Goal: Entertainment & Leisure: Browse casually

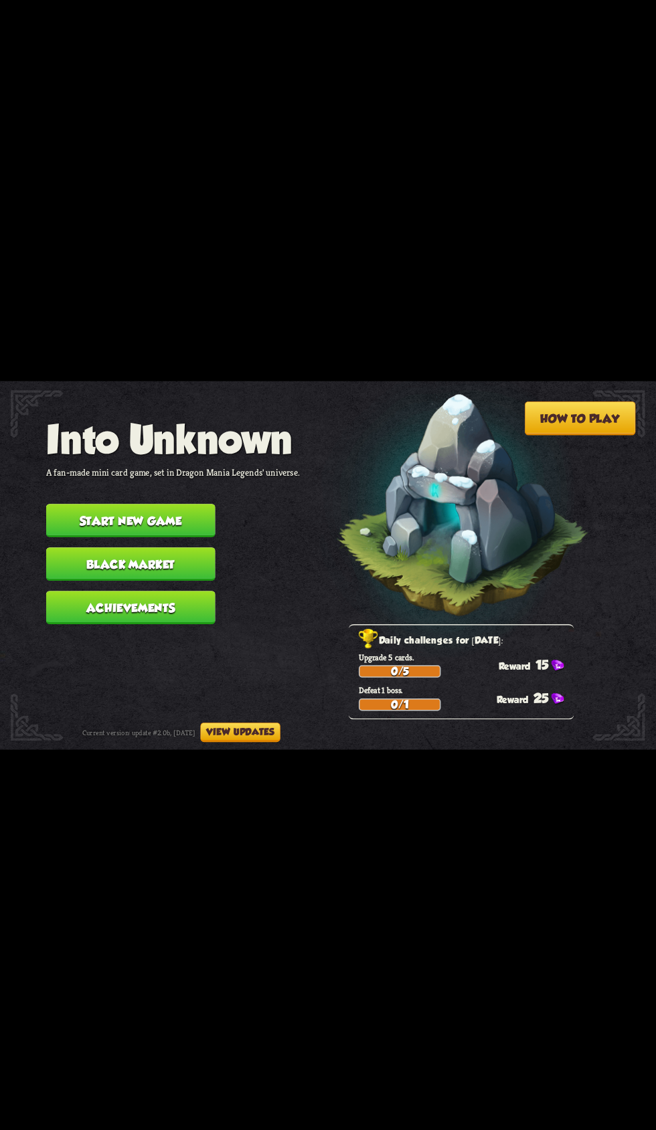
click at [87, 518] on button "Start new game" at bounding box center [130, 520] width 169 height 33
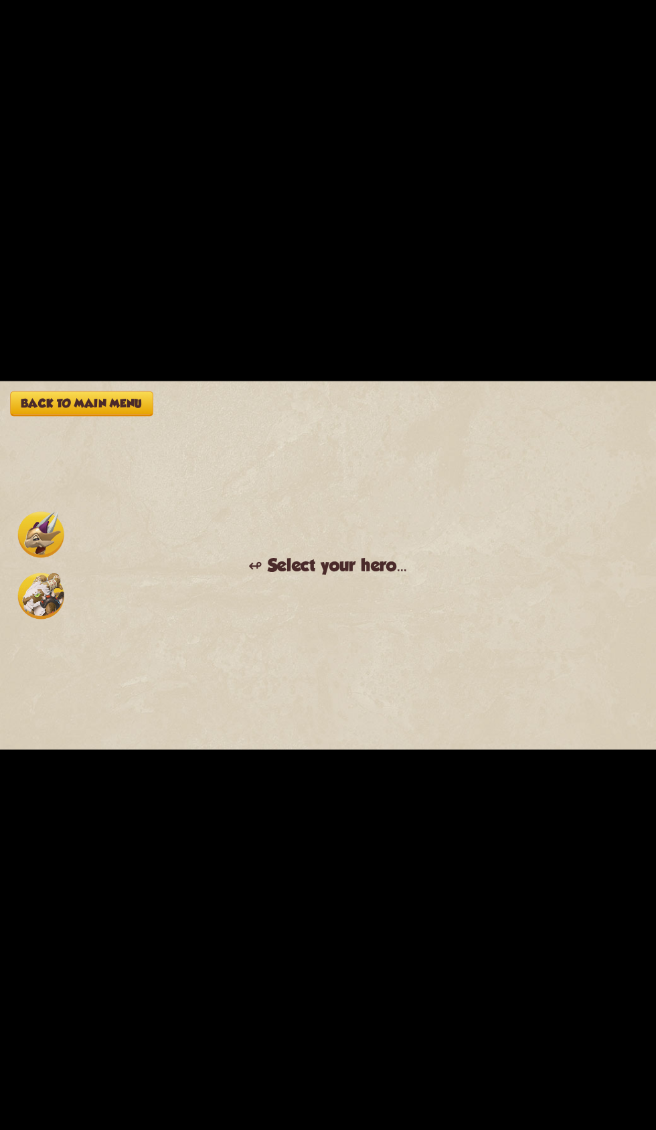
click at [54, 601] on img at bounding box center [41, 596] width 46 height 46
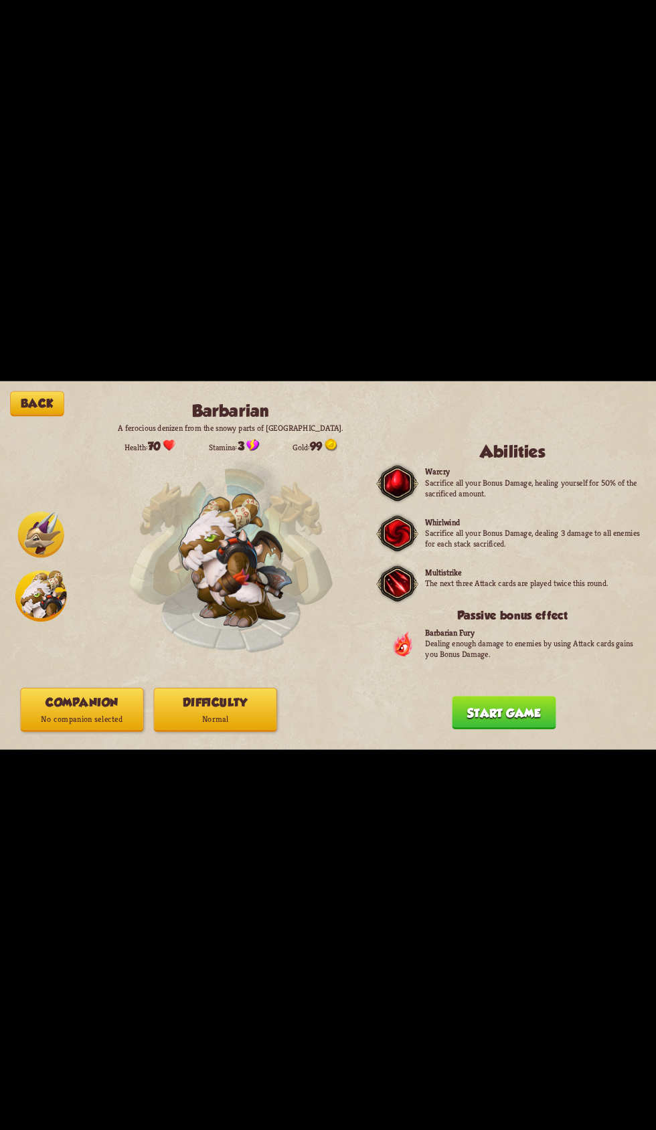
click at [74, 708] on button "Companion No companion selected" at bounding box center [82, 709] width 123 height 44
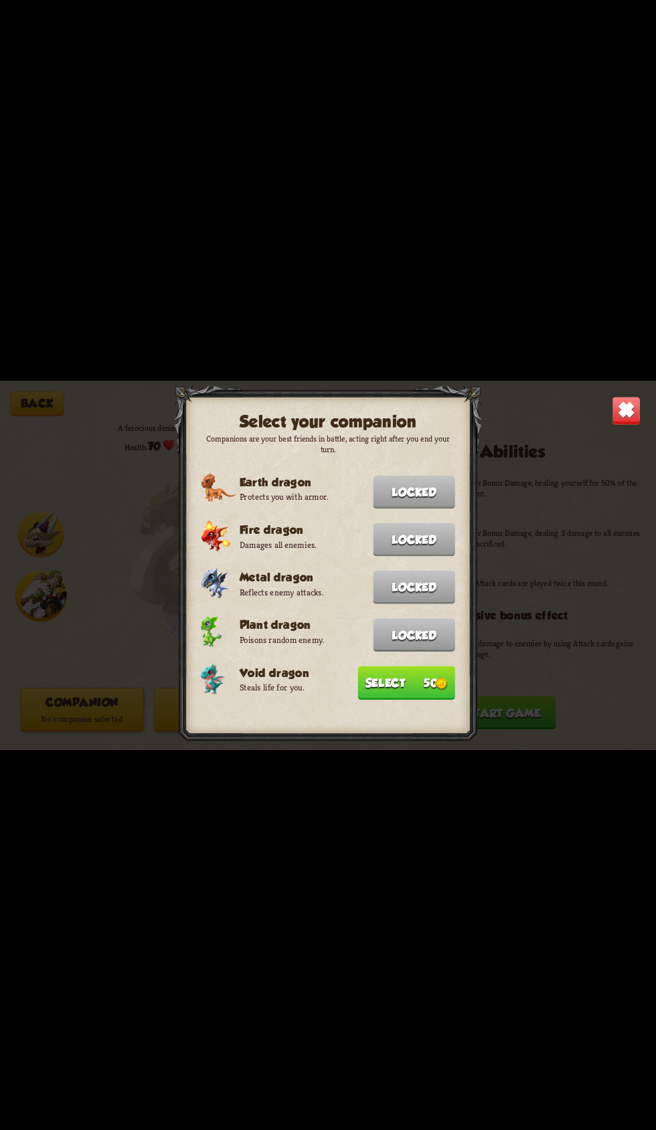
click at [381, 679] on button "Select 50" at bounding box center [405, 682] width 97 height 33
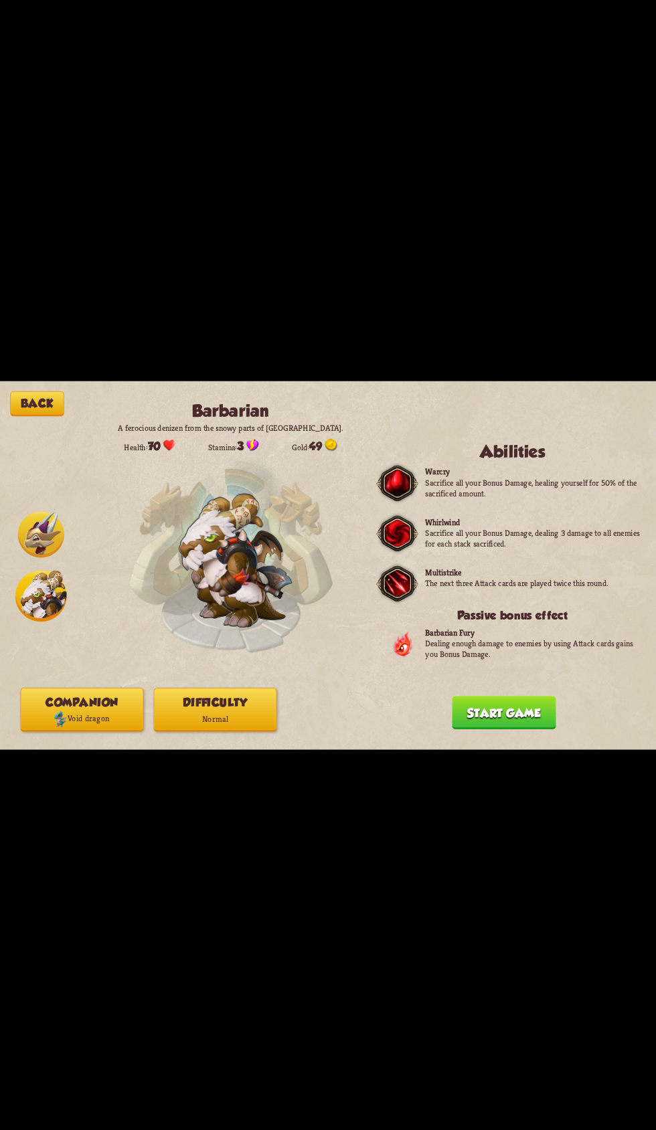
click at [202, 702] on button "Difficulty Normal" at bounding box center [215, 709] width 123 height 44
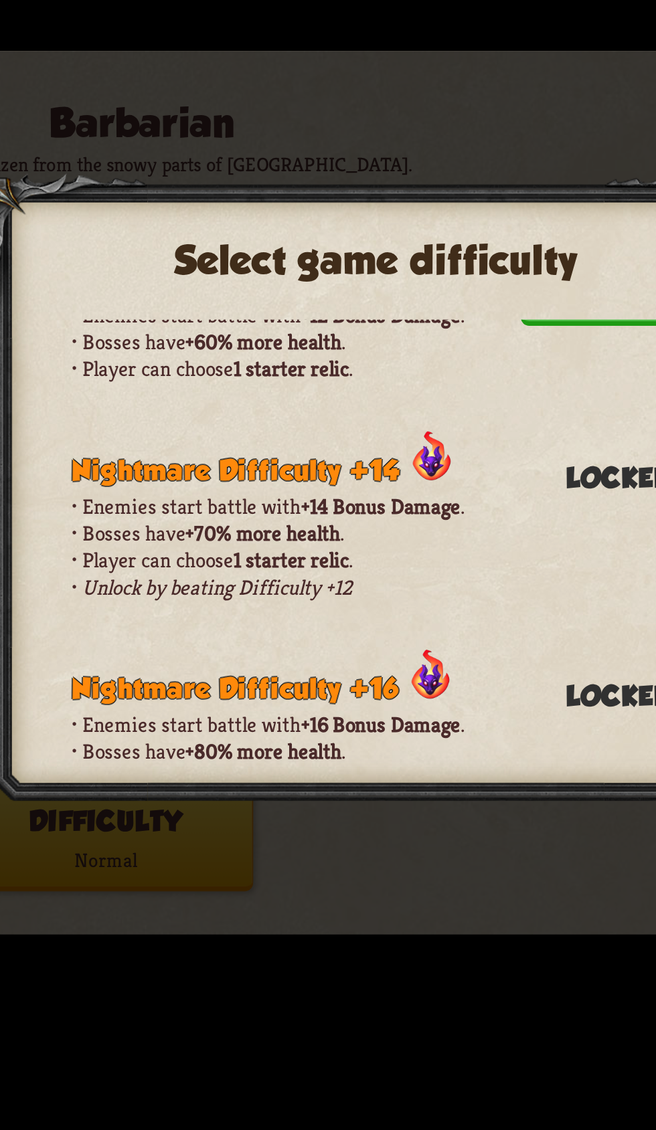
scroll to position [492, 0]
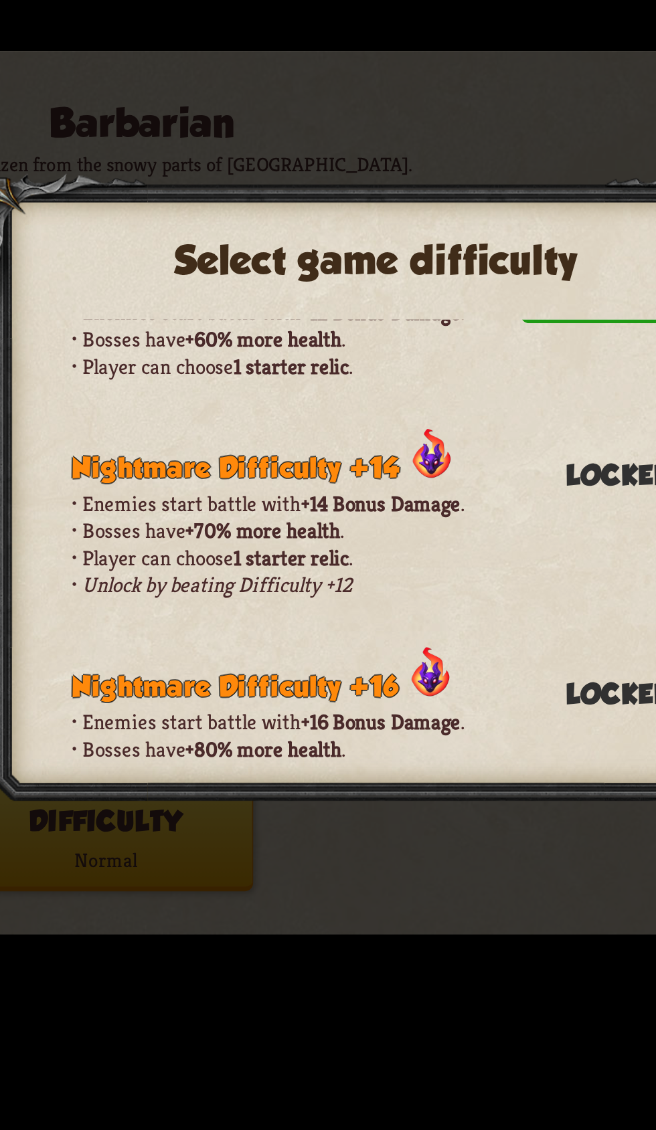
click at [206, 747] on div "Select game difficulty Normal difficulty Enemies don't gain any difficulty bonu…" at bounding box center [328, 565] width 656 height 369
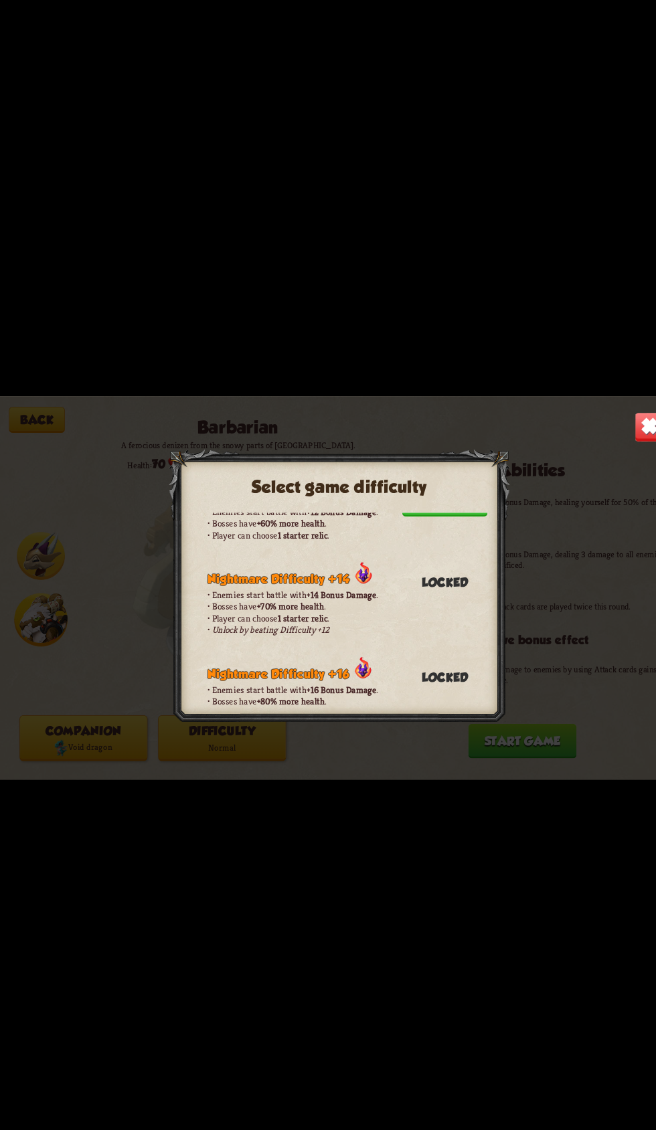
click at [617, 417] on img at bounding box center [625, 410] width 29 height 29
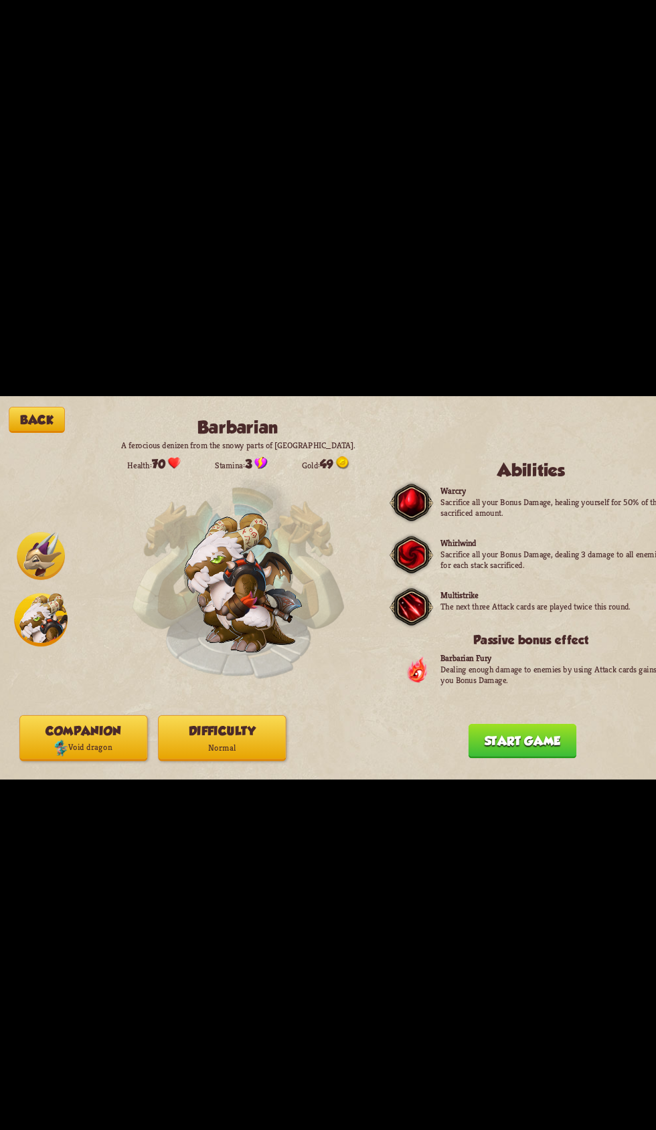
click at [29, 403] on button "Back" at bounding box center [37, 403] width 54 height 25
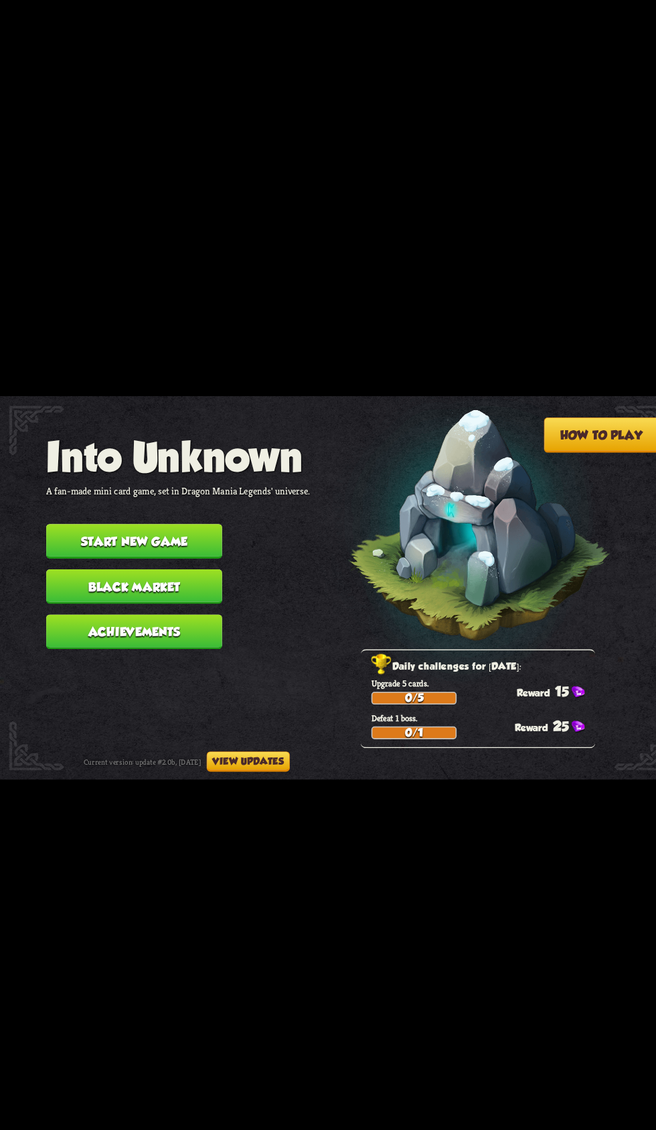
click at [66, 557] on button "Black Market" at bounding box center [130, 563] width 169 height 33
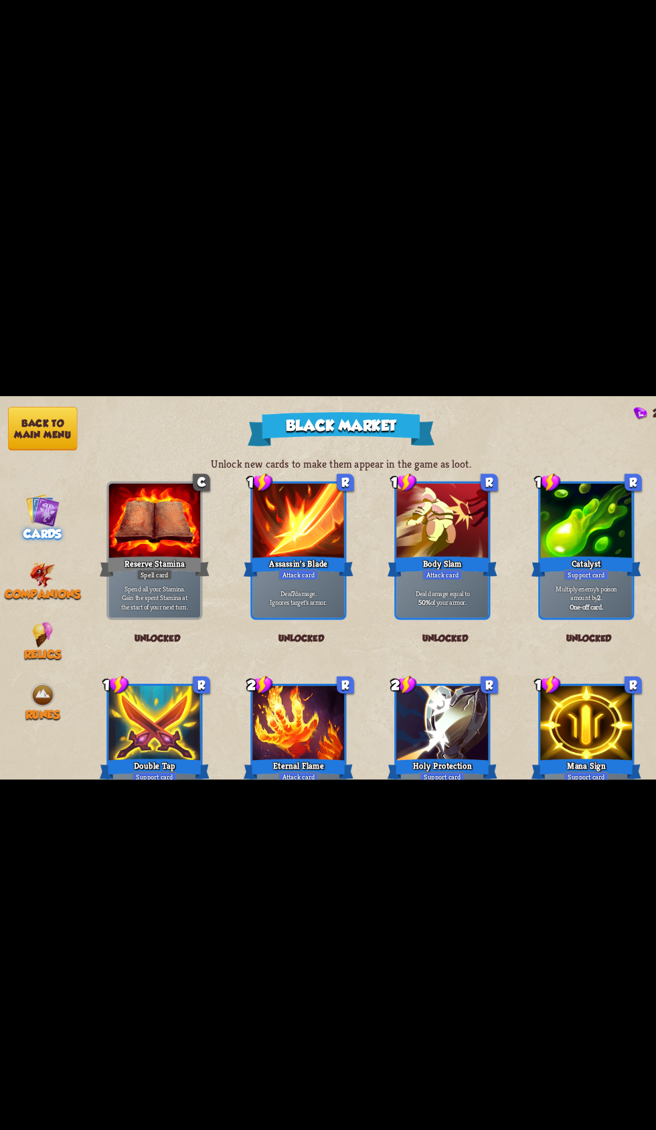
click at [31, 411] on button "Back to main menu" at bounding box center [40, 412] width 67 height 42
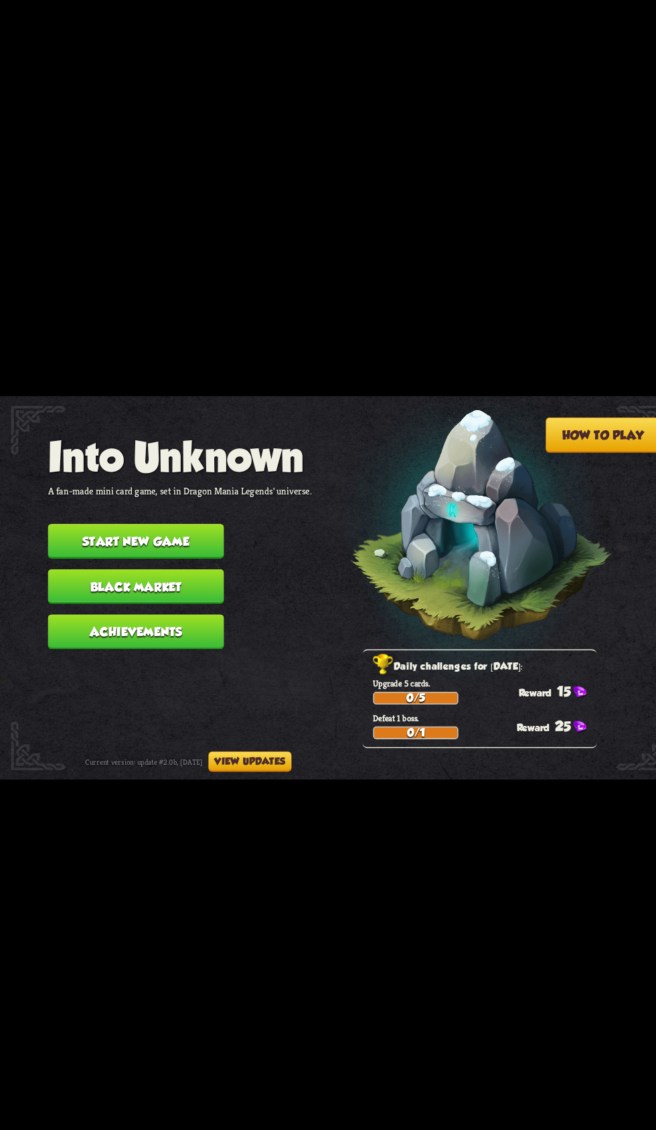
click at [57, 506] on button "Start new game" at bounding box center [130, 520] width 169 height 33
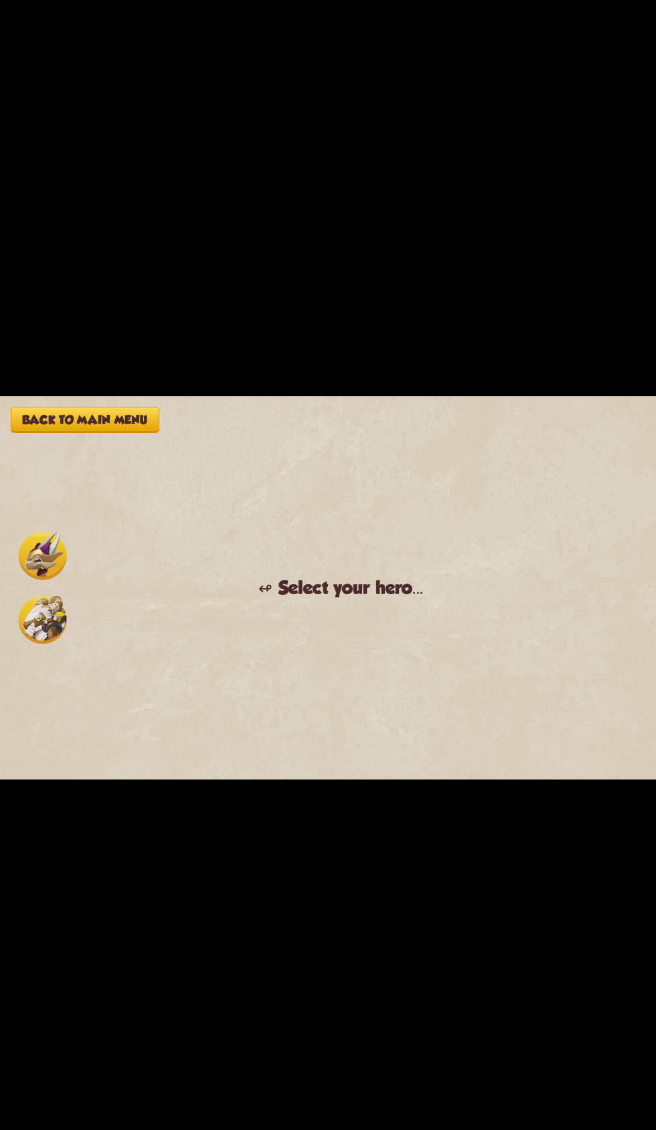
click at [42, 613] on img at bounding box center [41, 596] width 46 height 46
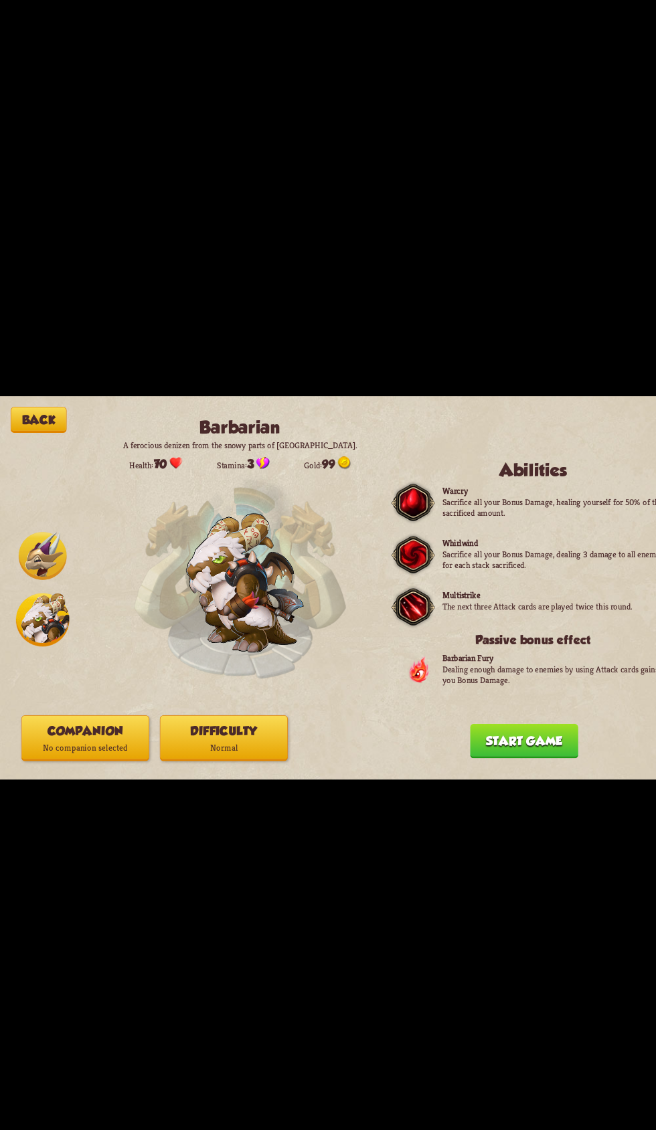
click at [68, 723] on p "No companion selected" at bounding box center [82, 718] width 122 height 17
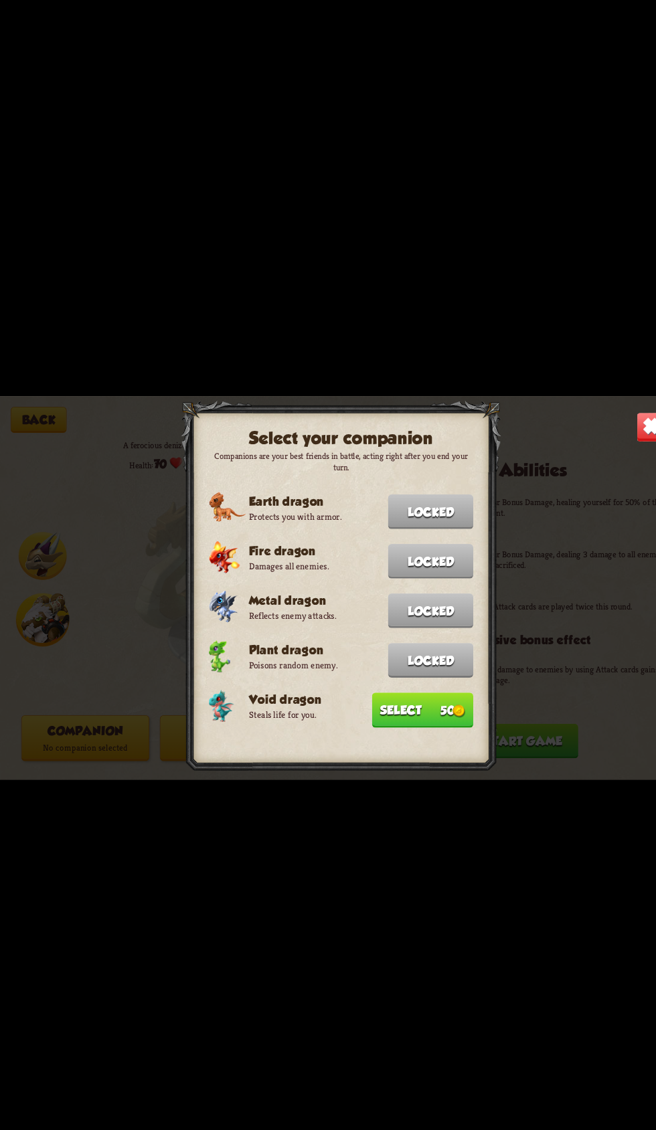
click at [441, 677] on img at bounding box center [441, 683] width 12 height 12
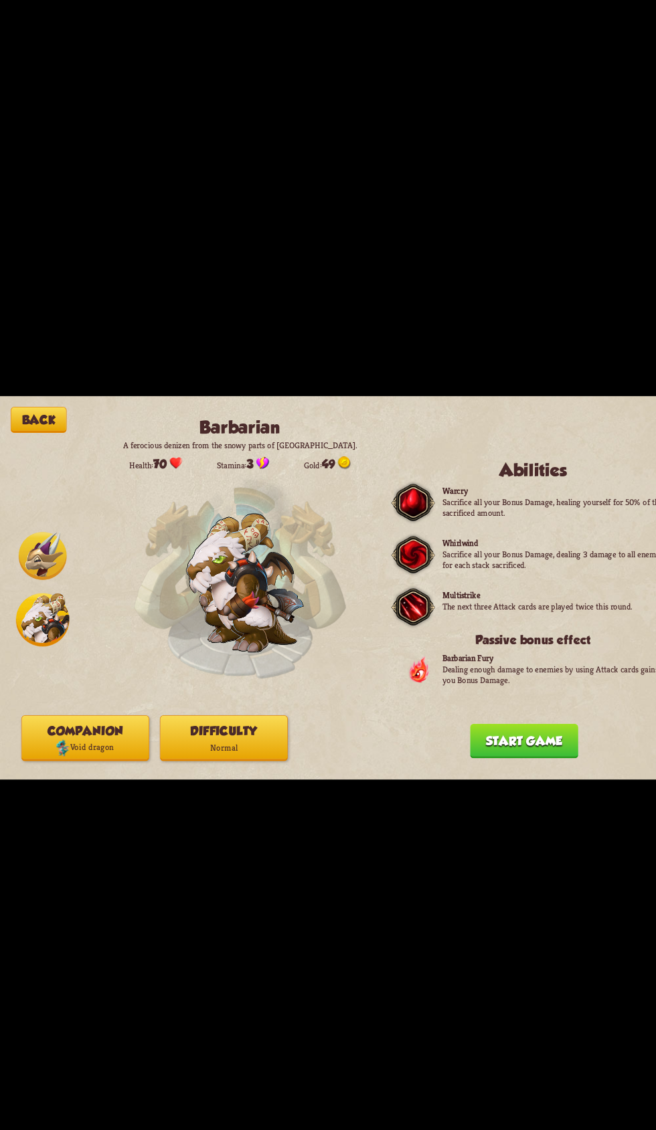
click at [268, 692] on button "Difficulty Normal" at bounding box center [215, 709] width 123 height 44
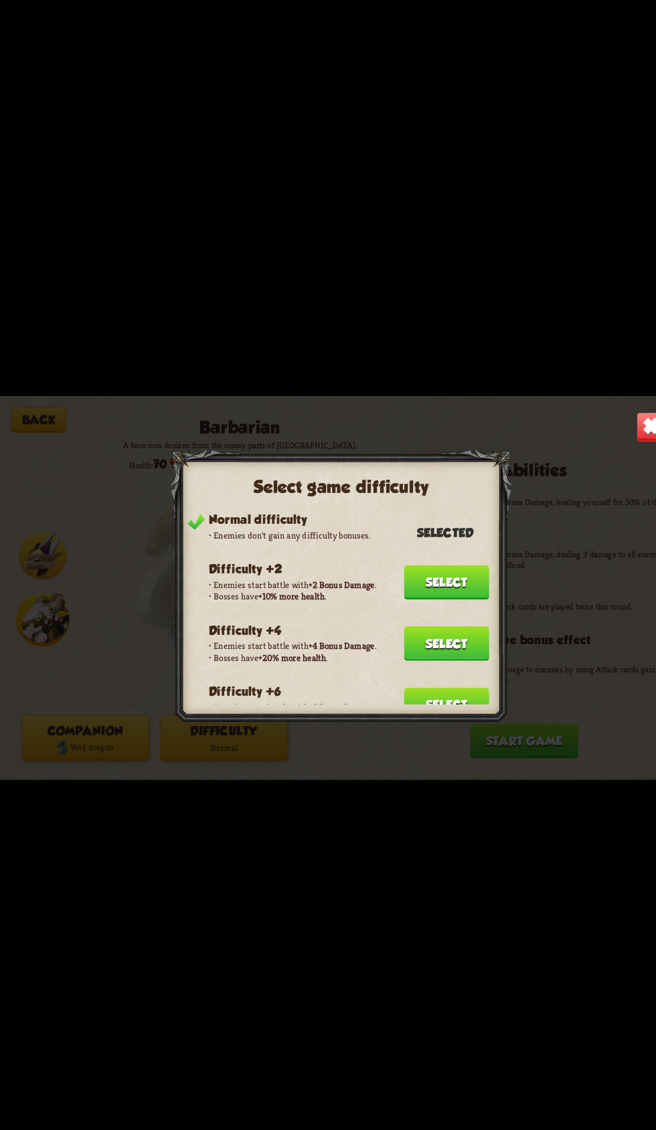
click at [444, 619] on button "Select" at bounding box center [429, 618] width 82 height 33
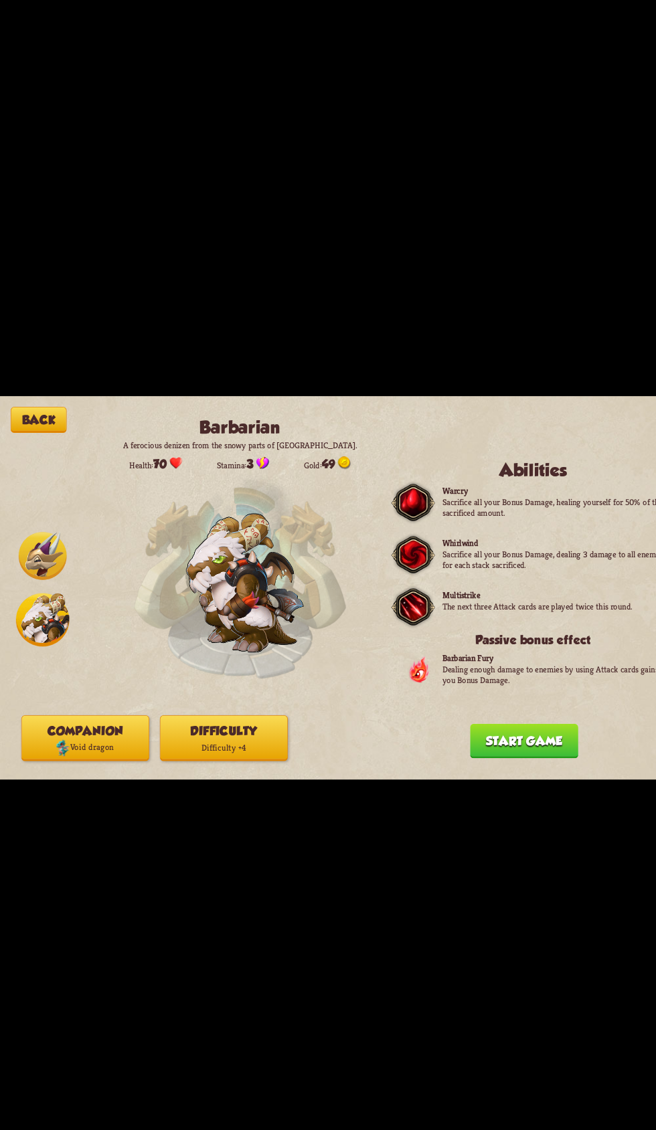
click at [494, 719] on button "Start game" at bounding box center [504, 712] width 104 height 33
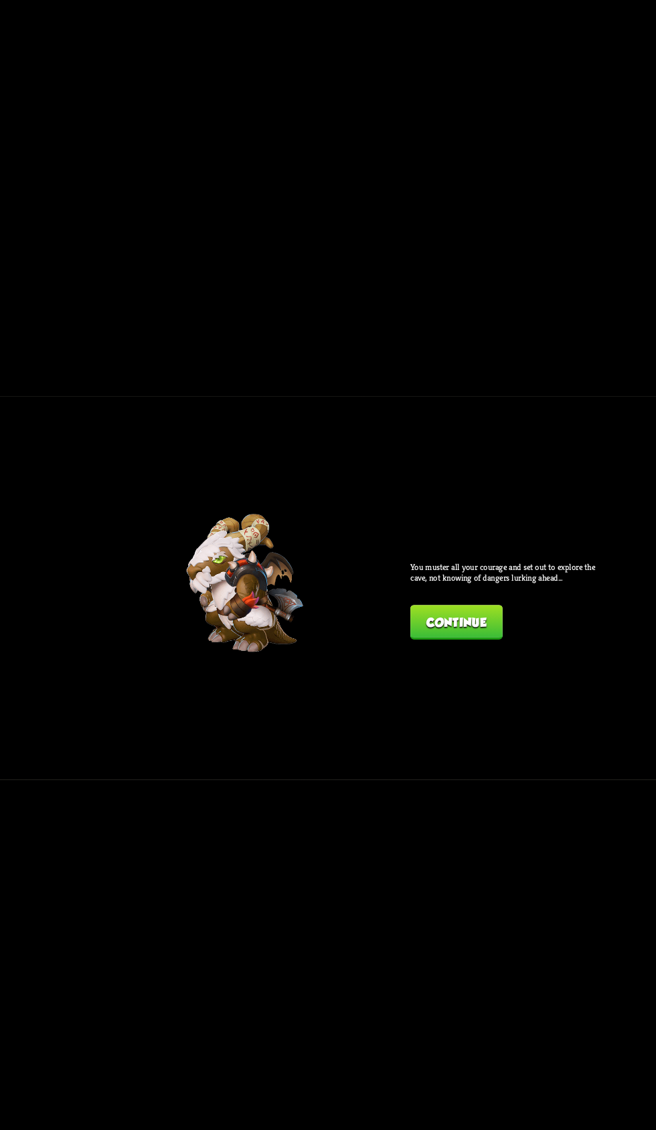
click at [421, 583] on button "Continue" at bounding box center [439, 597] width 88 height 33
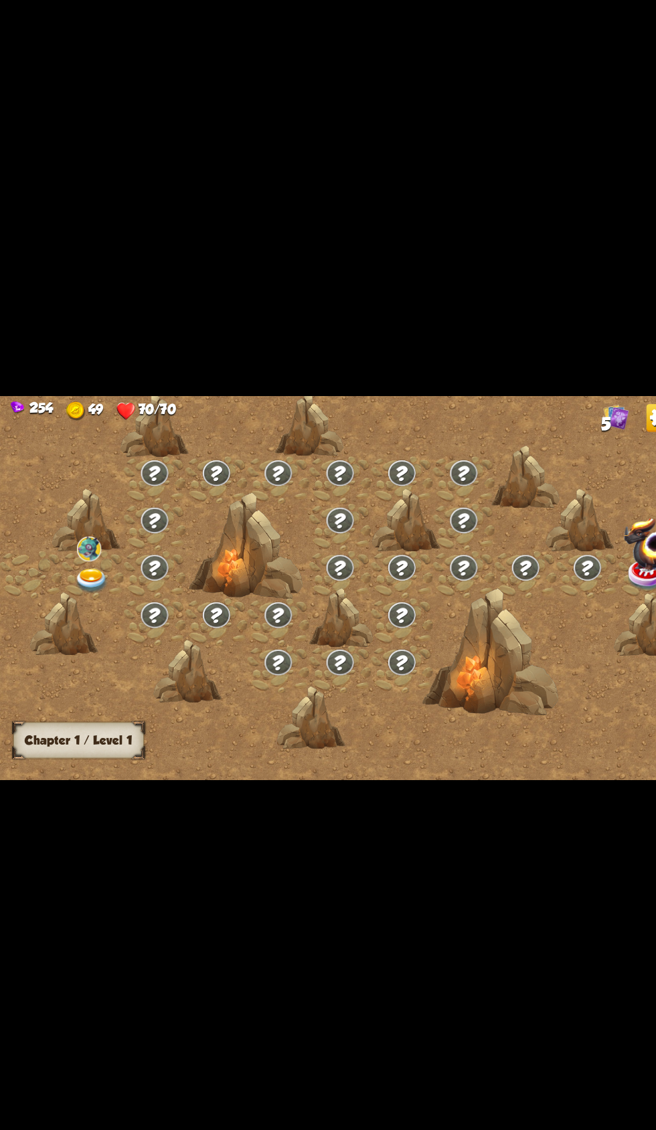
click at [83, 553] on img at bounding box center [88, 559] width 33 height 24
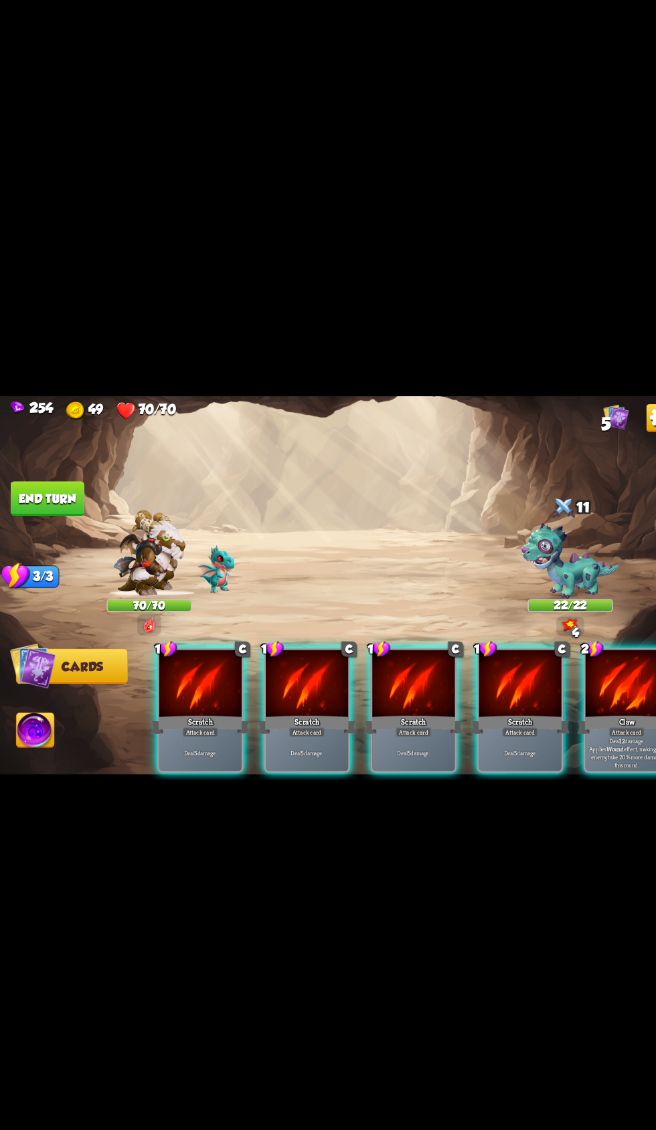
click at [590, 669] on div at bounding box center [603, 658] width 80 height 67
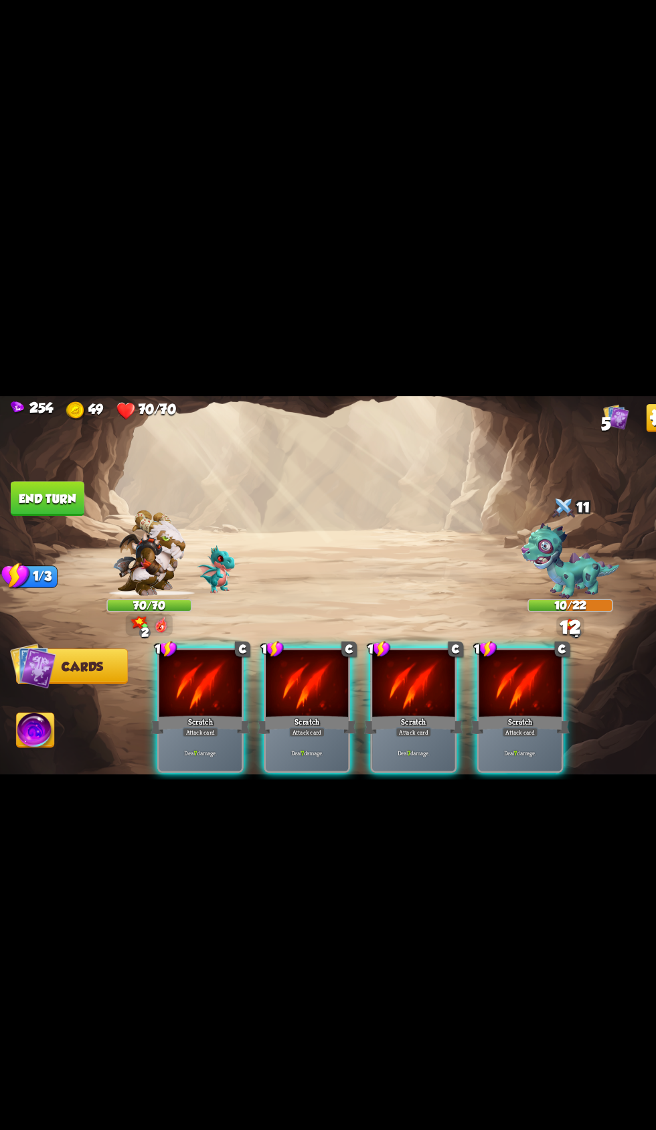
click at [262, 686] on div "Scratch" at bounding box center [295, 696] width 95 height 21
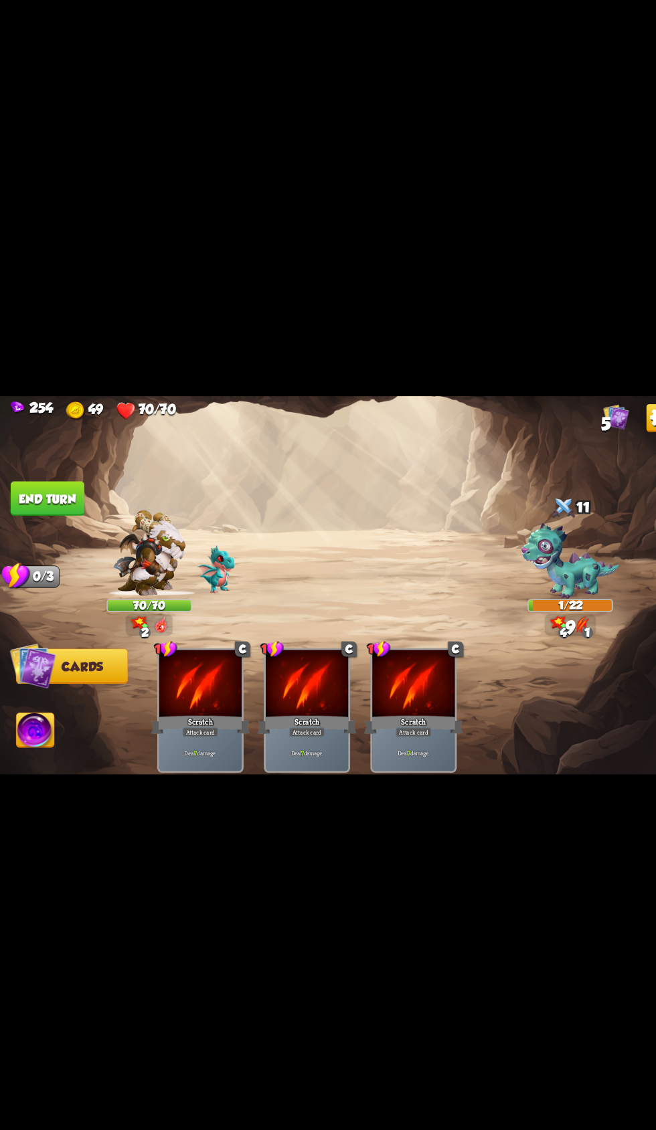
click at [28, 483] on button "End turn" at bounding box center [45, 478] width 71 height 33
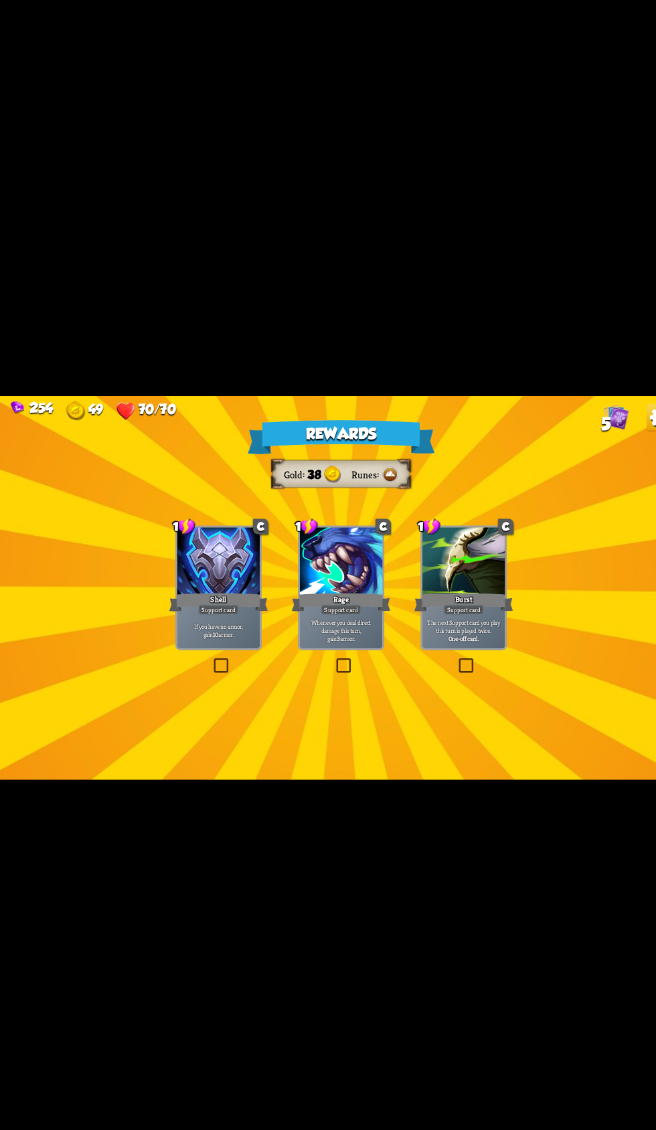
click at [169, 593] on div "1 C Shell Support card If you have no armor, gain 10 armor." at bounding box center [210, 565] width 83 height 120
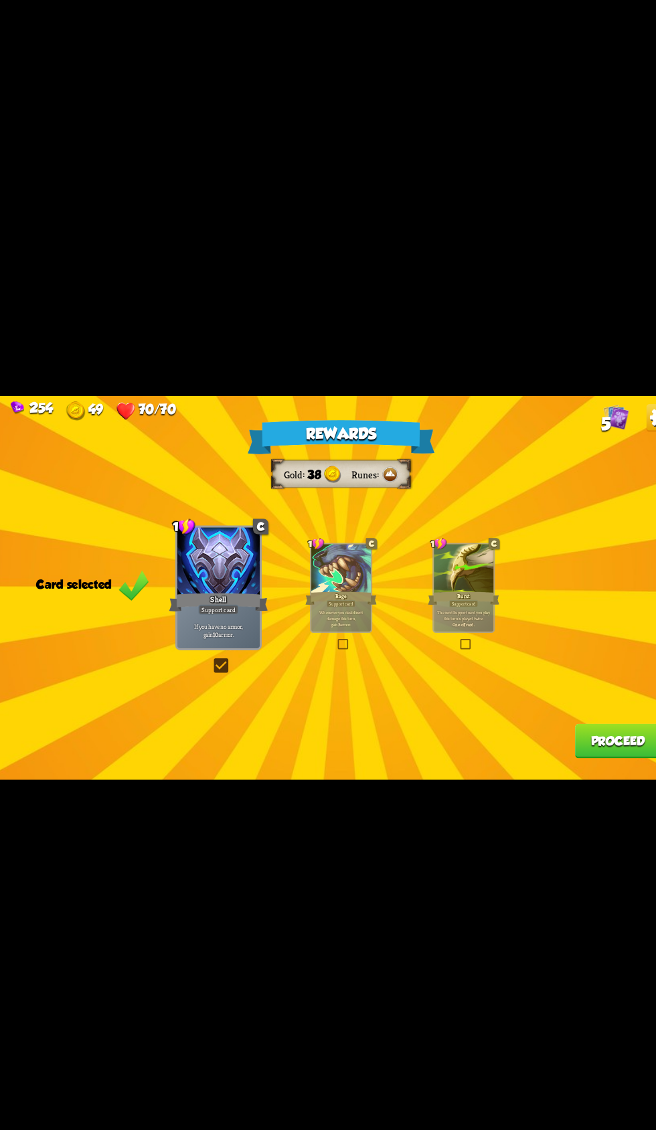
click at [567, 705] on button "Proceed" at bounding box center [594, 712] width 83 height 33
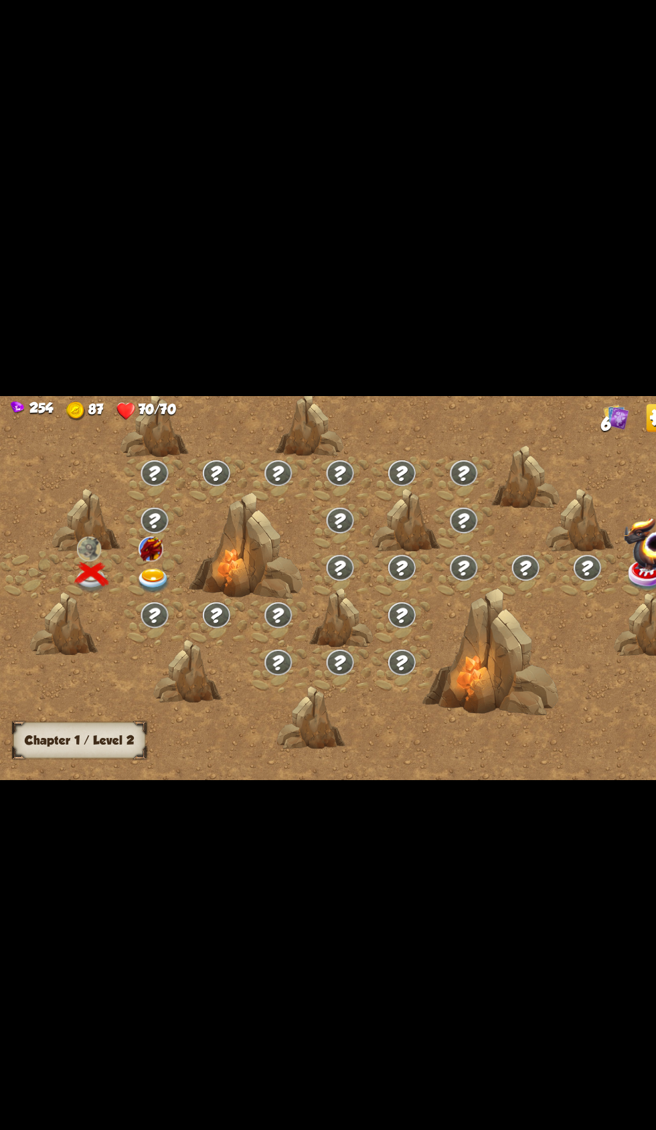
click at [119, 565] on div at bounding box center [149, 552] width 60 height 45
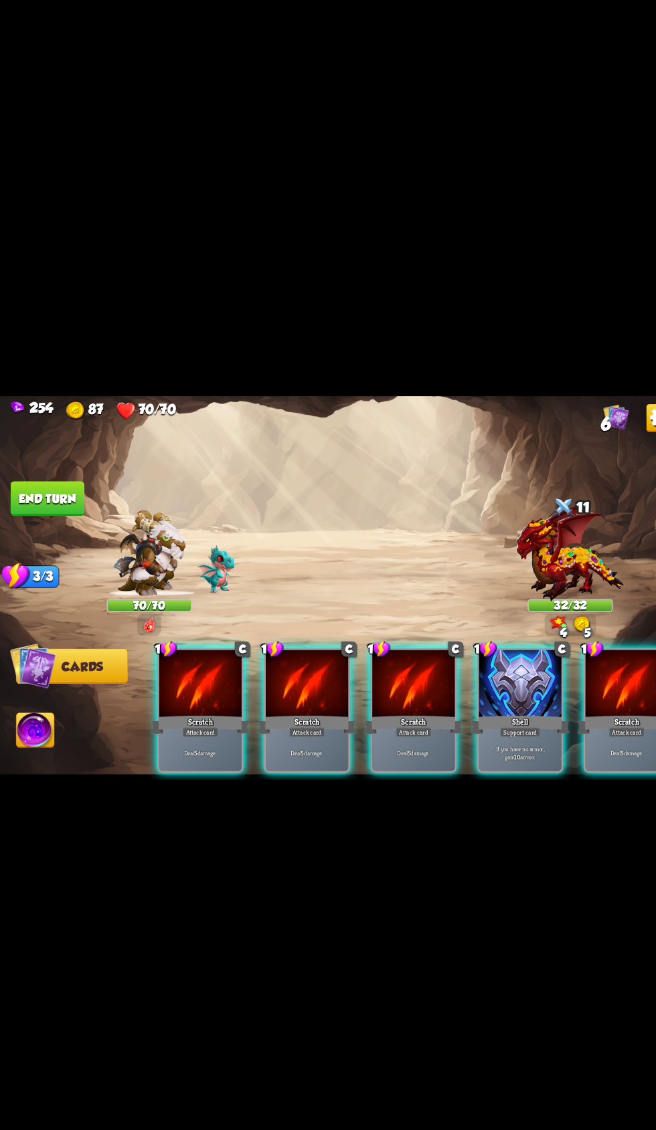
click at [500, 686] on div "Shell" at bounding box center [499, 696] width 95 height 21
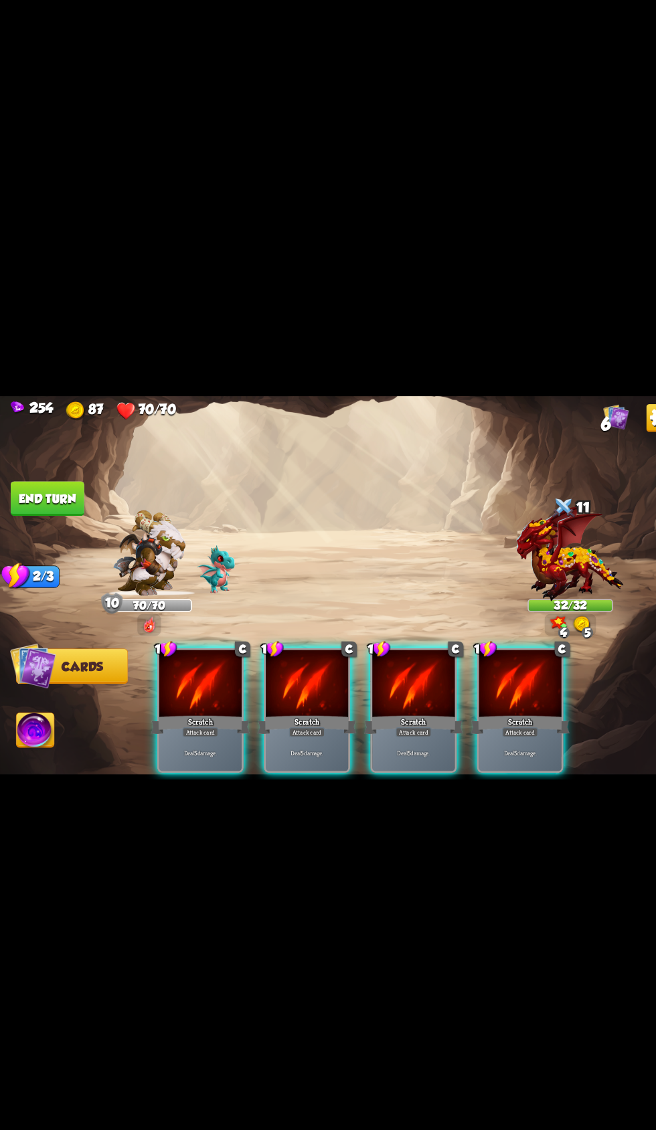
click at [431, 720] on p "Deal 5 damage." at bounding box center [398, 724] width 76 height 8
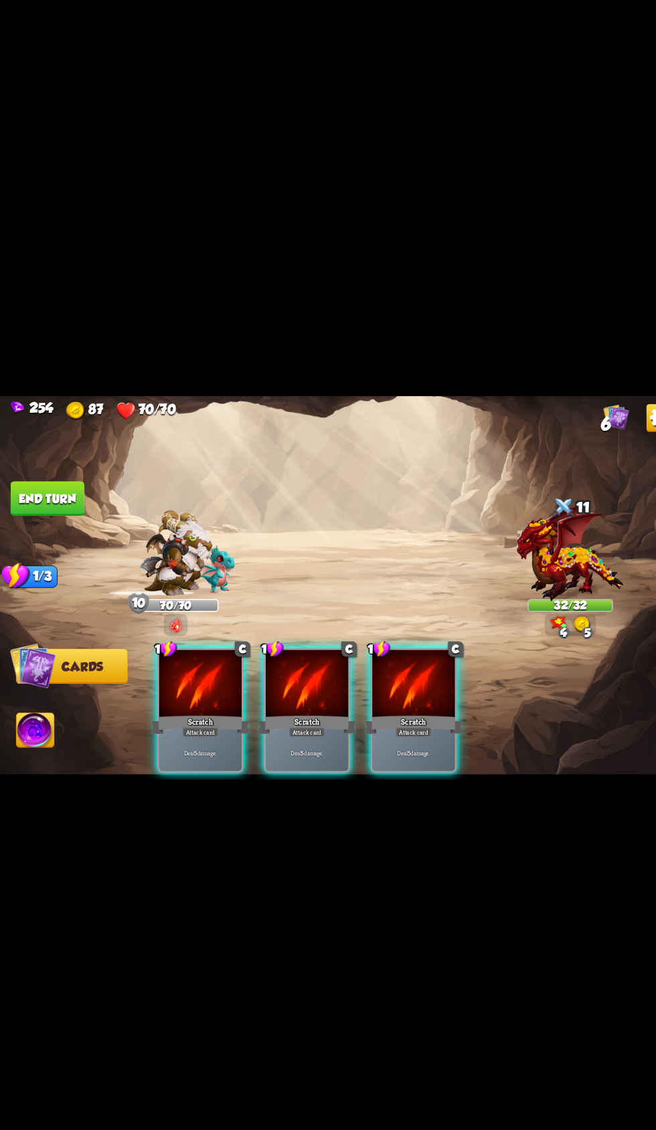
click at [431, 720] on p "Deal 5 damage." at bounding box center [398, 724] width 76 height 8
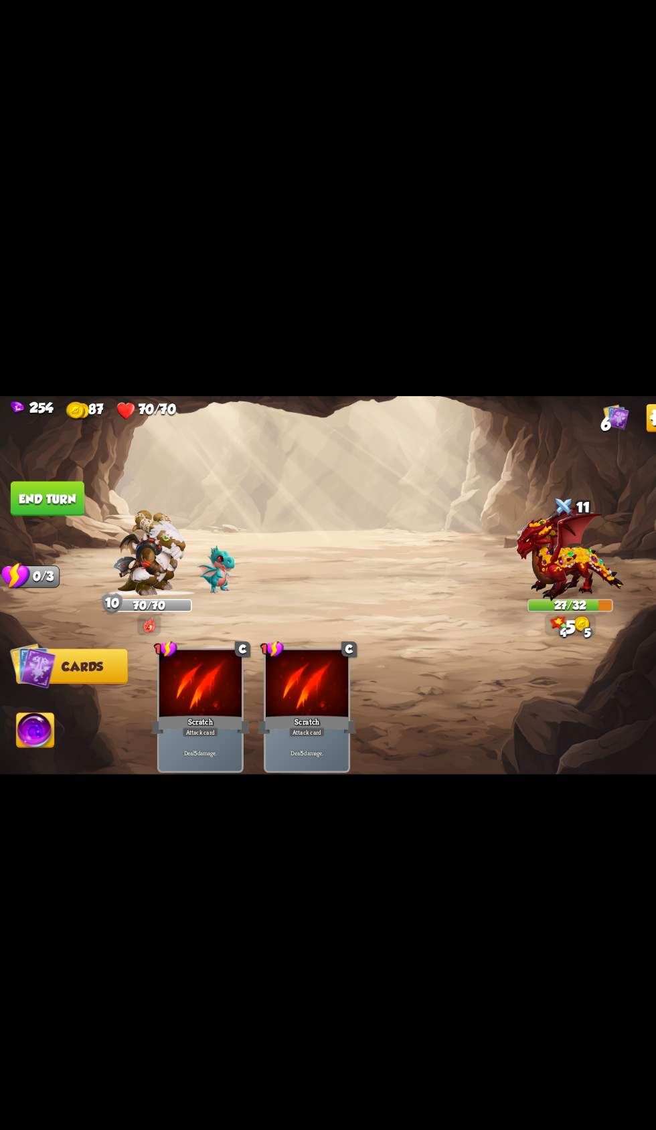
click at [35, 478] on button "End turn" at bounding box center [45, 478] width 71 height 33
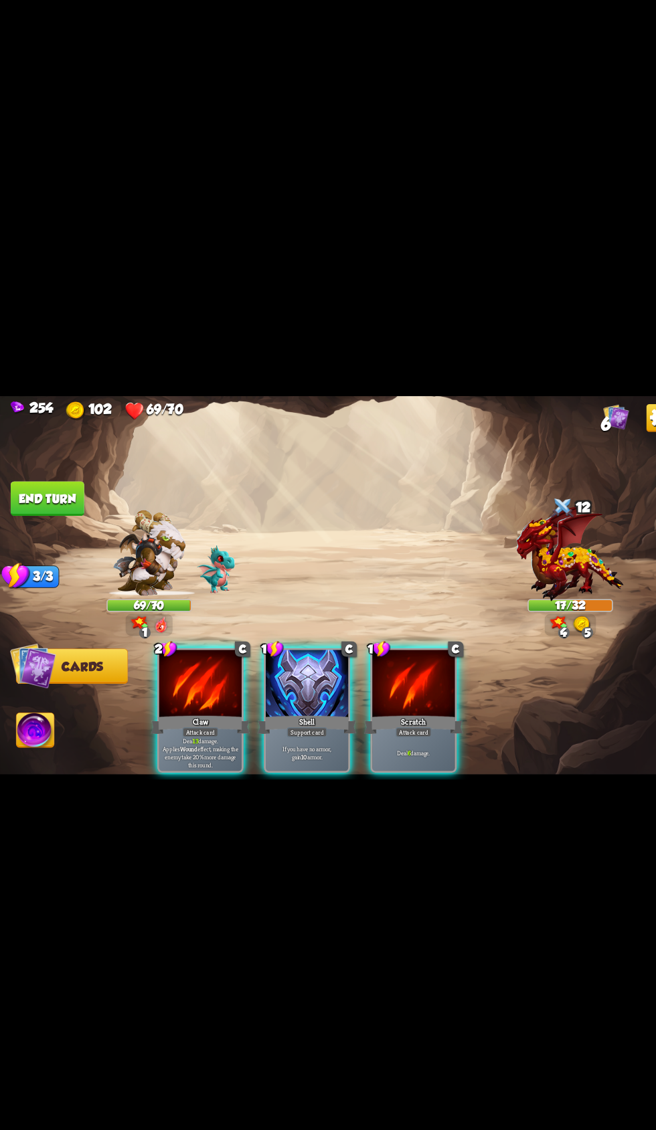
click at [157, 686] on div "Claw" at bounding box center [192, 696] width 95 height 21
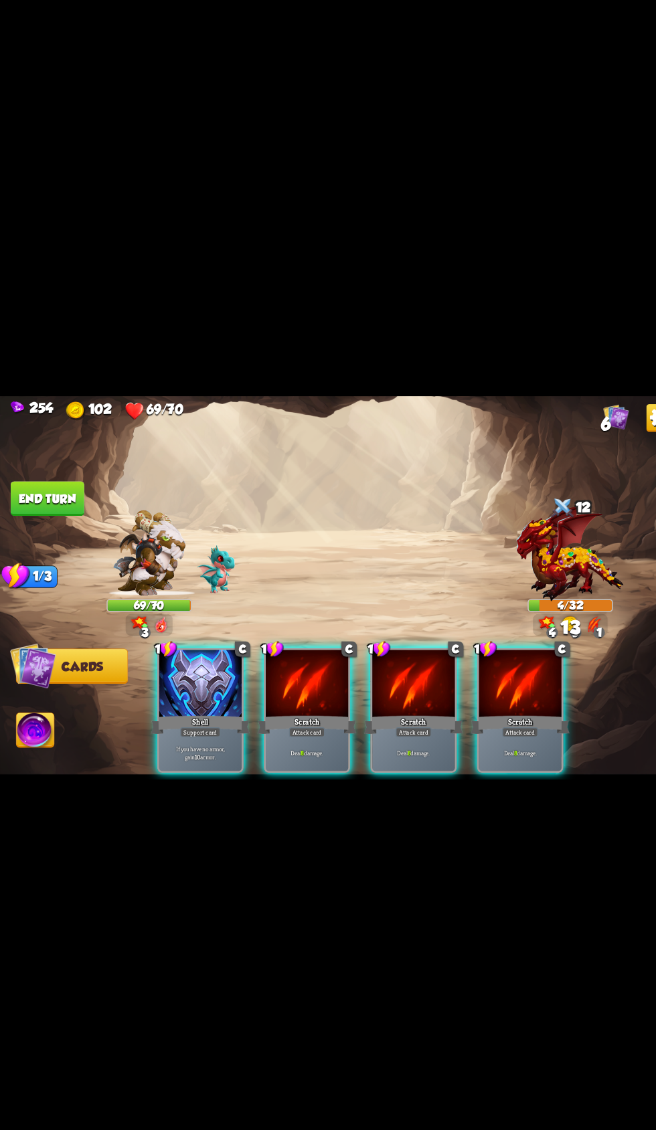
click at [31, 717] on img at bounding box center [34, 703] width 36 height 37
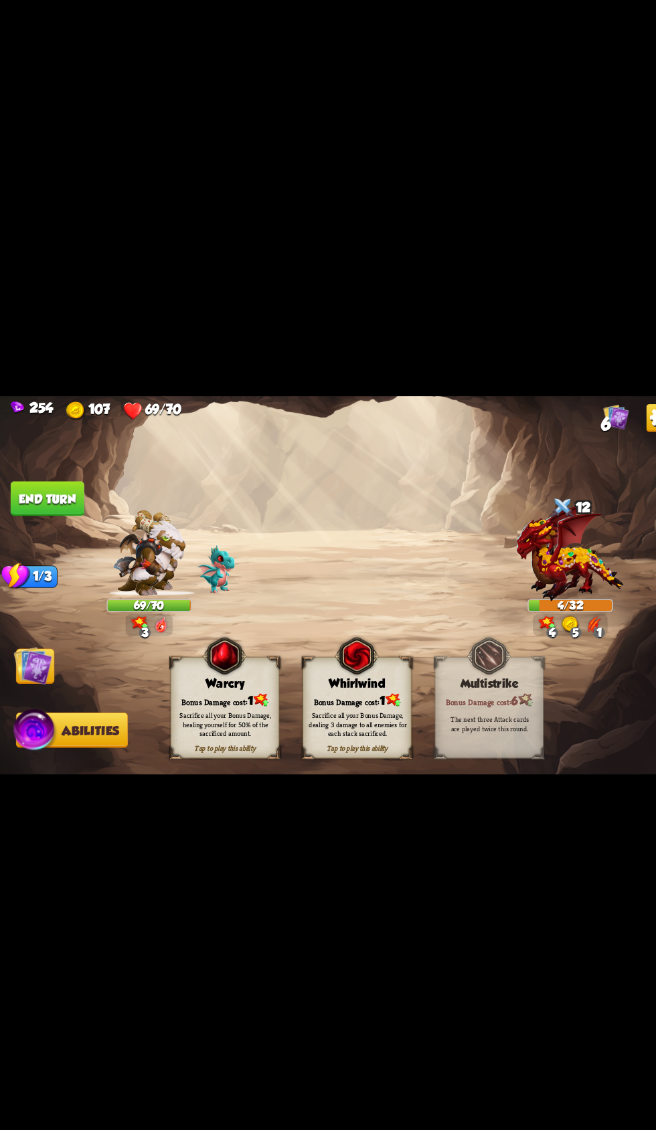
click at [33, 478] on button "End turn" at bounding box center [45, 478] width 71 height 33
click at [37, 634] on img at bounding box center [31, 640] width 37 height 37
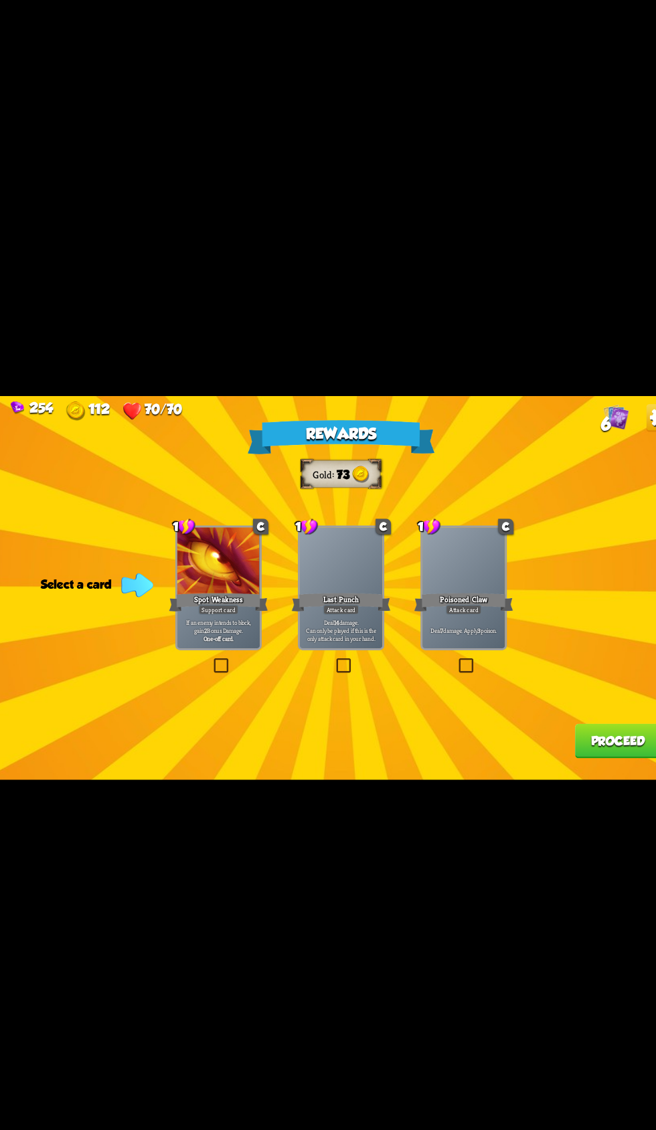
click at [443, 525] on div at bounding box center [446, 540] width 80 height 67
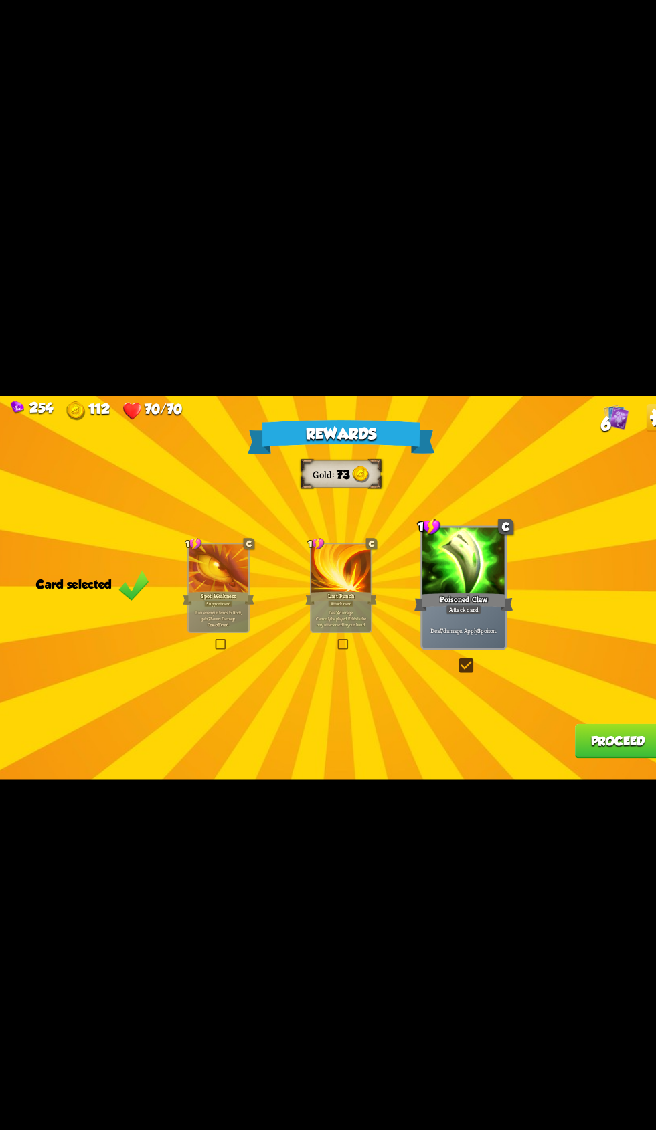
click at [576, 698] on button "Proceed" at bounding box center [594, 712] width 83 height 33
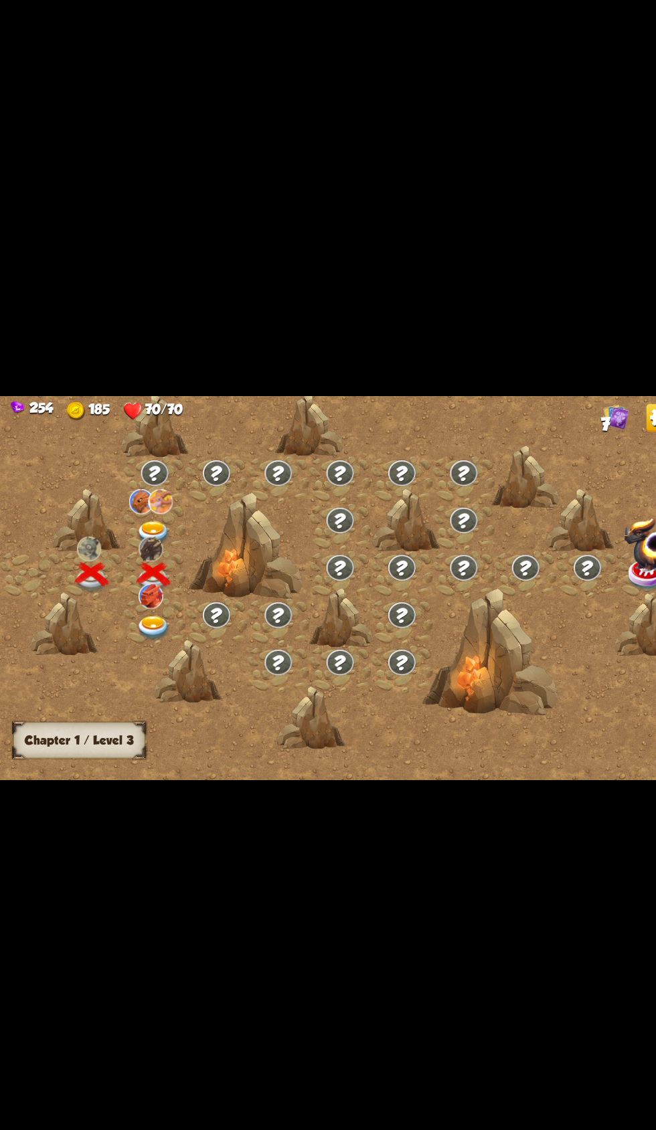
click at [137, 597] on img at bounding box center [147, 604] width 33 height 24
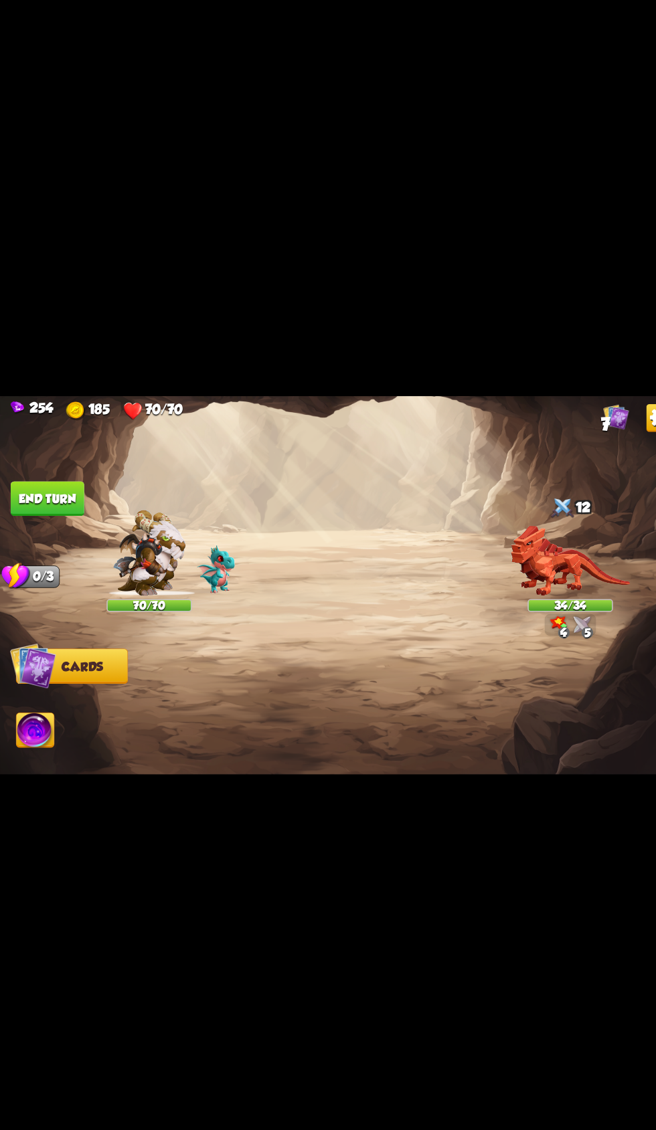
click at [581, 409] on span "7" at bounding box center [582, 407] width 9 height 20
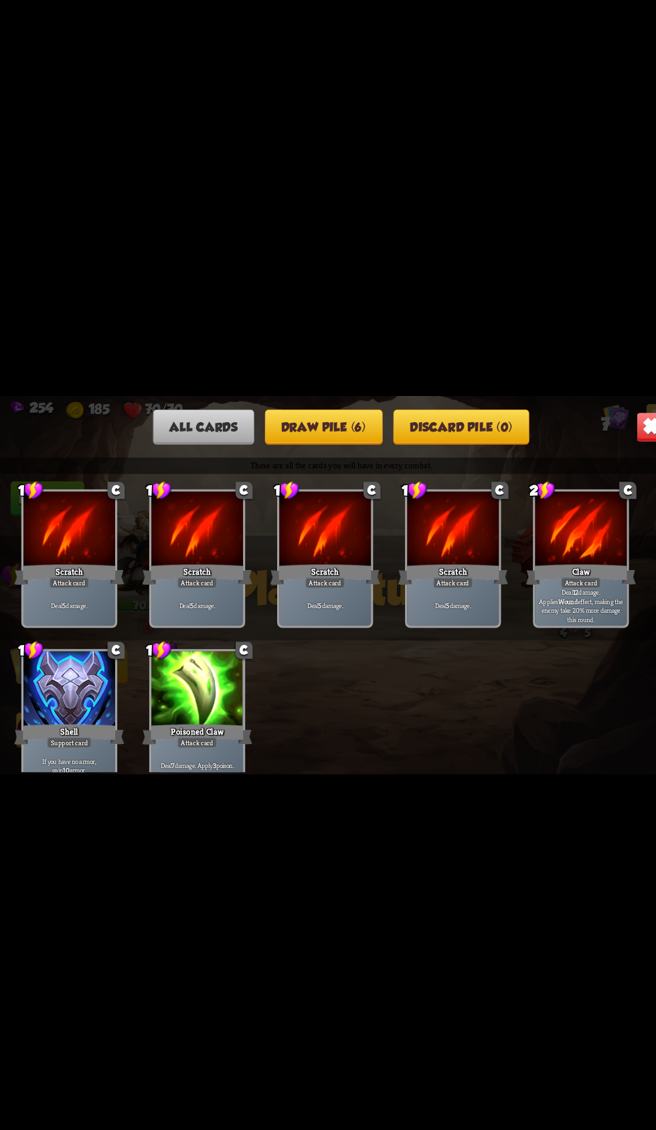
click at [613, 413] on img at bounding box center [625, 410] width 29 height 29
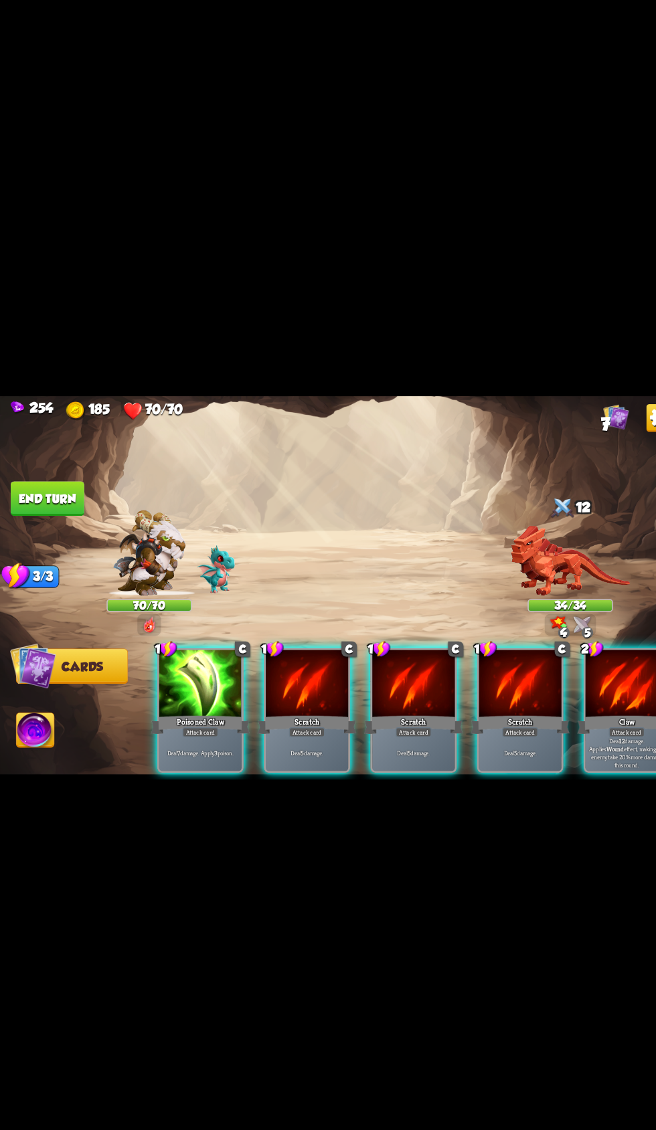
click at [218, 652] on div at bounding box center [193, 658] width 80 height 67
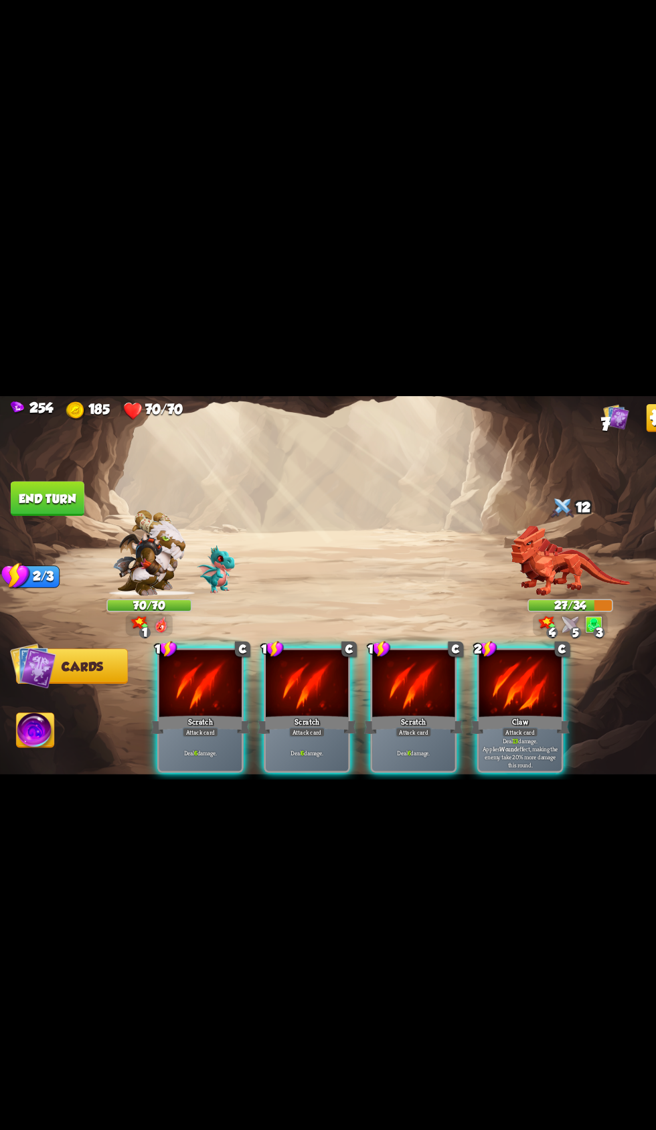
click at [513, 686] on div "Claw" at bounding box center [499, 696] width 95 height 21
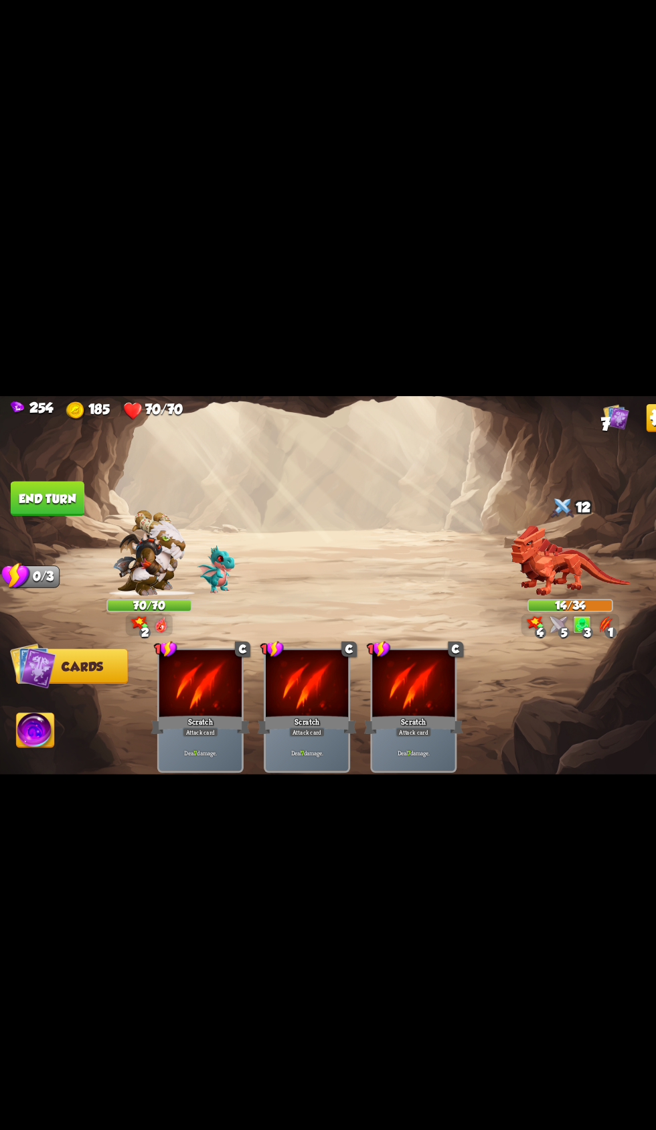
click at [77, 485] on button "End turn" at bounding box center [45, 478] width 71 height 33
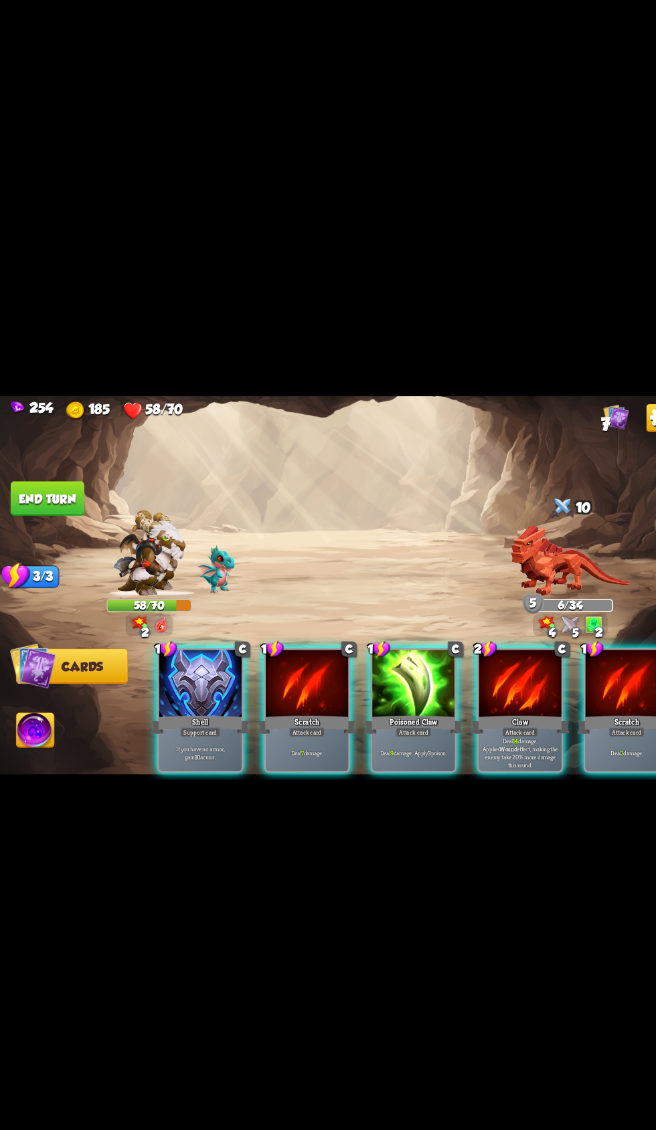
click at [296, 605] on div "Player turn" at bounding box center [328, 564] width 656 height 101
click at [290, 686] on div "Scratch" at bounding box center [295, 696] width 95 height 21
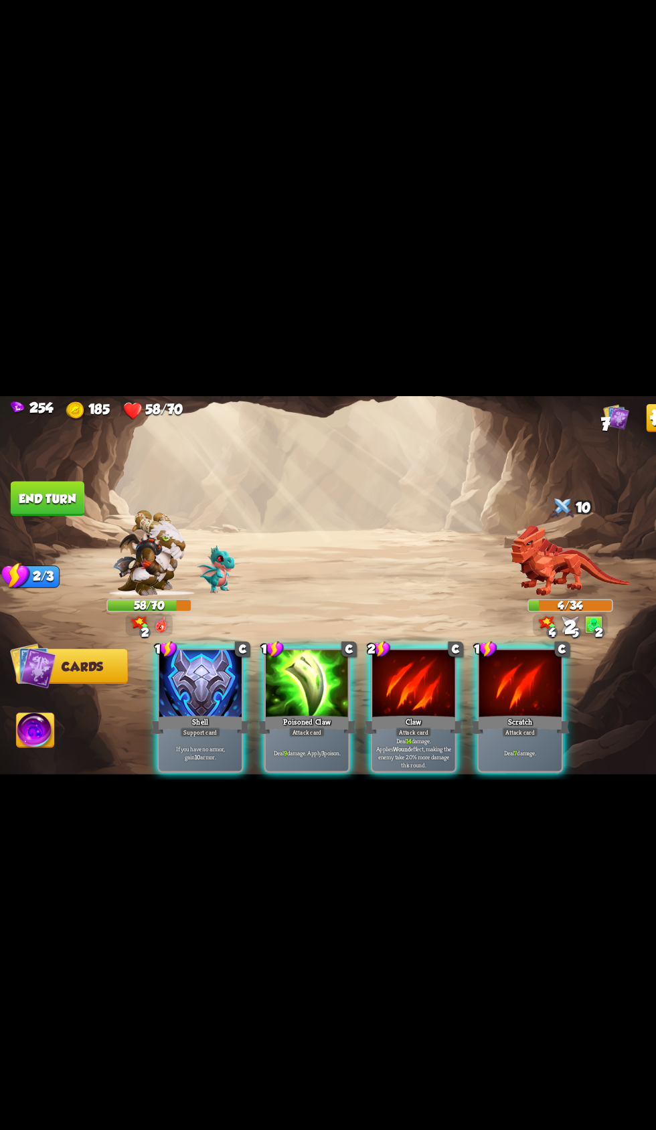
click at [56, 702] on span "Abilities" at bounding box center [43, 702] width 55 height 13
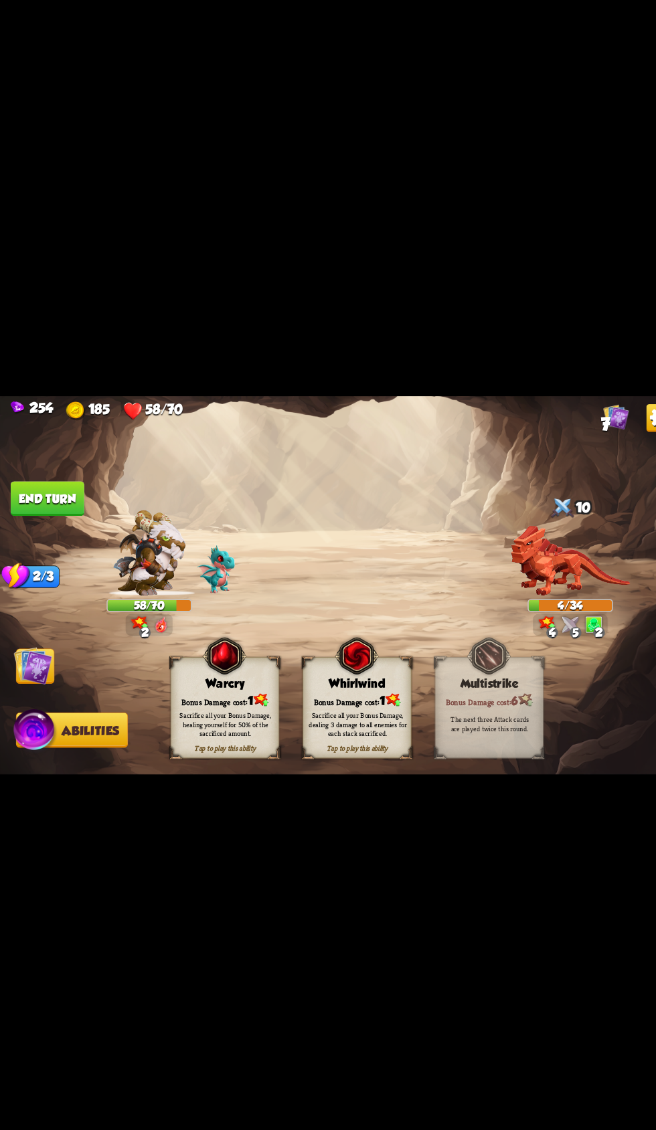
click at [193, 658] on div "Warcry" at bounding box center [217, 656] width 104 height 13
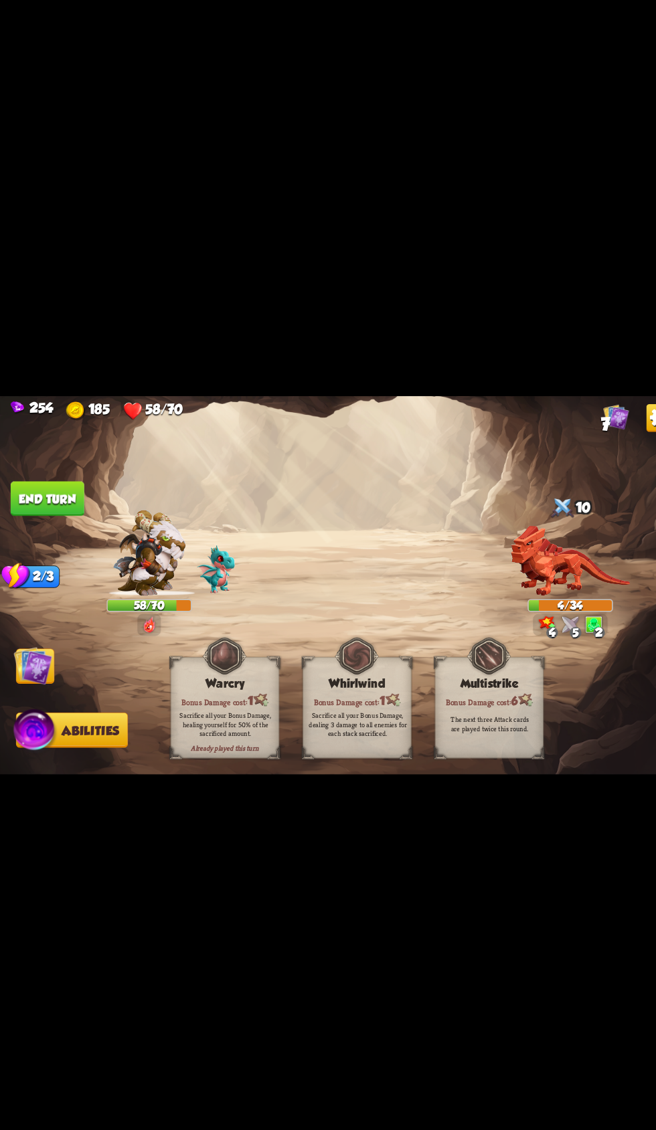
click at [48, 482] on button "End turn" at bounding box center [45, 478] width 71 height 33
click at [45, 642] on img at bounding box center [31, 640] width 37 height 37
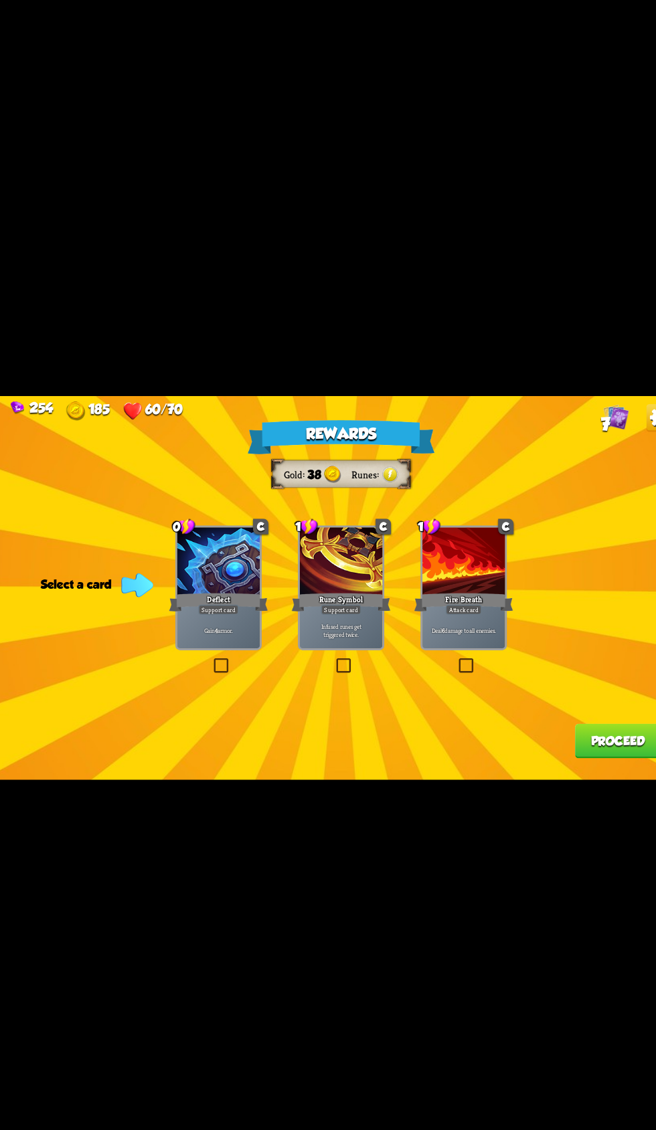
click at [229, 554] on div at bounding box center [211, 540] width 80 height 67
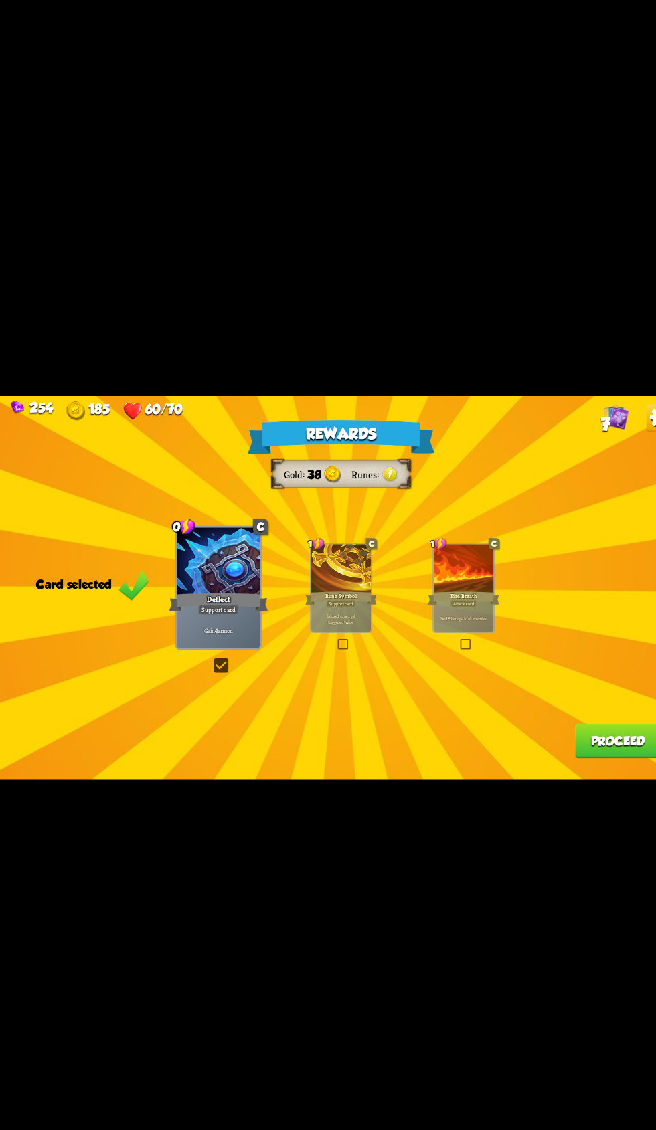
click at [571, 717] on button "Proceed" at bounding box center [594, 712] width 83 height 33
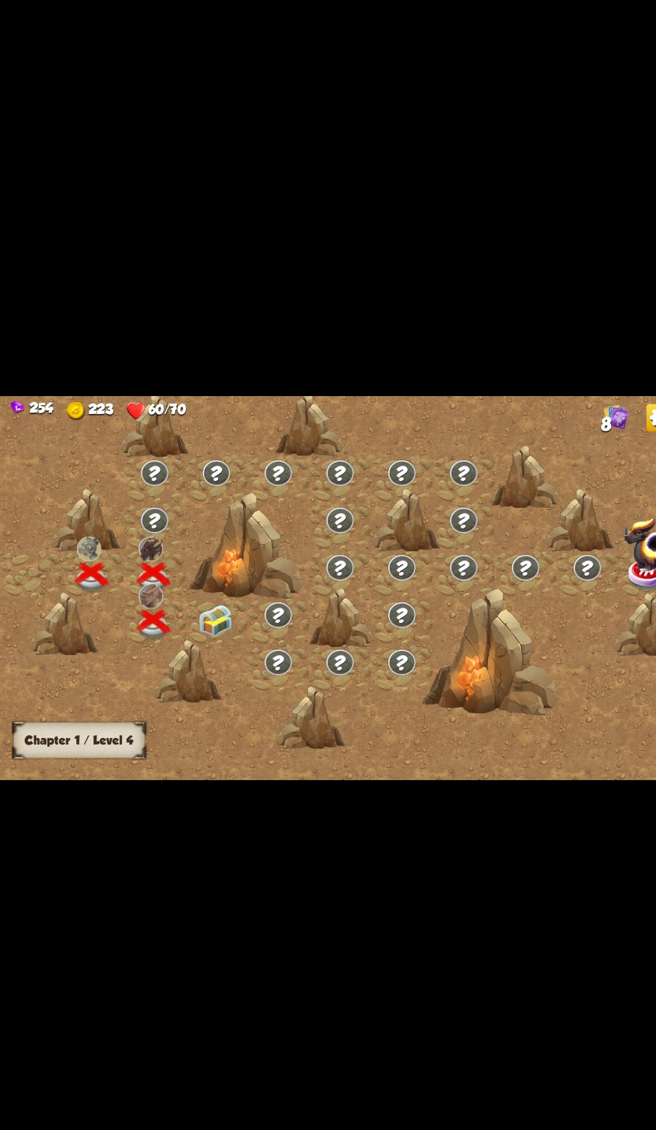
click at [200, 599] on img at bounding box center [207, 596] width 33 height 31
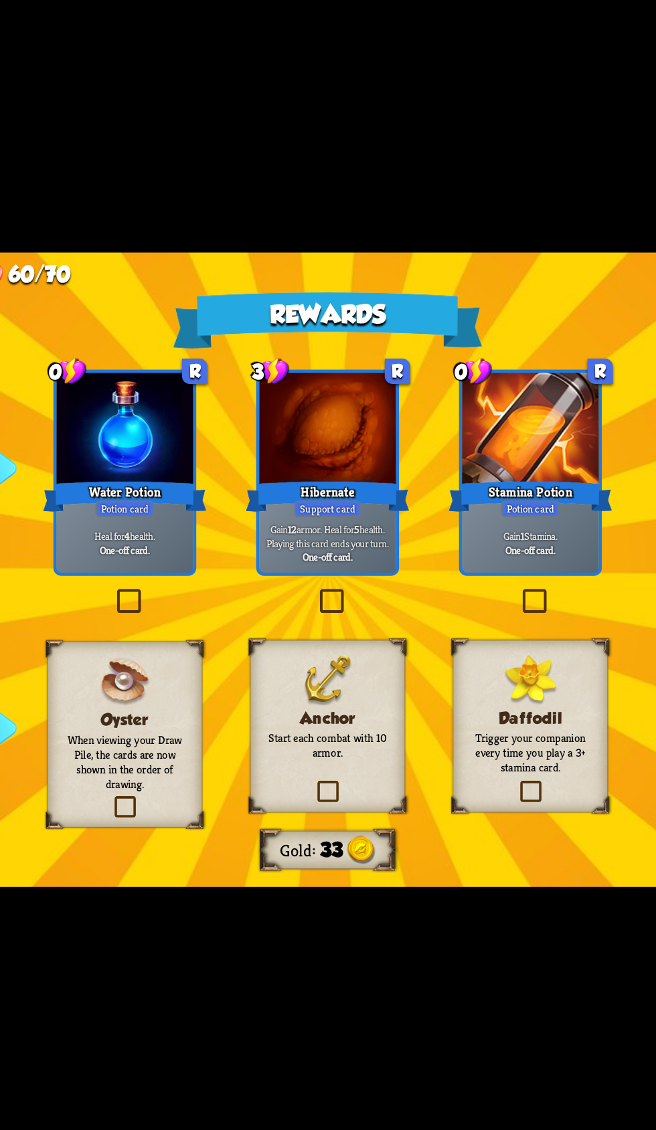
click at [341, 621] on img at bounding box center [327, 628] width 29 height 29
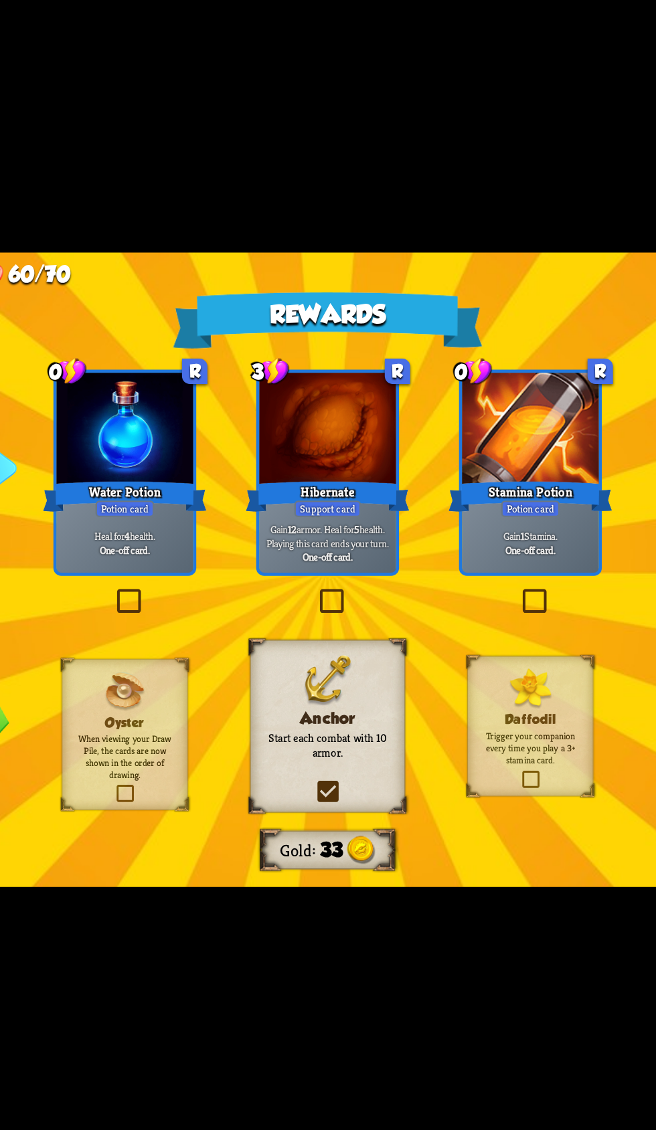
click at [226, 506] on div at bounding box center [211, 483] width 80 height 67
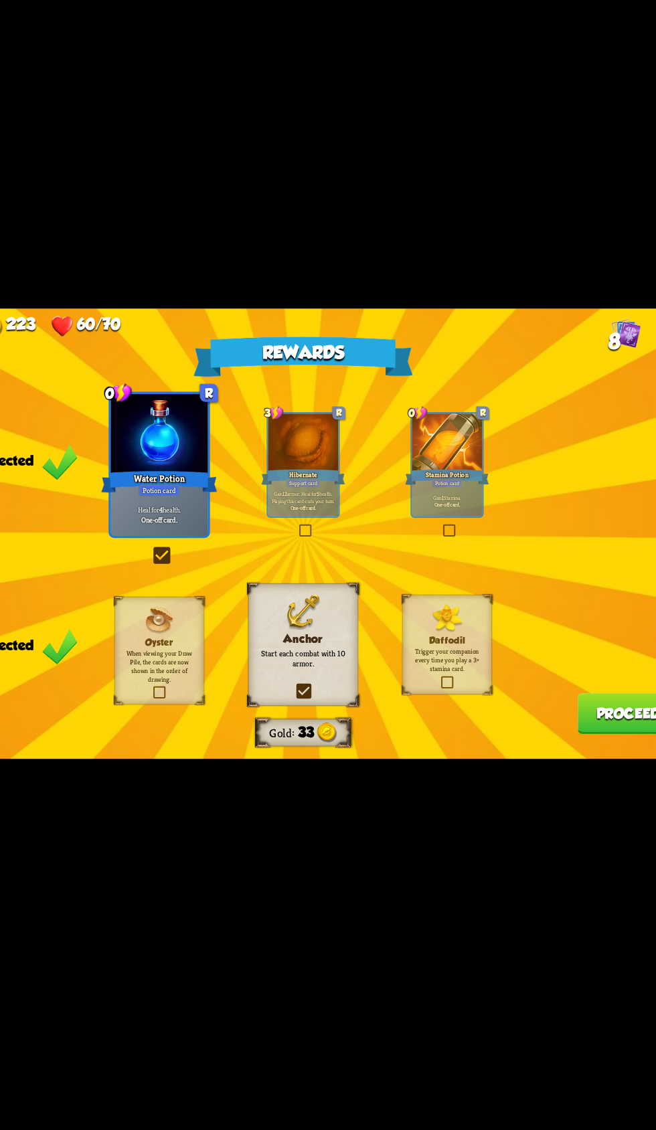
click at [560, 704] on button "Proceed" at bounding box center [594, 712] width 83 height 33
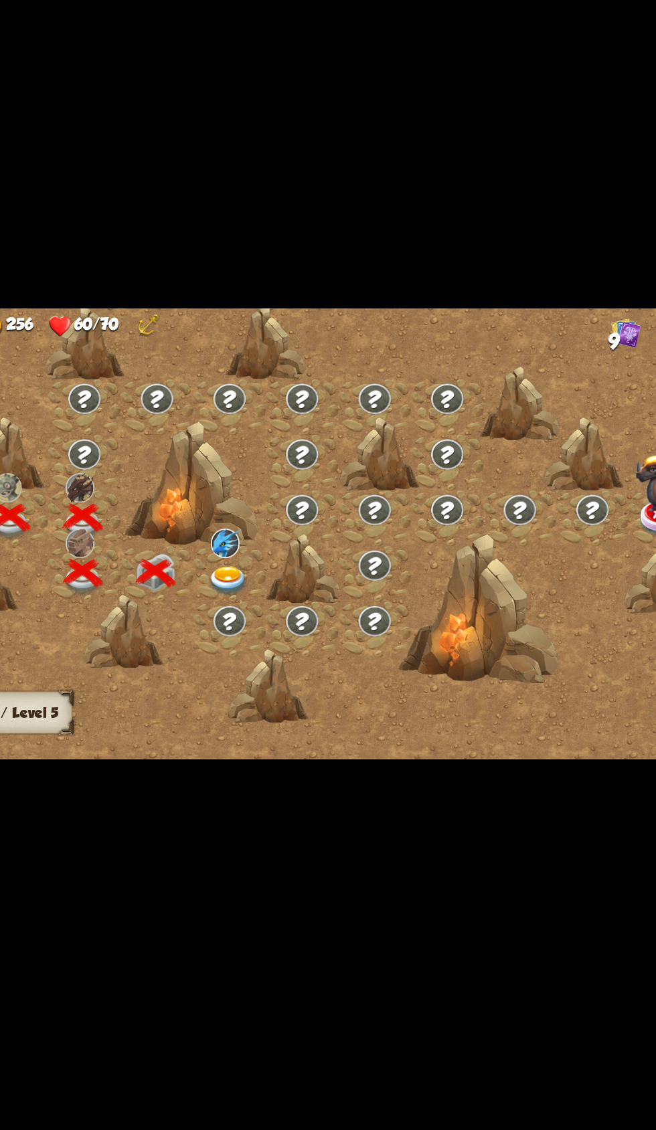
click at [252, 599] on img at bounding box center [266, 604] width 33 height 24
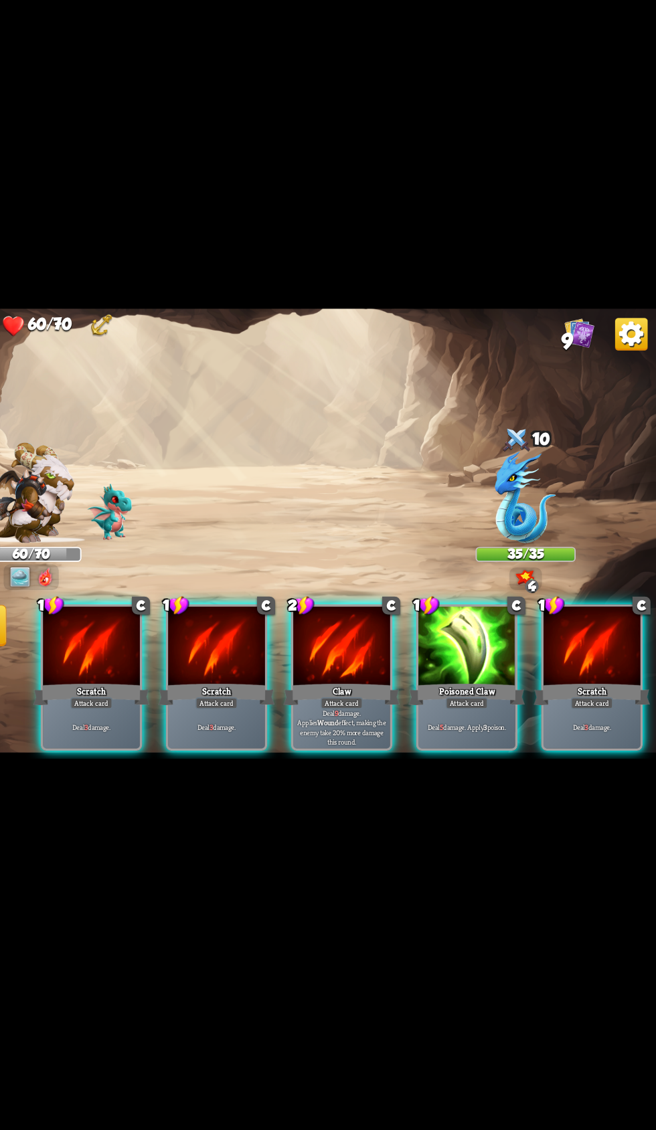
click at [387, 686] on div "Claw" at bounding box center [397, 696] width 95 height 21
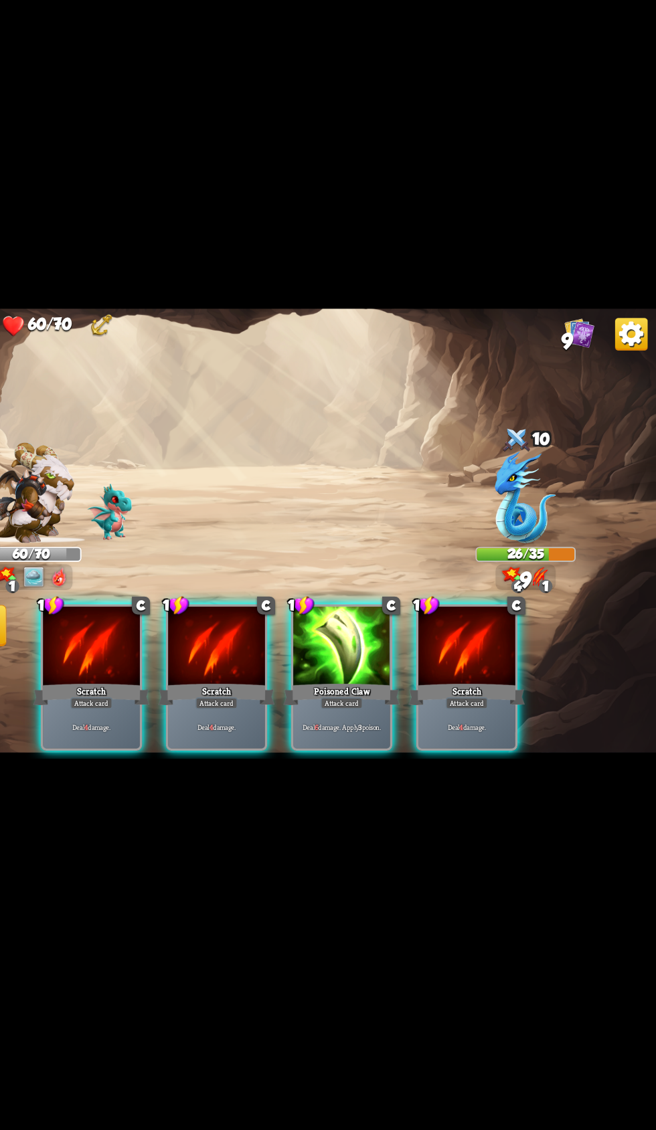
click at [365, 638] on div at bounding box center [398, 658] width 80 height 67
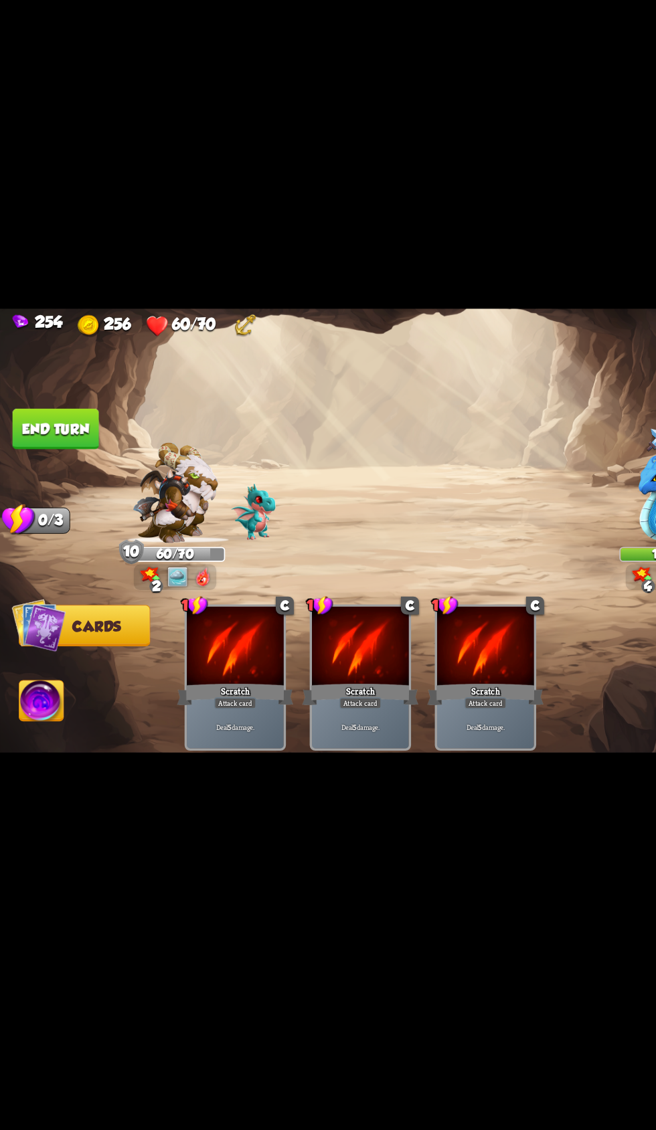
click at [40, 468] on button "End turn" at bounding box center [45, 478] width 71 height 33
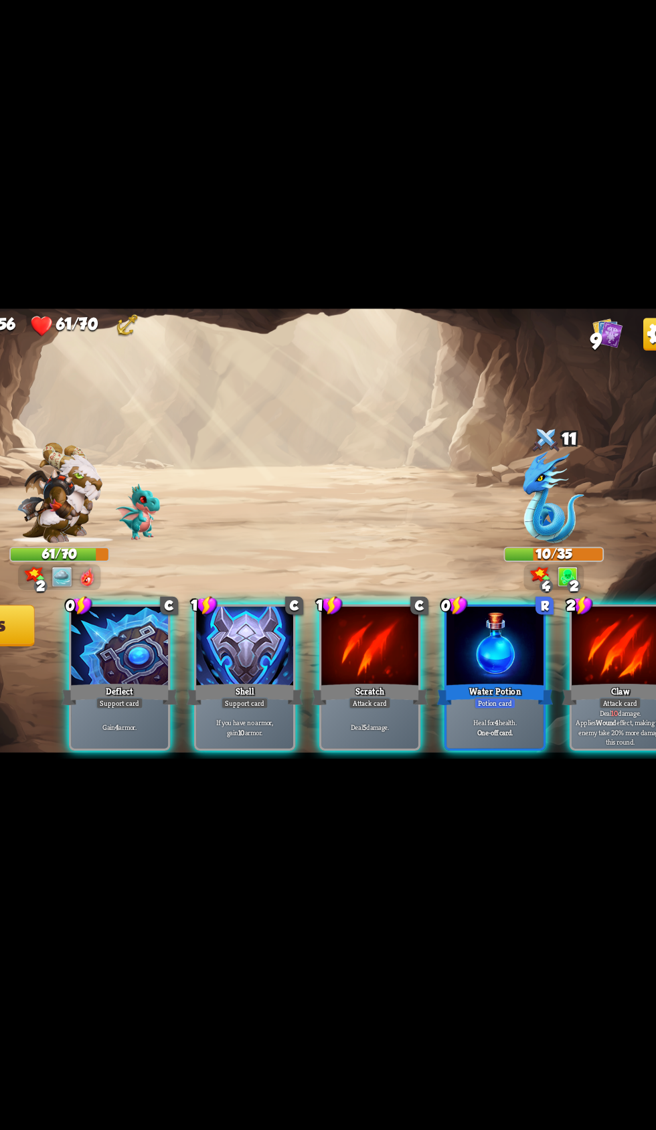
click at [260, 686] on div "Shell" at bounding box center [295, 696] width 95 height 21
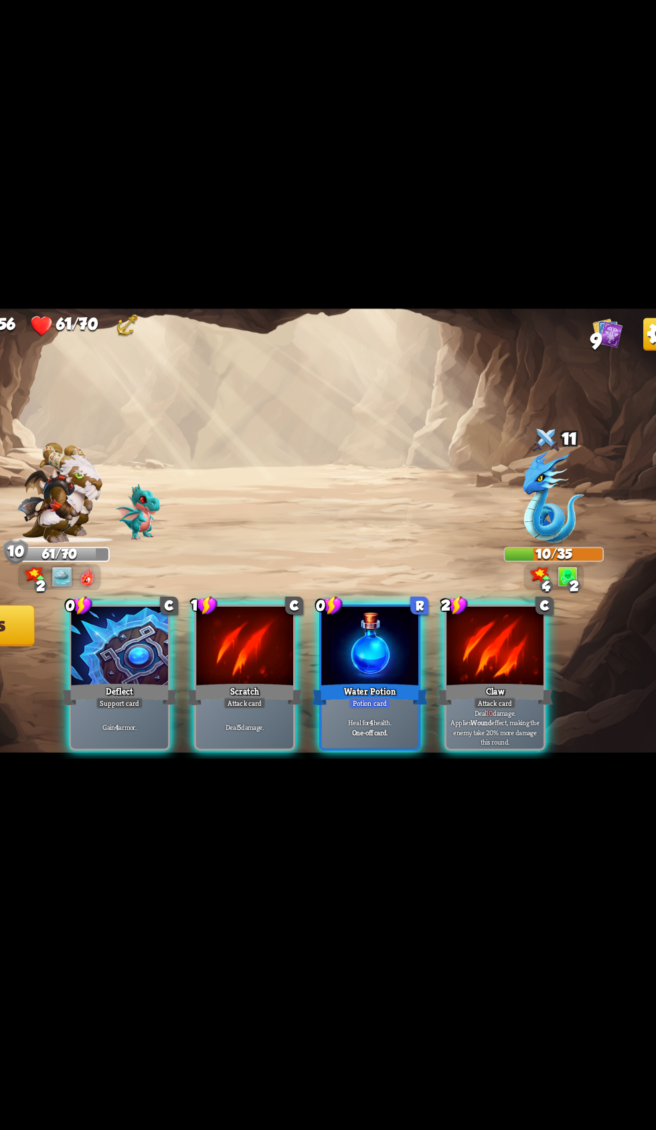
click at [373, 706] on div "Heal for 4 health. One-off card." at bounding box center [398, 723] width 80 height 35
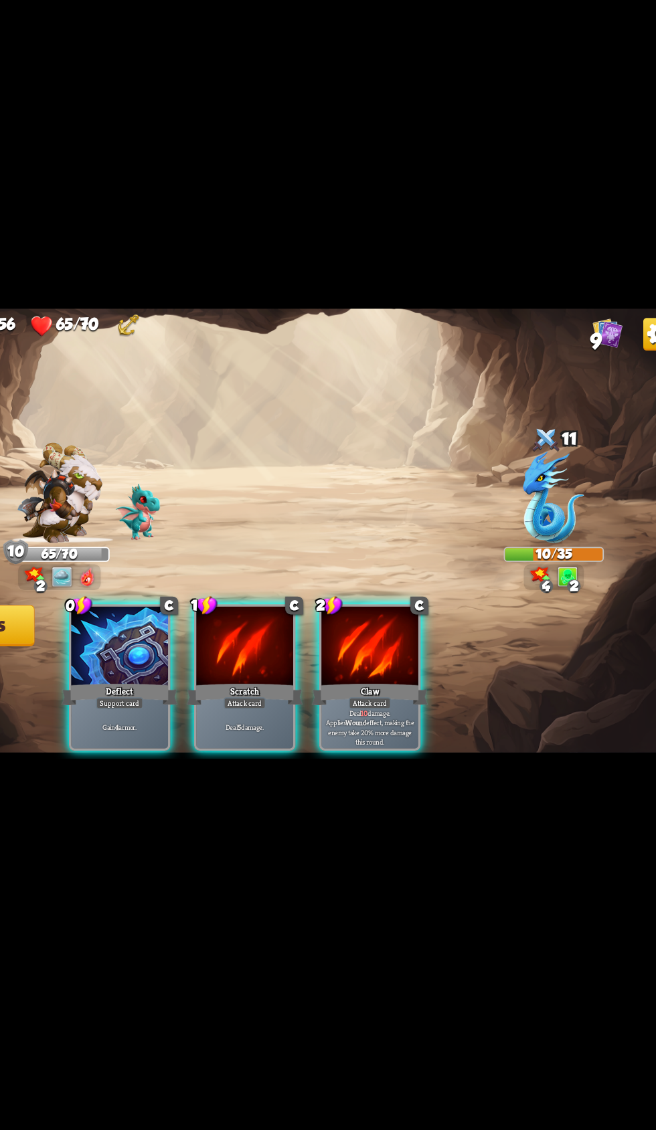
click at [266, 686] on div "Scratch" at bounding box center [295, 696] width 95 height 21
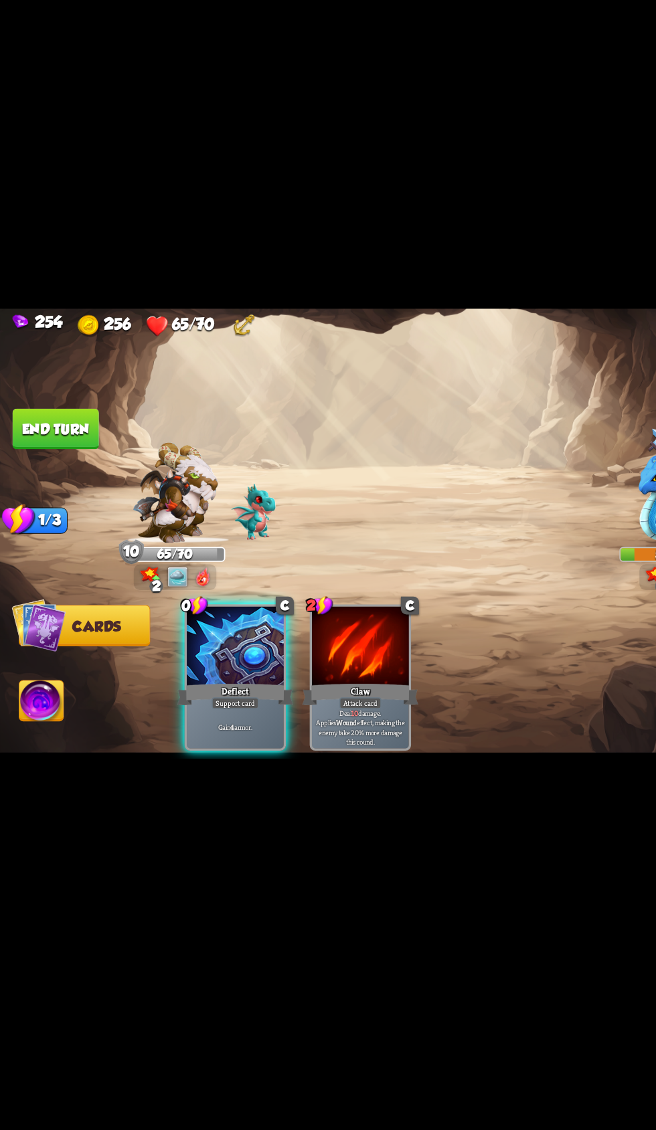
click at [41, 703] on img at bounding box center [34, 703] width 36 height 37
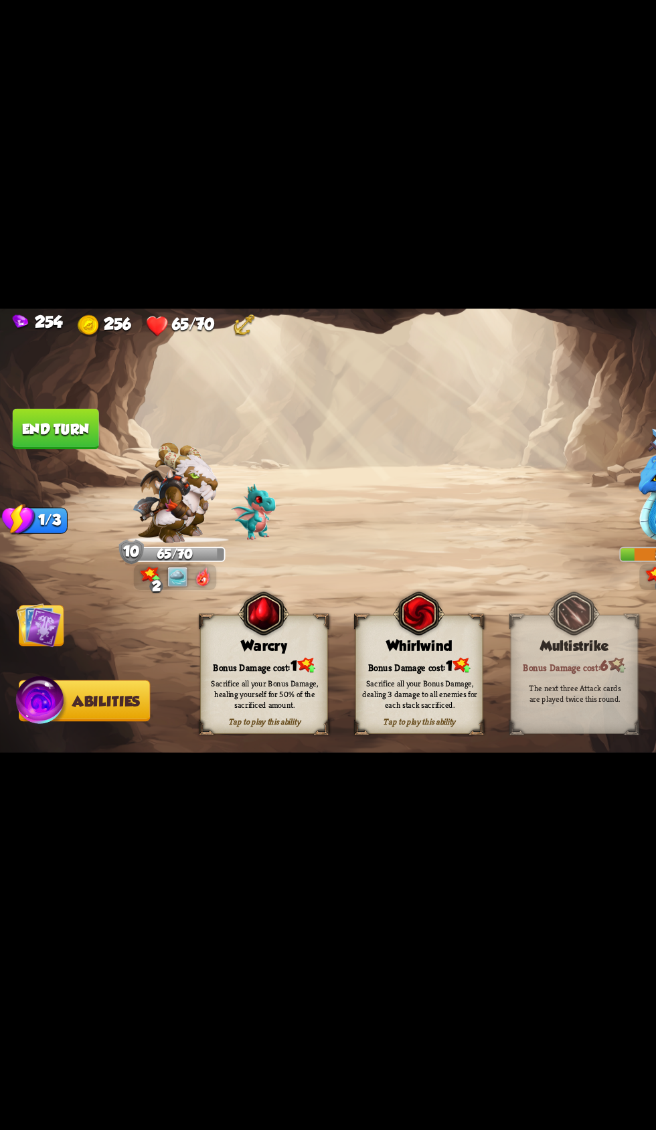
click at [188, 697] on div "Sacrifice all your Bonus Damage, healing yourself for 50% of the sacrificed amo…" at bounding box center [216, 696] width 94 height 26
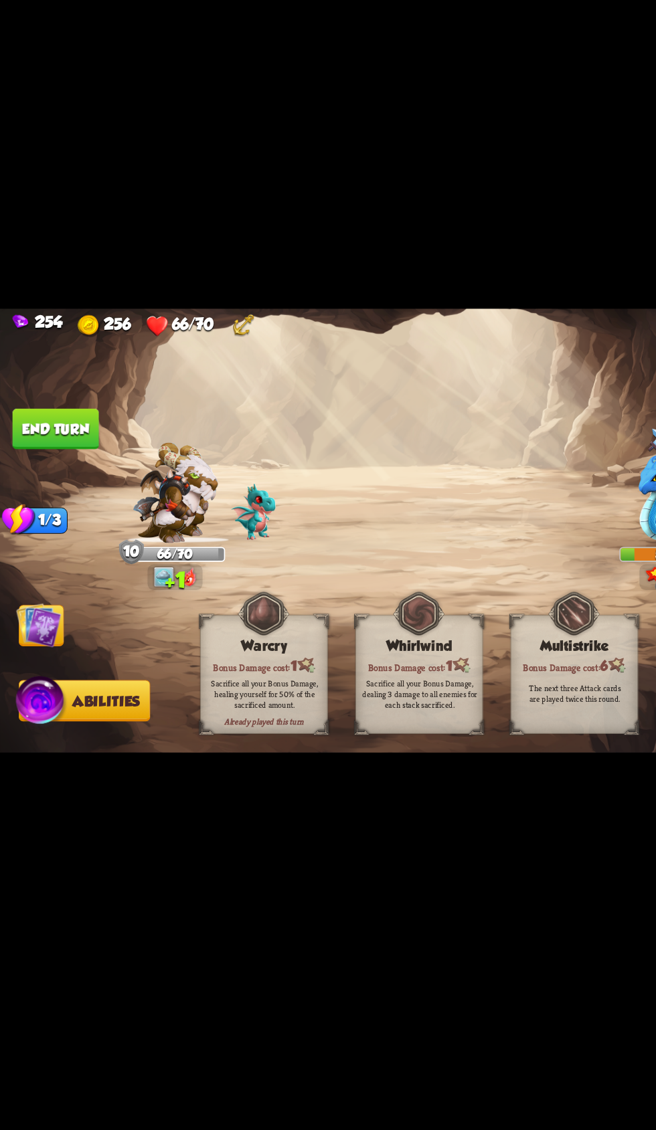
click at [41, 477] on button "End turn" at bounding box center [45, 478] width 71 height 33
click at [45, 643] on img at bounding box center [31, 640] width 37 height 37
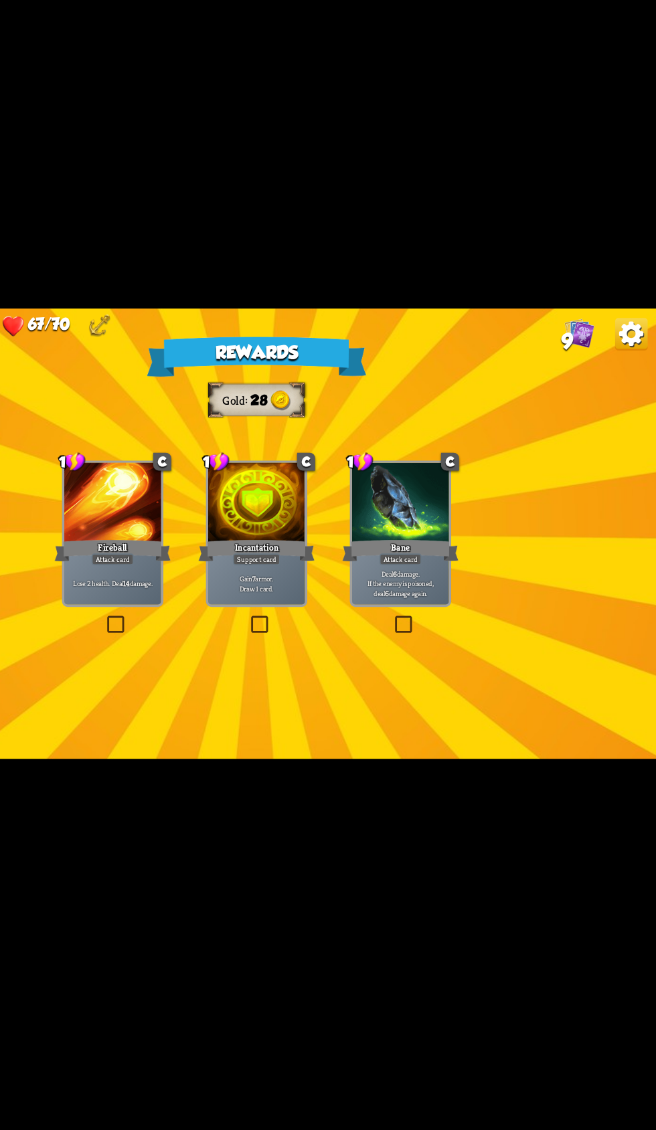
click at [308, 567] on div at bounding box center [328, 540] width 80 height 67
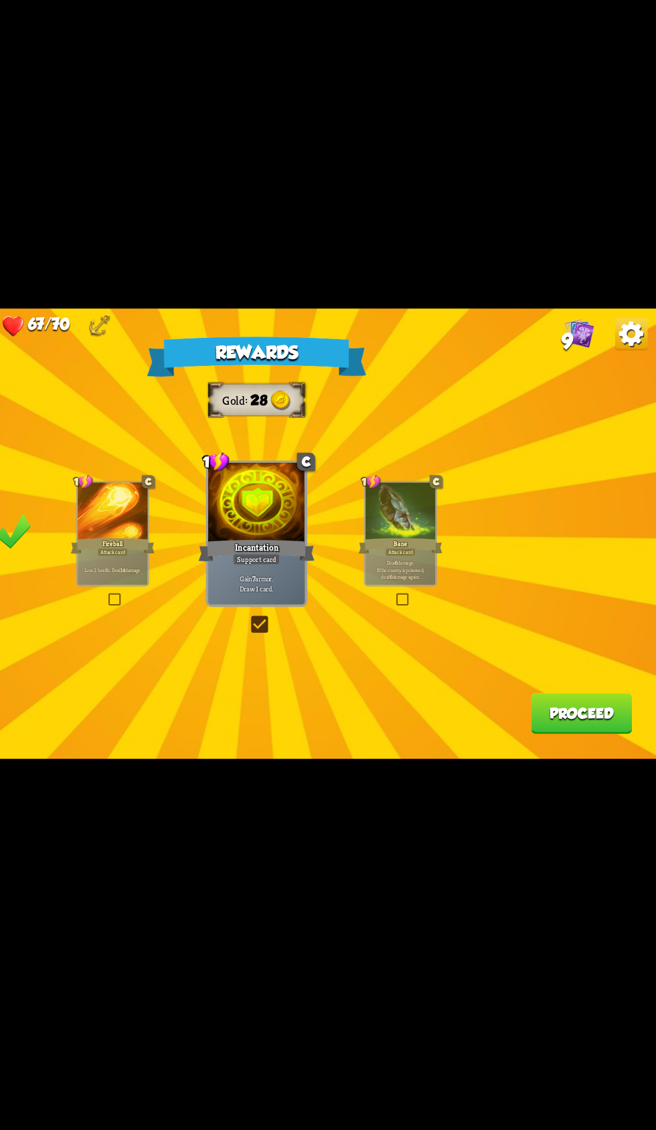
click at [595, 710] on button "Proceed" at bounding box center [594, 712] width 83 height 33
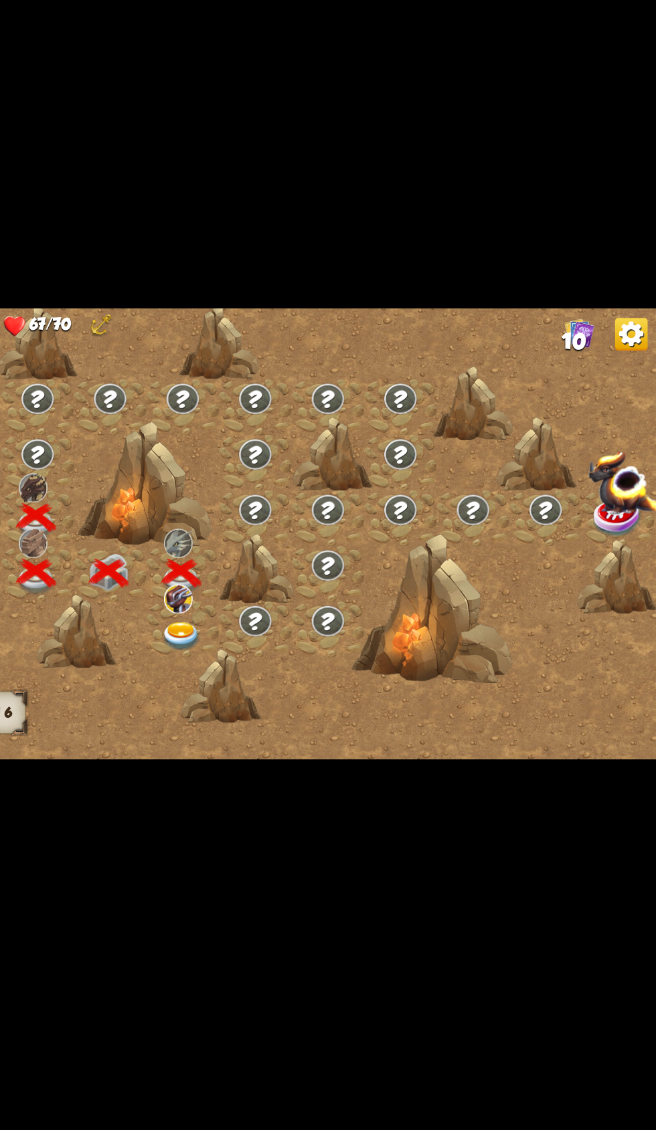
click at [300, 657] on div at bounding box center [327, 643] width 60 height 45
click at [245, 624] on div at bounding box center [267, 643] width 60 height 45
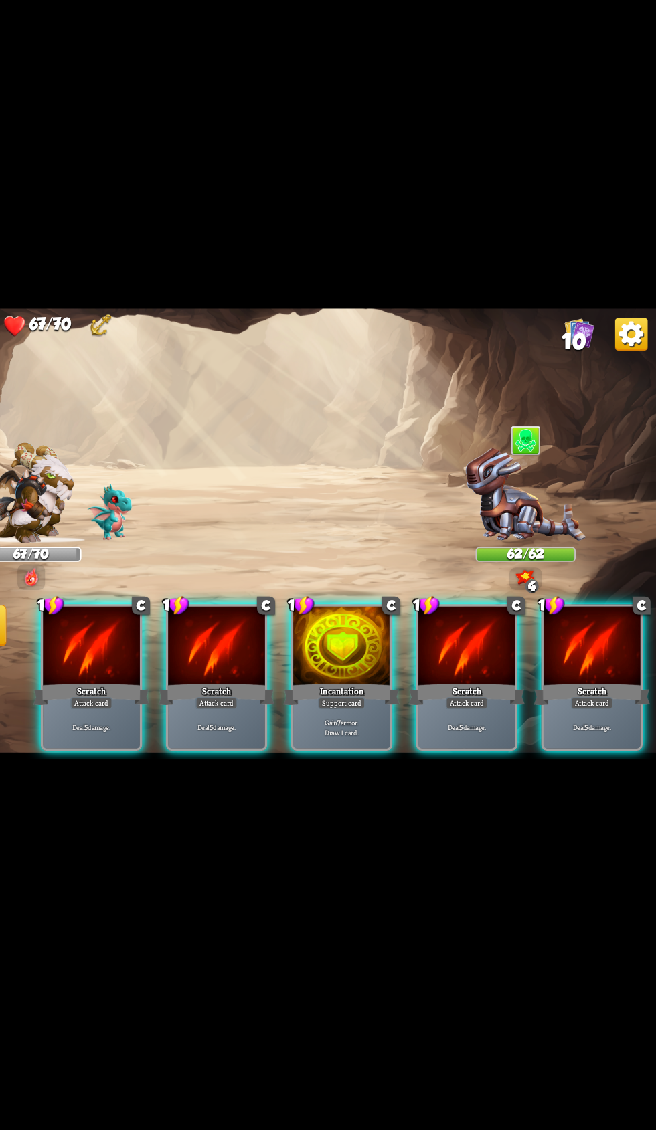
click at [373, 686] on div "Incantation" at bounding box center [397, 696] width 95 height 21
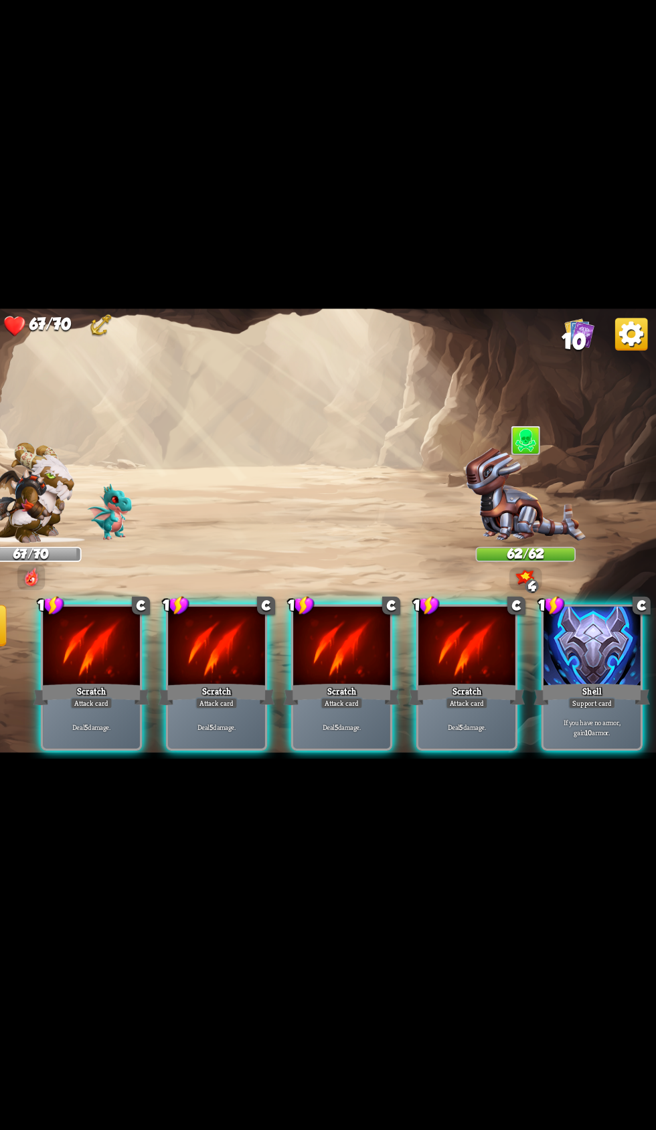
click at [270, 686] on div "Scratch" at bounding box center [295, 696] width 95 height 21
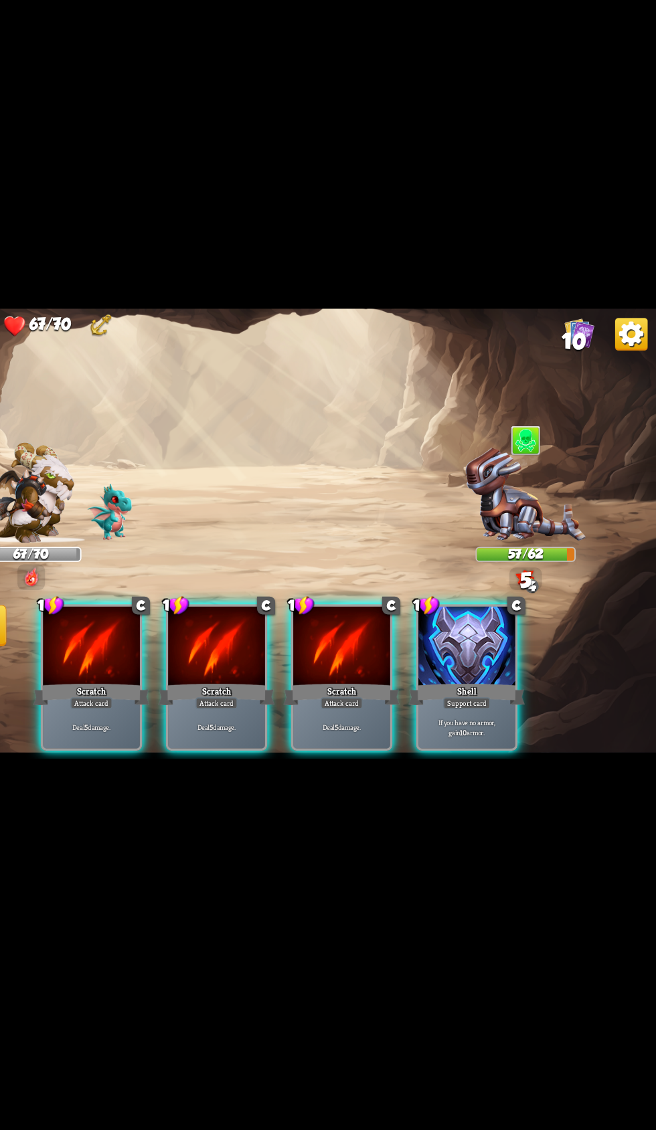
click at [273, 666] on div at bounding box center [296, 658] width 80 height 67
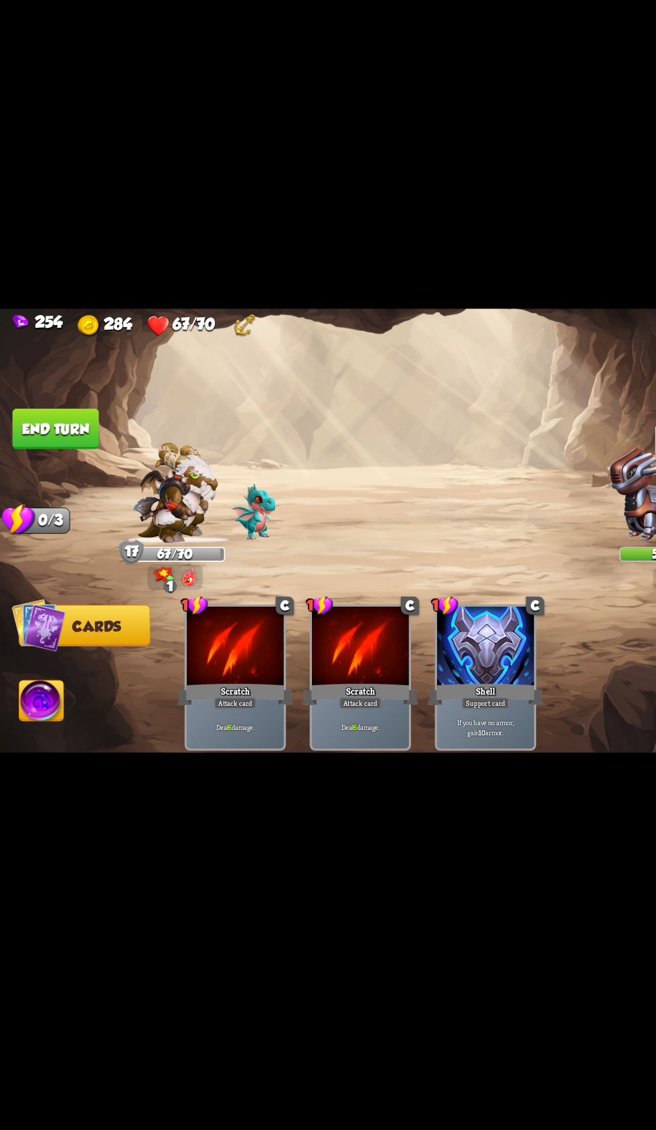
click at [32, 477] on button "End turn" at bounding box center [45, 478] width 71 height 33
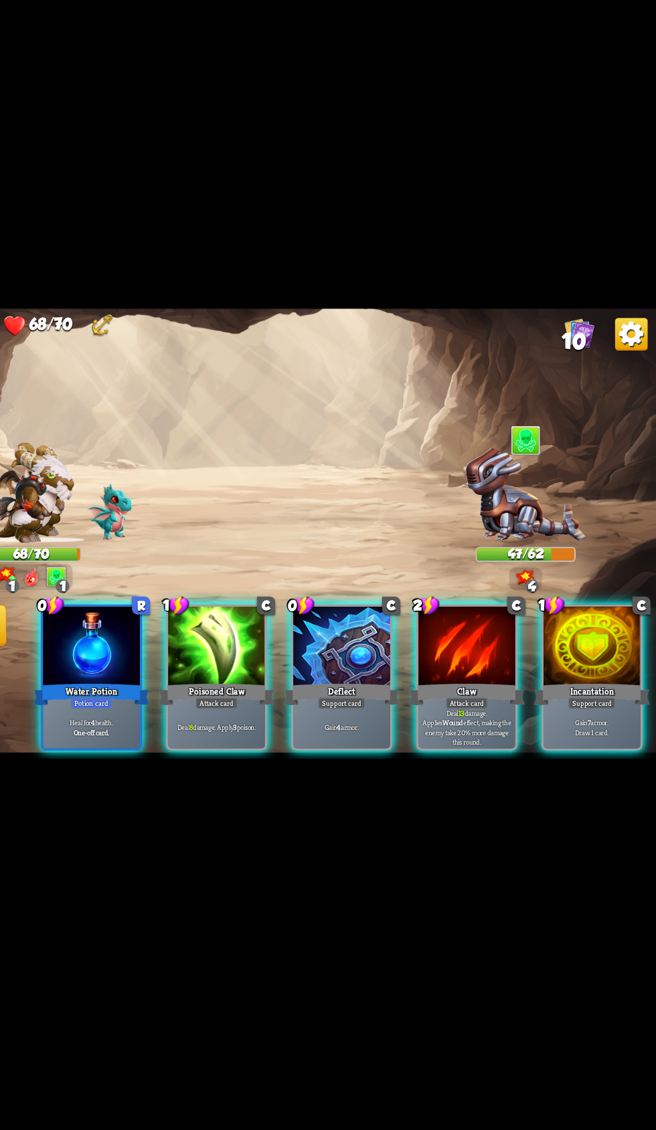
click at [358, 706] on div "Gain 4 armor." at bounding box center [398, 723] width 80 height 35
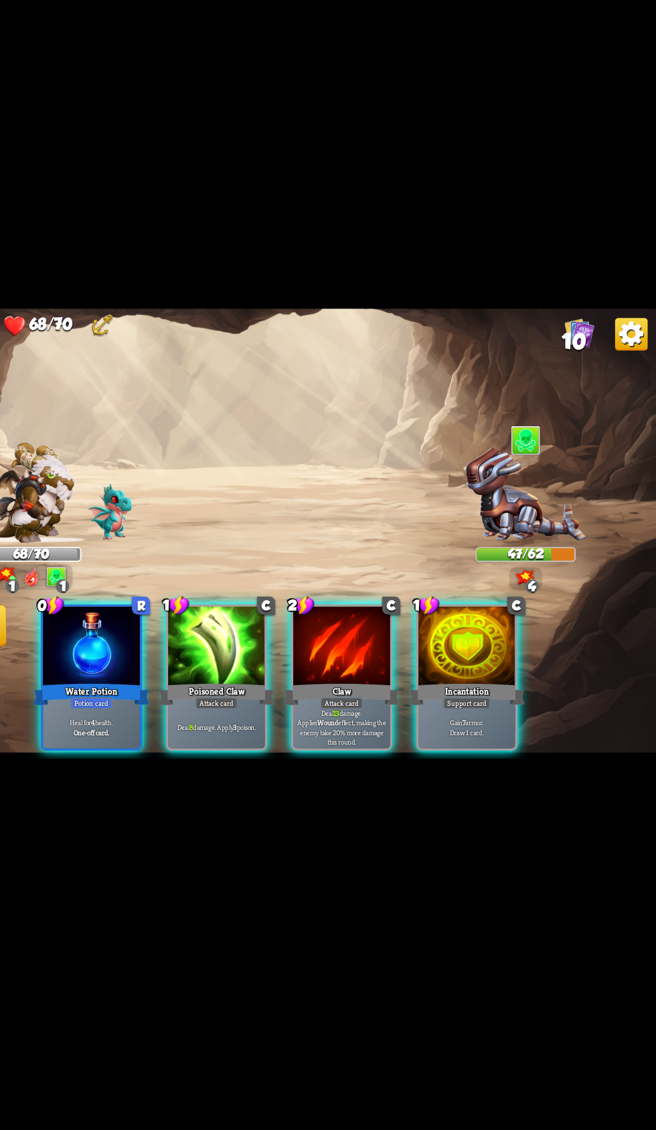
click at [374, 690] on div "Claw" at bounding box center [397, 696] width 95 height 21
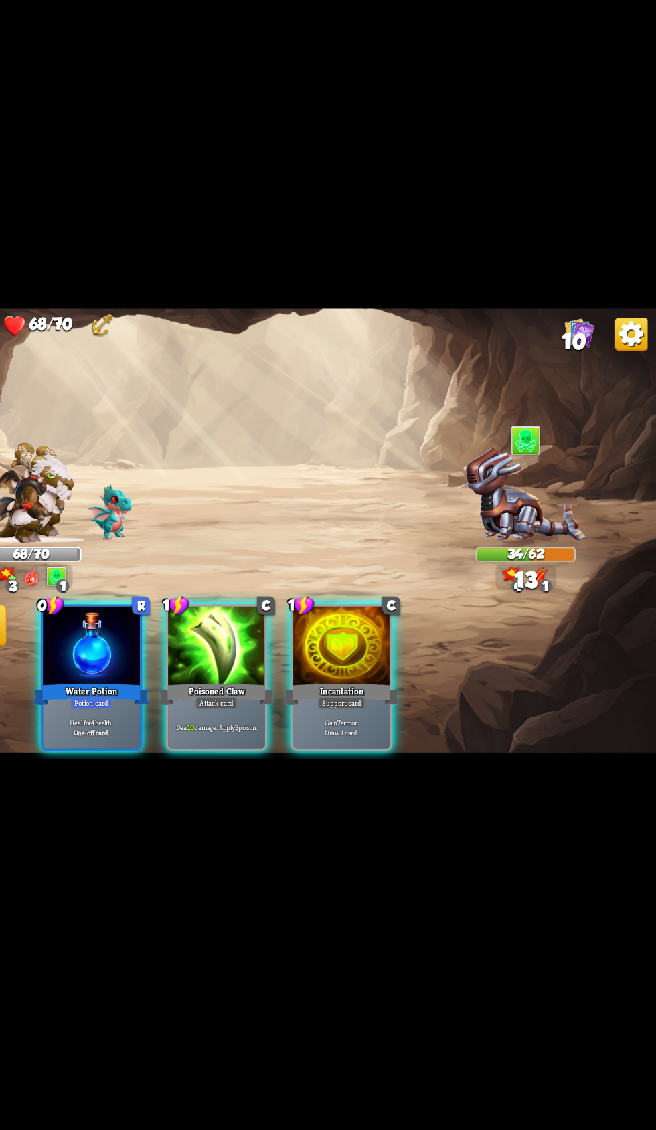
click at [288, 686] on div "Poisoned Claw" at bounding box center [295, 696] width 95 height 21
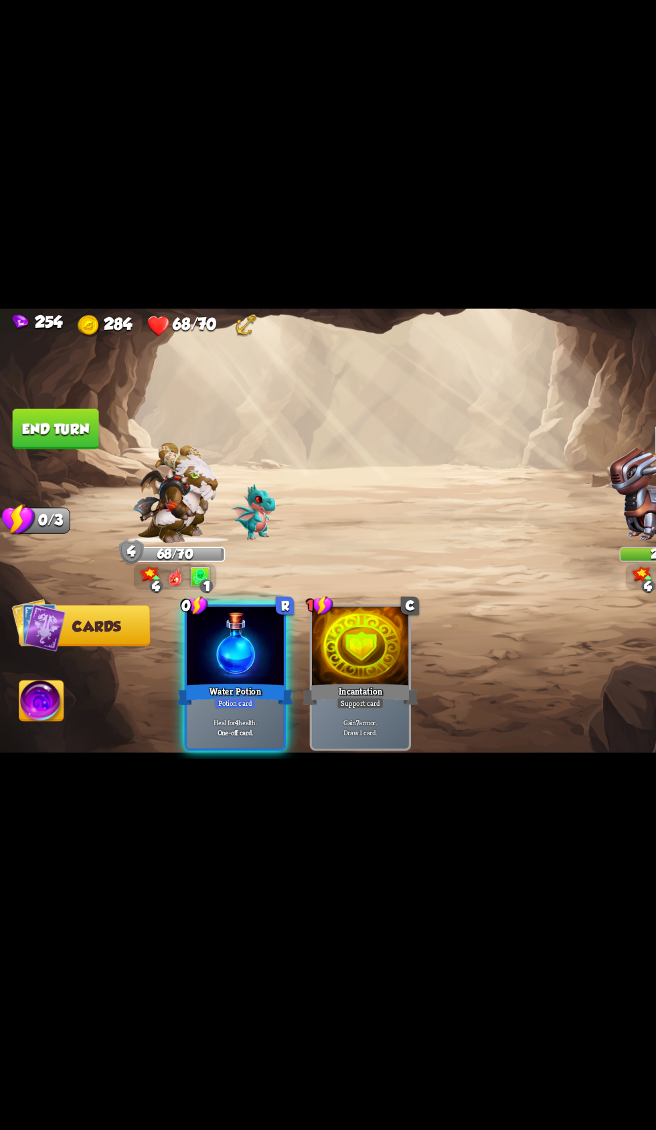
click at [171, 706] on div "Heal for 4 health. One-off card." at bounding box center [193, 723] width 80 height 35
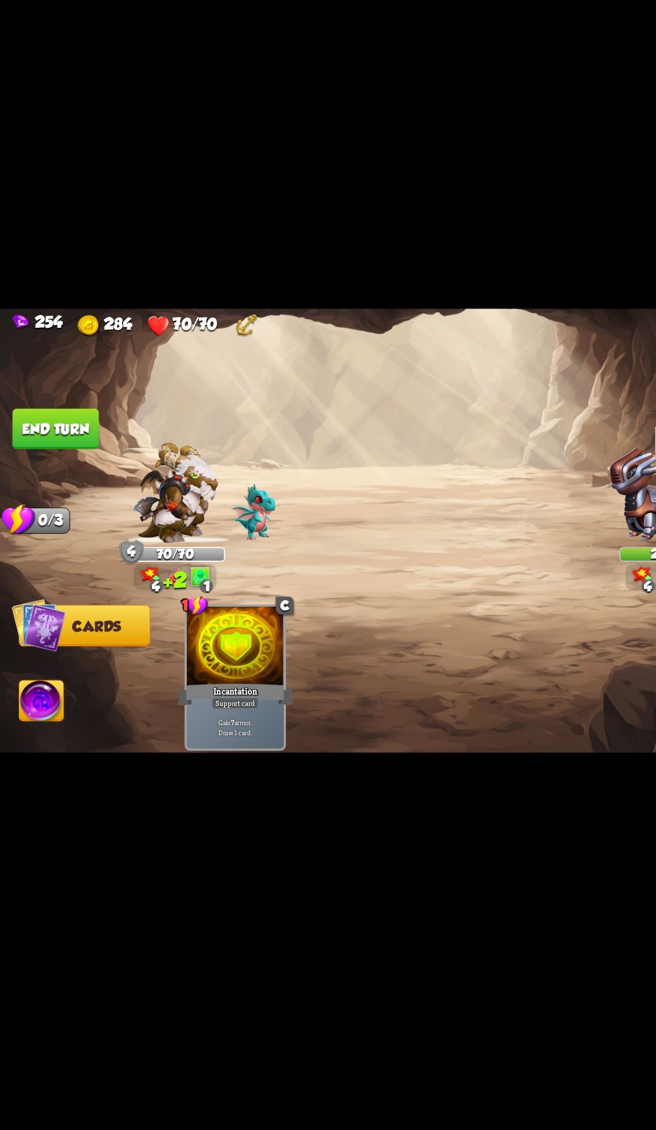
click at [31, 478] on button "End turn" at bounding box center [45, 478] width 71 height 33
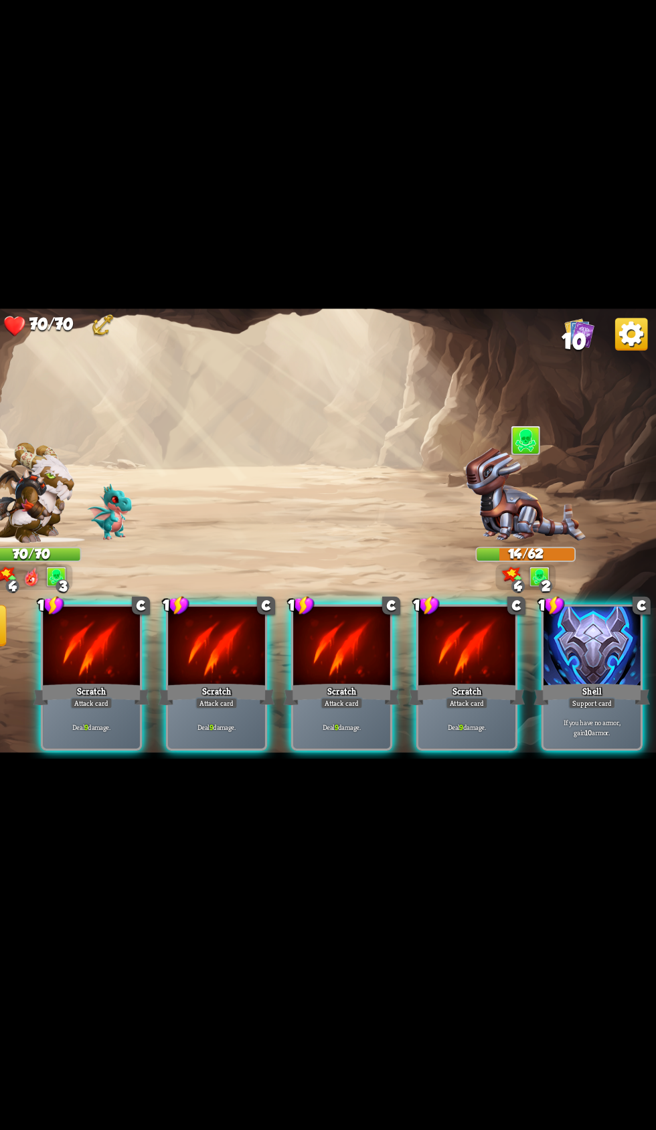
click at [576, 686] on div "Shell" at bounding box center [602, 696] width 95 height 21
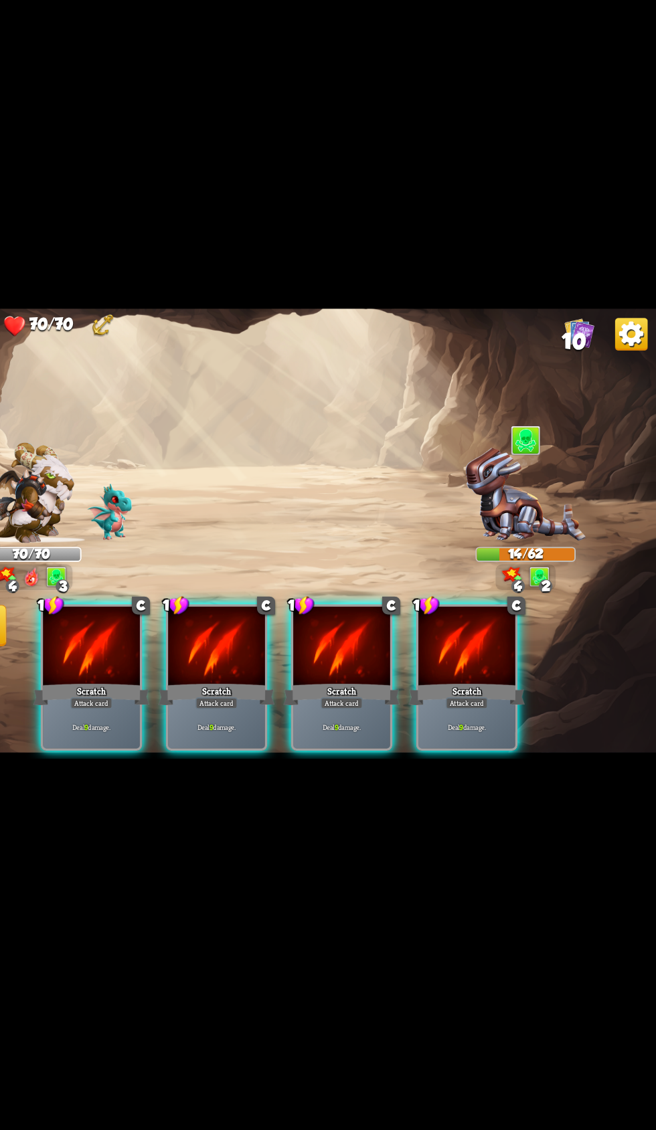
click at [498, 686] on div "Scratch" at bounding box center [499, 696] width 95 height 21
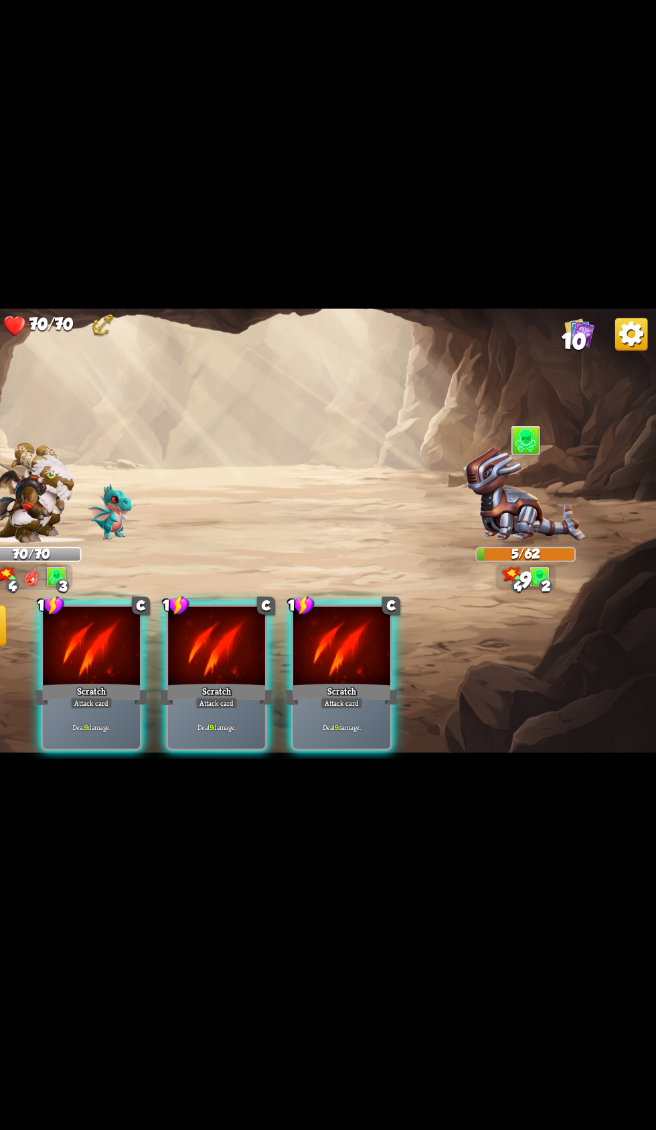
click at [364, 690] on div "Scratch" at bounding box center [397, 696] width 95 height 21
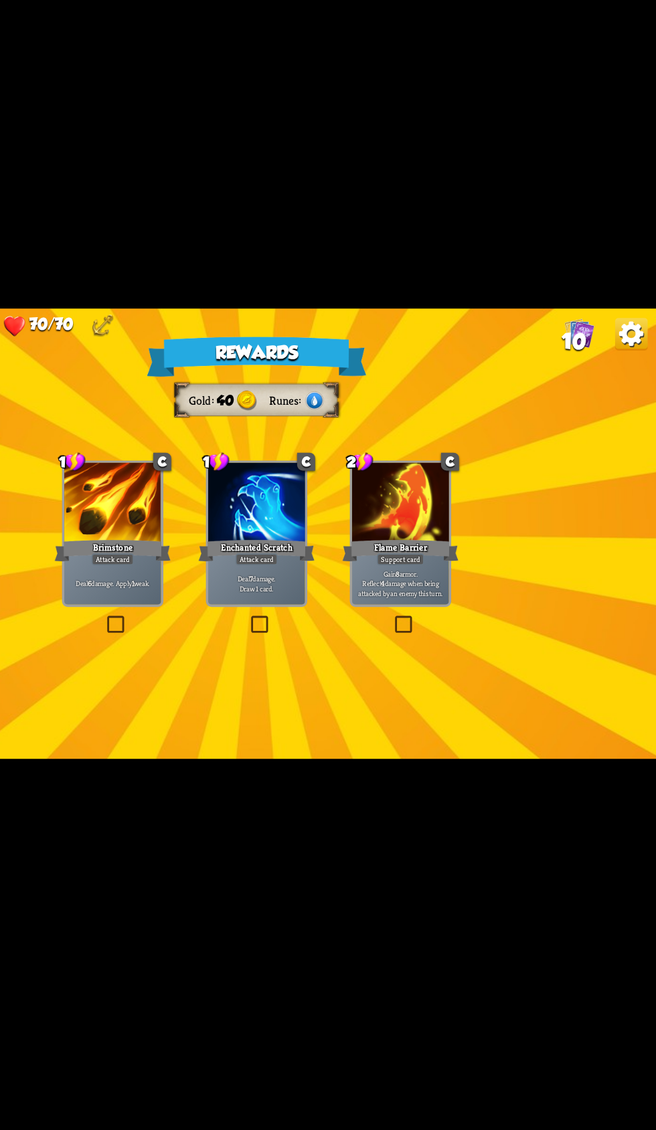
click at [190, 553] on div at bounding box center [211, 540] width 80 height 67
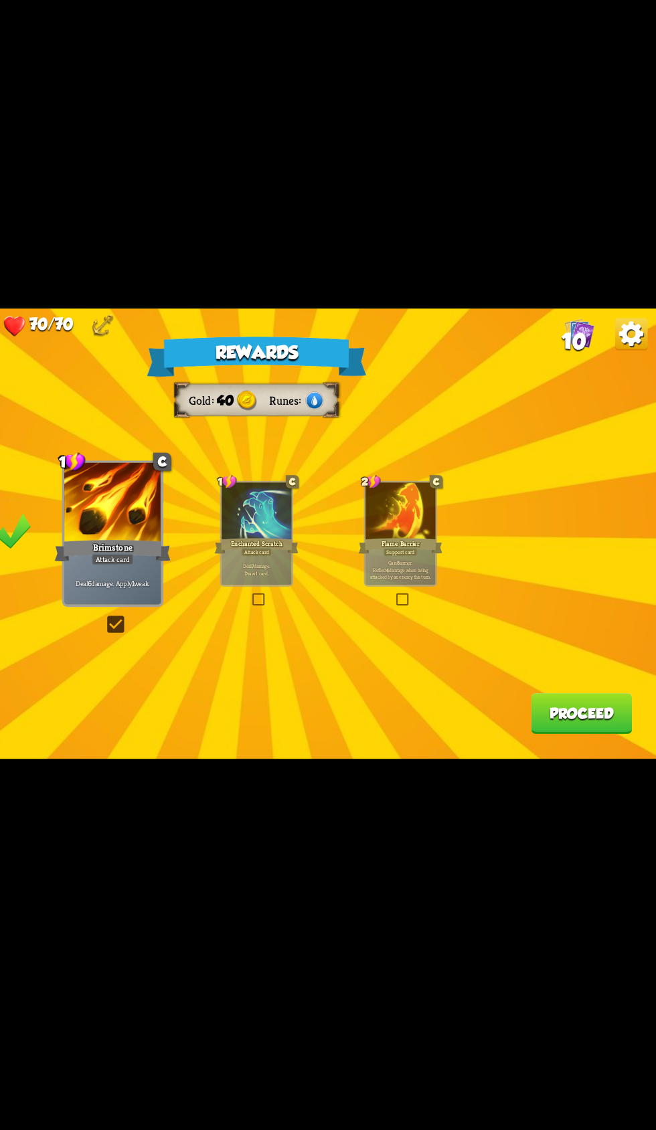
click at [567, 729] on button "Proceed" at bounding box center [594, 712] width 83 height 33
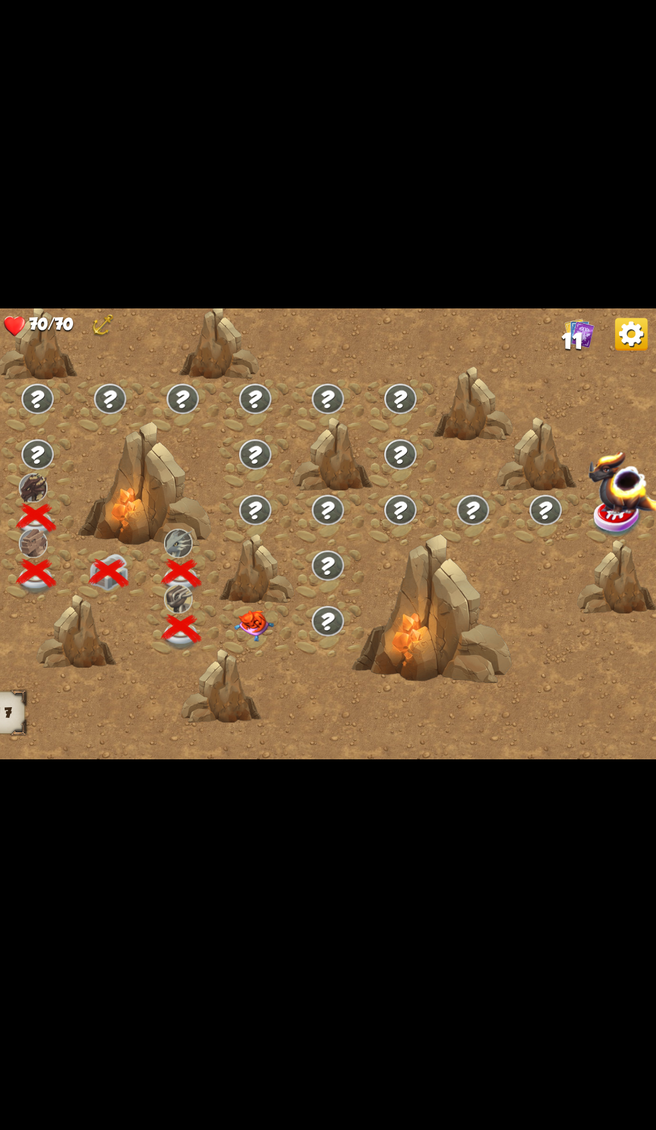
click at [325, 648] on img at bounding box center [325, 640] width 33 height 25
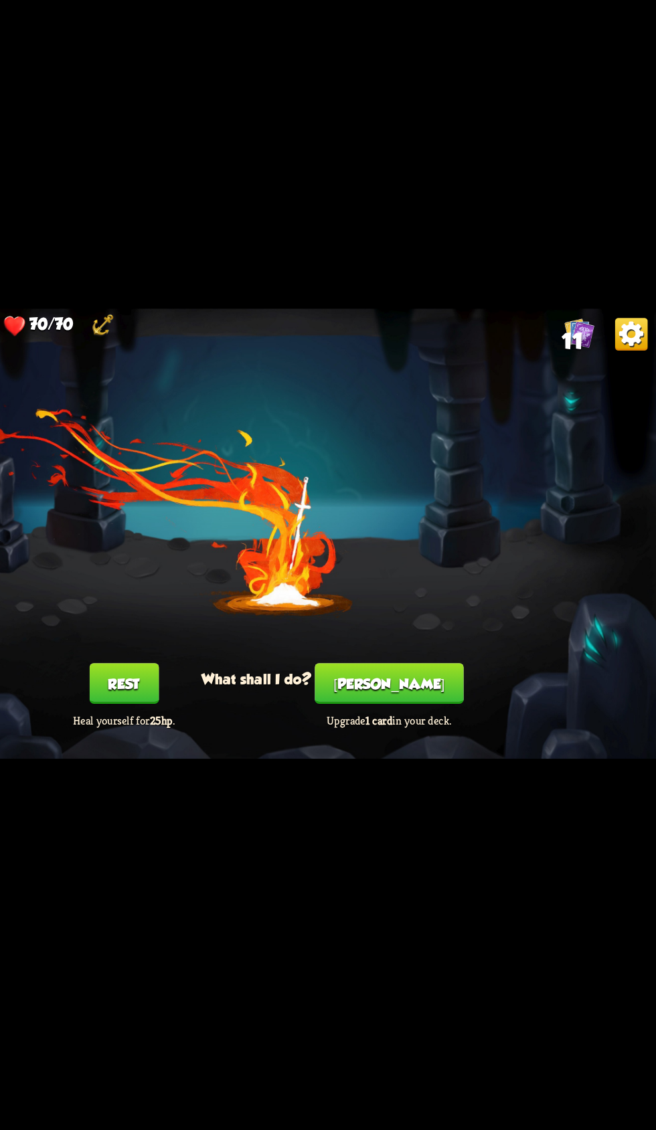
click at [441, 686] on button "[PERSON_NAME]" at bounding box center [436, 687] width 122 height 33
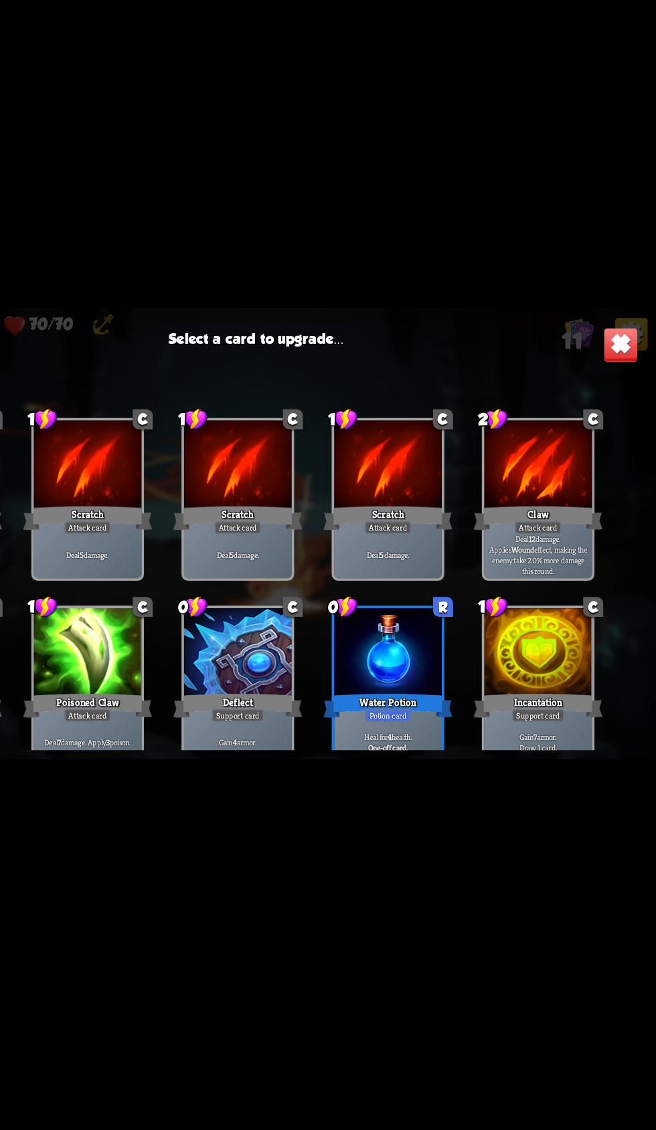
scroll to position [220, 0]
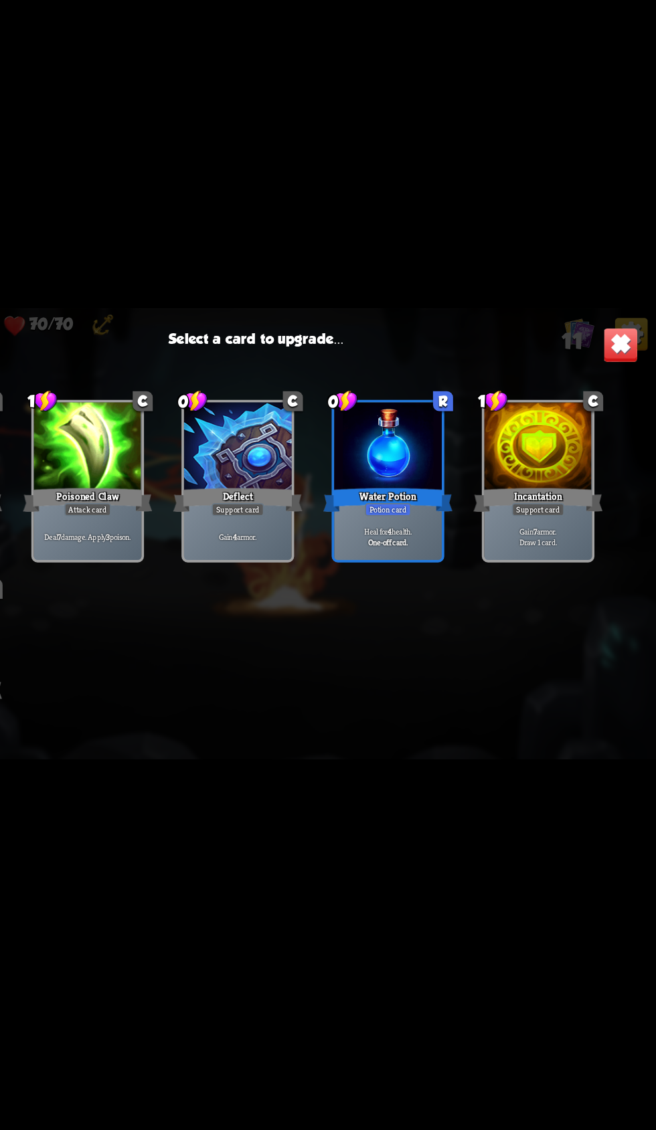
click at [464, 540] on div "Water Potion" at bounding box center [436, 537] width 106 height 23
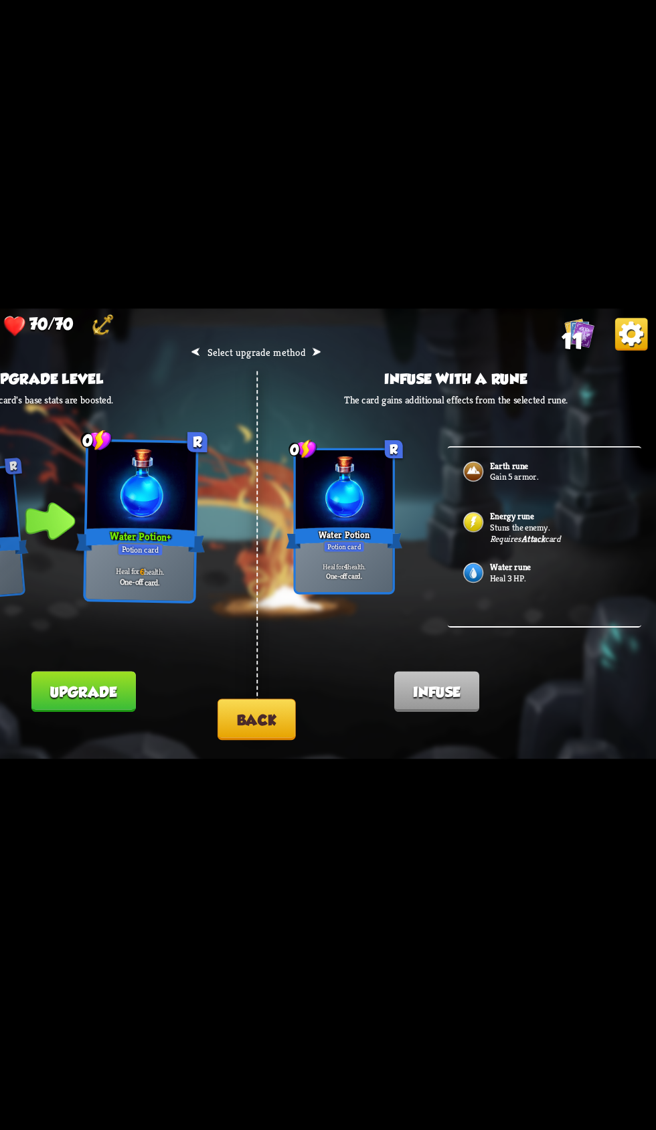
click at [555, 568] on b "Attack" at bounding box center [554, 569] width 19 height 9
click at [550, 595] on b "Water rune" at bounding box center [535, 591] width 33 height 9
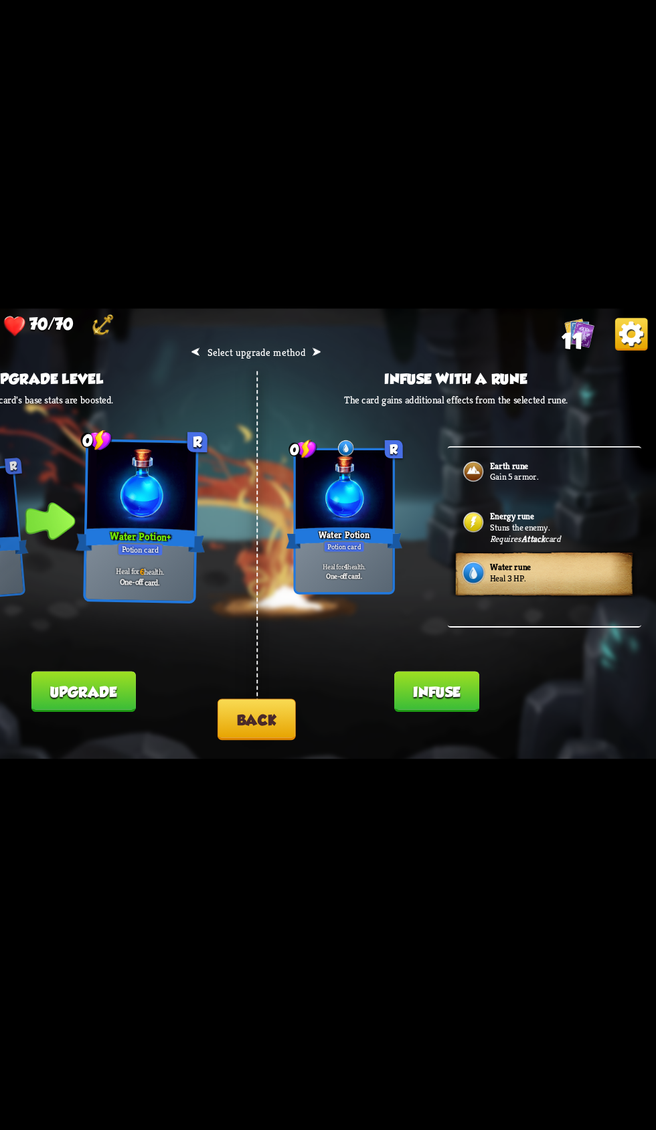
click at [474, 693] on button "Infuse" at bounding box center [475, 694] width 70 height 33
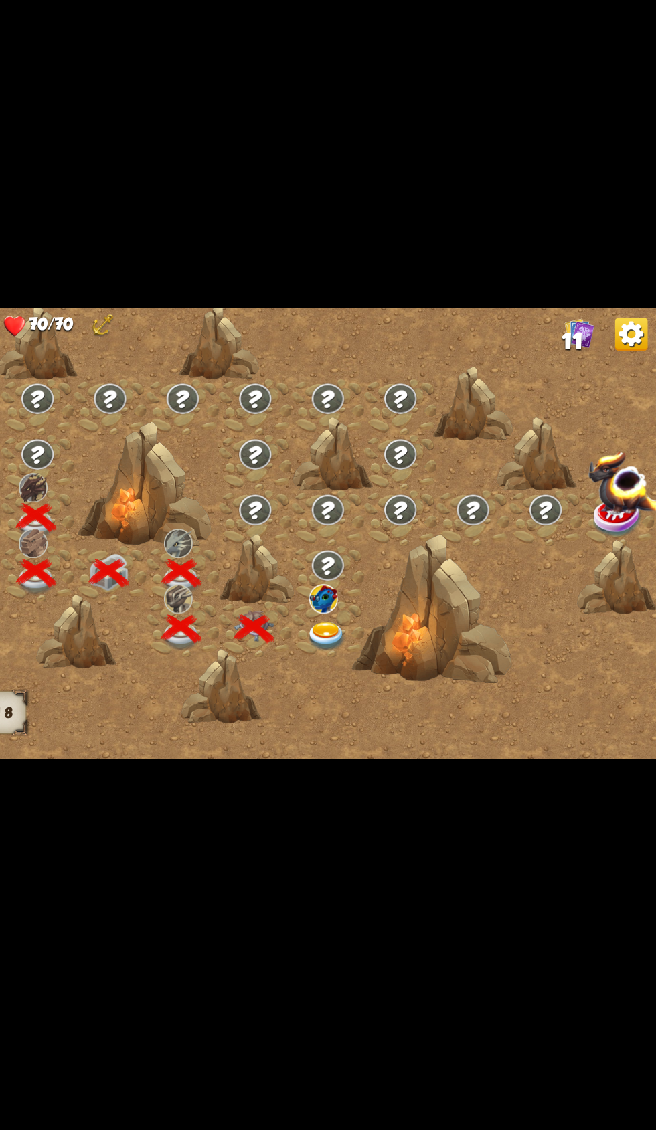
click at [370, 645] on img at bounding box center [385, 650] width 33 height 24
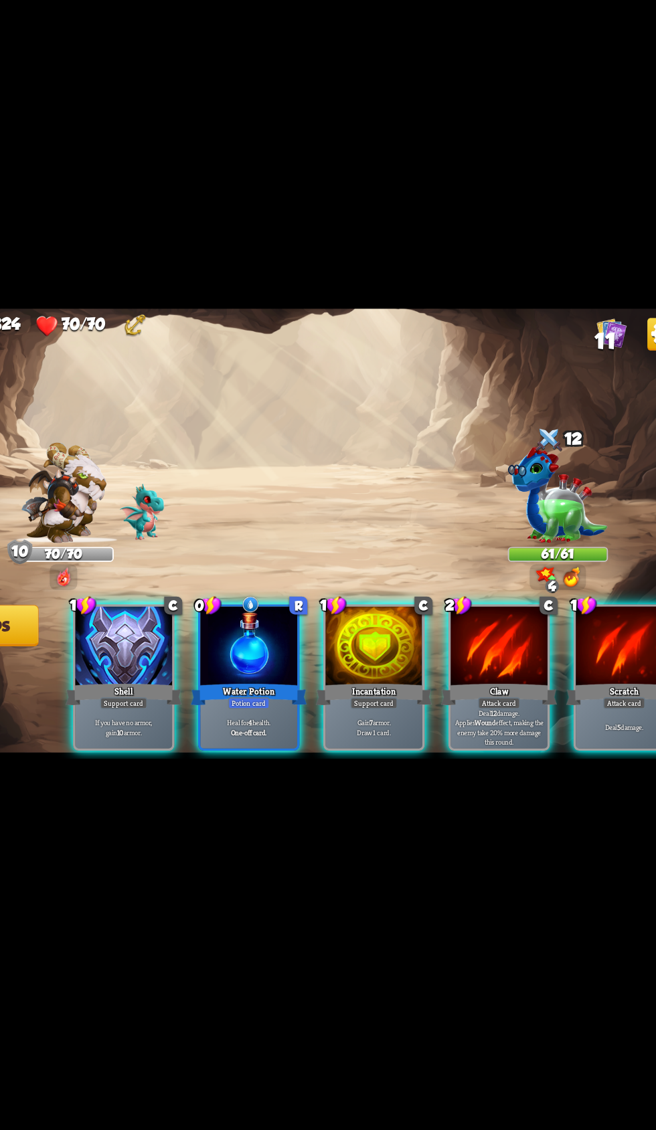
click at [479, 651] on div at bounding box center [500, 658] width 80 height 67
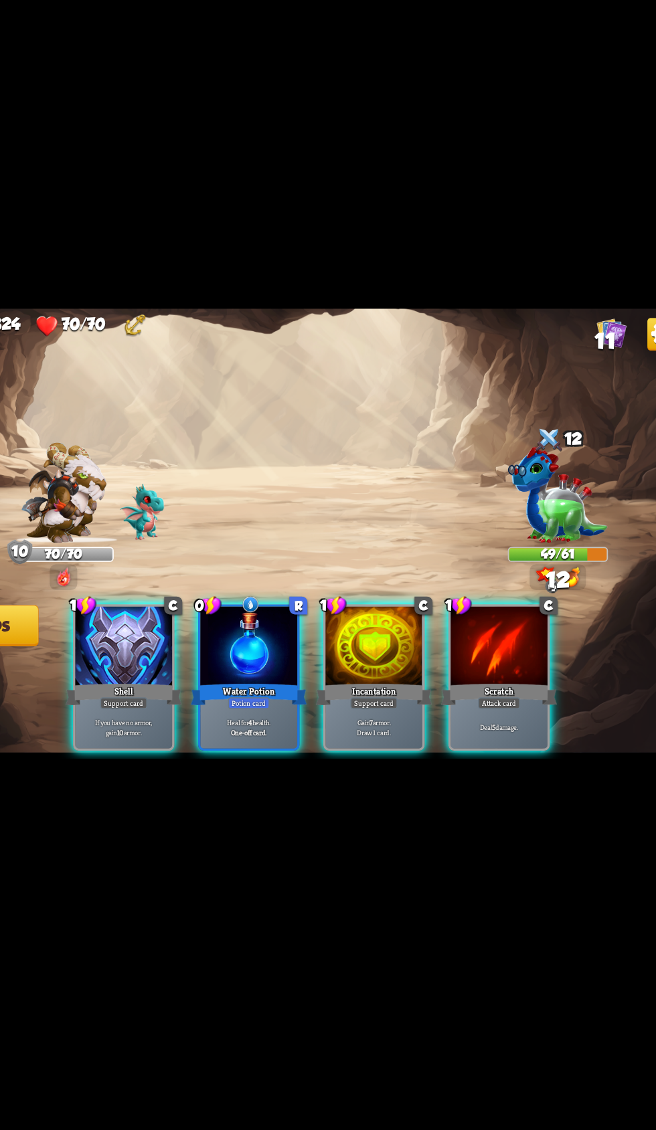
click at [506, 659] on div at bounding box center [500, 658] width 80 height 67
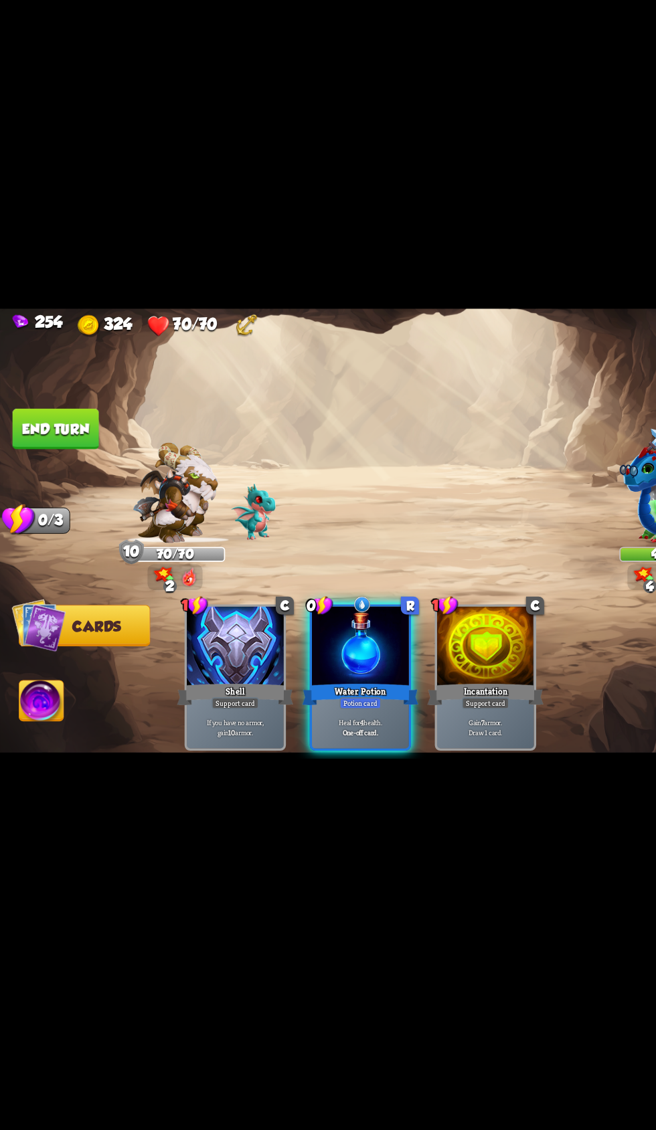
click at [72, 487] on button "End turn" at bounding box center [45, 478] width 71 height 33
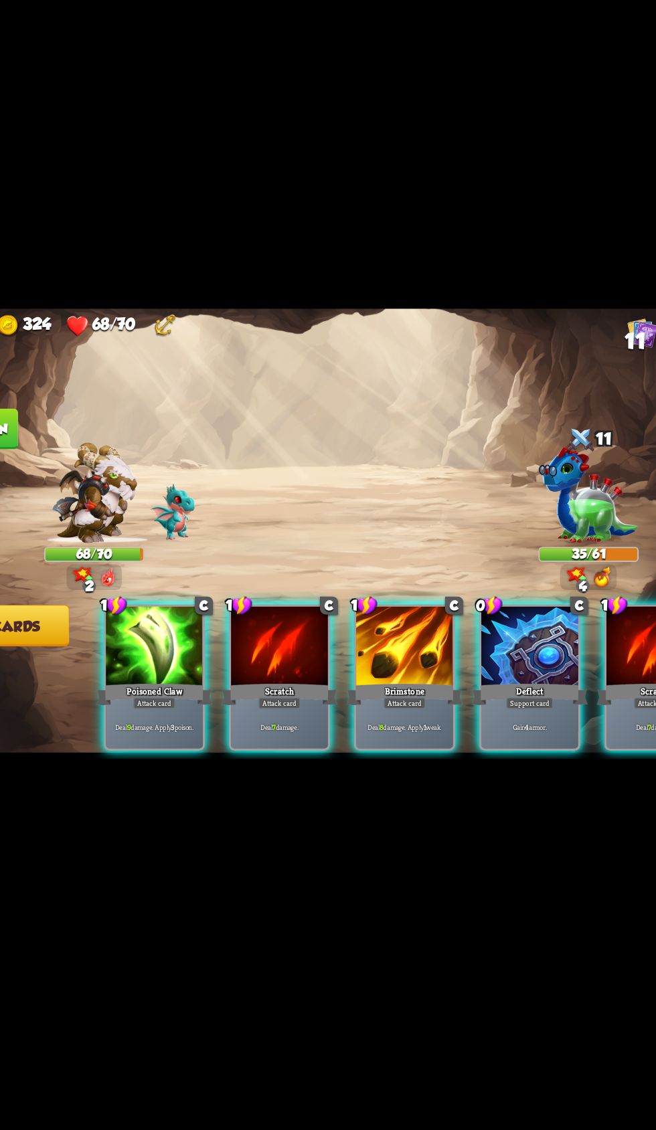
click at [482, 642] on div at bounding box center [500, 658] width 80 height 67
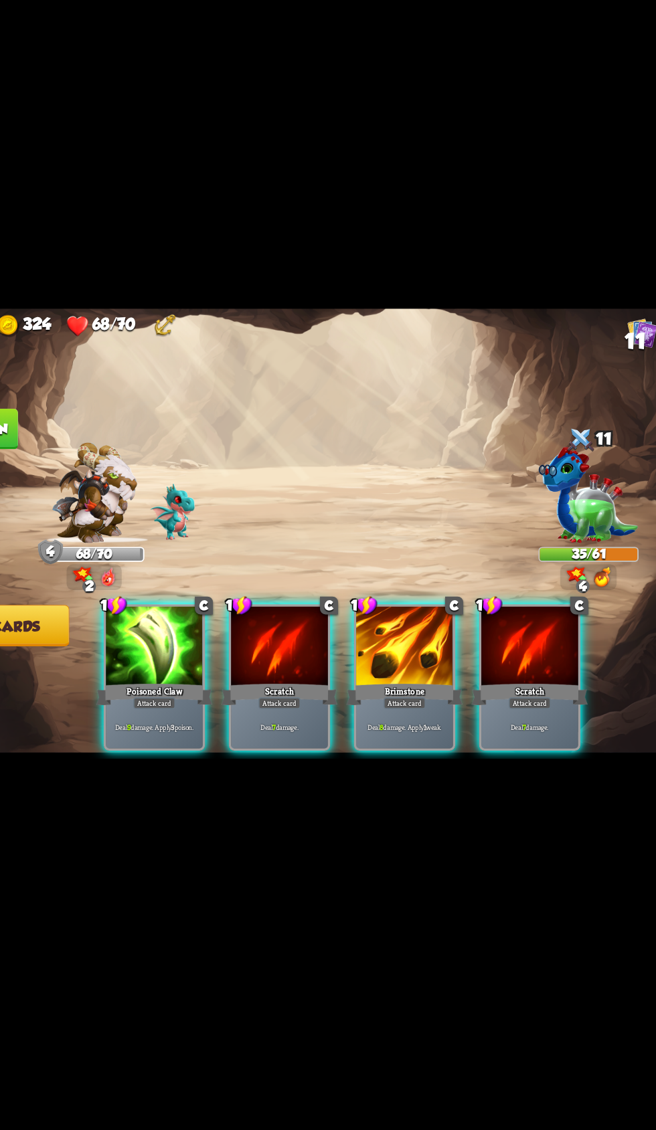
click at [386, 653] on div at bounding box center [398, 658] width 80 height 67
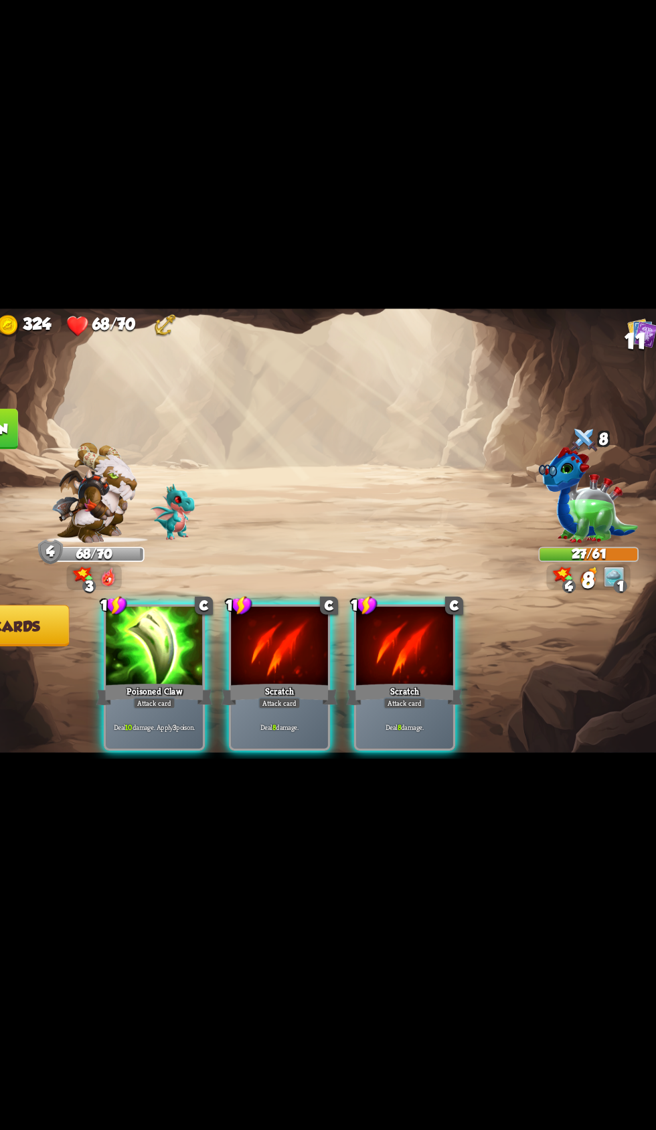
click at [258, 664] on div at bounding box center [296, 658] width 80 height 67
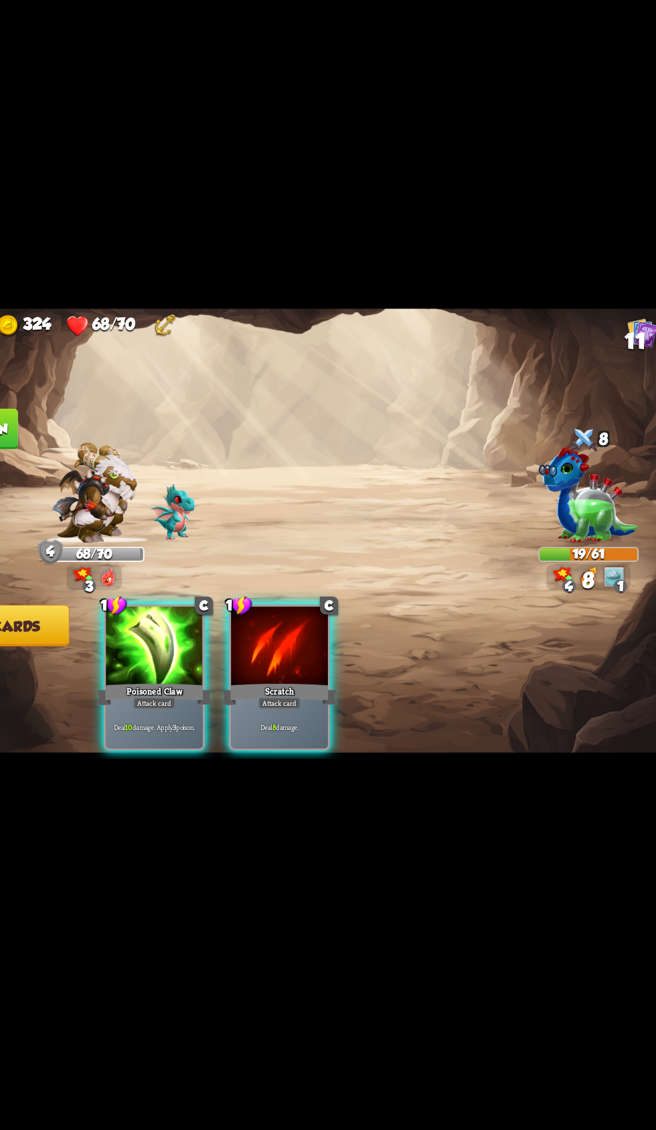
click at [185, 644] on div at bounding box center [193, 658] width 80 height 67
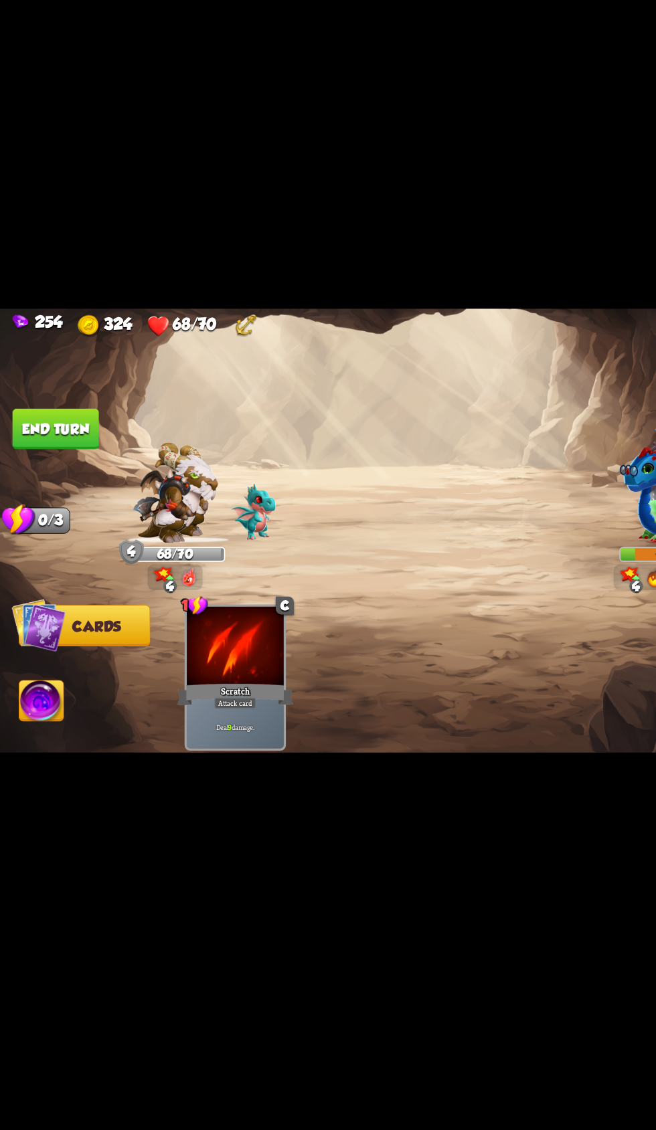
click at [43, 718] on img at bounding box center [34, 703] width 36 height 37
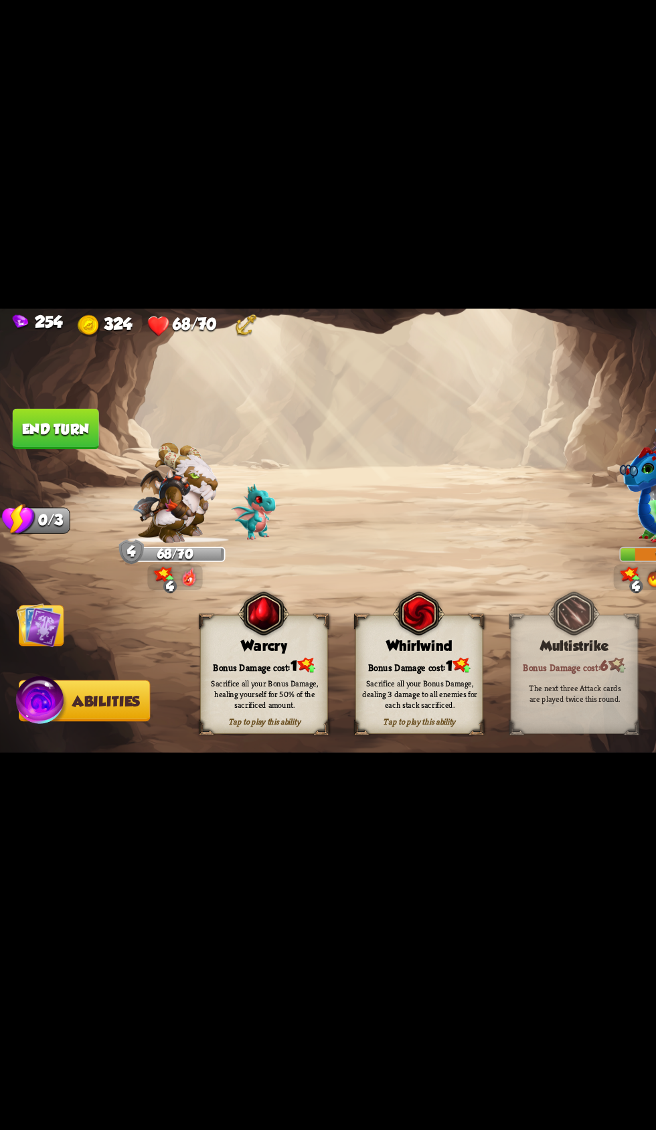
click at [302, 654] on div "Whirlwind" at bounding box center [344, 656] width 104 height 13
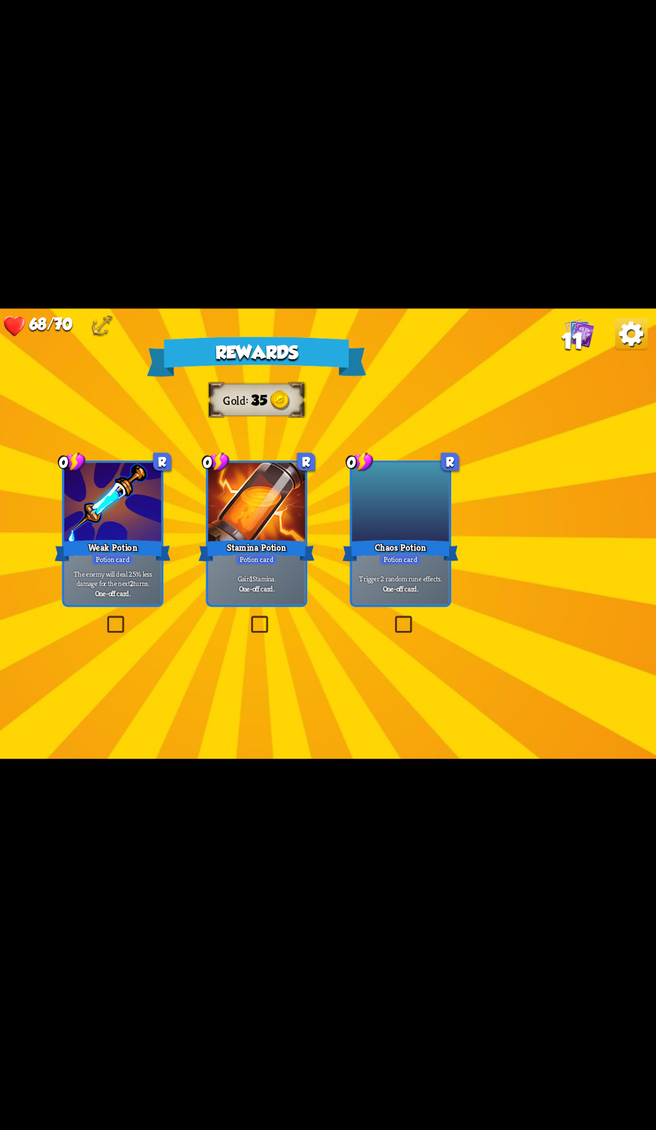
click at [316, 573] on div "Stamina Potion" at bounding box center [327, 578] width 95 height 21
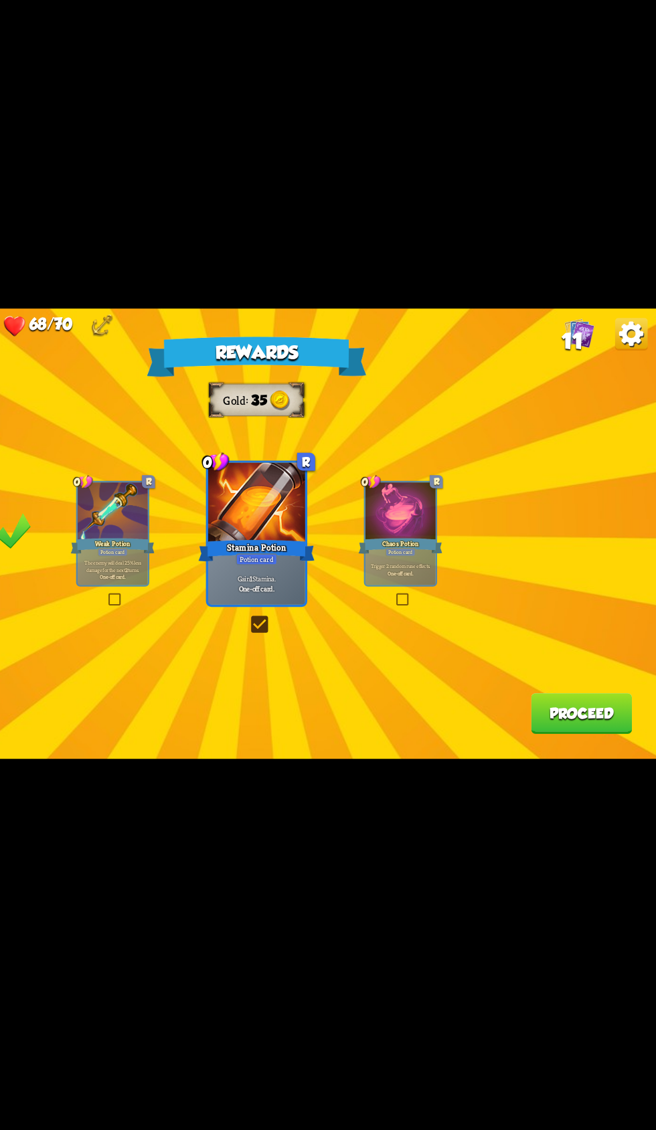
click at [605, 719] on button "Proceed" at bounding box center [594, 712] width 83 height 33
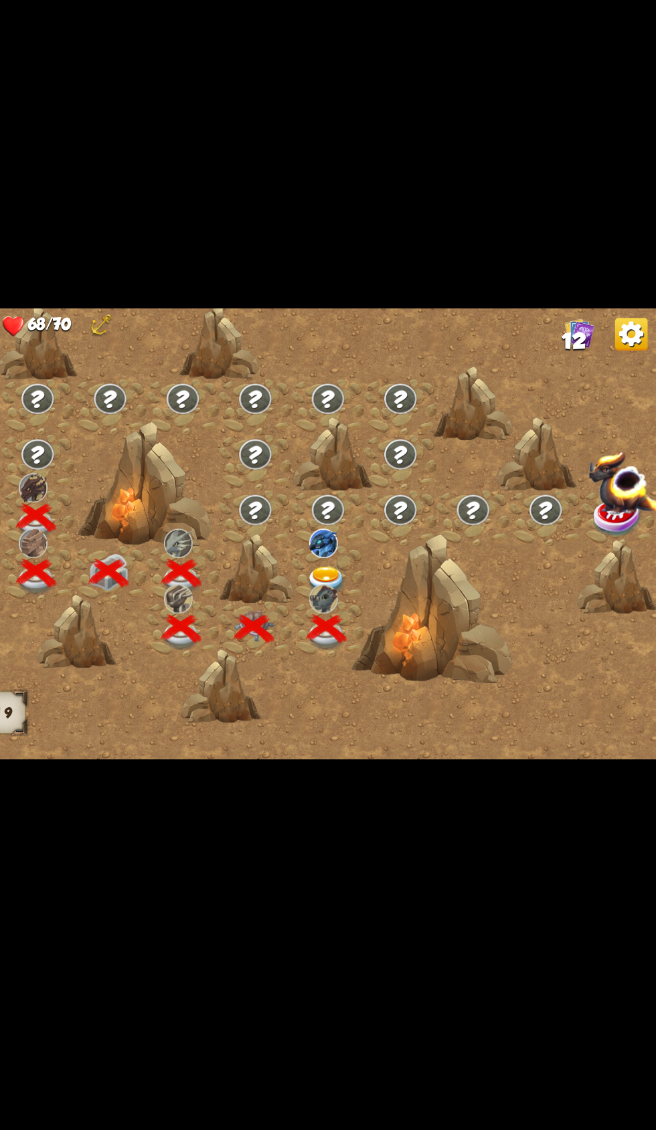
click at [383, 607] on img at bounding box center [382, 619] width 23 height 24
click at [372, 594] on img at bounding box center [385, 604] width 33 height 24
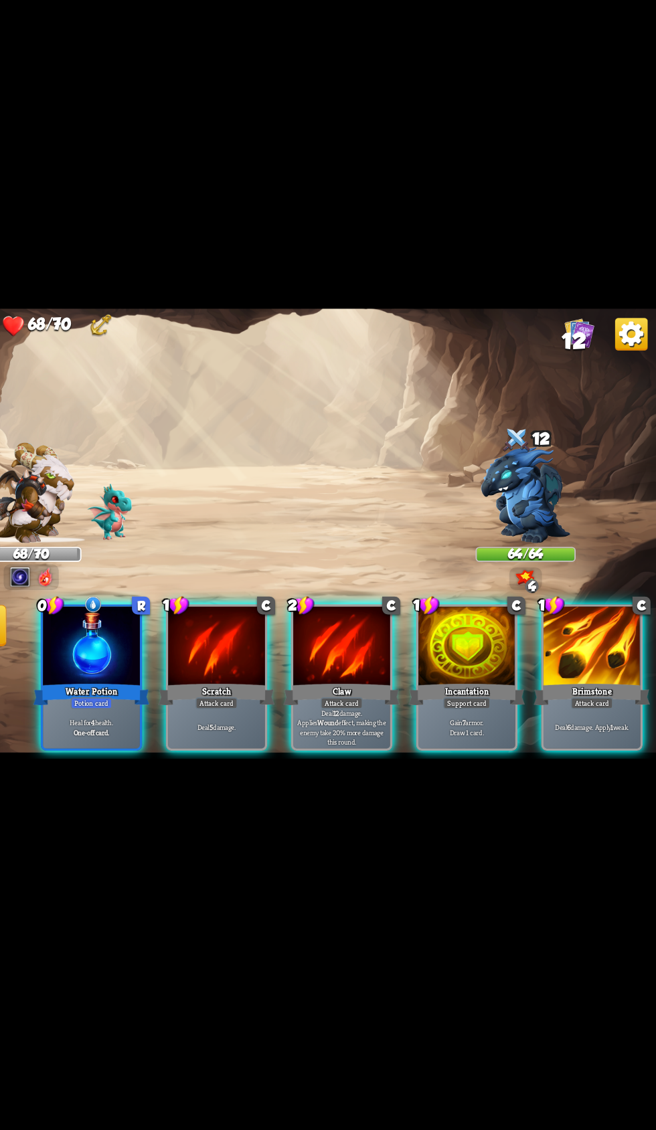
click at [393, 636] on div at bounding box center [398, 658] width 80 height 67
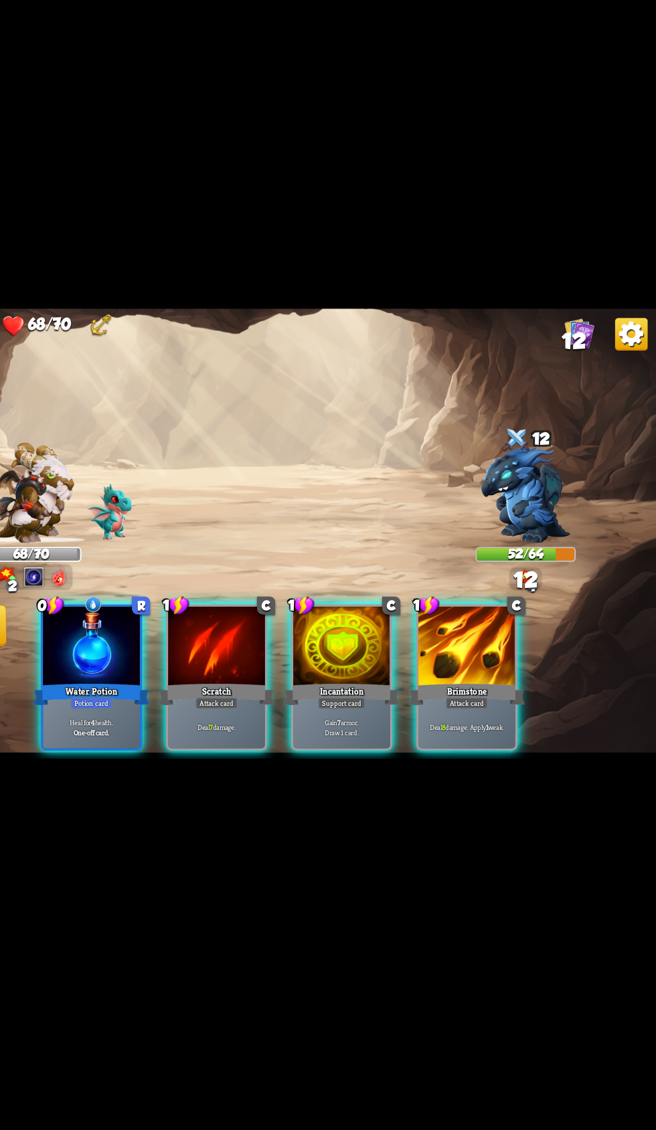
click at [482, 667] on div at bounding box center [500, 658] width 80 height 67
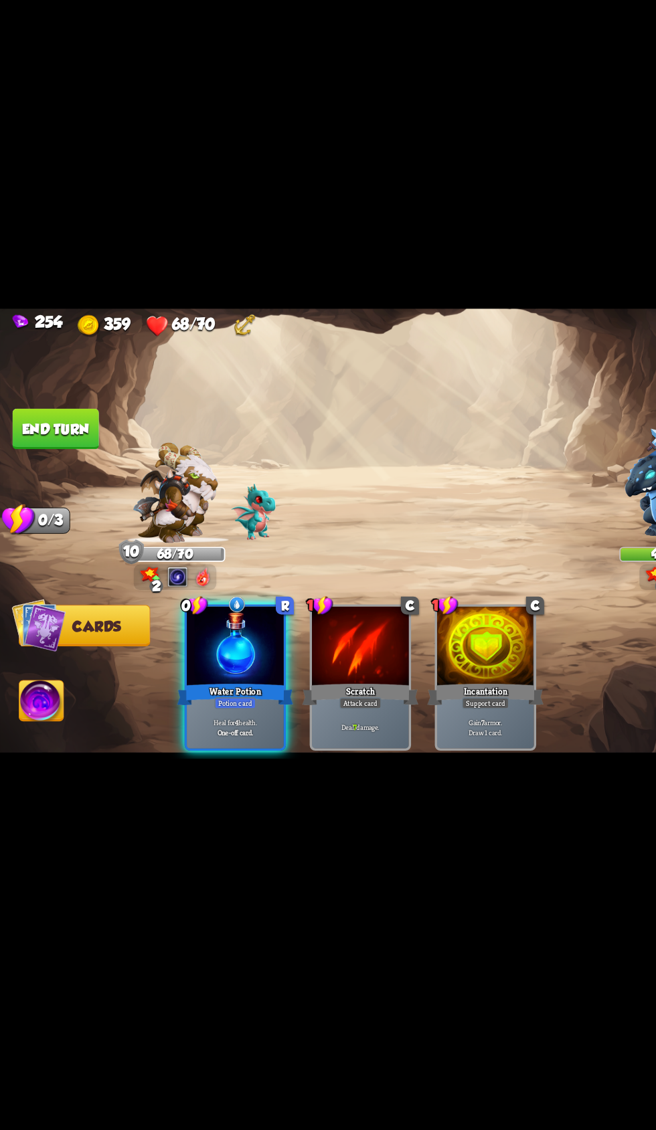
click at [52, 478] on button "End turn" at bounding box center [45, 478] width 71 height 33
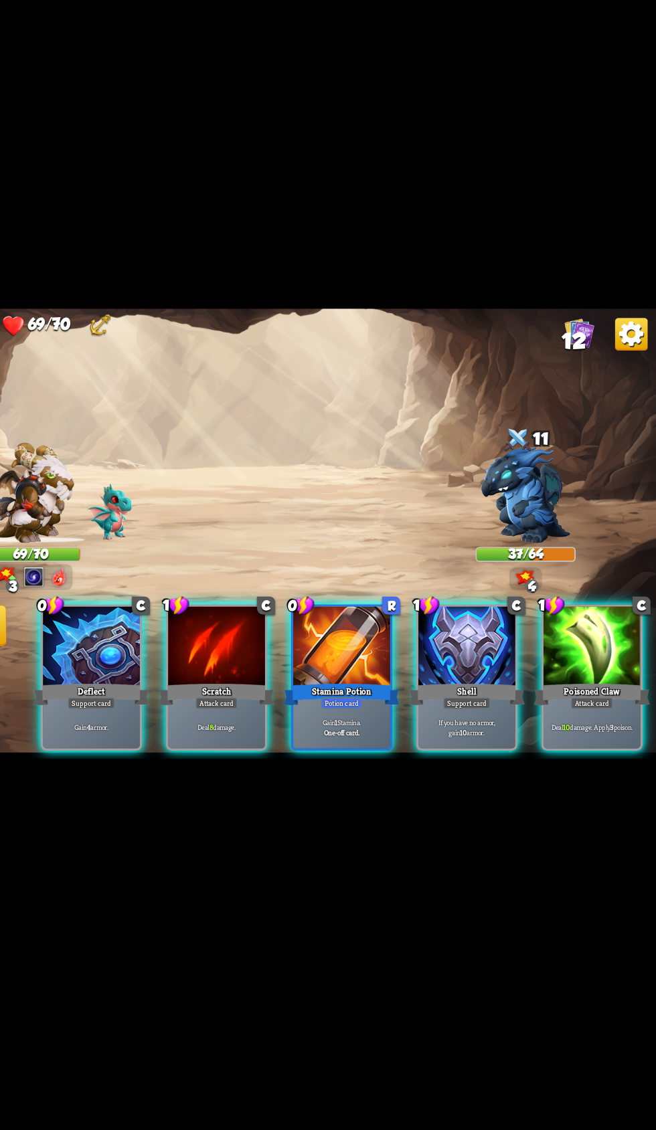
click at [475, 686] on div "Shell" at bounding box center [499, 696] width 95 height 21
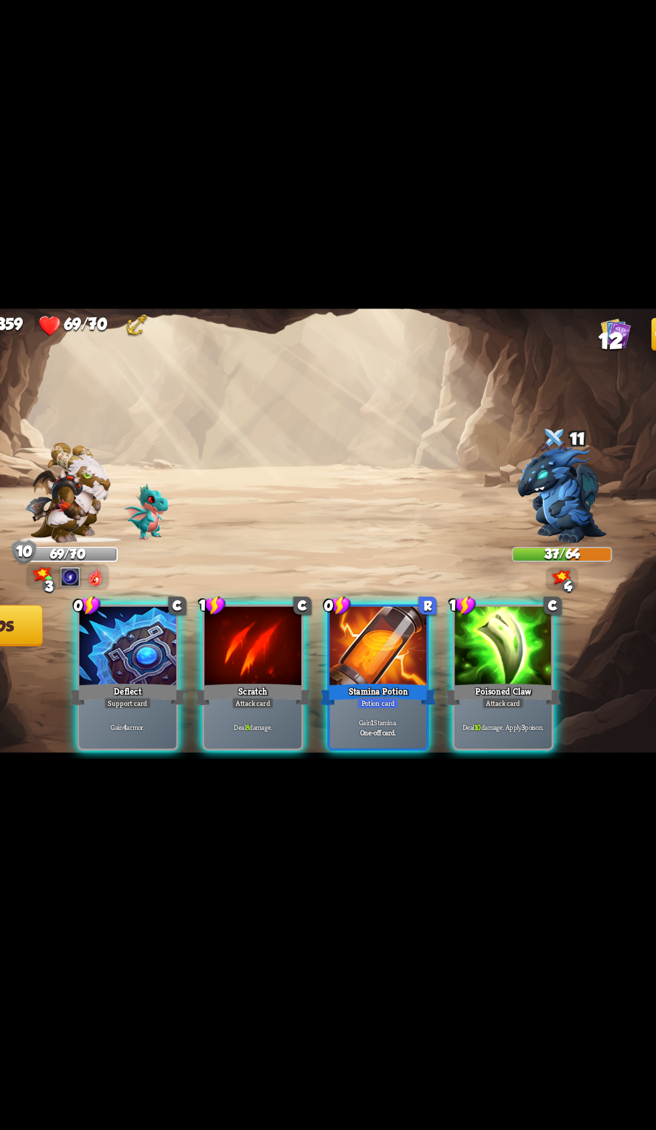
click at [197, 663] on div at bounding box center [193, 658] width 80 height 67
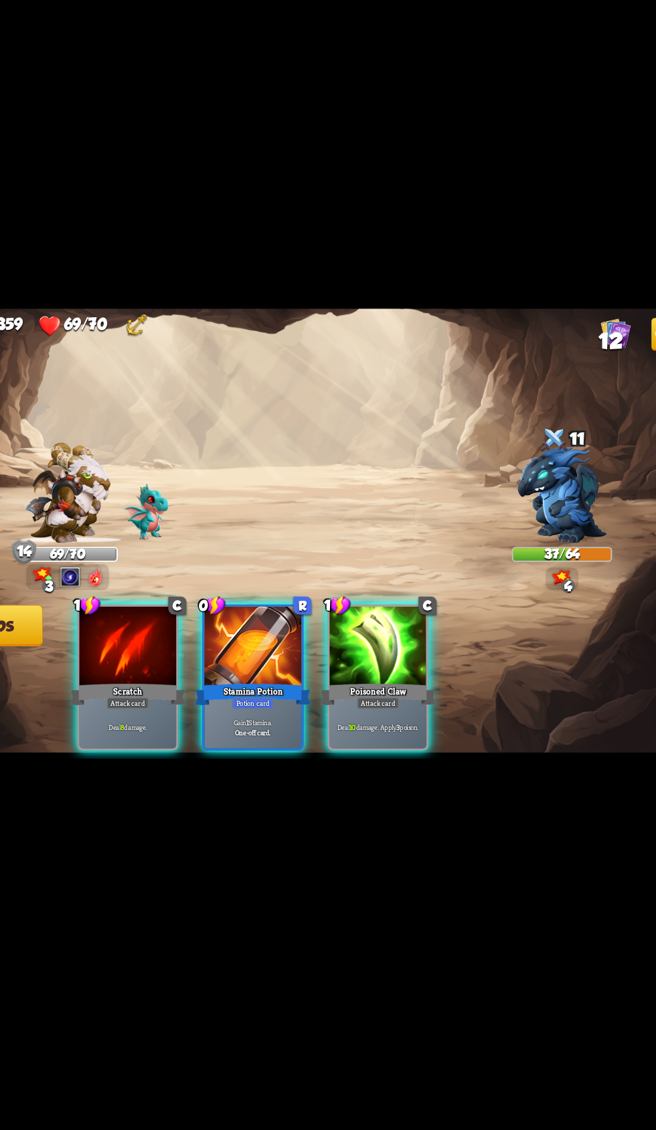
click at [386, 686] on div "Poisoned Claw" at bounding box center [397, 696] width 95 height 21
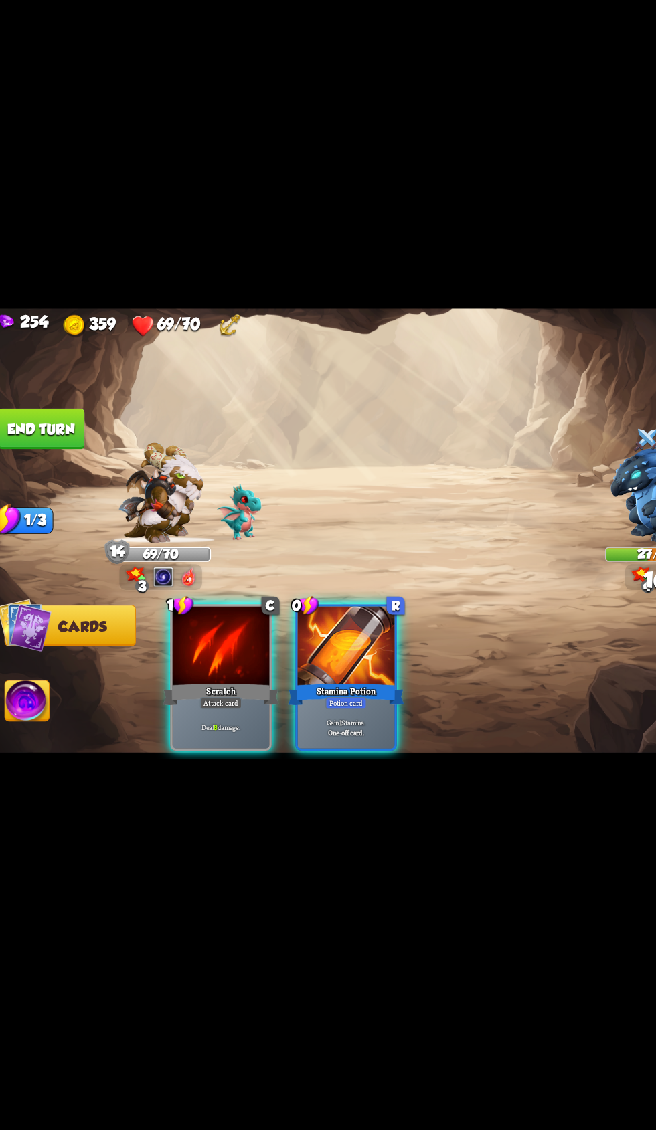
click at [197, 627] on div at bounding box center [193, 658] width 80 height 67
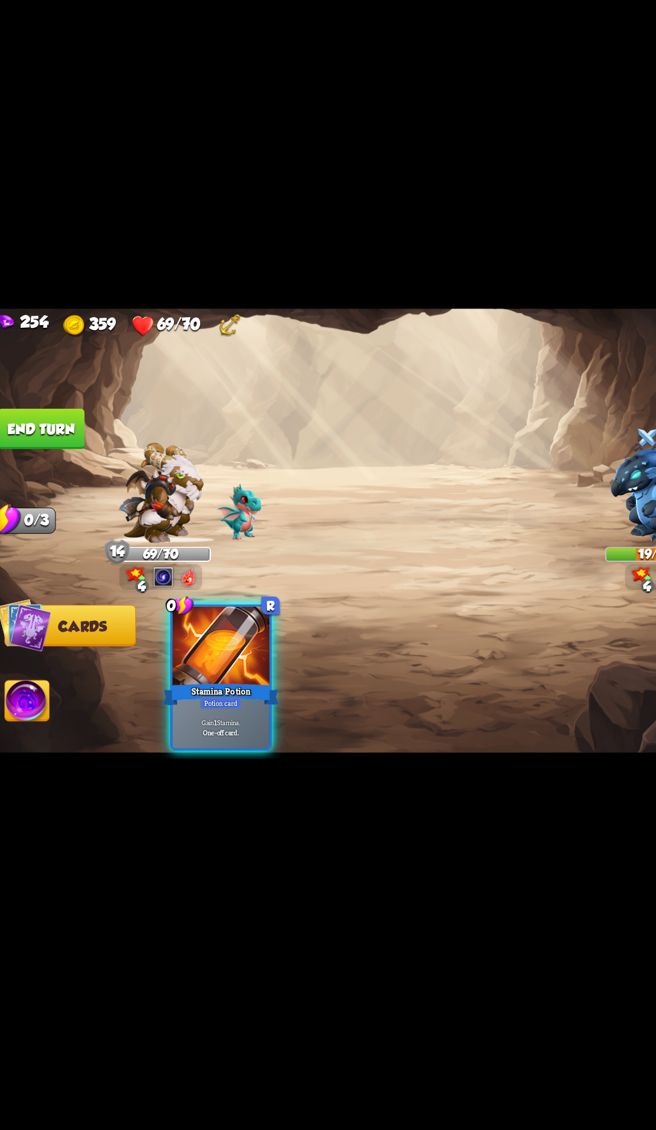
click at [66, 464] on button "End turn" at bounding box center [45, 478] width 71 height 33
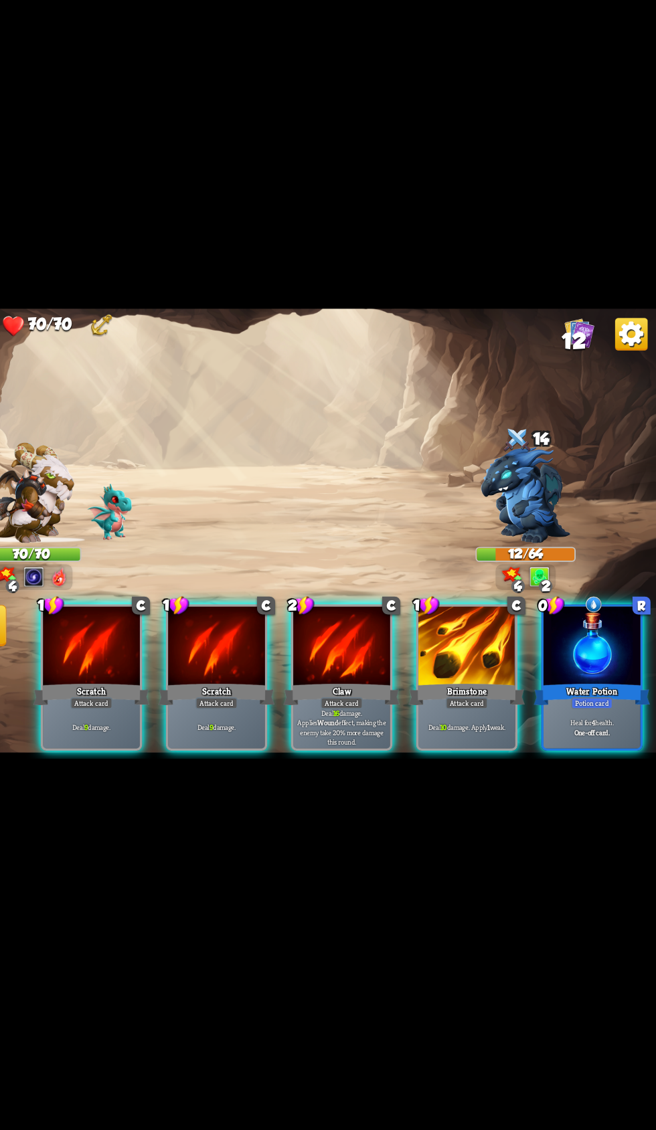
click at [275, 643] on div at bounding box center [296, 658] width 80 height 67
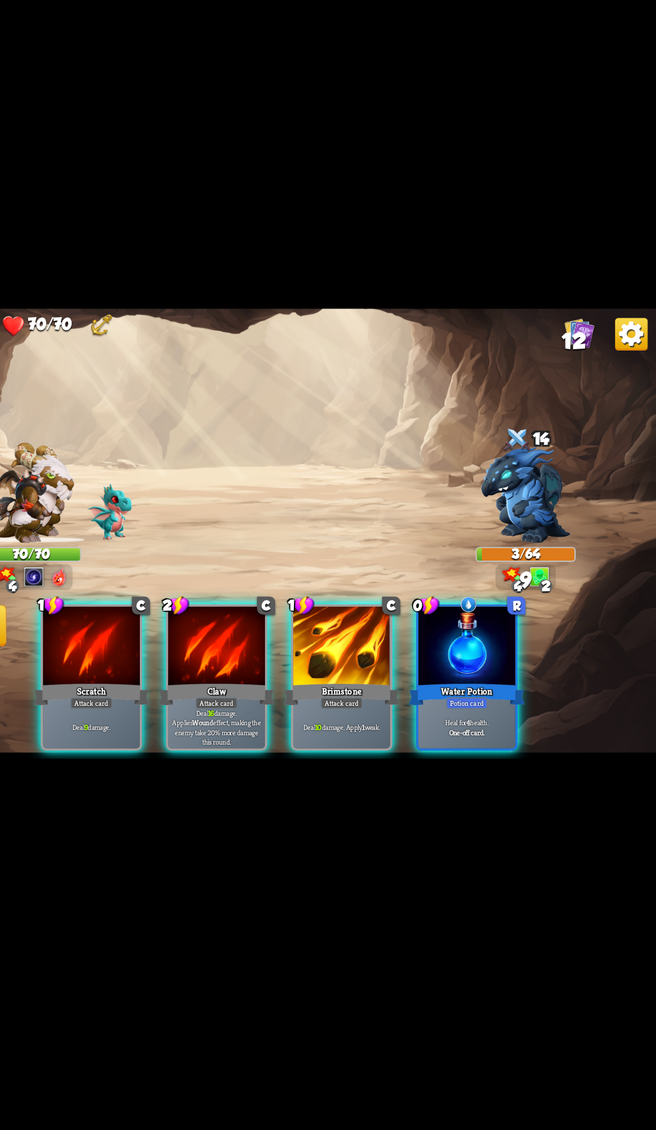
click at [280, 632] on div at bounding box center [296, 658] width 80 height 67
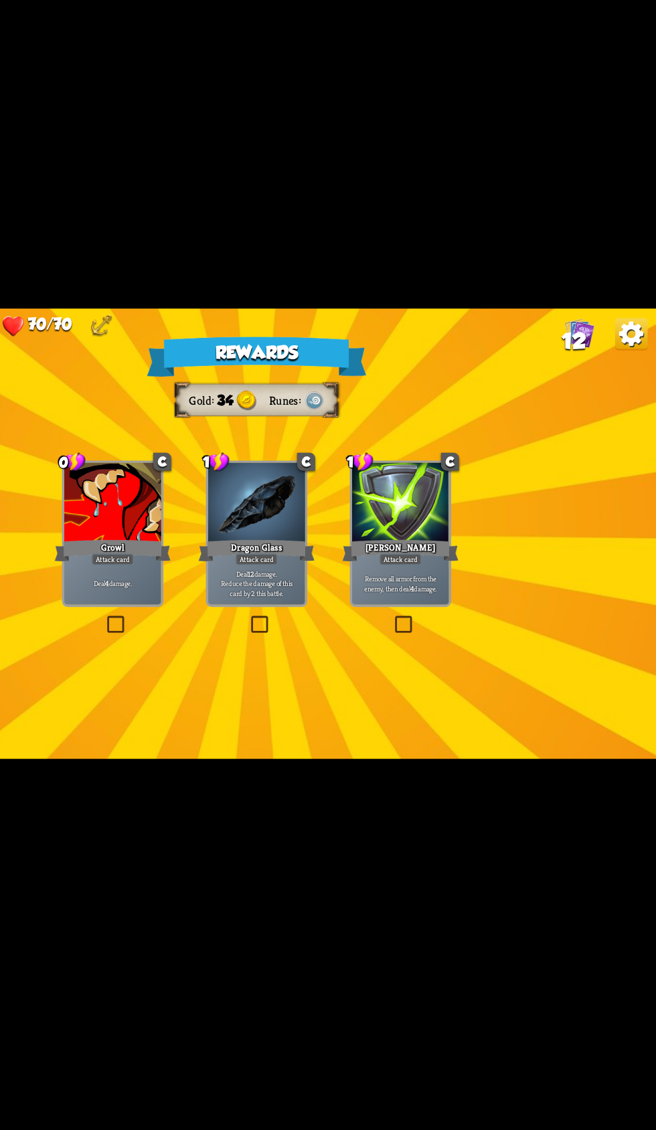
click at [208, 559] on div at bounding box center [211, 540] width 80 height 67
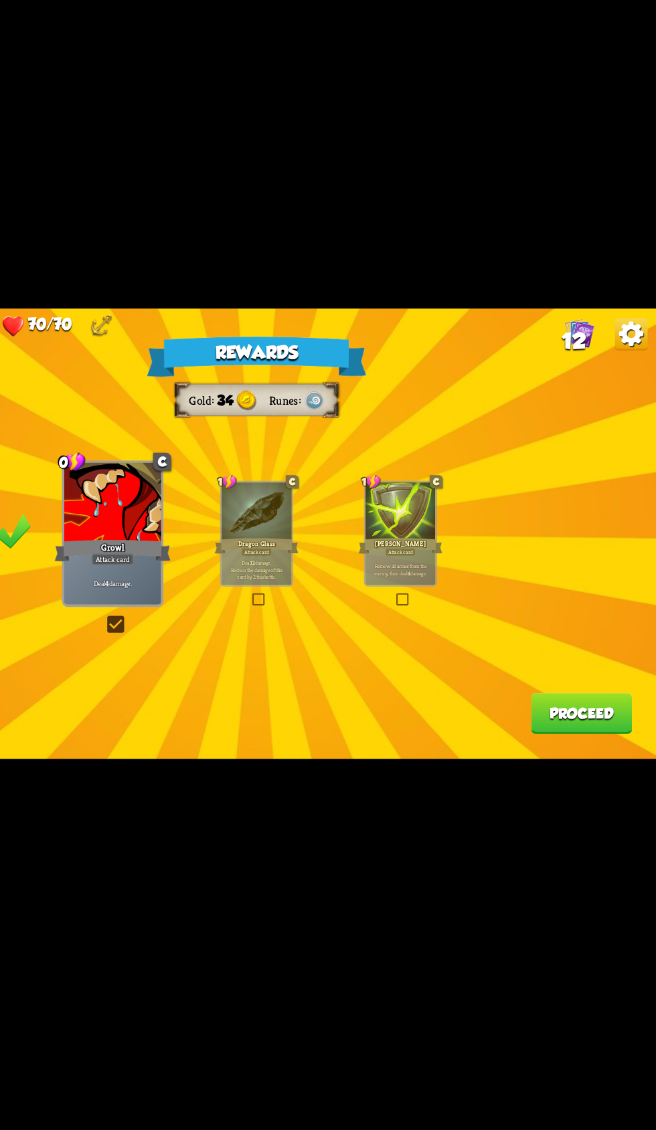
click at [560, 726] on button "Proceed" at bounding box center [594, 712] width 83 height 33
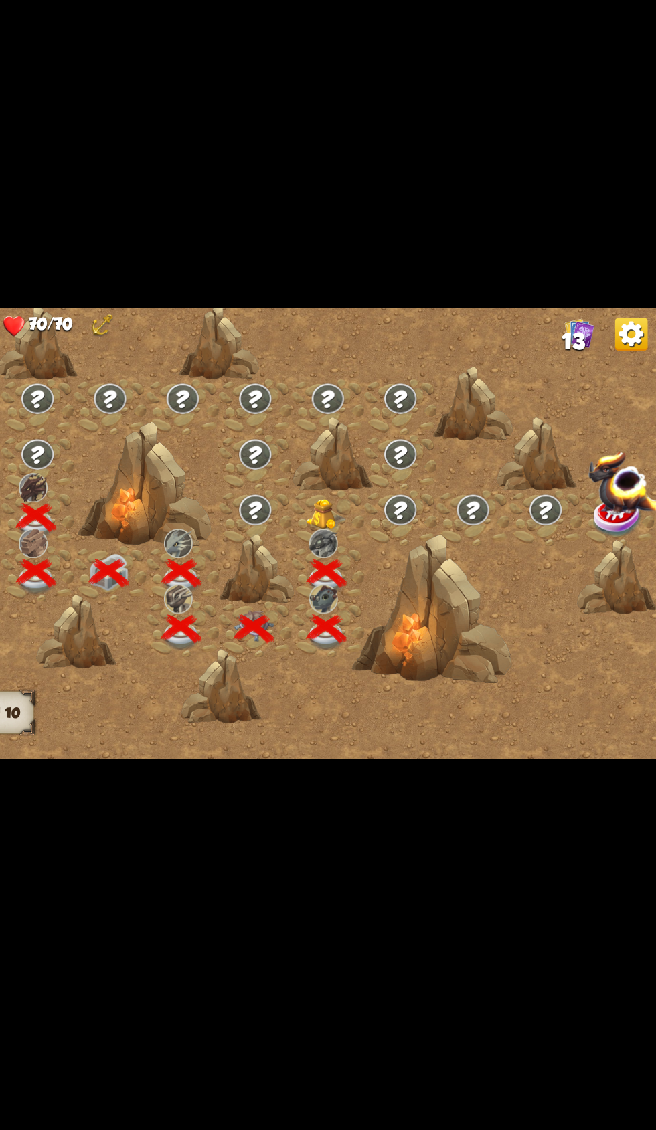
click at [379, 536] on div at bounding box center [387, 552] width 60 height 45
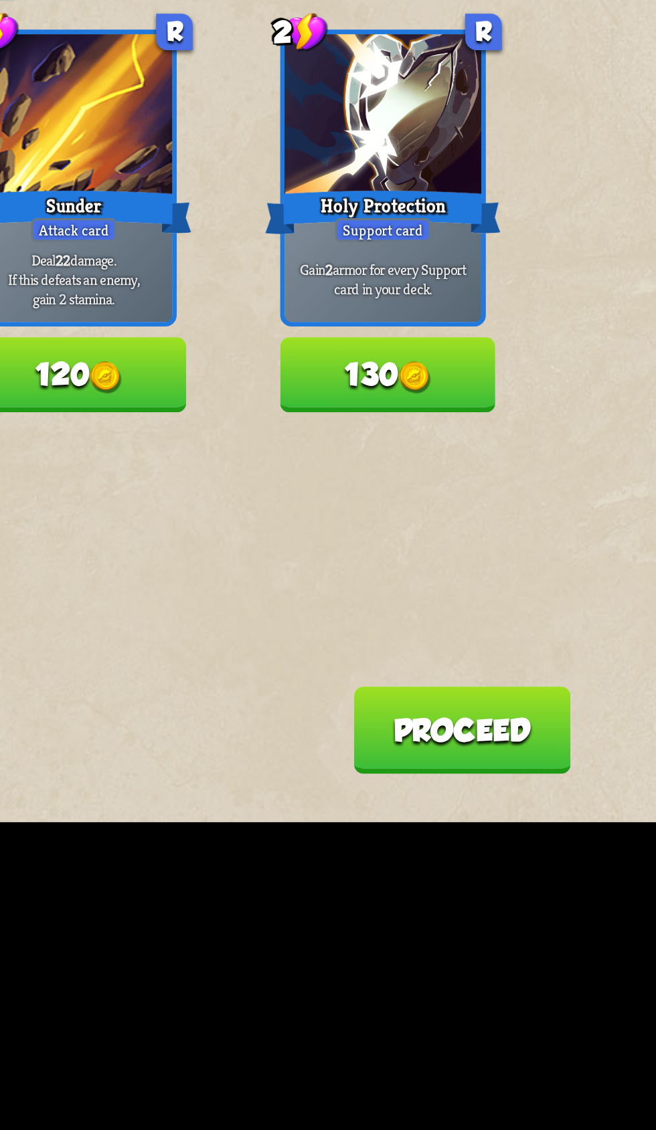
click at [588, 578] on button "130" at bounding box center [553, 579] width 82 height 29
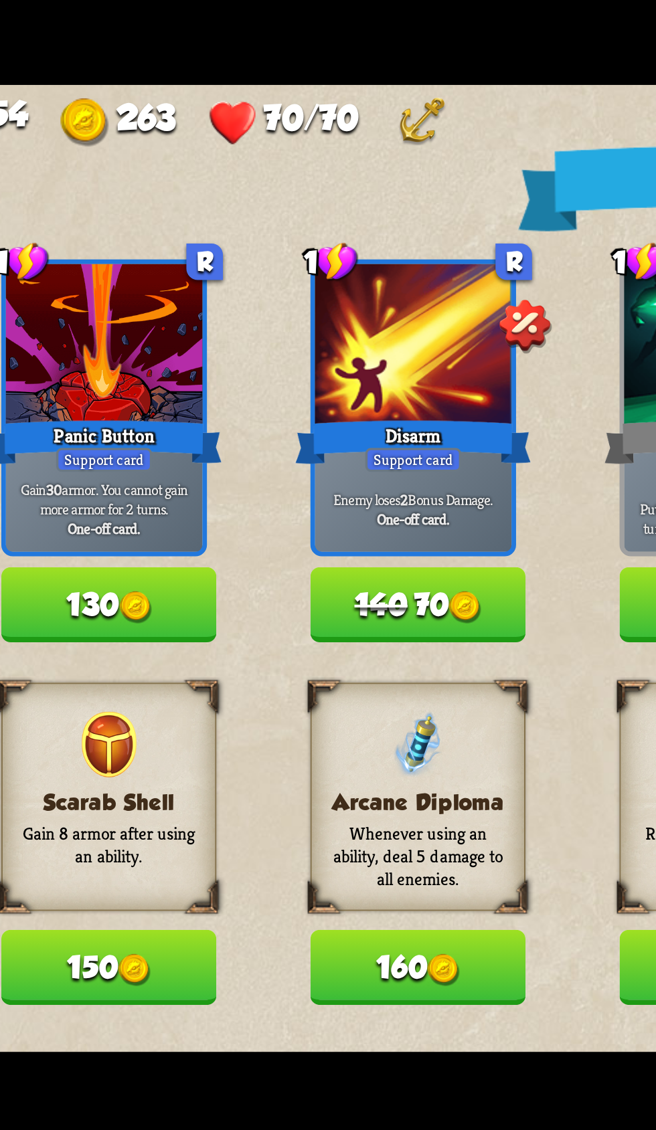
click at [214, 579] on button "140 70" at bounding box center [200, 579] width 82 height 29
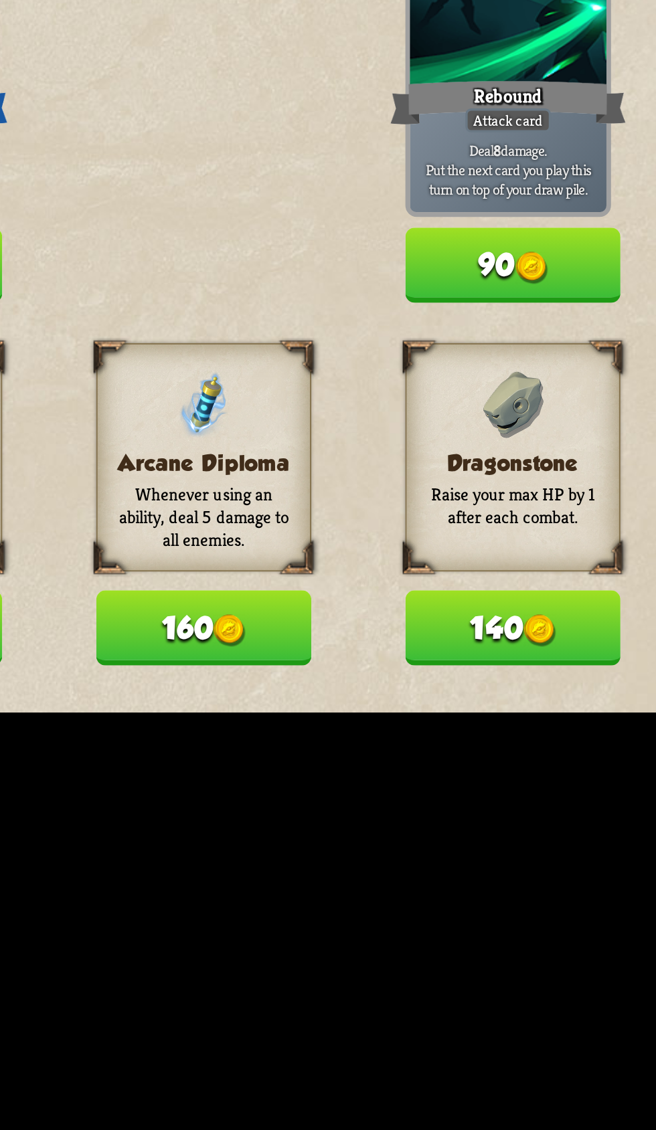
click at [304, 732] on button "140" at bounding box center [317, 717] width 82 height 29
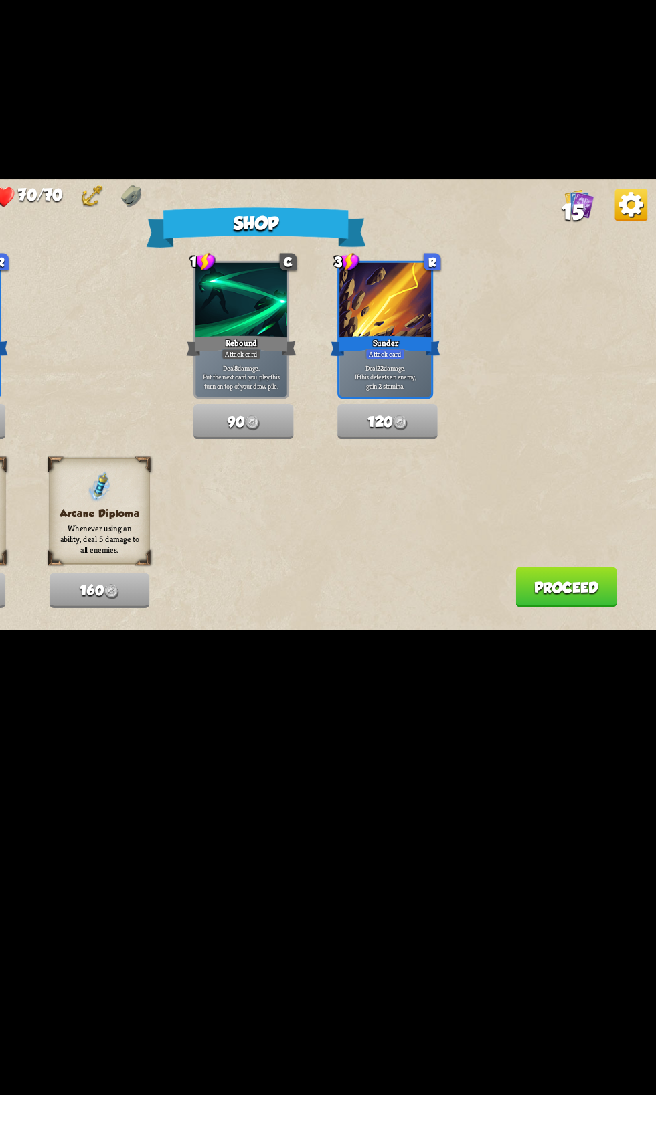
click at [585, 731] on button "Proceed" at bounding box center [581, 714] width 83 height 33
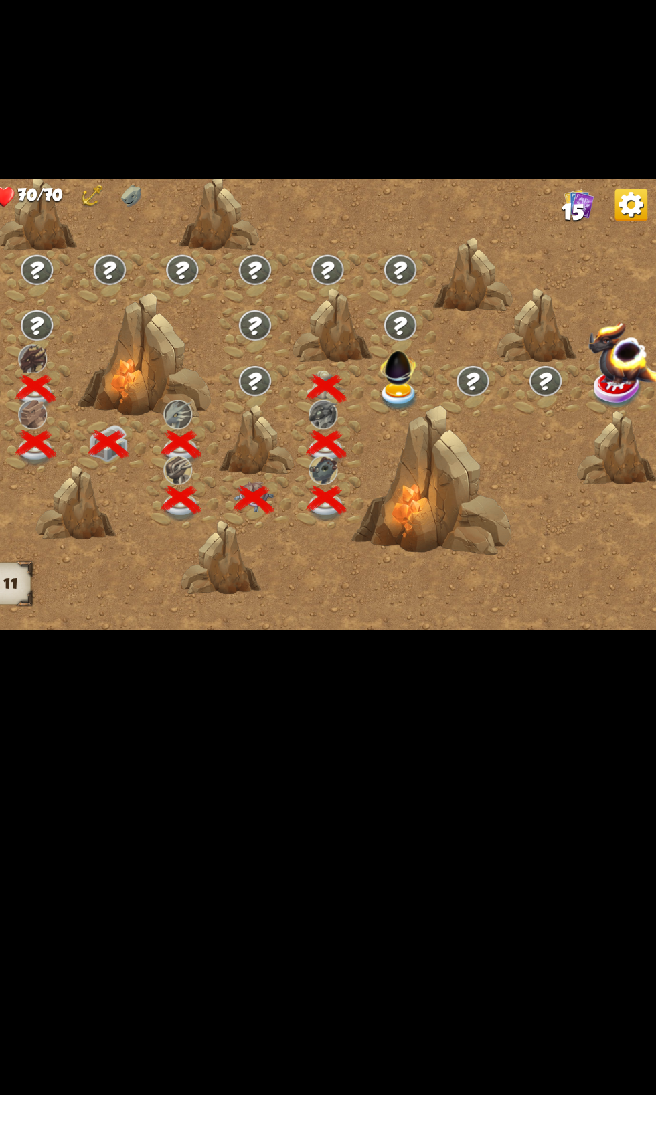
scroll to position [0, 203]
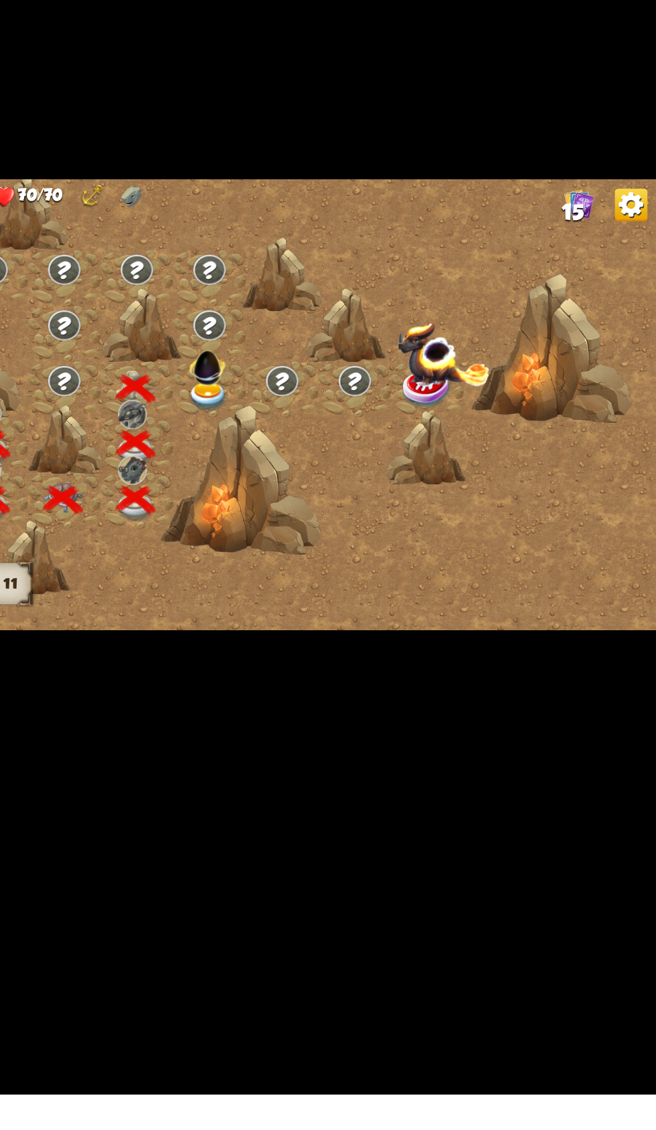
click at [292, 550] on img at bounding box center [288, 532] width 35 height 35
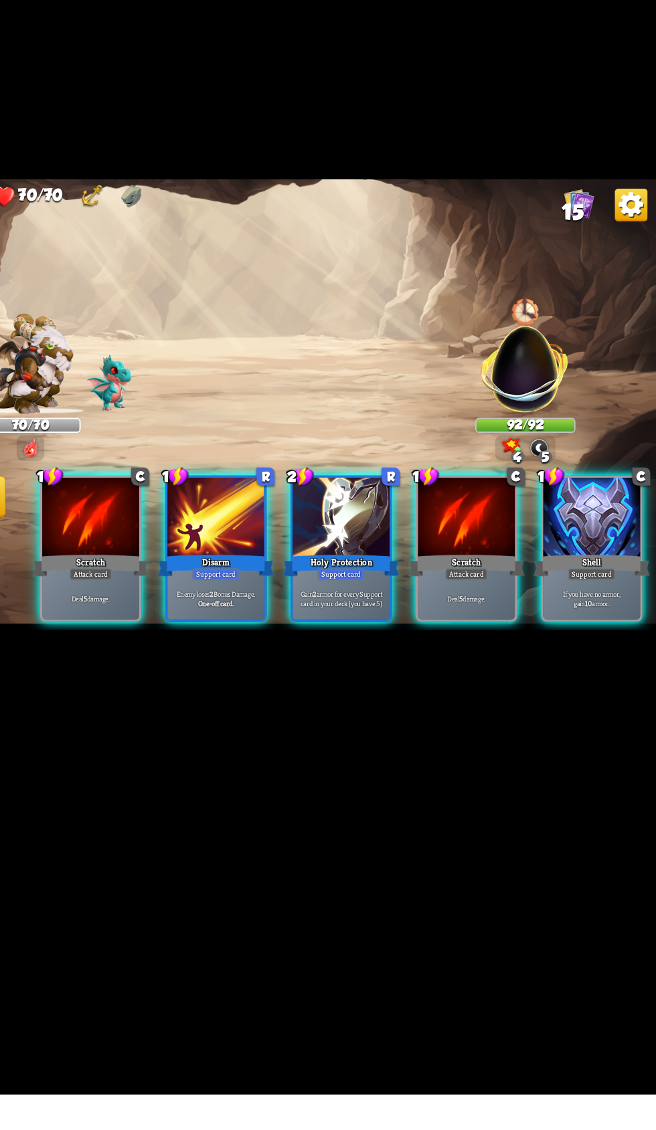
click at [484, 707] on div "Scratch" at bounding box center [499, 696] width 95 height 21
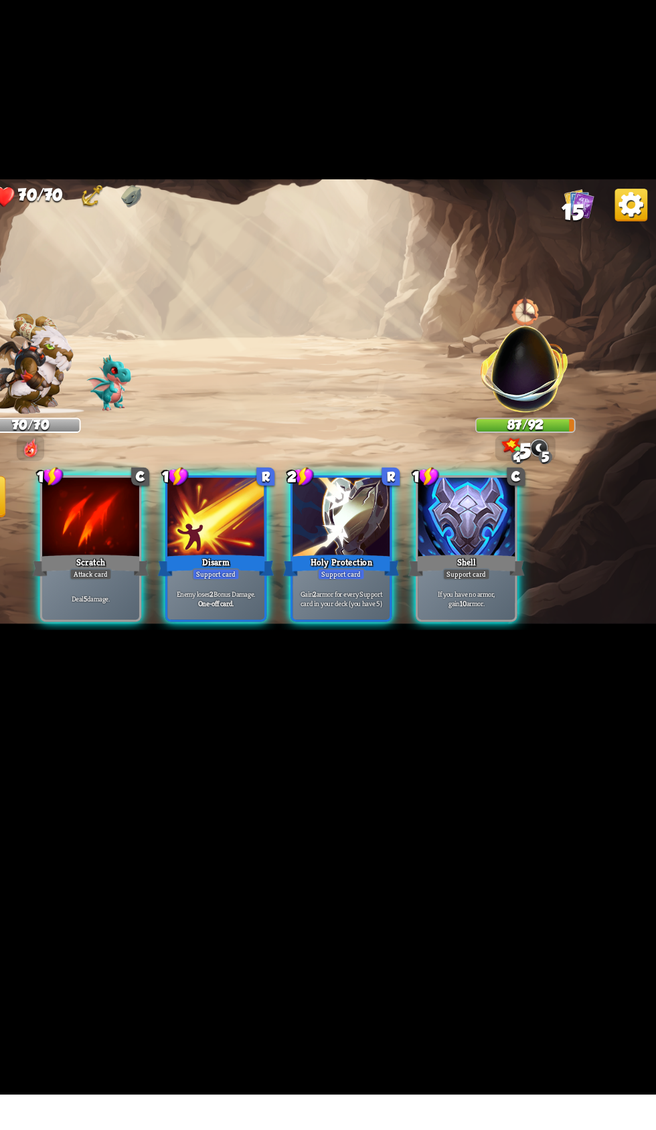
click at [177, 708] on div "Attack card" at bounding box center [192, 703] width 35 height 9
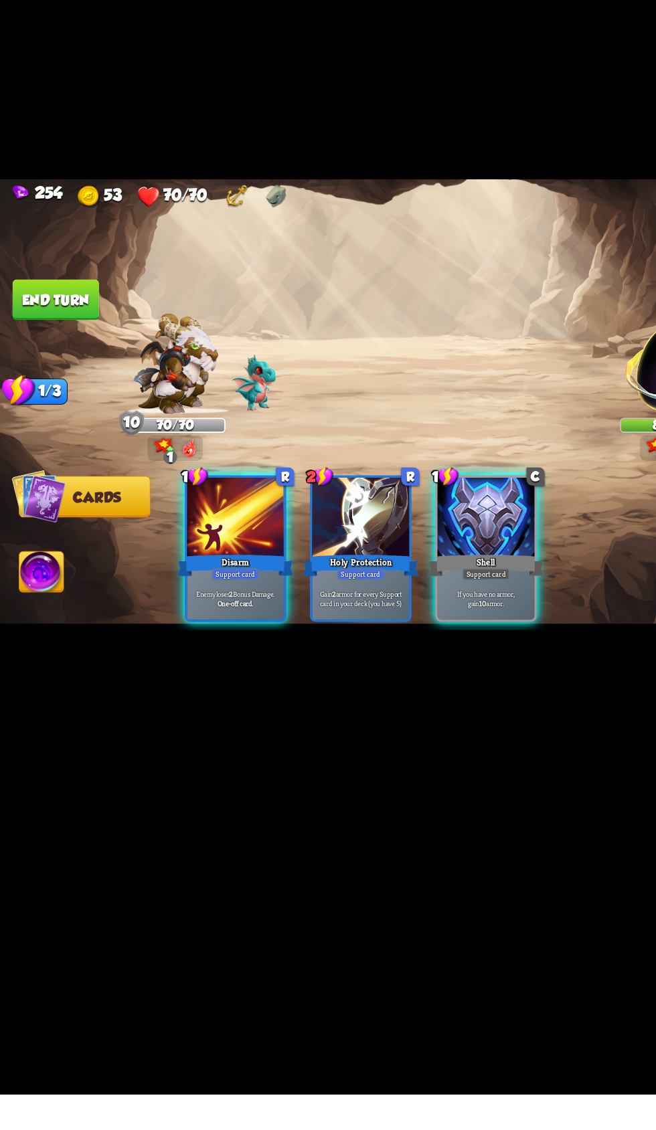
click at [31, 496] on button "End turn" at bounding box center [45, 478] width 71 height 33
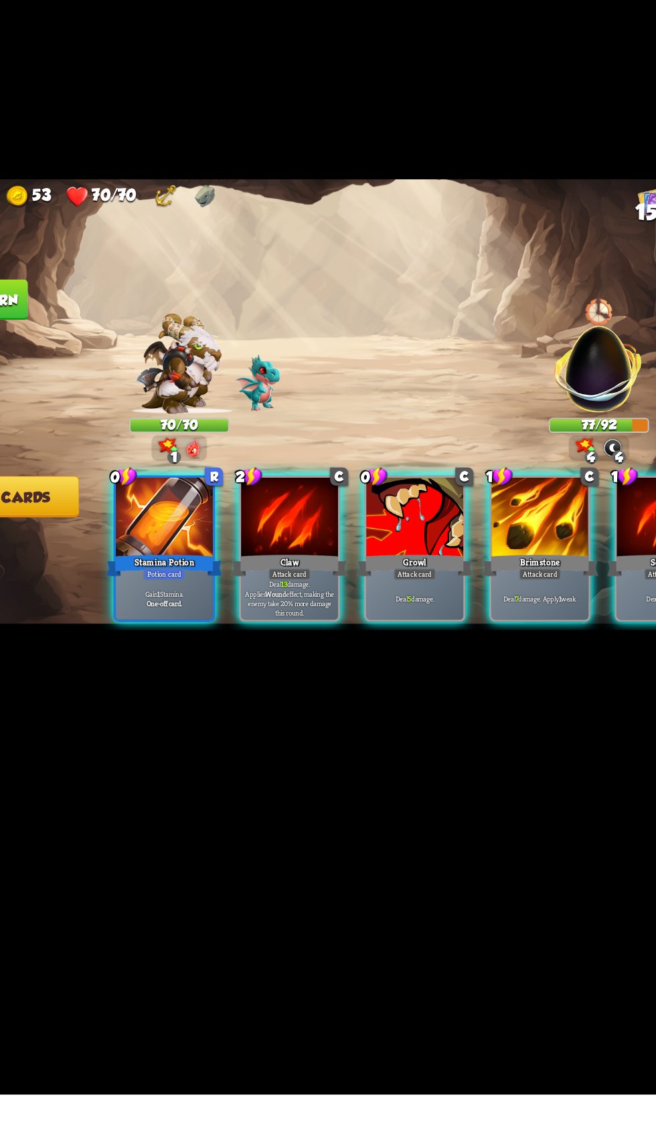
click at [264, 707] on div "Claw" at bounding box center [295, 696] width 95 height 21
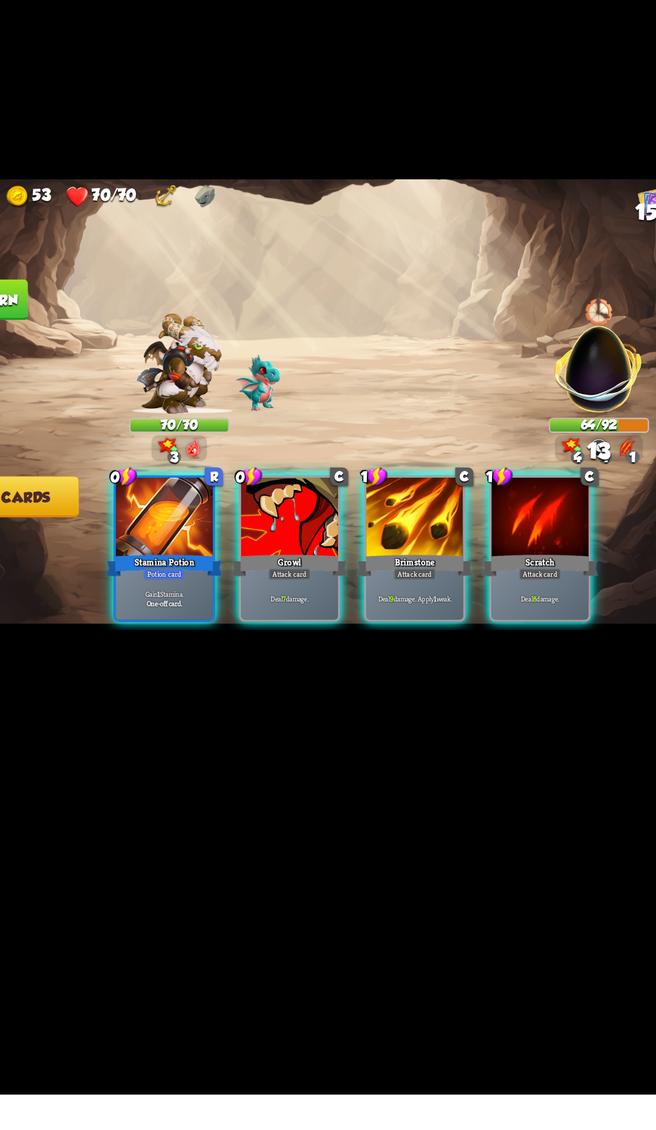
click at [175, 741] on div "Gain 1 Stamina. One-off card." at bounding box center [193, 723] width 80 height 35
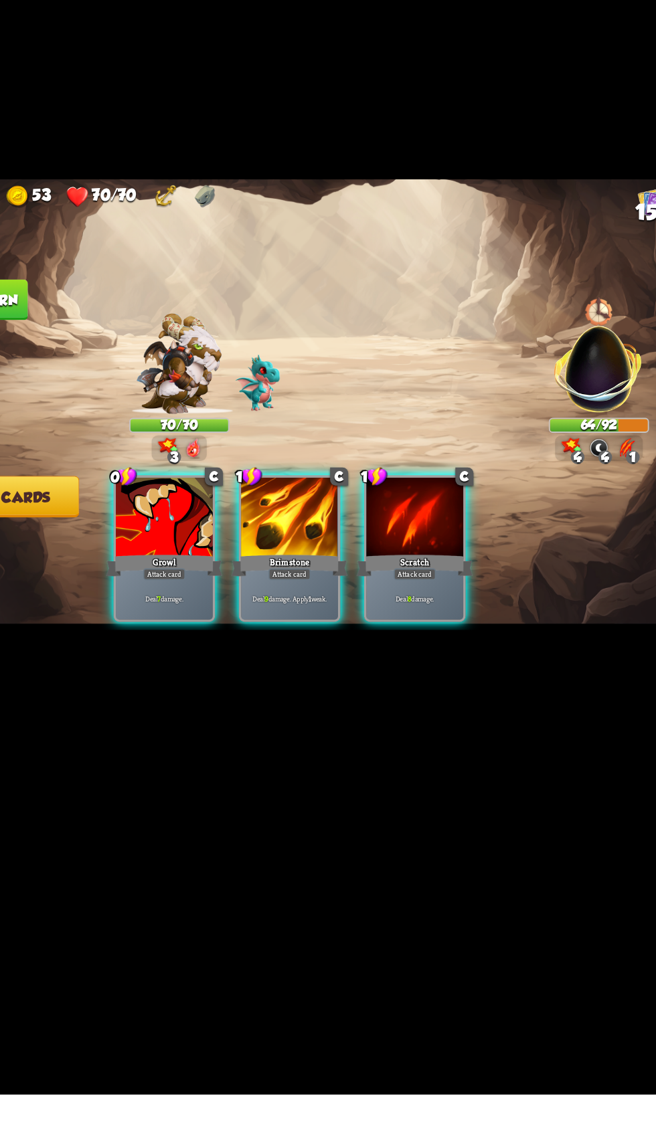
click at [163, 692] on div at bounding box center [193, 658] width 80 height 67
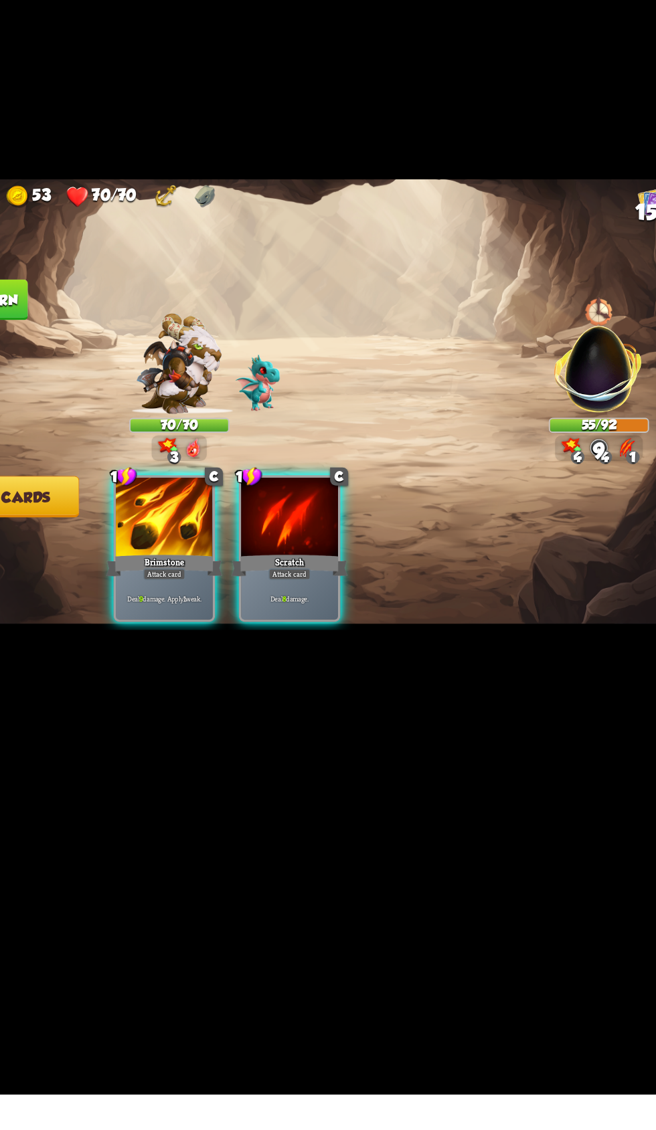
click at [172, 707] on div "Brimstone" at bounding box center [192, 696] width 95 height 21
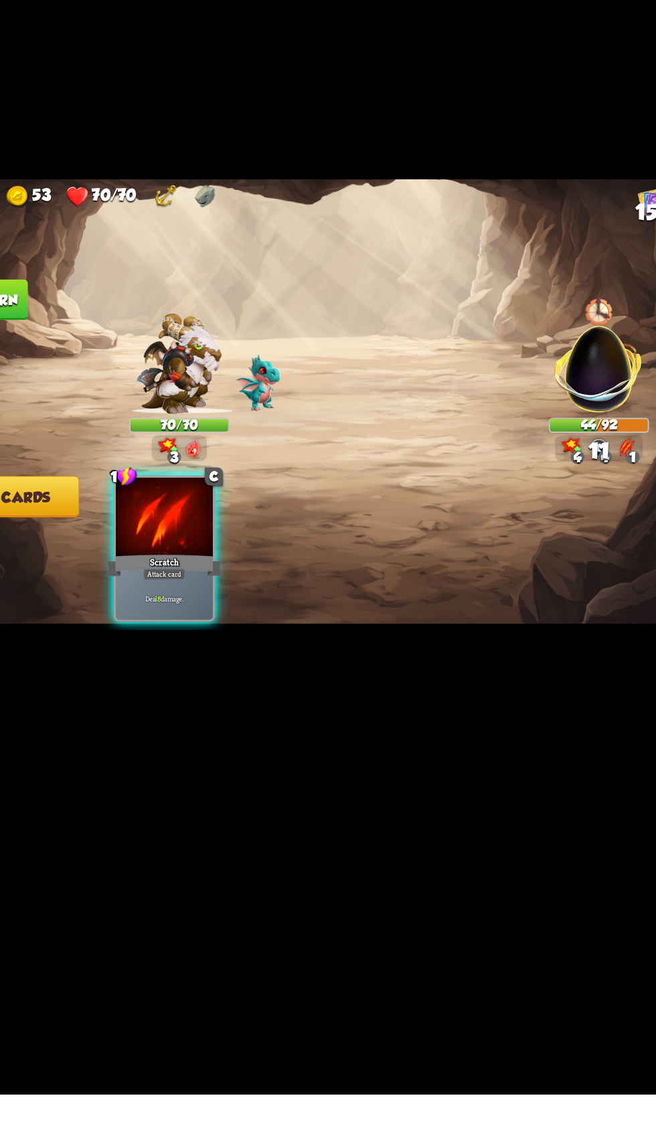
click at [186, 692] on div at bounding box center [193, 658] width 80 height 67
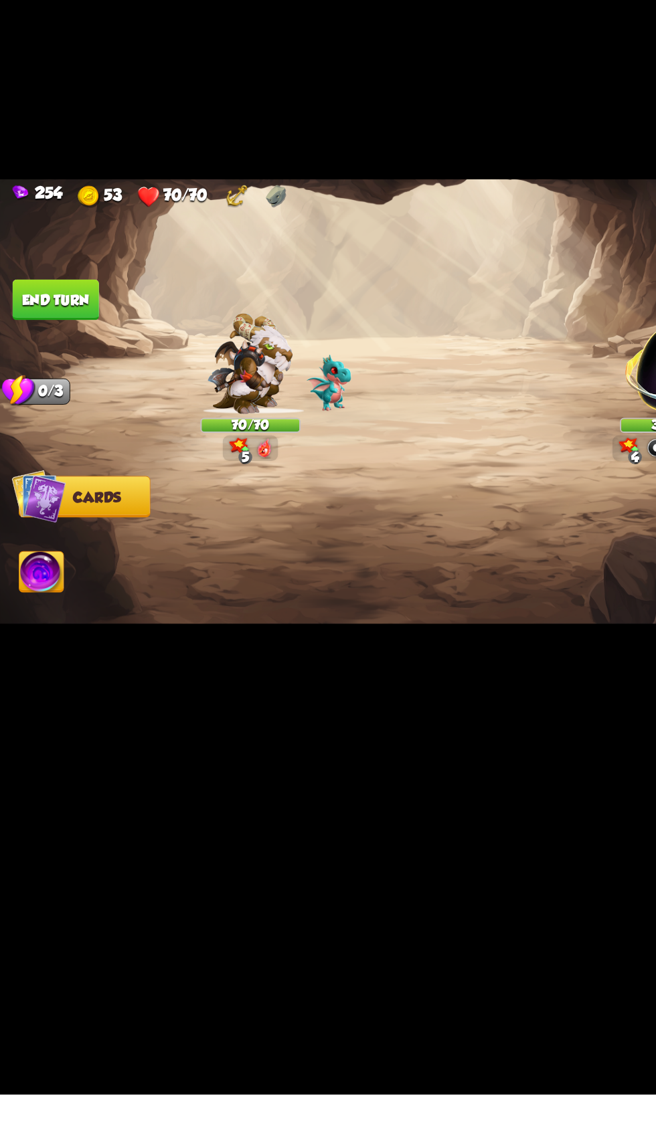
click at [35, 496] on button "End turn" at bounding box center [45, 478] width 71 height 33
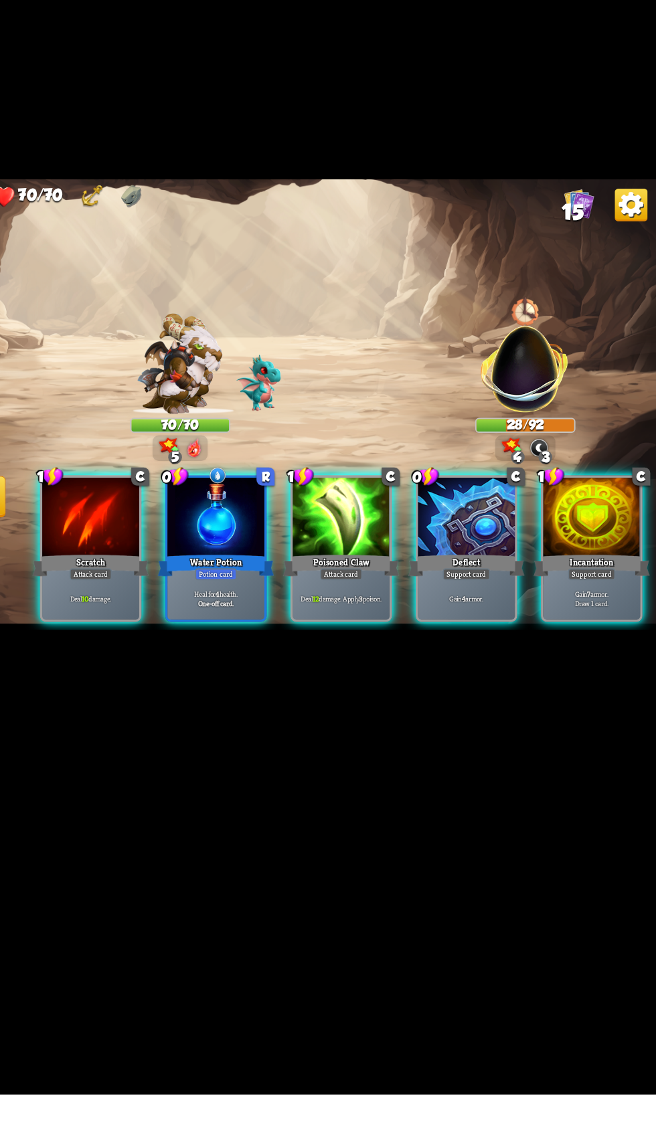
click at [377, 707] on div "Poisoned Claw" at bounding box center [397, 696] width 95 height 21
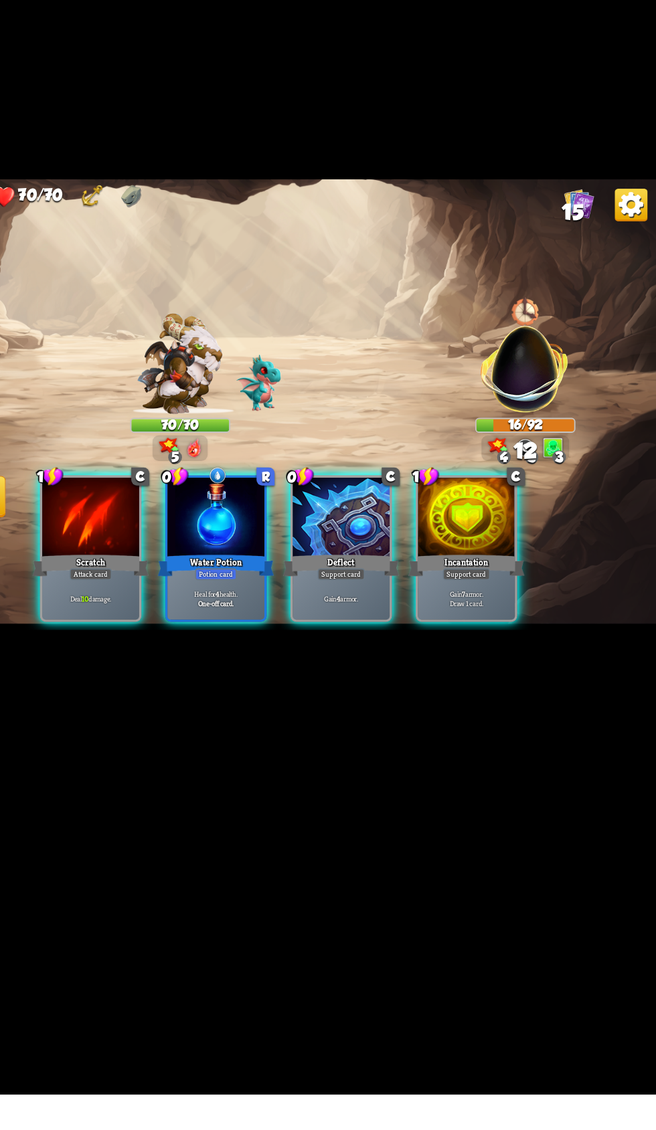
click at [168, 692] on div at bounding box center [193, 658] width 80 height 67
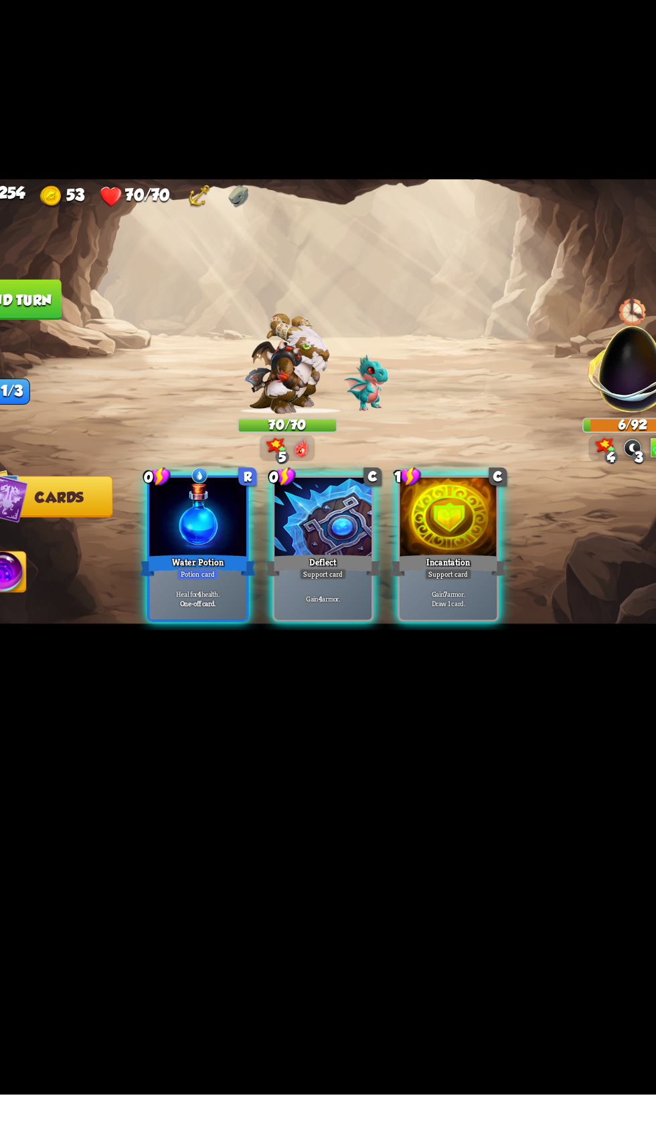
click at [365, 741] on div "Gain 7 armor. Draw 1 card." at bounding box center [398, 723] width 80 height 35
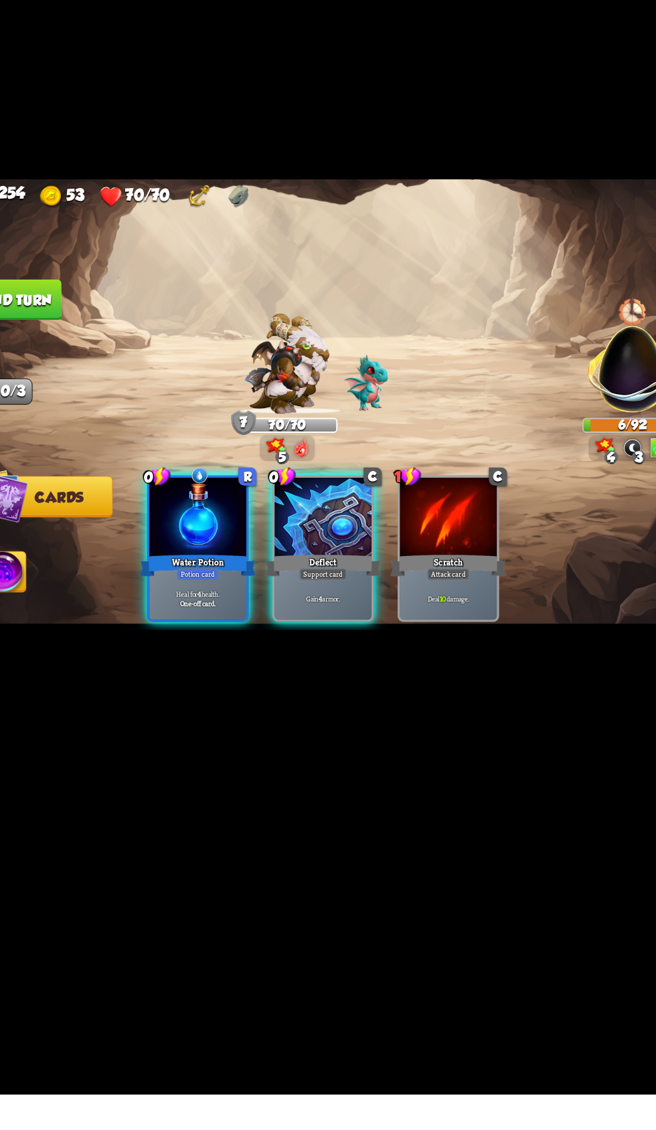
click at [53, 496] on button "End turn" at bounding box center [45, 478] width 71 height 33
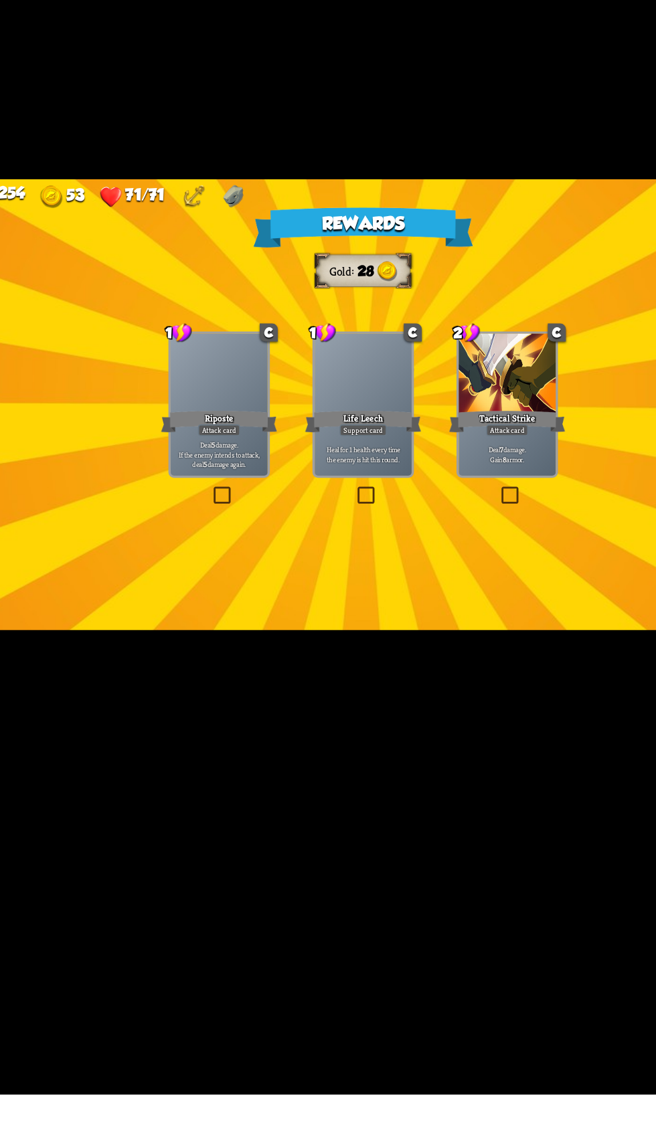
click at [178, 617] on p "Deal 5 damage. If the enemy intends to attack, deal 5 damage again." at bounding box center [211, 605] width 76 height 23
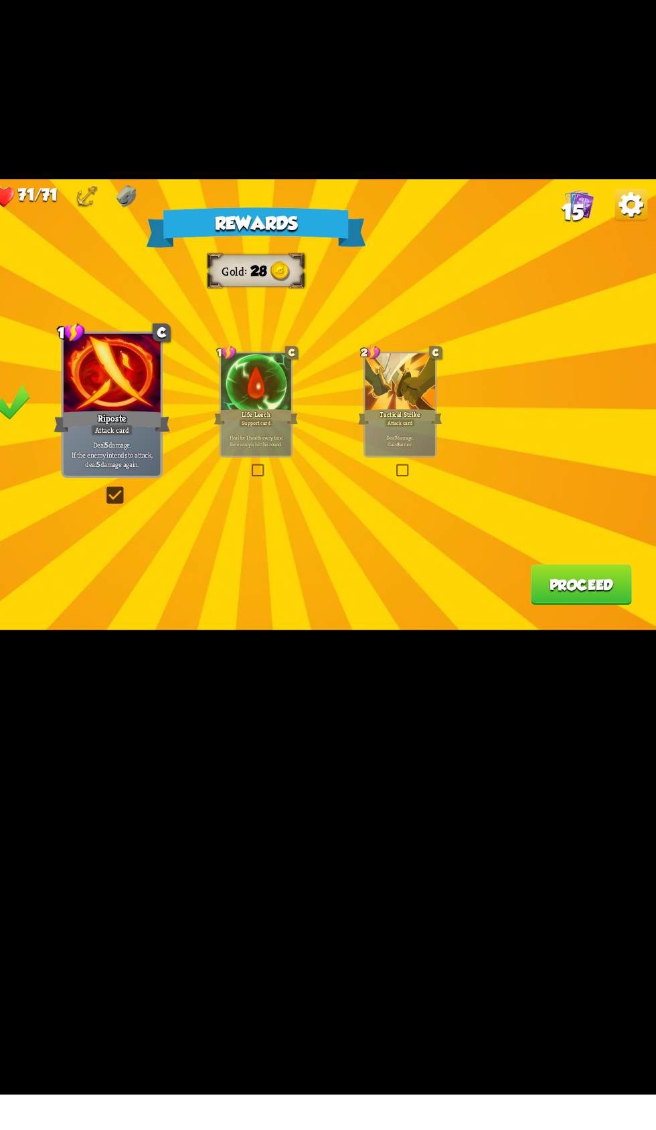
click at [437, 571] on div at bounding box center [446, 547] width 58 height 48
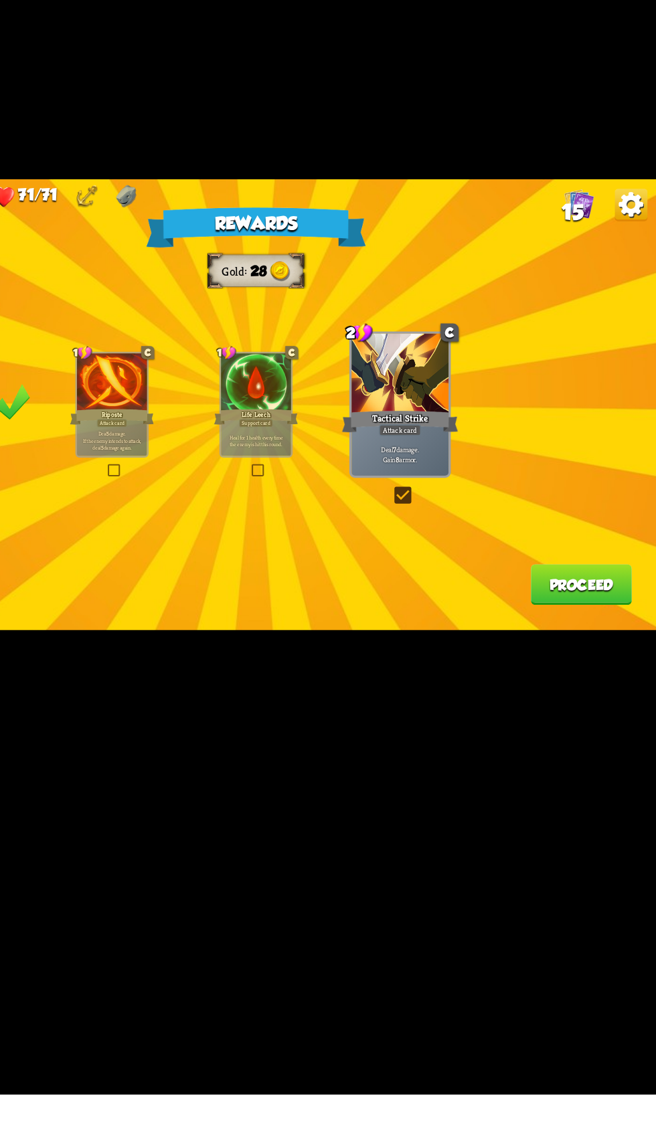
click at [564, 729] on button "Proceed" at bounding box center [594, 712] width 83 height 33
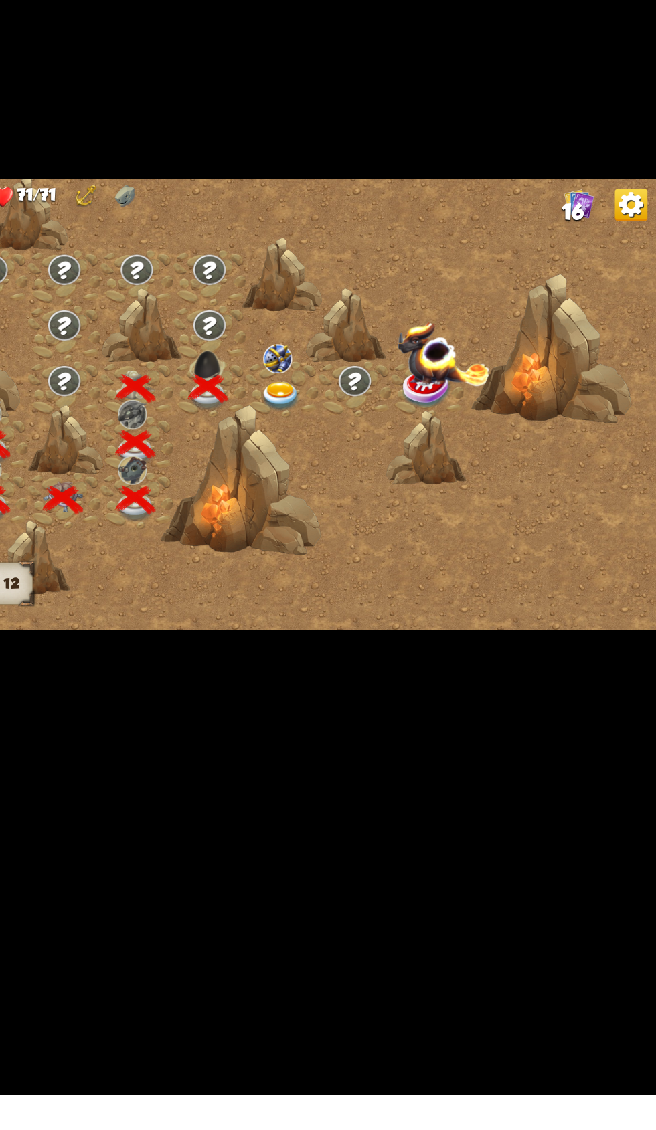
click at [344, 571] on img at bounding box center [348, 559] width 33 height 24
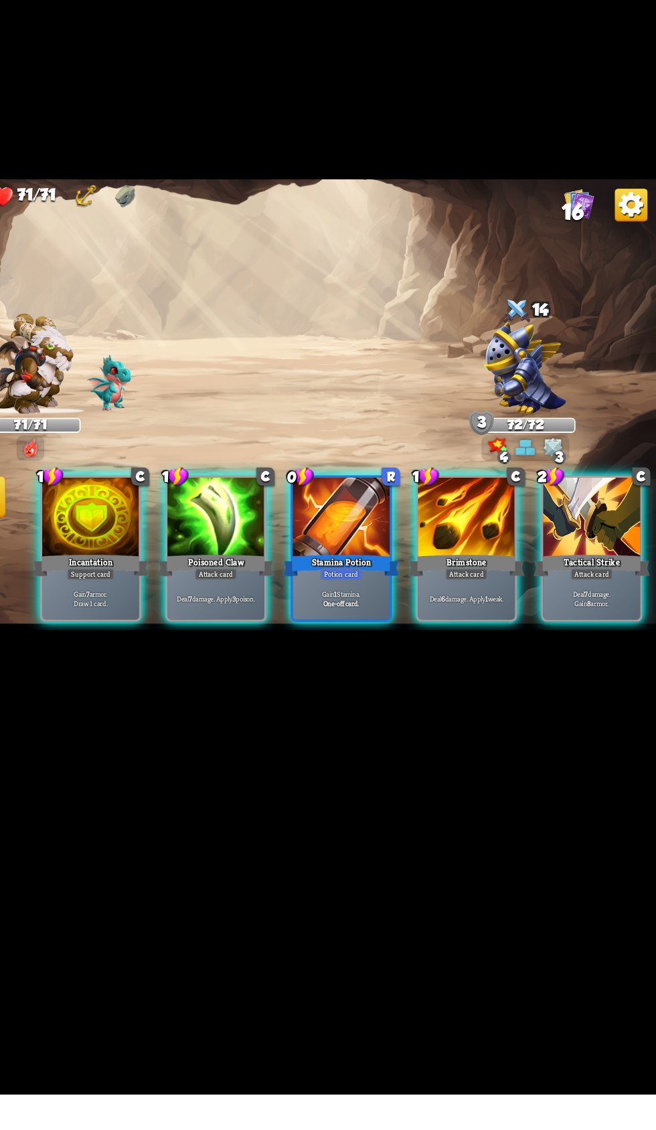
click at [381, 708] on div "Potion card" at bounding box center [398, 703] width 34 height 9
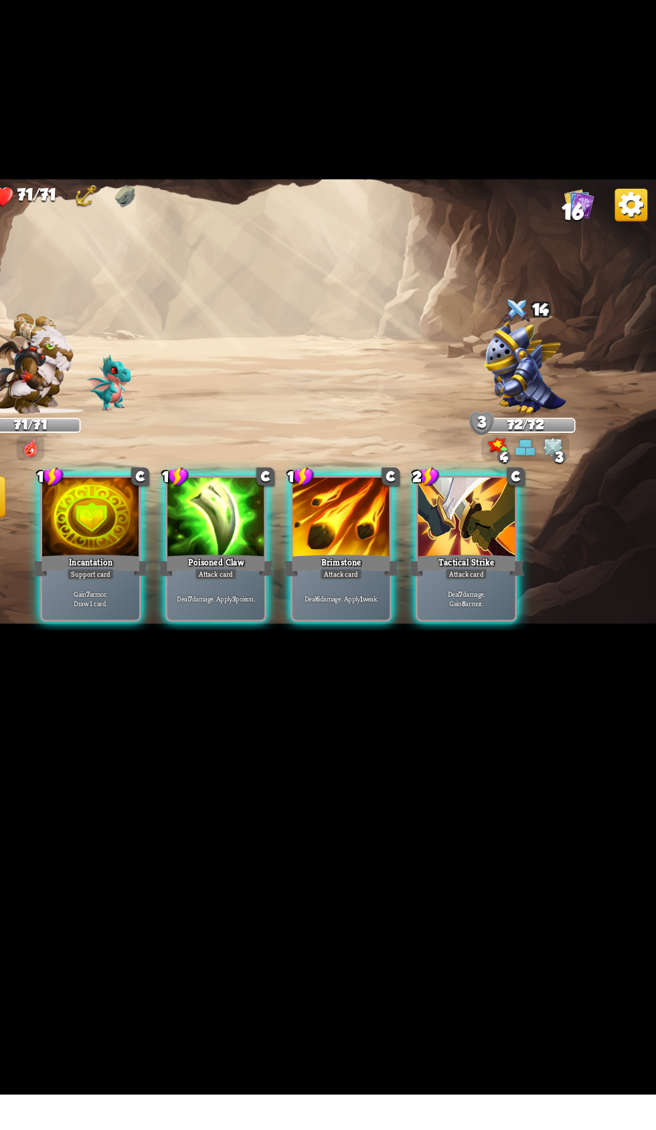
click at [464, 707] on div "Tactical Strike" at bounding box center [499, 696] width 95 height 21
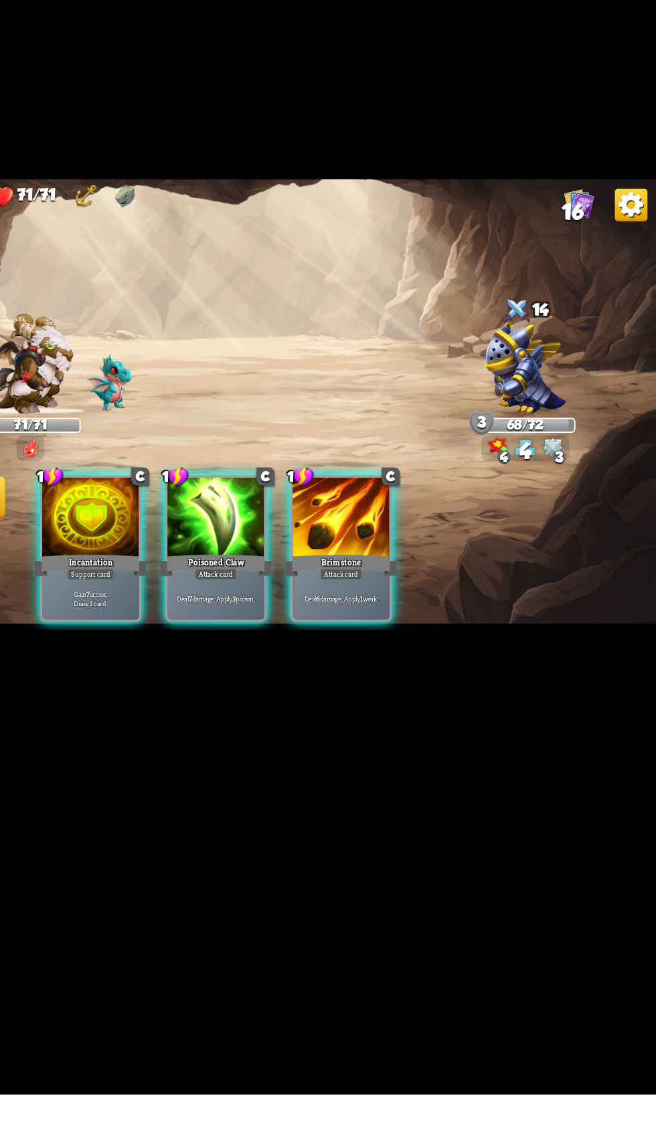
click at [288, 707] on div "Poisoned Claw" at bounding box center [295, 696] width 95 height 21
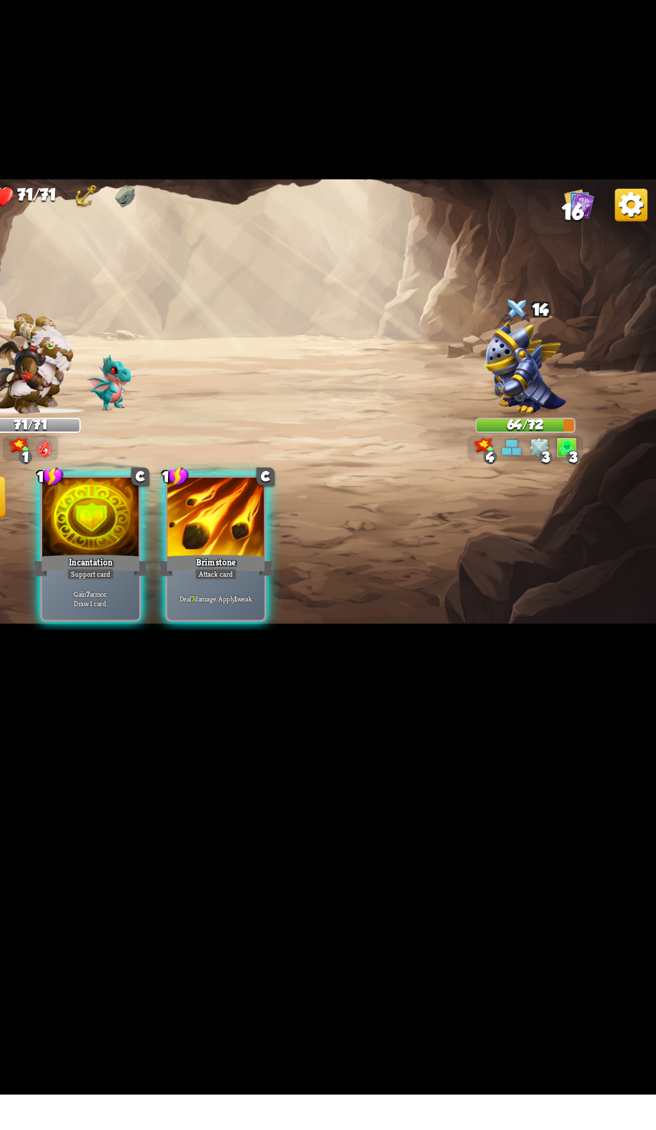
click at [282, 692] on div at bounding box center [296, 658] width 80 height 67
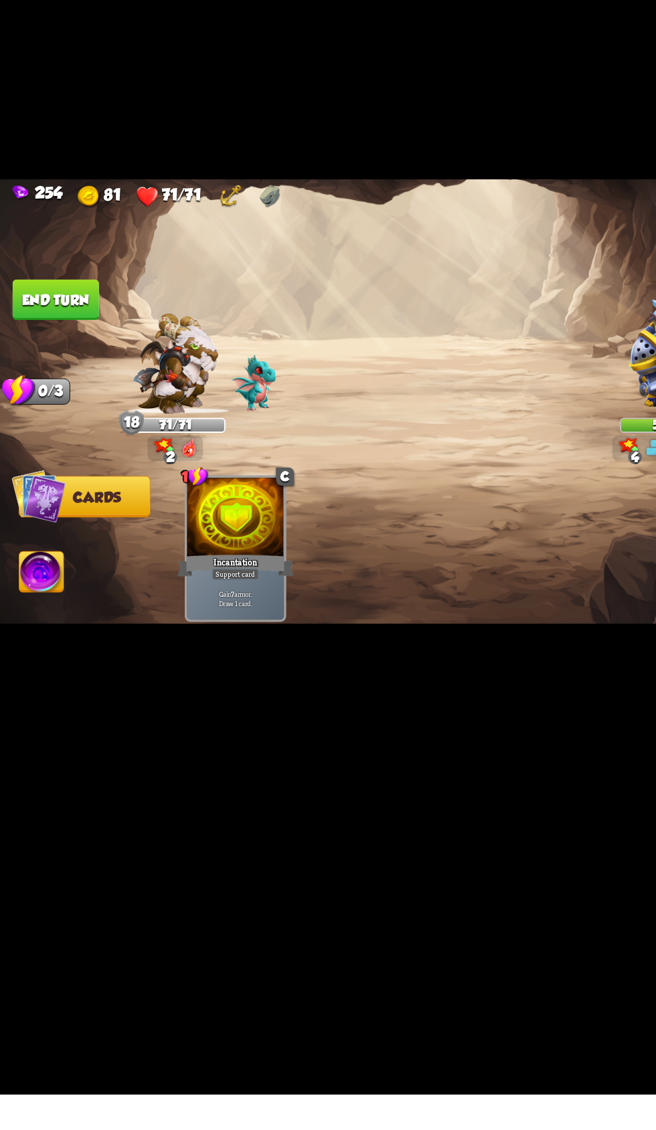
click at [37, 496] on button "End turn" at bounding box center [45, 478] width 71 height 33
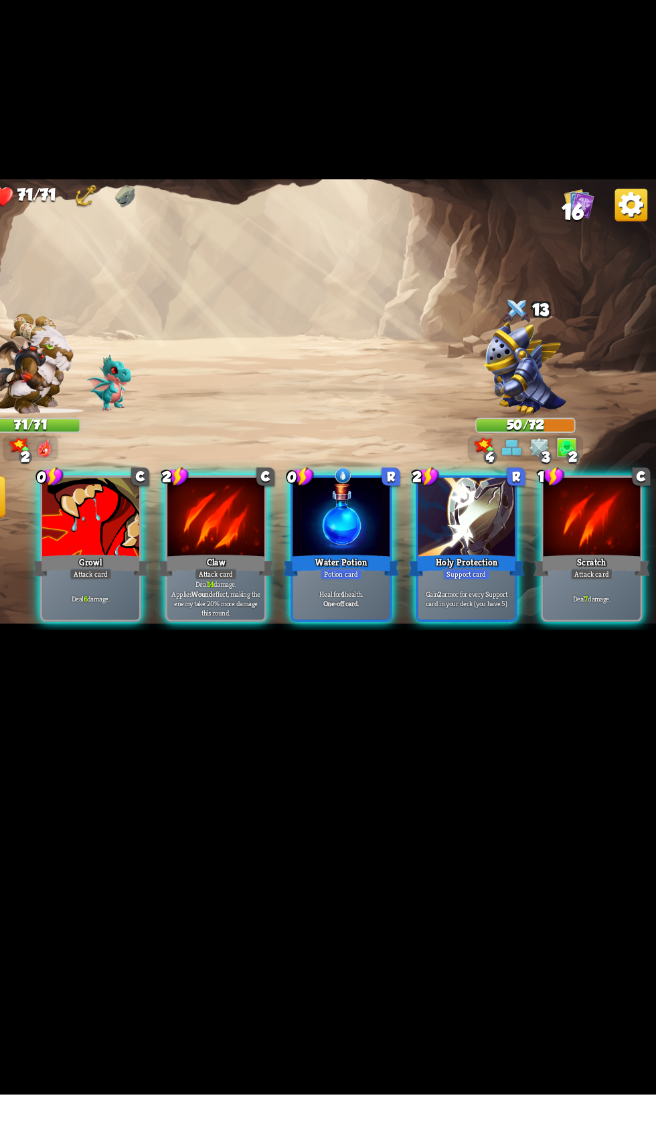
click at [498, 692] on div at bounding box center [500, 658] width 80 height 67
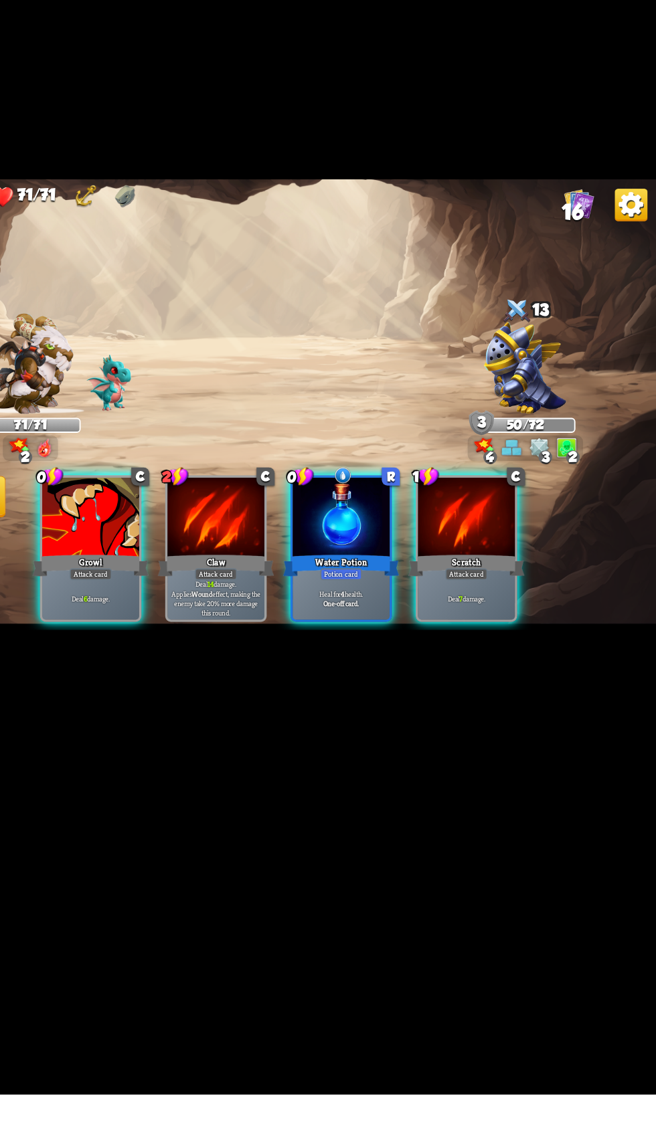
click at [179, 692] on div at bounding box center [193, 658] width 80 height 67
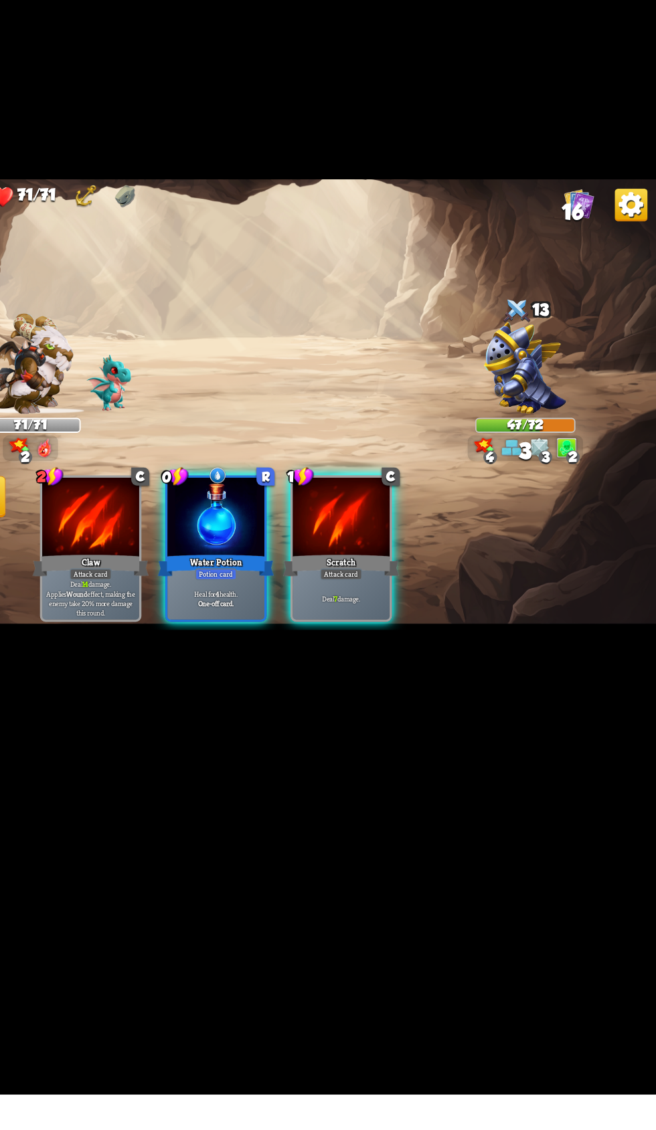
click at [405, 707] on div "Scratch" at bounding box center [397, 696] width 95 height 21
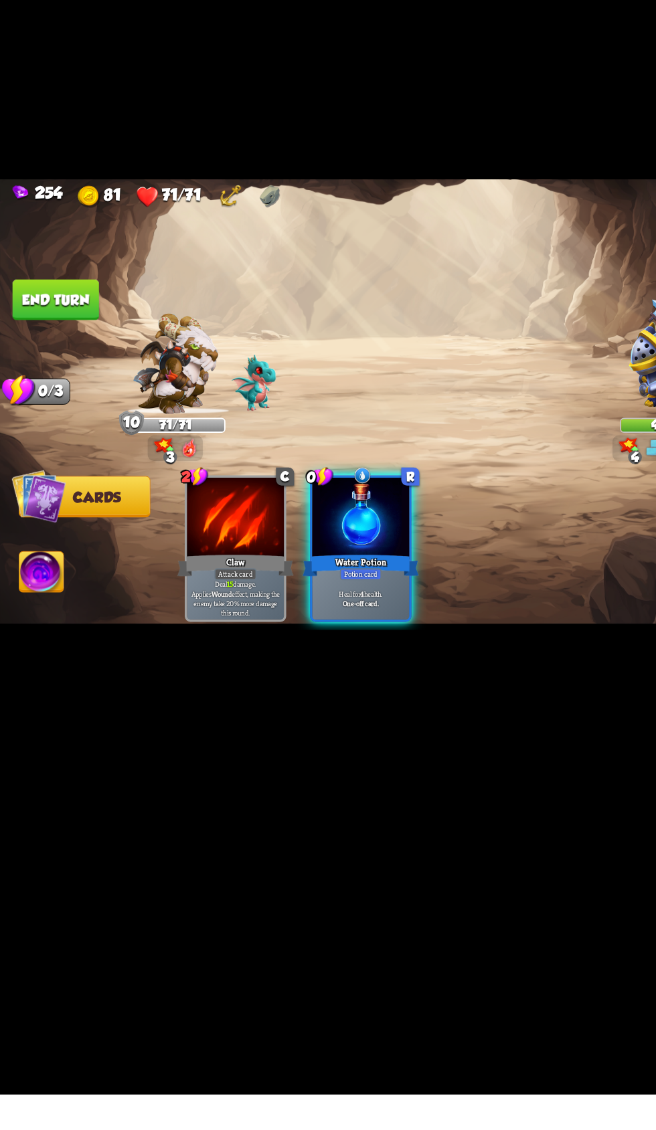
click at [33, 496] on button "End turn" at bounding box center [45, 478] width 71 height 33
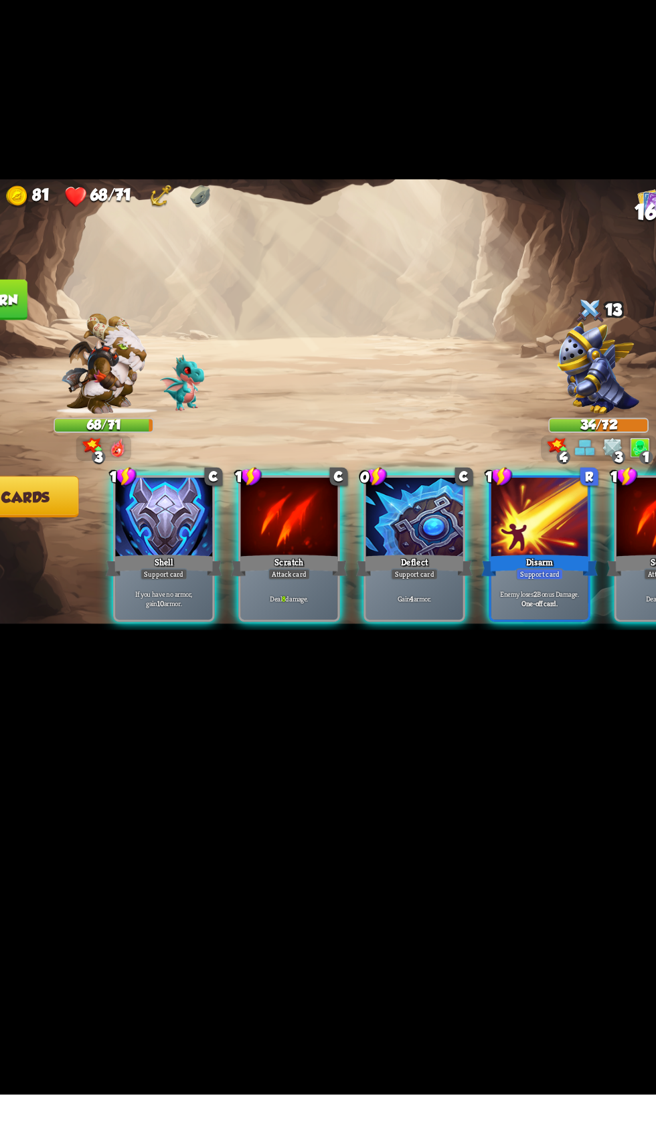
click at [159, 692] on div at bounding box center [193, 658] width 80 height 67
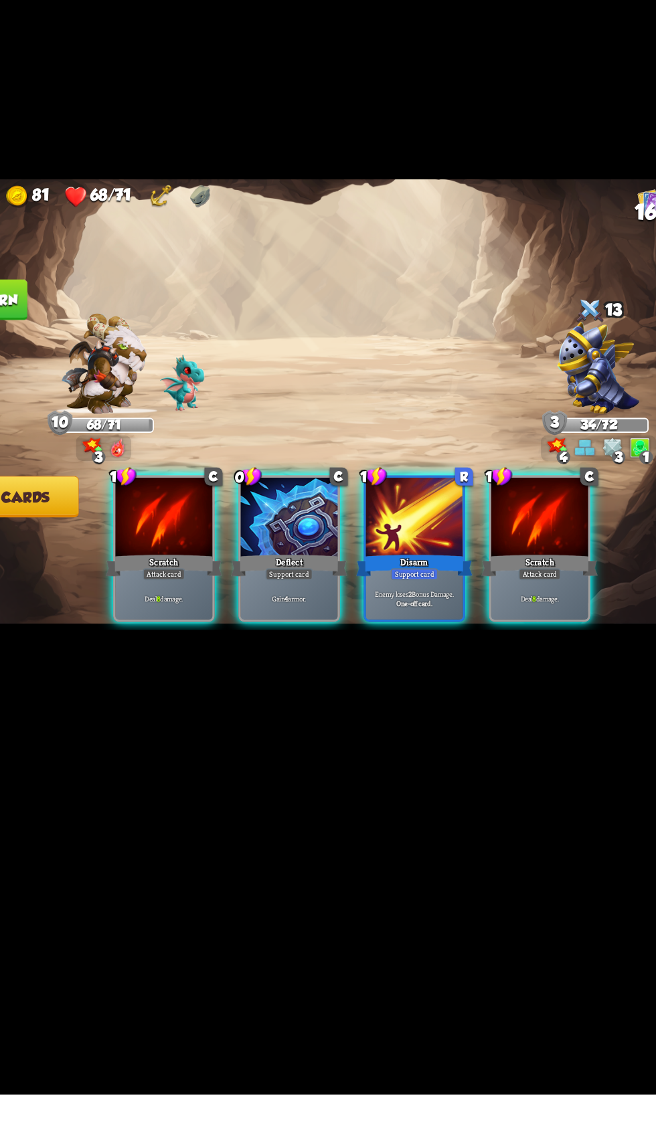
click at [282, 708] on div "Support card" at bounding box center [295, 703] width 39 height 9
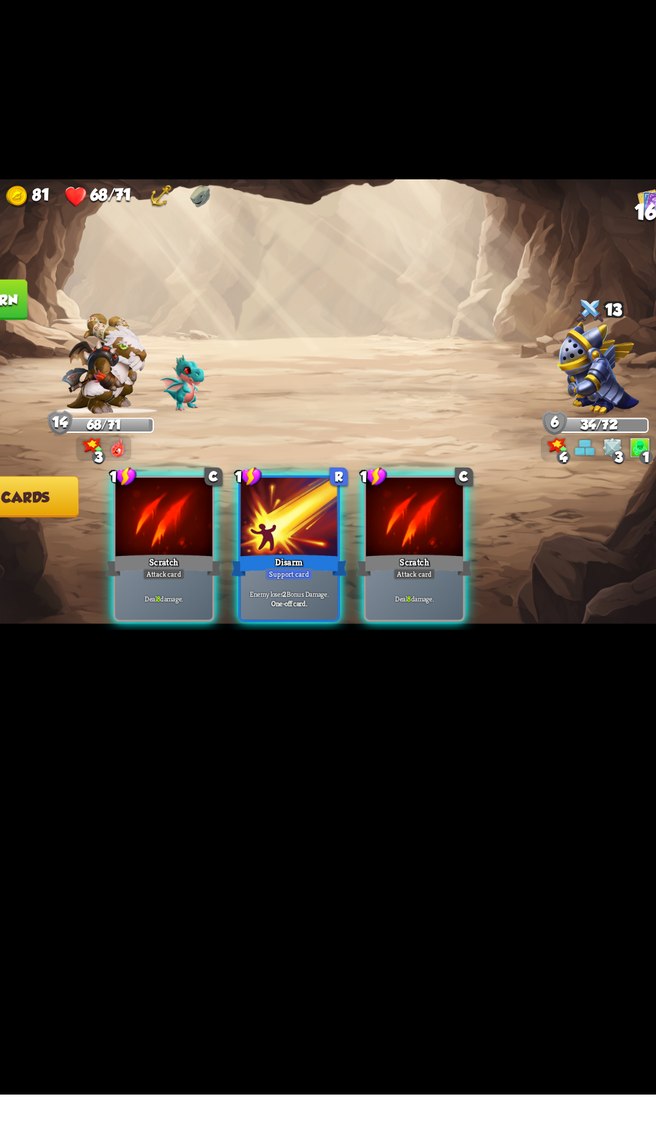
click at [278, 707] on div "Disarm" at bounding box center [295, 696] width 95 height 21
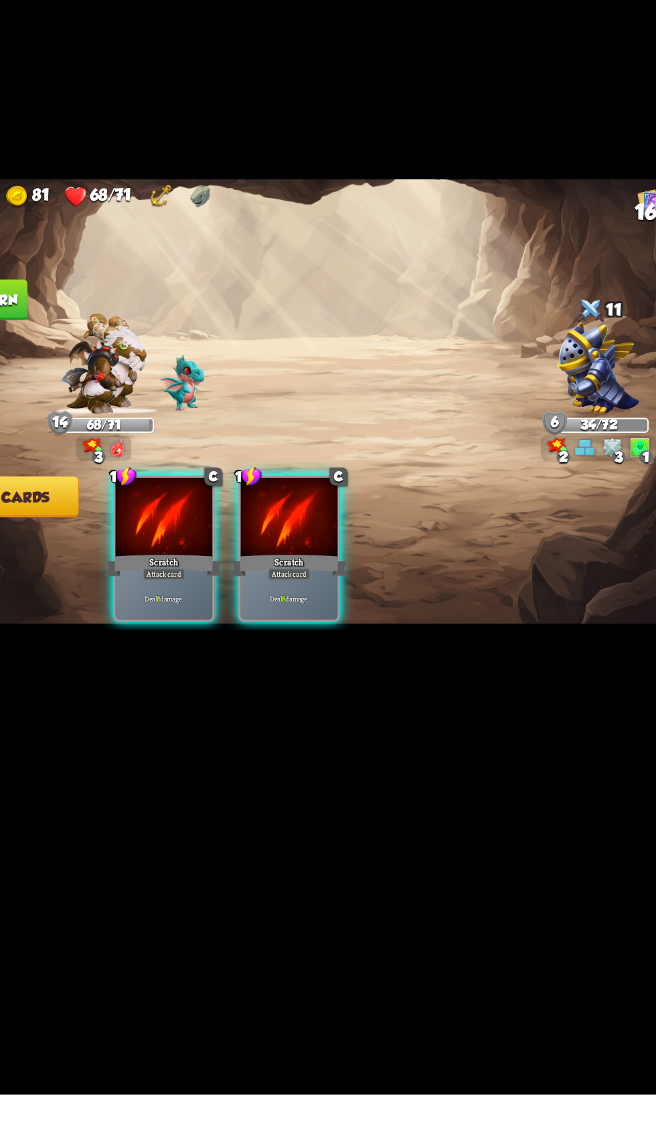
click at [176, 692] on div at bounding box center [193, 658] width 80 height 67
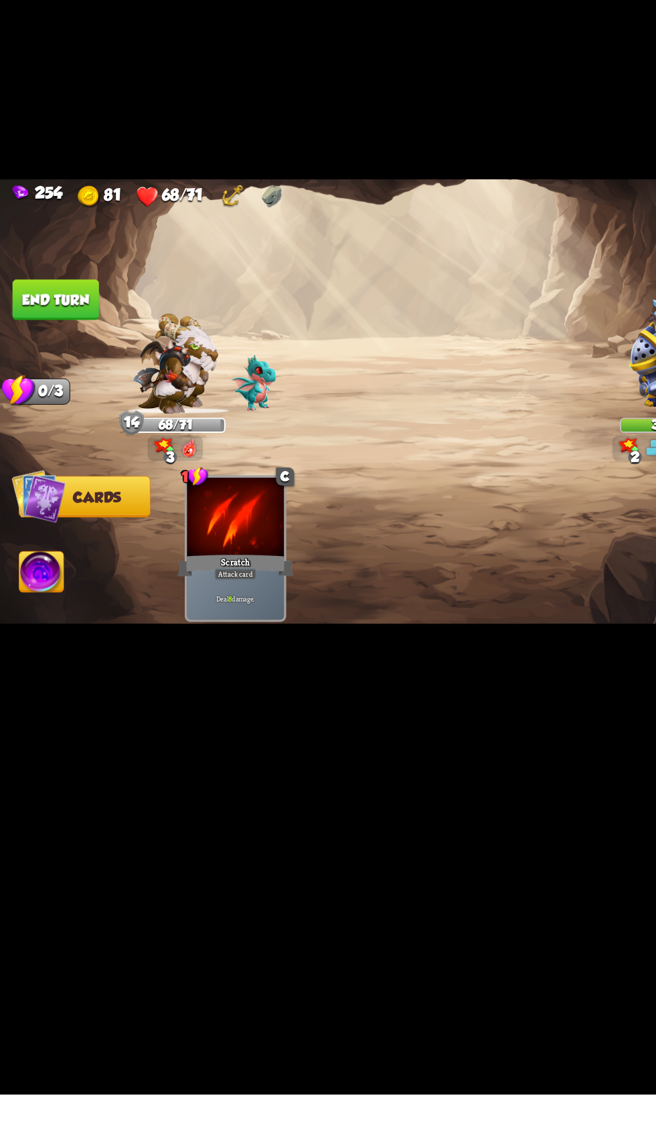
click at [35, 496] on button "End turn" at bounding box center [45, 478] width 71 height 33
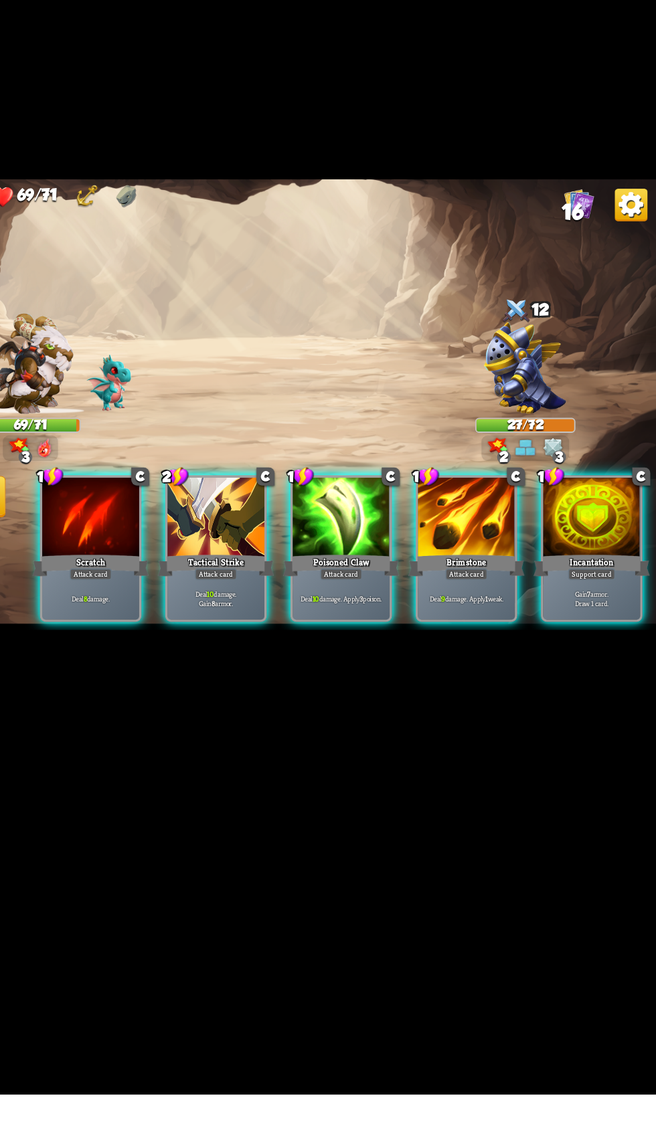
click at [278, 731] on p "Deal 10 damage. Gain 8 armor." at bounding box center [296, 723] width 76 height 15
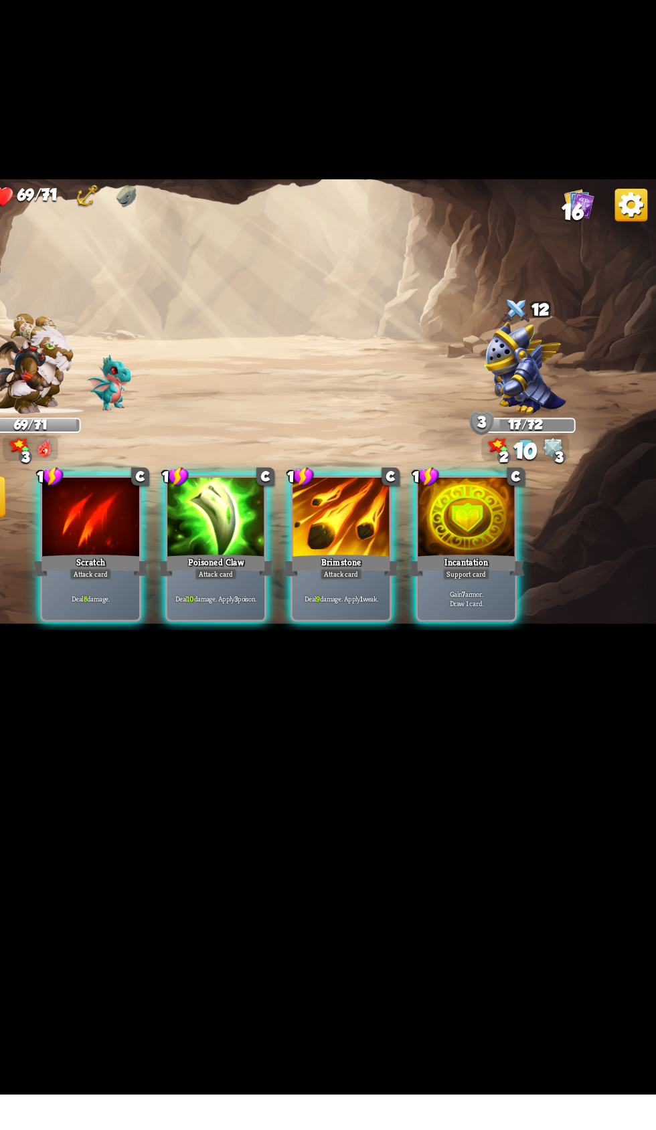
click at [253, 707] on div "Poisoned Claw" at bounding box center [295, 696] width 95 height 21
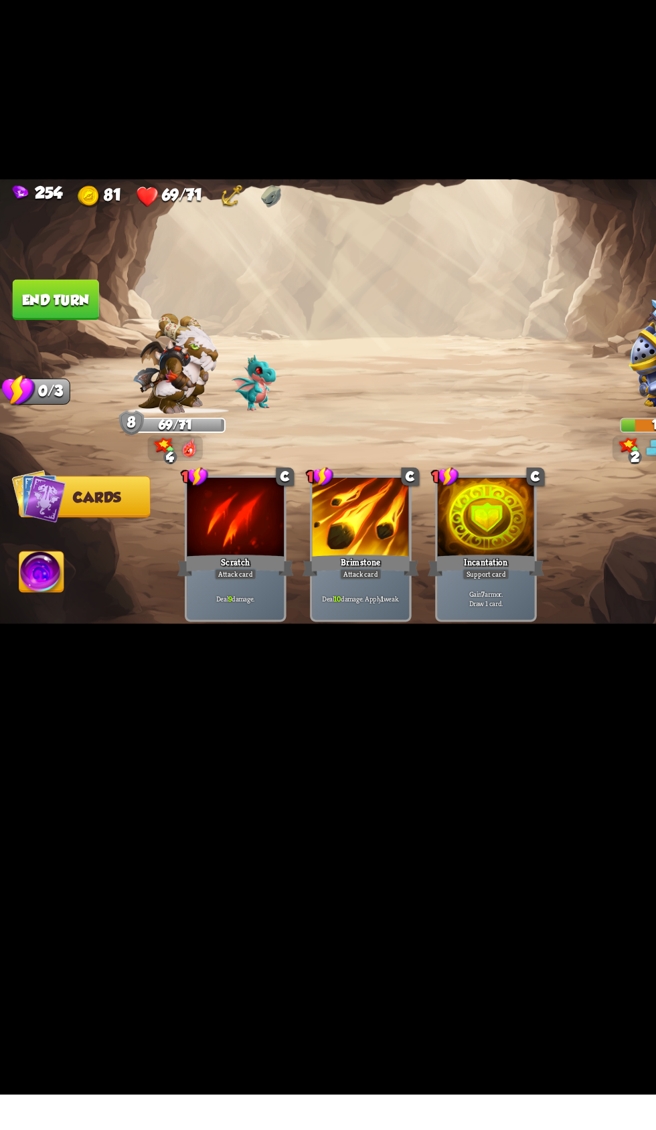
click at [25, 496] on button "End turn" at bounding box center [45, 478] width 71 height 33
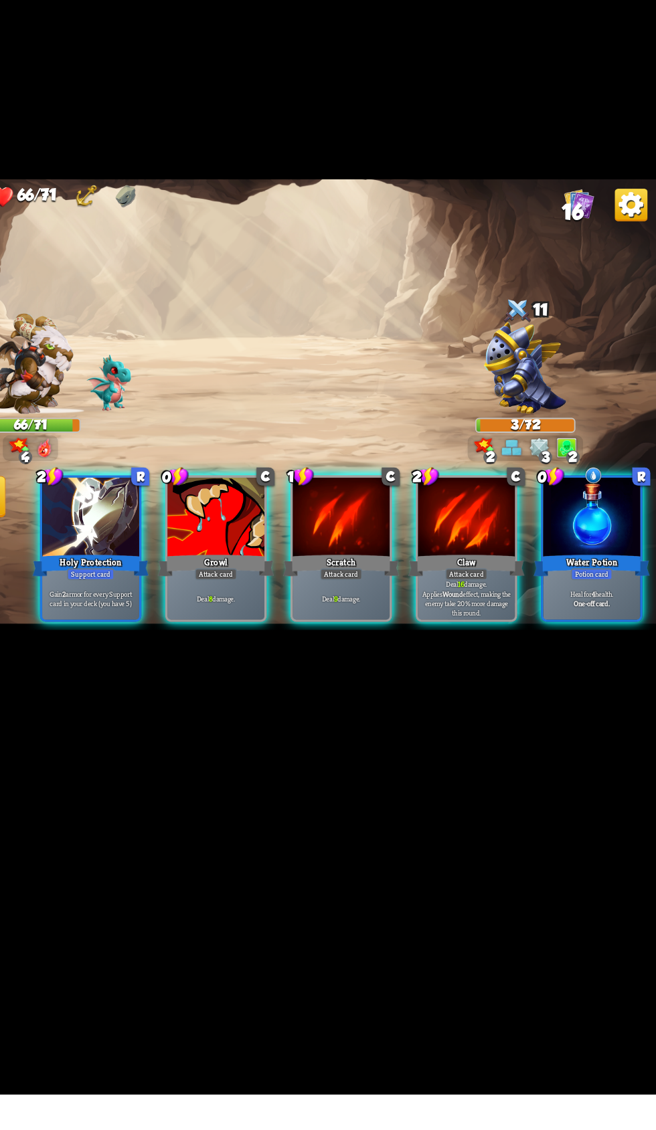
click at [574, 707] on div "Water Potion" at bounding box center [602, 696] width 95 height 21
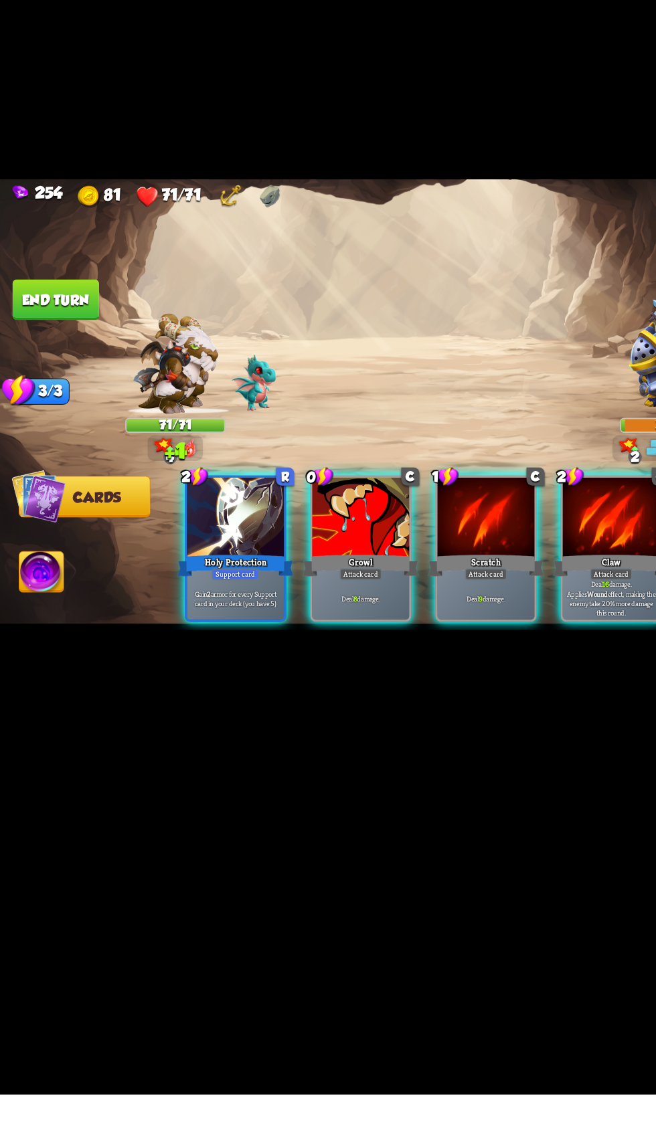
click at [274, 707] on div "Growl" at bounding box center [295, 696] width 95 height 21
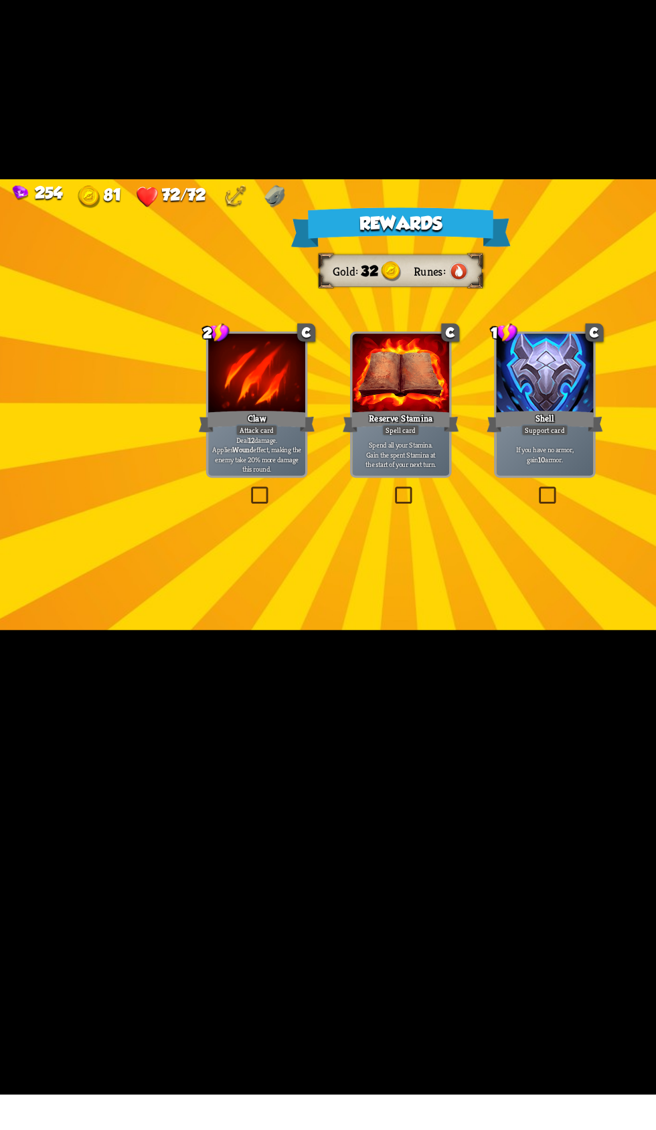
click at [439, 574] on div at bounding box center [446, 540] width 80 height 67
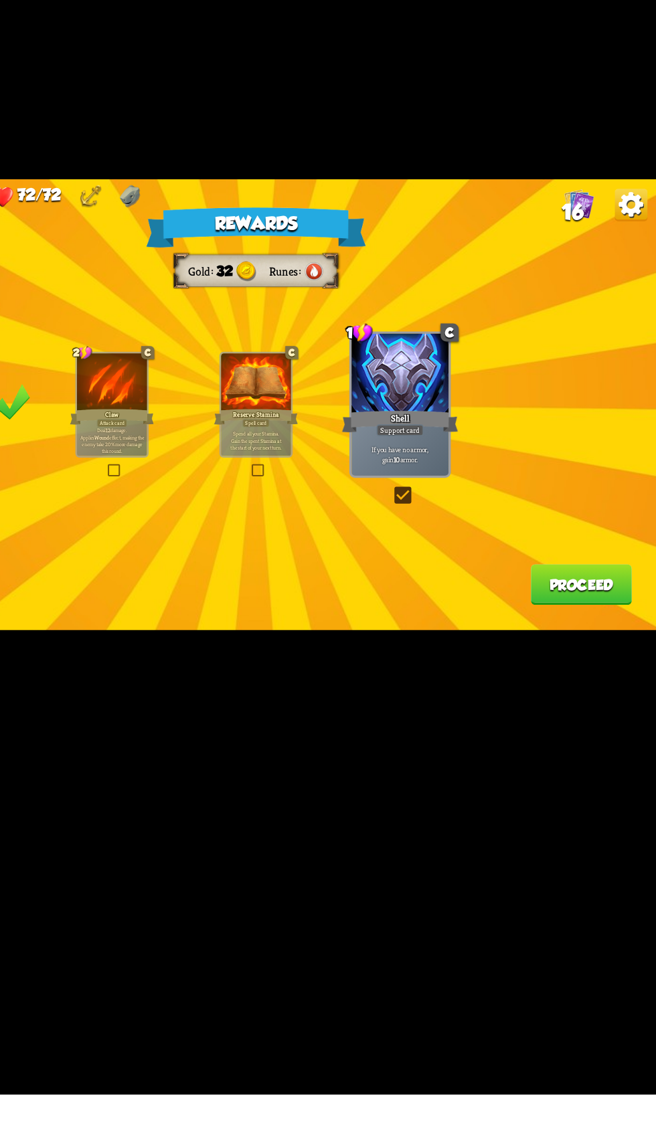
click at [597, 729] on button "Proceed" at bounding box center [594, 712] width 83 height 33
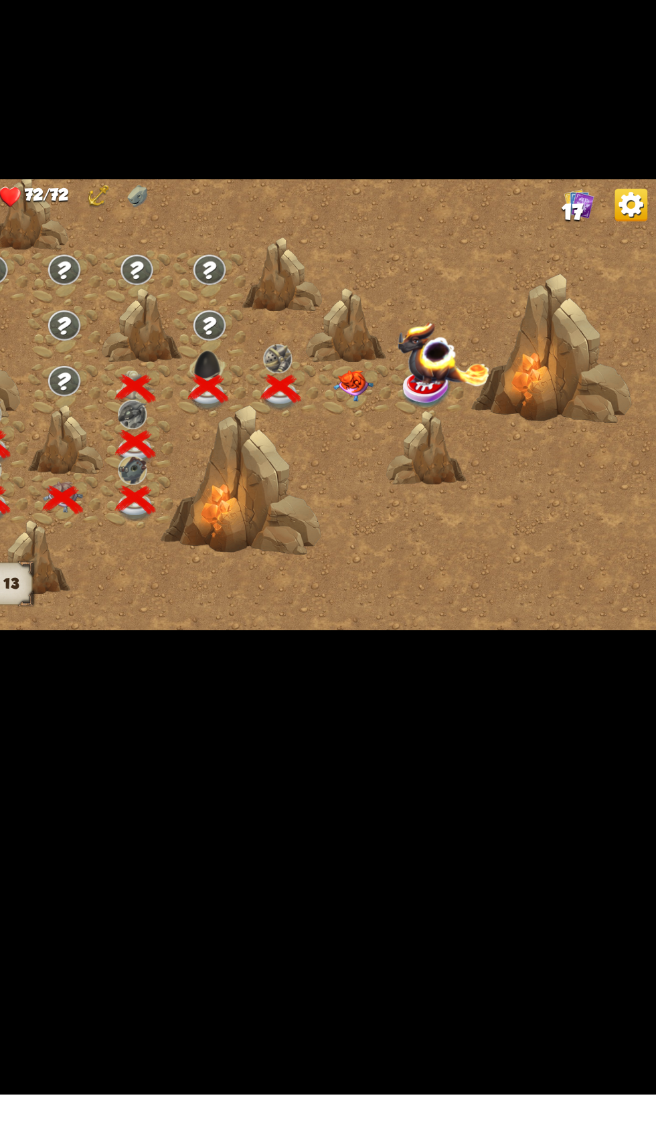
click at [404, 562] on img at bounding box center [407, 549] width 33 height 25
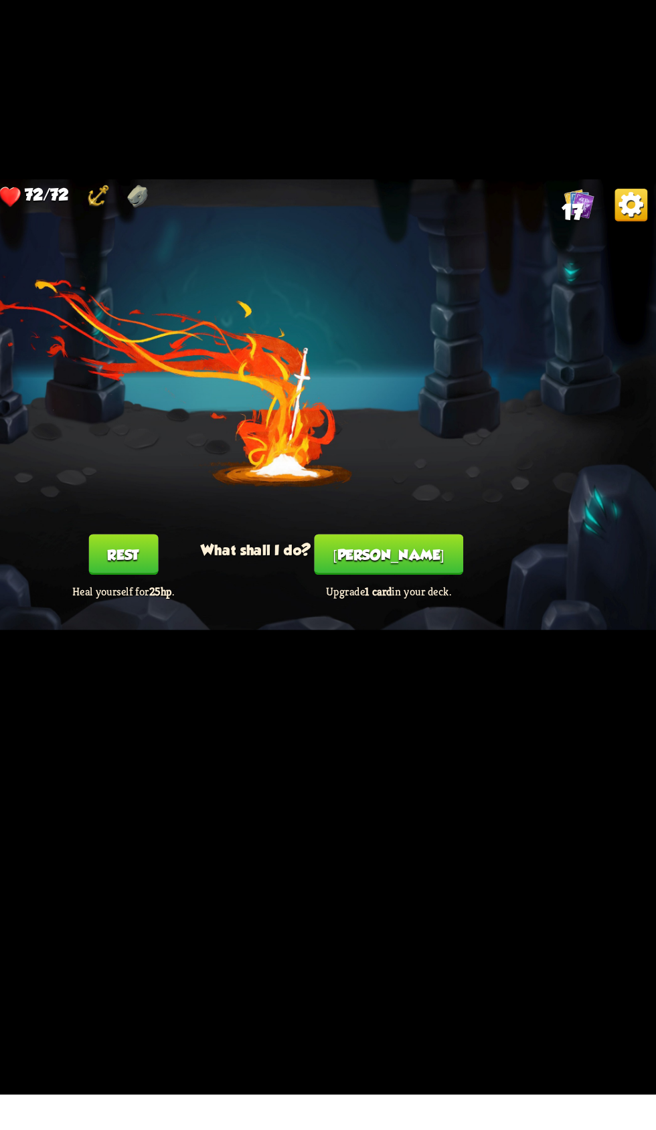
click at [455, 704] on button "[PERSON_NAME]" at bounding box center [436, 687] width 122 height 33
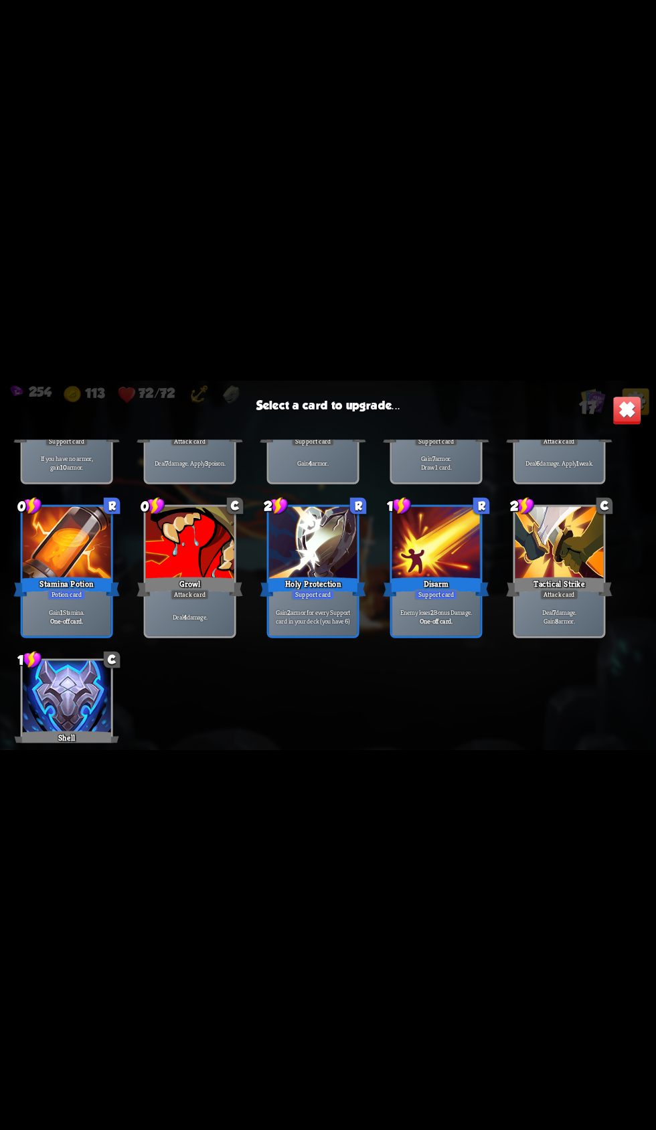
scroll to position [370, 0]
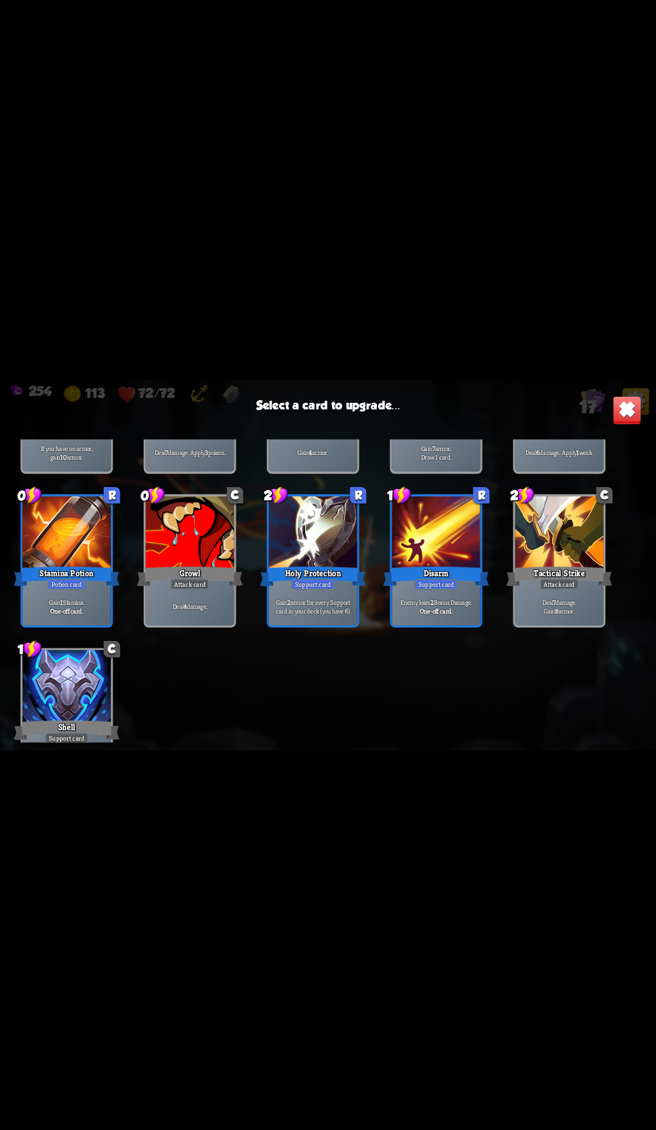
click at [69, 571] on div at bounding box center [67, 533] width 88 height 74
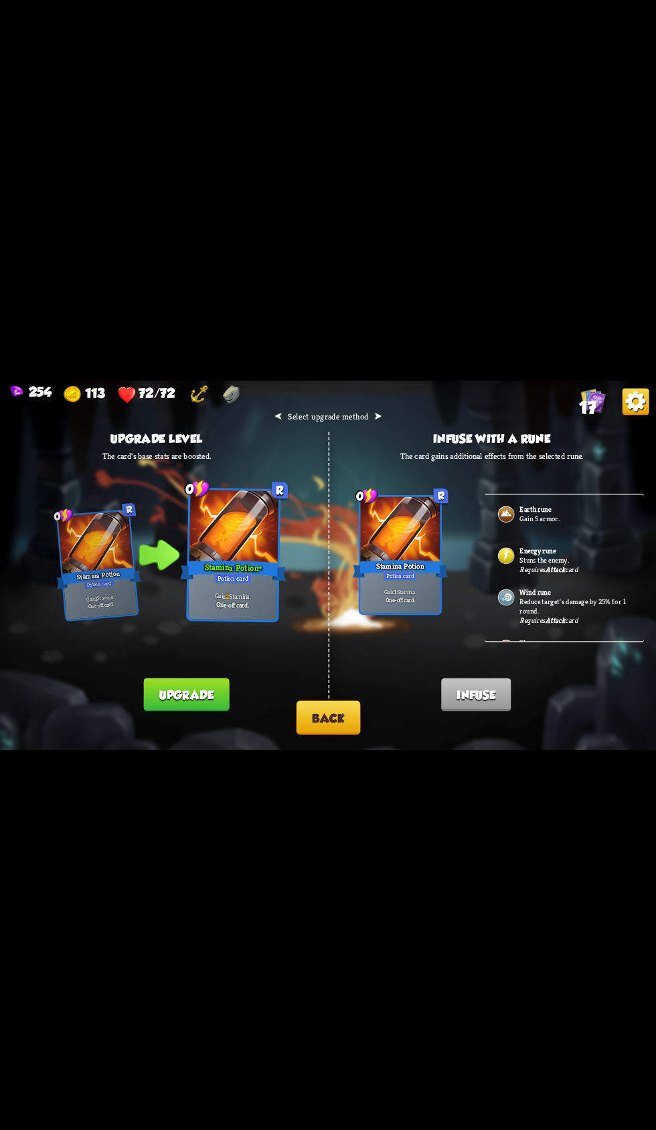
click at [165, 711] on button "Upgrade" at bounding box center [185, 694] width 85 height 33
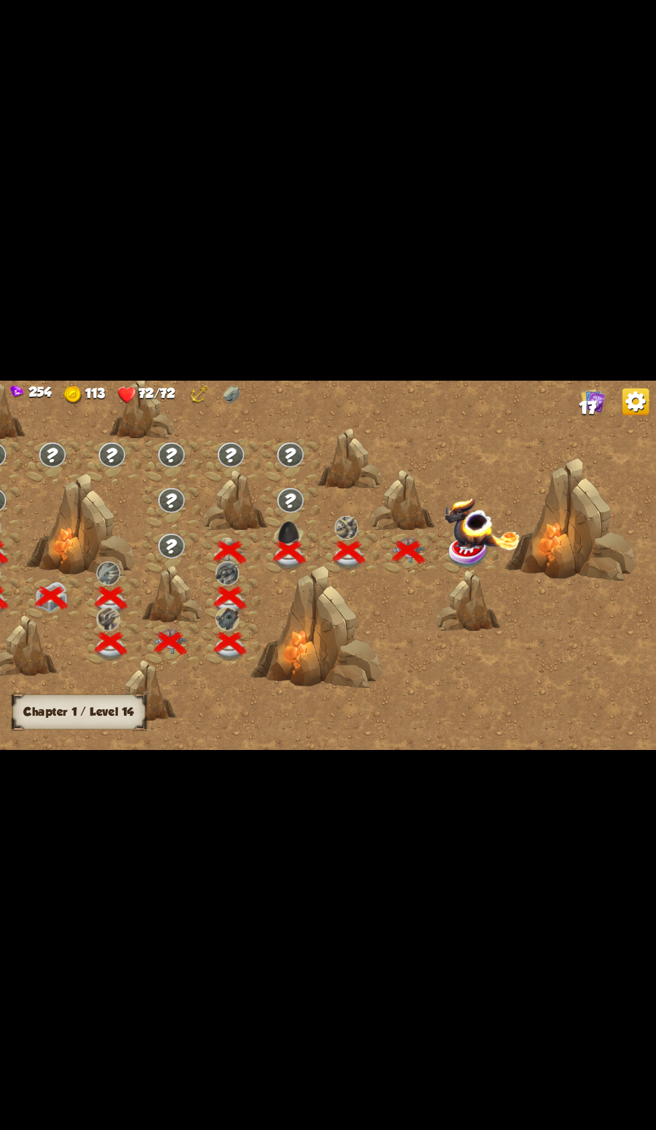
scroll to position [0, 0]
click at [456, 550] on img at bounding box center [482, 523] width 76 height 53
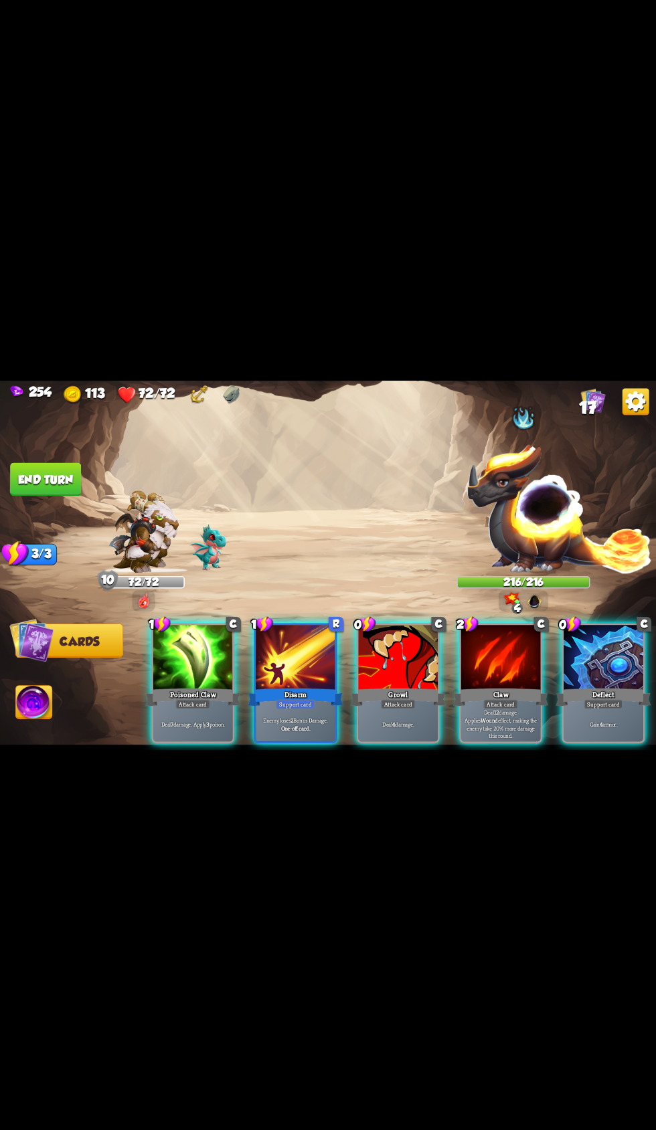
click at [489, 692] on div at bounding box center [500, 658] width 80 height 67
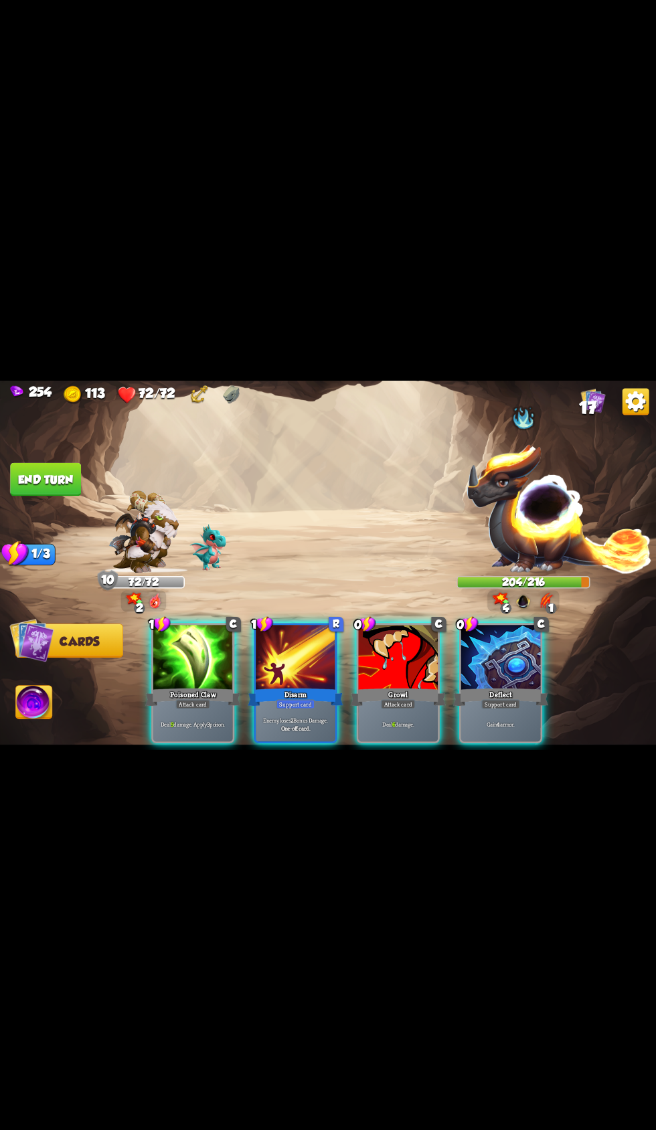
click at [186, 692] on div at bounding box center [193, 658] width 80 height 67
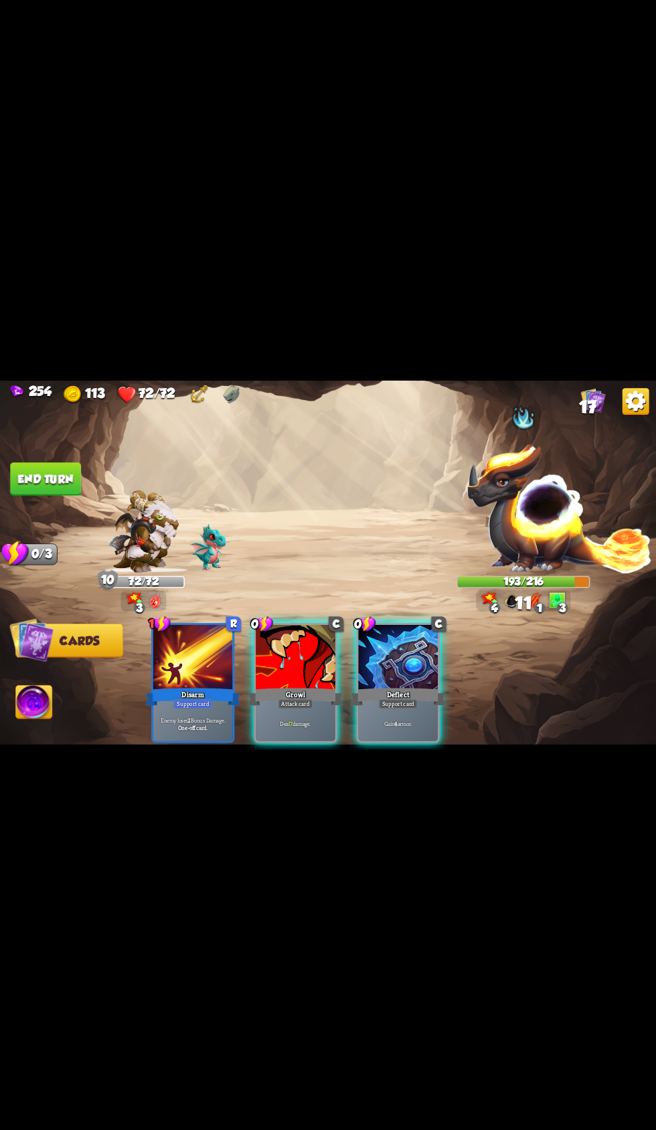
click at [281, 717] on div "1 R Disarm Support card Enemy loses 2 Bonus Damage. One-off card. 0 C Growl Att…" at bounding box center [393, 667] width 524 height 164
click at [284, 707] on div "Growl" at bounding box center [295, 696] width 95 height 21
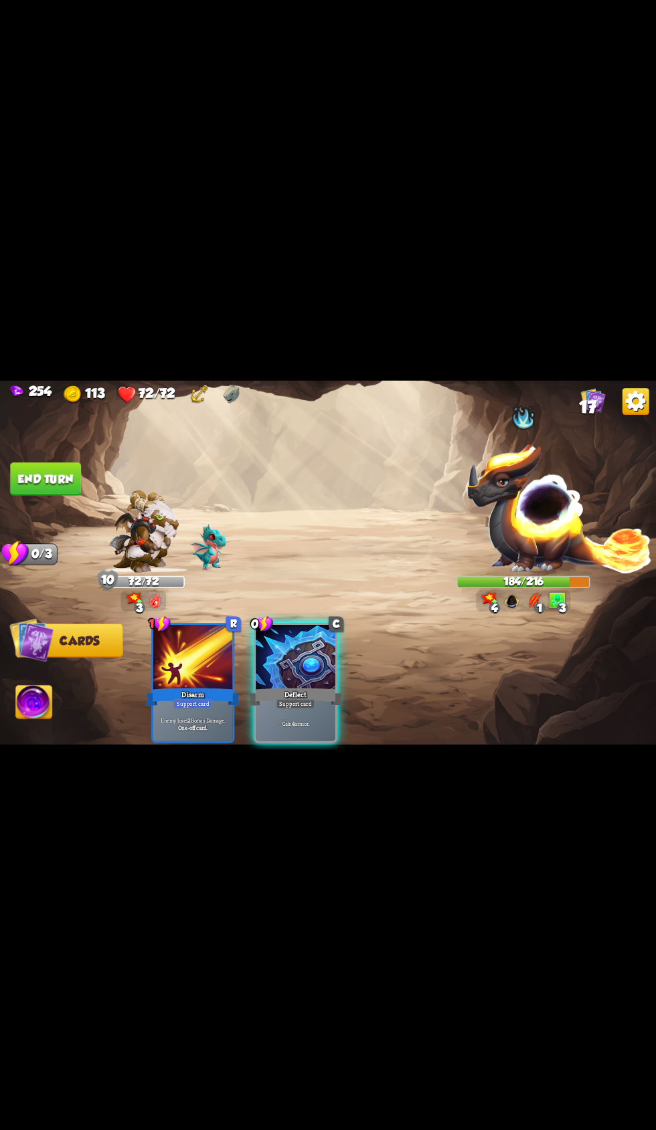
click at [68, 496] on button "End turn" at bounding box center [45, 478] width 71 height 33
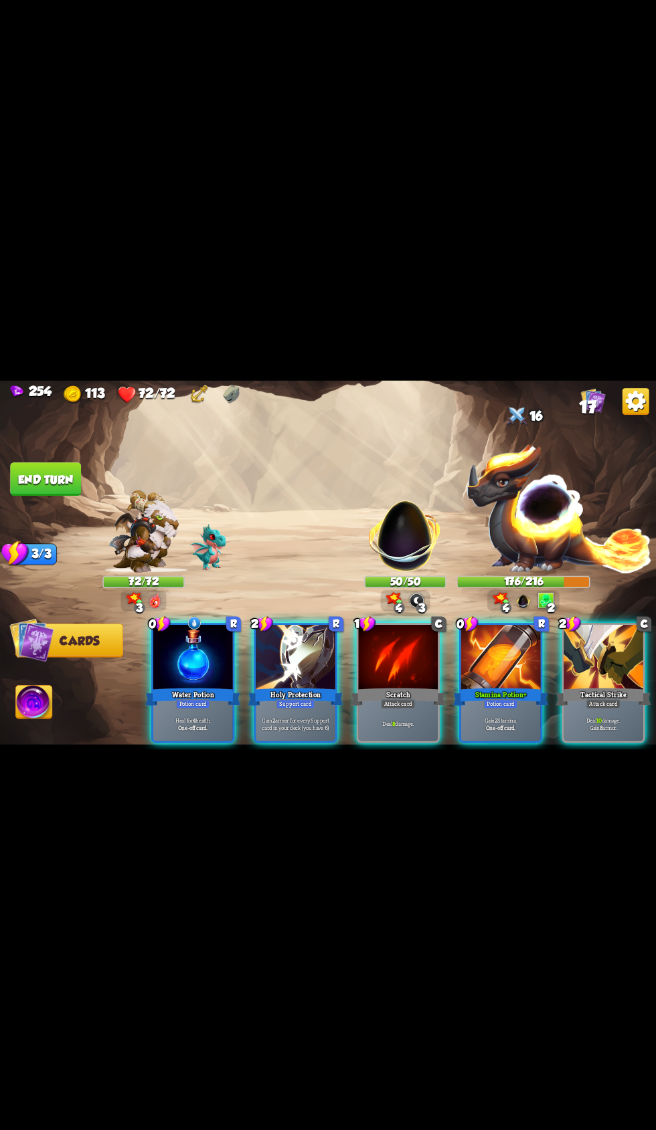
click at [466, 692] on div at bounding box center [500, 658] width 80 height 67
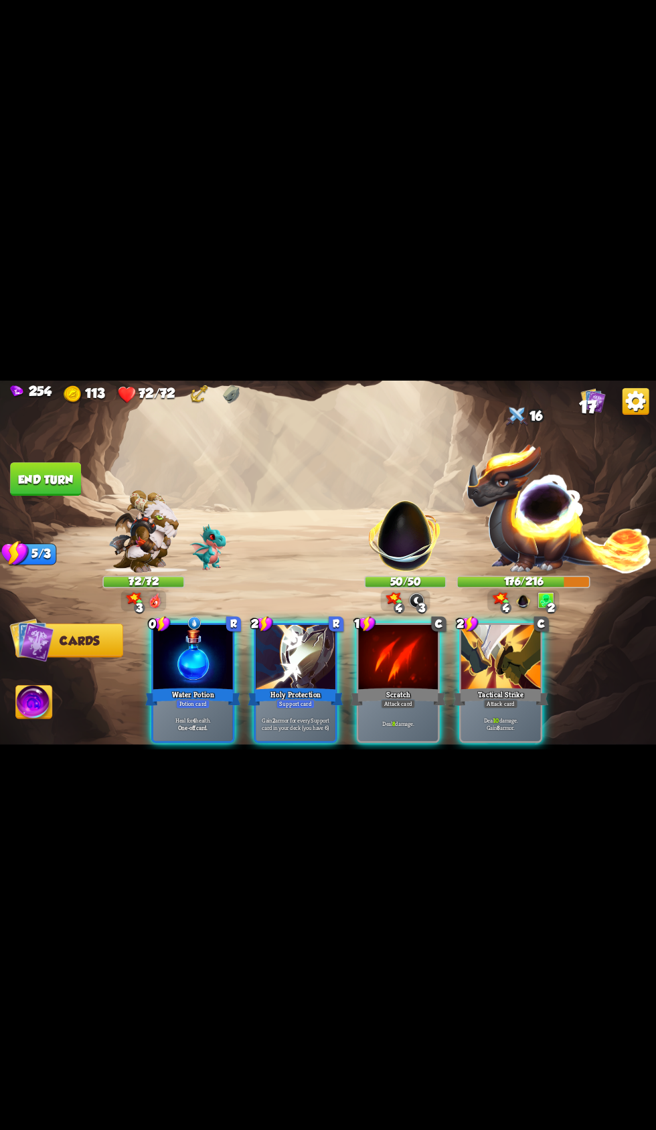
click at [474, 692] on div at bounding box center [500, 658] width 80 height 67
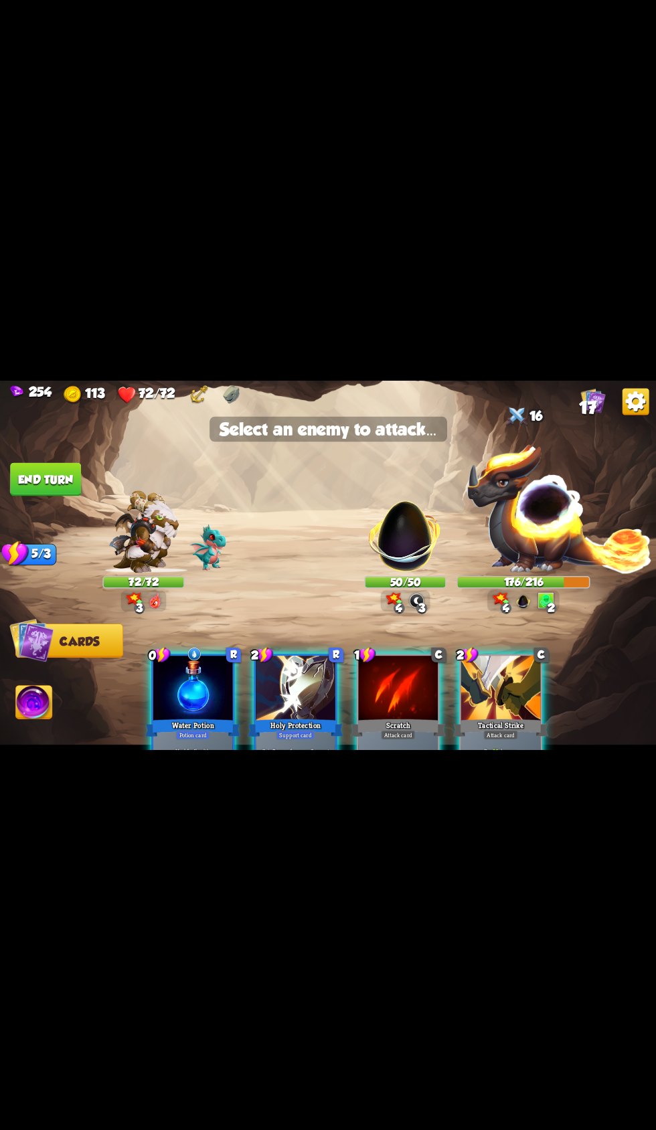
click at [400, 573] on img at bounding box center [405, 529] width 86 height 86
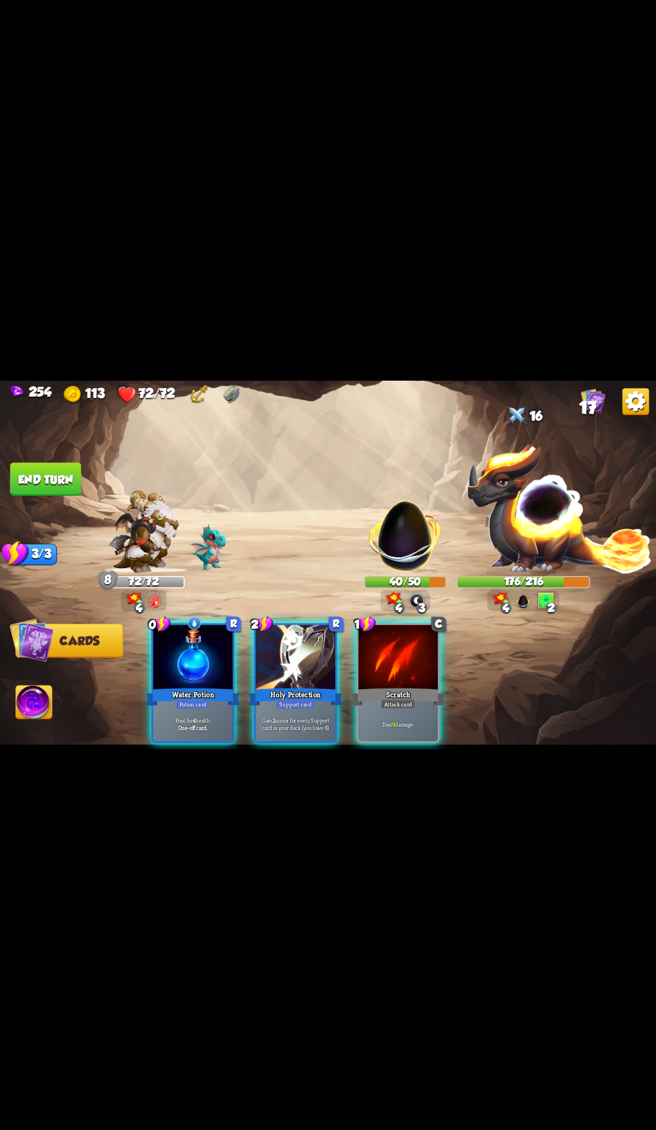
click at [267, 707] on div "Holy Protection" at bounding box center [295, 696] width 95 height 21
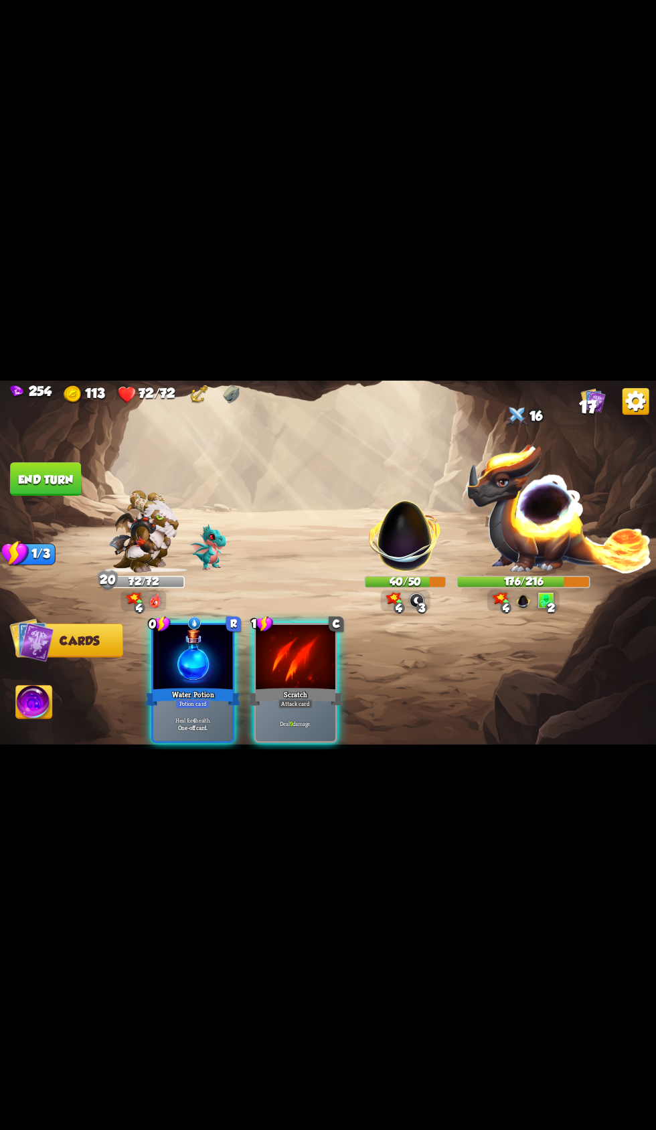
click at [304, 707] on div "Scratch" at bounding box center [295, 696] width 95 height 21
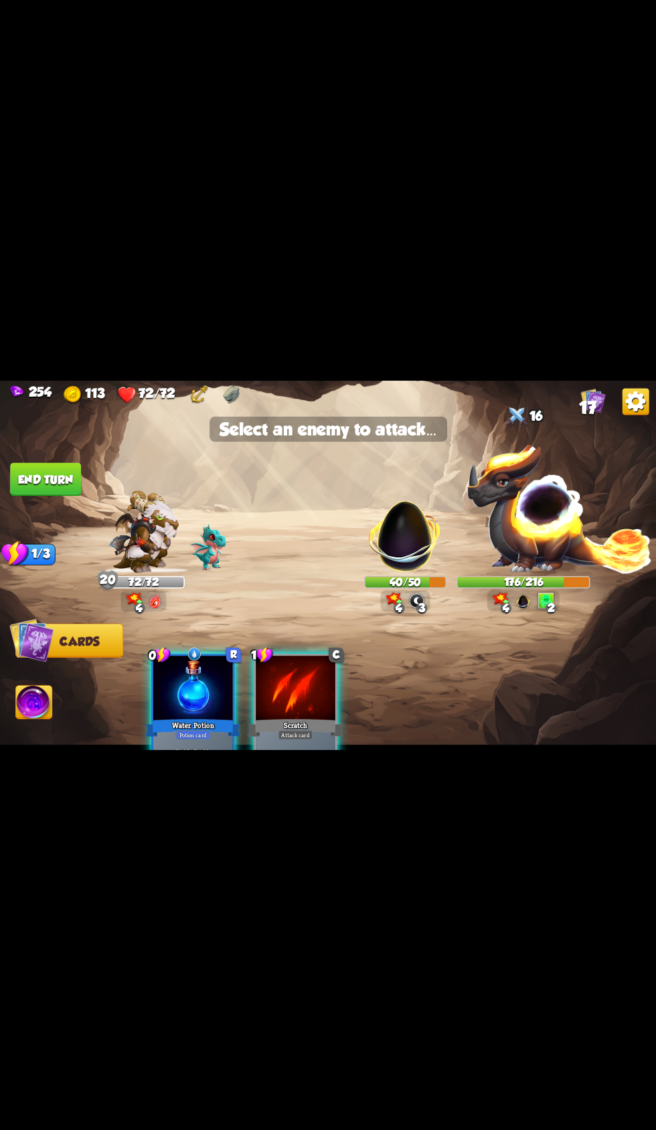
click at [373, 573] on img at bounding box center [405, 529] width 86 height 86
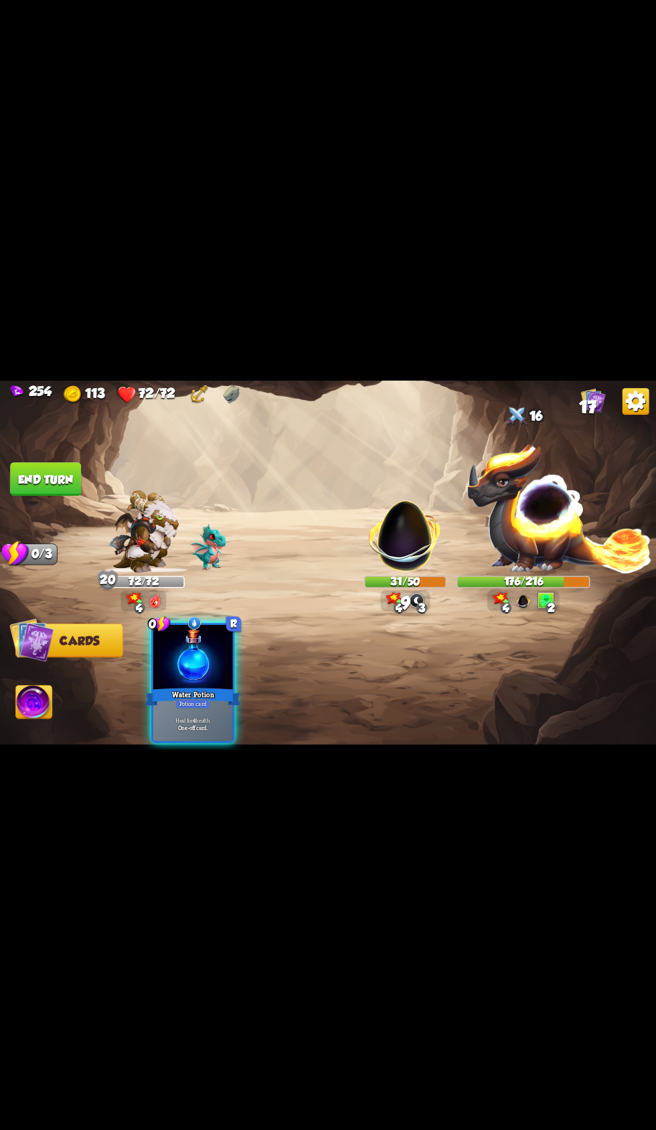
click at [29, 496] on button "End turn" at bounding box center [45, 478] width 71 height 33
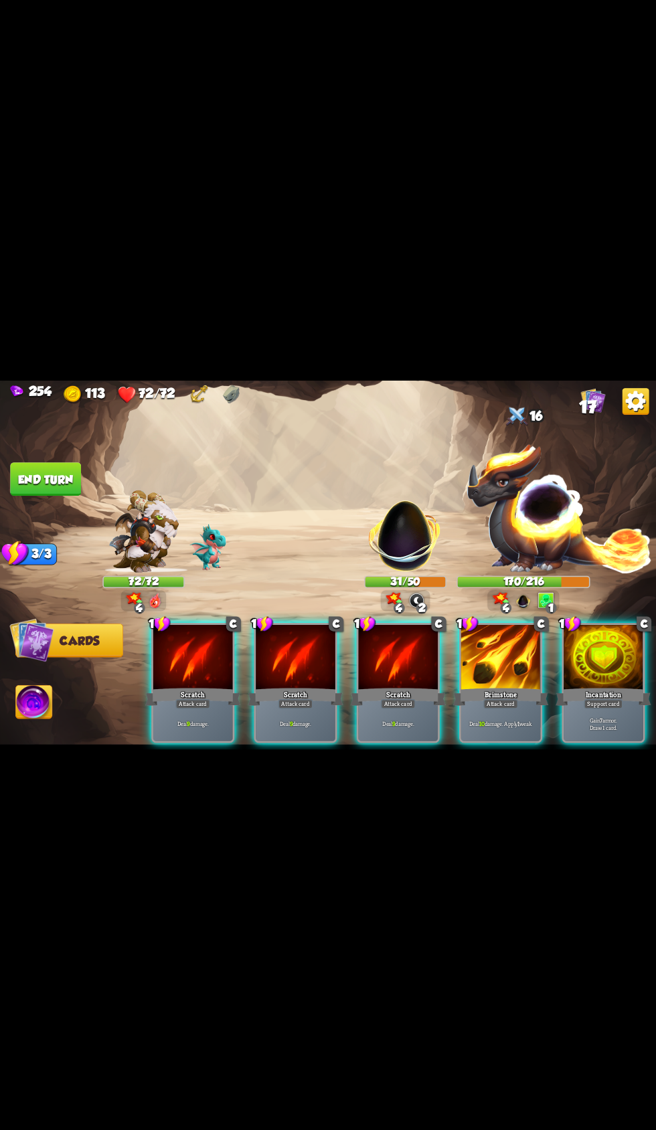
click at [466, 692] on div at bounding box center [500, 658] width 80 height 67
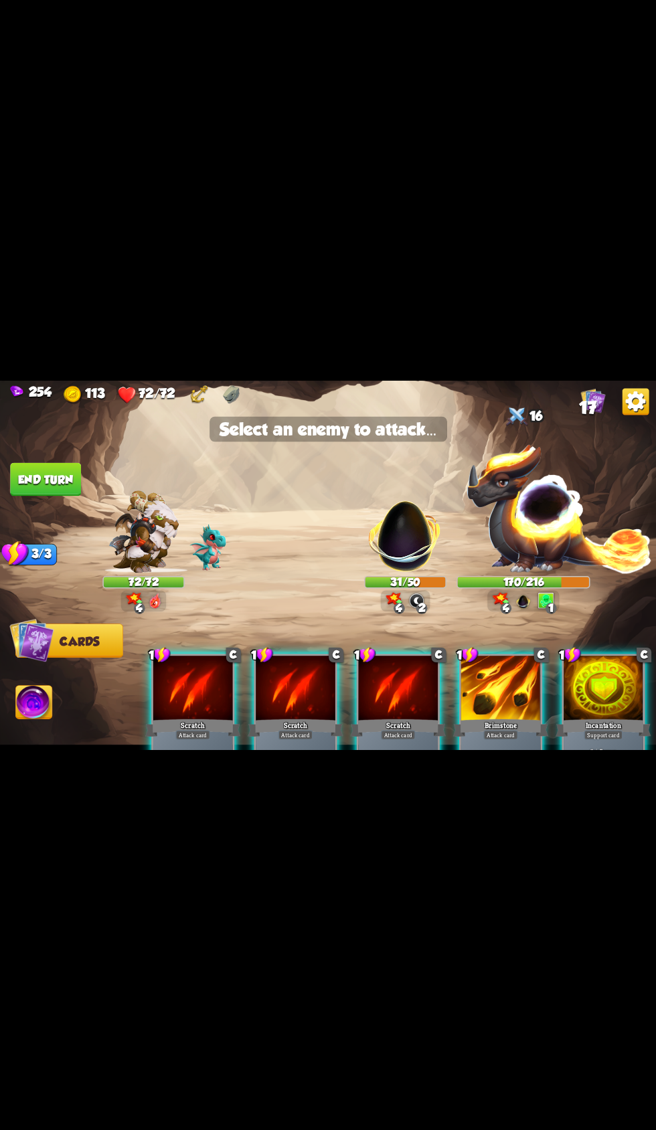
click at [395, 573] on img at bounding box center [405, 529] width 86 height 86
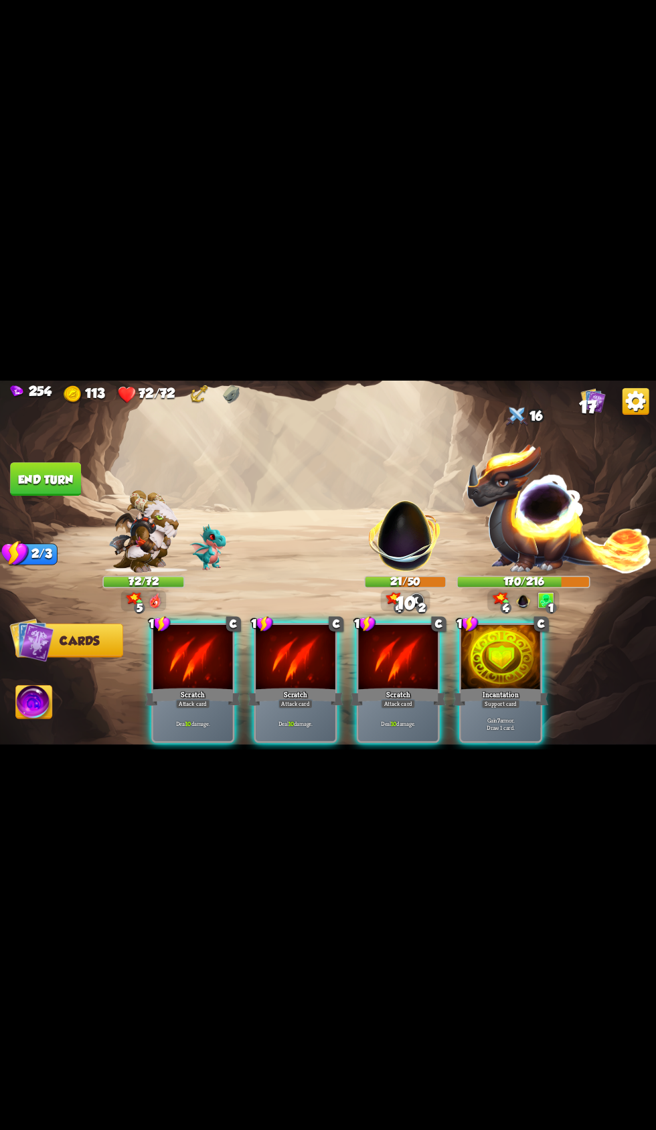
click at [484, 692] on div at bounding box center [500, 658] width 80 height 67
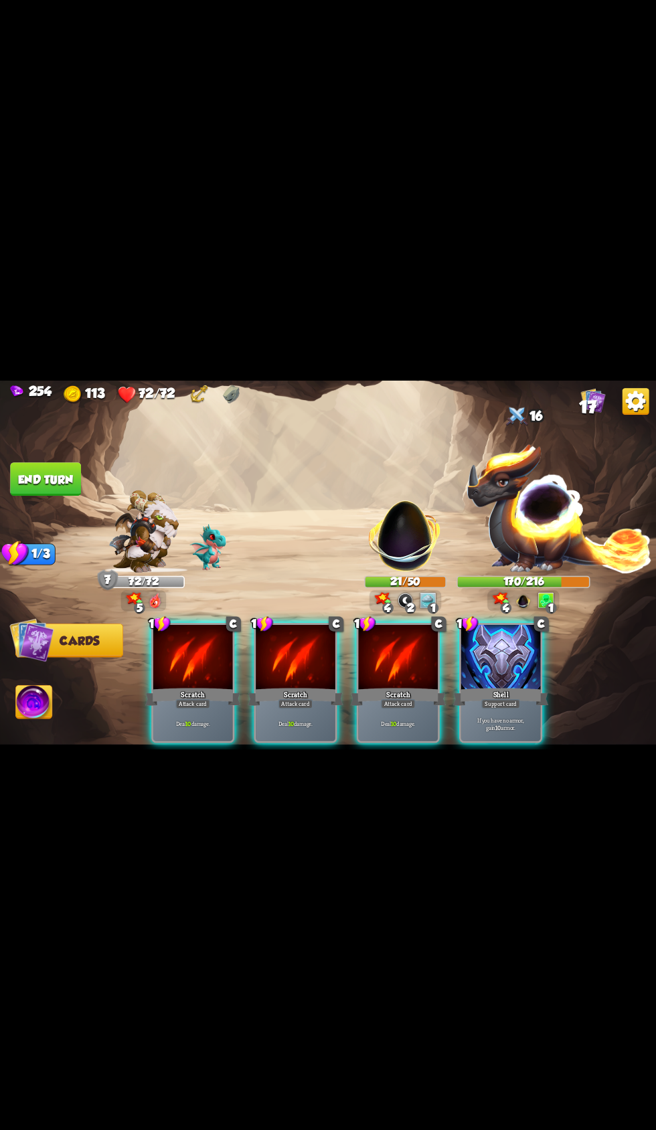
click at [375, 692] on div at bounding box center [398, 658] width 80 height 67
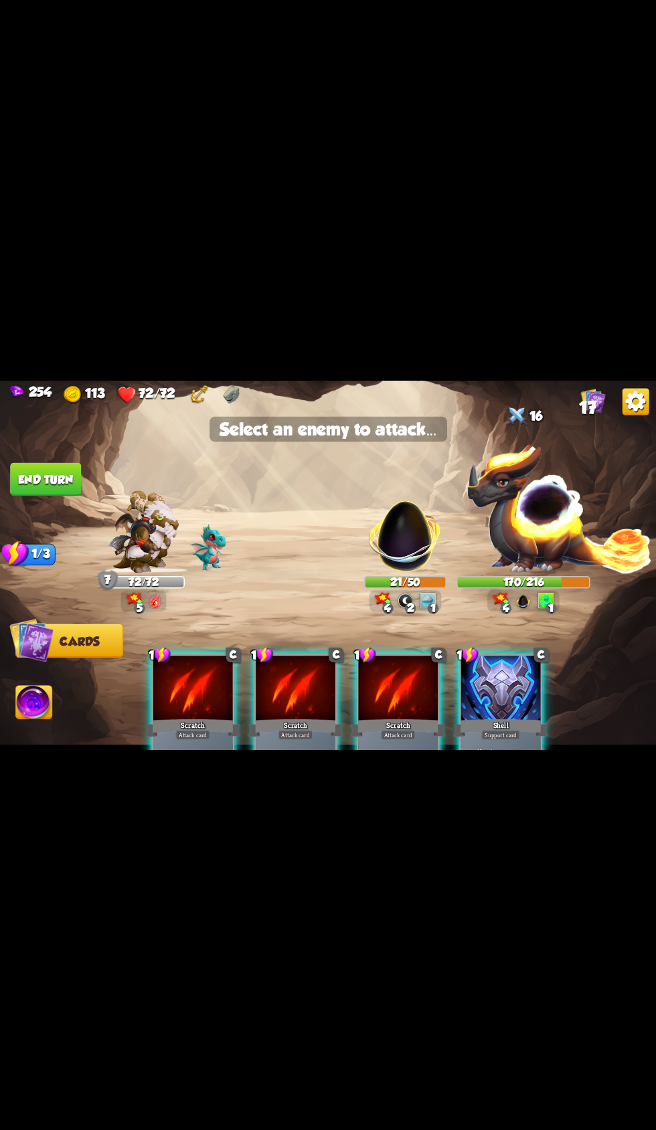
click at [377, 573] on img at bounding box center [405, 529] width 86 height 86
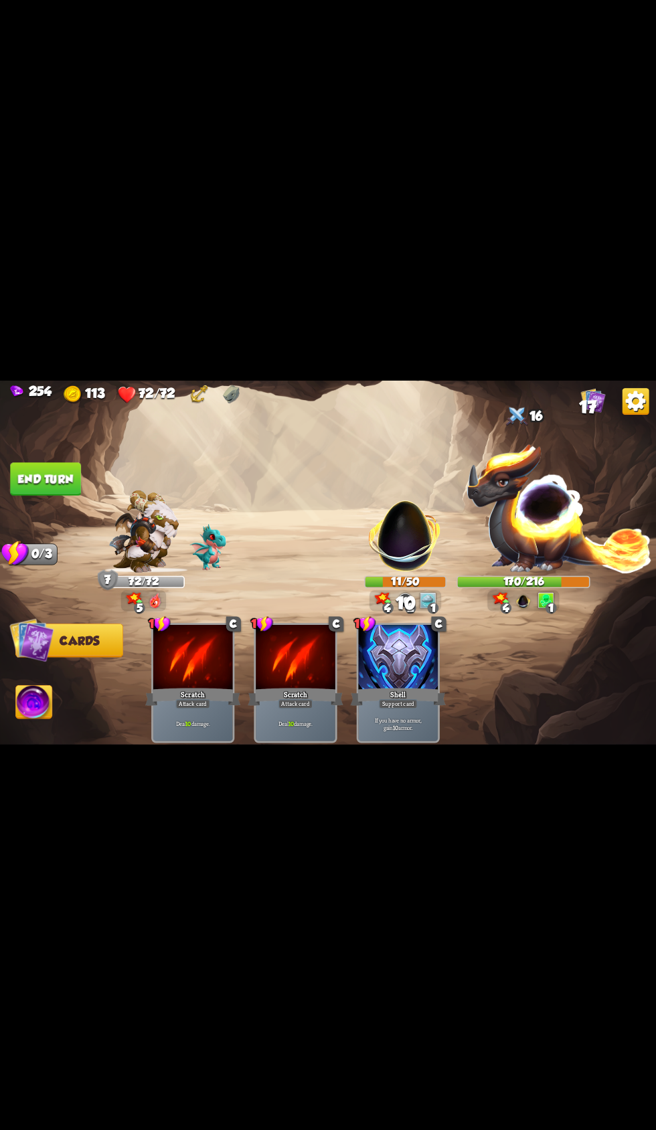
click at [48, 496] on button "End turn" at bounding box center [45, 478] width 71 height 33
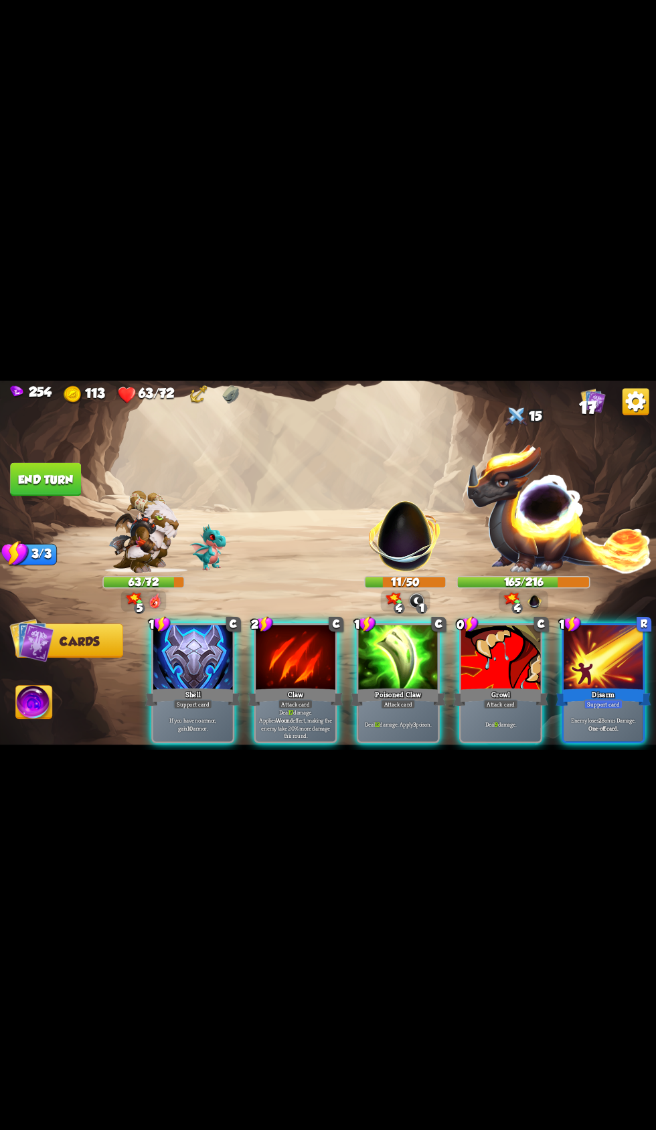
click at [399, 707] on div "Poisoned Claw" at bounding box center [397, 696] width 95 height 21
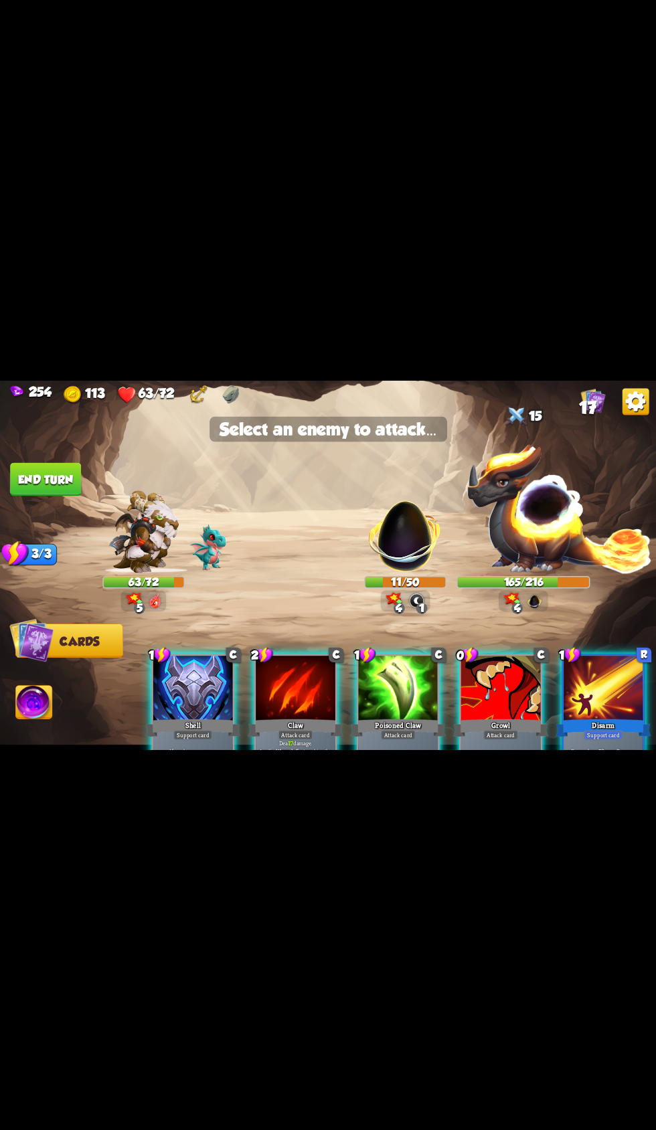
click at [390, 573] on img at bounding box center [405, 529] width 86 height 86
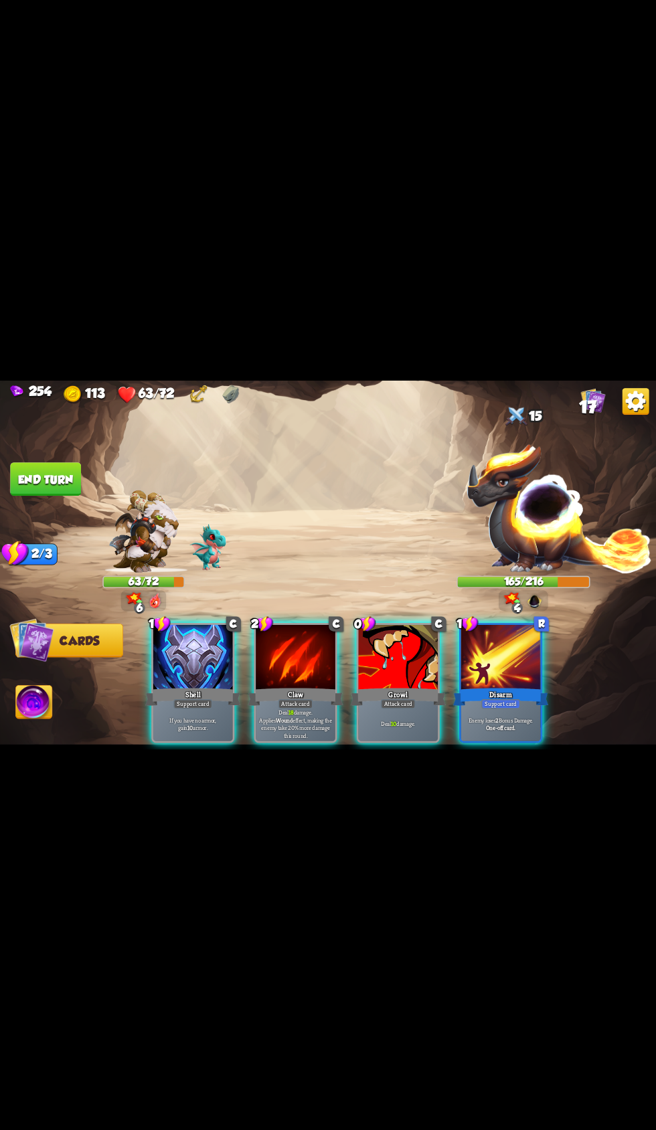
click at [195, 692] on div at bounding box center [193, 658] width 80 height 67
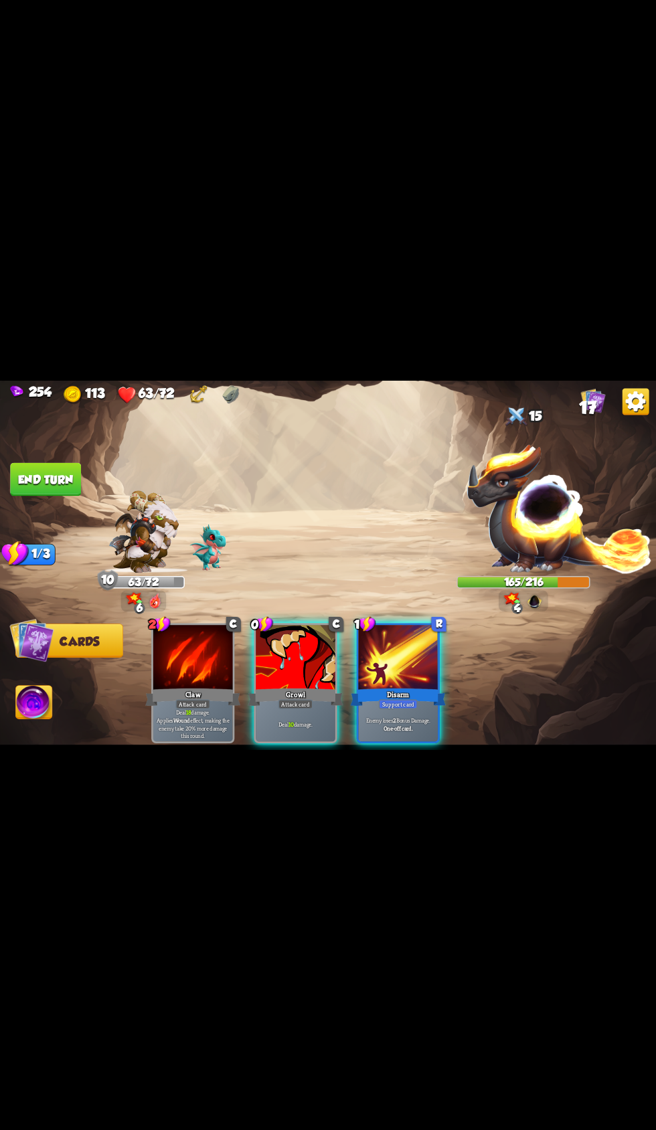
click at [393, 692] on div at bounding box center [398, 658] width 80 height 67
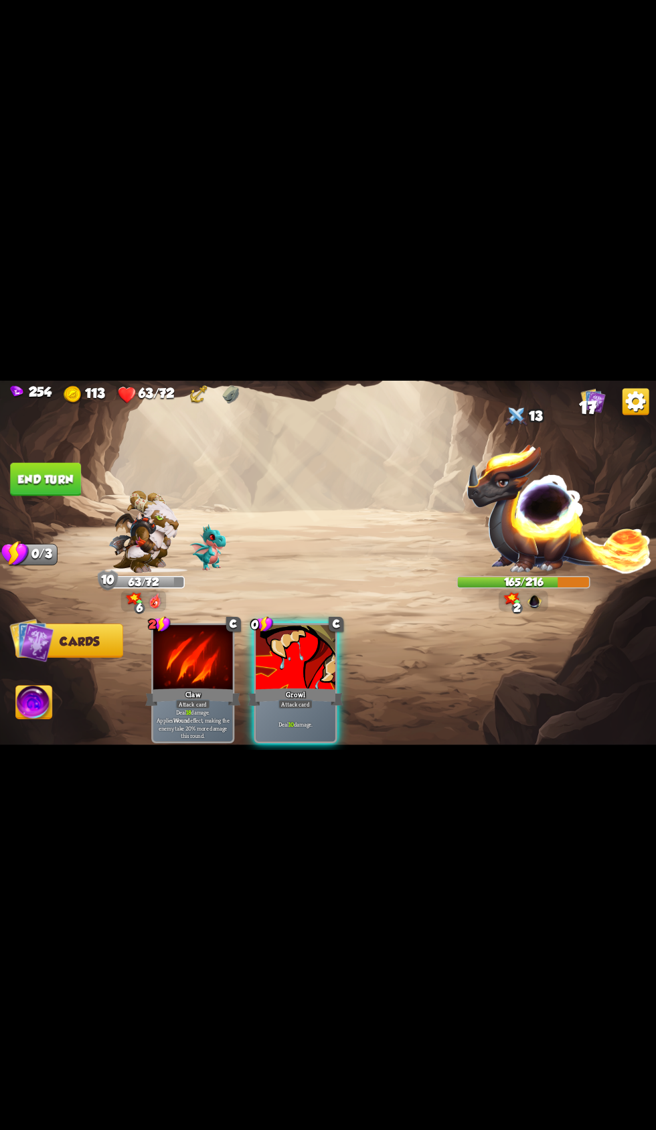
click at [307, 707] on div "Growl" at bounding box center [295, 696] width 95 height 21
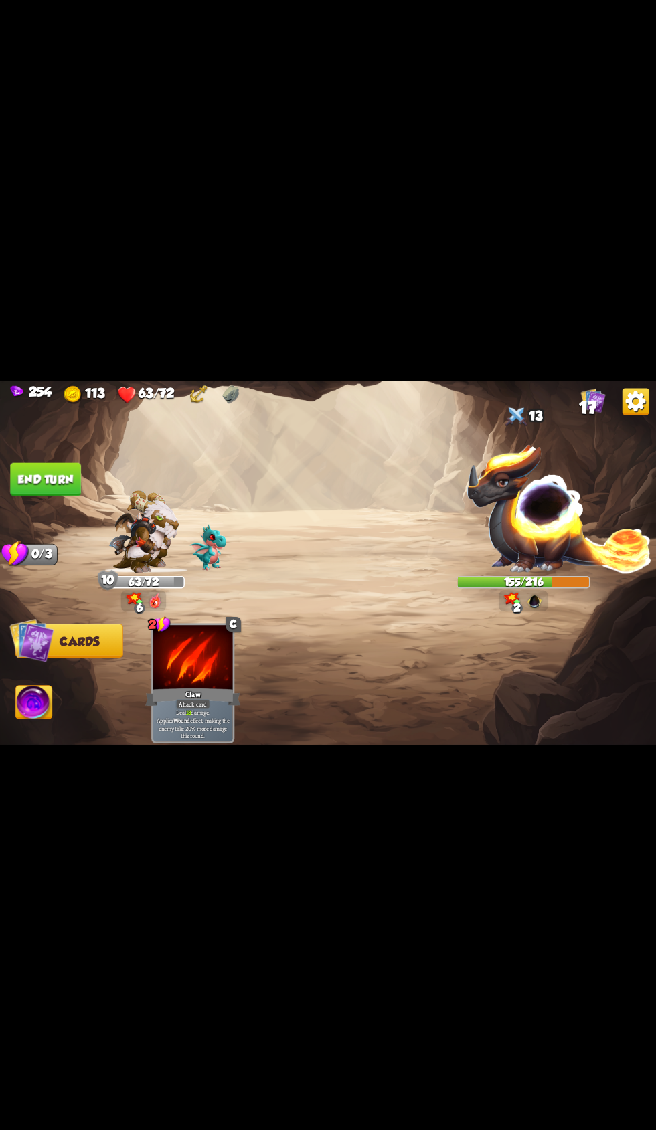
click at [76, 496] on button "End turn" at bounding box center [45, 478] width 71 height 33
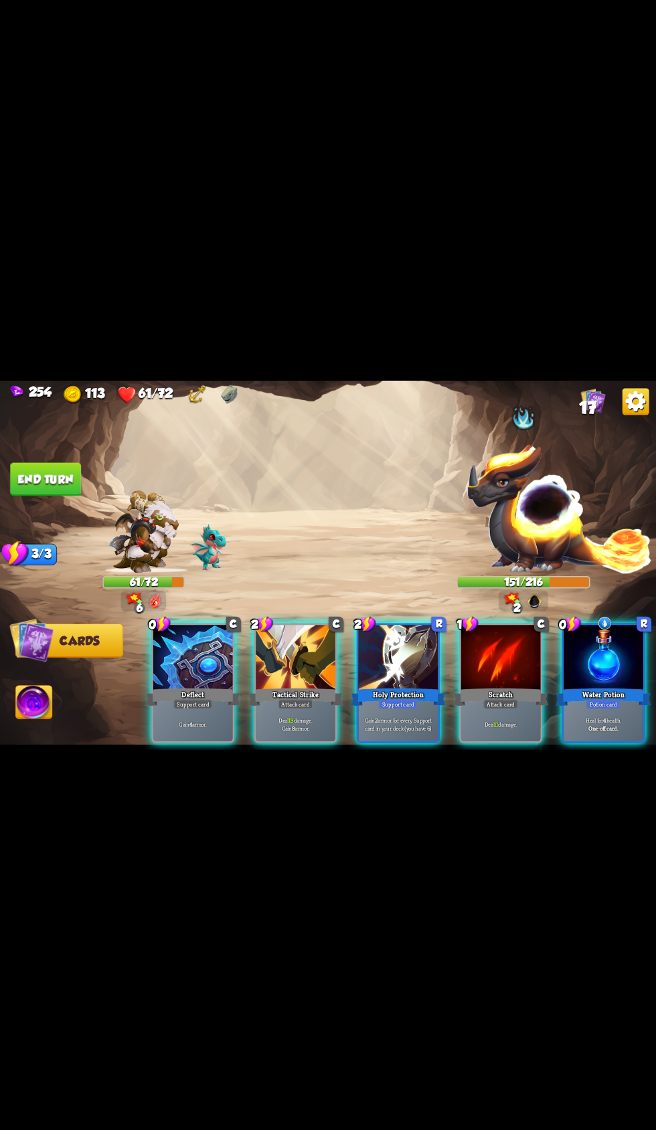
click at [577, 707] on div "Water Potion" at bounding box center [602, 696] width 95 height 21
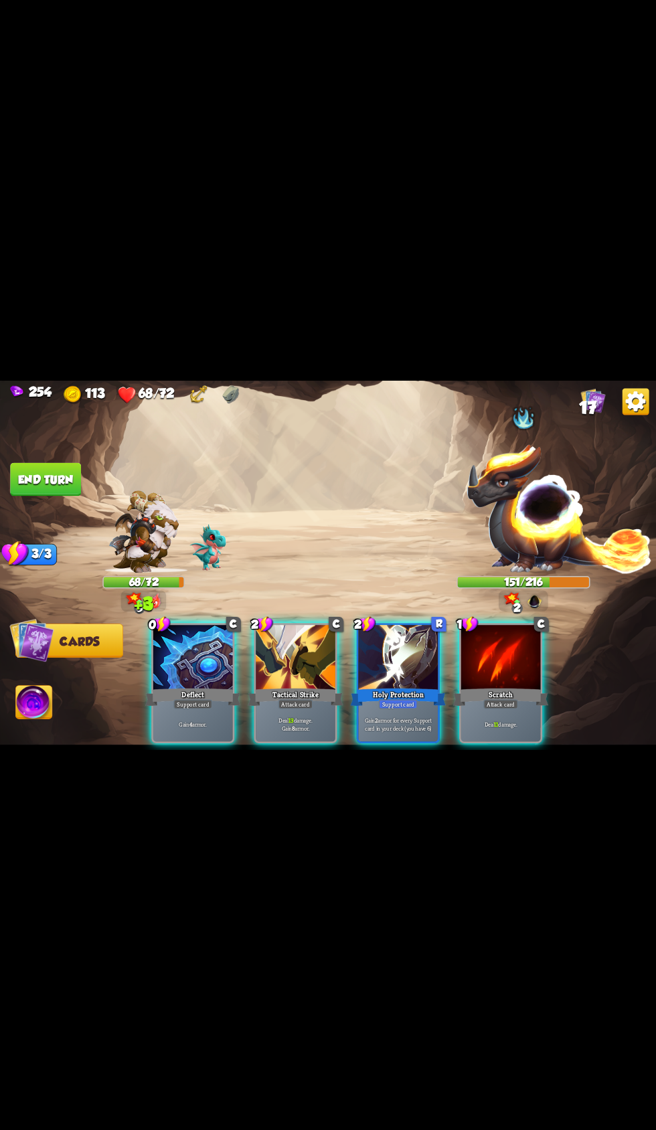
click at [262, 692] on div at bounding box center [296, 658] width 80 height 67
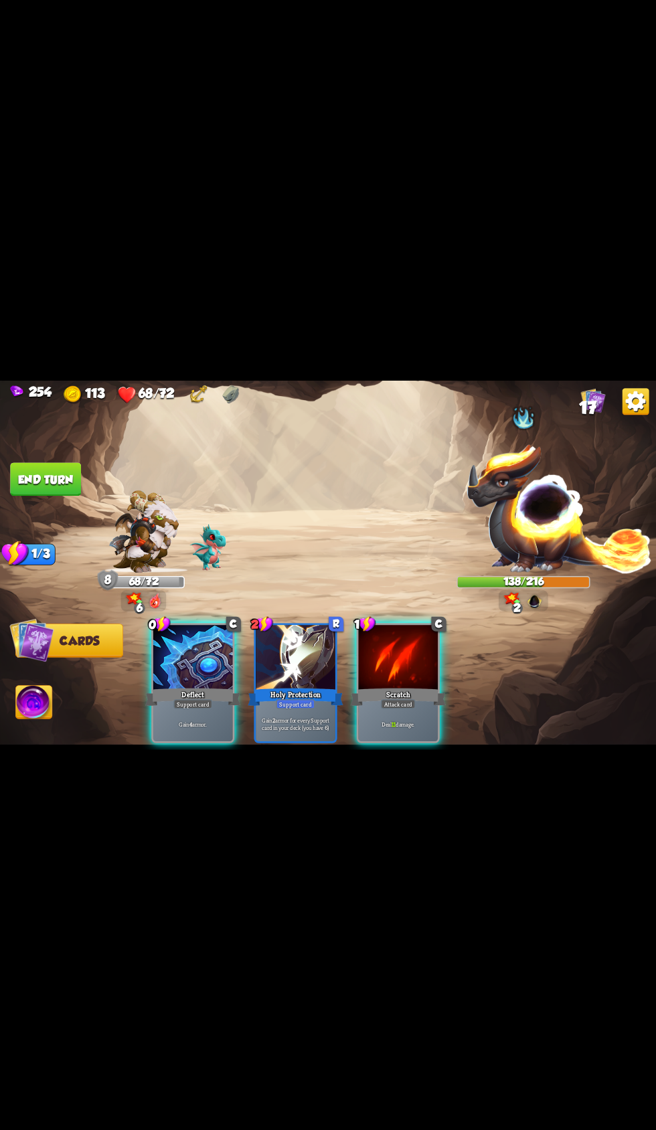
click at [405, 692] on div at bounding box center [398, 658] width 80 height 67
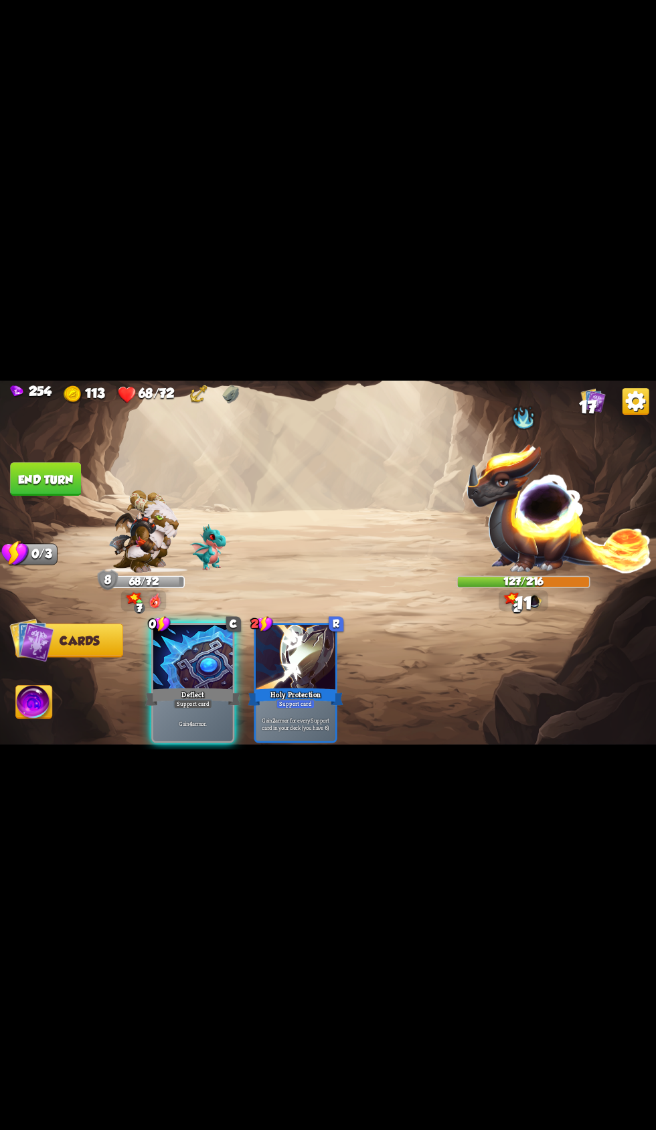
click at [64, 496] on button "End turn" at bounding box center [45, 478] width 71 height 33
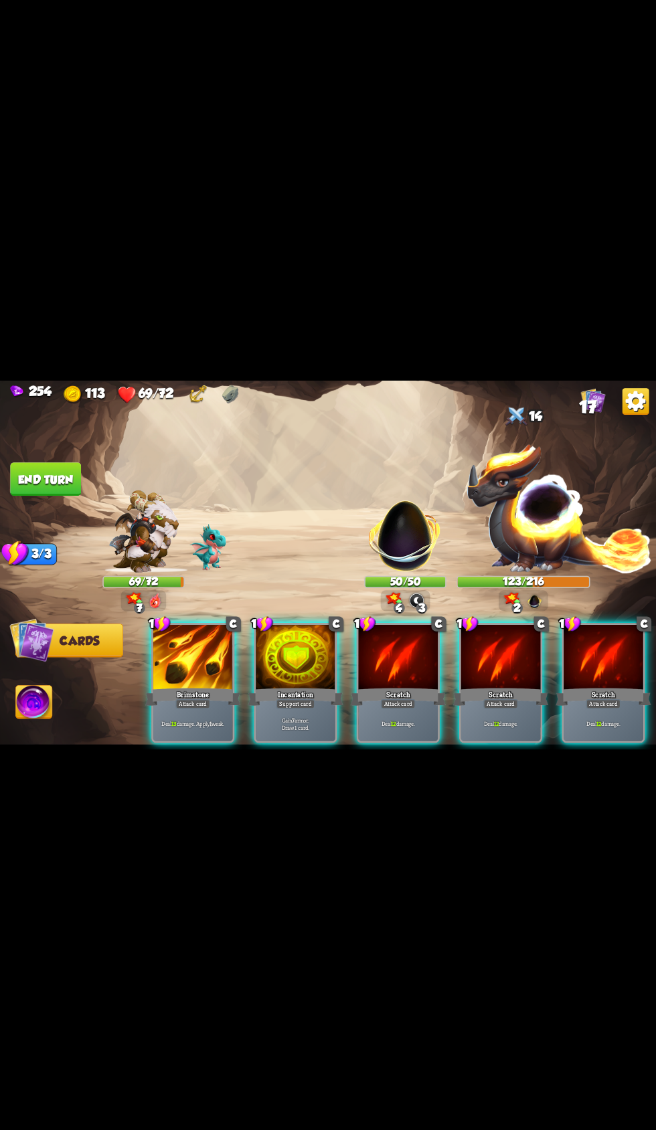
click at [278, 692] on div at bounding box center [296, 658] width 80 height 67
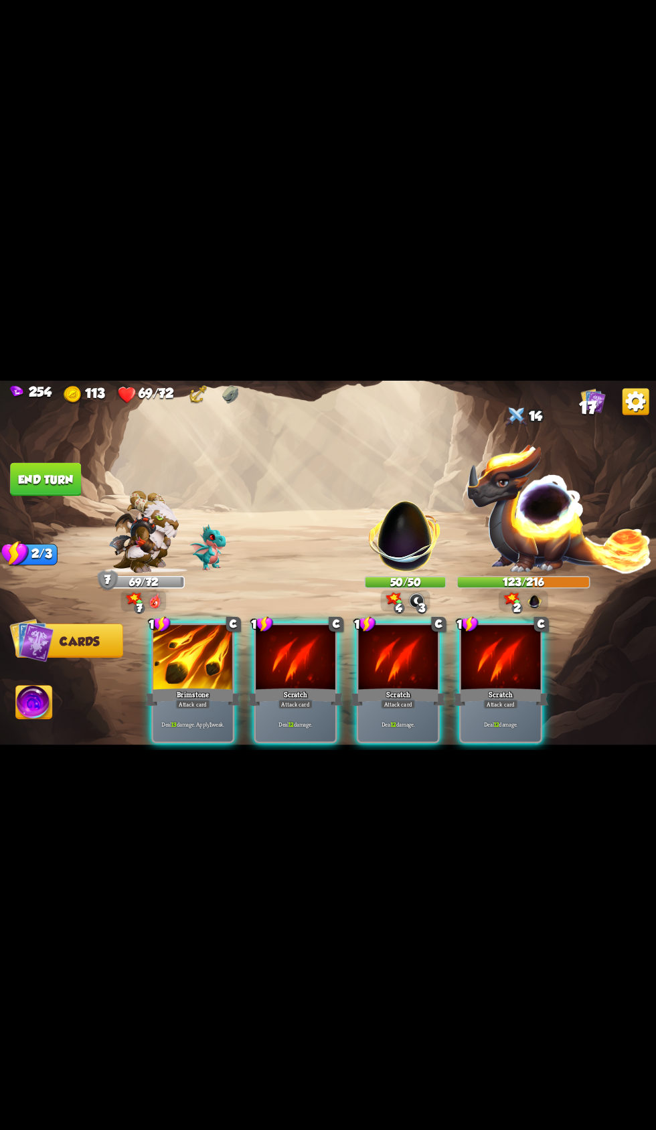
click at [193, 692] on div at bounding box center [193, 658] width 80 height 67
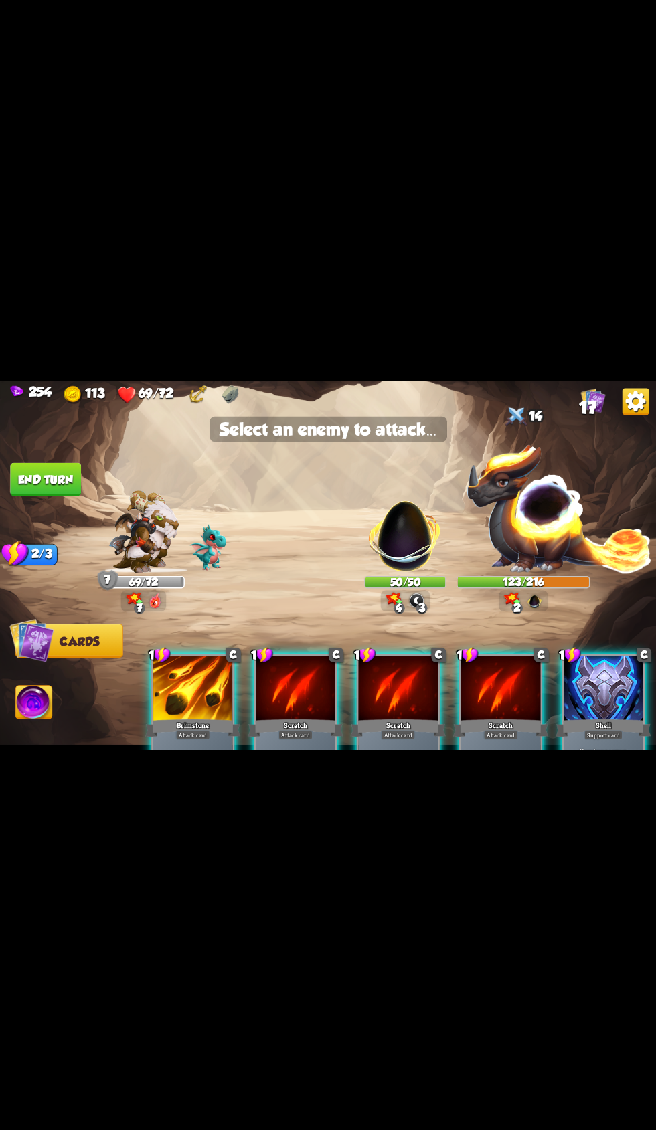
click at [523, 565] on img at bounding box center [558, 507] width 187 height 130
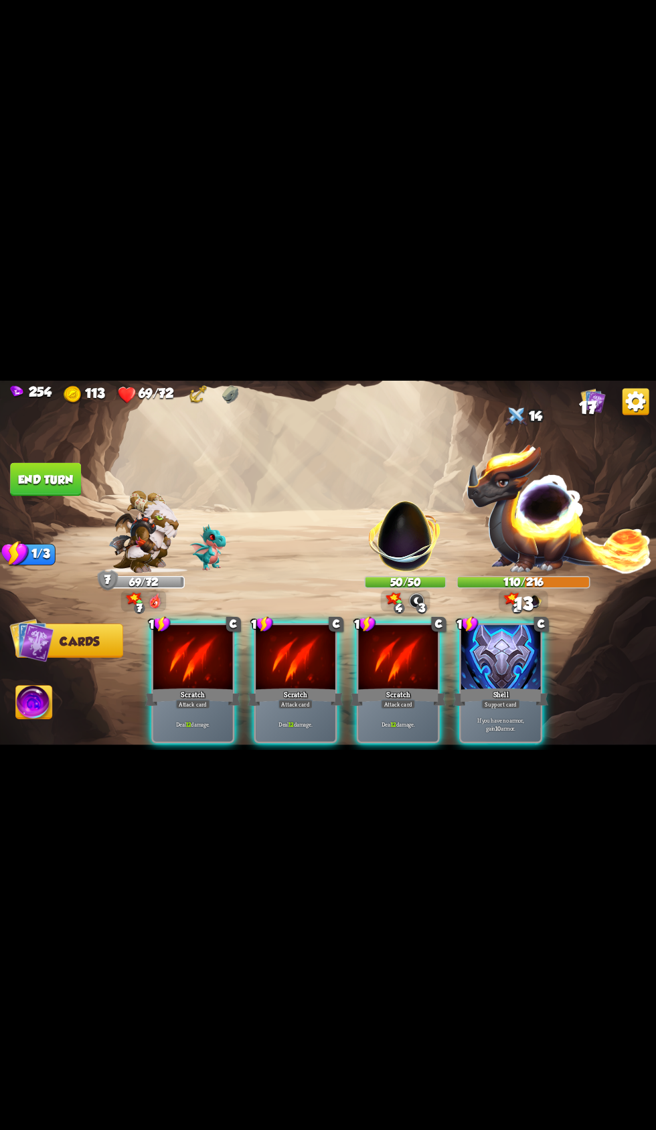
click at [358, 692] on div at bounding box center [398, 658] width 80 height 67
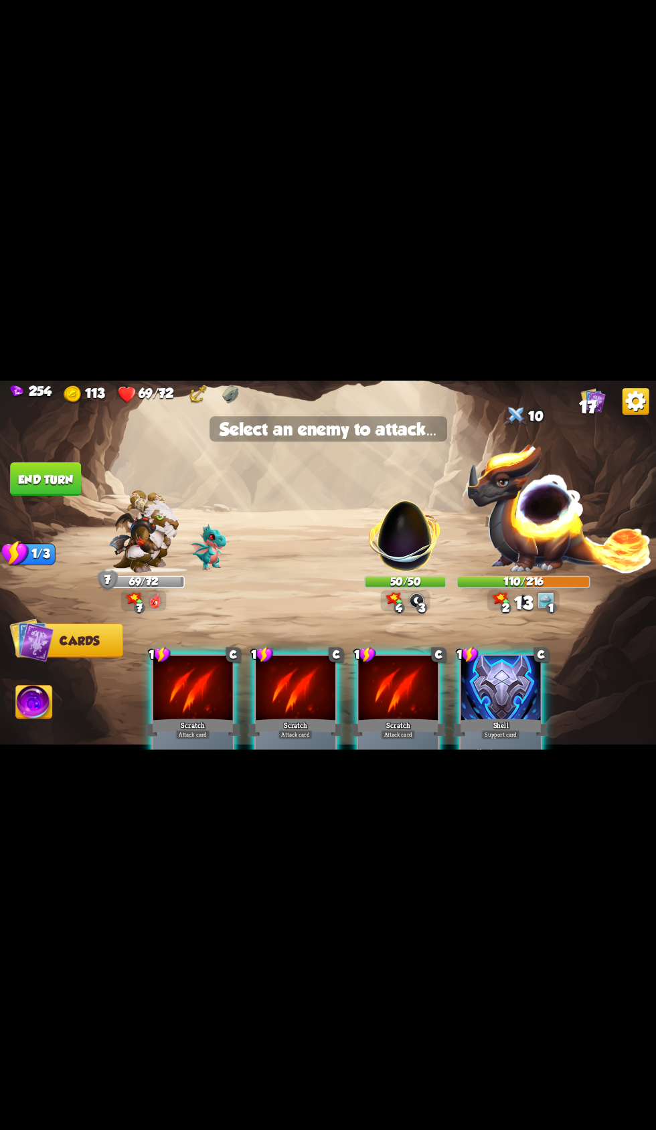
click at [399, 573] on img at bounding box center [405, 529] width 86 height 86
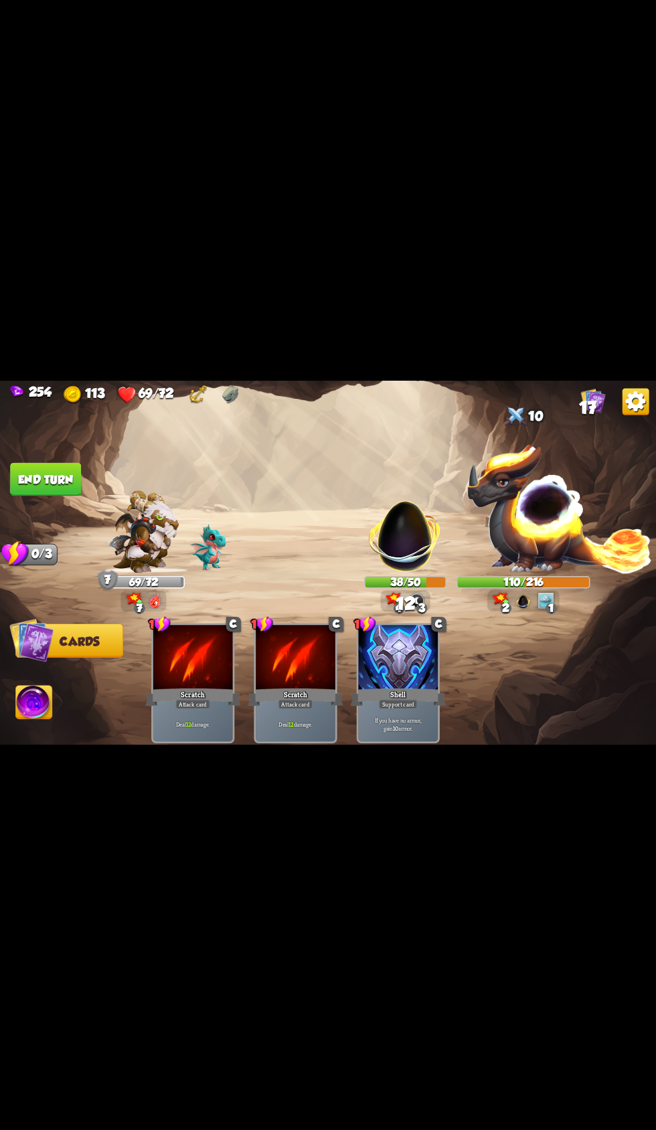
click at [67, 496] on button "End turn" at bounding box center [45, 478] width 71 height 33
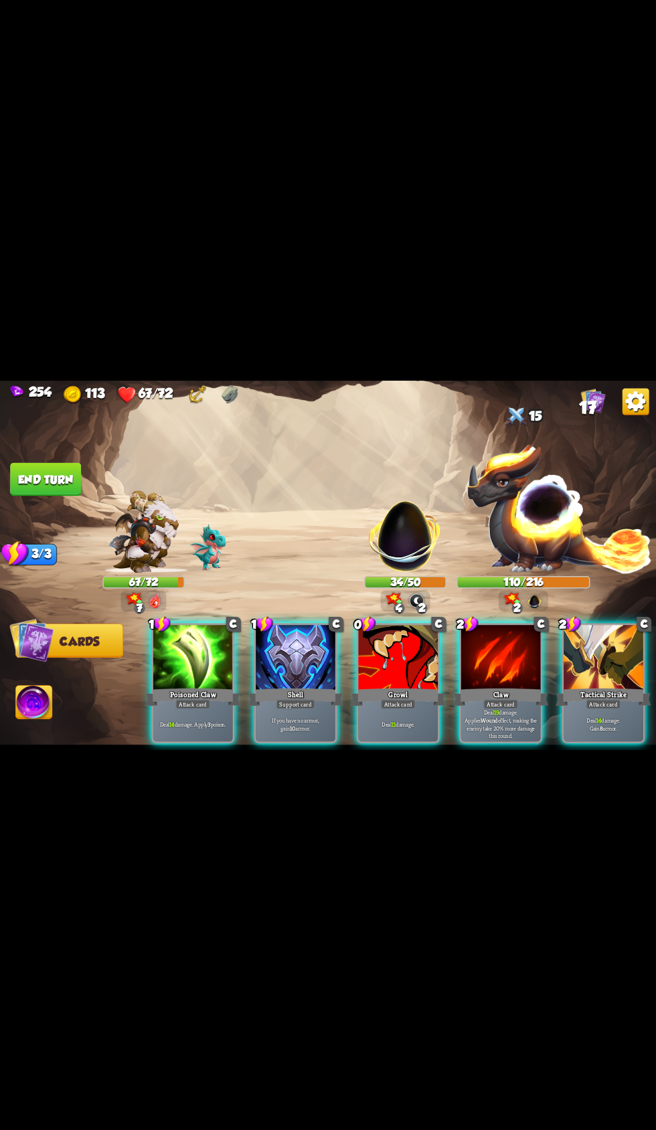
click at [608, 707] on div "Tactical Strike" at bounding box center [602, 696] width 95 height 21
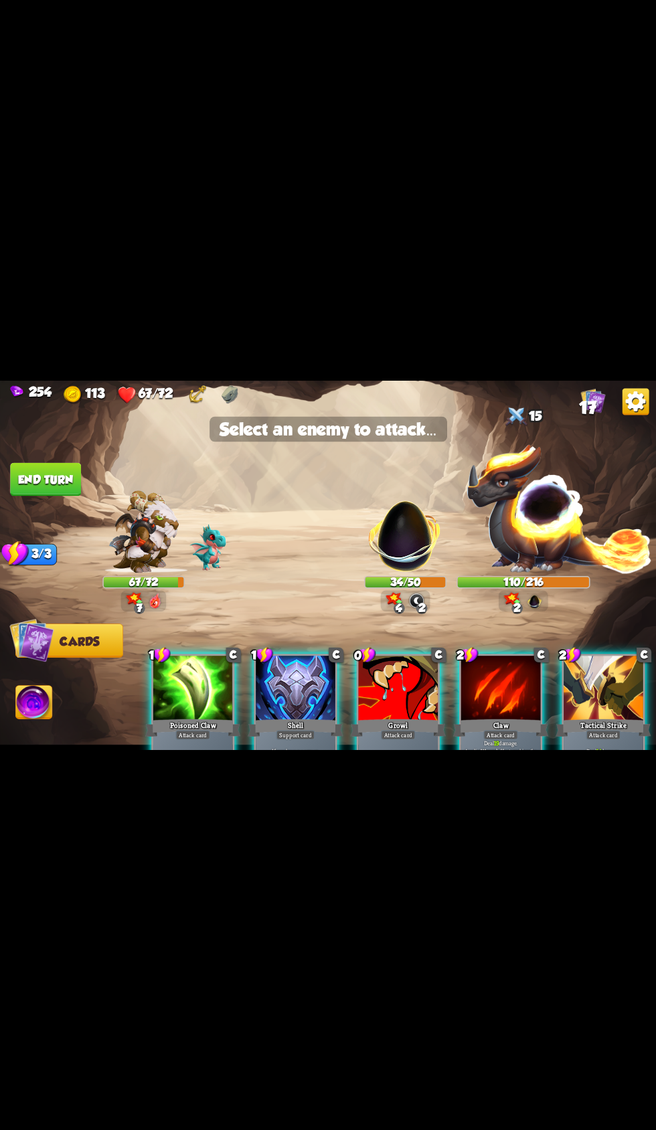
click at [584, 723] on div at bounding box center [603, 689] width 80 height 67
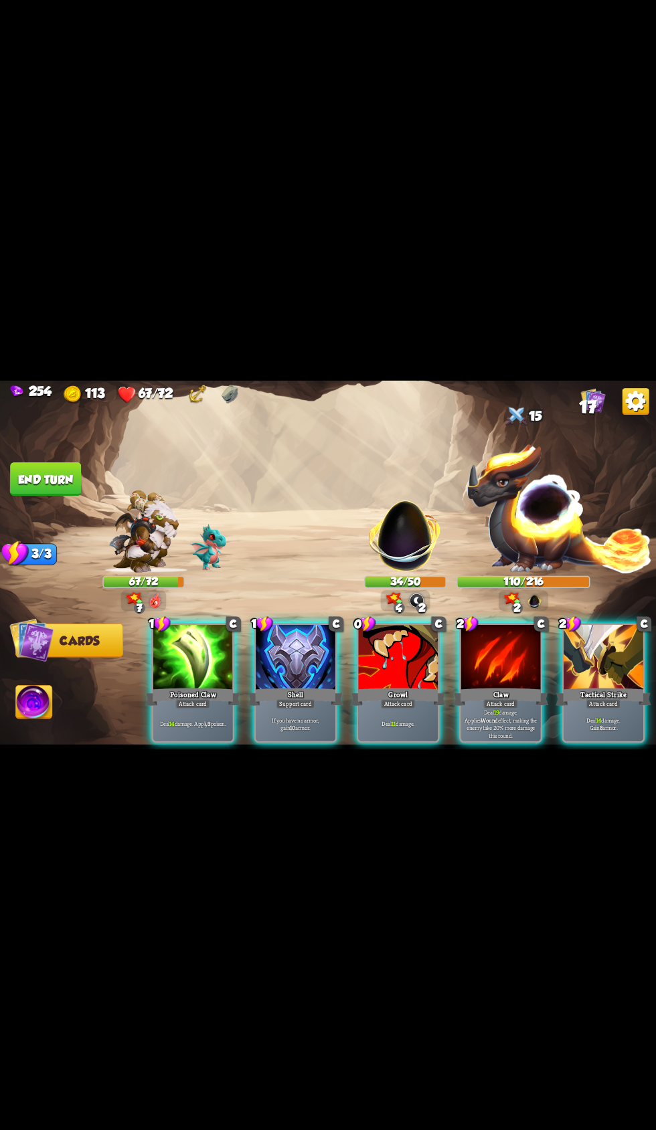
click at [494, 707] on div "Claw" at bounding box center [499, 696] width 95 height 21
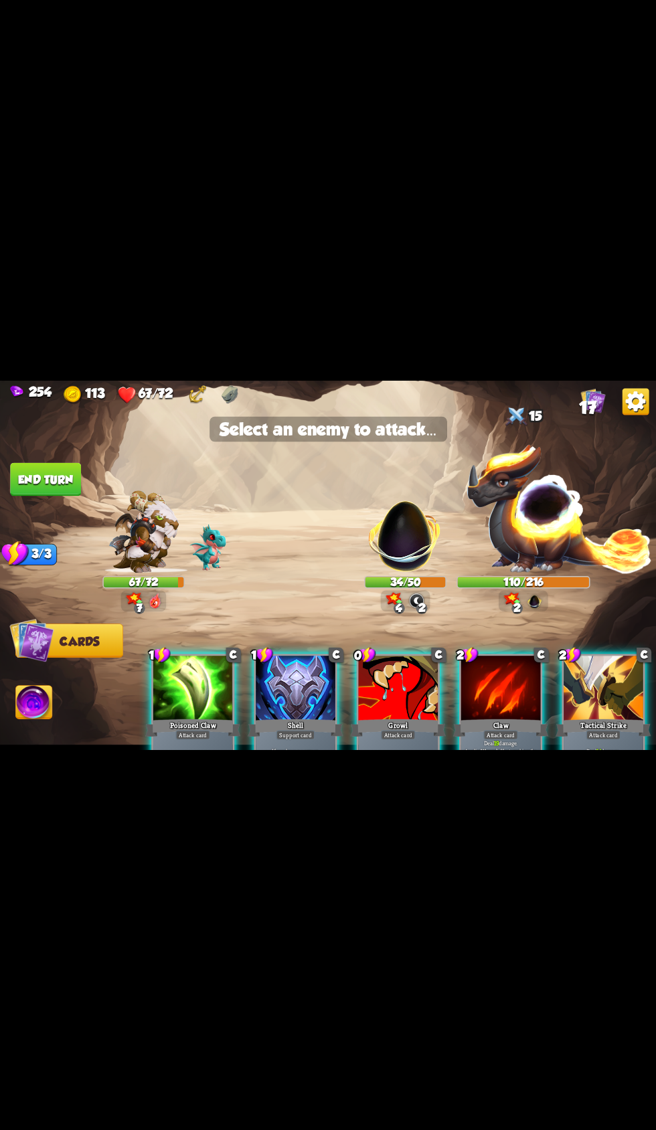
click at [397, 573] on img at bounding box center [405, 529] width 86 height 86
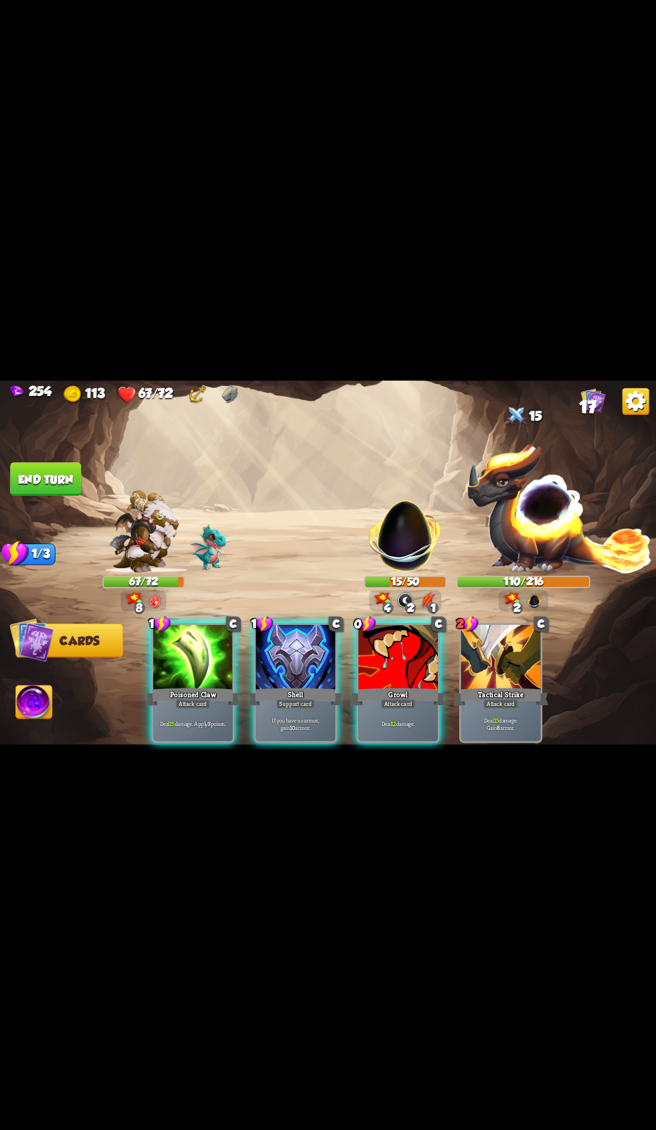
click at [270, 707] on div "Shell" at bounding box center [295, 696] width 95 height 21
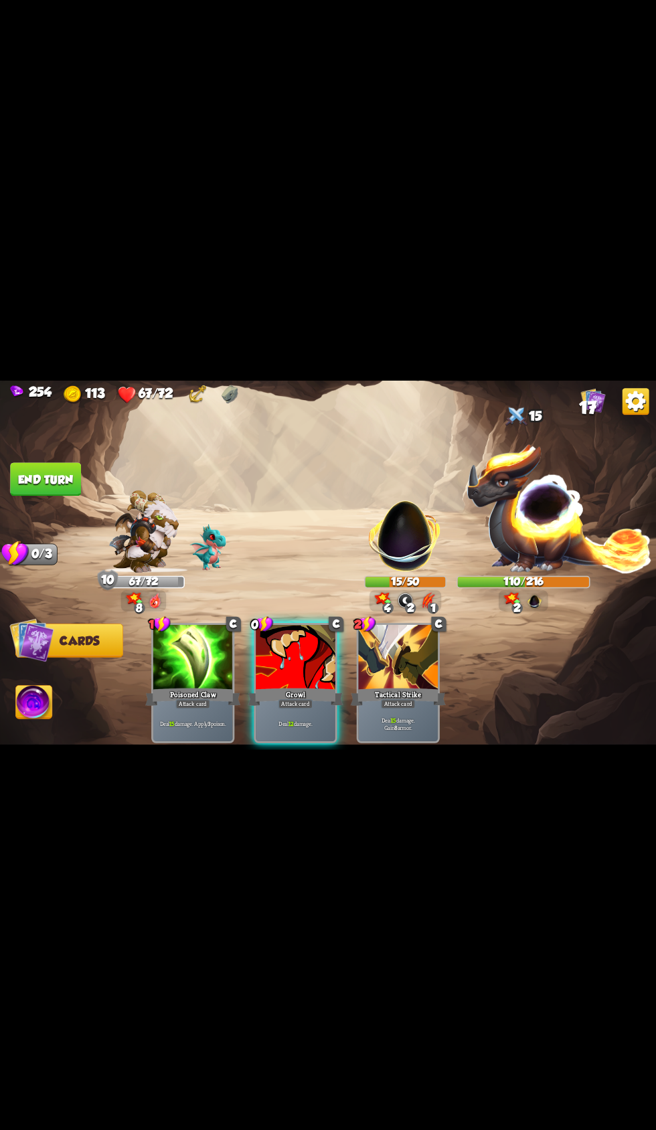
click at [297, 692] on div at bounding box center [296, 658] width 80 height 67
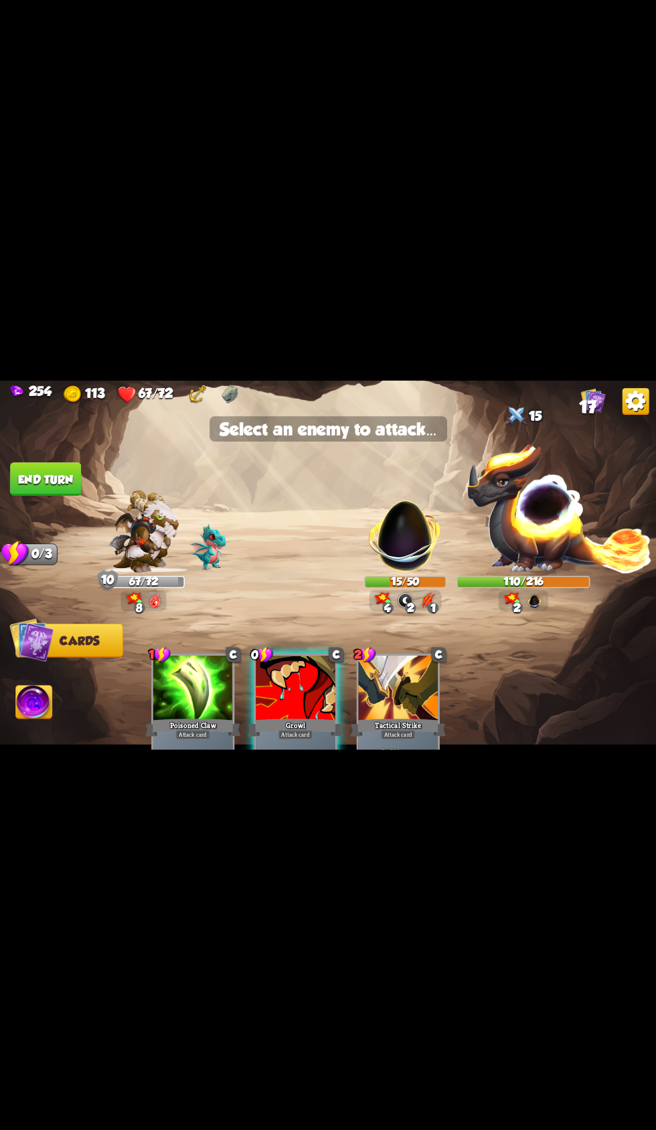
click at [377, 502] on div at bounding box center [405, 489] width 82 height 27
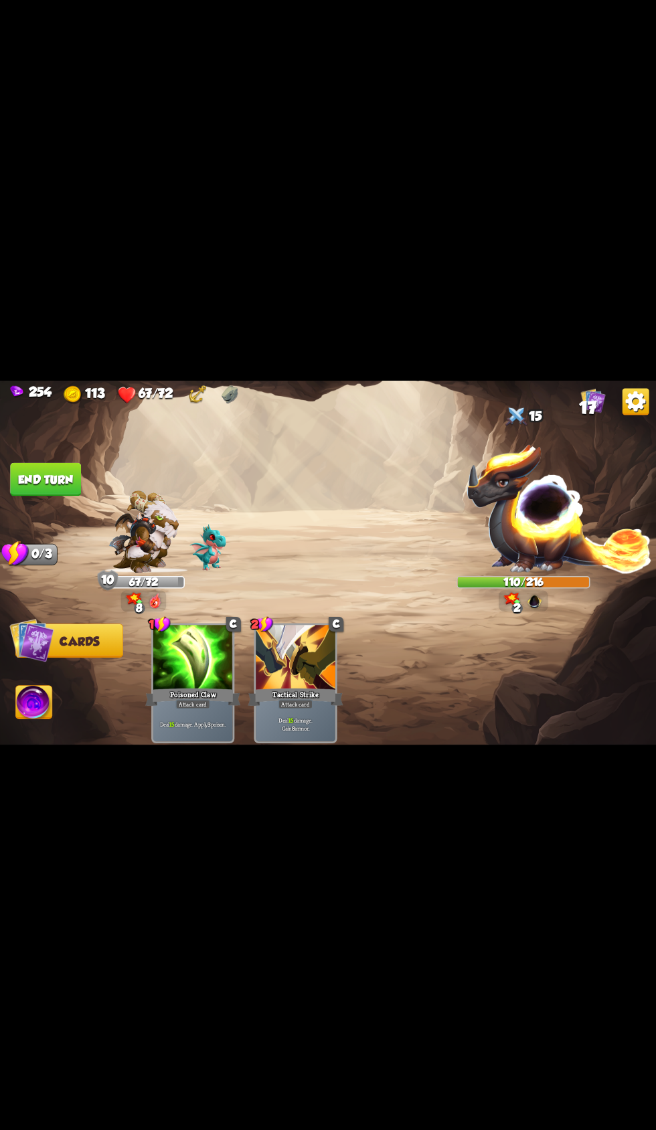
click at [67, 496] on button "End turn" at bounding box center [45, 478] width 71 height 33
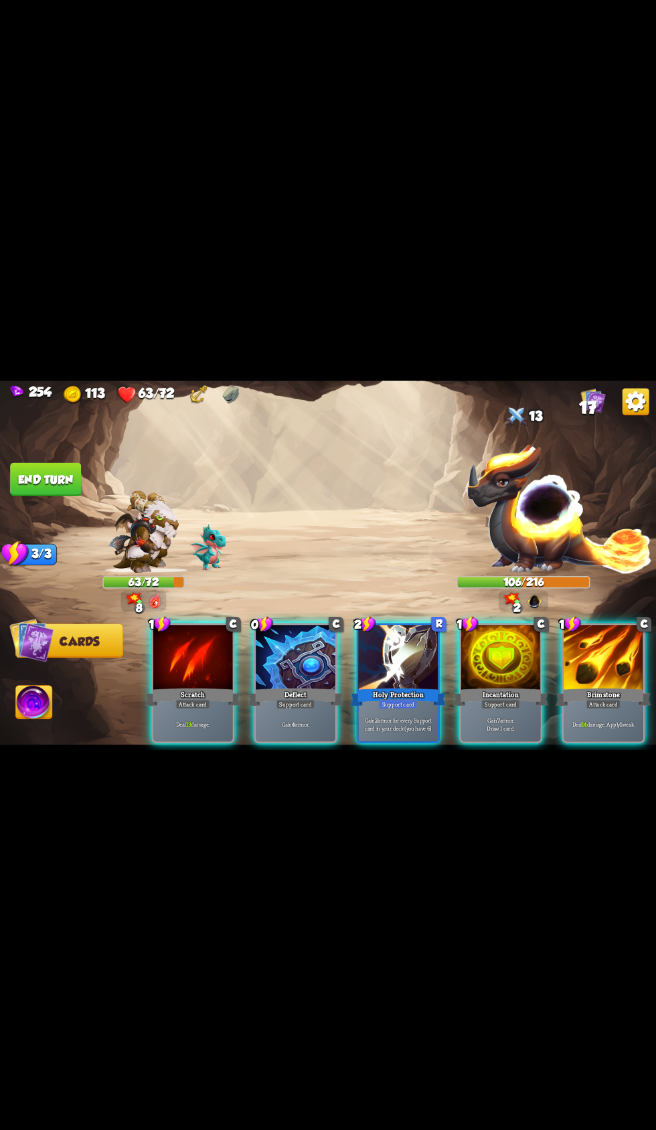
click at [484, 692] on div at bounding box center [500, 658] width 80 height 67
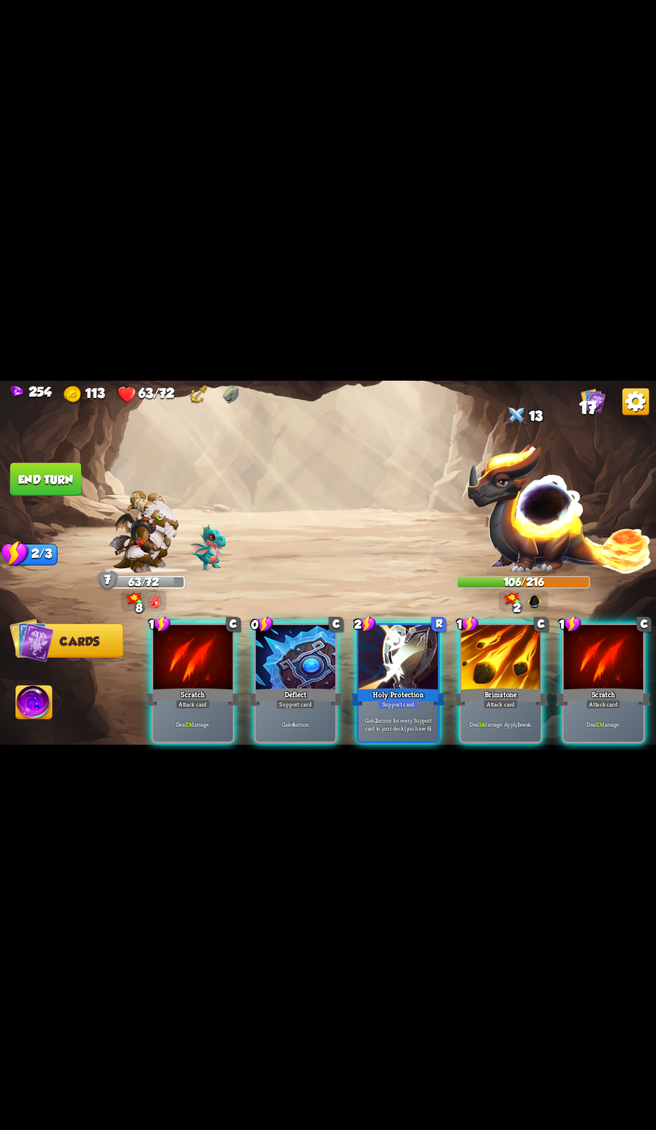
click at [284, 692] on div at bounding box center [296, 658] width 80 height 67
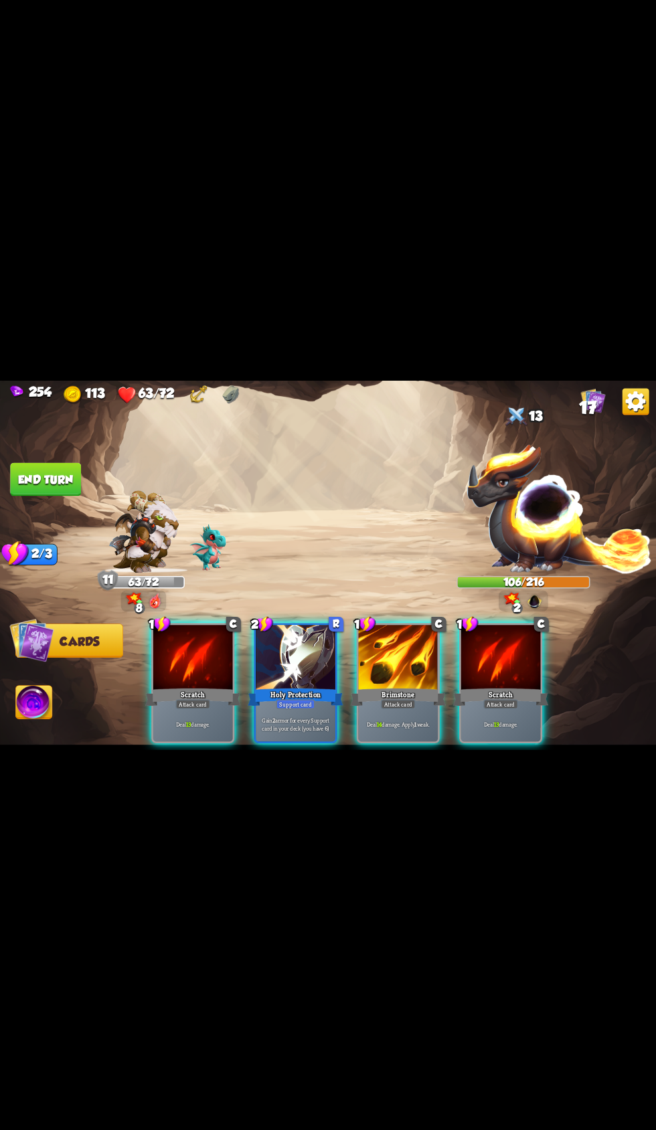
click at [380, 692] on div at bounding box center [398, 658] width 80 height 67
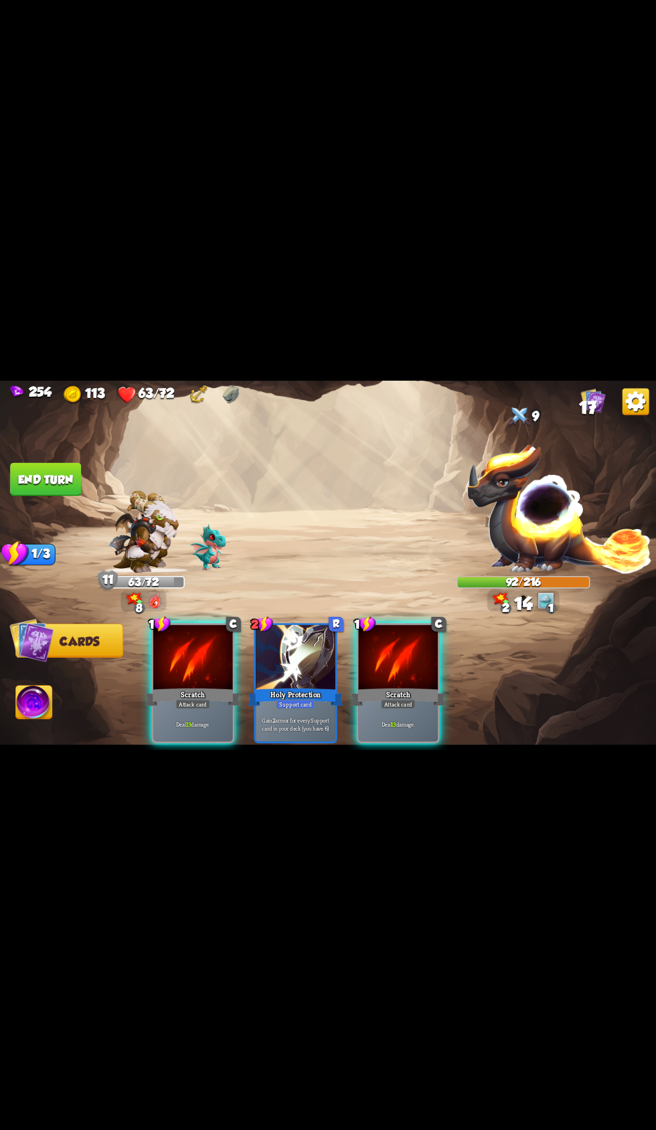
click at [387, 692] on div at bounding box center [398, 658] width 80 height 67
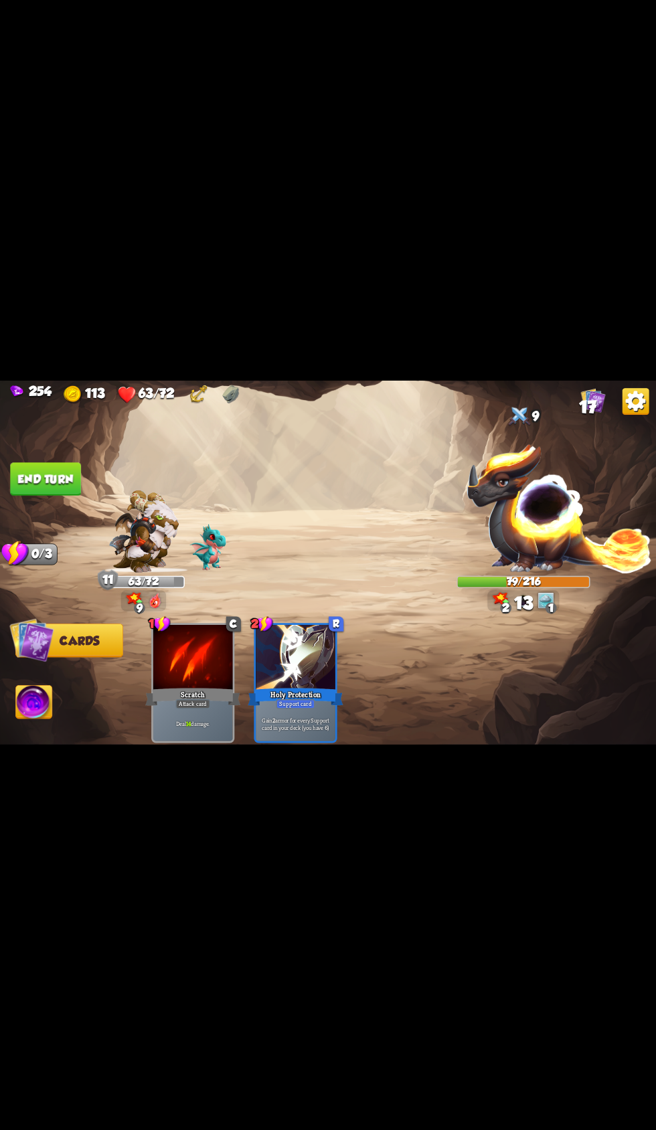
click at [67, 496] on button "End turn" at bounding box center [45, 478] width 71 height 33
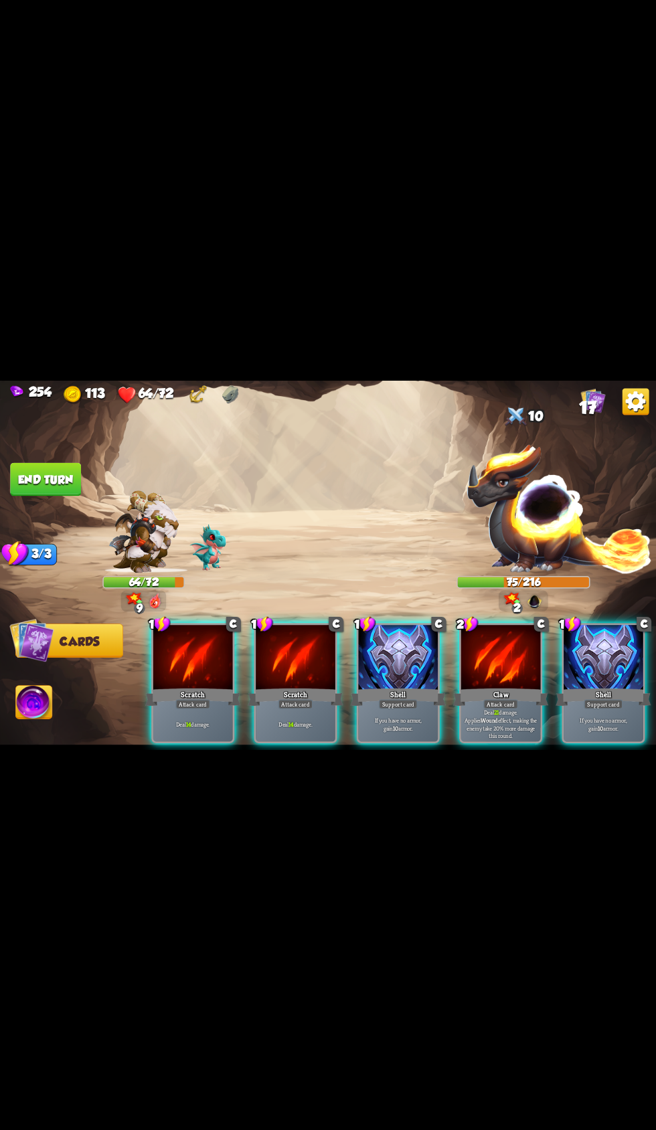
click at [460, 692] on div at bounding box center [500, 658] width 80 height 67
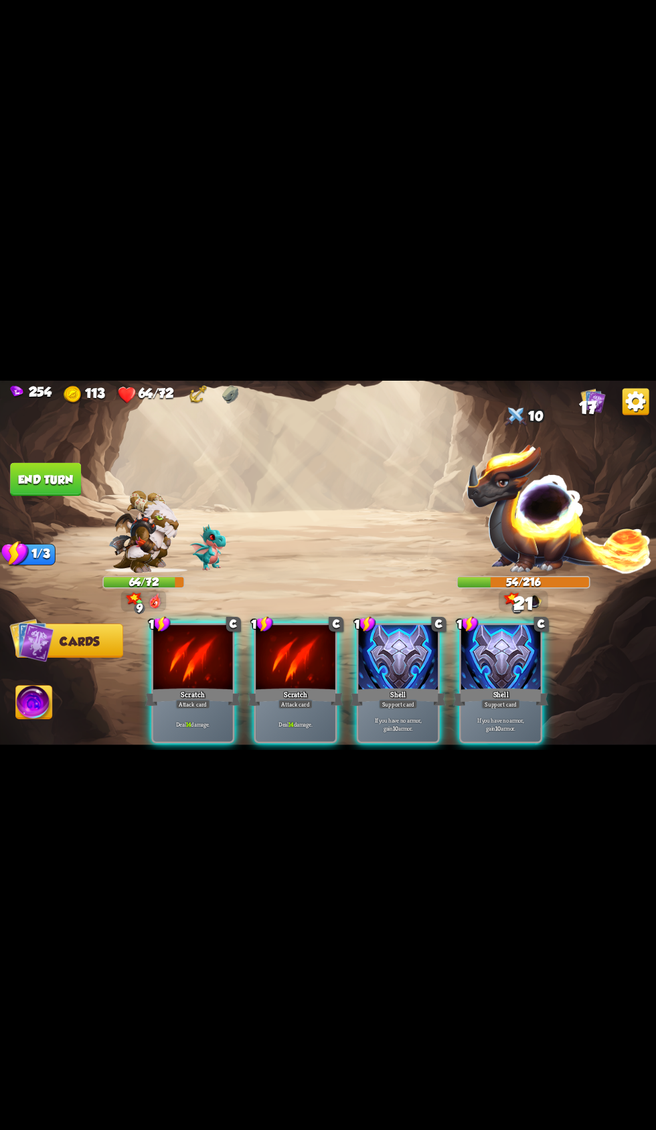
click at [375, 692] on div at bounding box center [398, 658] width 80 height 67
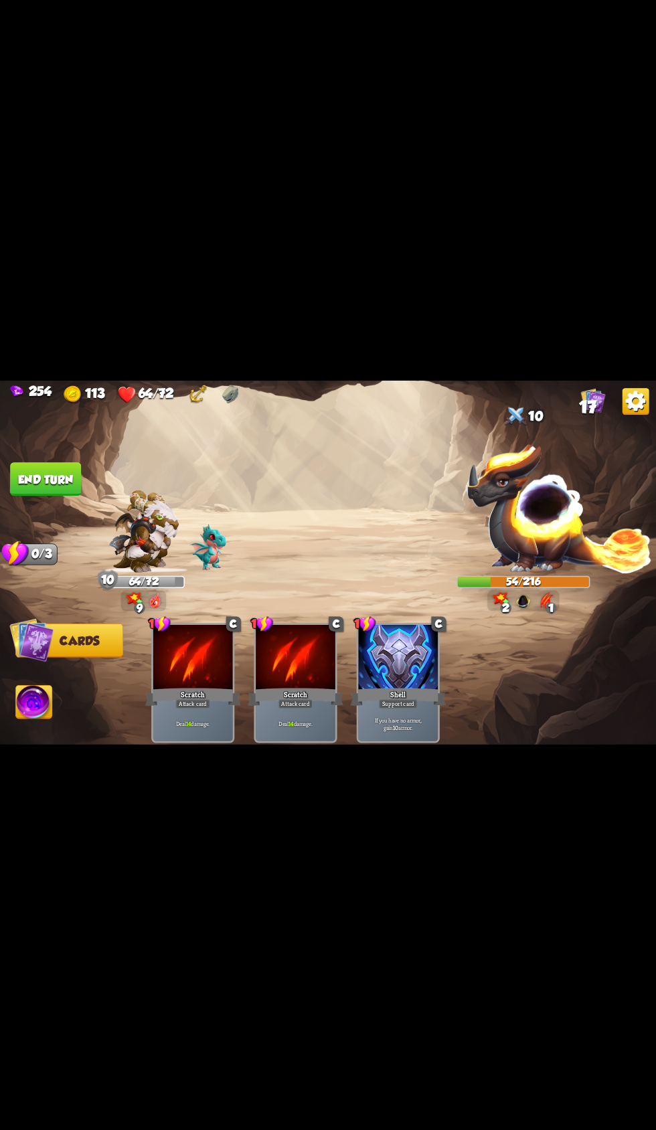
click at [31, 524] on img at bounding box center [328, 565] width 656 height 369
click at [54, 496] on button "End turn" at bounding box center [45, 478] width 71 height 33
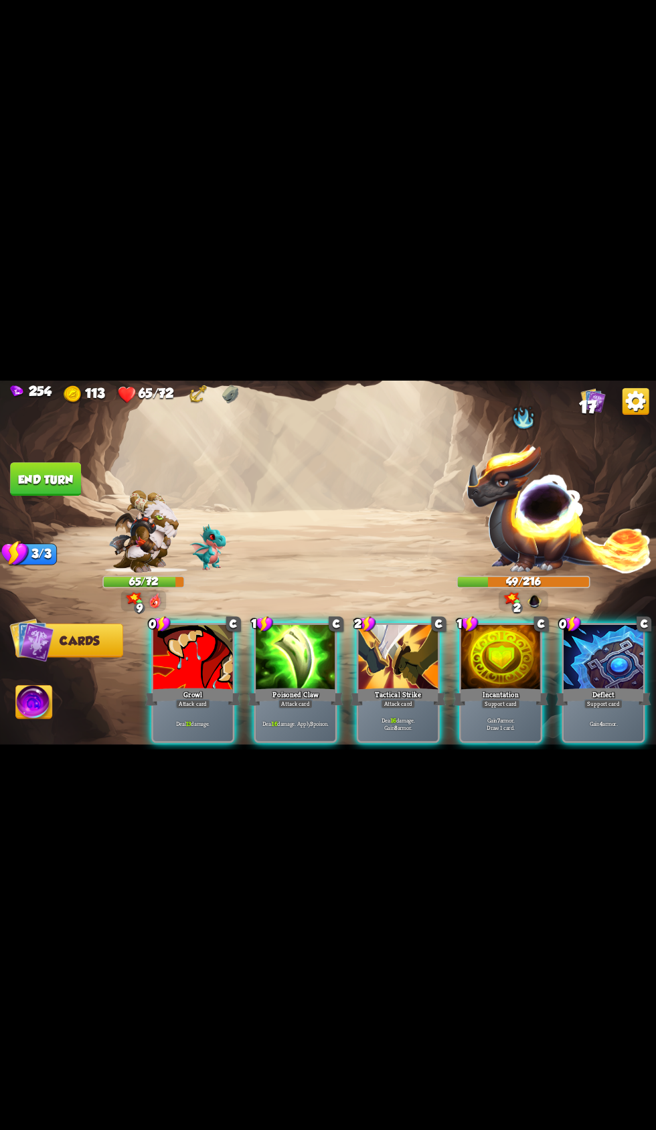
click at [258, 707] on div "Poisoned Claw" at bounding box center [295, 696] width 95 height 21
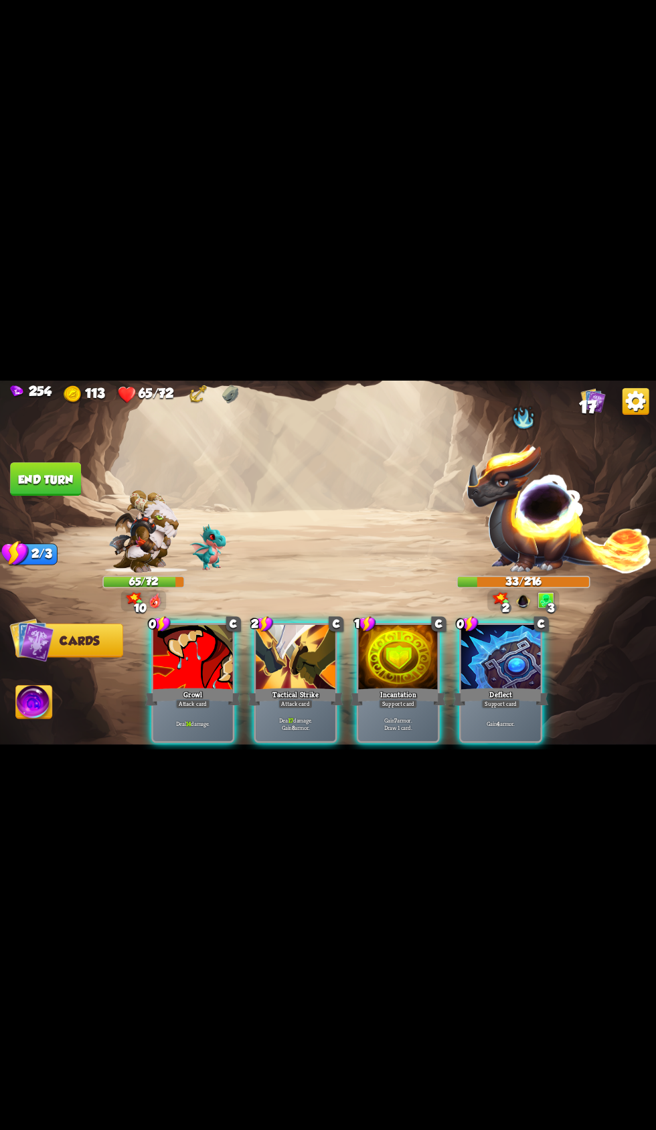
click at [268, 692] on div at bounding box center [296, 658] width 80 height 67
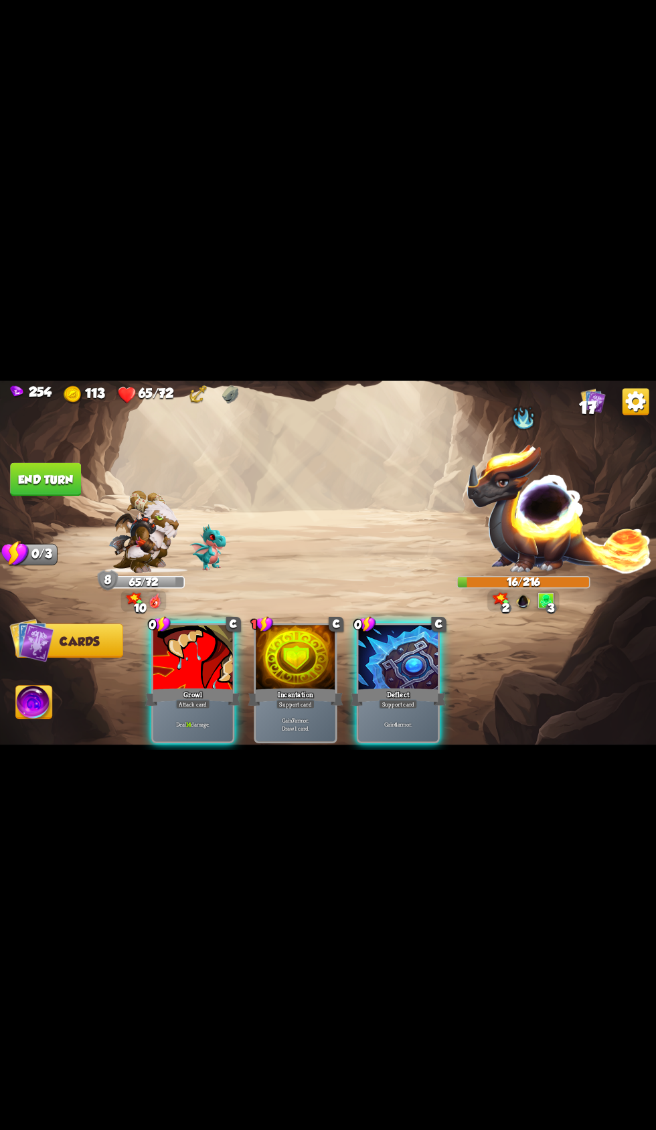
click at [173, 707] on div "Growl" at bounding box center [192, 696] width 95 height 21
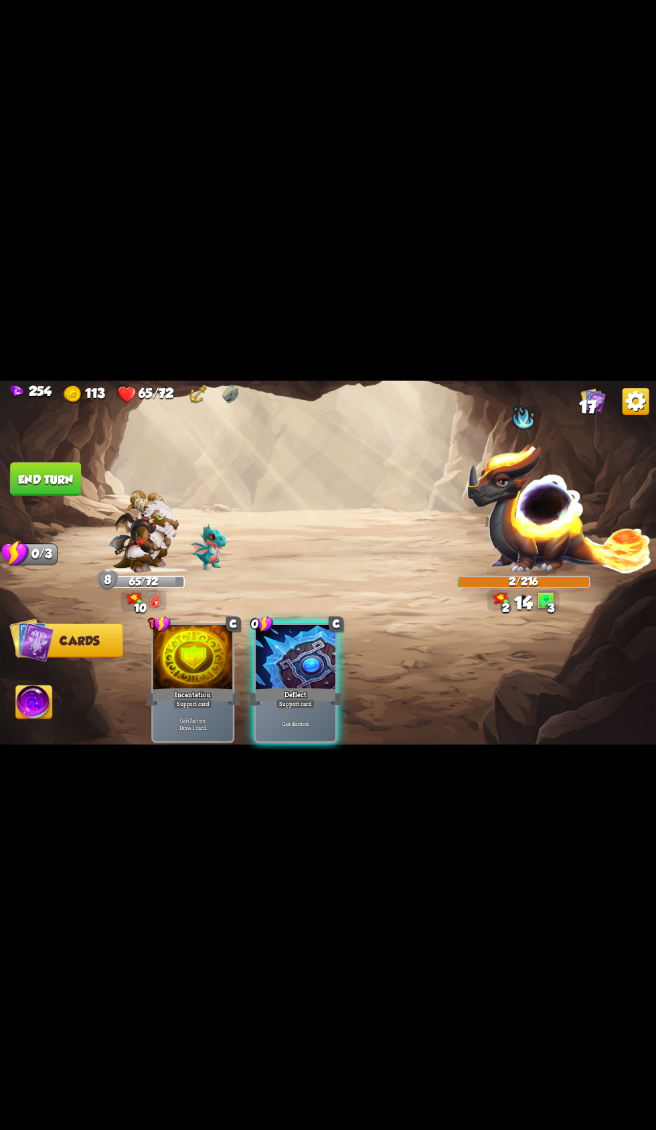
click at [39, 722] on img at bounding box center [34, 703] width 36 height 37
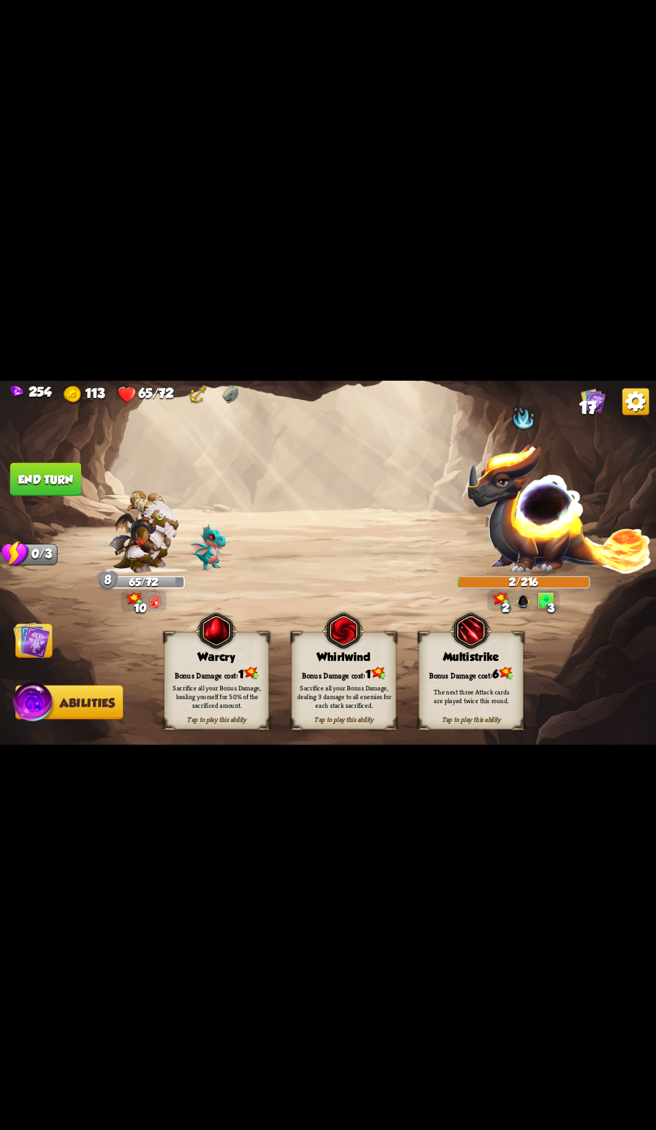
click at [165, 680] on div "Bonus Damage cost: 1" at bounding box center [217, 673] width 104 height 15
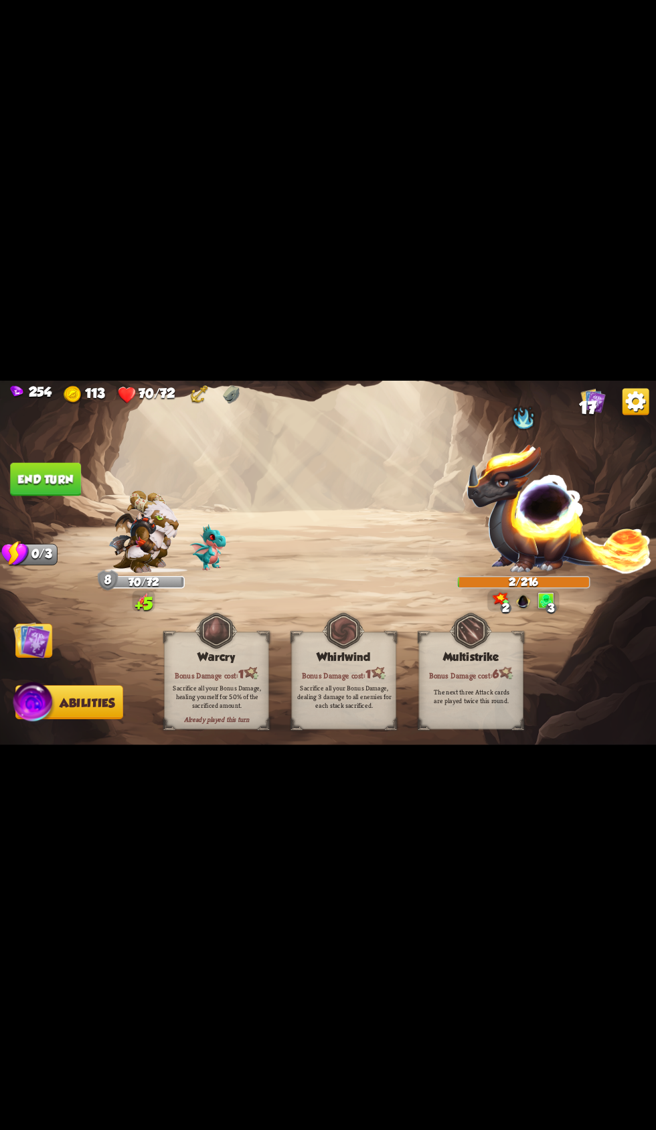
click at [44, 496] on button "End turn" at bounding box center [45, 478] width 71 height 33
click at [33, 658] on img at bounding box center [31, 640] width 37 height 37
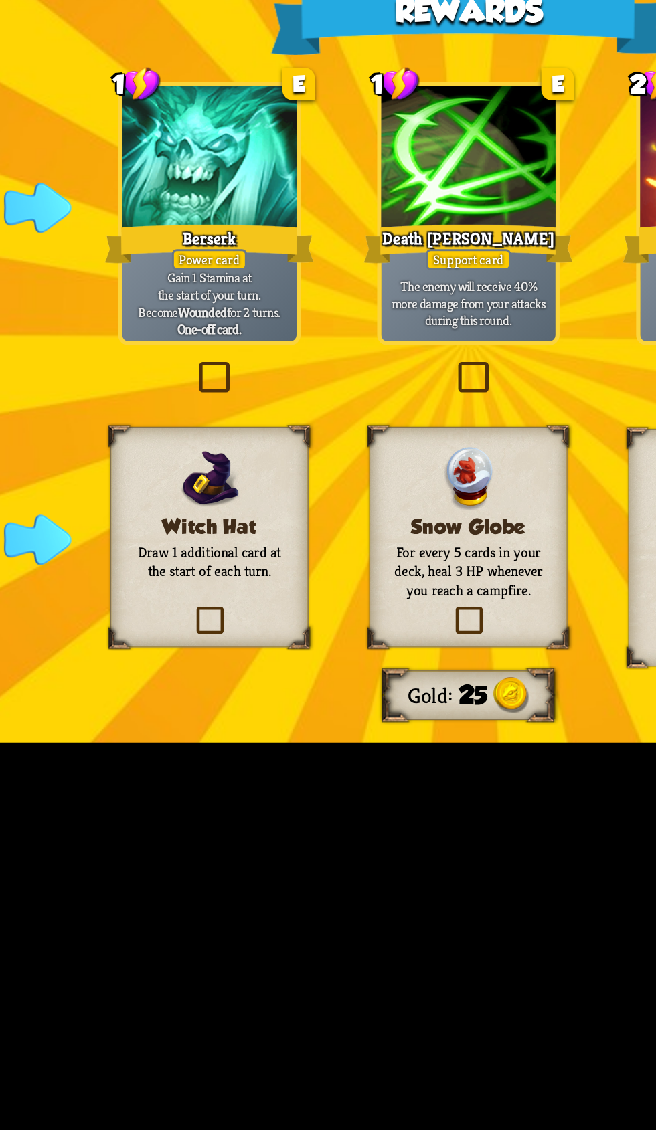
click at [337, 644] on img at bounding box center [327, 628] width 23 height 29
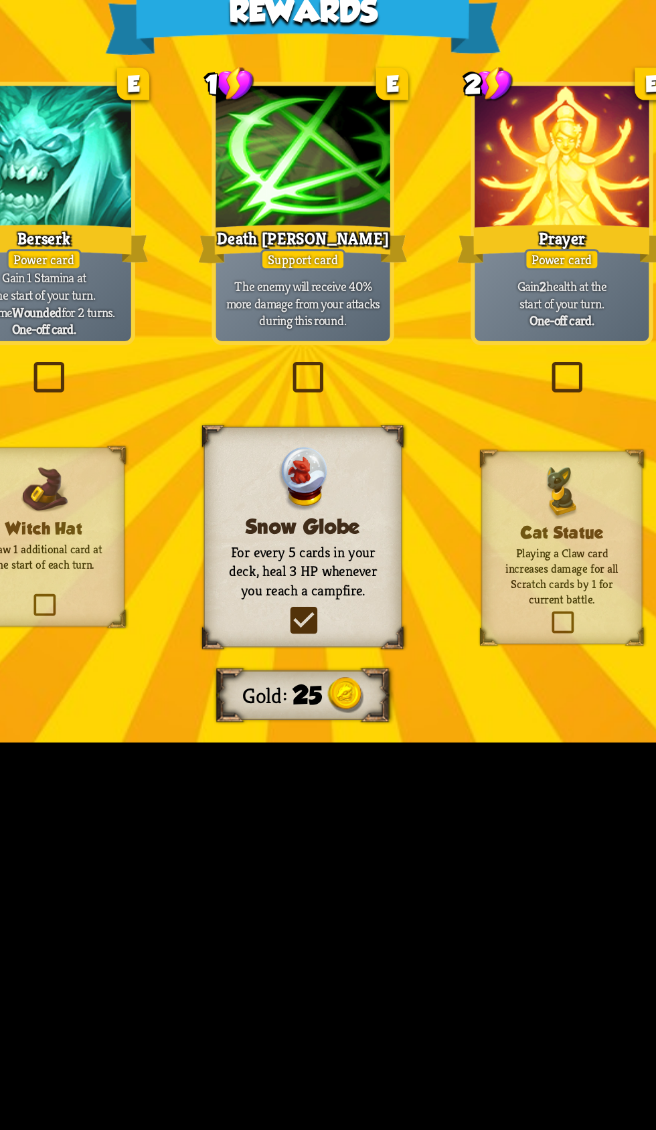
click at [356, 517] on div at bounding box center [328, 483] width 80 height 67
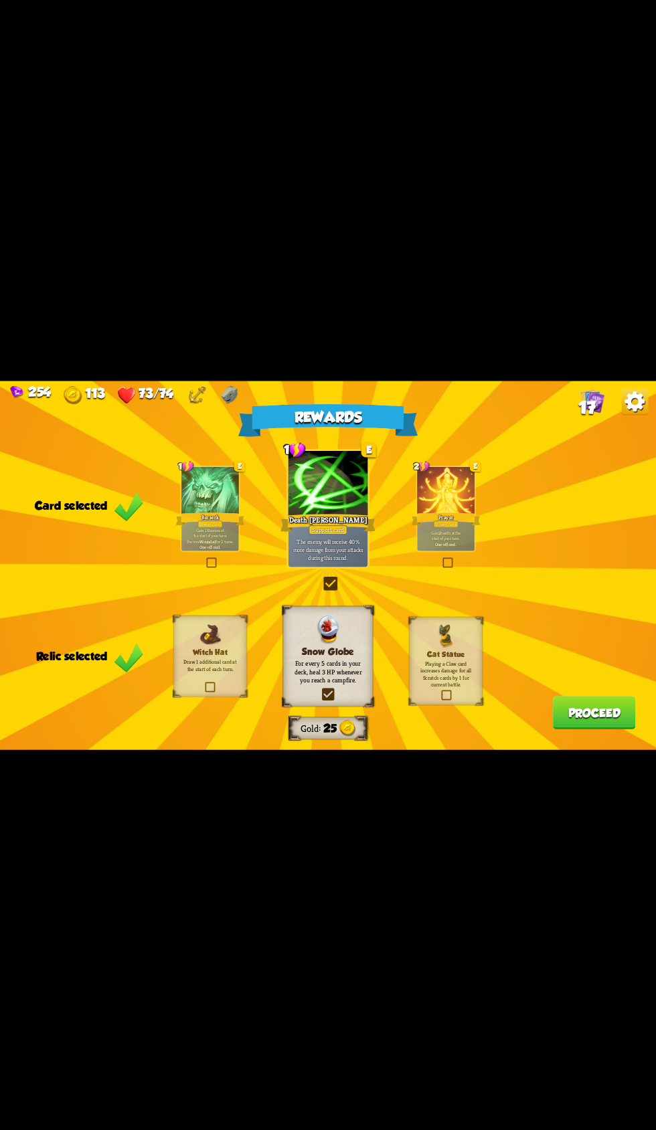
click at [597, 729] on button "Proceed" at bounding box center [594, 712] width 83 height 33
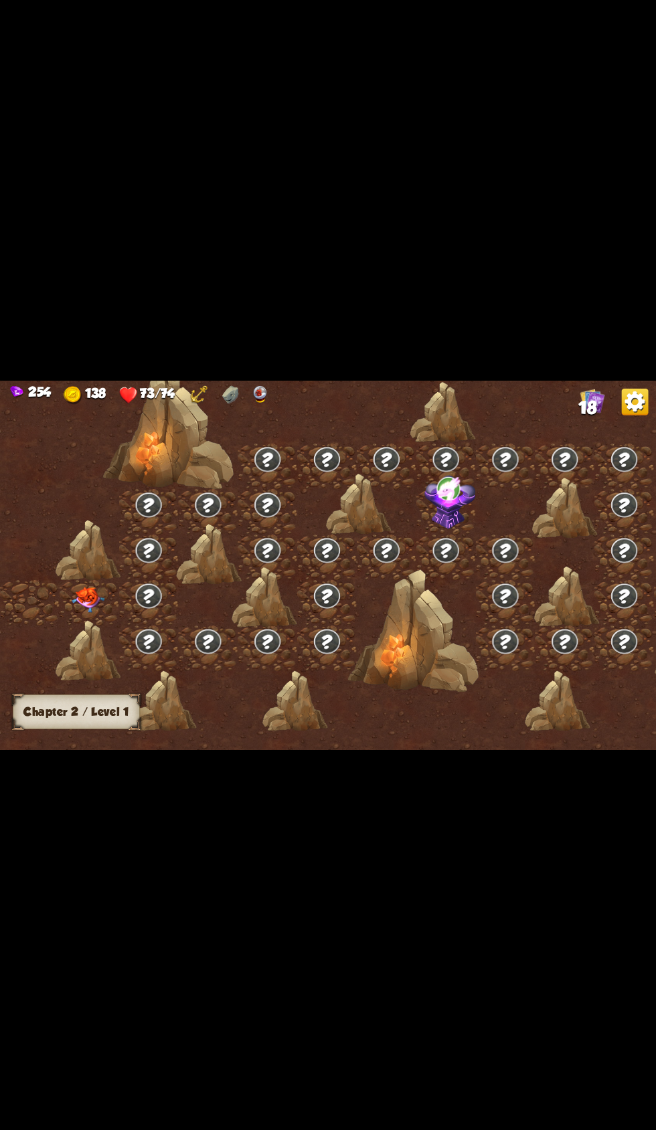
click at [79, 626] on div at bounding box center [90, 602] width 60 height 45
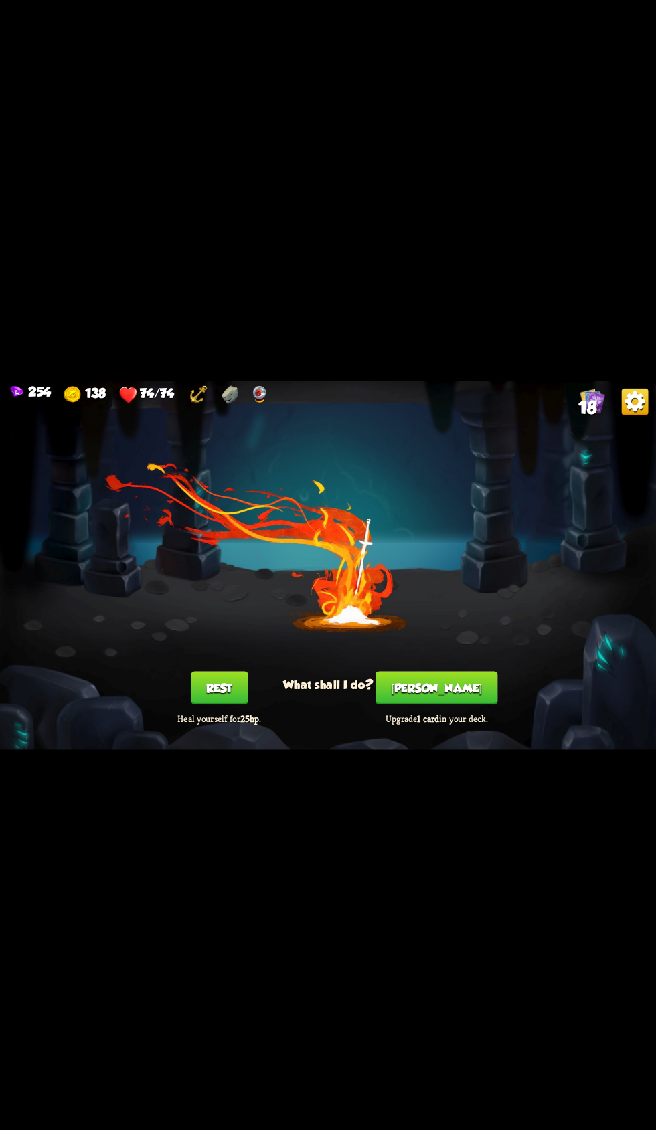
click at [438, 704] on button "[PERSON_NAME]" at bounding box center [436, 687] width 122 height 33
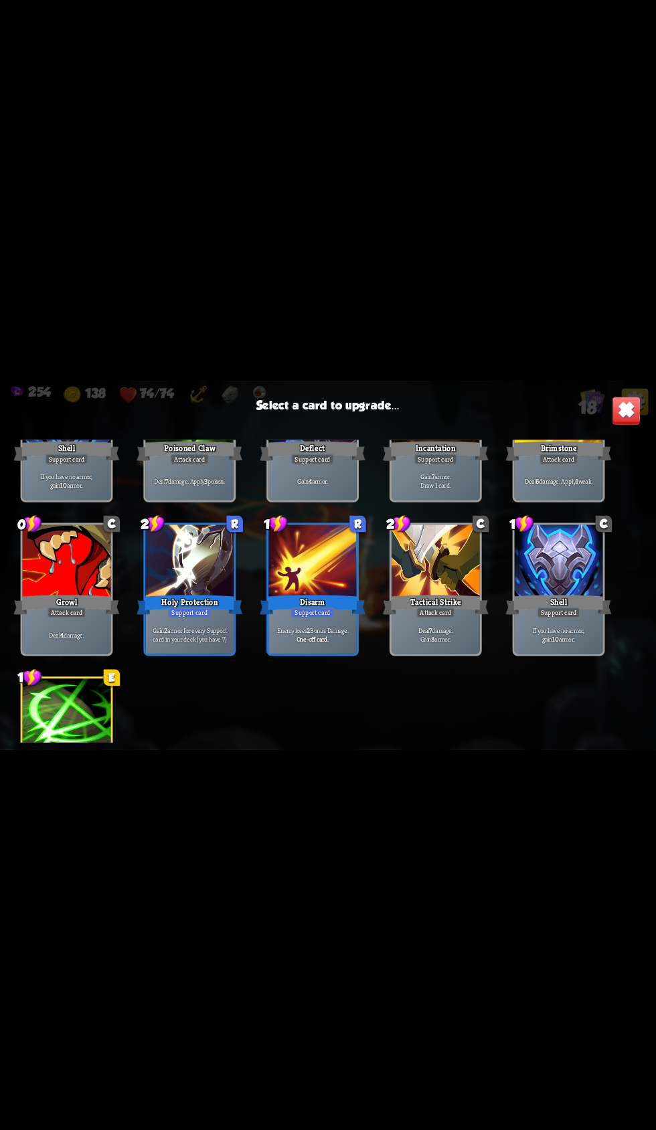
scroll to position [421, 0]
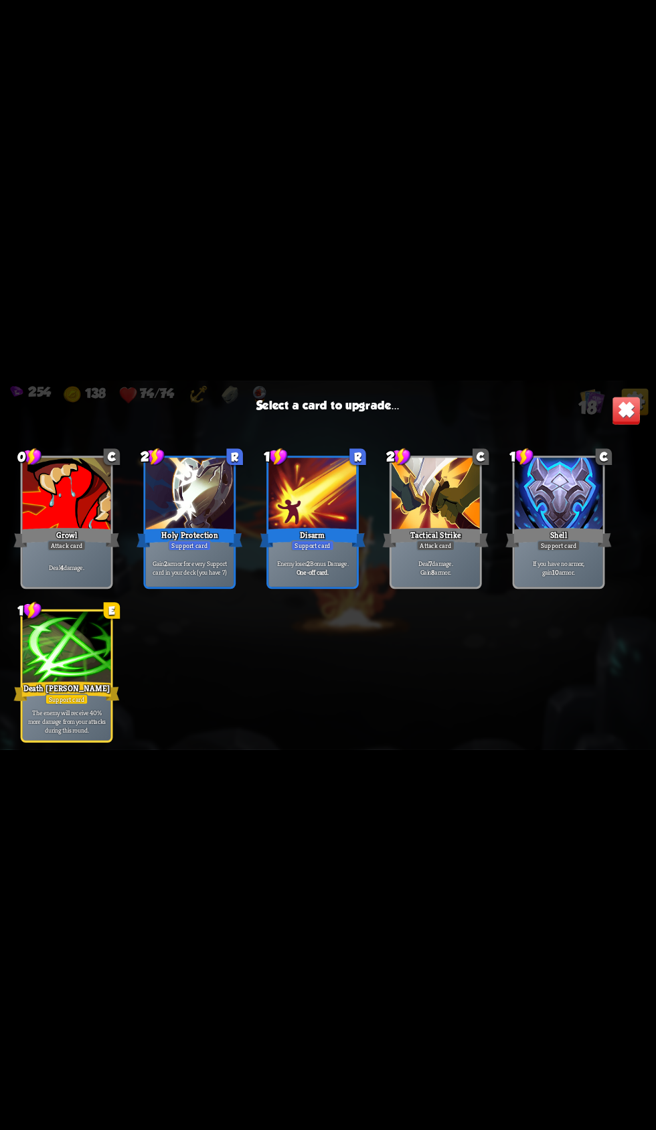
click at [82, 686] on div at bounding box center [67, 648] width 88 height 74
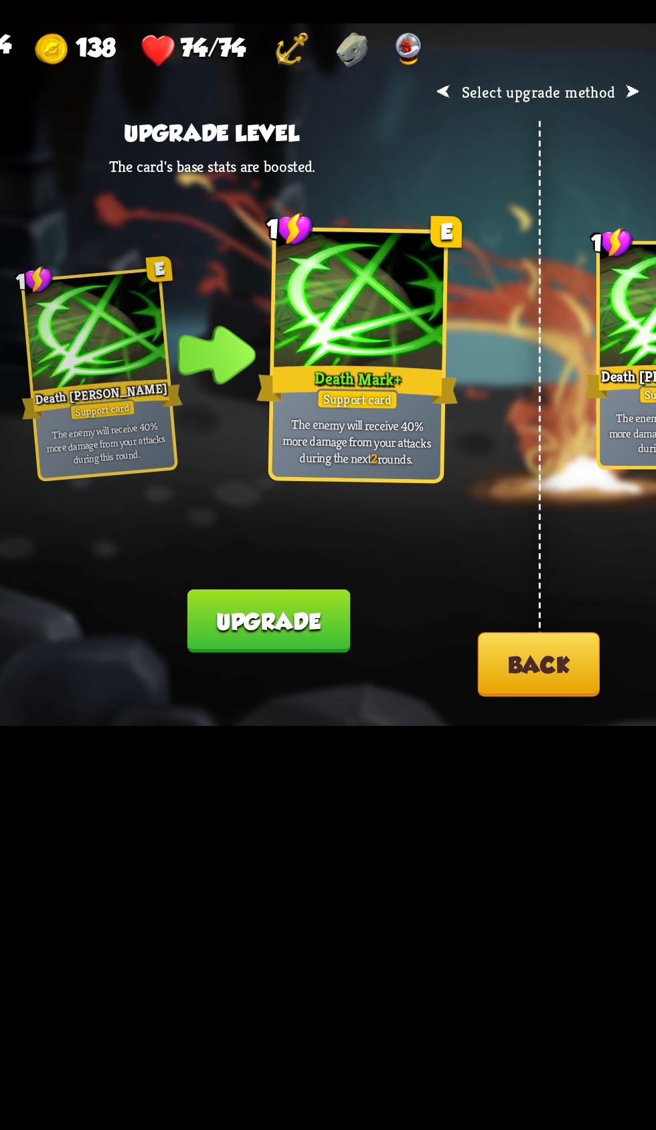
click at [200, 711] on button "Upgrade" at bounding box center [185, 694] width 85 height 33
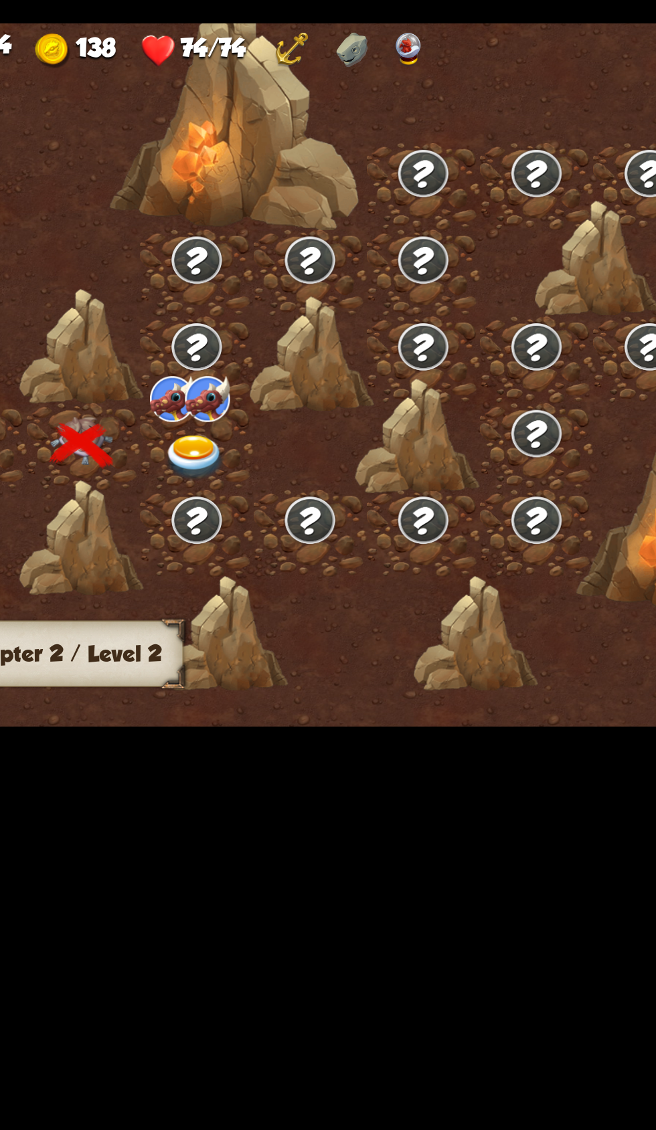
click at [142, 621] on img at bounding box center [147, 609] width 33 height 24
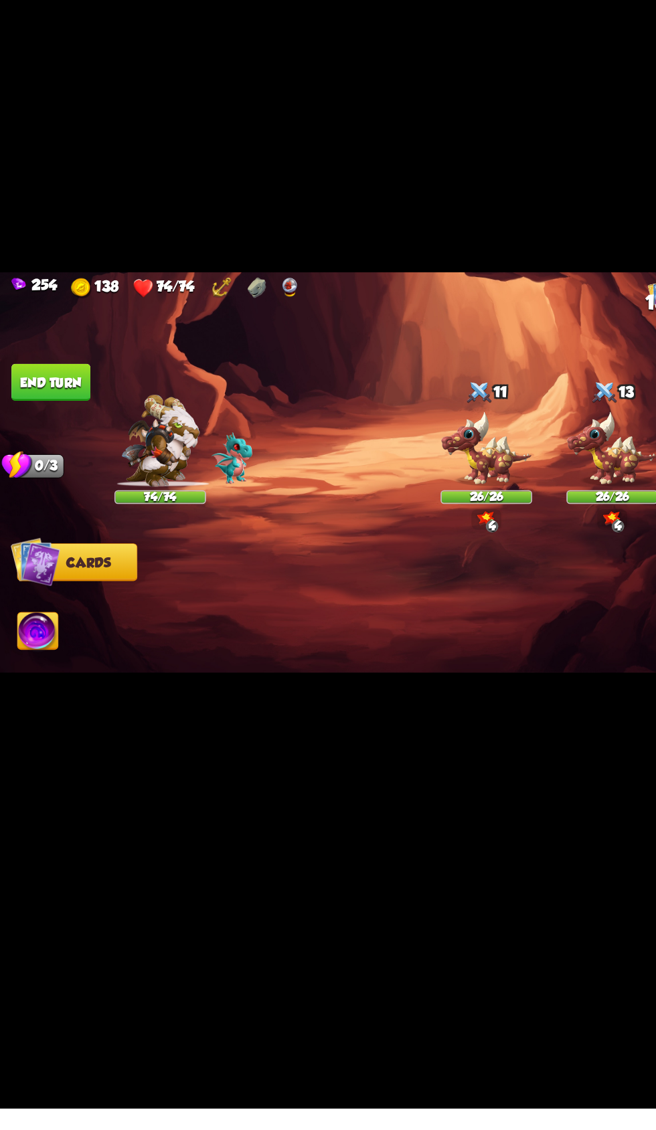
scroll to position [0, 0]
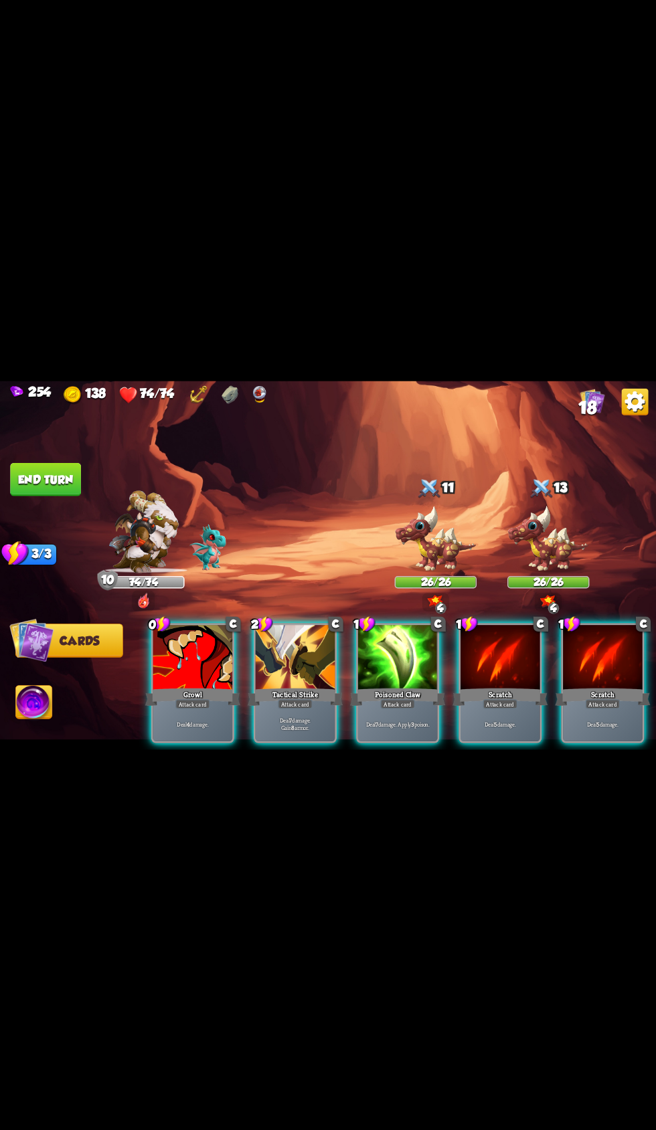
click at [300, 741] on div "Deal 7 damage. Gain 8 armor." at bounding box center [296, 723] width 80 height 35
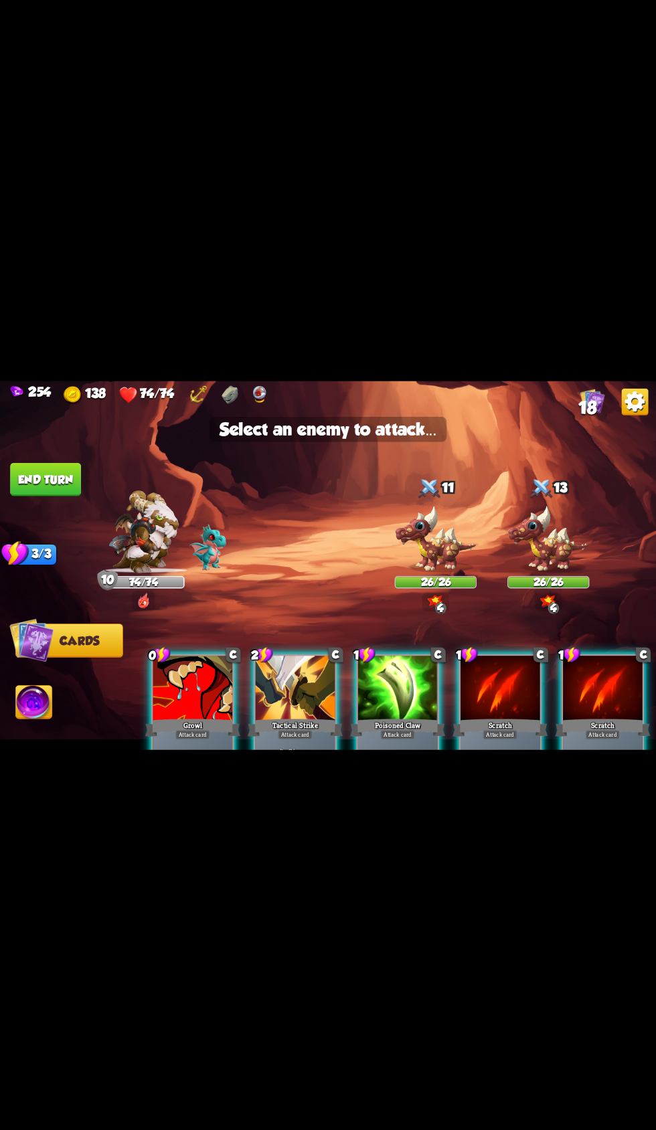
click at [560, 573] on img at bounding box center [548, 539] width 82 height 68
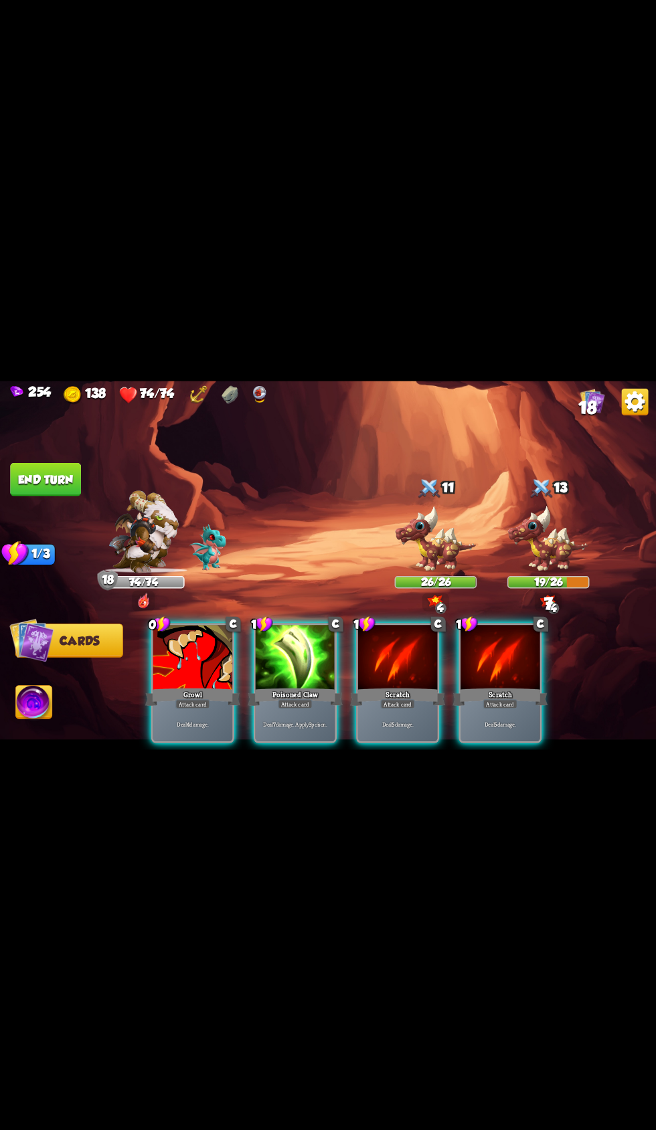
click at [308, 708] on div "Attack card" at bounding box center [295, 703] width 35 height 9
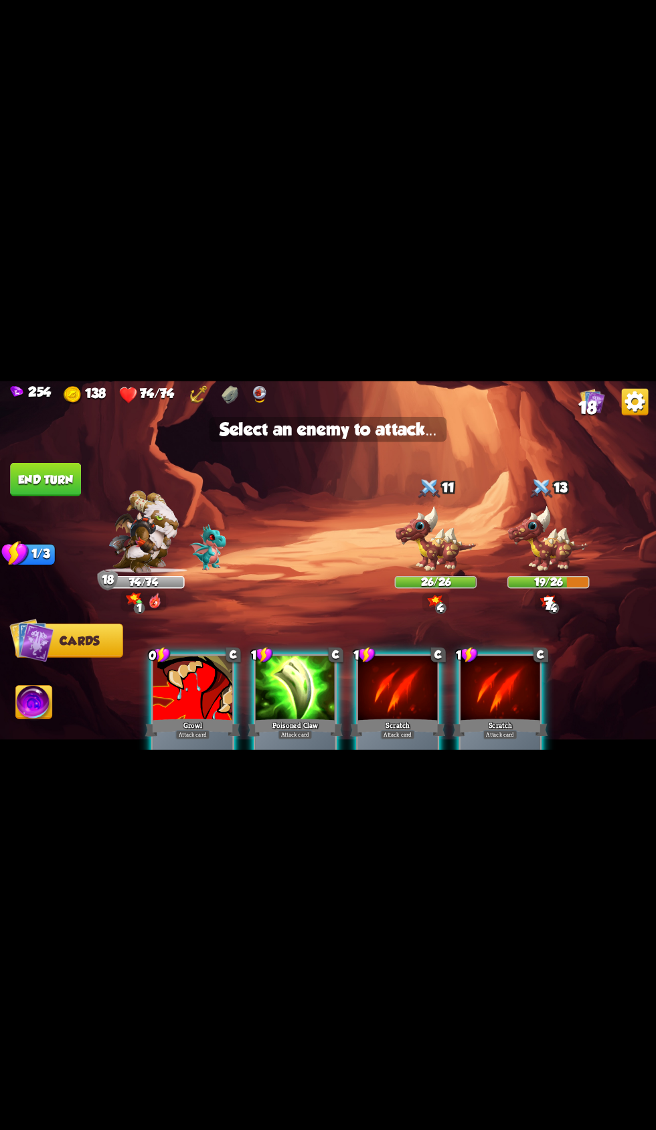
click at [542, 502] on div at bounding box center [541, 489] width 25 height 27
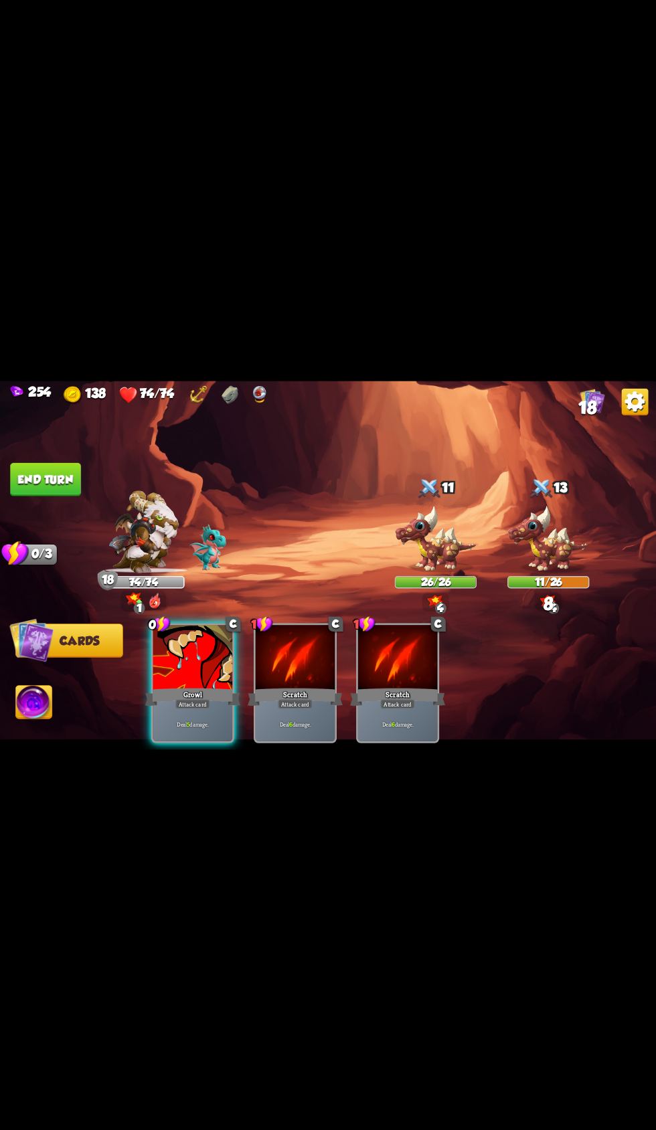
click at [175, 692] on div at bounding box center [193, 658] width 80 height 67
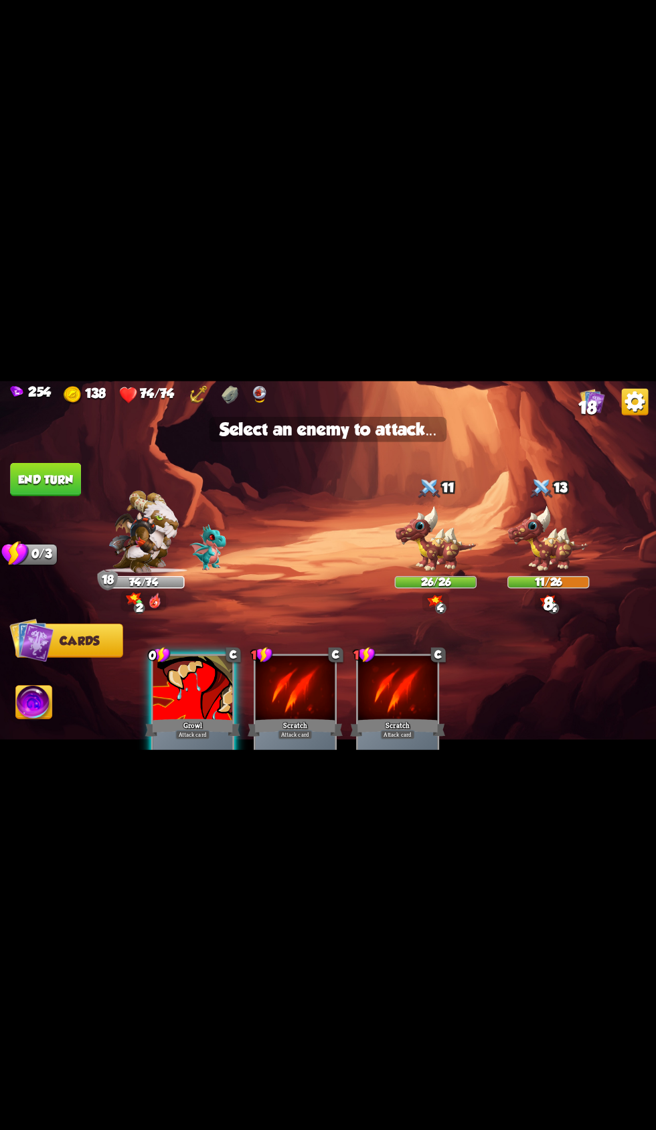
click at [572, 573] on img at bounding box center [548, 539] width 82 height 68
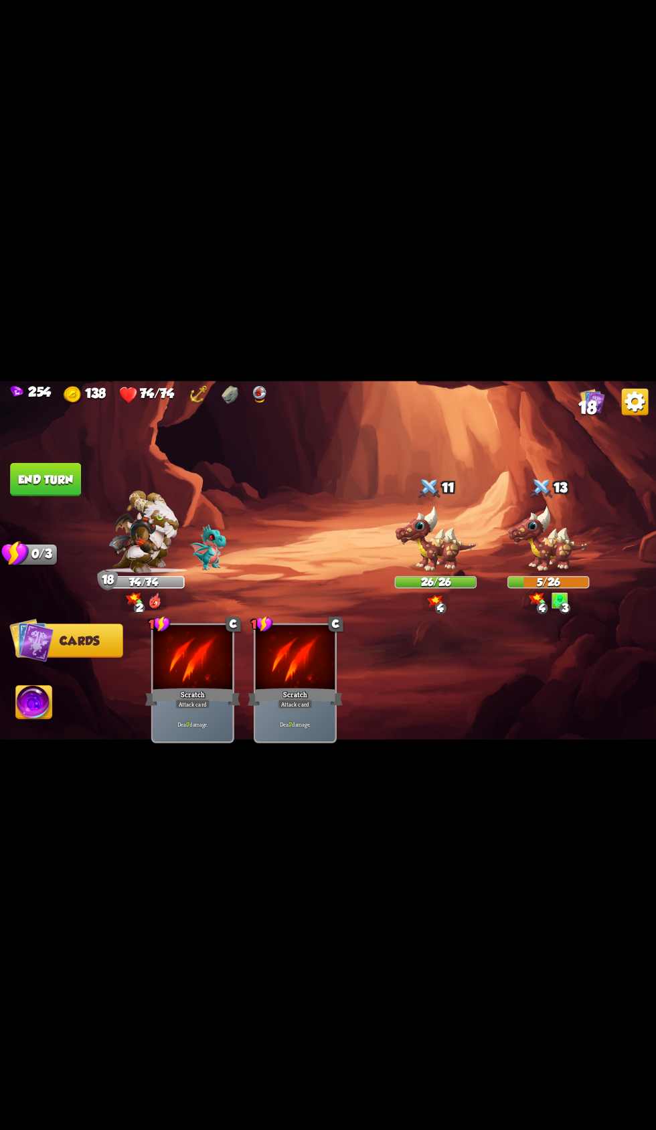
click at [46, 722] on img at bounding box center [34, 703] width 36 height 37
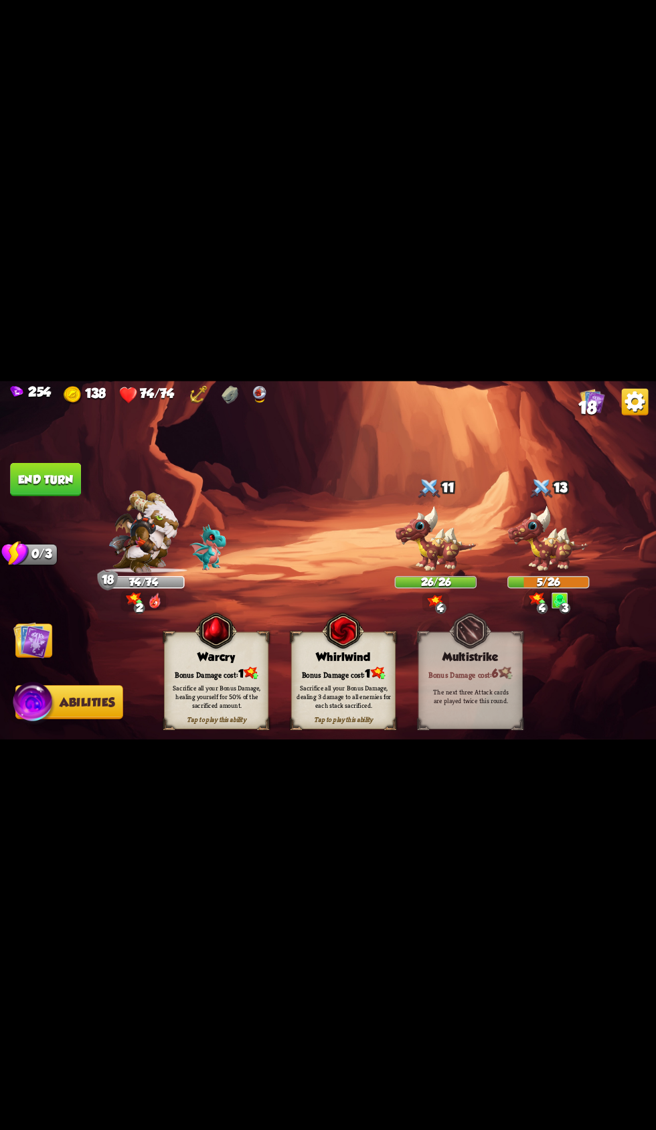
click at [351, 729] on div "Tap to play this ability Whirlwind Bonus Damage cost: 1 Sacrifice all your Bonu…" at bounding box center [343, 680] width 104 height 97
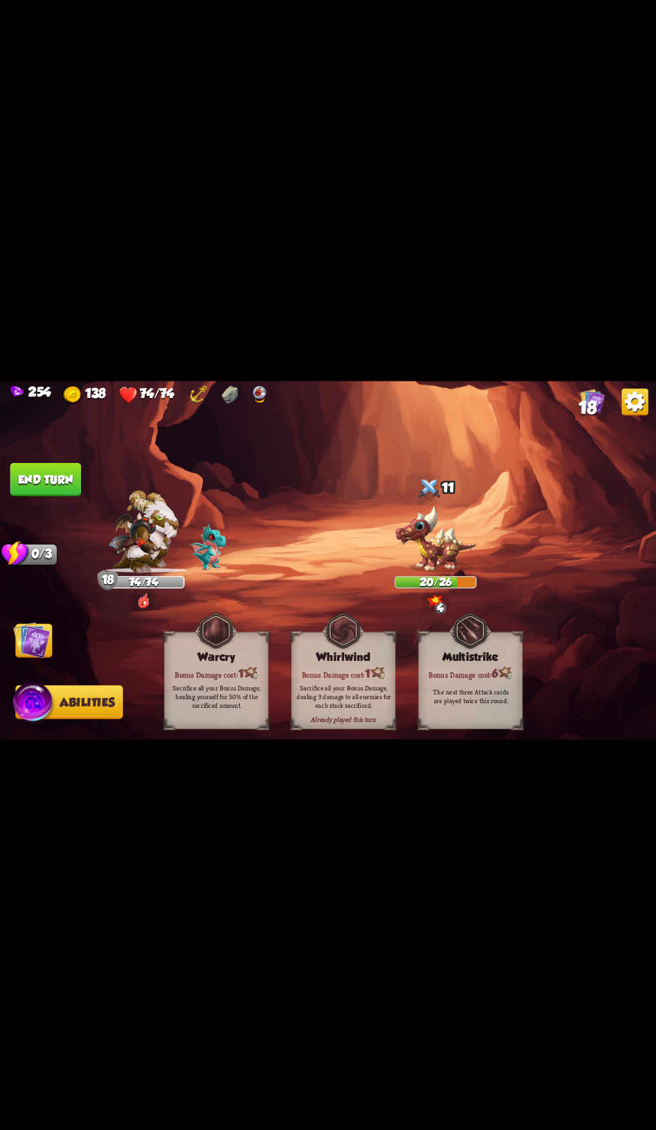
click at [57, 496] on button "End turn" at bounding box center [45, 478] width 71 height 33
click at [31, 658] on img at bounding box center [31, 640] width 37 height 37
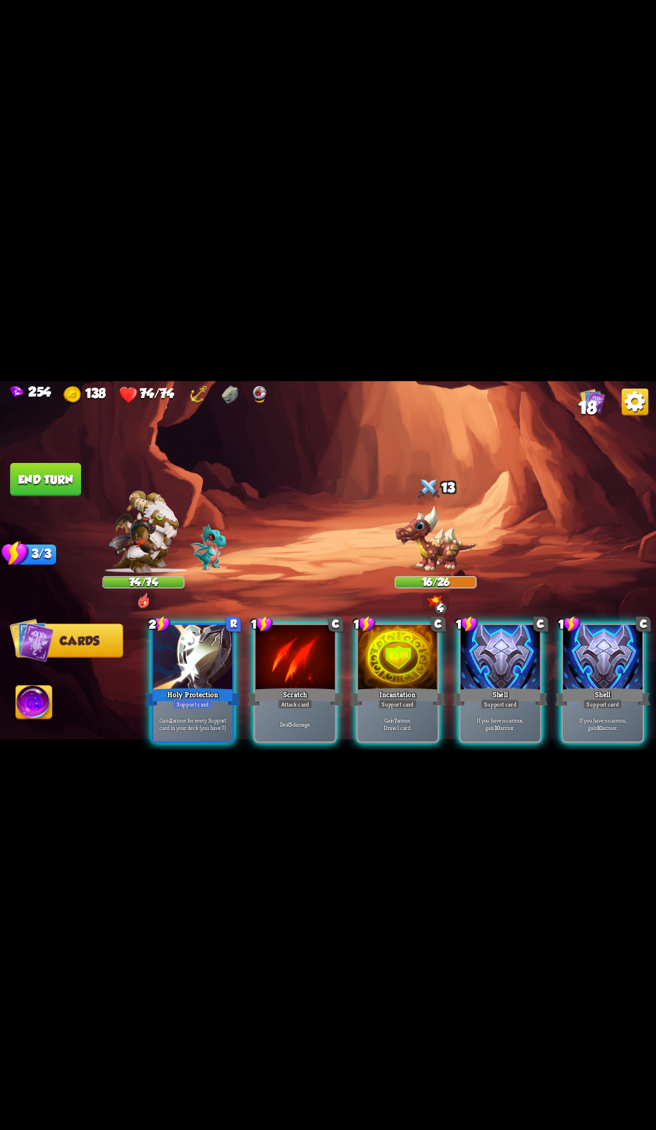
click at [480, 692] on div at bounding box center [500, 658] width 80 height 67
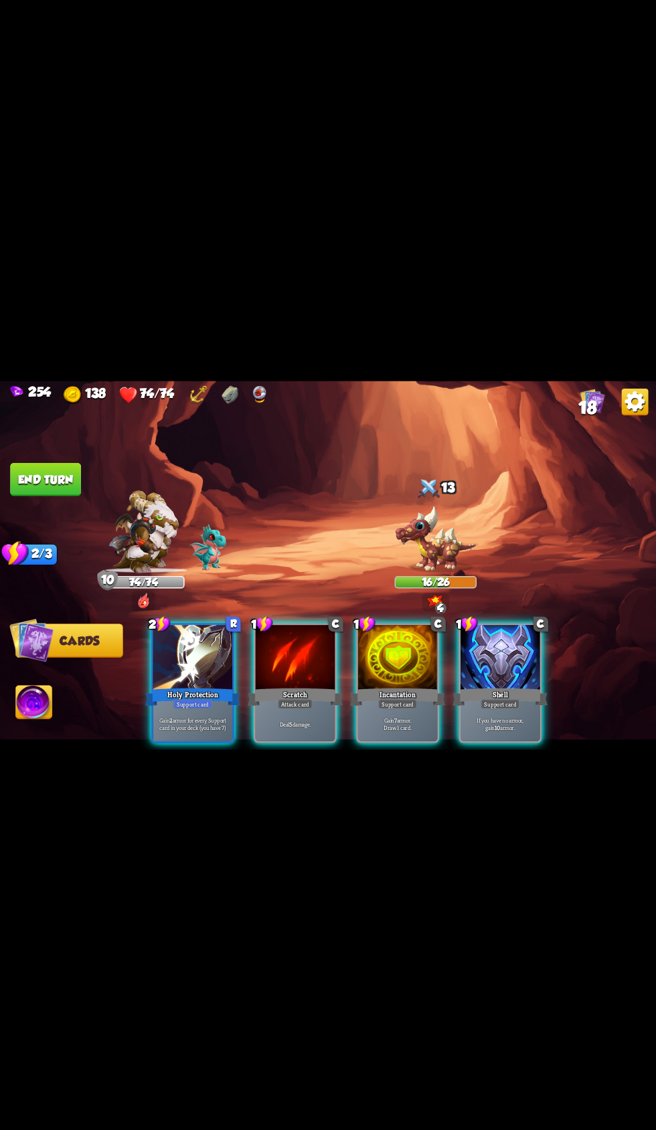
click at [379, 692] on div at bounding box center [398, 658] width 80 height 67
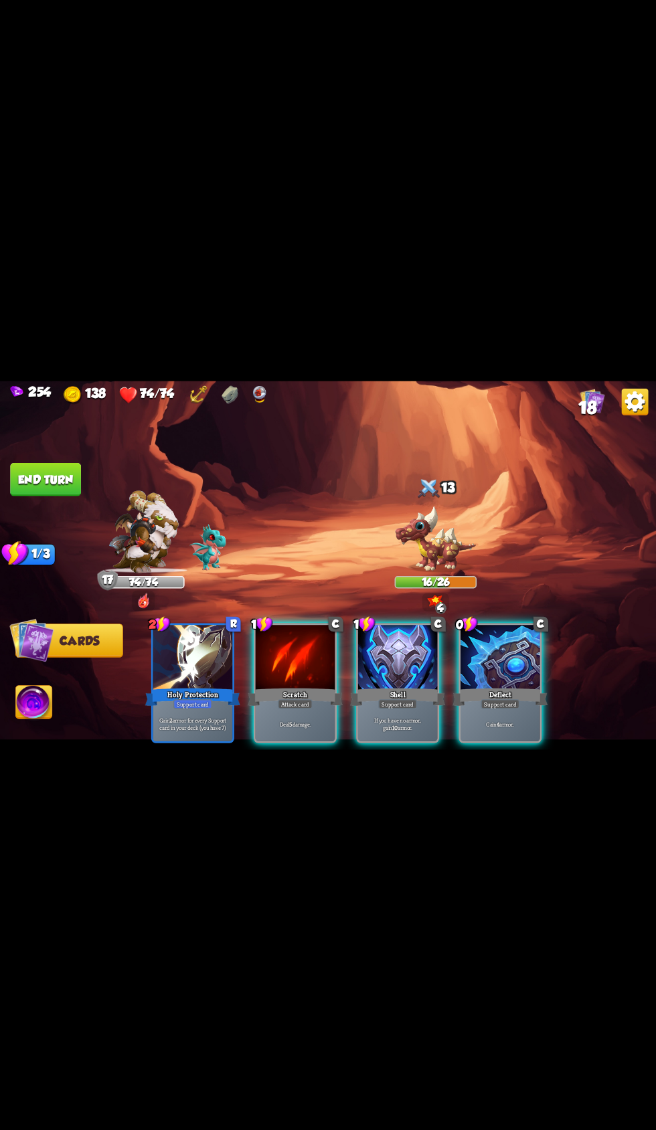
click at [278, 708] on div "Attack card" at bounding box center [295, 703] width 35 height 9
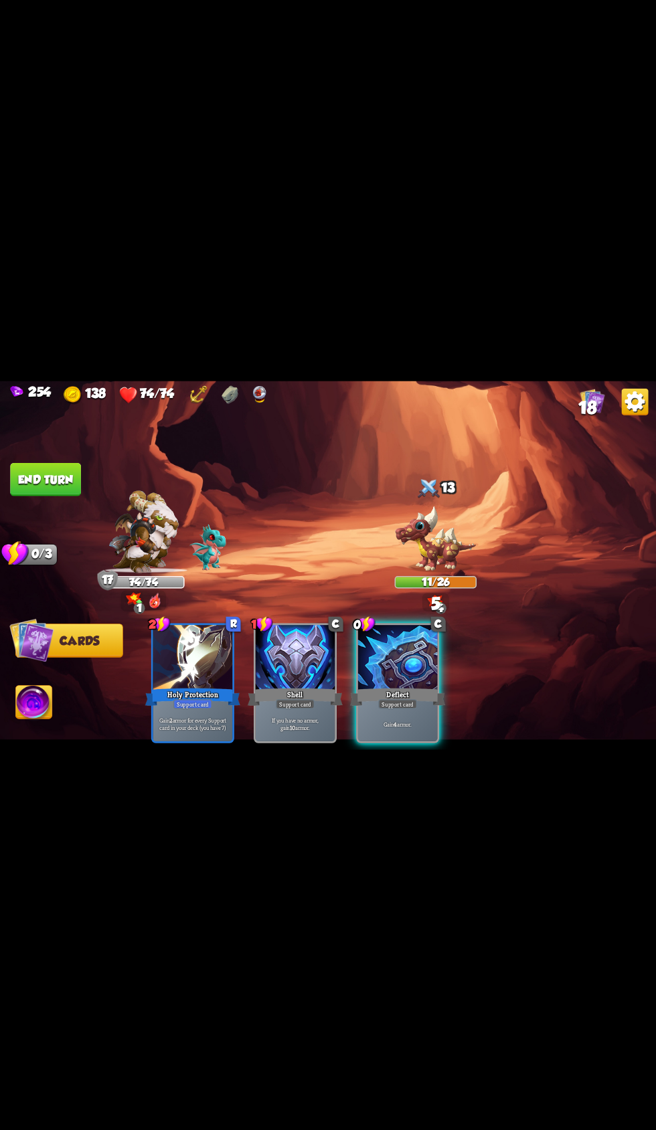
click at [57, 496] on button "End turn" at bounding box center [45, 478] width 71 height 33
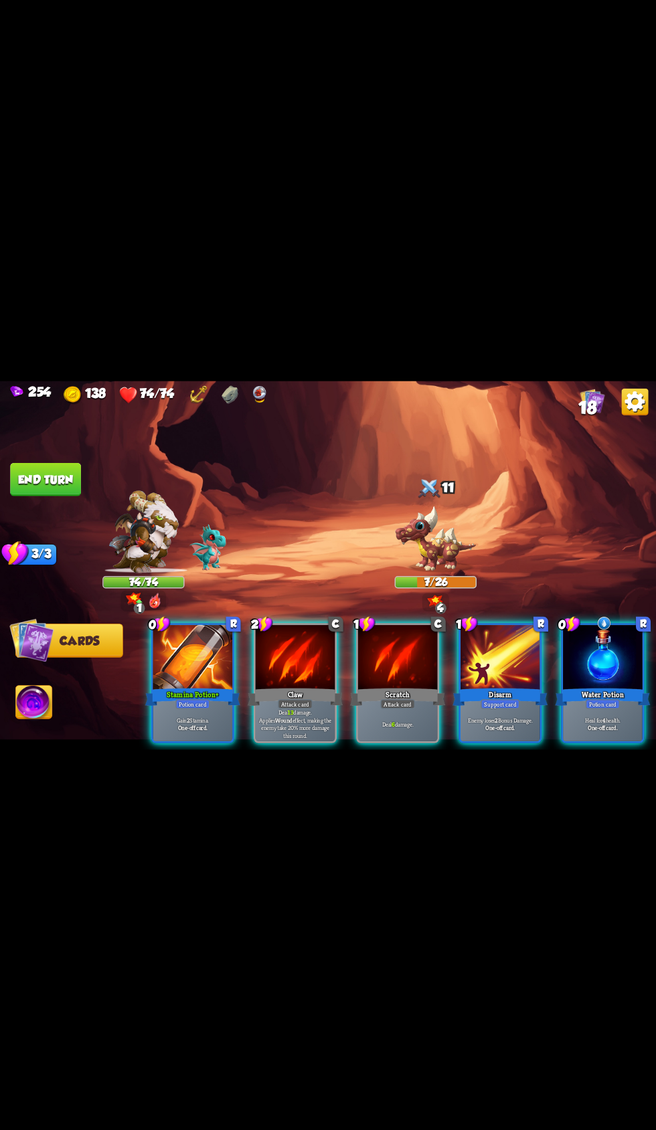
click at [268, 707] on div "Claw" at bounding box center [295, 696] width 95 height 21
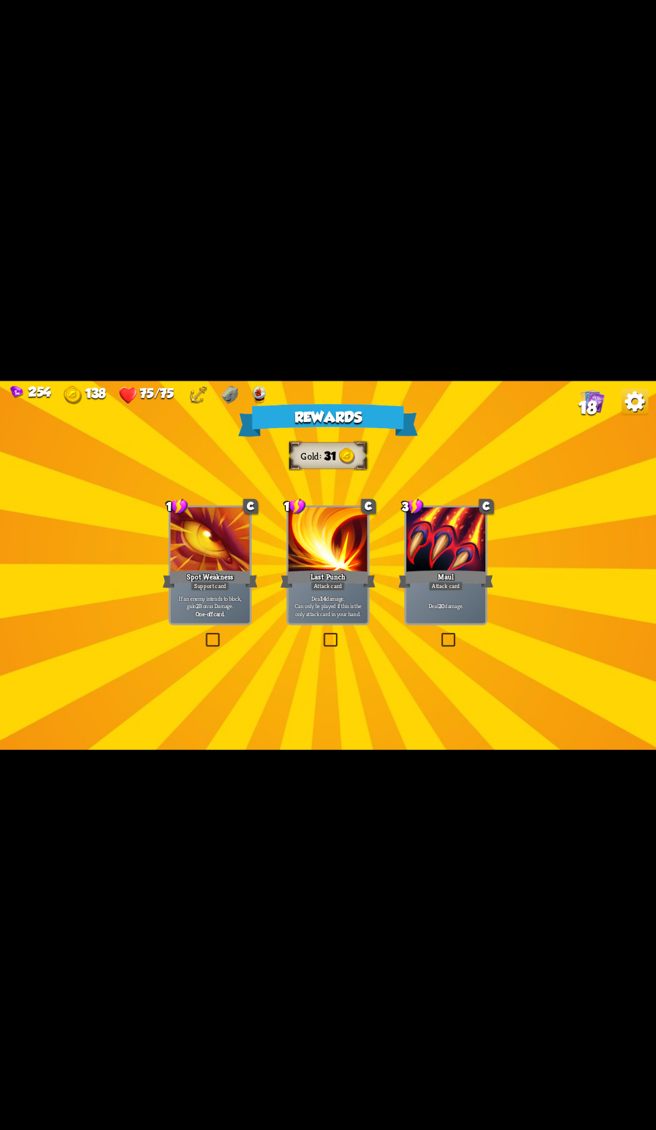
click at [415, 574] on div at bounding box center [446, 540] width 80 height 67
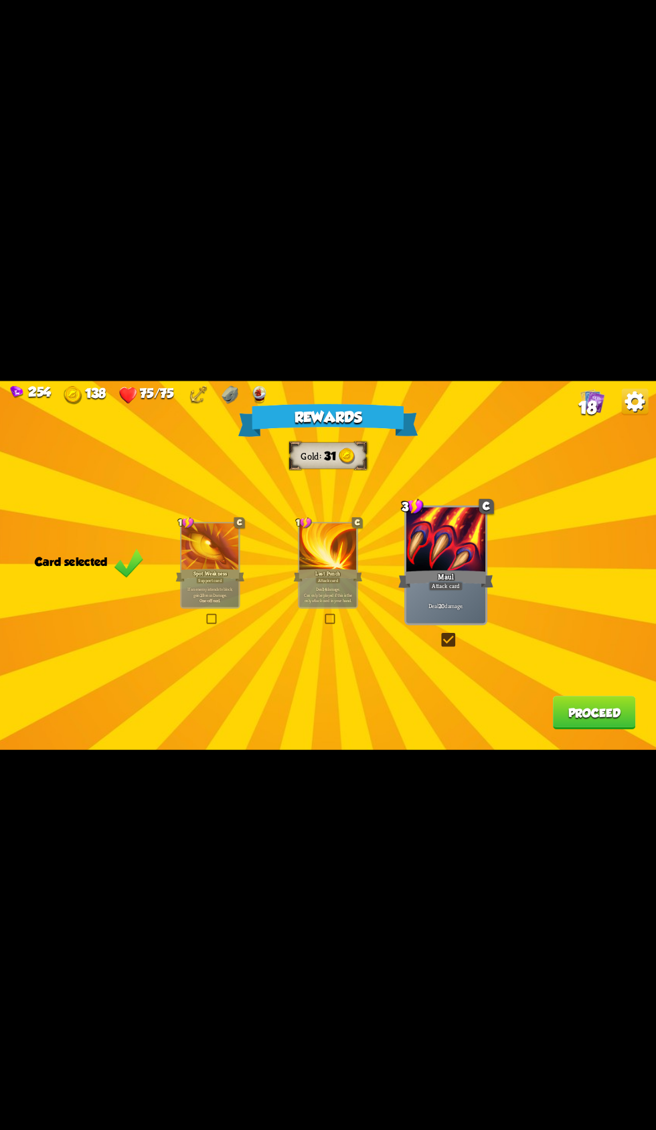
click at [553, 749] on div "Rewards Gold 31 Card selected 1 C Spot Weakness Support card If an enemy intend…" at bounding box center [328, 565] width 656 height 369
click at [196, 597] on p "If an enemy intends to block, gain 2 Bonus Damage." at bounding box center [210, 591] width 54 height 11
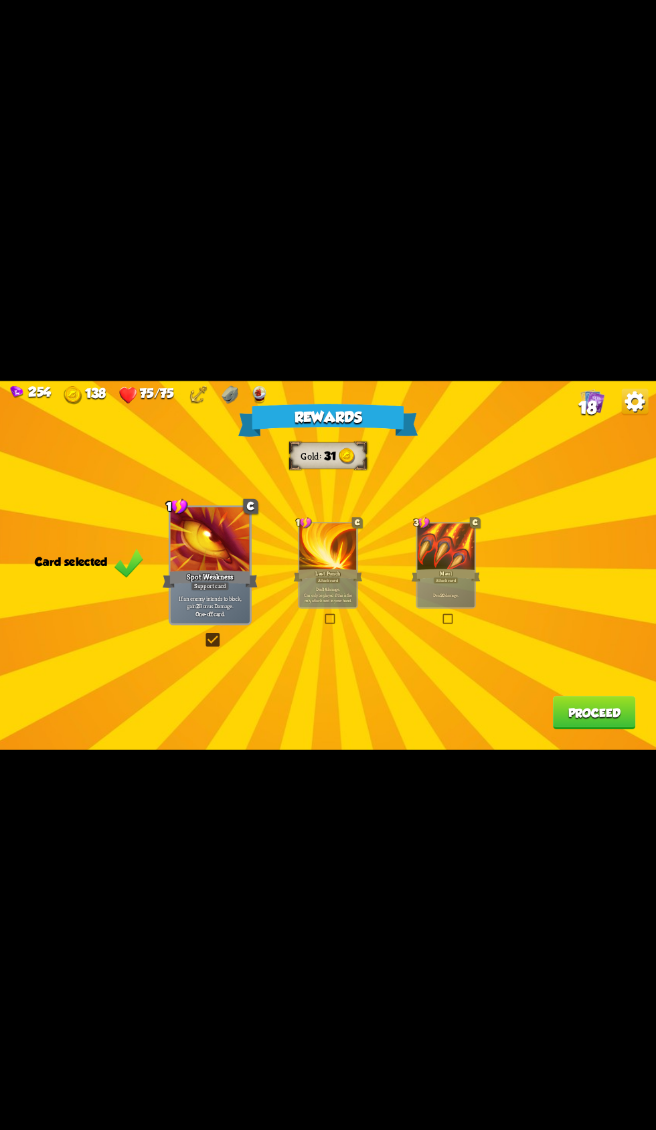
click at [586, 729] on button "Proceed" at bounding box center [594, 712] width 83 height 33
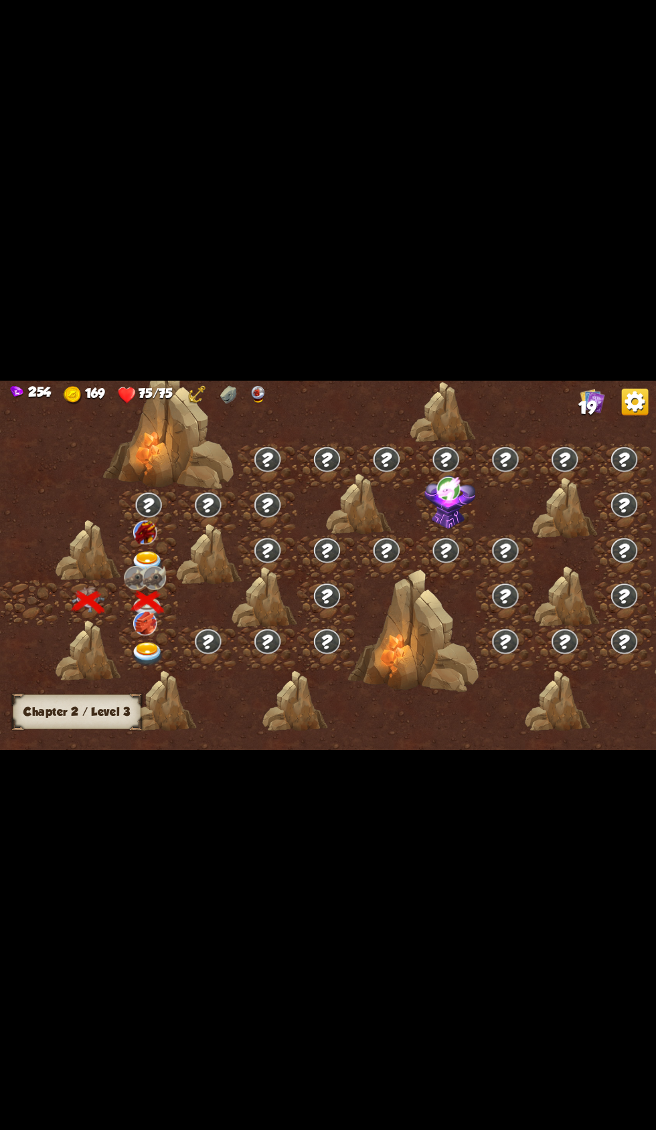
click at [124, 580] on div at bounding box center [149, 557] width 60 height 45
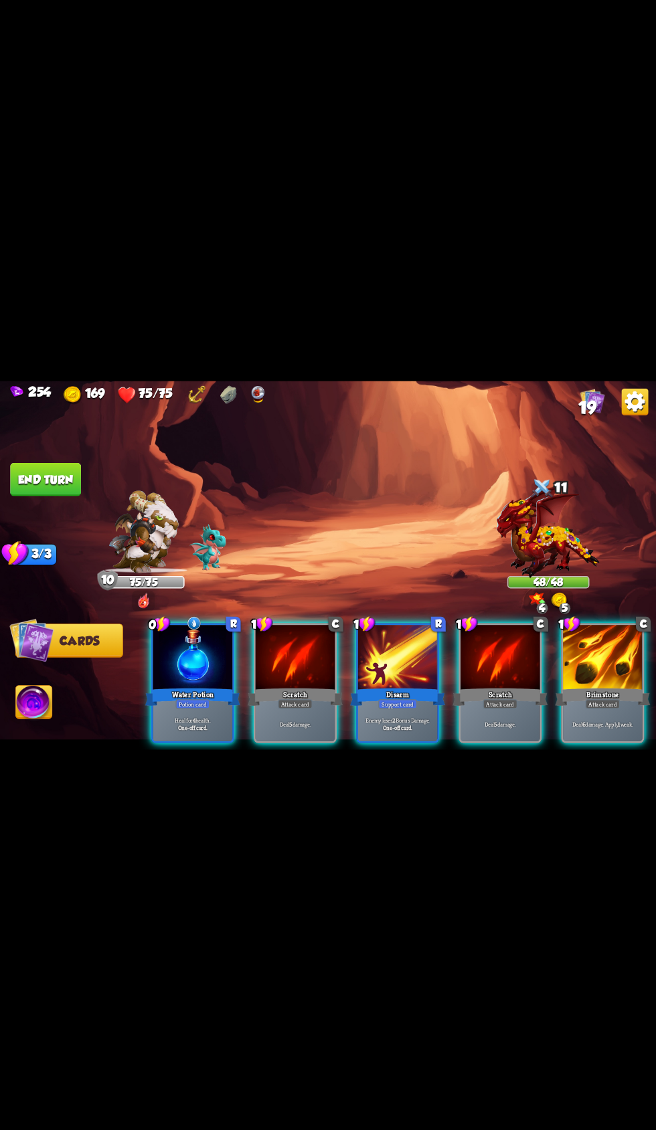
click at [387, 707] on div "Disarm" at bounding box center [397, 696] width 95 height 21
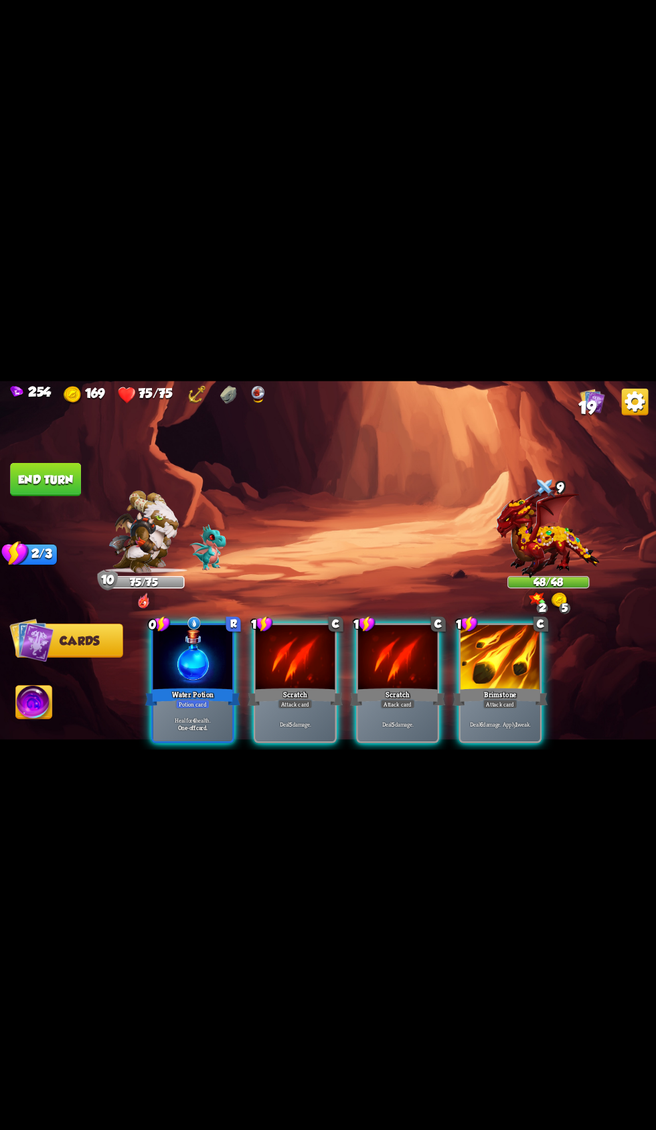
click at [514, 707] on div "Brimstone" at bounding box center [499, 696] width 95 height 21
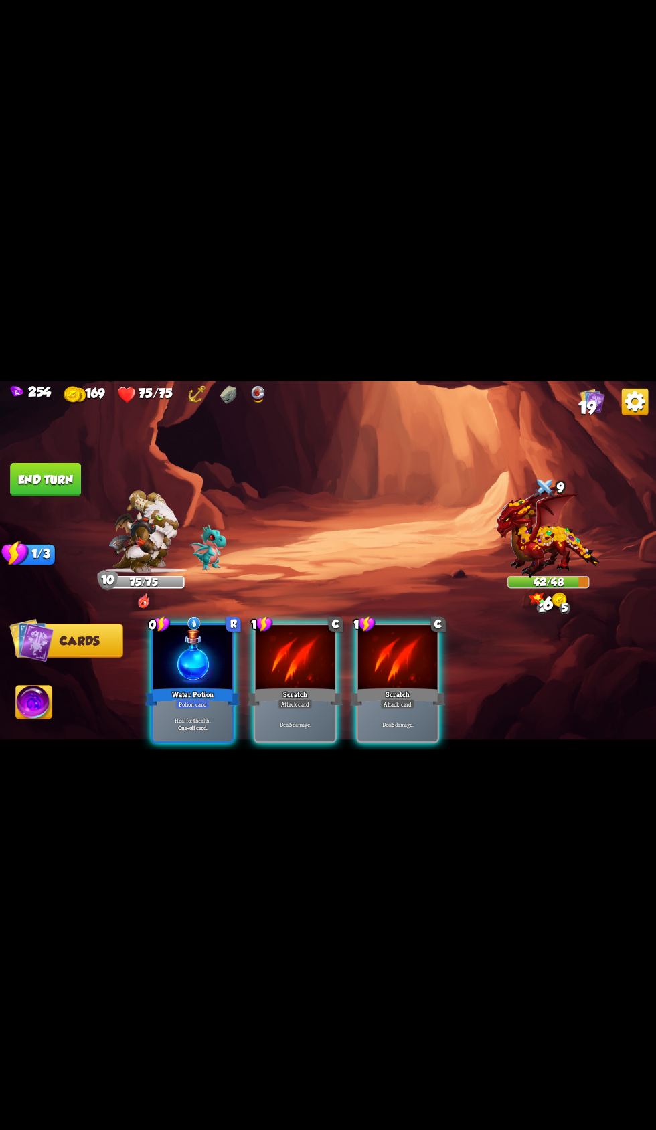
click at [378, 707] on div "Scratch" at bounding box center [397, 696] width 95 height 21
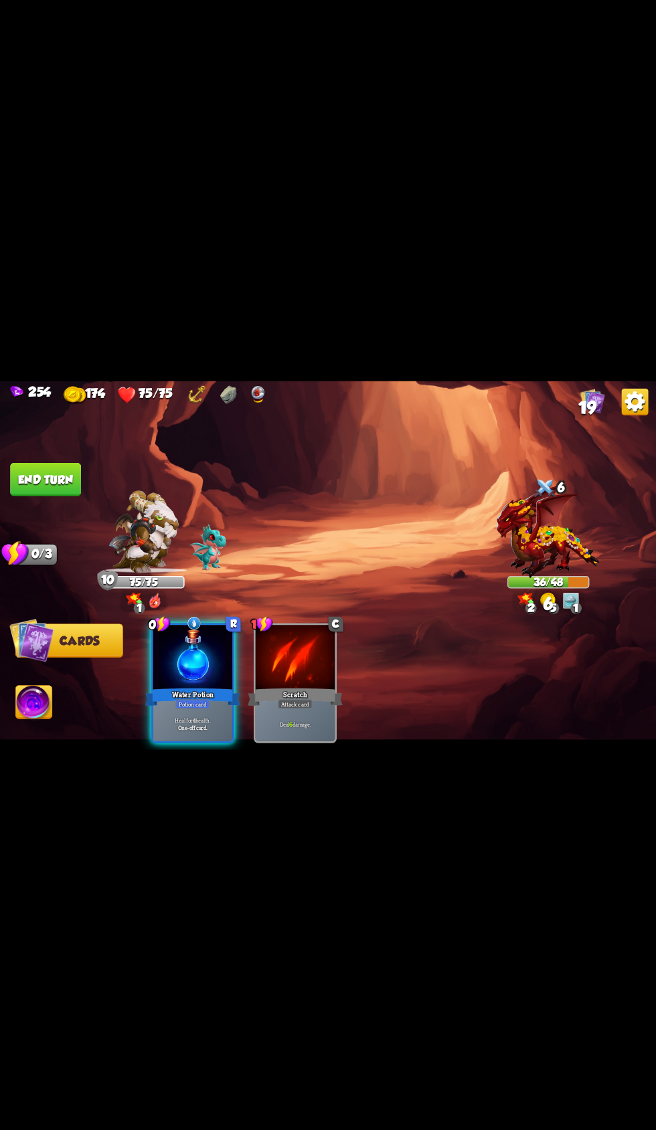
click at [33, 496] on button "End turn" at bounding box center [45, 478] width 71 height 33
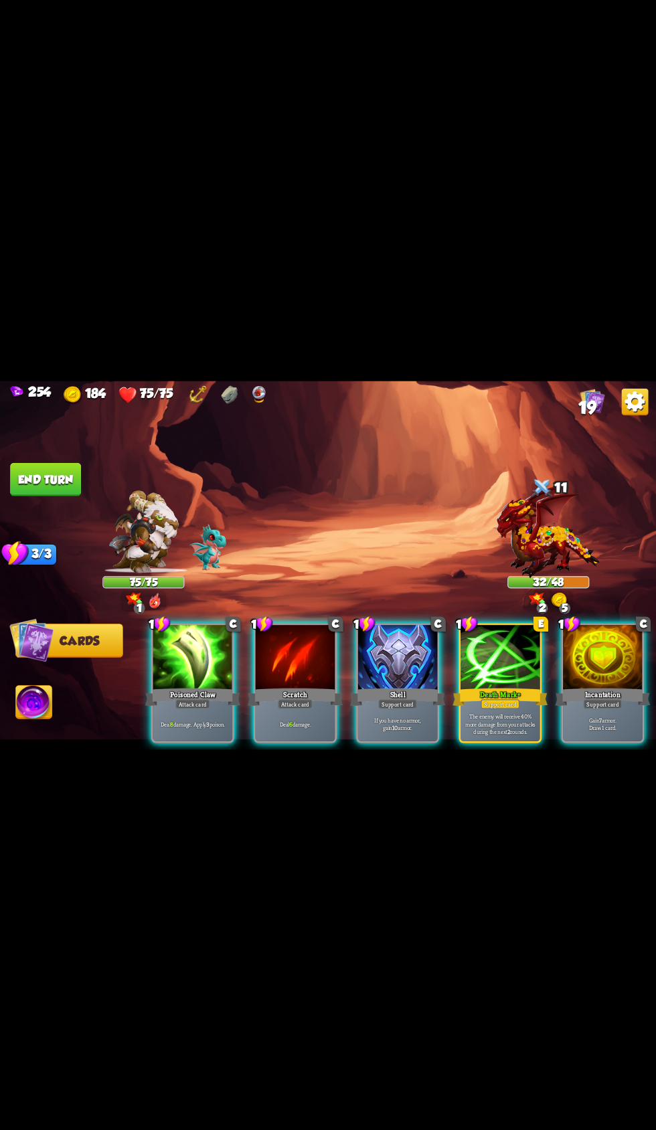
click at [484, 692] on div at bounding box center [500, 658] width 80 height 67
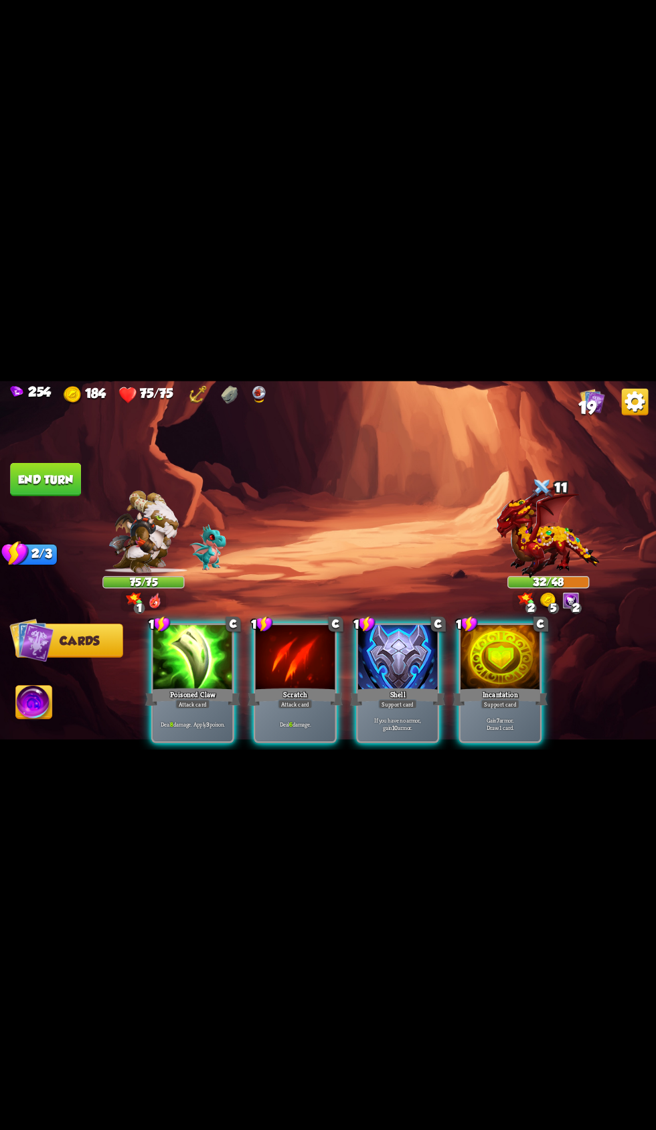
click at [157, 741] on div "Deal 8 damage. Apply 3 poison." at bounding box center [193, 723] width 80 height 35
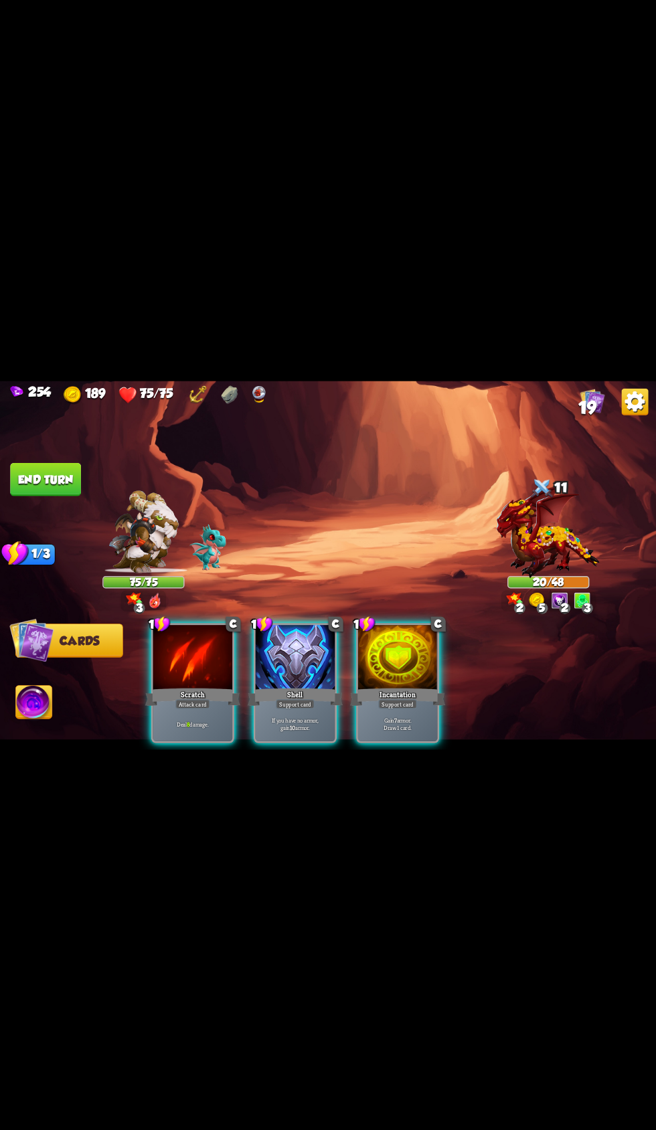
click at [298, 707] on div "Shell" at bounding box center [295, 696] width 95 height 21
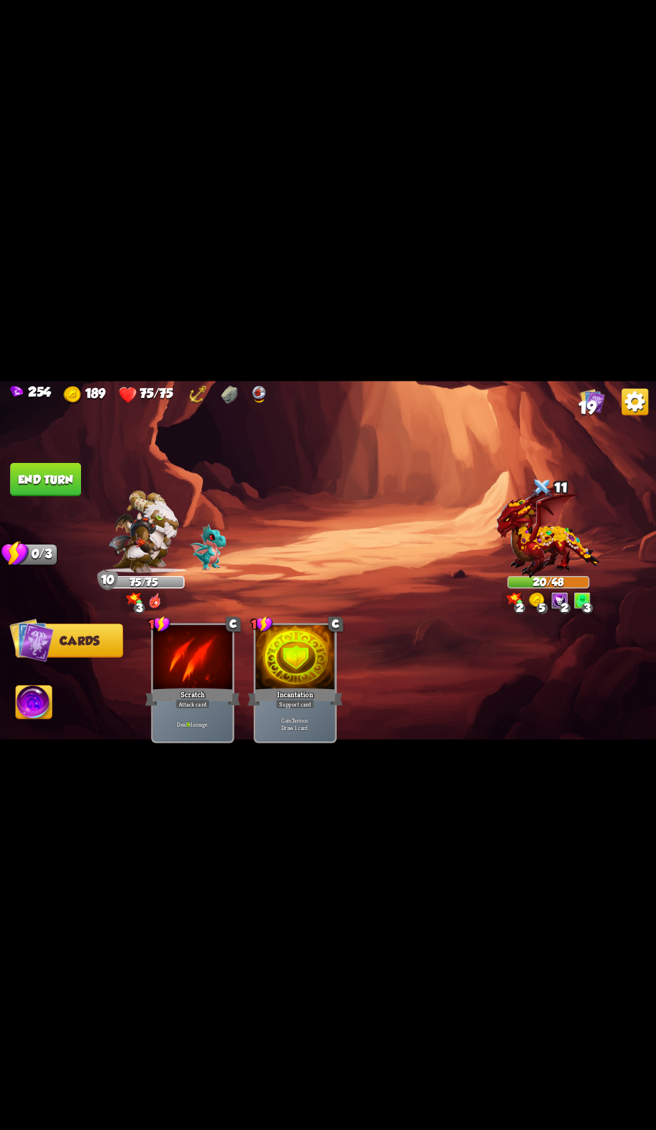
click at [44, 496] on button "End turn" at bounding box center [45, 478] width 71 height 33
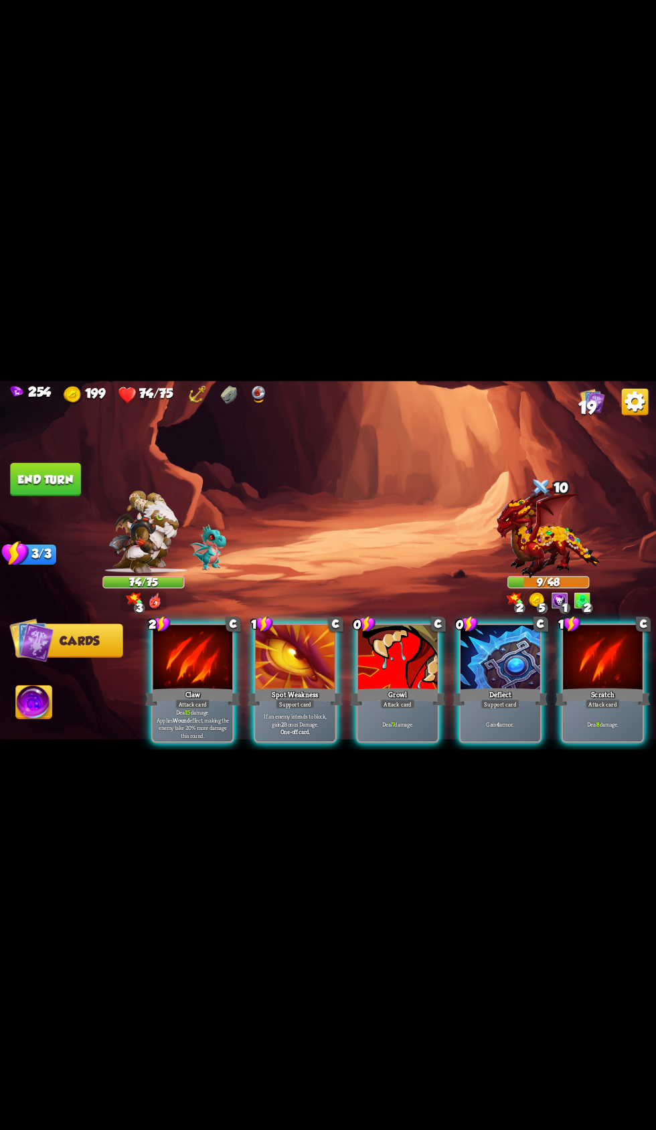
click at [384, 692] on div at bounding box center [398, 658] width 80 height 67
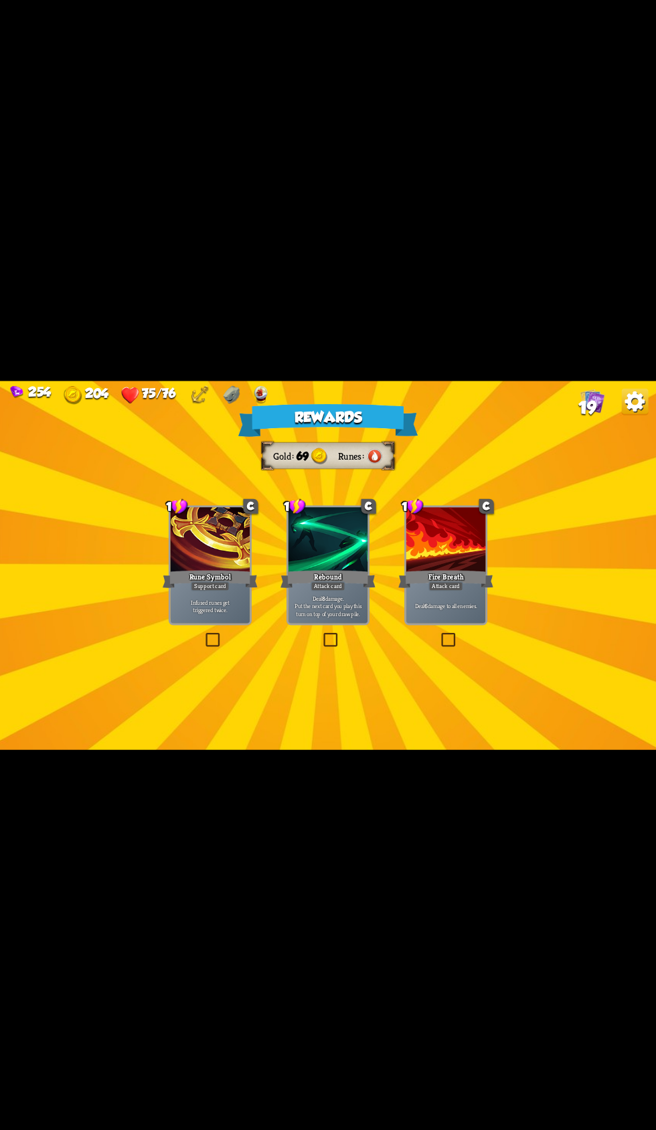
click at [421, 589] on div "Fire Breath" at bounding box center [445, 578] width 95 height 21
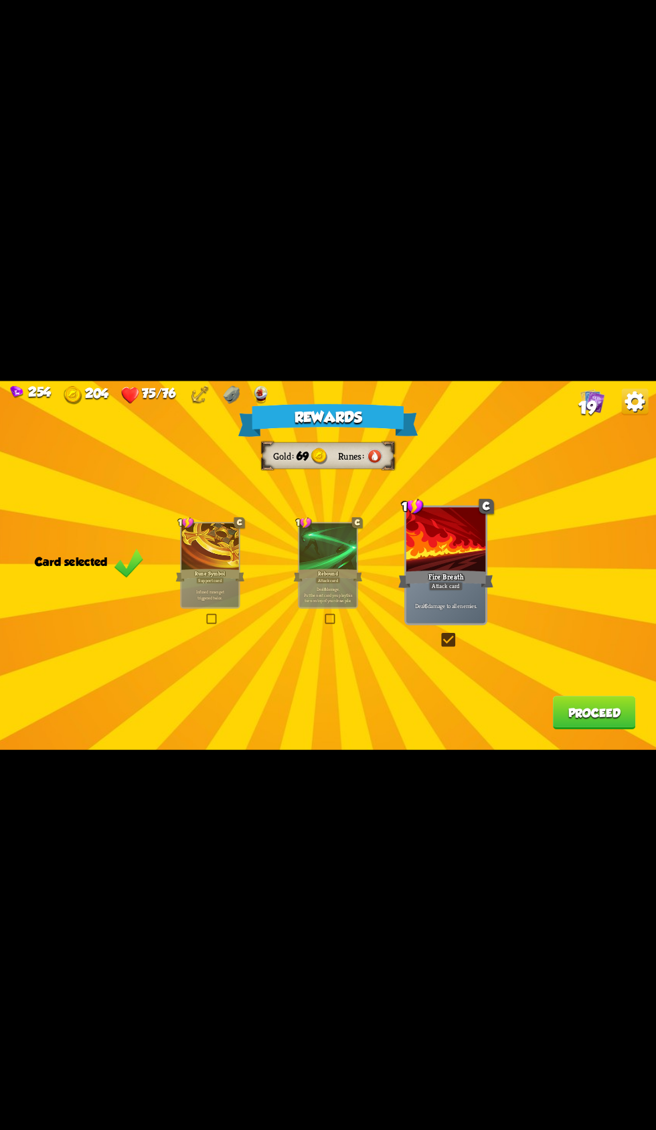
click at [553, 729] on button "Proceed" at bounding box center [594, 712] width 83 height 33
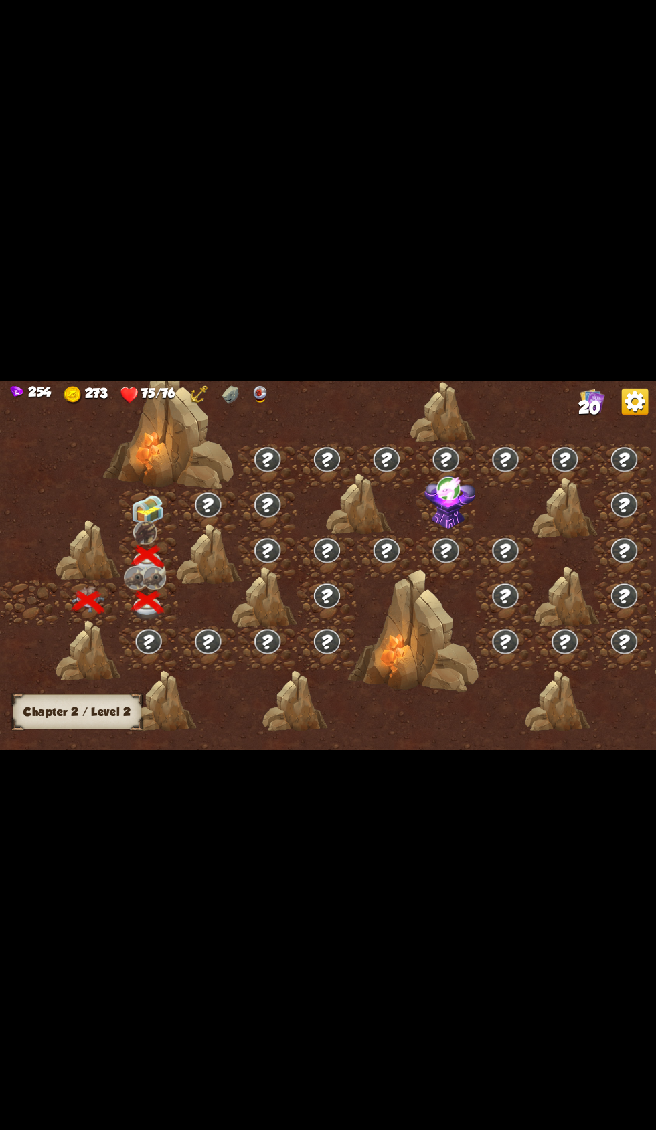
click at [128, 535] on div at bounding box center [149, 511] width 60 height 45
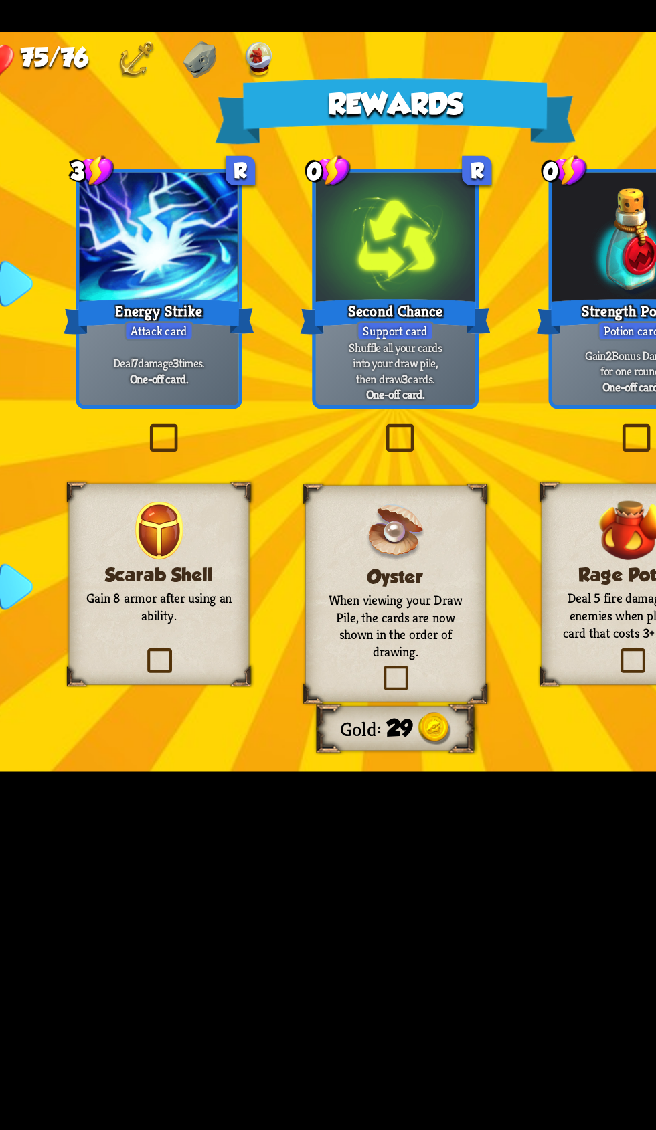
click at [191, 533] on div "Energy Strike" at bounding box center [210, 522] width 95 height 21
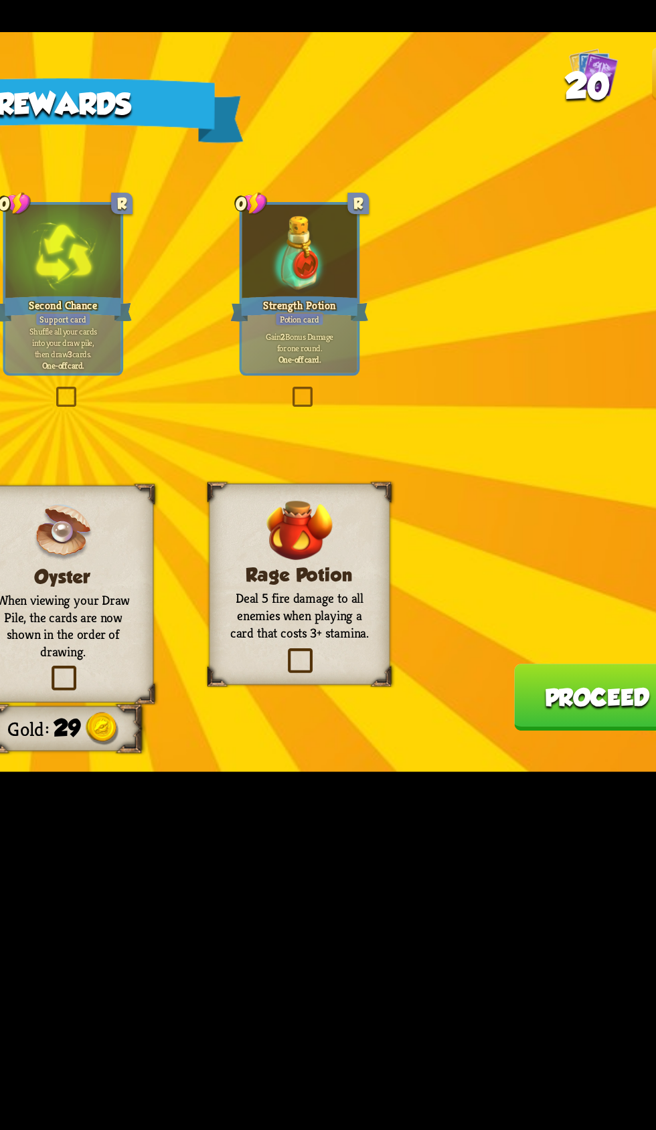
click at [581, 413] on img at bounding box center [592, 400] width 25 height 25
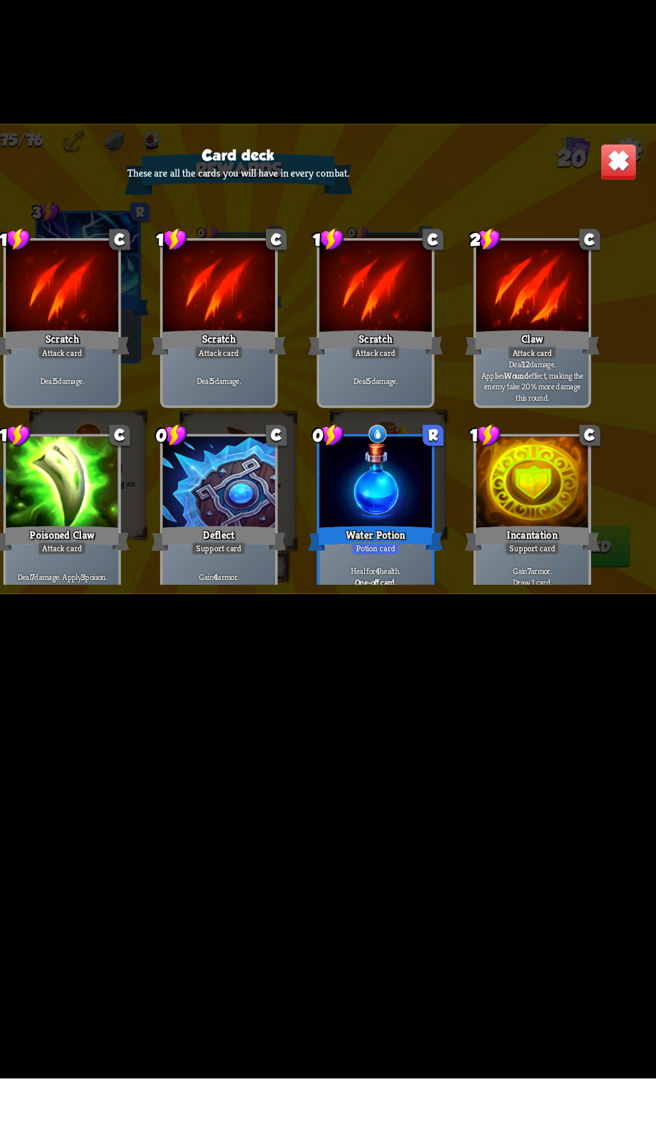
click at [638, 541] on div "1 C Scratch Attack card Deal 5 damage. 1 C Scratch Attack card Deal 5 damage. 1…" at bounding box center [328, 591] width 656 height 302
click at [632, 489] on div "Card deck These are all the cards you will have in every combat. 1 C Scratch At…" at bounding box center [328, 565] width 656 height 369
click at [624, 425] on img at bounding box center [625, 410] width 29 height 29
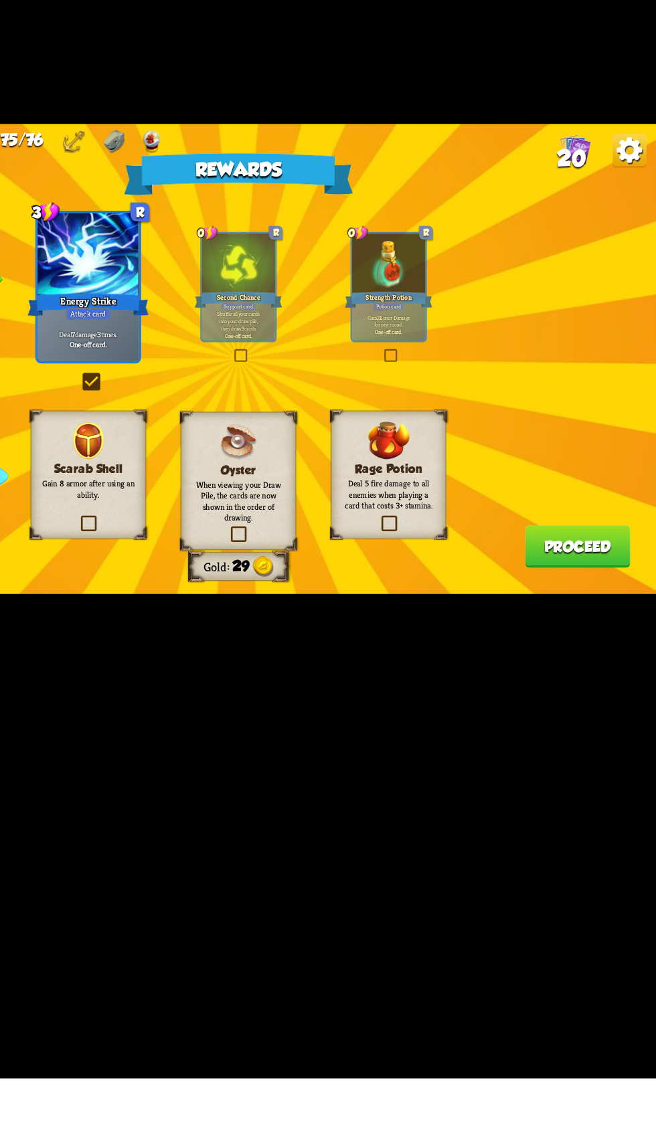
click at [304, 715] on div "Oyster When viewing your Draw Pile, the cards are now shown in the order of dra…" at bounding box center [328, 661] width 90 height 108
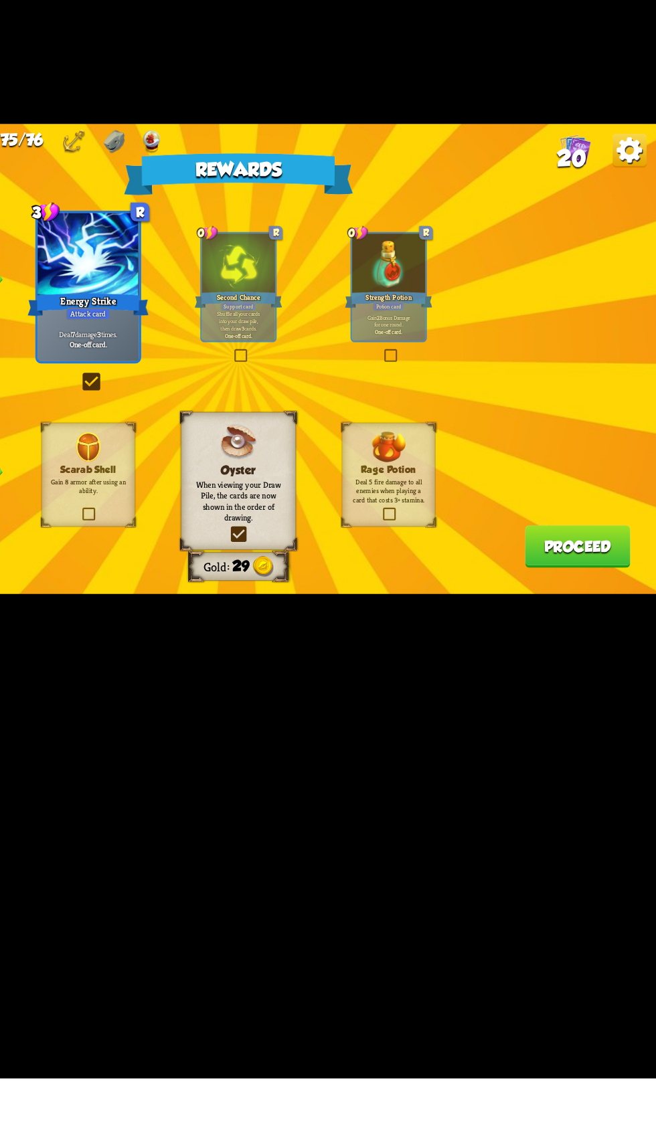
click at [559, 729] on button "Proceed" at bounding box center [594, 712] width 83 height 33
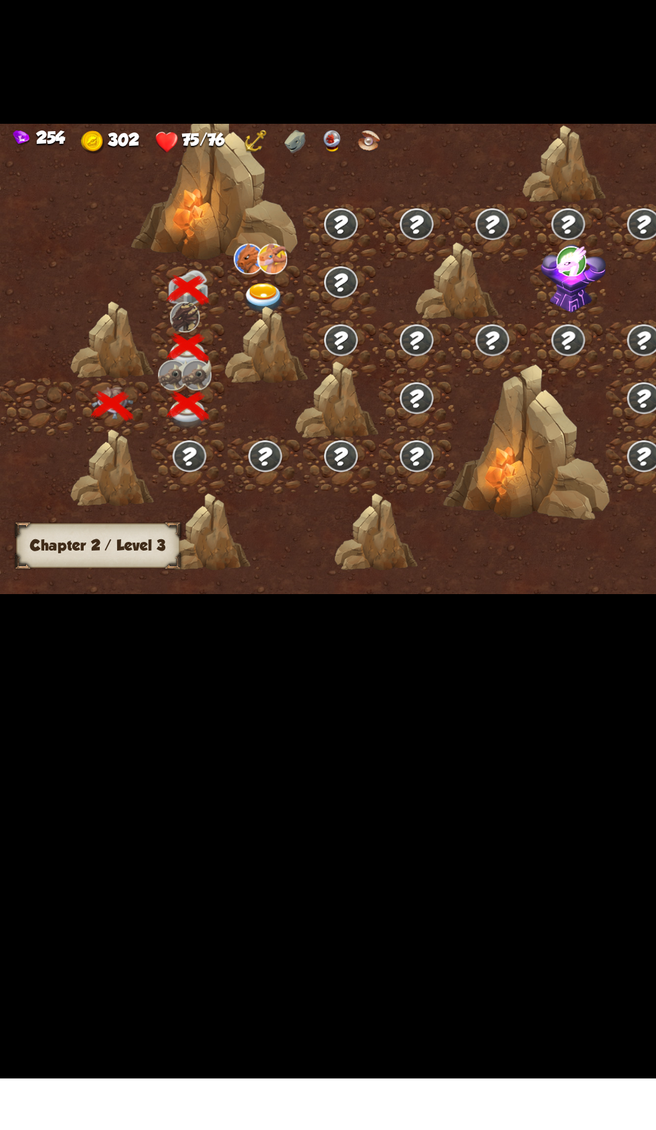
click at [209, 499] on img at bounding box center [213, 487] width 23 height 24
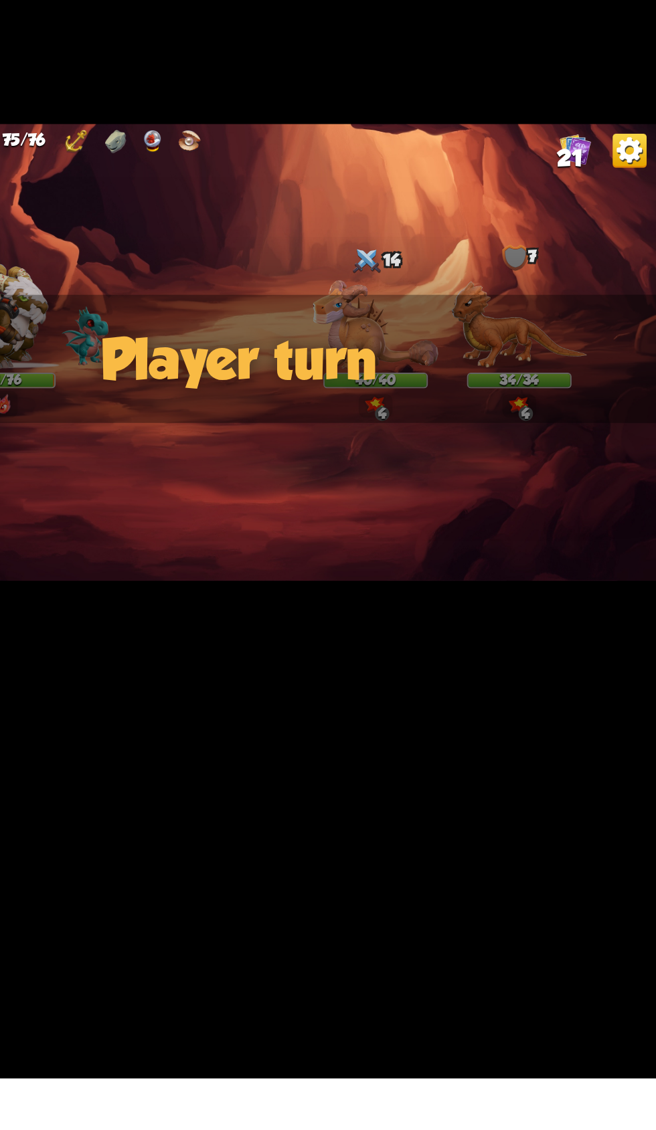
click at [593, 413] on img at bounding box center [592, 400] width 25 height 25
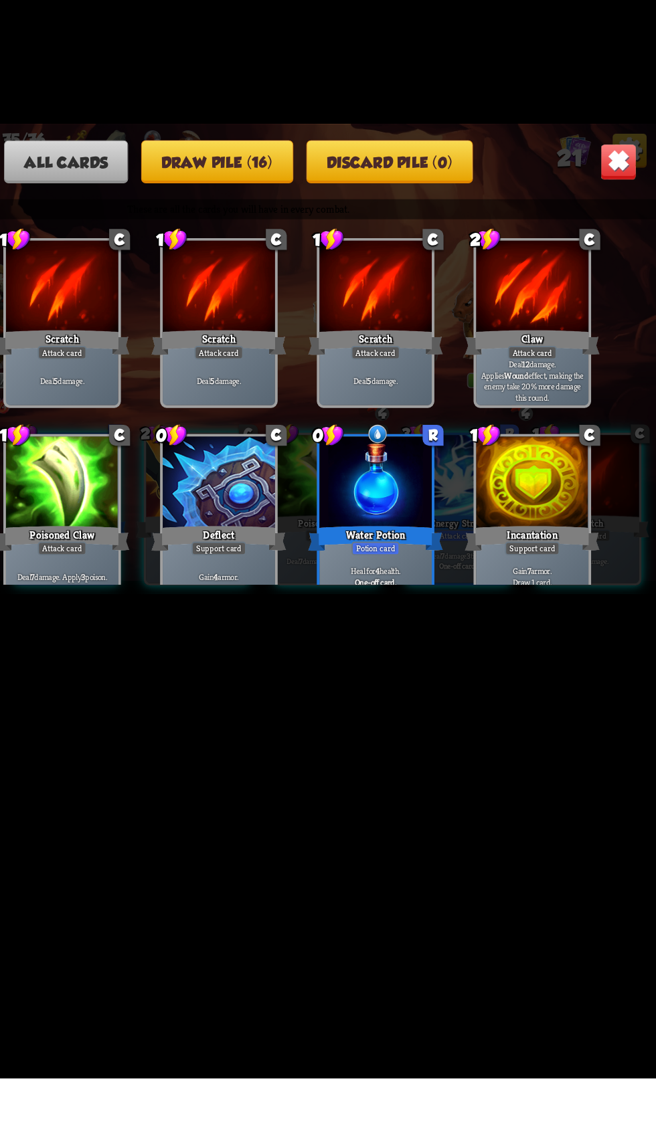
click at [362, 427] on button "Draw pile (16)" at bounding box center [311, 410] width 119 height 34
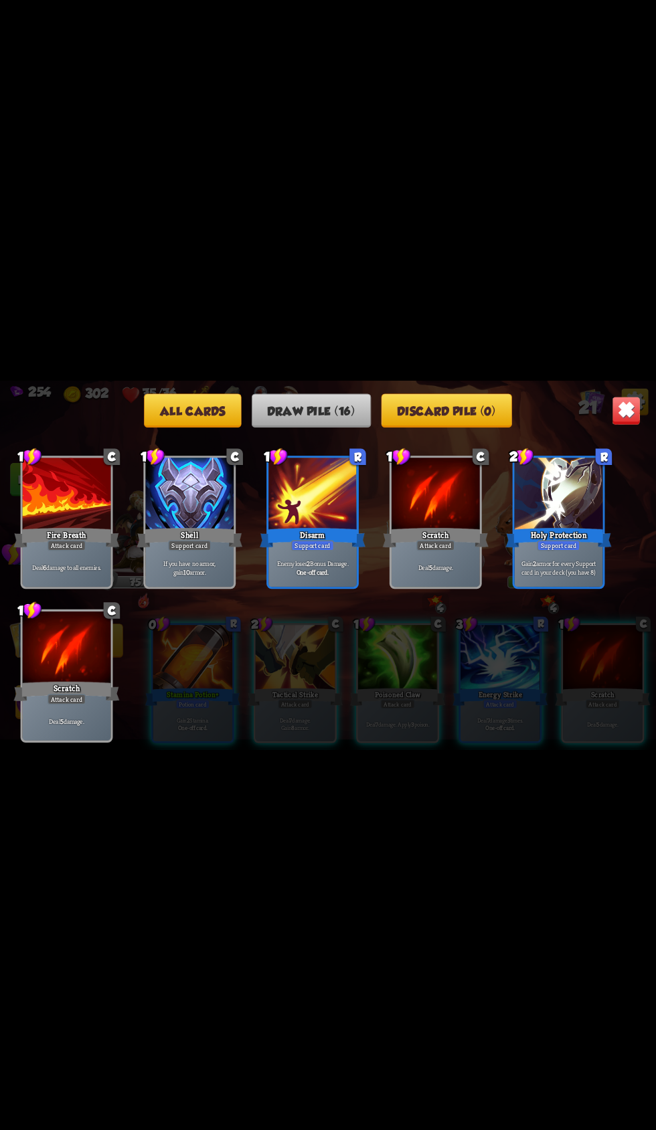
scroll to position [412, 0]
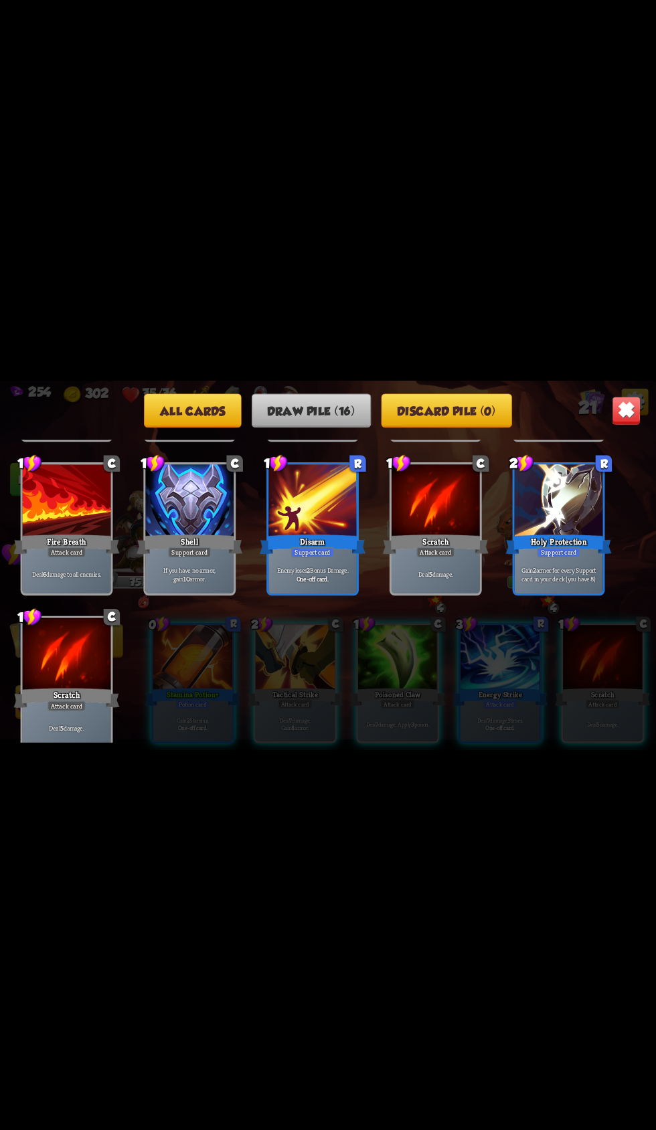
click at [615, 425] on img at bounding box center [625, 410] width 29 height 29
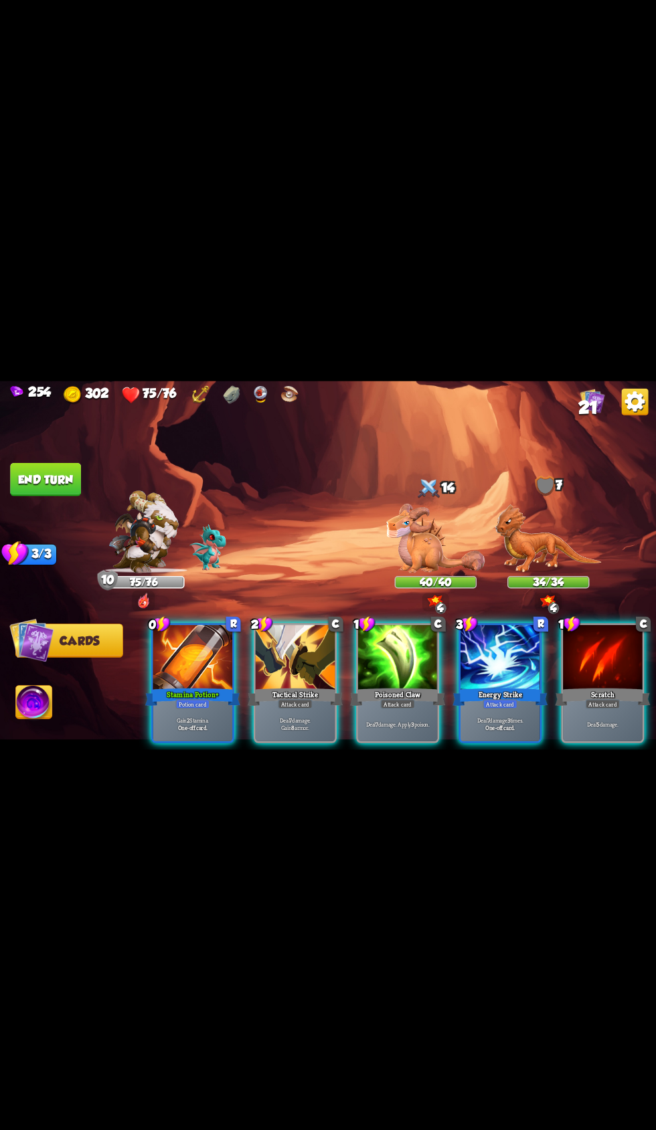
click at [587, 417] on span "21" at bounding box center [588, 407] width 20 height 20
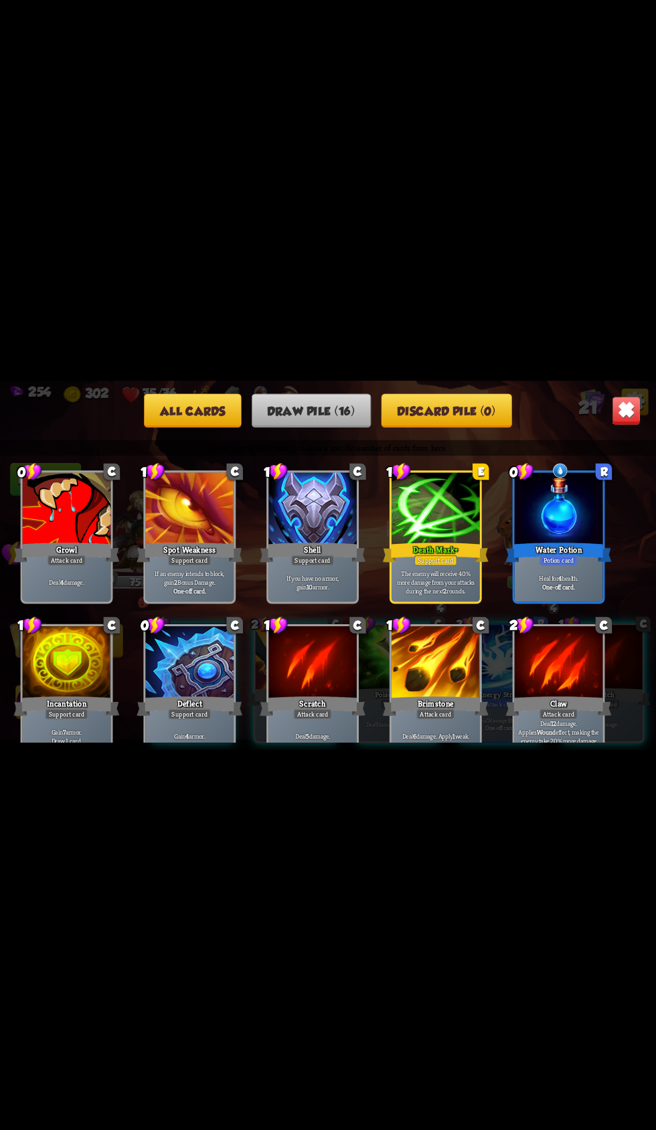
click at [613, 425] on img at bounding box center [625, 410] width 29 height 29
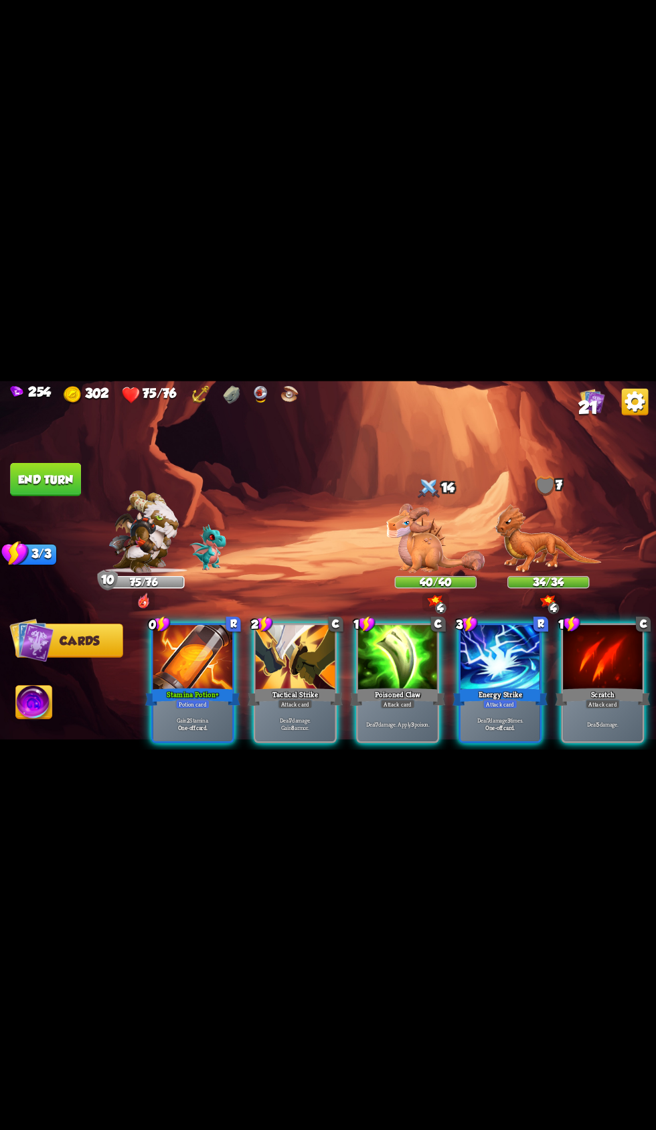
click at [267, 692] on div at bounding box center [296, 658] width 80 height 67
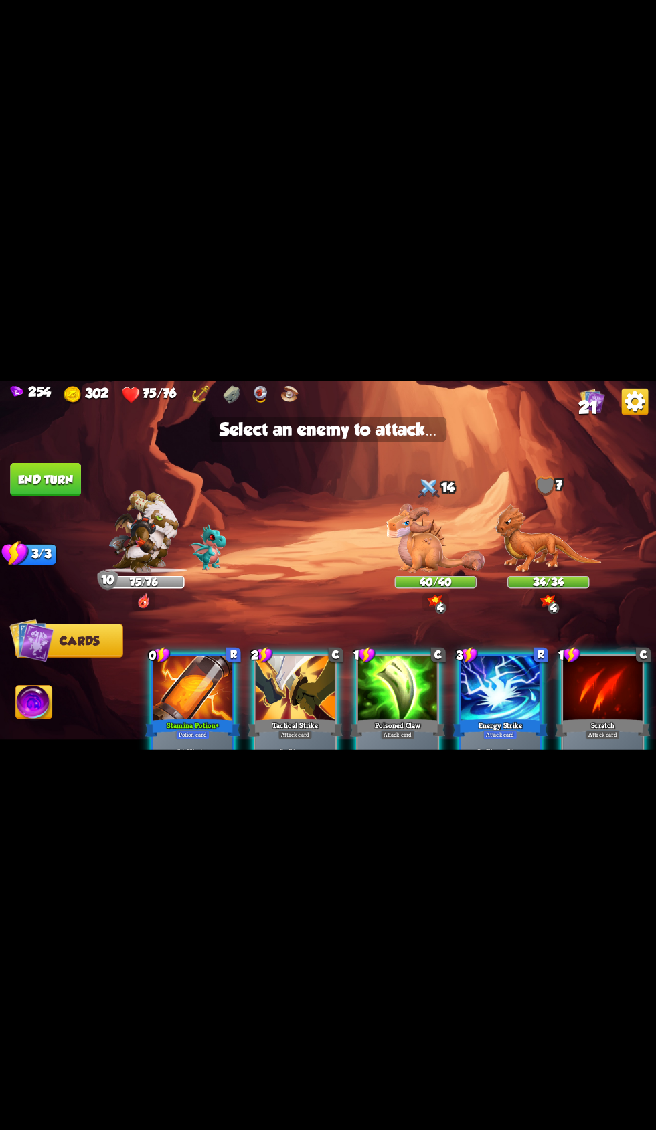
click at [434, 573] on img at bounding box center [435, 538] width 98 height 70
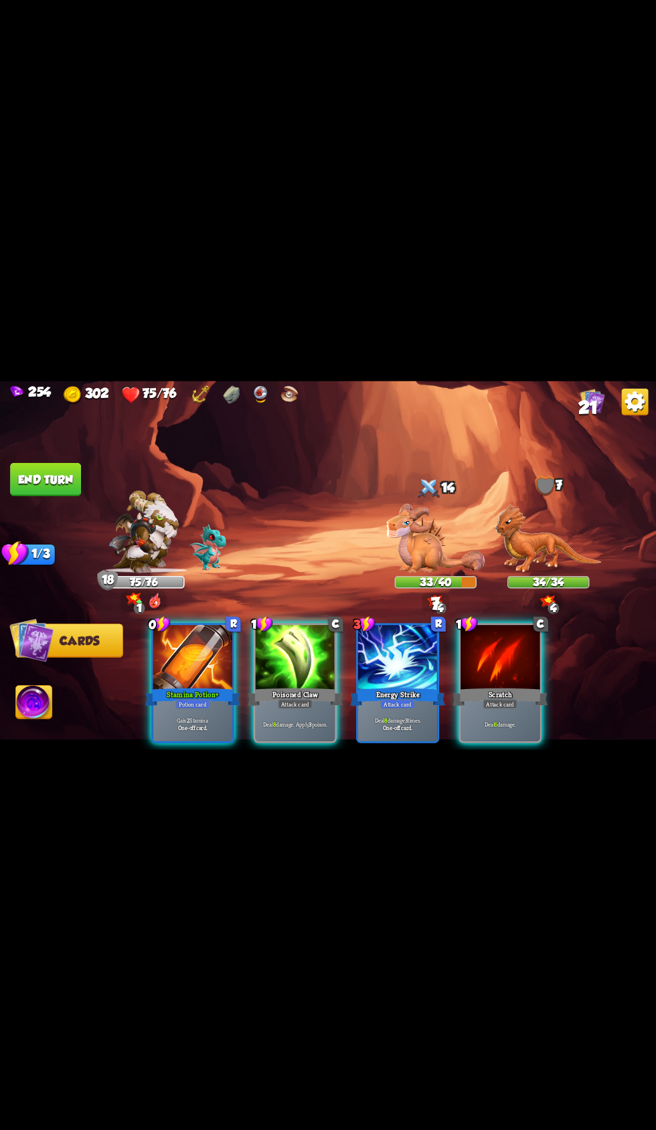
click at [151, 707] on div "Stamina Potion+" at bounding box center [192, 696] width 95 height 21
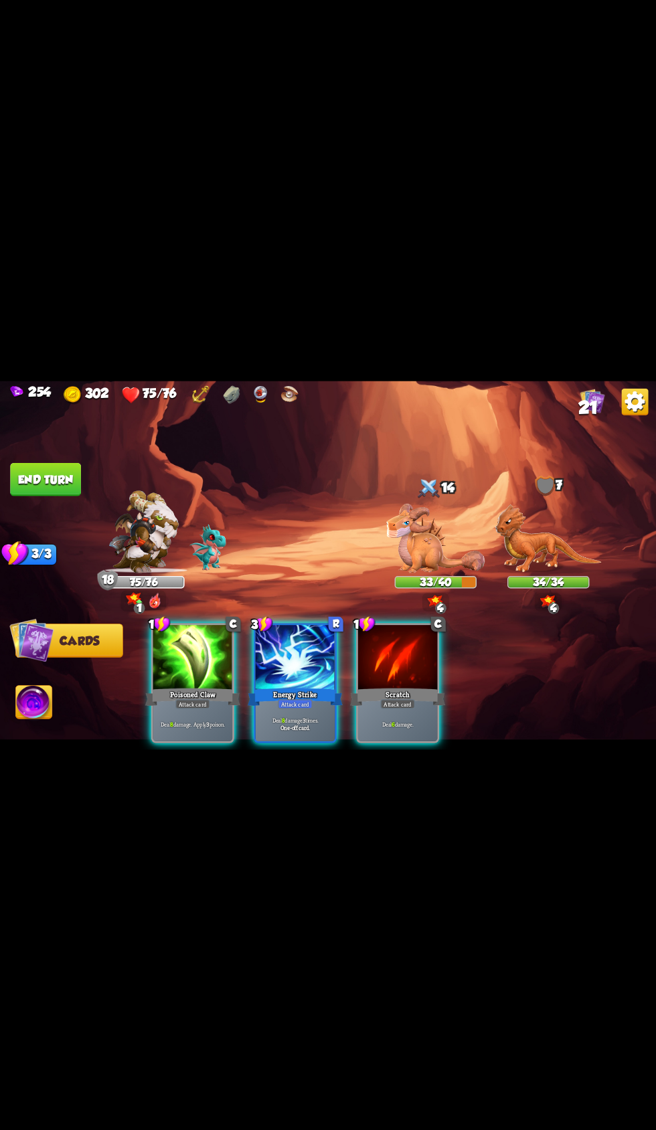
click at [258, 707] on div "Energy Strike" at bounding box center [295, 696] width 95 height 21
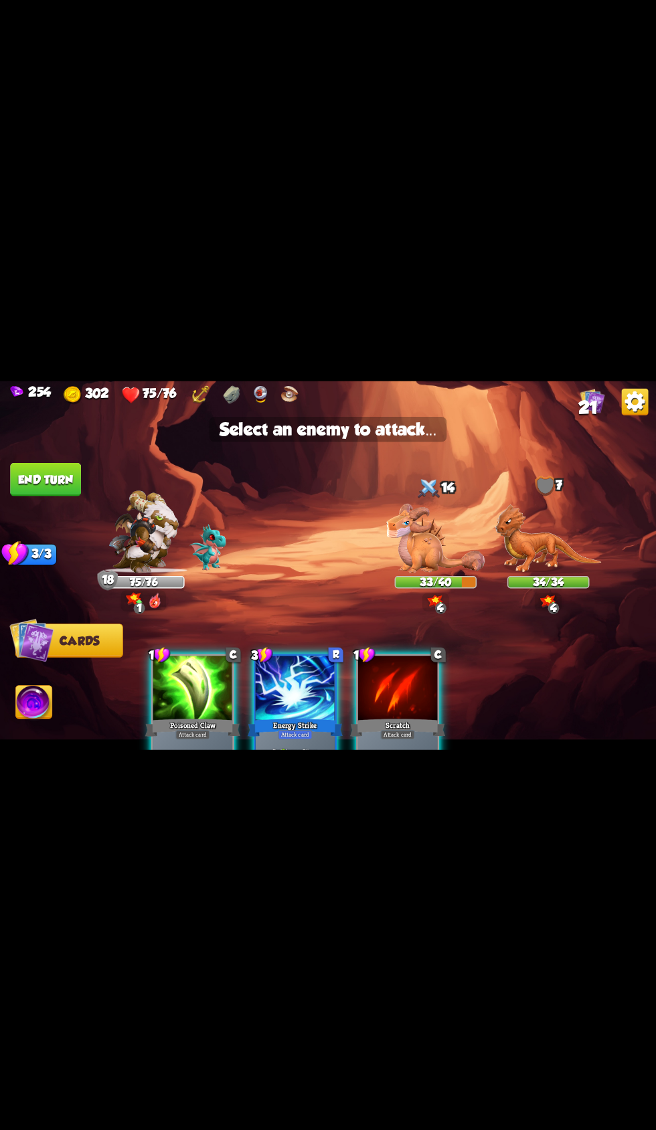
click at [553, 573] on img at bounding box center [548, 538] width 106 height 69
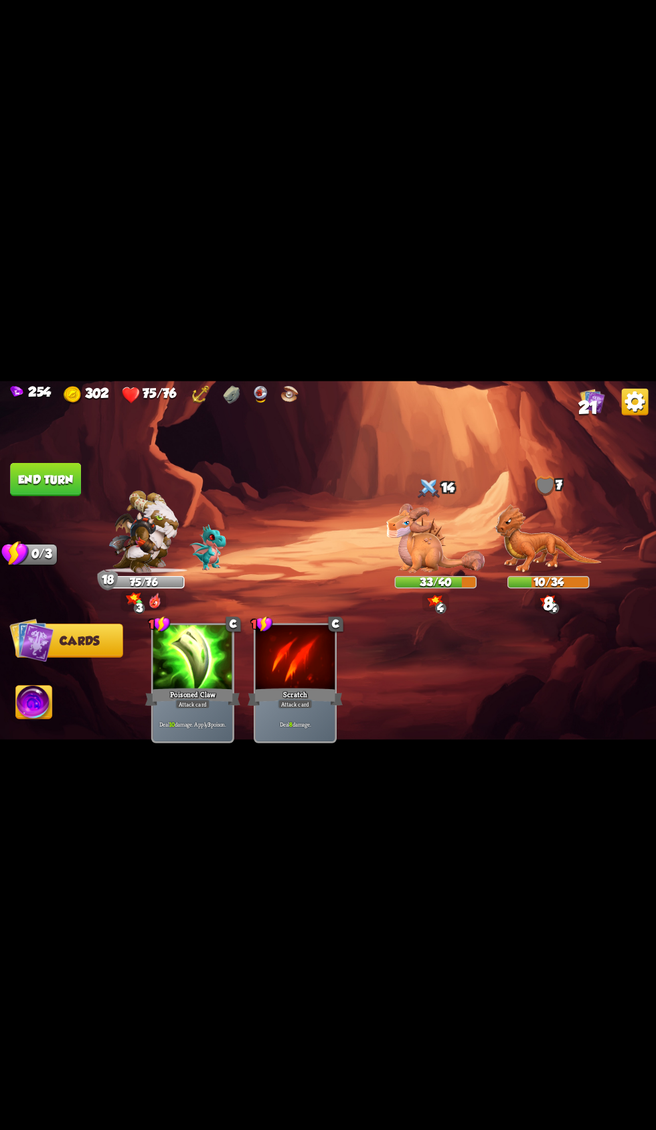
click at [27, 496] on button "End turn" at bounding box center [45, 478] width 71 height 33
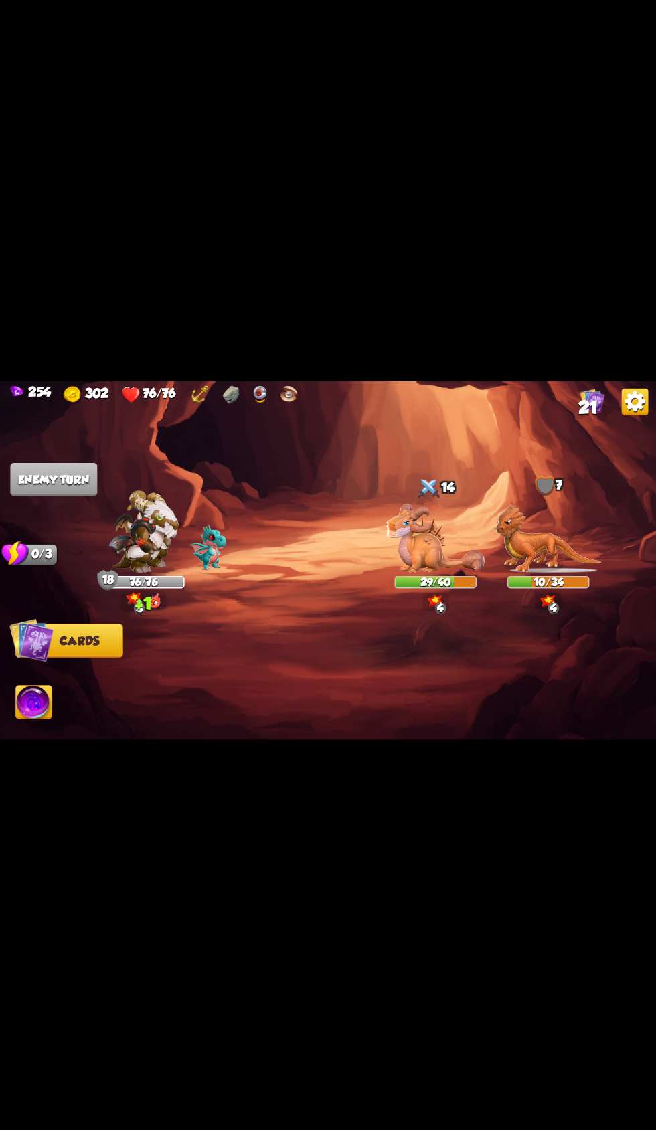
click at [590, 413] on img at bounding box center [592, 400] width 25 height 25
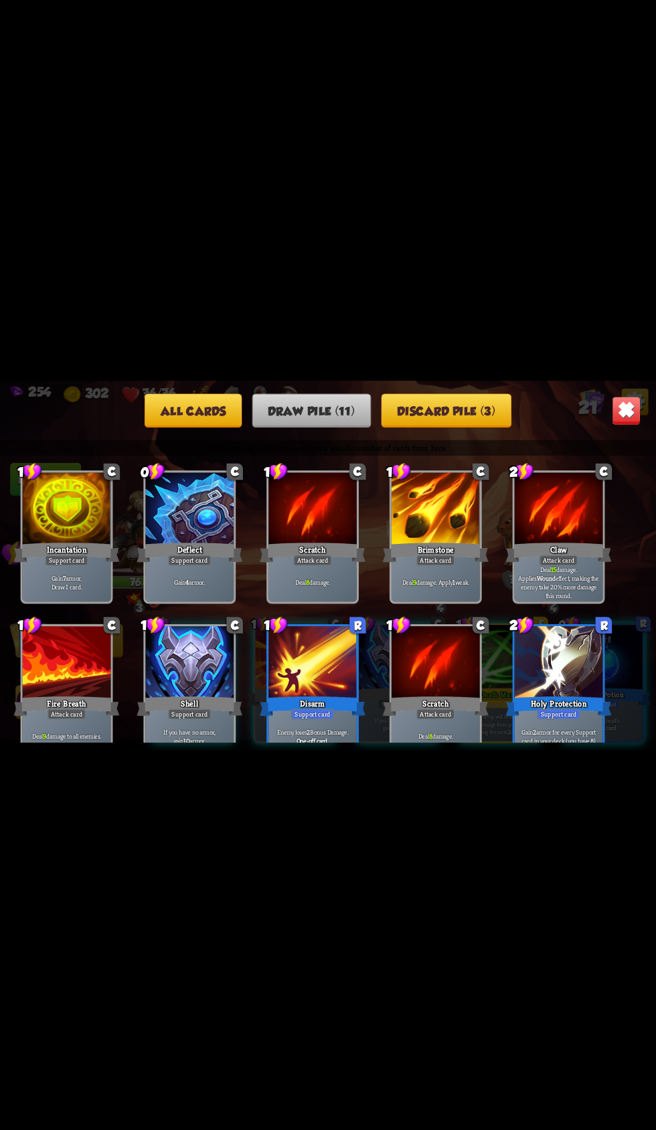
click at [615, 425] on img at bounding box center [625, 410] width 29 height 29
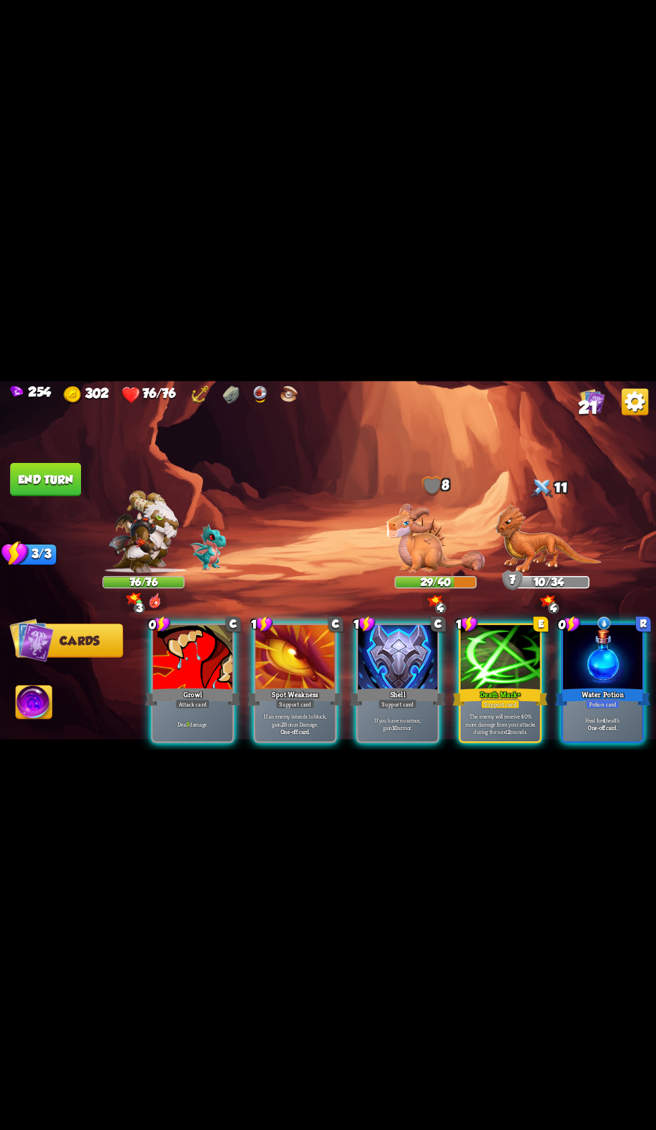
click at [290, 404] on img at bounding box center [289, 394] width 18 height 19
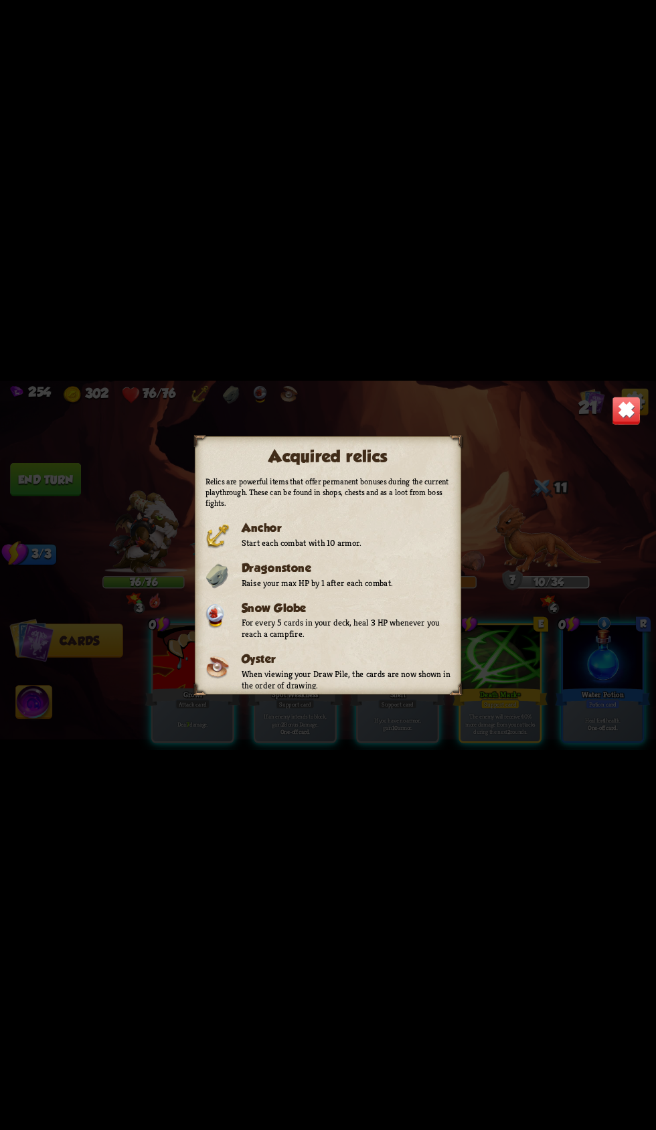
click at [634, 425] on img at bounding box center [625, 410] width 29 height 29
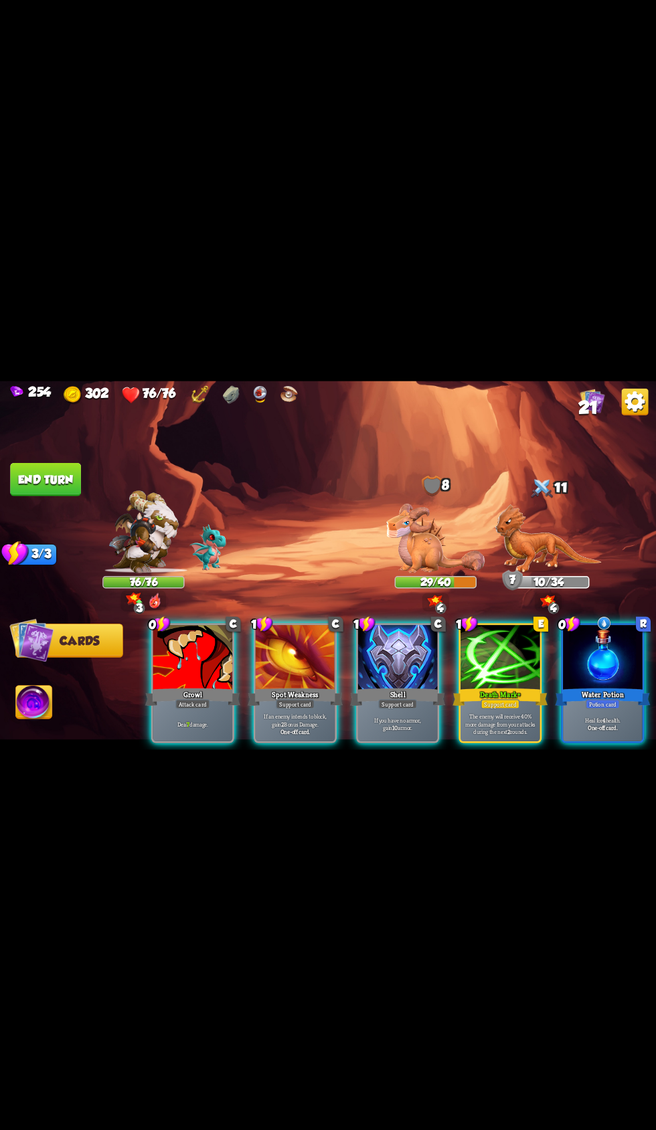
click at [592, 413] on img at bounding box center [592, 400] width 25 height 25
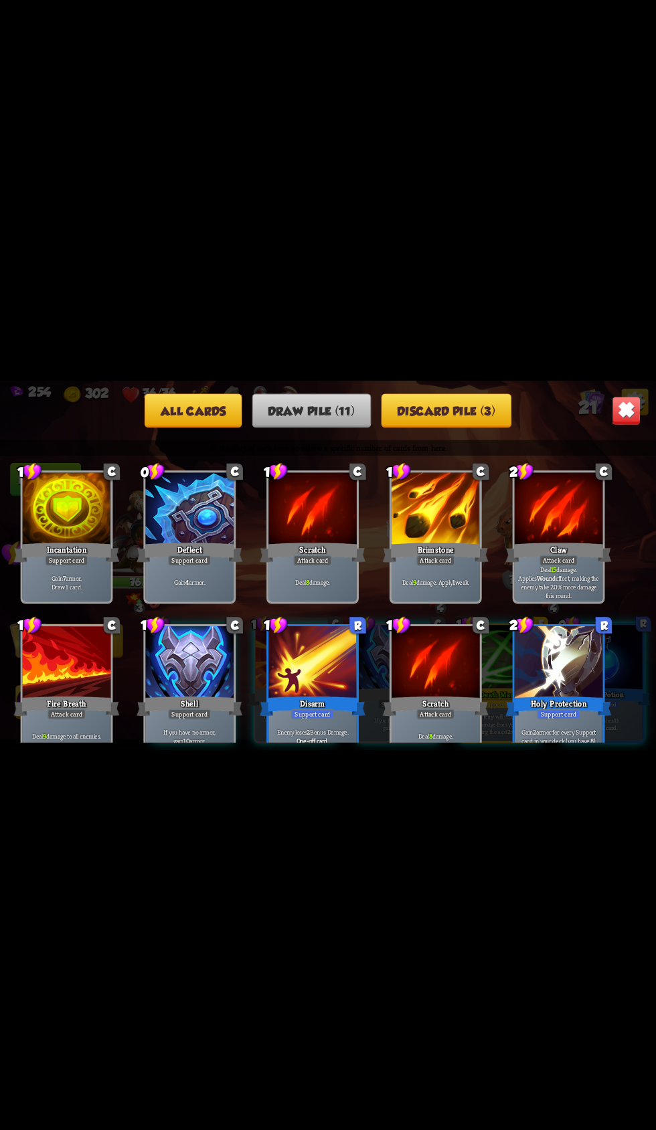
click at [611, 425] on img at bounding box center [625, 410] width 29 height 29
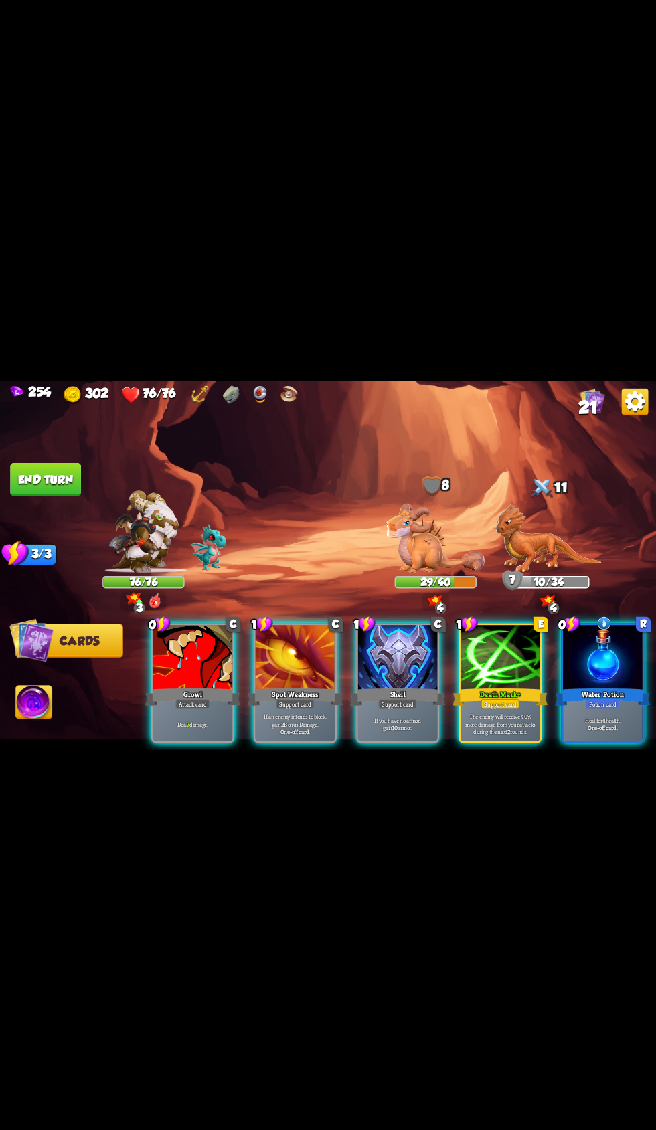
click at [292, 708] on div "Support card" at bounding box center [295, 703] width 39 height 9
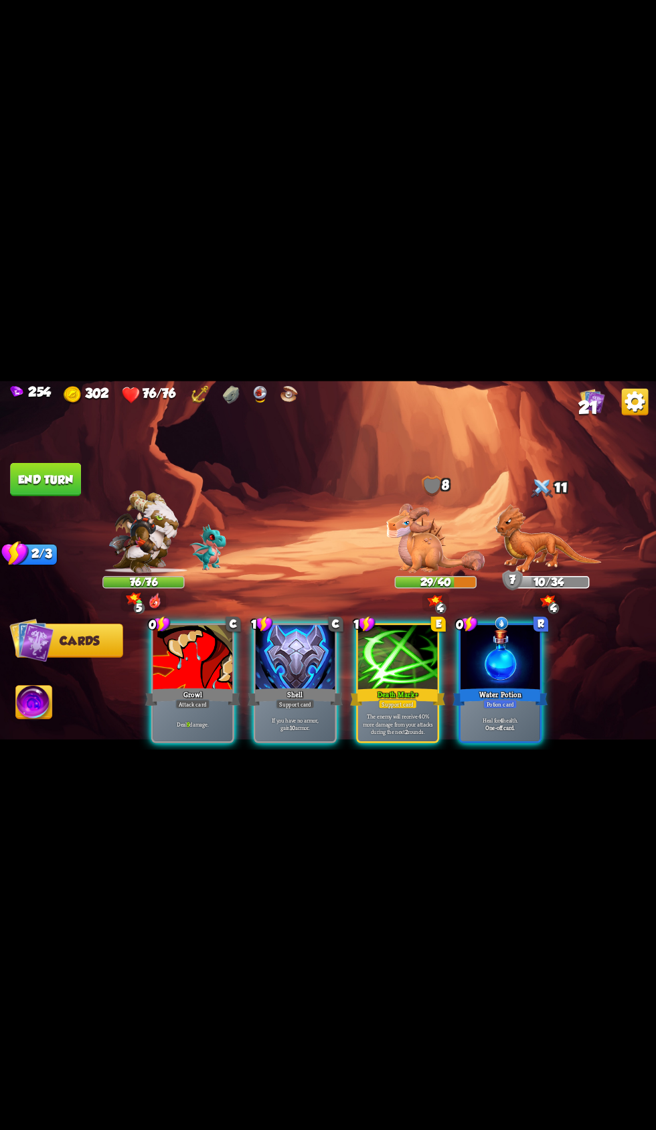
click at [388, 707] on div "Death Mark+" at bounding box center [397, 696] width 95 height 21
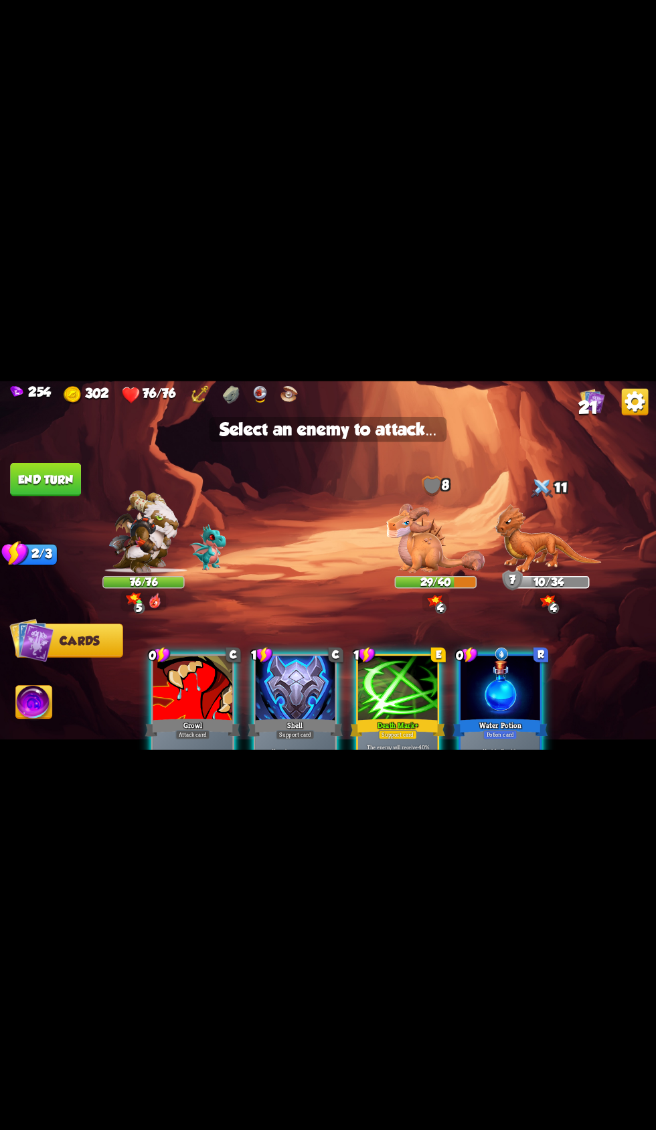
click at [557, 573] on img at bounding box center [548, 538] width 106 height 69
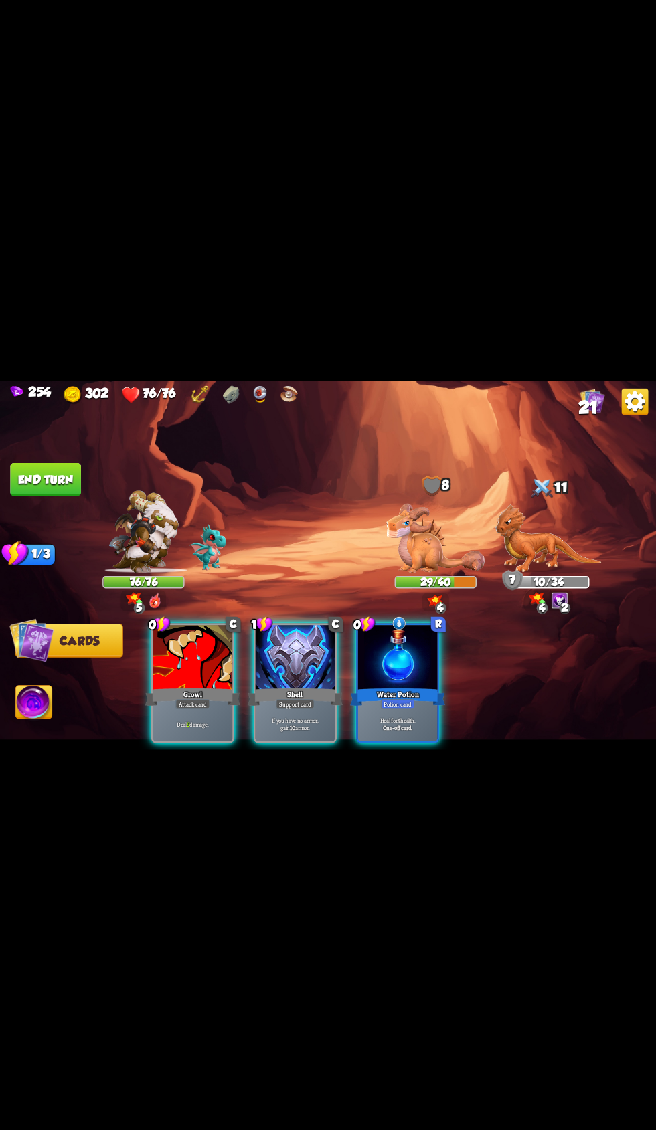
click at [324, 707] on div "Shell" at bounding box center [295, 696] width 95 height 21
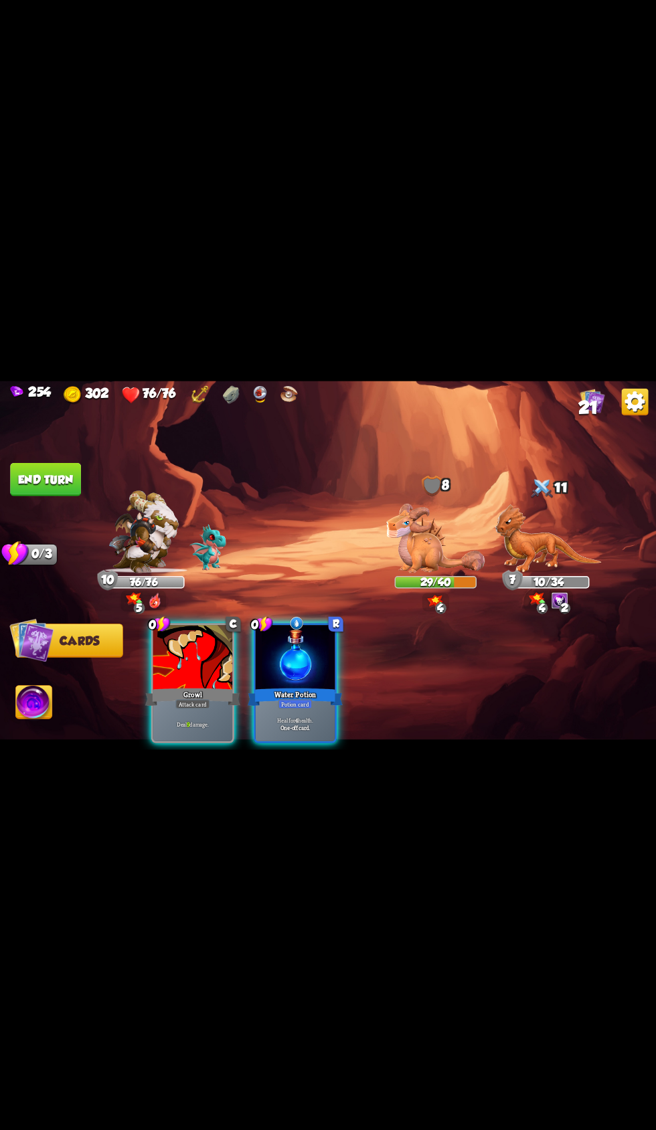
click at [153, 741] on div "Deal 9 damage." at bounding box center [193, 723] width 80 height 35
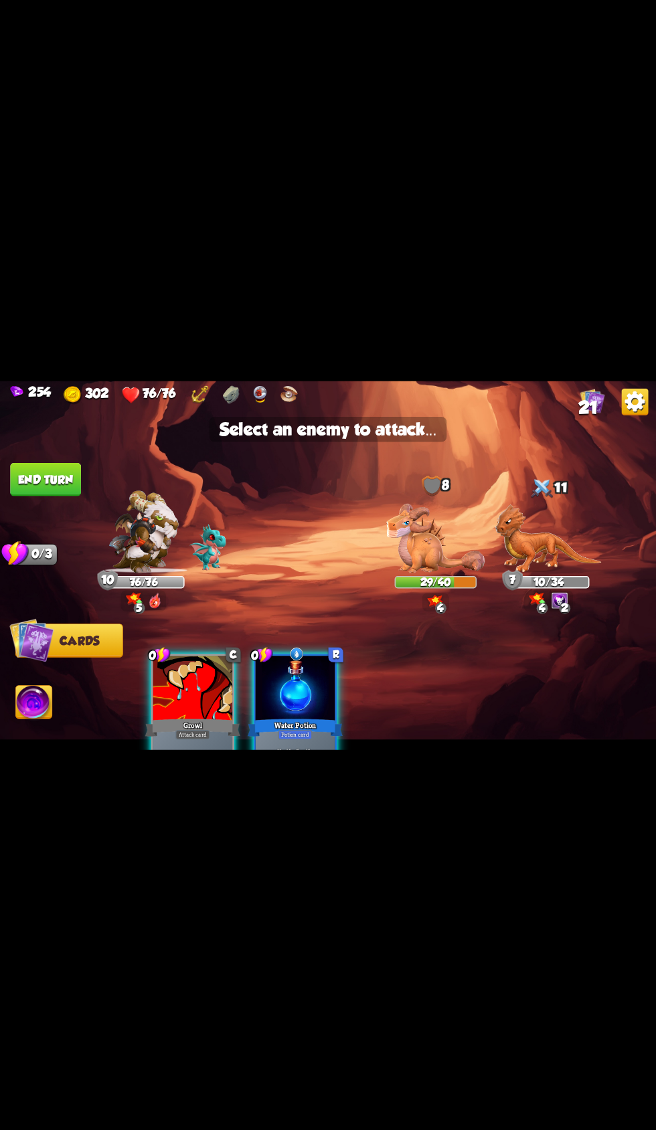
click at [535, 573] on img at bounding box center [548, 538] width 106 height 69
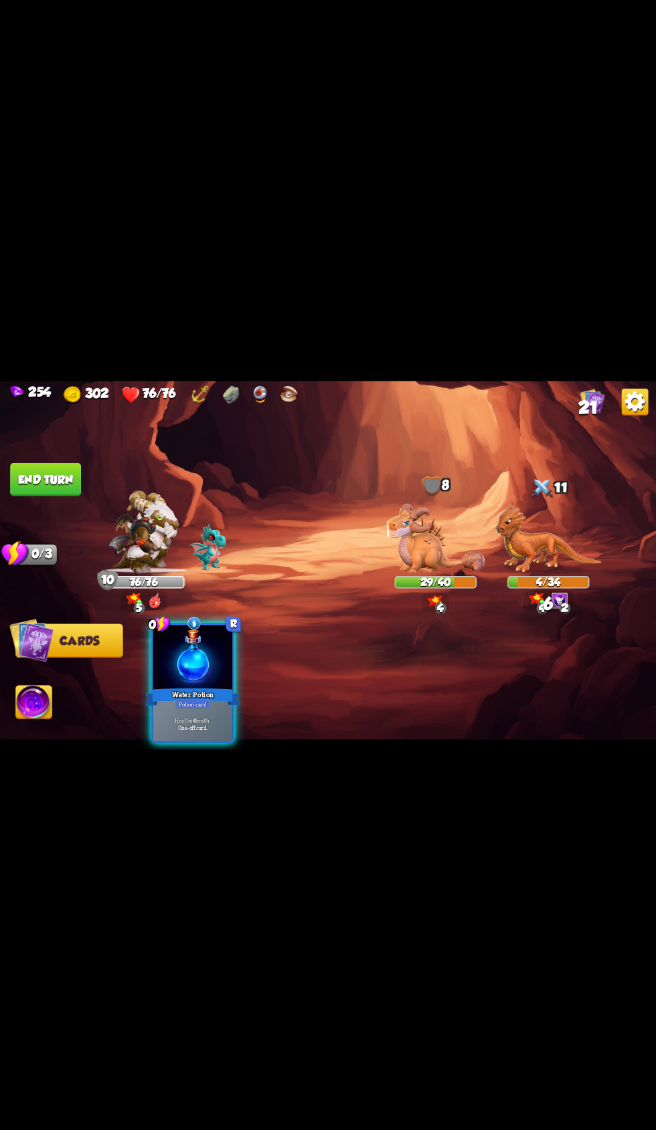
click at [65, 496] on button "End turn" at bounding box center [45, 478] width 71 height 33
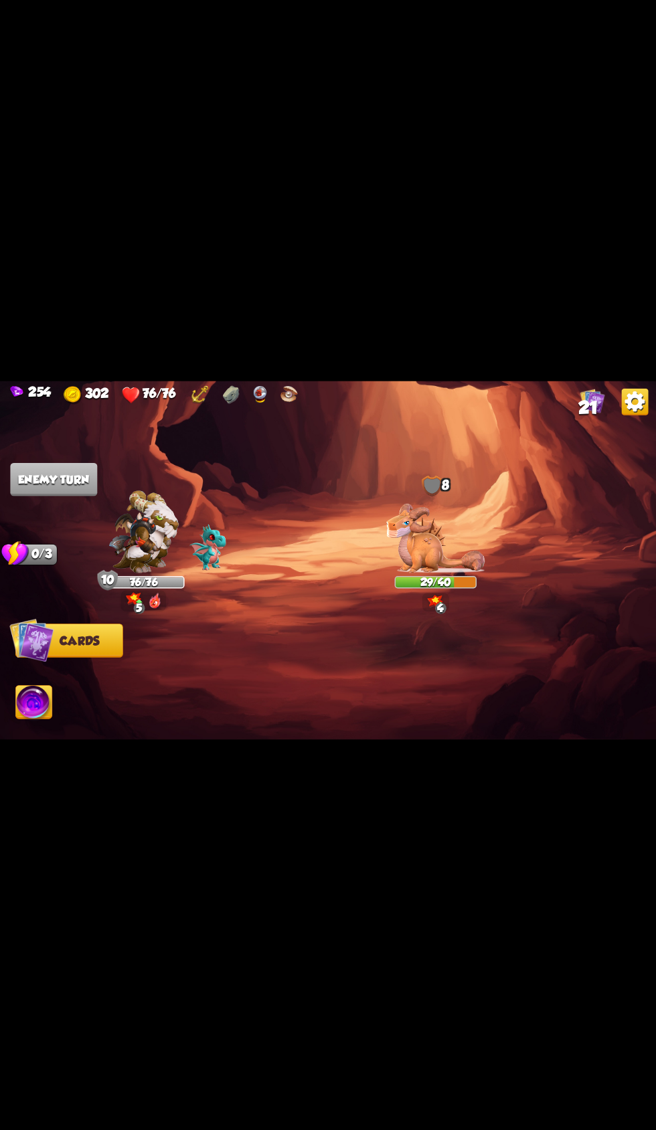
click at [585, 417] on span "21" at bounding box center [588, 407] width 20 height 20
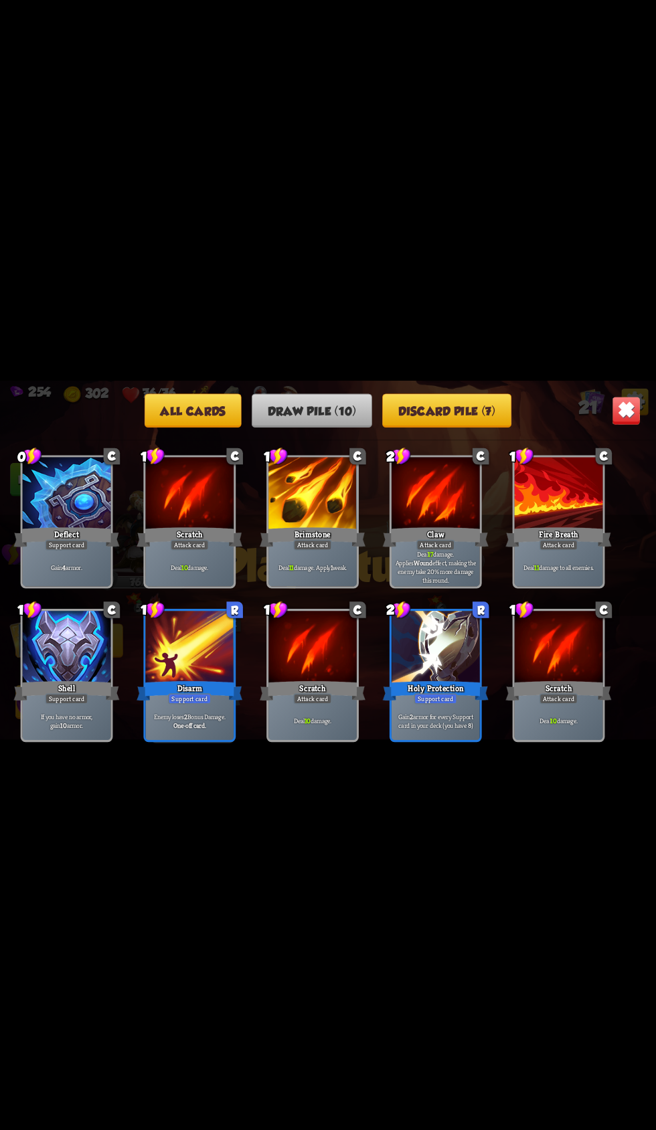
scroll to position [0, 0]
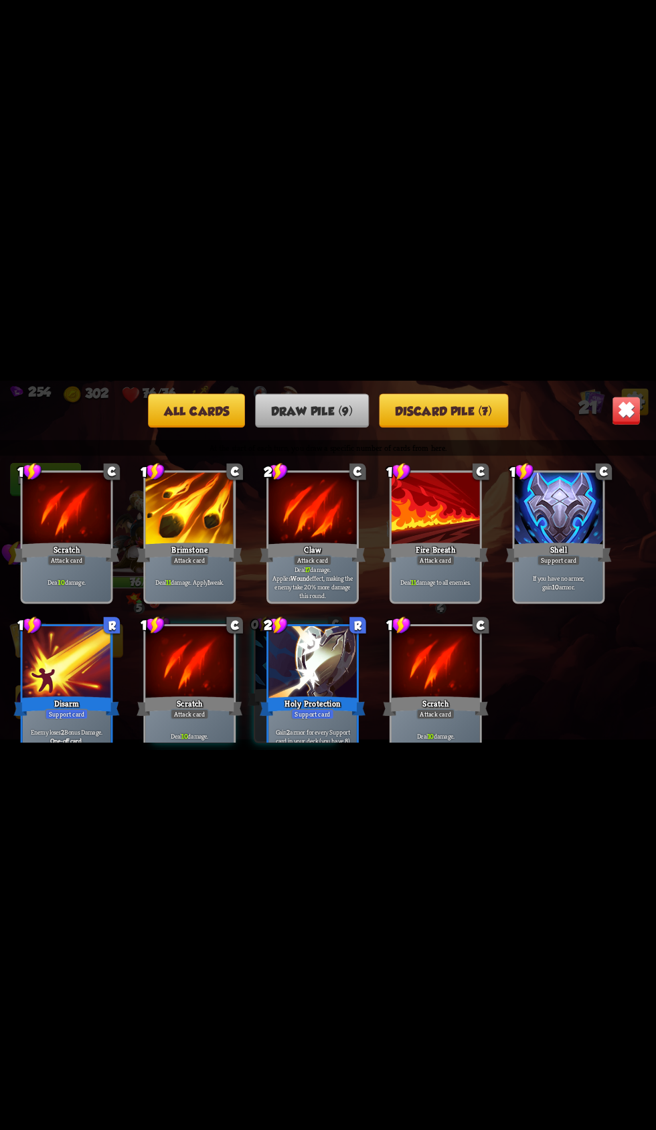
click at [426, 427] on button "Discard pile (7)" at bounding box center [443, 410] width 129 height 34
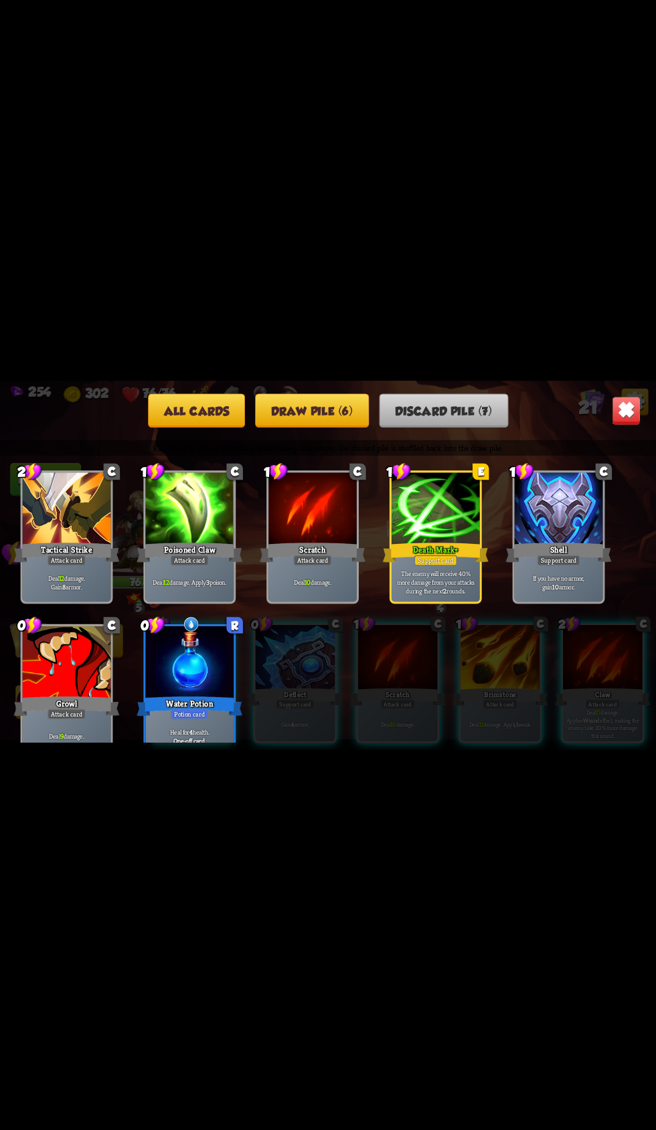
click at [318, 427] on button "Draw pile (6)" at bounding box center [312, 410] width 114 height 34
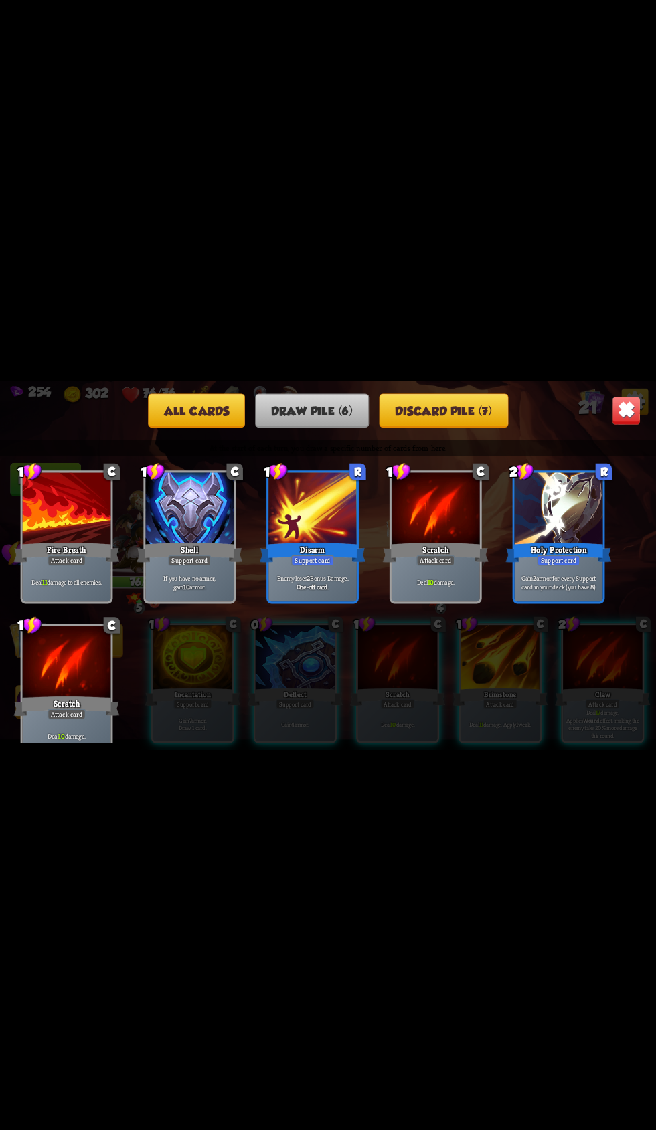
click at [613, 425] on img at bounding box center [625, 410] width 29 height 29
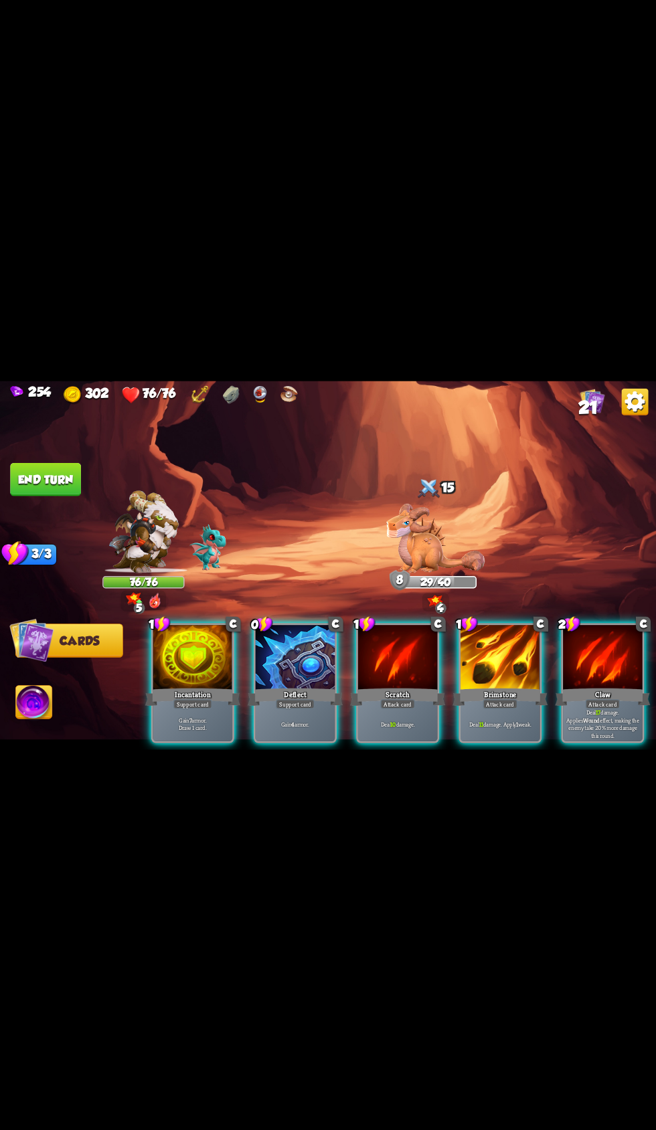
click at [477, 692] on div at bounding box center [500, 658] width 80 height 67
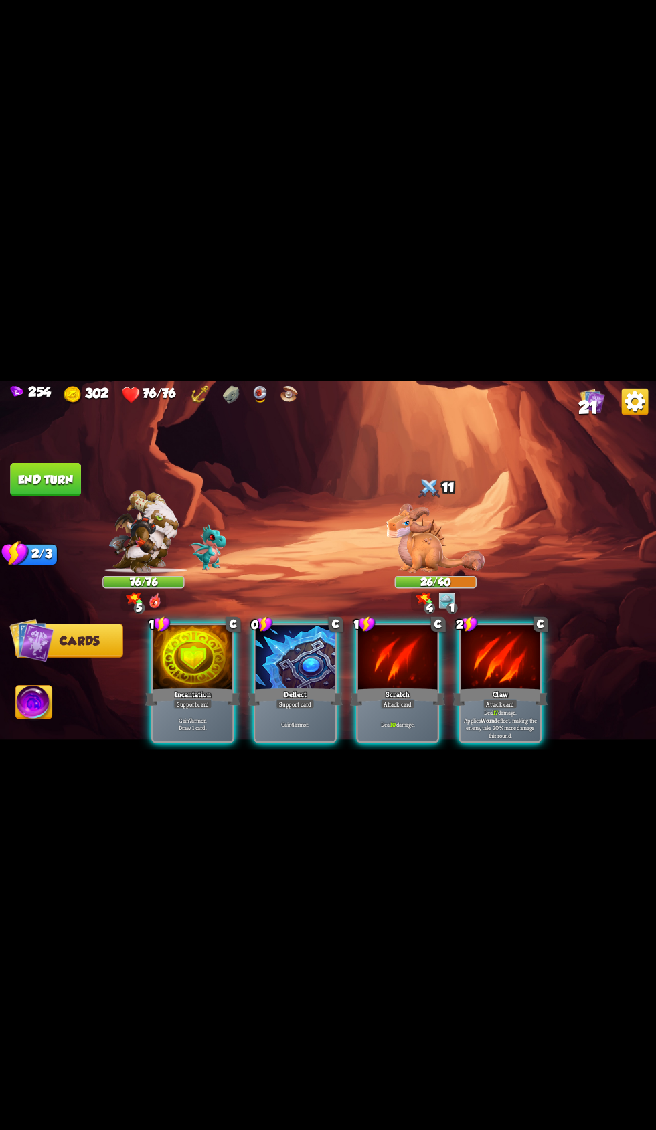
click at [157, 731] on p "Gain 7 armor. Draw 1 card." at bounding box center [193, 723] width 76 height 15
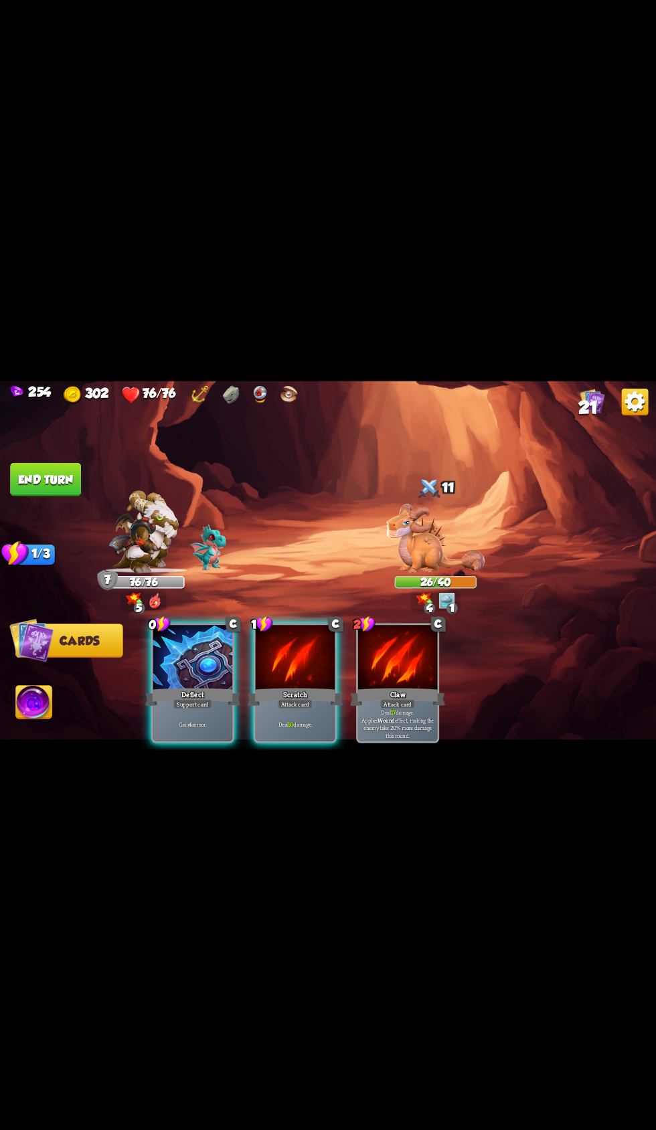
click at [171, 741] on div "Gain 4 armor." at bounding box center [193, 723] width 80 height 35
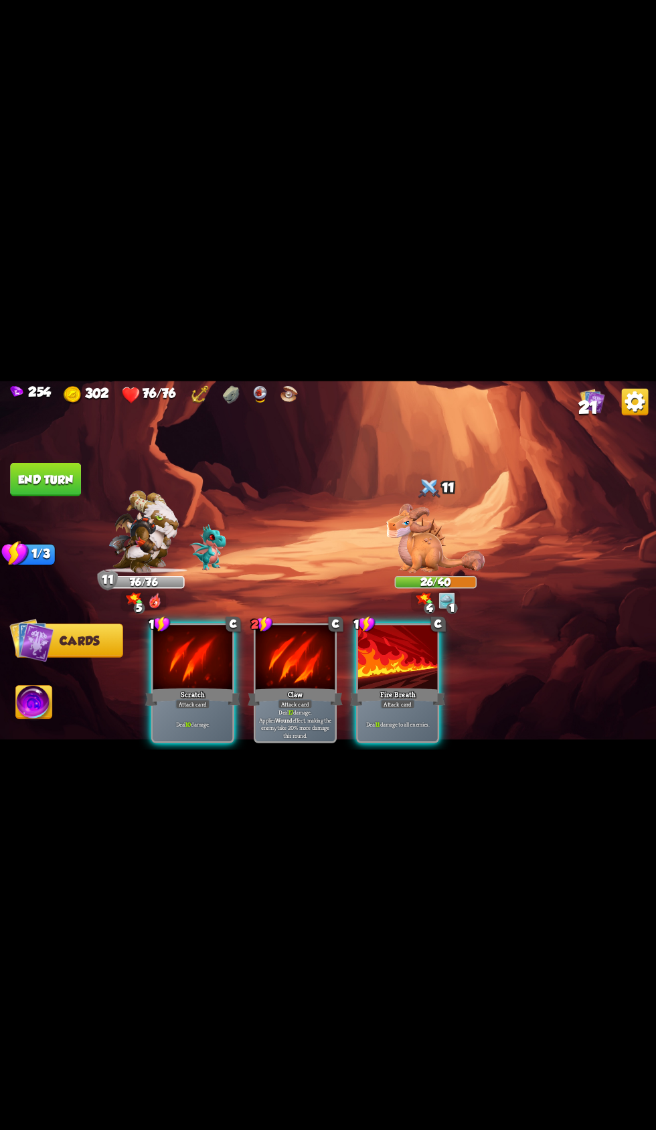
click at [394, 692] on div at bounding box center [398, 658] width 80 height 67
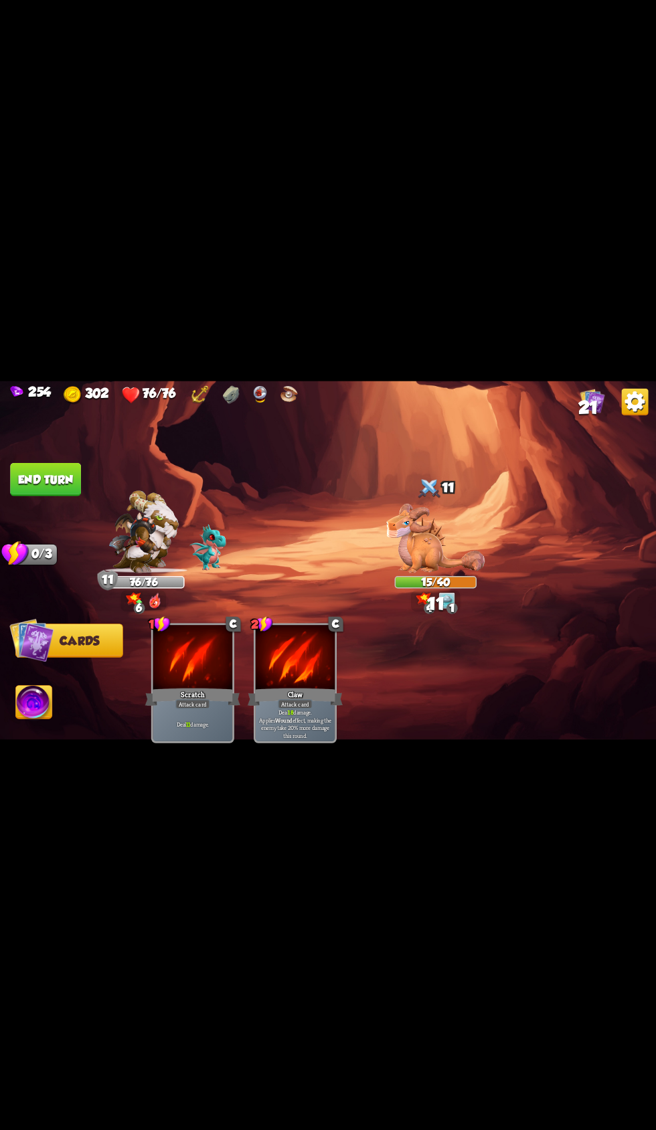
click at [53, 496] on button "End turn" at bounding box center [45, 478] width 71 height 33
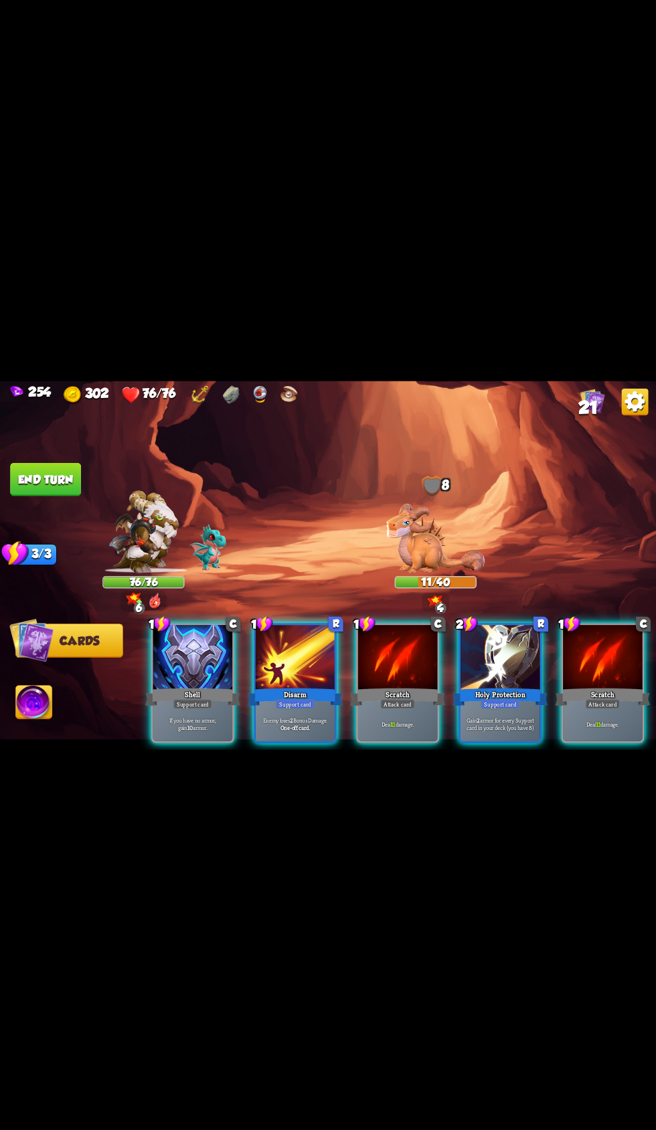
click at [376, 692] on div at bounding box center [398, 658] width 80 height 67
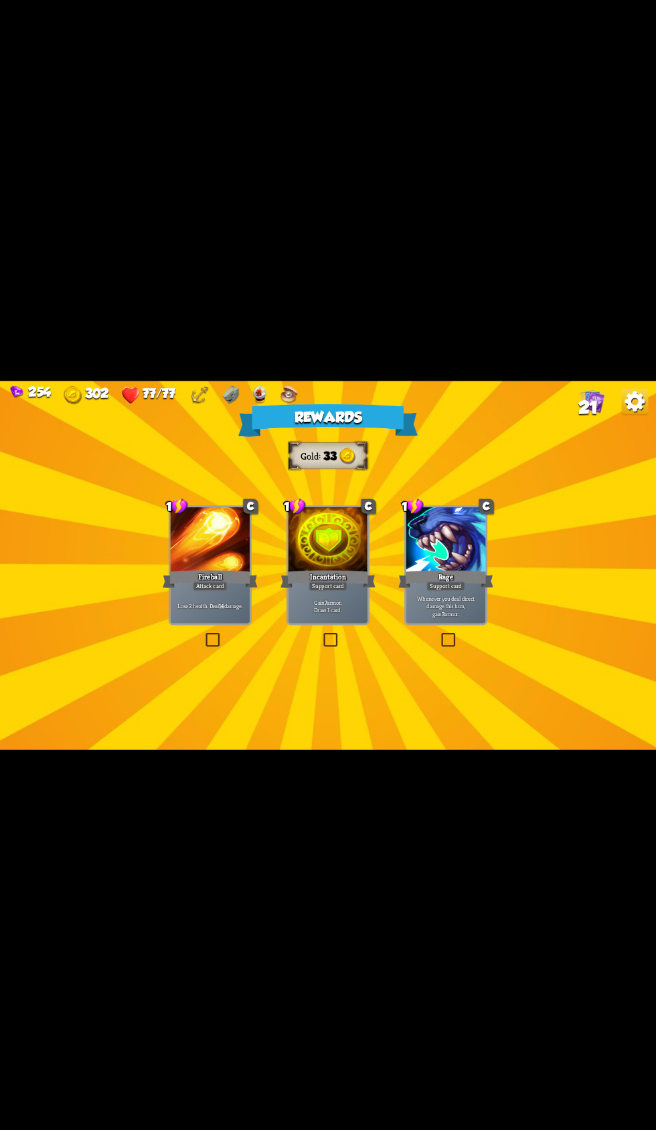
click at [296, 574] on div at bounding box center [328, 540] width 80 height 67
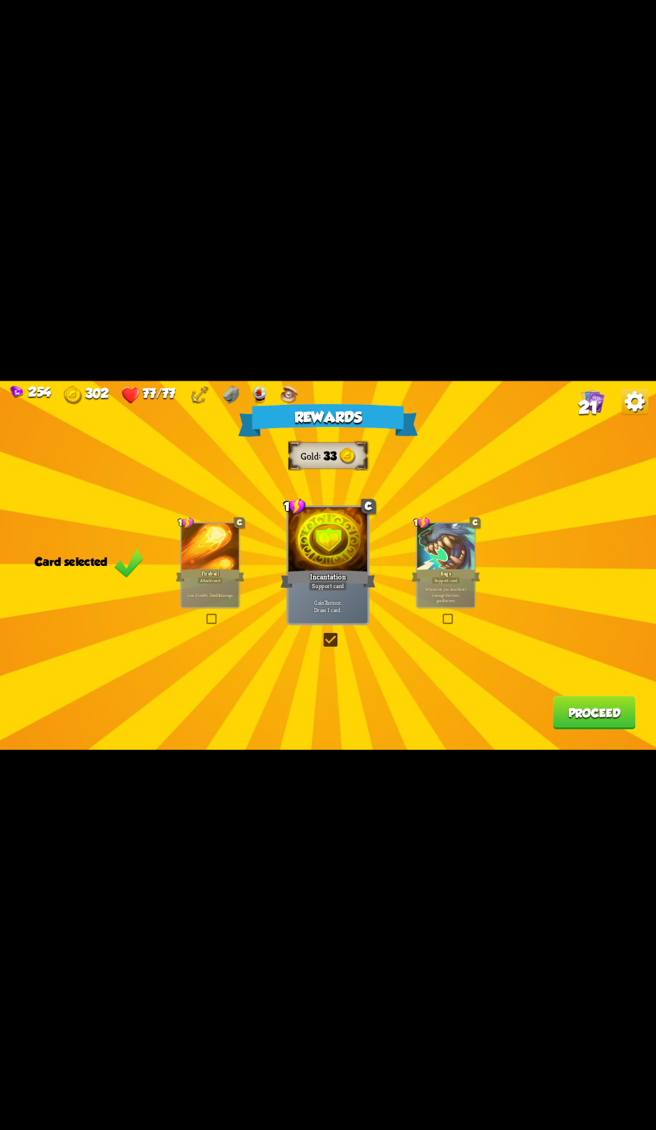
click at [575, 729] on button "Proceed" at bounding box center [594, 712] width 83 height 33
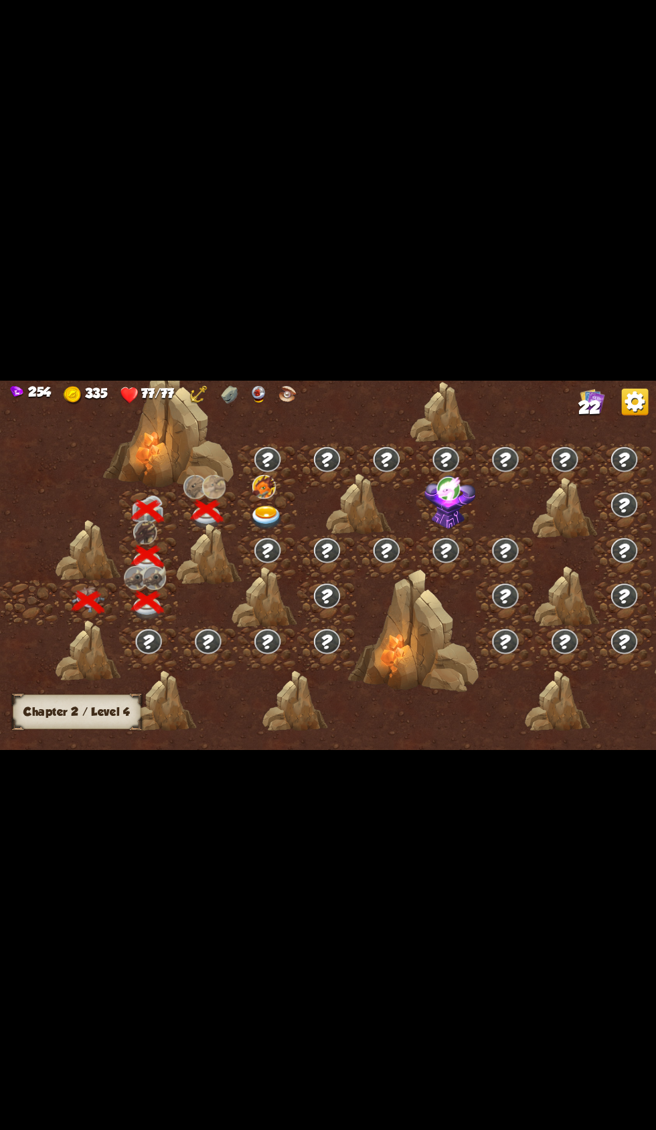
click at [267, 499] on img at bounding box center [263, 487] width 23 height 24
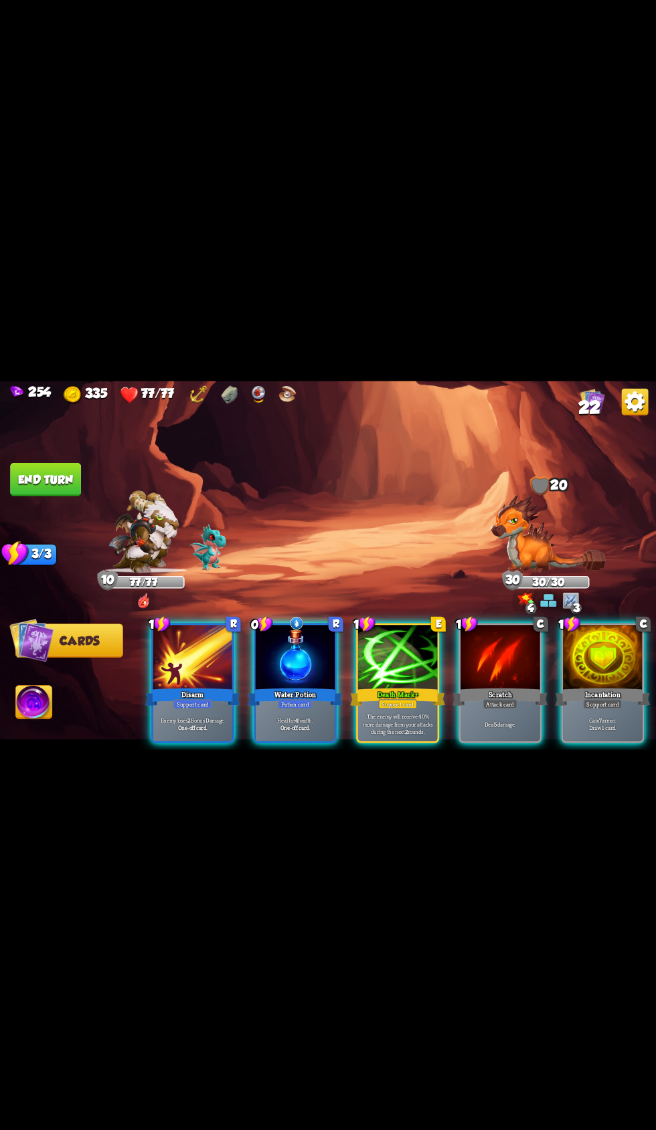
click at [167, 692] on div at bounding box center [193, 658] width 80 height 67
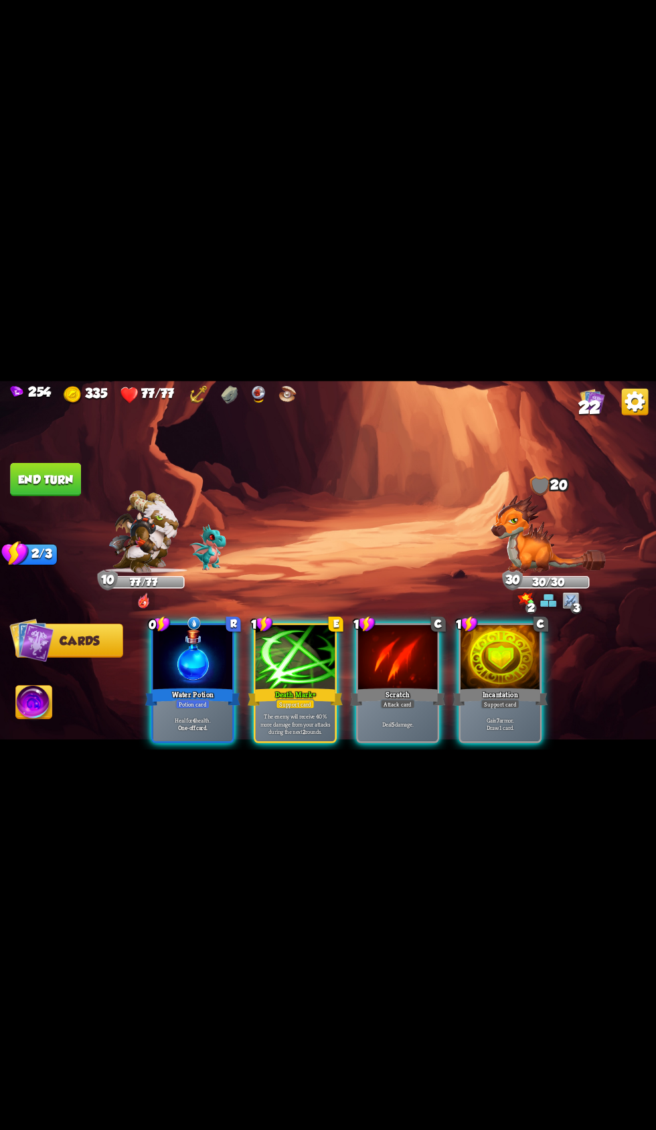
click at [310, 692] on div at bounding box center [296, 658] width 80 height 67
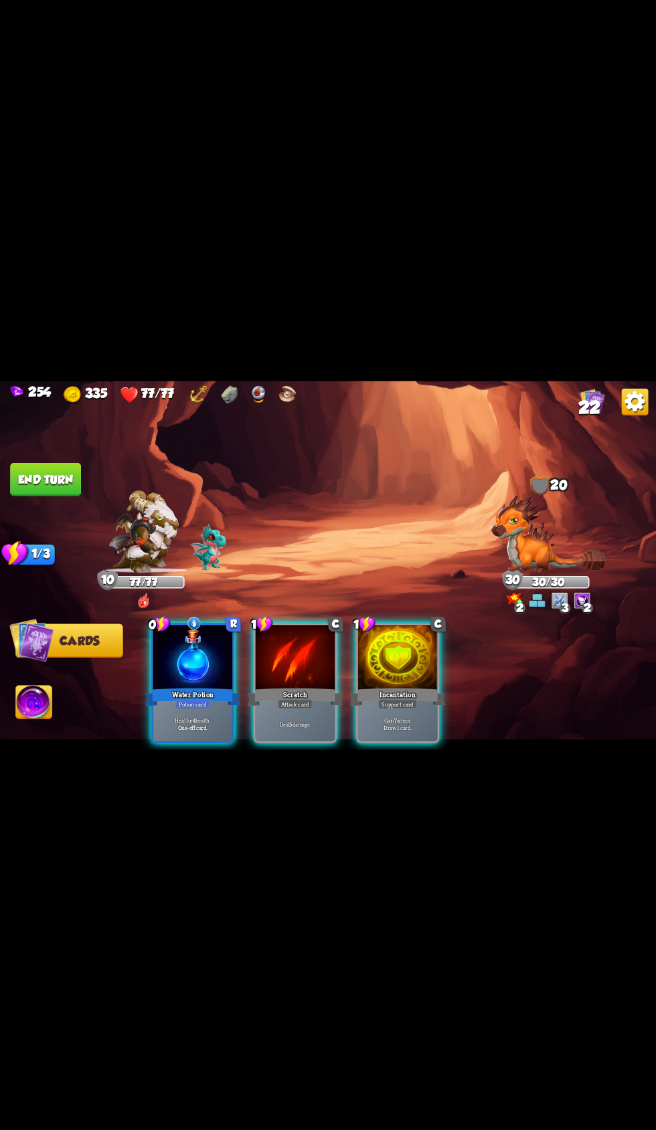
click at [423, 692] on div at bounding box center [398, 658] width 80 height 67
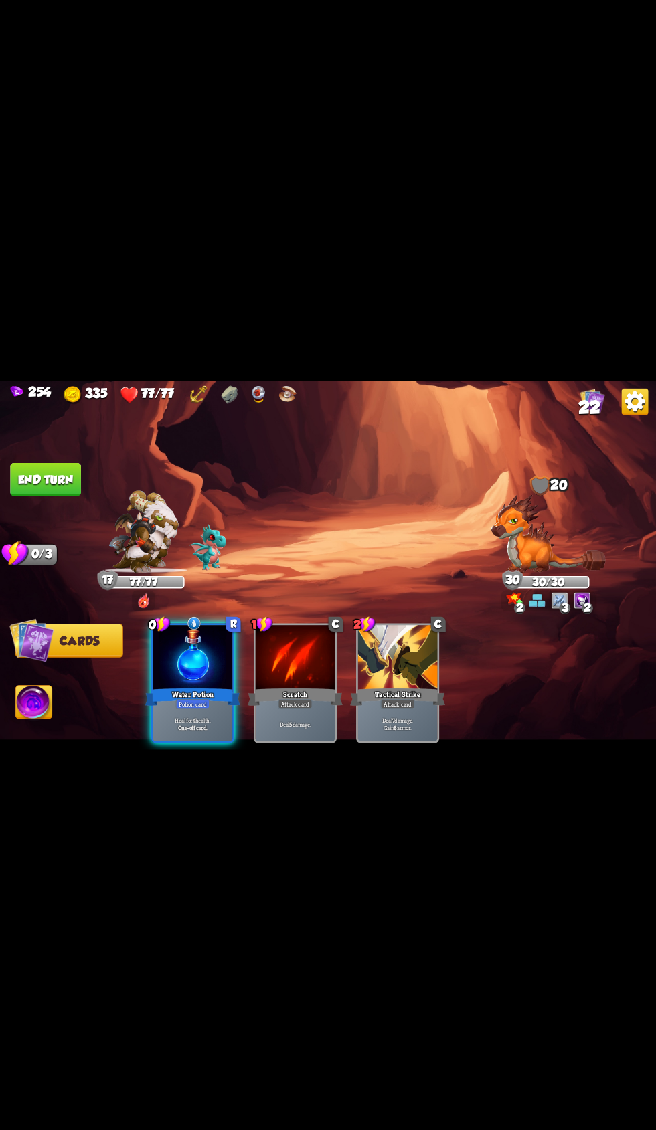
click at [64, 496] on button "End turn" at bounding box center [45, 478] width 71 height 33
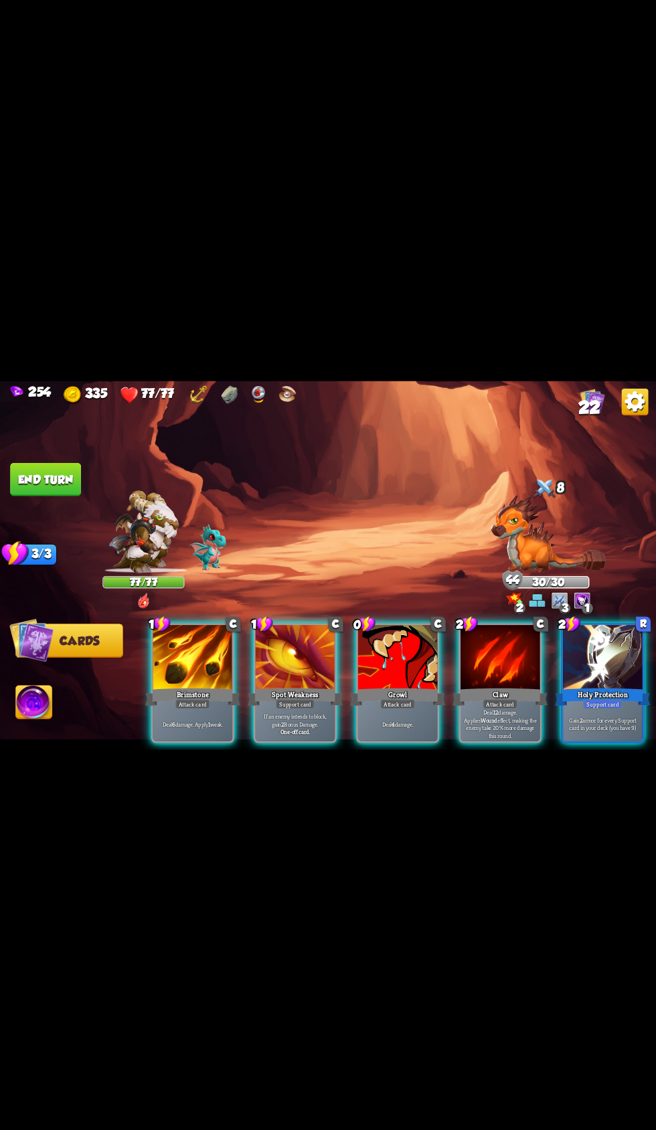
click at [565, 692] on div at bounding box center [603, 658] width 80 height 67
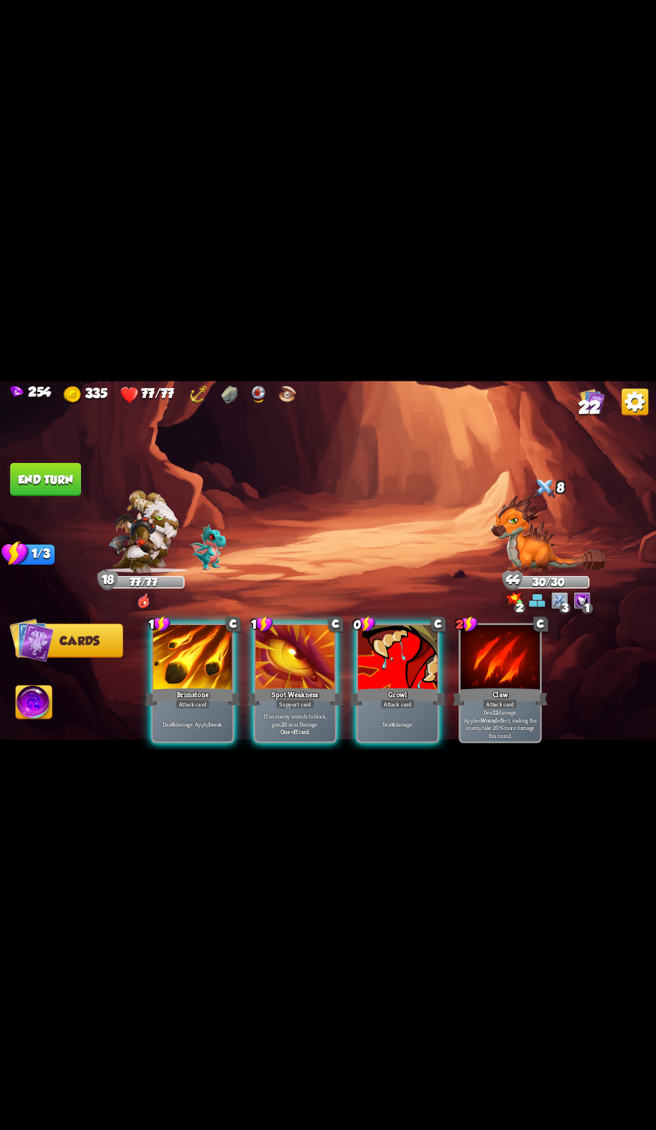
click at [354, 707] on div "Growl" at bounding box center [397, 696] width 95 height 21
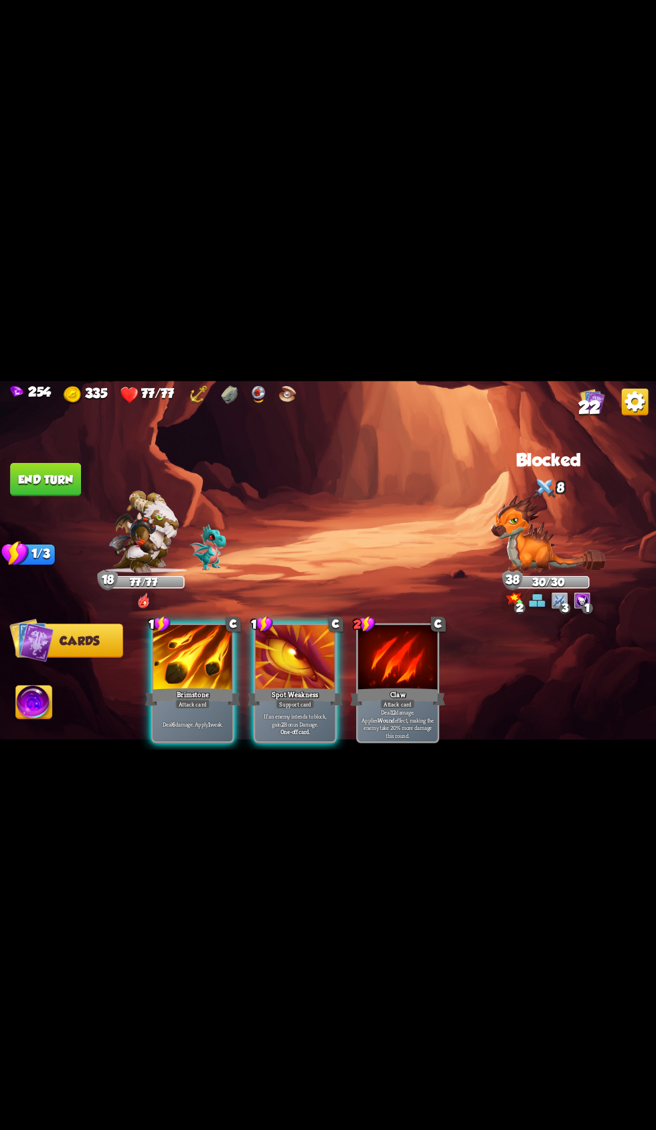
click at [147, 707] on div "Brimstone" at bounding box center [192, 696] width 95 height 21
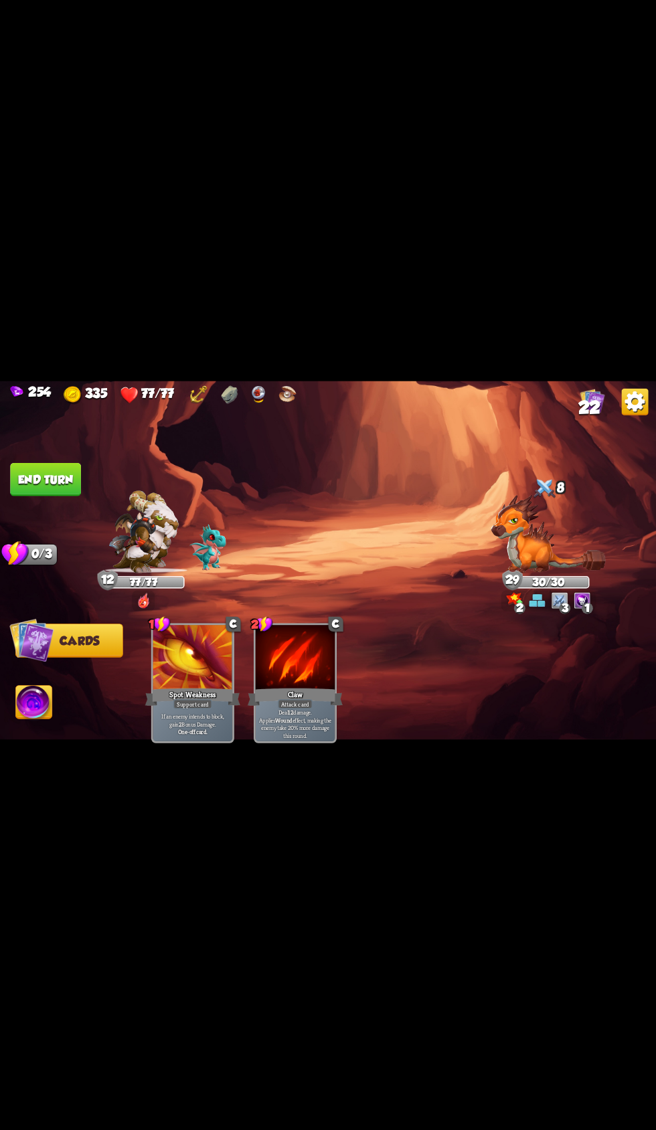
click at [36, 496] on button "End turn" at bounding box center [45, 478] width 71 height 33
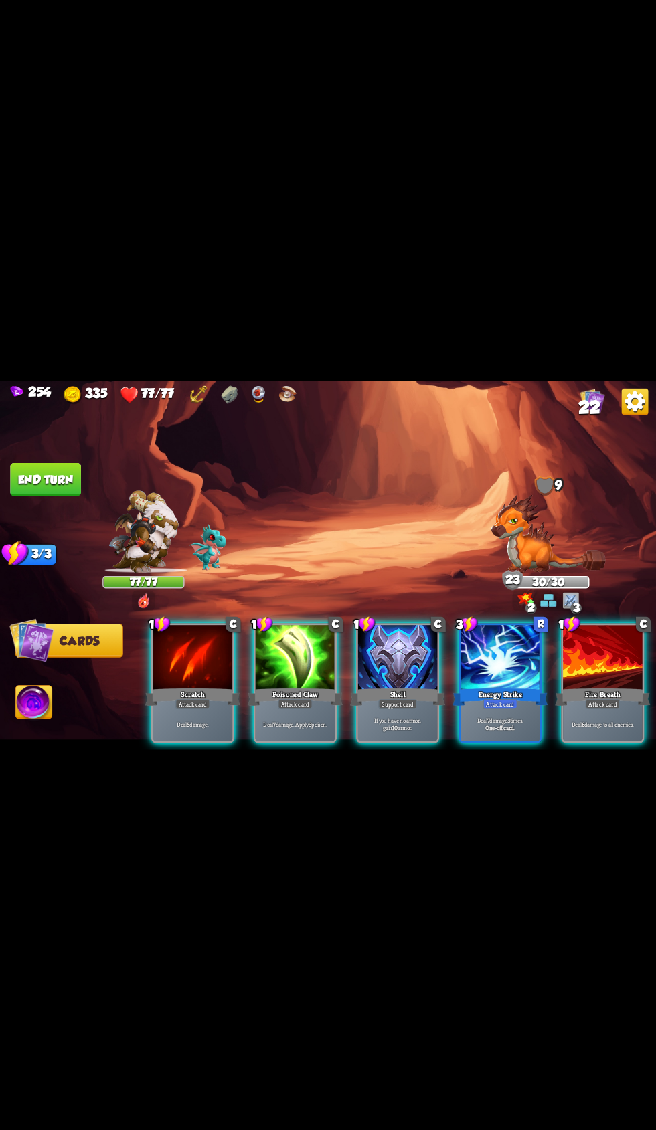
click at [373, 692] on div at bounding box center [398, 658] width 80 height 67
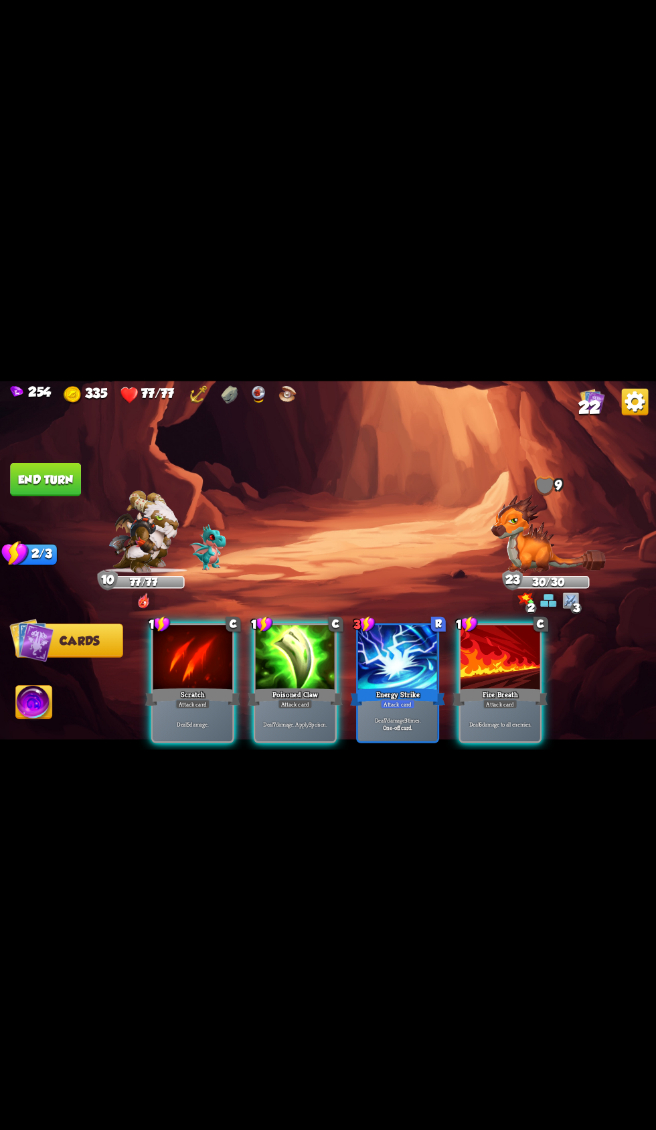
click at [261, 692] on div at bounding box center [296, 658] width 80 height 67
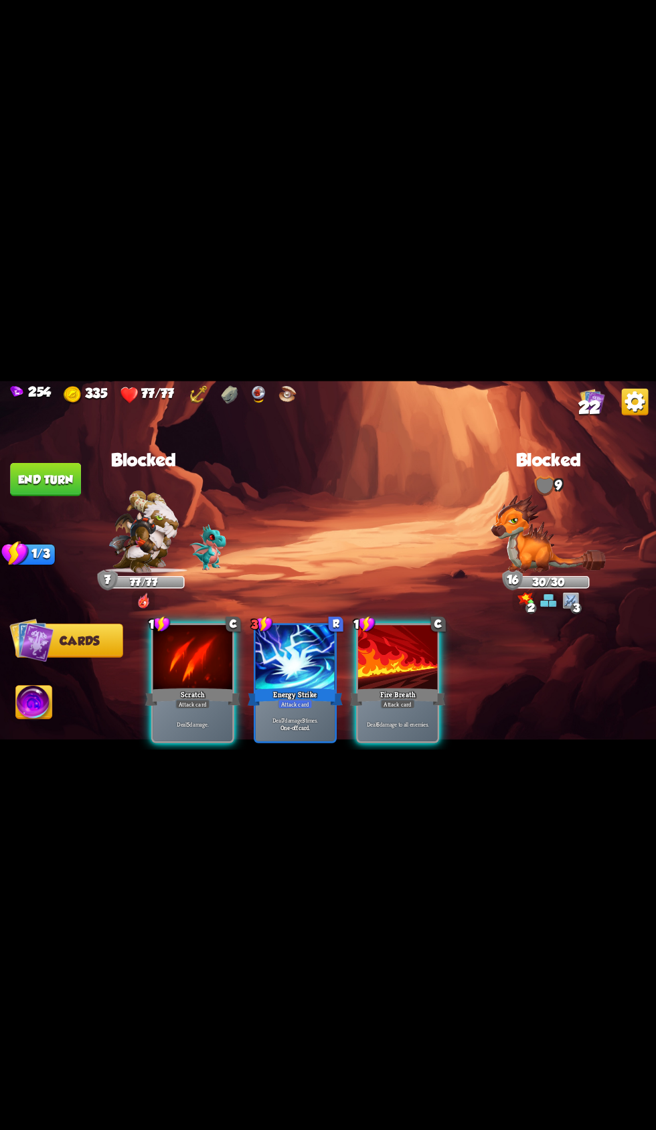
click at [335, 741] on div "Deal 7 damage 3 times. One-off card." at bounding box center [296, 723] width 80 height 35
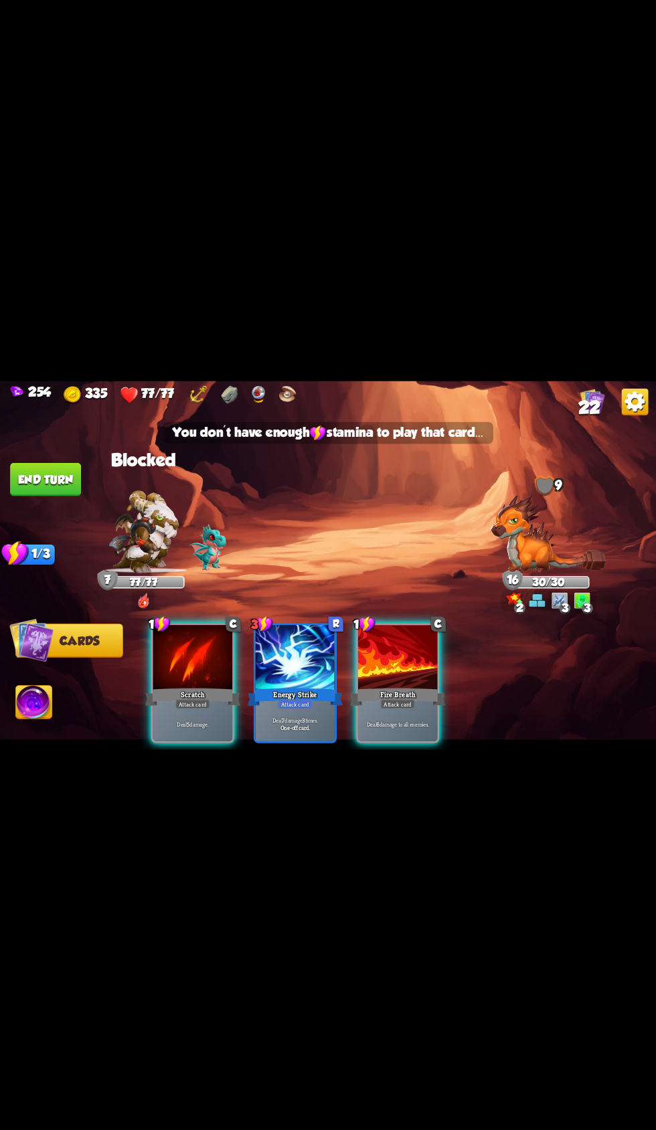
click at [424, 707] on div "Fire Breath" at bounding box center [397, 696] width 95 height 21
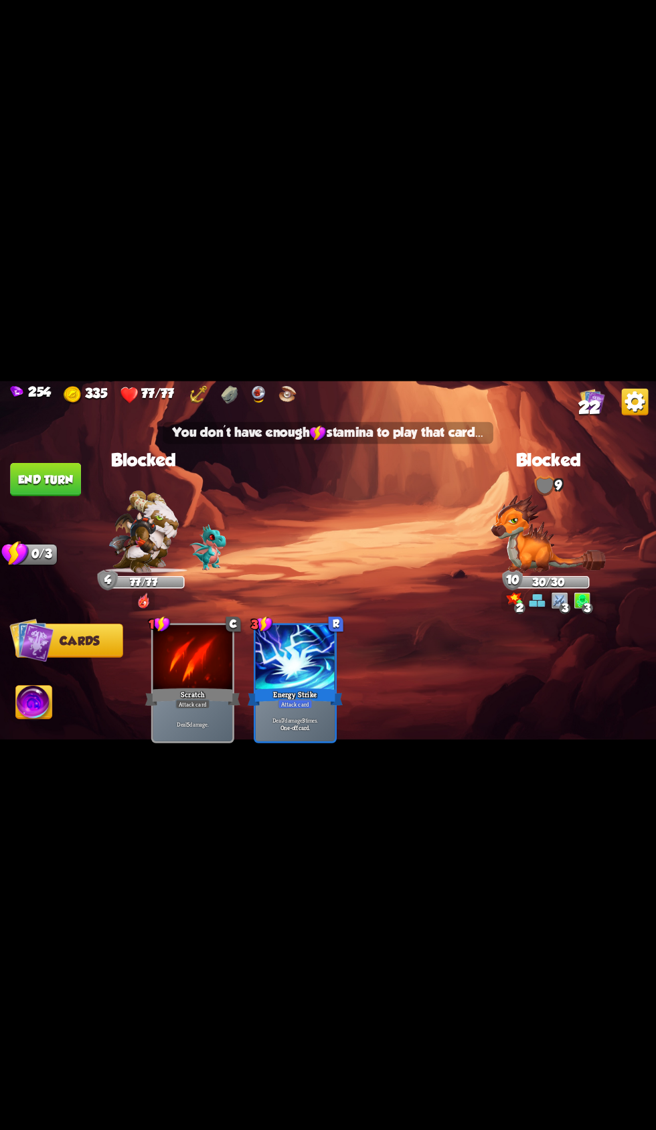
click at [43, 496] on button "End turn" at bounding box center [45, 478] width 71 height 33
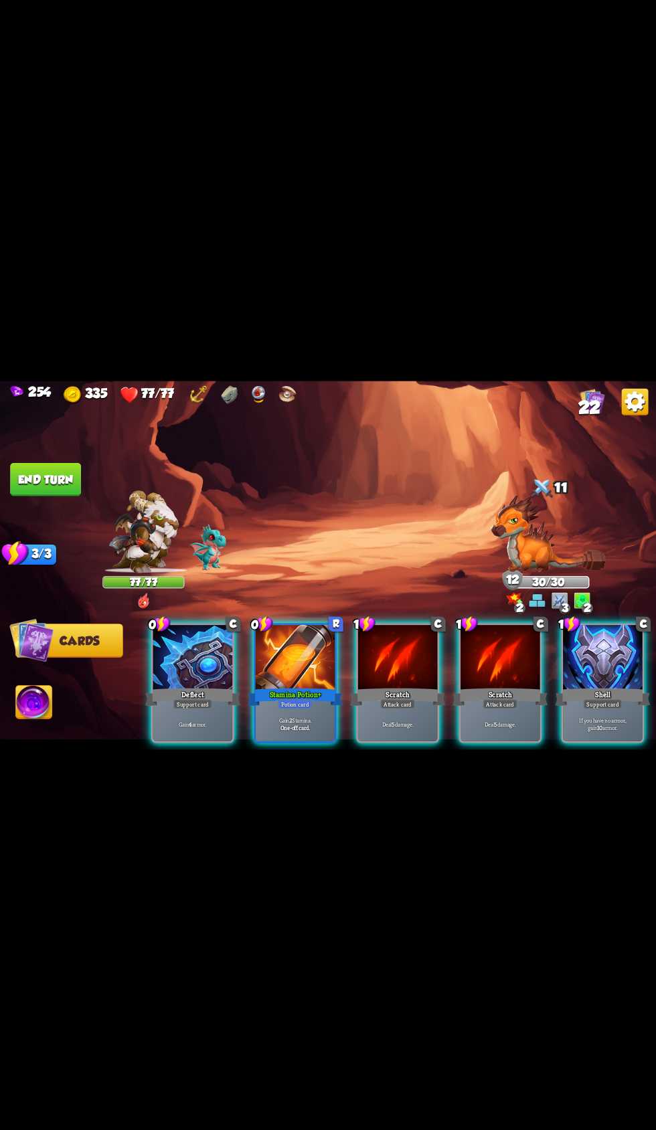
click at [593, 692] on div at bounding box center [603, 658] width 80 height 67
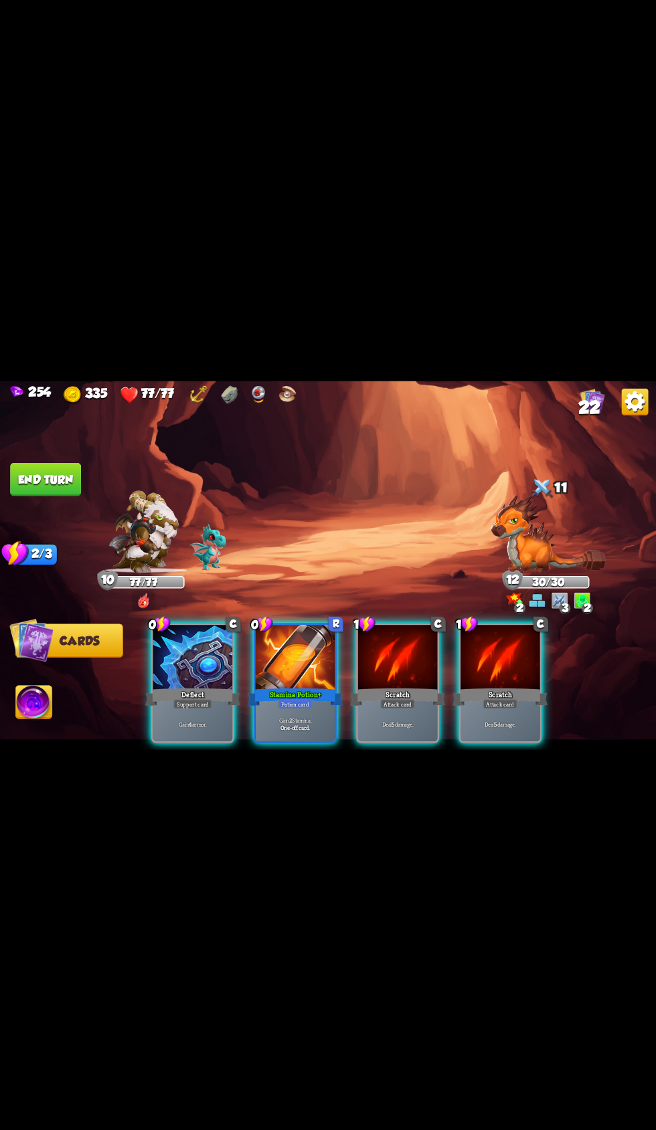
click at [153, 741] on div "Gain 4 armor." at bounding box center [193, 723] width 80 height 35
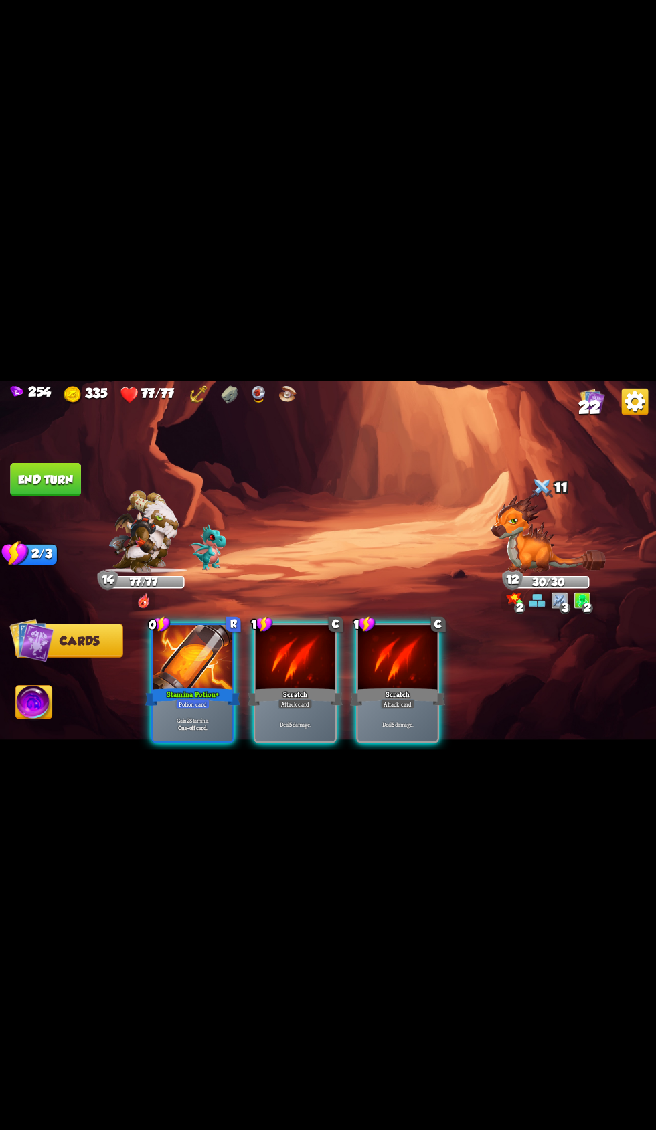
click at [294, 741] on div "Deal 5 damage." at bounding box center [296, 723] width 80 height 35
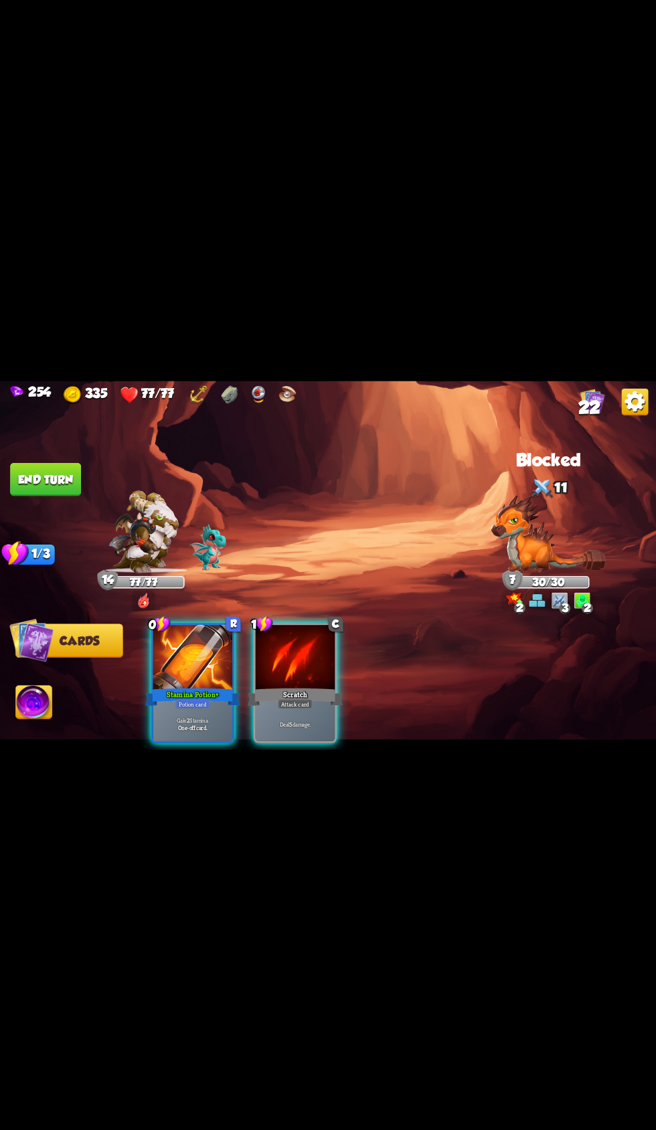
click at [248, 707] on div "Scratch" at bounding box center [295, 696] width 95 height 21
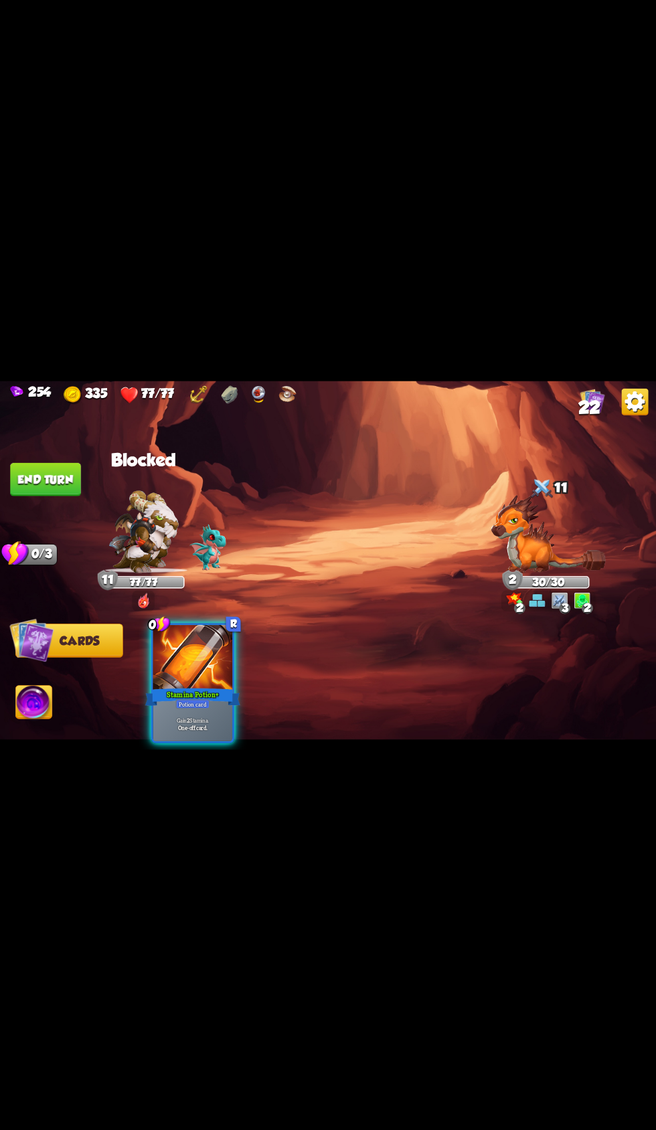
click at [37, 496] on button "End turn" at bounding box center [45, 478] width 71 height 33
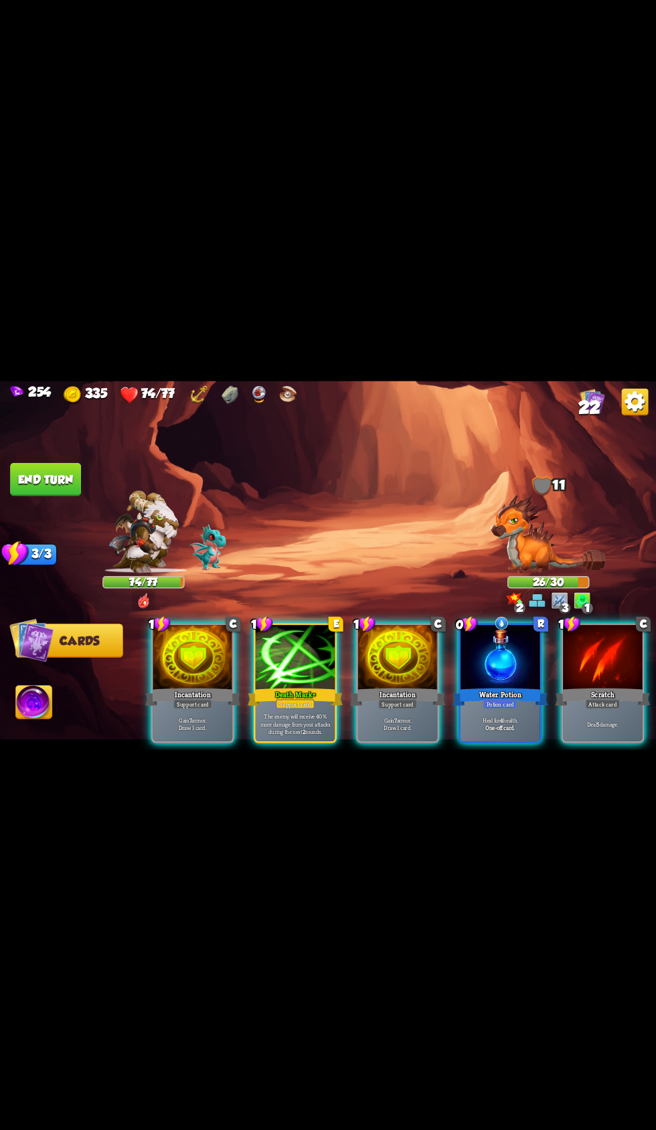
click at [276, 692] on div at bounding box center [296, 658] width 80 height 67
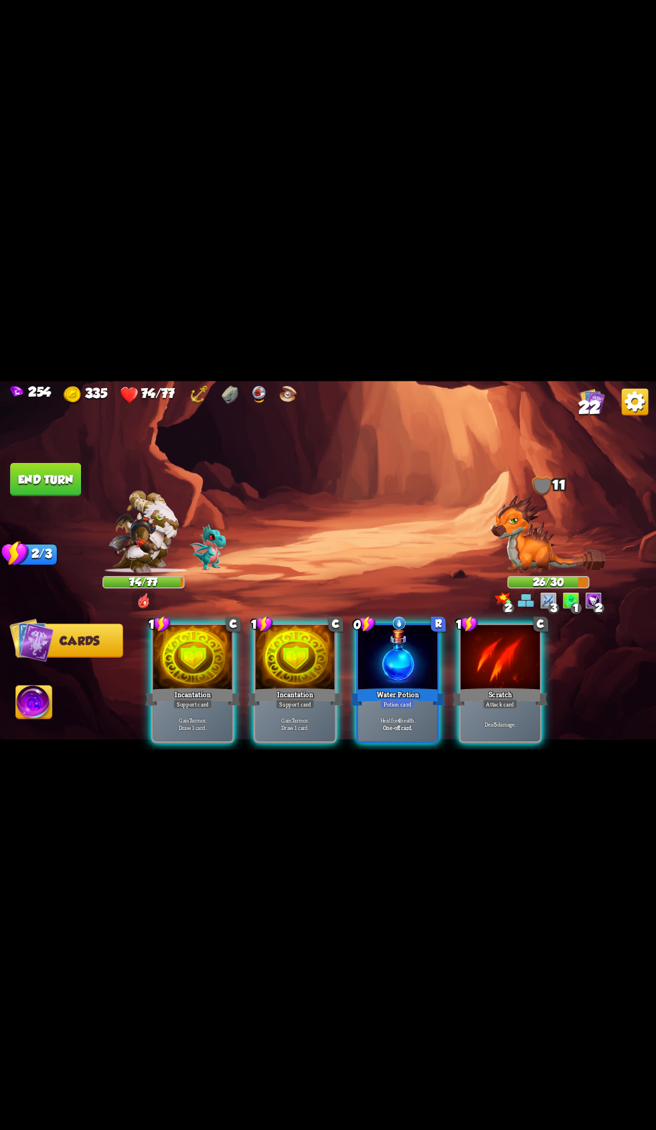
click at [277, 692] on div at bounding box center [296, 658] width 80 height 67
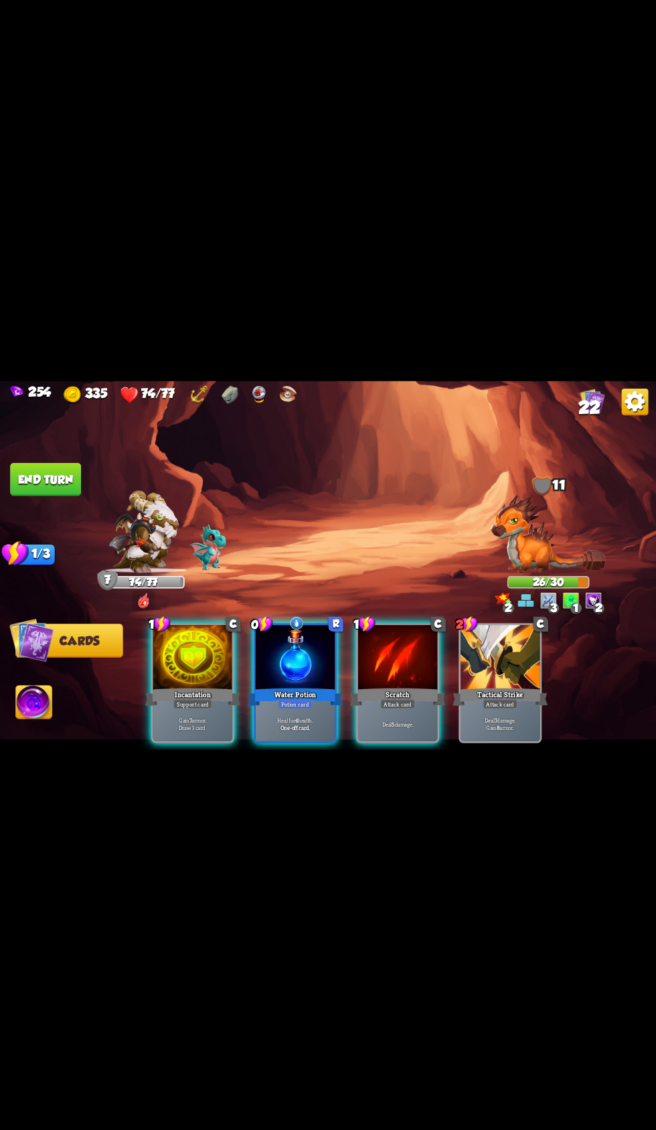
click at [277, 692] on div at bounding box center [296, 658] width 80 height 67
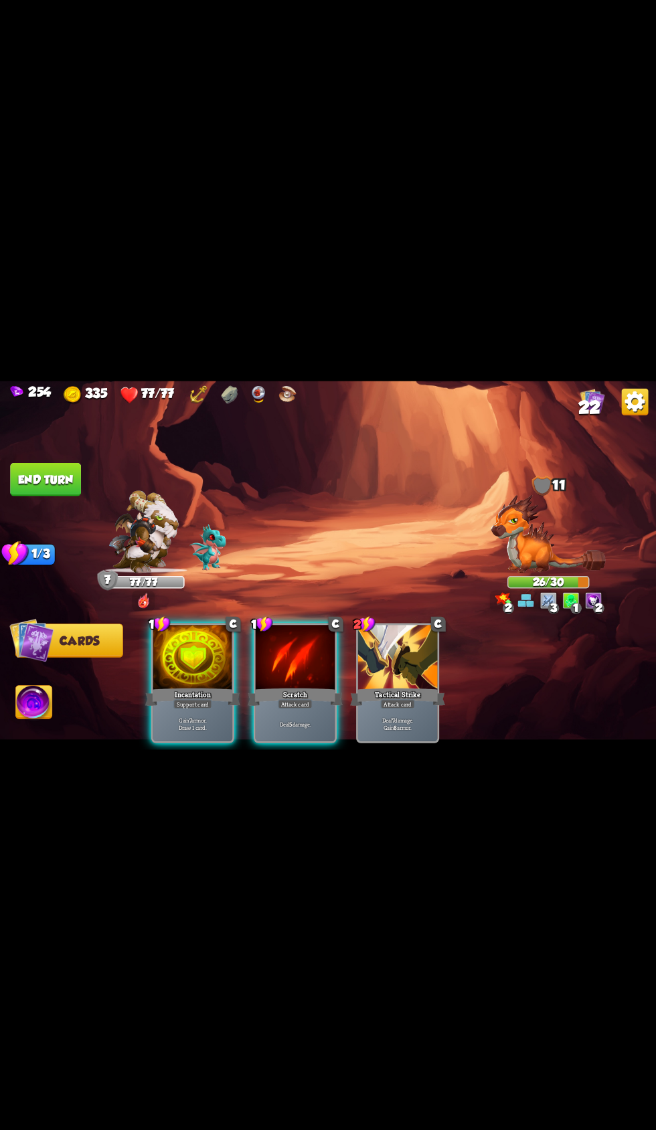
click at [282, 707] on div "Scratch" at bounding box center [295, 696] width 95 height 21
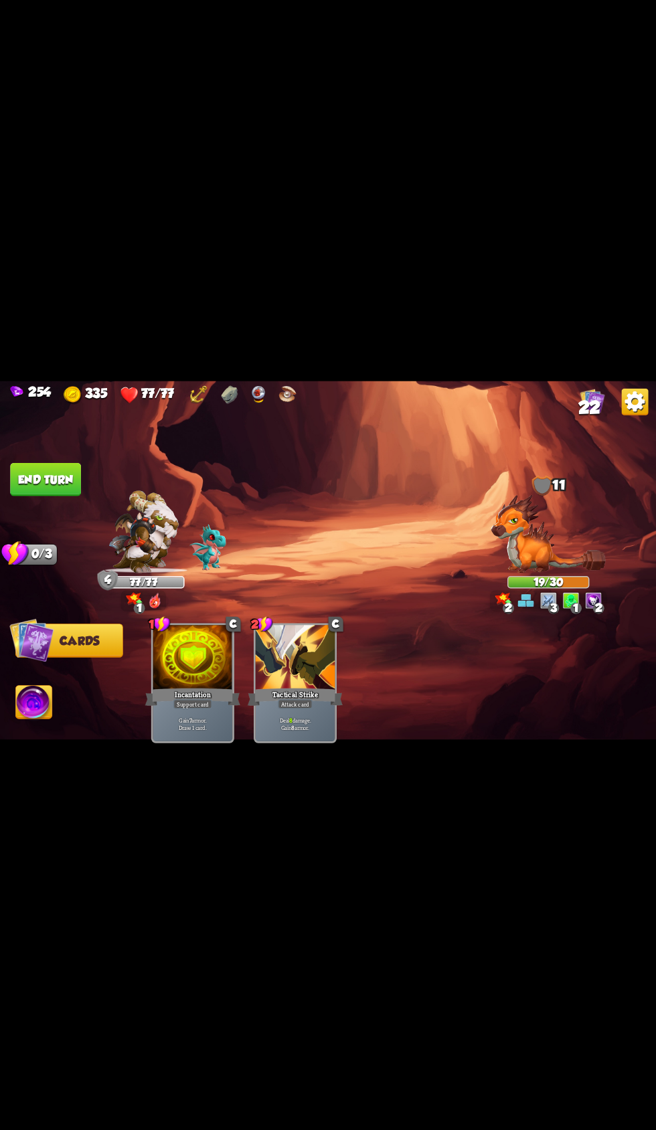
click at [37, 496] on button "End turn" at bounding box center [45, 478] width 71 height 33
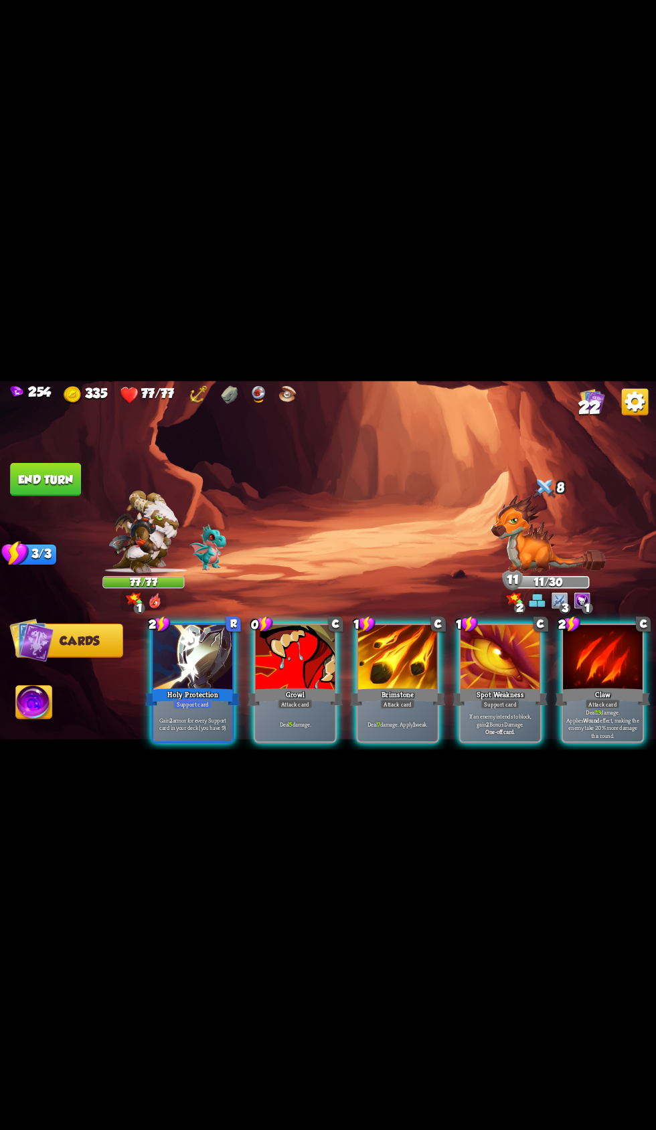
click at [157, 692] on div at bounding box center [193, 658] width 80 height 67
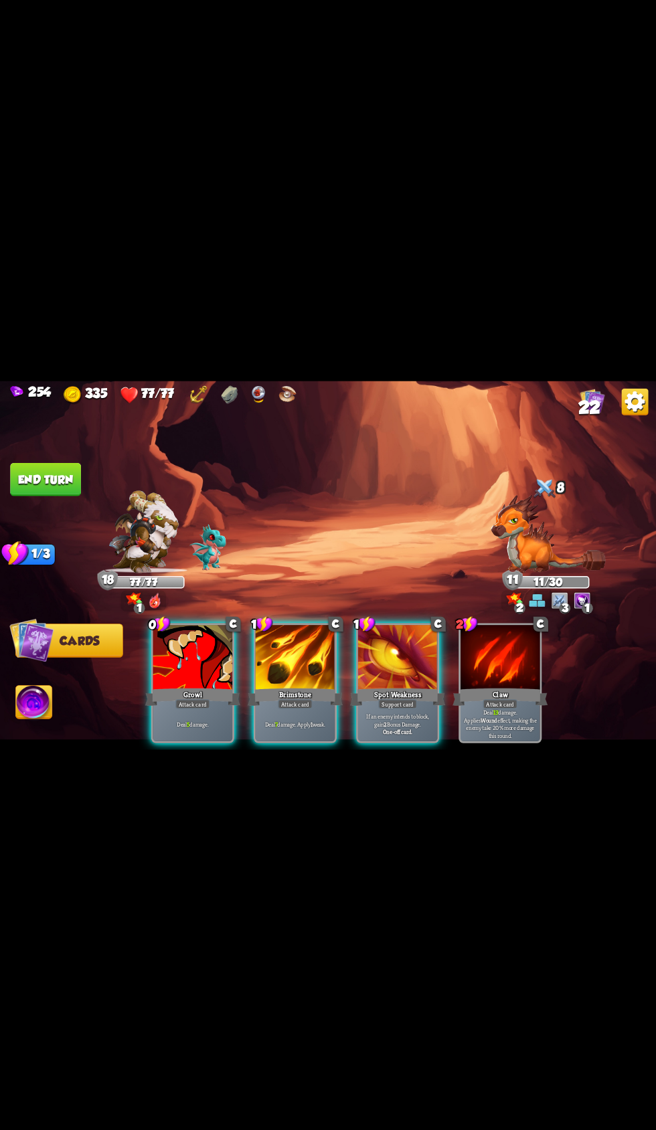
click at [278, 708] on div "Attack card" at bounding box center [295, 703] width 35 height 9
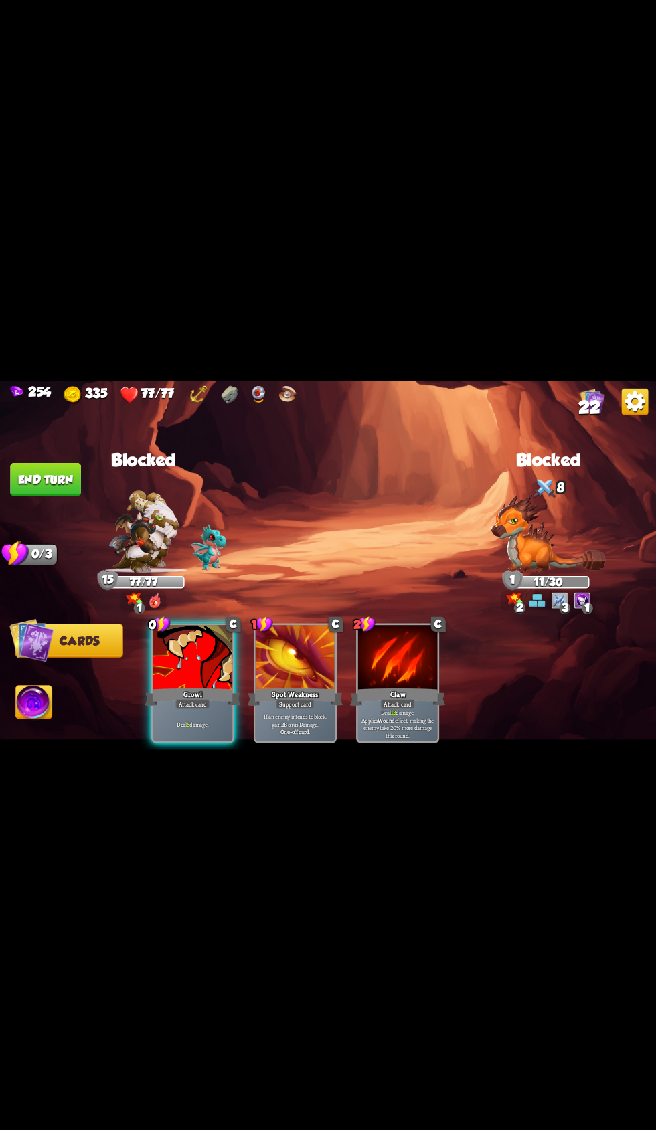
click at [161, 707] on div "Growl" at bounding box center [192, 696] width 95 height 21
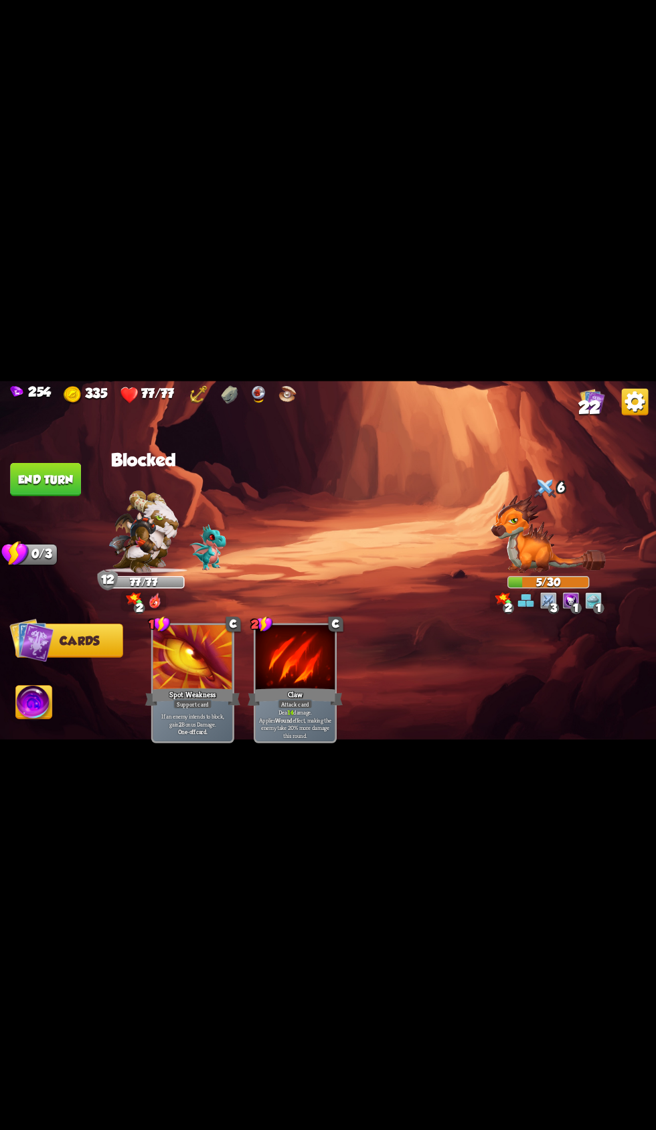
click at [49, 496] on button "End turn" at bounding box center [45, 478] width 71 height 33
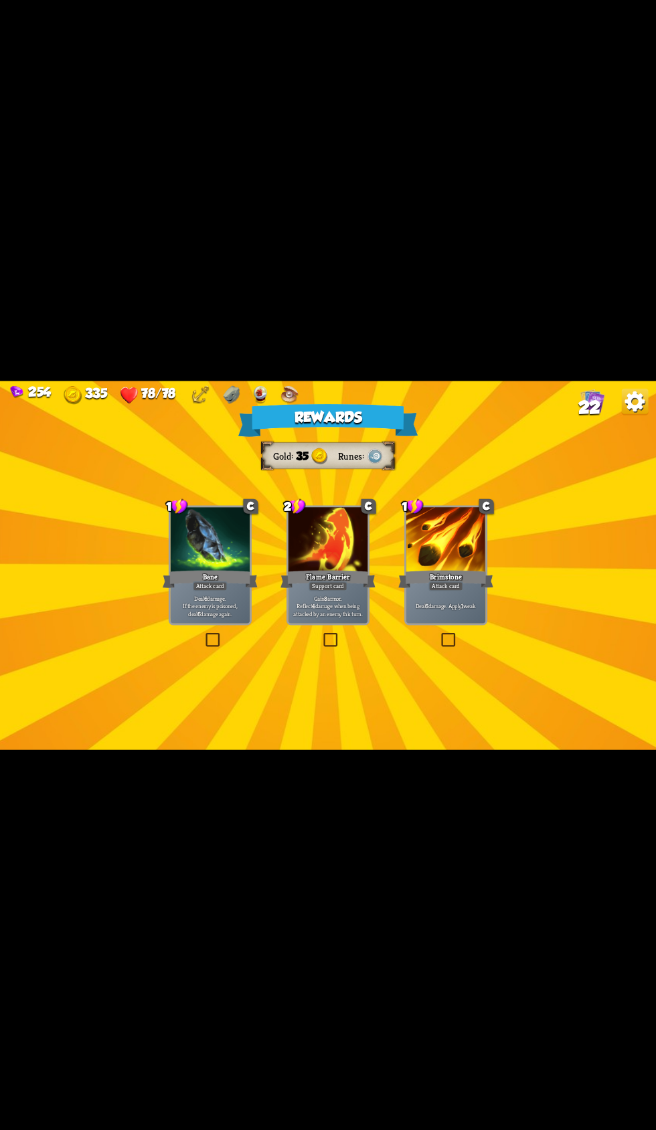
click at [182, 574] on div at bounding box center [211, 540] width 80 height 67
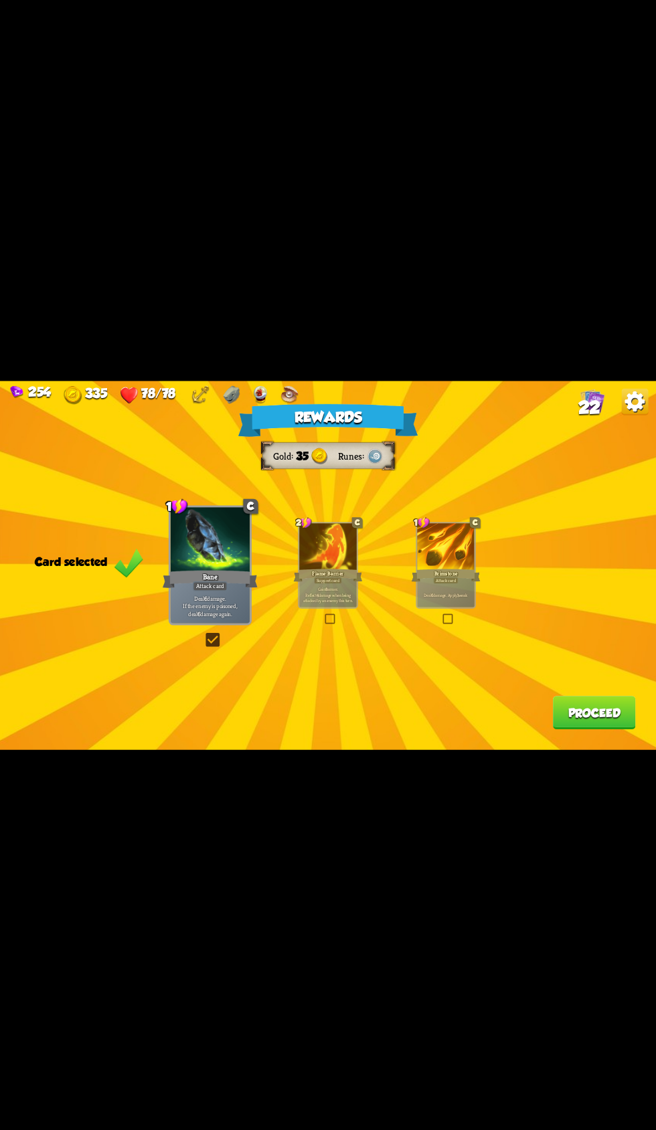
click at [584, 729] on button "Proceed" at bounding box center [594, 712] width 83 height 33
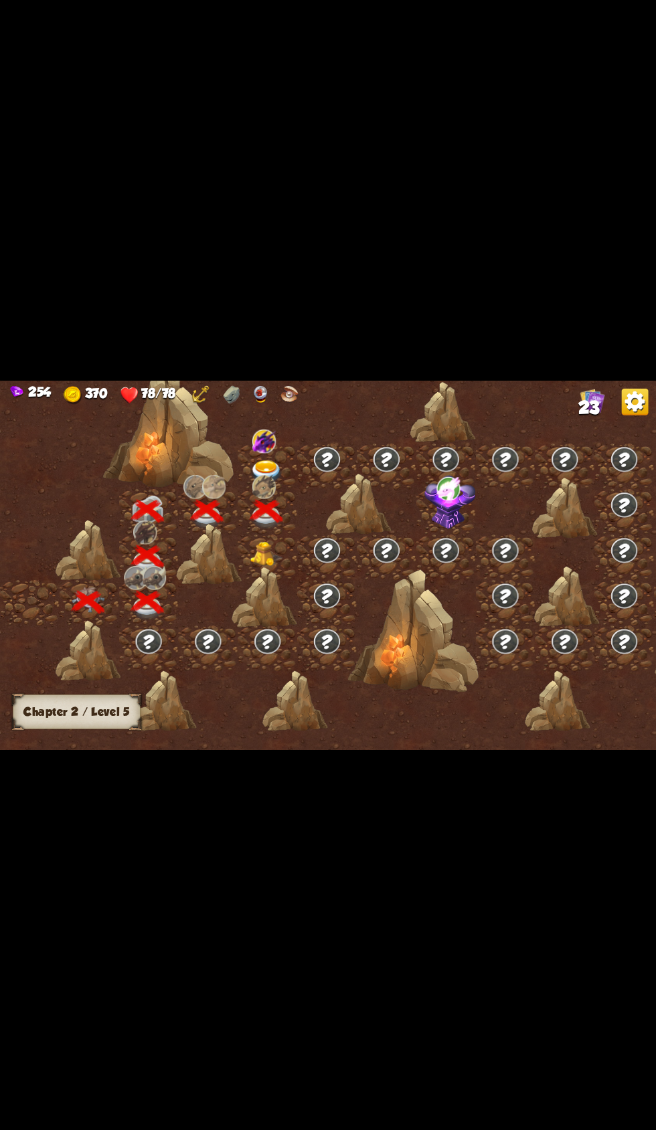
click at [253, 535] on div at bounding box center [267, 511] width 60 height 45
click at [246, 580] on div at bounding box center [267, 557] width 60 height 45
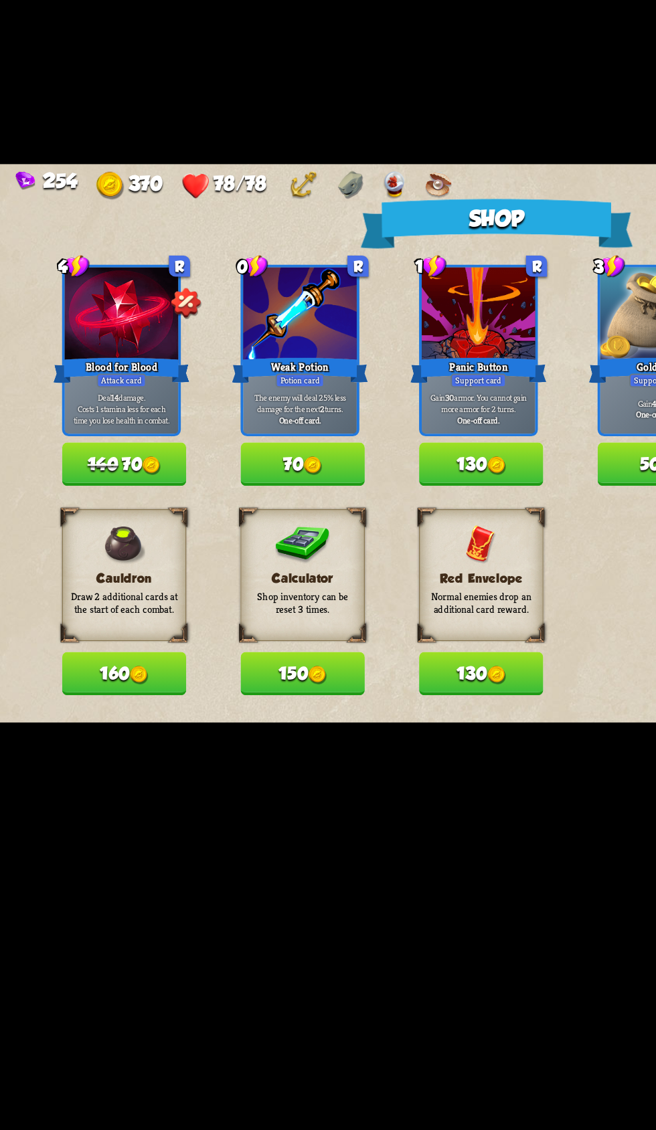
click at [94, 724] on img at bounding box center [92, 718] width 12 height 12
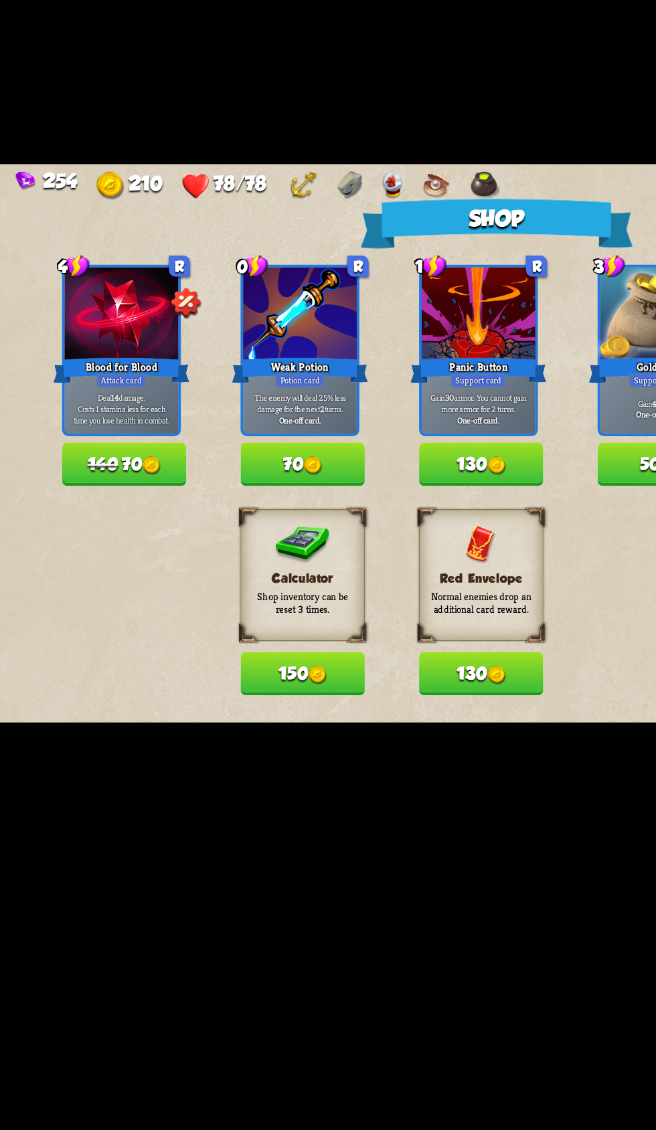
click at [90, 593] on button "140 70" at bounding box center [82, 579] width 82 height 29
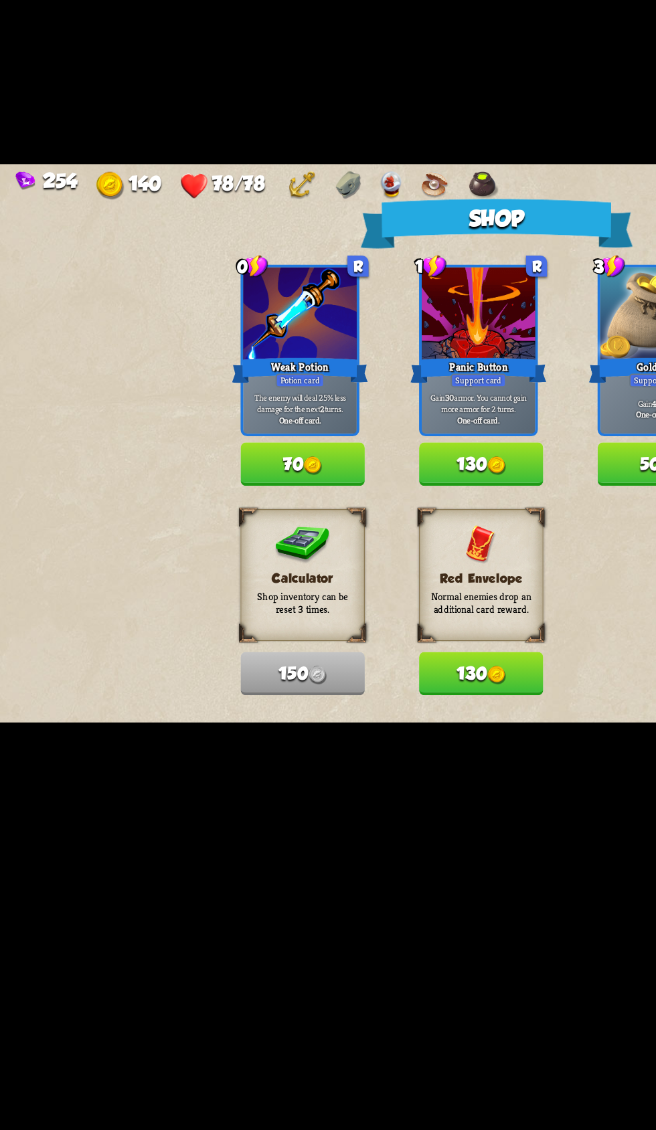
click at [209, 586] on img at bounding box center [206, 580] width 12 height 12
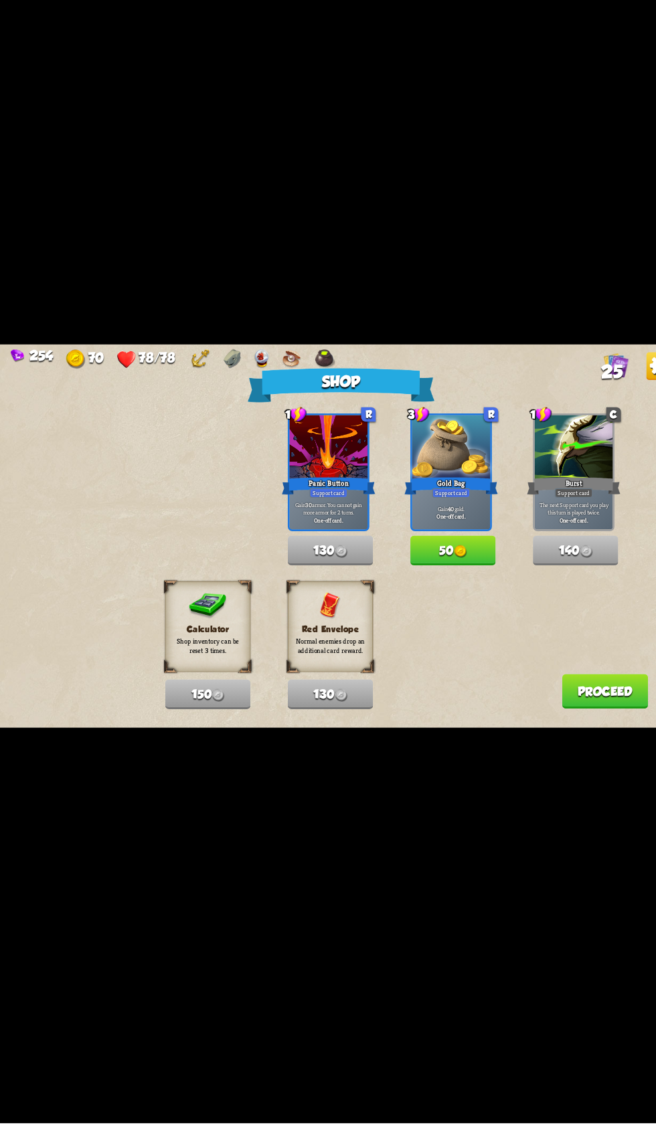
click at [559, 731] on button "Proceed" at bounding box center [581, 714] width 83 height 33
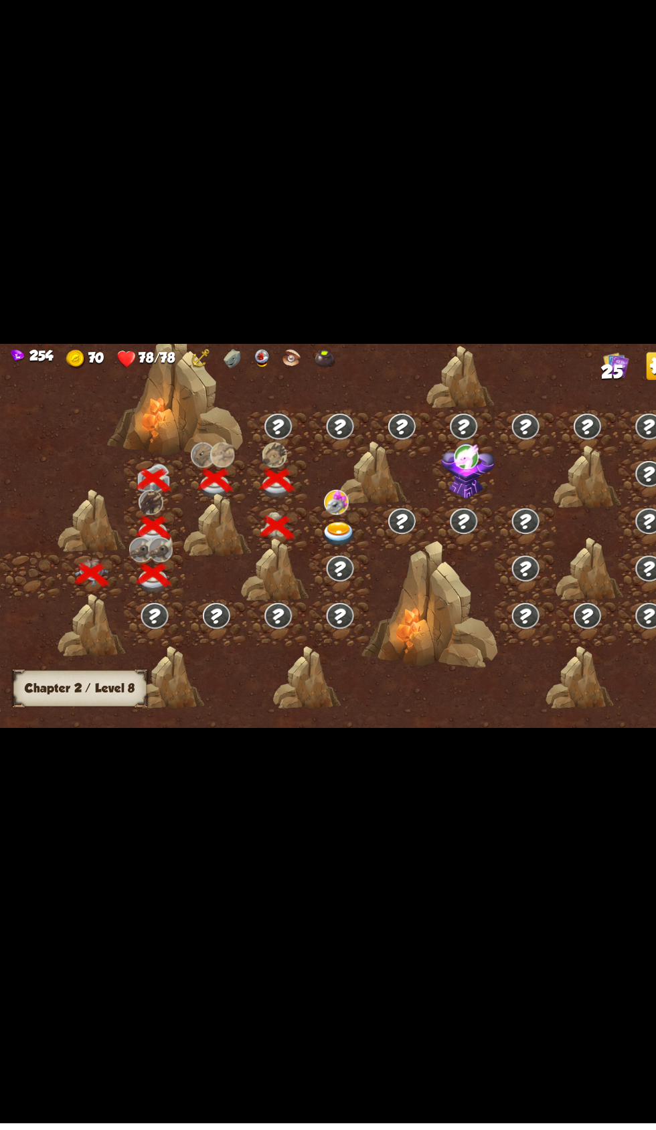
click at [318, 580] on div at bounding box center [327, 557] width 60 height 45
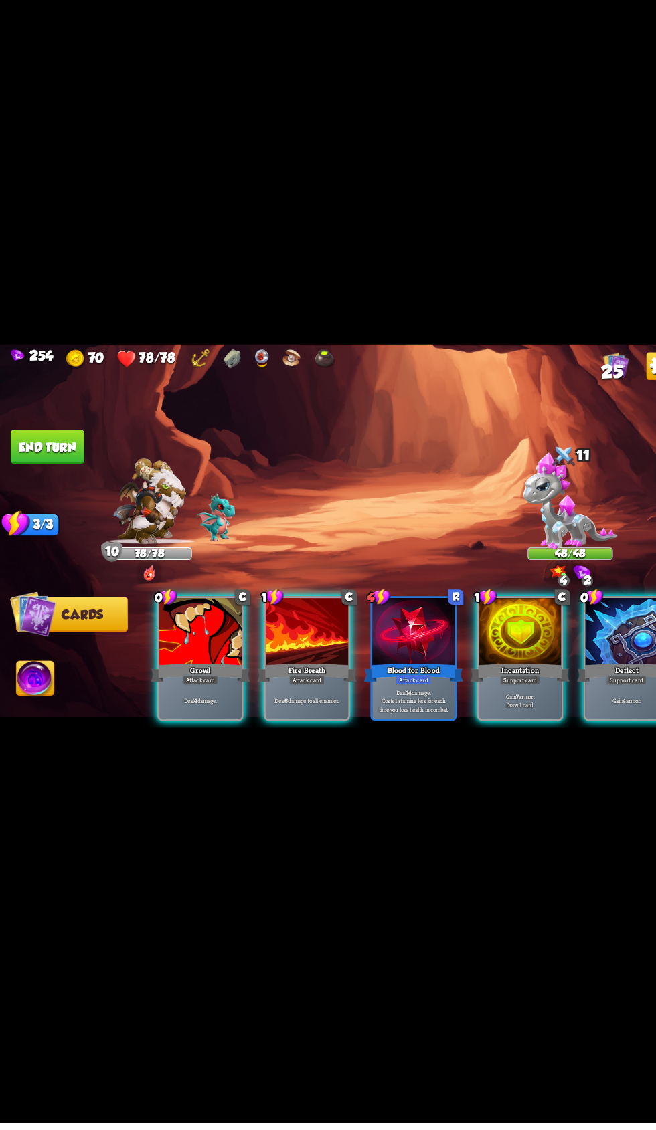
click at [179, 692] on div at bounding box center [193, 658] width 80 height 67
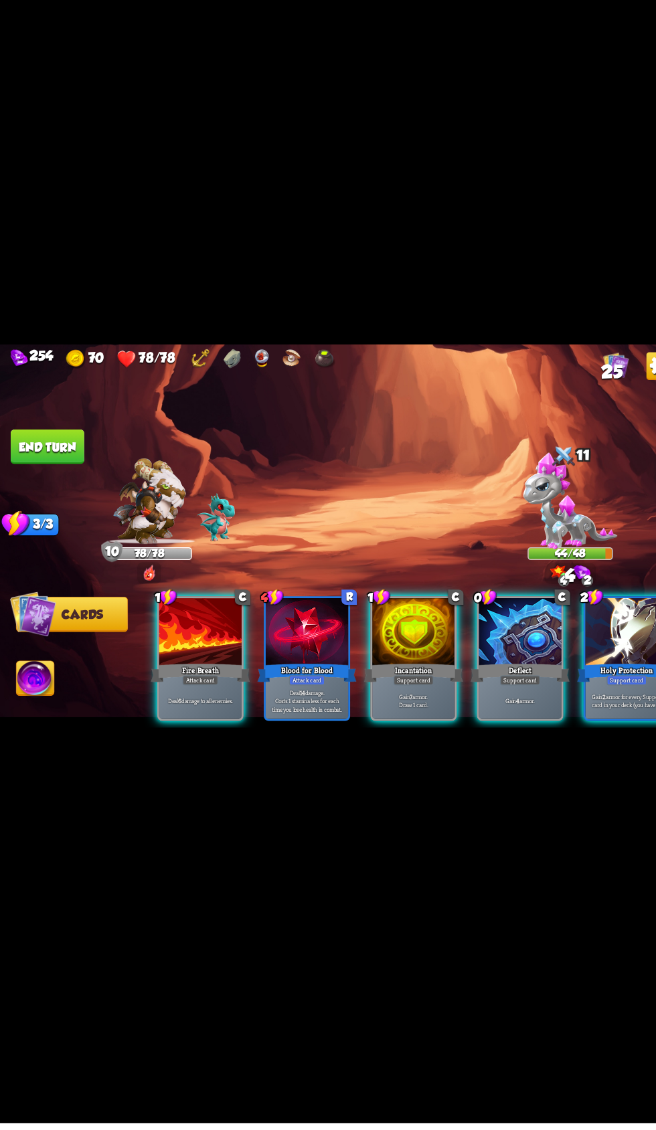
click at [484, 692] on div at bounding box center [500, 658] width 80 height 67
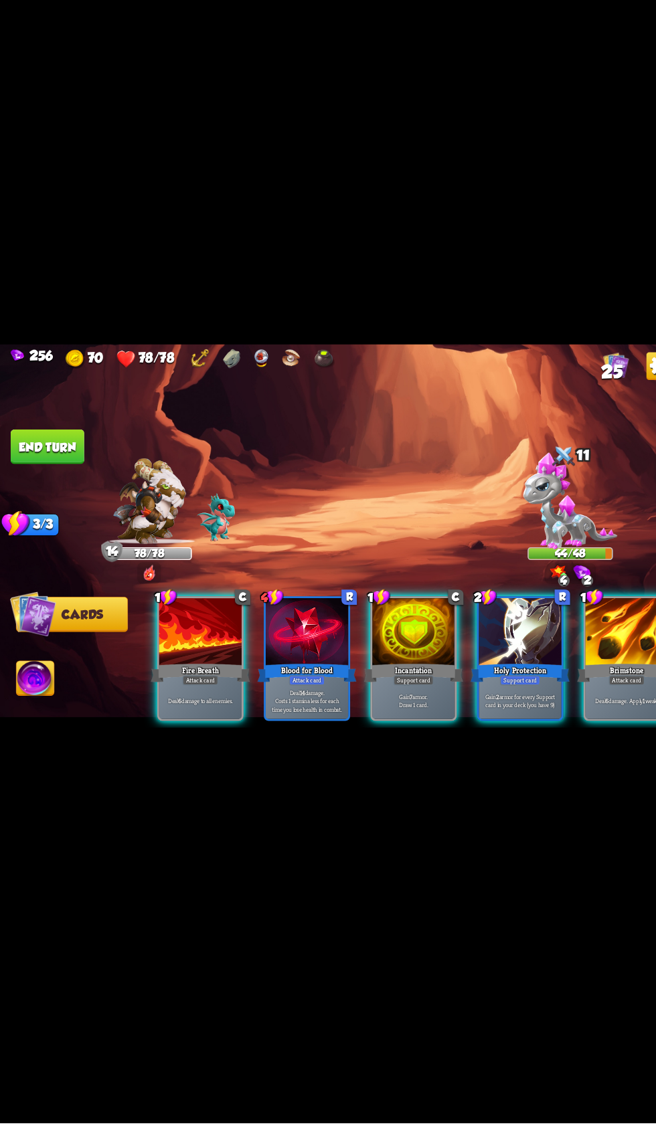
click at [576, 741] on div "Deal 6 damage. Apply 1 weak." at bounding box center [603, 723] width 80 height 35
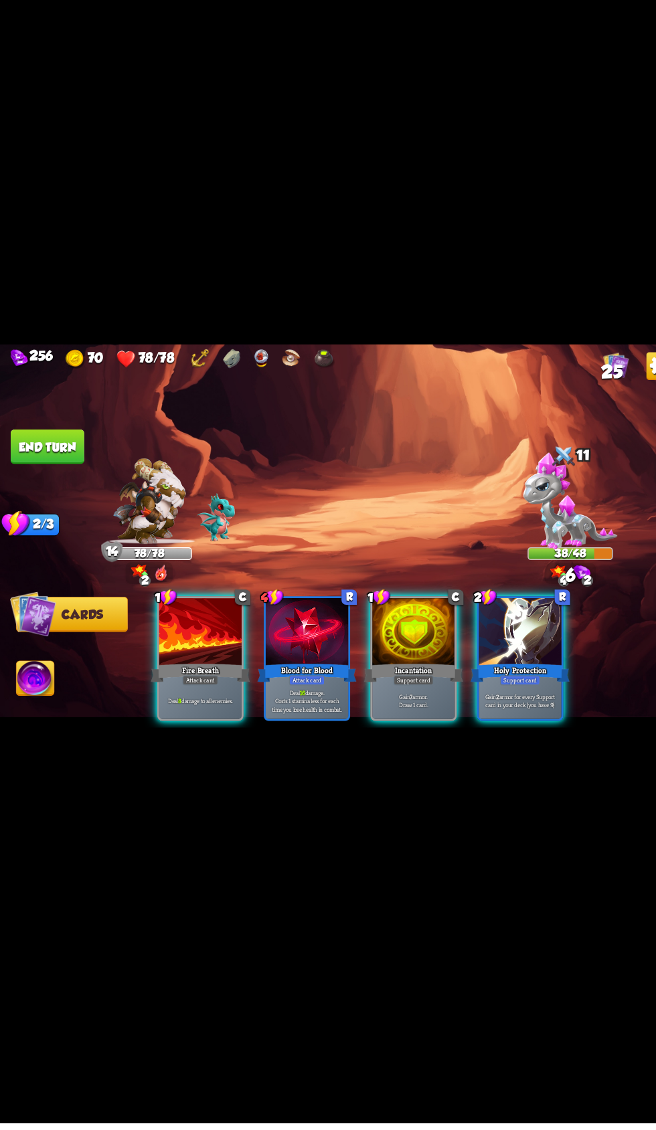
click at [180, 692] on div at bounding box center [193, 658] width 80 height 67
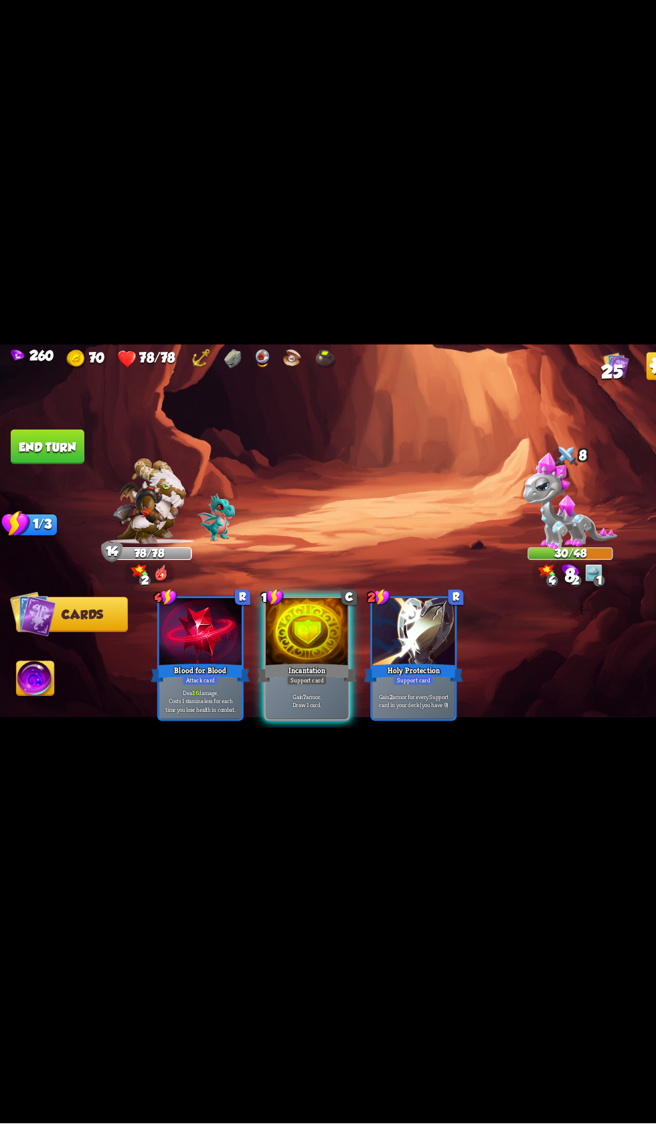
click at [66, 496] on button "End turn" at bounding box center [45, 478] width 71 height 33
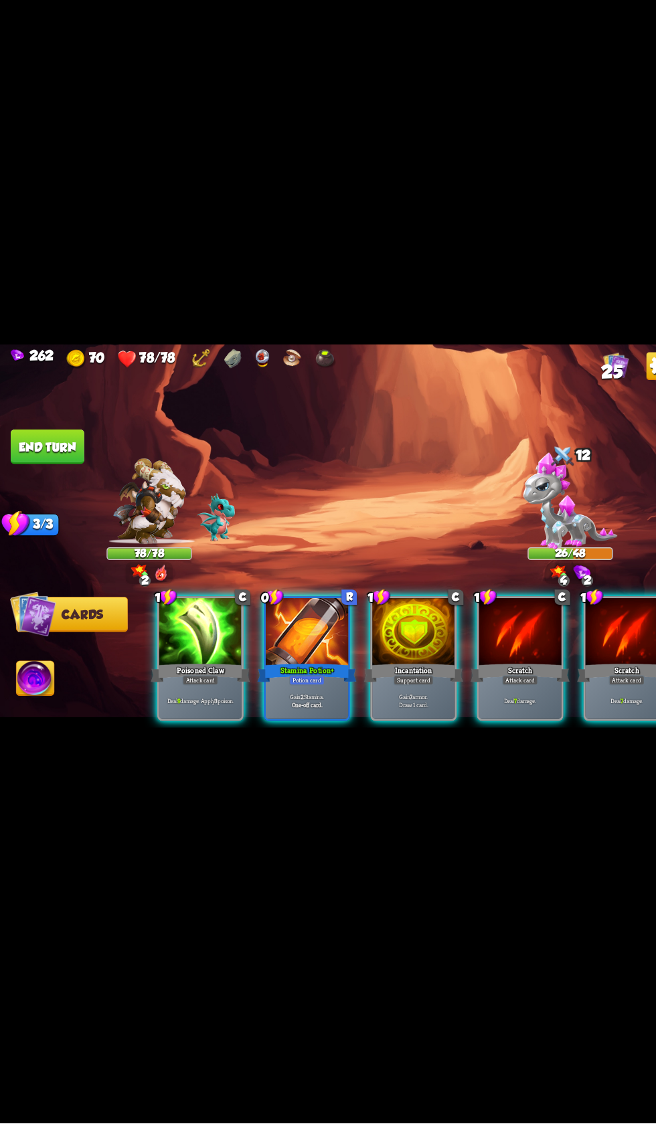
click at [386, 707] on div "Incantation" at bounding box center [397, 696] width 95 height 21
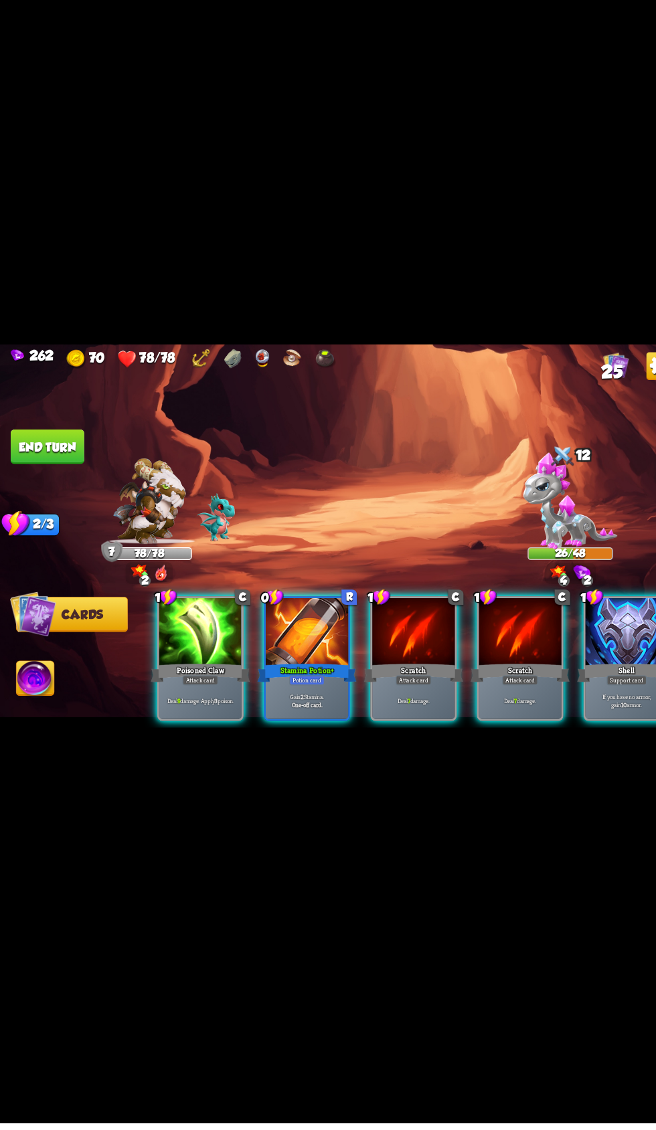
click at [474, 707] on div "Scratch" at bounding box center [499, 696] width 95 height 21
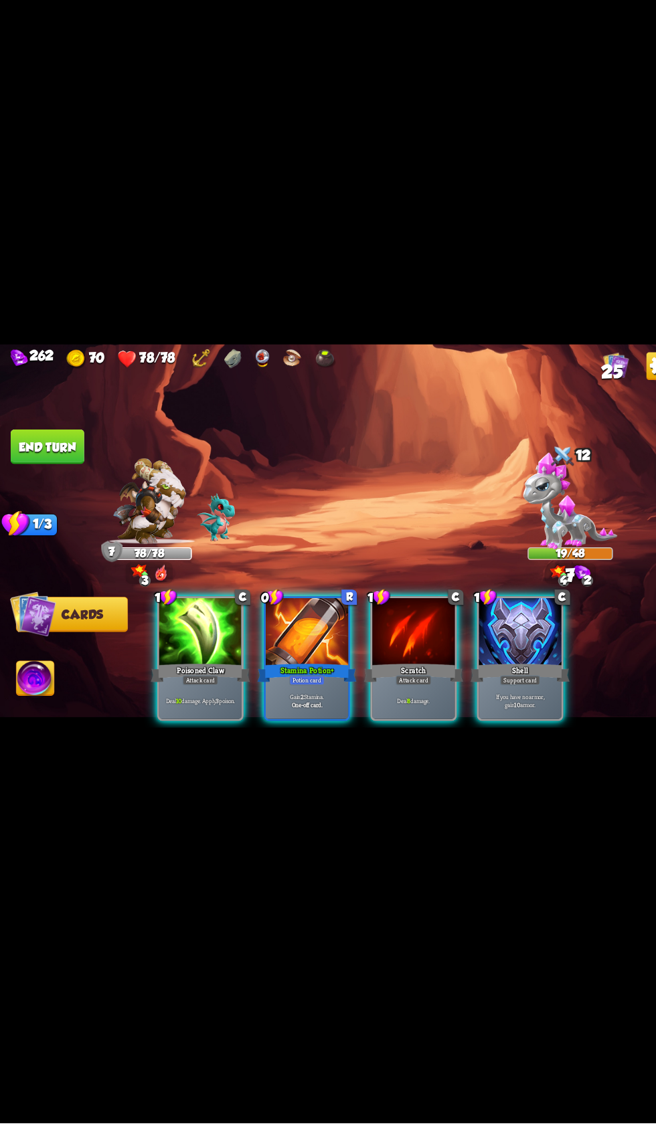
click at [164, 707] on div "Poisoned Claw" at bounding box center [192, 696] width 95 height 21
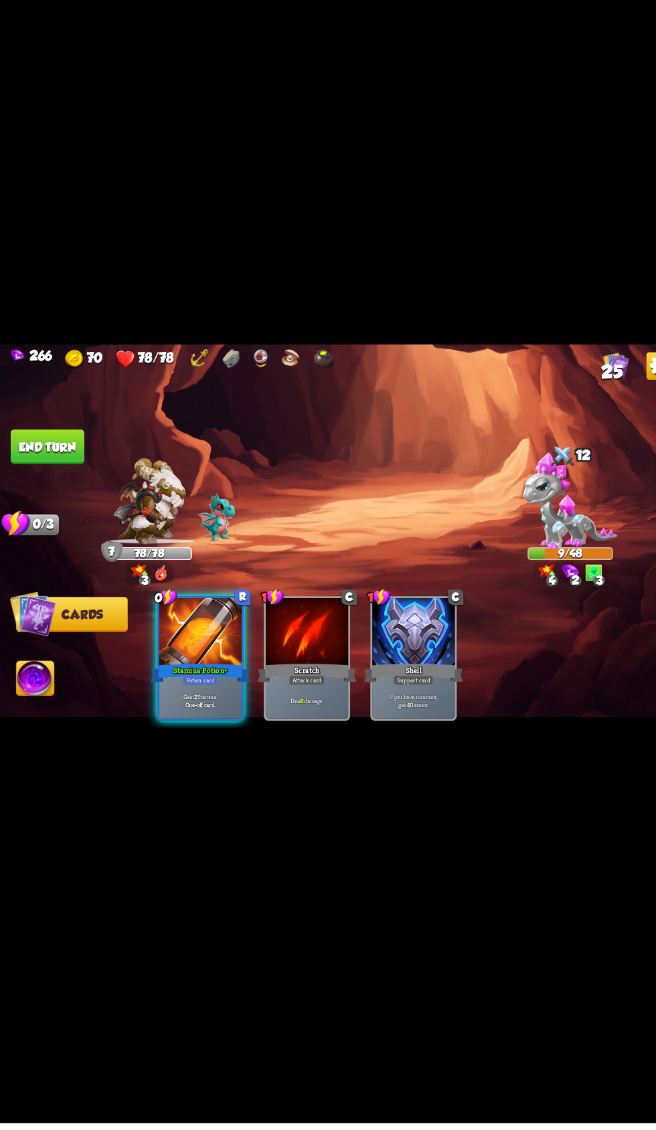
click at [37, 722] on img at bounding box center [34, 703] width 36 height 37
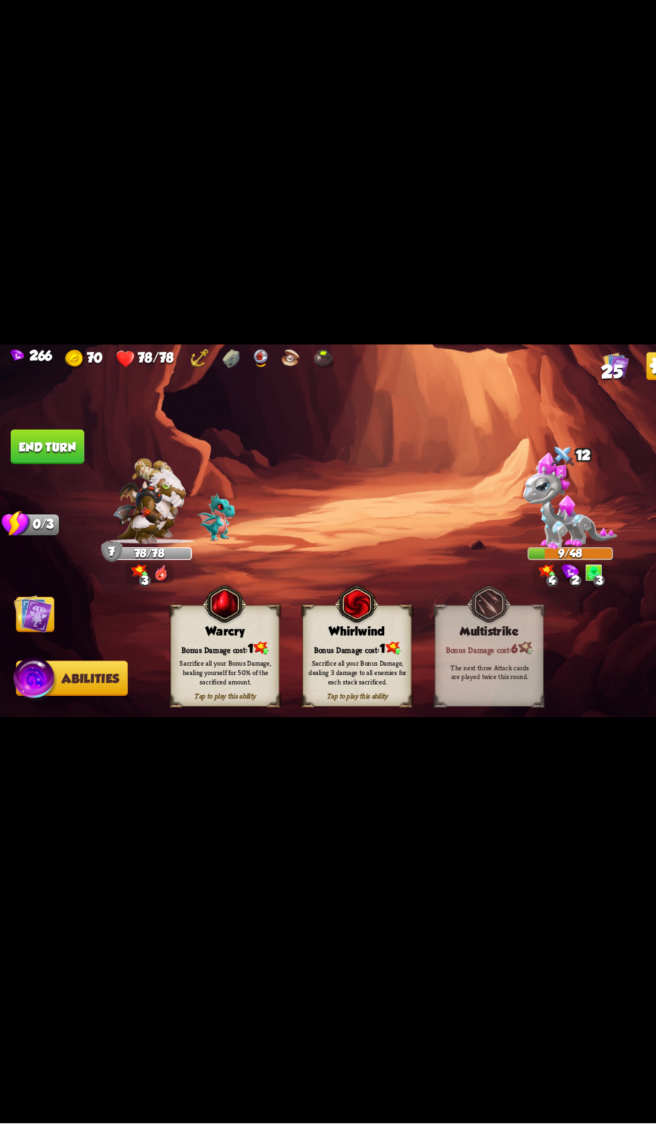
click at [332, 717] on div "Sacrifice all your Bonus Damage, dealing 3 damage to all enemies for each stack…" at bounding box center [344, 696] width 104 height 41
click at [328, 652] on img at bounding box center [343, 630] width 42 height 43
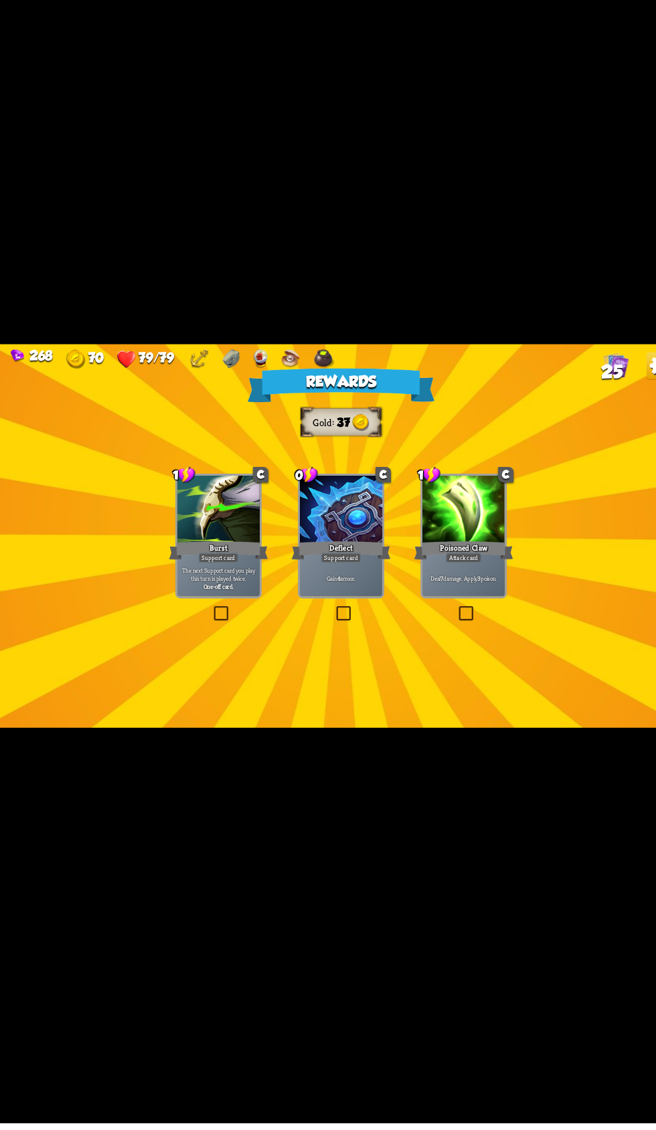
click at [314, 574] on div at bounding box center [328, 540] width 80 height 67
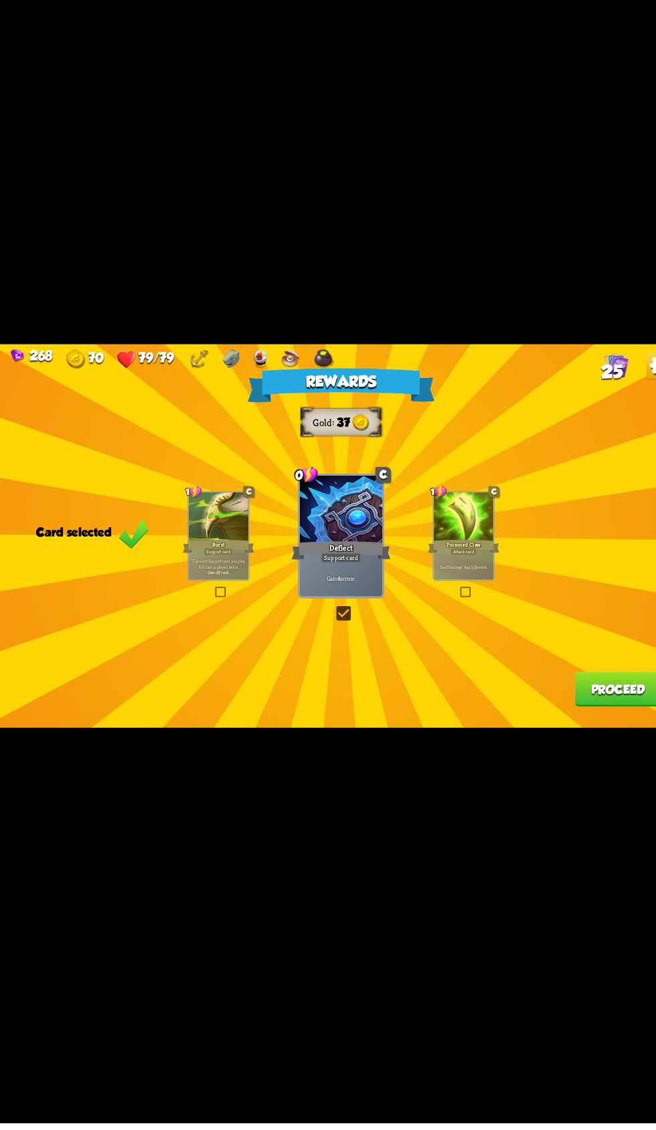
click at [415, 608] on div "1 C Poisoned Claw Attack card Deal 7 damage. Apply 3 poison." at bounding box center [445, 565] width 60 height 86
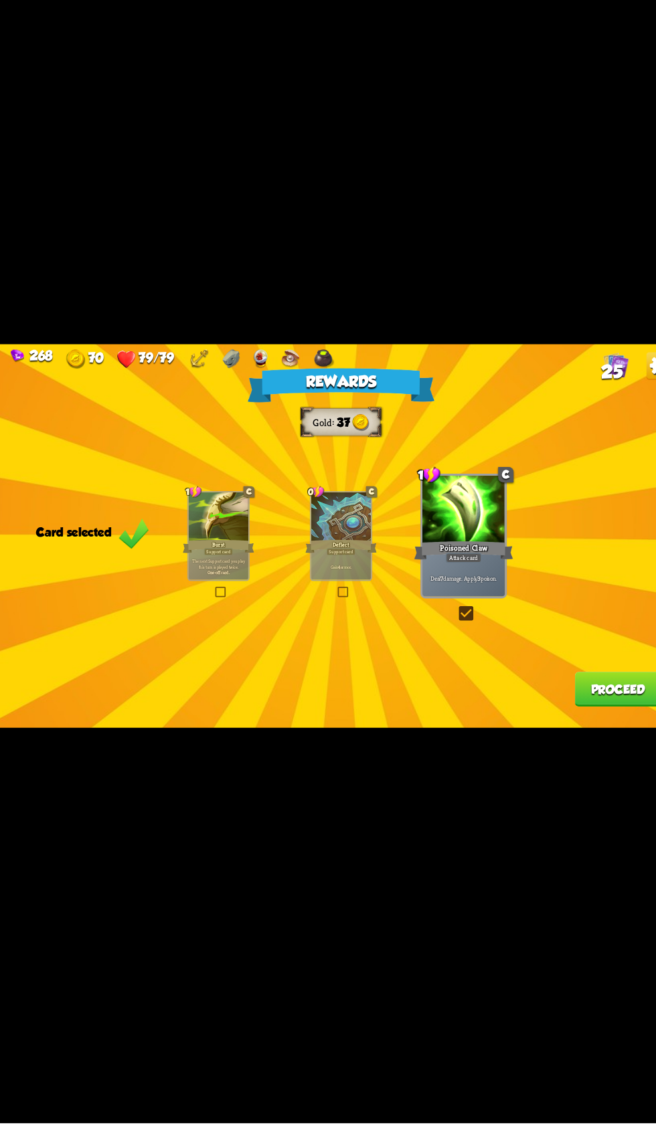
click at [553, 729] on button "Proceed" at bounding box center [594, 712] width 83 height 33
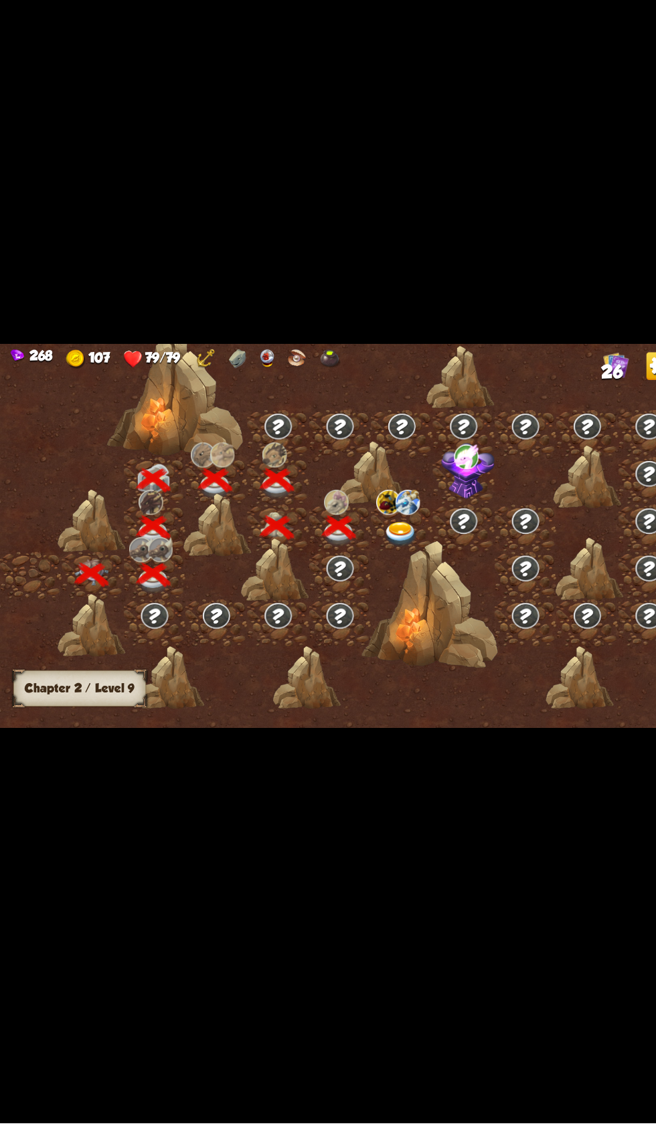
click at [383, 666] on div at bounding box center [412, 630] width 131 height 123
click at [378, 575] on img at bounding box center [385, 563] width 33 height 24
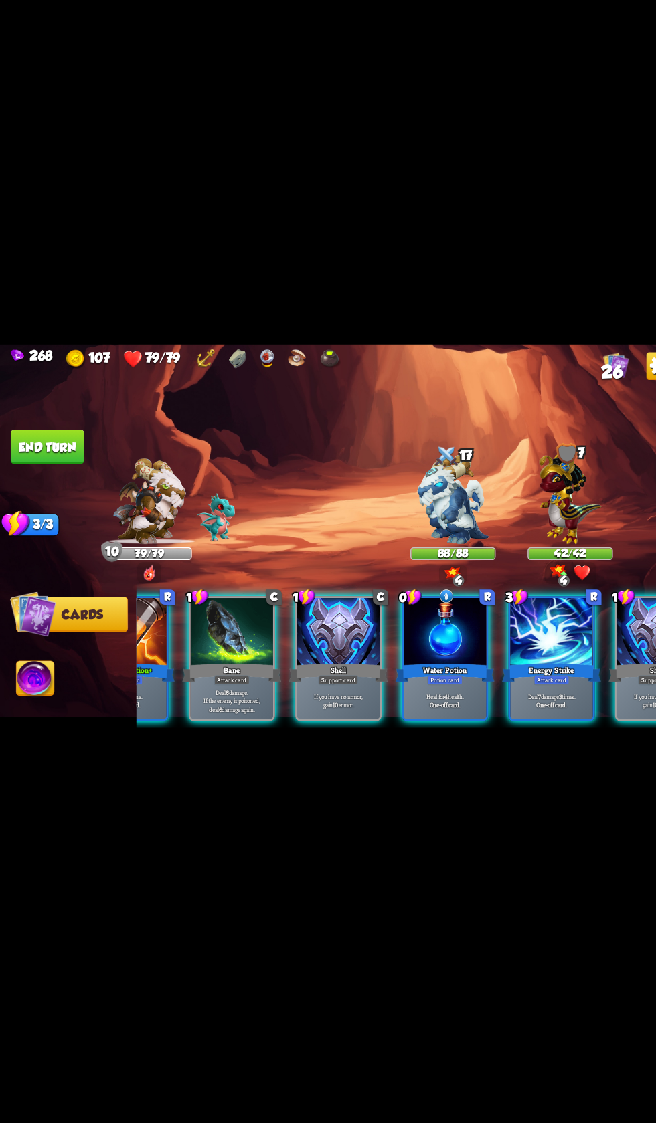
scroll to position [0, 260]
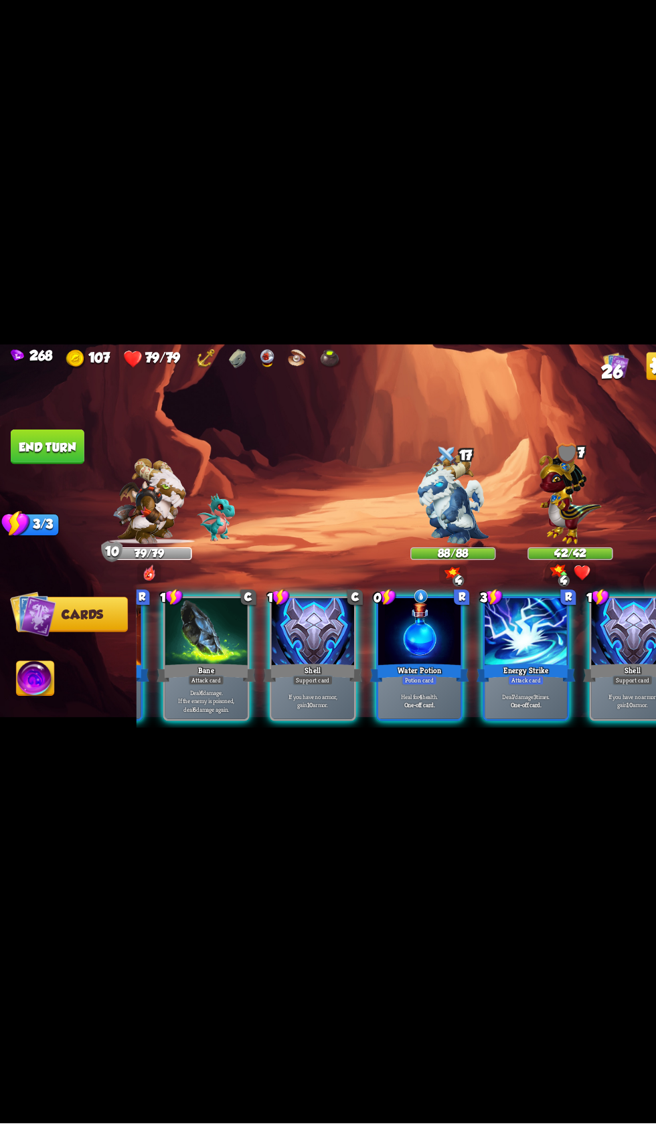
click at [494, 707] on div "Energy Strike" at bounding box center [505, 696] width 95 height 21
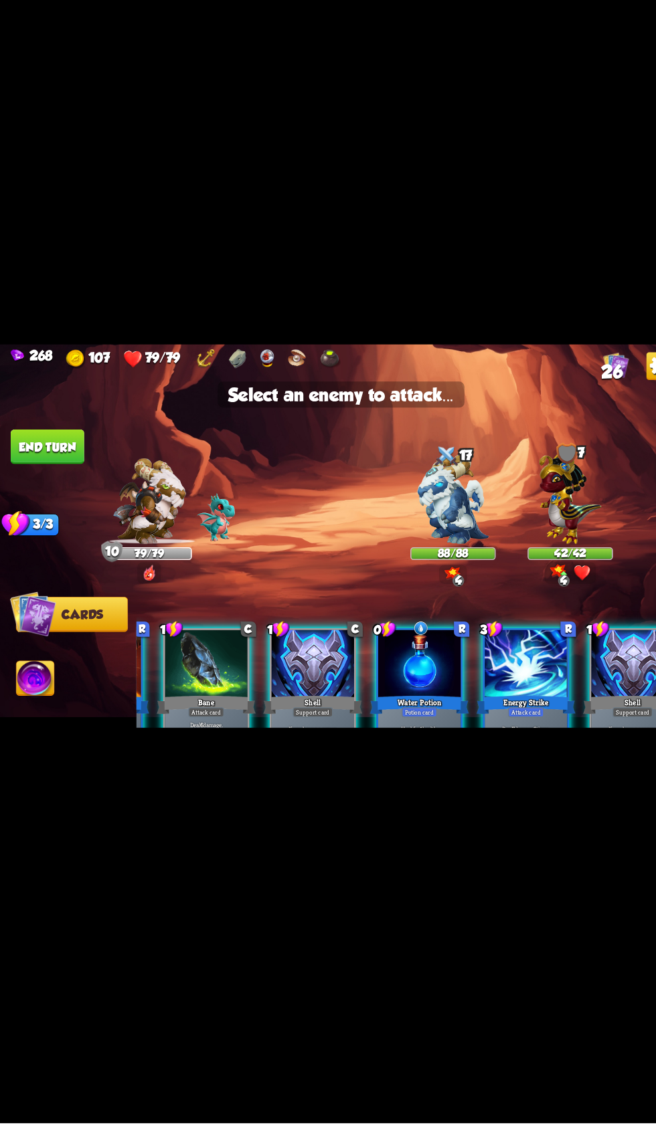
click at [520, 573] on img at bounding box center [548, 526] width 60 height 93
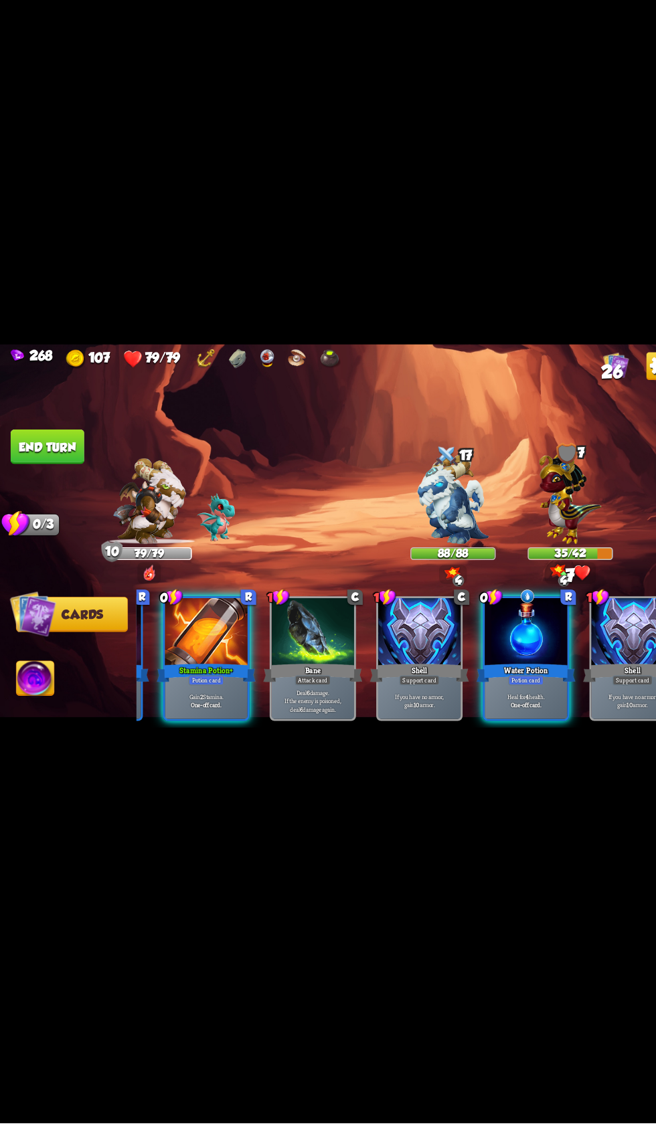
scroll to position [0, 126]
click at [187, 692] on div at bounding box center [199, 658] width 80 height 67
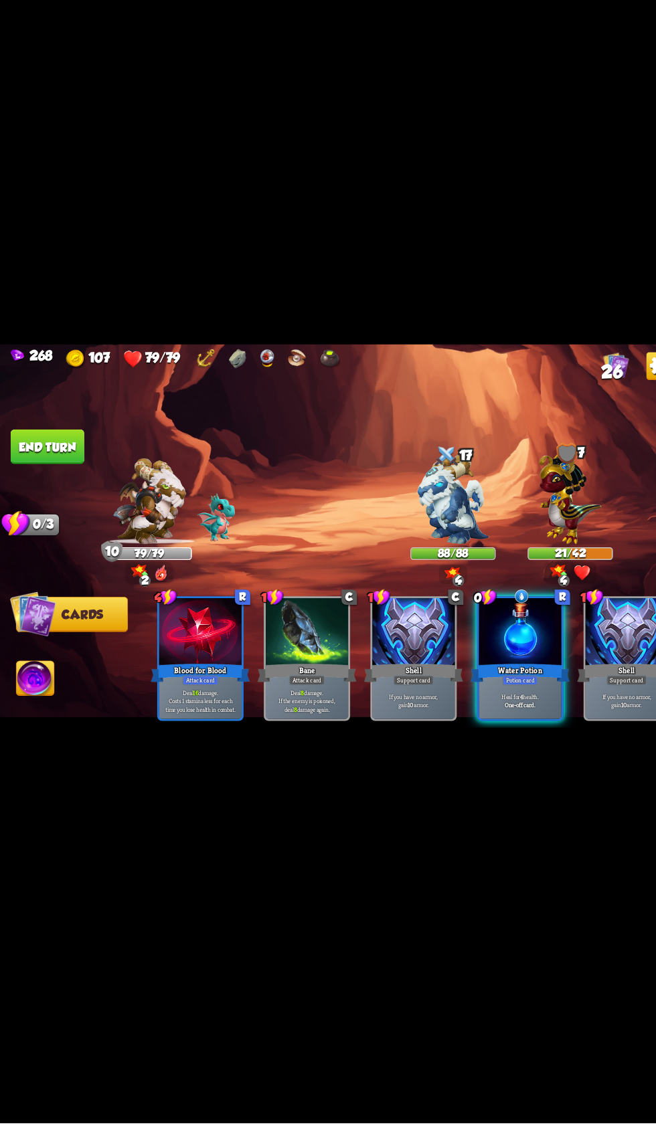
scroll to position [0, 0]
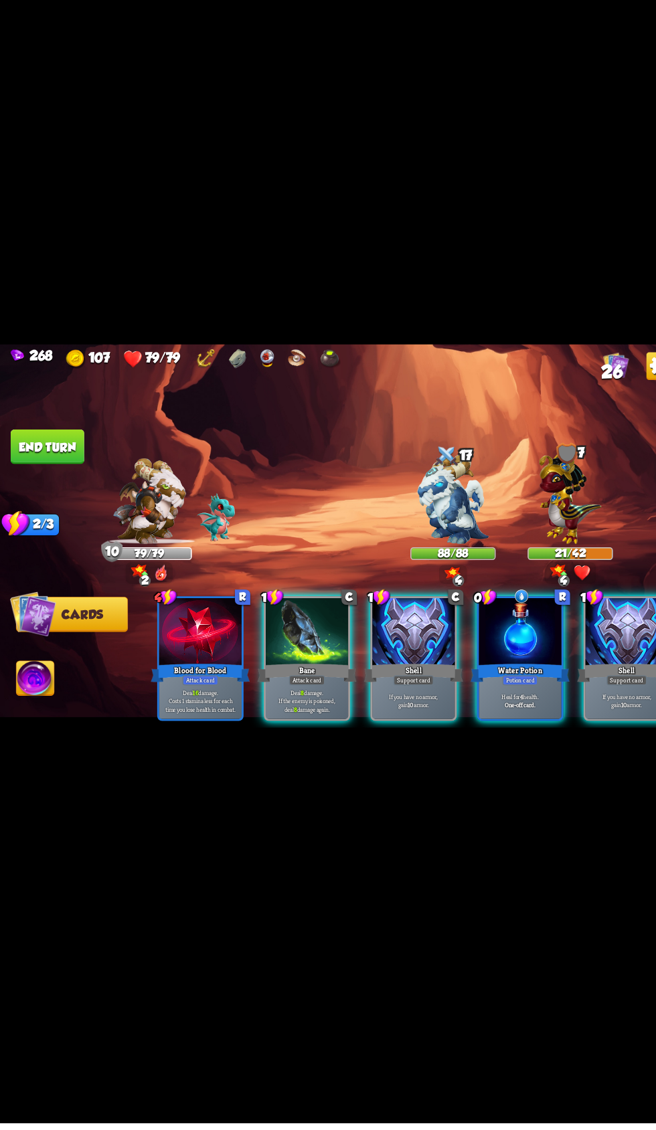
click at [288, 692] on div at bounding box center [296, 658] width 80 height 67
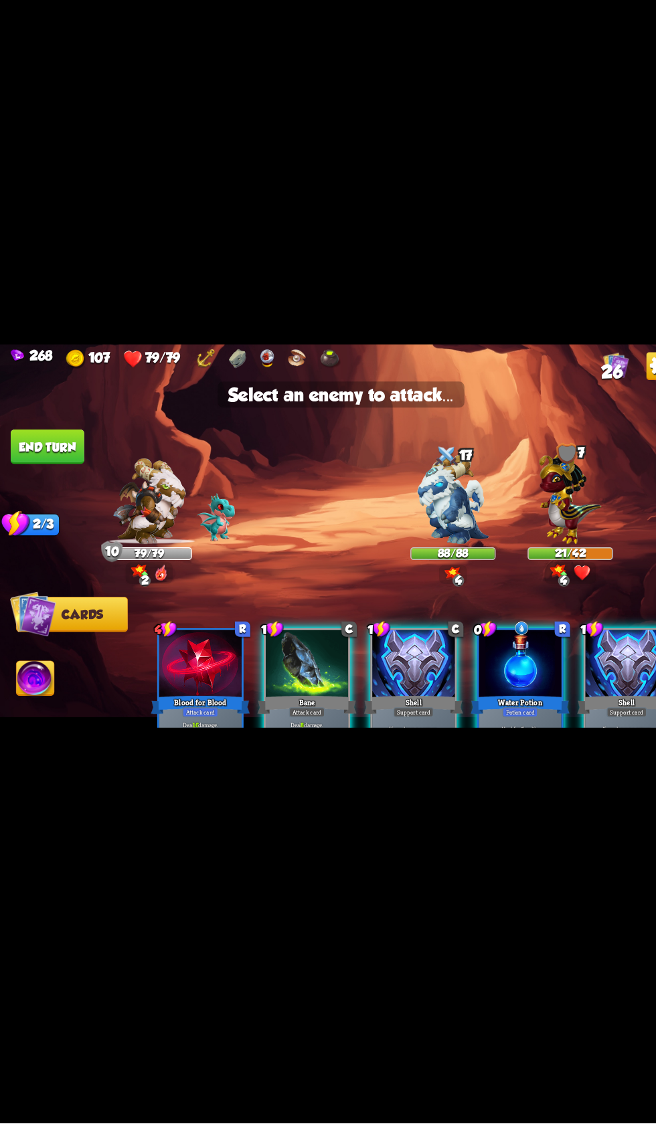
click at [521, 573] on img at bounding box center [548, 526] width 60 height 93
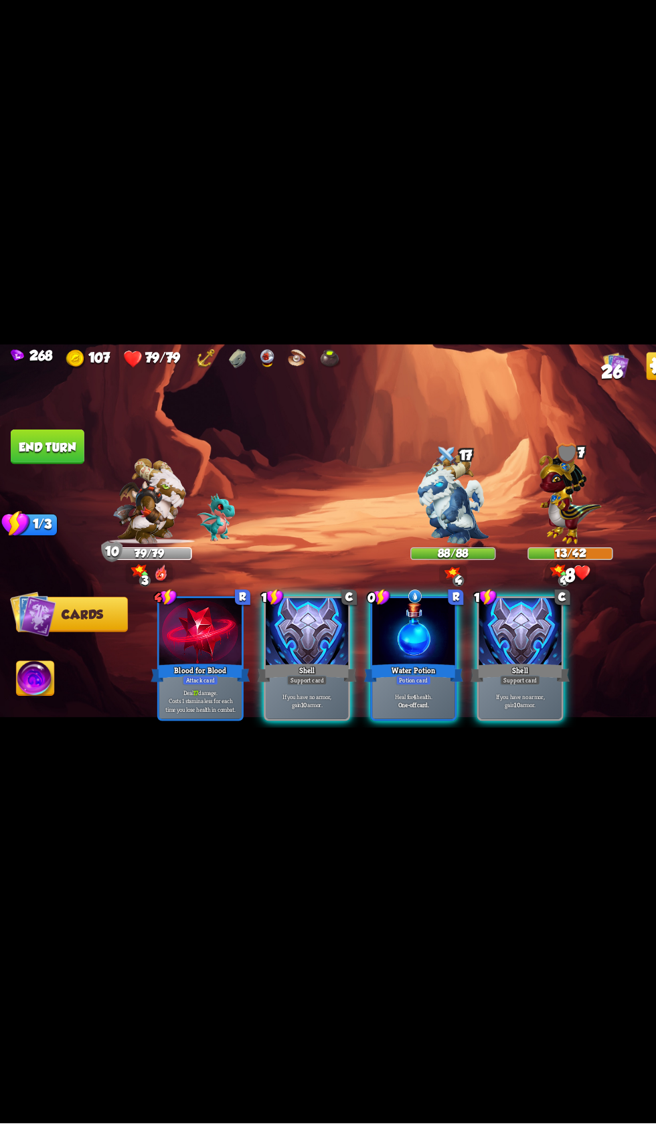
click at [72, 496] on button "End turn" at bounding box center [45, 478] width 71 height 33
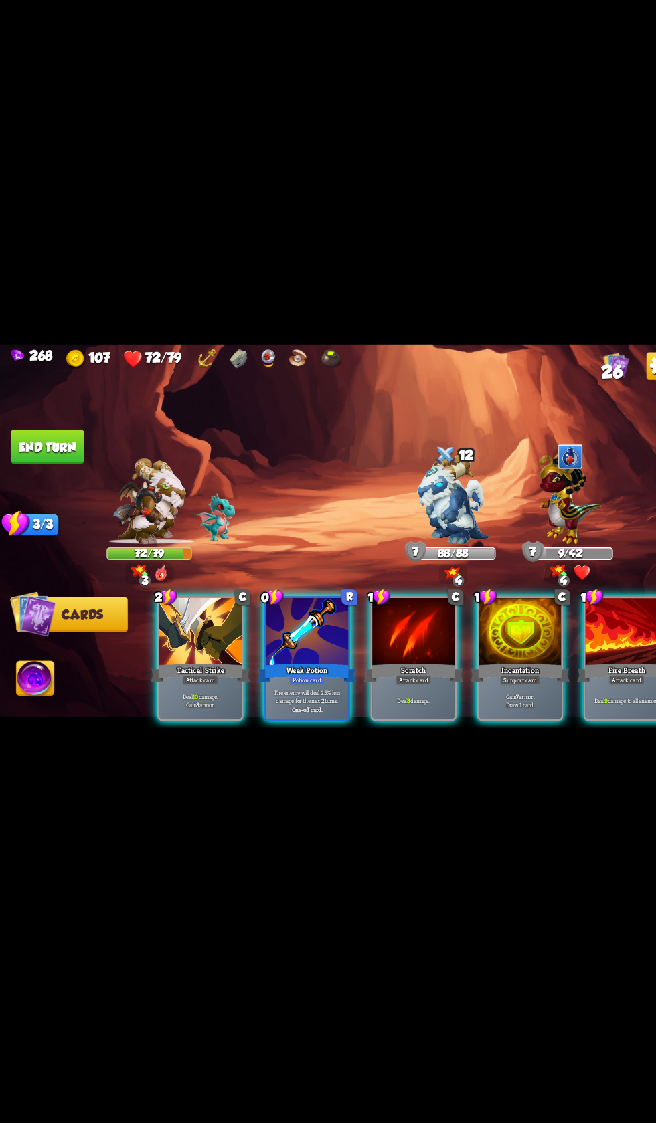
click at [284, 692] on div at bounding box center [296, 658] width 80 height 67
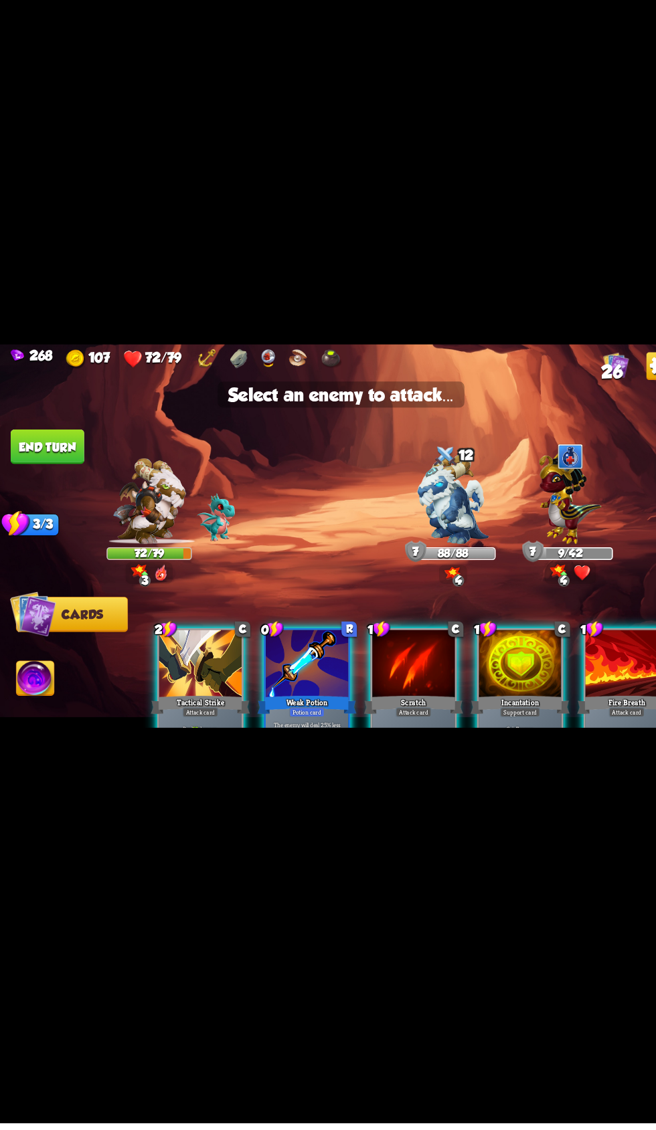
click at [403, 573] on img at bounding box center [435, 529] width 69 height 86
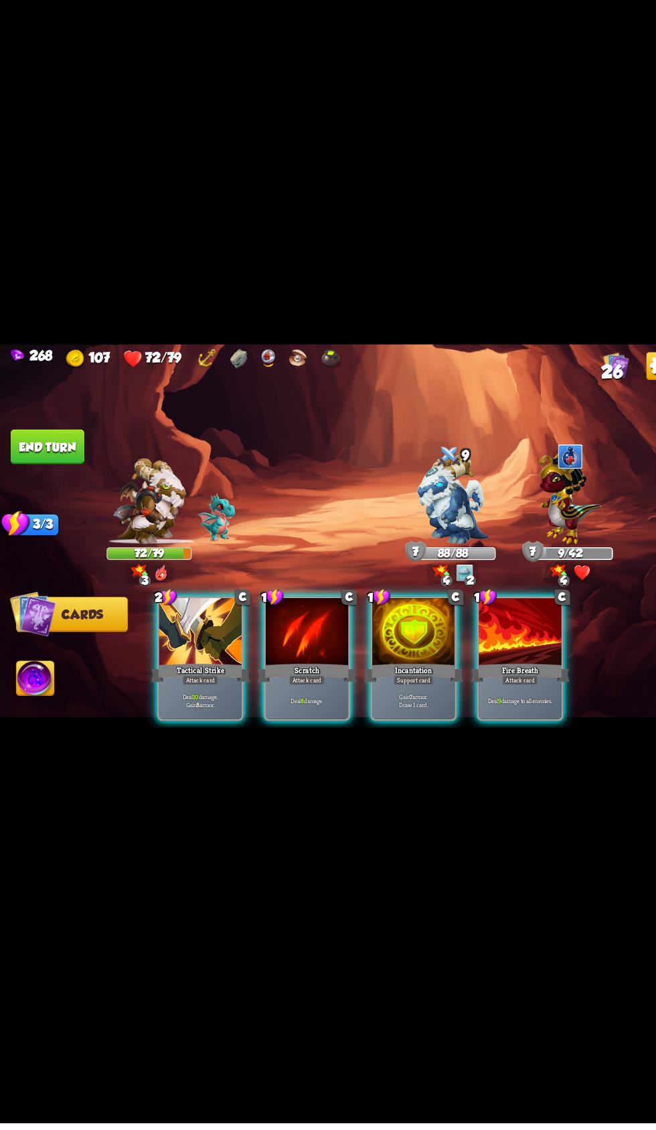
click at [184, 708] on div "Attack card" at bounding box center [192, 703] width 35 height 9
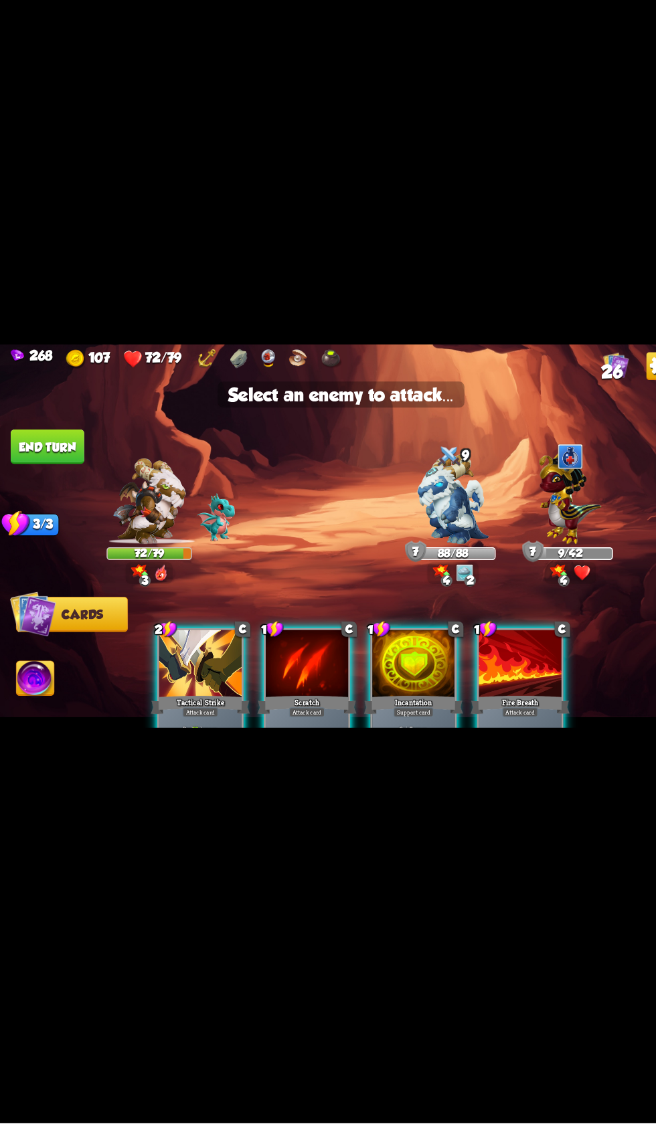
click at [526, 573] on img at bounding box center [548, 526] width 60 height 93
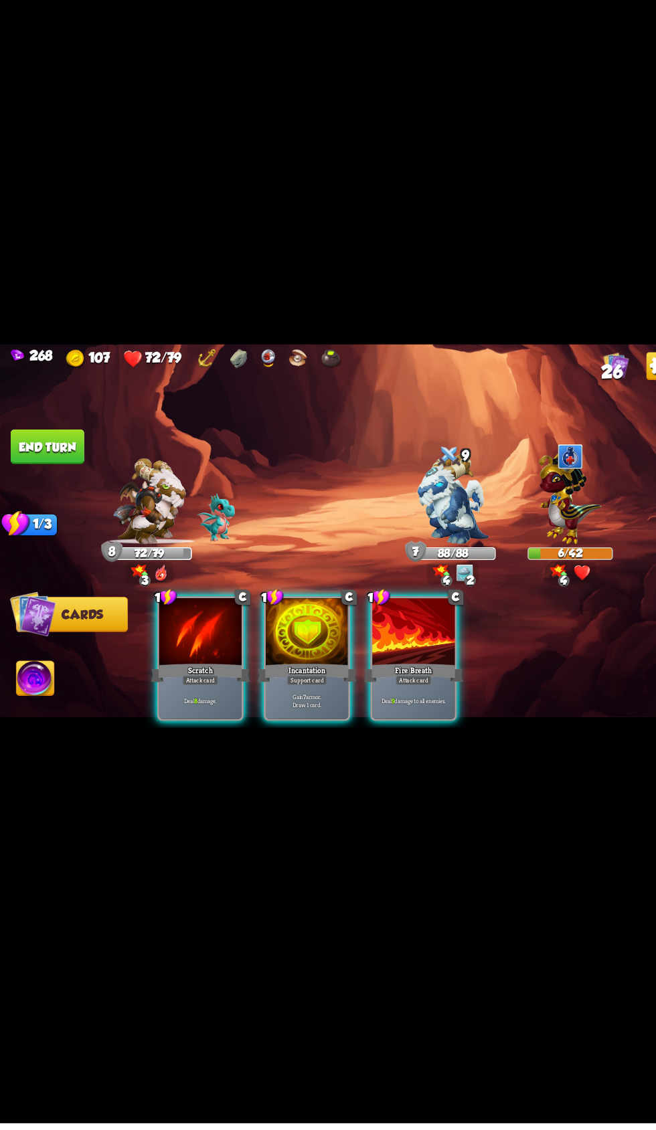
click at [397, 708] on div "Attack card" at bounding box center [397, 703] width 35 height 9
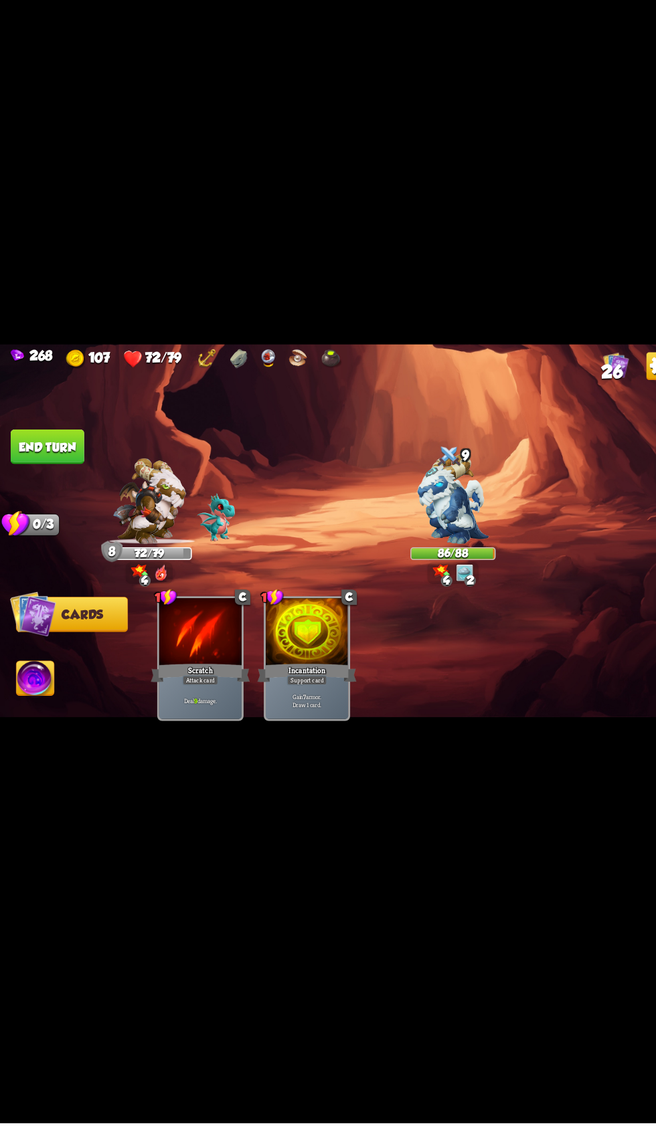
click at [64, 496] on button "End turn" at bounding box center [45, 478] width 71 height 33
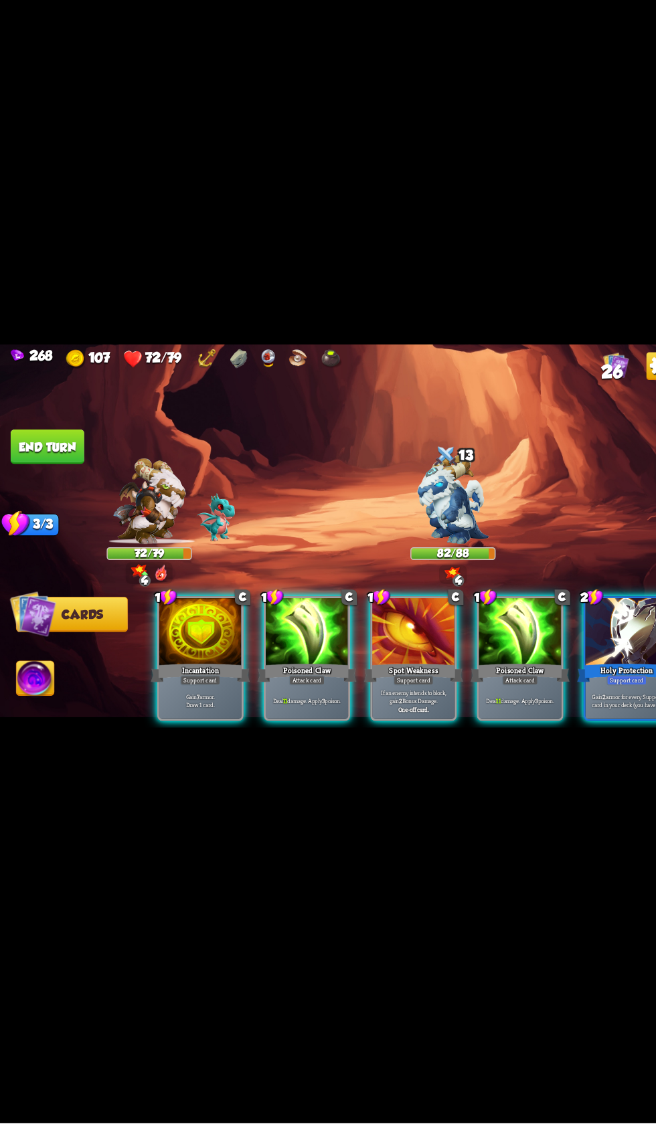
click at [578, 707] on div "Holy Protection" at bounding box center [602, 696] width 95 height 21
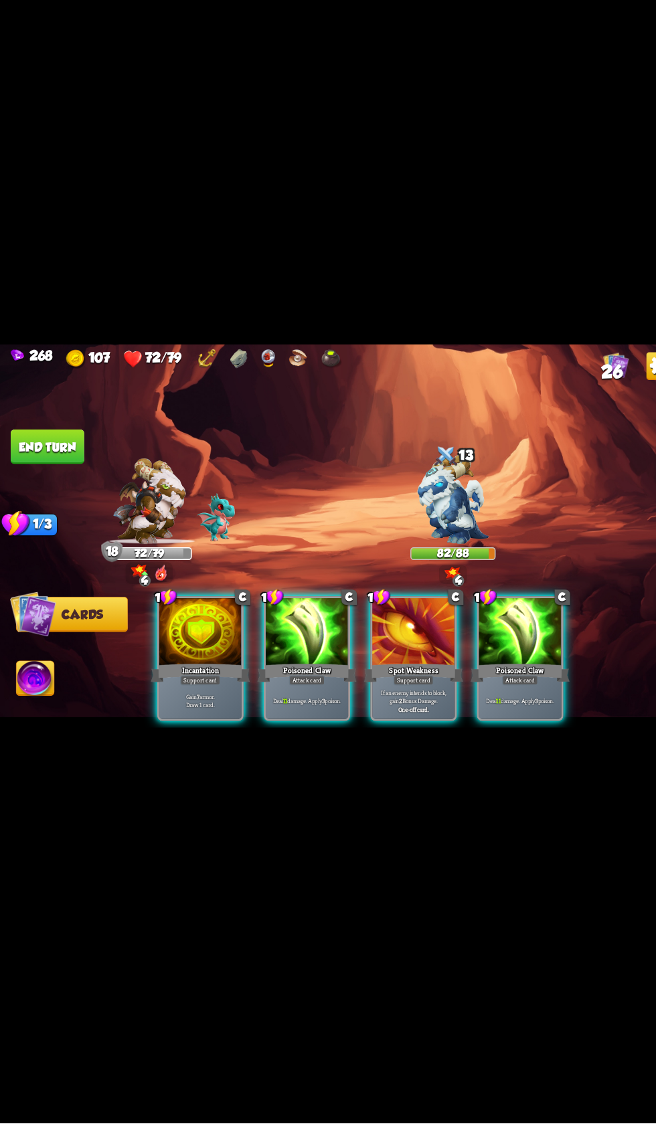
click at [497, 707] on div "Poisoned Claw" at bounding box center [499, 696] width 95 height 21
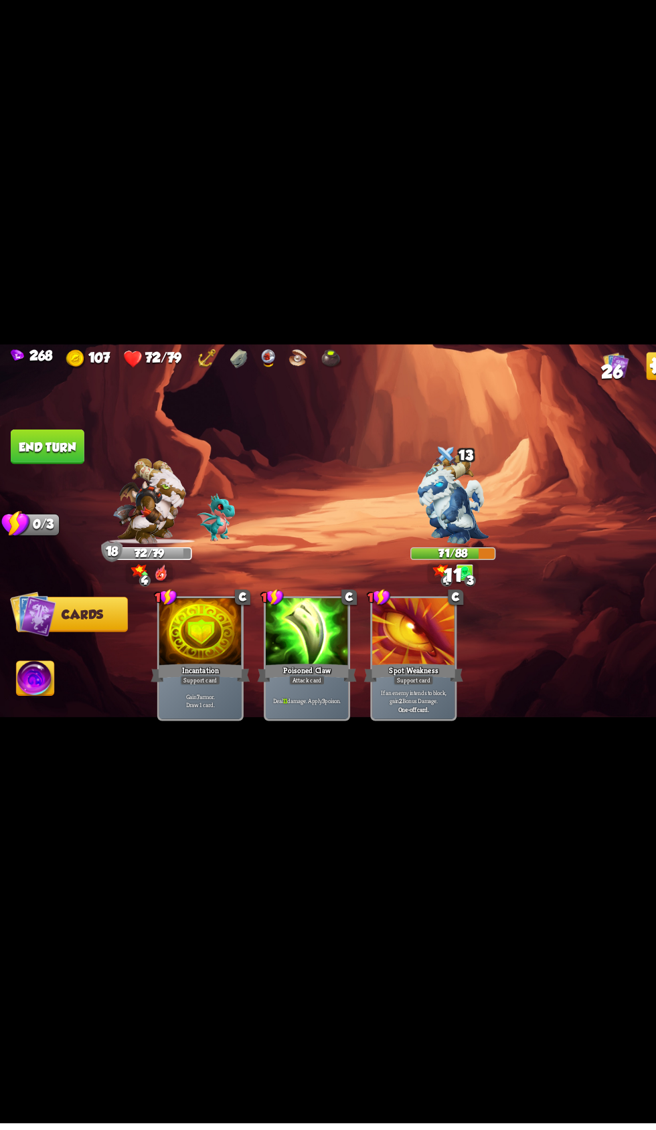
click at [52, 496] on button "End turn" at bounding box center [45, 478] width 71 height 33
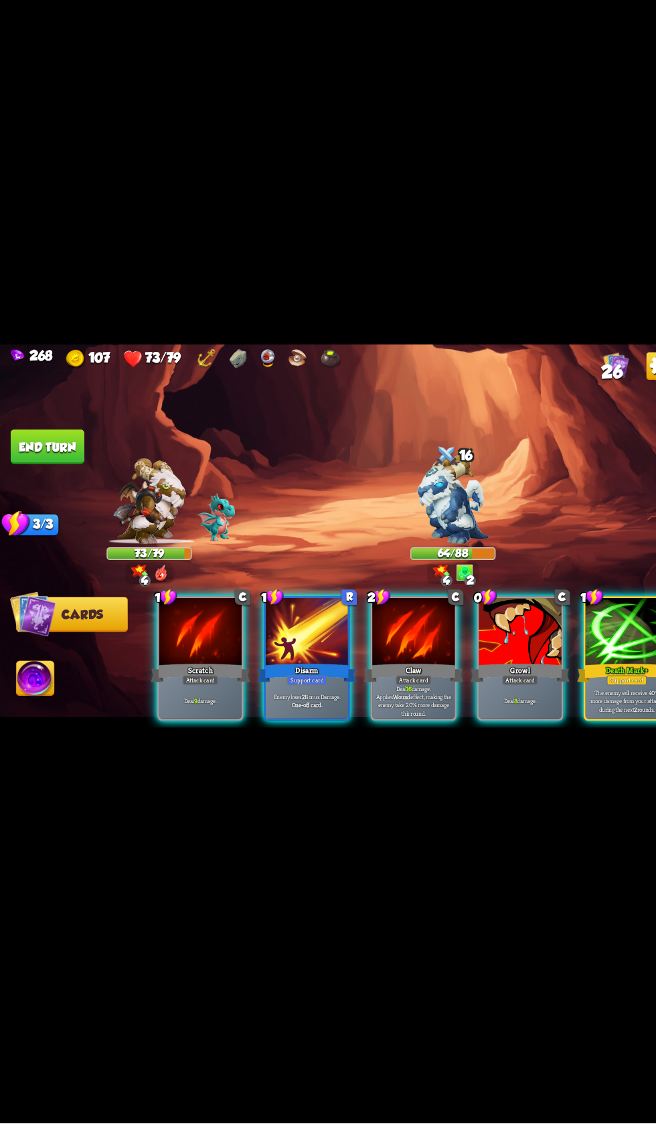
click at [570, 735] on p "The enemy will receive 40% more damage from your attacks during the next 2 roun…" at bounding box center [603, 723] width 76 height 23
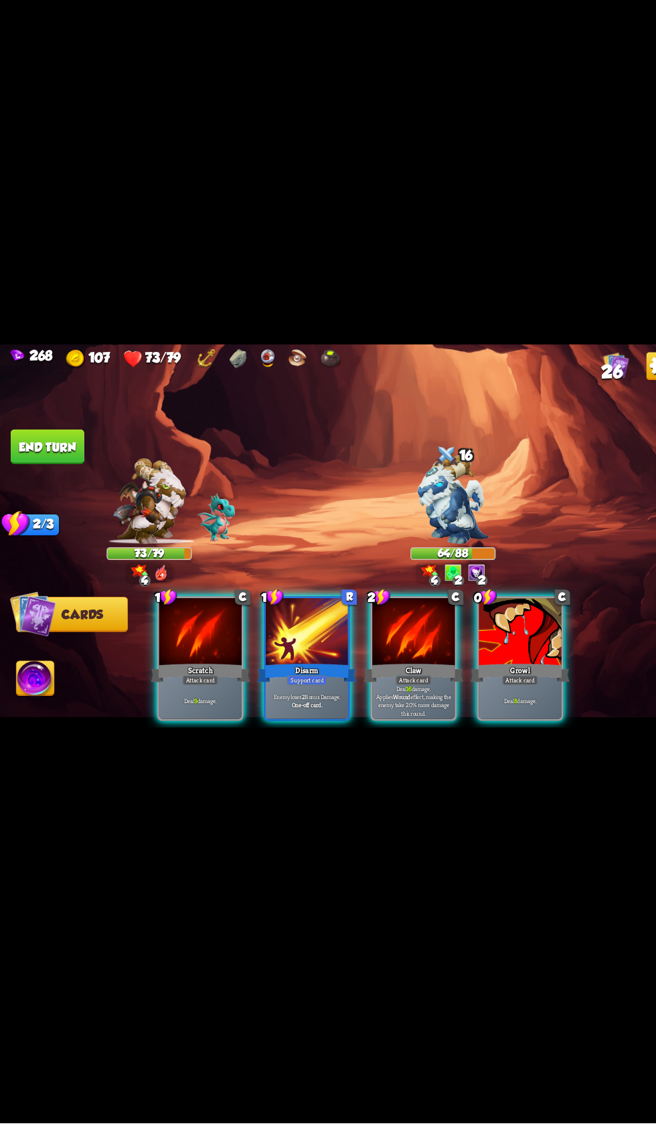
click at [369, 692] on div at bounding box center [398, 658] width 80 height 67
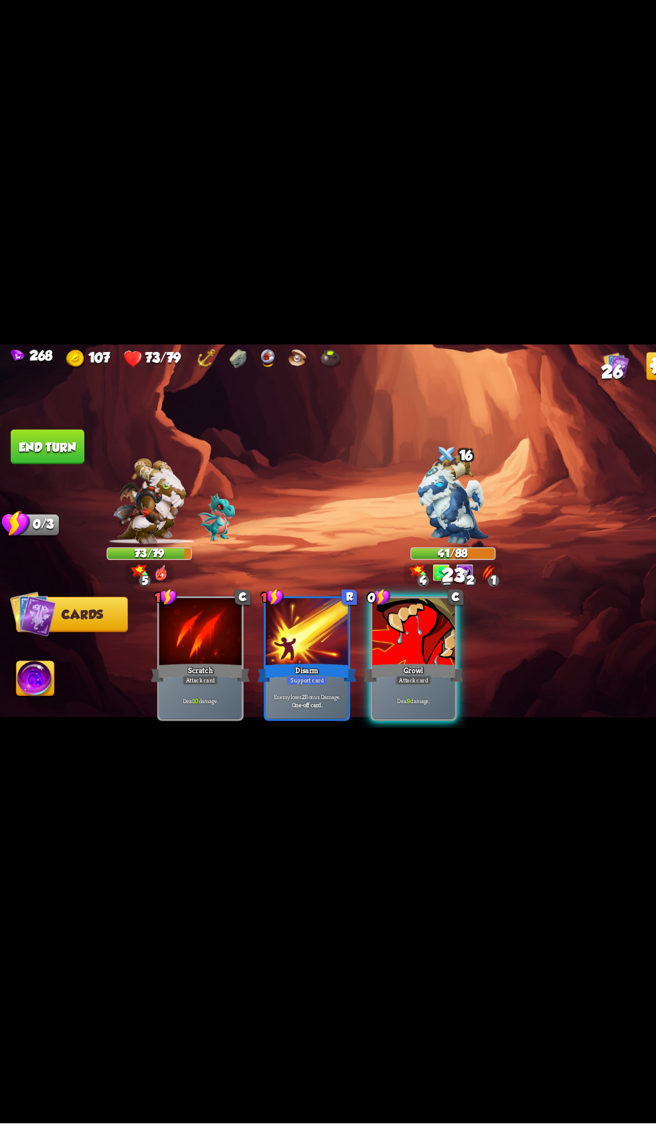
click at [435, 741] on div "Deal 9 damage." at bounding box center [398, 723] width 80 height 35
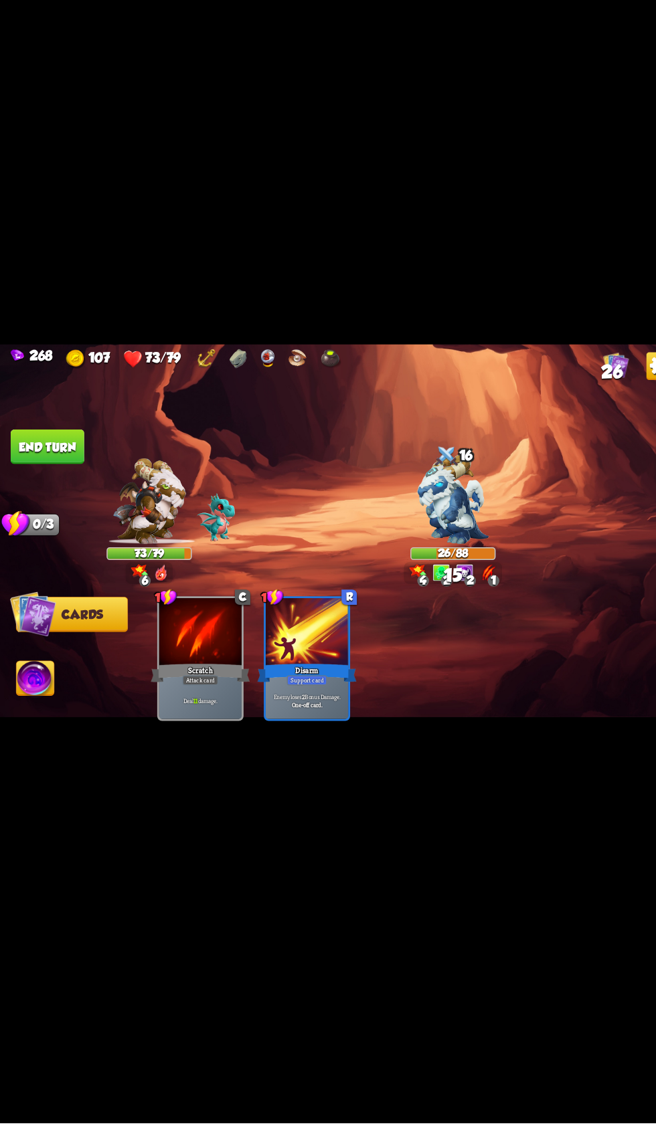
click at [79, 496] on button "End turn" at bounding box center [45, 478] width 71 height 33
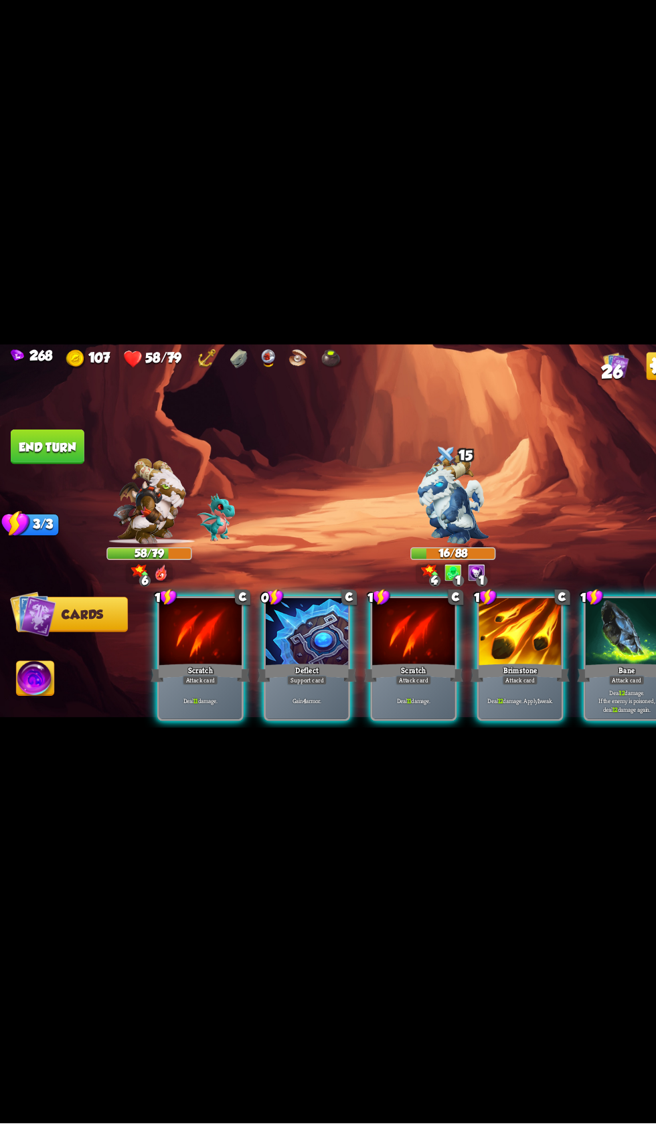
click at [276, 692] on div at bounding box center [296, 658] width 80 height 67
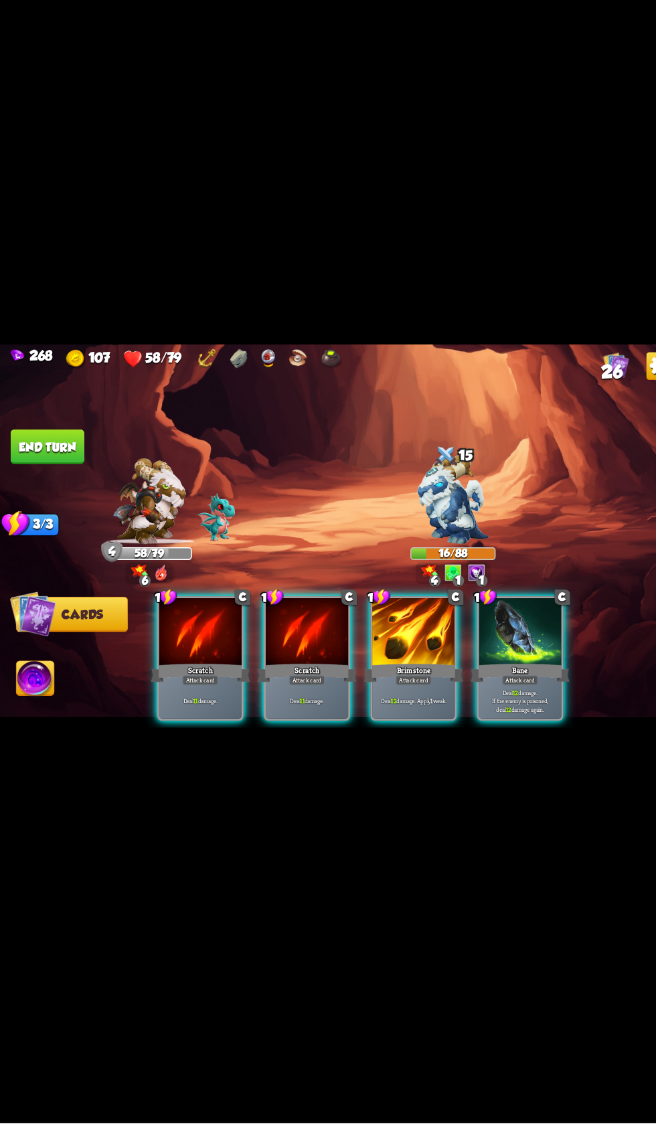
click at [287, 692] on div at bounding box center [296, 658] width 80 height 67
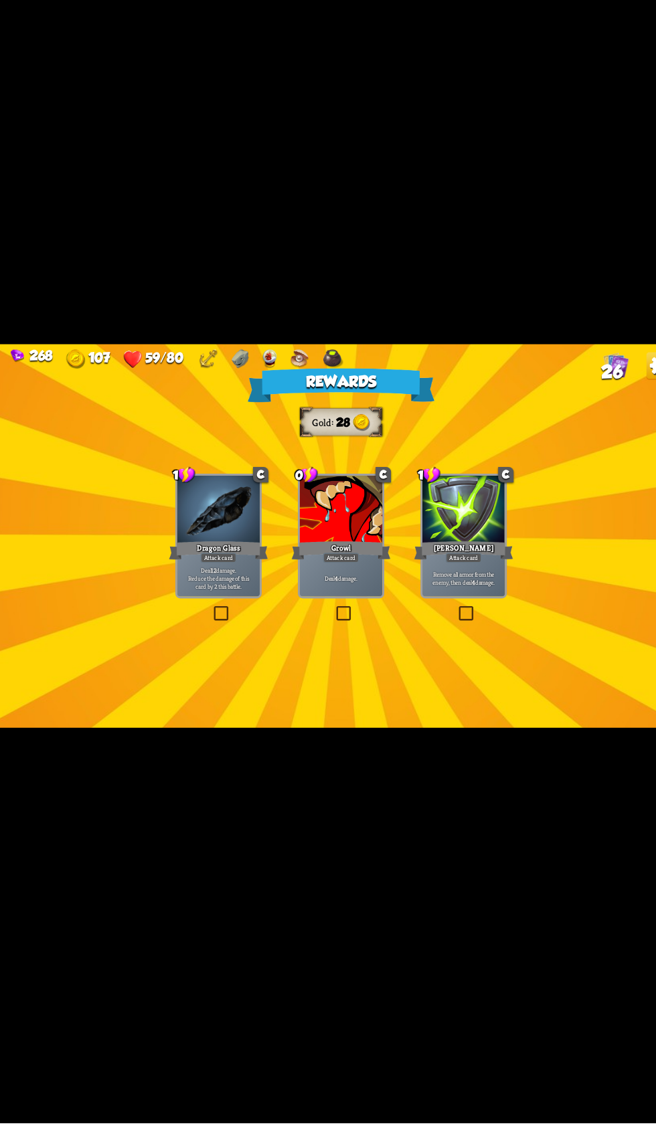
click at [196, 574] on div at bounding box center [211, 540] width 80 height 67
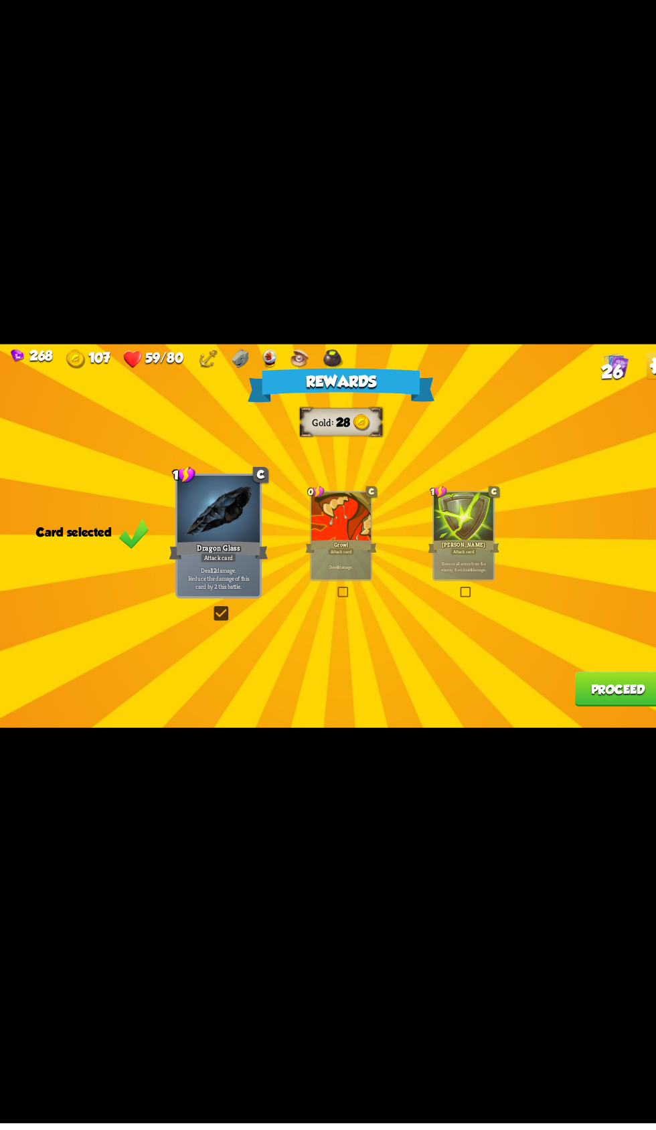
click at [562, 729] on button "Proceed" at bounding box center [594, 712] width 83 height 33
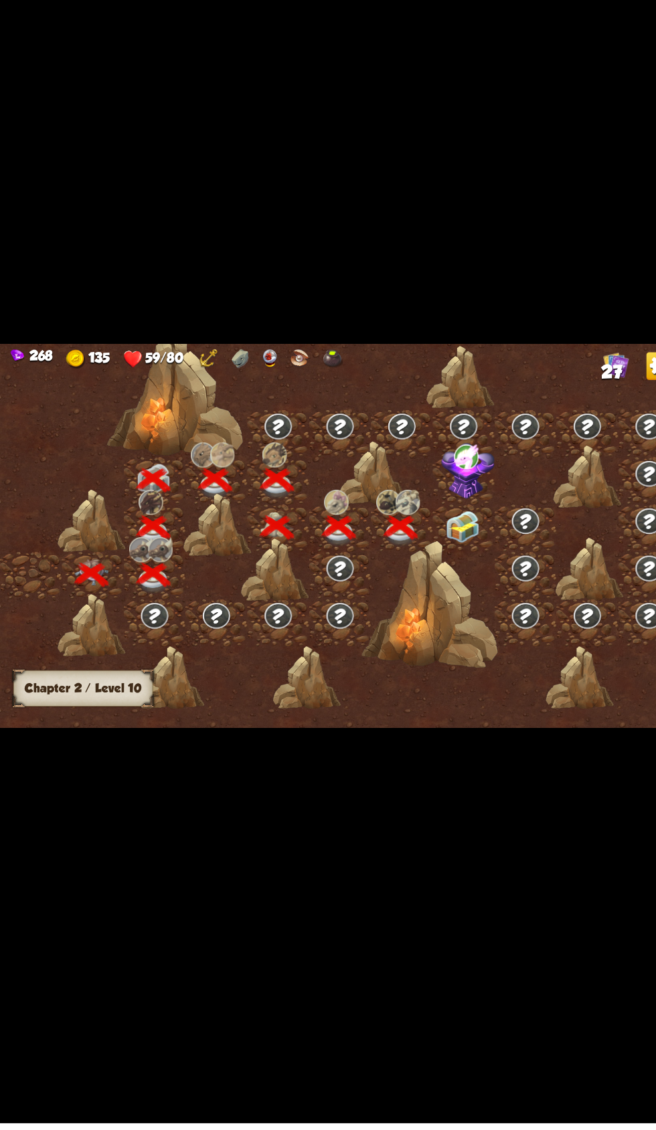
click at [466, 529] on img at bounding box center [450, 502] width 52 height 54
click at [432, 571] on img at bounding box center [444, 556] width 33 height 31
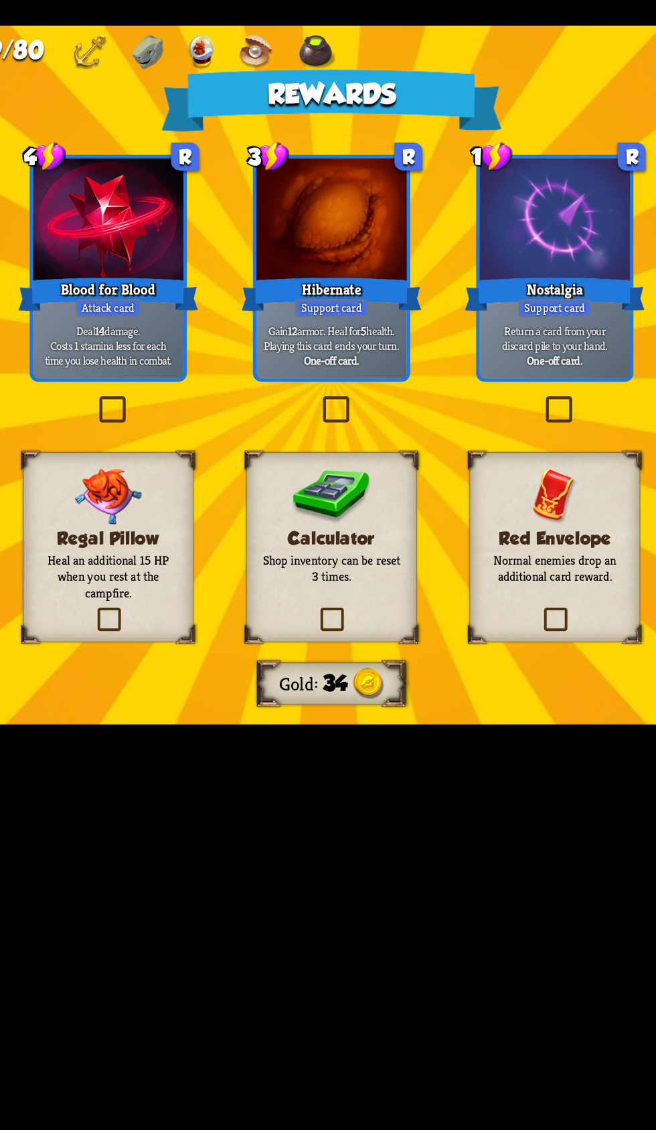
click at [349, 706] on div "Calculator Shop inventory can be reset 3 times." at bounding box center [328, 655] width 90 height 100
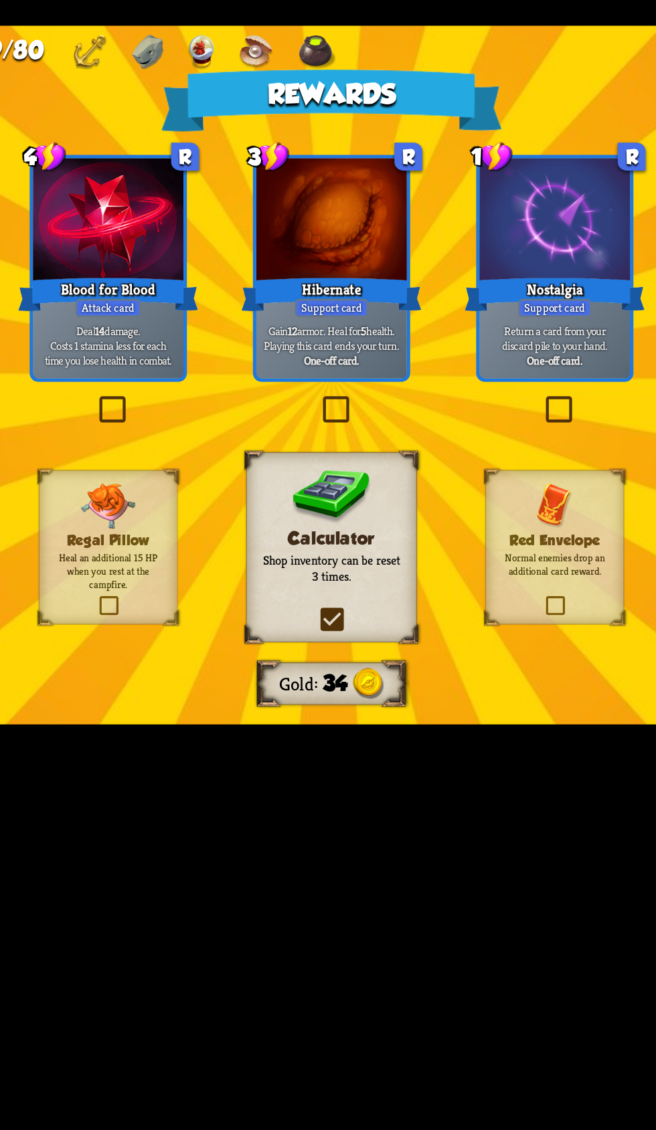
click at [344, 534] on div "Support card" at bounding box center [327, 528] width 39 height 9
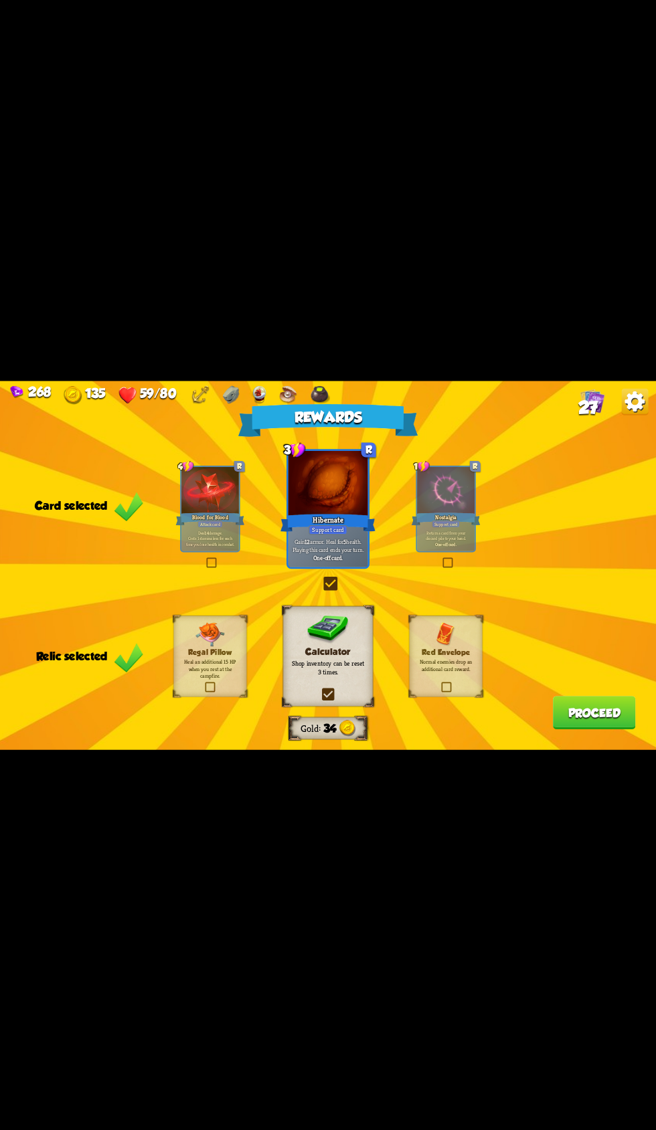
click at [617, 729] on button "Proceed" at bounding box center [594, 712] width 83 height 33
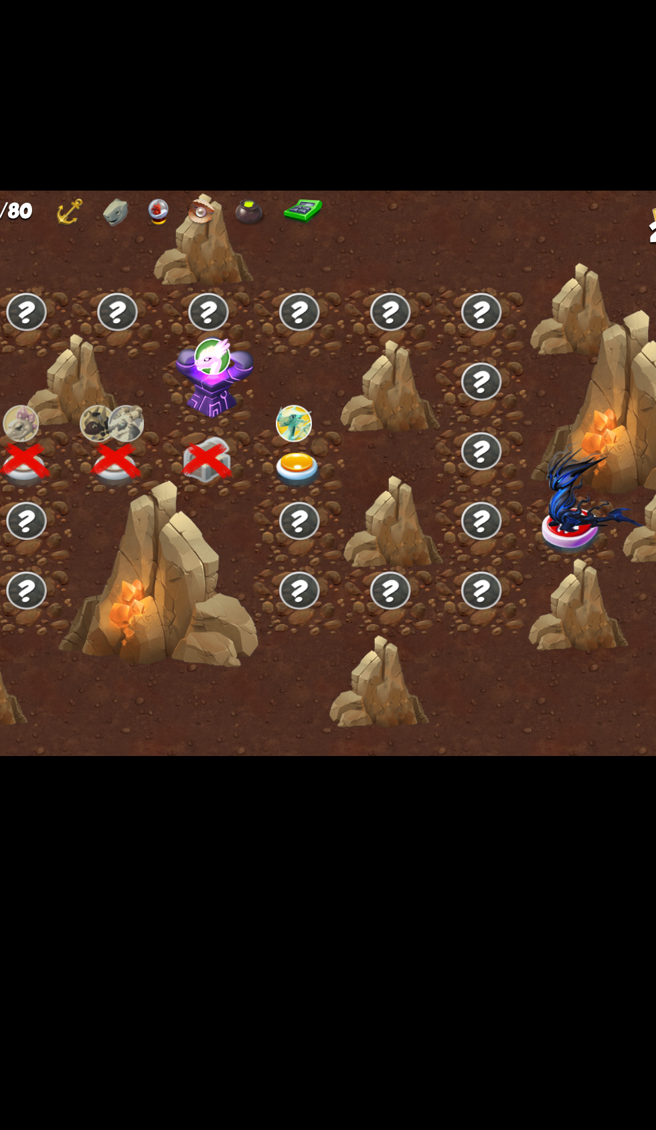
scroll to position [0, 201]
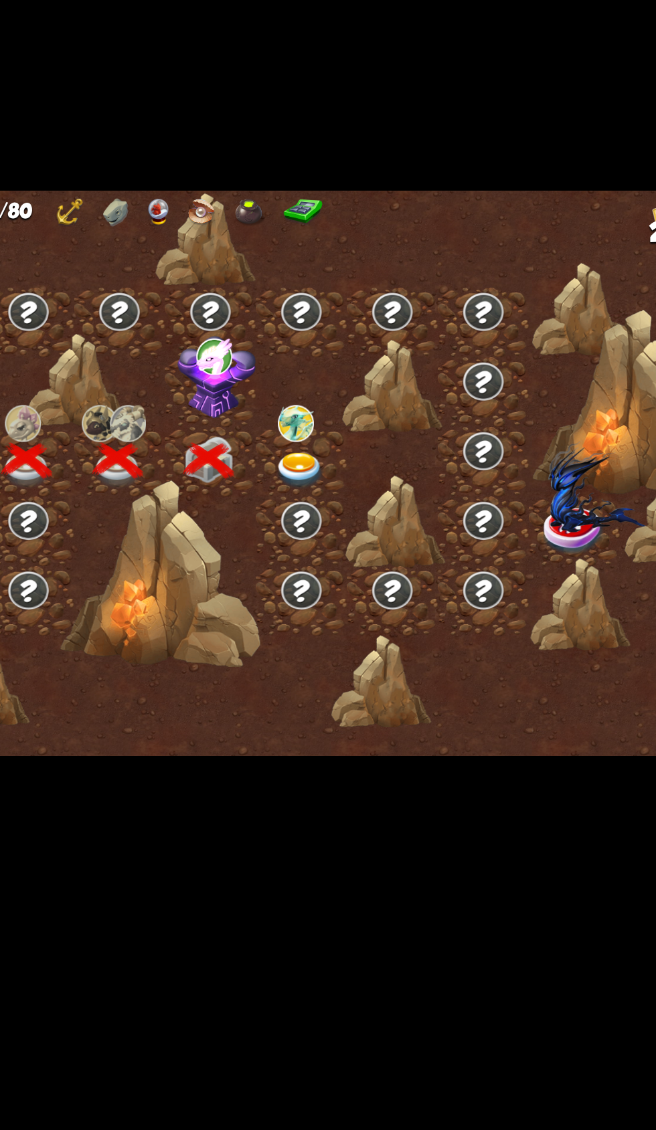
click at [276, 529] on img at bounding box center [296, 502] width 52 height 54
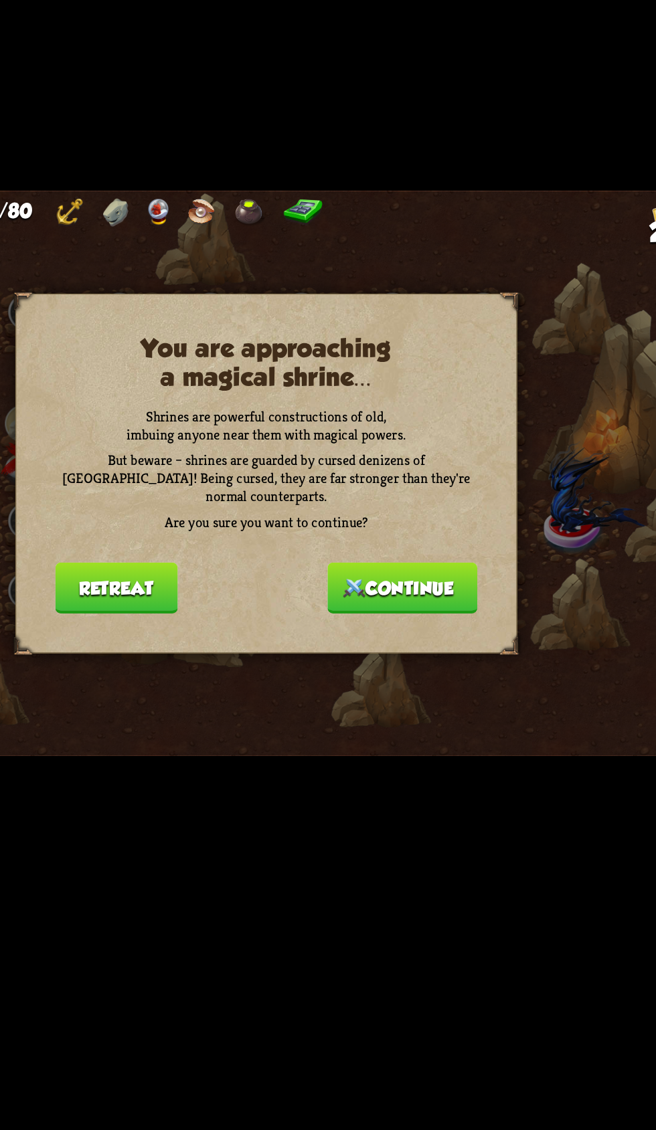
click at [381, 646] on img at bounding box center [385, 640] width 14 height 12
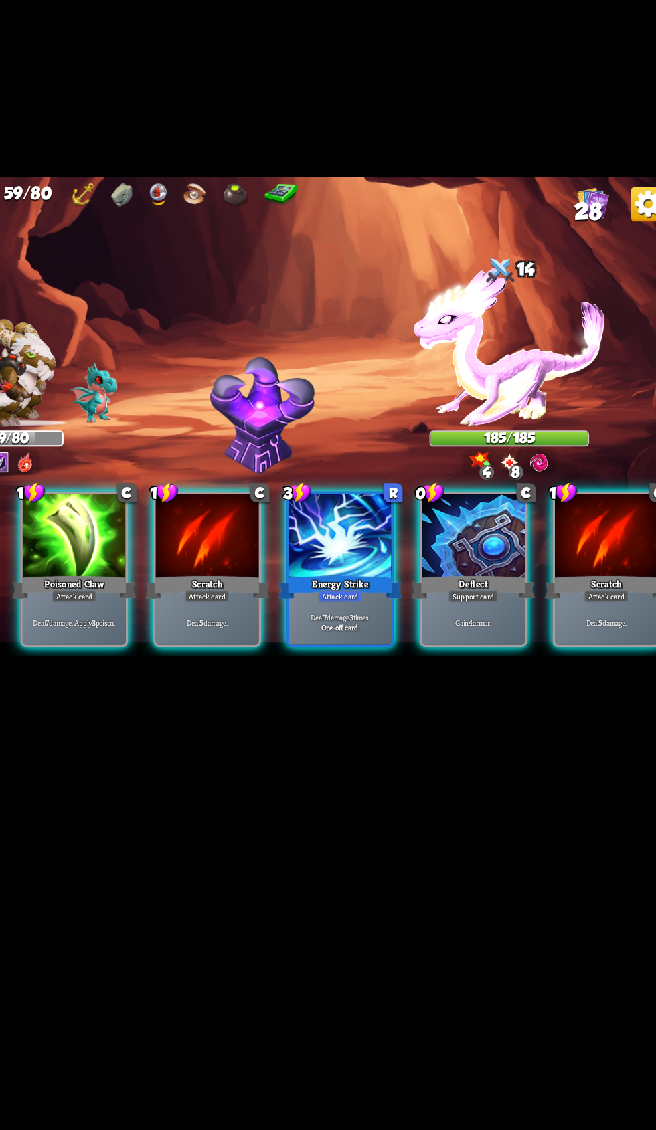
click at [492, 707] on div "Deflect" at bounding box center [499, 696] width 95 height 21
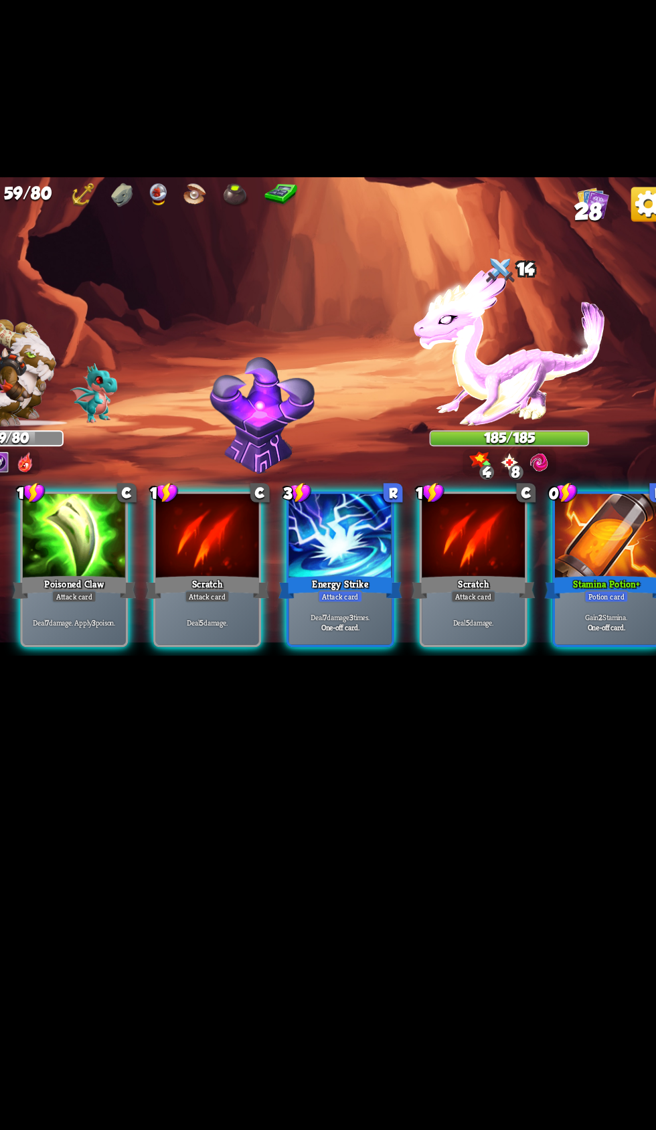
scroll to position [0, 126]
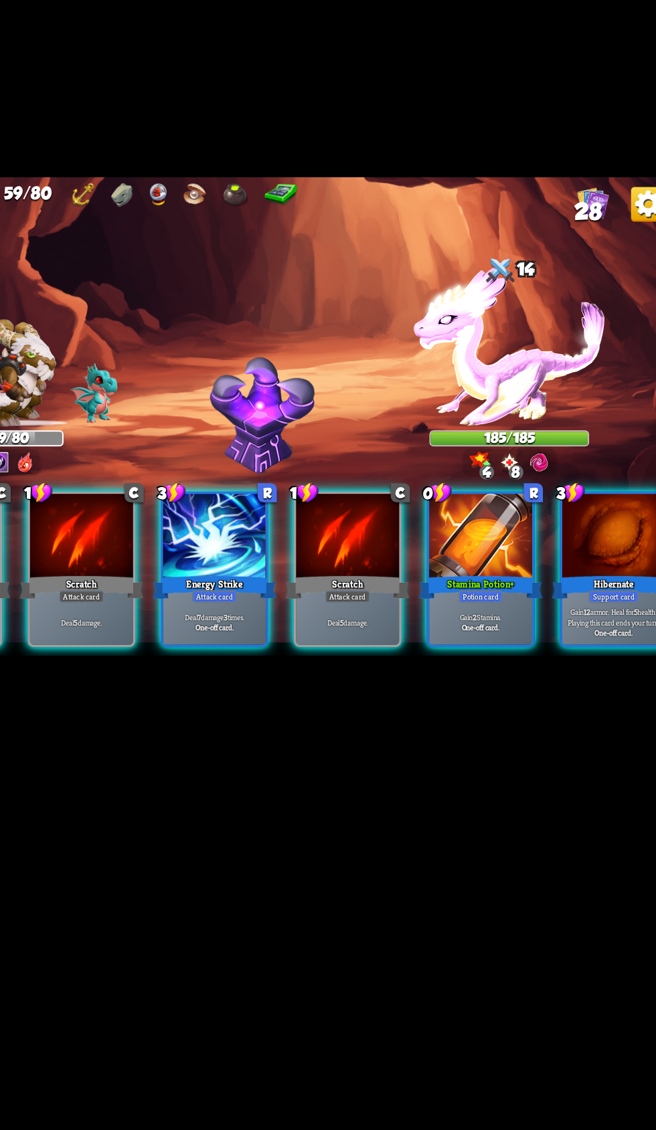
click at [491, 707] on div "Stamina Potion+" at bounding box center [505, 696] width 95 height 21
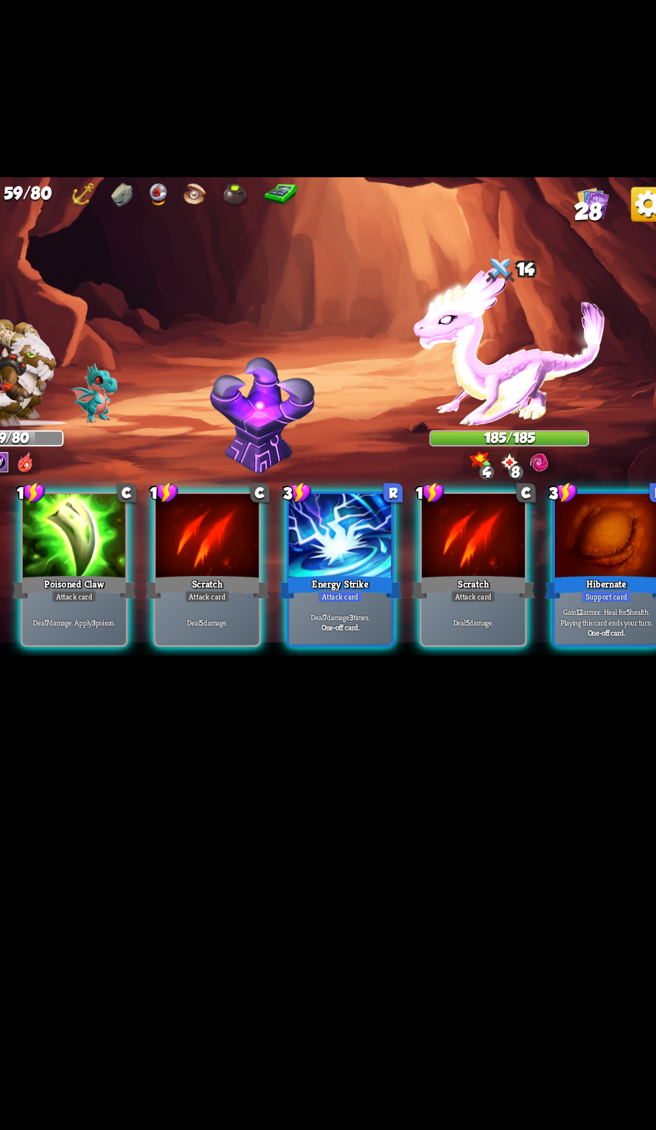
scroll to position [0, 0]
click at [193, 708] on div "Attack card" at bounding box center [192, 703] width 35 height 9
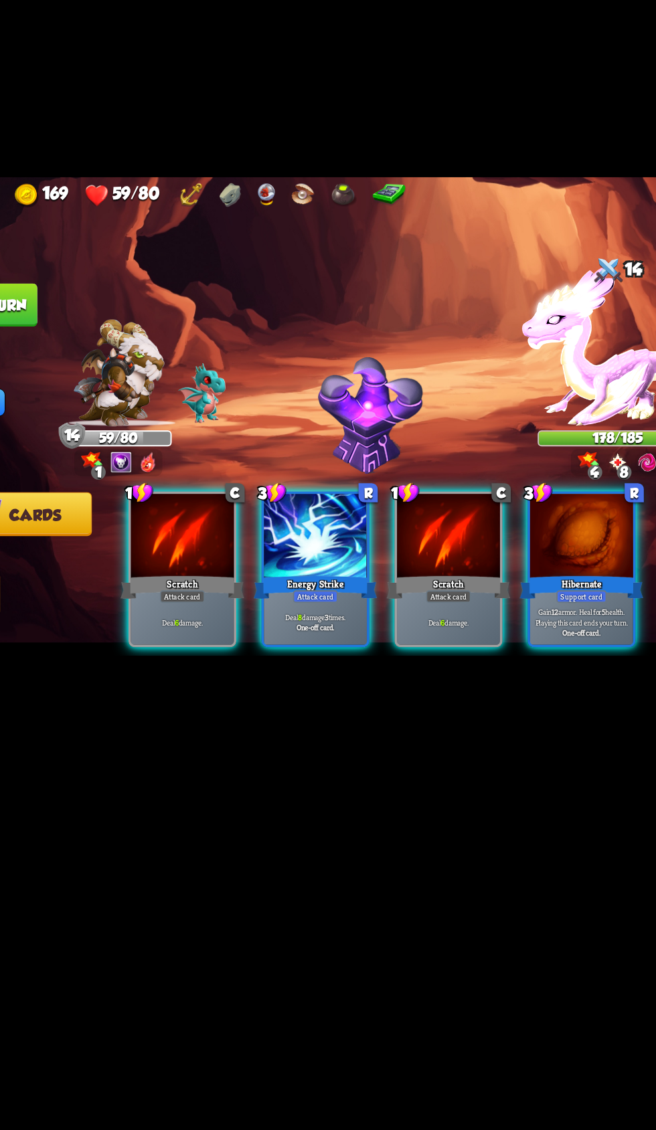
click at [163, 741] on div "Deal 6 damage." at bounding box center [193, 723] width 80 height 35
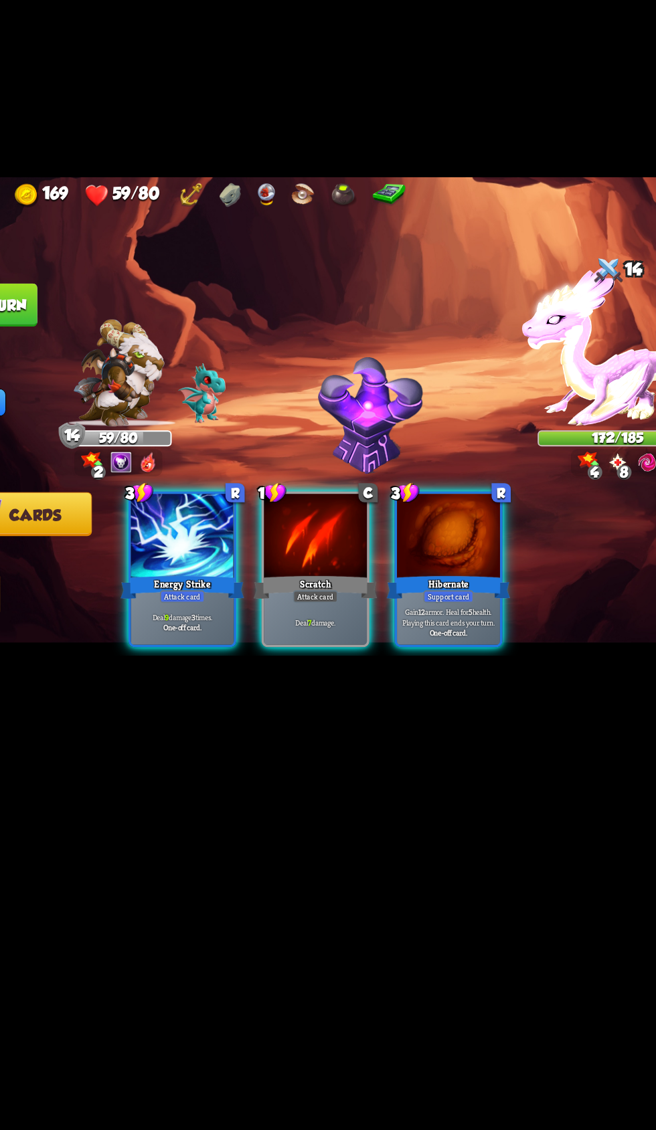
click at [151, 743] on div "3 R Energy Strike Attack card Deal 9 damage 3 times. One-off card." at bounding box center [192, 683] width 83 height 120
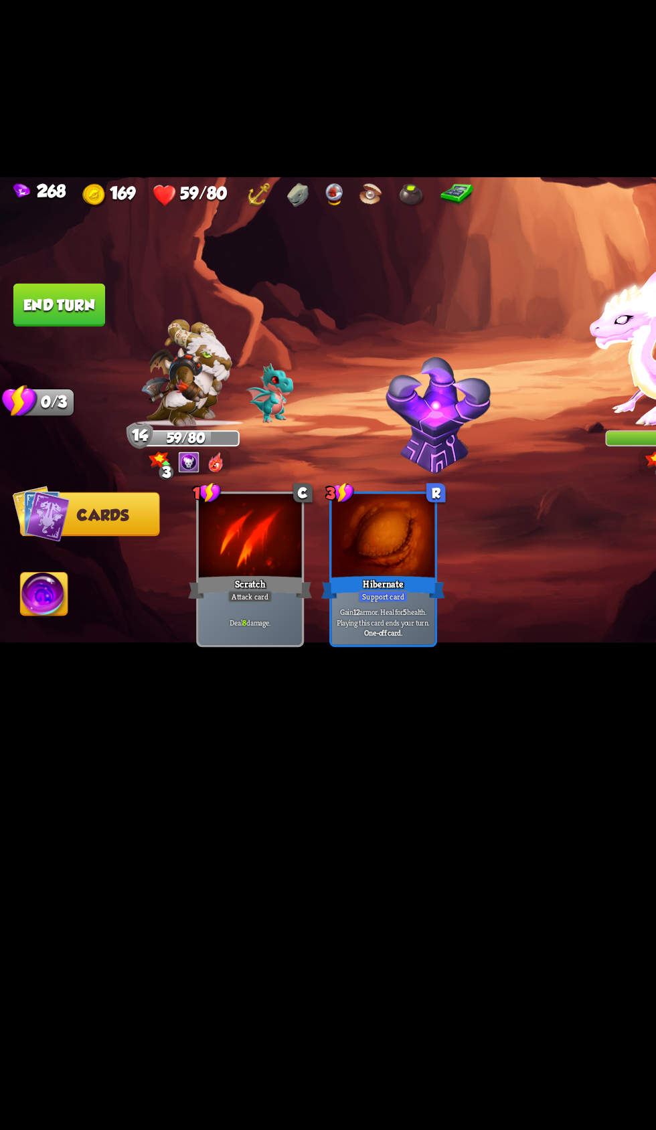
click at [42, 496] on button "End turn" at bounding box center [45, 478] width 71 height 33
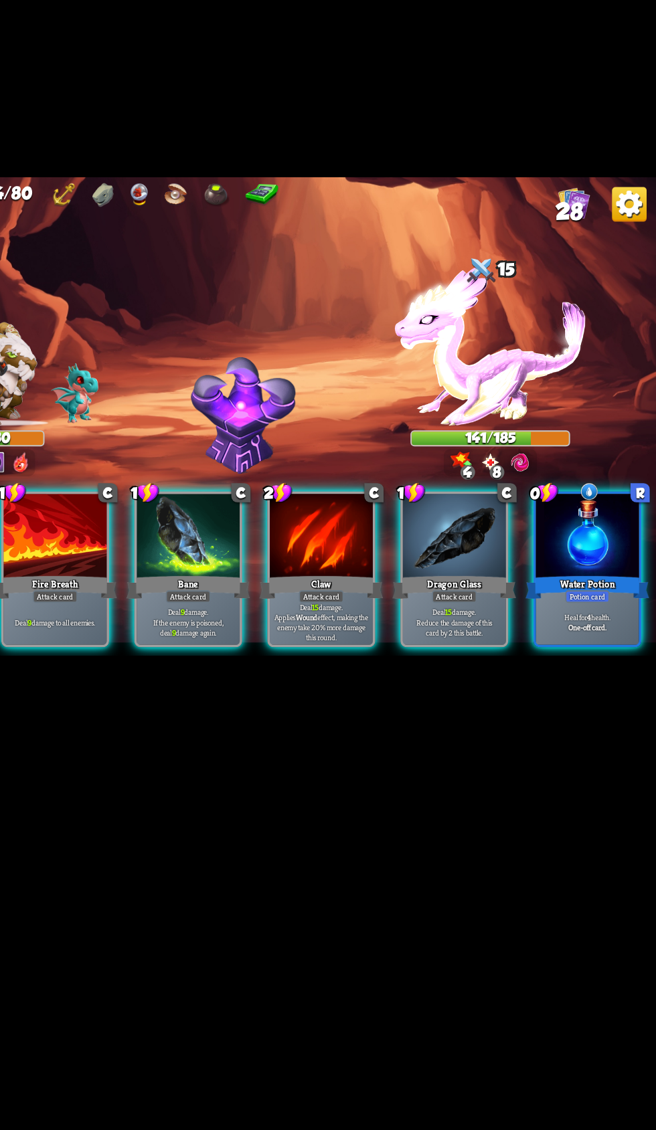
click at [589, 707] on div "Water Potion" at bounding box center [602, 696] width 95 height 21
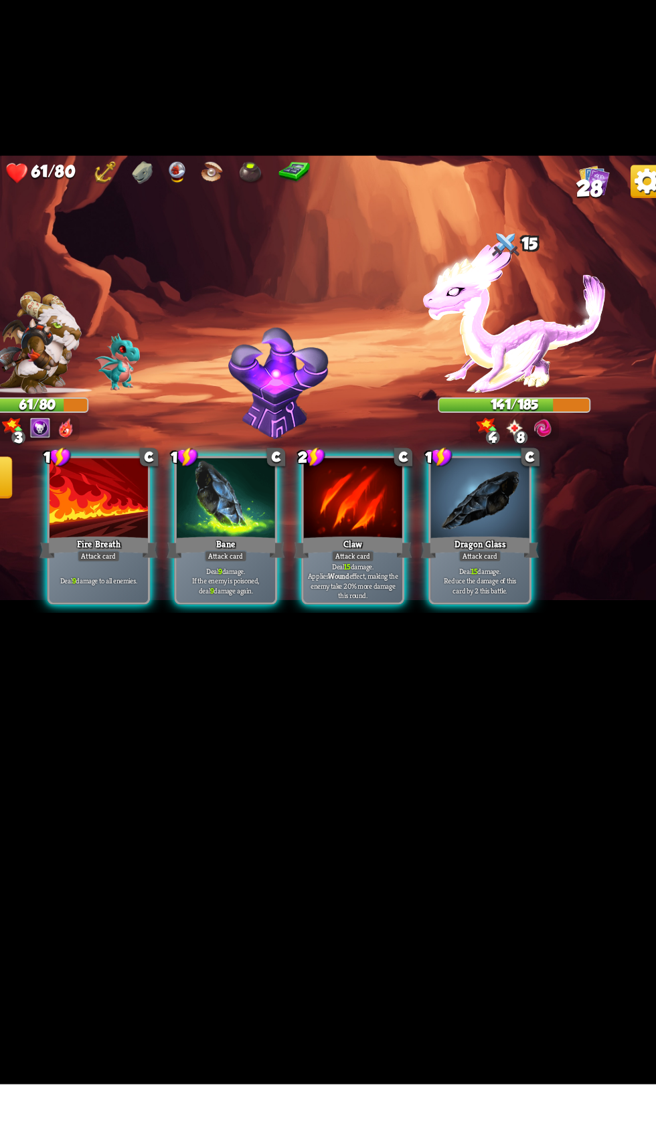
click at [193, 707] on div "Fire Breath" at bounding box center [192, 696] width 95 height 21
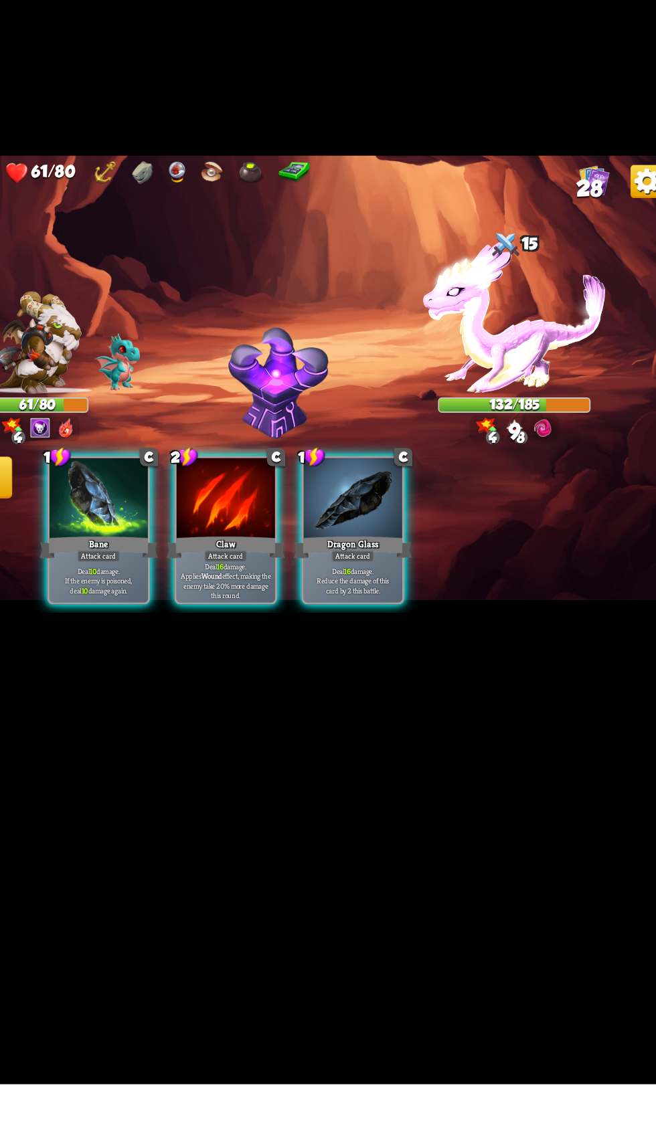
click at [181, 692] on div at bounding box center [193, 658] width 80 height 67
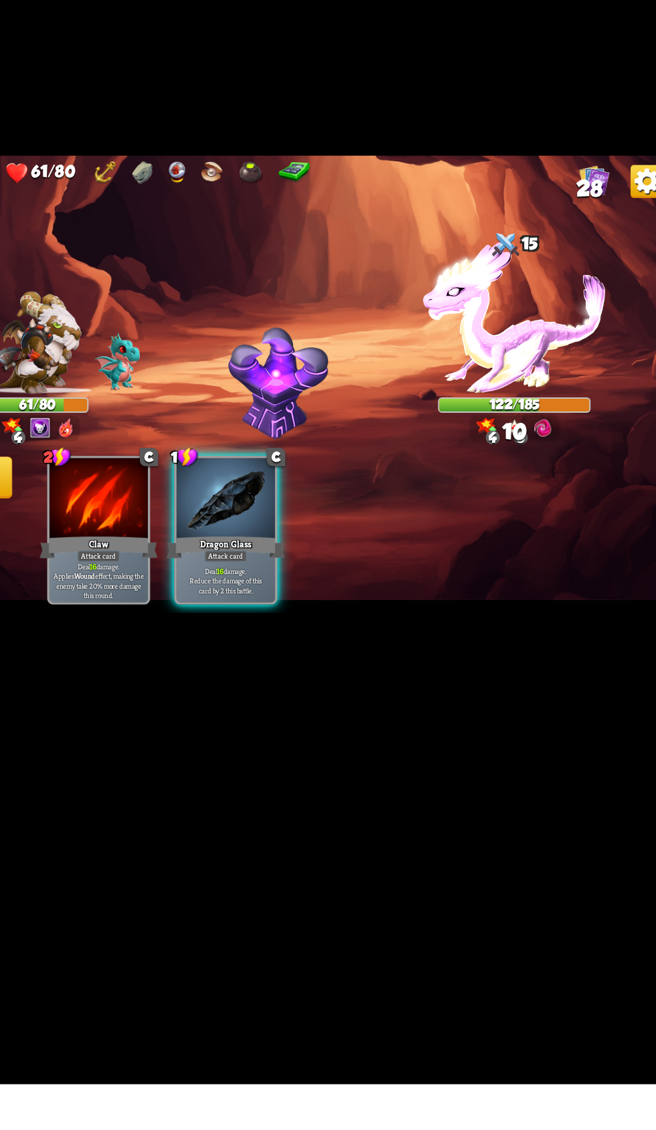
click at [259, 692] on div at bounding box center [296, 658] width 80 height 67
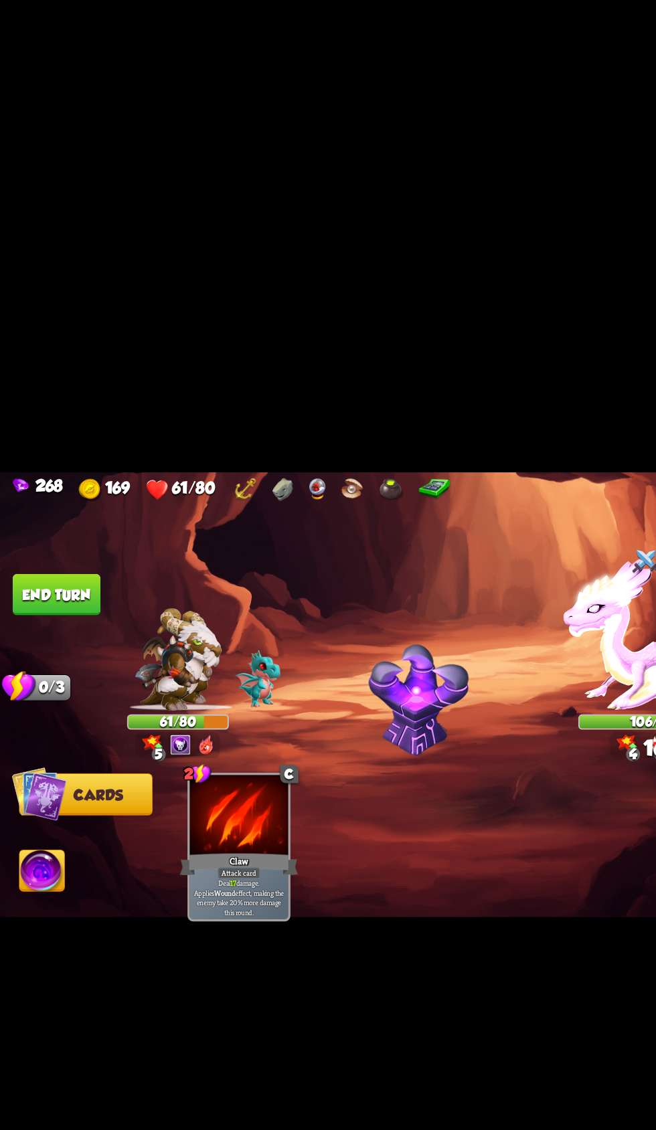
click at [37, 437] on img at bounding box center [328, 565] width 656 height 369
click at [46, 479] on button "End turn" at bounding box center [45, 478] width 71 height 33
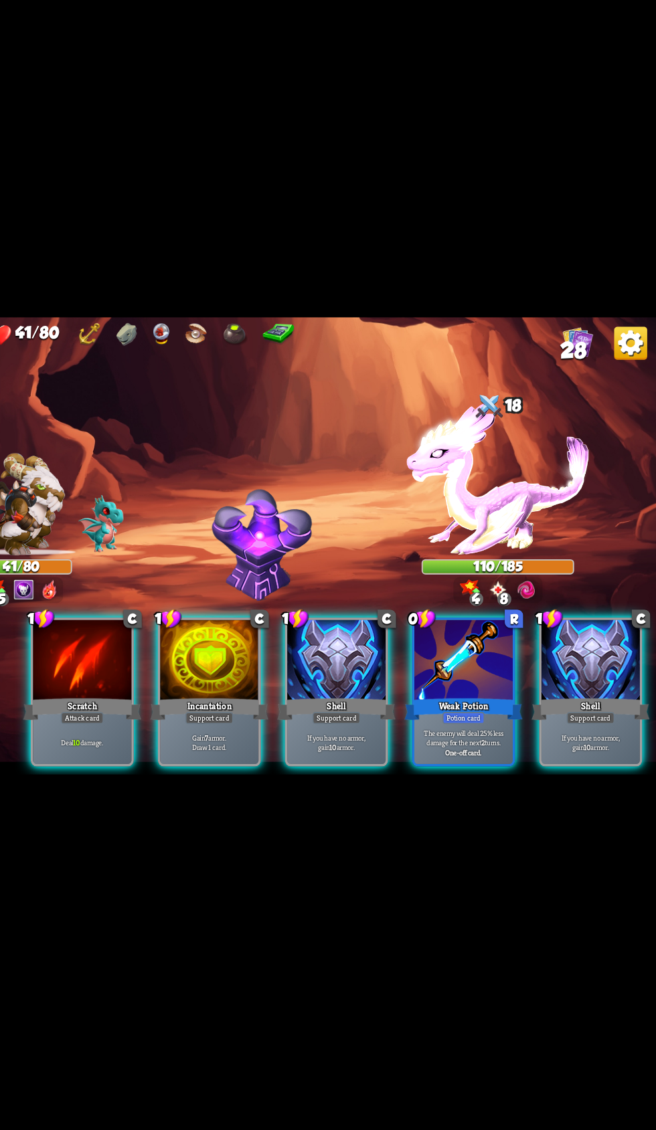
click at [382, 692] on div at bounding box center [398, 658] width 80 height 67
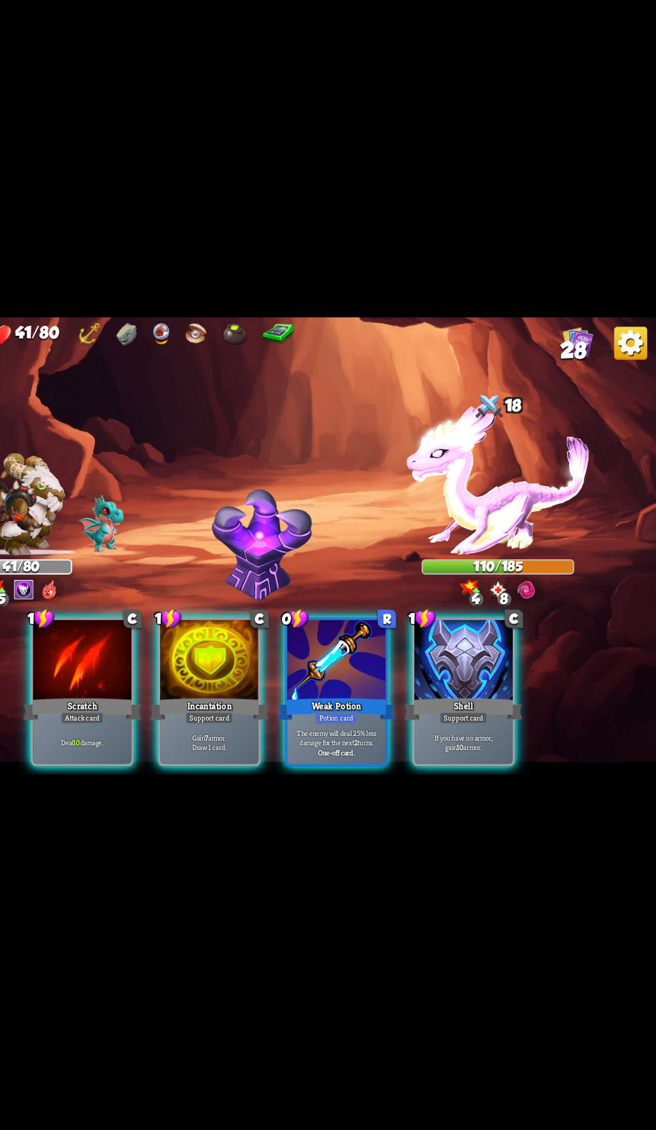
click at [274, 692] on div at bounding box center [296, 658] width 80 height 67
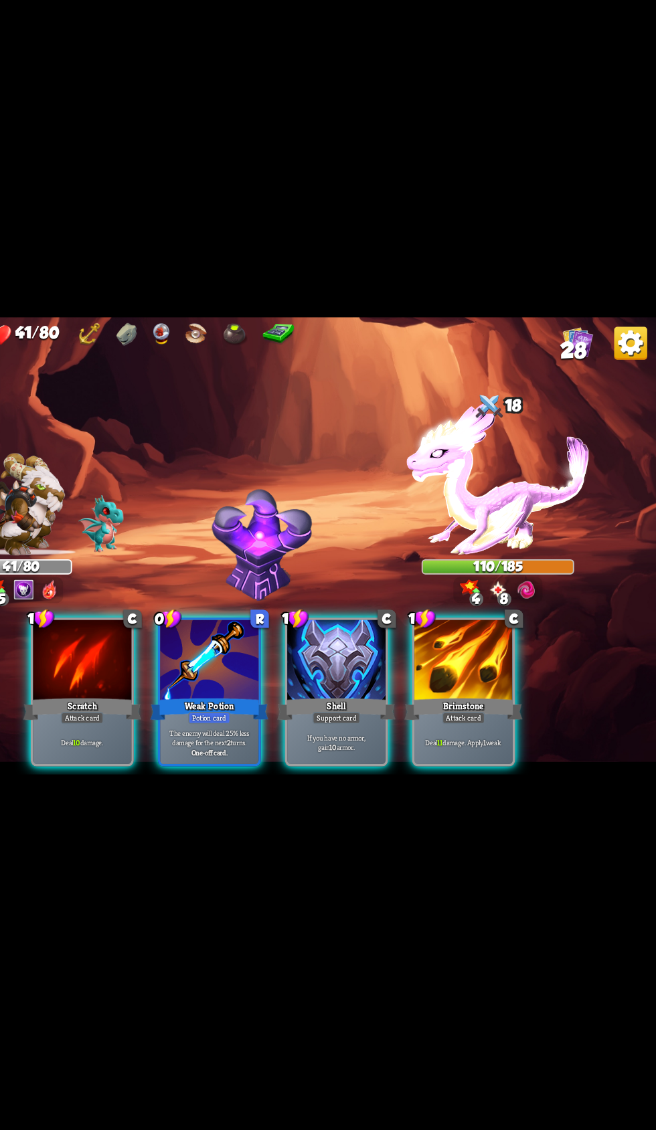
click at [478, 692] on div at bounding box center [500, 658] width 80 height 67
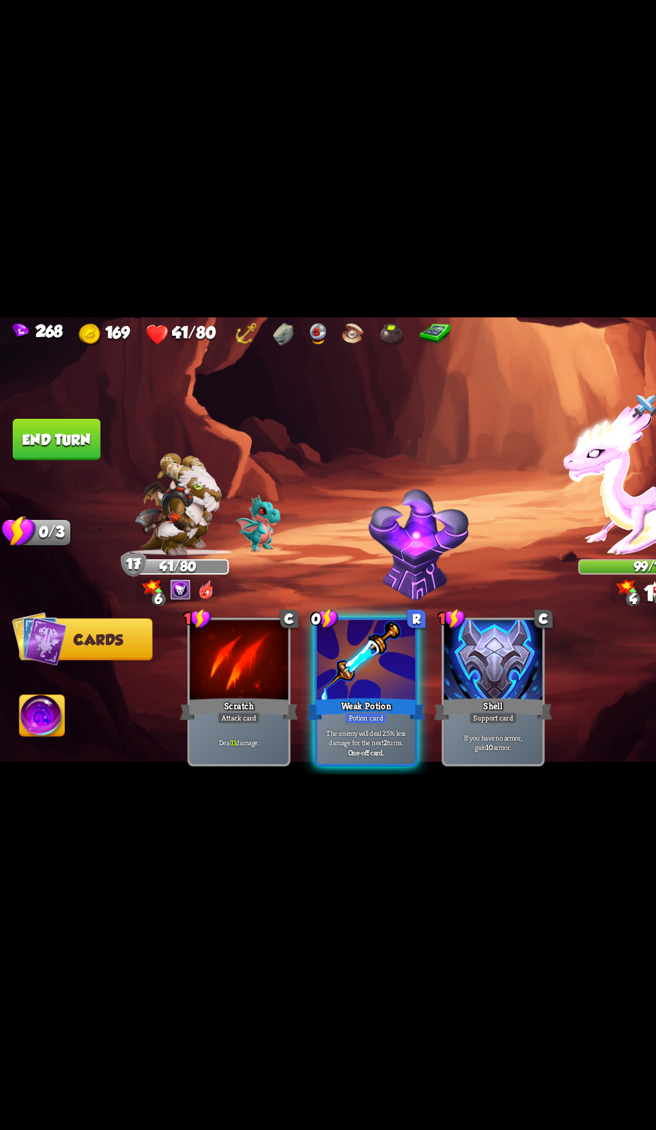
click at [30, 496] on button "End turn" at bounding box center [45, 478] width 71 height 33
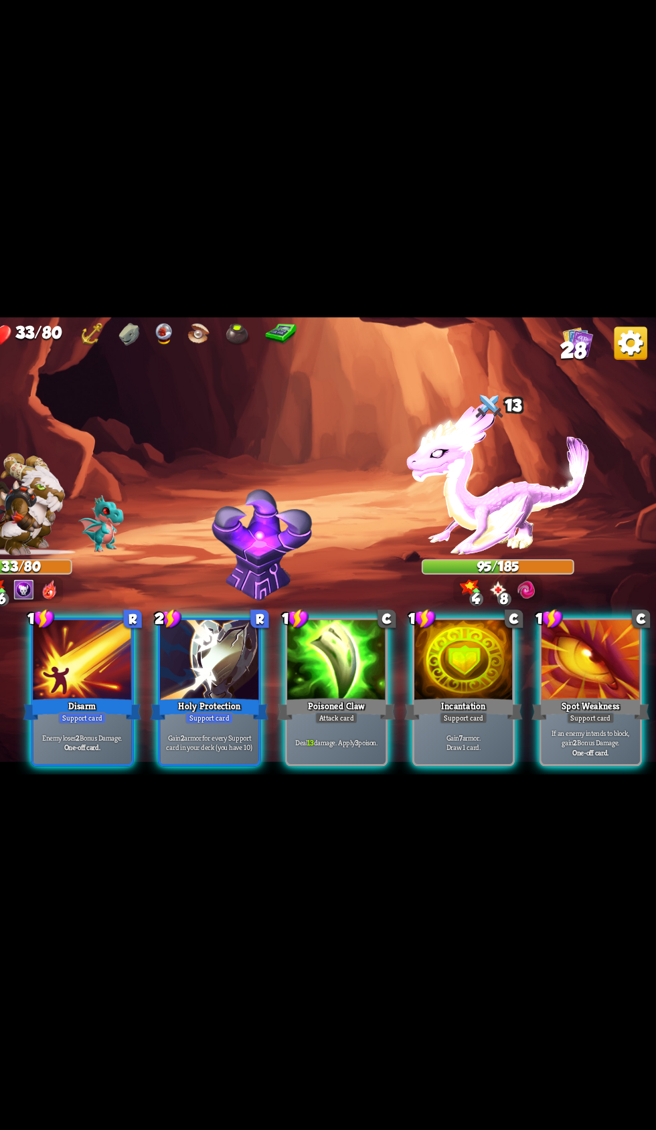
click at [294, 692] on div at bounding box center [296, 658] width 80 height 67
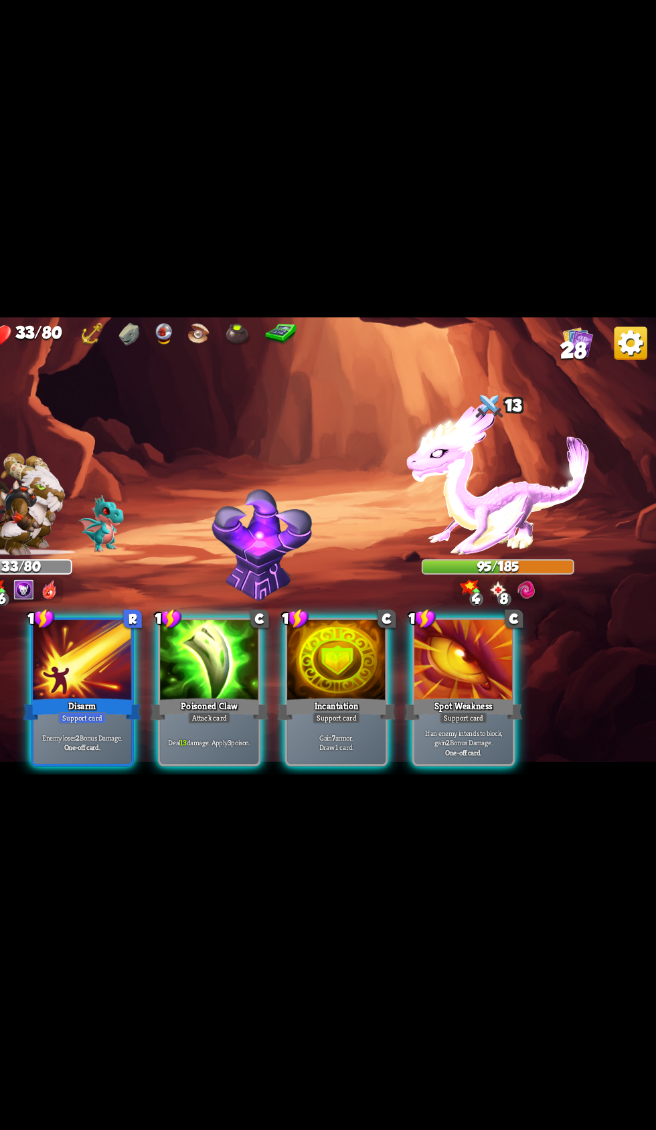
click at [207, 692] on div at bounding box center [193, 658] width 80 height 67
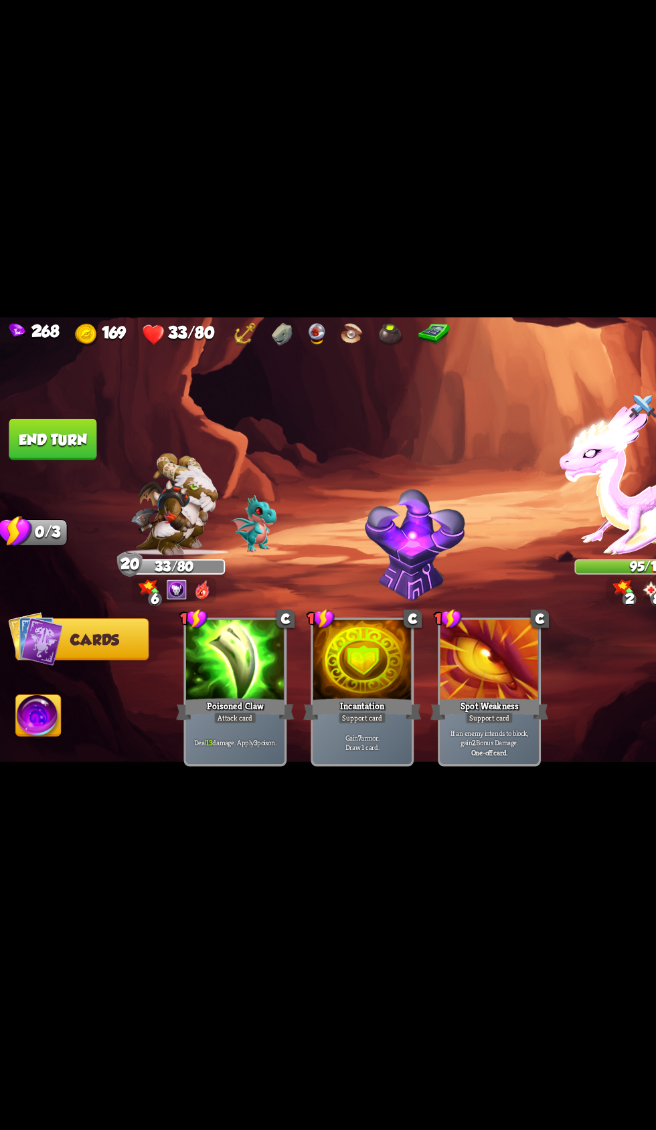
click at [63, 496] on button "End turn" at bounding box center [45, 478] width 71 height 33
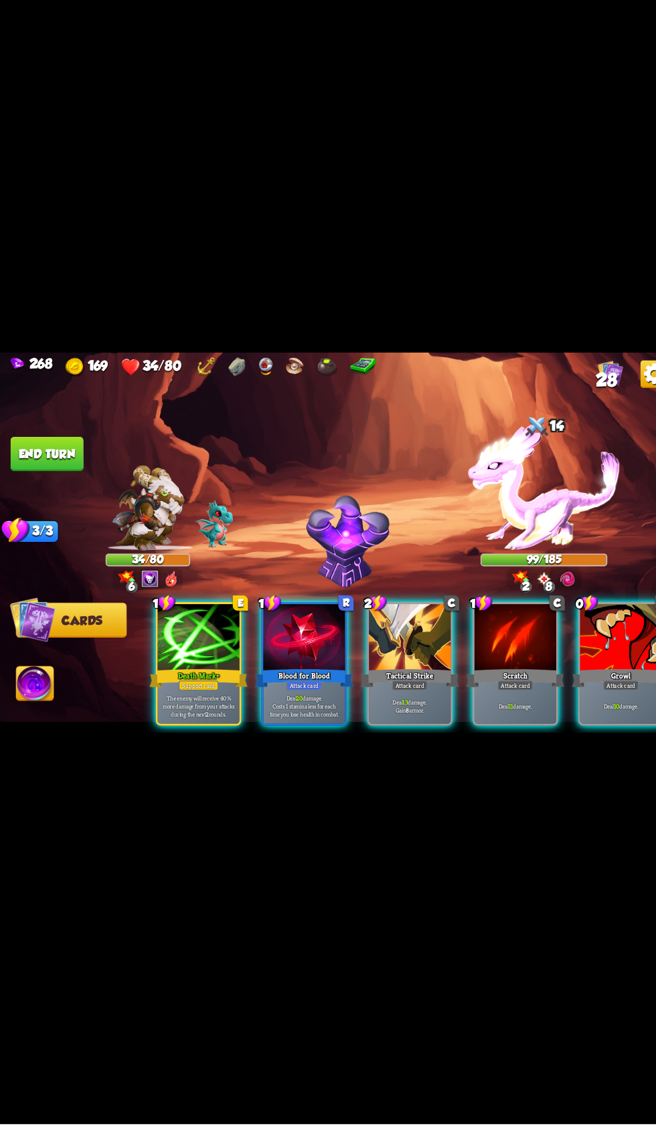
click at [402, 692] on div at bounding box center [398, 658] width 80 height 67
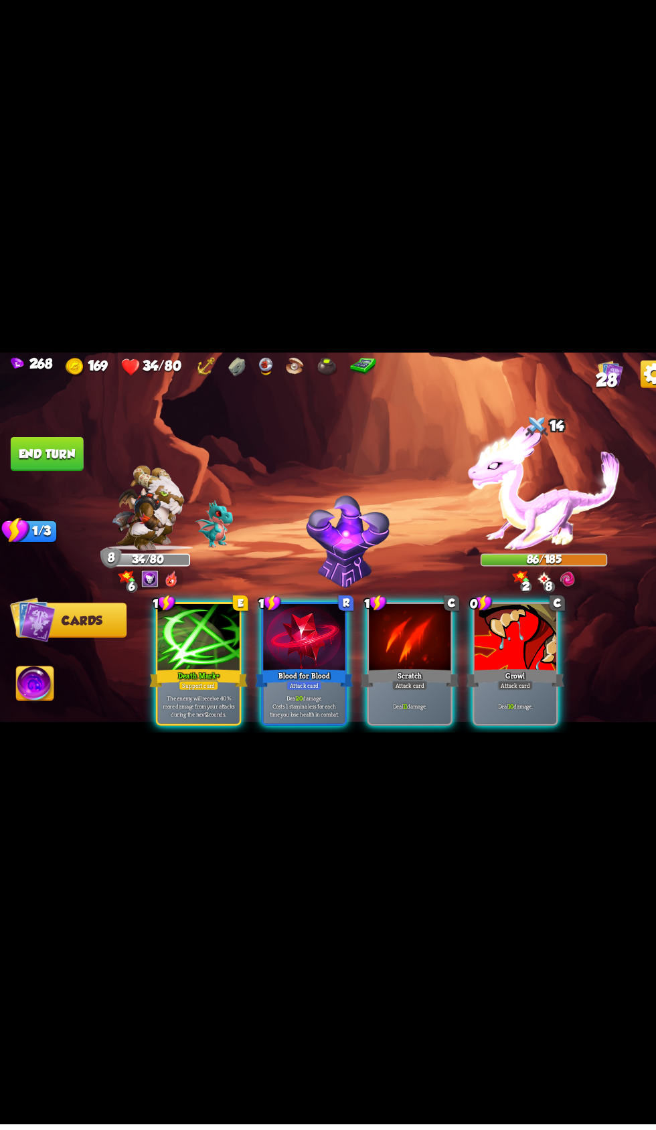
click at [278, 692] on div at bounding box center [296, 658] width 80 height 67
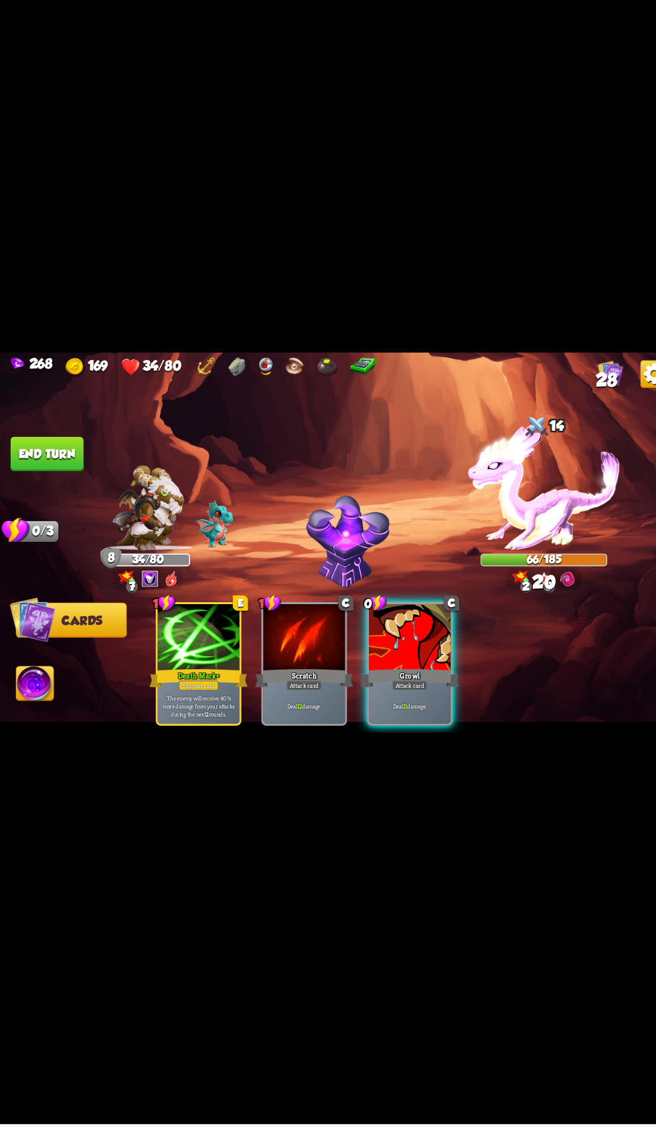
click at [391, 692] on div at bounding box center [398, 658] width 80 height 67
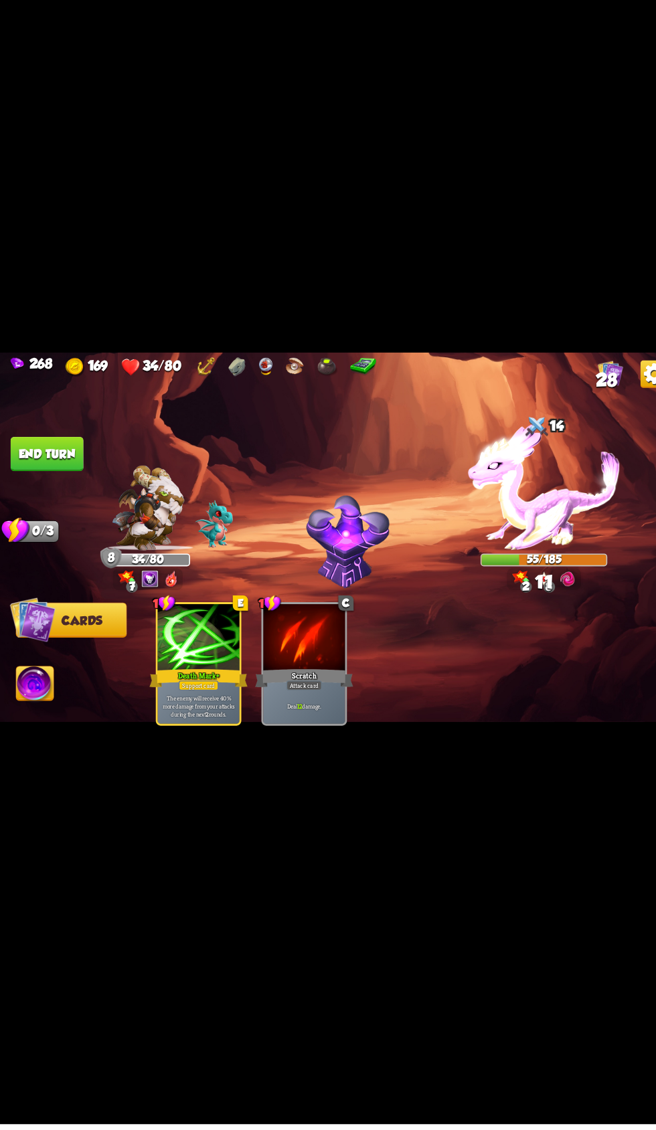
click at [77, 496] on button "End turn" at bounding box center [45, 478] width 71 height 33
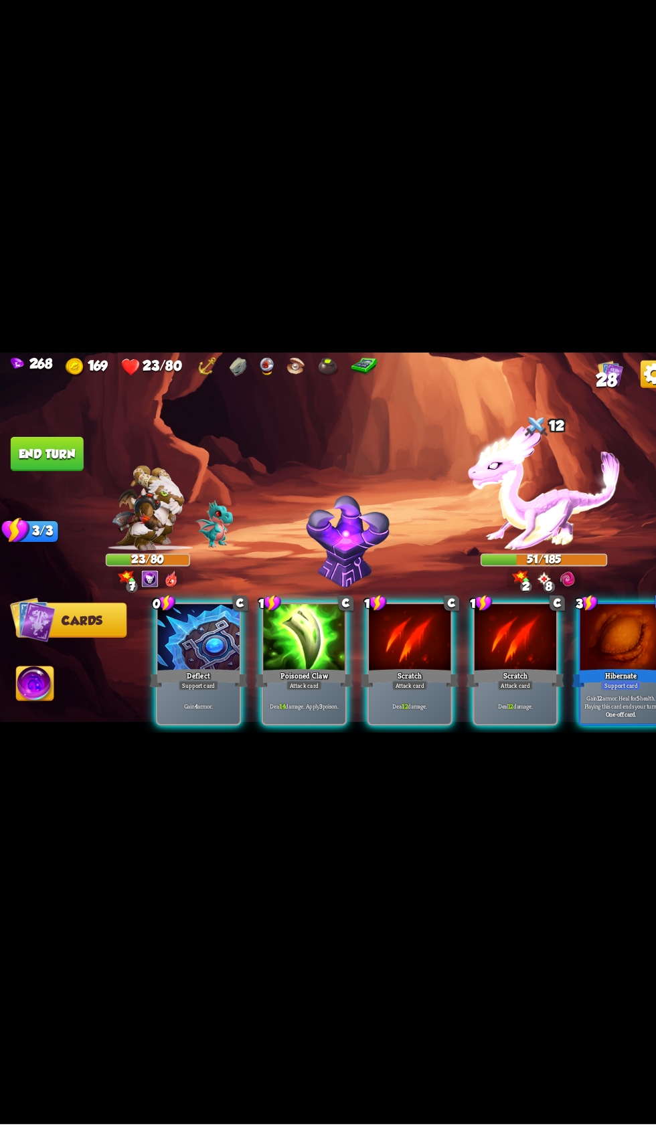
click at [194, 692] on div at bounding box center [193, 658] width 80 height 67
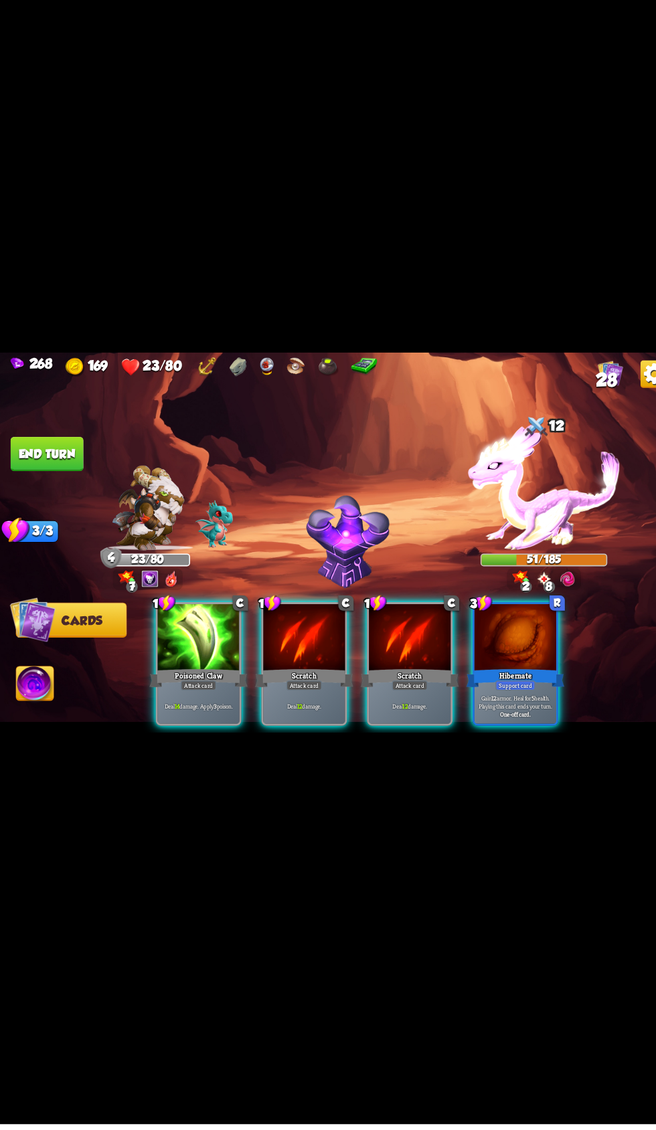
click at [480, 707] on div "Hibernate" at bounding box center [499, 696] width 95 height 21
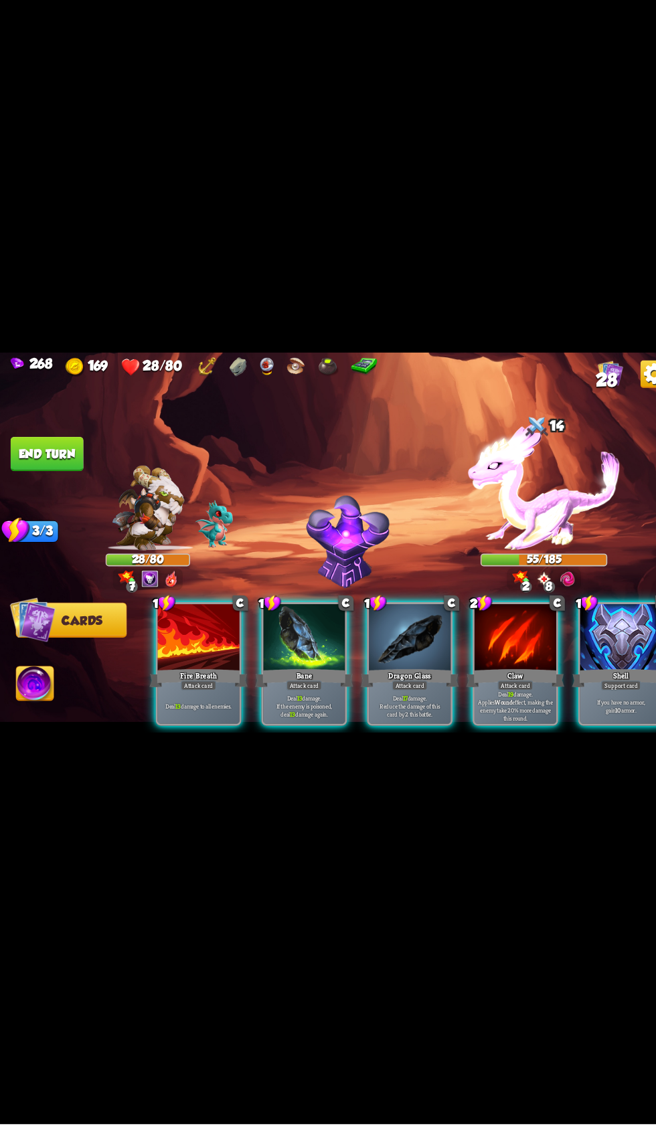
click at [375, 692] on div at bounding box center [398, 658] width 80 height 67
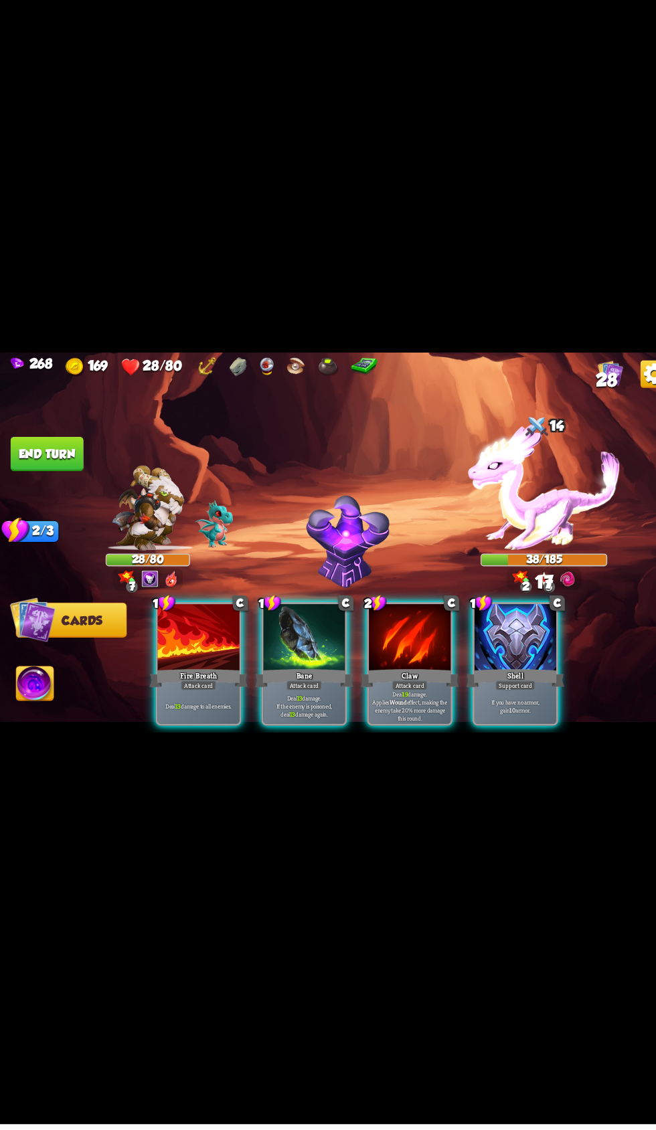
click at [411, 692] on div at bounding box center [398, 658] width 80 height 67
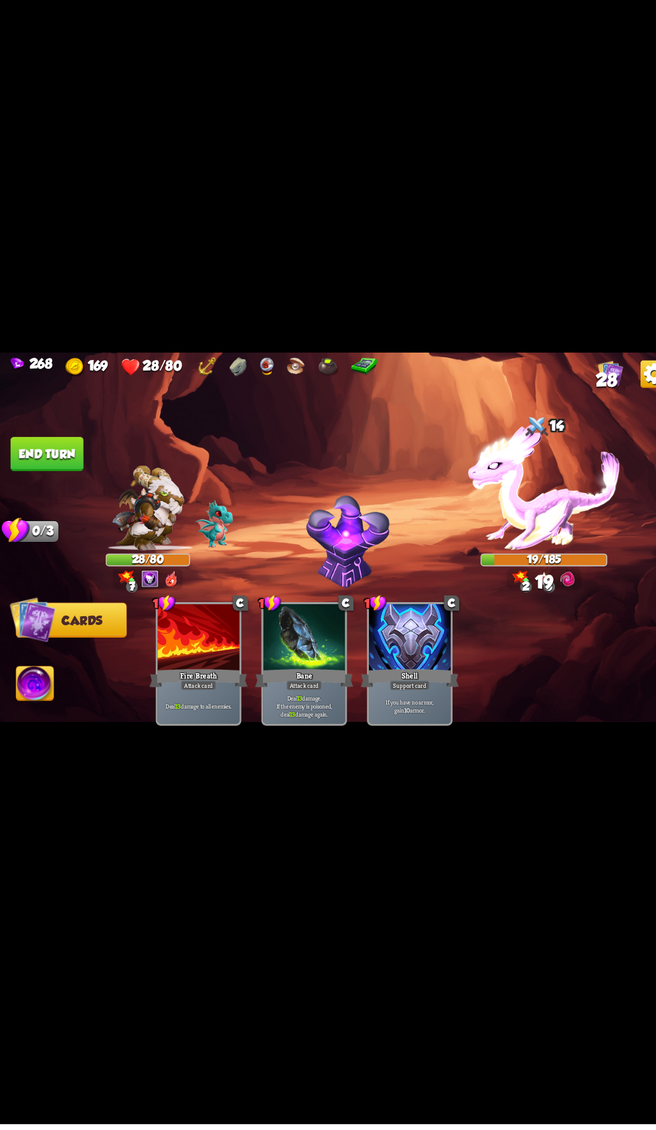
click at [557, 512] on img at bounding box center [328, 565] width 656 height 369
click at [586, 413] on img at bounding box center [592, 400] width 25 height 25
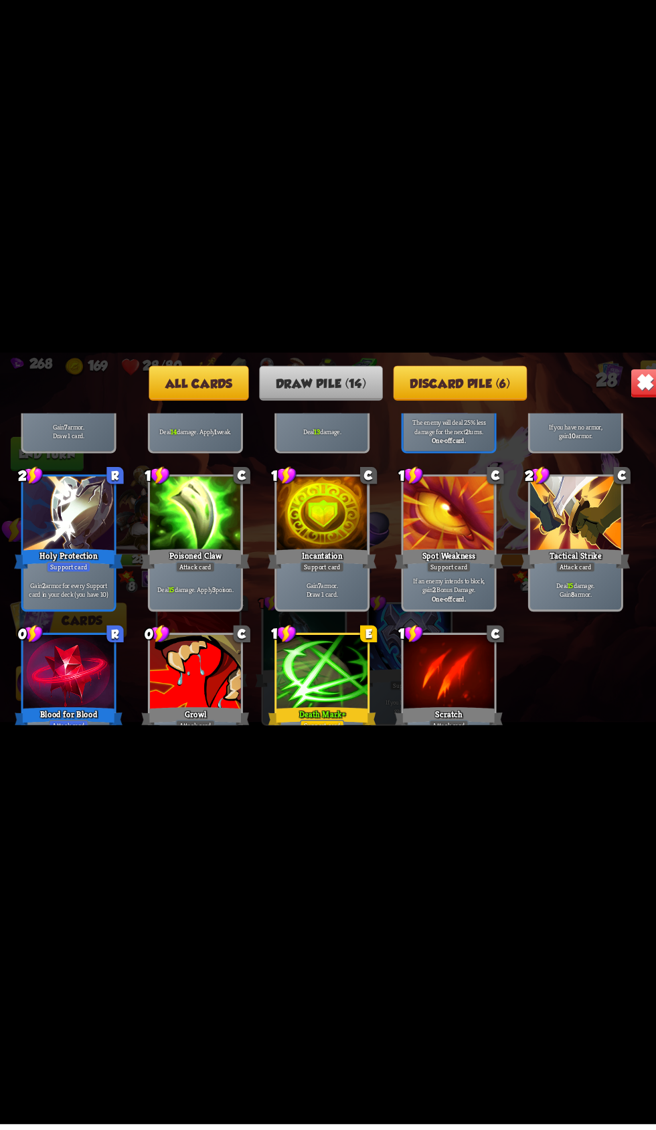
scroll to position [220, 0]
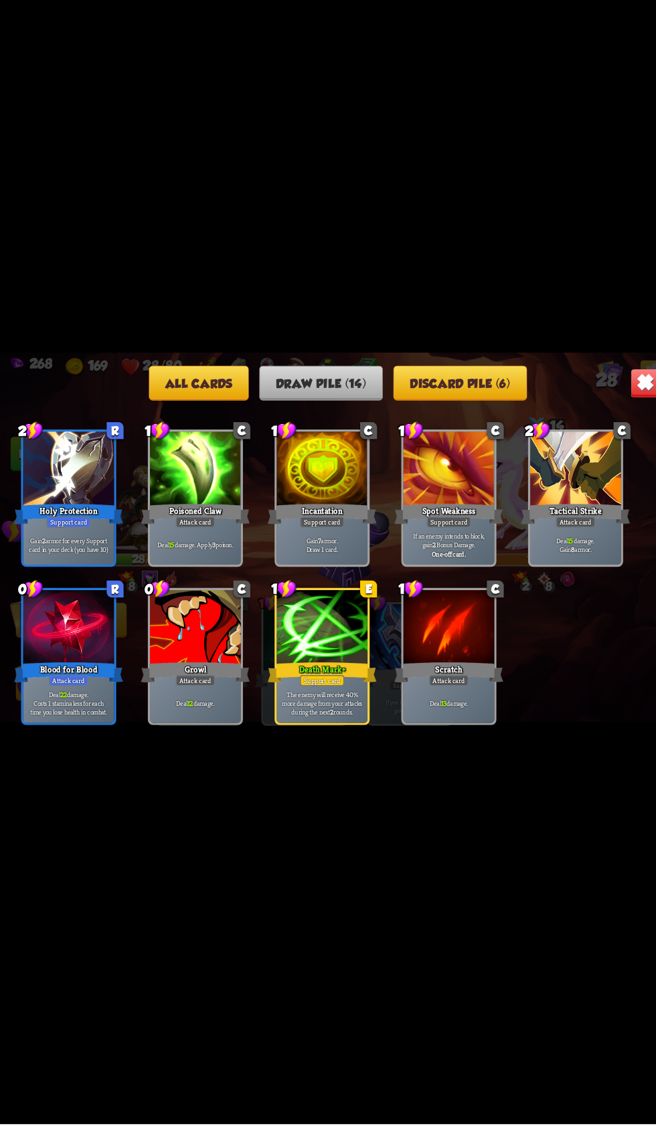
click at [598, 486] on div "All cards Draw pile (14) Discard pile (6) At the start of each turn, you draw a…" at bounding box center [328, 565] width 656 height 369
click at [454, 427] on button "Discard pile (6)" at bounding box center [447, 410] width 130 height 34
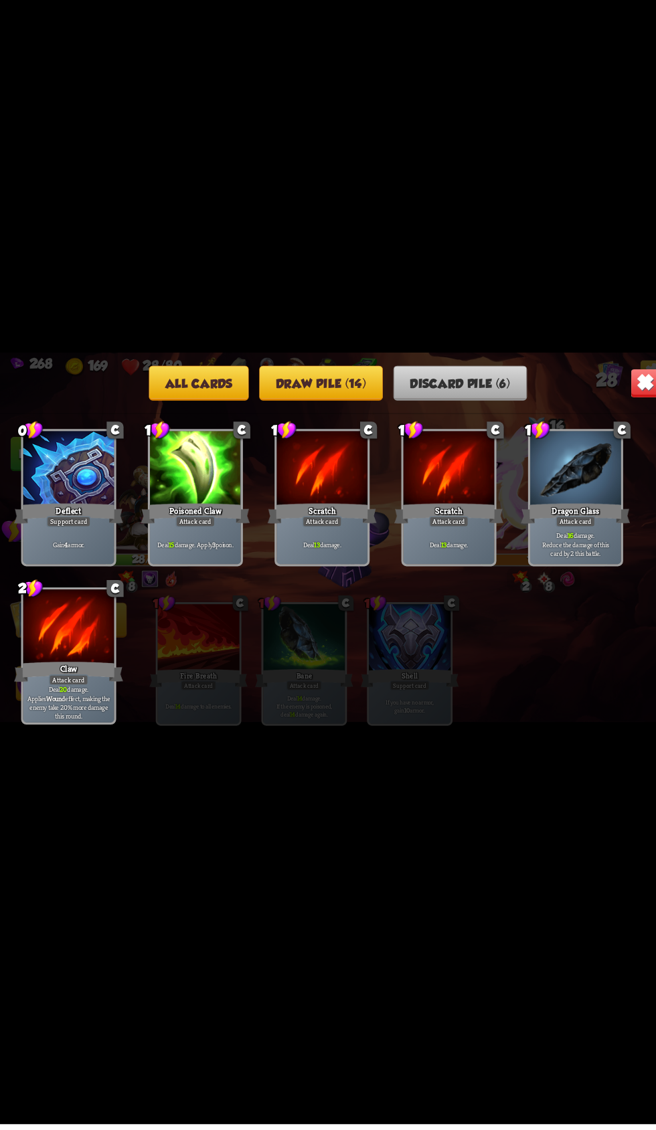
scroll to position [19, 0]
click at [618, 425] on img at bounding box center [625, 410] width 29 height 29
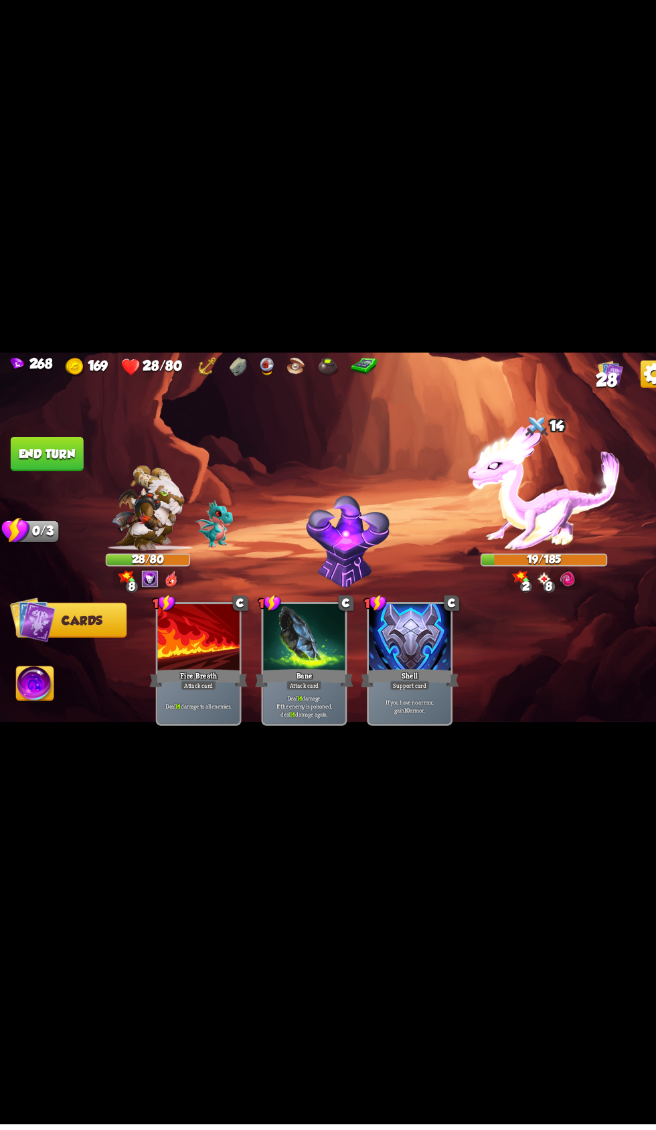
click at [52, 722] on img at bounding box center [34, 703] width 36 height 37
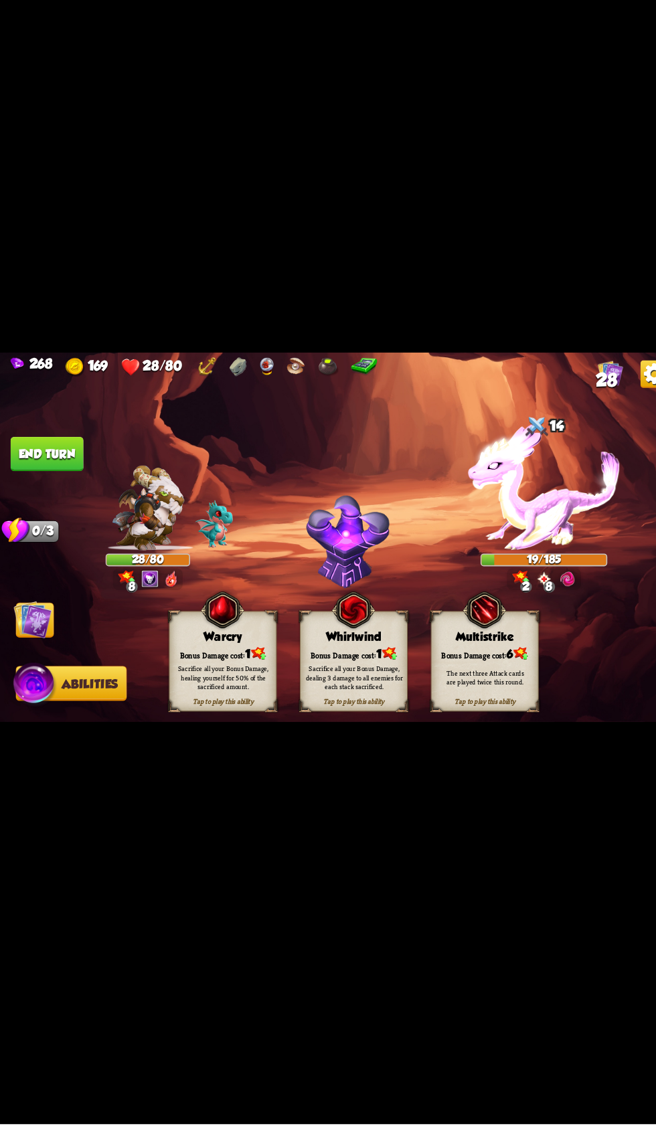
click at [320, 664] on div "Whirlwind" at bounding box center [344, 656] width 104 height 13
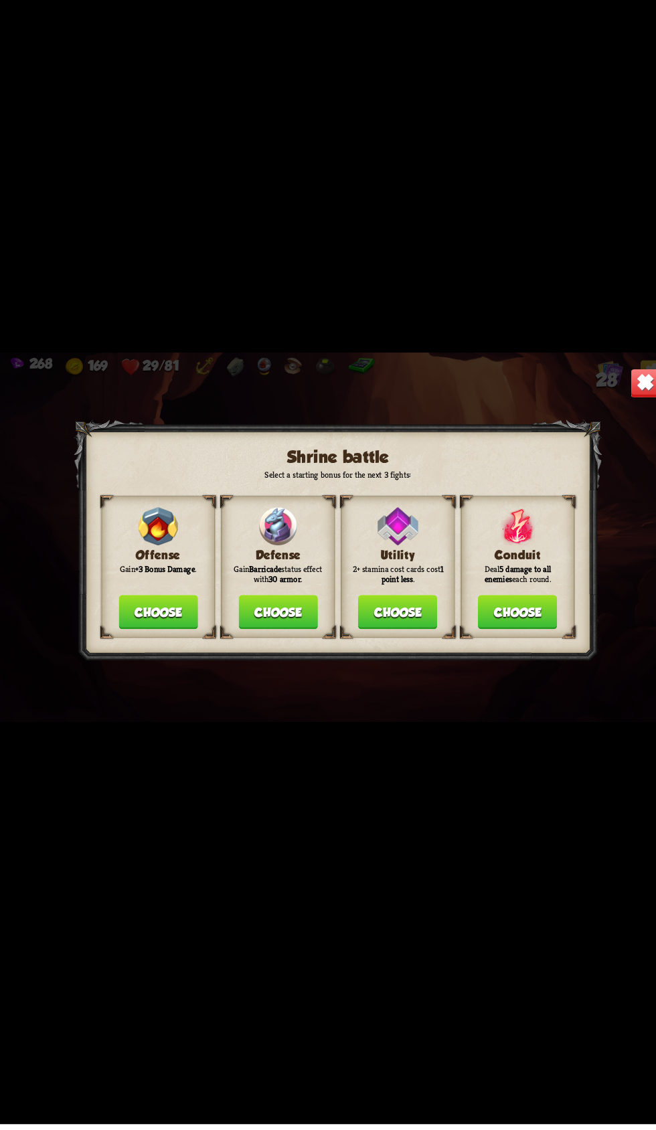
click at [145, 650] on button "Choose" at bounding box center [153, 632] width 77 height 33
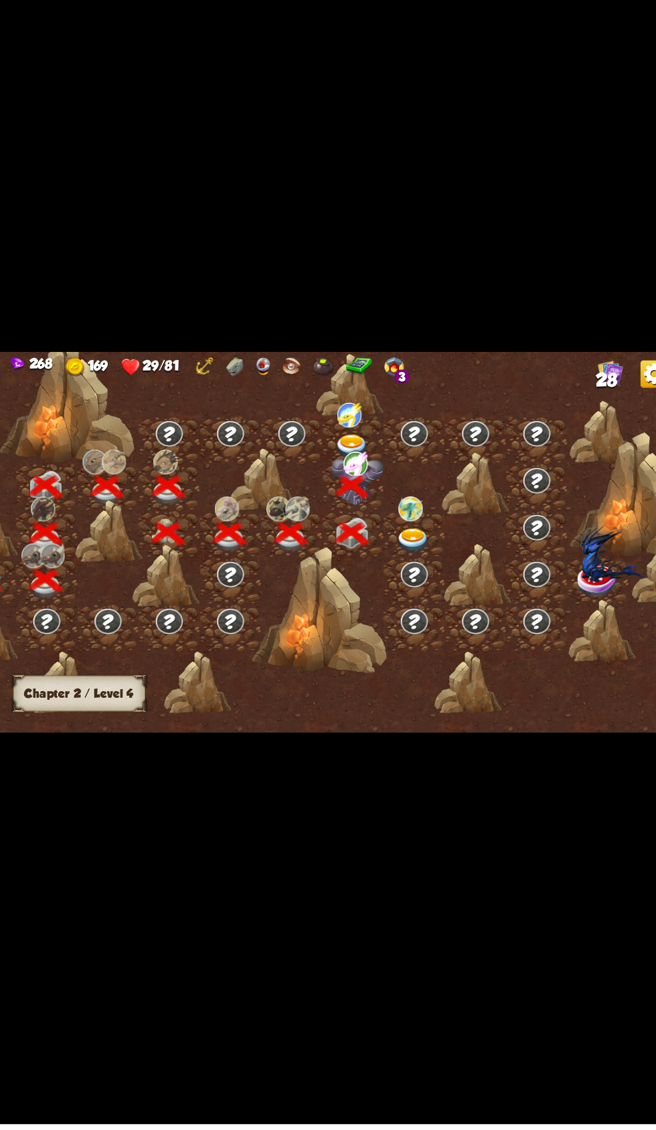
scroll to position [0, 171]
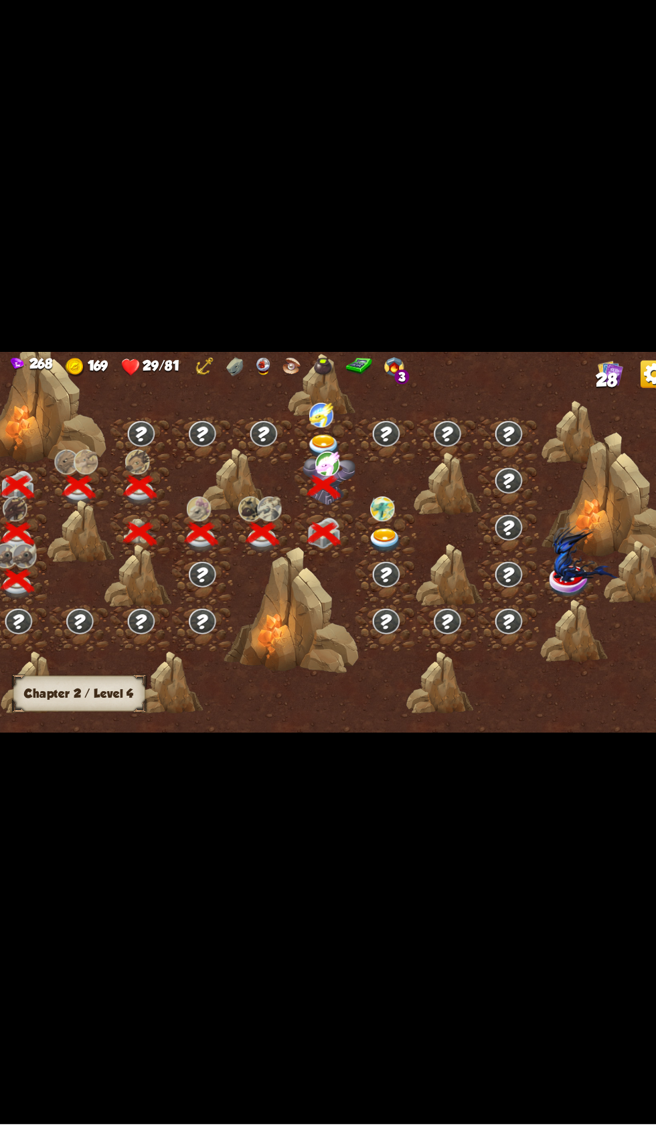
click at [301, 484] on img at bounding box center [314, 472] width 33 height 24
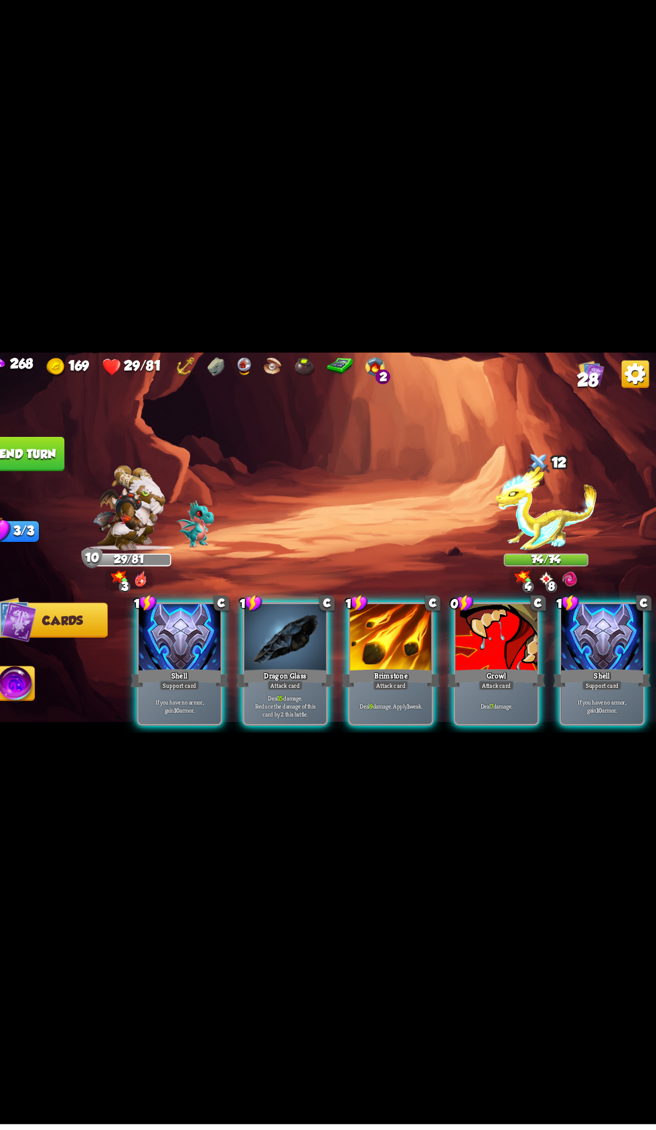
click at [286, 692] on div at bounding box center [296, 658] width 80 height 67
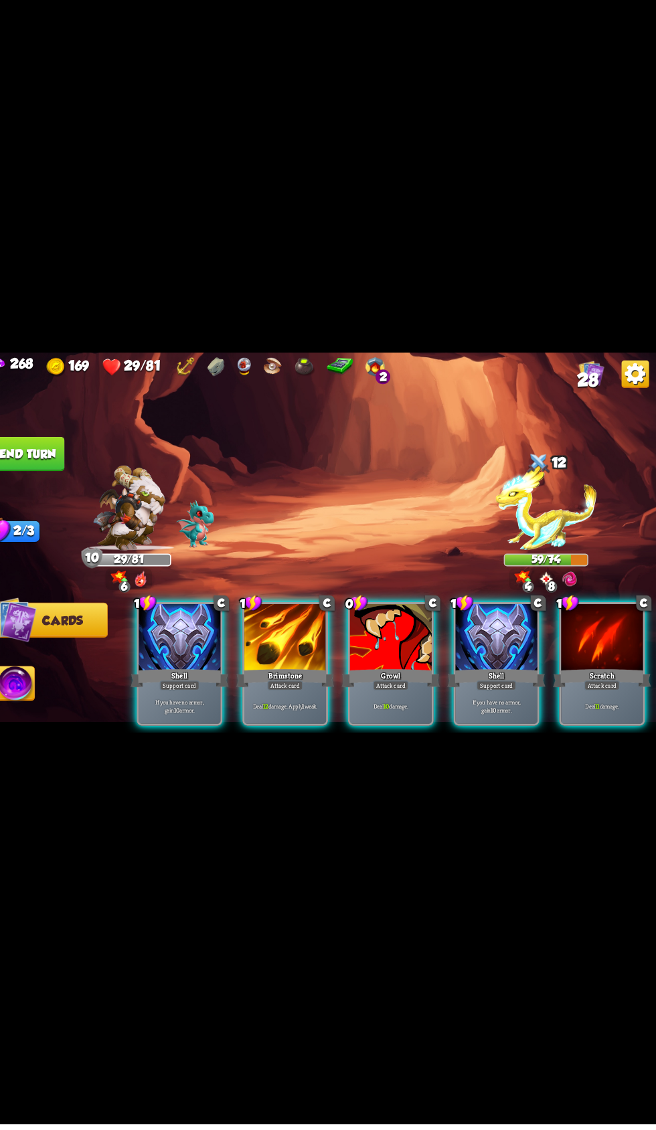
click at [292, 692] on div at bounding box center [296, 658] width 80 height 67
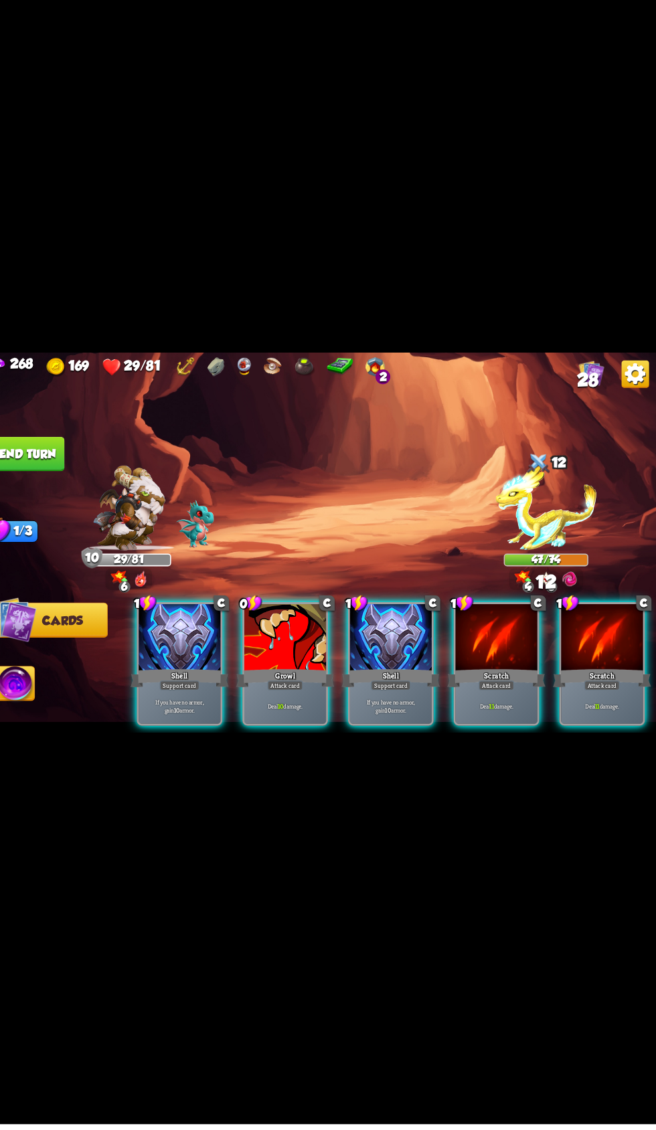
click at [506, 692] on div at bounding box center [500, 658] width 80 height 67
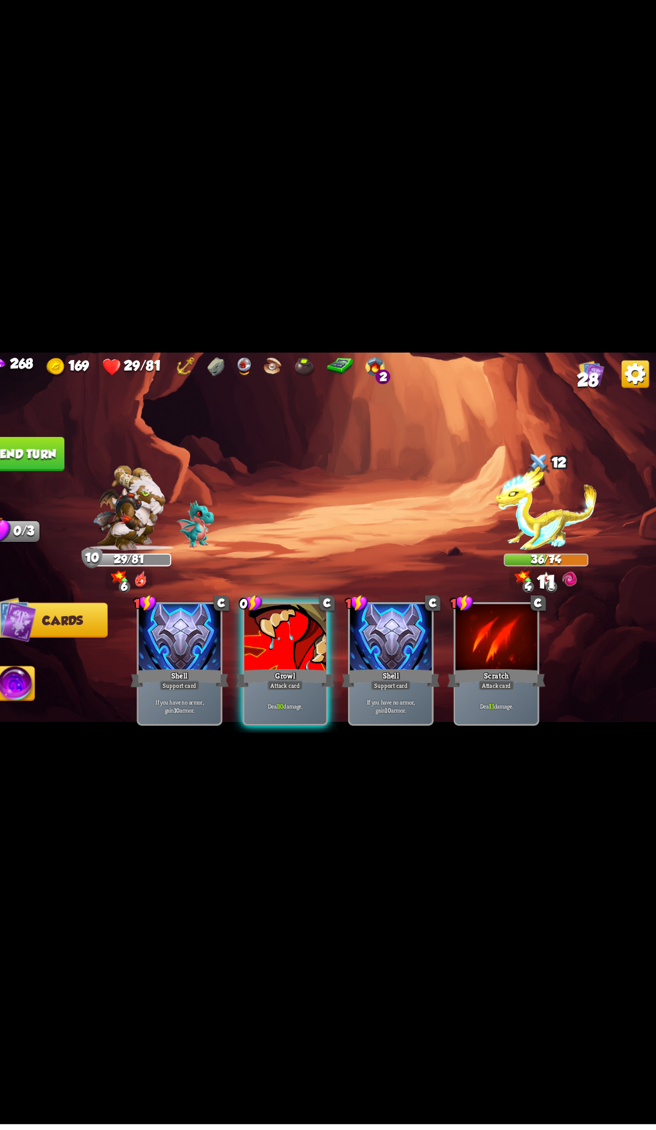
click at [276, 692] on div at bounding box center [296, 658] width 80 height 67
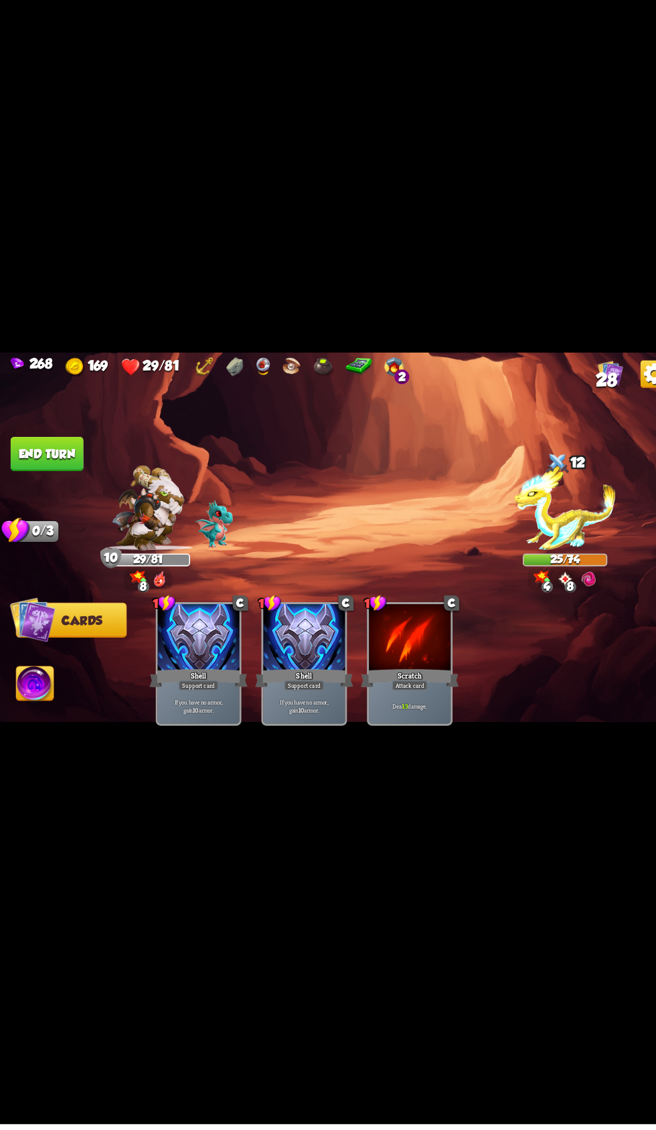
click at [76, 535] on img at bounding box center [328, 565] width 656 height 369
click at [76, 536] on img at bounding box center [328, 565] width 656 height 369
click at [76, 496] on button "End turn" at bounding box center [45, 478] width 71 height 33
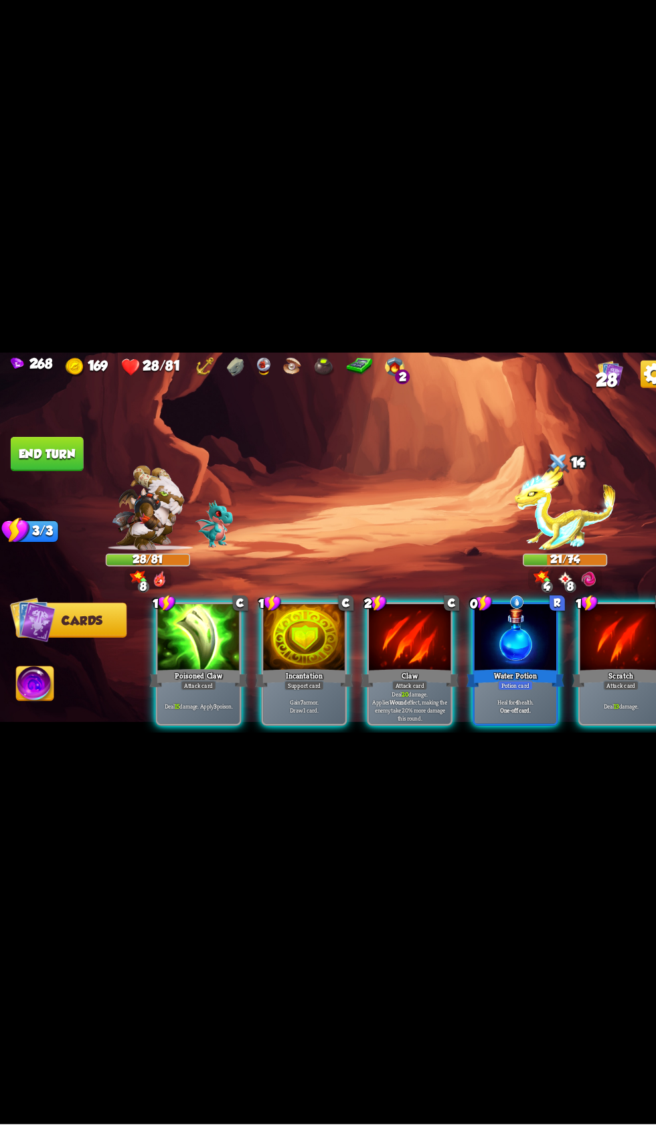
click at [466, 692] on div at bounding box center [500, 658] width 80 height 67
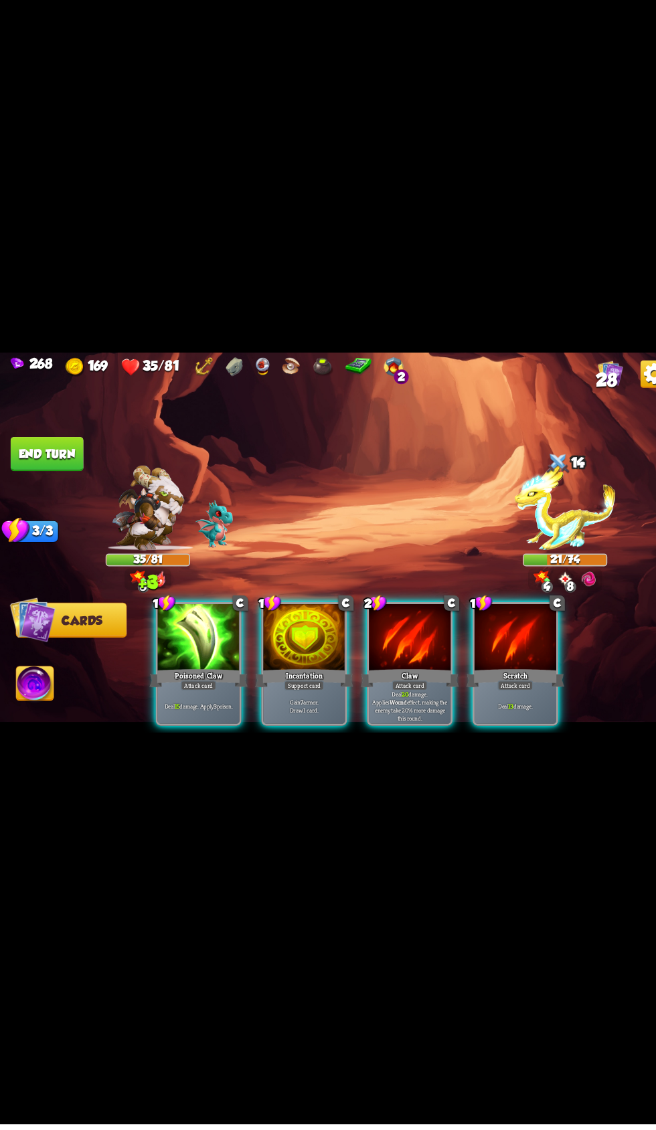
click at [275, 692] on div at bounding box center [296, 658] width 80 height 67
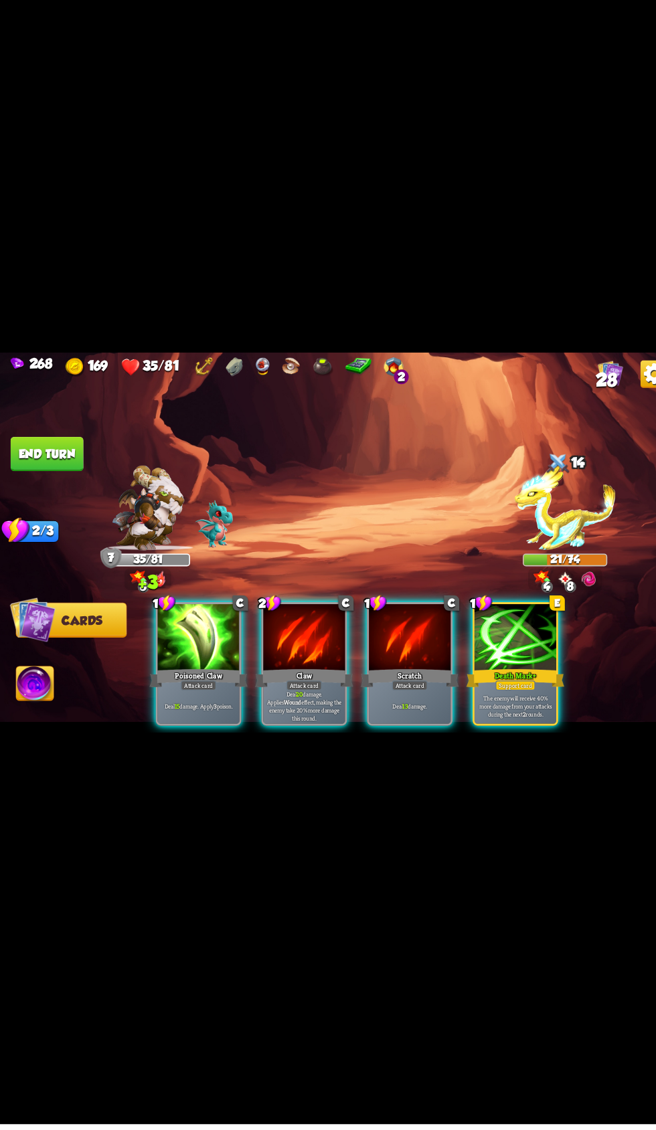
click at [164, 741] on div "Deal 15 damage. Apply 3 poison." at bounding box center [193, 723] width 80 height 35
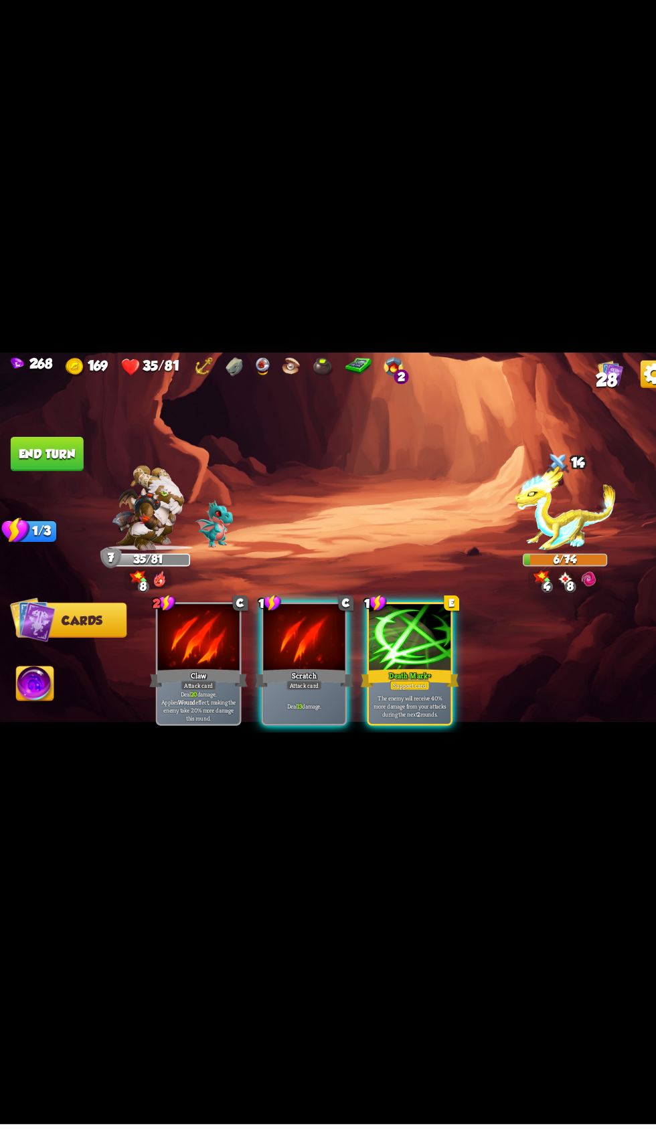
click at [39, 722] on img at bounding box center [34, 703] width 36 height 37
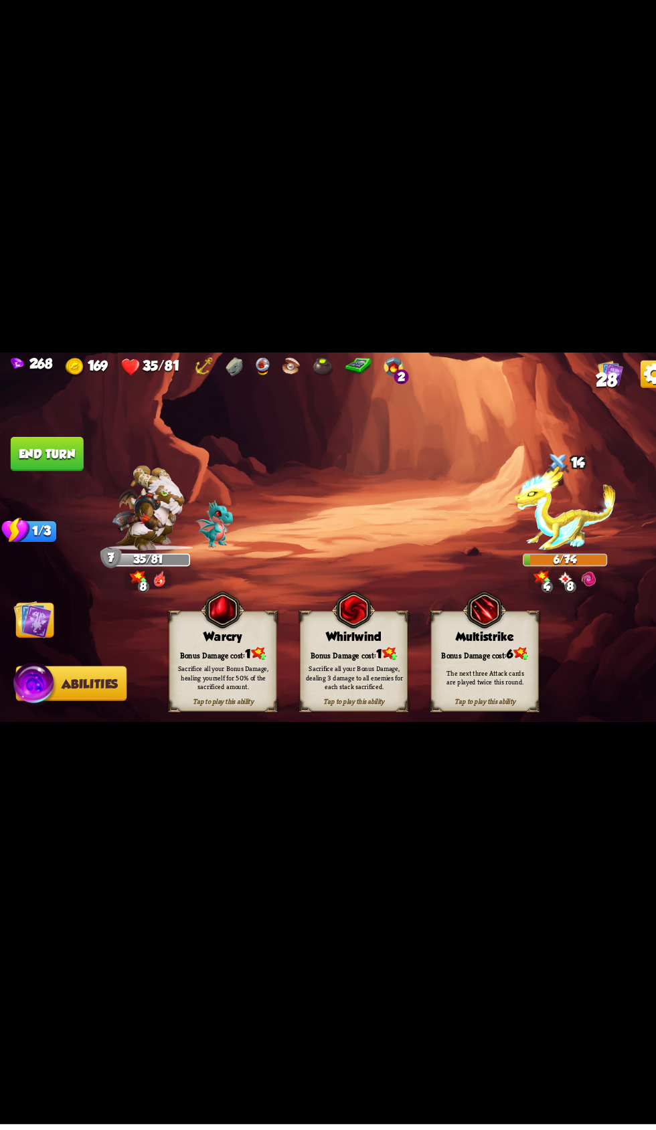
click at [189, 709] on div "Sacrifice all your Bonus Damage, healing yourself for 50% of the sacrificed amo…" at bounding box center [216, 696] width 94 height 26
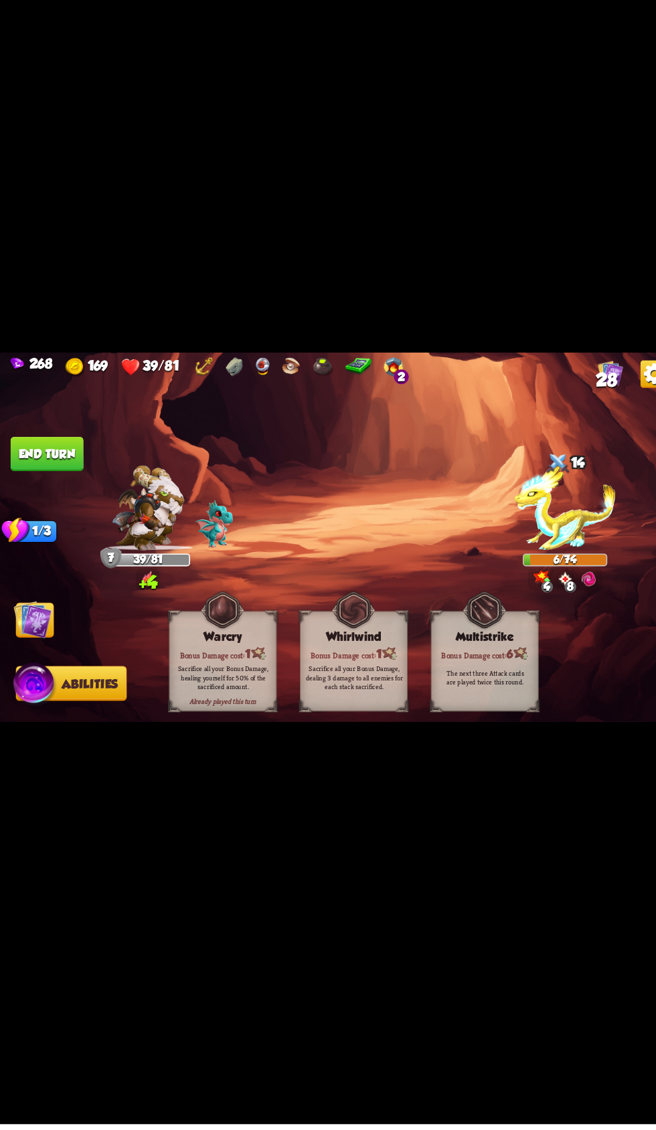
click at [34, 658] on img at bounding box center [31, 640] width 37 height 37
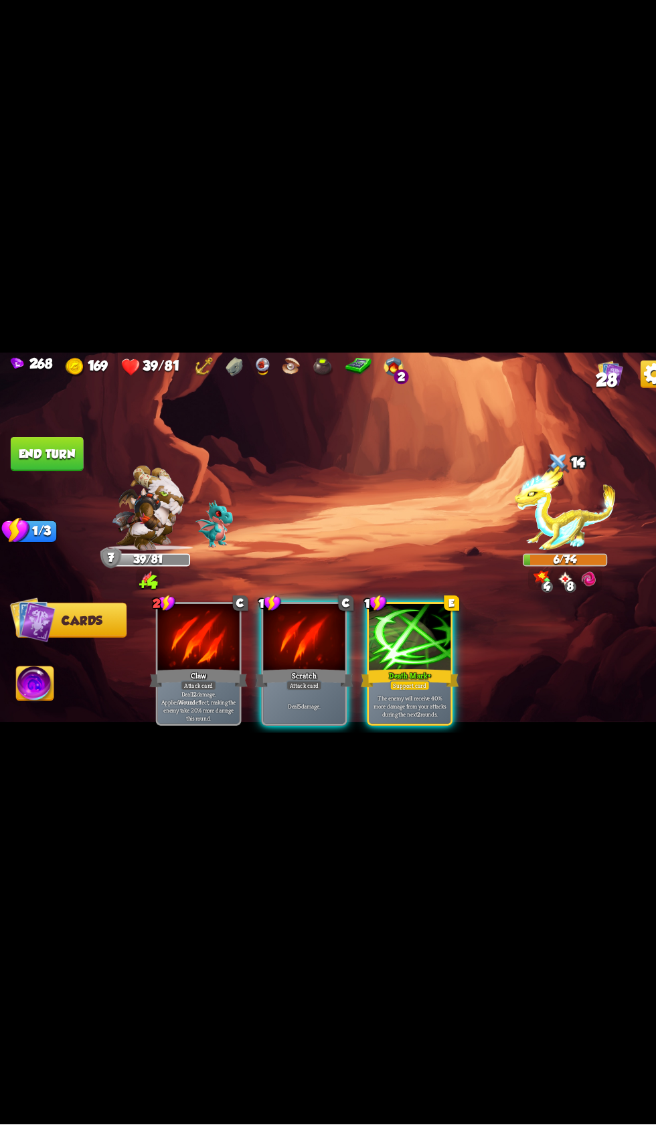
click at [273, 707] on div "Scratch" at bounding box center [295, 696] width 95 height 21
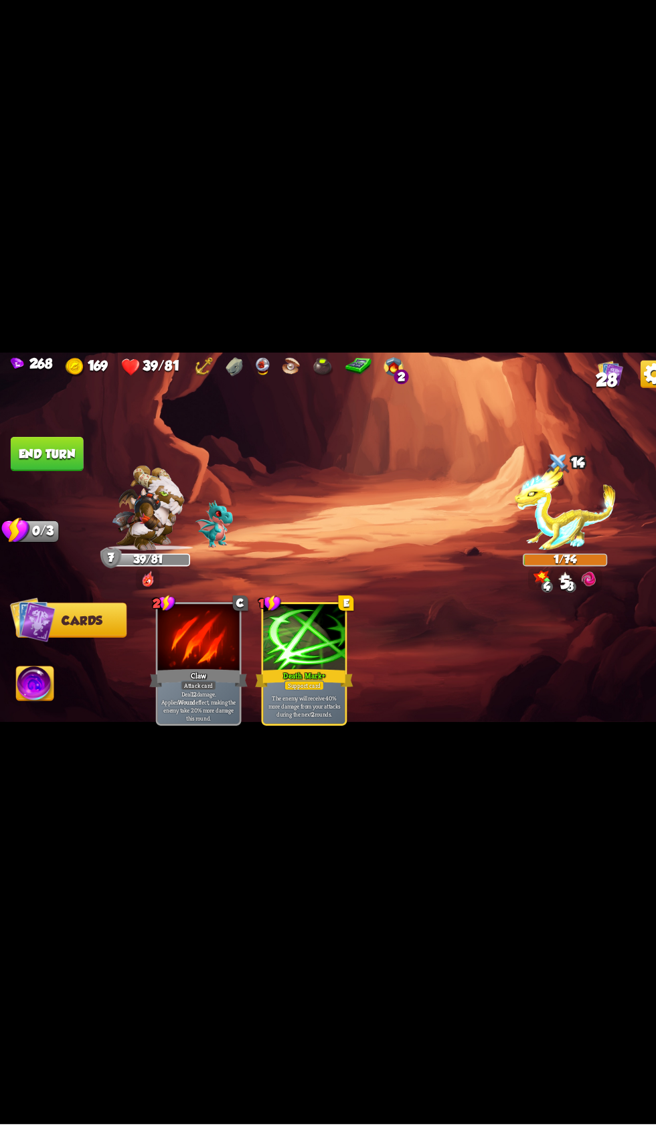
click at [19, 496] on button "End turn" at bounding box center [45, 478] width 71 height 33
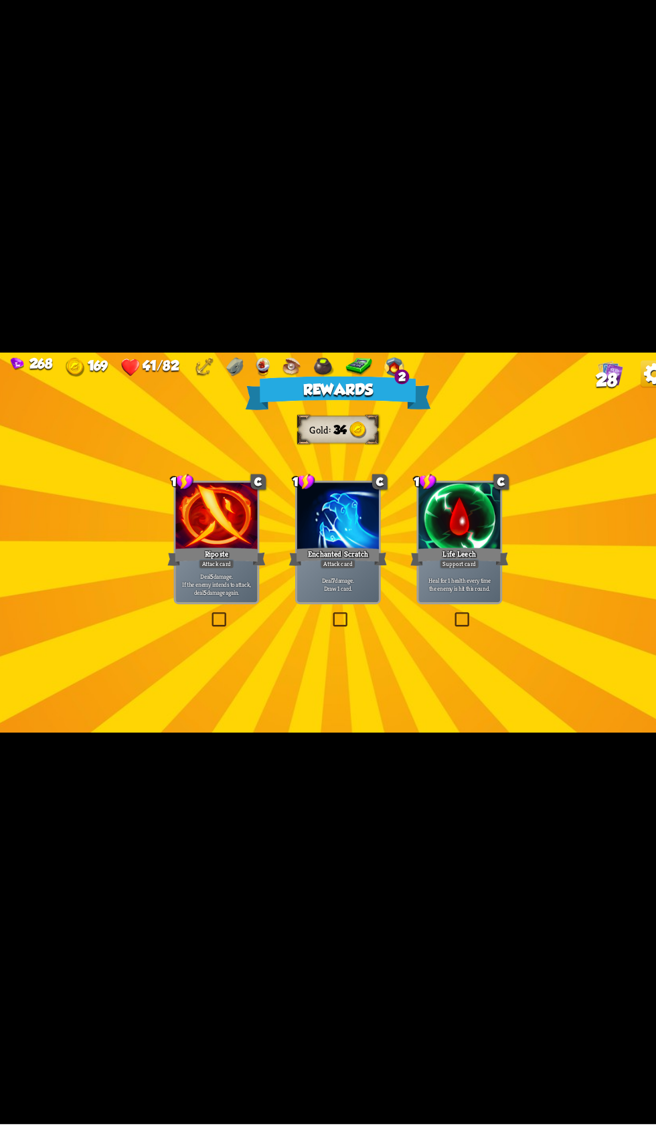
click at [182, 589] on div "Riposte" at bounding box center [210, 578] width 95 height 21
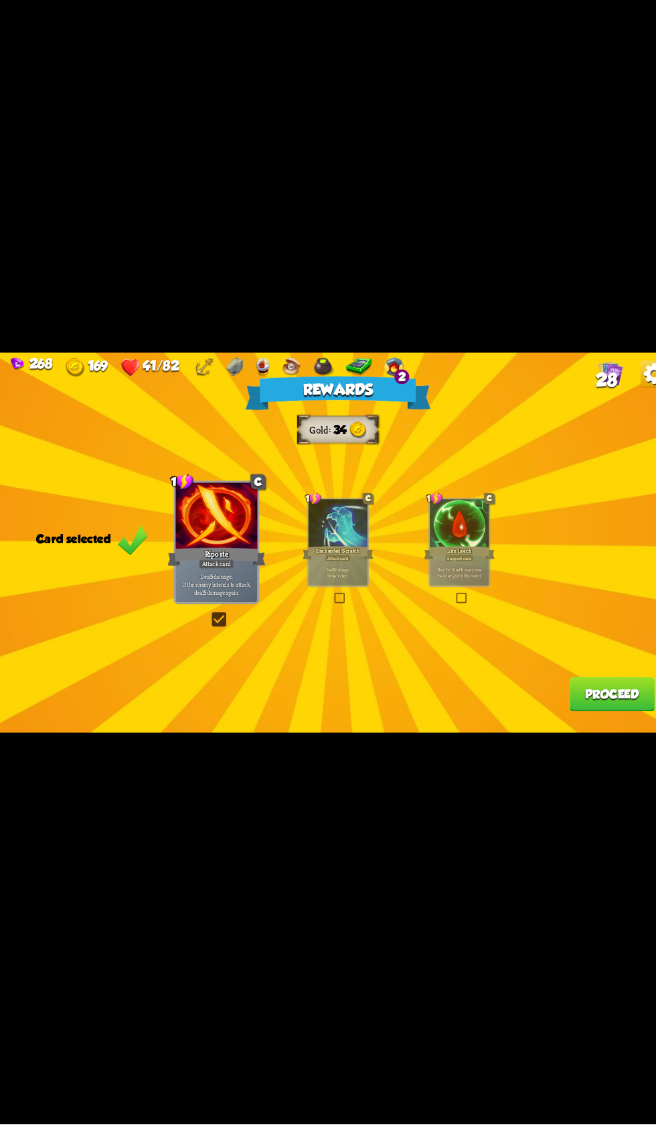
click at [562, 729] on button "Proceed" at bounding box center [594, 712] width 83 height 33
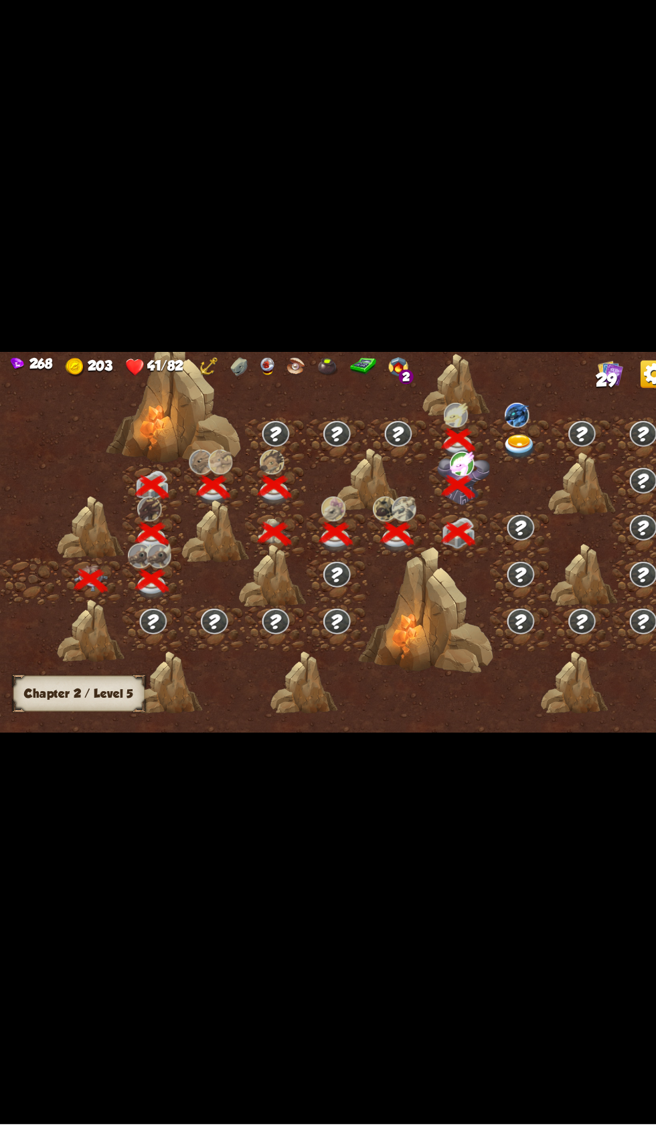
scroll to position [0, 203]
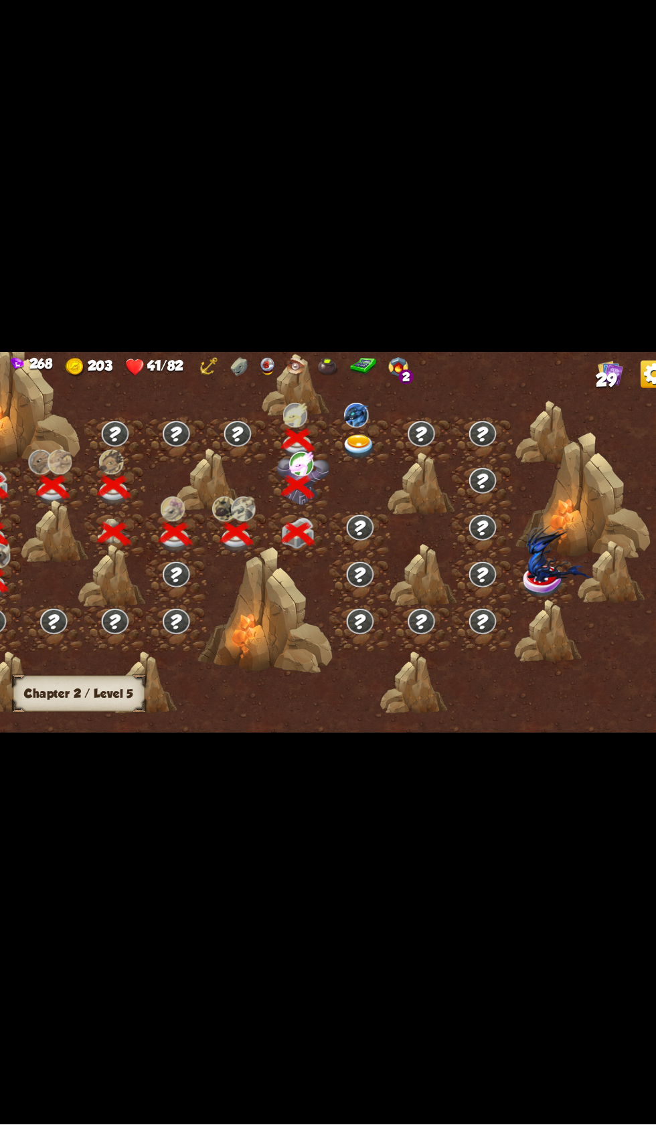
click at [337, 454] on img at bounding box center [345, 441] width 23 height 24
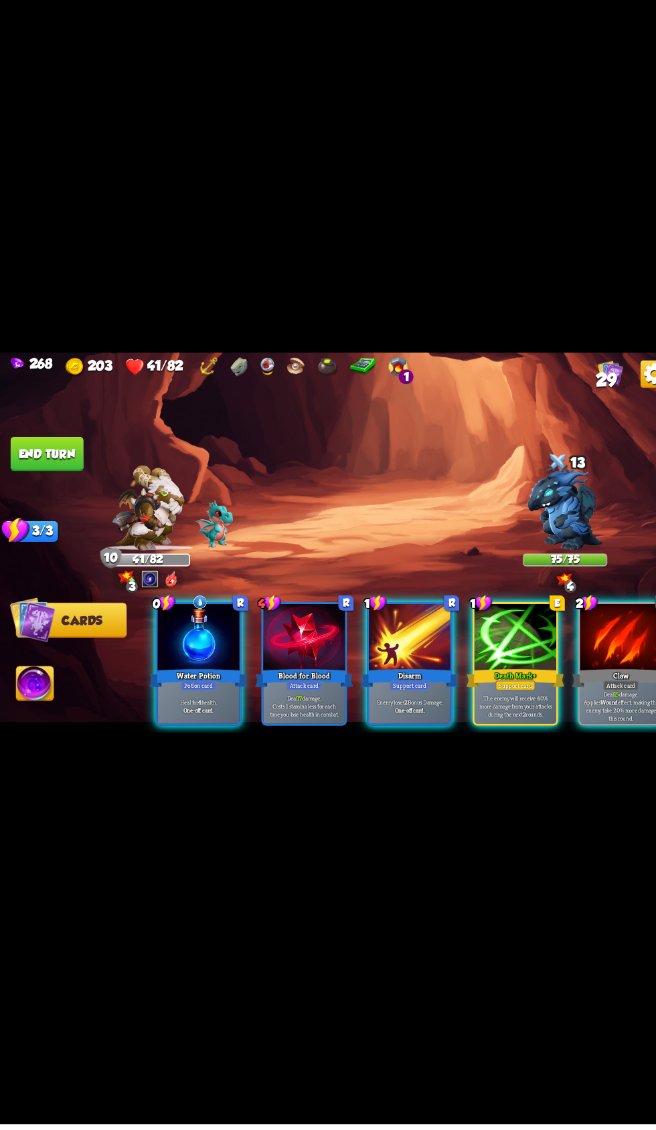
click at [167, 707] on div "Water Potion" at bounding box center [192, 696] width 95 height 21
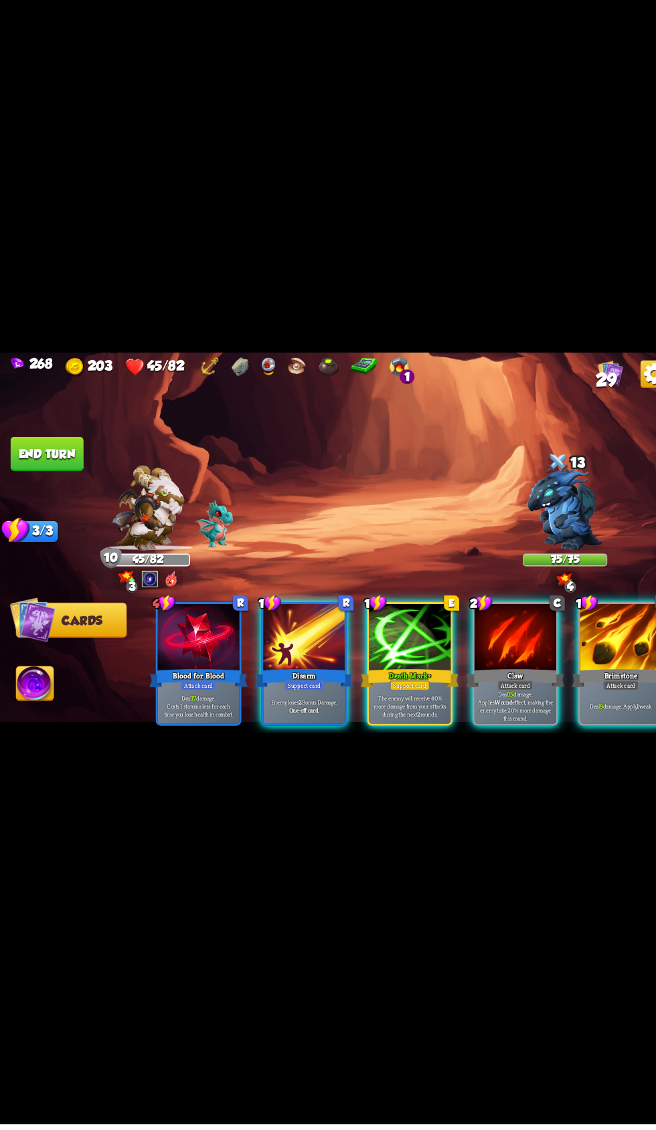
click at [281, 692] on div at bounding box center [296, 658] width 80 height 67
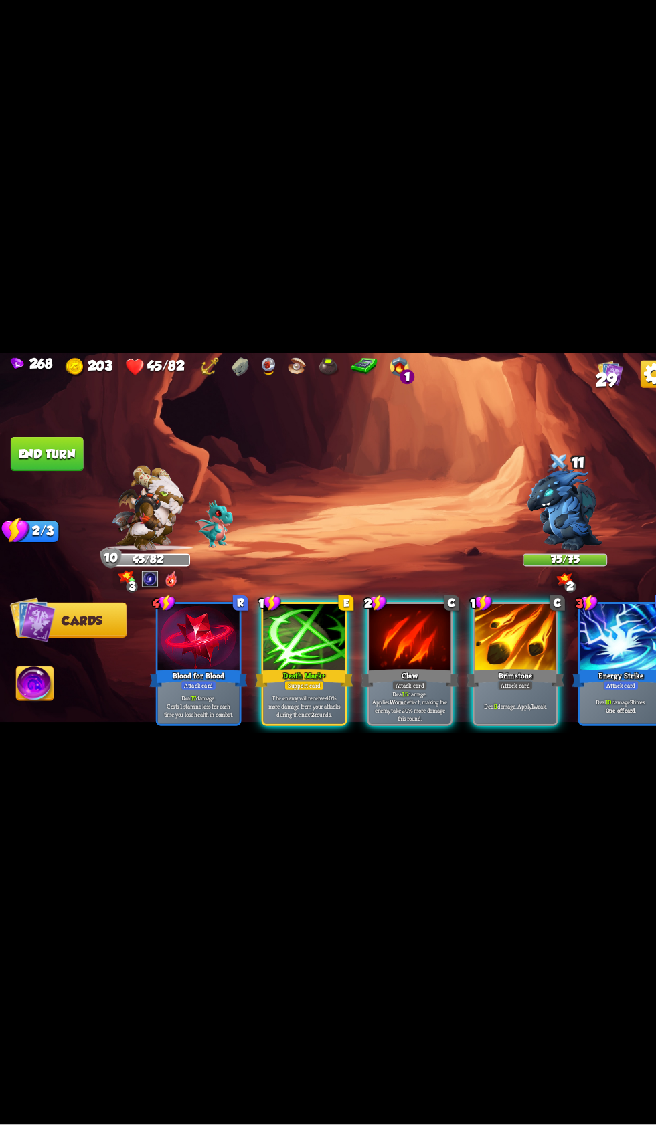
click at [270, 692] on div at bounding box center [296, 658] width 80 height 67
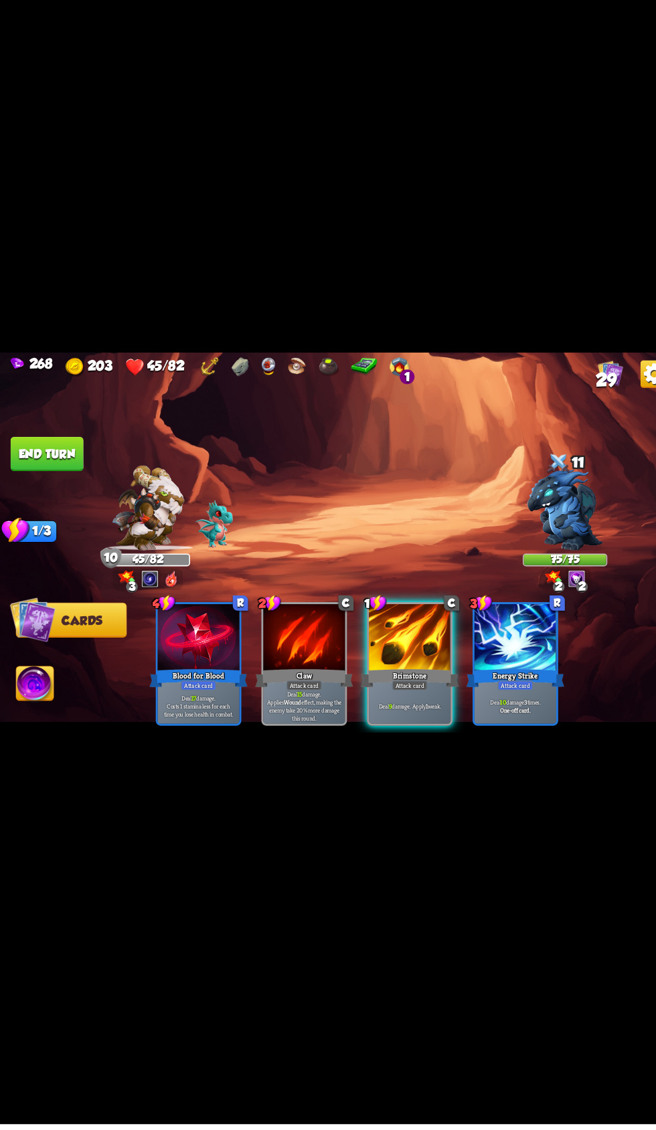
click at [376, 692] on div at bounding box center [398, 658] width 80 height 67
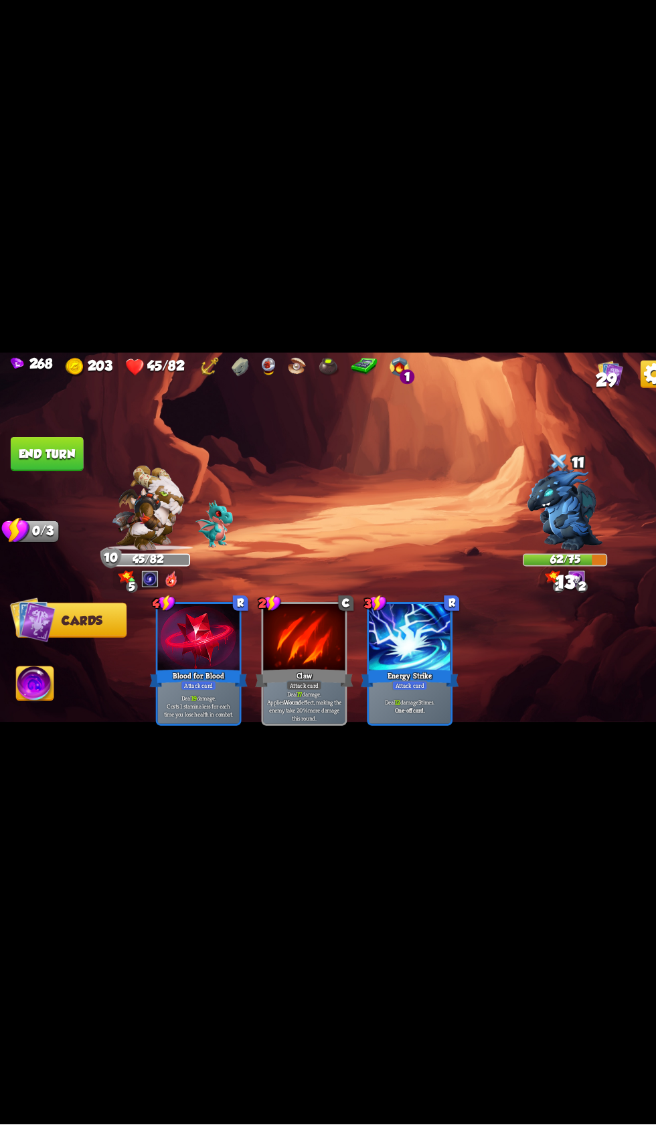
click at [37, 496] on button "End turn" at bounding box center [45, 478] width 71 height 33
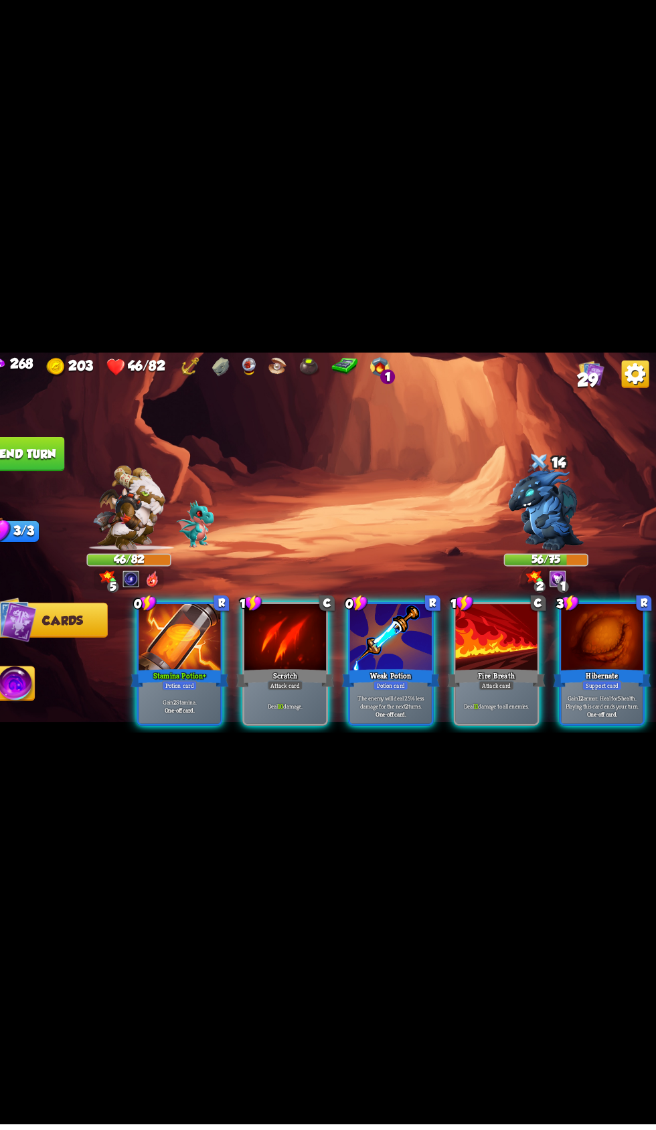
click at [387, 692] on div at bounding box center [398, 658] width 80 height 67
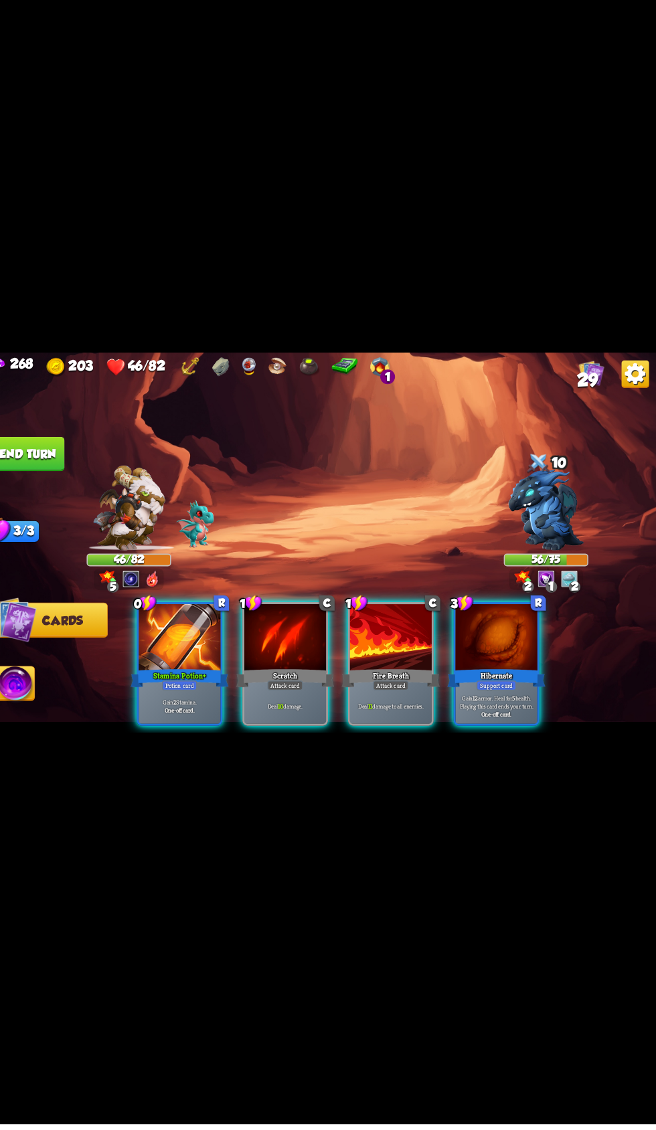
click at [149, 707] on div "Stamina Potion+" at bounding box center [192, 696] width 95 height 21
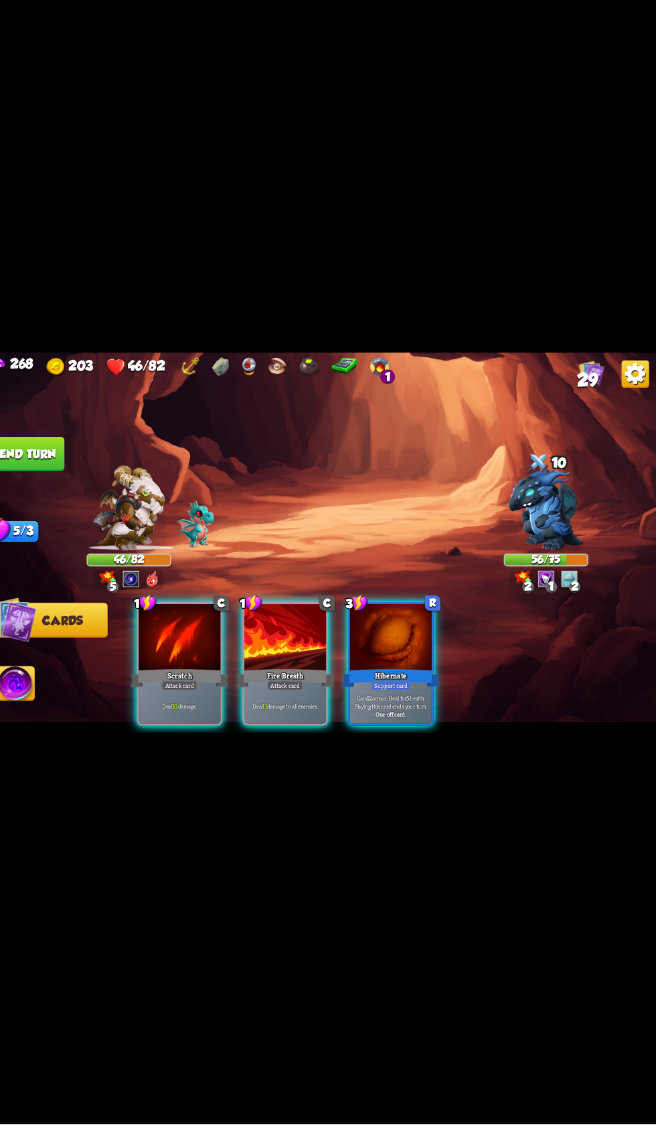
click at [175, 741] on div "Deal 10 damage." at bounding box center [193, 723] width 80 height 35
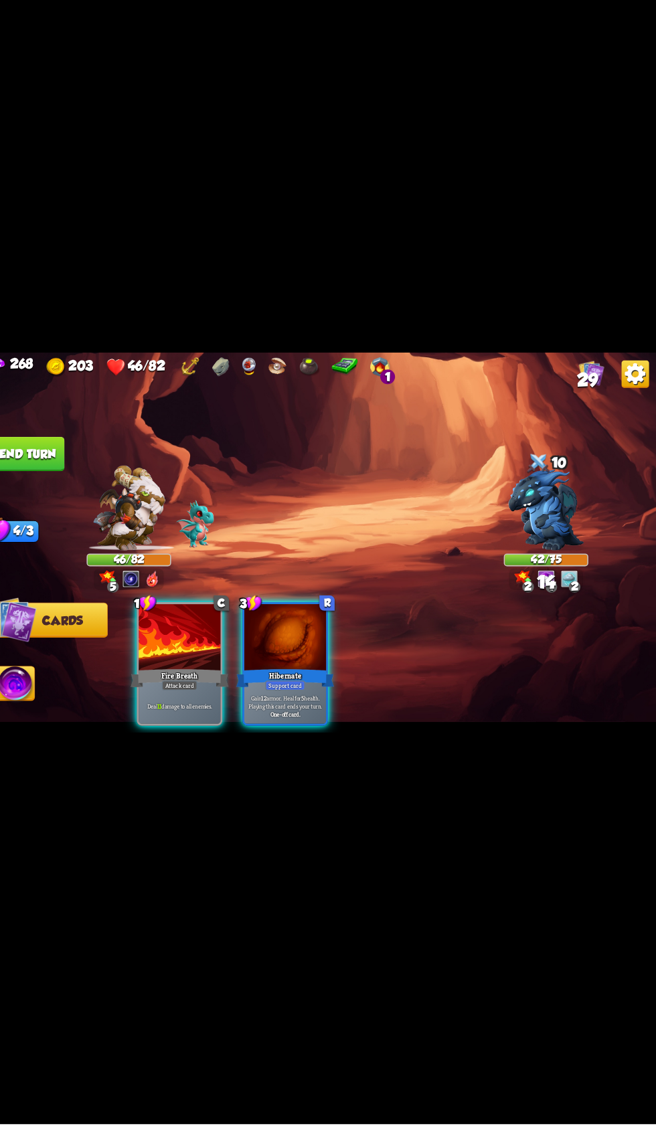
click at [165, 707] on div "Fire Breath" at bounding box center [192, 696] width 95 height 21
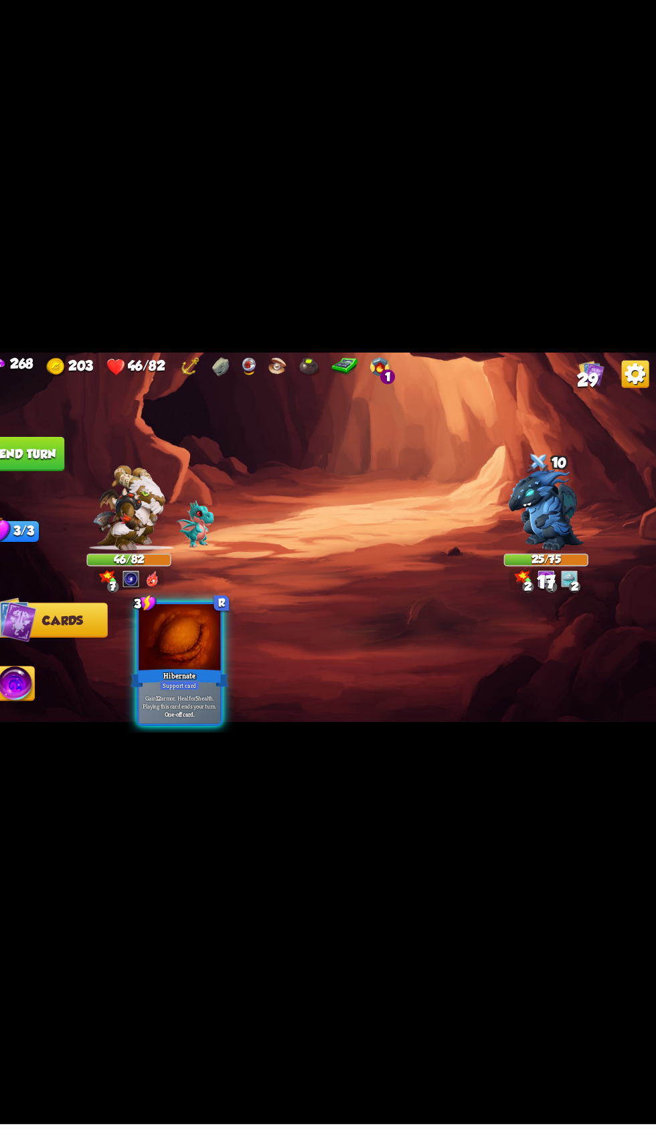
click at [169, 707] on div "Hibernate" at bounding box center [192, 696] width 95 height 21
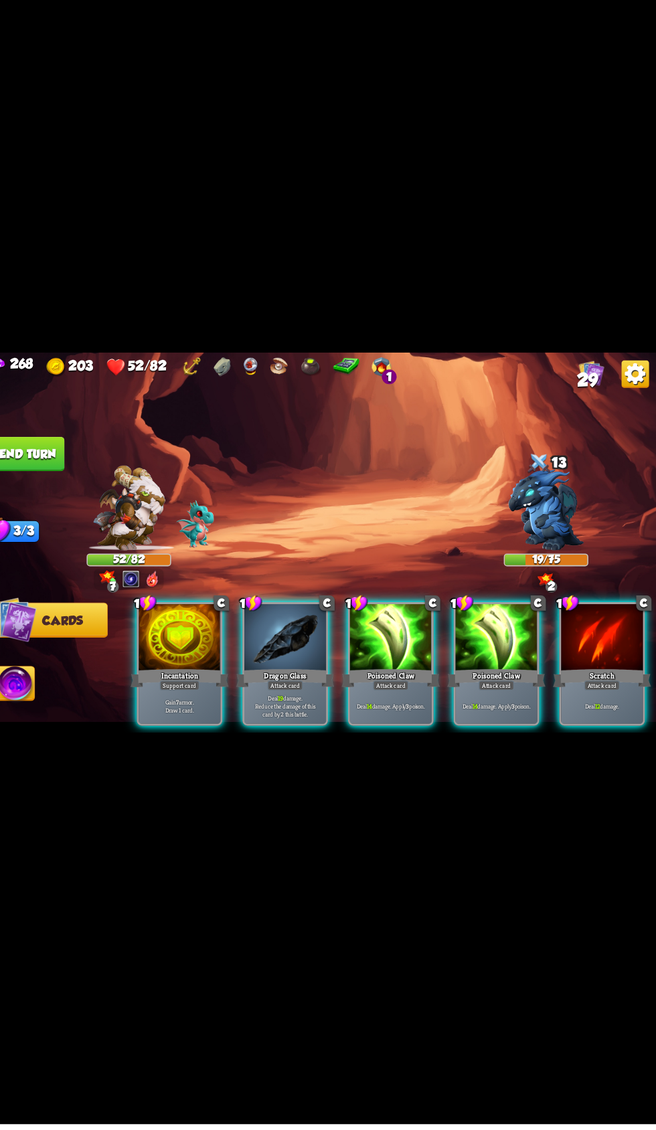
click at [256, 692] on div at bounding box center [296, 658] width 80 height 67
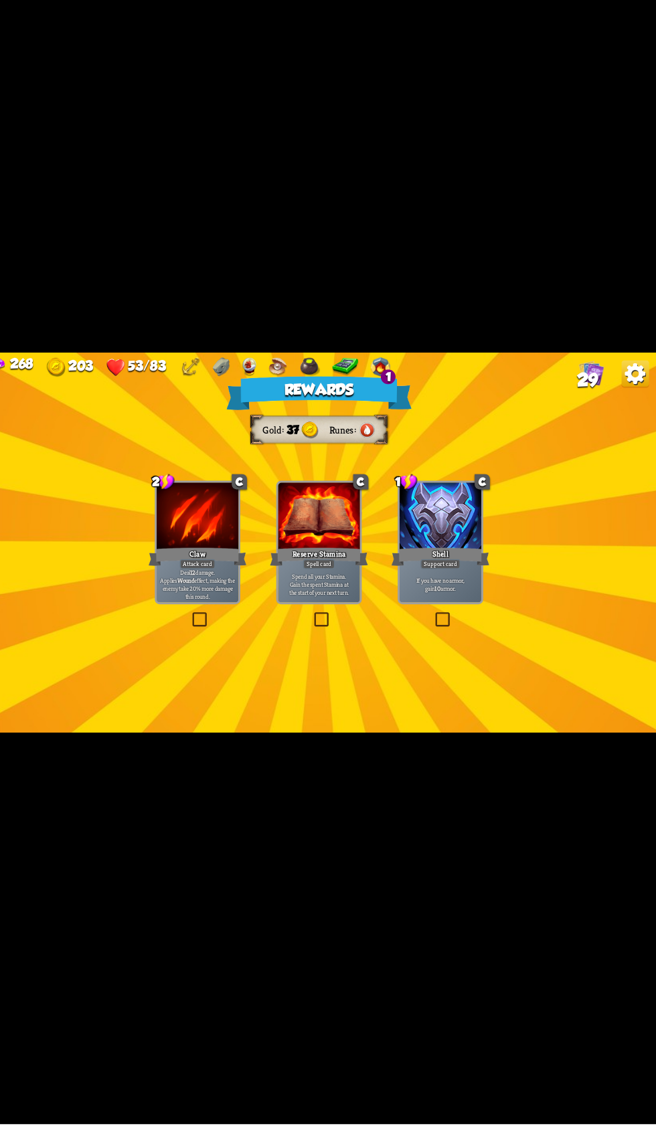
click at [178, 589] on div "Claw" at bounding box center [210, 578] width 95 height 21
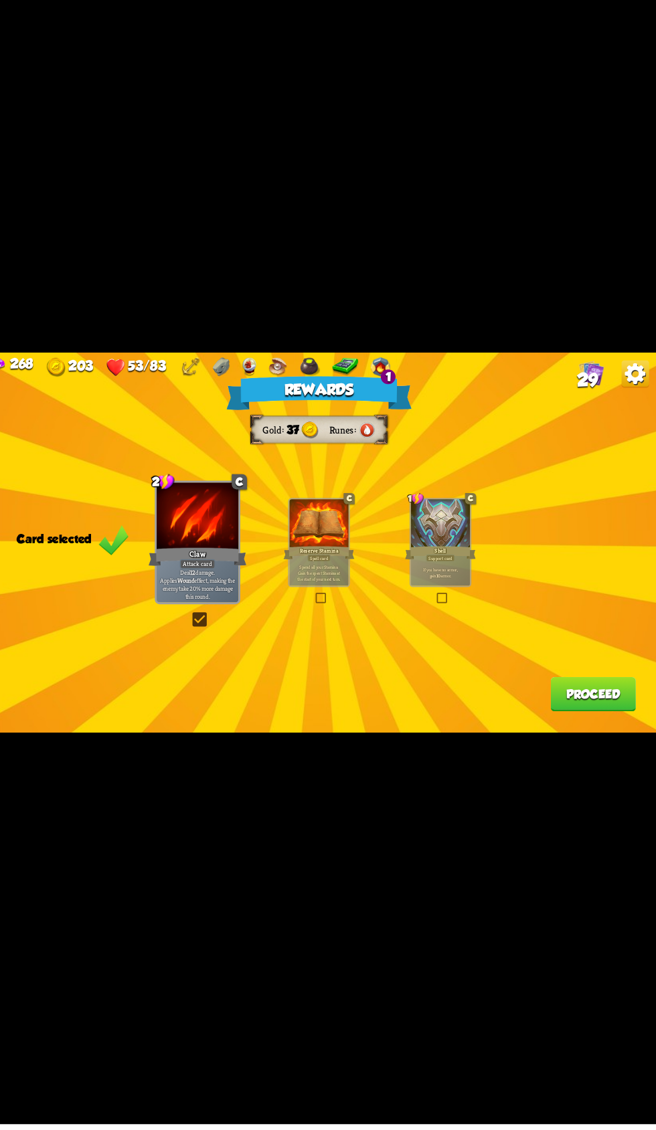
click at [573, 729] on button "Proceed" at bounding box center [594, 712] width 83 height 33
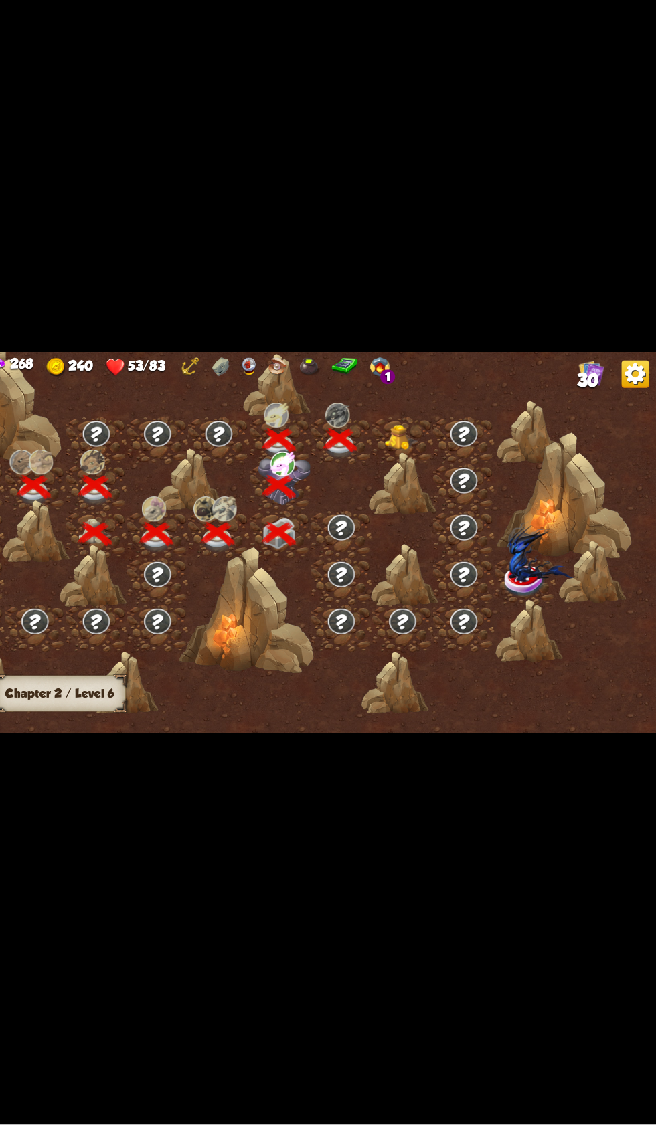
click at [403, 489] on div at bounding box center [409, 466] width 60 height 45
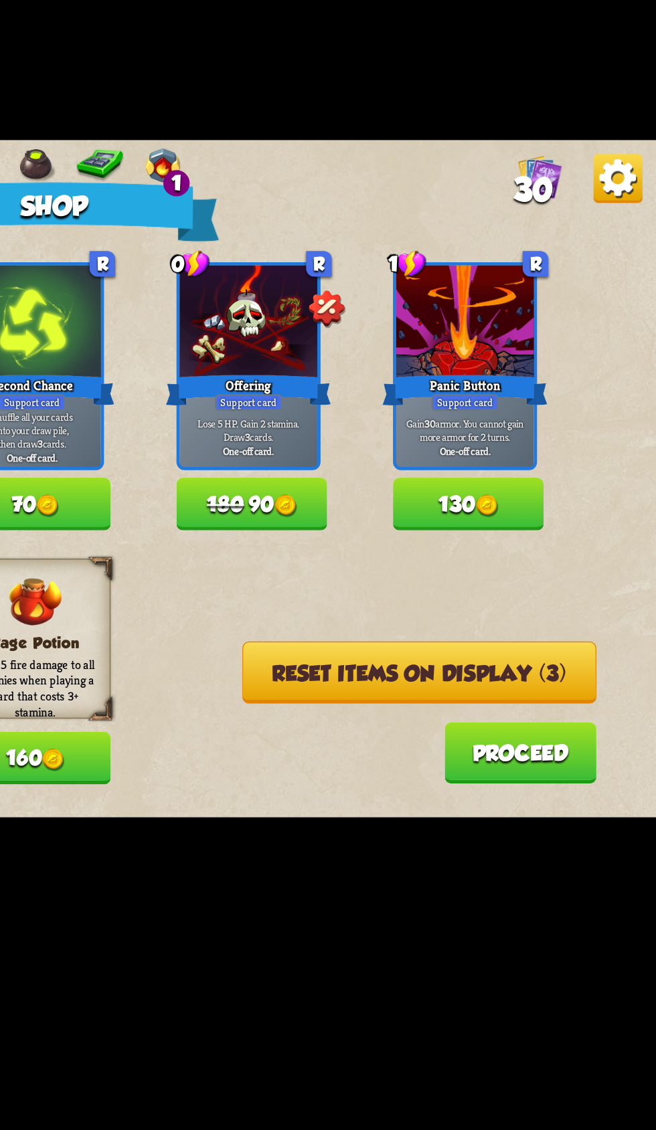
click at [573, 683] on button "Reset items on display (3)" at bounding box center [526, 671] width 193 height 34
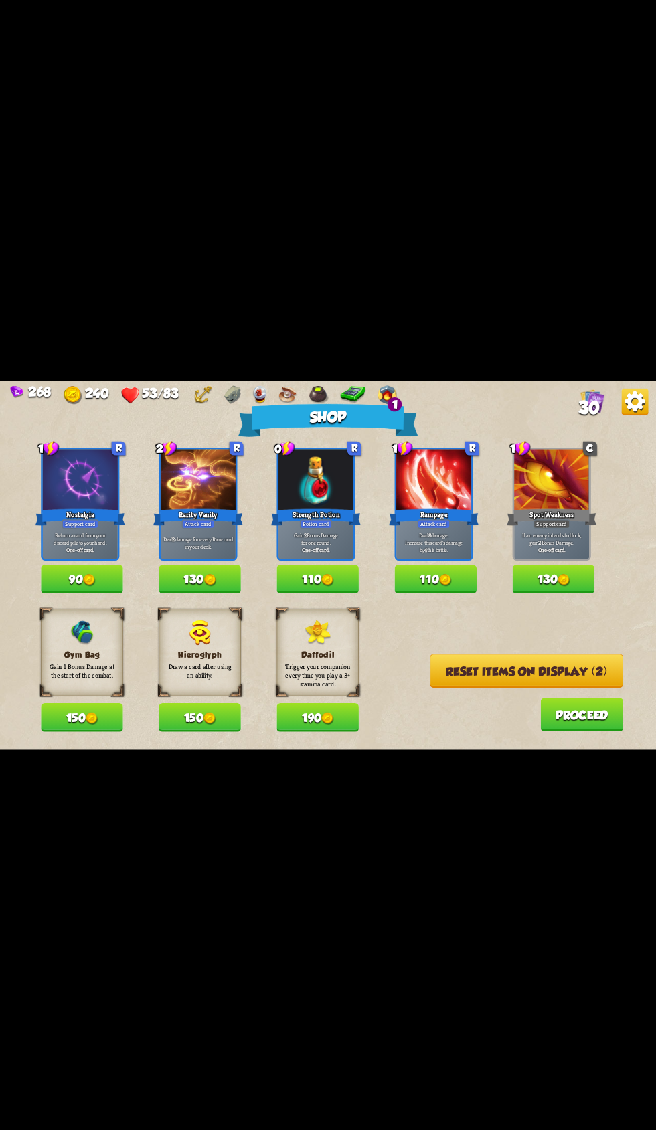
click at [523, 675] on button "Reset items on display (2)" at bounding box center [525, 671] width 193 height 34
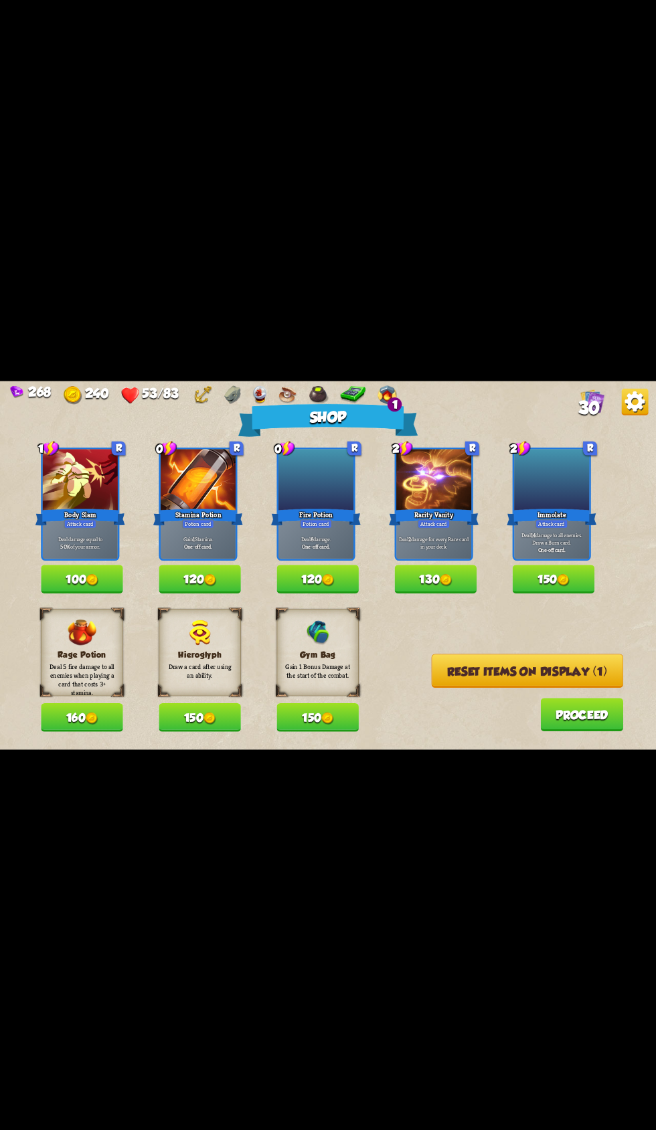
click at [479, 679] on button "Reset items on display (1)" at bounding box center [527, 671] width 191 height 34
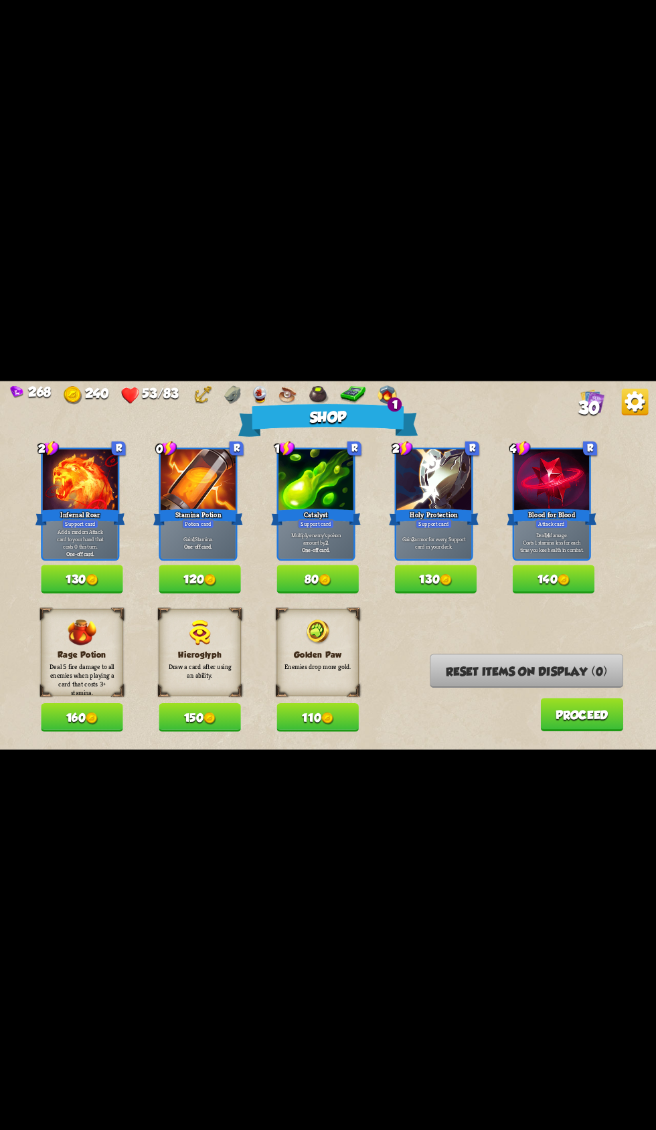
click at [179, 572] on button "120" at bounding box center [200, 579] width 82 height 29
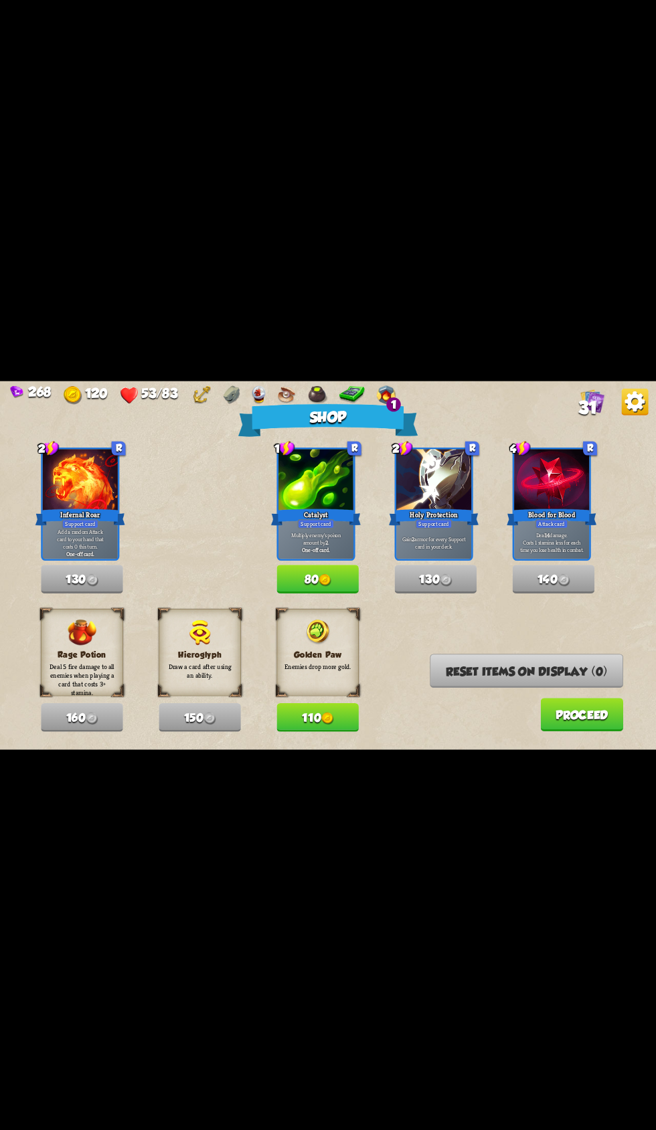
click at [344, 719] on button "110" at bounding box center [317, 717] width 82 height 29
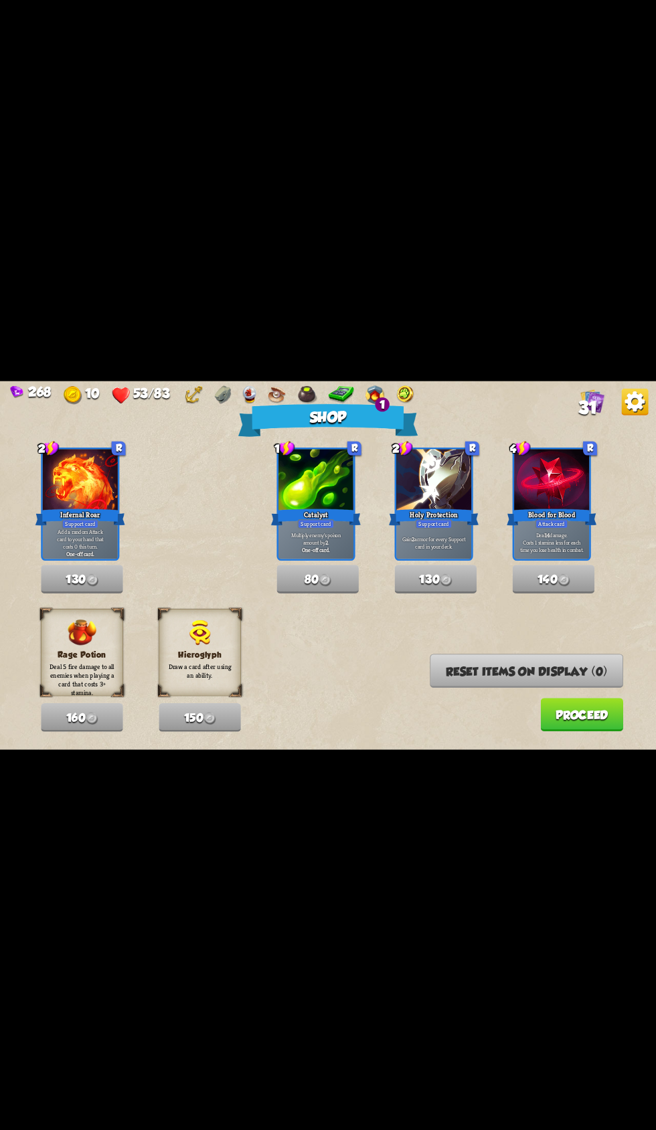
click at [543, 719] on button "Proceed" at bounding box center [581, 714] width 83 height 33
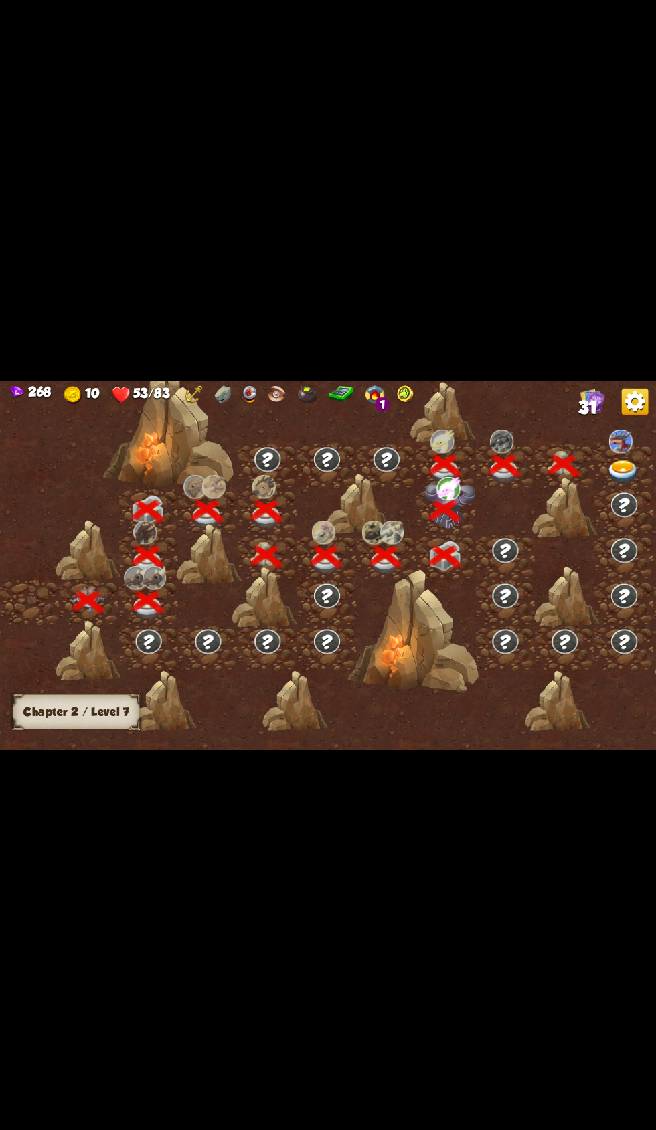
scroll to position [0, 202]
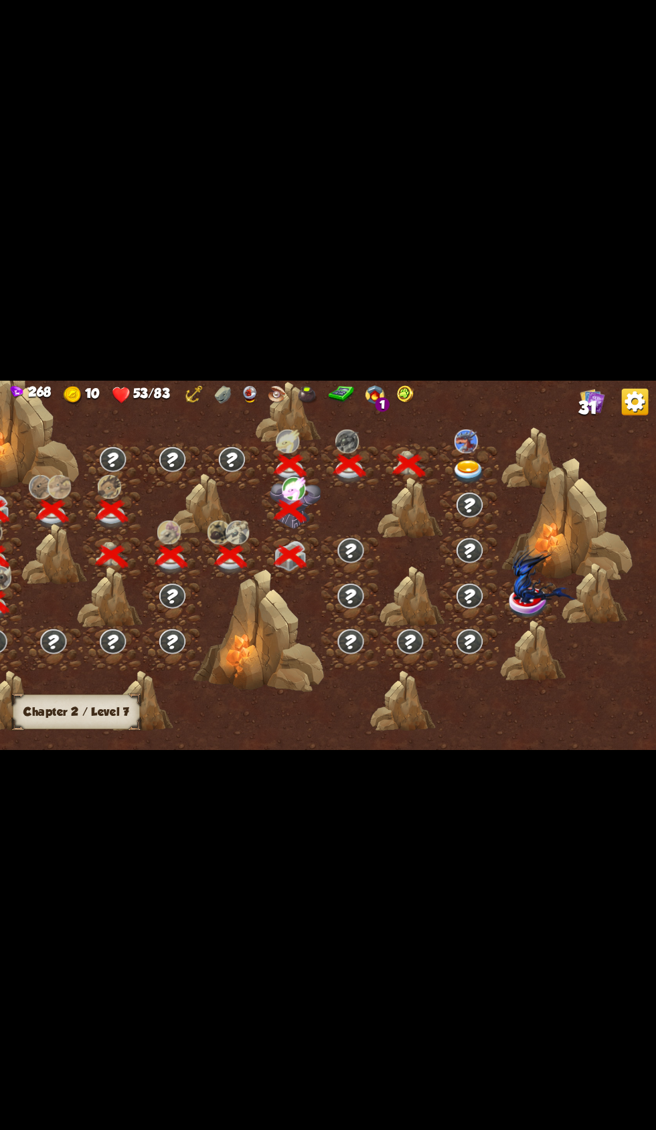
click at [472, 446] on img at bounding box center [465, 441] width 23 height 24
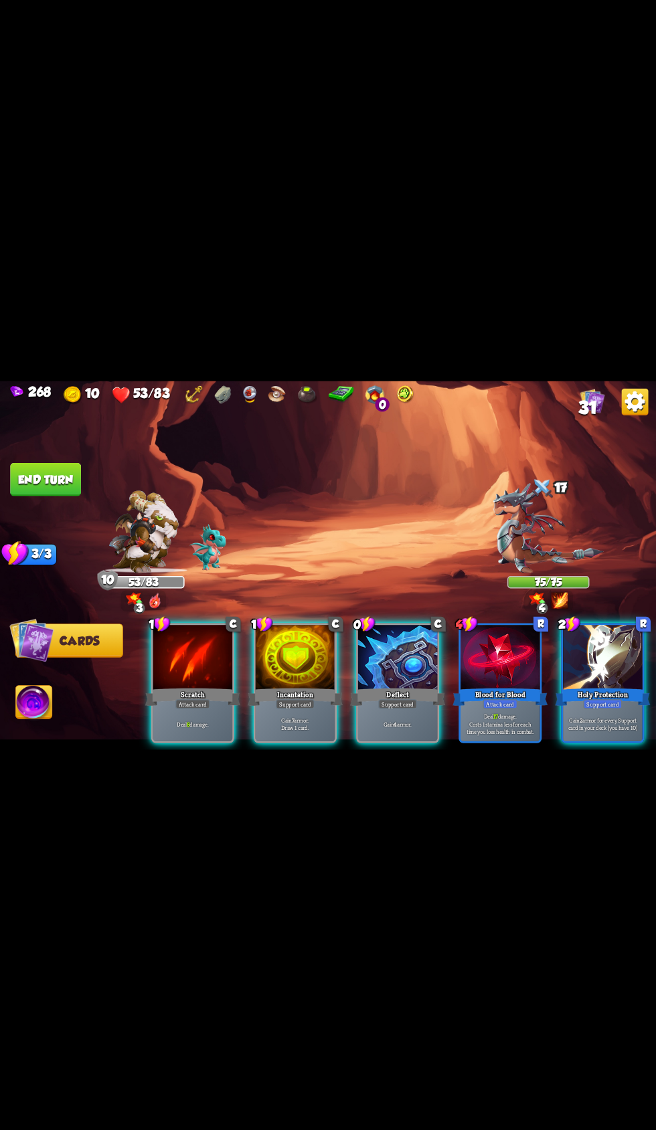
click at [384, 659] on div at bounding box center [398, 658] width 80 height 67
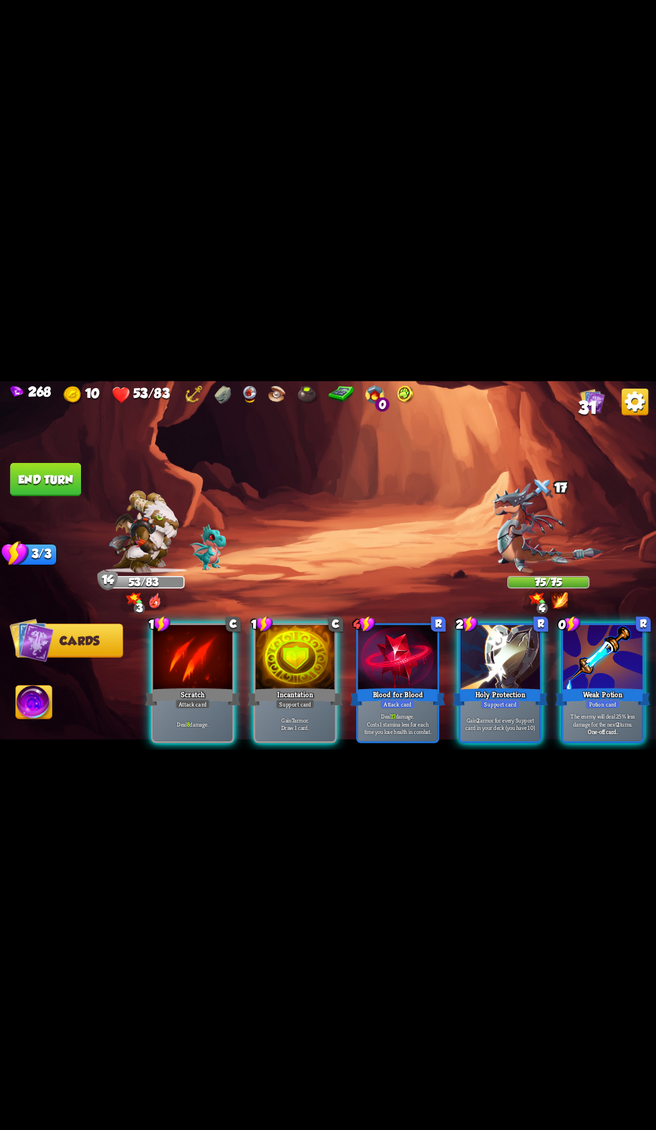
click at [596, 686] on div "Weak Potion" at bounding box center [602, 696] width 95 height 21
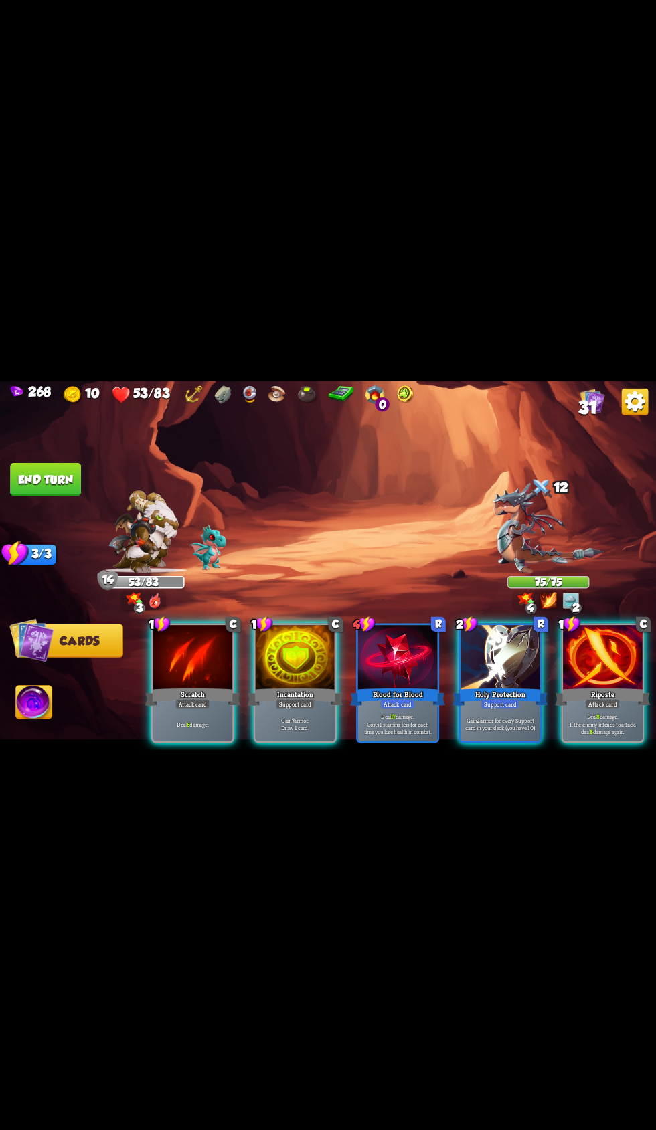
click at [171, 687] on div "Scratch" at bounding box center [192, 696] width 95 height 21
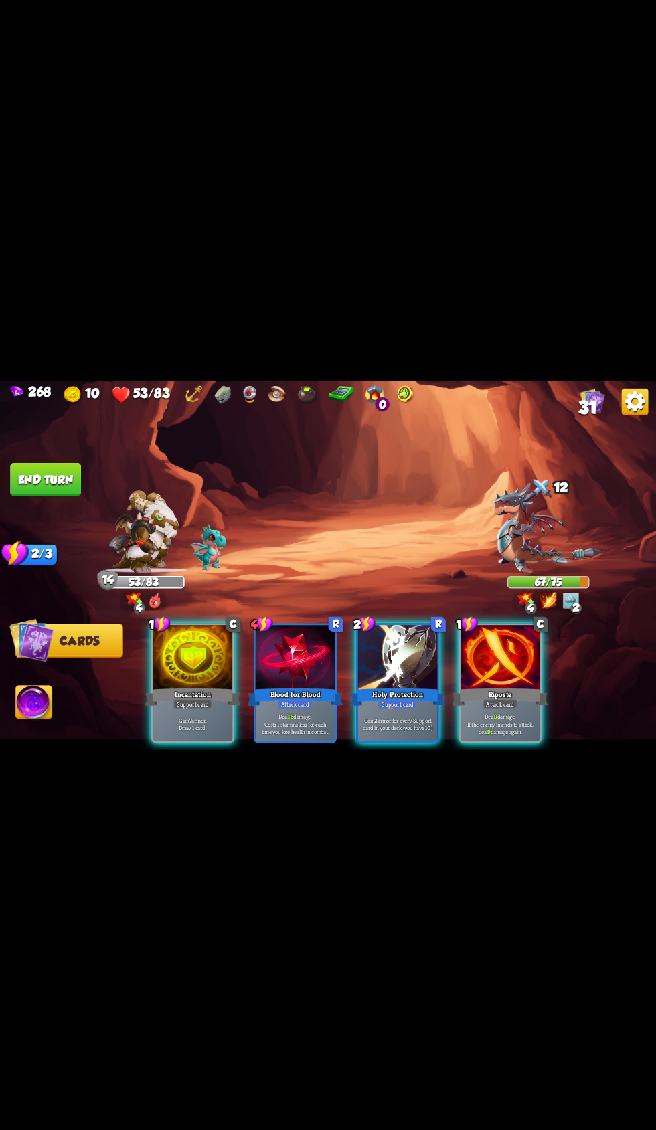
click at [164, 661] on div at bounding box center [193, 658] width 80 height 67
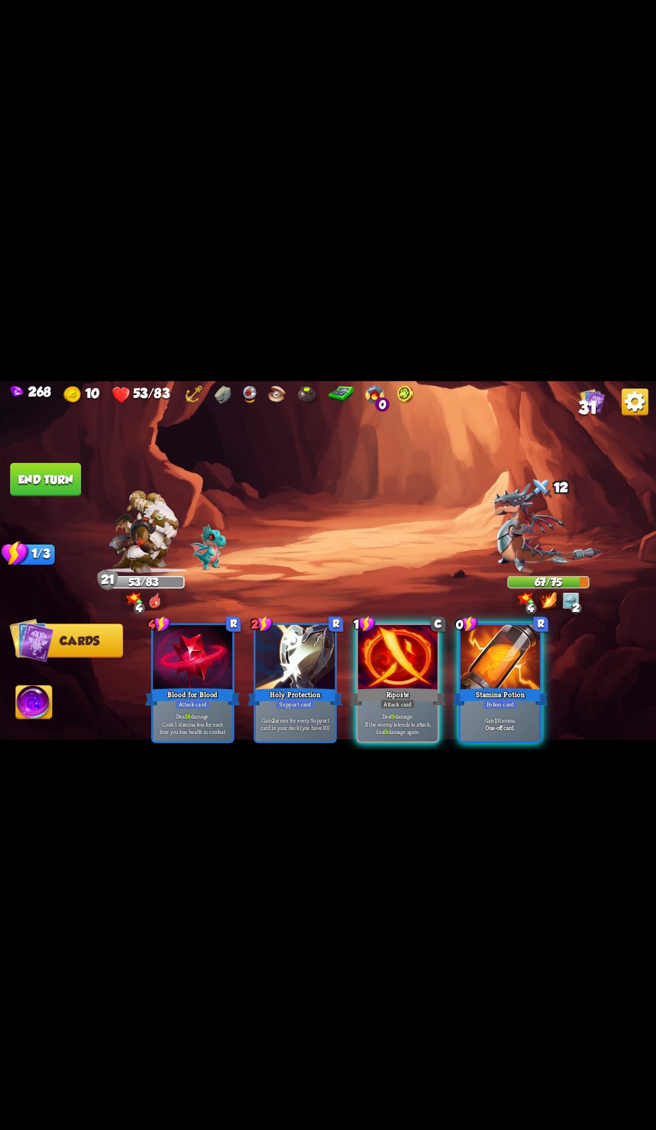
click at [389, 664] on div at bounding box center [398, 658] width 80 height 67
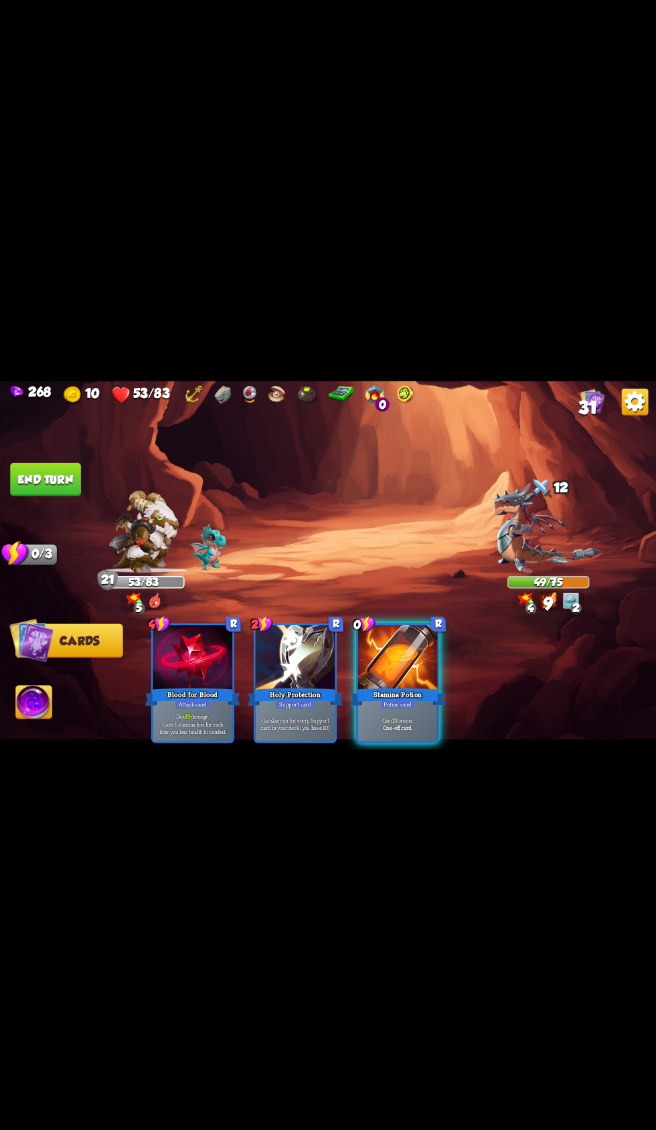
click at [50, 482] on button "End turn" at bounding box center [45, 478] width 71 height 33
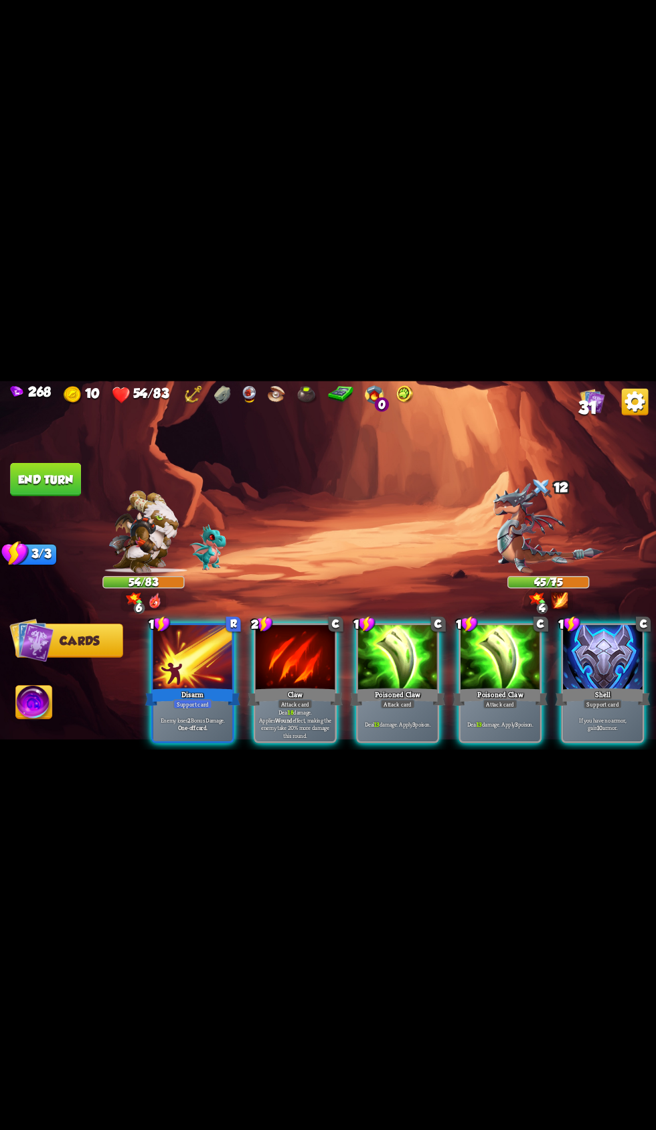
click at [278, 642] on div at bounding box center [296, 658] width 80 height 67
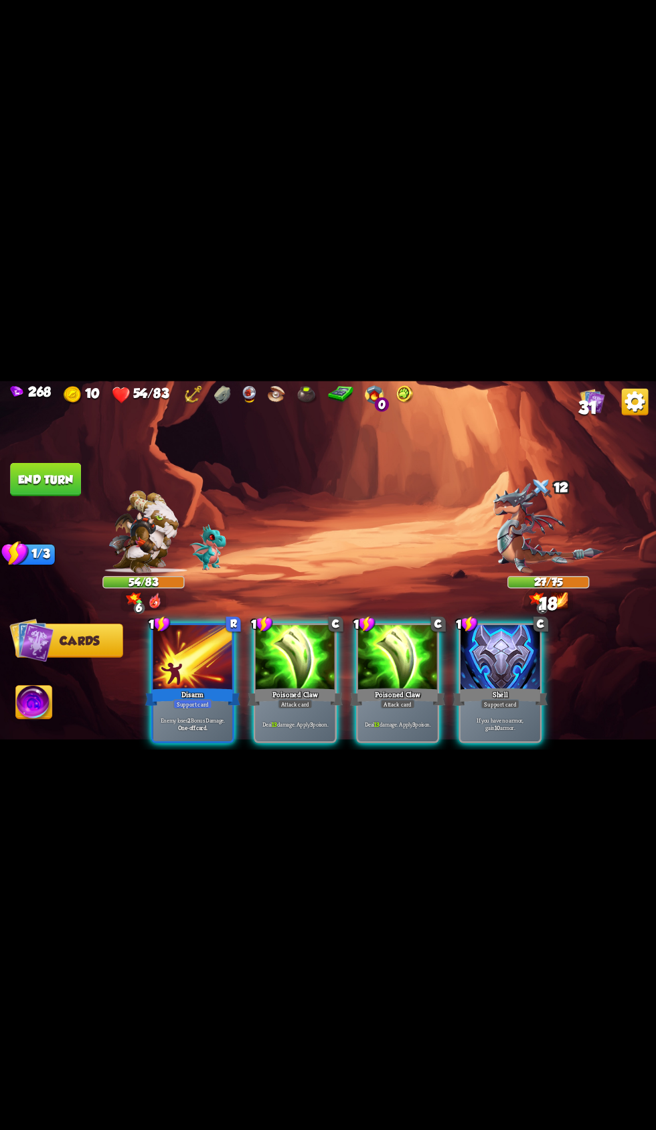
click at [268, 626] on div at bounding box center [296, 658] width 80 height 67
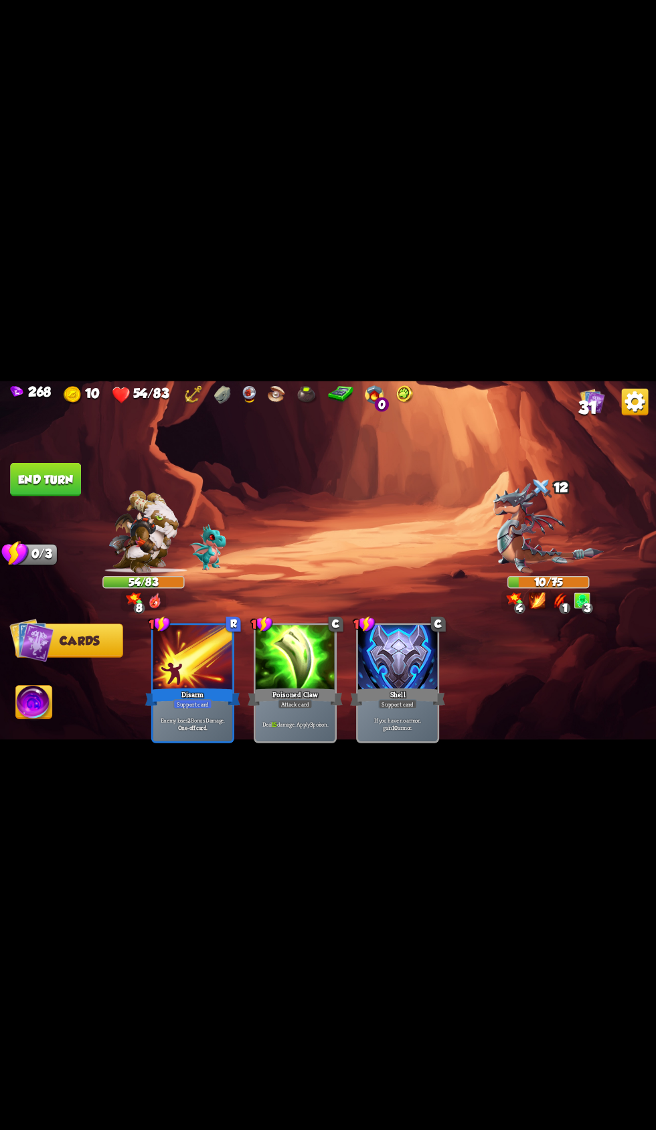
click at [43, 698] on img at bounding box center [34, 703] width 36 height 37
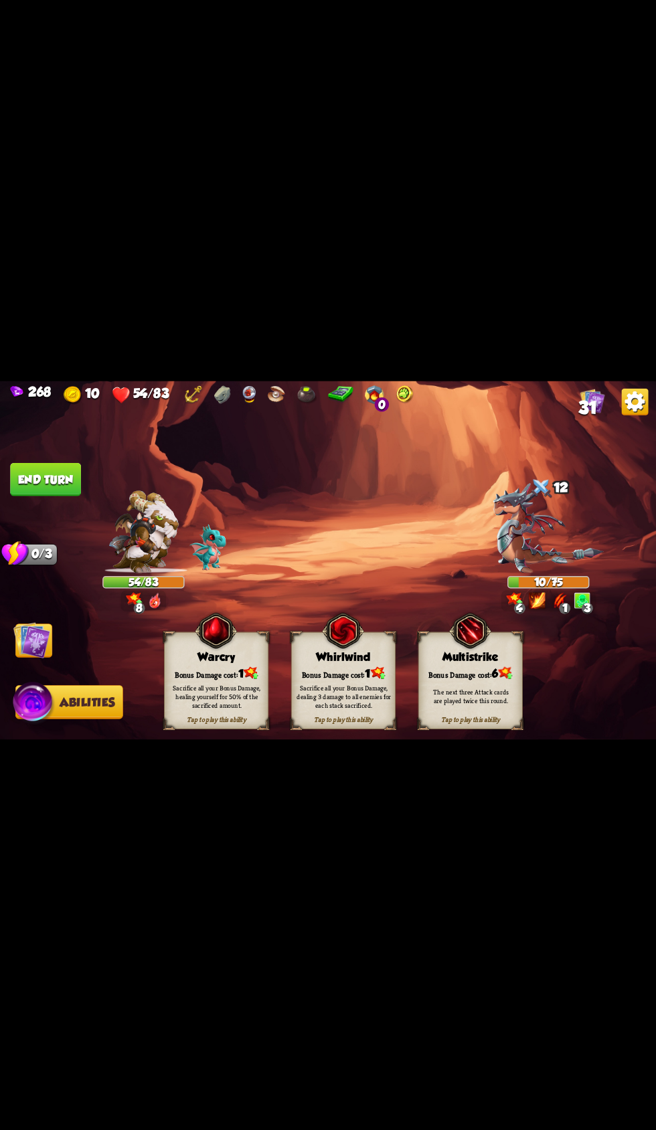
click at [328, 702] on div "Sacrifice all your Bonus Damage, dealing 3 damage to all enemies for each stack…" at bounding box center [343, 696] width 94 height 26
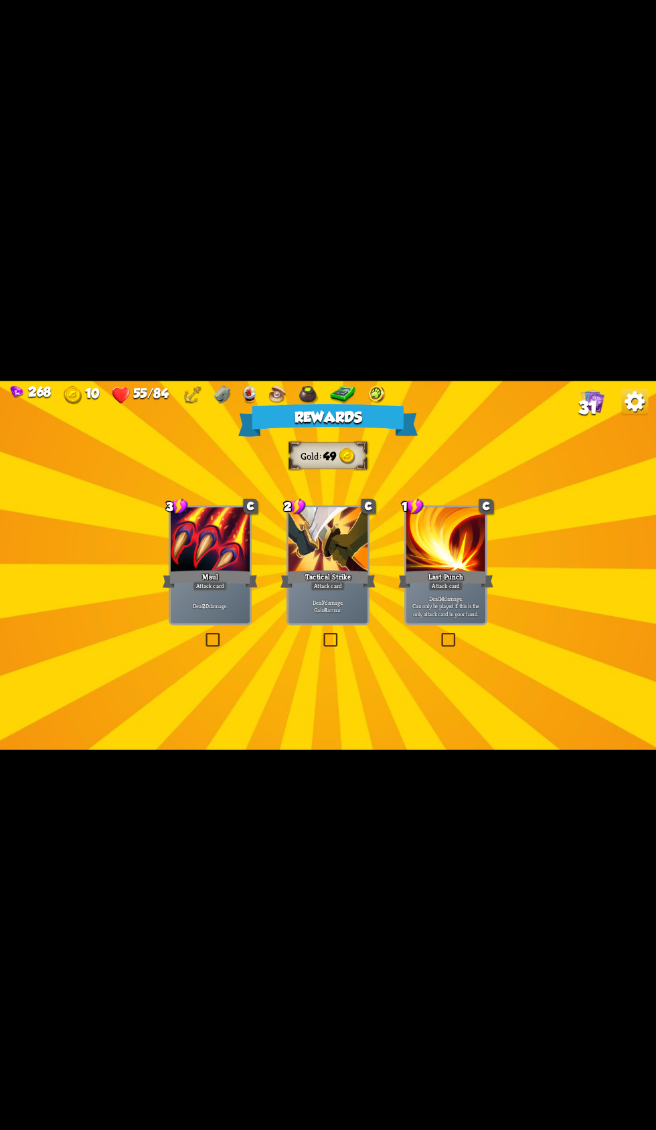
click at [306, 565] on div at bounding box center [328, 540] width 80 height 67
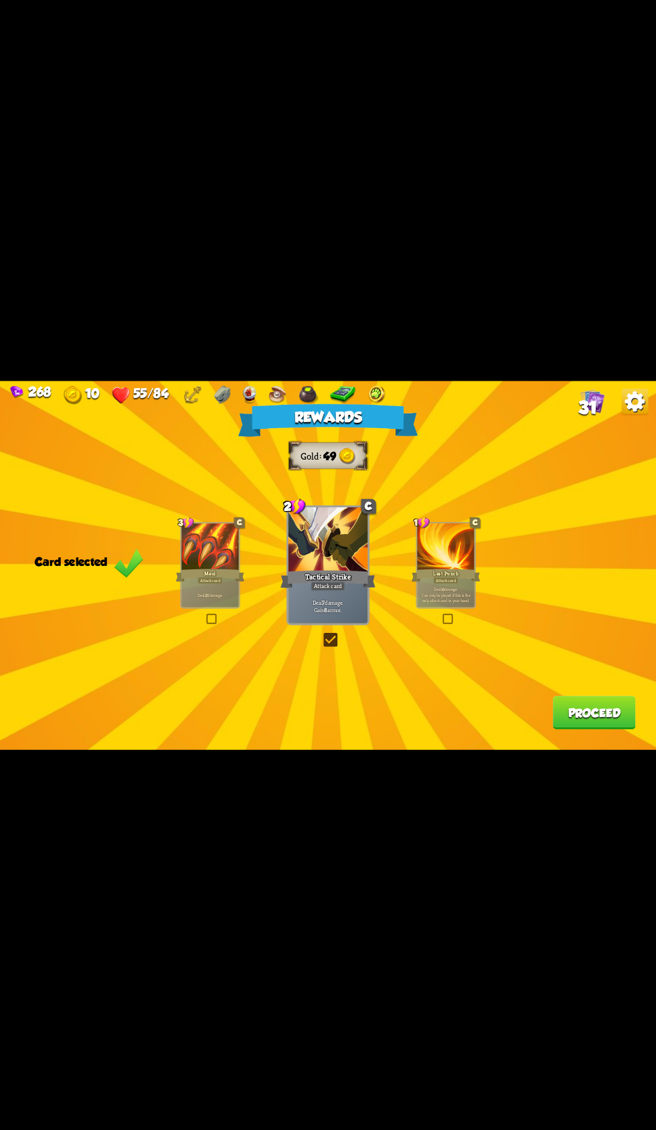
click at [566, 702] on button "Proceed" at bounding box center [594, 712] width 83 height 33
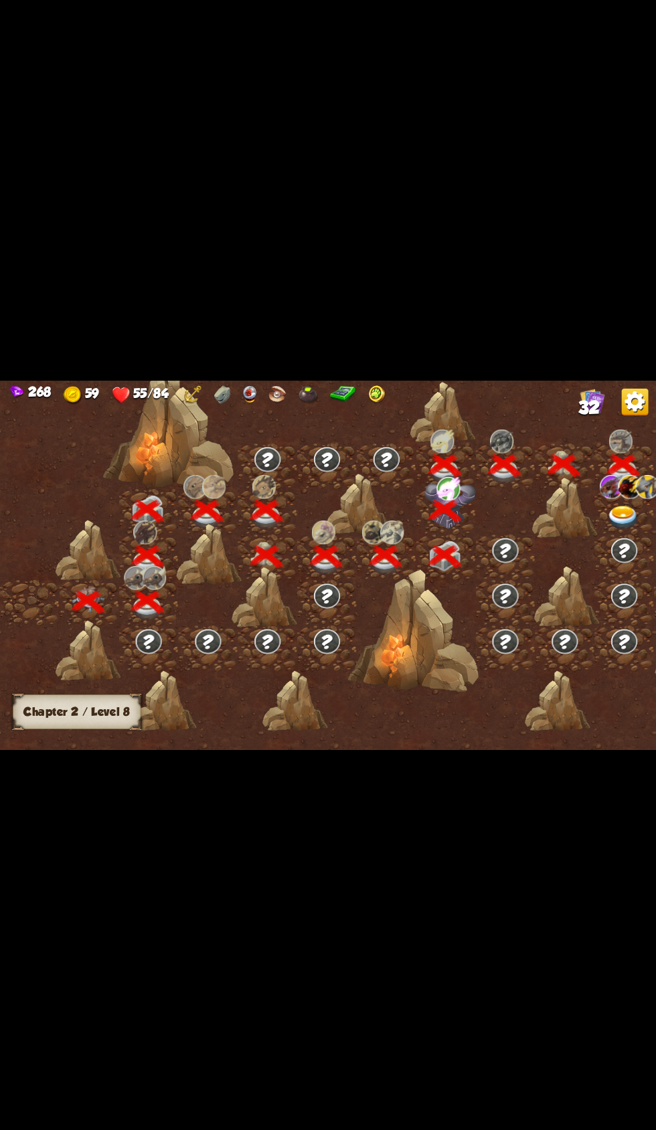
scroll to position [0, 203]
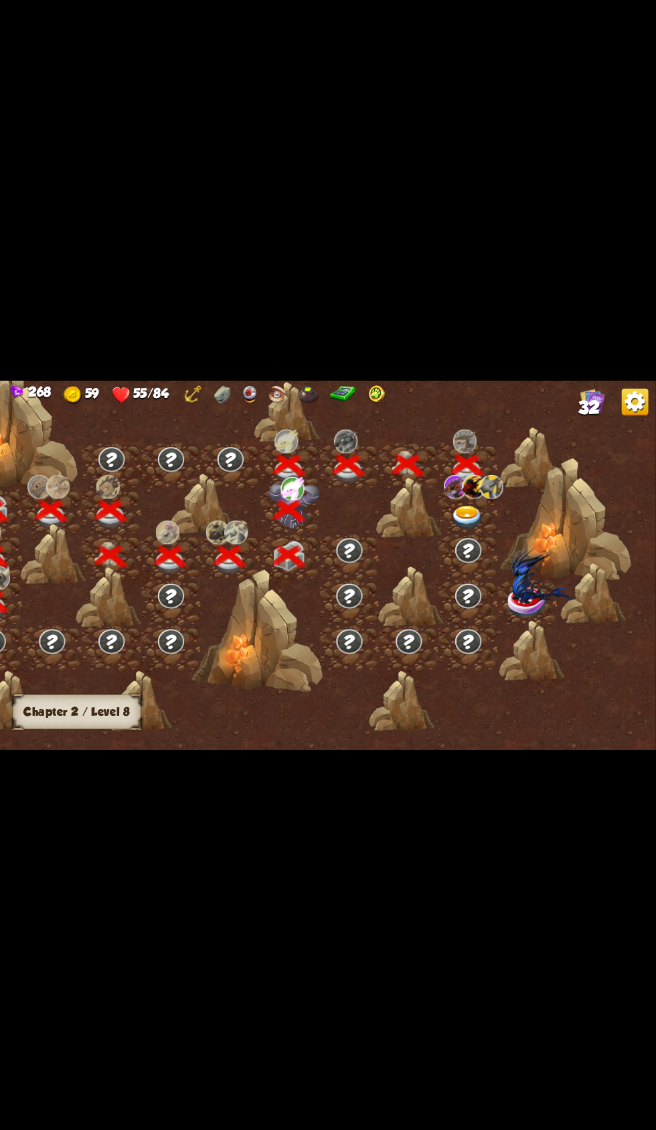
click at [468, 490] on img at bounding box center [473, 487] width 23 height 24
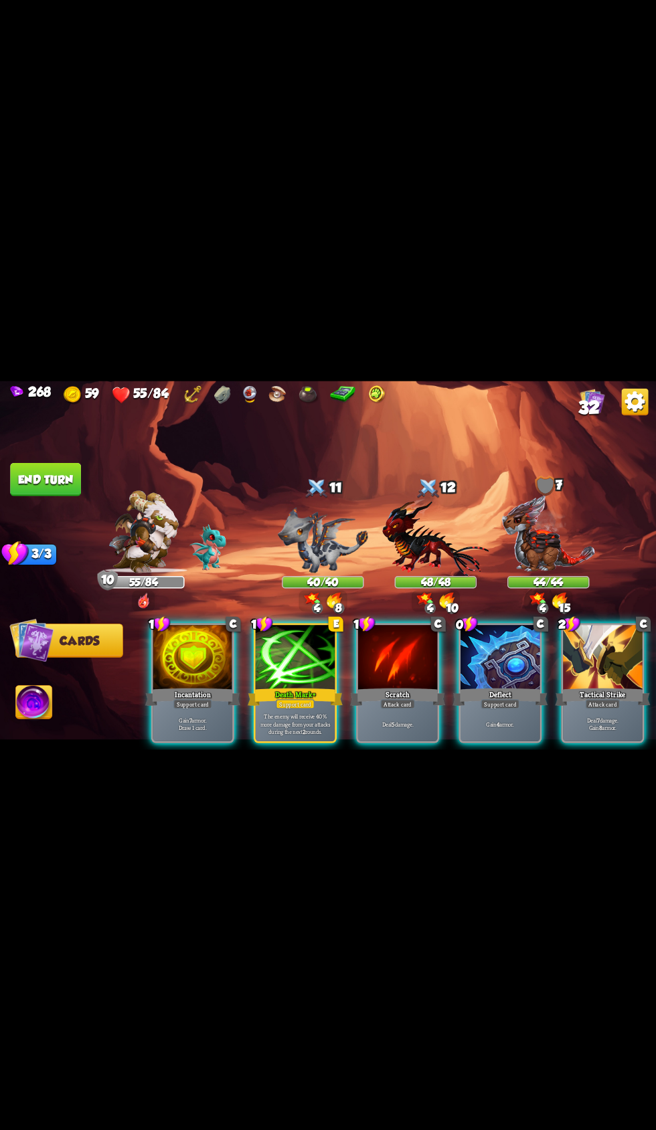
click at [274, 661] on div at bounding box center [296, 658] width 80 height 67
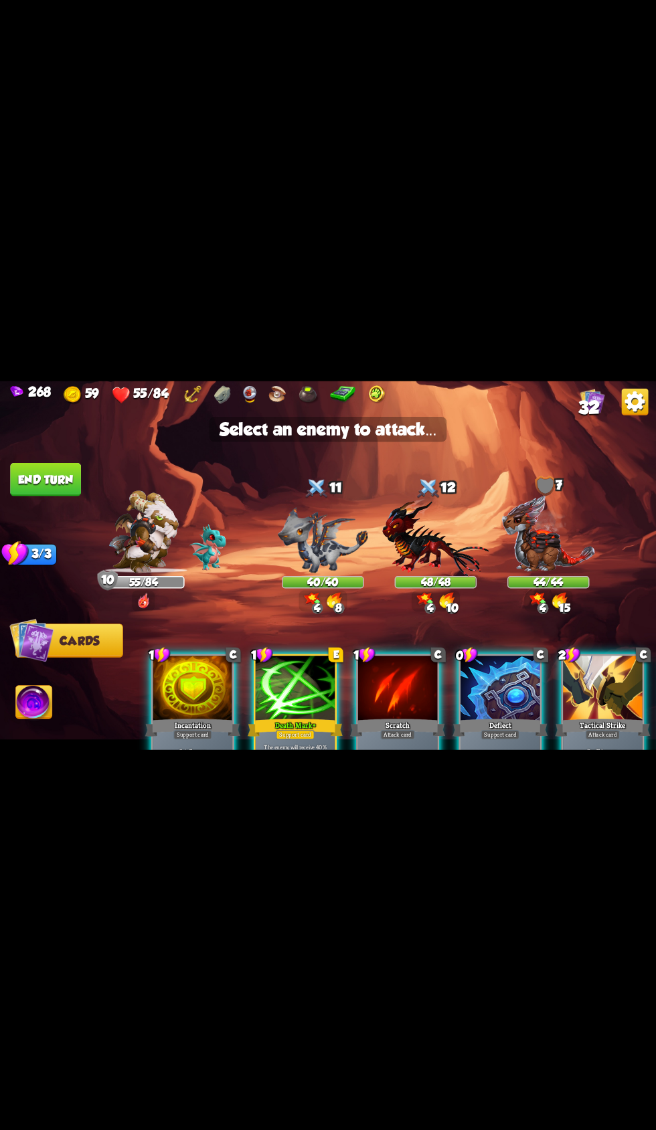
click at [303, 540] on img at bounding box center [323, 539] width 90 height 66
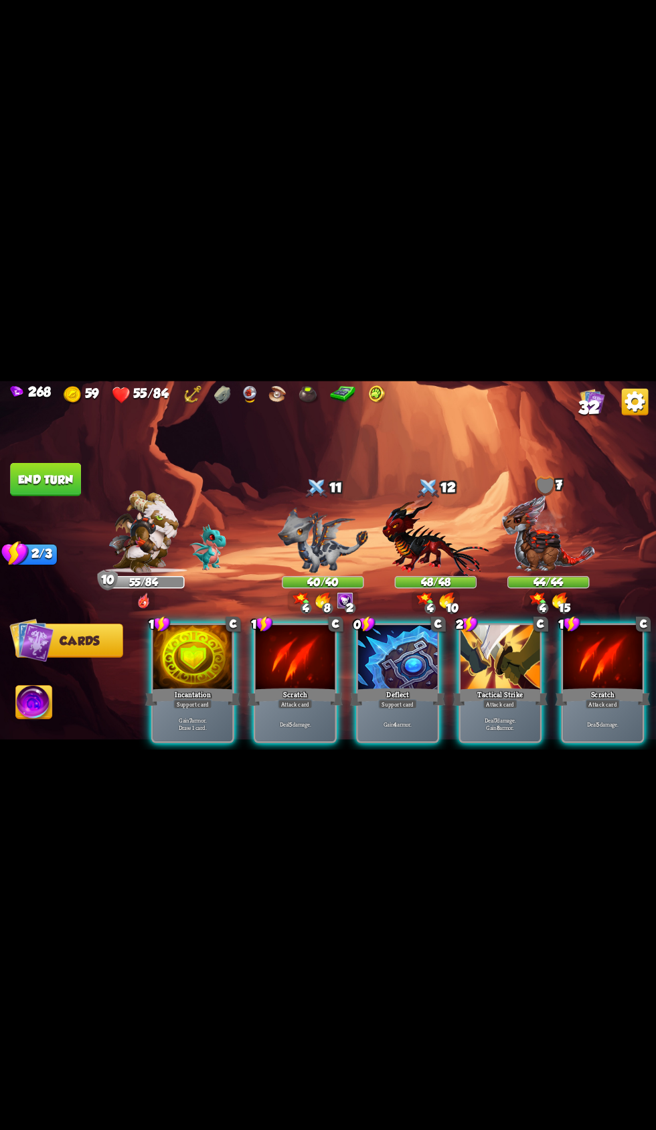
click at [368, 686] on div "Deflect" at bounding box center [397, 696] width 95 height 21
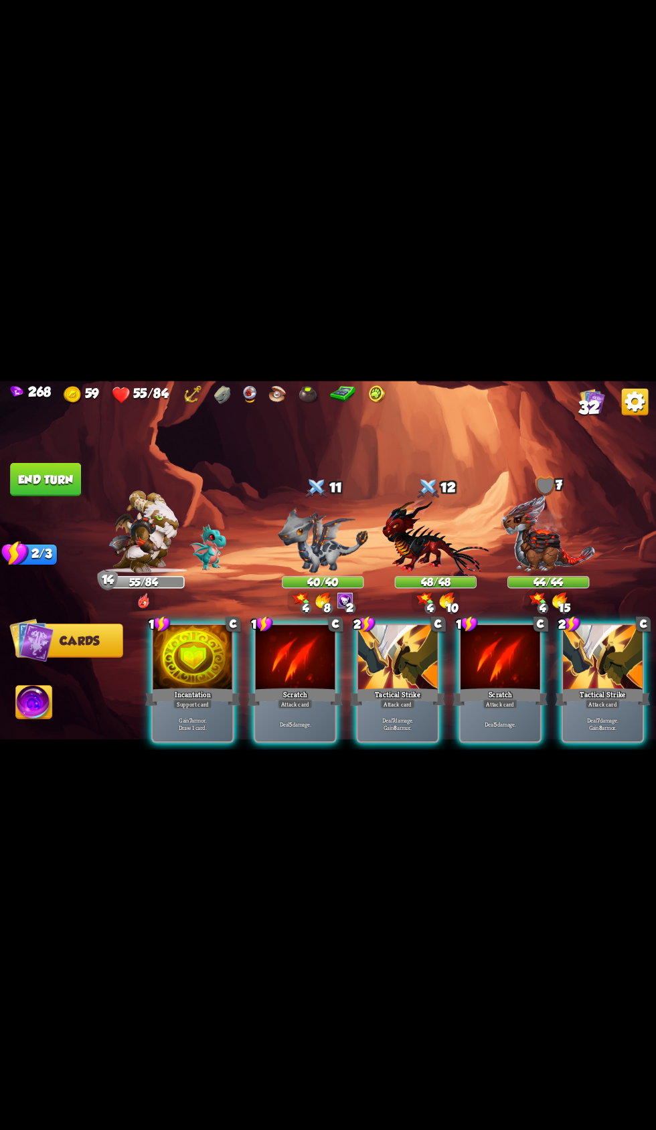
click at [389, 686] on div "Tactical Strike" at bounding box center [397, 696] width 95 height 21
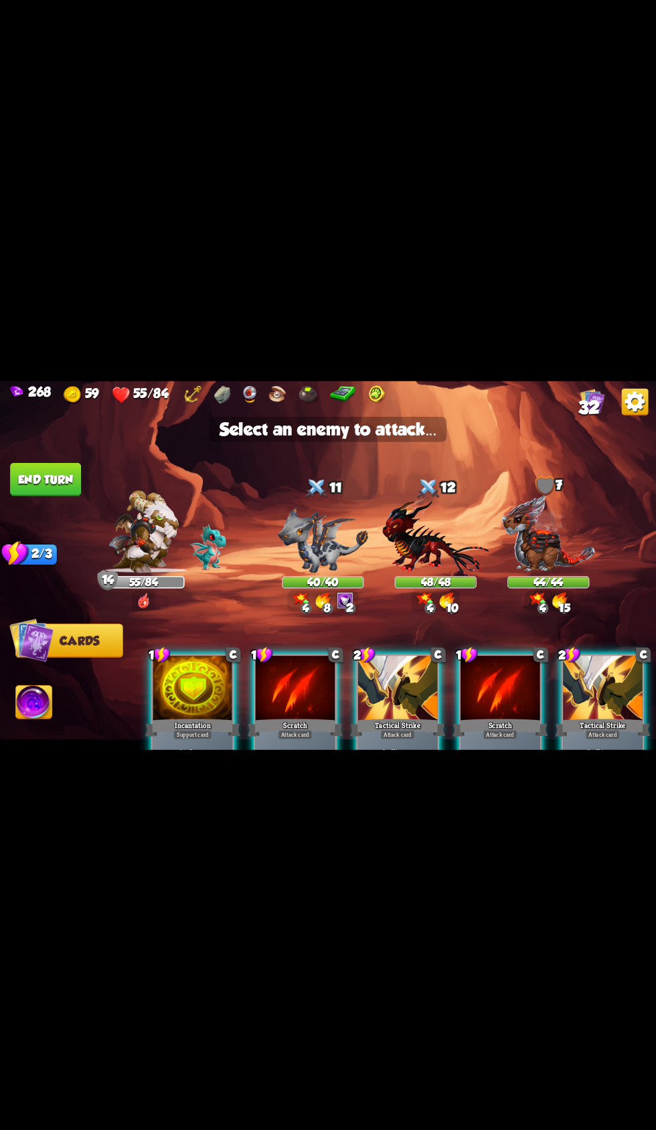
click at [305, 513] on img at bounding box center [323, 539] width 90 height 66
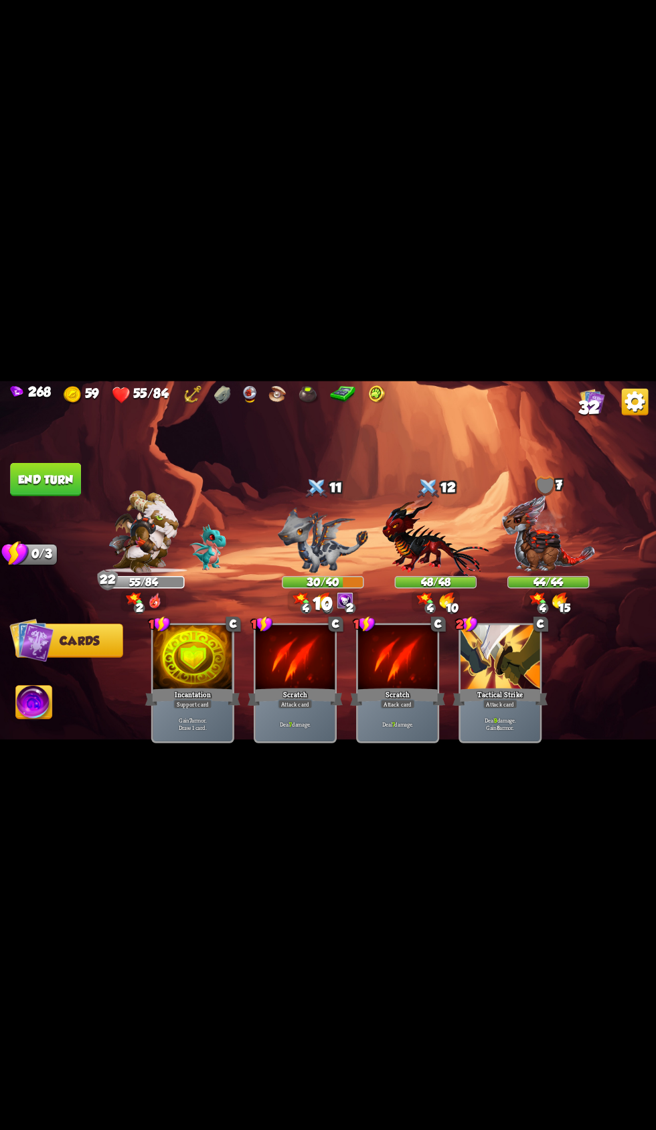
click at [56, 466] on button "End turn" at bounding box center [45, 478] width 71 height 33
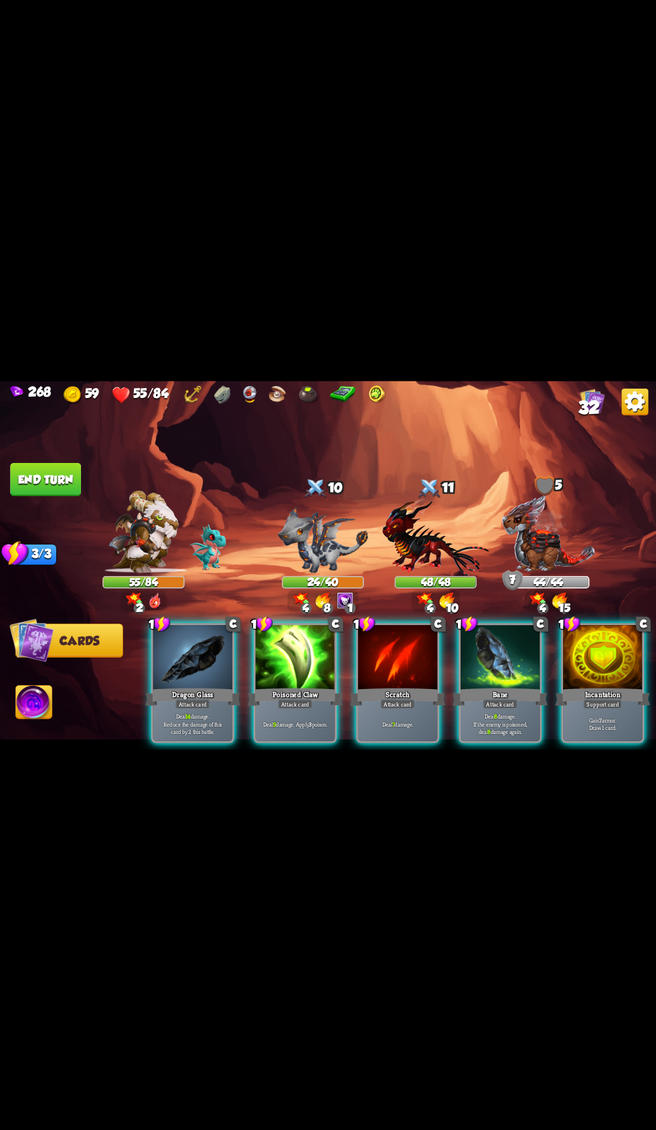
click at [293, 641] on div at bounding box center [296, 658] width 80 height 67
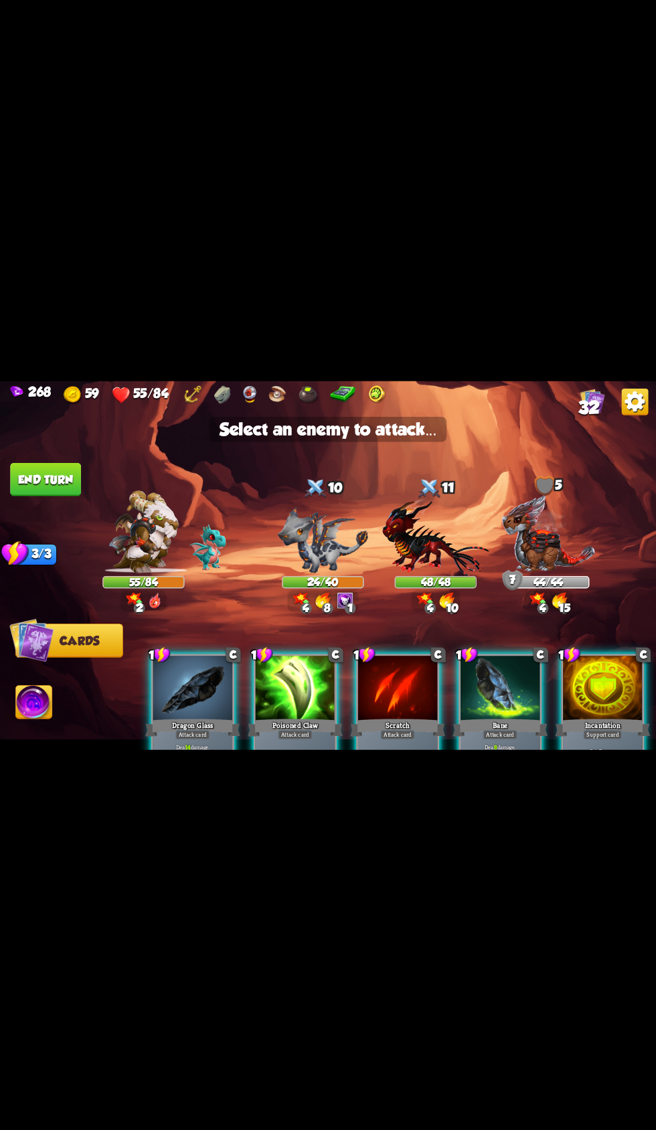
click at [314, 522] on img at bounding box center [323, 539] width 90 height 66
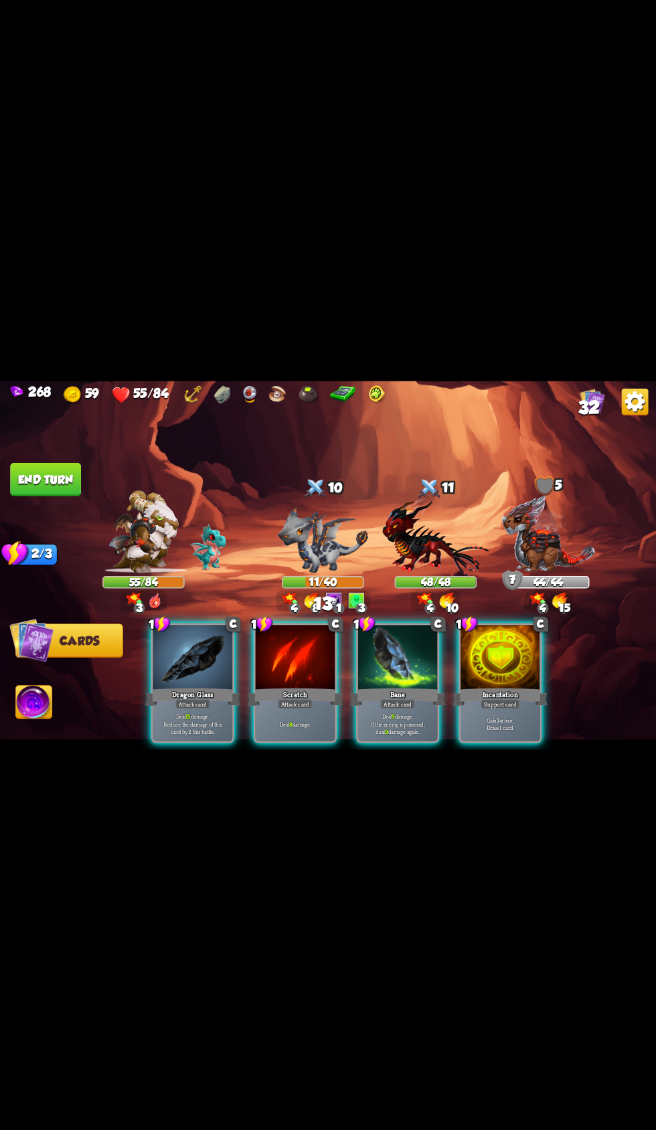
click at [490, 662] on div at bounding box center [500, 658] width 80 height 67
click at [378, 664] on div at bounding box center [398, 658] width 80 height 67
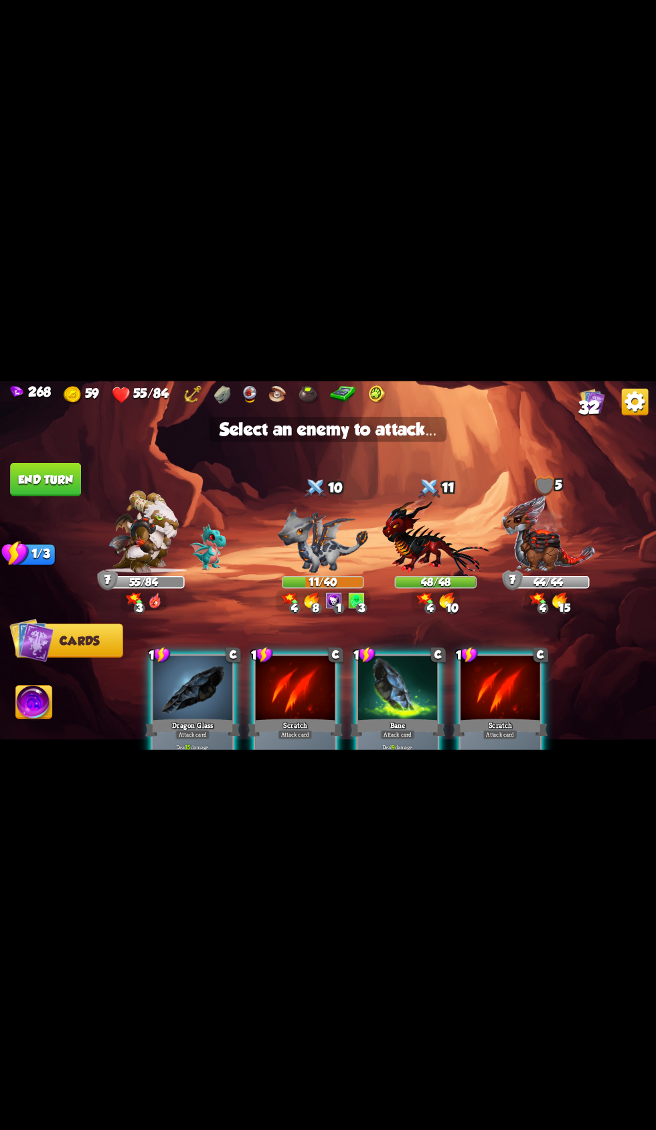
click at [305, 524] on img at bounding box center [323, 539] width 90 height 66
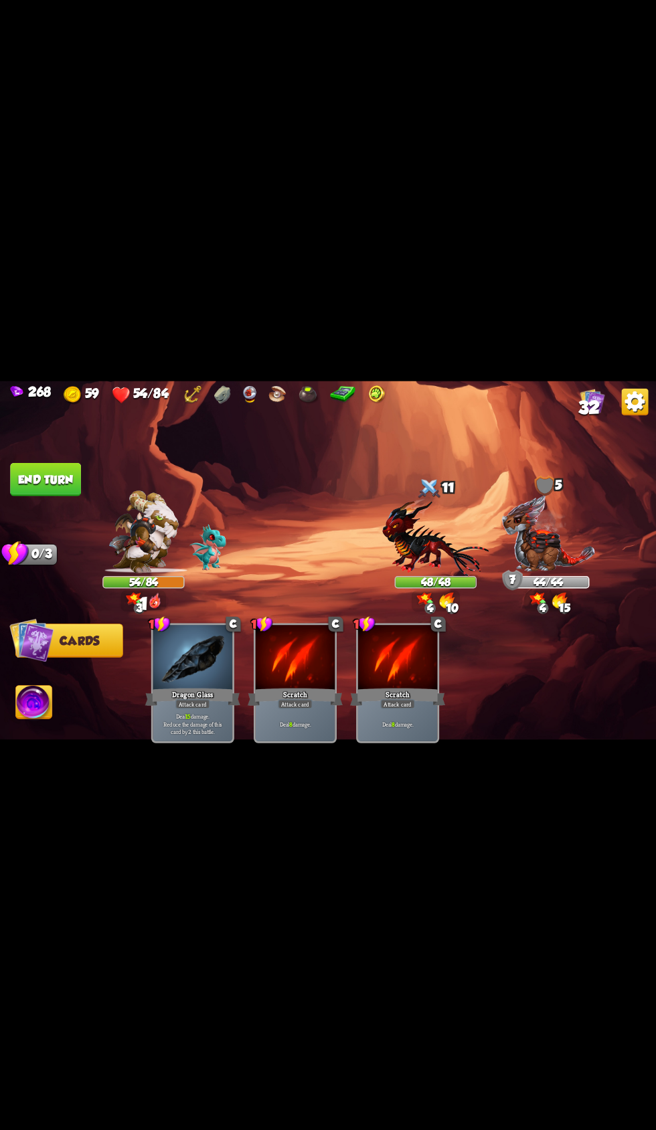
click at [43, 472] on button "End turn" at bounding box center [45, 478] width 71 height 33
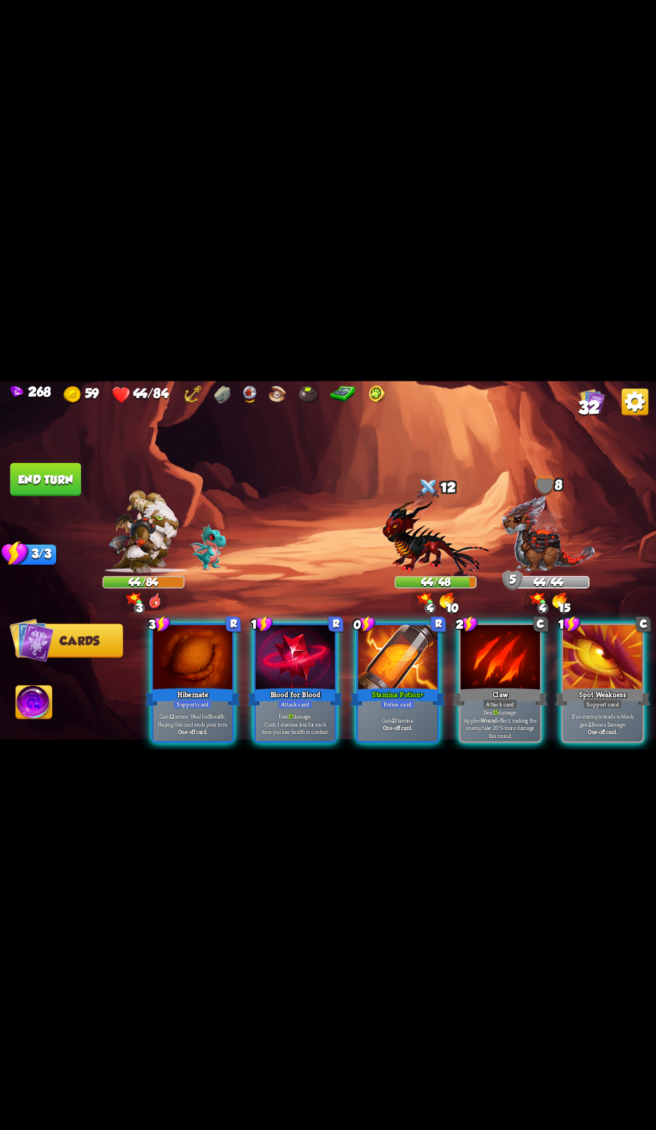
click at [388, 629] on div at bounding box center [398, 658] width 80 height 67
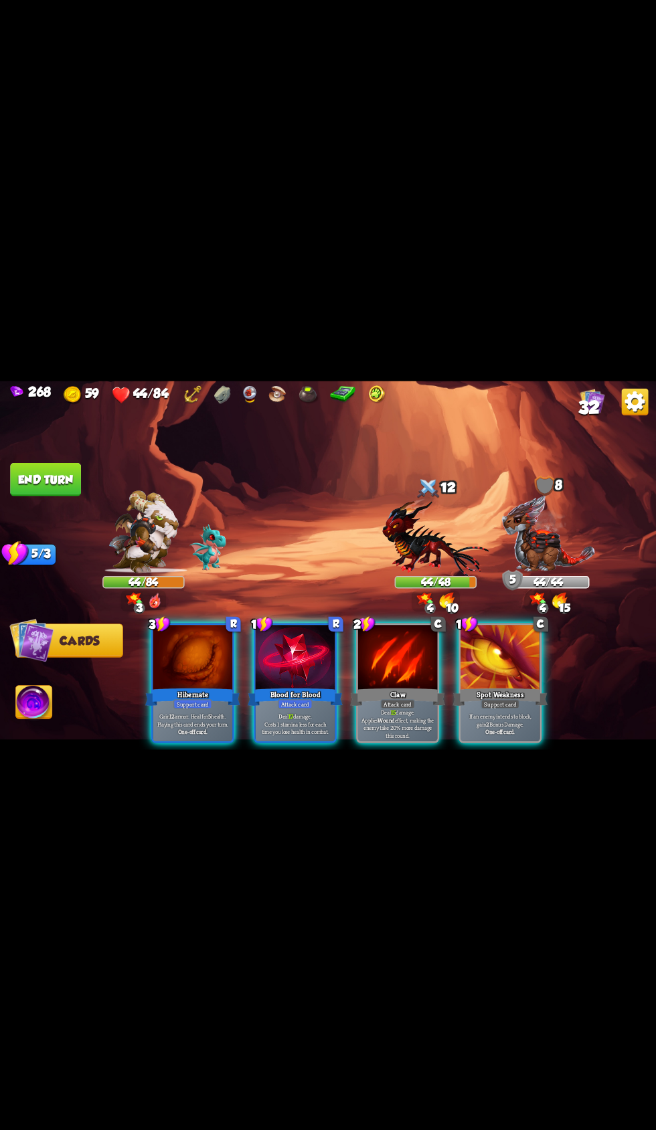
click at [391, 636] on div at bounding box center [398, 658] width 80 height 67
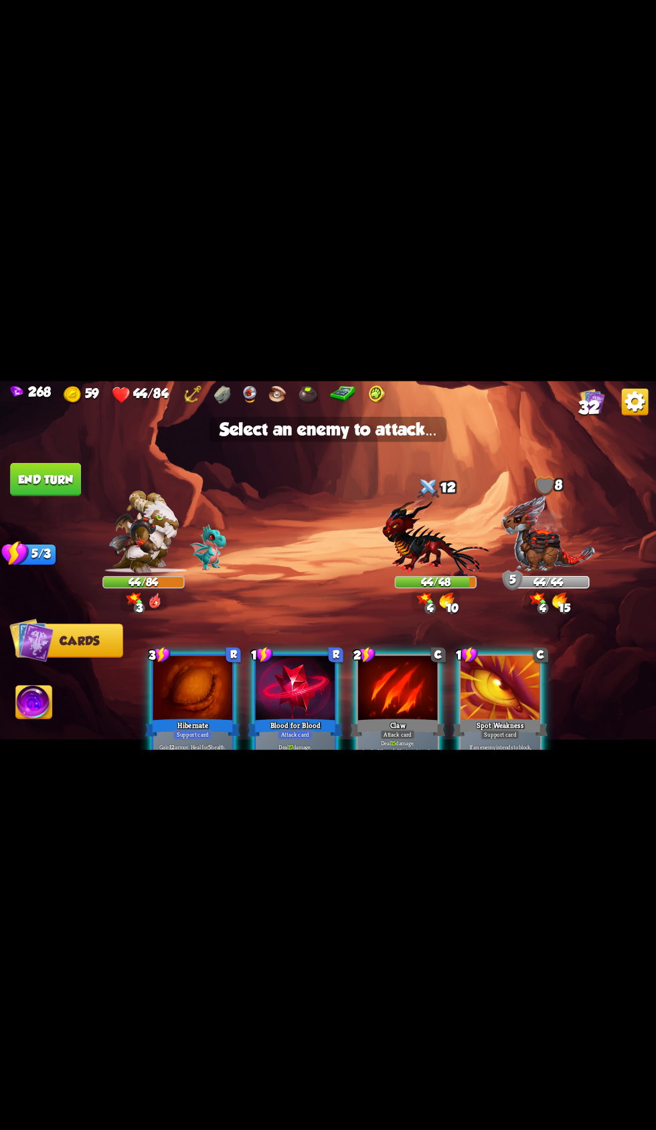
click at [407, 512] on img at bounding box center [435, 537] width 106 height 78
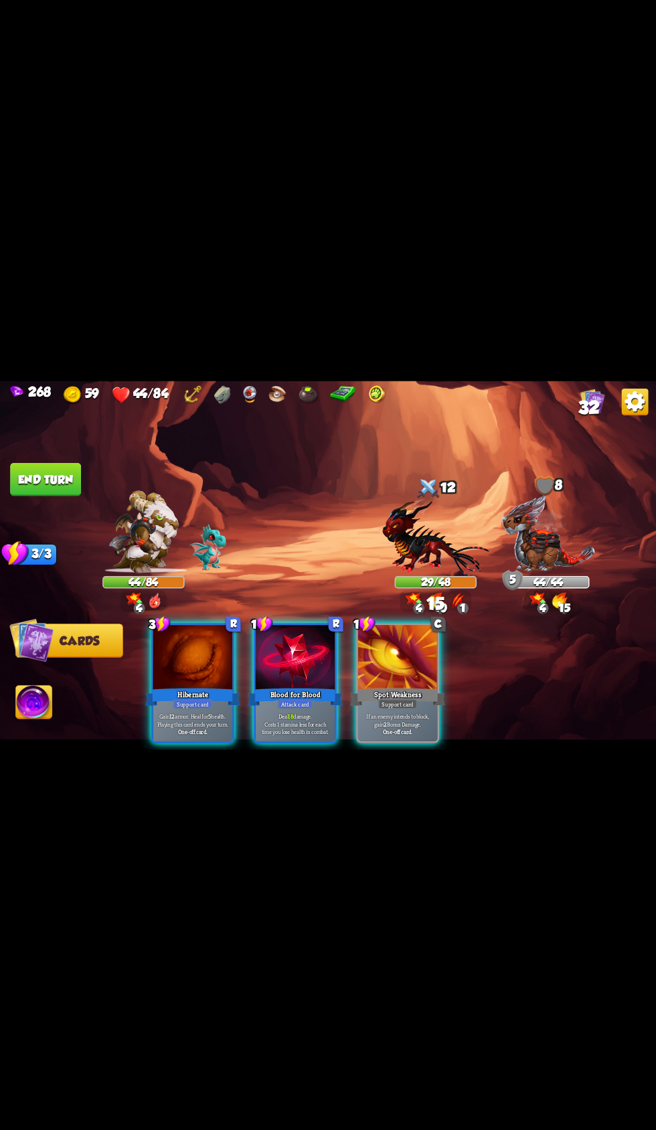
click at [189, 656] on div at bounding box center [193, 658] width 80 height 67
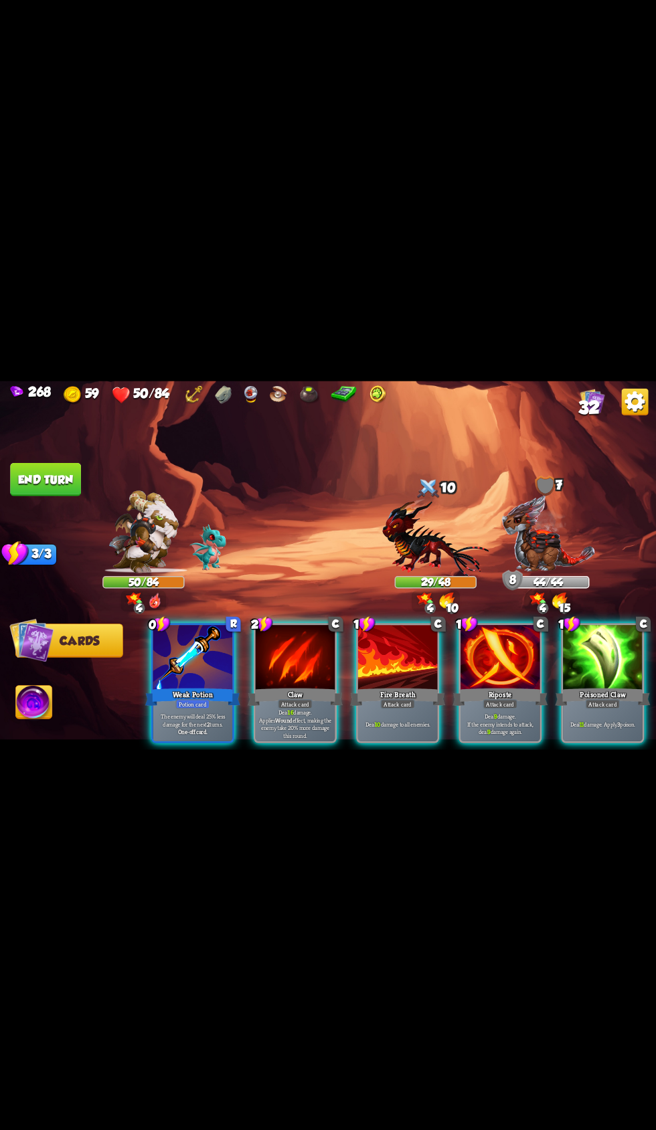
click at [197, 667] on div at bounding box center [193, 658] width 80 height 67
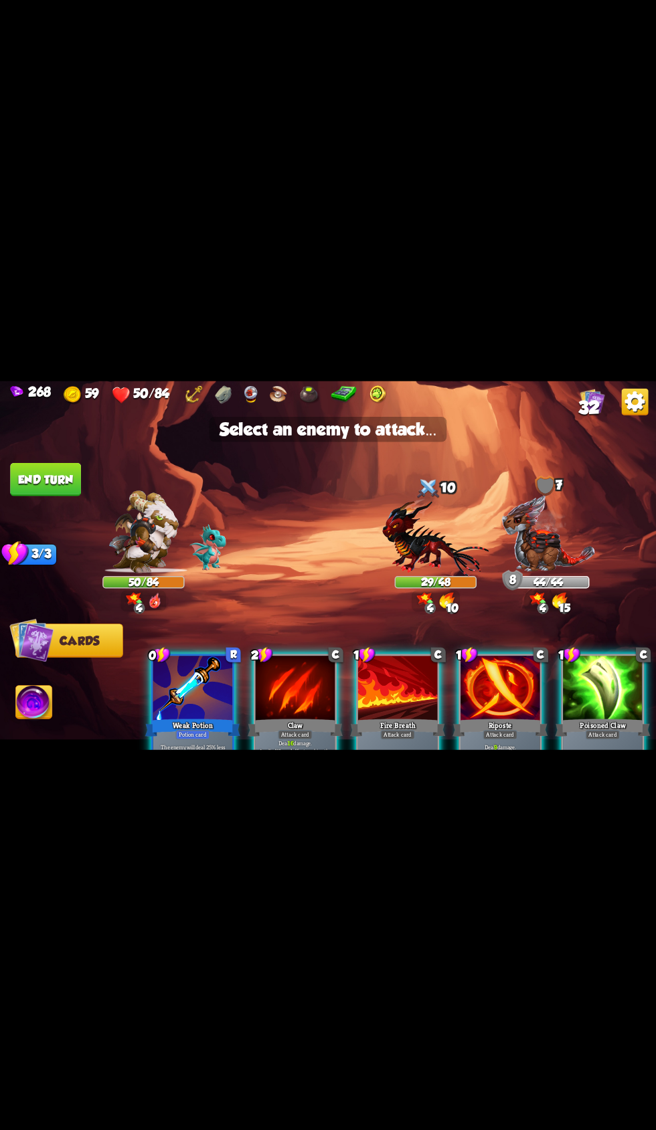
click at [401, 548] on img at bounding box center [435, 537] width 106 height 78
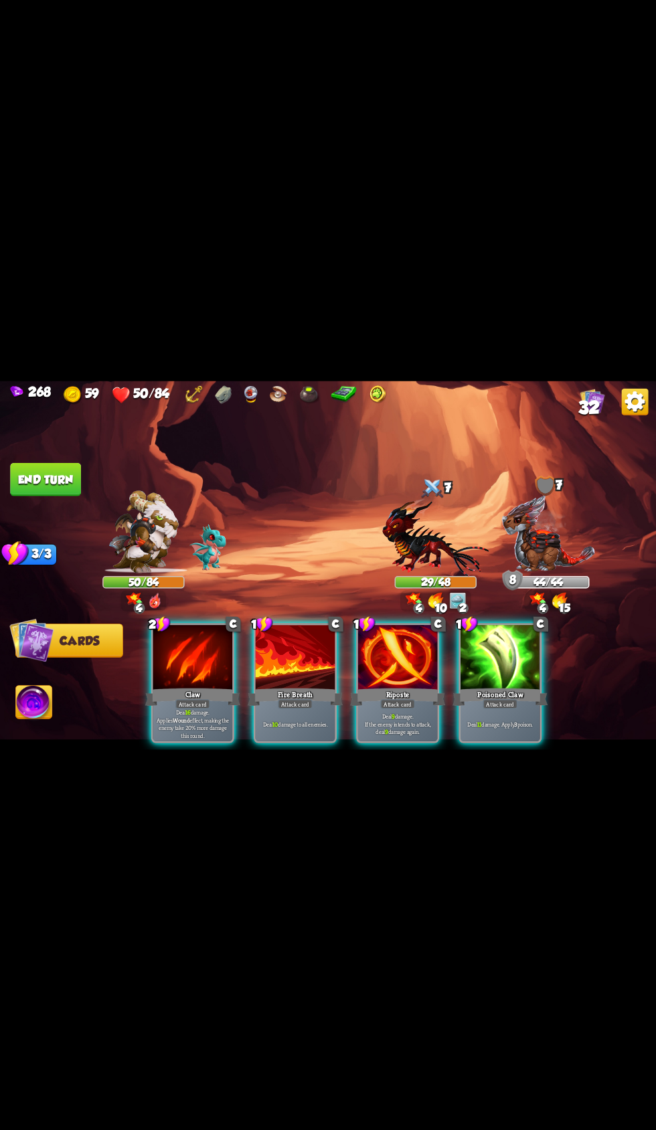
click at [213, 648] on div at bounding box center [193, 658] width 80 height 67
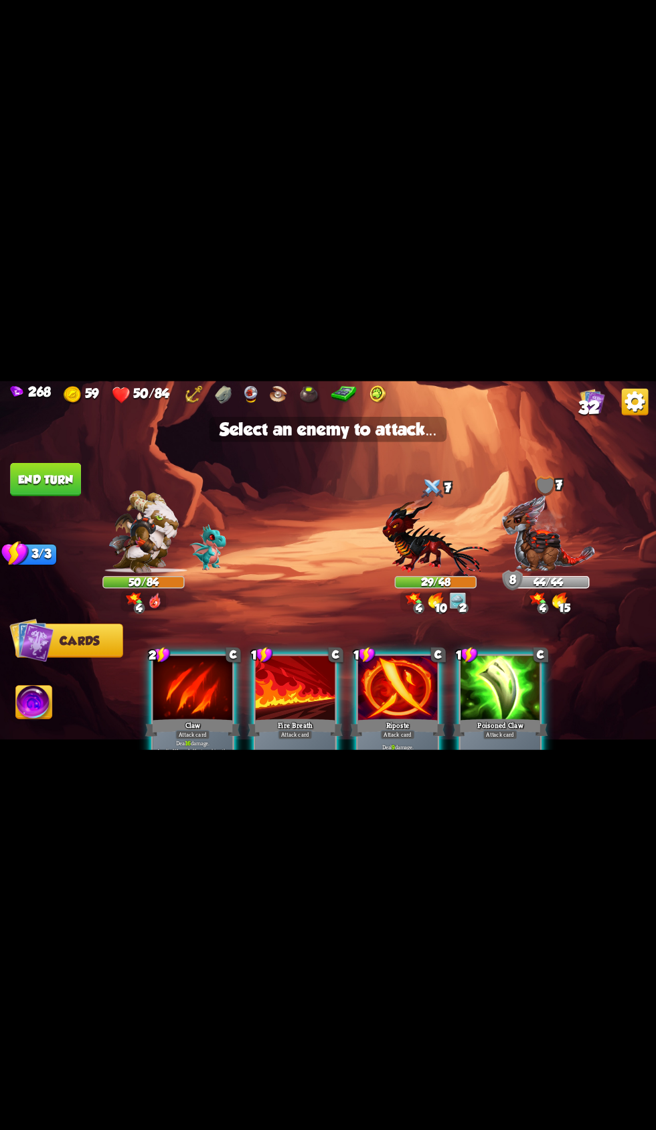
click at [418, 522] on img at bounding box center [435, 537] width 106 height 78
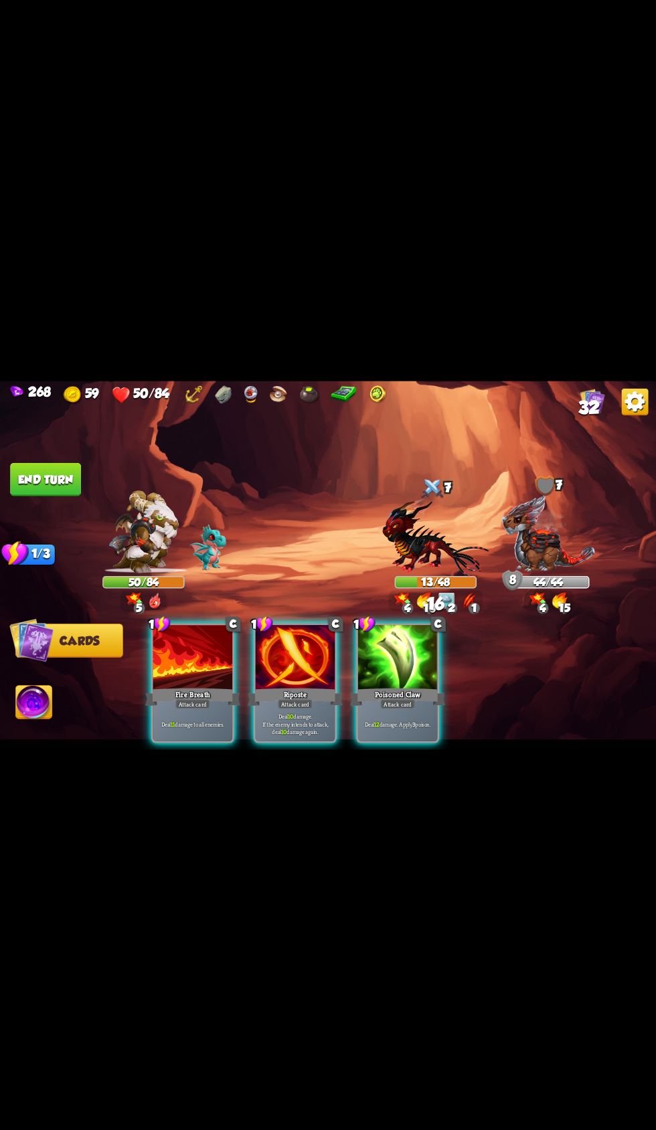
click at [165, 625] on div at bounding box center [193, 658] width 80 height 67
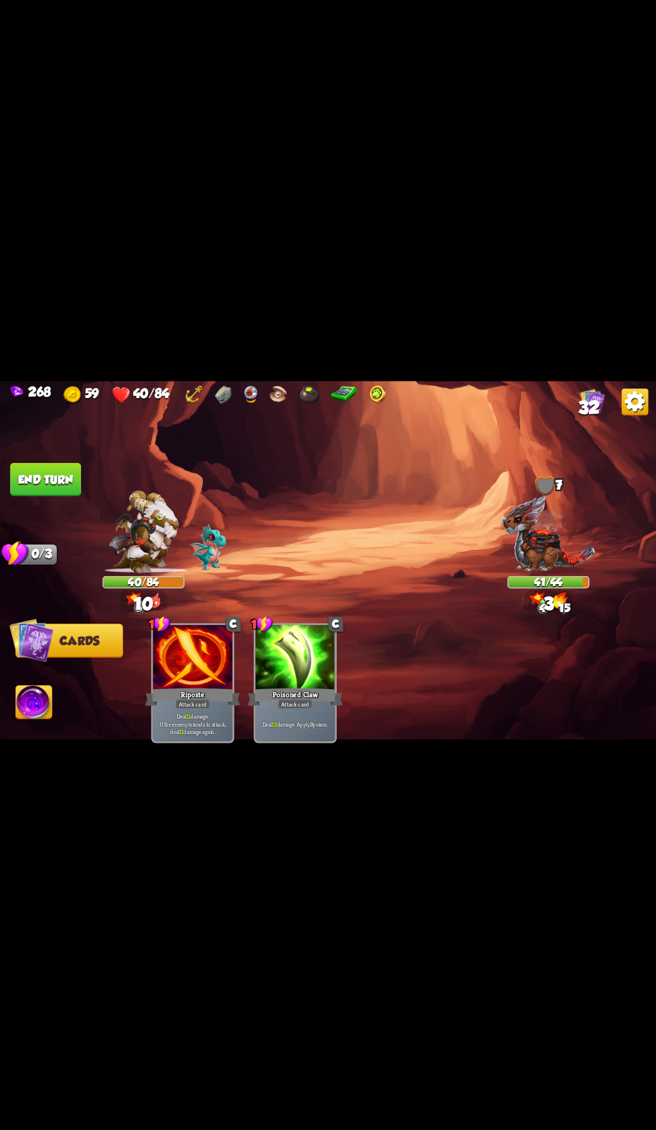
click at [73, 480] on button "End turn" at bounding box center [45, 478] width 71 height 33
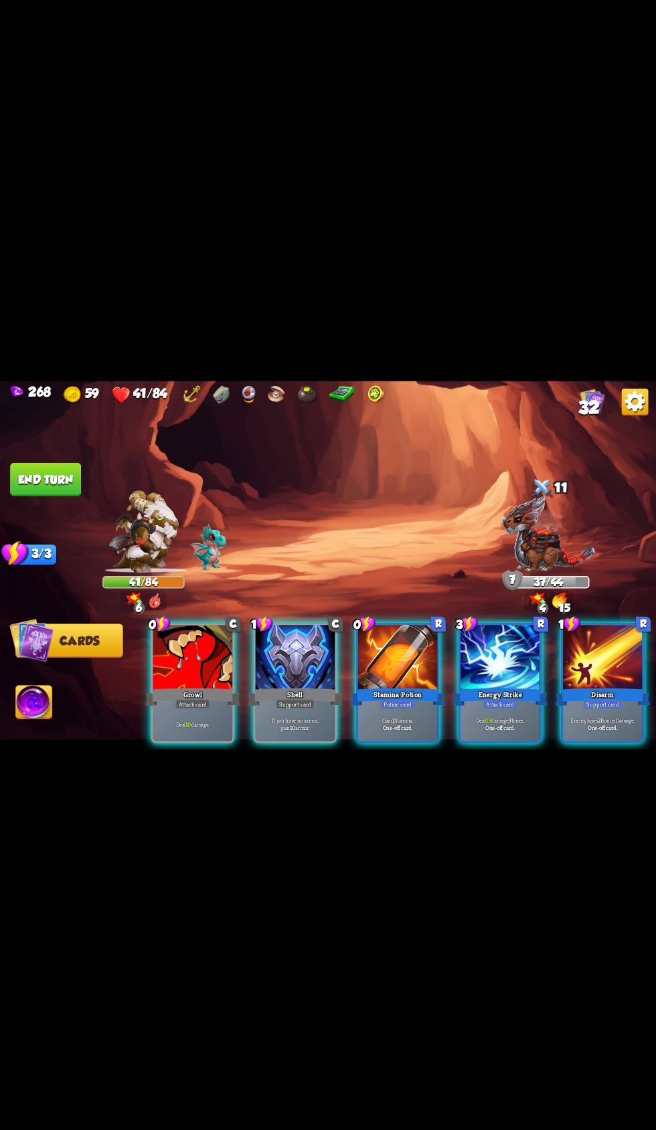
click at [282, 654] on div at bounding box center [296, 658] width 80 height 67
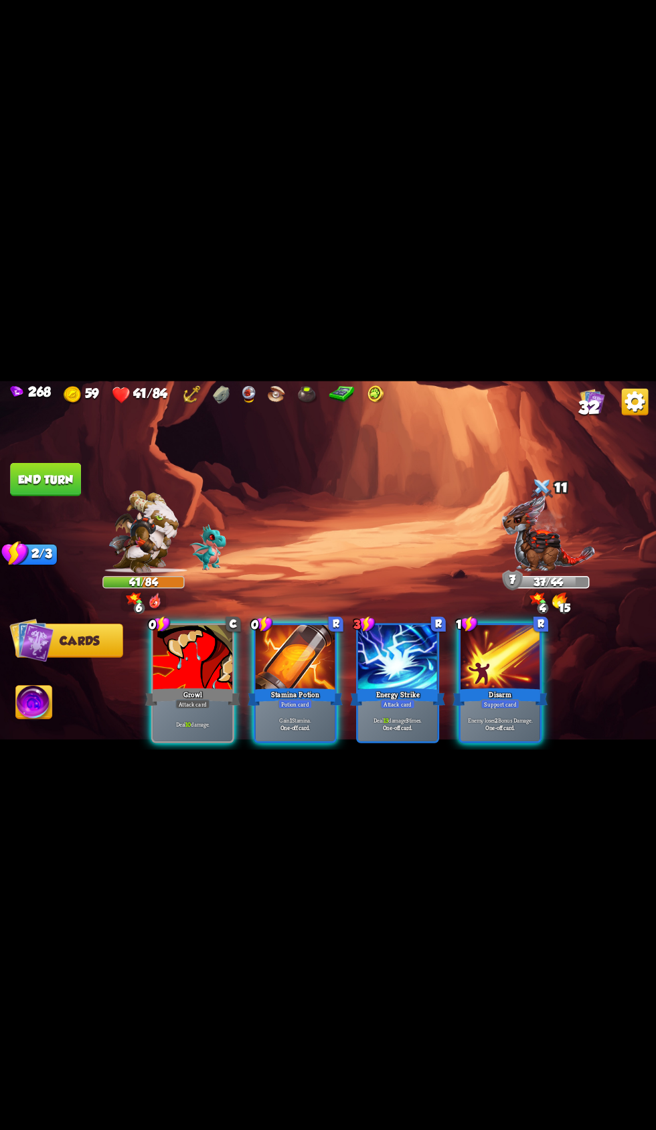
click at [256, 667] on div at bounding box center [296, 658] width 80 height 67
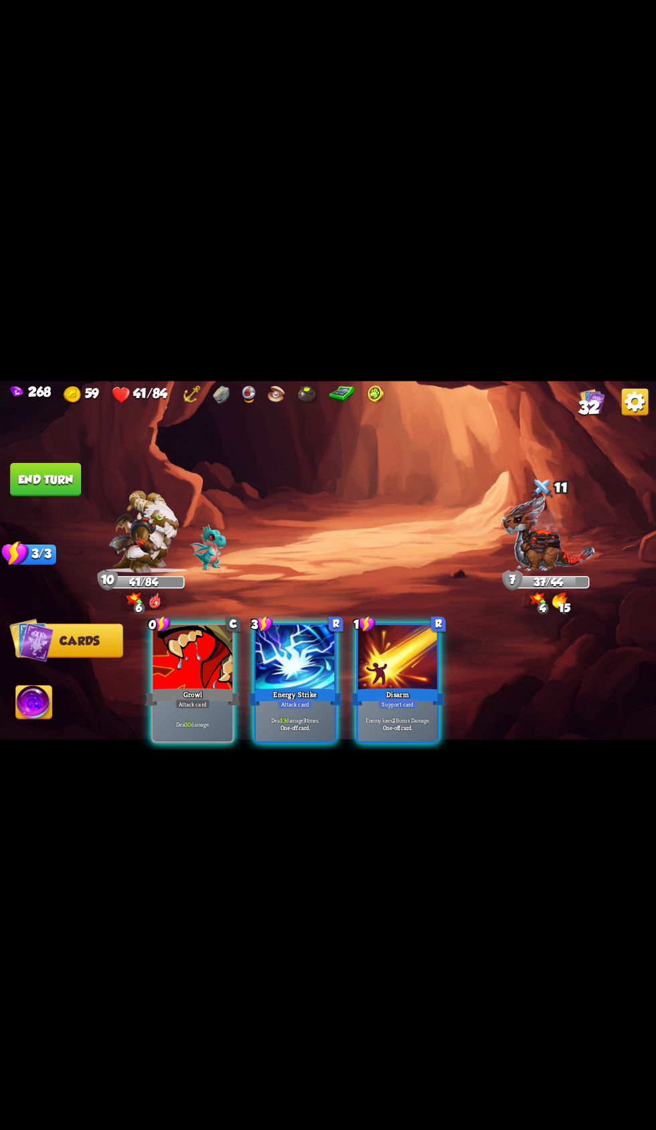
click at [272, 666] on div "0 C Growl Attack card Deal 10 damage. 3 R Energy Strike Attack card Deal 13 dam…" at bounding box center [393, 667] width 524 height 164
click at [167, 686] on div "Growl" at bounding box center [192, 696] width 95 height 21
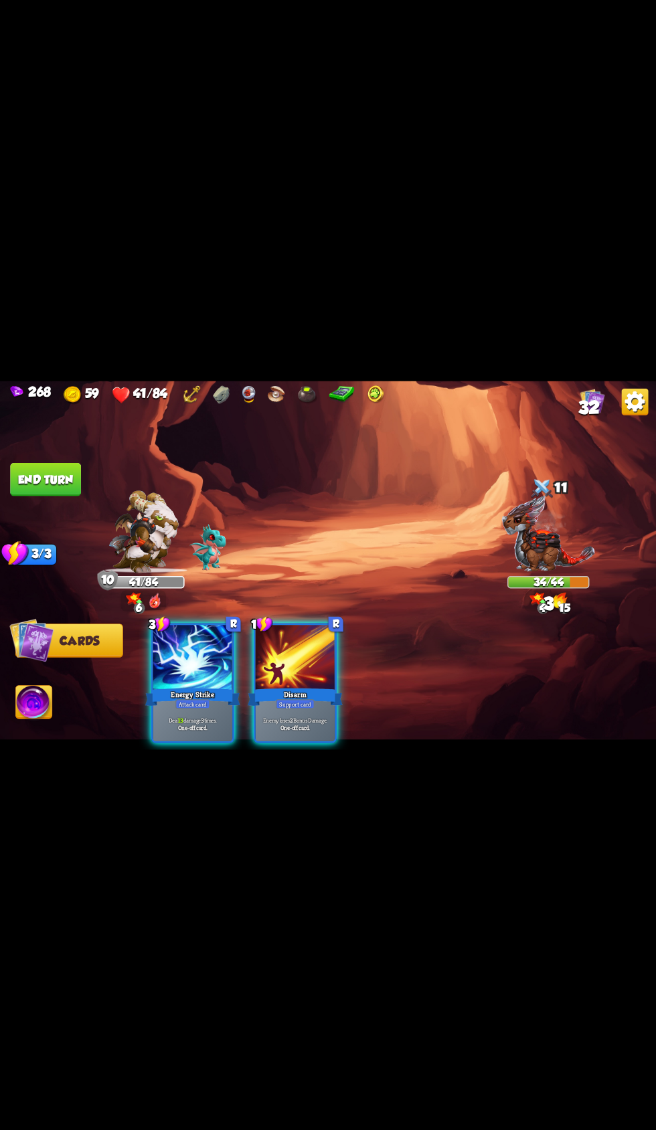
click at [183, 641] on div at bounding box center [193, 658] width 80 height 67
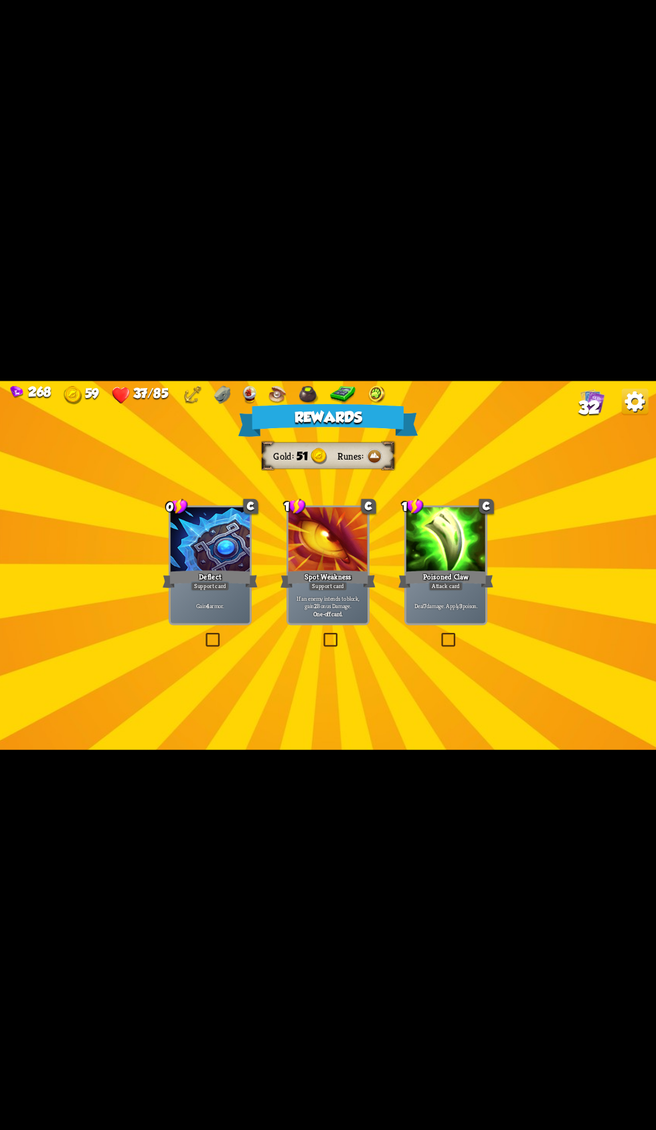
click at [406, 529] on div at bounding box center [446, 540] width 80 height 67
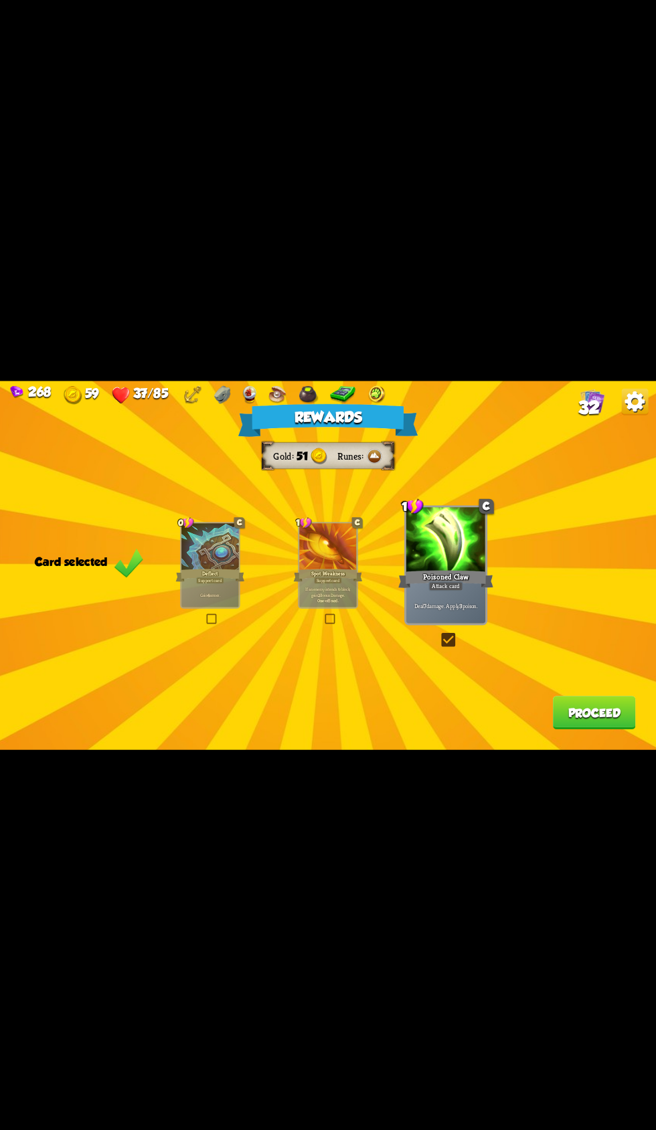
click at [562, 722] on button "Proceed" at bounding box center [594, 712] width 83 height 33
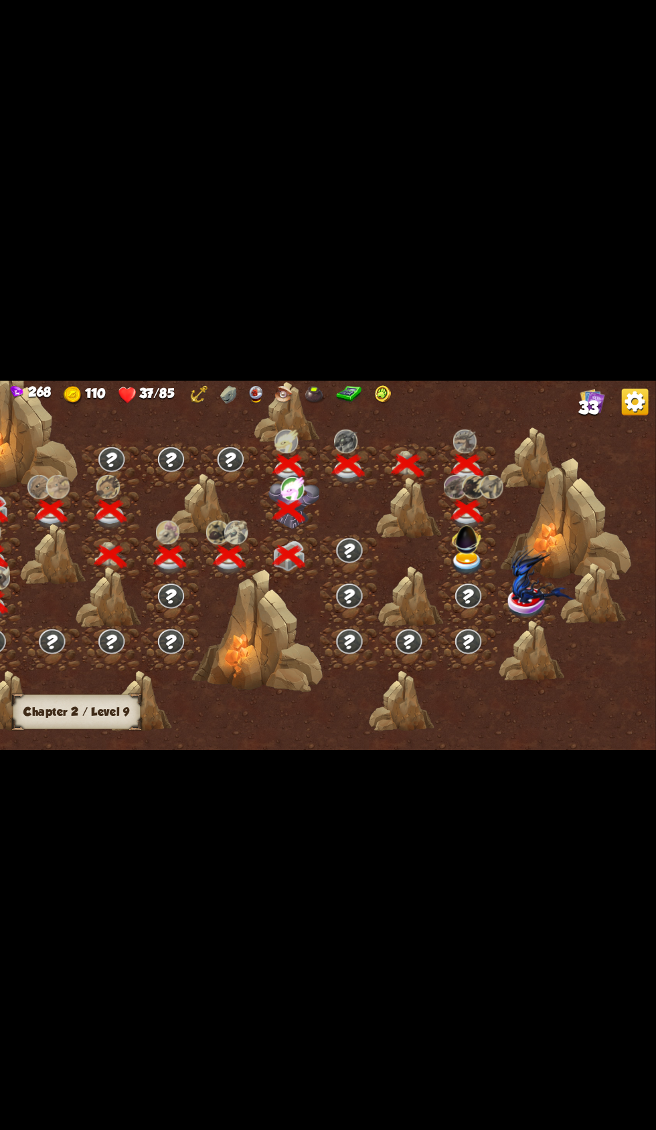
click at [456, 553] on img at bounding box center [466, 537] width 35 height 35
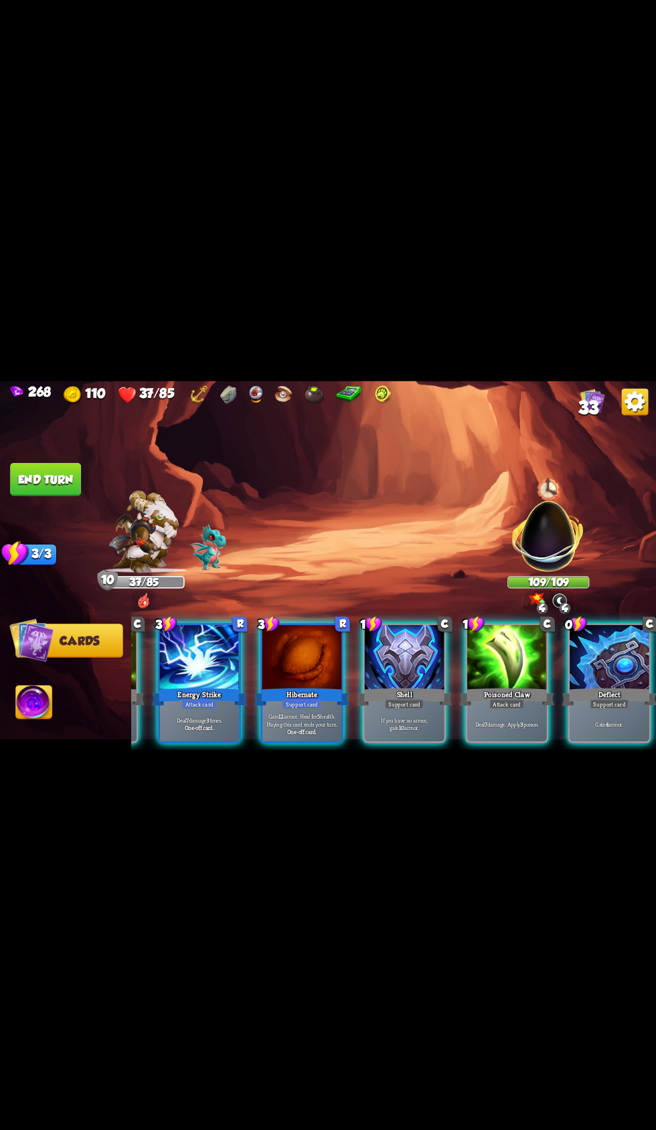
scroll to position [0, 260]
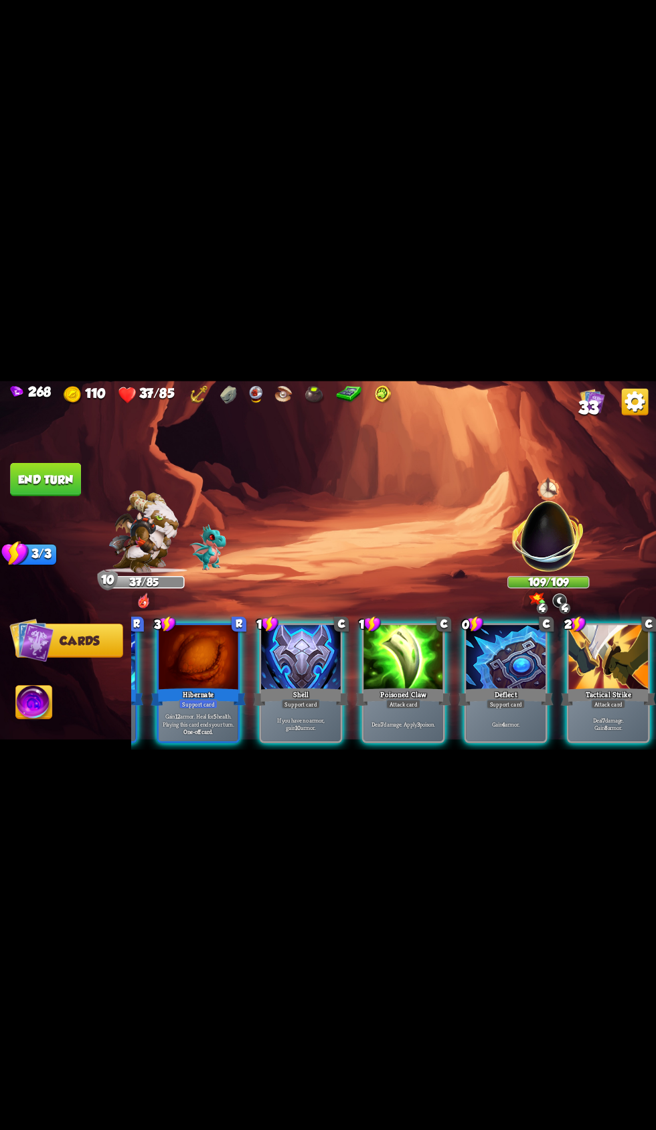
click at [487, 658] on div at bounding box center [506, 658] width 80 height 67
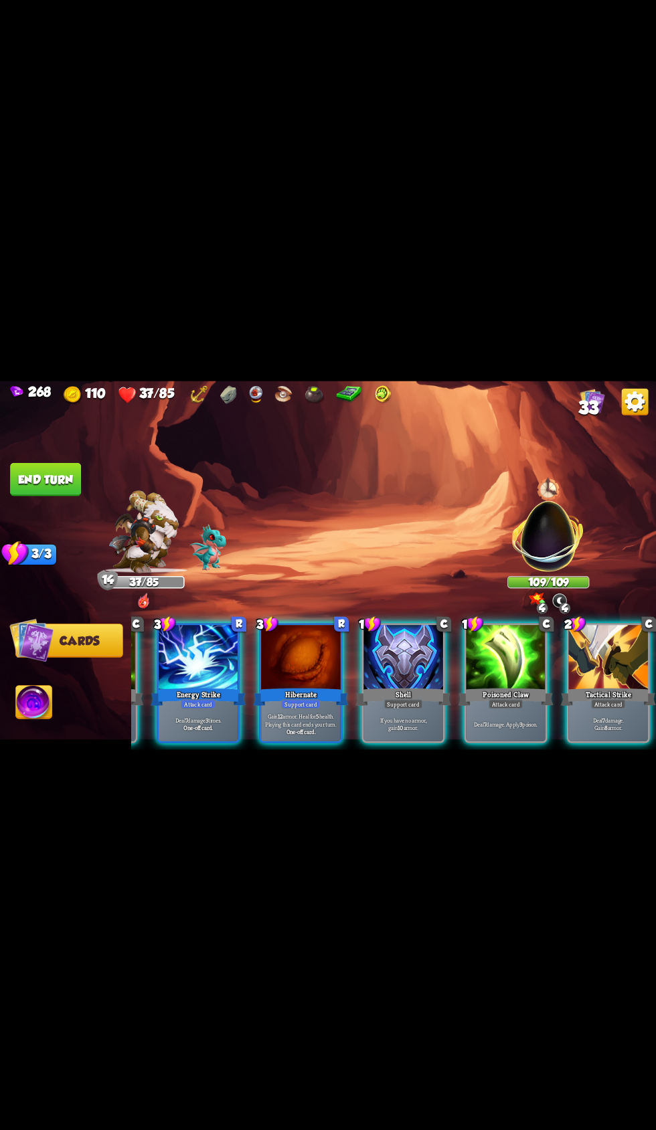
scroll to position [0, 126]
click at [302, 686] on div "Hibernate" at bounding box center [300, 696] width 95 height 21
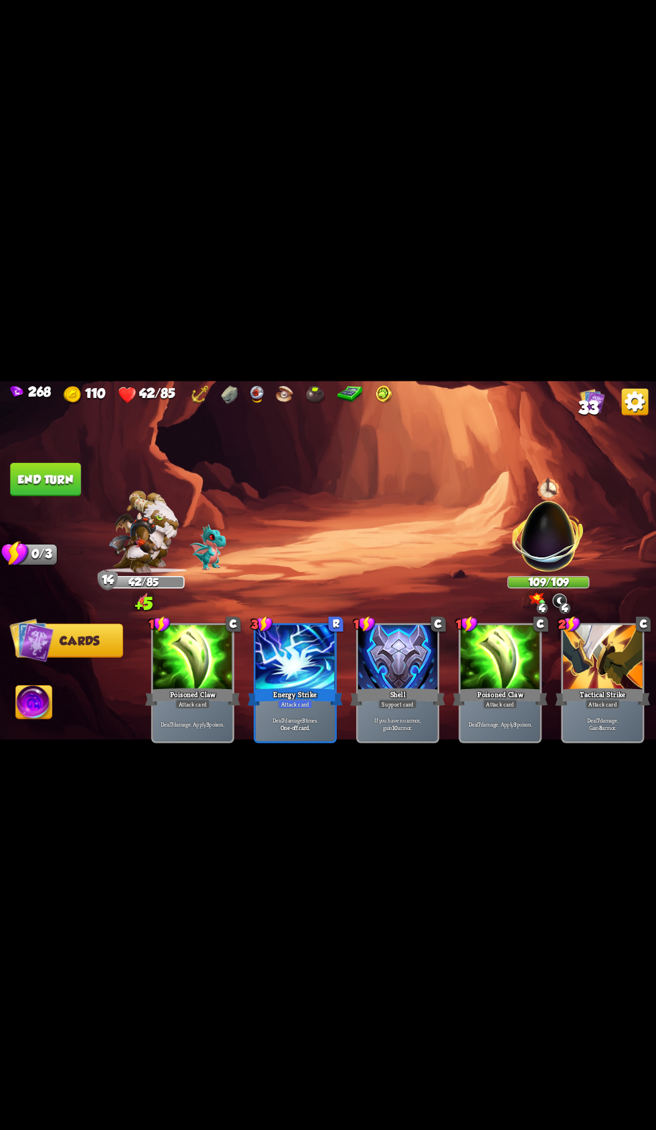
scroll to position [0, 0]
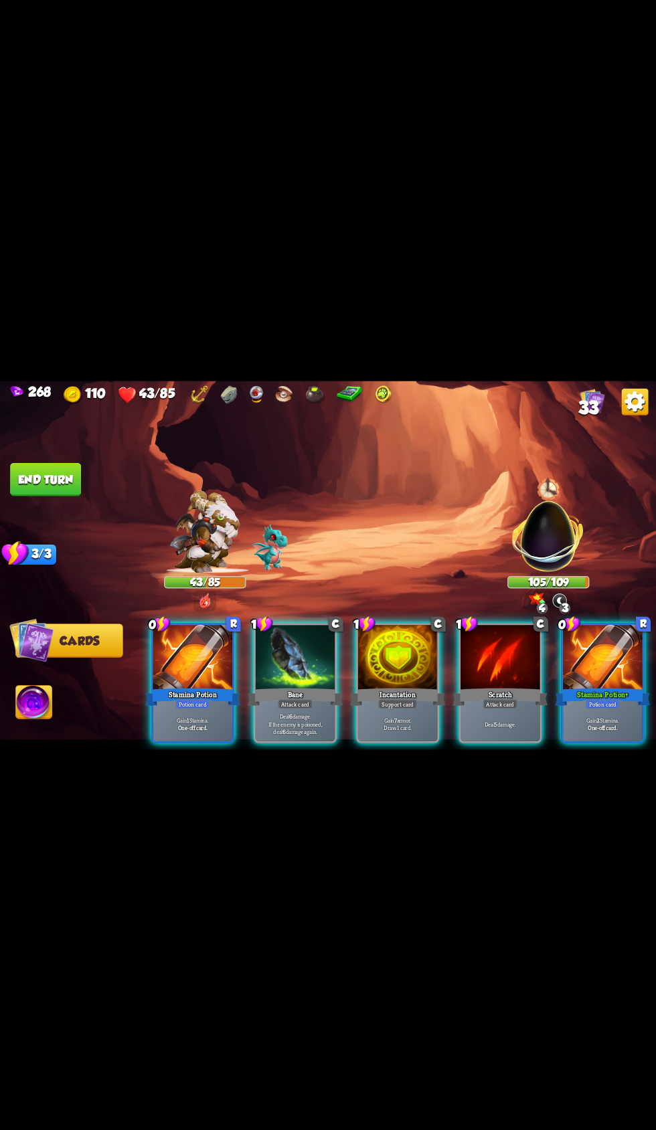
click at [482, 699] on div "Attack card" at bounding box center [499, 703] width 35 height 9
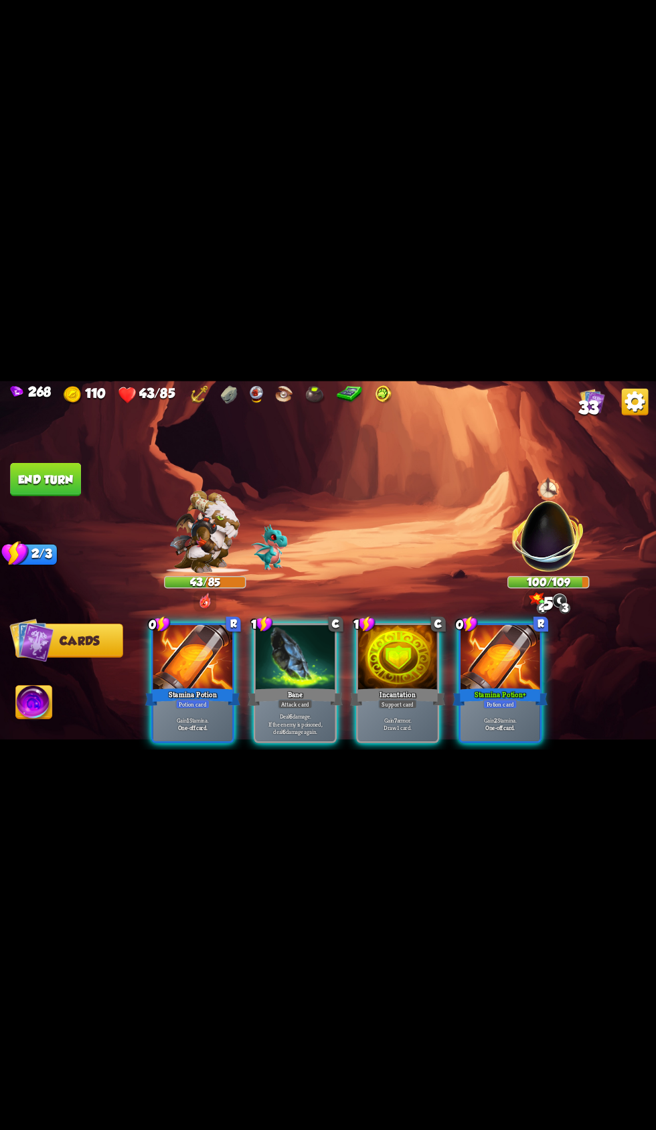
click at [361, 686] on div "Incantation" at bounding box center [397, 696] width 95 height 21
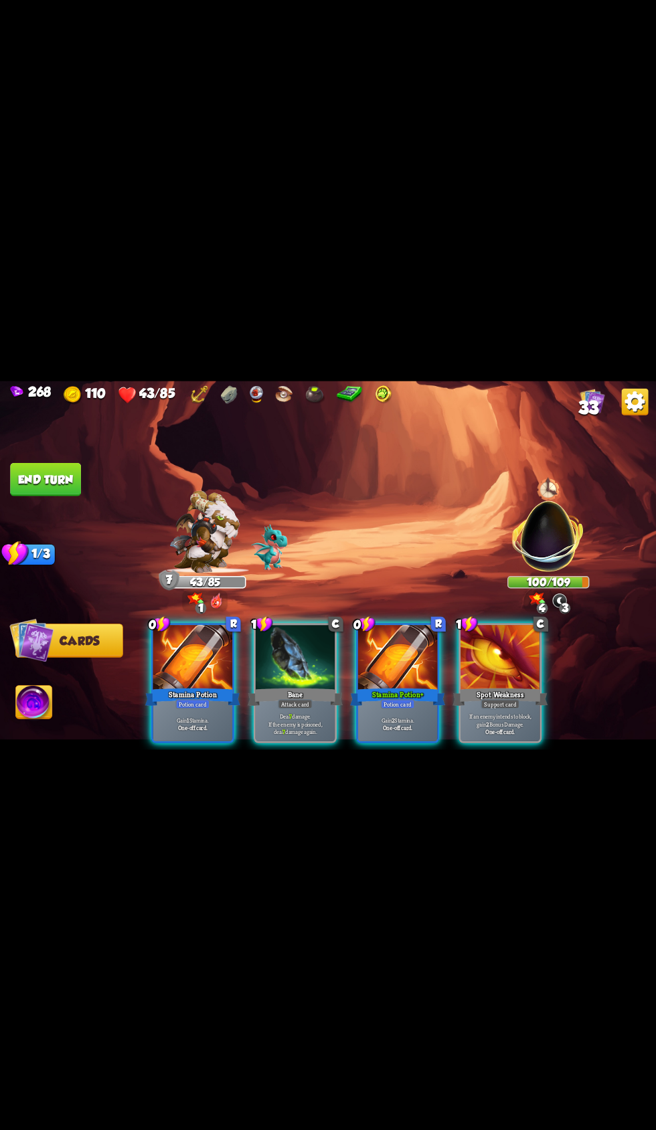
click at [310, 699] on div "Attack card" at bounding box center [295, 703] width 35 height 9
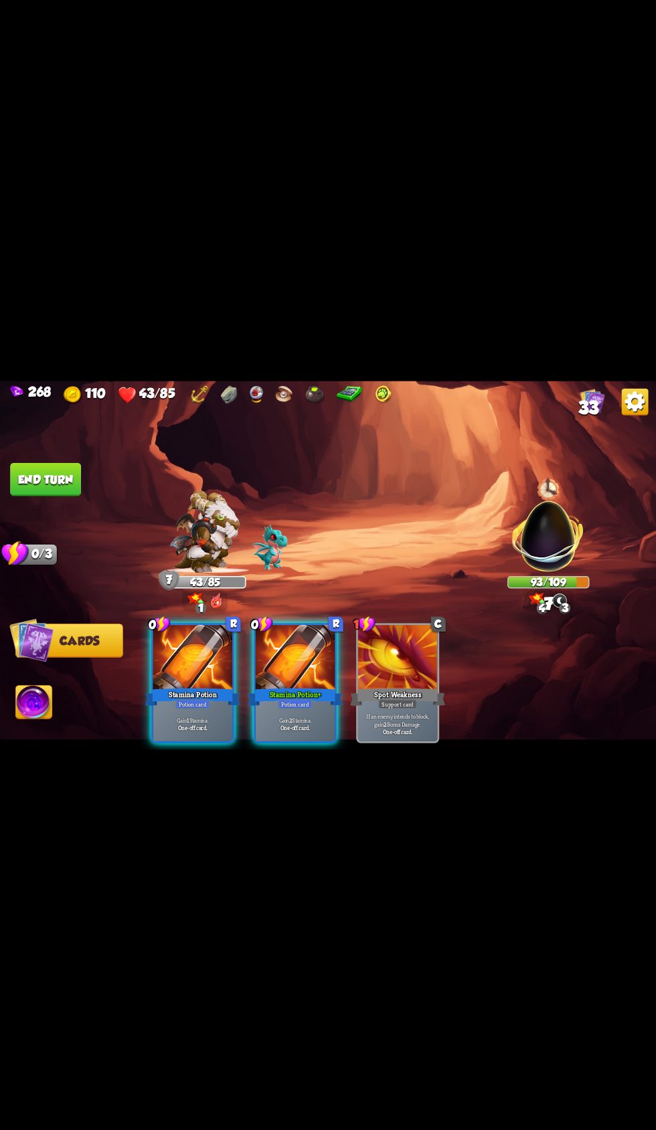
click at [36, 478] on button "End turn" at bounding box center [45, 478] width 71 height 33
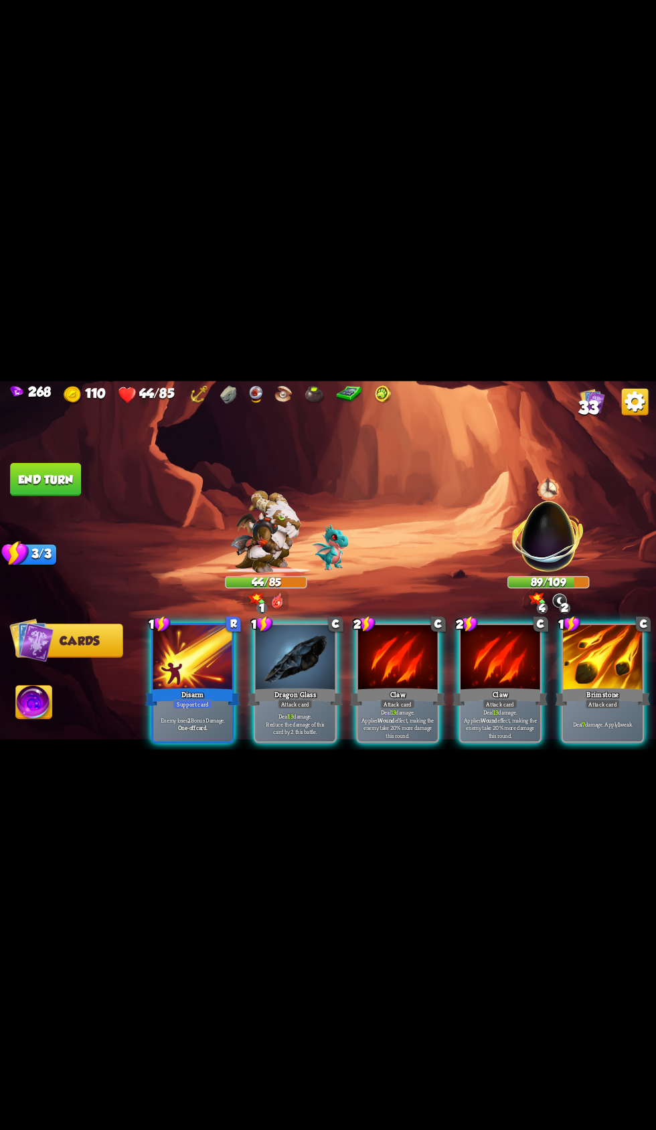
click at [386, 659] on div at bounding box center [398, 658] width 80 height 67
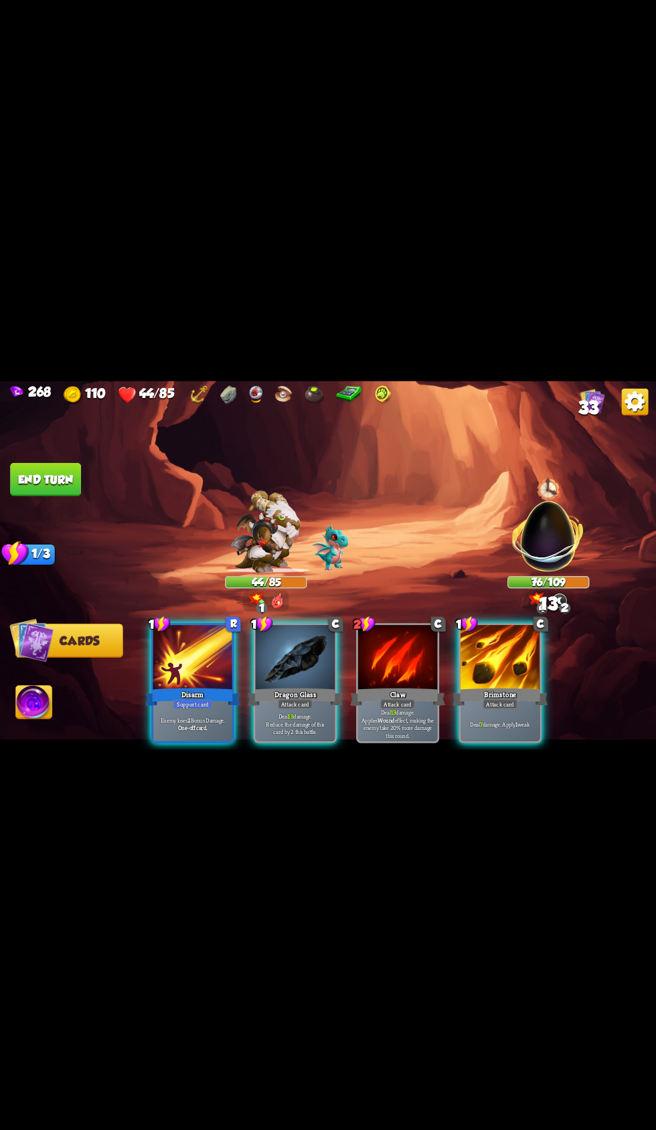
click at [263, 663] on div at bounding box center [296, 658] width 80 height 67
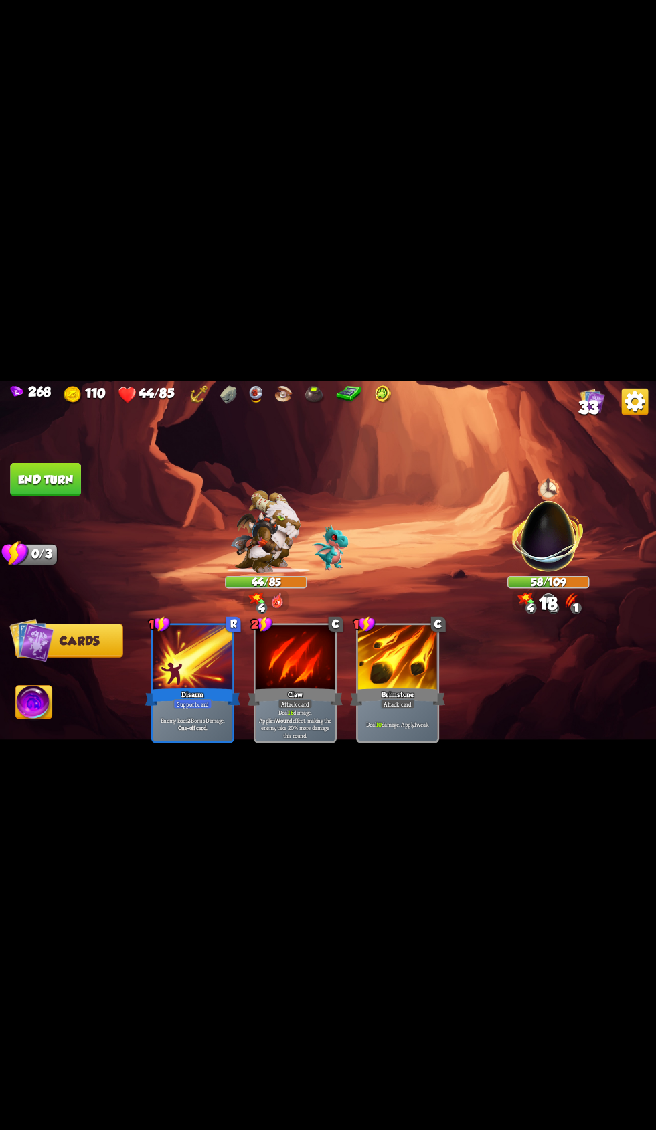
click at [36, 479] on button "End turn" at bounding box center [45, 478] width 71 height 33
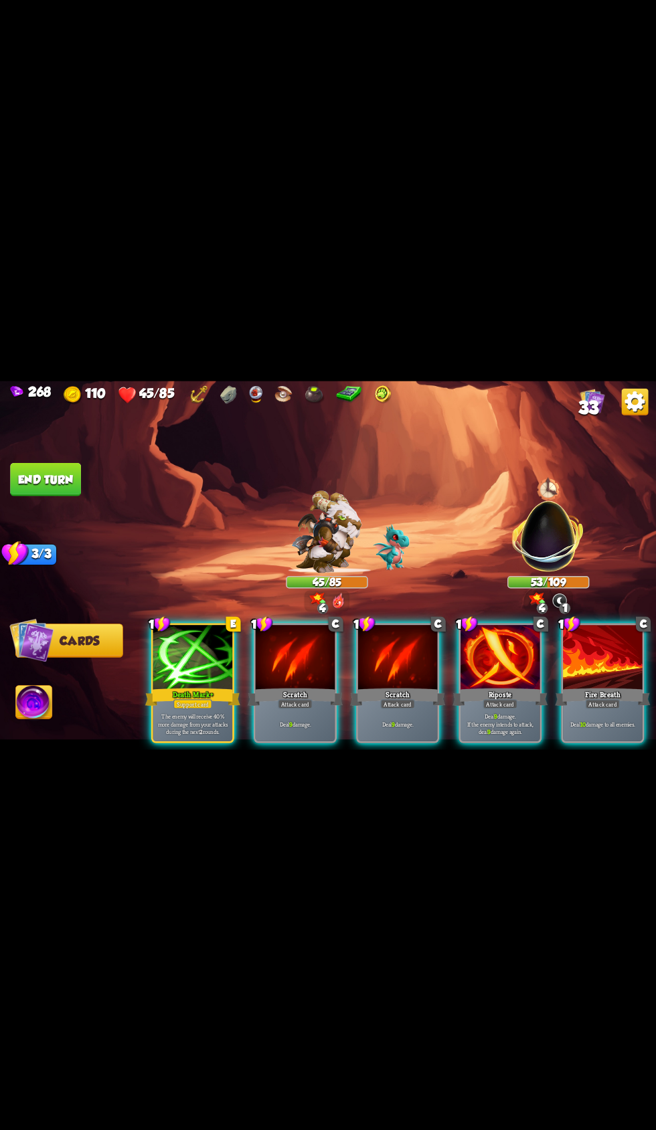
click at [153, 661] on div at bounding box center [193, 658] width 80 height 67
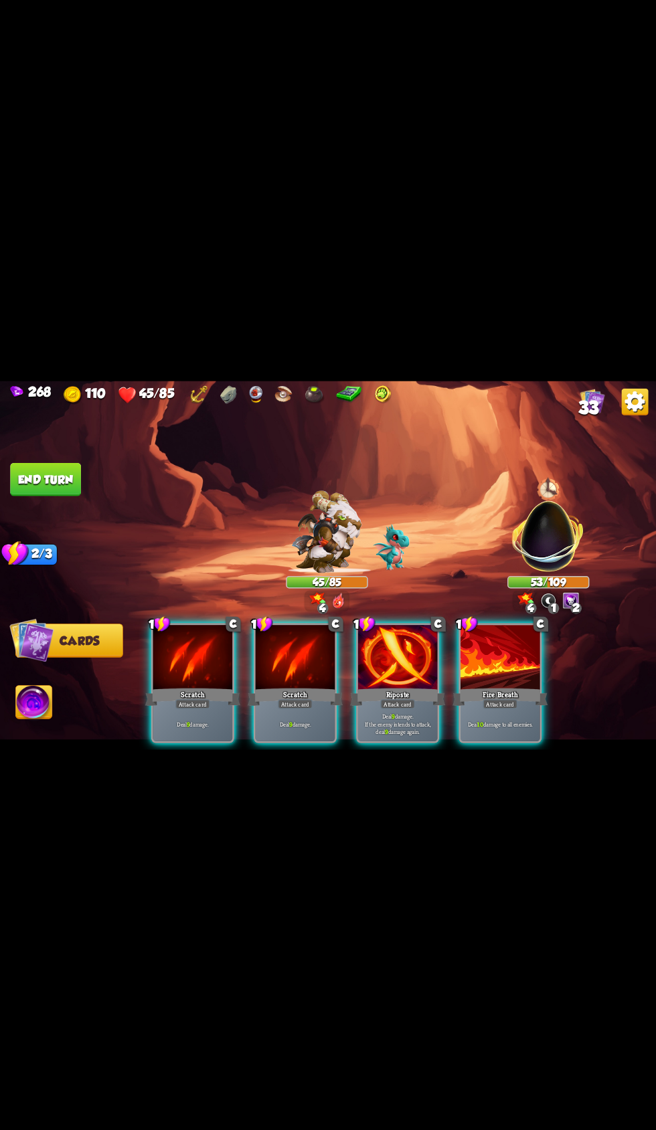
click at [486, 686] on div "Fire Breath" at bounding box center [499, 696] width 95 height 21
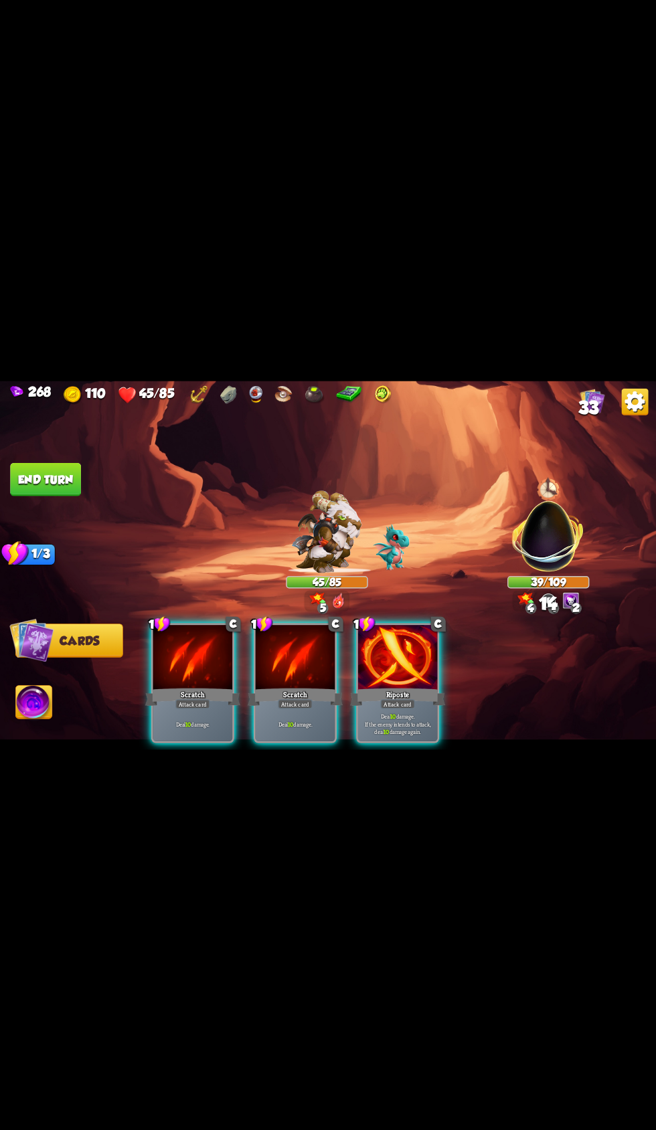
click at [378, 686] on div "Riposte" at bounding box center [397, 696] width 95 height 21
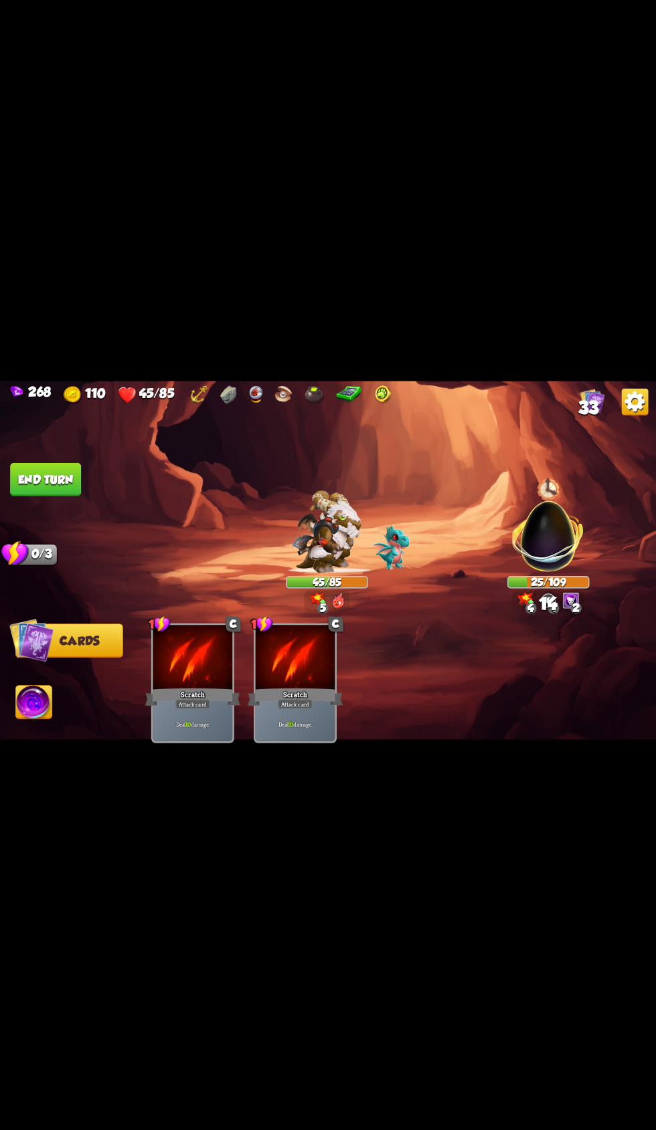
click at [46, 701] on img at bounding box center [34, 703] width 36 height 37
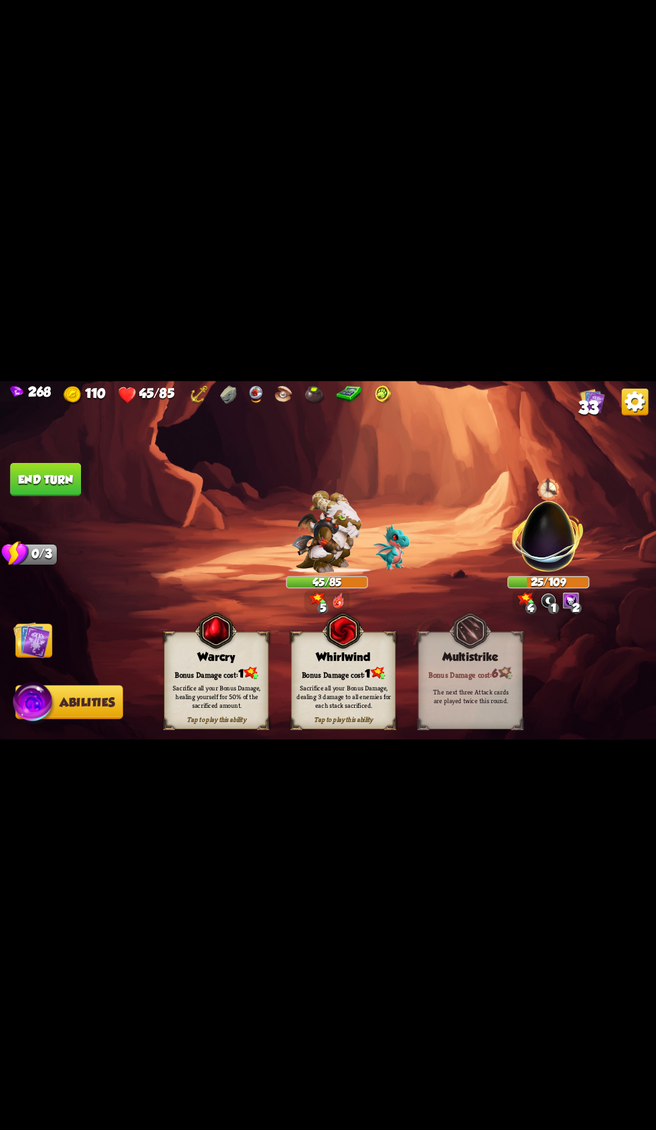
click at [336, 676] on div "Sacrifice all your Bonus Damage, dealing 3 damage to all enemies for each stack…" at bounding box center [344, 696] width 104 height 41
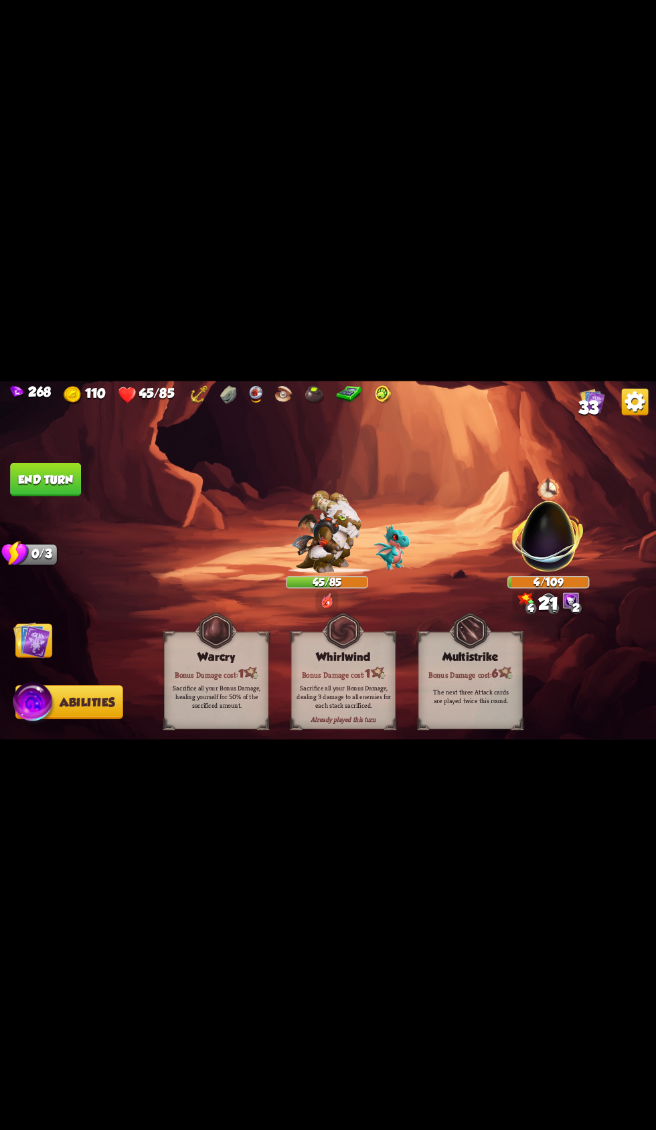
click at [31, 478] on button "End turn" at bounding box center [45, 478] width 71 height 33
click at [33, 639] on img at bounding box center [31, 640] width 37 height 37
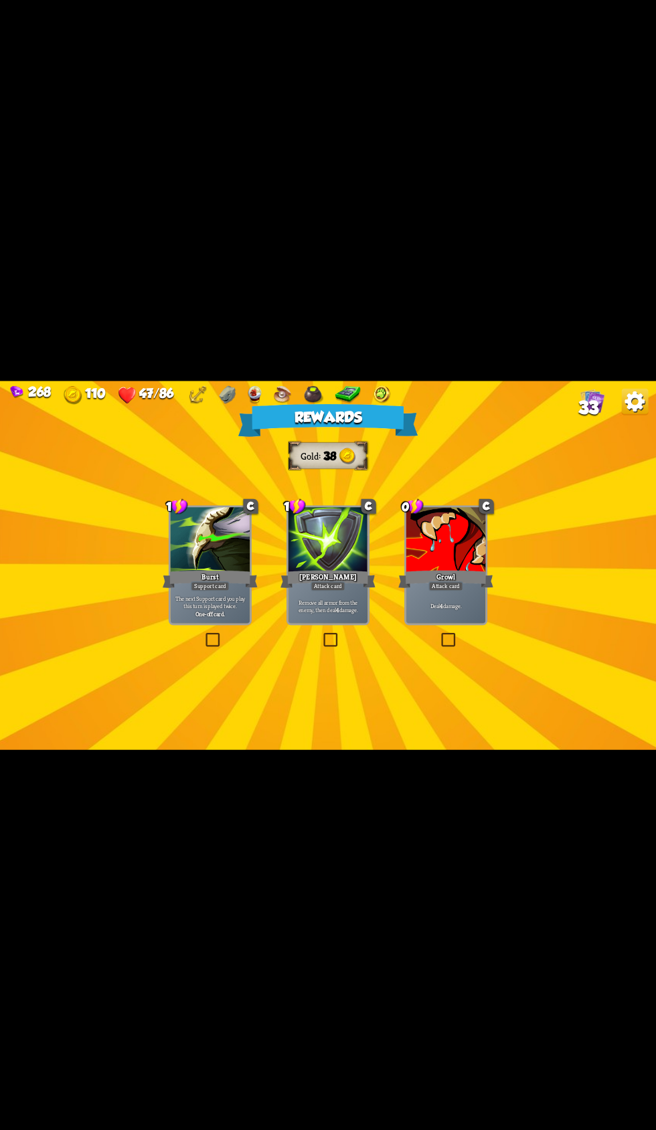
click at [308, 580] on div "[PERSON_NAME]" at bounding box center [327, 578] width 95 height 21
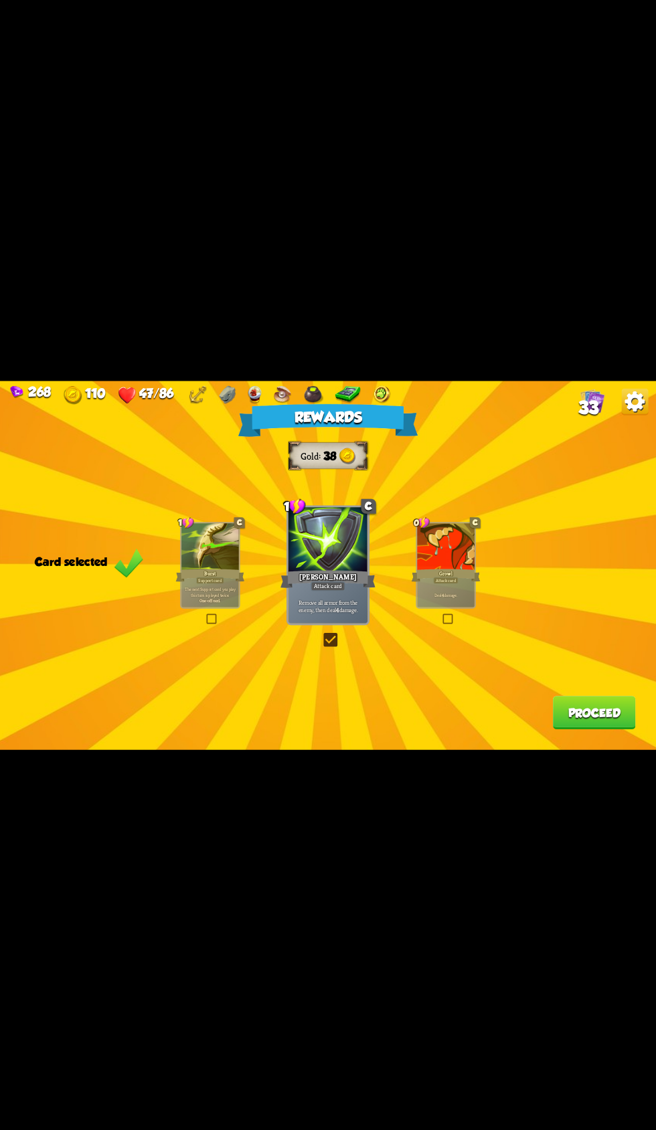
click at [553, 706] on button "Proceed" at bounding box center [594, 712] width 83 height 33
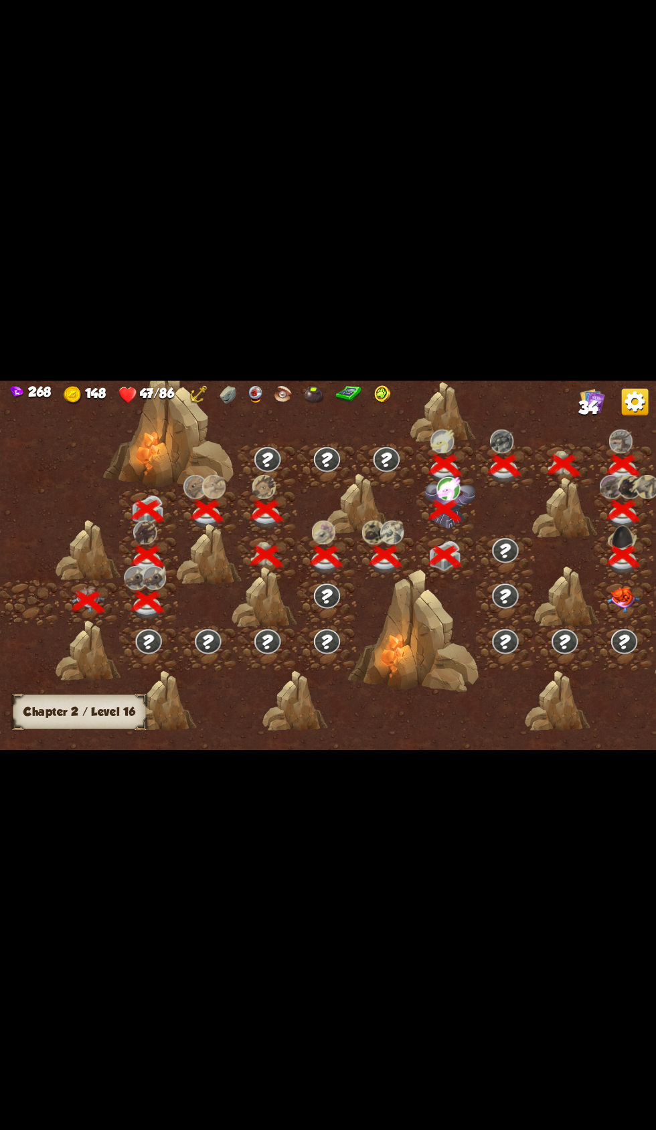
scroll to position [0, 203]
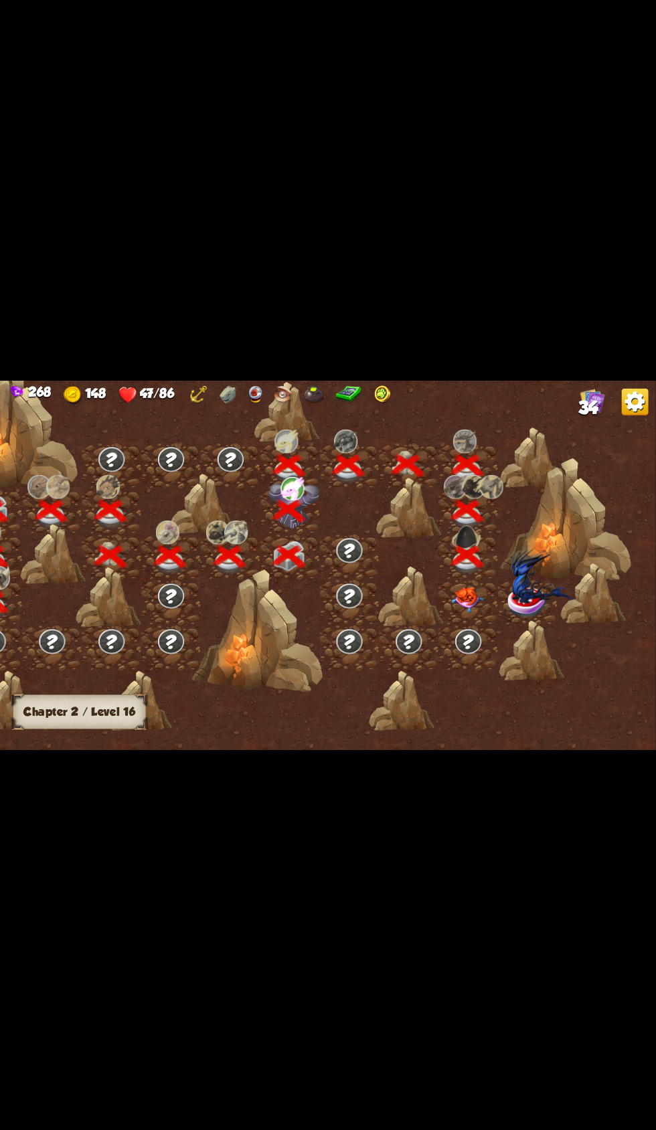
click at [454, 595] on img at bounding box center [467, 599] width 33 height 25
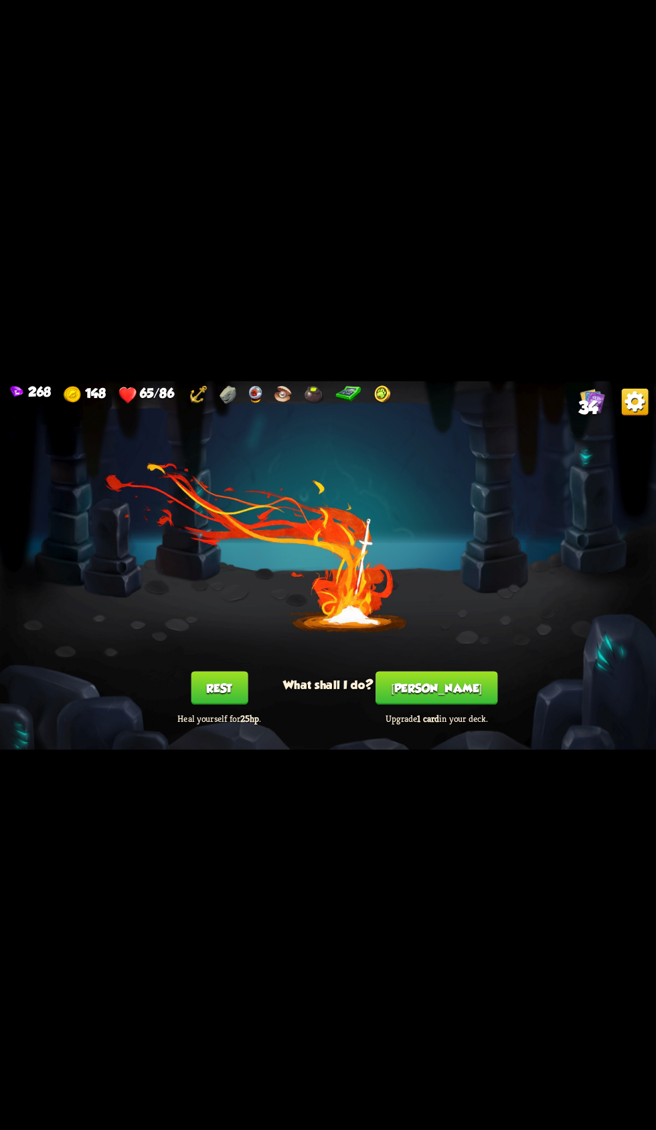
click at [175, 677] on div "Rest Heal yourself for 25hp ." at bounding box center [219, 697] width 131 height 53
click at [169, 691] on div "Rest Heal yourself for 25hp ." at bounding box center [219, 697] width 131 height 53
click at [195, 686] on button "Rest" at bounding box center [219, 687] width 57 height 33
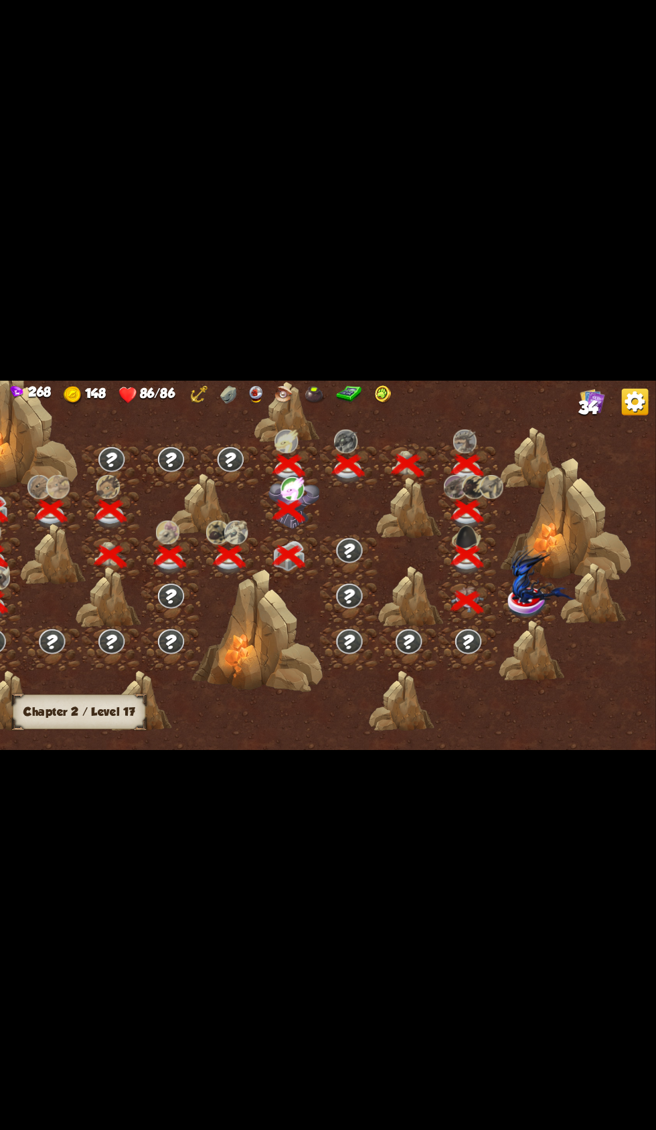
click at [512, 600] on img at bounding box center [543, 573] width 66 height 60
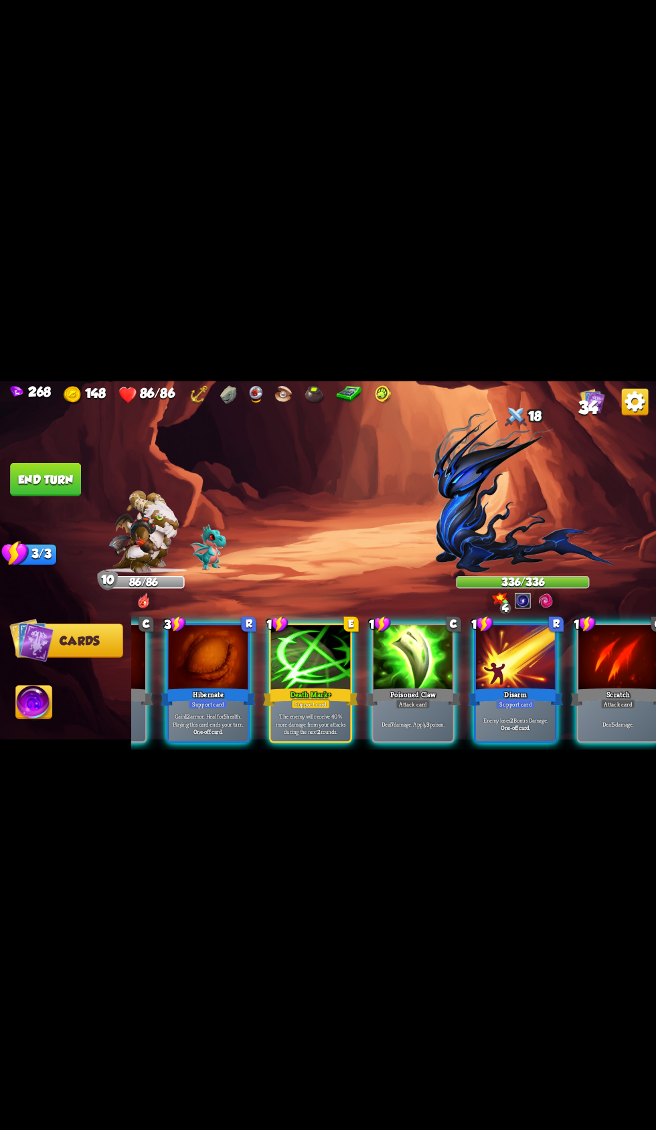
scroll to position [0, 260]
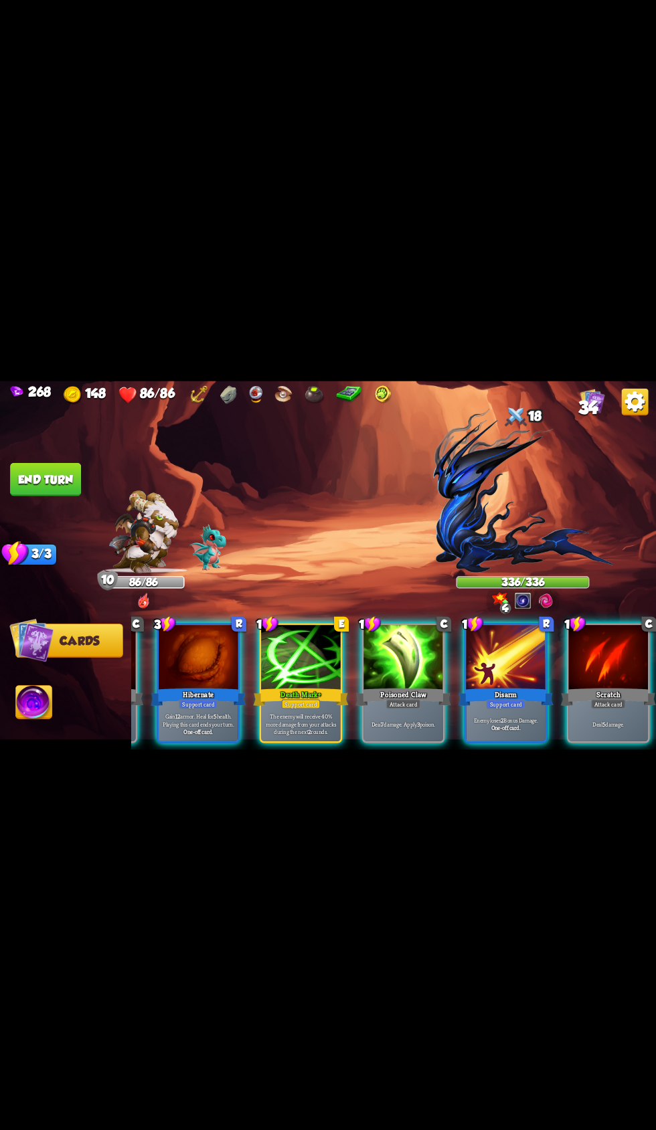
click at [508, 669] on div at bounding box center [506, 658] width 80 height 67
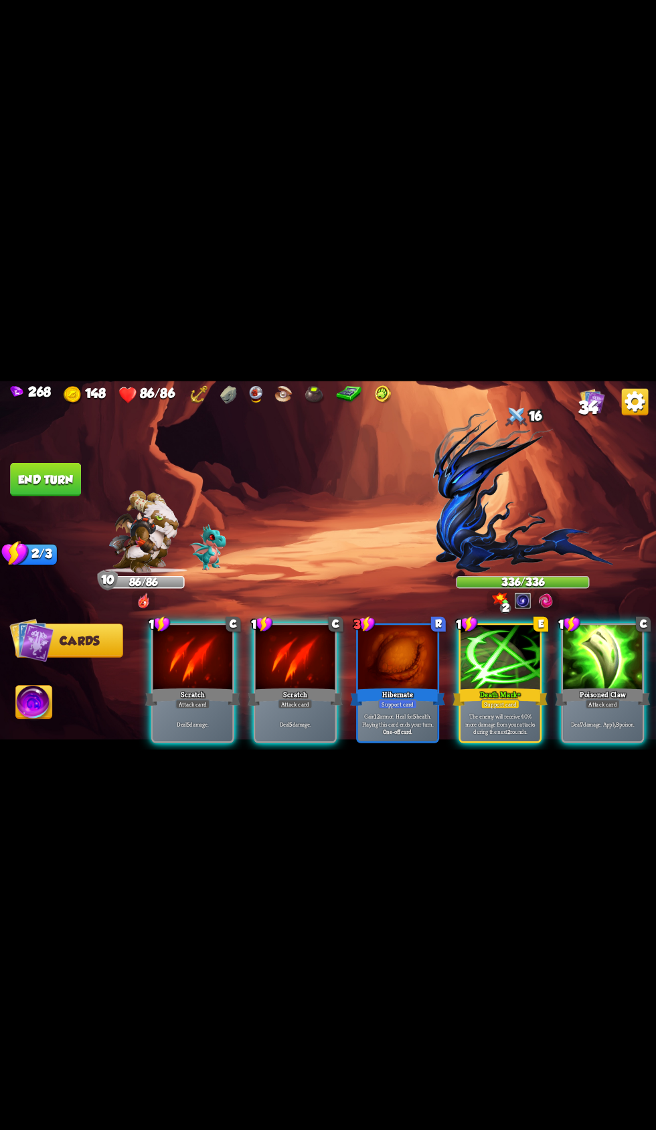
scroll to position [0, 126]
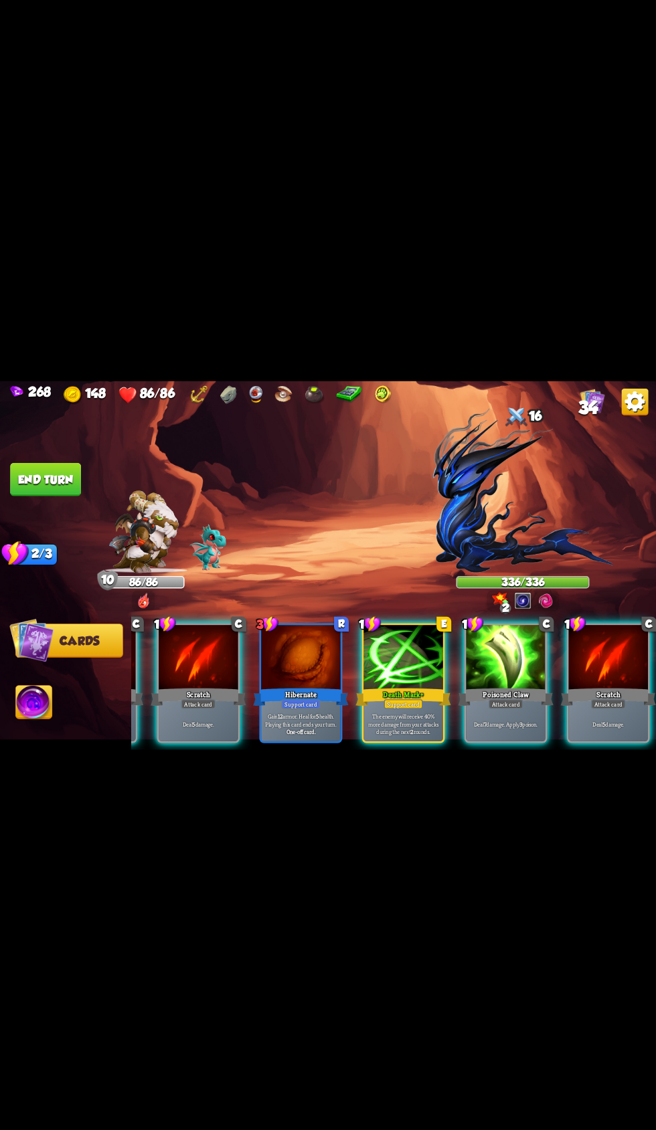
click at [377, 686] on div "Death Mark+" at bounding box center [402, 696] width 95 height 21
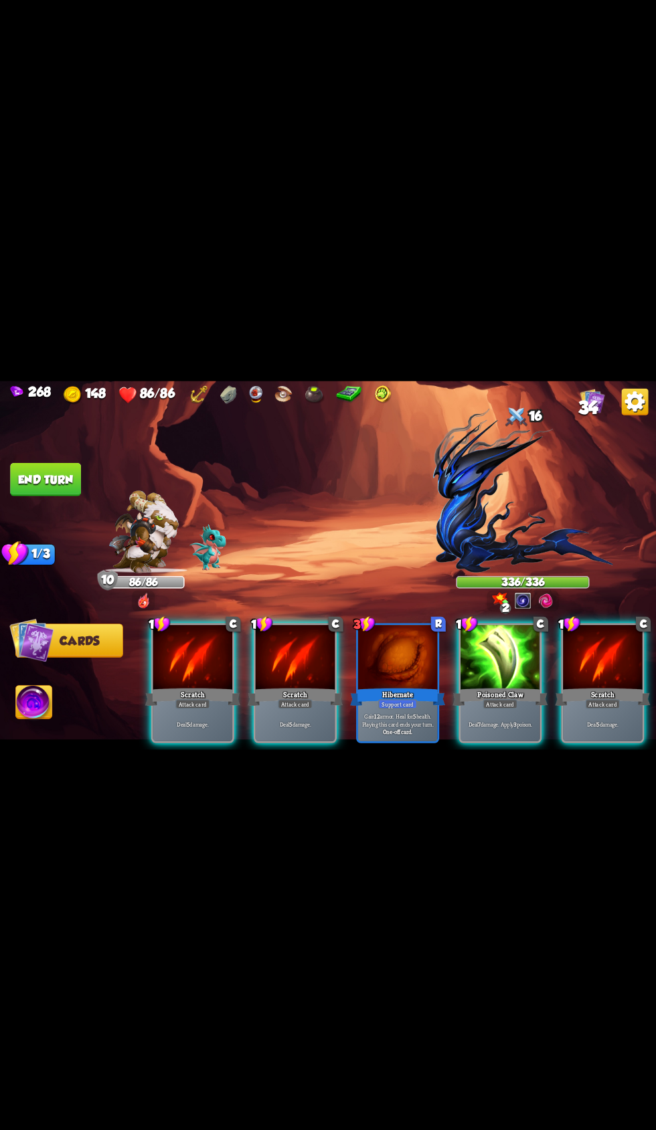
scroll to position [0, 0]
click at [460, 687] on div "Poisoned Claw" at bounding box center [499, 696] width 95 height 21
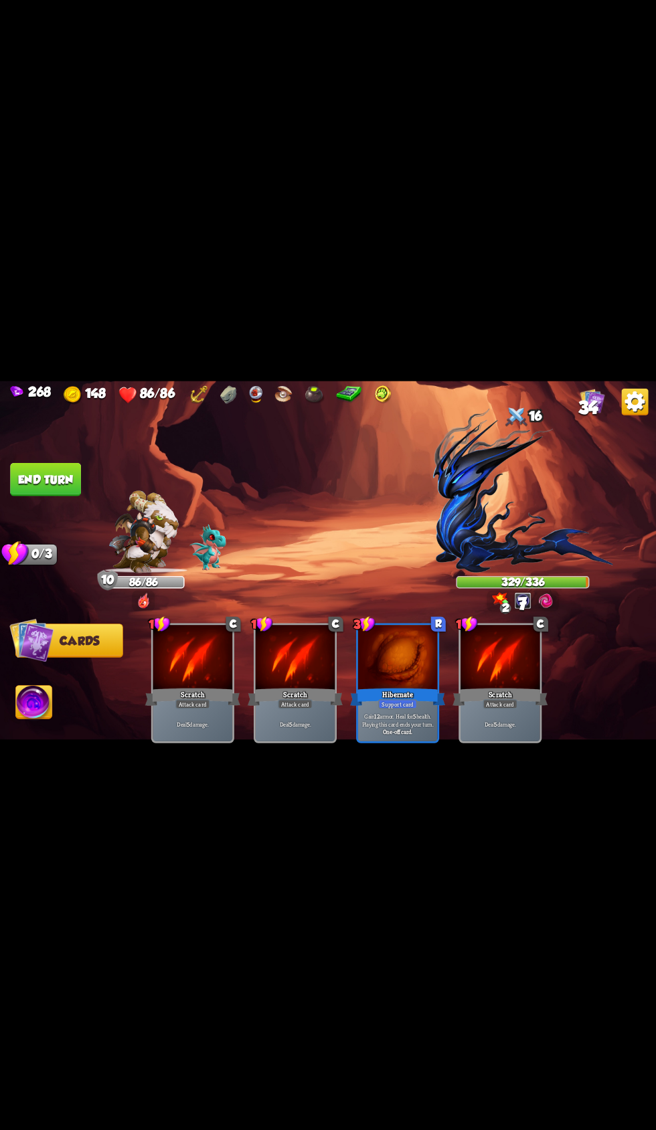
click at [41, 479] on button "End turn" at bounding box center [45, 478] width 71 height 33
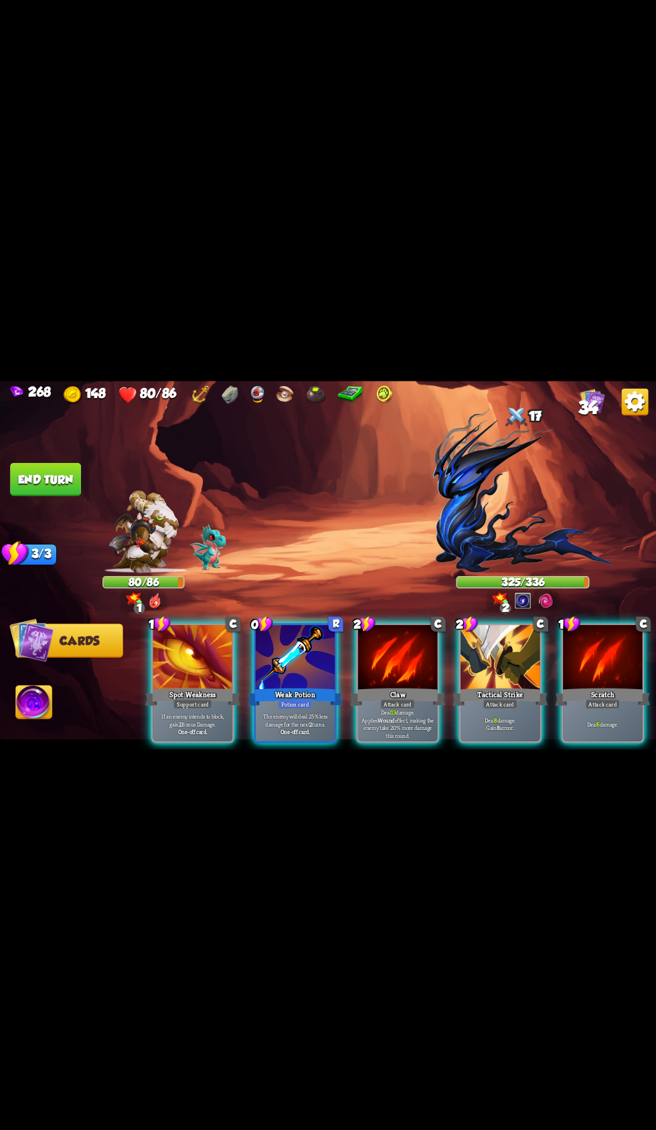
click at [484, 666] on div at bounding box center [500, 658] width 80 height 67
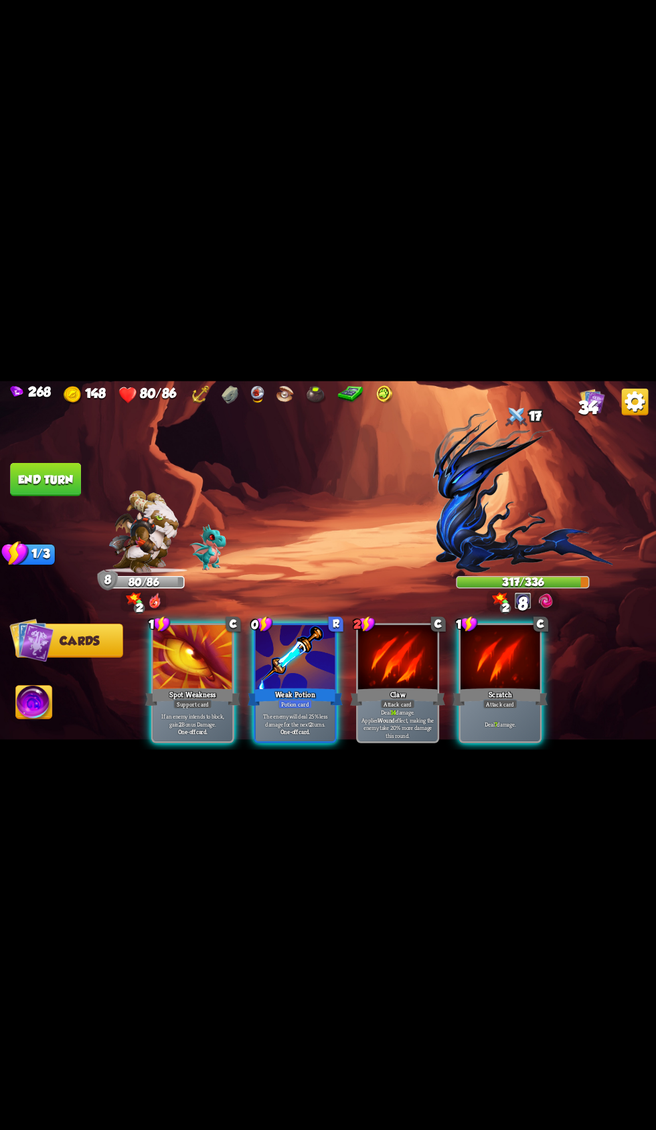
click at [484, 667] on div at bounding box center [500, 658] width 80 height 67
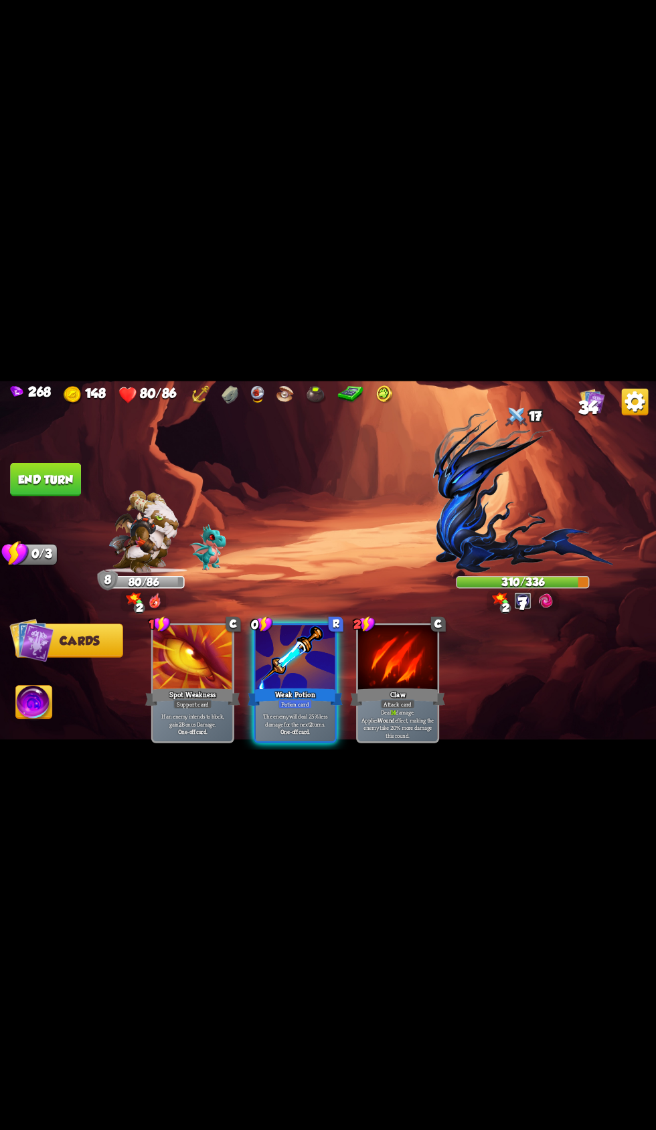
click at [34, 472] on button "End turn" at bounding box center [45, 478] width 71 height 33
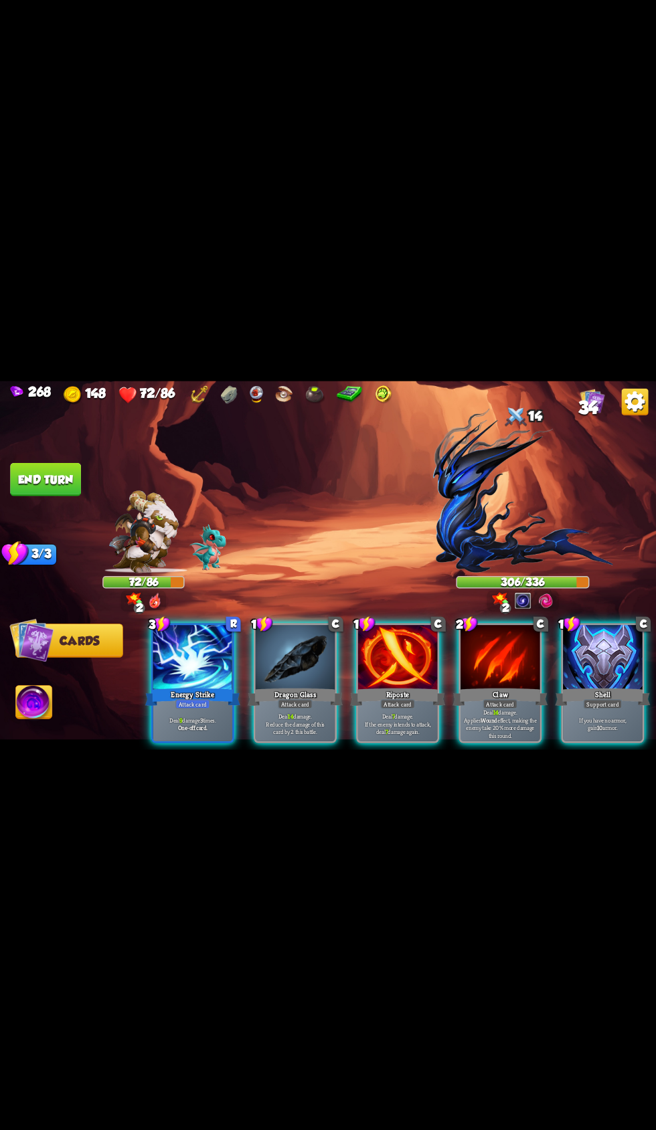
click at [588, 658] on div at bounding box center [603, 658] width 80 height 67
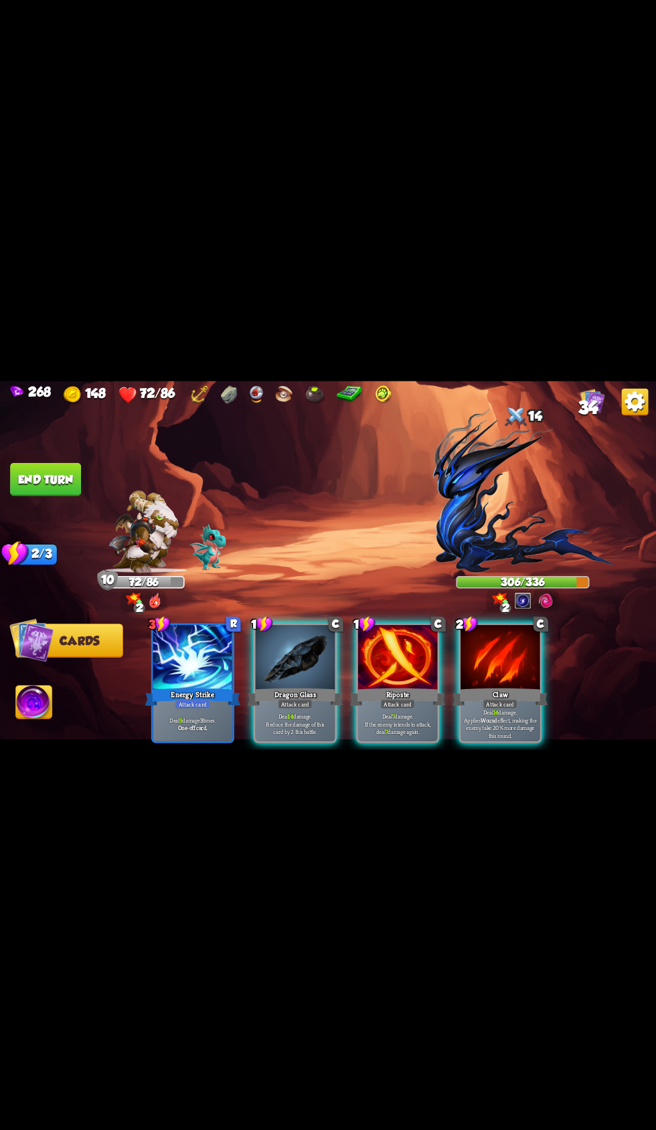
click at [288, 667] on div at bounding box center [296, 658] width 80 height 67
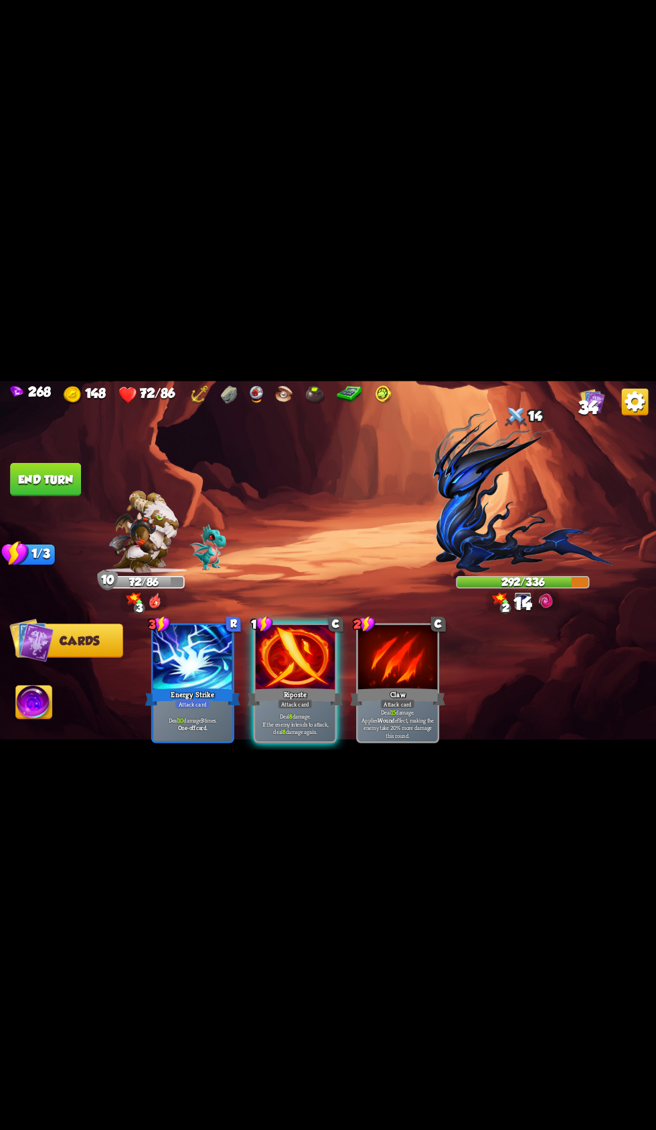
click at [270, 629] on div at bounding box center [296, 658] width 80 height 67
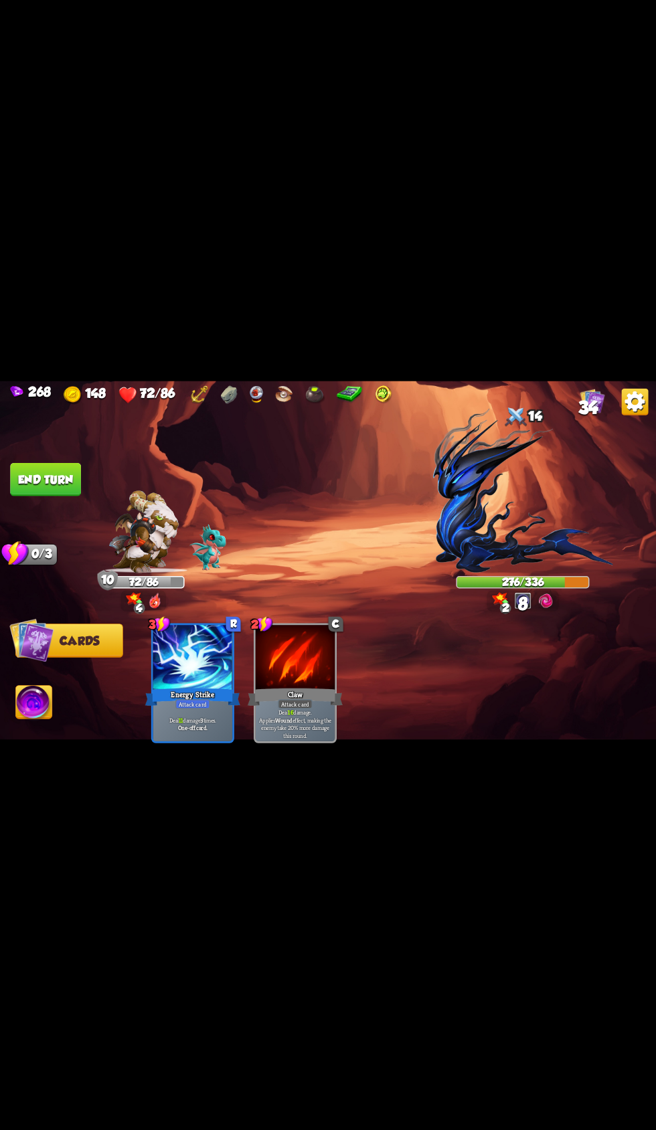
click at [36, 475] on button "End turn" at bounding box center [45, 478] width 71 height 33
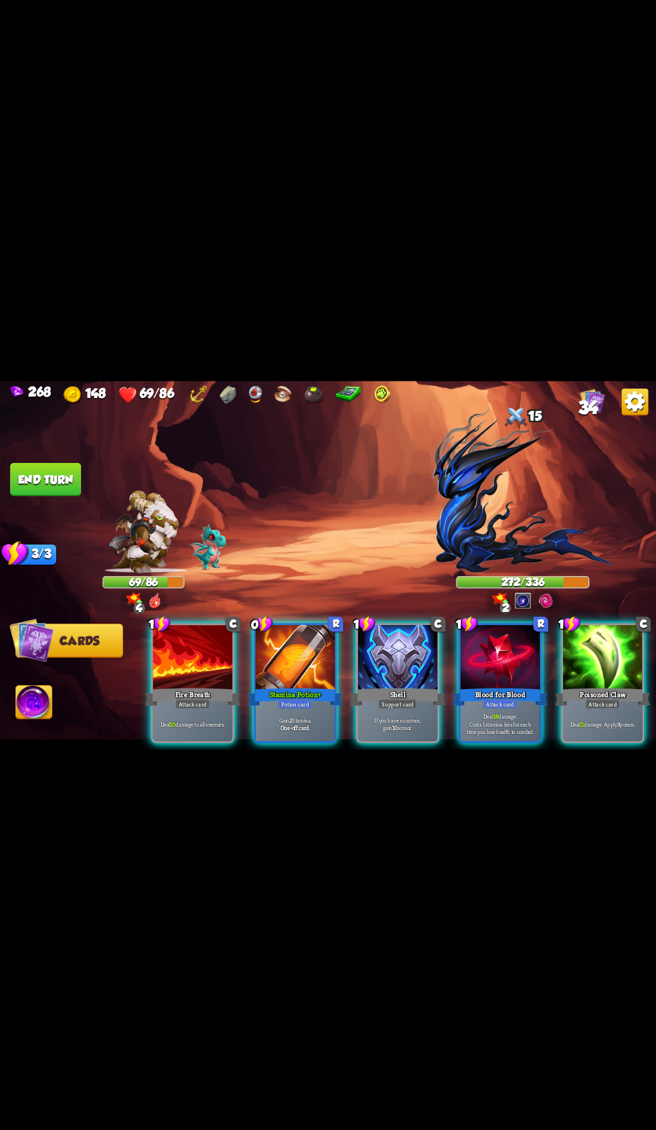
click at [381, 666] on div at bounding box center [398, 658] width 80 height 67
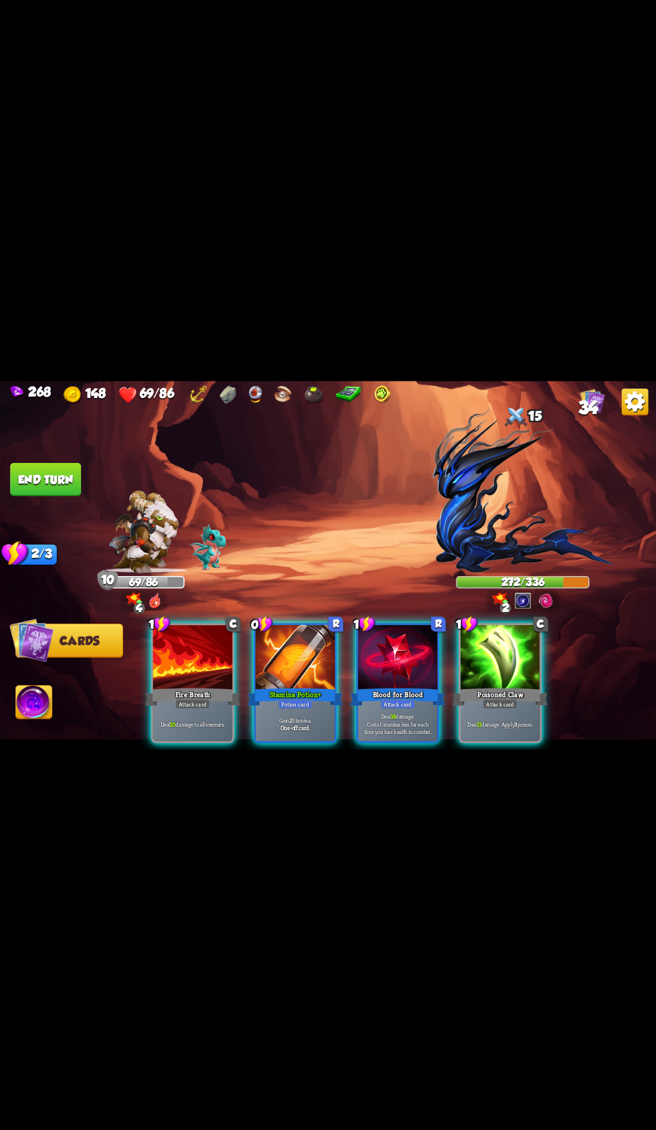
click at [358, 649] on div at bounding box center [398, 658] width 80 height 67
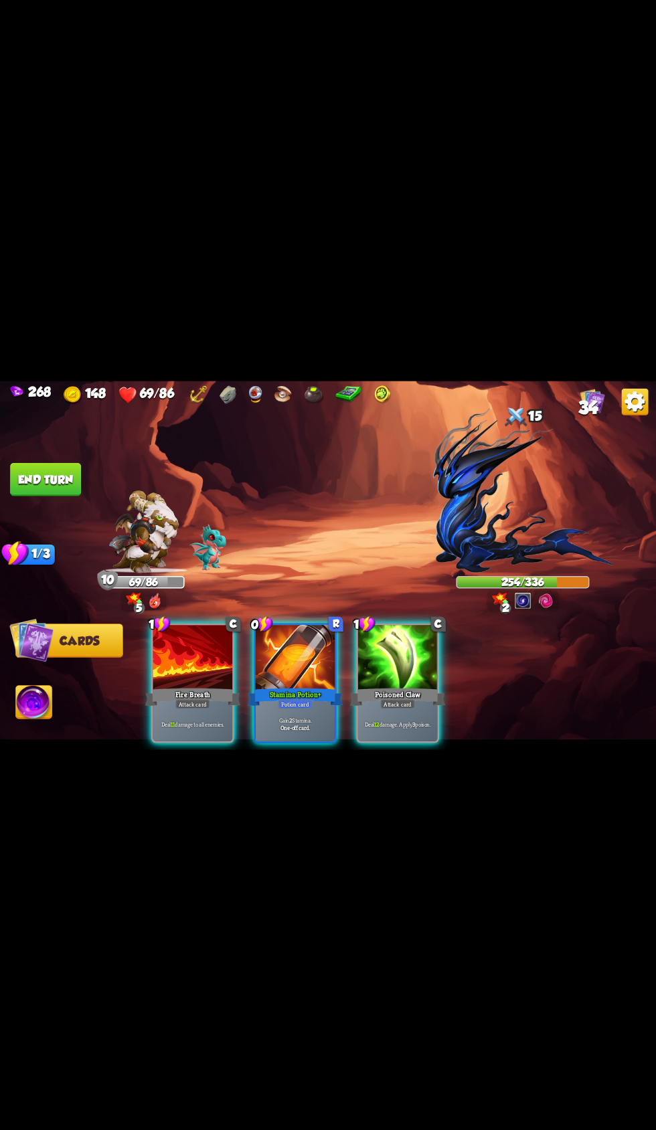
click at [412, 686] on div "Poisoned Claw" at bounding box center [397, 696] width 95 height 21
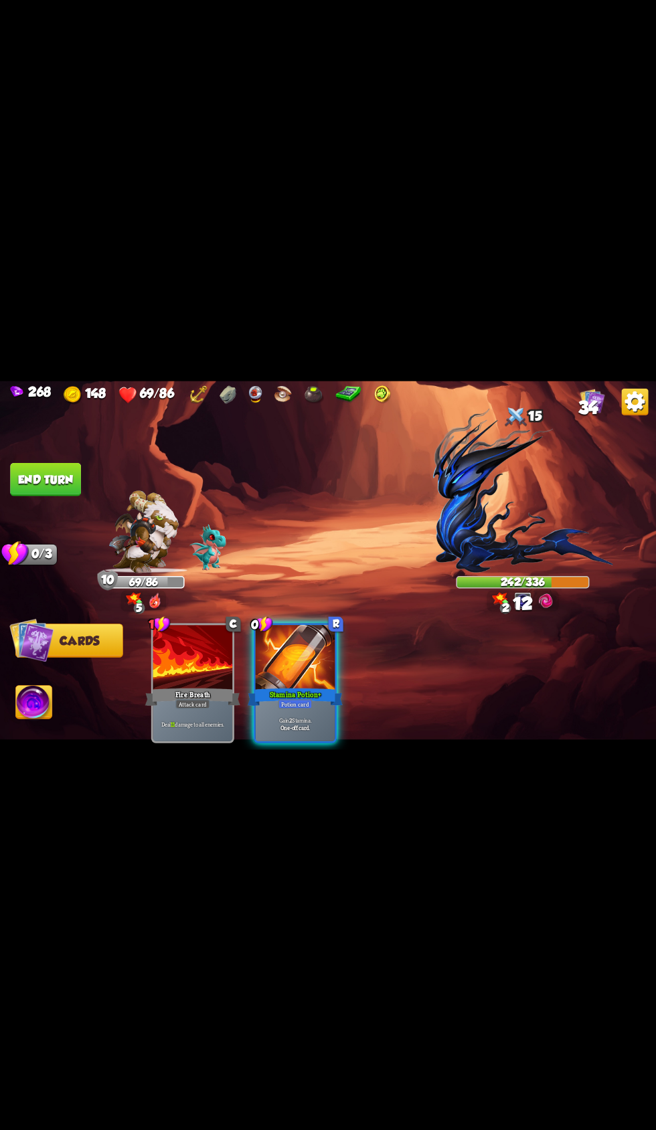
click at [43, 475] on button "End turn" at bounding box center [45, 478] width 71 height 33
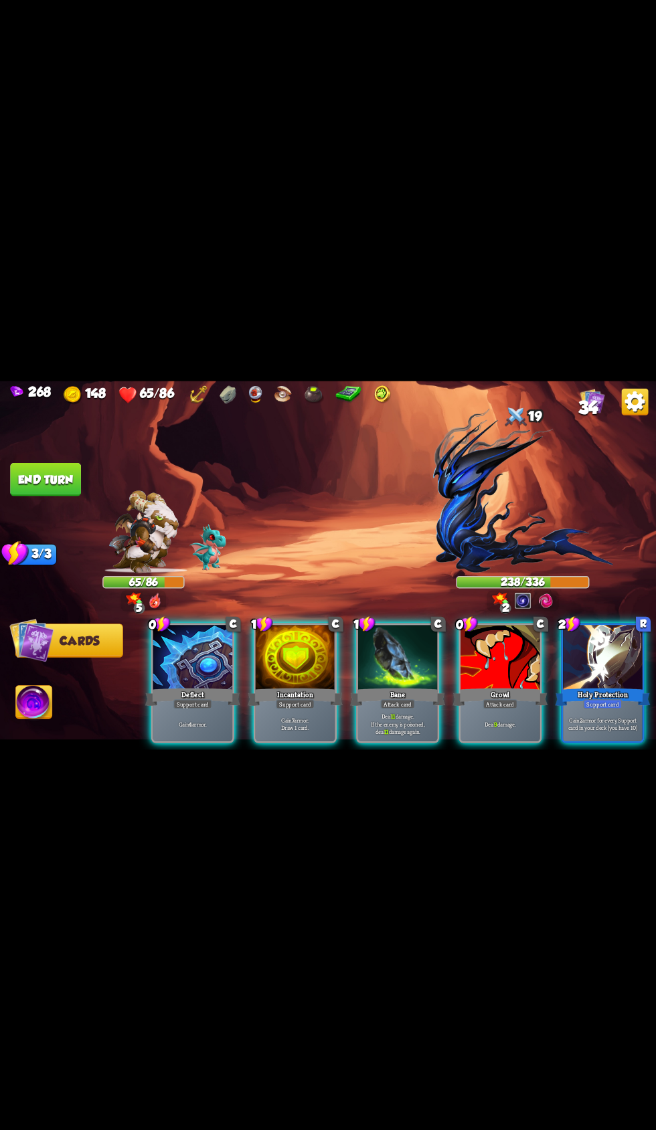
click at [157, 686] on div "Deflect" at bounding box center [192, 696] width 95 height 21
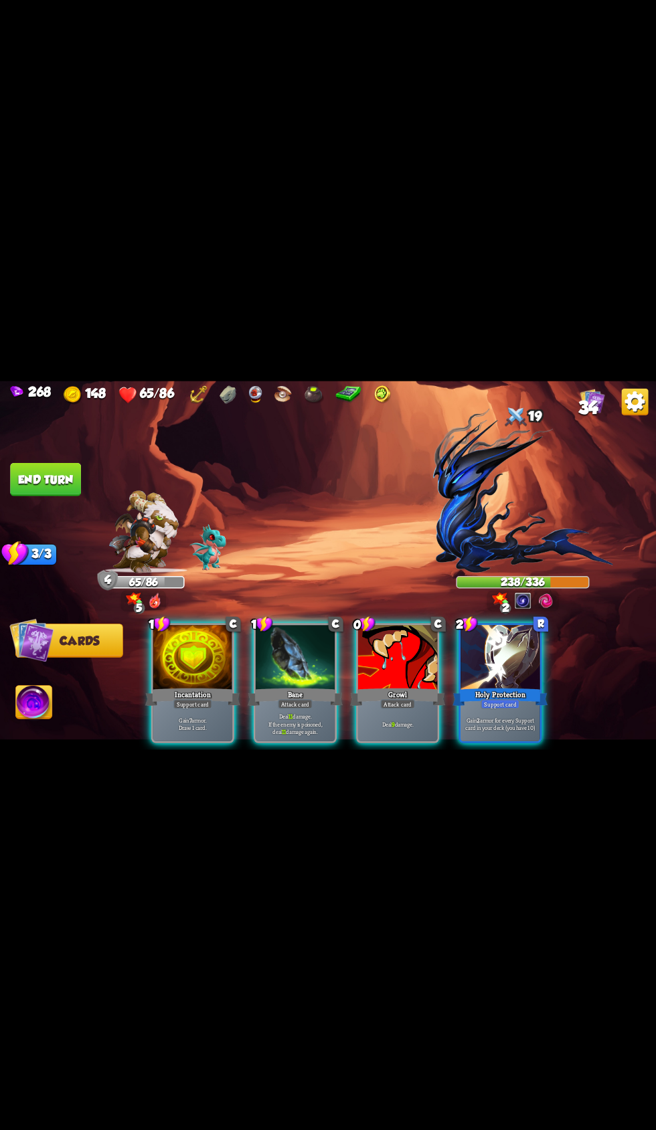
click at [496, 664] on div at bounding box center [500, 658] width 80 height 67
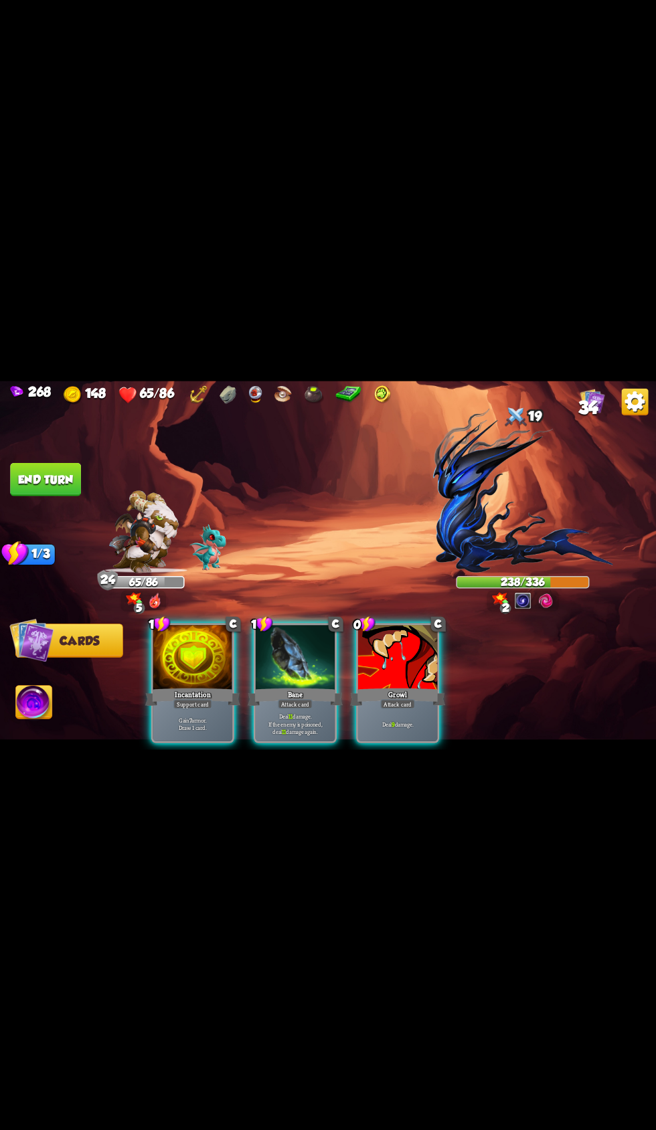
click at [403, 686] on div "Growl" at bounding box center [397, 696] width 95 height 21
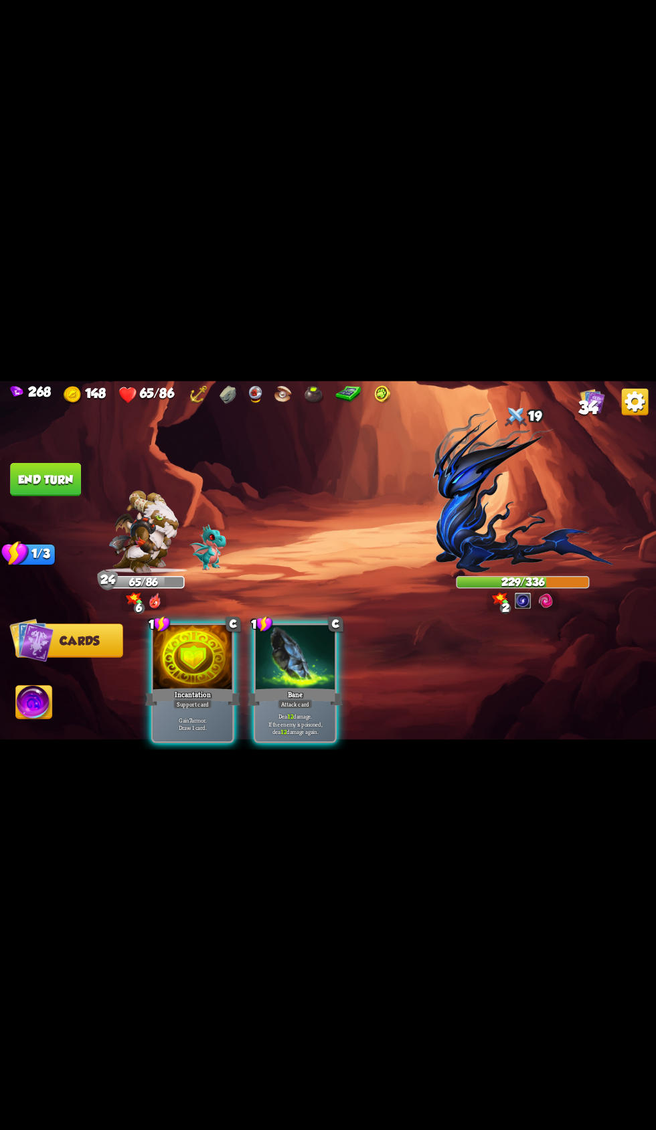
click at [300, 641] on div at bounding box center [296, 658] width 80 height 67
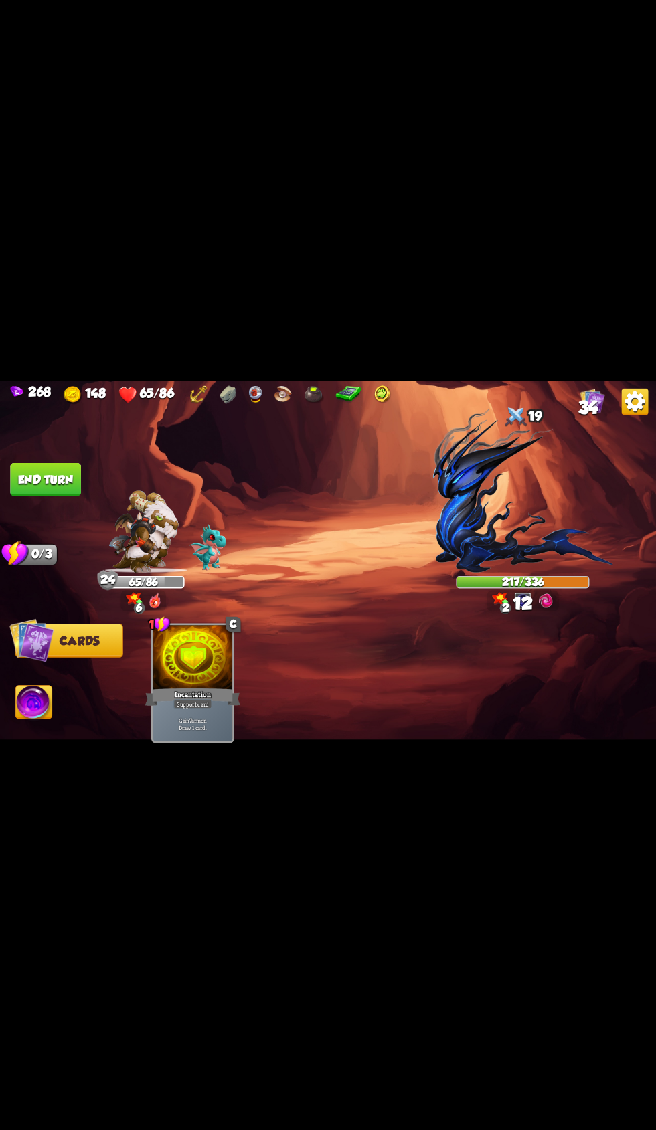
click at [33, 476] on button "End turn" at bounding box center [45, 478] width 71 height 33
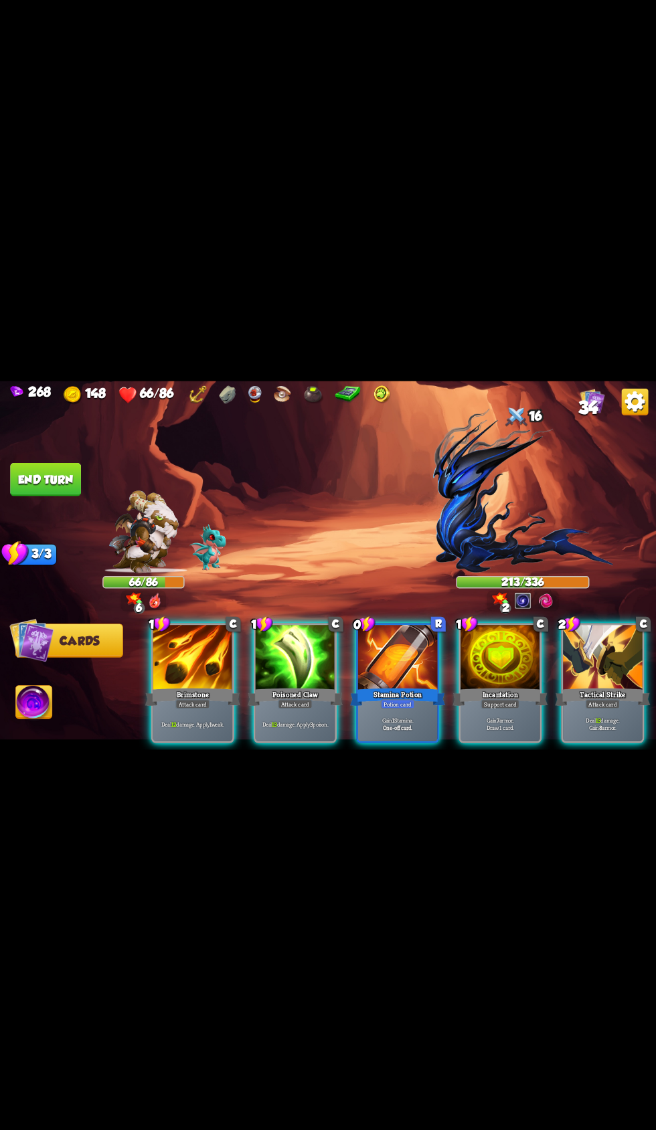
click at [569, 664] on div at bounding box center [603, 658] width 80 height 67
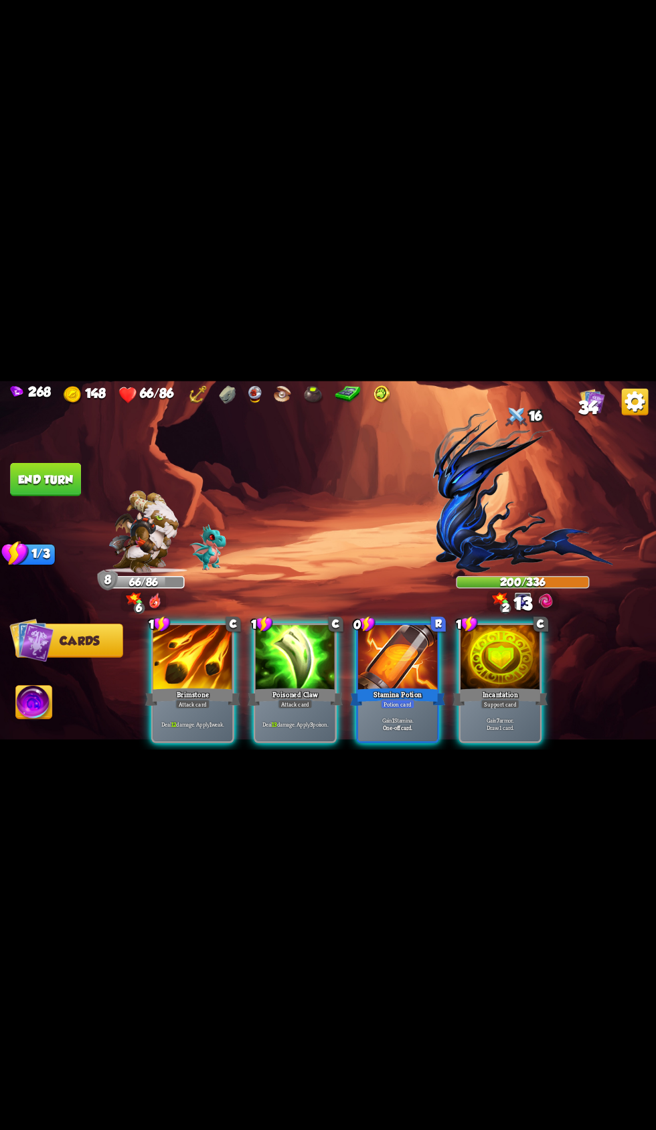
click at [381, 648] on div at bounding box center [398, 658] width 80 height 67
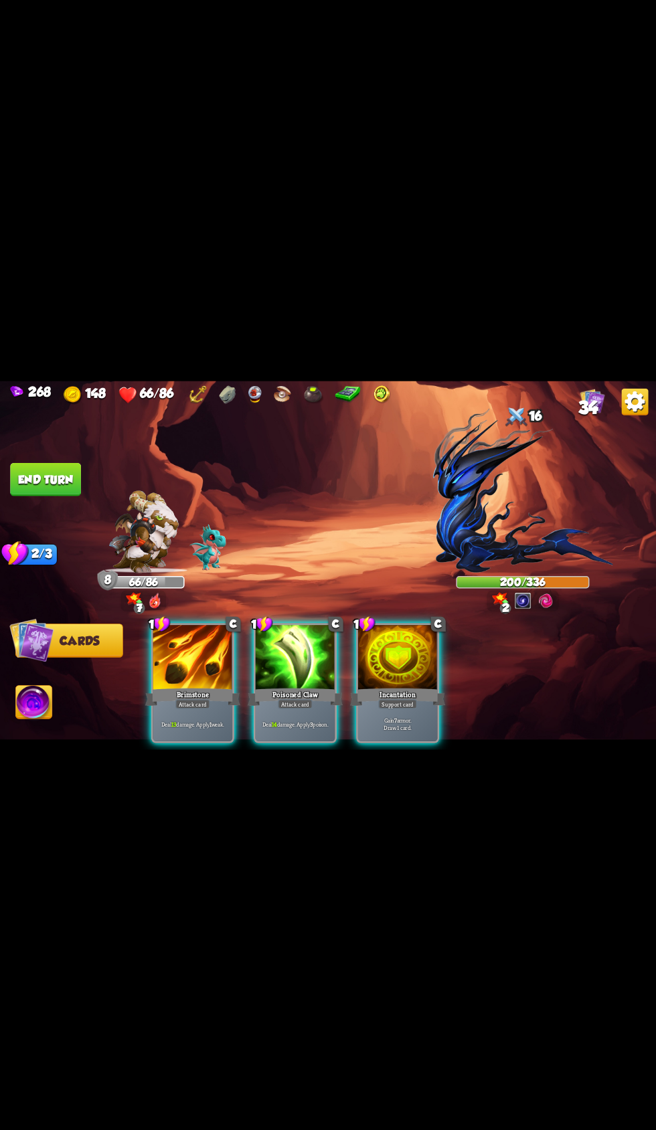
click at [275, 654] on div at bounding box center [296, 658] width 80 height 67
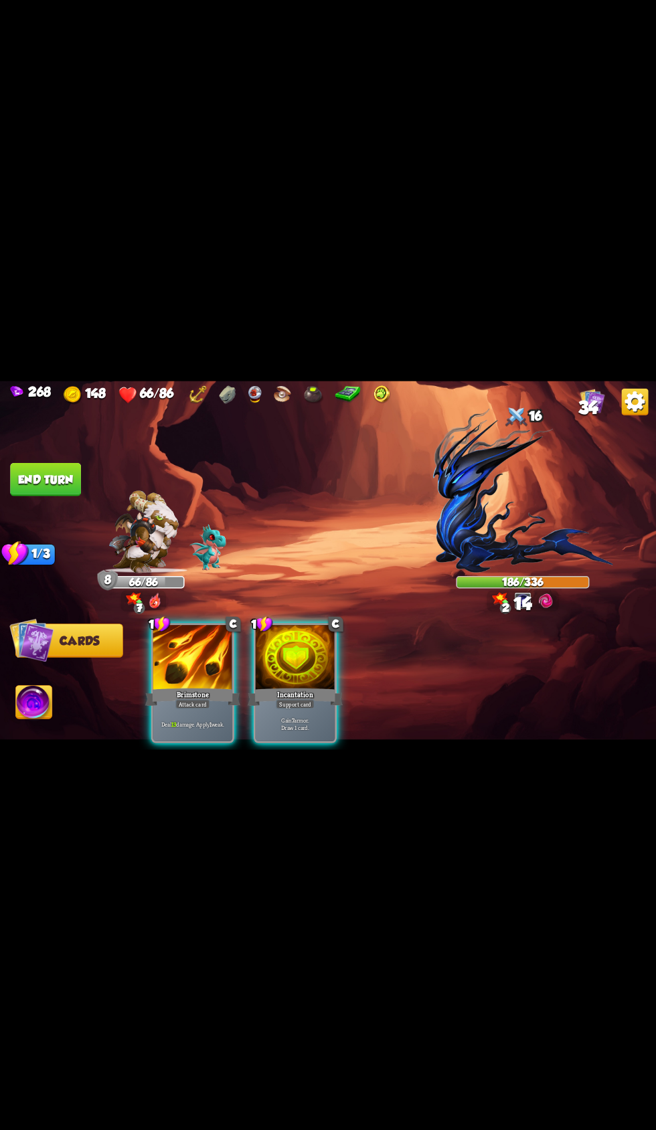
click at [277, 625] on div at bounding box center [296, 658] width 80 height 67
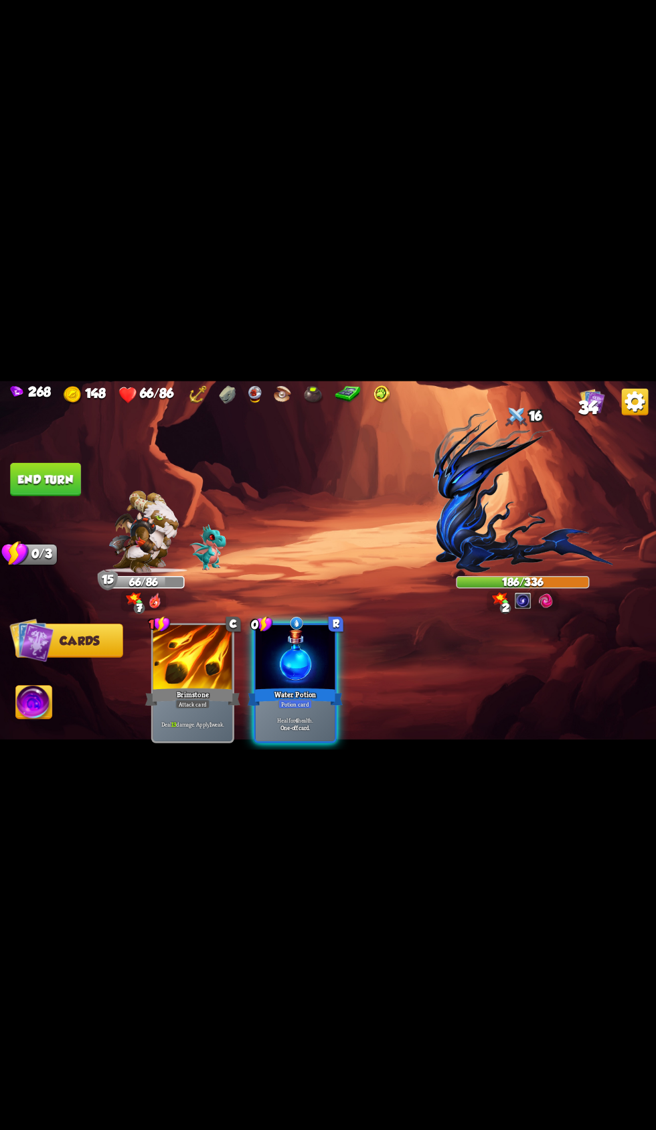
click at [33, 478] on button "End turn" at bounding box center [45, 478] width 71 height 33
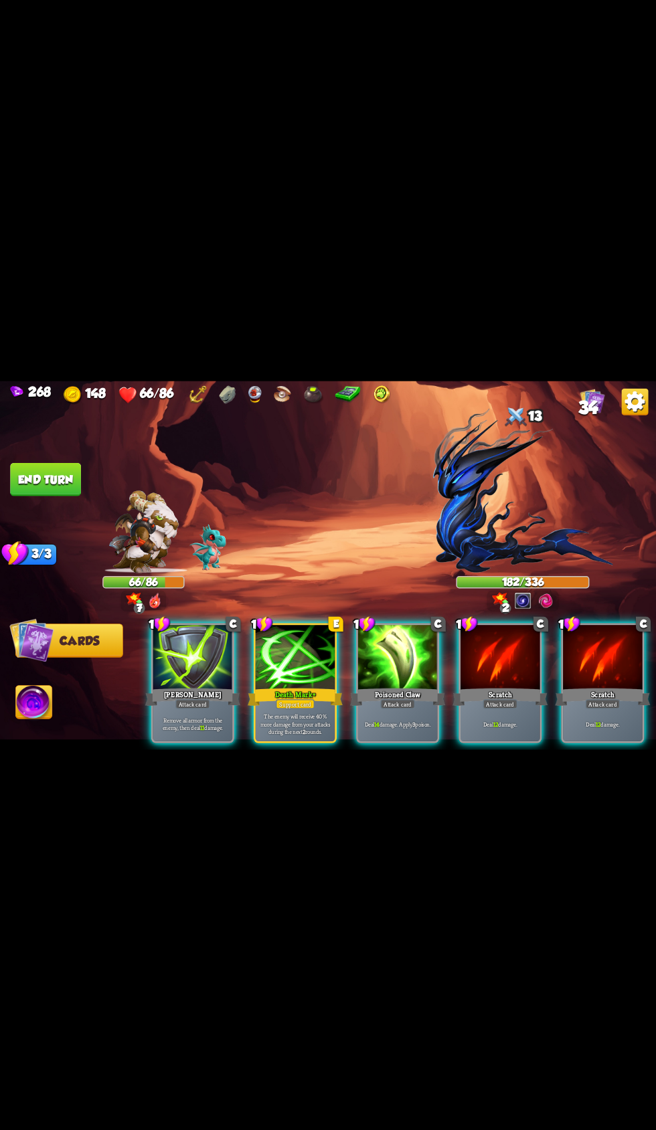
click at [379, 666] on div at bounding box center [398, 658] width 80 height 67
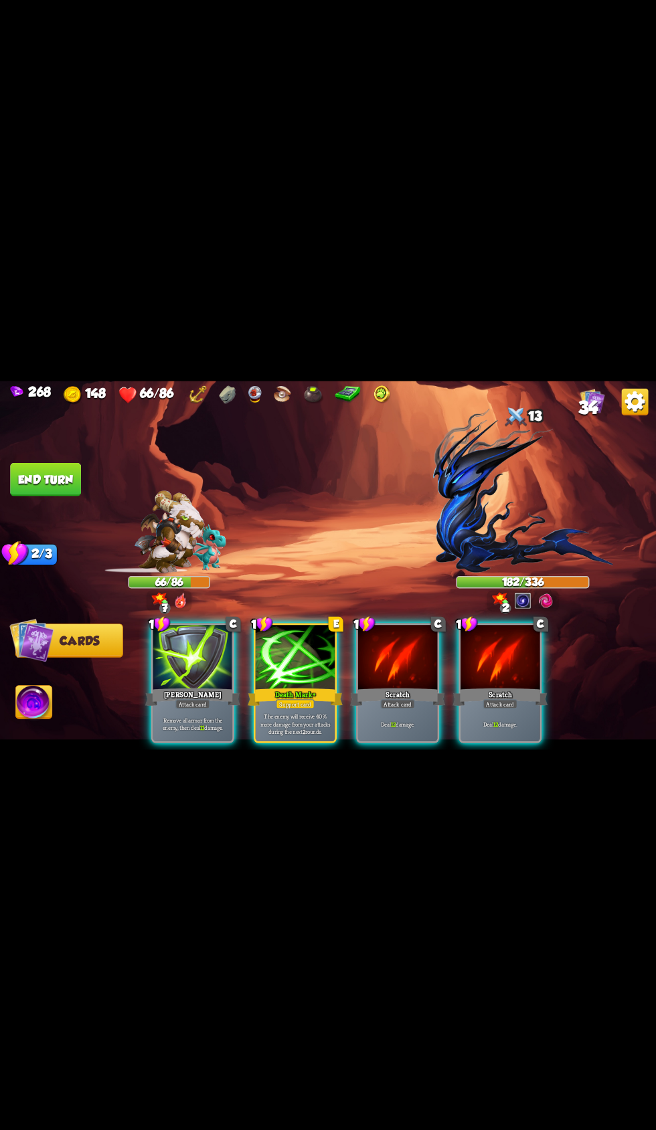
click at [397, 660] on div at bounding box center [398, 658] width 80 height 67
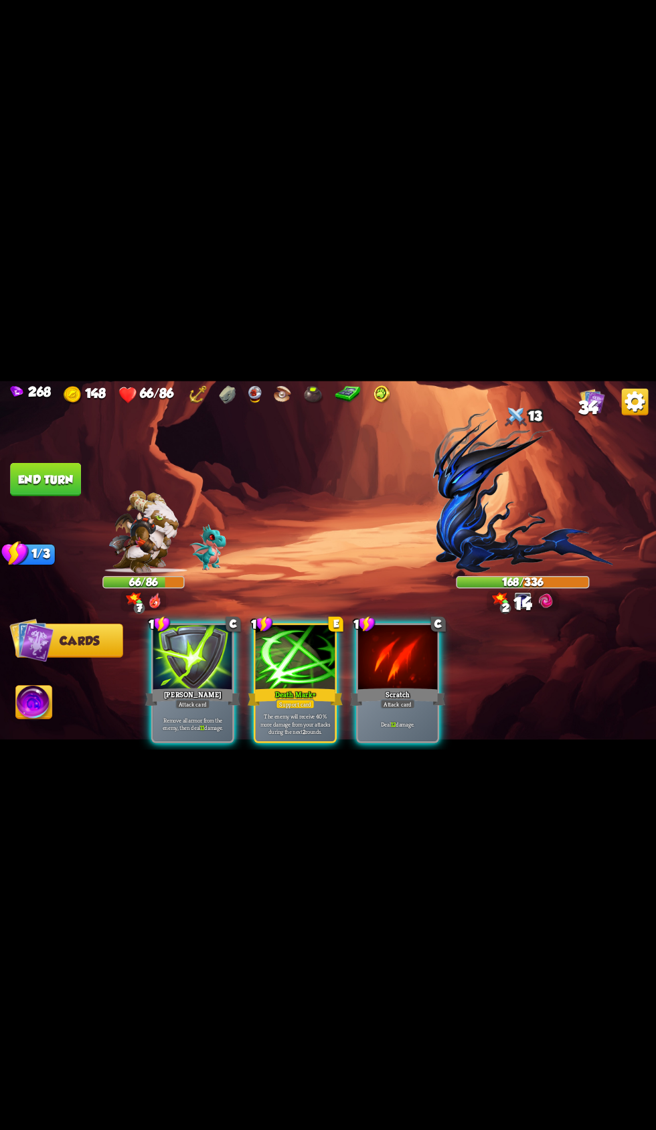
click at [405, 636] on div at bounding box center [398, 658] width 80 height 67
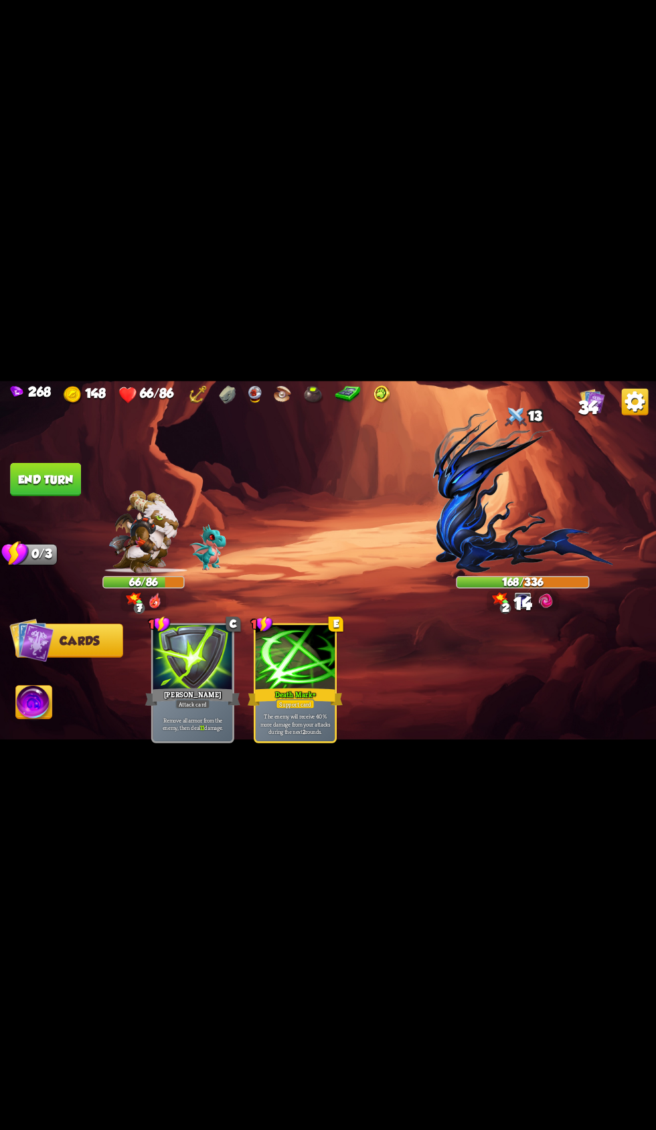
click at [52, 484] on button "End turn" at bounding box center [45, 478] width 71 height 33
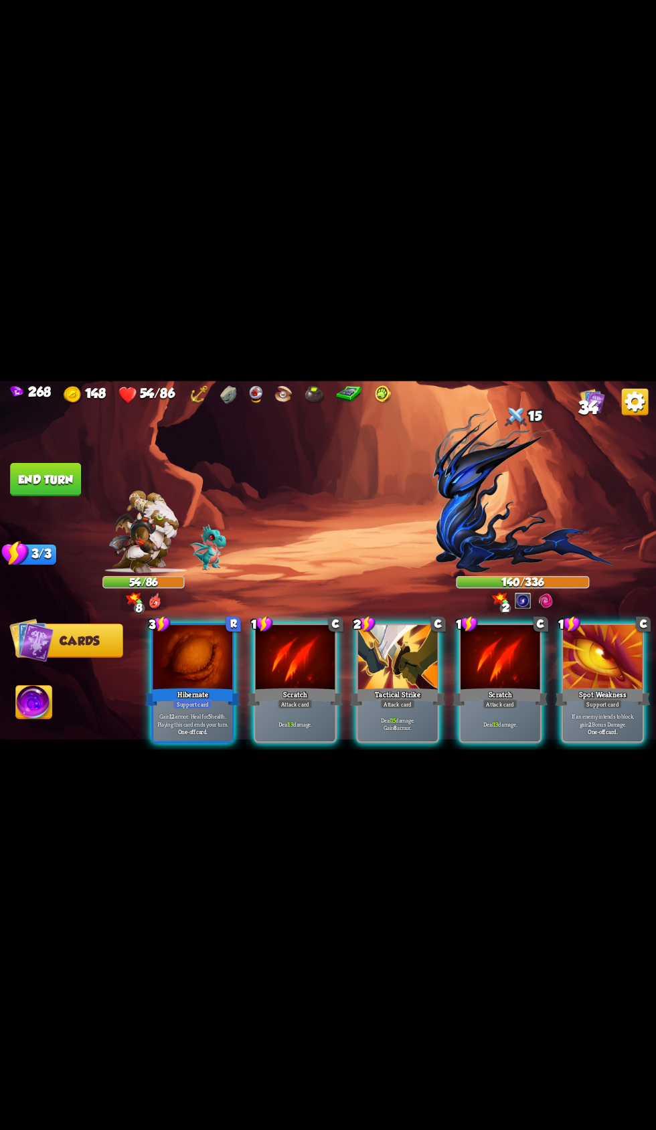
click at [153, 660] on div at bounding box center [193, 658] width 80 height 67
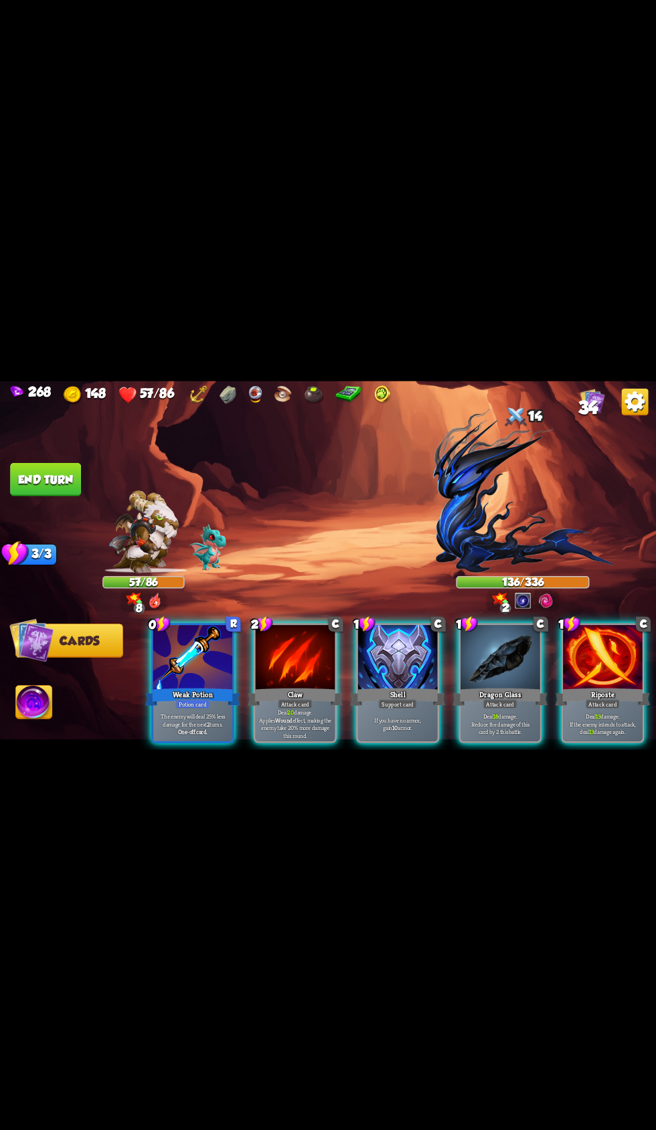
click at [383, 646] on div at bounding box center [398, 658] width 80 height 67
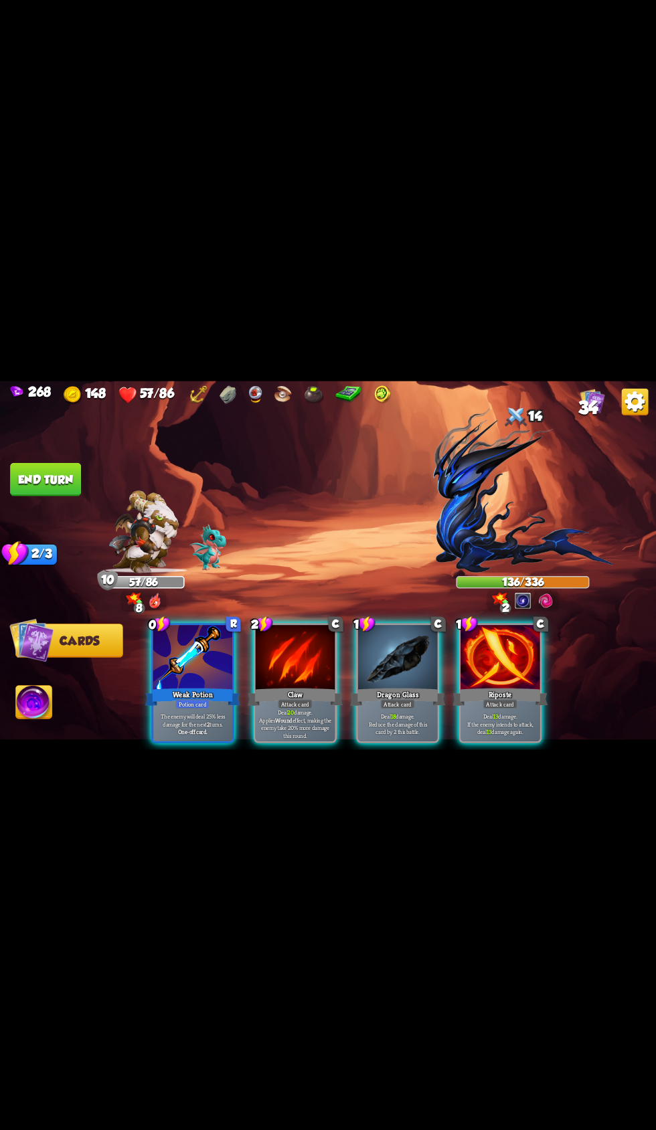
click at [383, 646] on div at bounding box center [398, 658] width 80 height 67
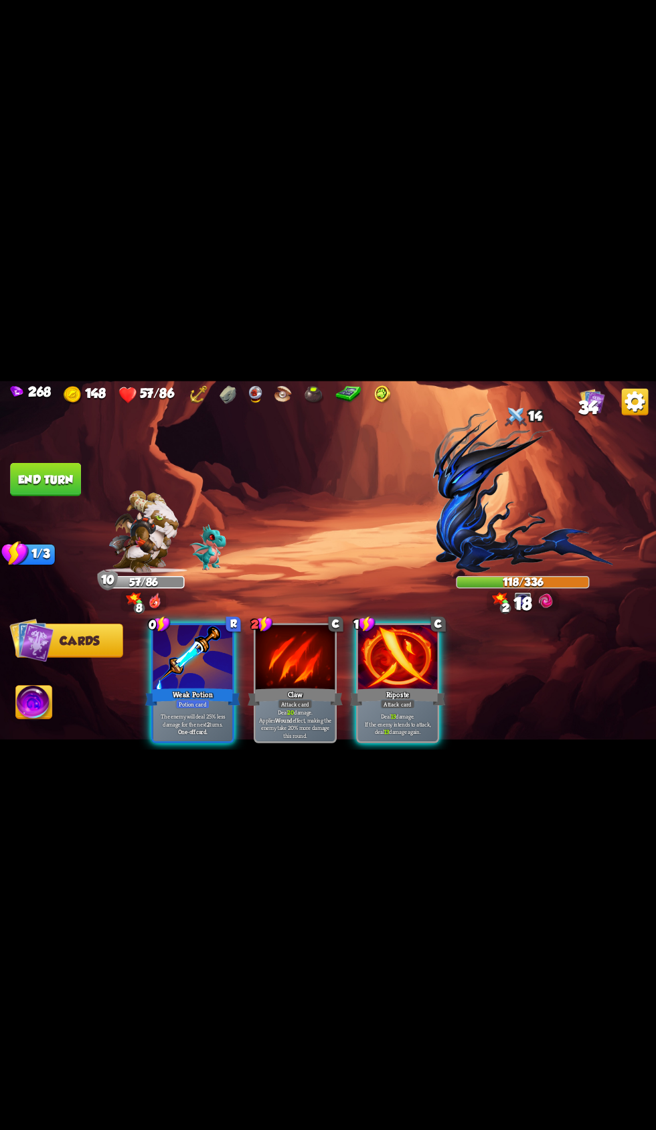
click at [382, 646] on div at bounding box center [398, 658] width 80 height 67
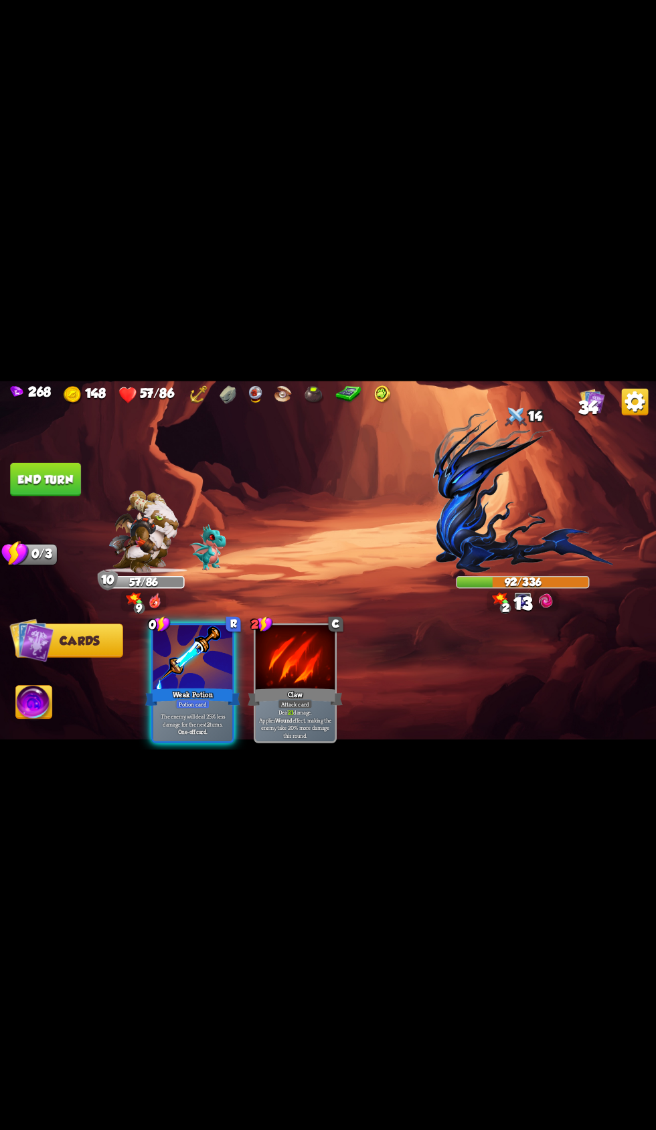
click at [43, 477] on button "End turn" at bounding box center [45, 478] width 71 height 33
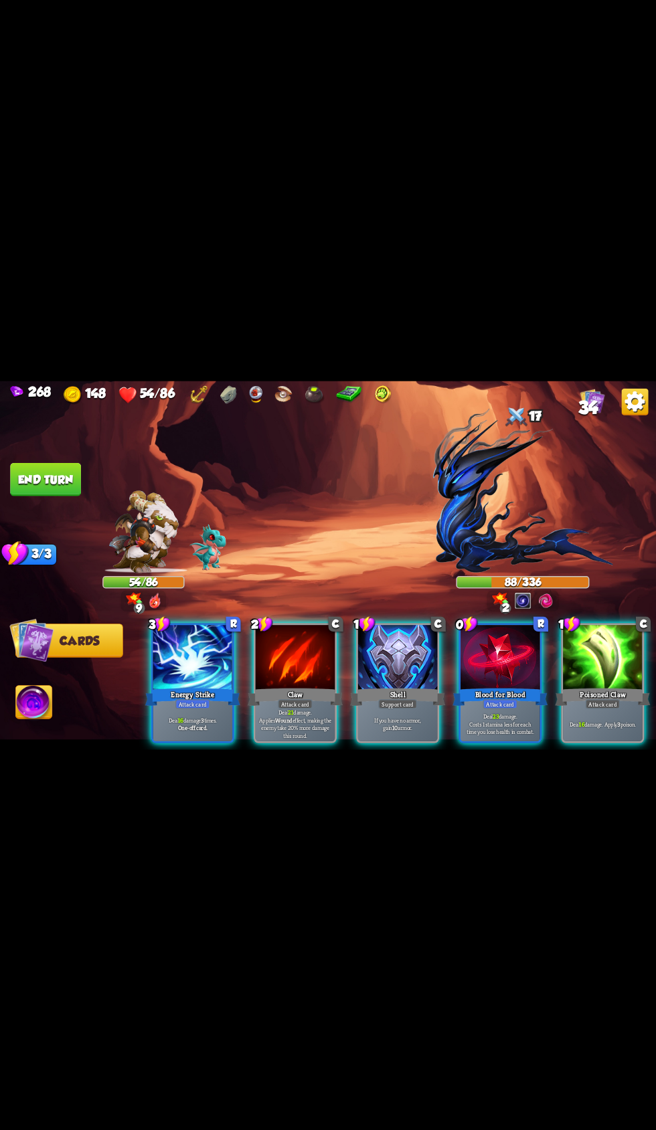
click at [377, 664] on div at bounding box center [398, 658] width 80 height 67
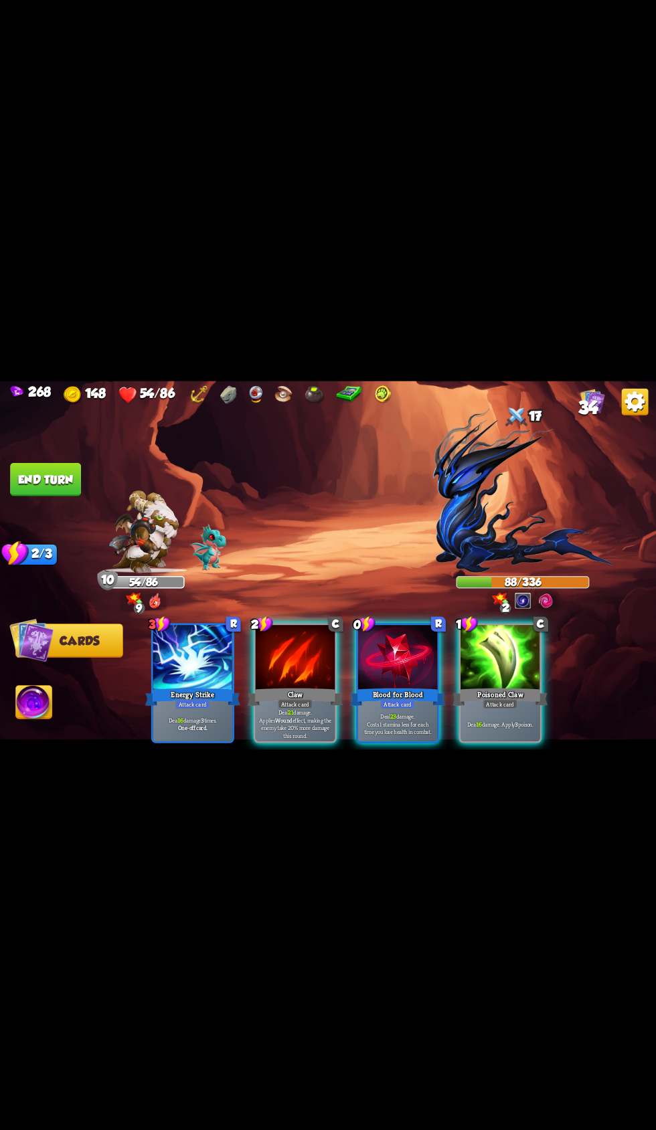
click at [276, 646] on div at bounding box center [296, 658] width 80 height 67
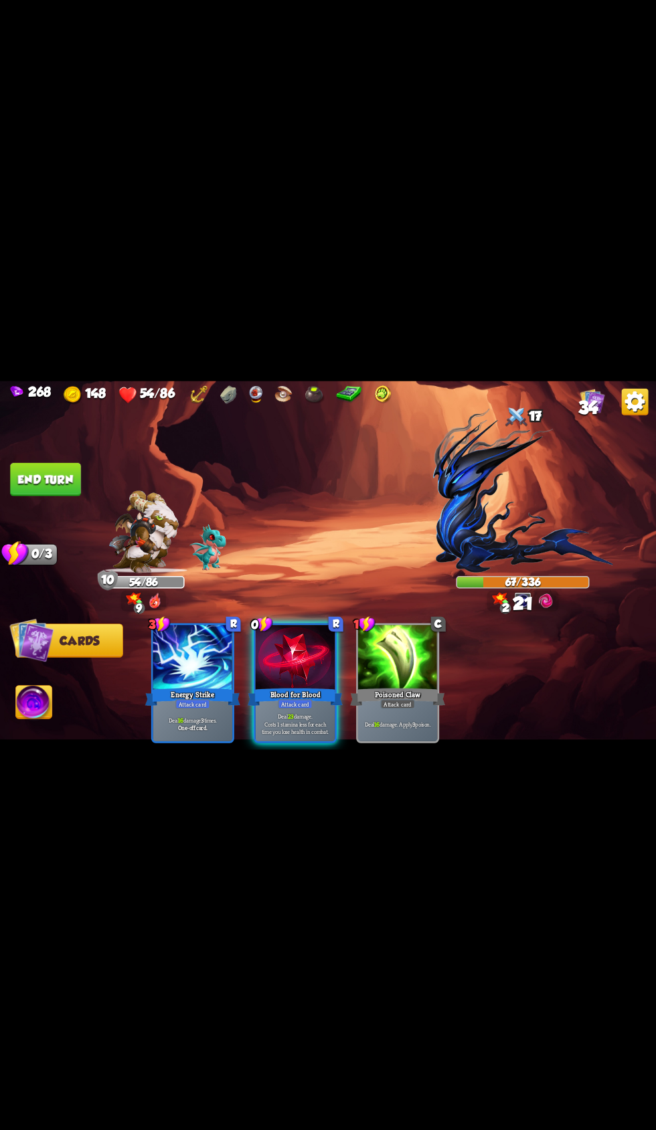
click at [267, 654] on div at bounding box center [296, 658] width 80 height 67
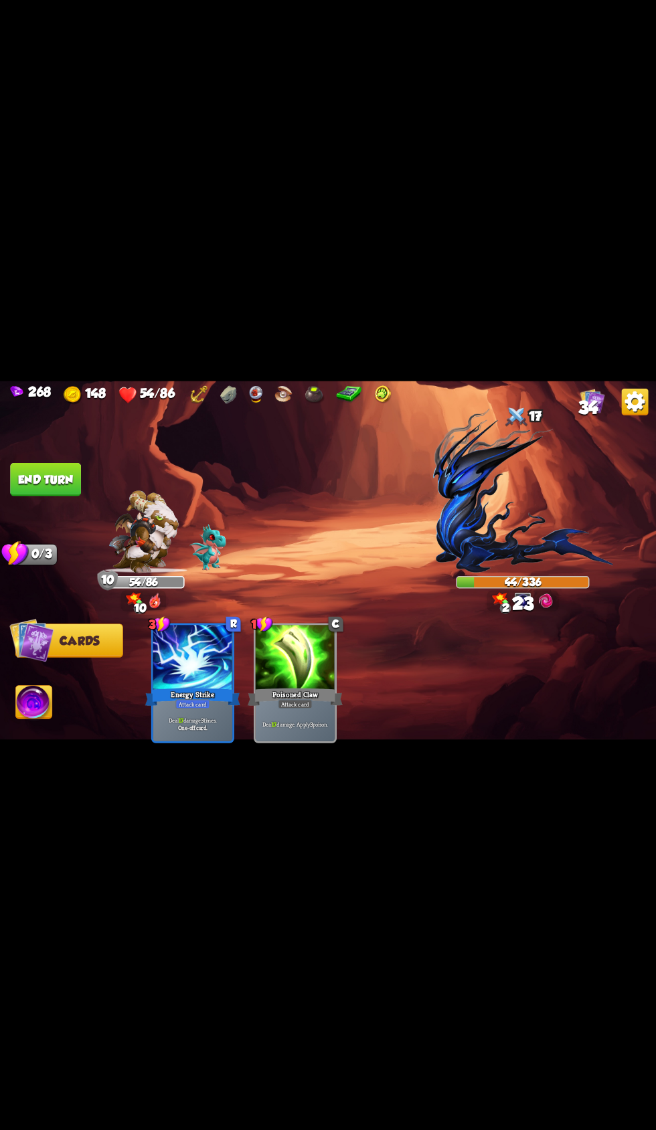
click at [38, 703] on img at bounding box center [34, 703] width 36 height 37
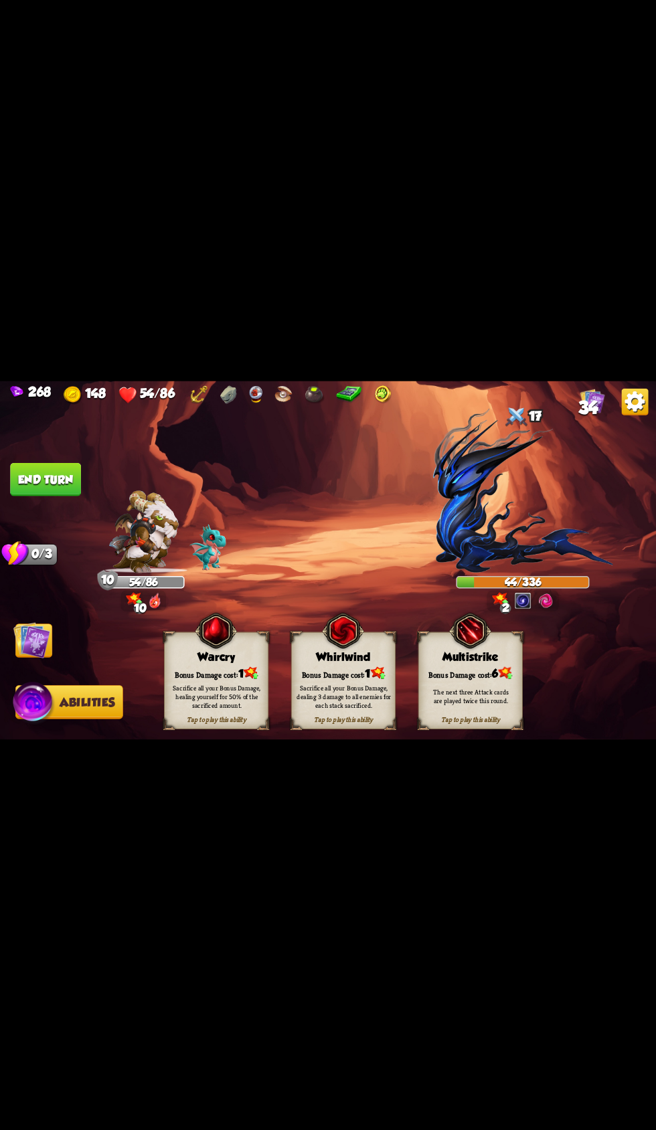
click at [314, 676] on div "Sacrifice all your Bonus Damage, dealing 3 damage to all enemies for each stack…" at bounding box center [344, 696] width 104 height 41
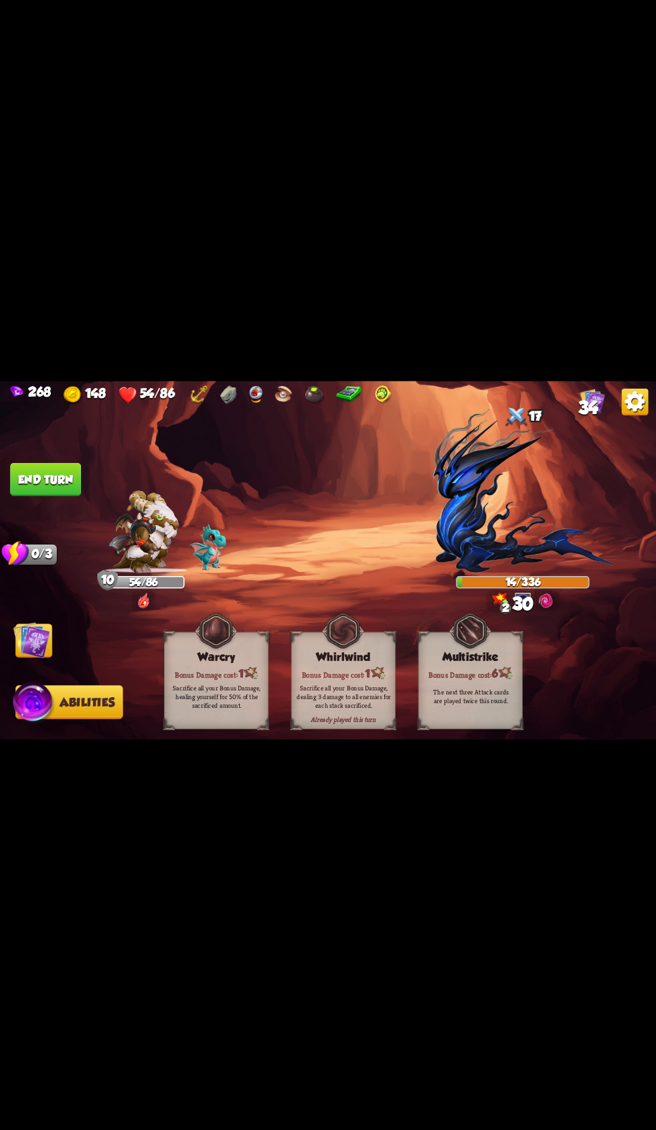
click at [47, 642] on img at bounding box center [31, 640] width 37 height 37
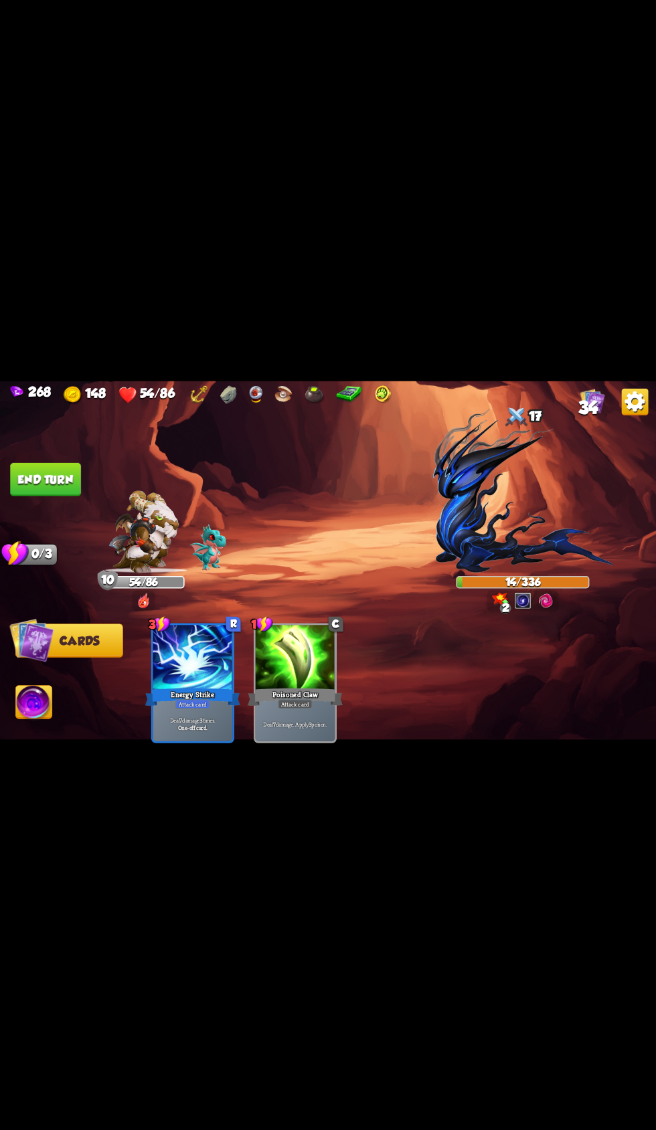
click at [43, 478] on button "End turn" at bounding box center [45, 478] width 71 height 33
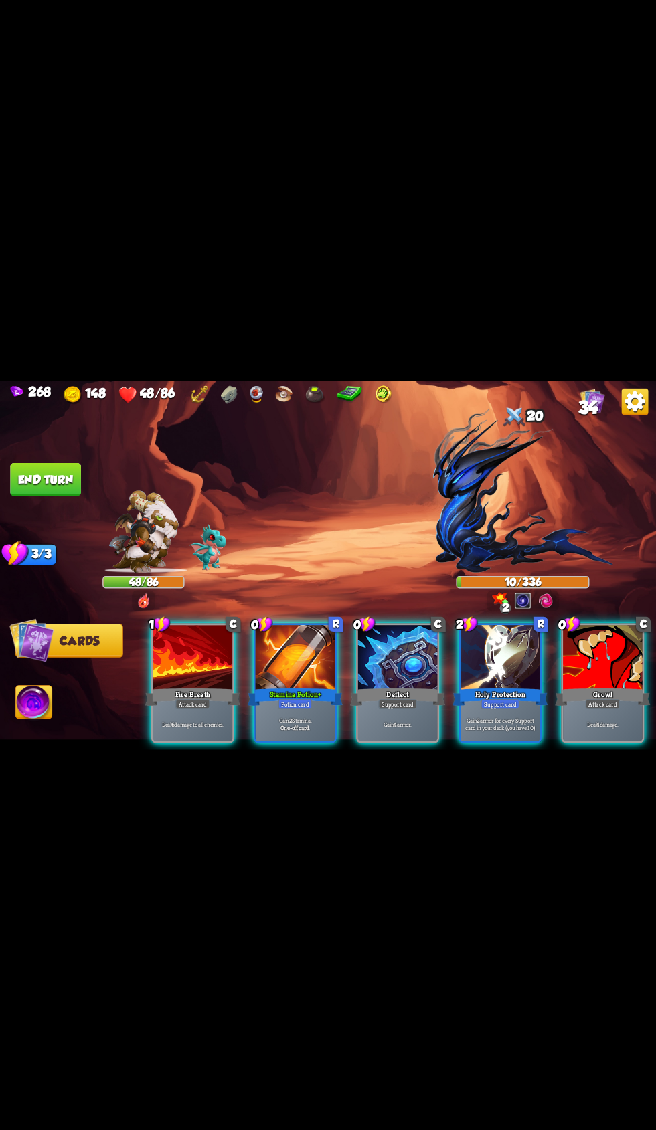
click at [460, 666] on div at bounding box center [500, 658] width 80 height 67
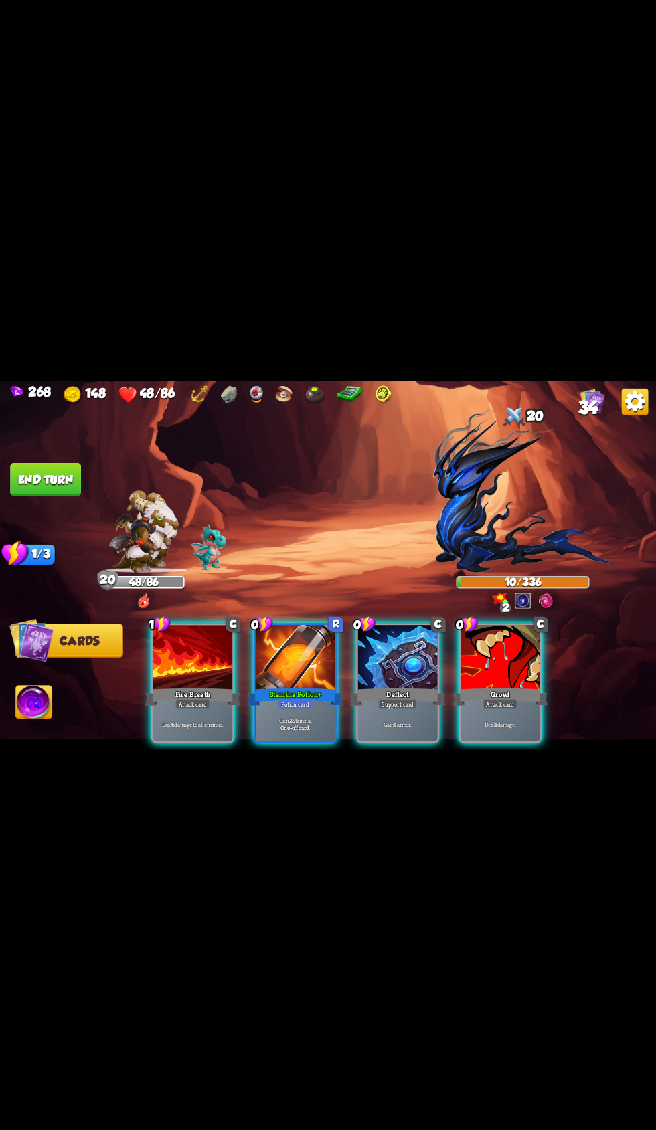
click at [159, 656] on div at bounding box center [193, 658] width 80 height 67
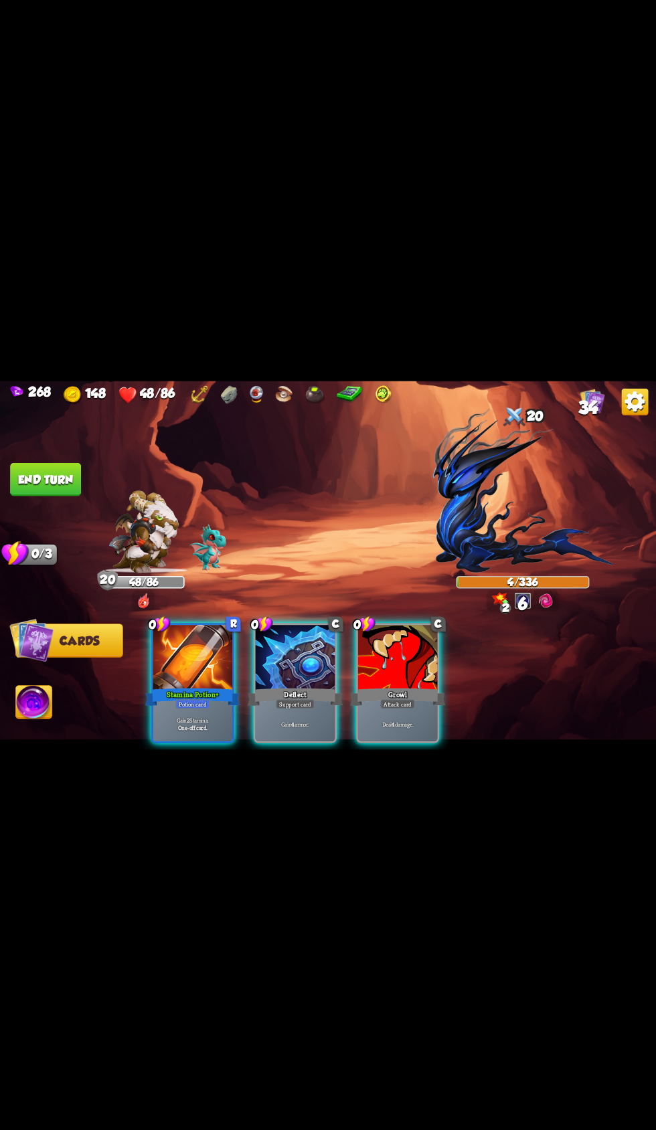
click at [41, 474] on button "End turn" at bounding box center [45, 478] width 71 height 33
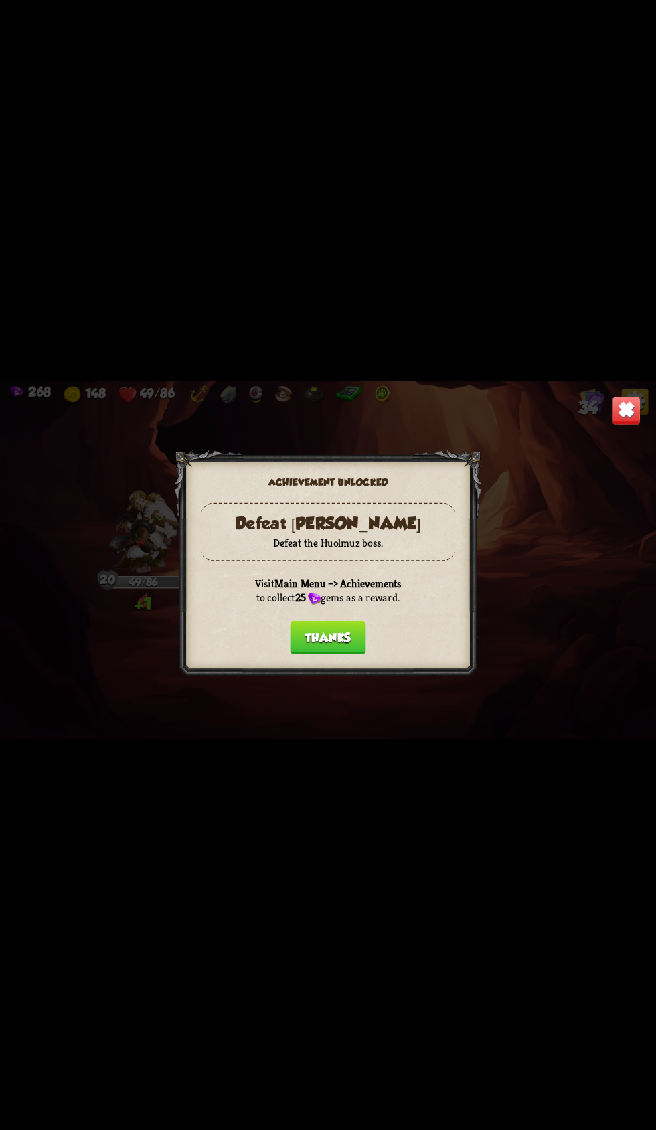
click at [298, 638] on button "Thanks" at bounding box center [328, 636] width 76 height 33
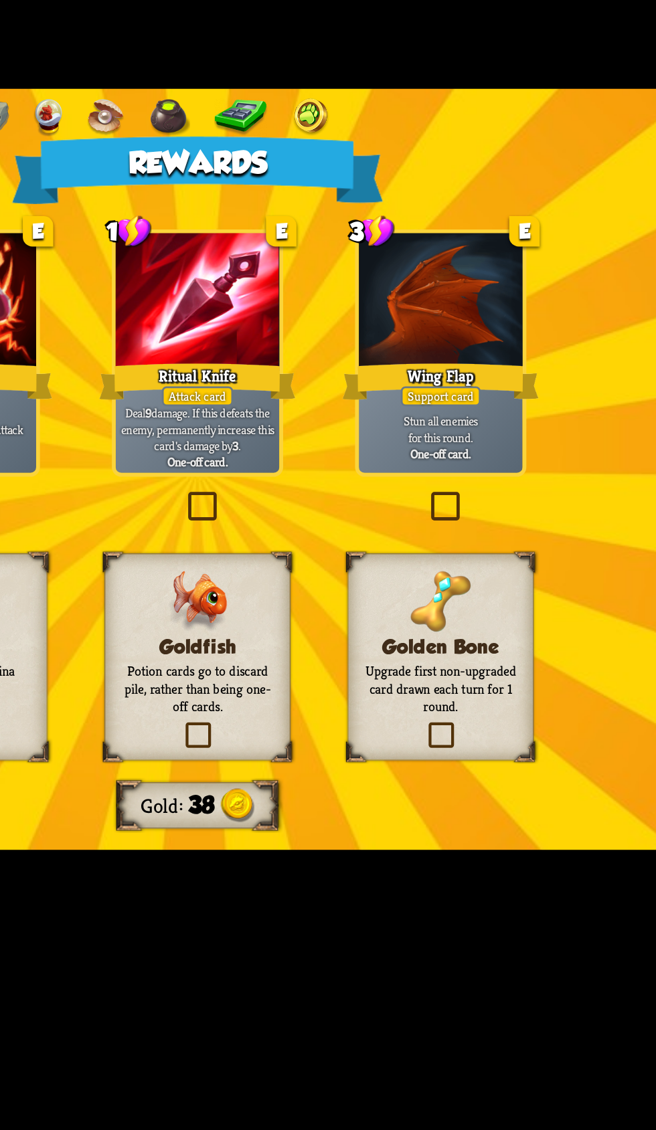
click at [331, 618] on img at bounding box center [328, 628] width 28 height 29
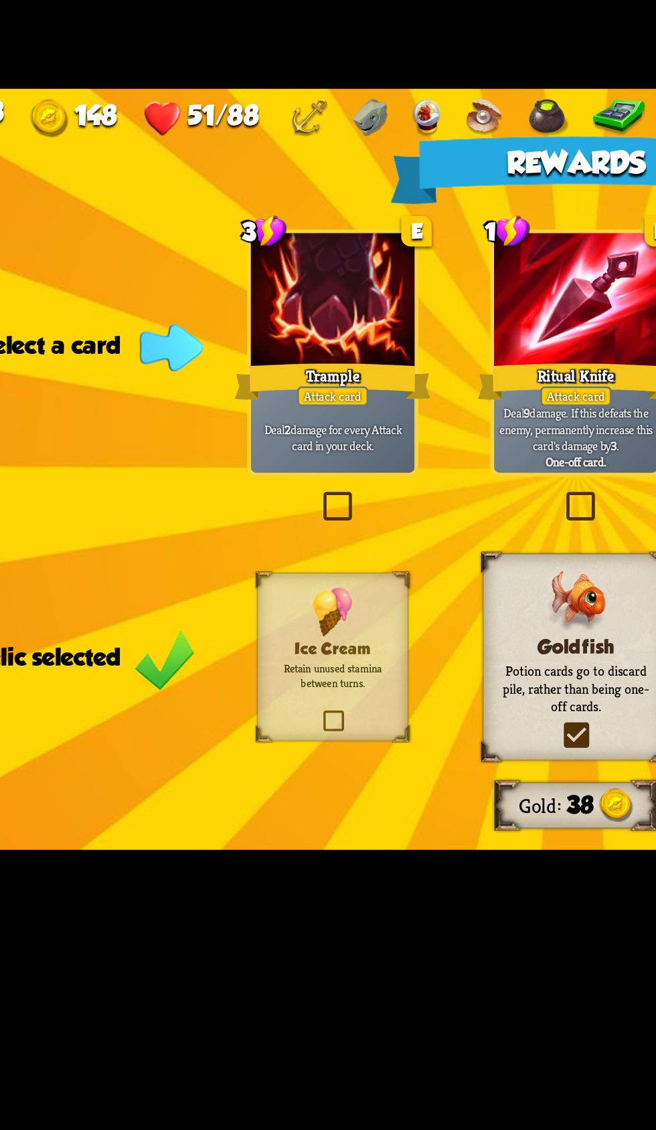
click at [308, 522] on div "Ritual Knife" at bounding box center [327, 522] width 95 height 21
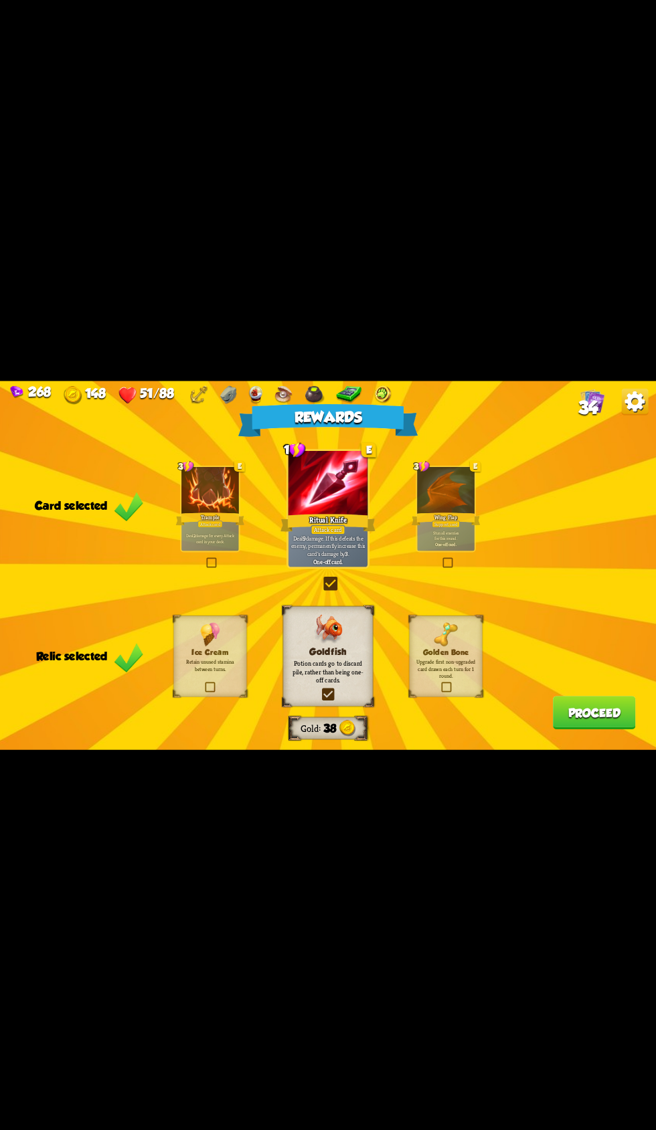
click at [468, 484] on div at bounding box center [446, 491] width 58 height 48
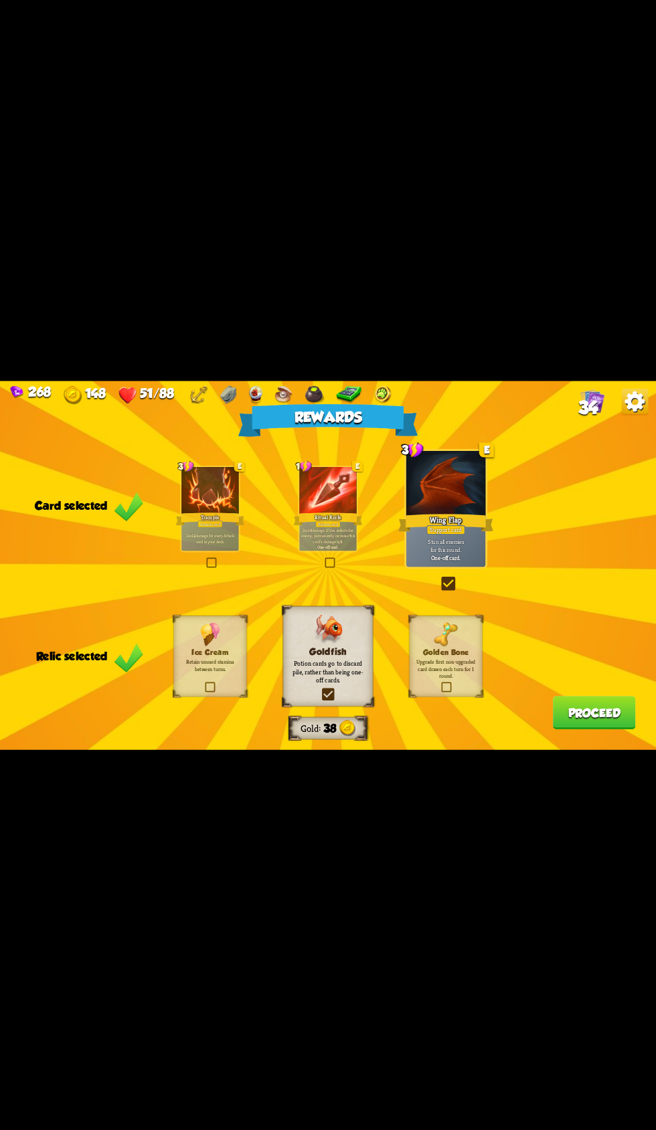
click at [591, 714] on button "Proceed" at bounding box center [594, 712] width 83 height 33
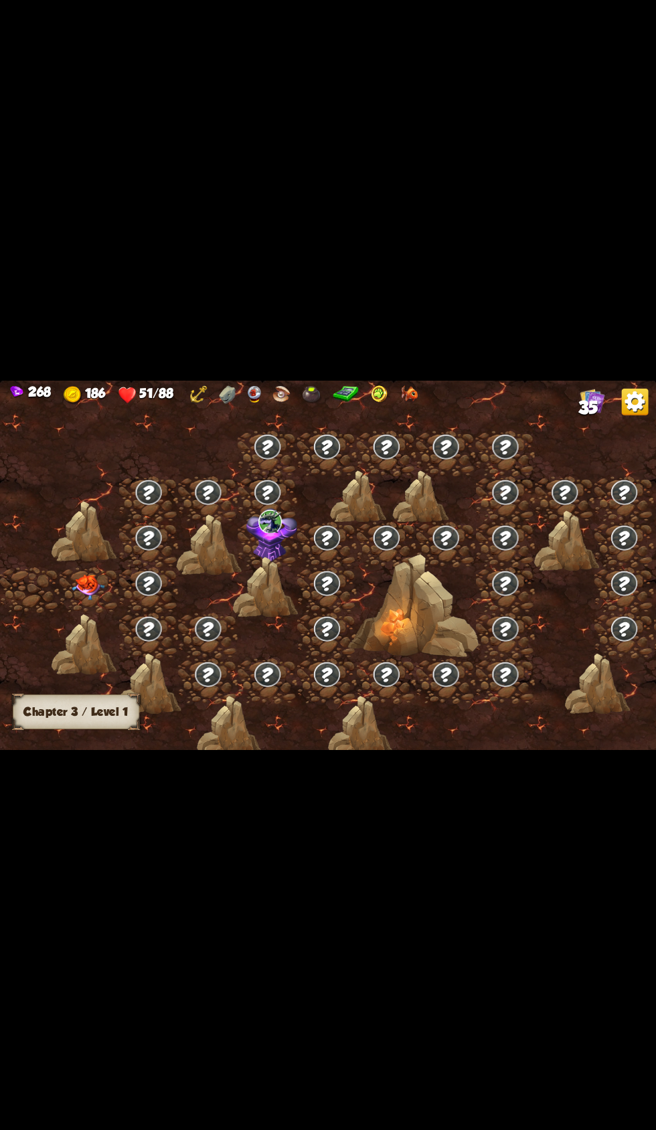
click at [64, 586] on div at bounding box center [90, 589] width 60 height 45
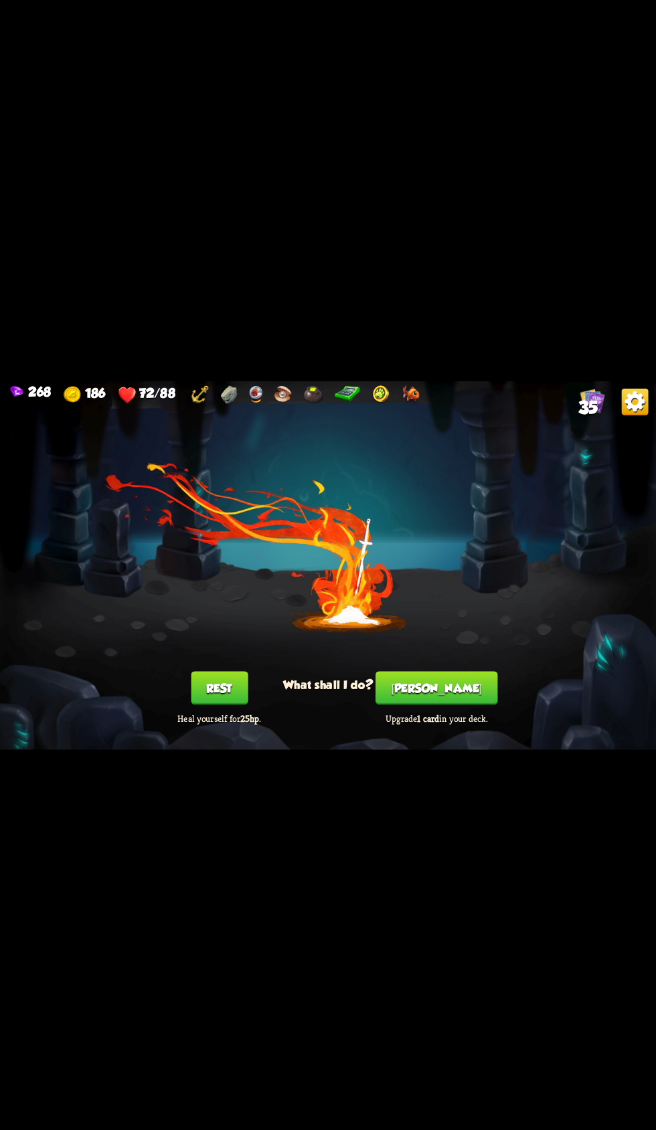
click at [422, 697] on button "[PERSON_NAME]" at bounding box center [436, 687] width 122 height 33
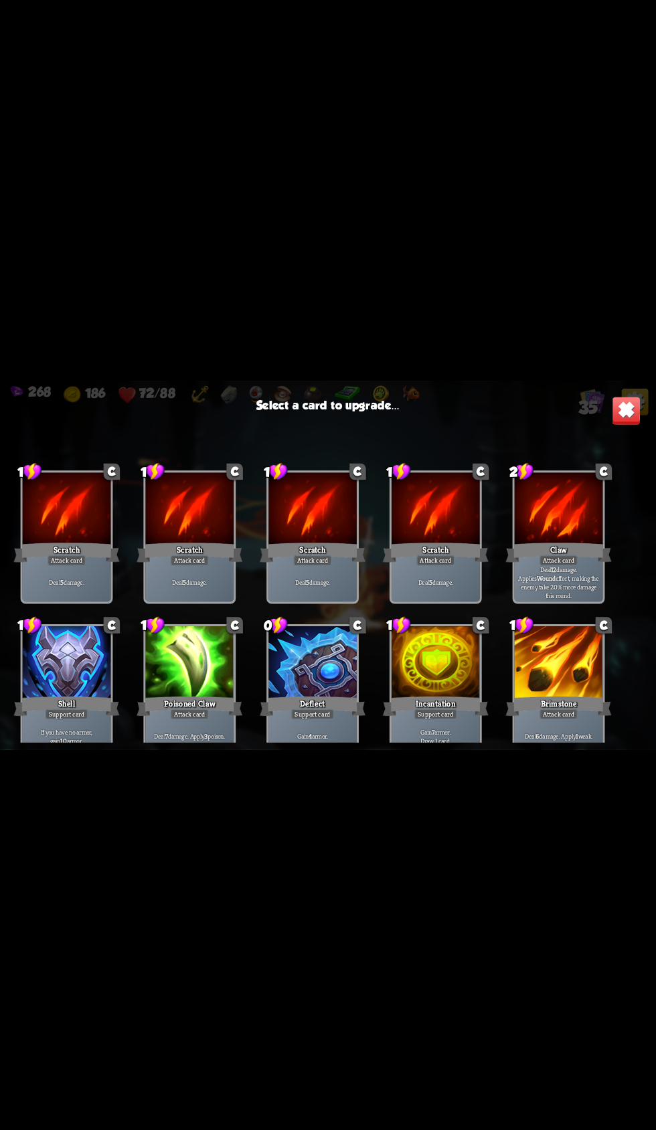
scroll to position [1023, 0]
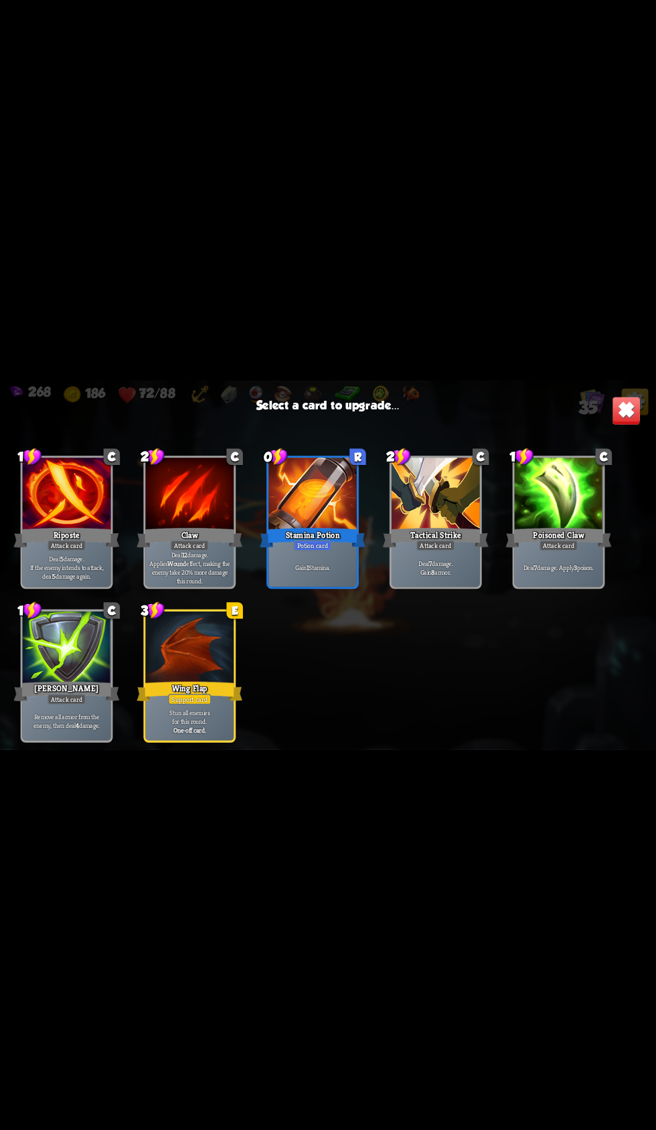
click at [163, 654] on div at bounding box center [189, 648] width 88 height 74
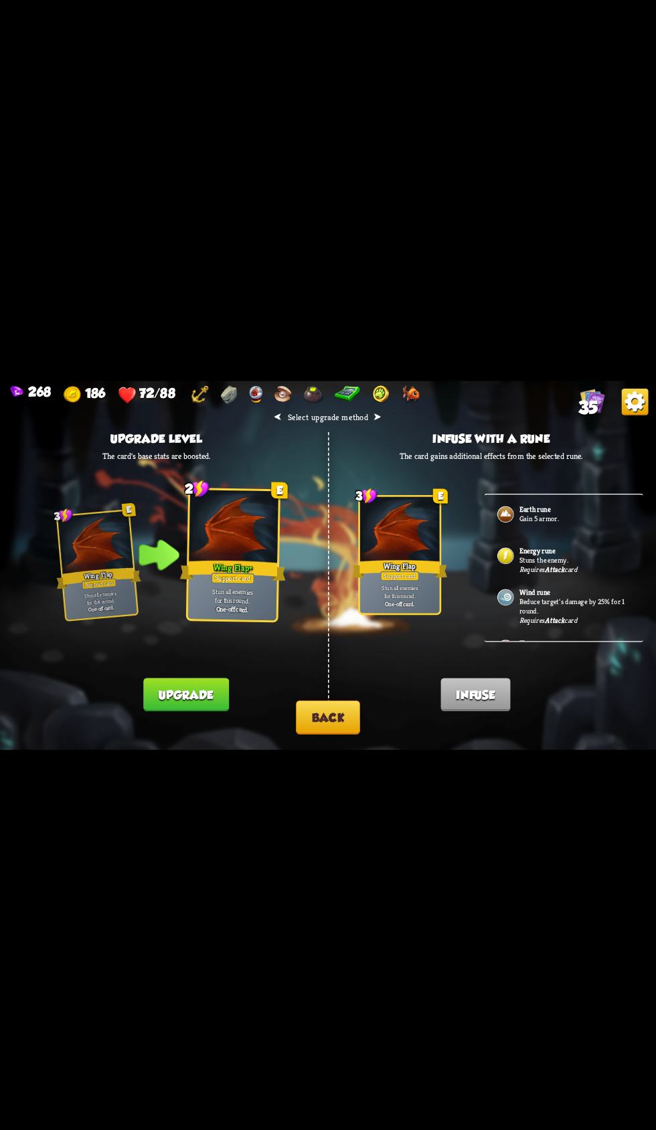
click at [148, 691] on button "Upgrade" at bounding box center [185, 694] width 85 height 33
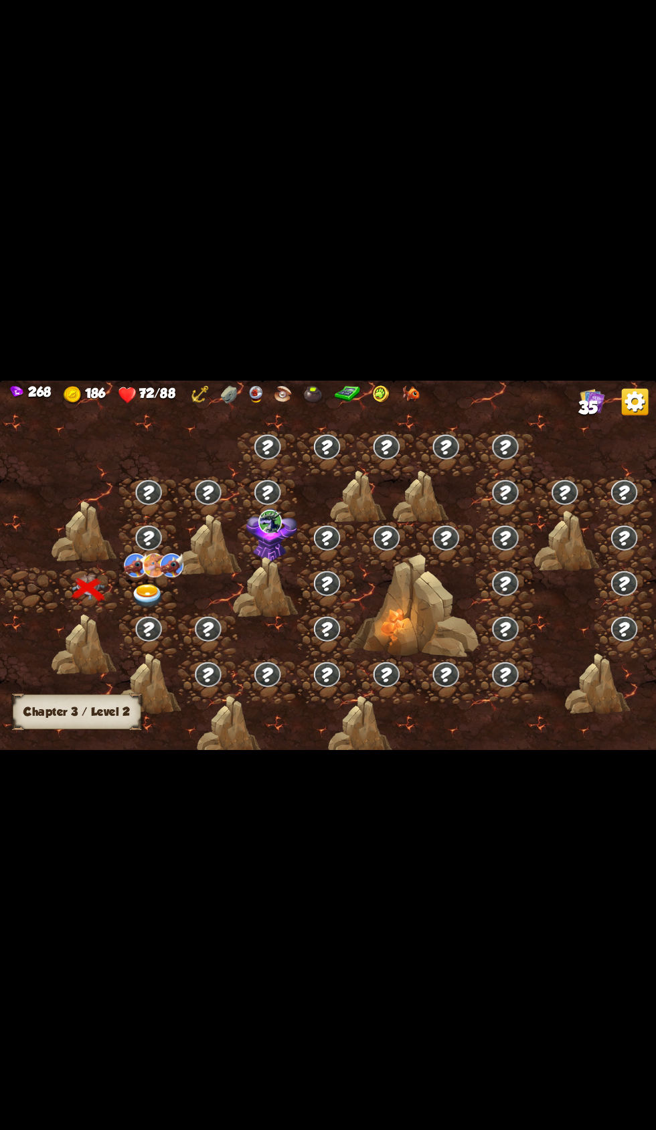
click at [141, 605] on img at bounding box center [147, 596] width 33 height 24
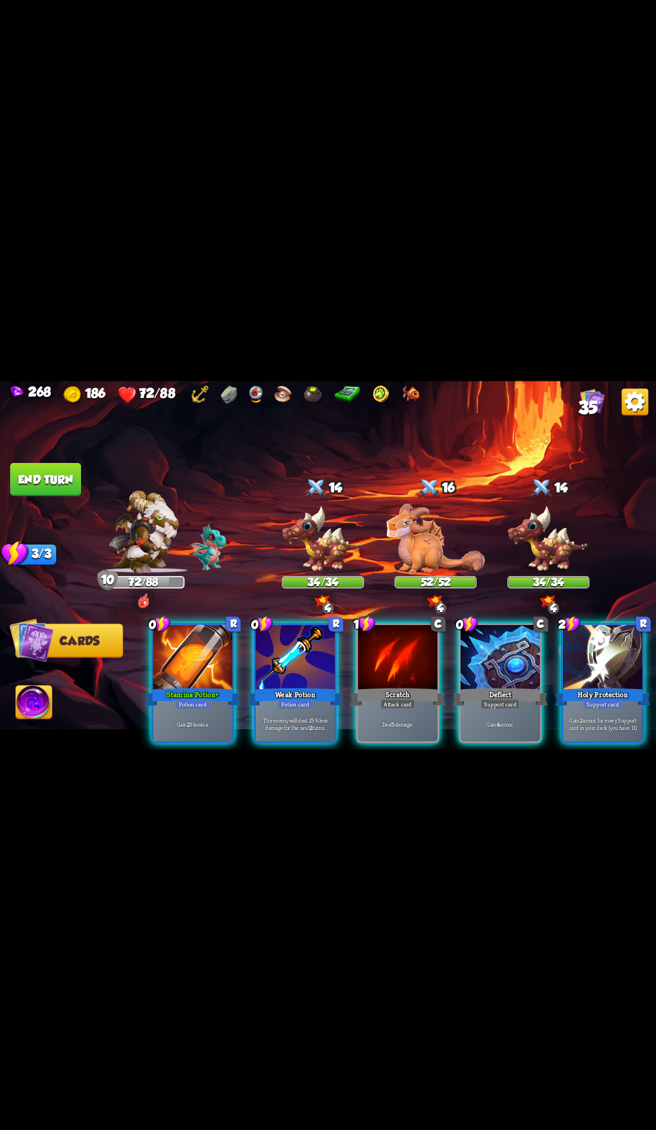
click at [278, 699] on div "Potion card" at bounding box center [295, 703] width 34 height 9
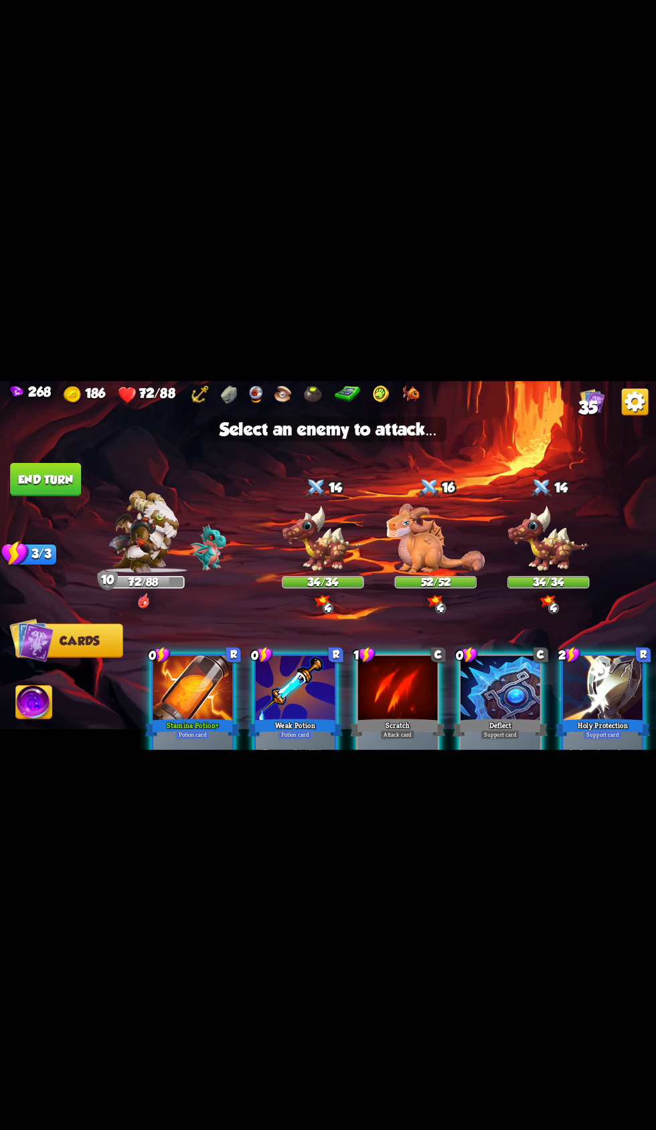
click at [449, 528] on img at bounding box center [435, 538] width 98 height 70
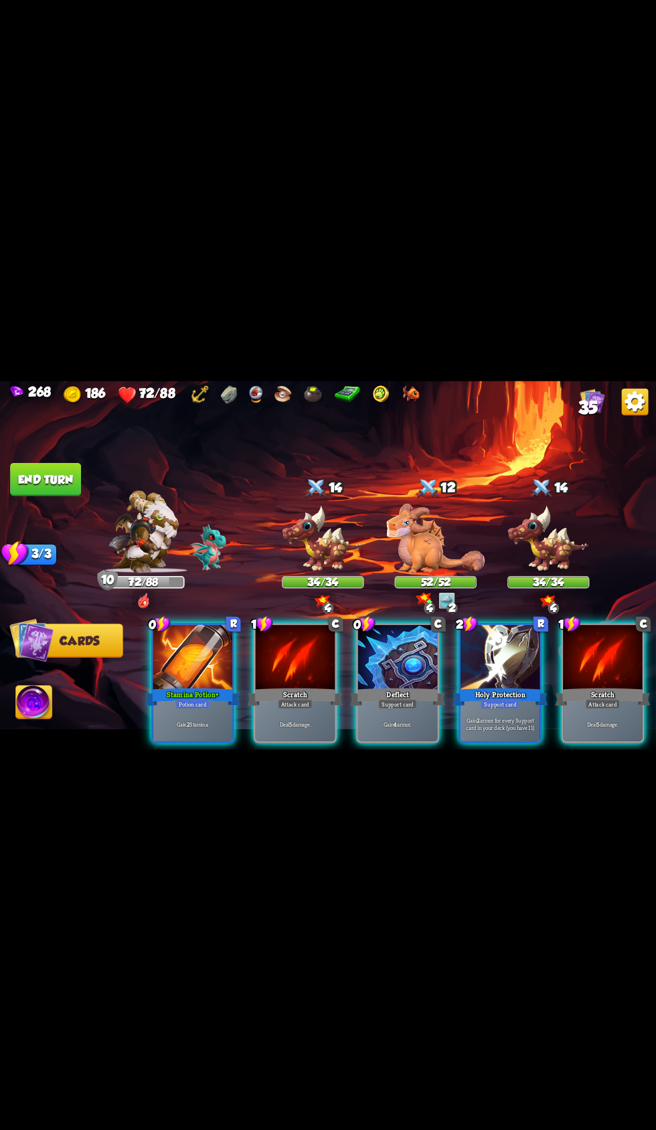
click at [165, 686] on div "Stamina Potion+" at bounding box center [192, 696] width 95 height 21
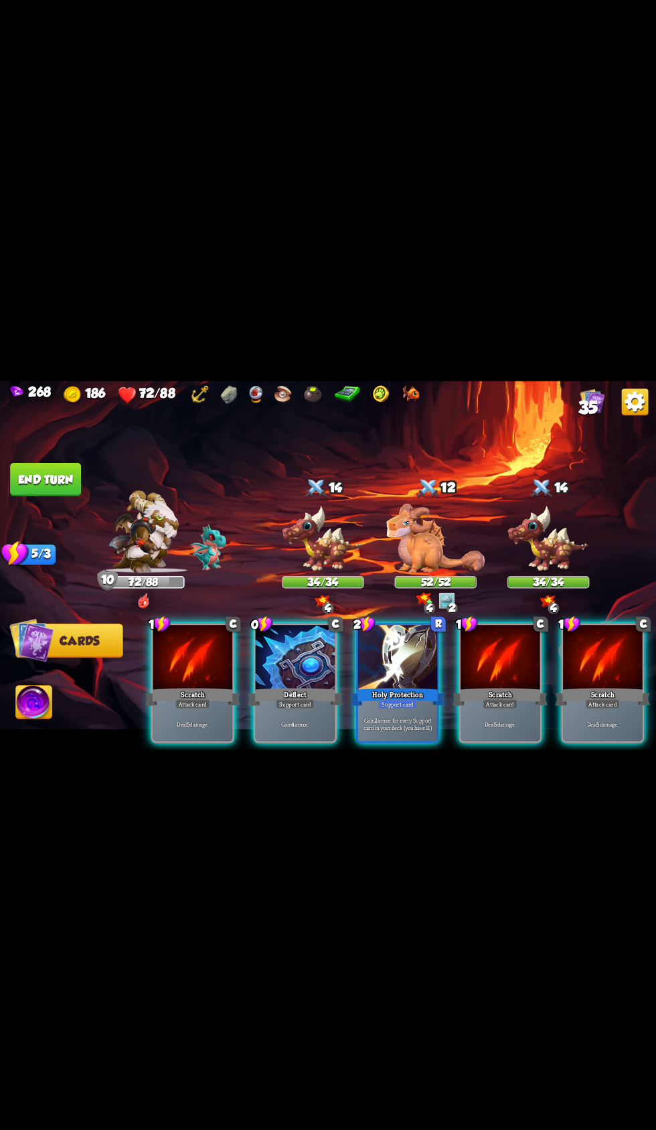
click at [290, 669] on div at bounding box center [296, 658] width 80 height 67
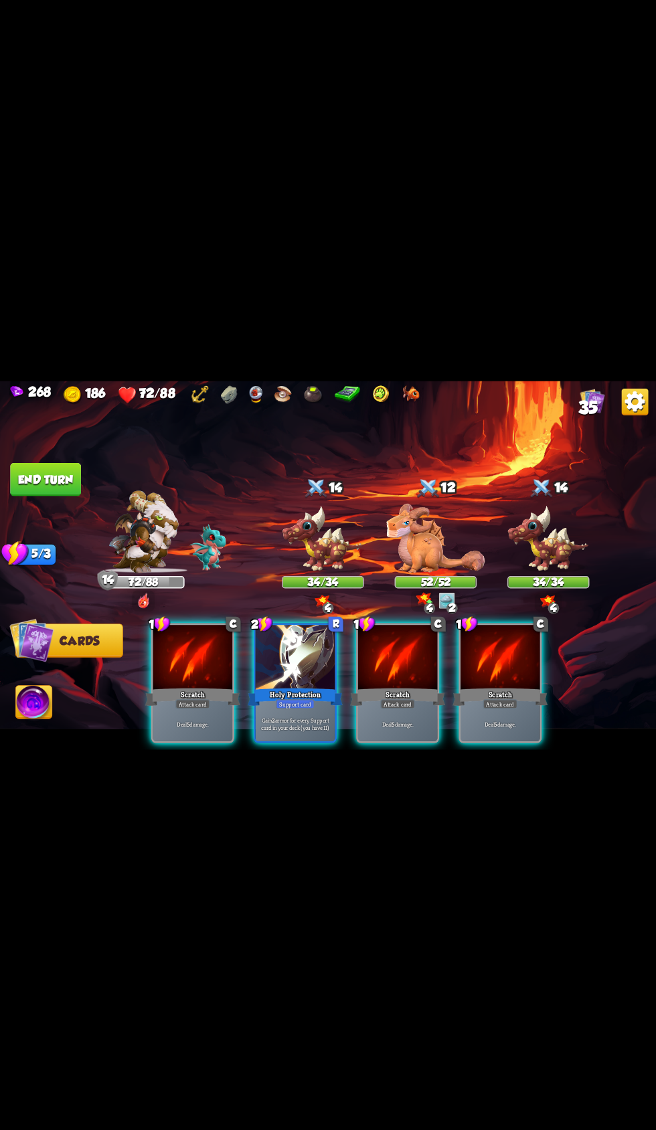
click at [262, 654] on div at bounding box center [296, 658] width 80 height 67
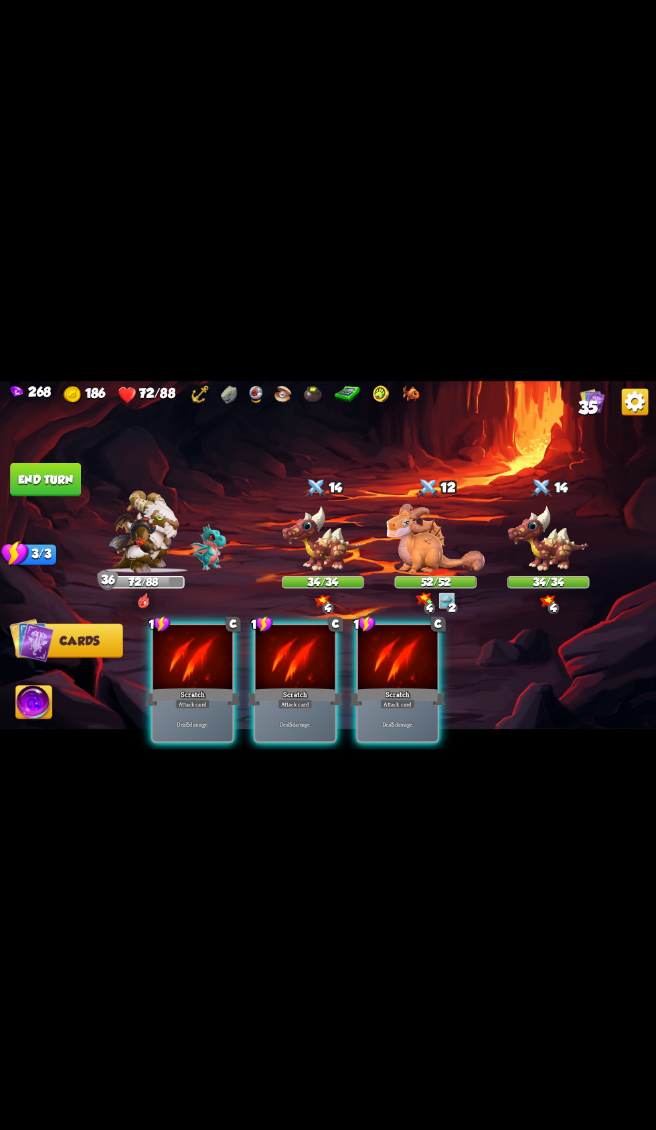
click at [267, 664] on div at bounding box center [296, 658] width 80 height 67
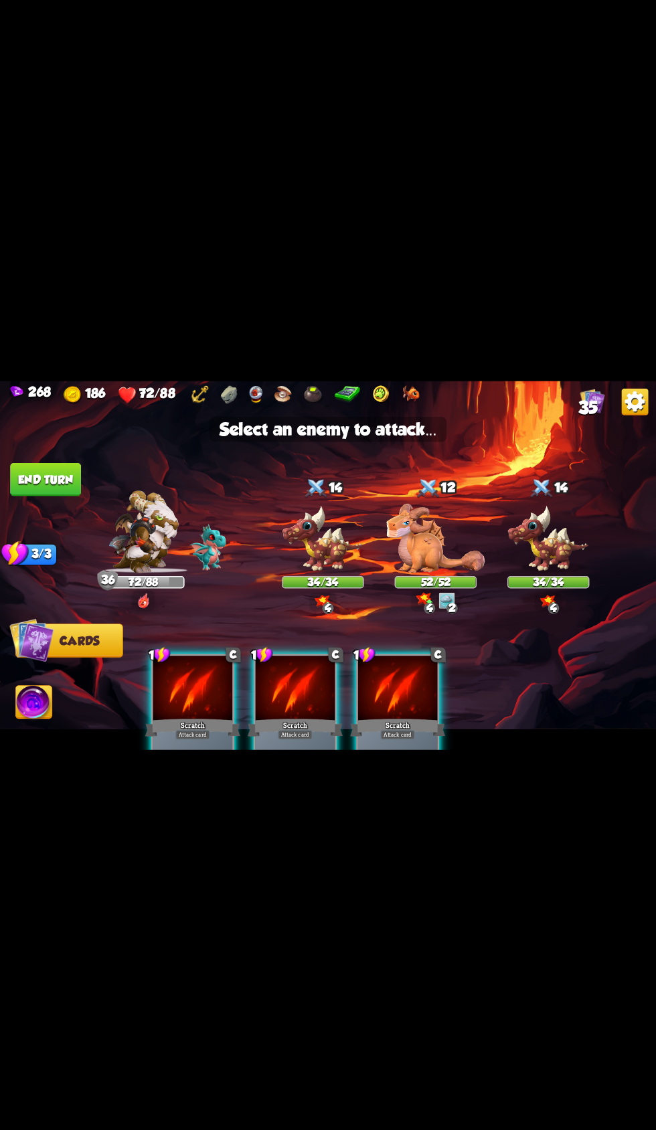
click at [298, 582] on div "34/34" at bounding box center [323, 582] width 80 height 10
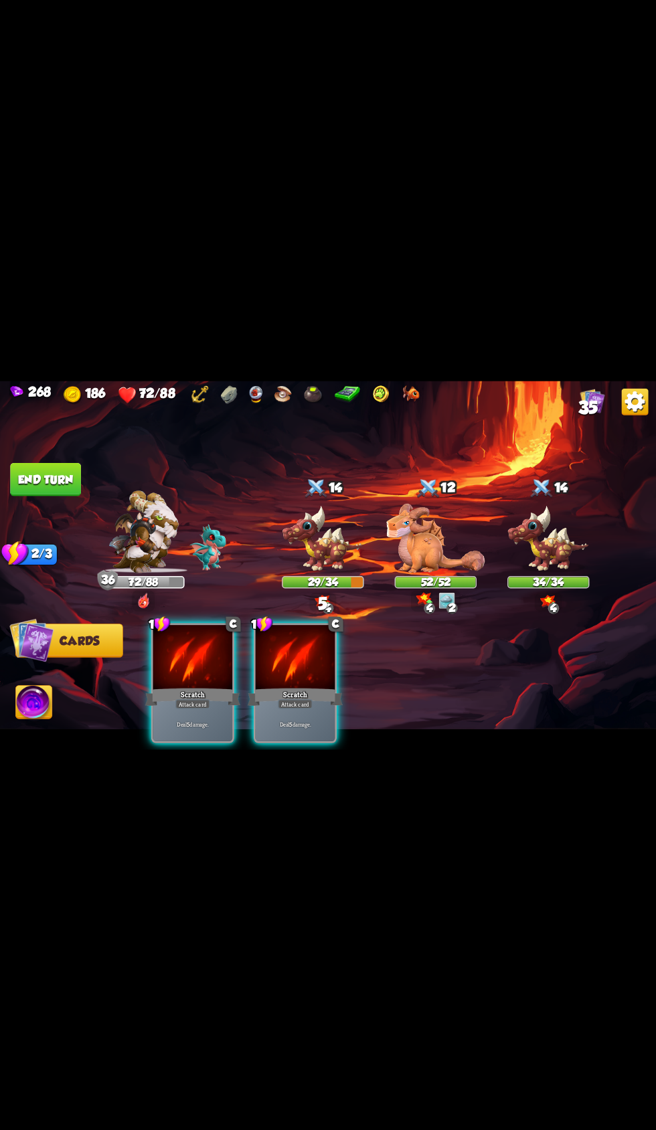
click at [266, 666] on div at bounding box center [296, 658] width 80 height 67
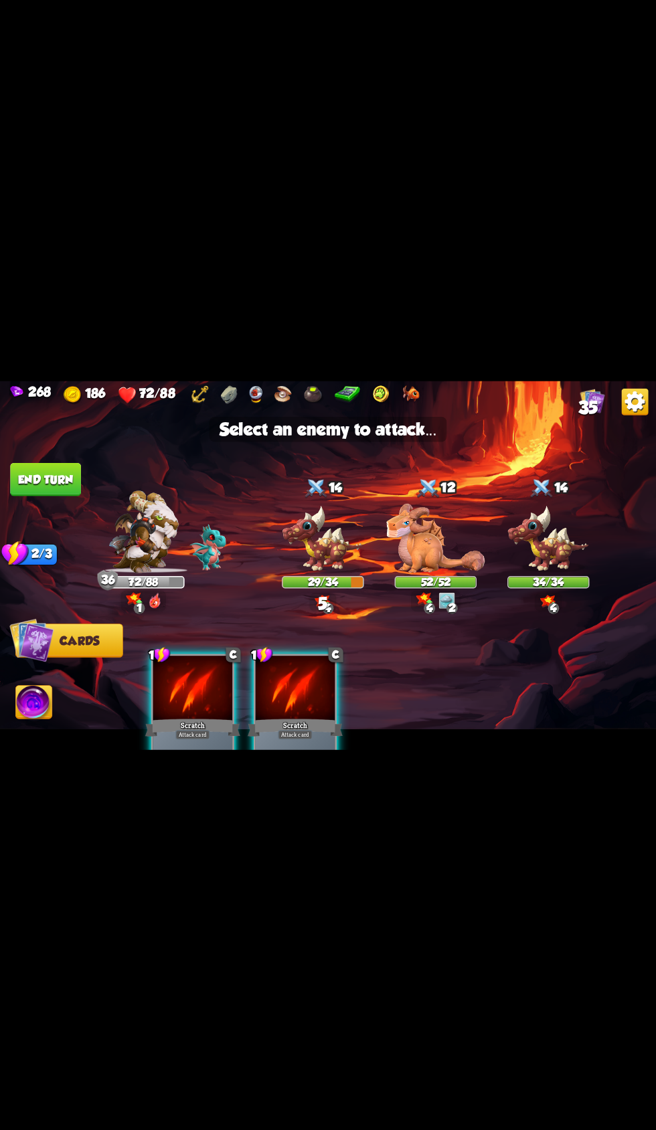
click at [298, 526] on img at bounding box center [323, 539] width 82 height 68
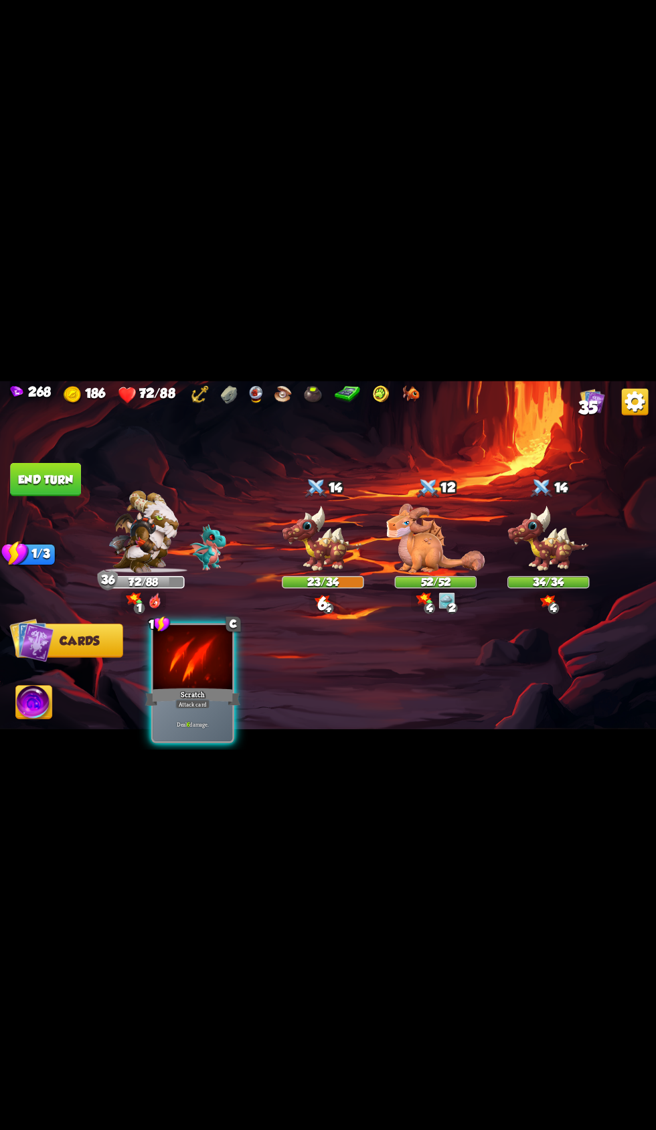
click at [172, 686] on div "Scratch" at bounding box center [192, 696] width 95 height 21
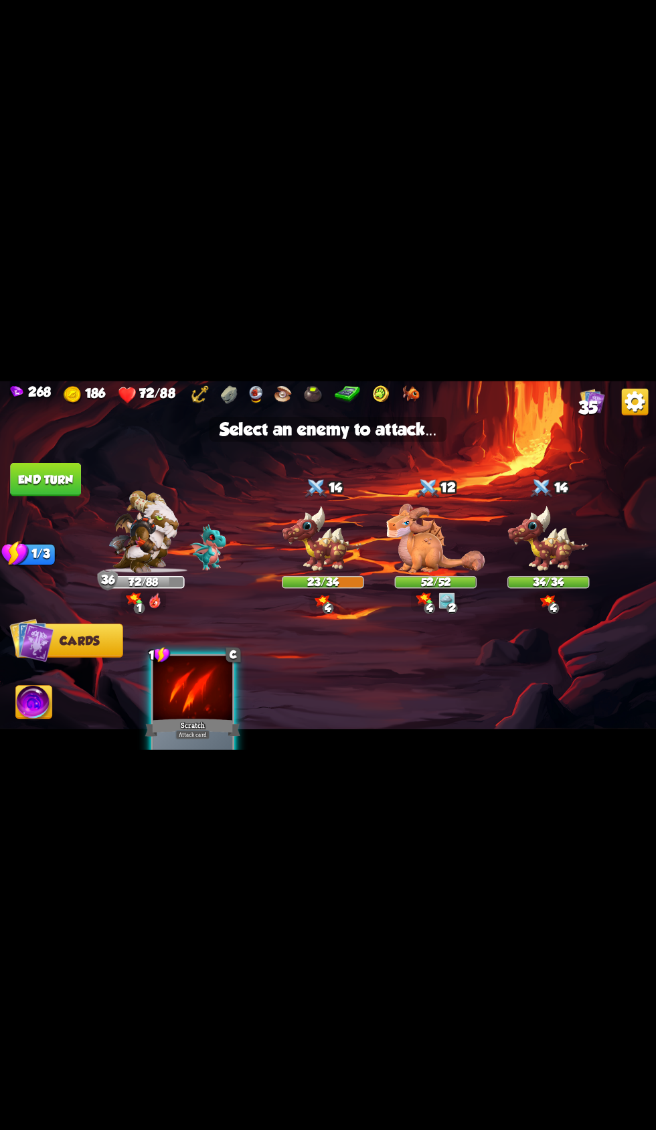
click at [283, 529] on img at bounding box center [323, 539] width 82 height 68
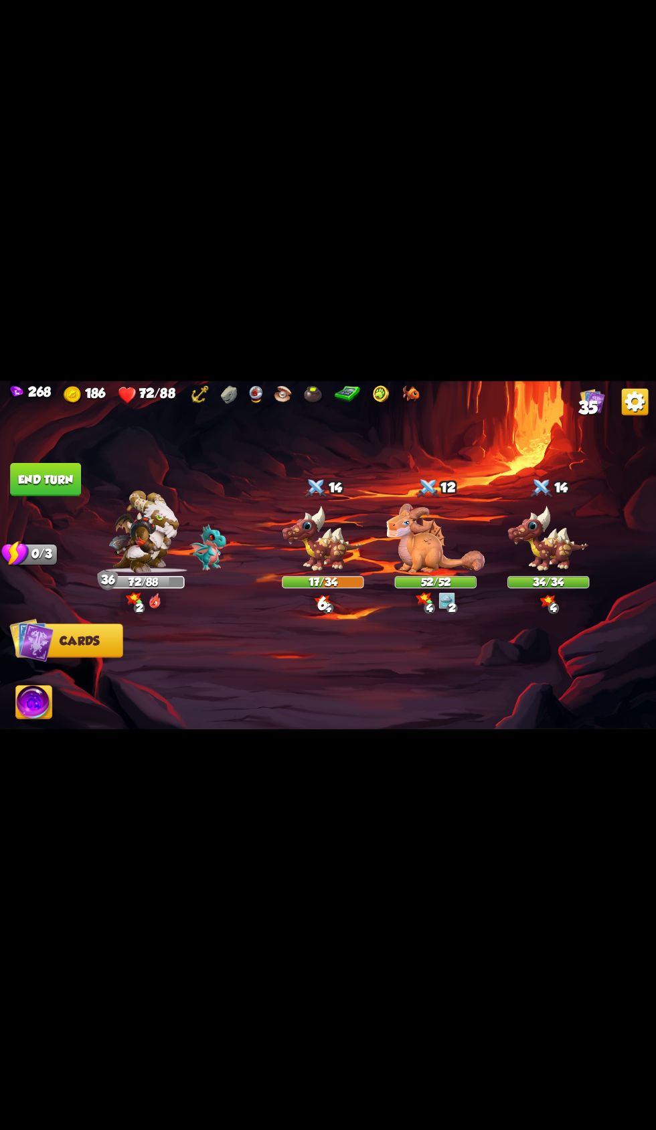
click at [58, 479] on button "End turn" at bounding box center [45, 478] width 71 height 33
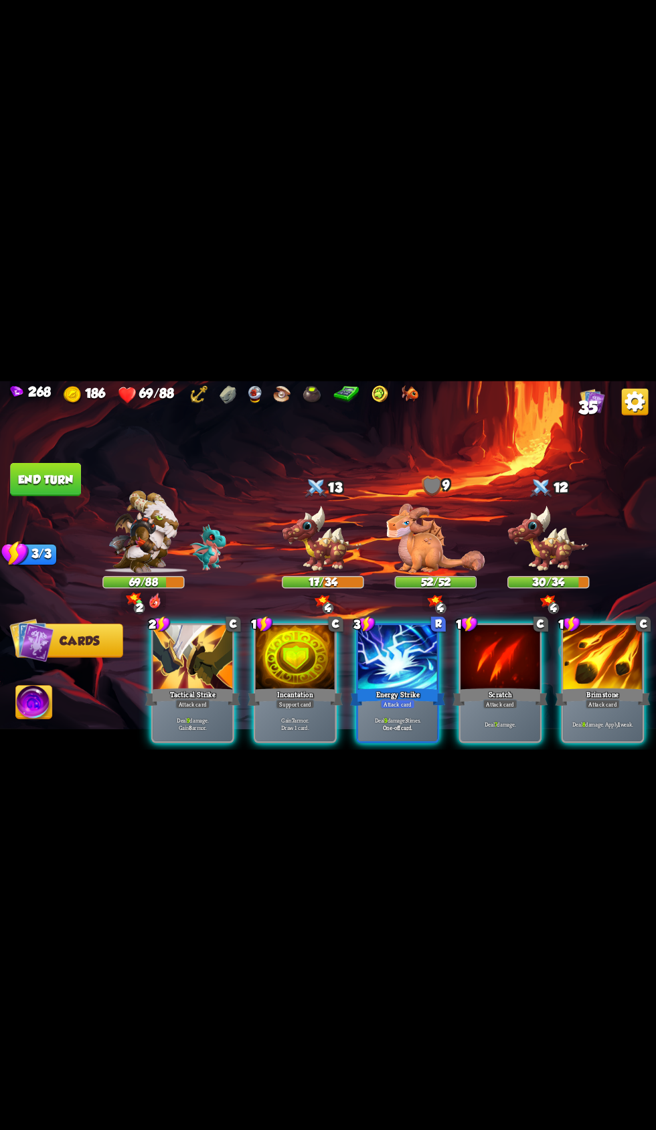
click at [379, 660] on div at bounding box center [398, 658] width 80 height 67
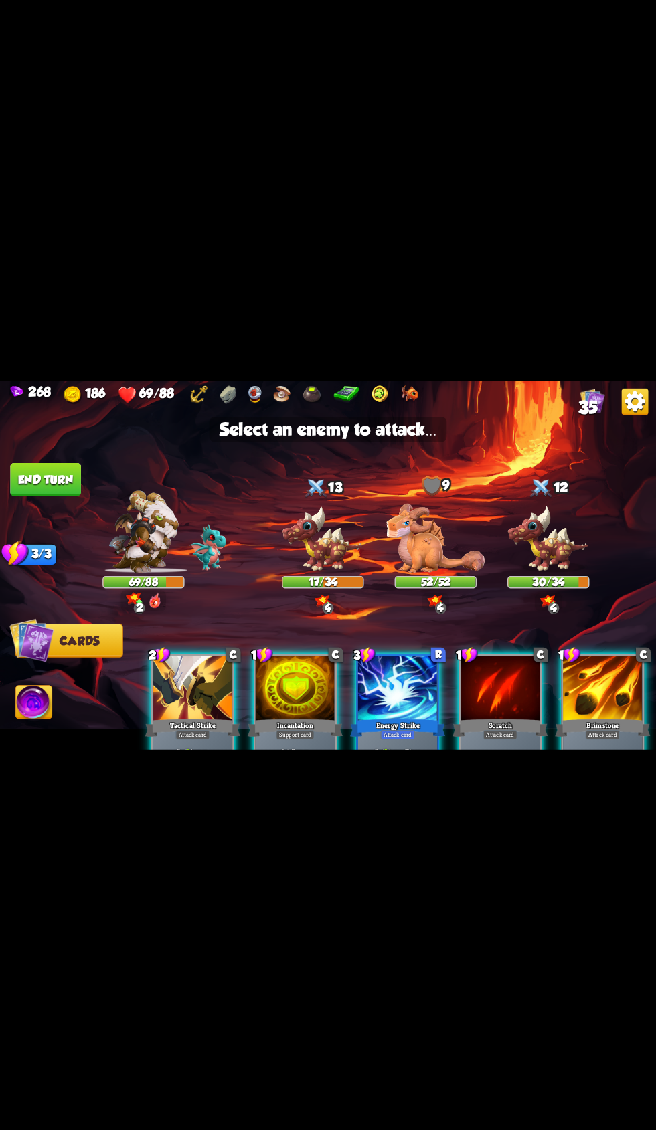
click at [286, 490] on div "13" at bounding box center [323, 489] width 82 height 27
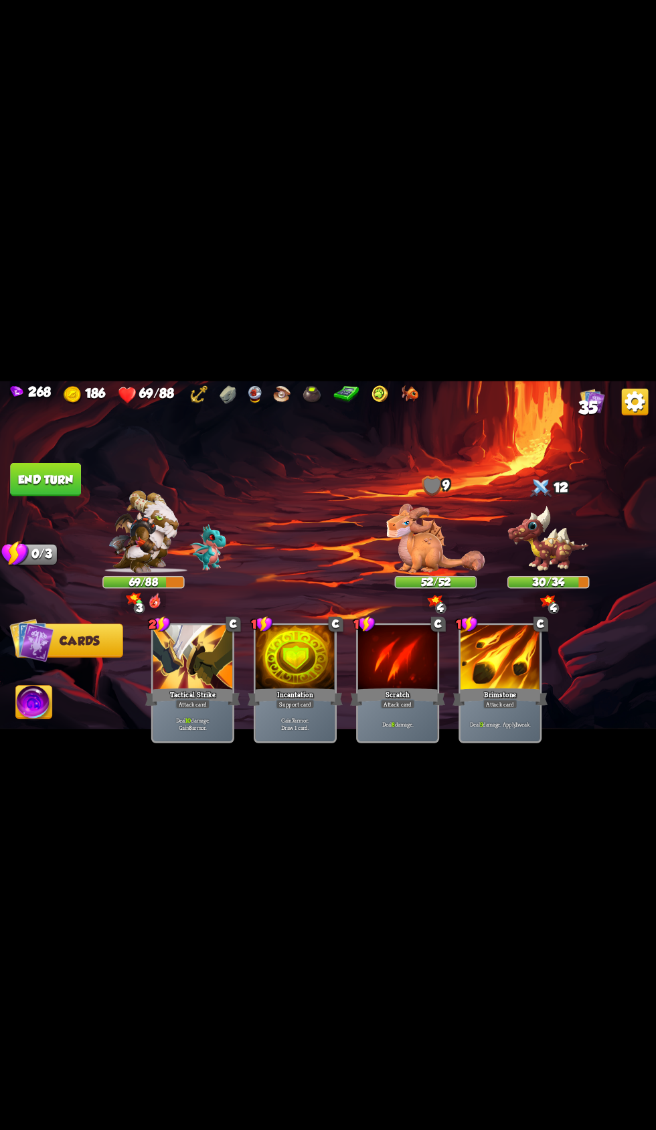
click at [54, 468] on button "End turn" at bounding box center [45, 478] width 71 height 33
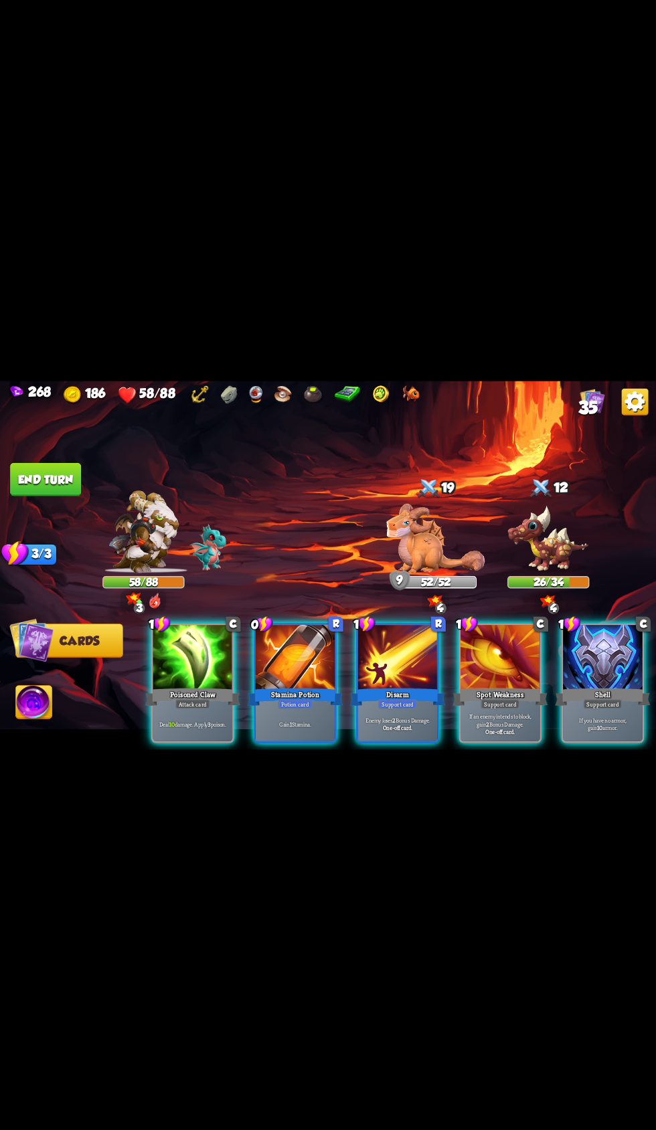
click at [405, 686] on div "Disarm" at bounding box center [397, 696] width 95 height 21
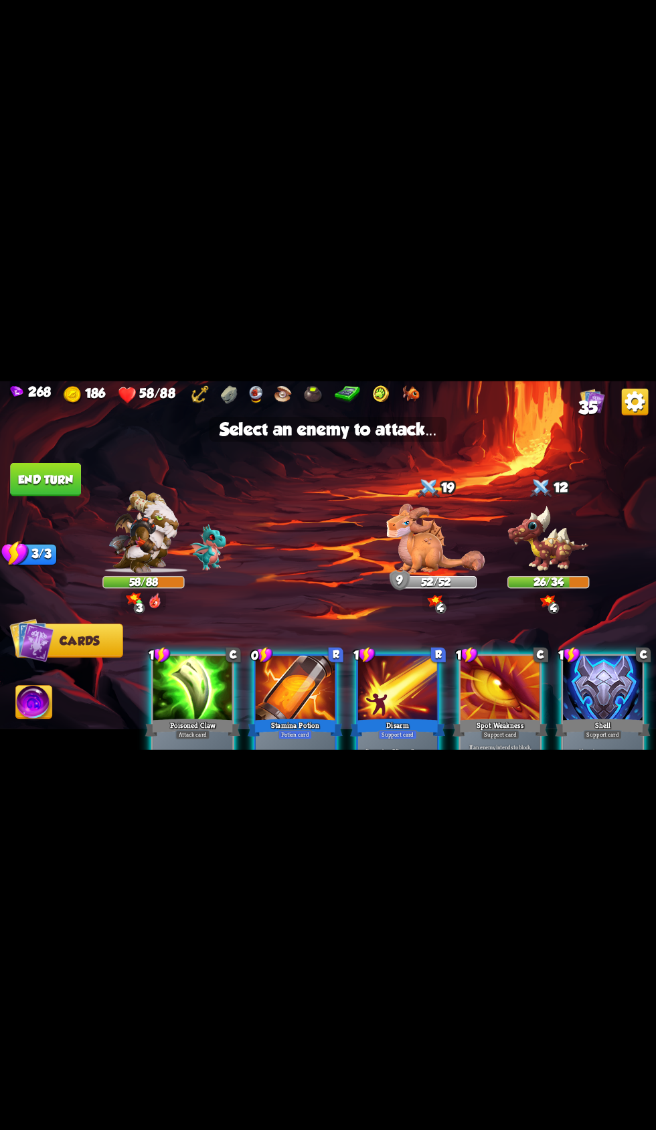
click at [427, 545] on img at bounding box center [435, 538] width 98 height 70
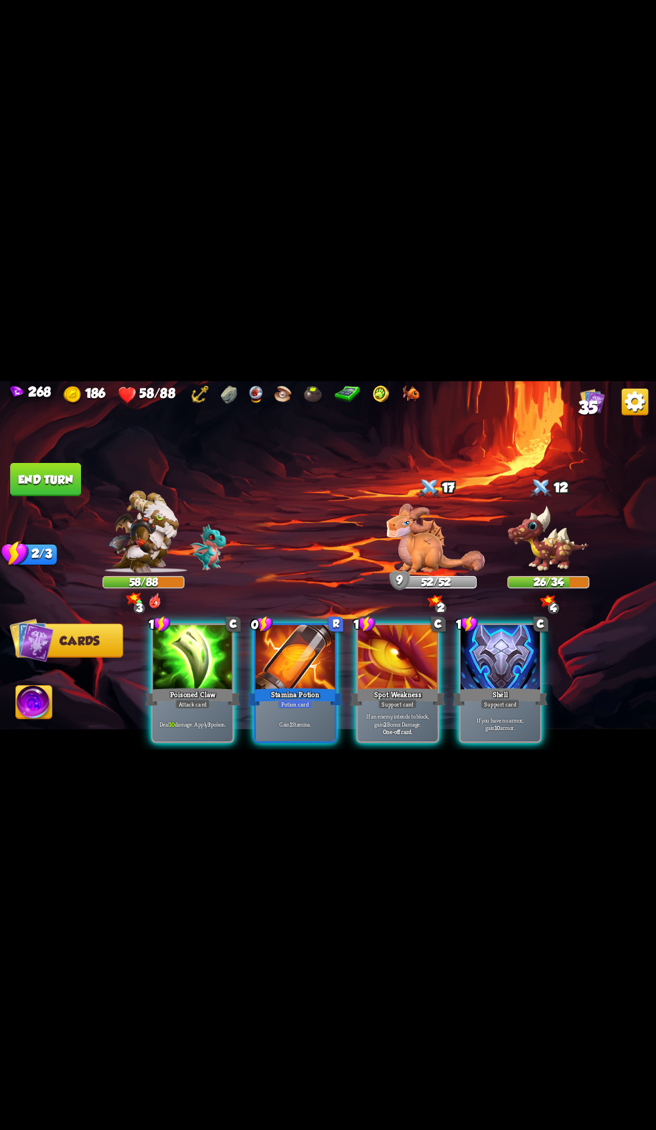
click at [515, 699] on div "Support card" at bounding box center [499, 703] width 39 height 9
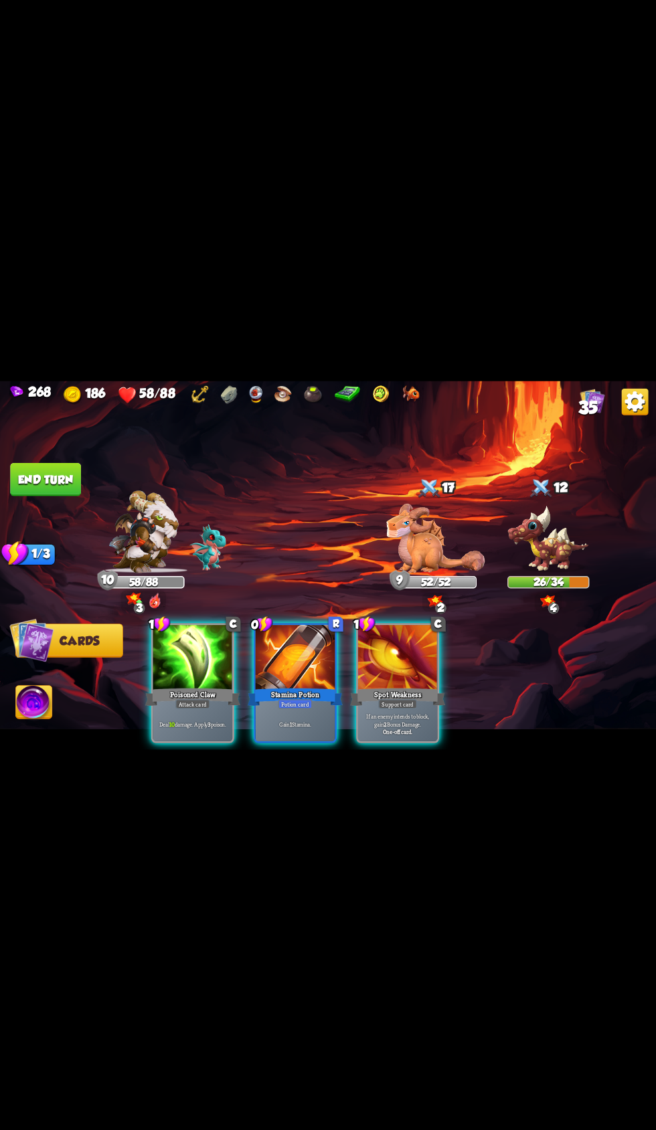
click at [183, 661] on div at bounding box center [193, 658] width 80 height 67
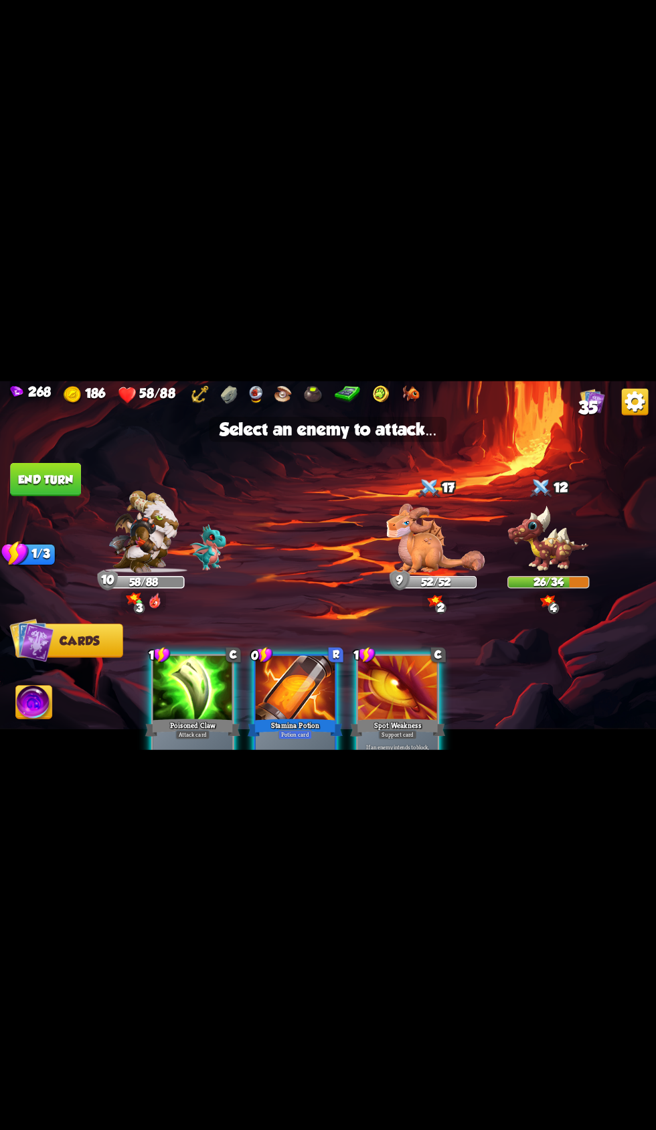
click at [520, 500] on div "12" at bounding box center [548, 489] width 82 height 27
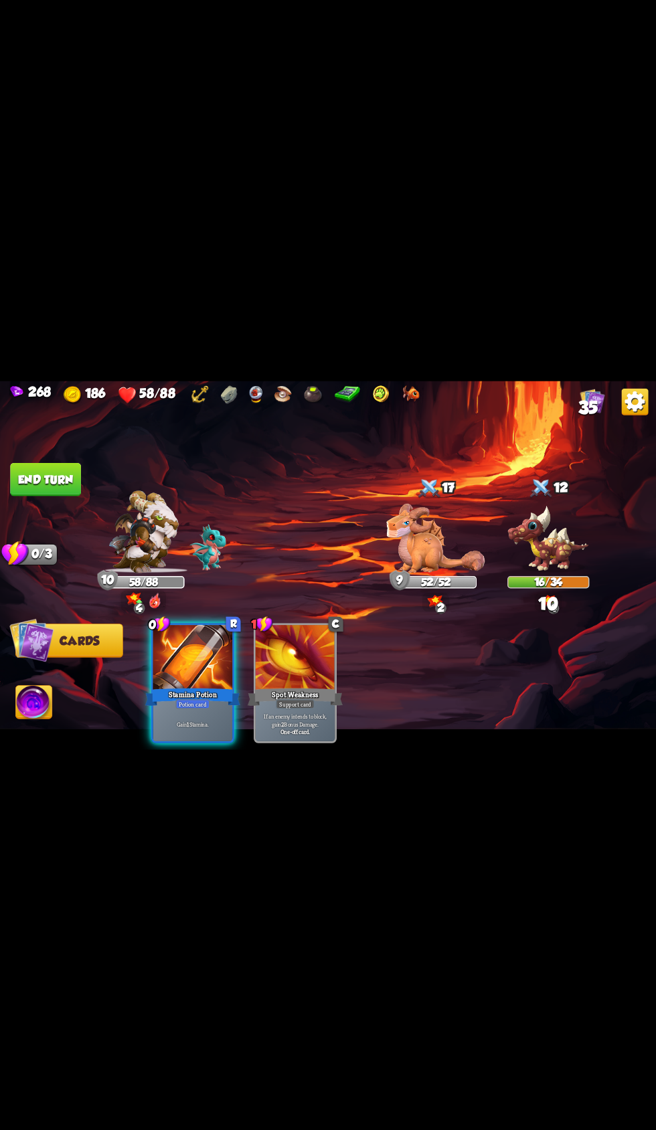
click at [76, 478] on button "End turn" at bounding box center [45, 478] width 71 height 33
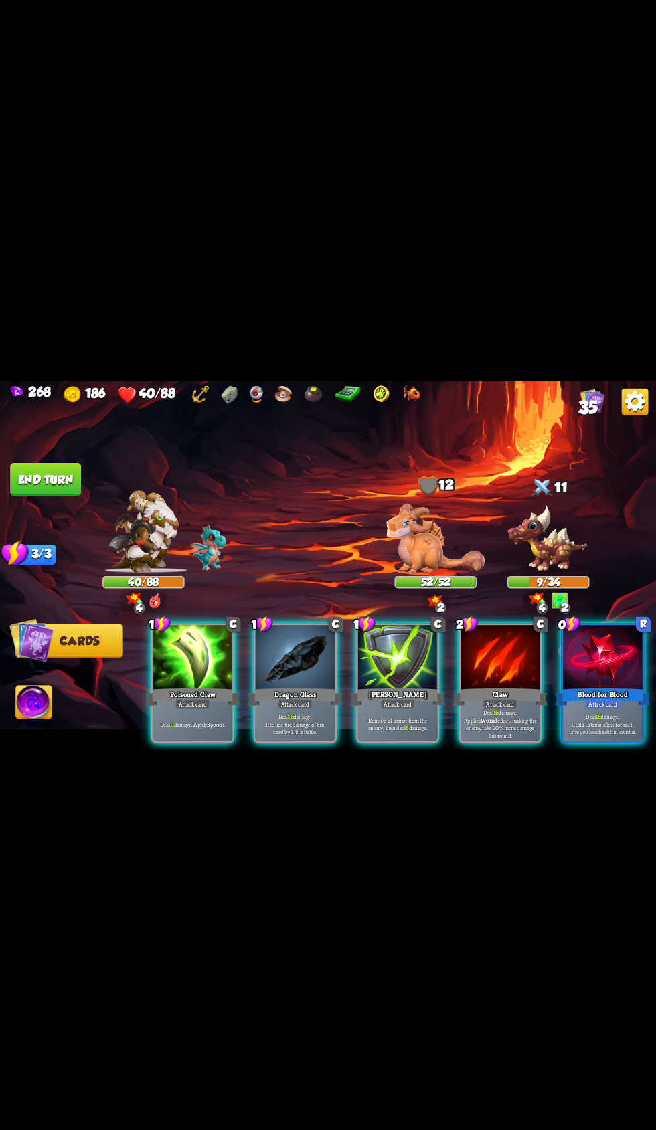
click at [485, 657] on div at bounding box center [500, 658] width 80 height 67
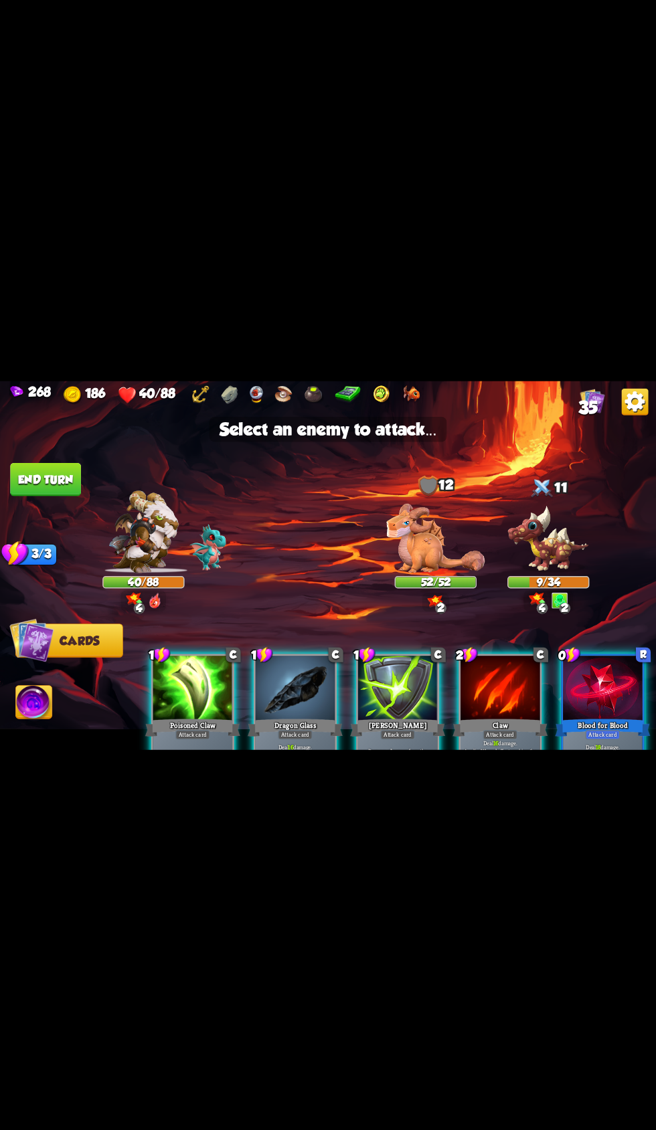
click at [434, 535] on img at bounding box center [435, 538] width 98 height 70
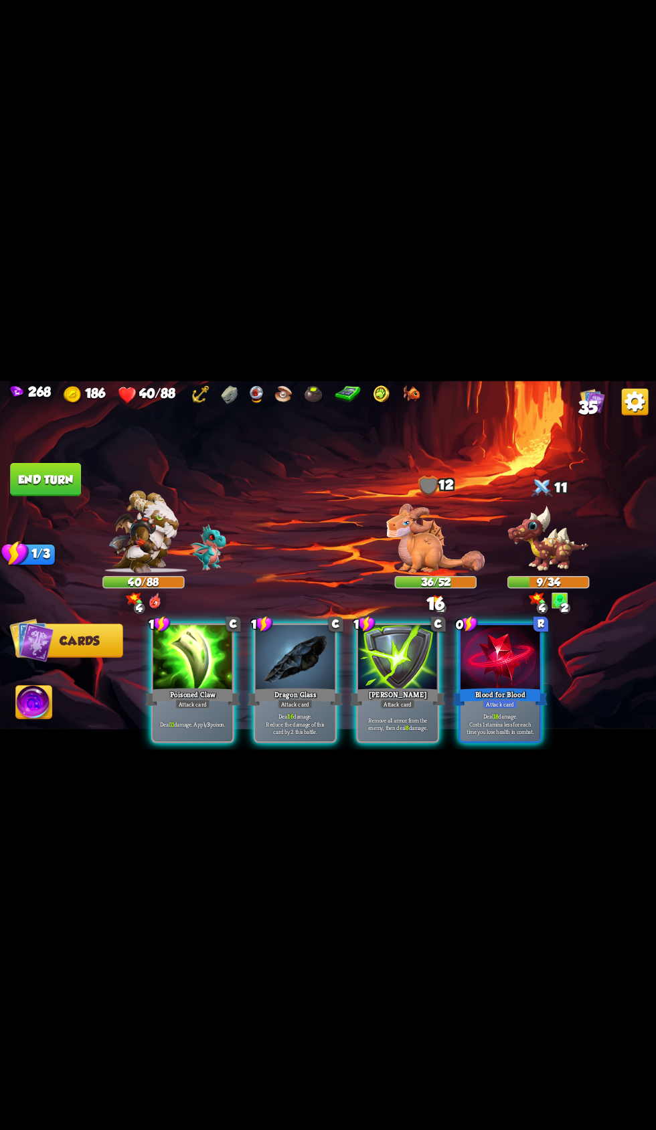
click at [295, 643] on div at bounding box center [296, 658] width 80 height 67
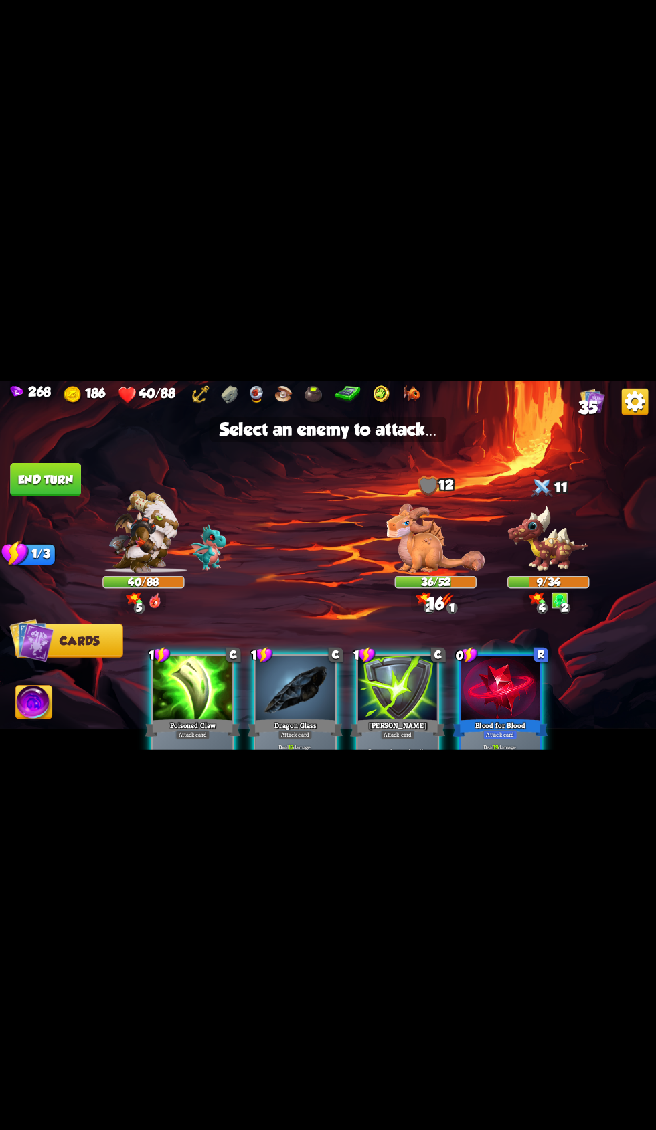
click at [522, 553] on img at bounding box center [548, 539] width 82 height 68
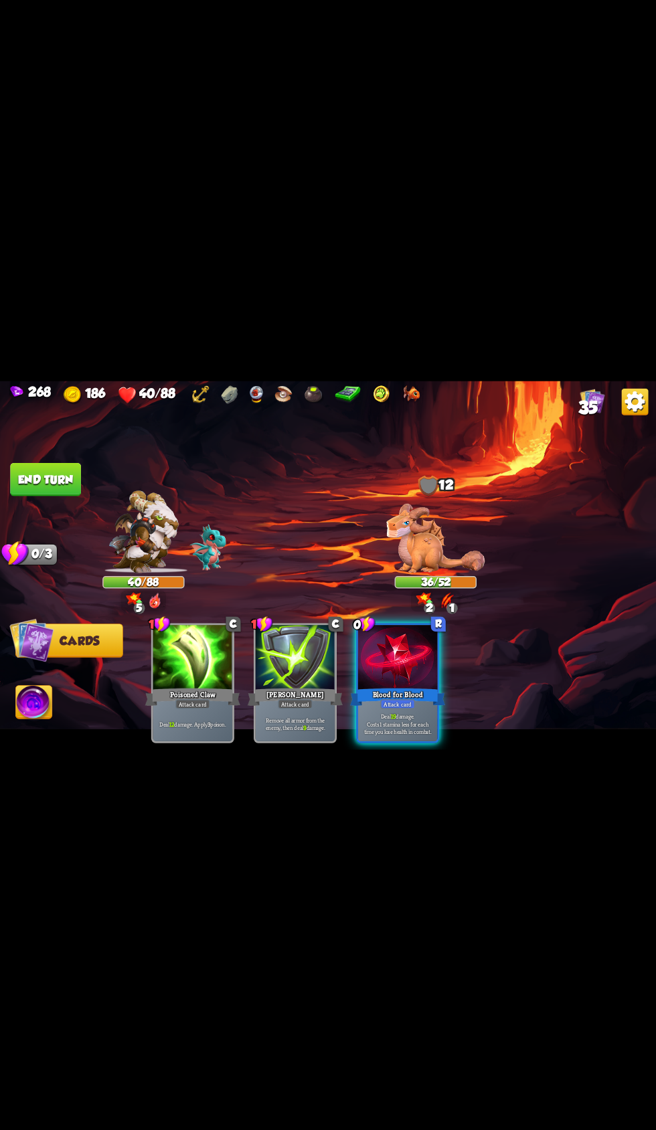
click at [417, 692] on div "Blood for Blood" at bounding box center [397, 696] width 95 height 21
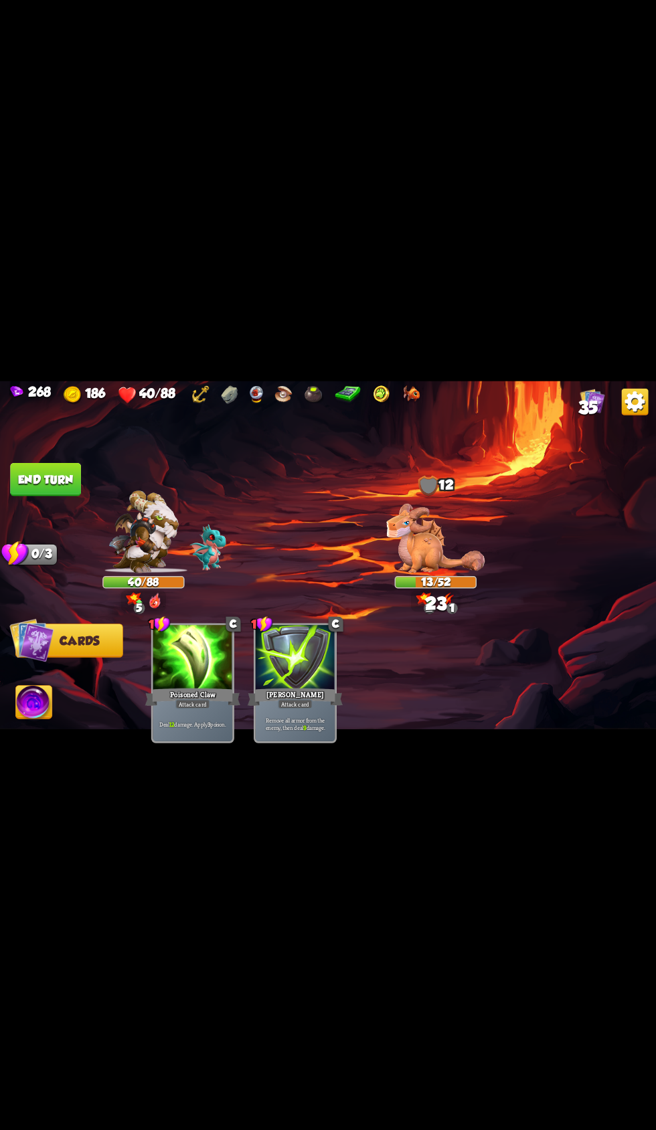
click at [75, 472] on button "End turn" at bounding box center [45, 478] width 71 height 33
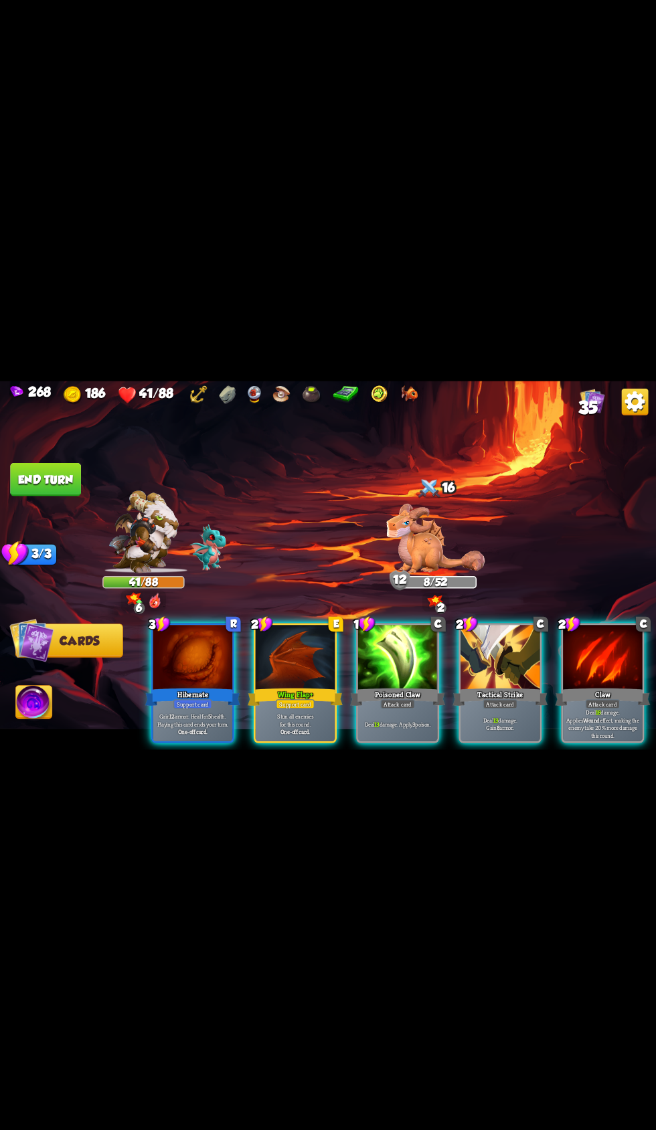
click at [51, 700] on img at bounding box center [34, 703] width 36 height 37
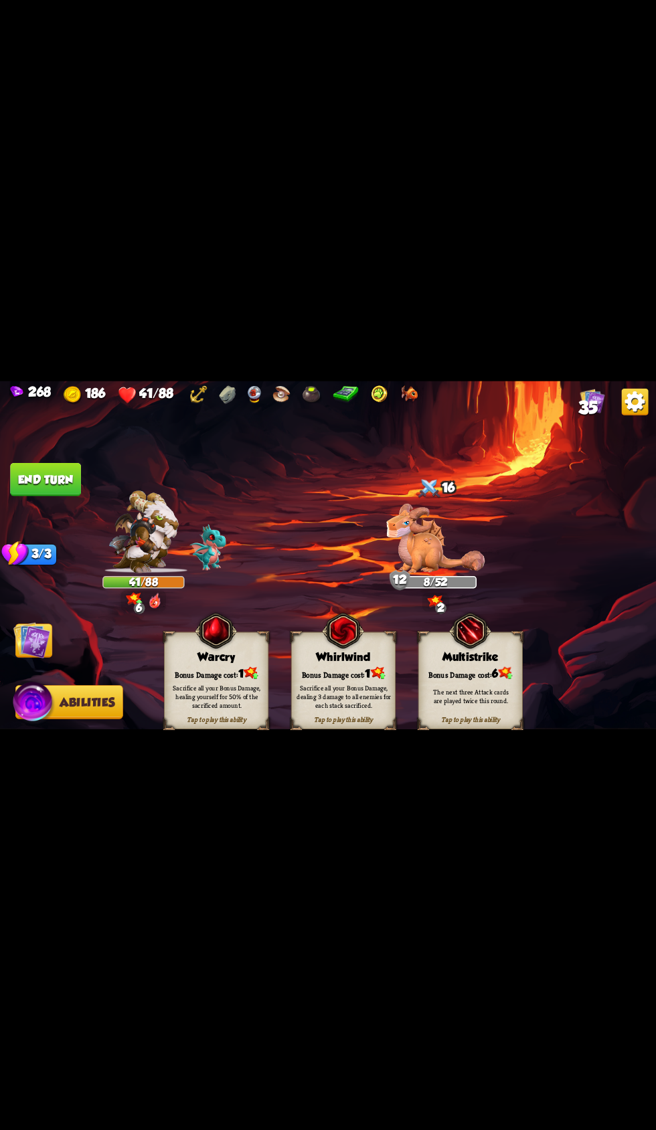
click at [193, 651] on div "Warcry" at bounding box center [217, 656] width 104 height 13
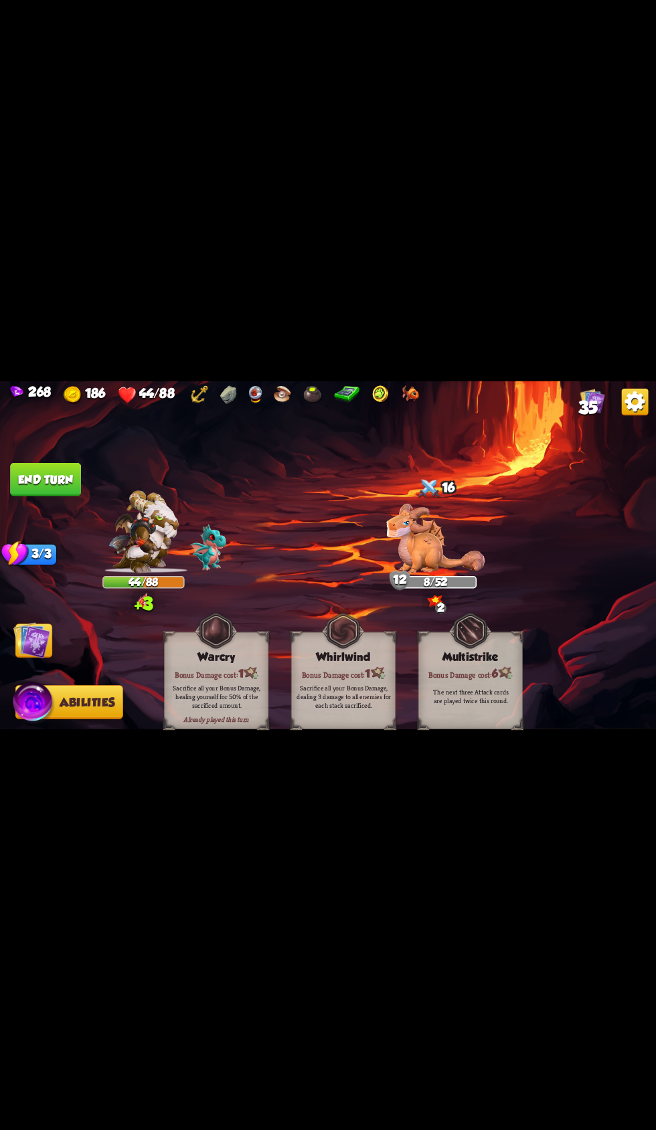
click at [41, 629] on img at bounding box center [31, 640] width 37 height 37
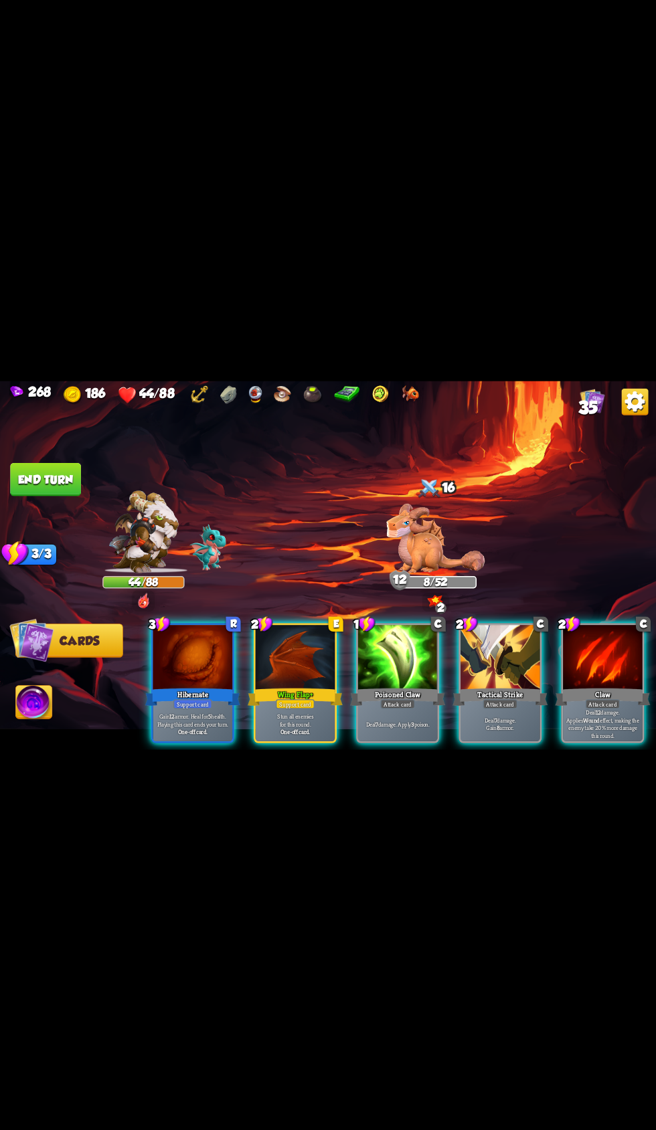
click at [167, 652] on div at bounding box center [193, 658] width 80 height 67
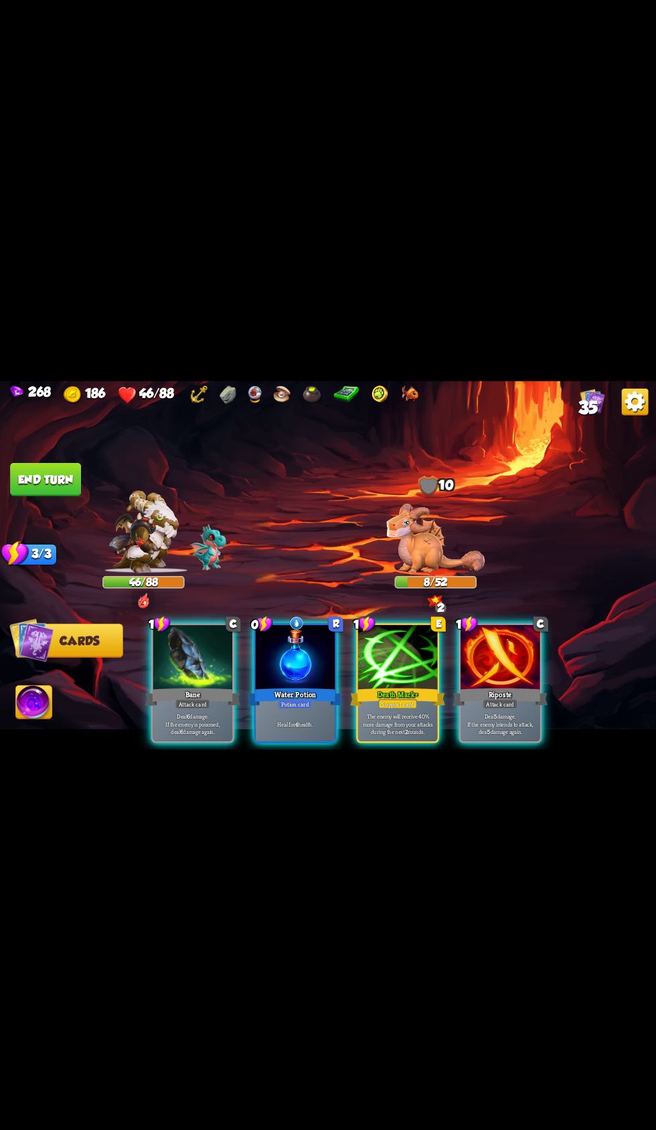
click at [295, 652] on div at bounding box center [296, 658] width 80 height 67
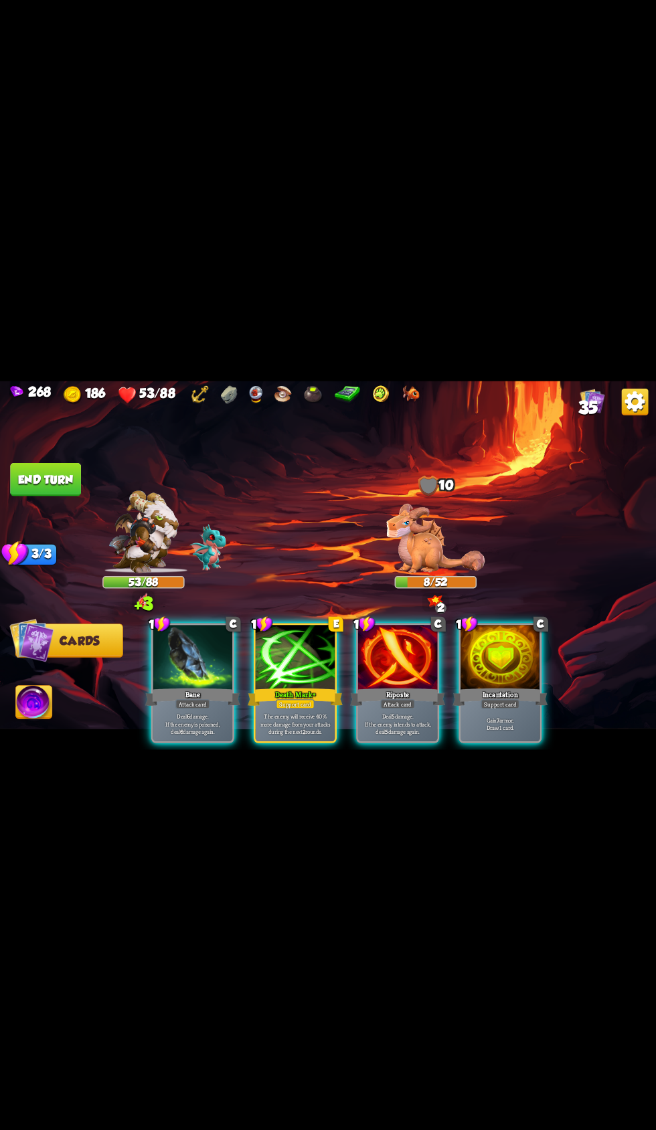
click at [502, 658] on div at bounding box center [500, 658] width 80 height 67
click at [484, 654] on div at bounding box center [500, 658] width 80 height 67
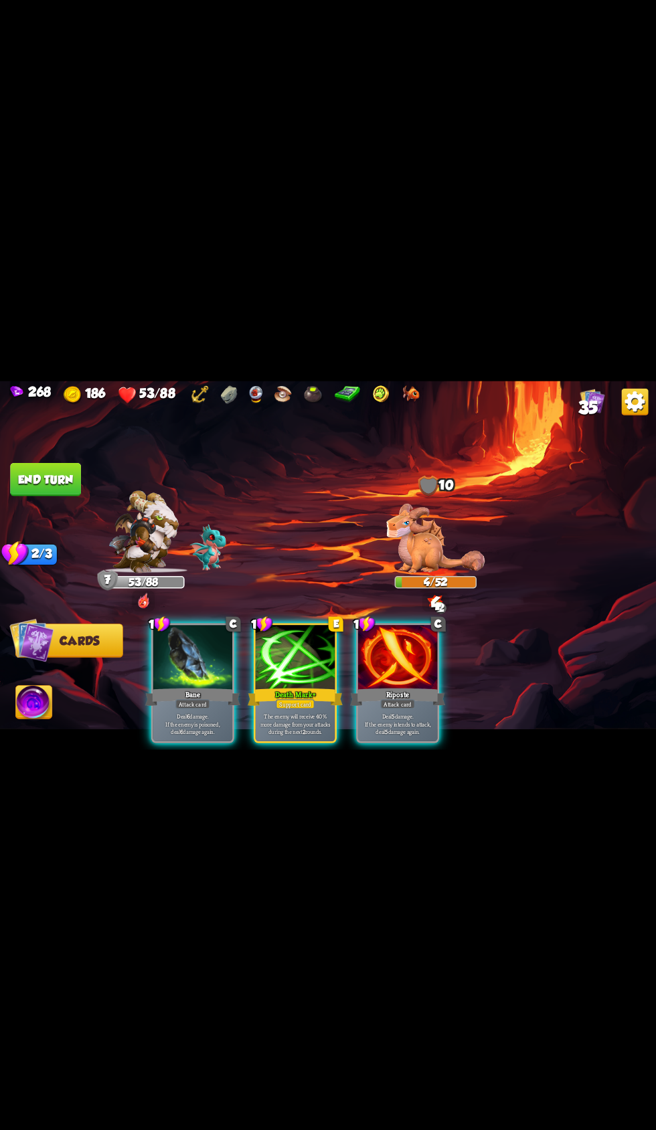
click at [76, 477] on button "End turn" at bounding box center [45, 478] width 71 height 33
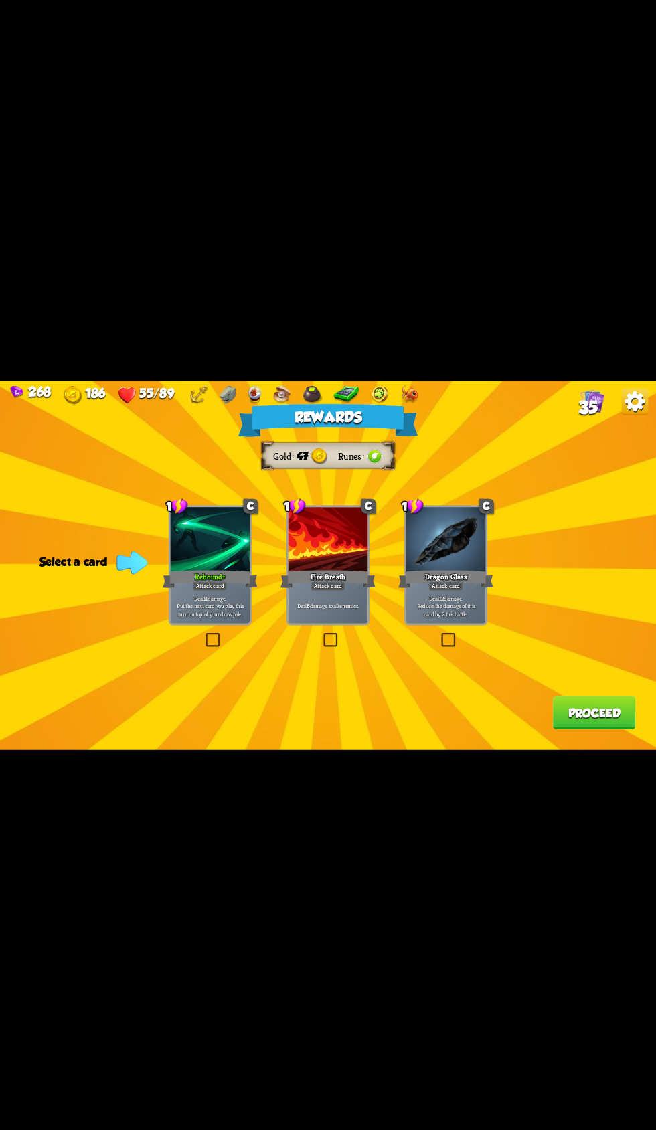
click at [293, 522] on div at bounding box center [328, 540] width 80 height 67
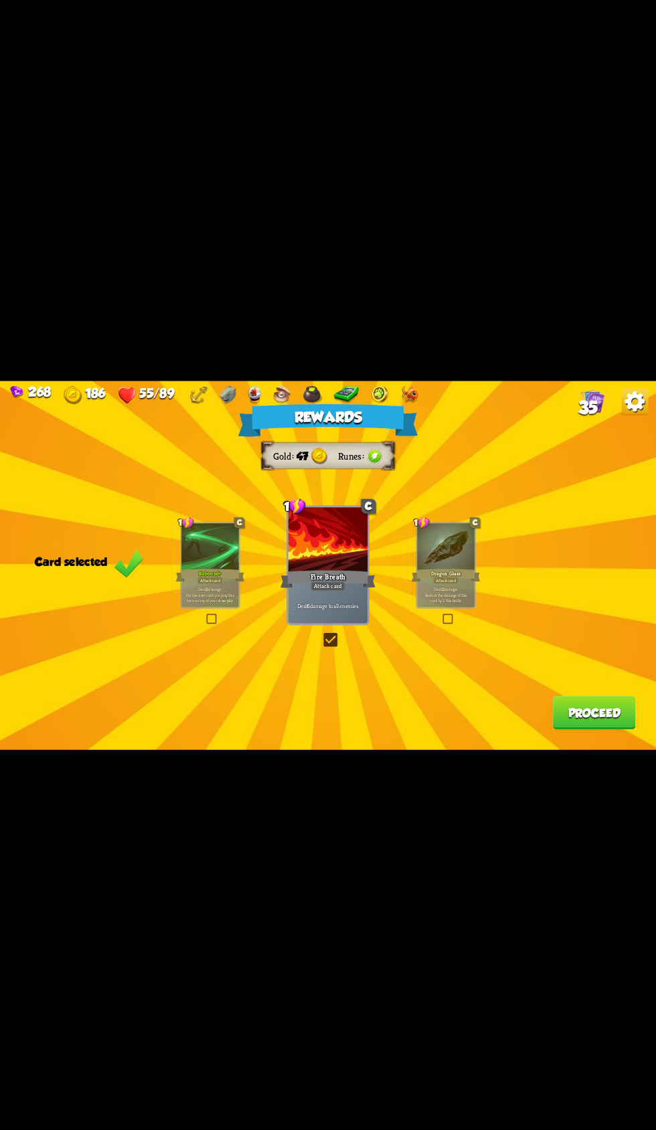
click at [201, 570] on div "Rebound+" at bounding box center [210, 574] width 69 height 15
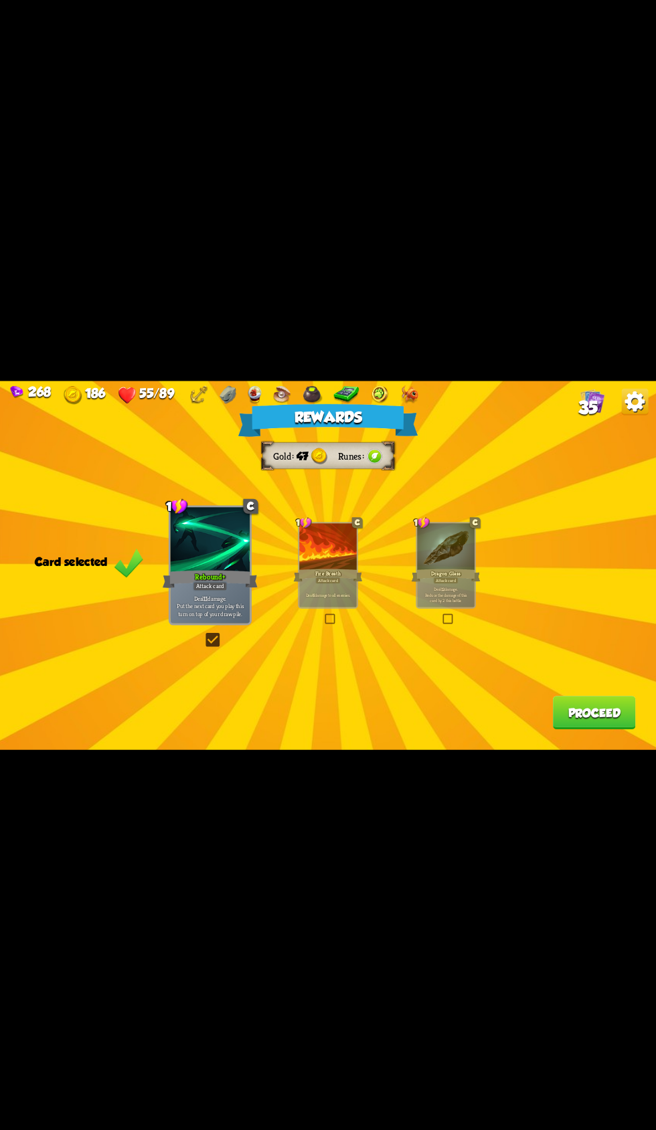
click at [565, 725] on button "Proceed" at bounding box center [594, 712] width 83 height 33
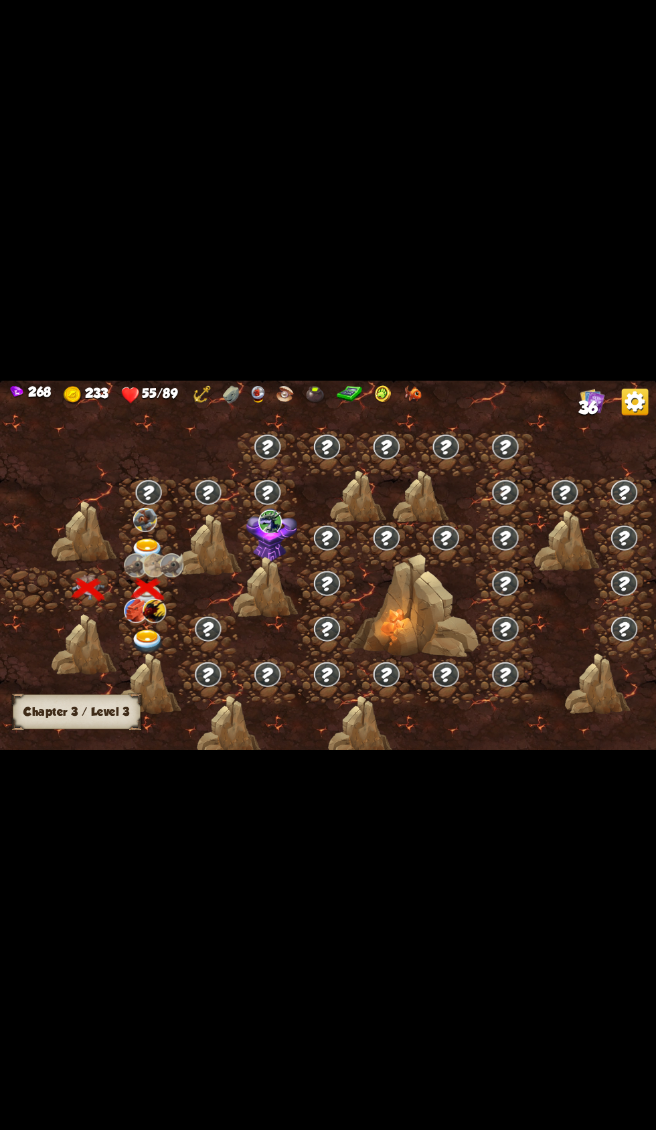
click at [141, 553] on img at bounding box center [135, 565] width 23 height 24
click at [120, 626] on div at bounding box center [149, 635] width 60 height 45
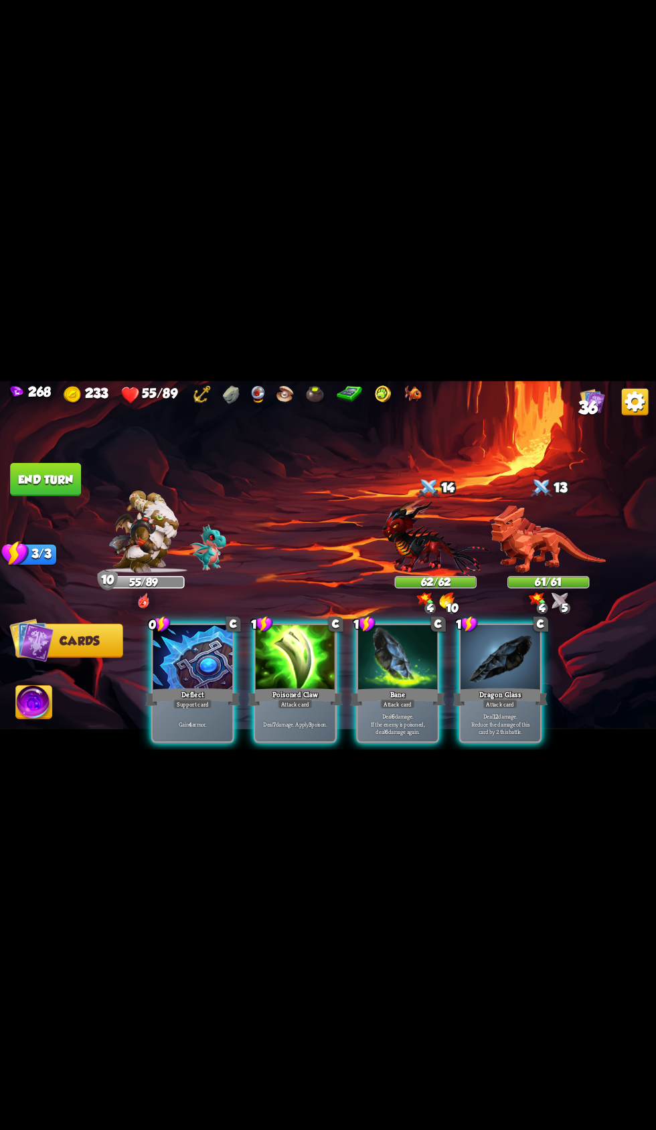
click at [177, 658] on div at bounding box center [193, 658] width 80 height 67
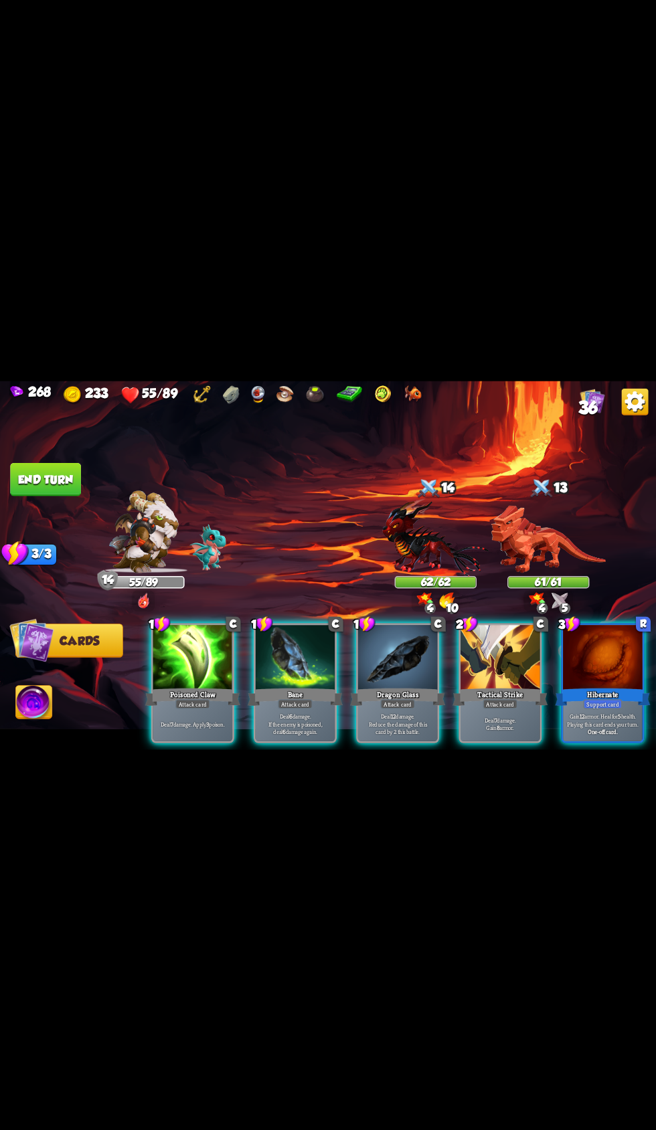
scroll to position [0, 126]
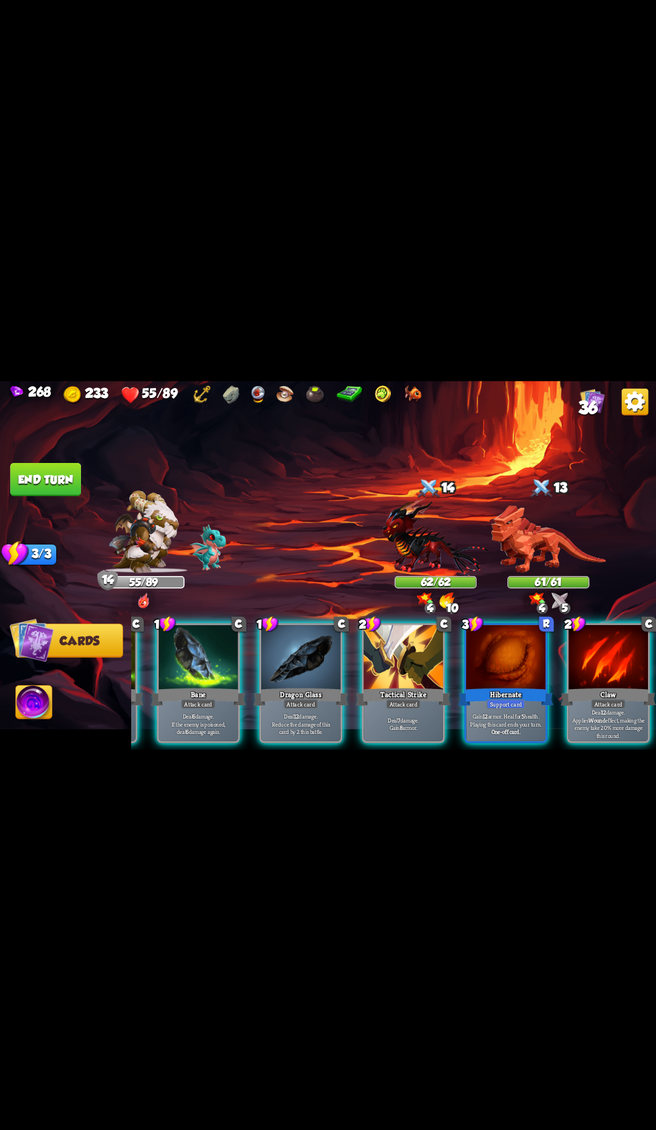
click at [484, 649] on div at bounding box center [506, 658] width 80 height 67
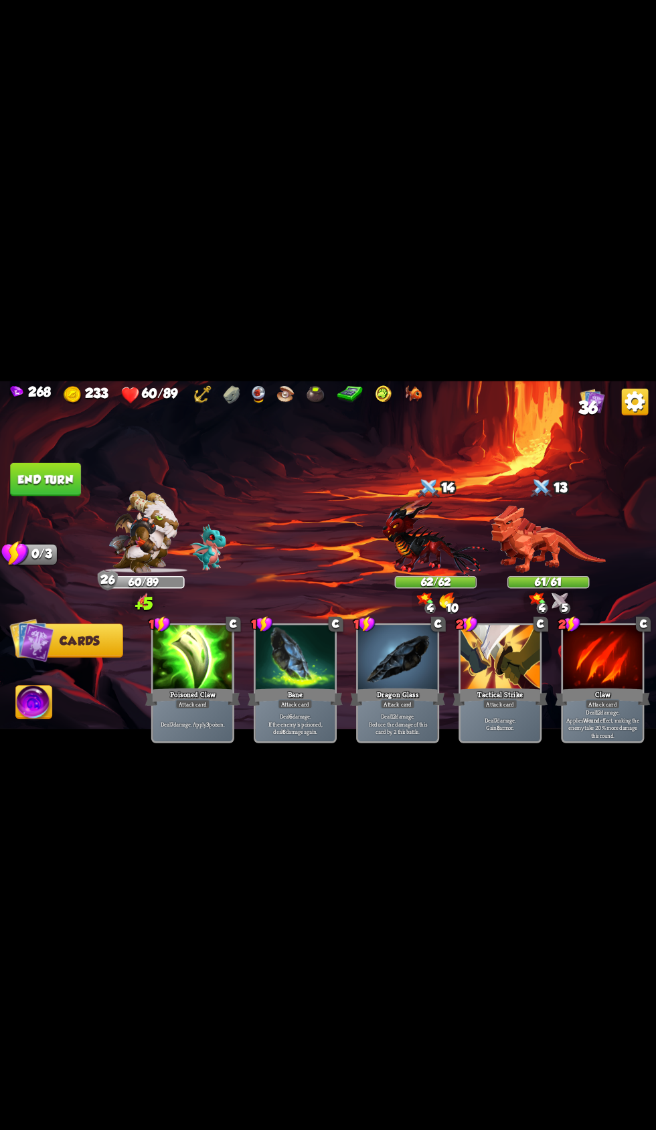
scroll to position [0, 0]
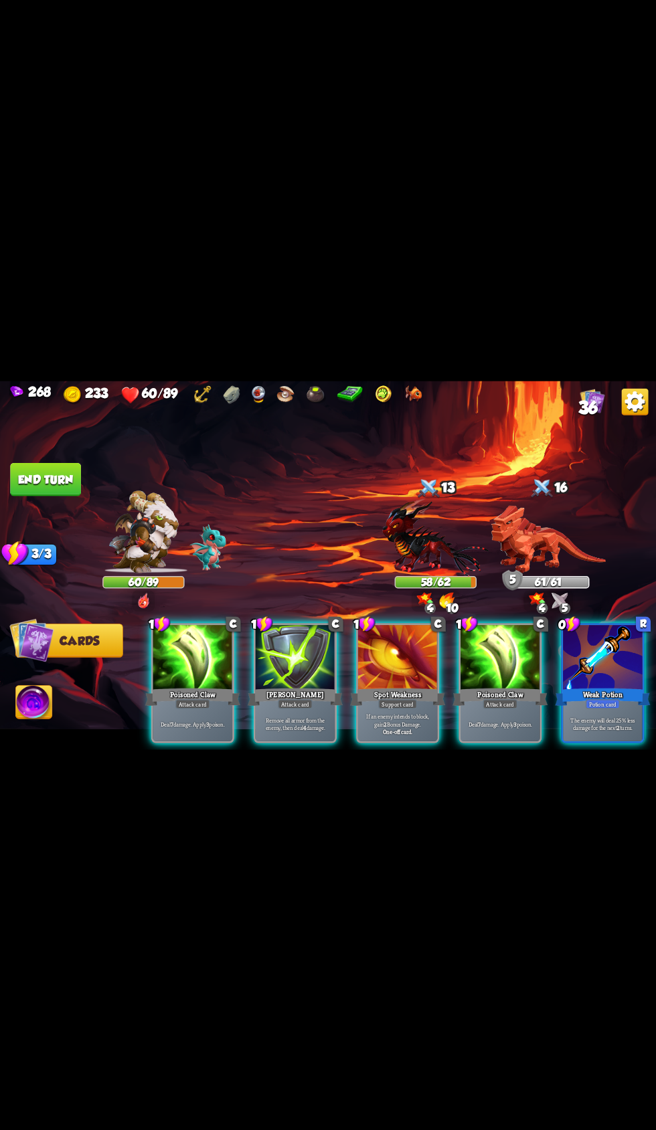
click at [263, 656] on div at bounding box center [296, 658] width 80 height 67
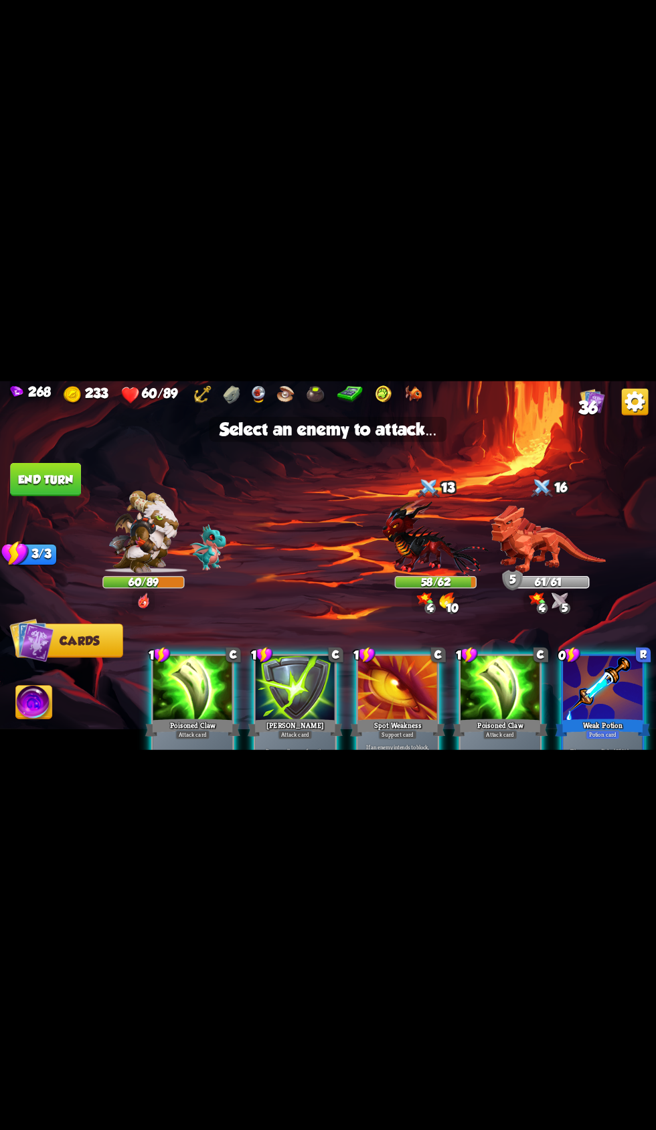
click at [520, 540] on img at bounding box center [547, 539] width 115 height 68
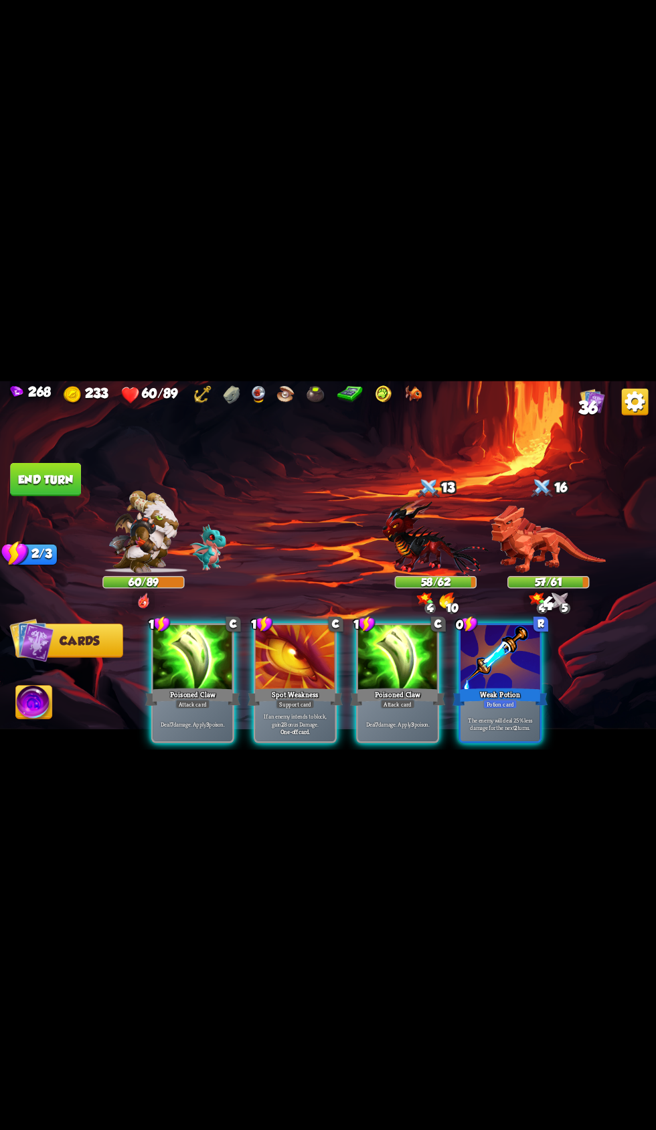
click at [494, 686] on div "Weak Potion" at bounding box center [499, 696] width 95 height 21
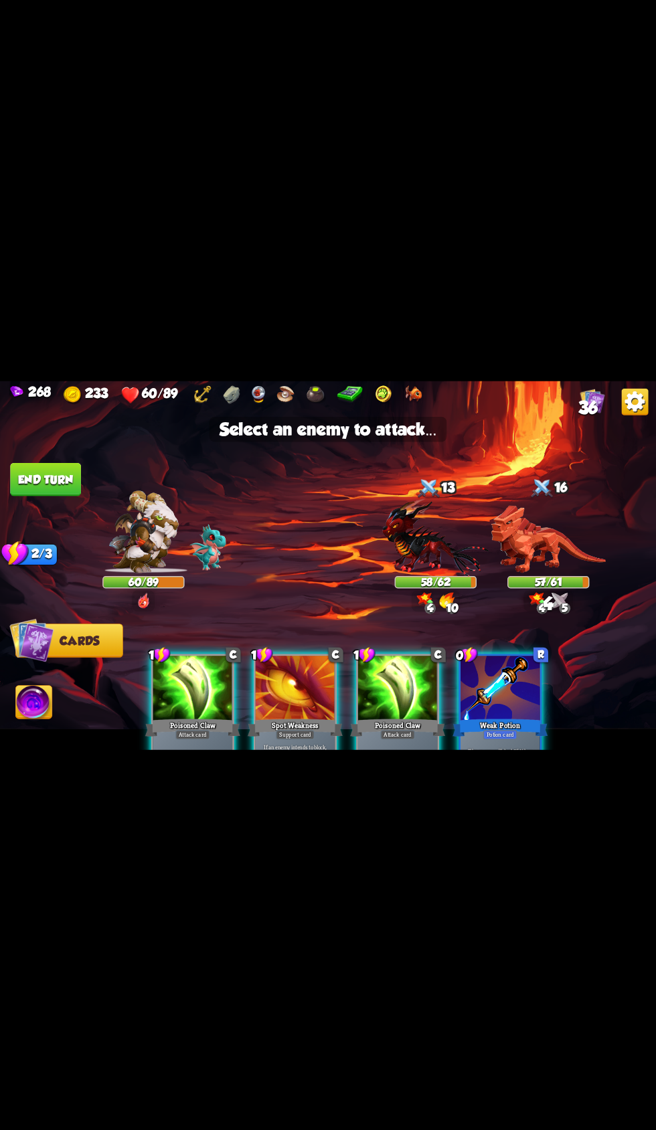
click at [510, 536] on img at bounding box center [547, 539] width 115 height 68
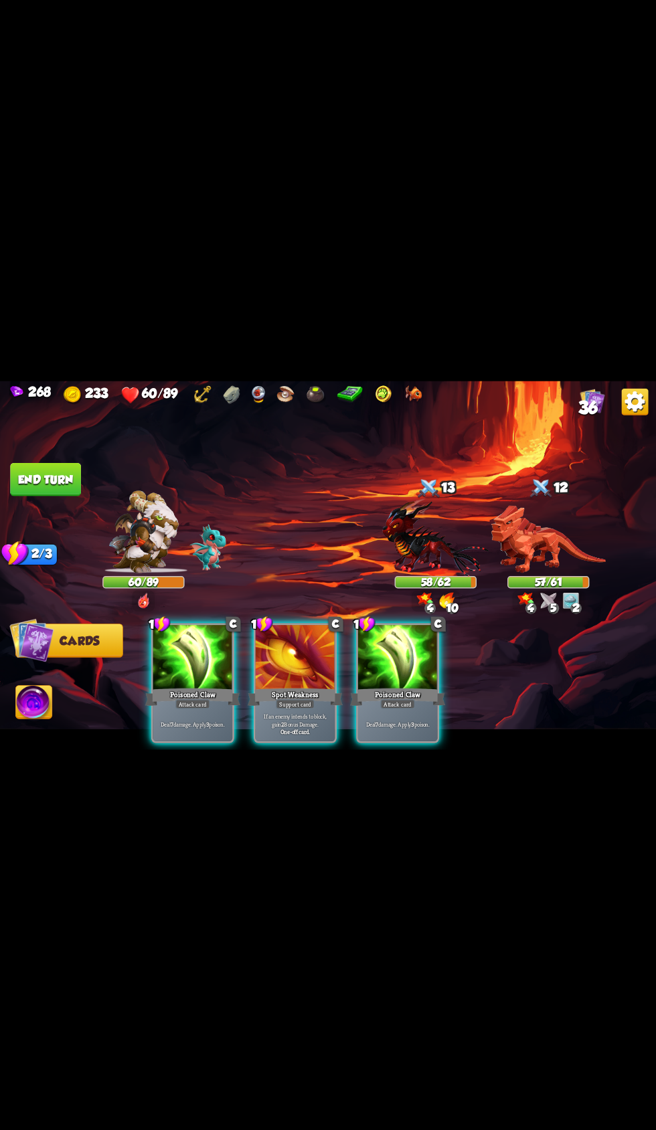
click at [398, 686] on div "Poisoned Claw" at bounding box center [397, 696] width 95 height 21
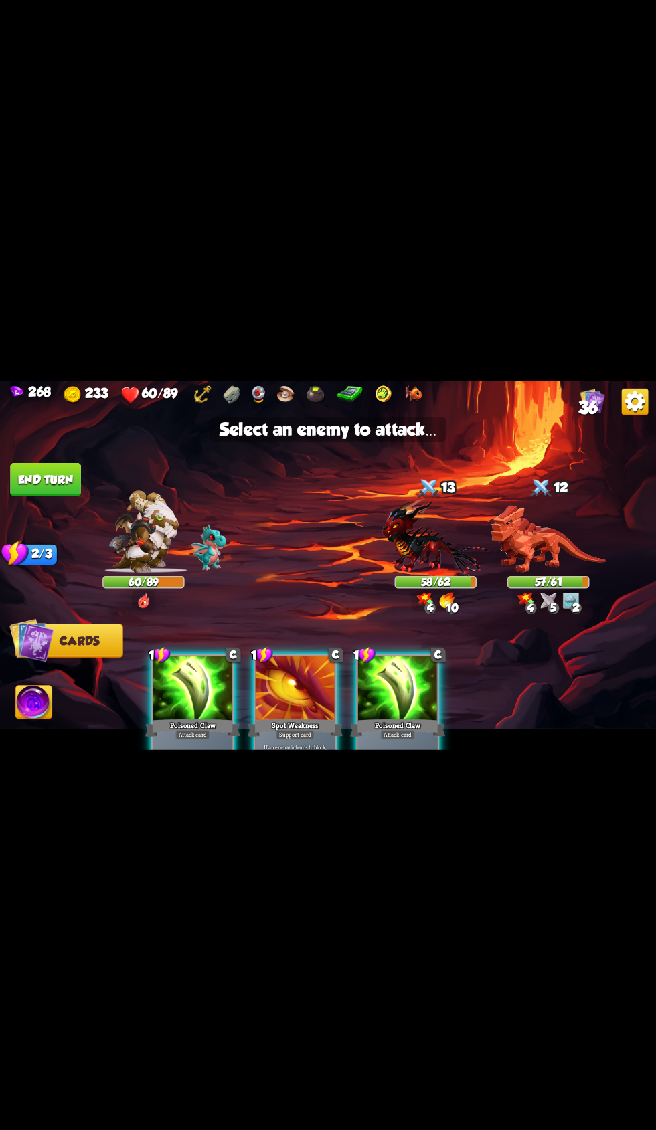
click at [520, 513] on img at bounding box center [547, 539] width 115 height 68
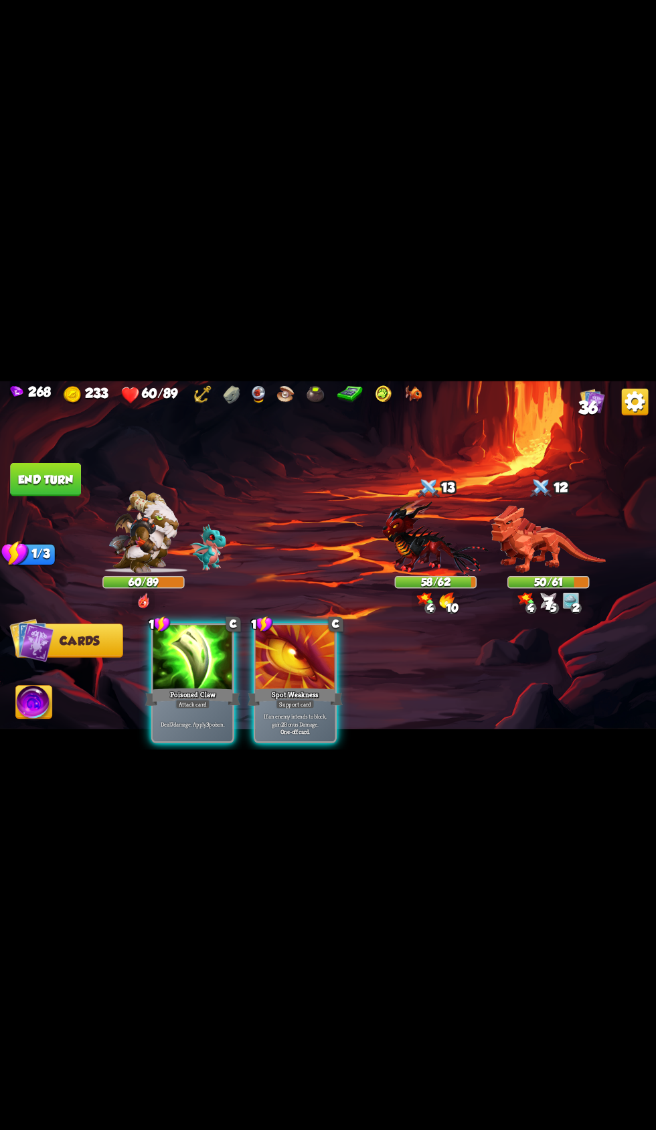
click at [189, 666] on div at bounding box center [193, 658] width 80 height 67
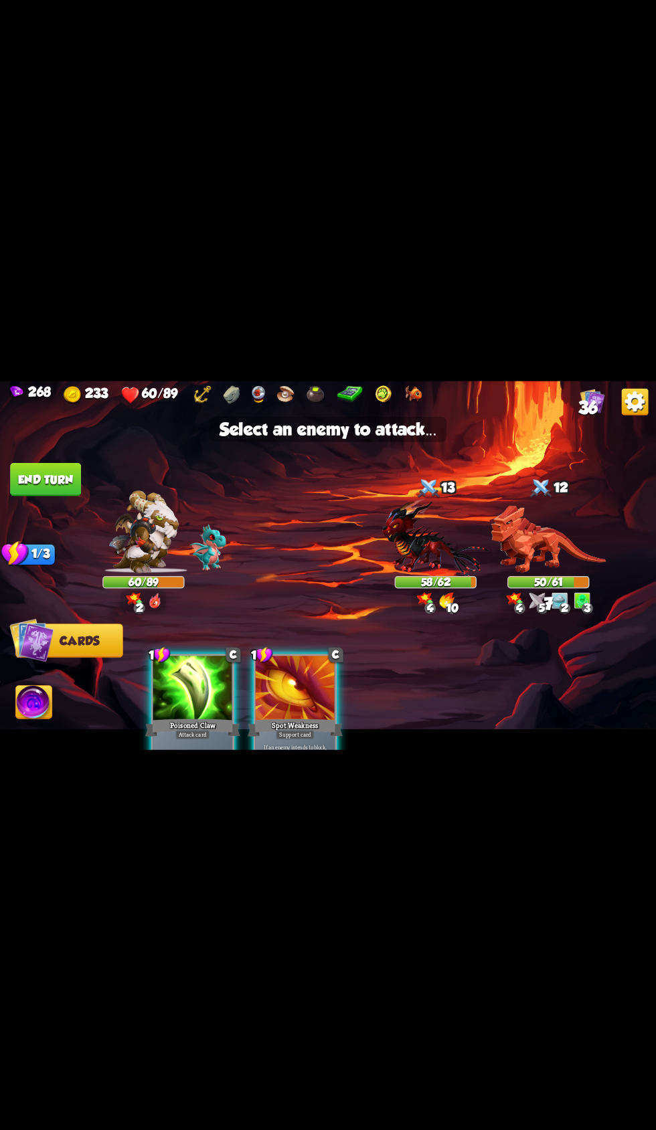
click at [527, 581] on div "50/61" at bounding box center [548, 582] width 80 height 10
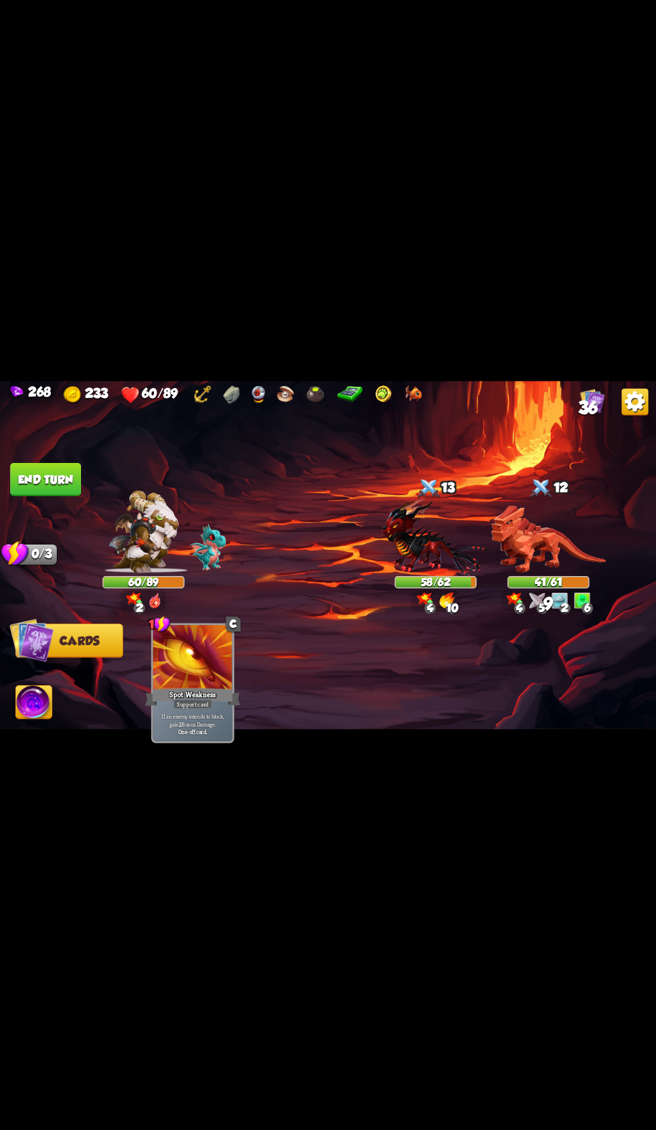
click at [73, 465] on button "End turn" at bounding box center [45, 478] width 71 height 33
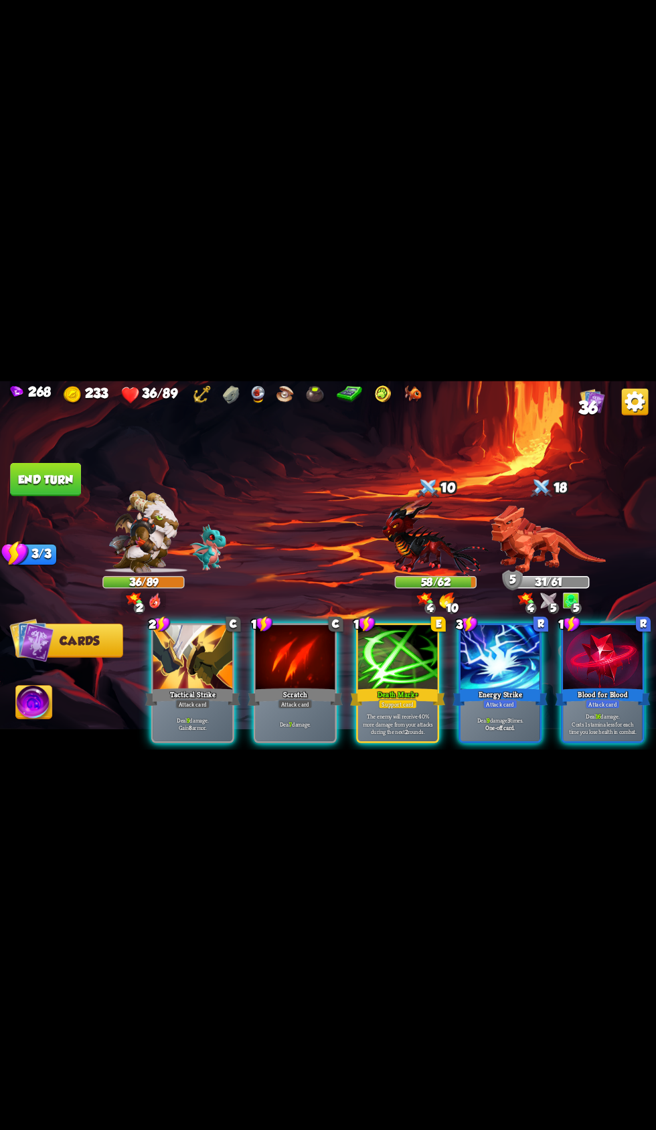
click at [373, 656] on div at bounding box center [398, 658] width 80 height 67
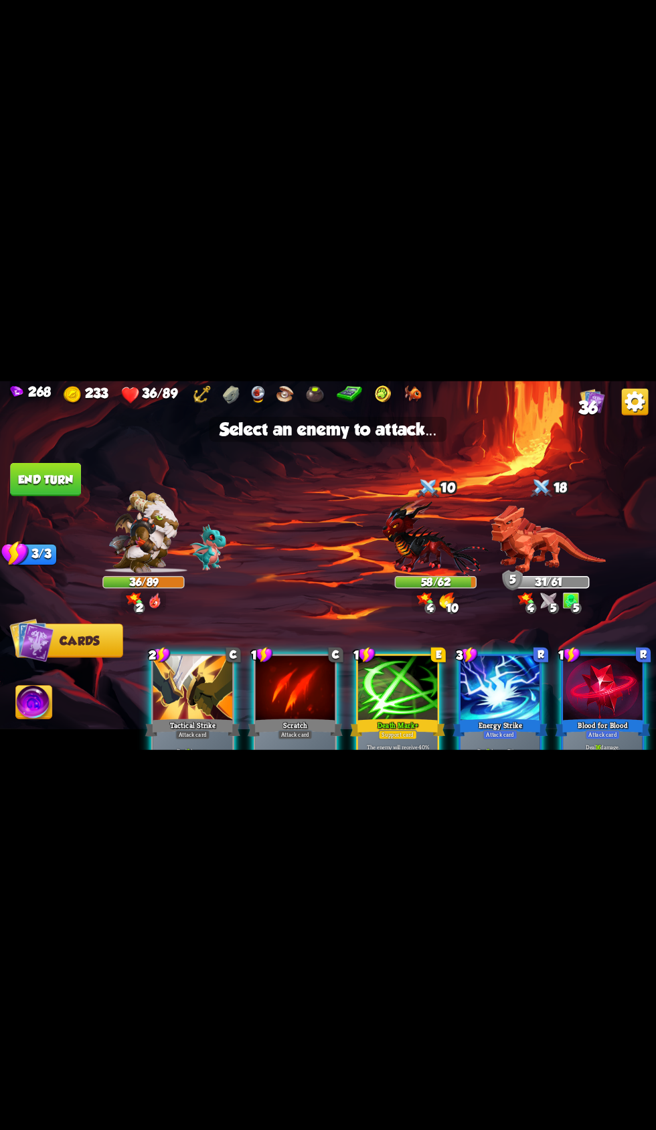
click at [548, 600] on img at bounding box center [548, 600] width 17 height 17
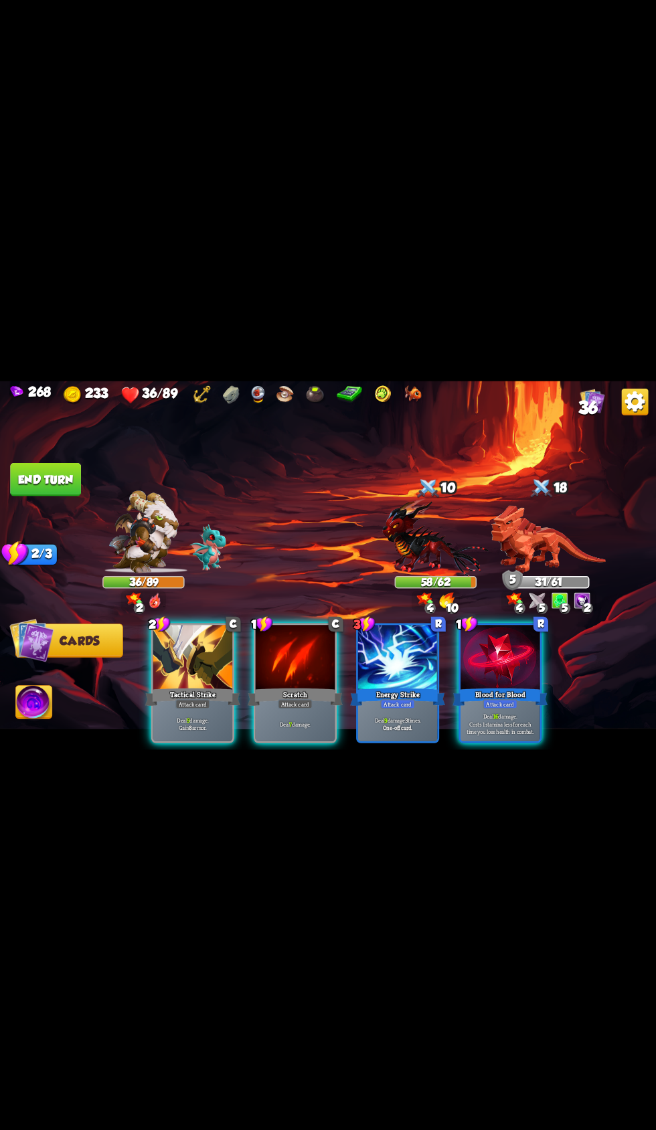
click at [157, 686] on div "Tactical Strike" at bounding box center [192, 696] width 95 height 21
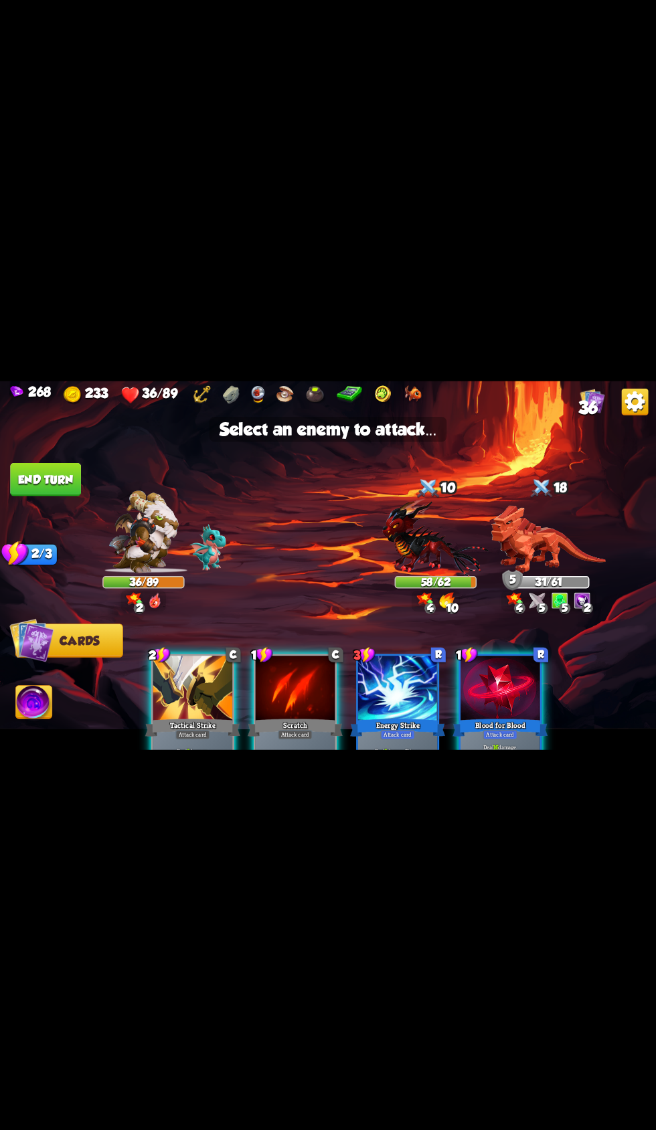
click at [514, 535] on img at bounding box center [547, 539] width 115 height 68
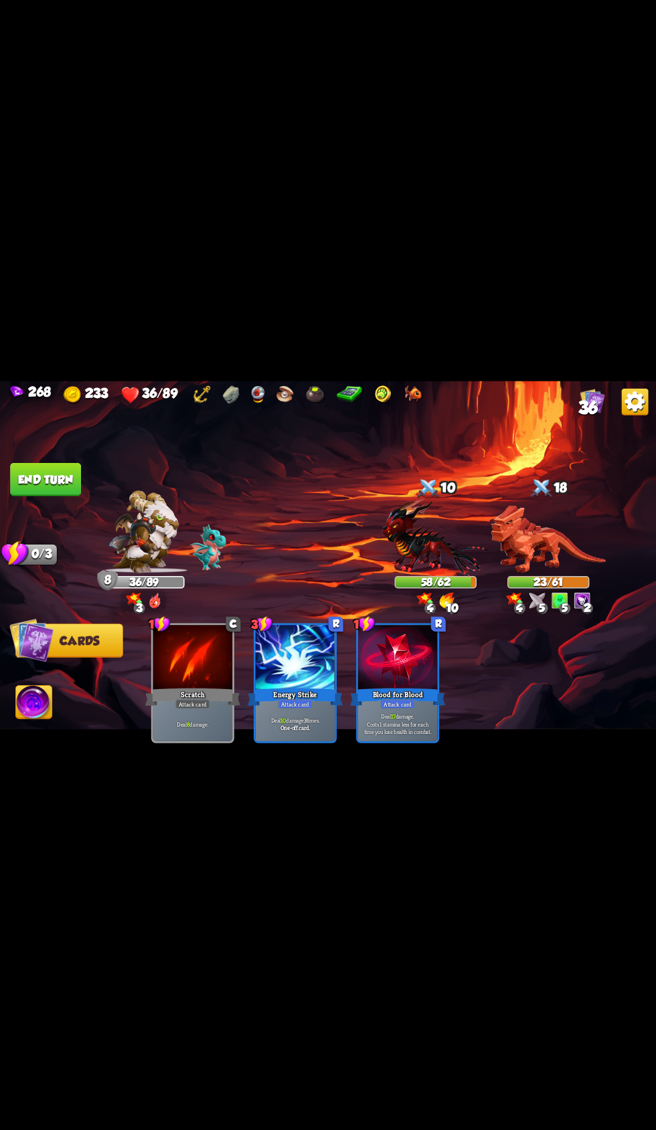
click at [35, 480] on button "End turn" at bounding box center [45, 478] width 71 height 33
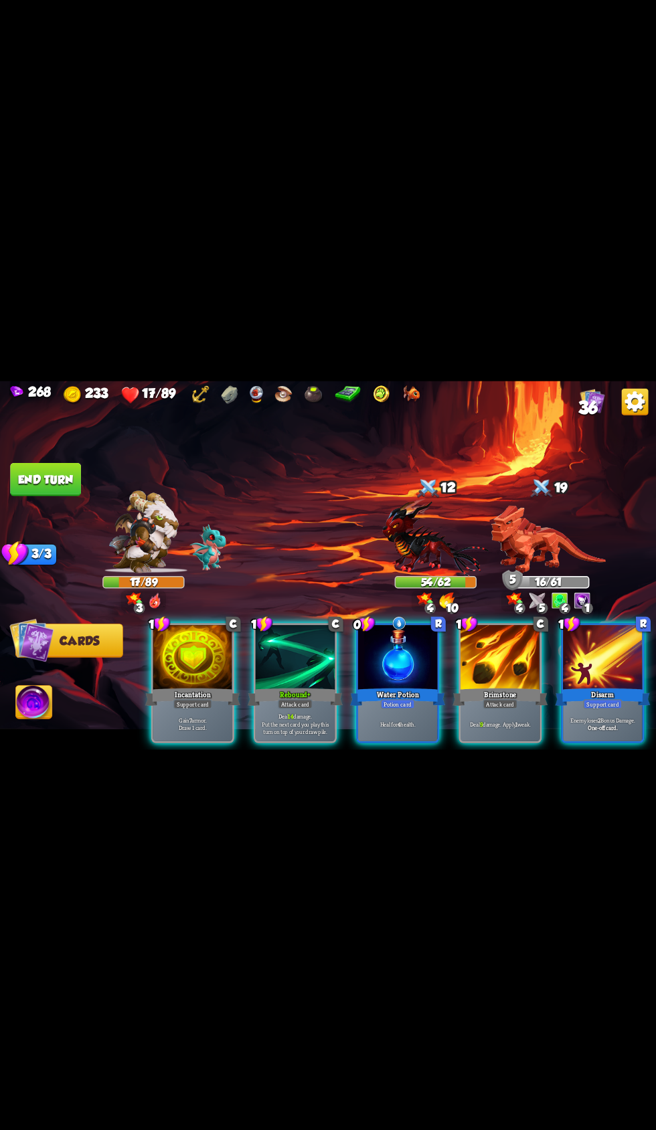
click at [388, 656] on div at bounding box center [398, 658] width 80 height 67
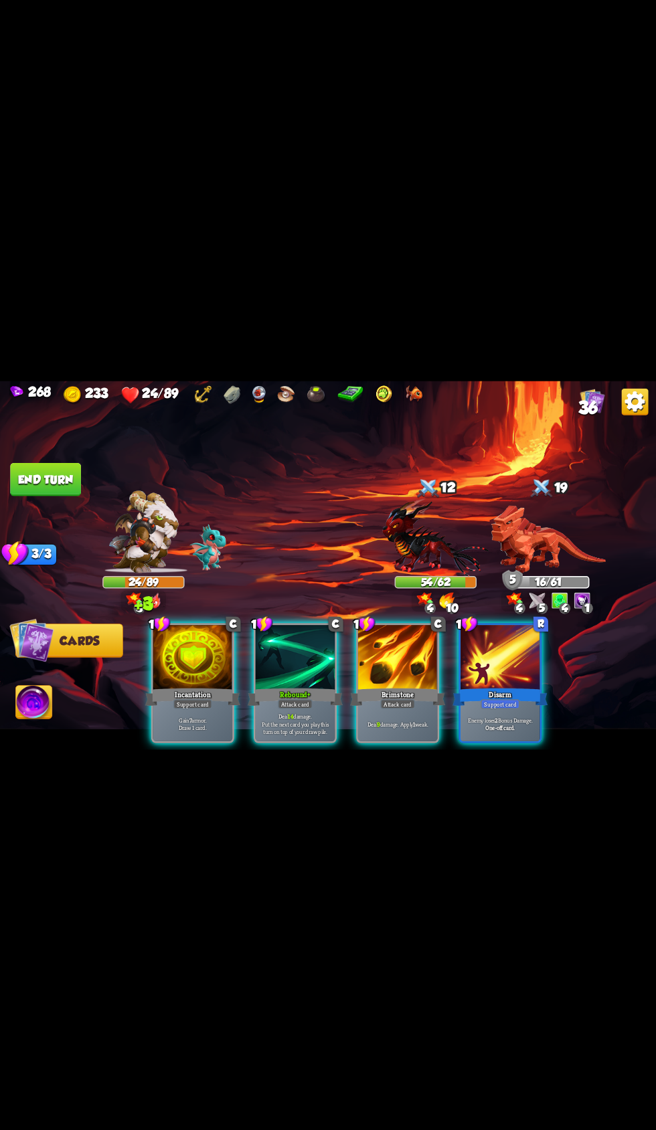
click at [155, 706] on div "Gain 7 armor. Draw 1 card." at bounding box center [193, 723] width 80 height 35
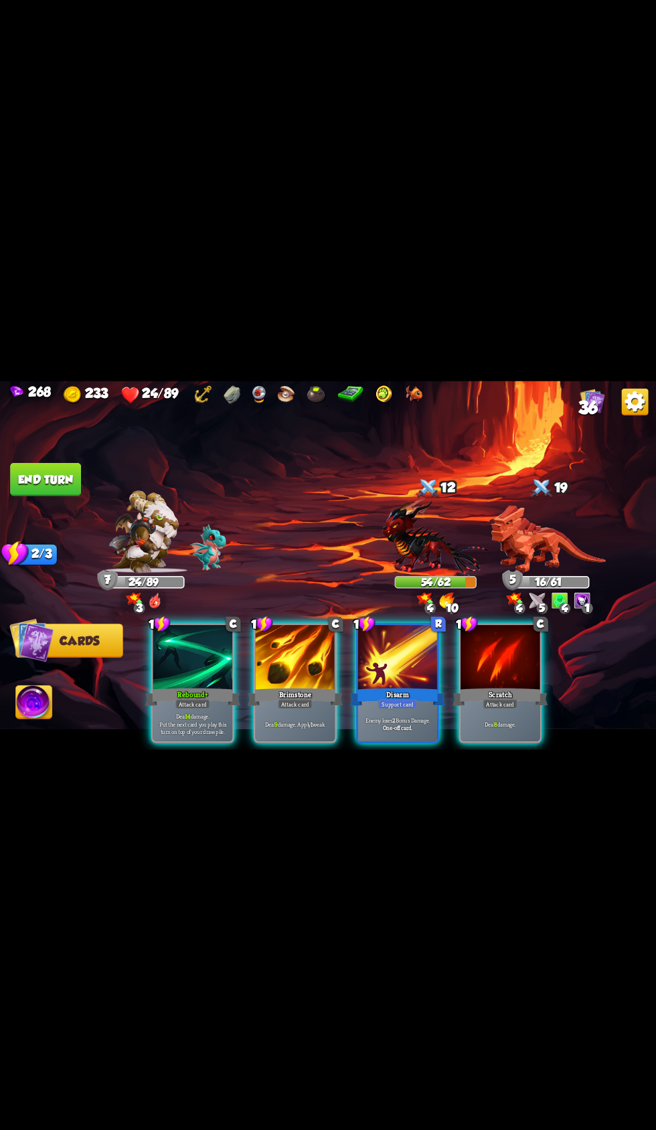
click at [376, 686] on div "Disarm" at bounding box center [397, 696] width 95 height 21
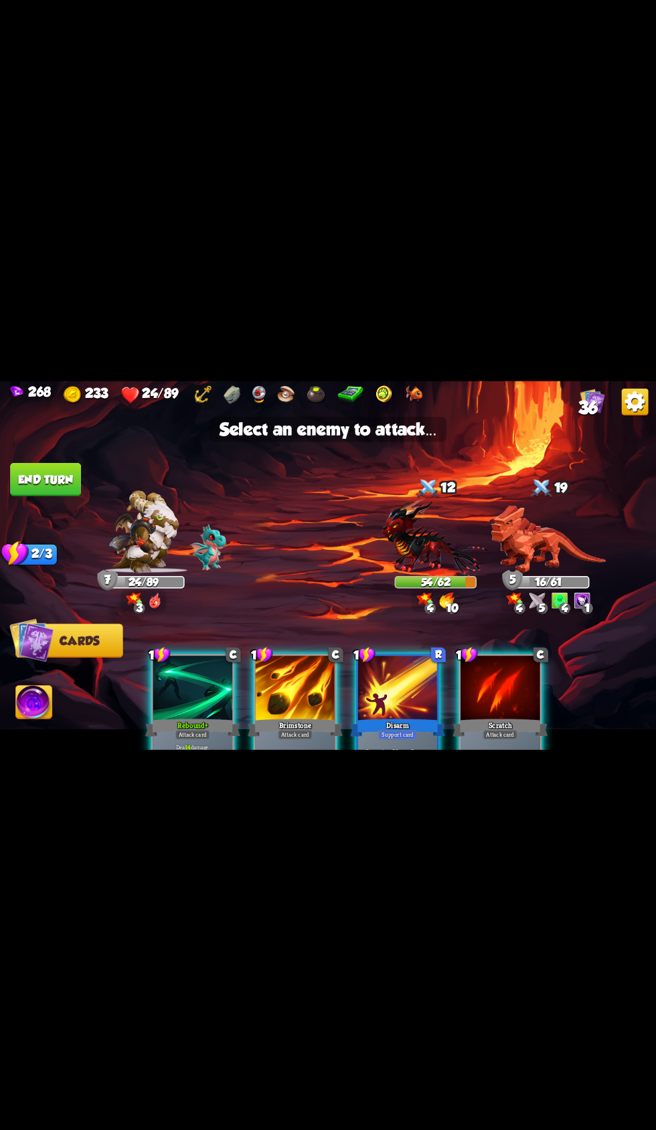
click at [543, 520] on img at bounding box center [547, 539] width 115 height 68
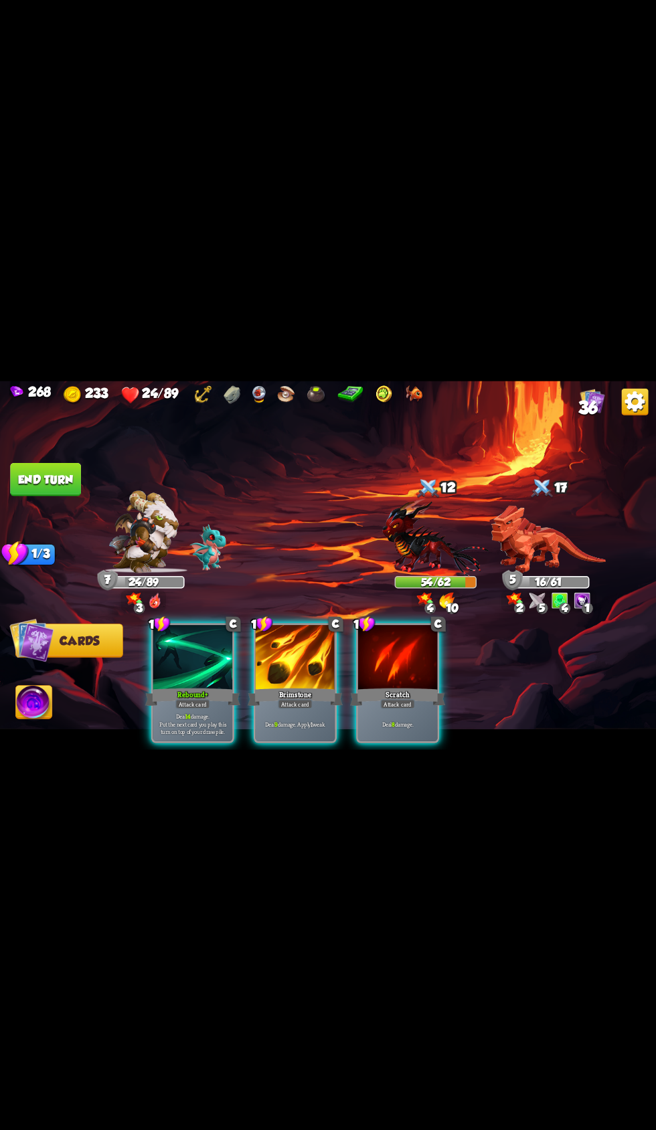
click at [282, 686] on div "Brimstone" at bounding box center [295, 696] width 95 height 21
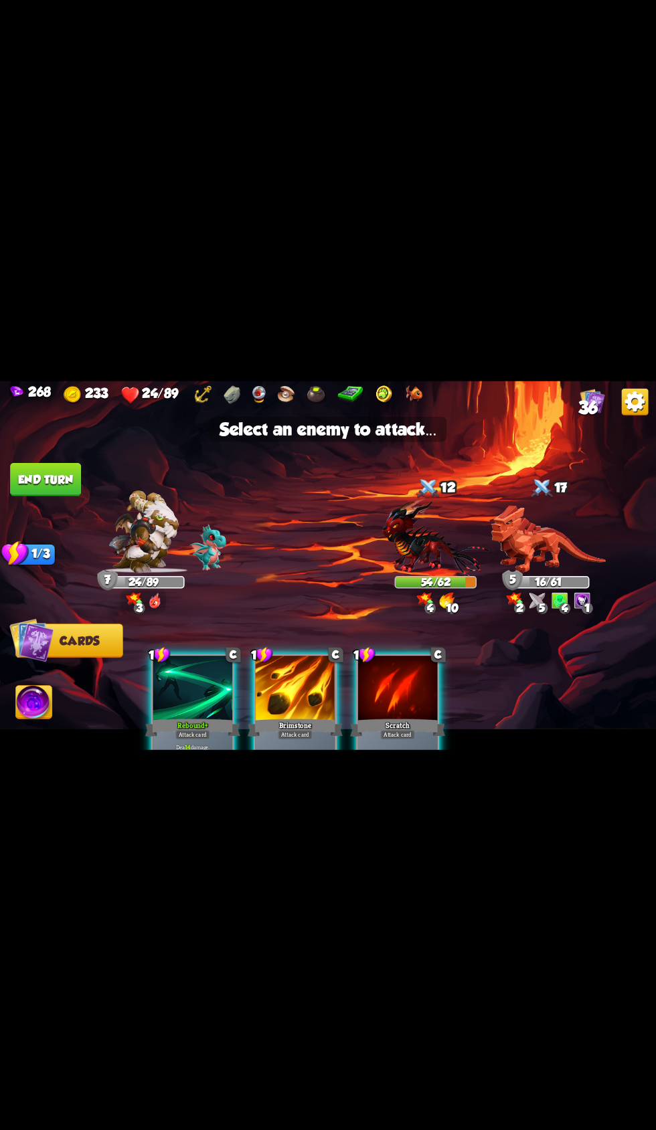
click at [529, 528] on img at bounding box center [547, 539] width 115 height 68
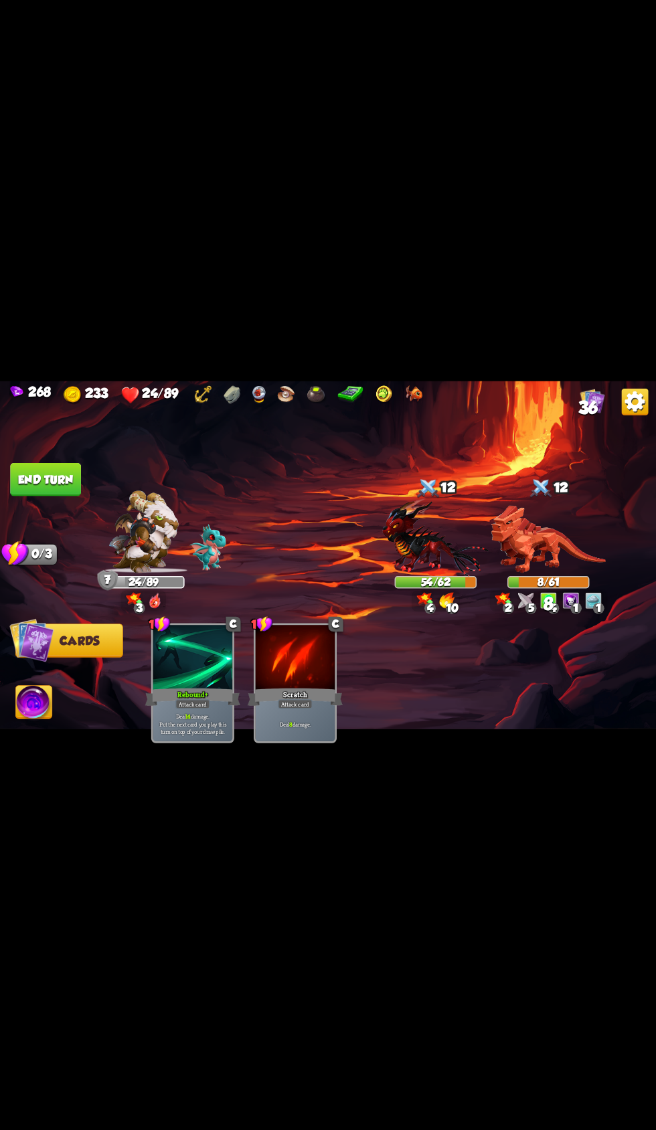
click at [35, 692] on img at bounding box center [34, 703] width 36 height 37
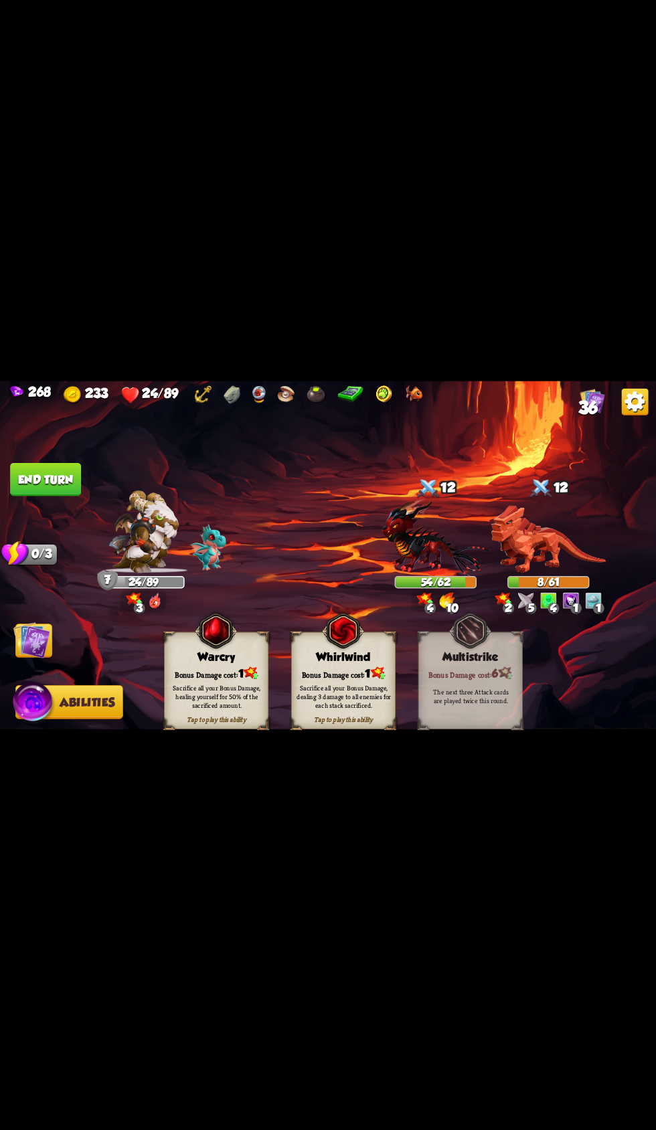
click at [318, 668] on div "Bonus Damage cost: 1" at bounding box center [344, 673] width 104 height 15
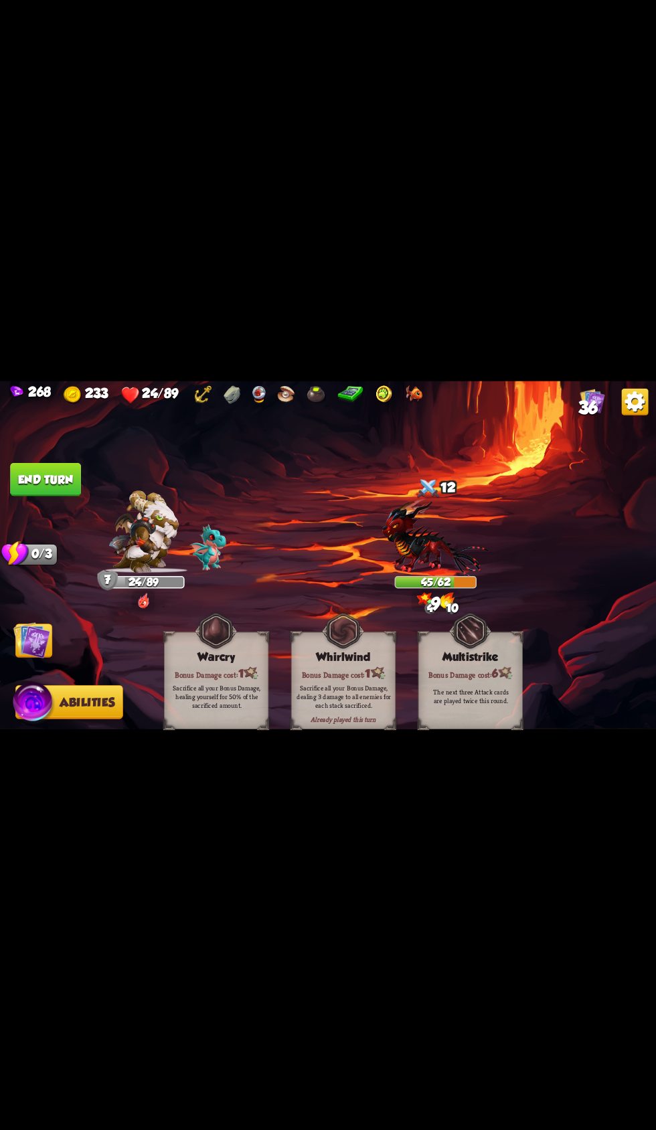
click at [43, 630] on img at bounding box center [31, 640] width 37 height 37
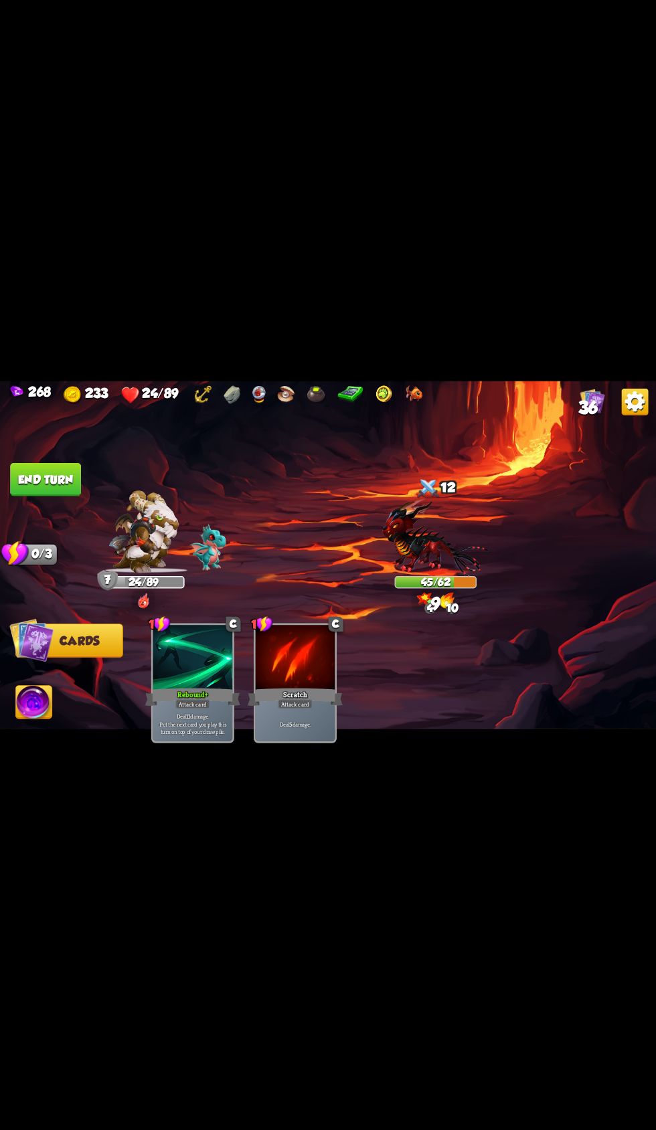
click at [45, 482] on button "End turn" at bounding box center [45, 478] width 71 height 33
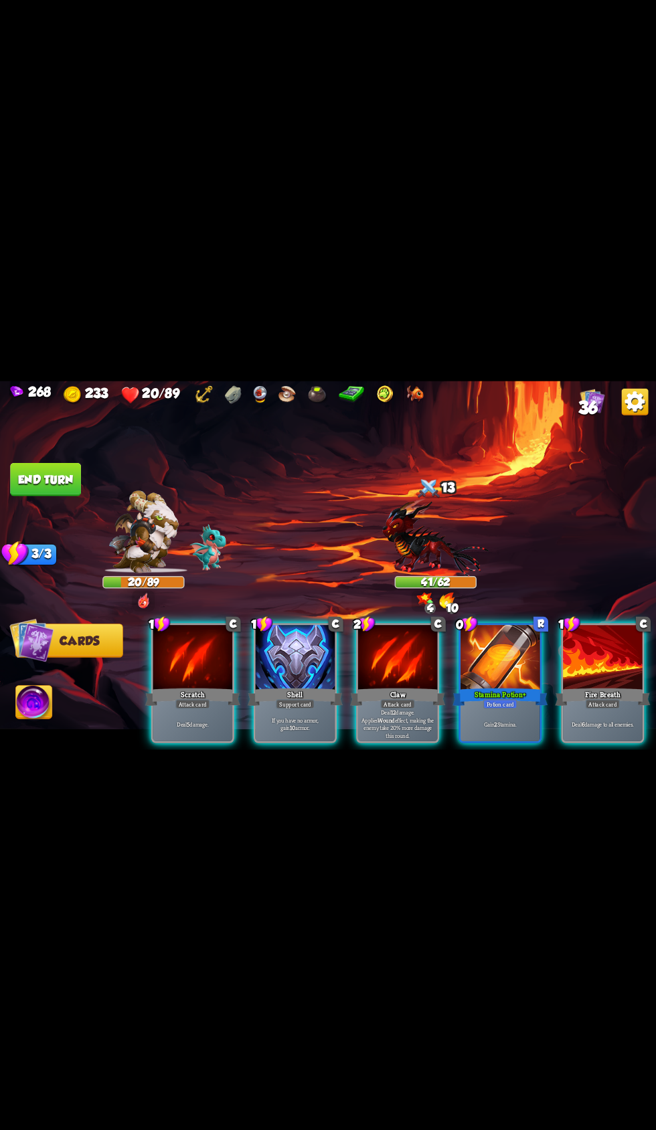
click at [280, 669] on div at bounding box center [296, 658] width 80 height 67
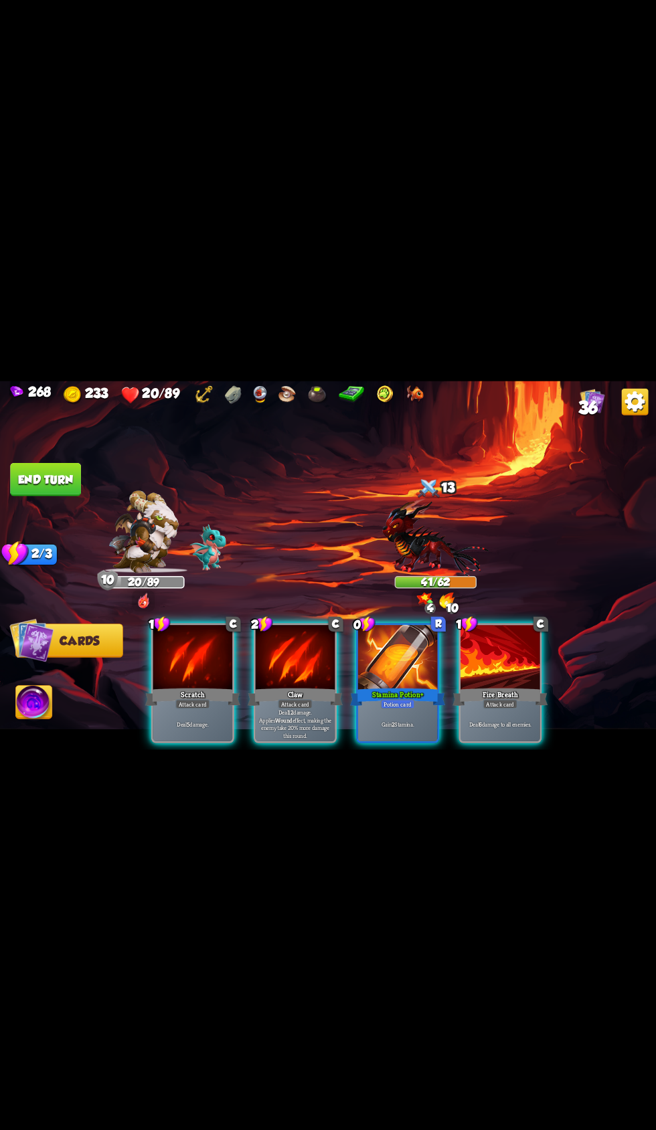
click at [249, 686] on div "Claw" at bounding box center [295, 696] width 95 height 21
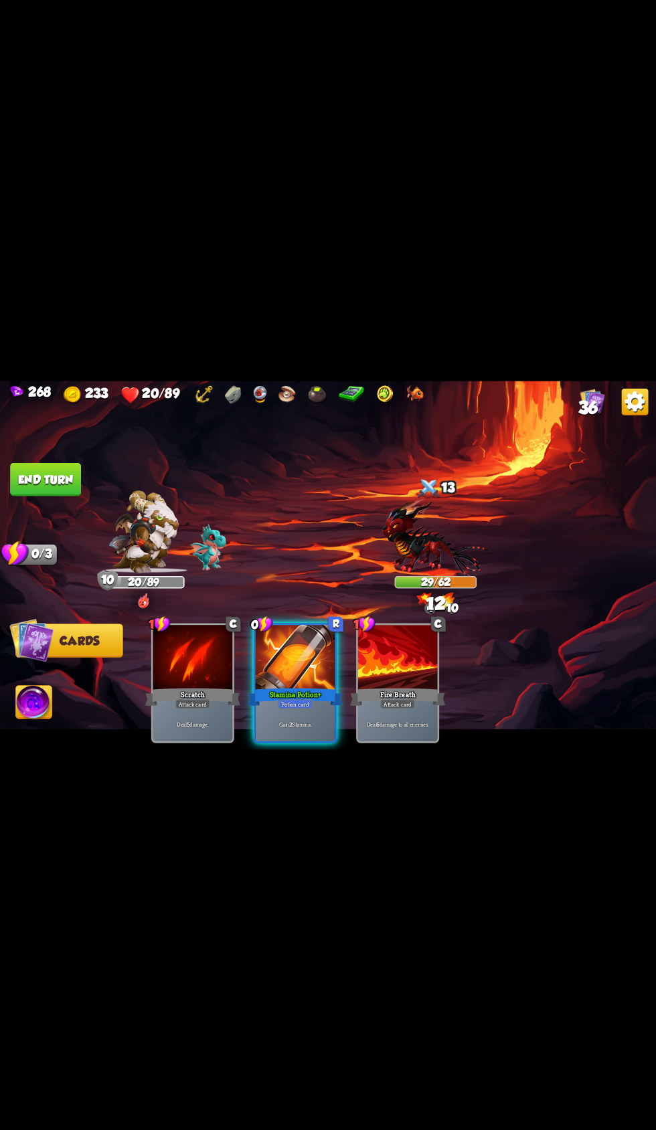
click at [364, 666] on div at bounding box center [398, 658] width 80 height 67
click at [284, 699] on div "Potion card" at bounding box center [295, 703] width 34 height 9
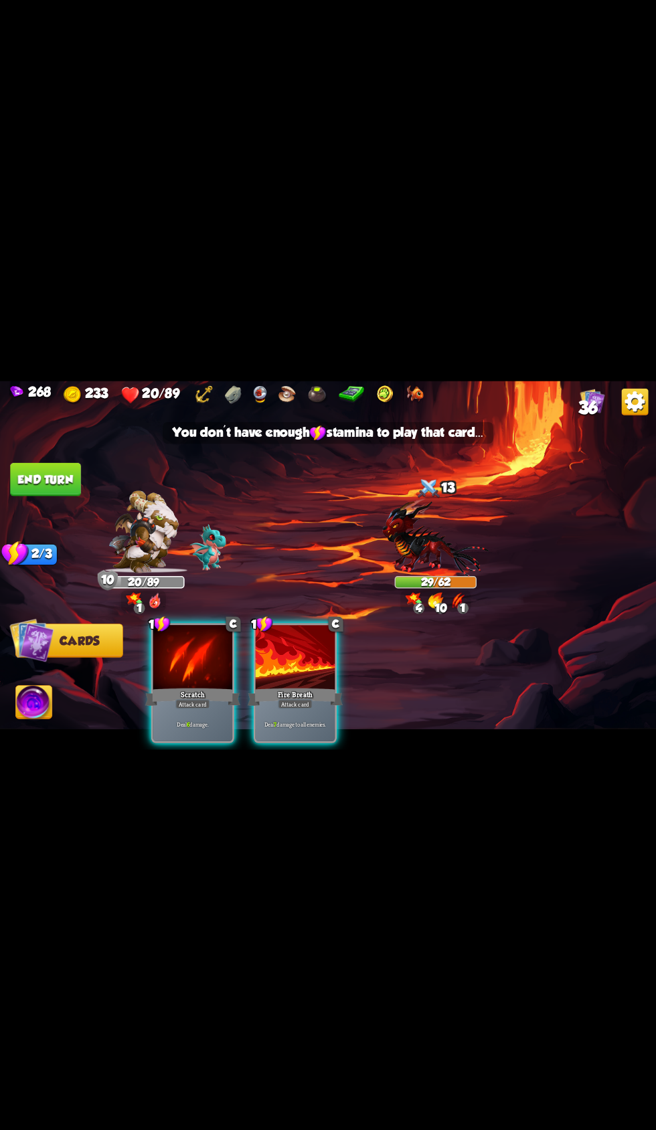
click at [151, 704] on div "1 C Scratch Attack card Deal 6 damage." at bounding box center [192, 683] width 83 height 120
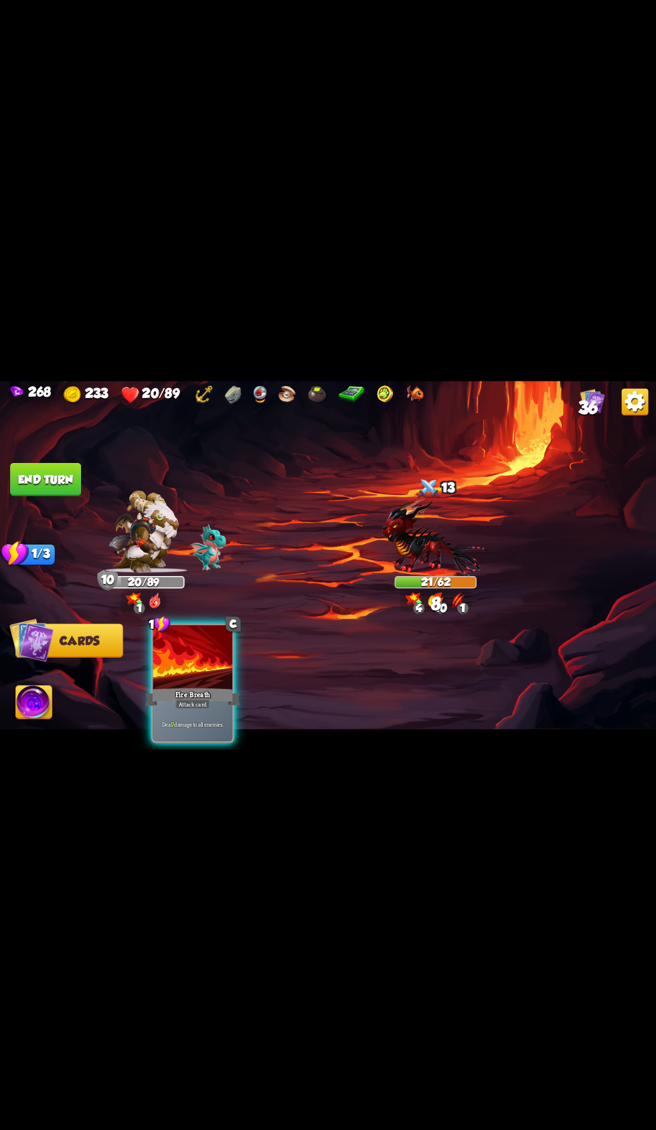
click at [156, 668] on div at bounding box center [193, 658] width 80 height 67
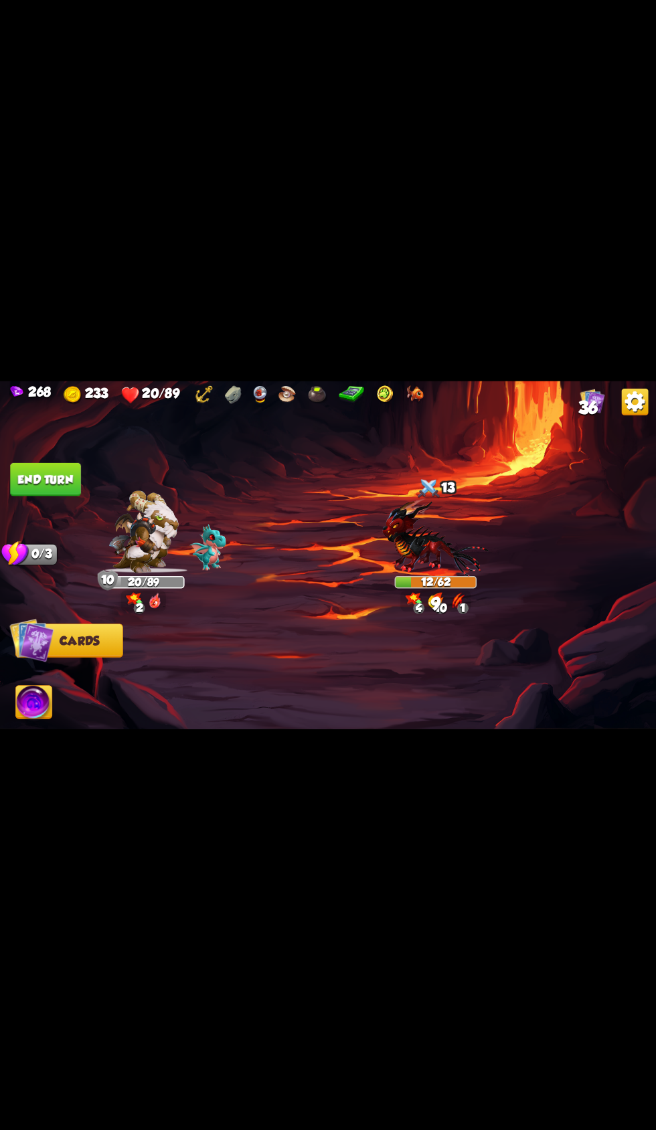
click at [46, 703] on img at bounding box center [34, 703] width 36 height 37
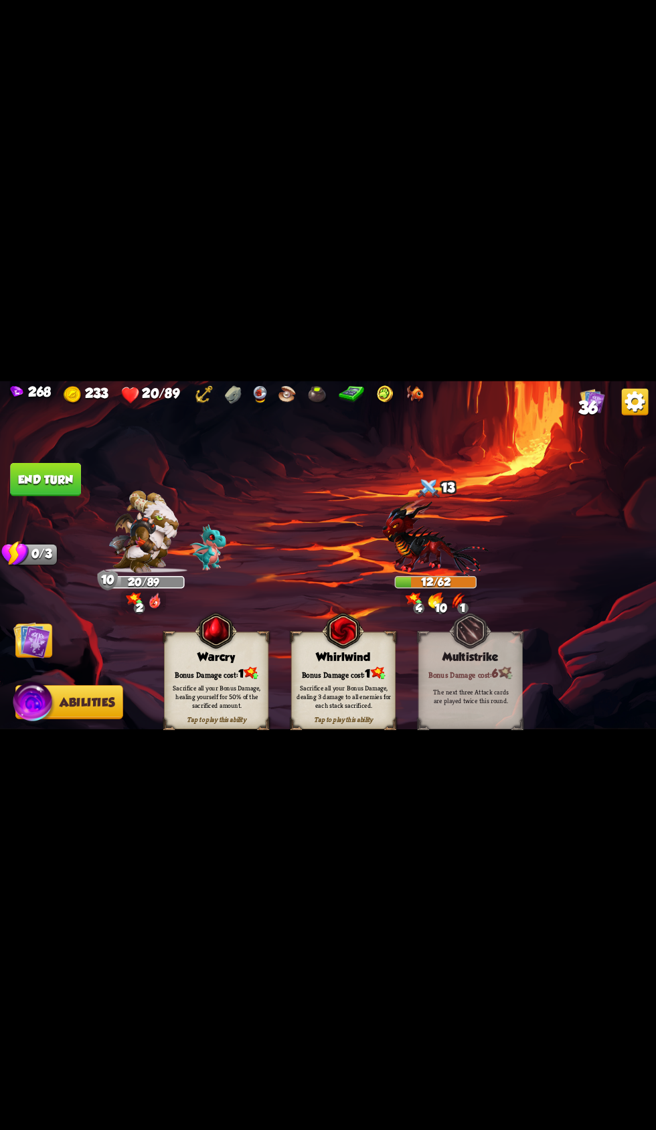
click at [182, 667] on div "Bonus Damage cost: 1" at bounding box center [217, 673] width 104 height 15
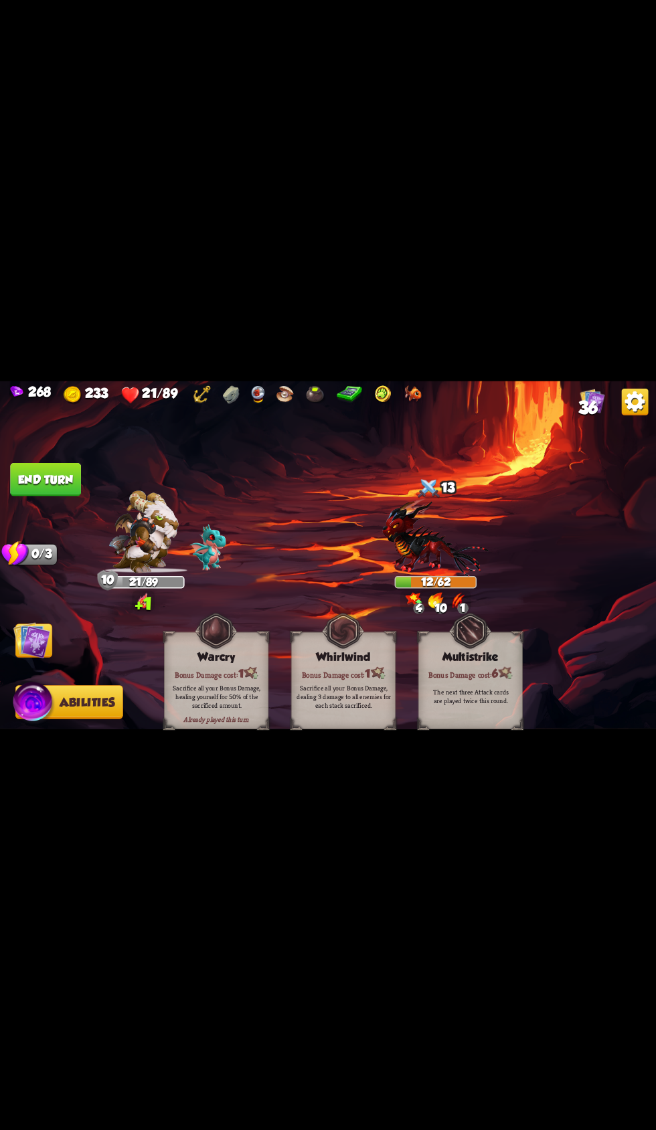
click at [50, 478] on button "End turn" at bounding box center [45, 478] width 71 height 33
click at [49, 646] on img at bounding box center [31, 640] width 37 height 37
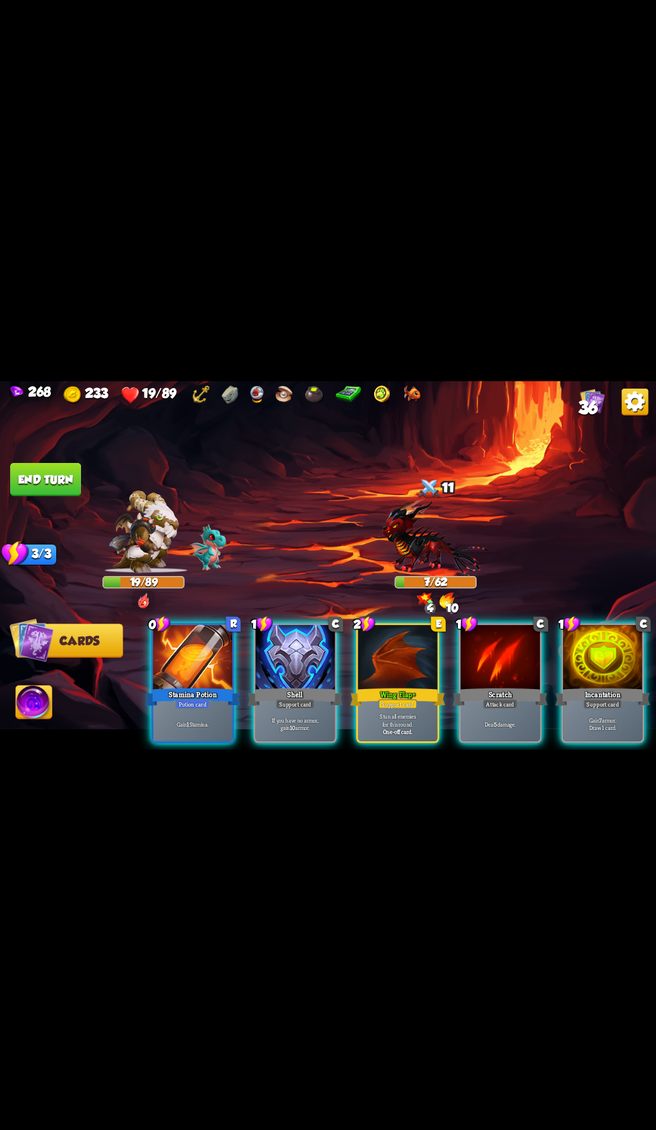
click at [260, 686] on div "Shell" at bounding box center [295, 696] width 95 height 21
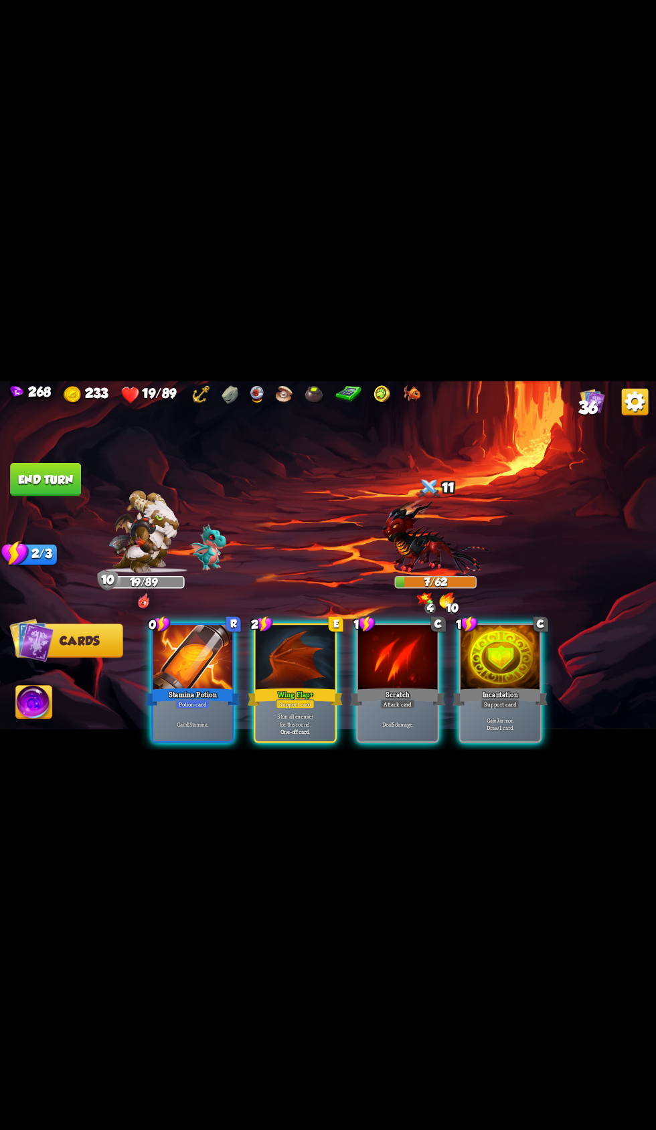
click at [256, 652] on div at bounding box center [296, 658] width 80 height 67
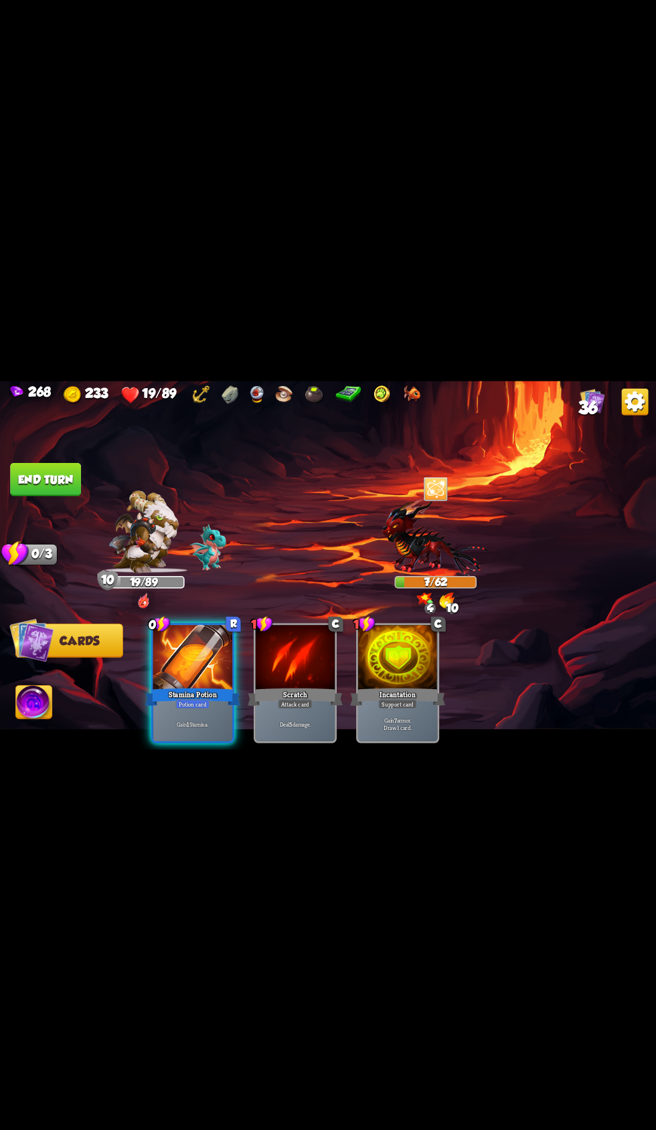
click at [161, 658] on div at bounding box center [193, 658] width 80 height 67
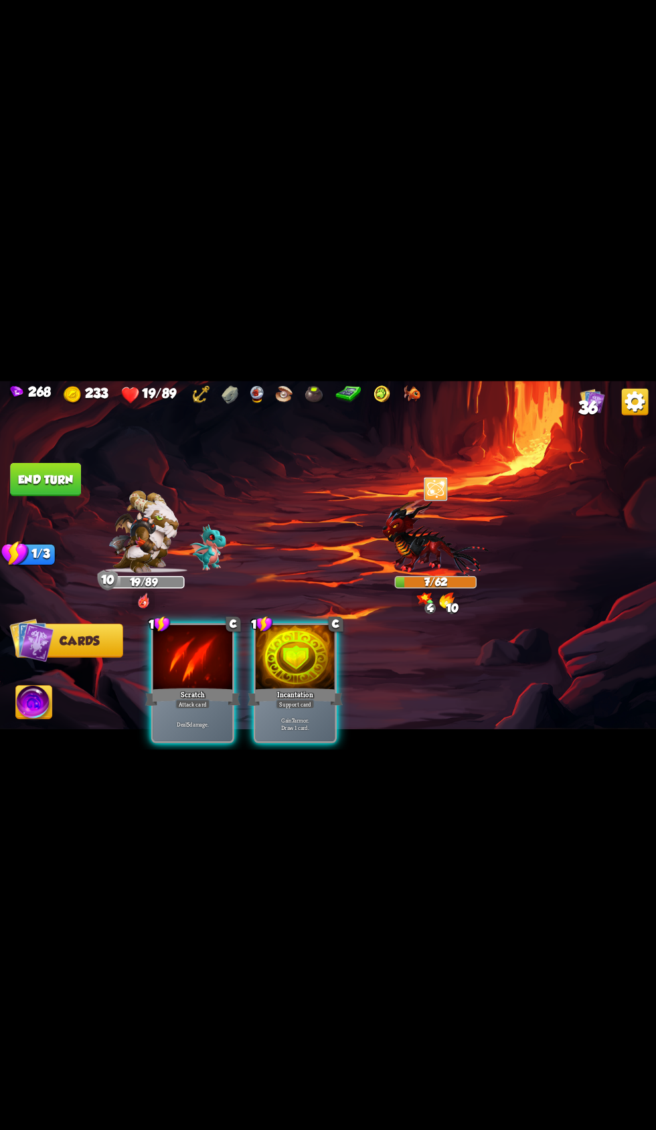
click at [153, 644] on div at bounding box center [193, 658] width 80 height 67
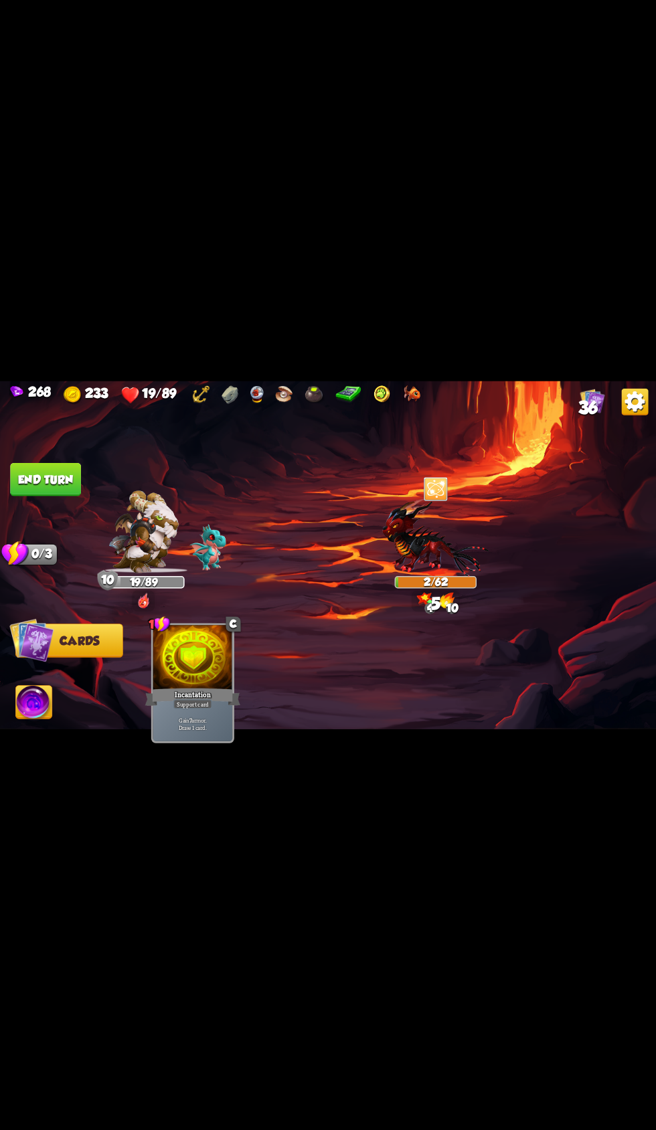
click at [47, 480] on button "End turn" at bounding box center [45, 478] width 71 height 33
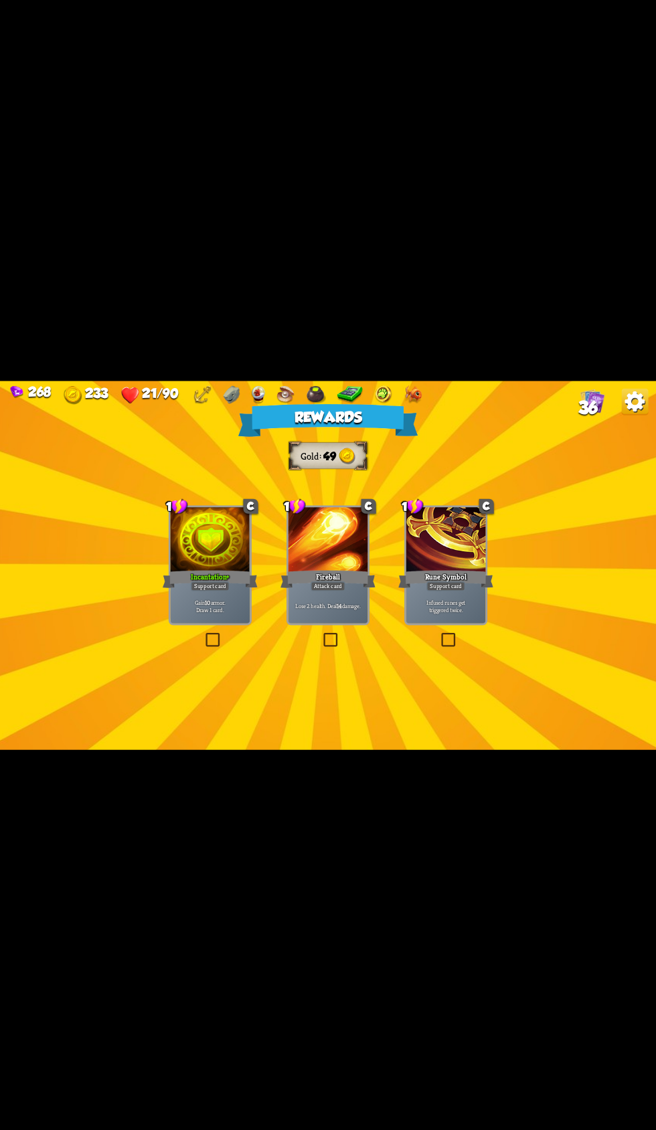
click at [172, 585] on div "Incantation+" at bounding box center [210, 578] width 95 height 21
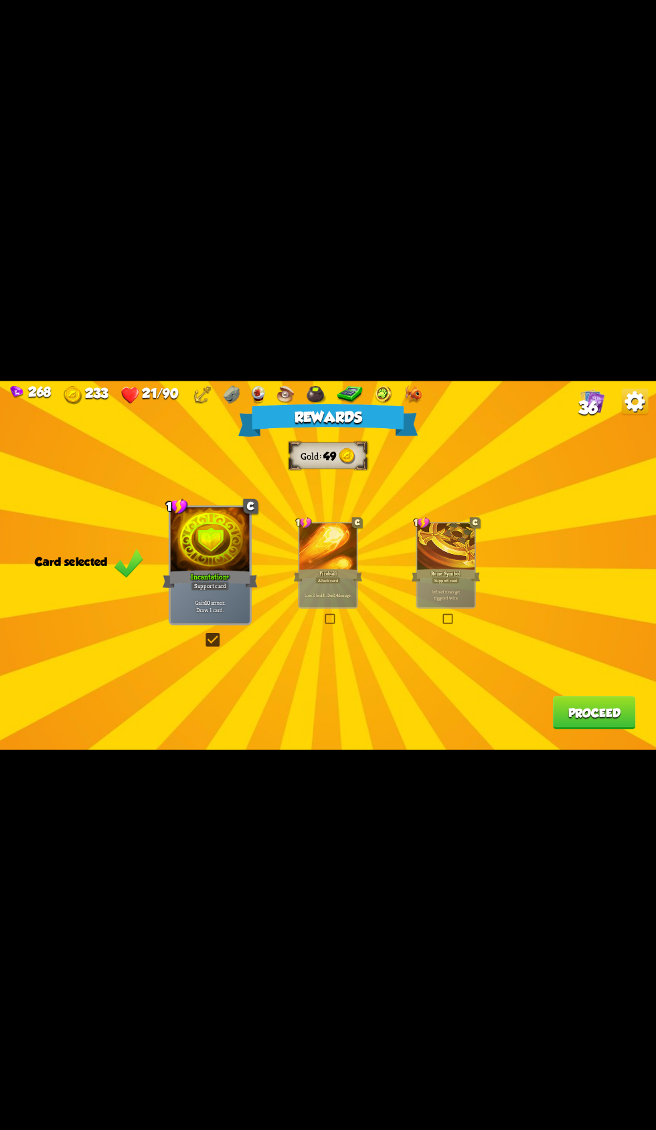
click at [566, 700] on button "Proceed" at bounding box center [594, 712] width 83 height 33
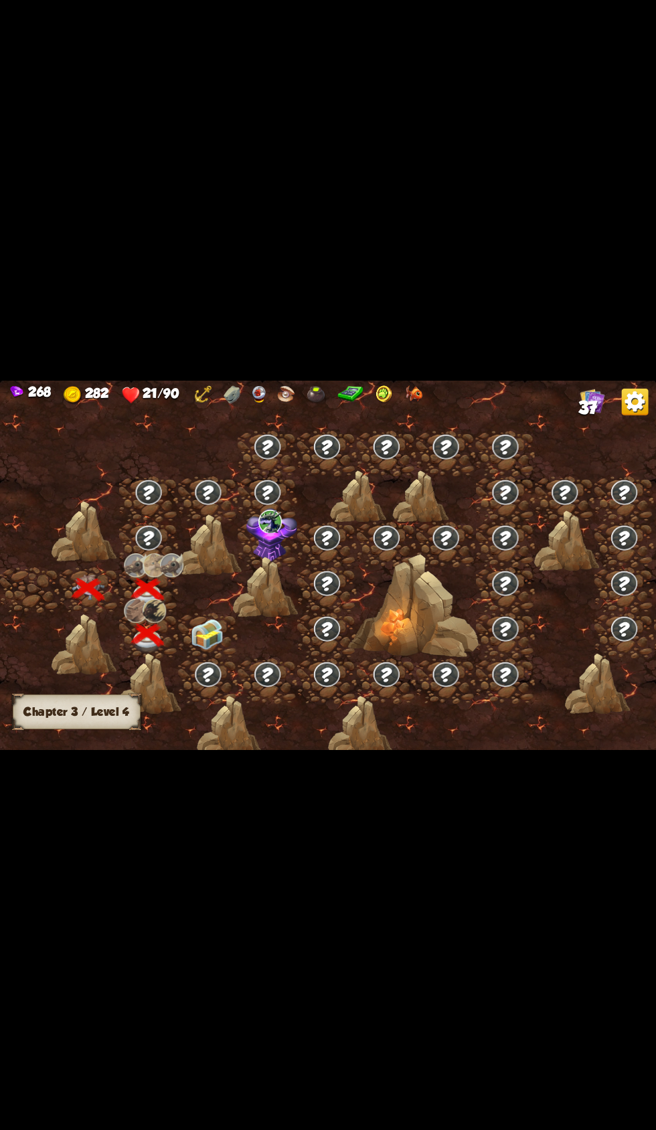
click at [197, 644] on img at bounding box center [207, 634] width 33 height 31
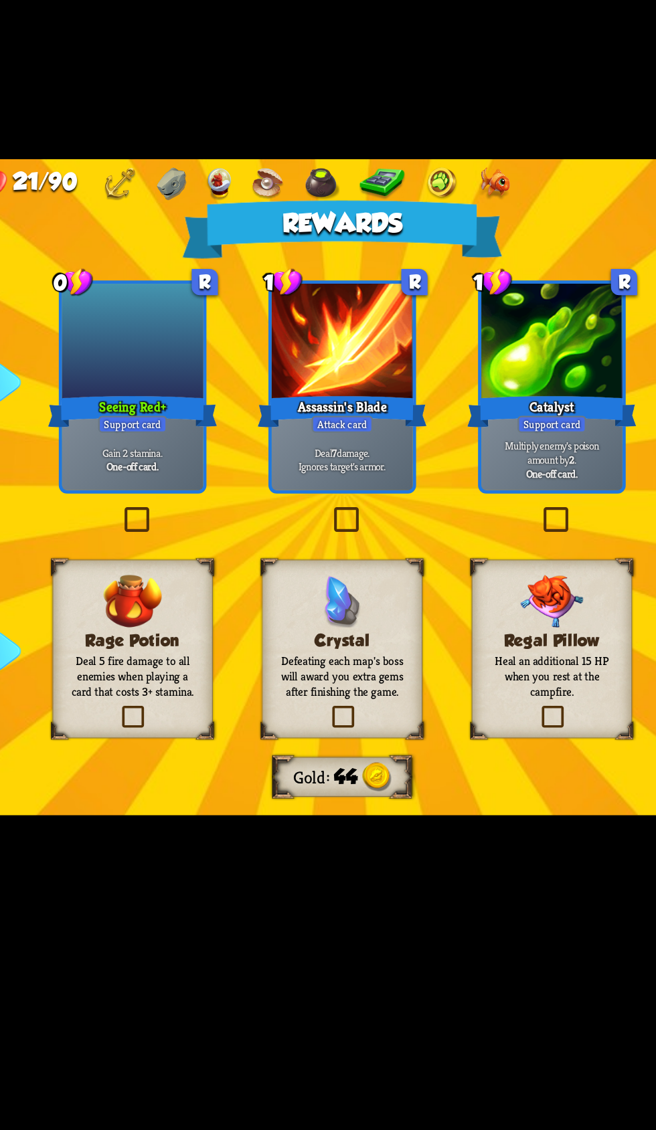
click at [209, 651] on h3 "Rage Potion" at bounding box center [209, 651] width 73 height 11
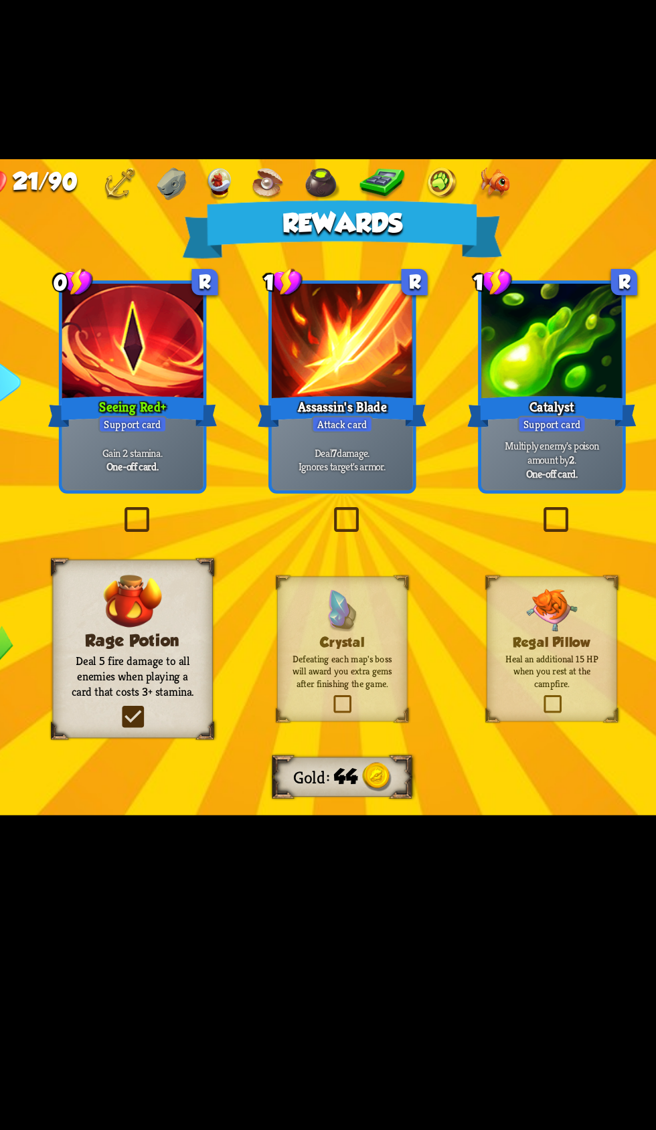
click at [187, 539] on div "Gain 2 stamina. One-off card." at bounding box center [211, 549] width 80 height 35
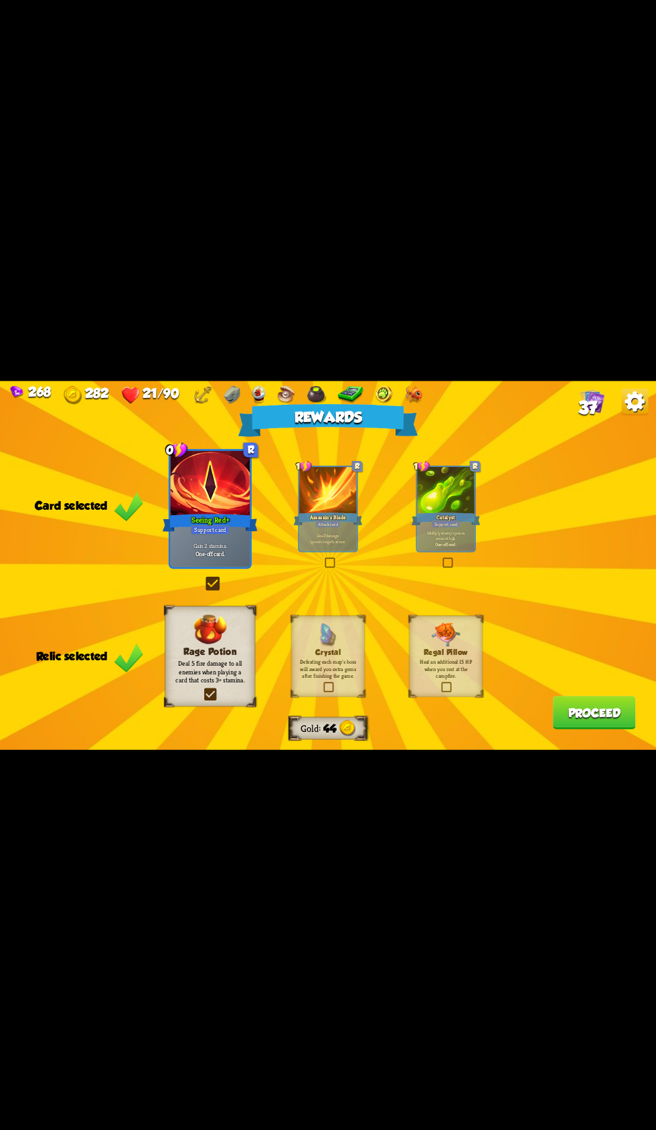
click at [601, 714] on button "Proceed" at bounding box center [594, 712] width 83 height 33
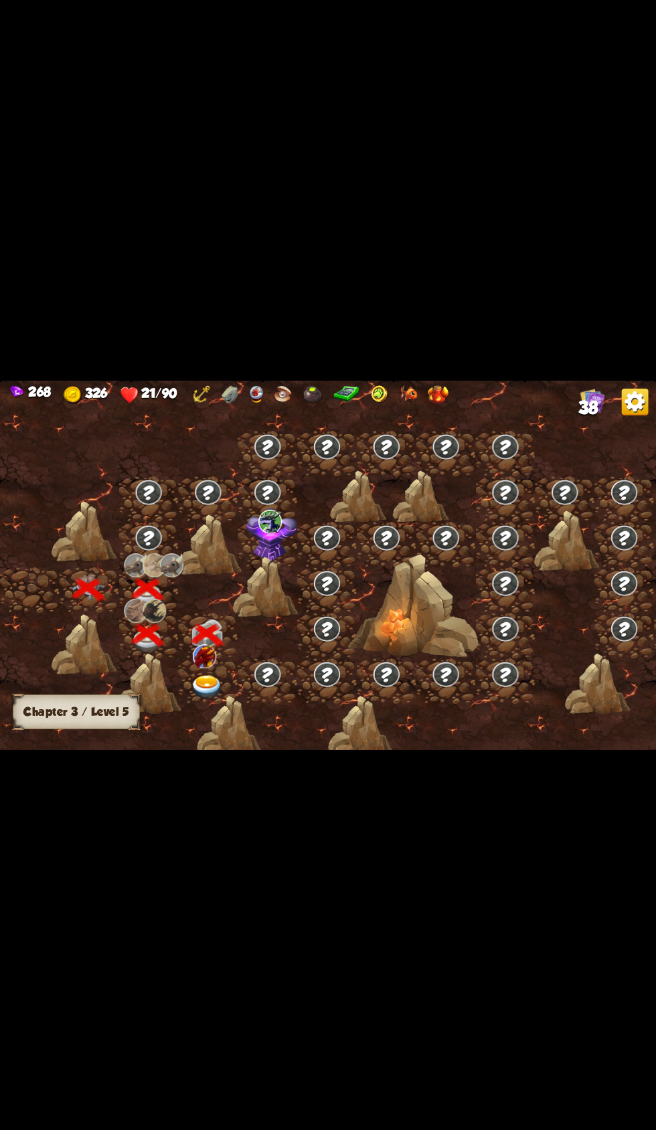
click at [180, 694] on div at bounding box center [149, 684] width 66 height 62
click at [191, 689] on img at bounding box center [207, 687] width 33 height 24
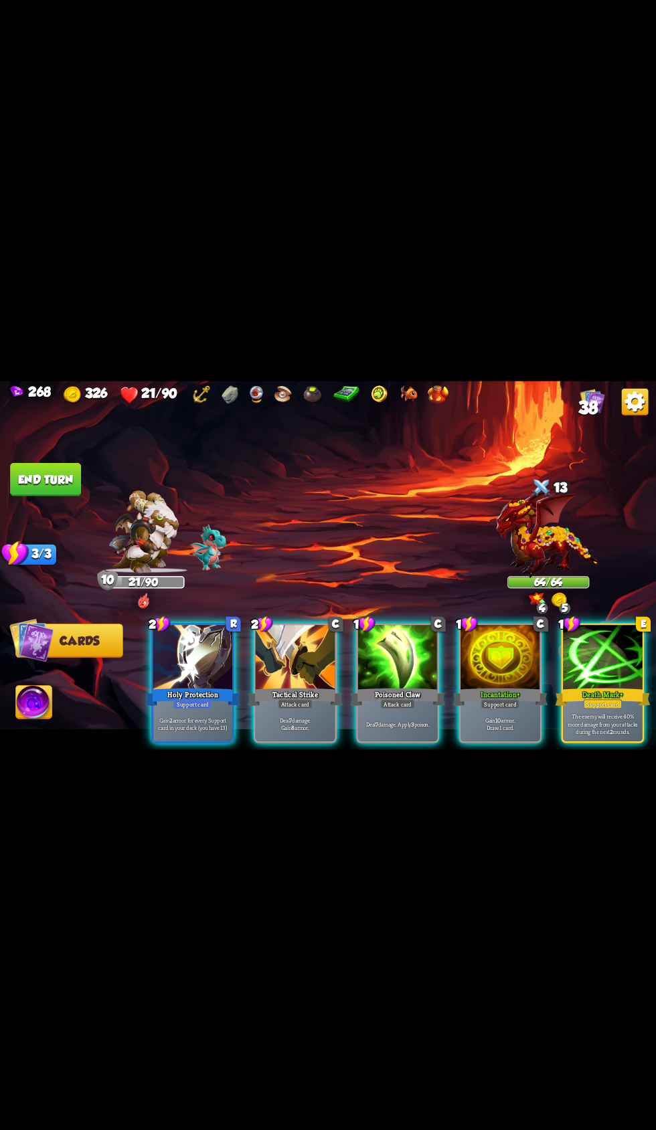
click at [486, 662] on div at bounding box center [500, 658] width 80 height 67
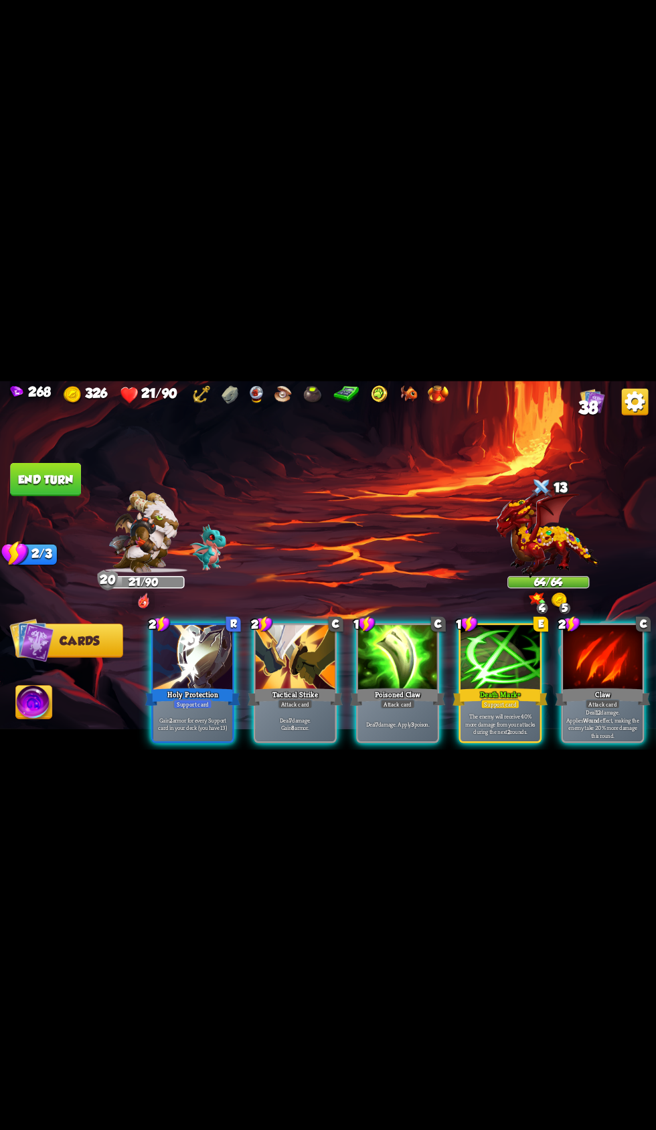
click at [512, 686] on div "Death Mark+" at bounding box center [499, 696] width 95 height 21
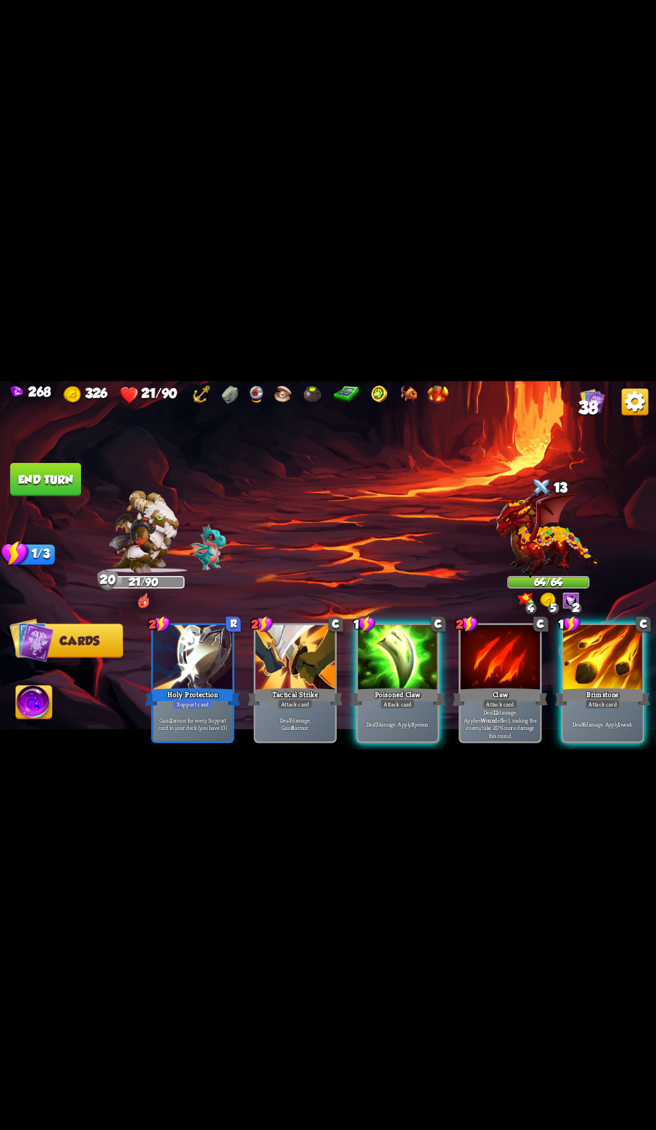
click at [383, 706] on div "Deal 7 damage. Apply 3 poison." at bounding box center [398, 723] width 80 height 35
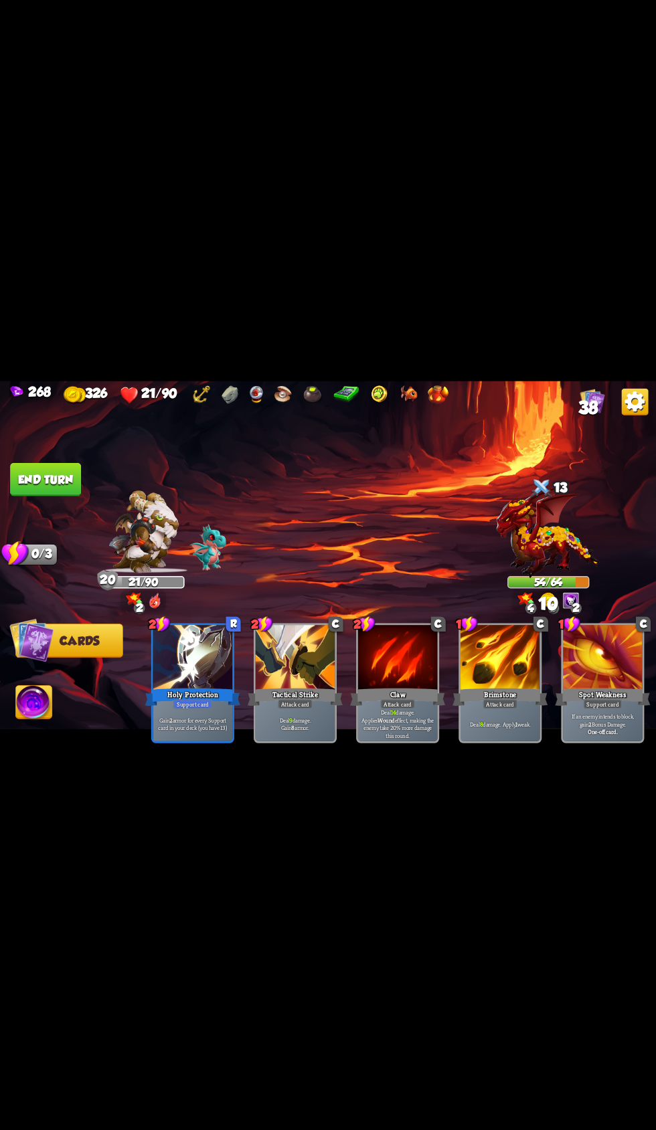
click at [40, 475] on button "End turn" at bounding box center [45, 478] width 71 height 33
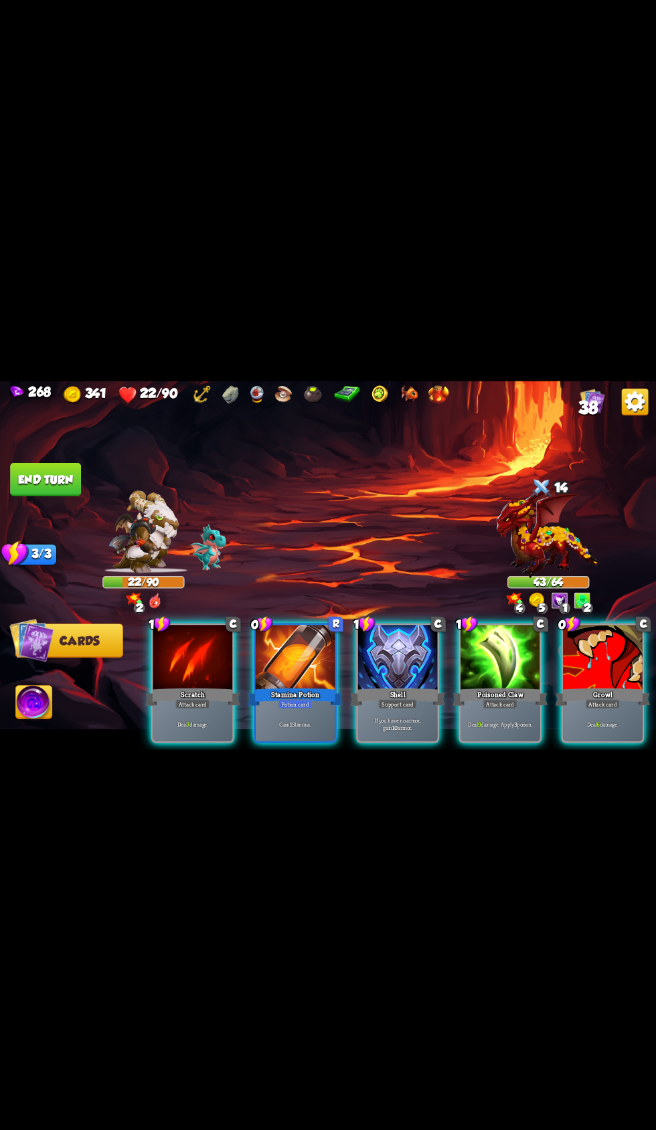
click at [379, 654] on div at bounding box center [398, 658] width 80 height 67
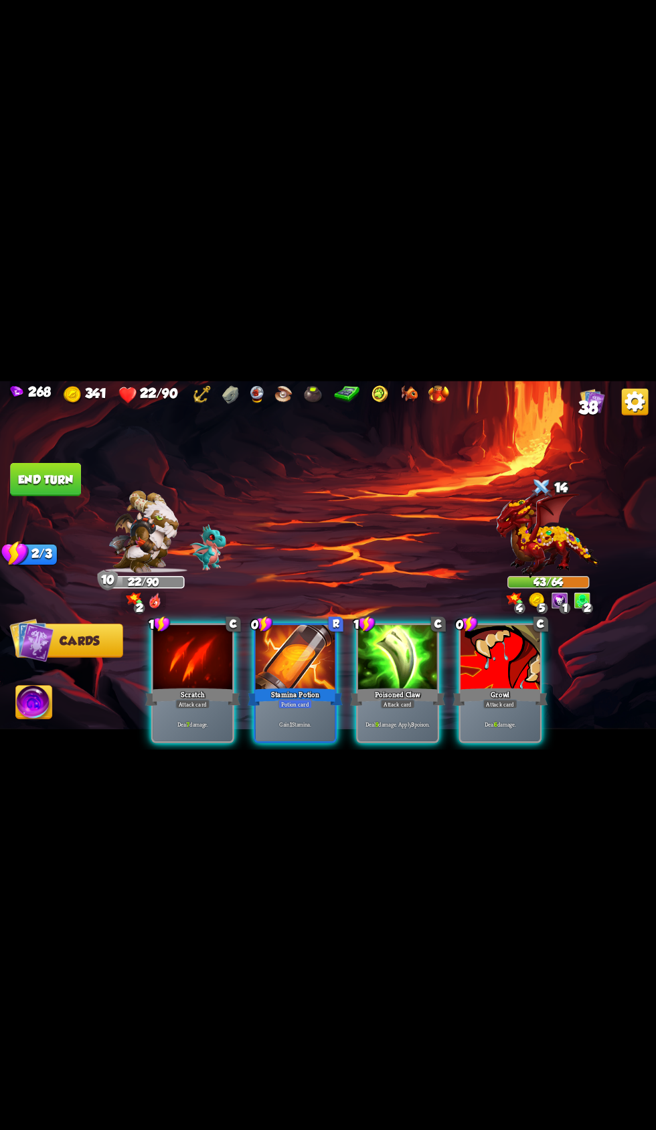
click at [377, 638] on div at bounding box center [398, 658] width 80 height 67
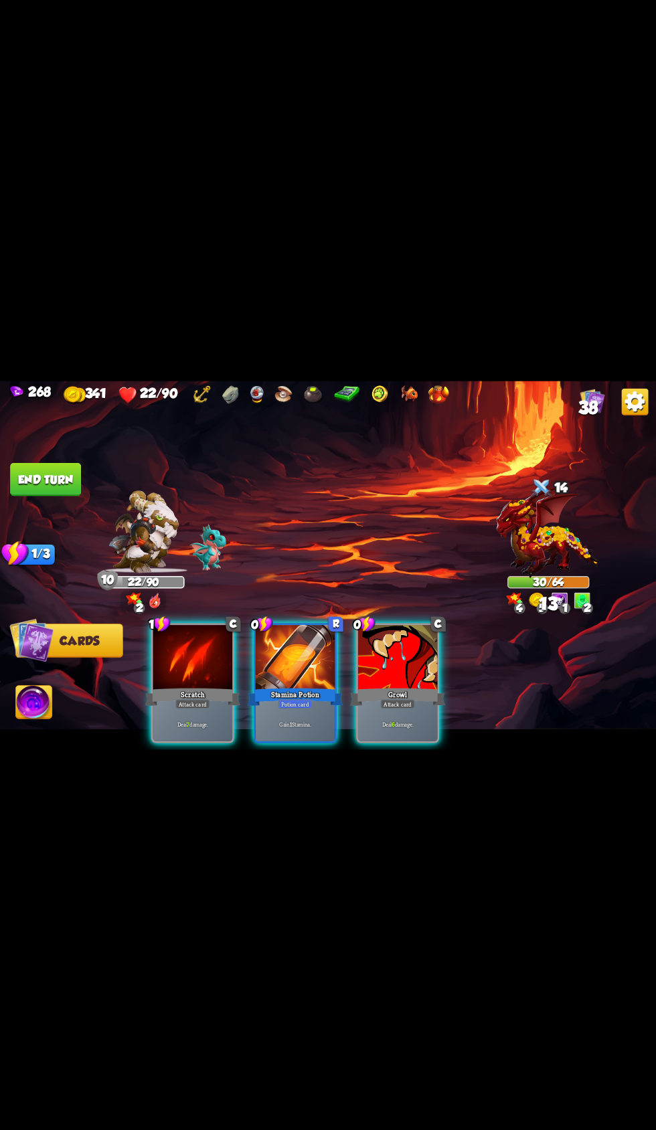
click at [34, 478] on button "End turn" at bounding box center [45, 478] width 71 height 33
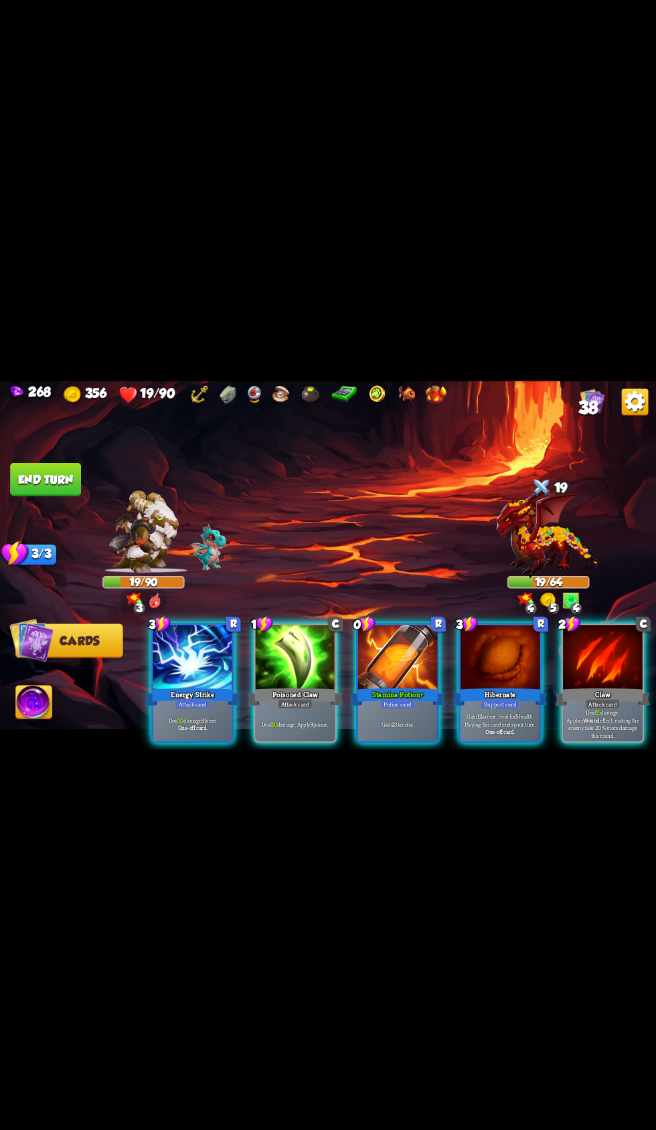
click at [495, 664] on div at bounding box center [500, 658] width 80 height 67
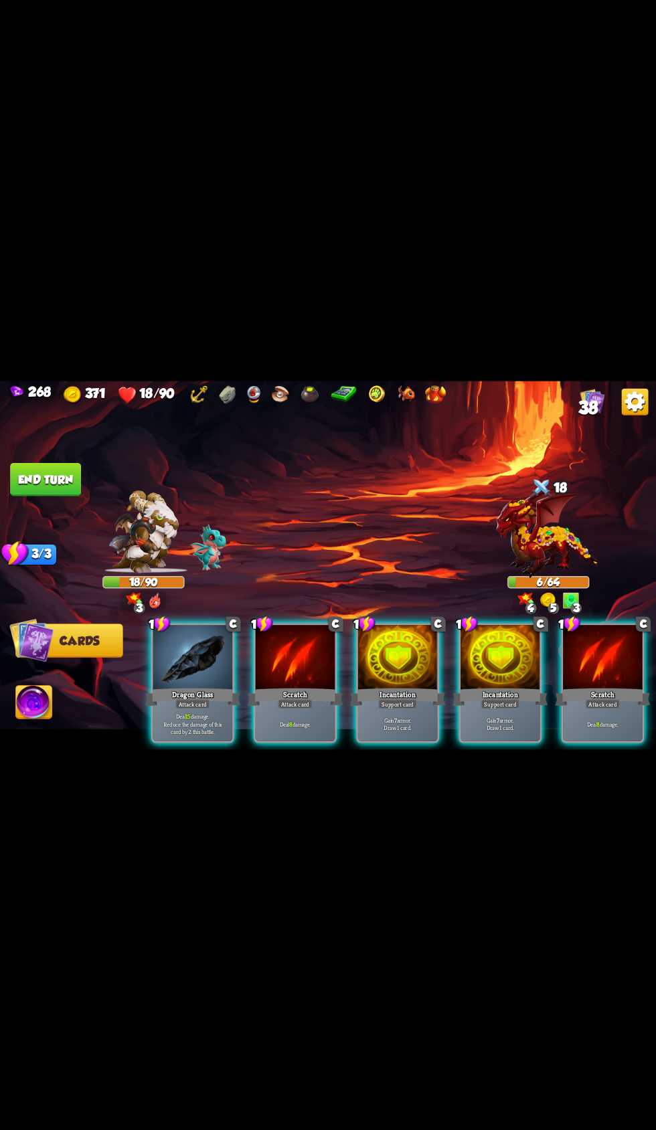
click at [381, 656] on div at bounding box center [398, 658] width 80 height 67
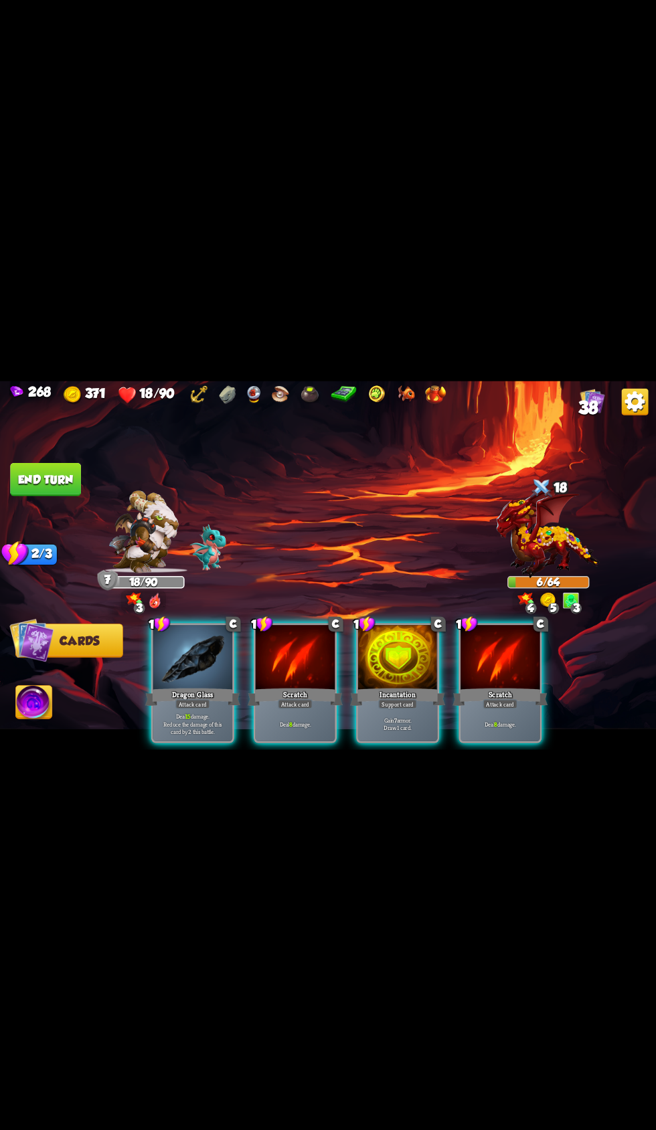
click at [389, 648] on div at bounding box center [398, 658] width 80 height 67
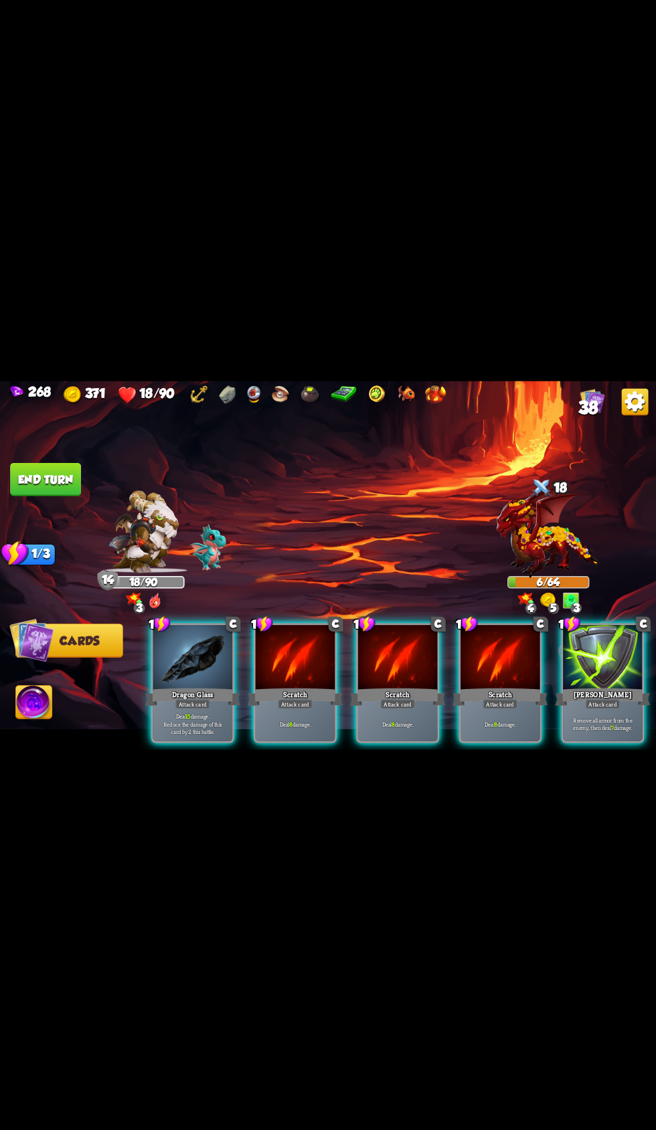
click at [57, 703] on span "Abilities" at bounding box center [43, 702] width 55 height 13
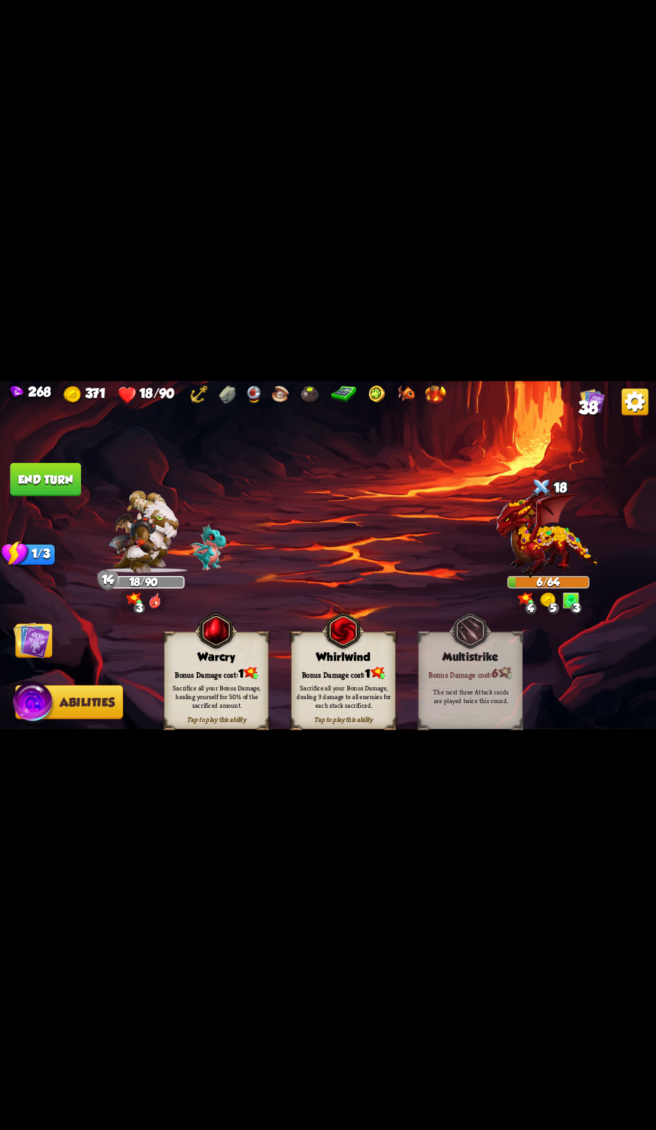
click at [192, 697] on div "Sacrifice all your Bonus Damage, healing yourself for 50% of the sacrificed amo…" at bounding box center [216, 696] width 94 height 26
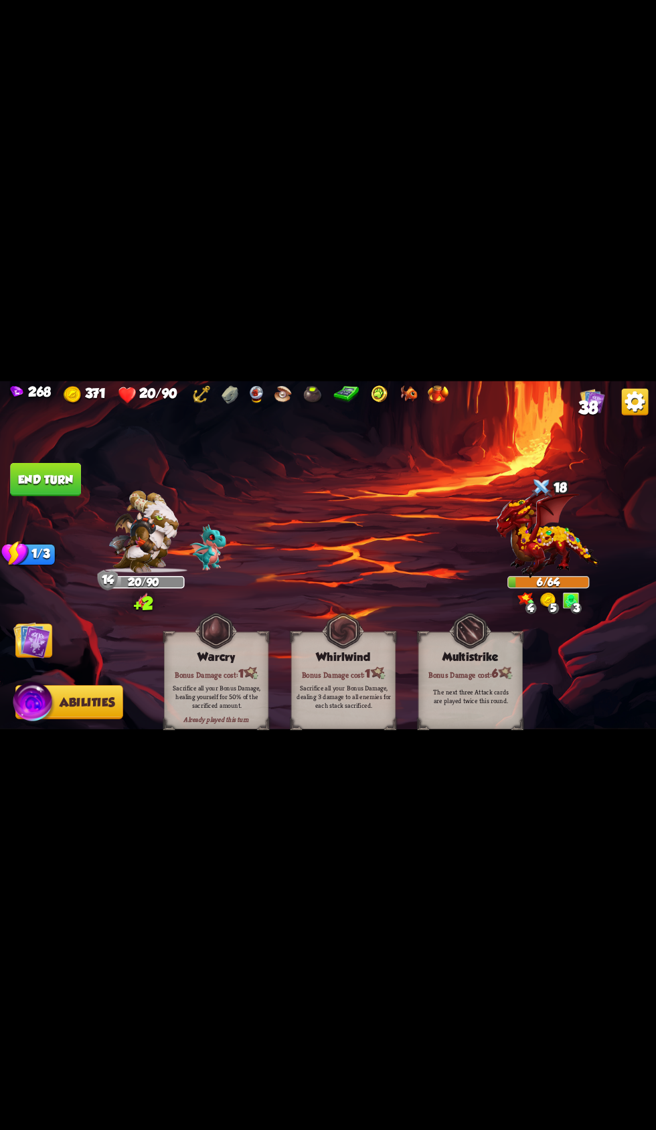
click at [49, 642] on img at bounding box center [31, 640] width 37 height 37
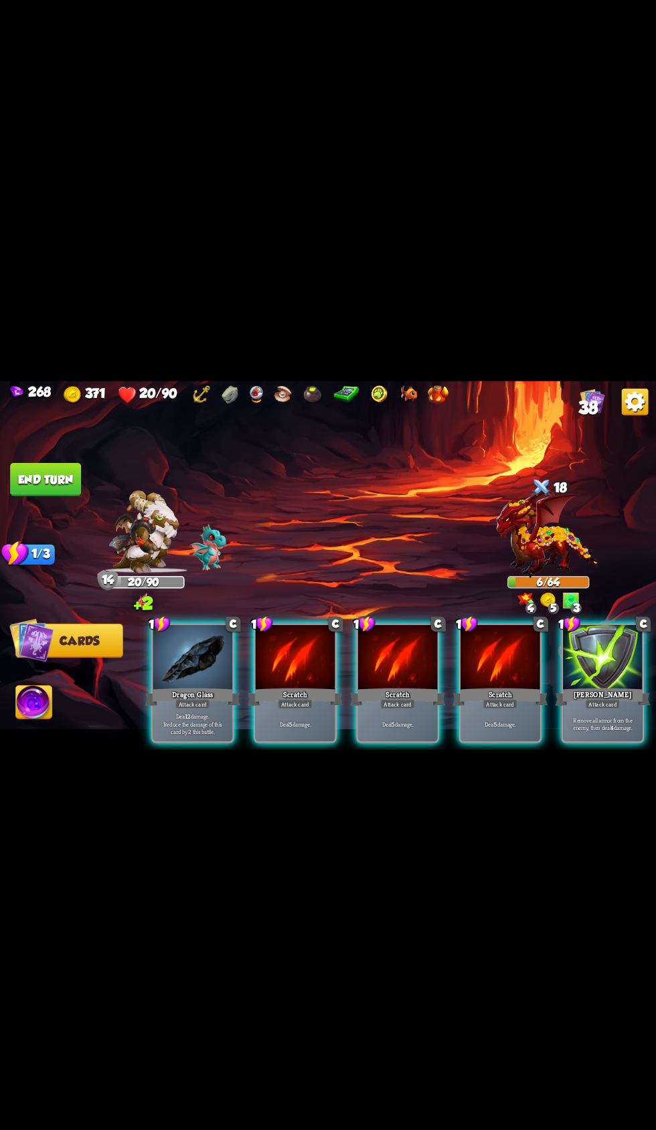
click at [60, 474] on button "End turn" at bounding box center [45, 478] width 71 height 33
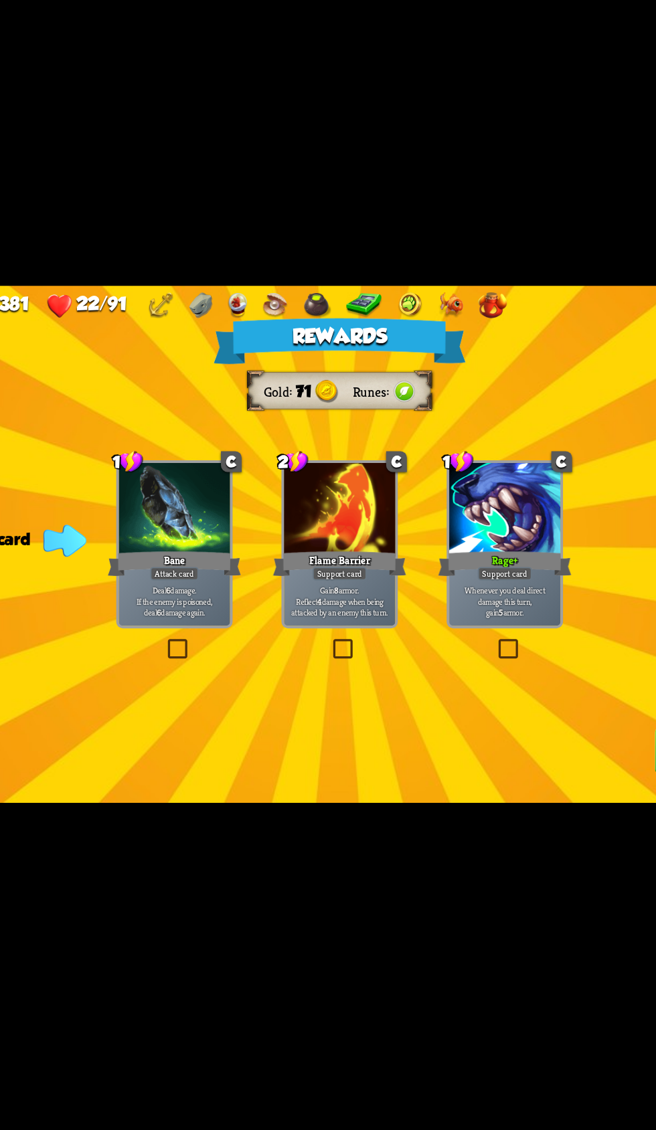
click at [225, 523] on div at bounding box center [211, 540] width 80 height 67
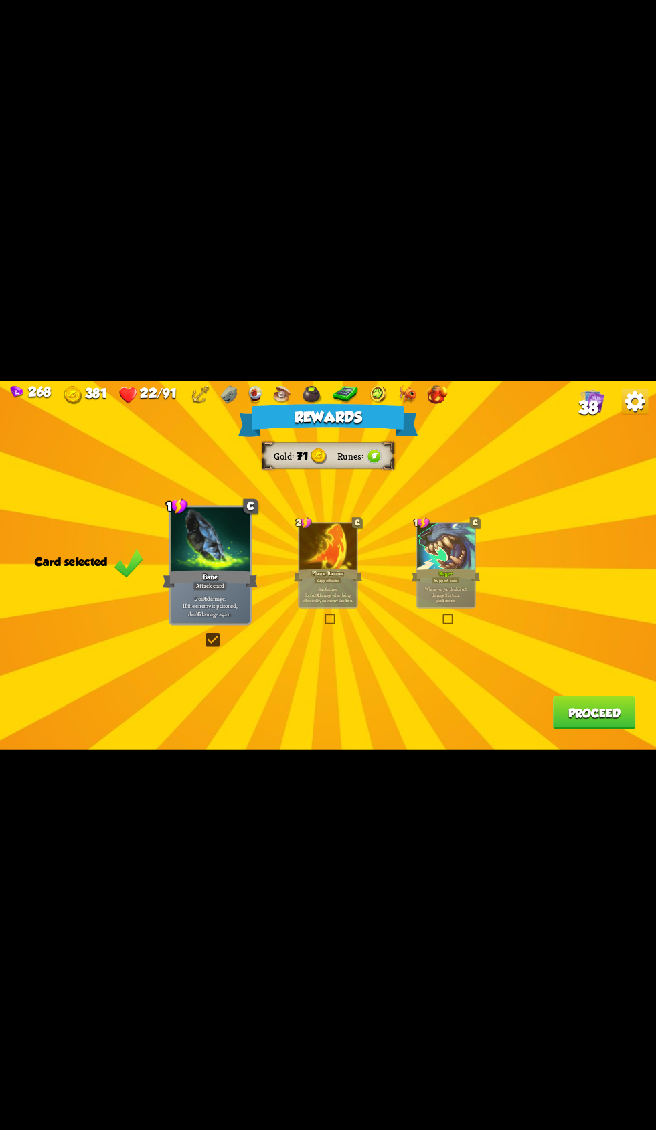
click at [601, 716] on button "Proceed" at bounding box center [594, 712] width 83 height 33
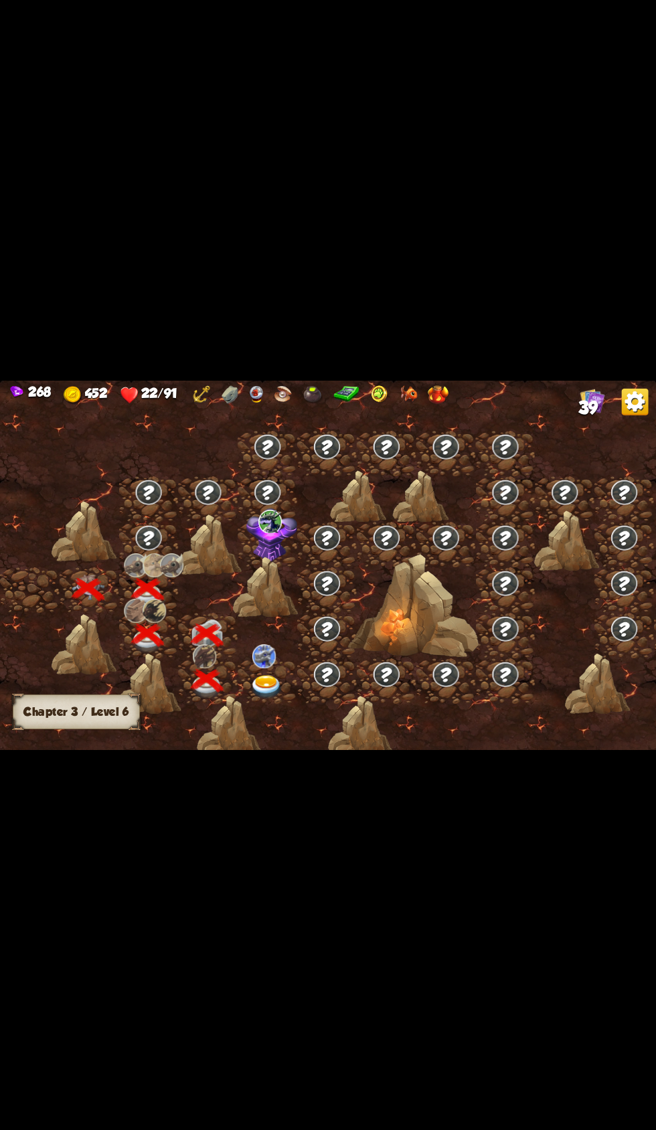
click at [268, 671] on div at bounding box center [267, 680] width 60 height 45
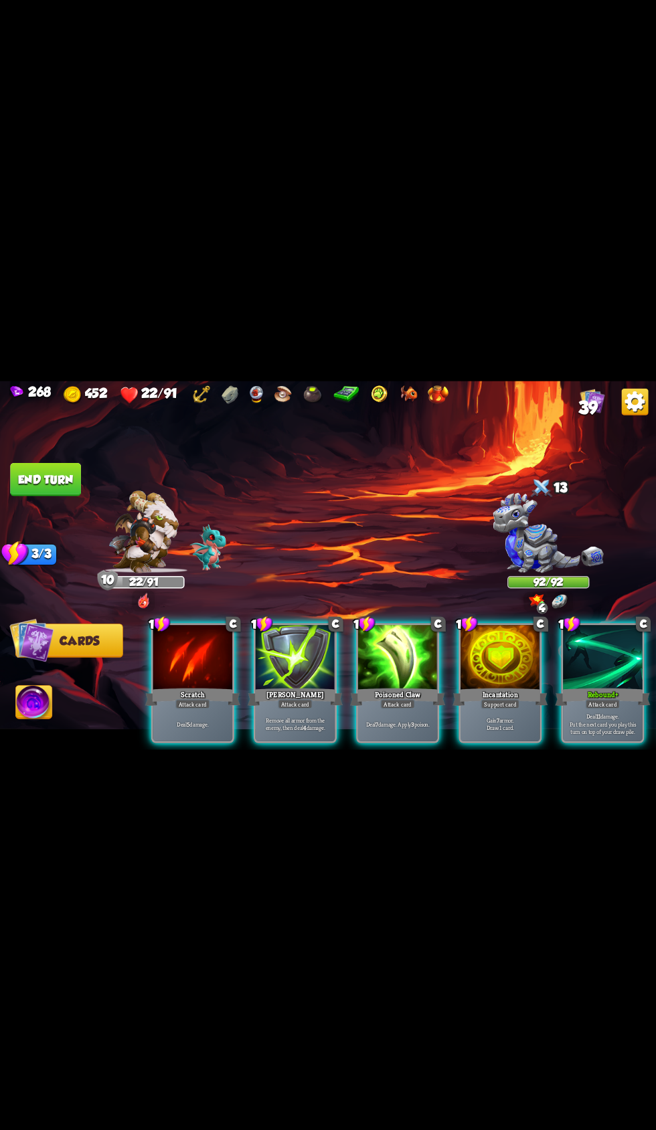
click at [496, 648] on div at bounding box center [500, 658] width 80 height 67
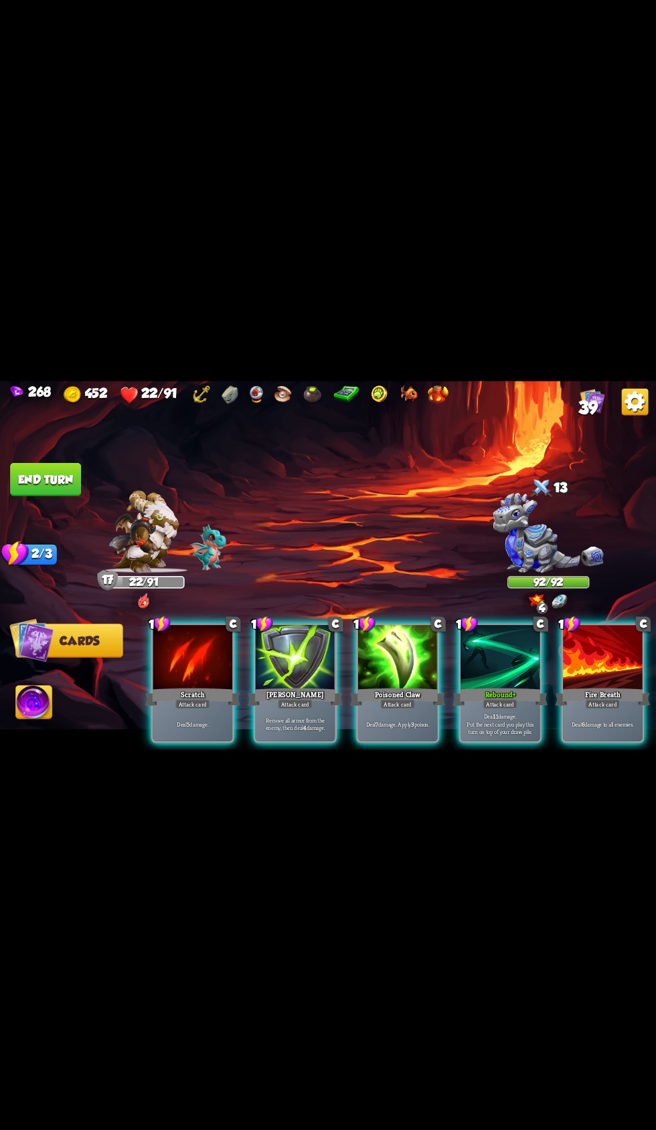
click at [496, 648] on div at bounding box center [500, 658] width 80 height 67
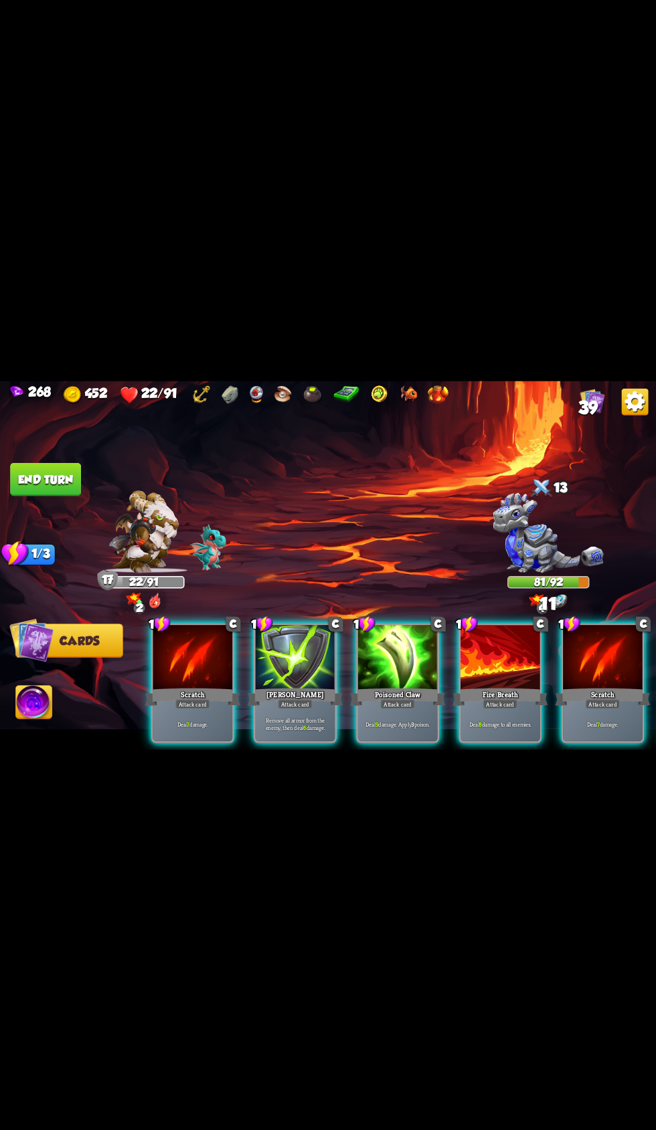
click at [386, 649] on div at bounding box center [398, 658] width 80 height 67
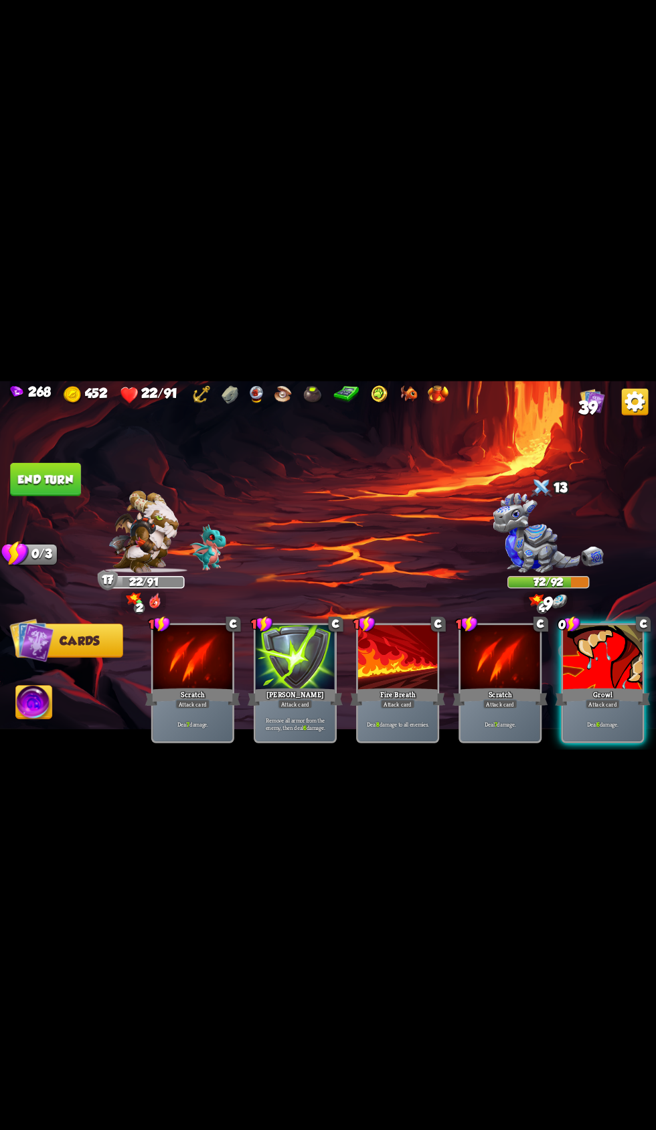
click at [597, 653] on div at bounding box center [603, 658] width 80 height 67
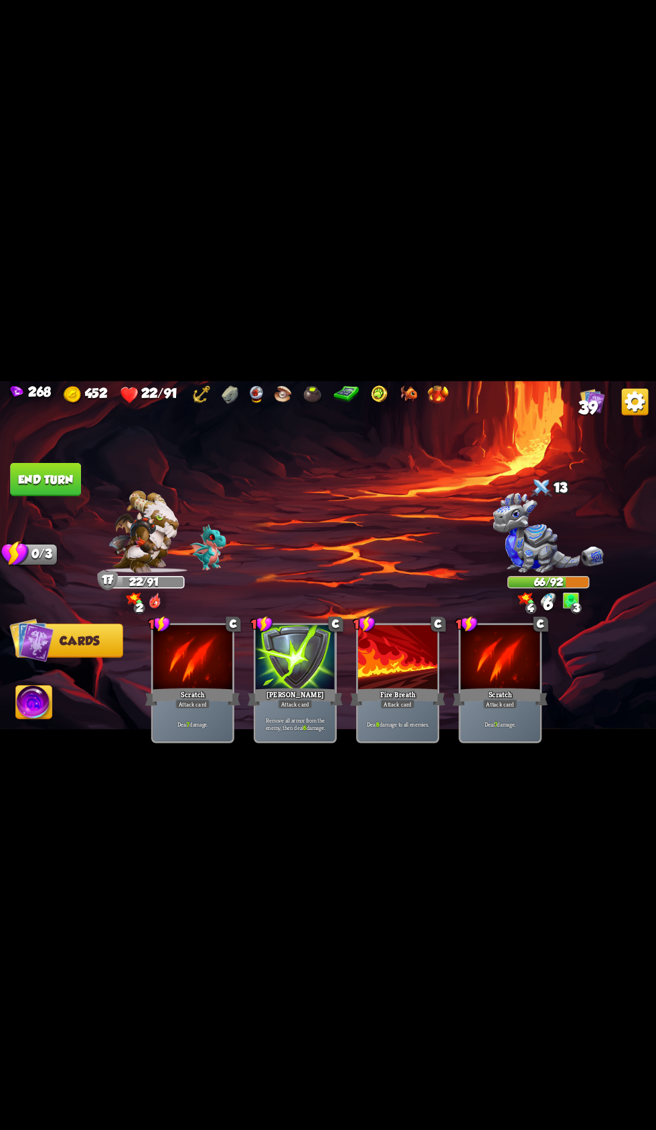
click at [74, 478] on button "End turn" at bounding box center [45, 478] width 71 height 33
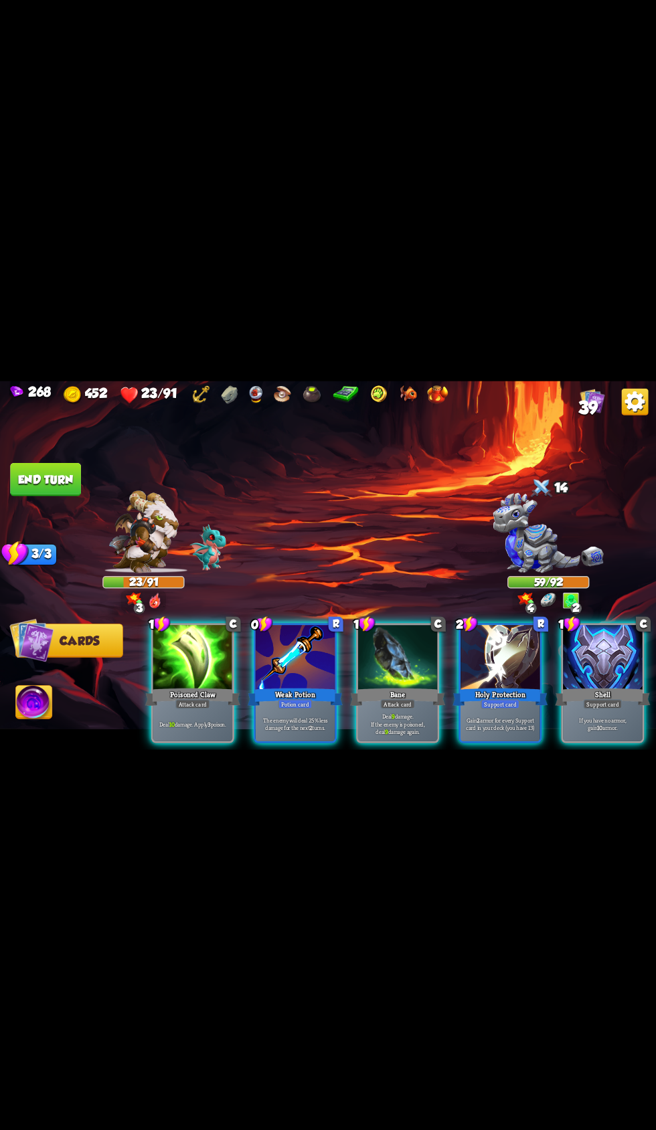
click at [302, 631] on div at bounding box center [296, 658] width 80 height 67
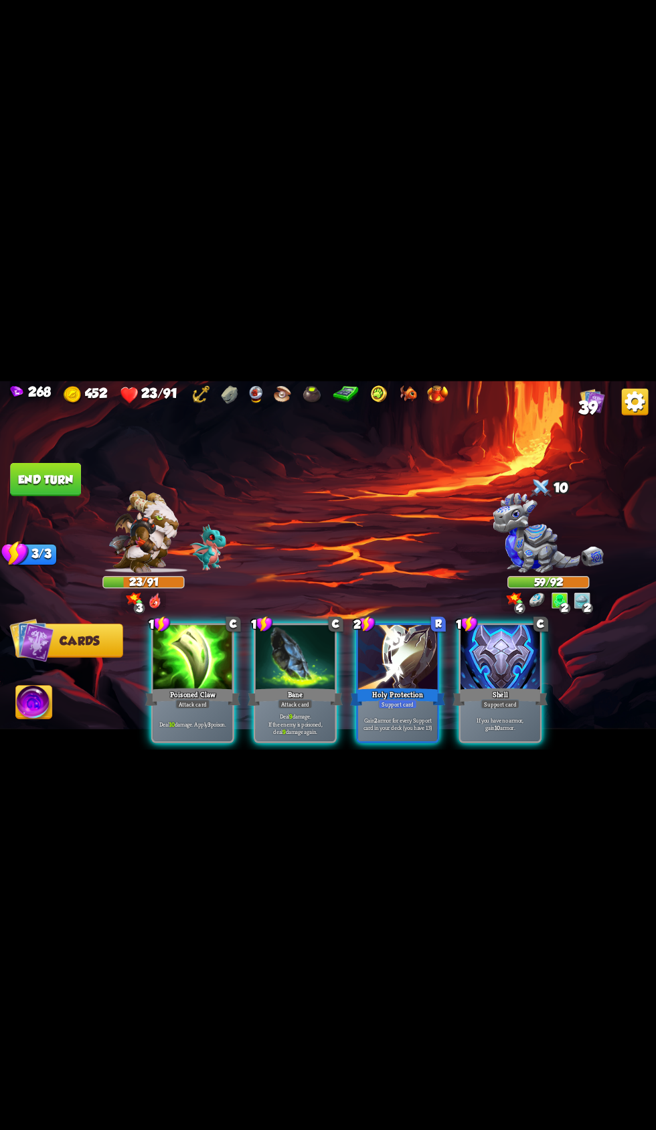
click at [494, 699] on div "Support card" at bounding box center [499, 703] width 39 height 9
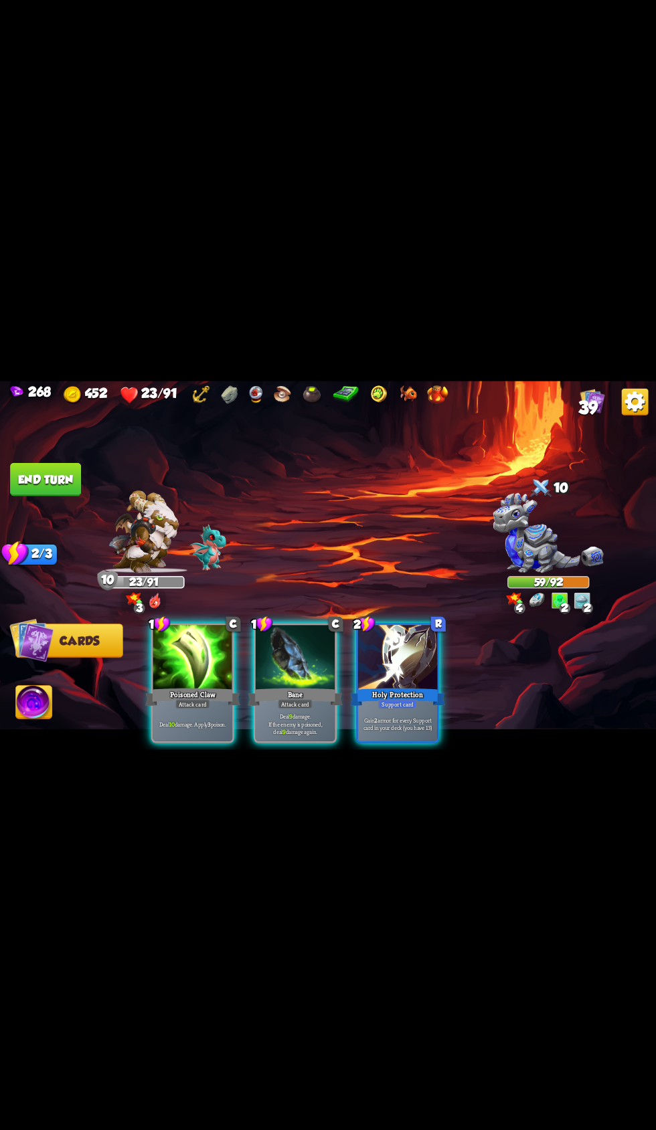
click at [201, 648] on div at bounding box center [193, 658] width 80 height 67
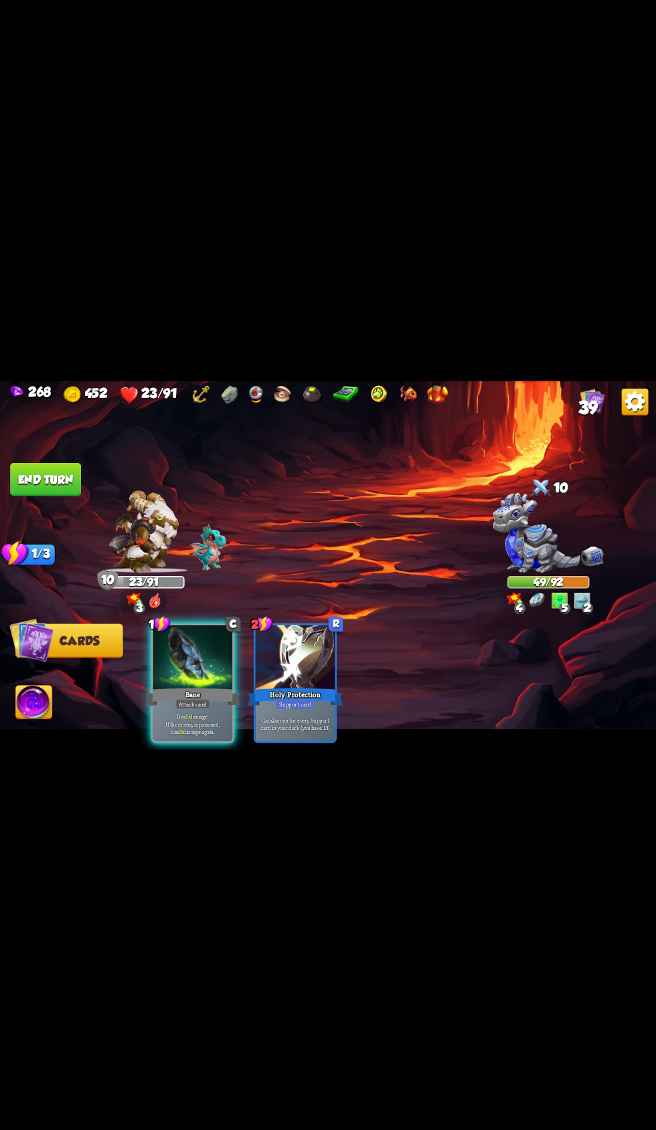
click at [187, 625] on div at bounding box center [193, 658] width 80 height 67
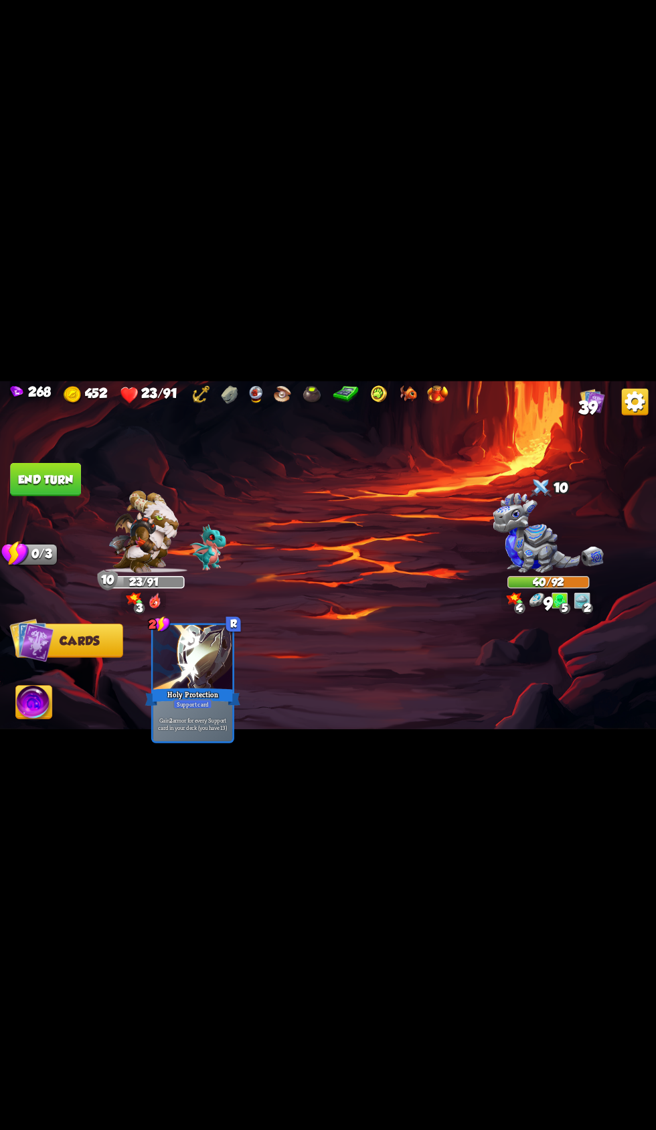
click at [73, 478] on button "End turn" at bounding box center [45, 478] width 71 height 33
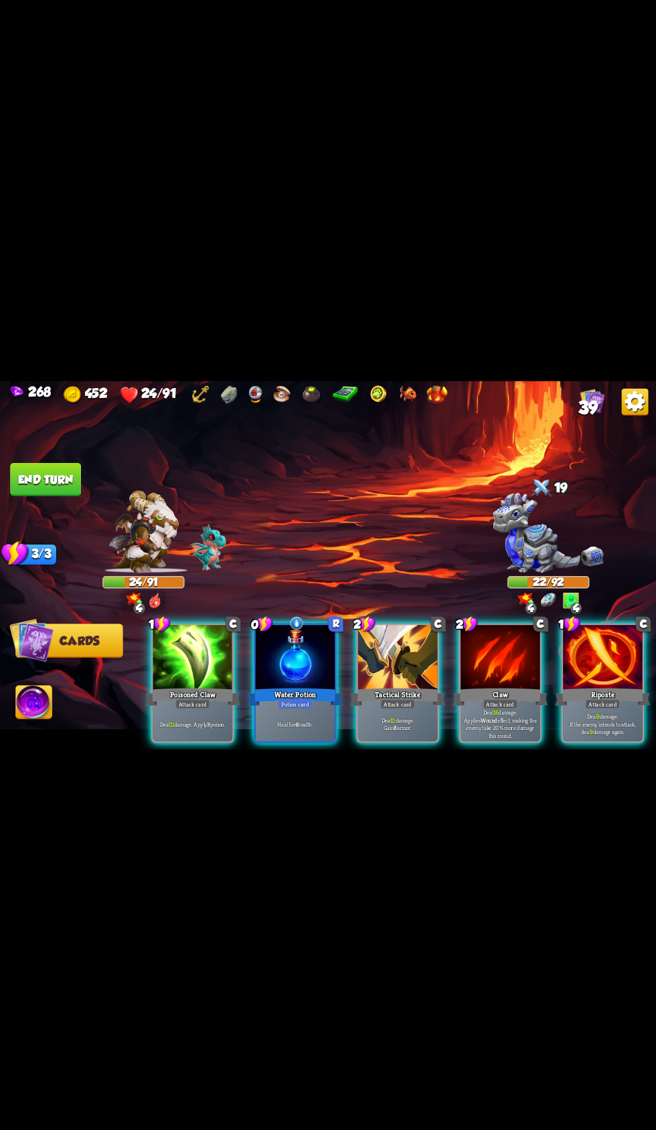
click at [258, 652] on div at bounding box center [296, 658] width 80 height 67
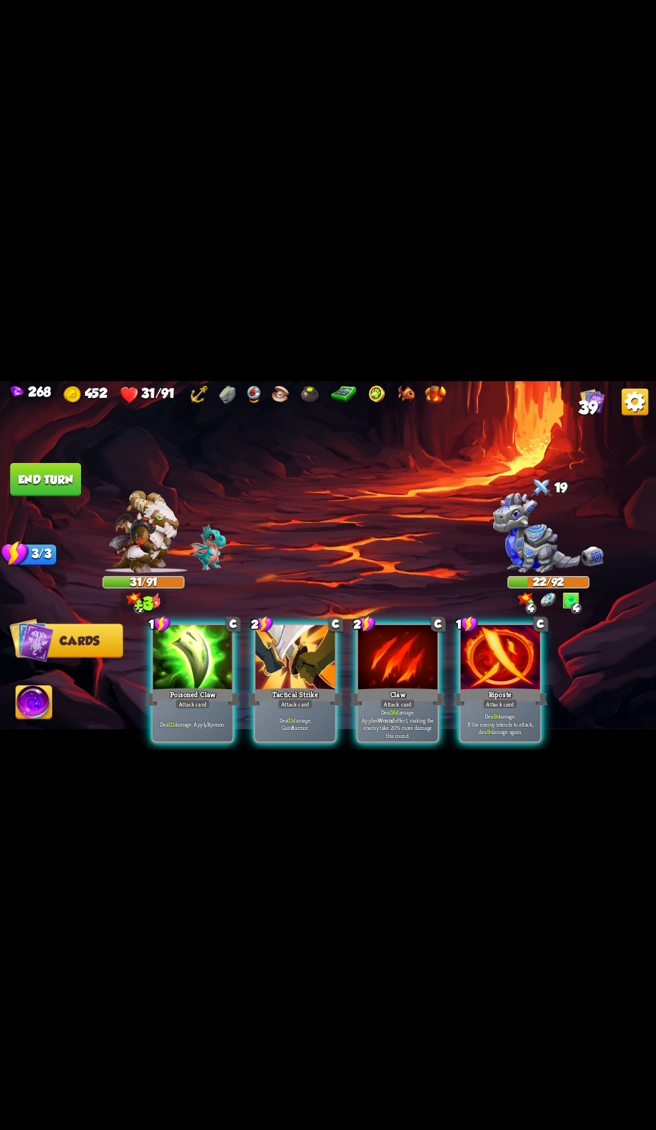
click at [258, 651] on div at bounding box center [296, 658] width 80 height 67
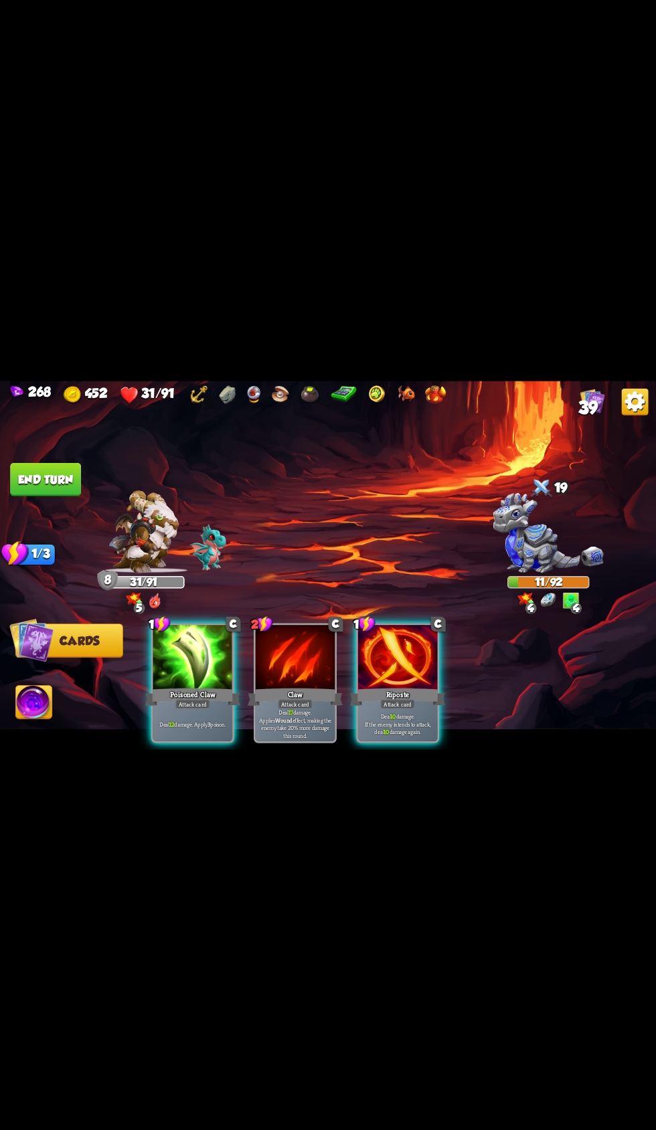
click at [31, 703] on img at bounding box center [34, 703] width 36 height 37
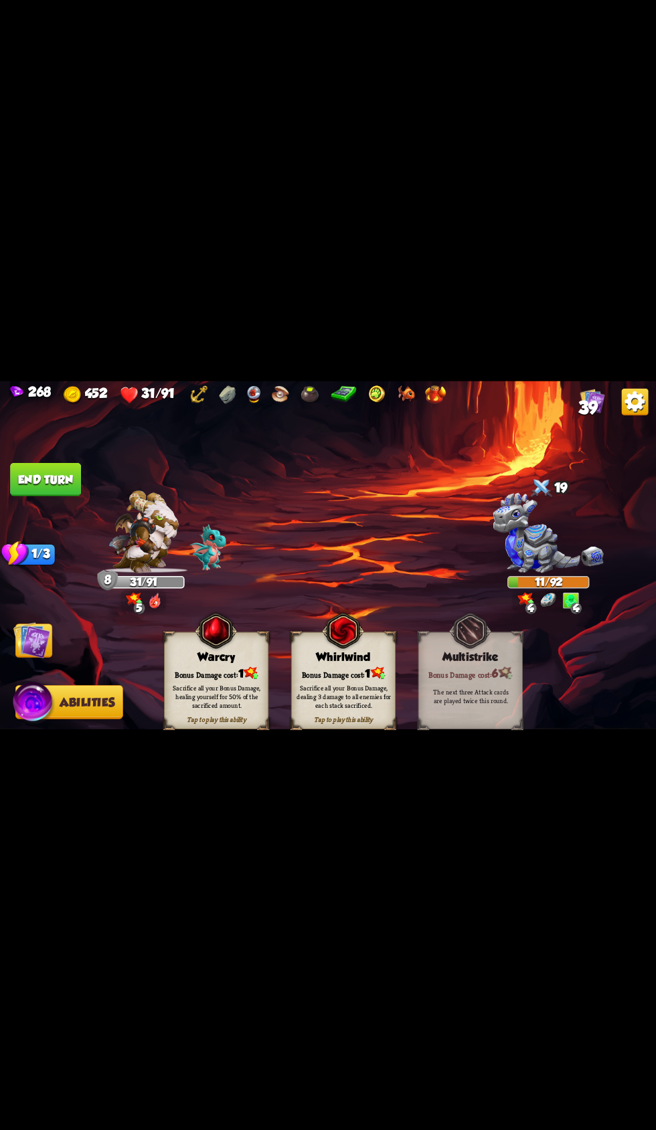
click at [36, 706] on img at bounding box center [33, 704] width 43 height 44
click at [169, 717] on div "Sacrifice all your Bonus Damage, healing yourself for 50% of the sacrificed amo…" at bounding box center [217, 696] width 104 height 41
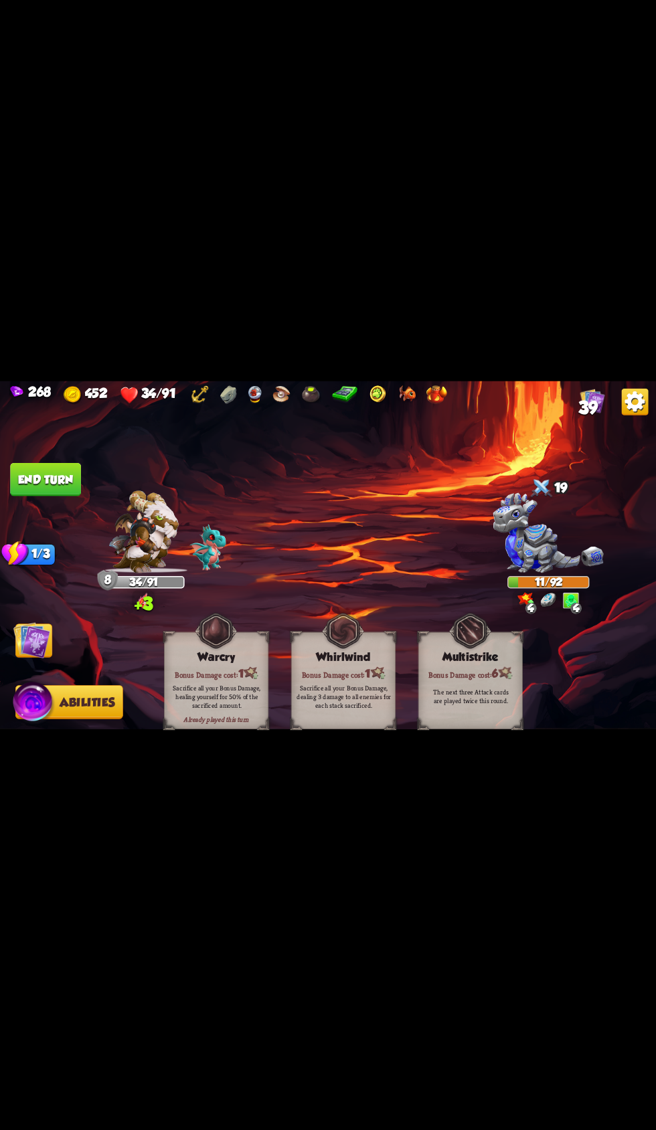
click at [40, 640] on img at bounding box center [31, 640] width 37 height 37
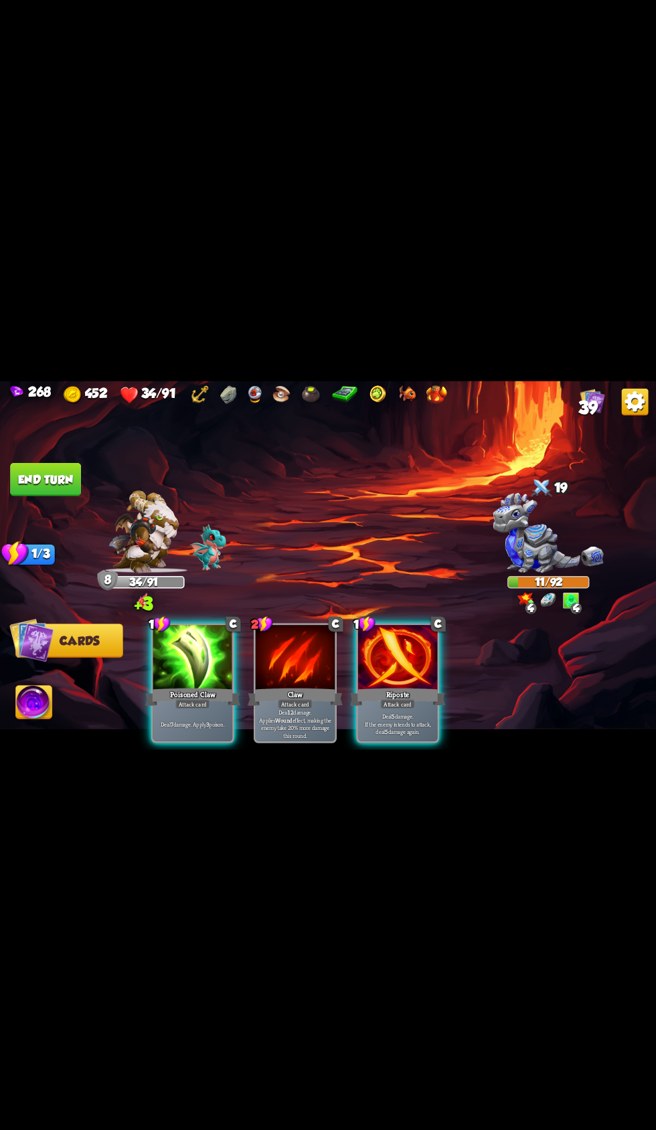
click at [112, 654] on button "Cards" at bounding box center [69, 641] width 108 height 34
click at [180, 638] on div at bounding box center [193, 658] width 80 height 67
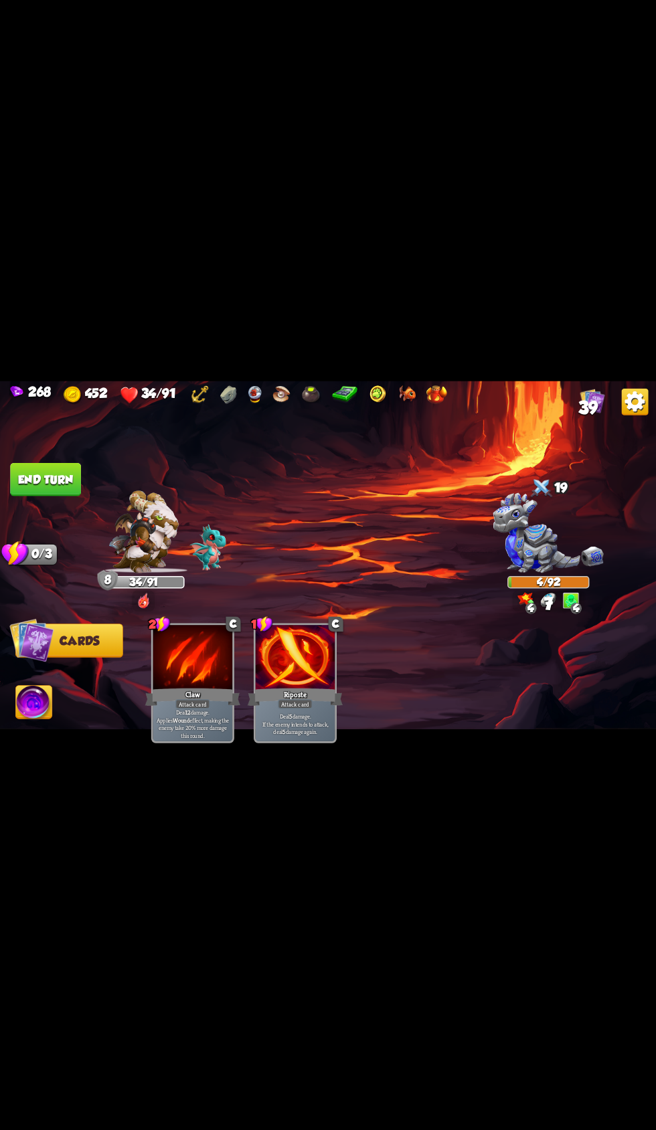
click at [44, 482] on button "End turn" at bounding box center [45, 478] width 71 height 33
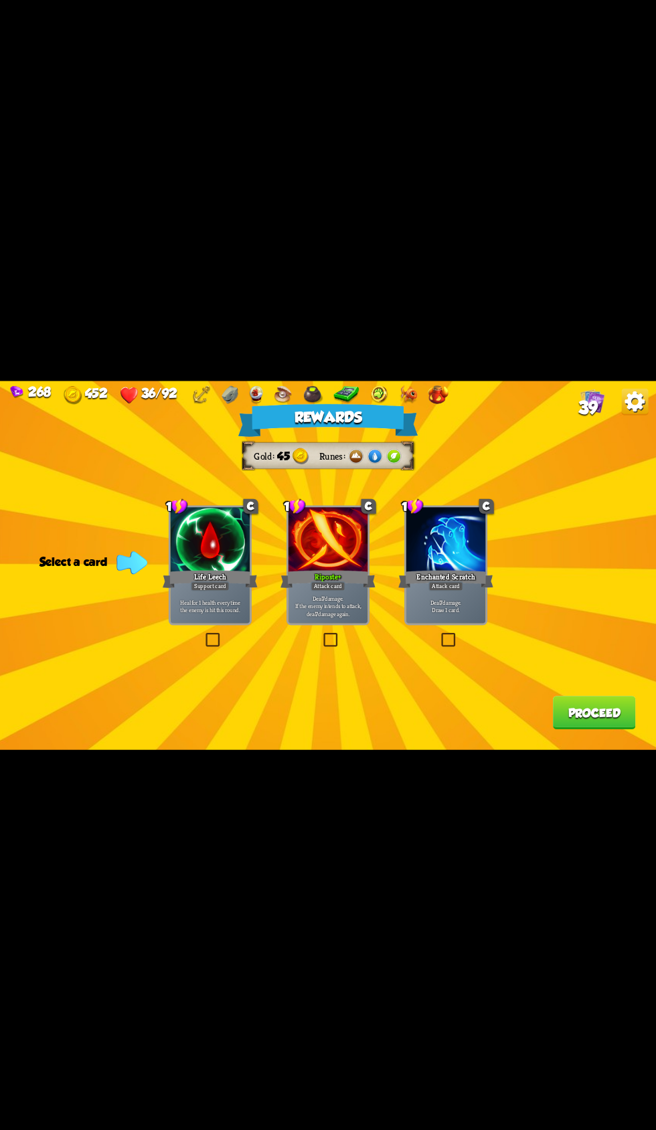
click at [221, 512] on div at bounding box center [211, 540] width 80 height 67
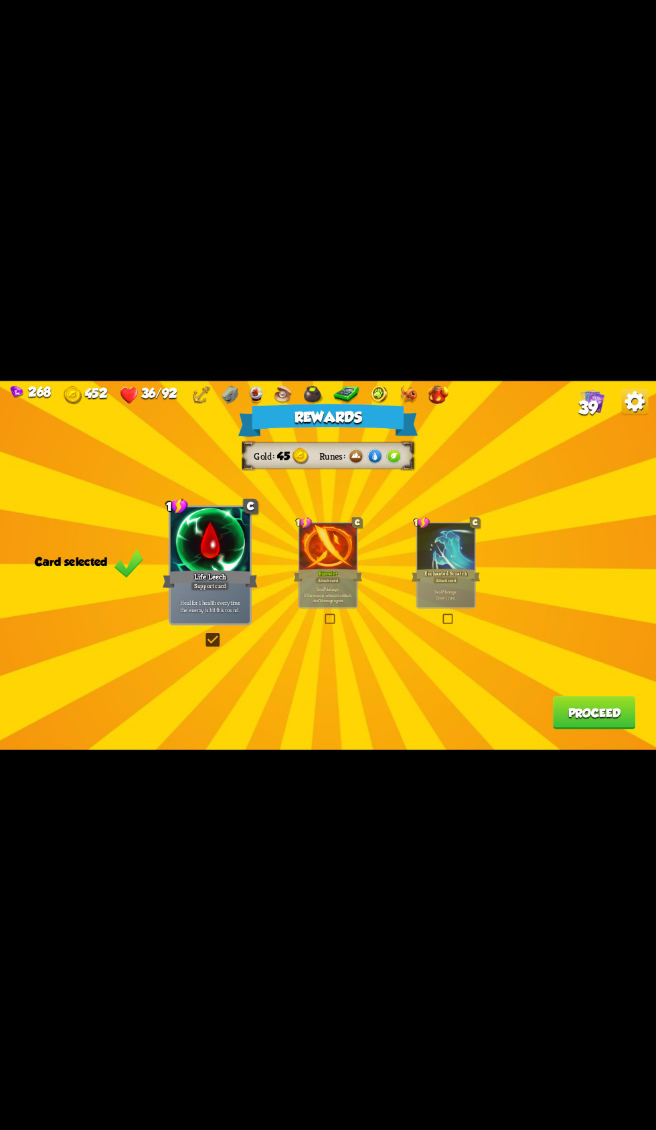
click at [581, 711] on button "Proceed" at bounding box center [594, 712] width 83 height 33
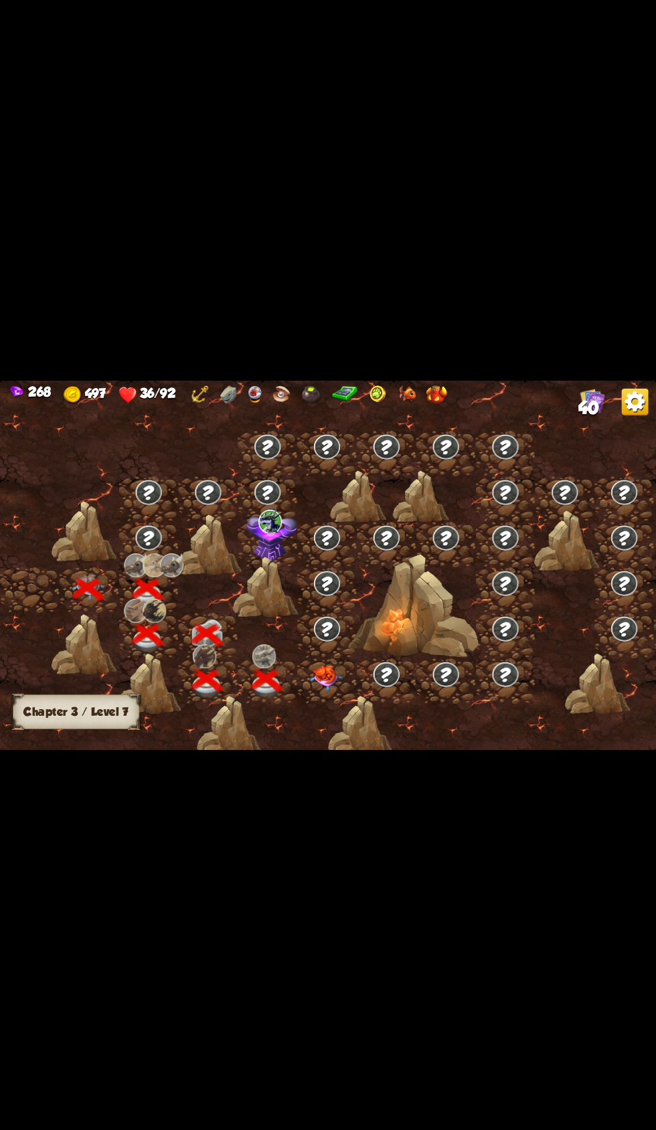
click at [321, 681] on img at bounding box center [325, 678] width 33 height 25
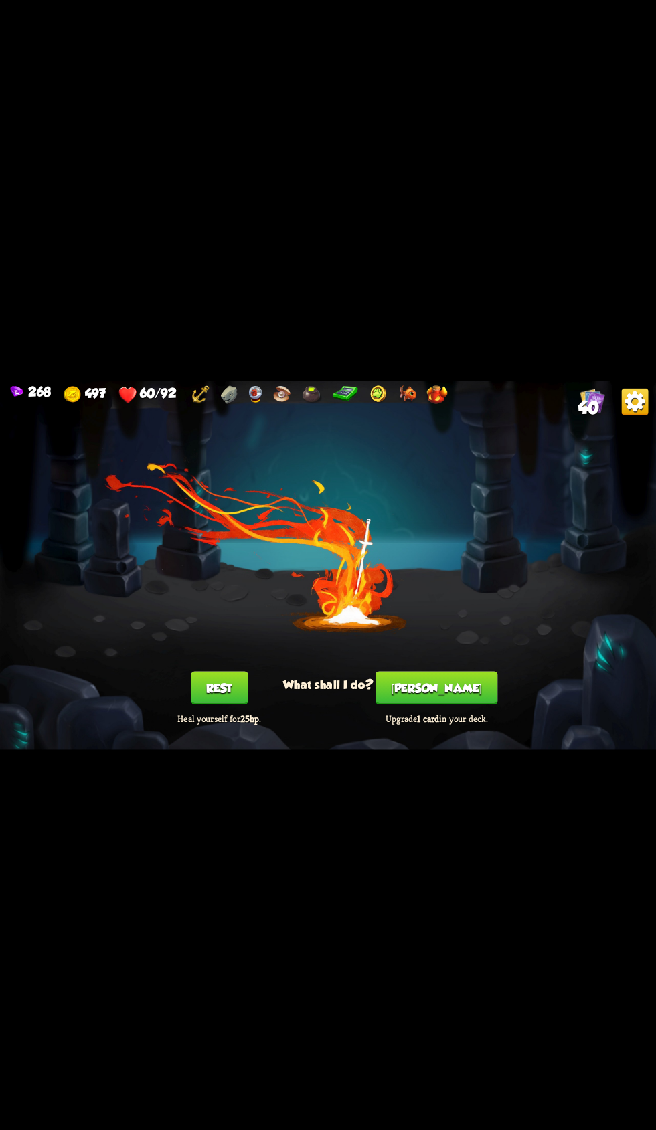
click at [429, 680] on button "[PERSON_NAME]" at bounding box center [436, 687] width 122 height 33
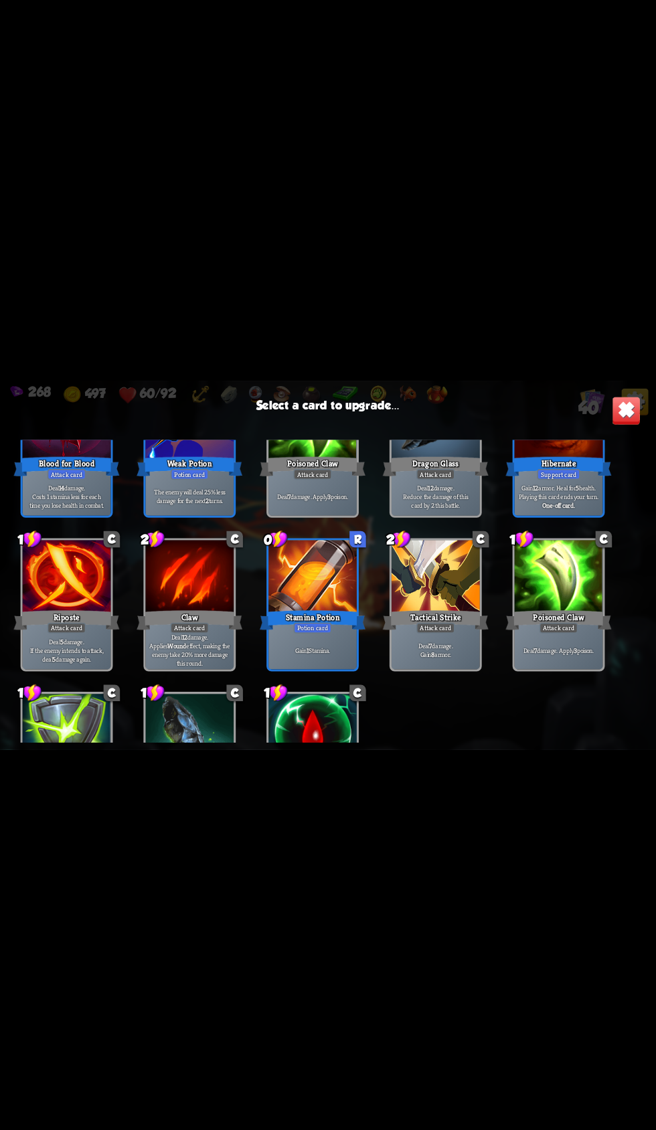
scroll to position [1023, 0]
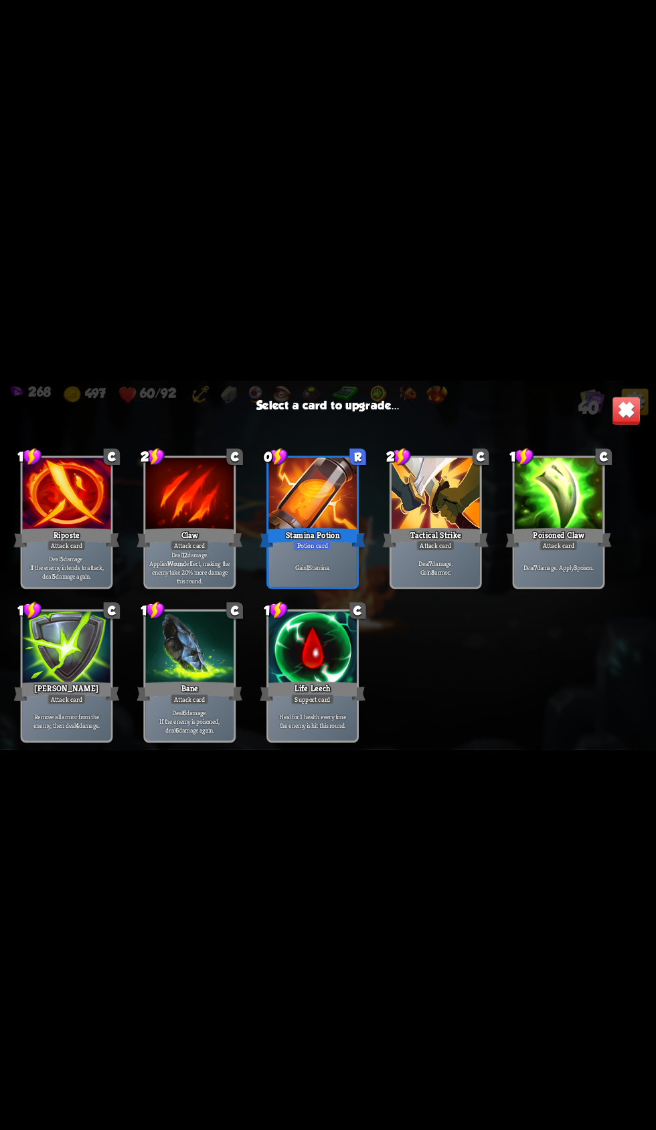
click at [628, 401] on img at bounding box center [625, 410] width 29 height 29
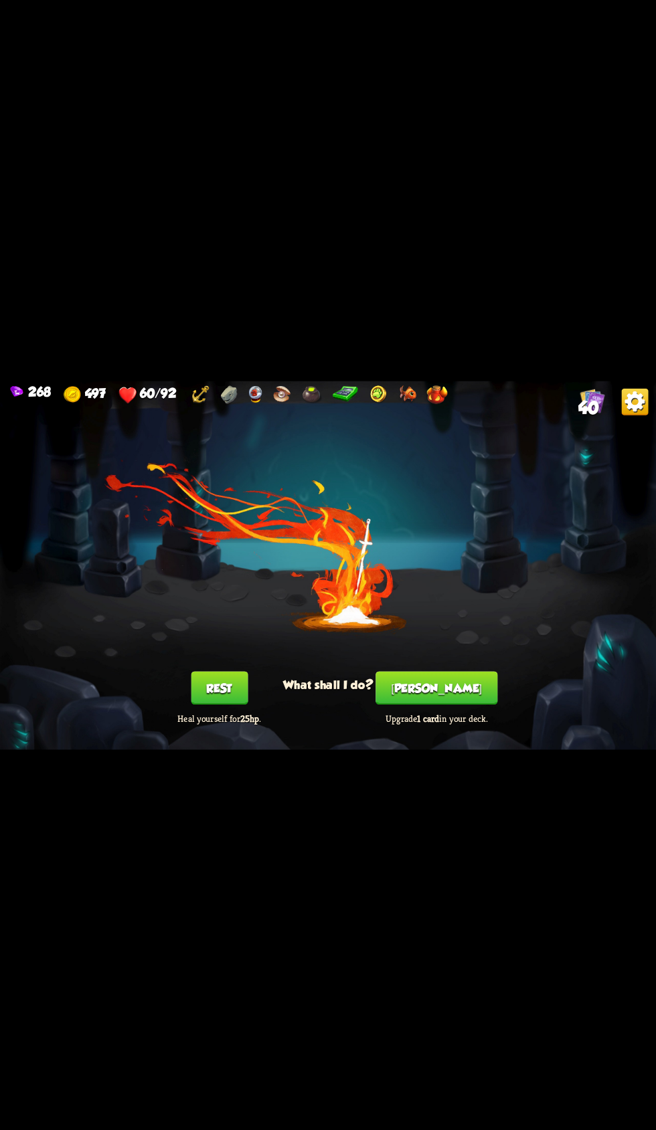
click at [219, 690] on button "Rest" at bounding box center [219, 687] width 57 height 33
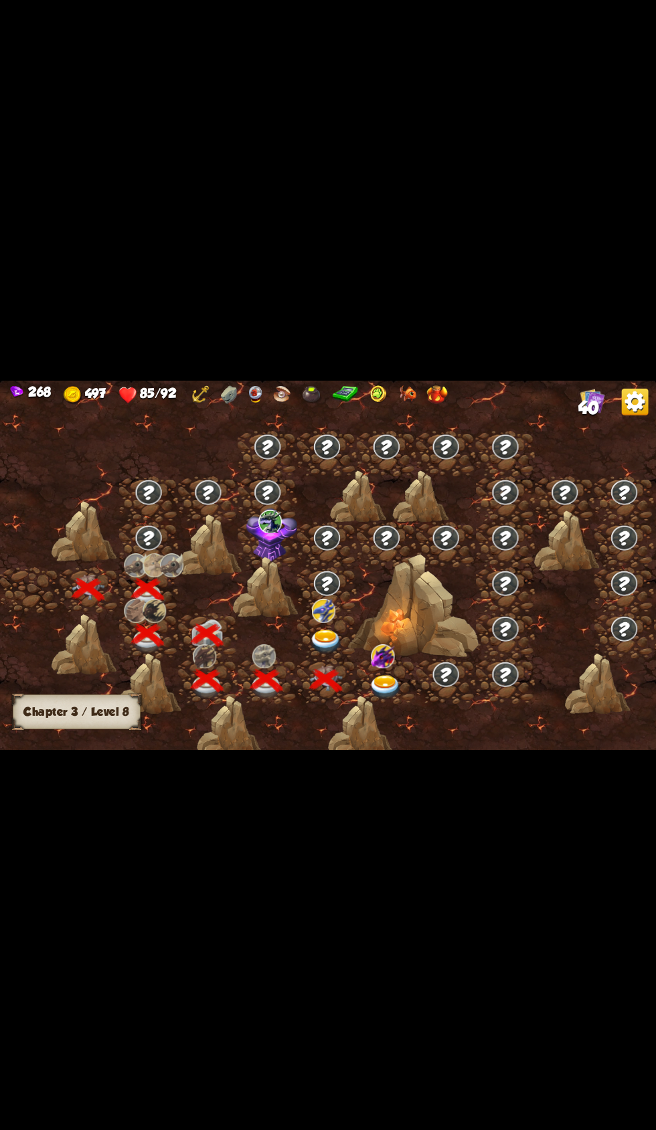
click at [373, 676] on img at bounding box center [385, 687] width 33 height 24
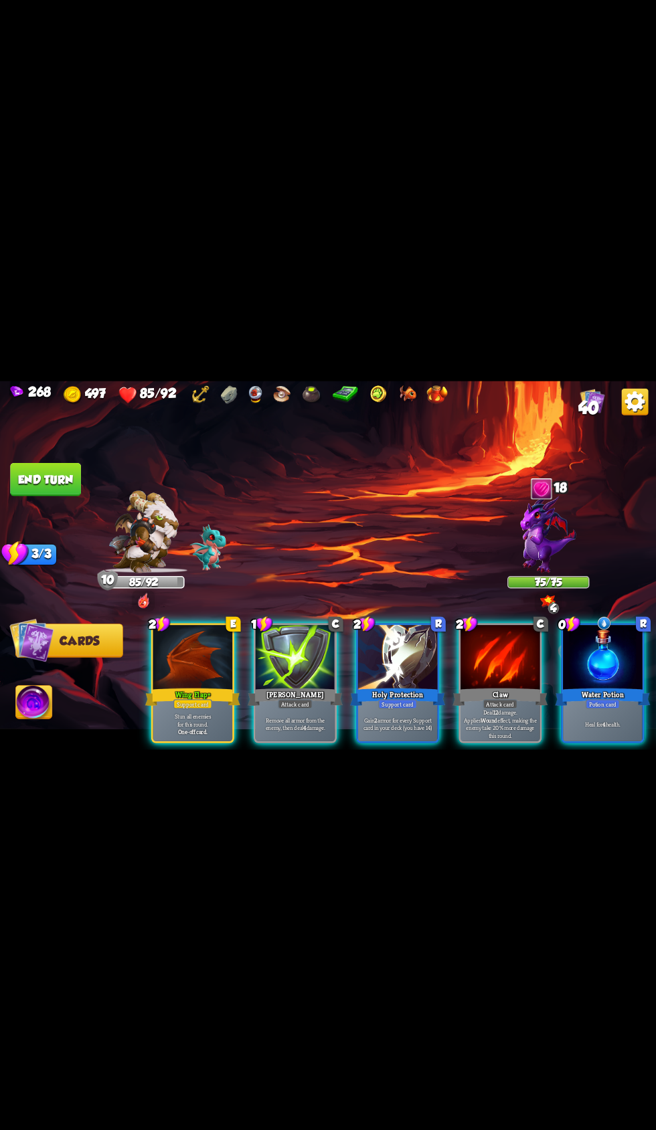
click at [591, 663] on div at bounding box center [603, 658] width 80 height 67
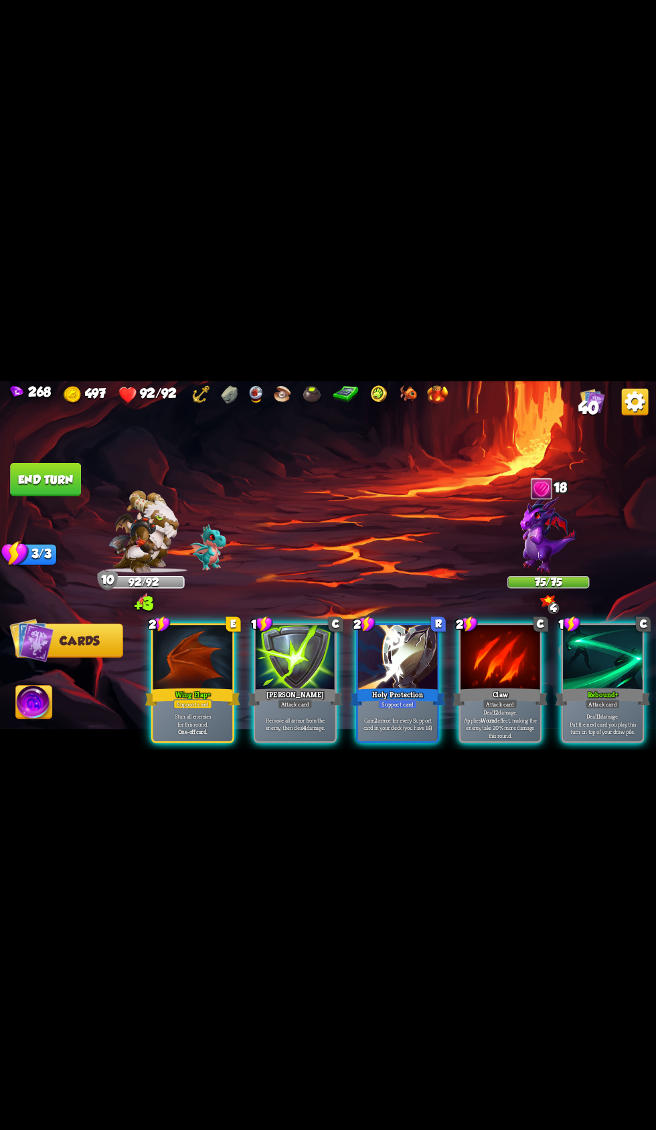
click at [180, 648] on div at bounding box center [193, 658] width 80 height 67
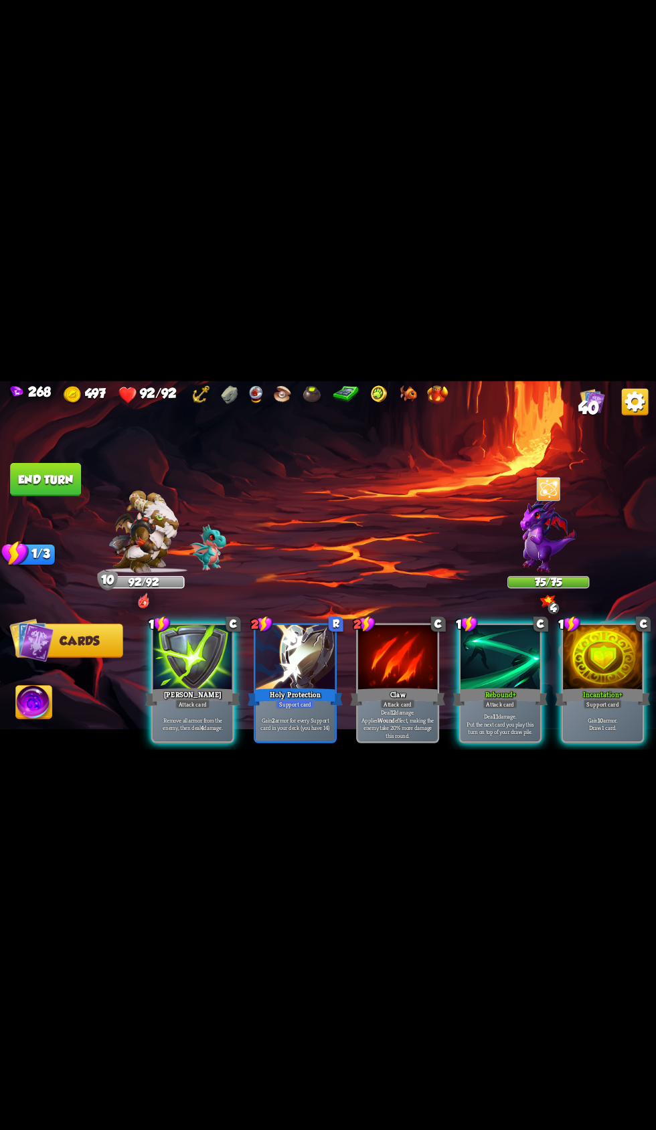
click at [466, 625] on div at bounding box center [500, 658] width 80 height 67
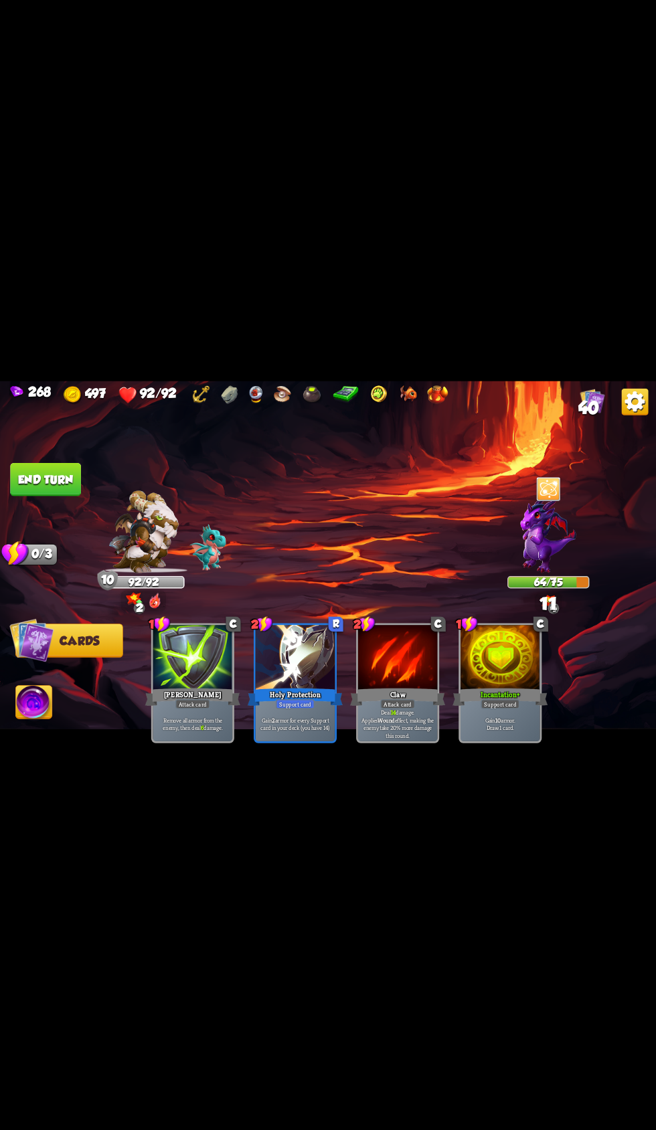
click at [59, 474] on button "End turn" at bounding box center [45, 478] width 71 height 33
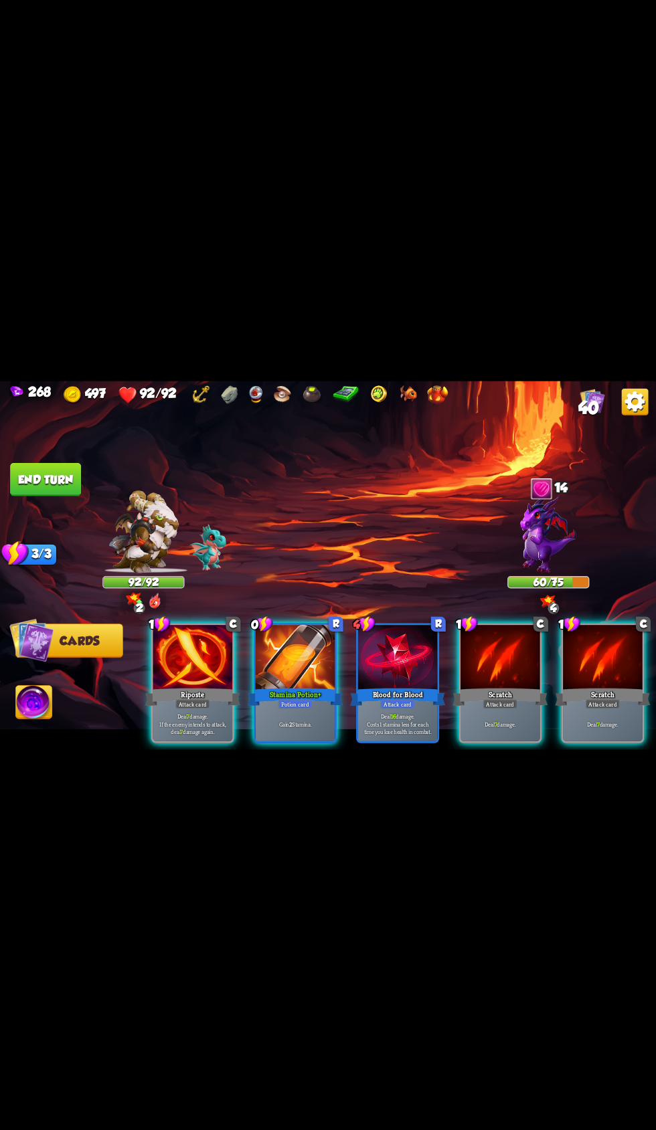
click at [502, 659] on div at bounding box center [500, 658] width 80 height 67
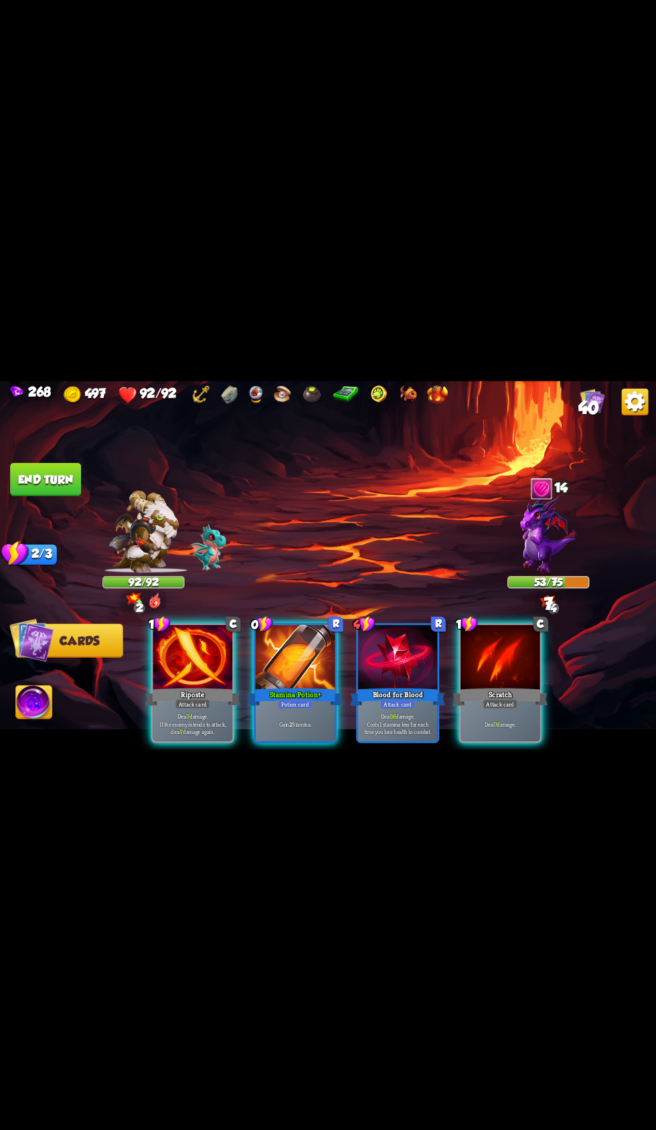
click at [484, 625] on div at bounding box center [500, 658] width 80 height 67
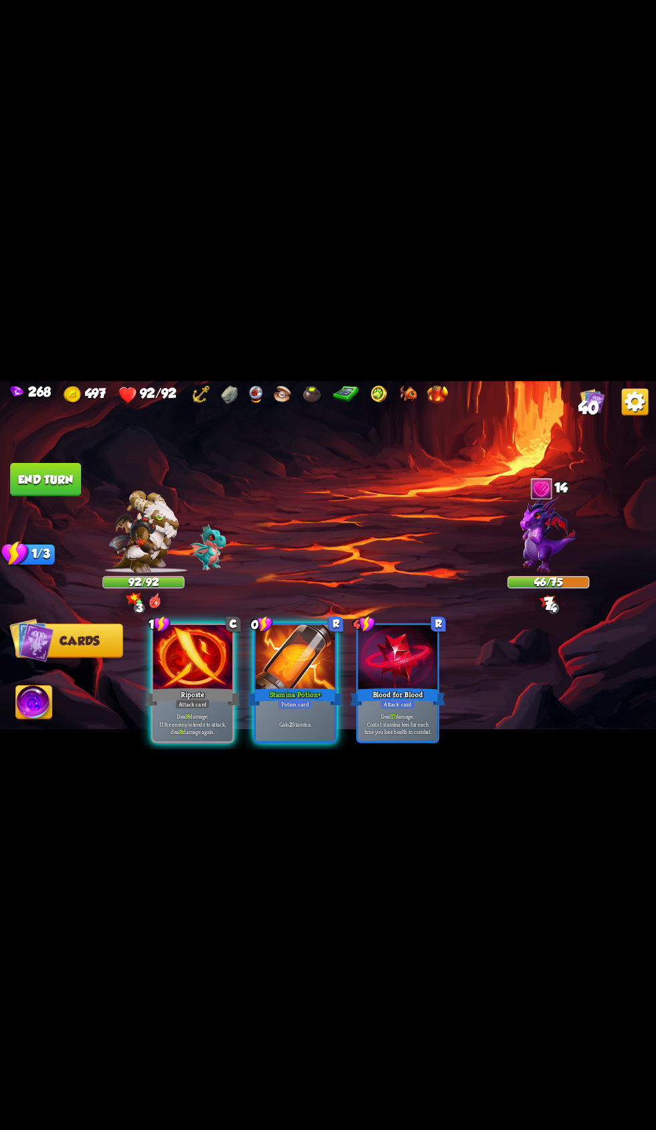
click at [179, 636] on div at bounding box center [193, 658] width 80 height 67
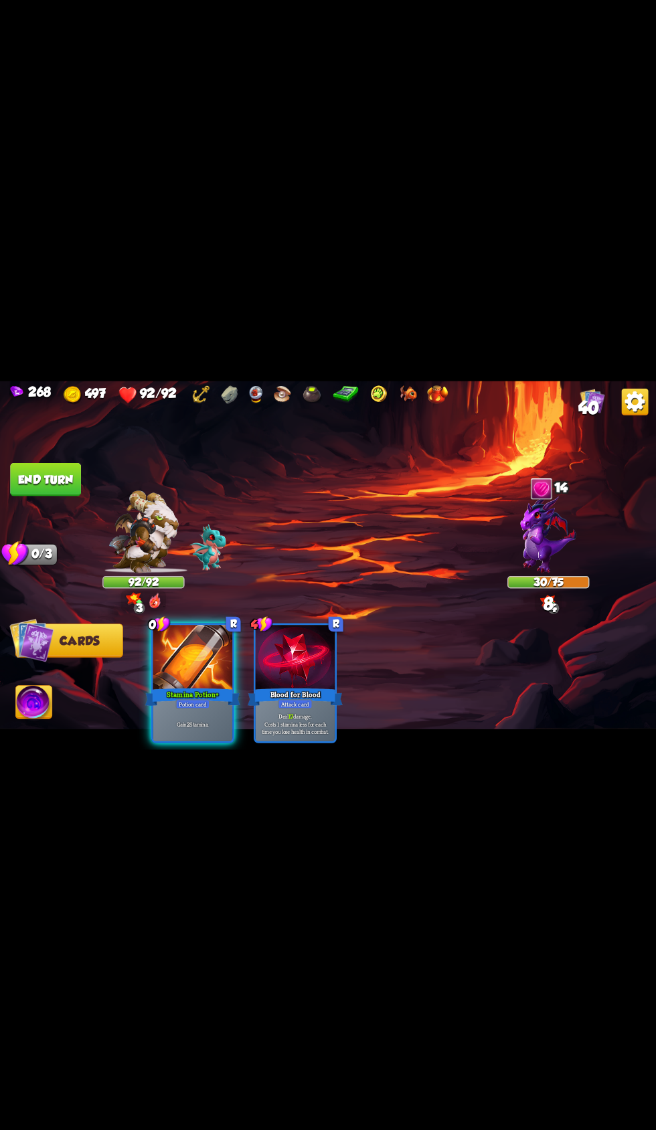
click at [41, 478] on button "End turn" at bounding box center [45, 478] width 71 height 33
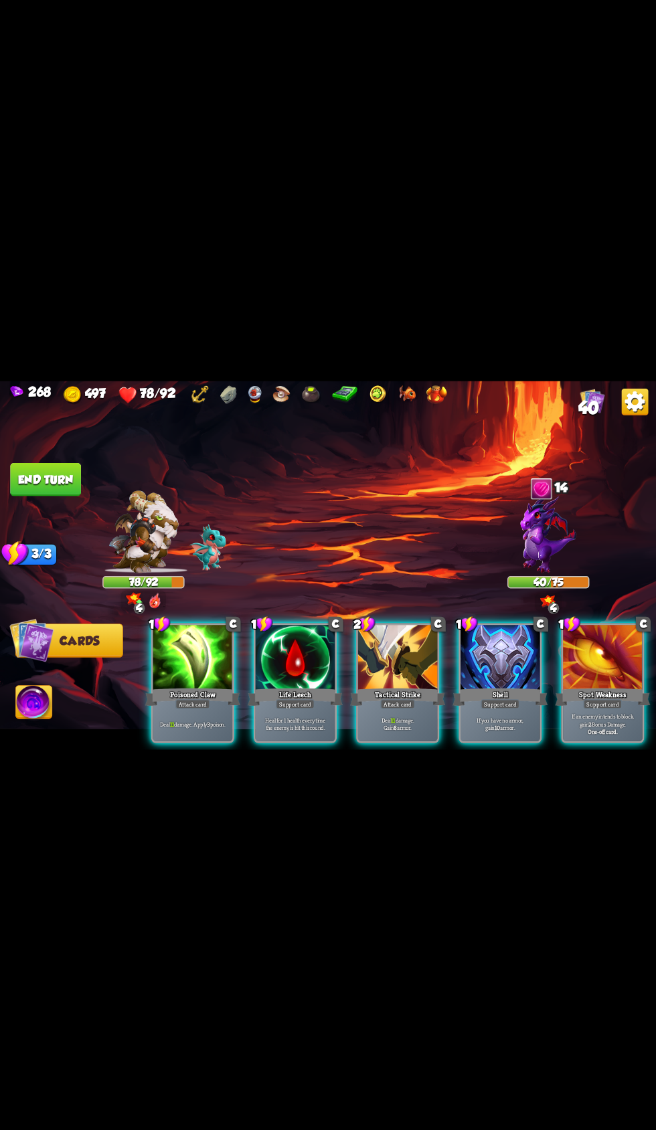
click at [256, 667] on div at bounding box center [296, 658] width 80 height 67
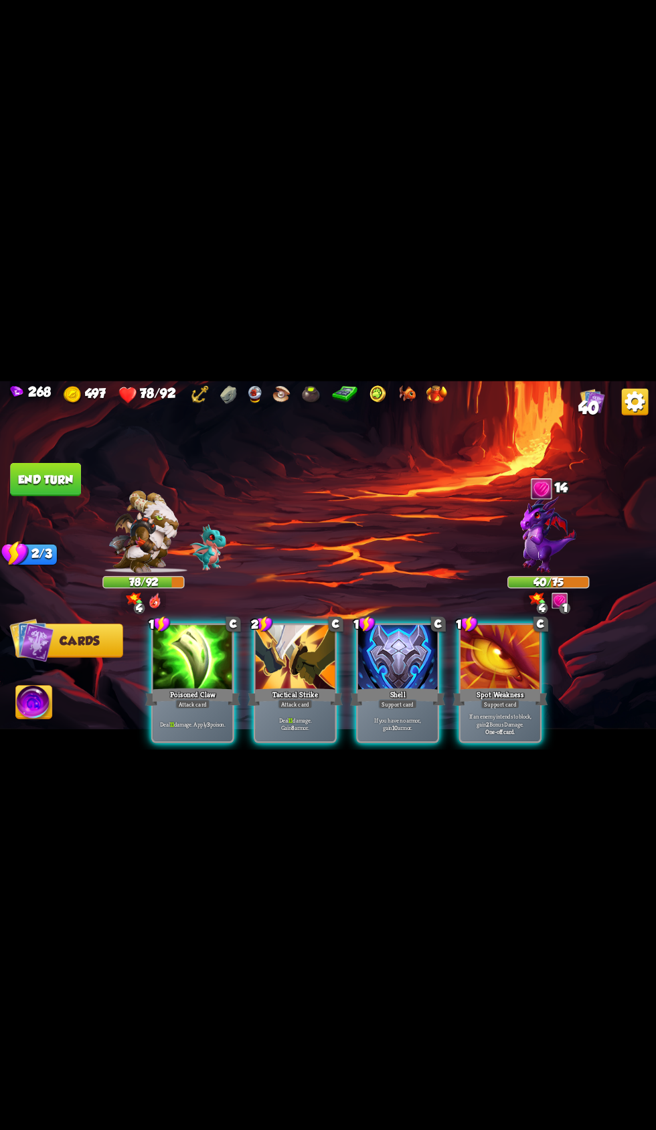
click at [363, 686] on div "Shell" at bounding box center [397, 696] width 95 height 21
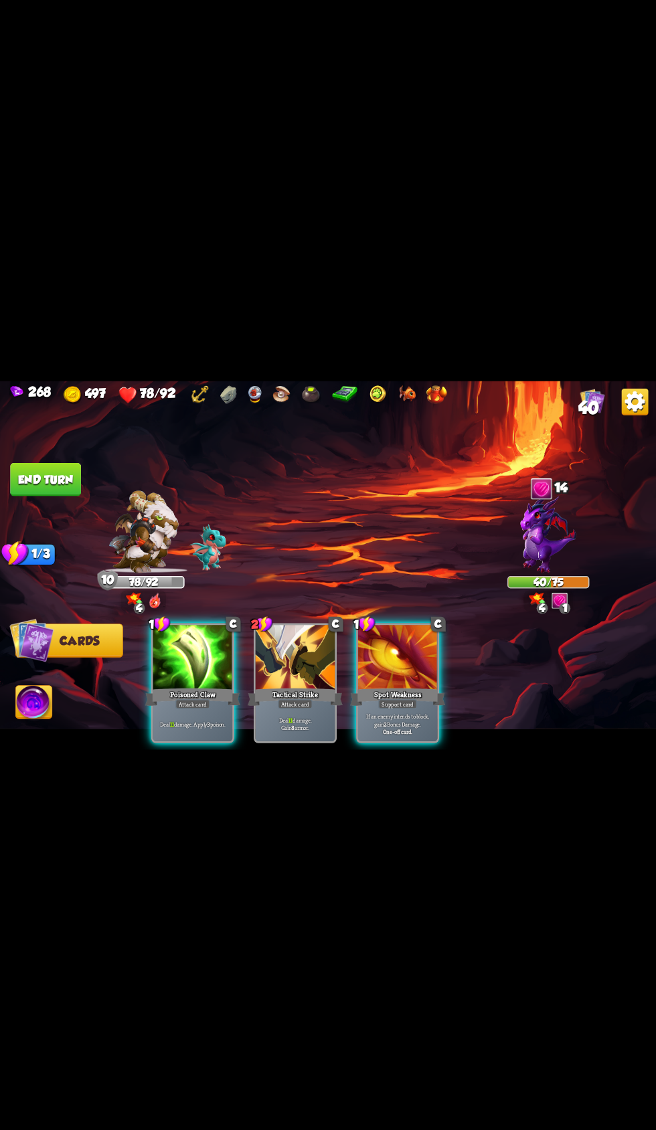
click at [160, 693] on div "Poisoned Claw" at bounding box center [192, 696] width 95 height 21
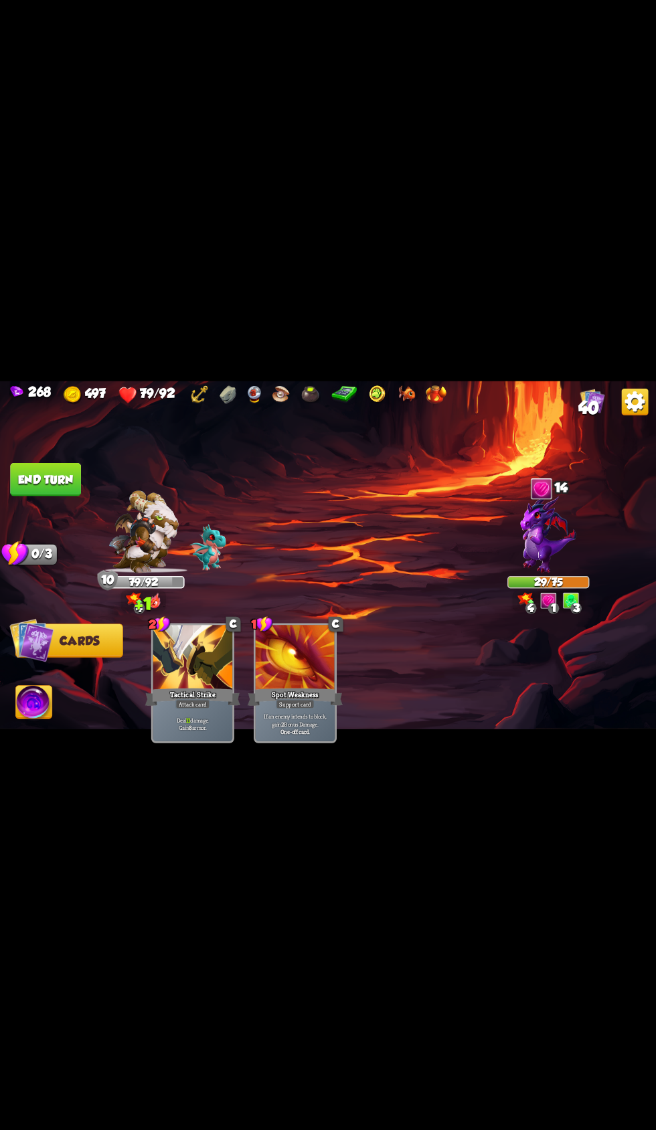
click at [41, 474] on button "End turn" at bounding box center [45, 478] width 71 height 33
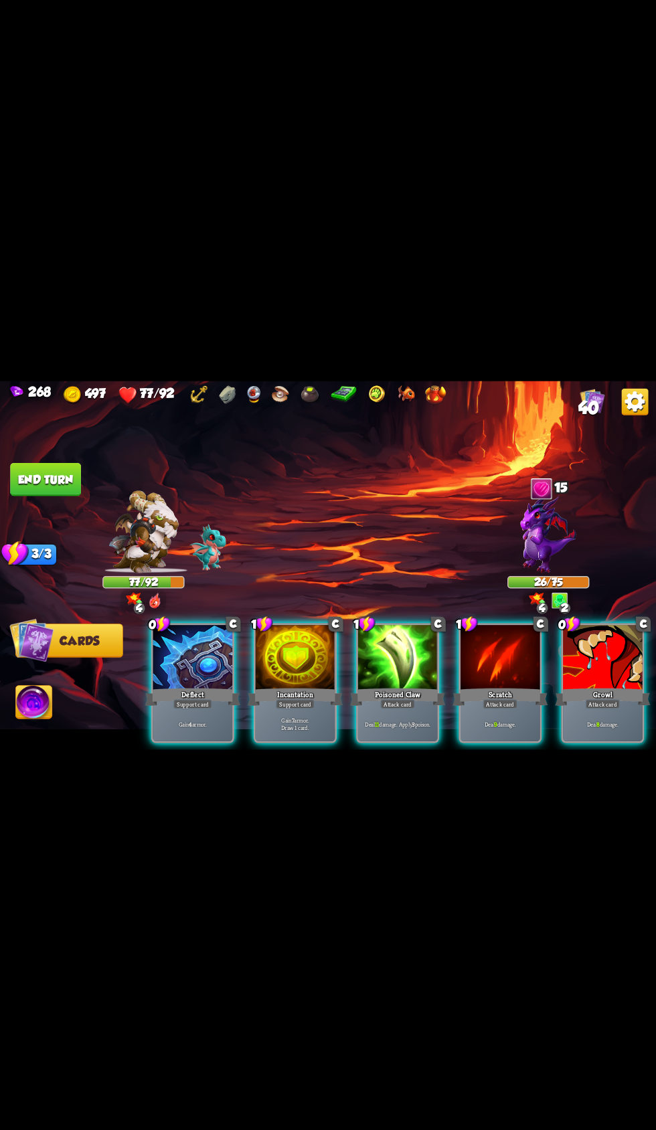
click at [185, 686] on div "Deflect" at bounding box center [192, 696] width 95 height 21
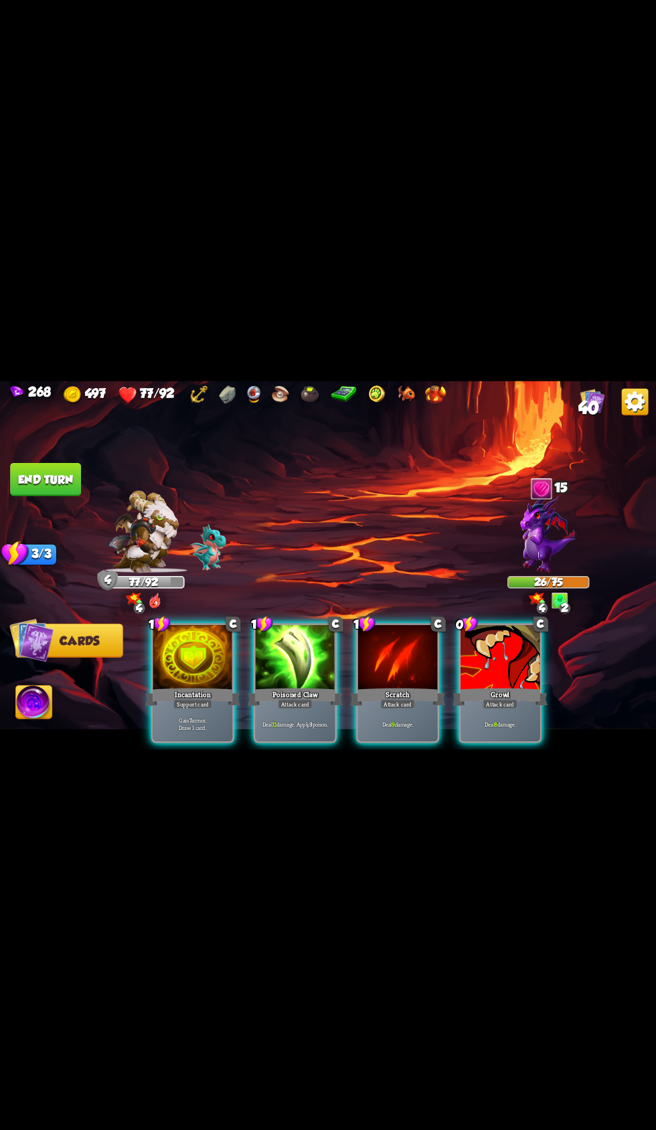
click at [177, 653] on div at bounding box center [193, 658] width 80 height 67
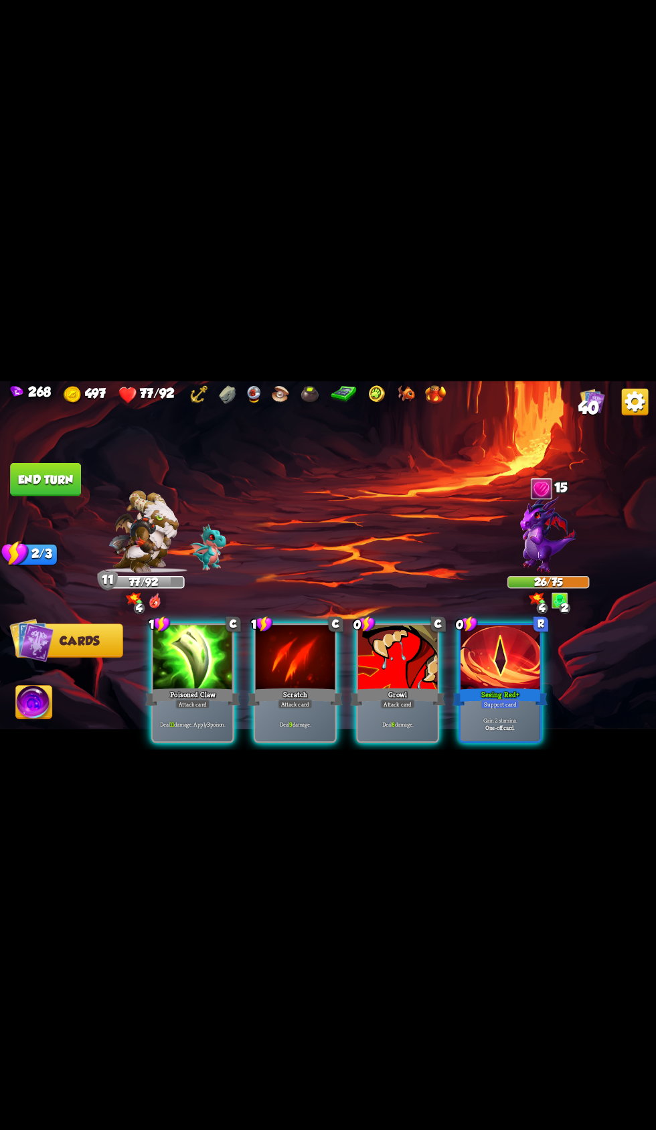
click at [177, 652] on div at bounding box center [193, 658] width 80 height 67
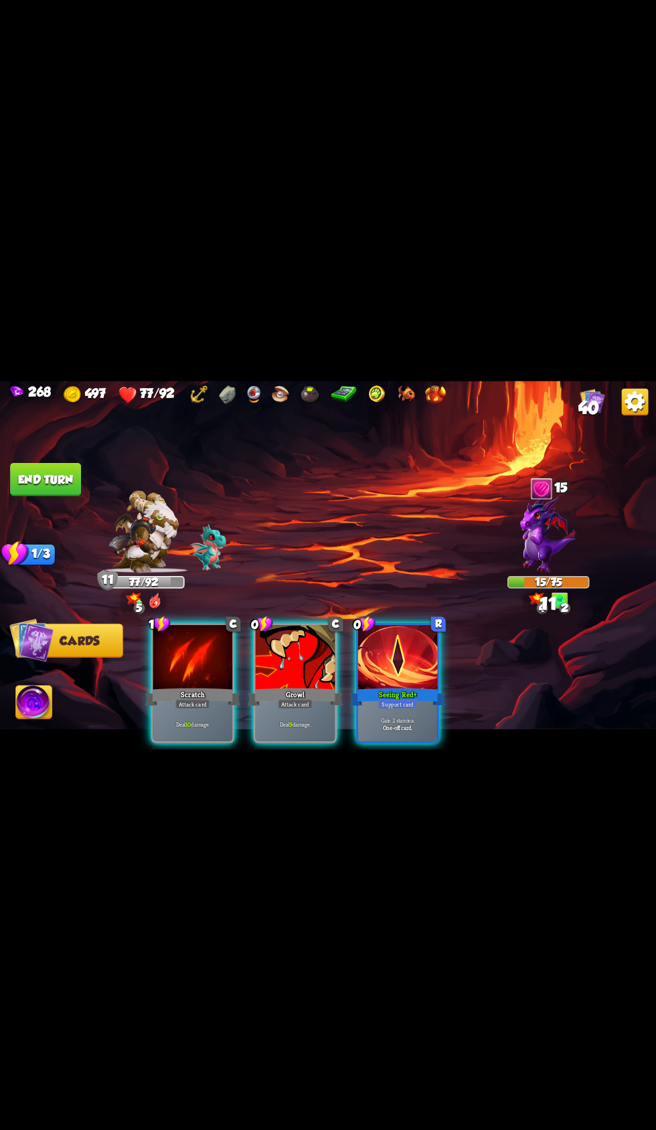
click at [256, 668] on div at bounding box center [296, 658] width 80 height 67
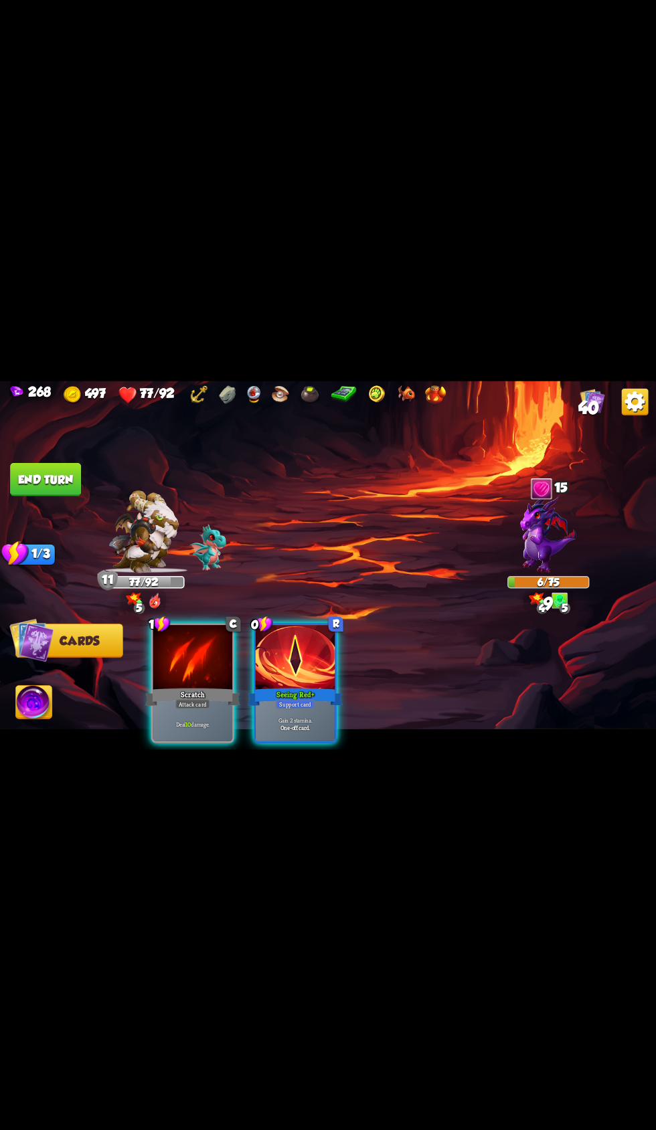
click at [38, 701] on img at bounding box center [34, 703] width 36 height 37
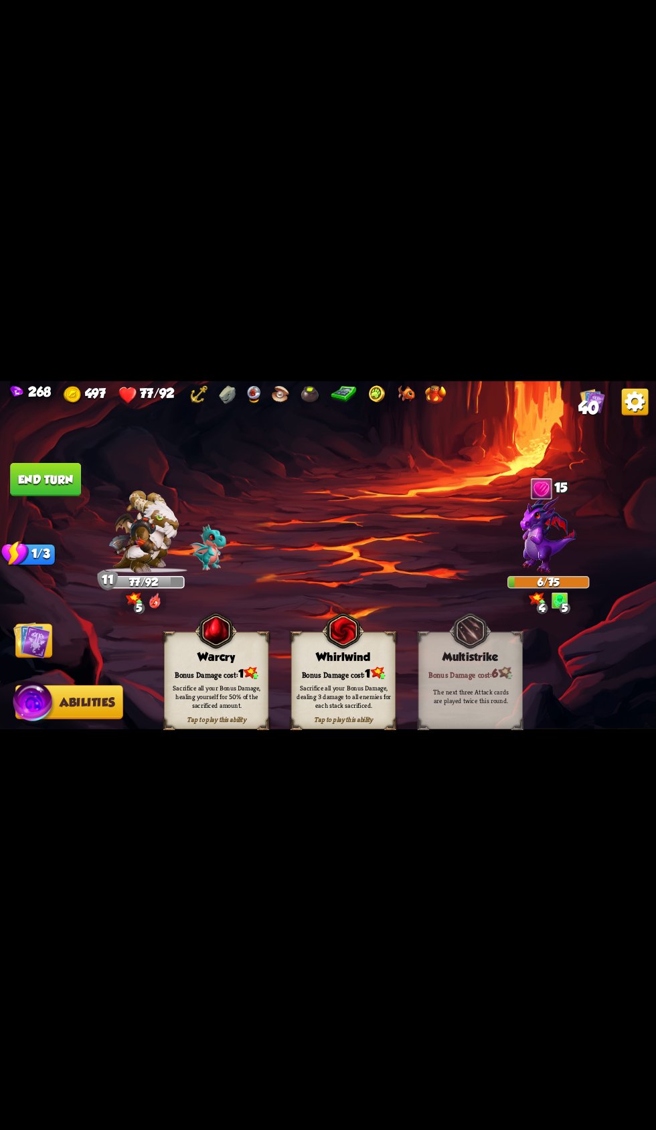
click at [167, 676] on div "Sacrifice all your Bonus Damage, healing yourself for 50% of the sacrificed amo…" at bounding box center [217, 696] width 104 height 41
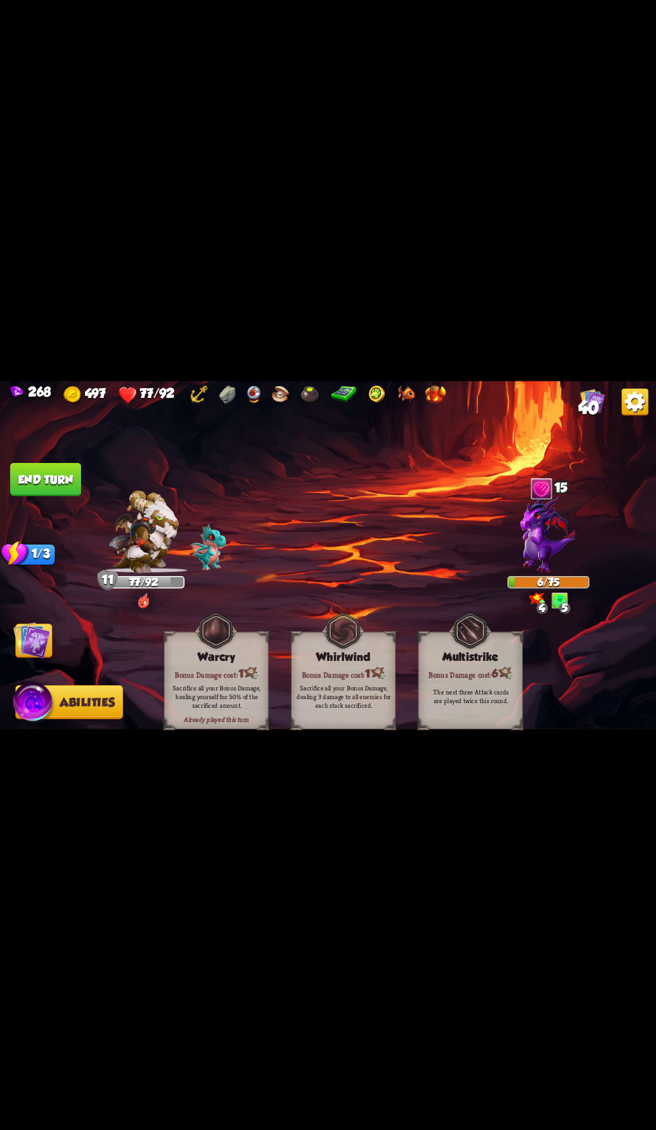
click at [43, 478] on button "End turn" at bounding box center [45, 478] width 71 height 33
click at [42, 634] on img at bounding box center [31, 640] width 37 height 37
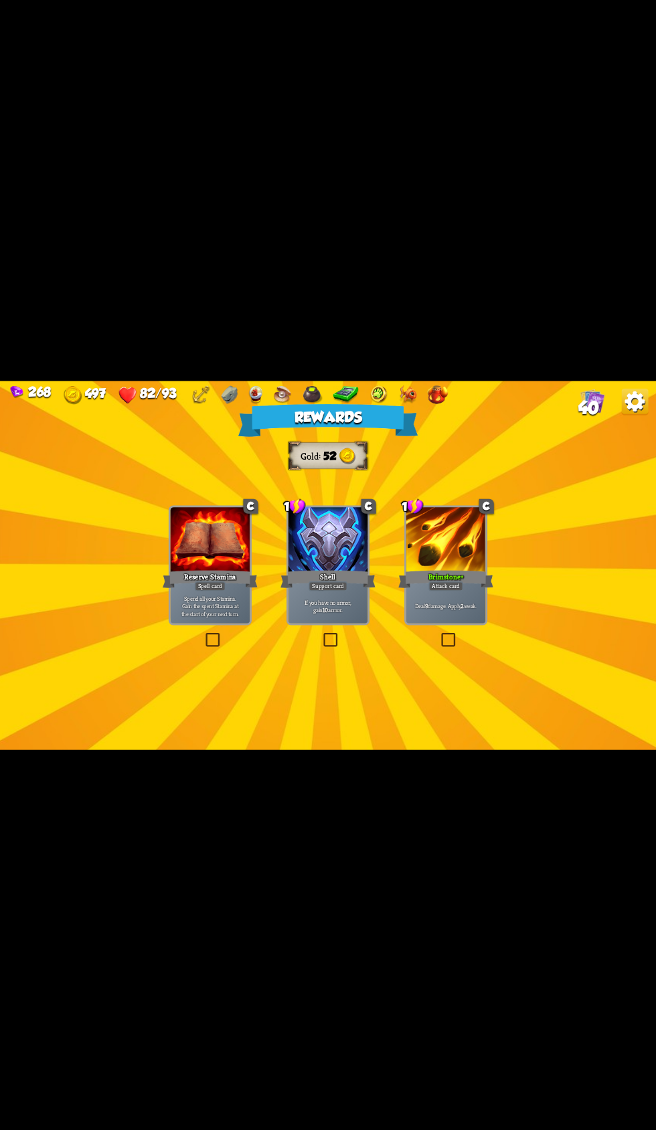
click at [281, 580] on div "Shell" at bounding box center [327, 578] width 95 height 21
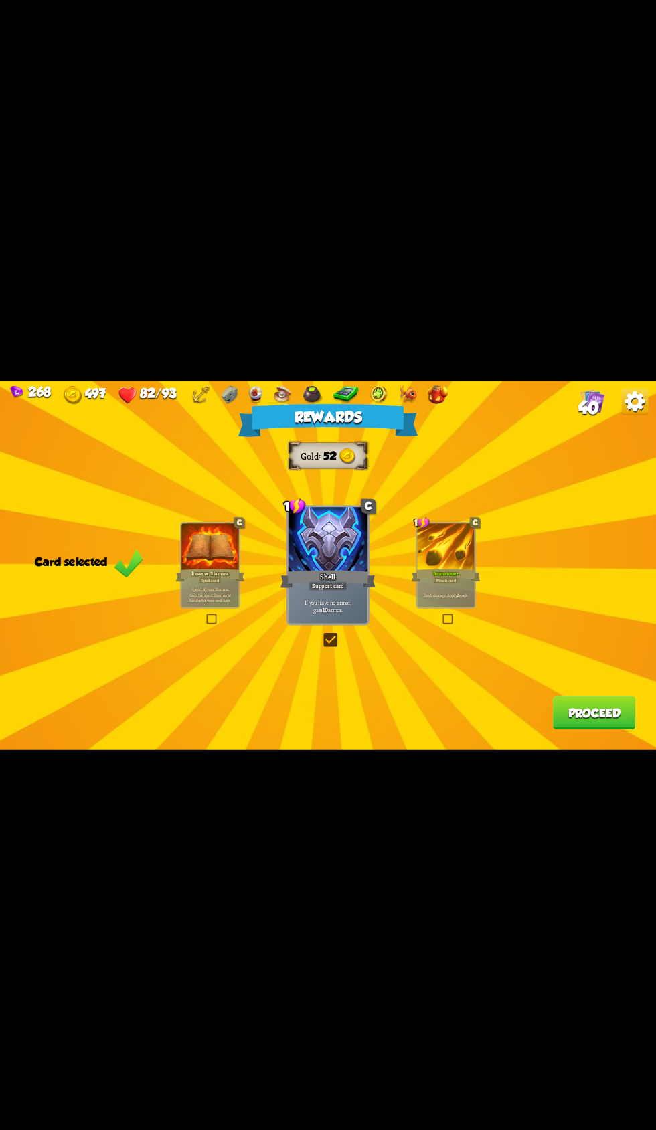
click at [559, 714] on button "Proceed" at bounding box center [594, 712] width 83 height 33
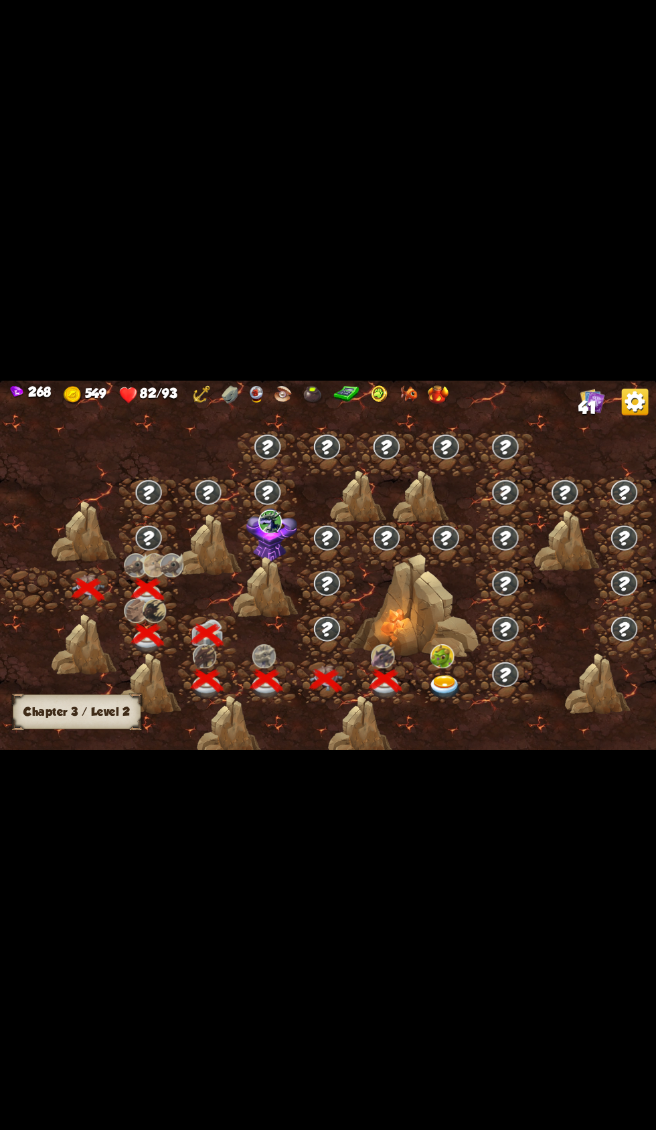
click at [470, 686] on div at bounding box center [446, 680] width 60 height 45
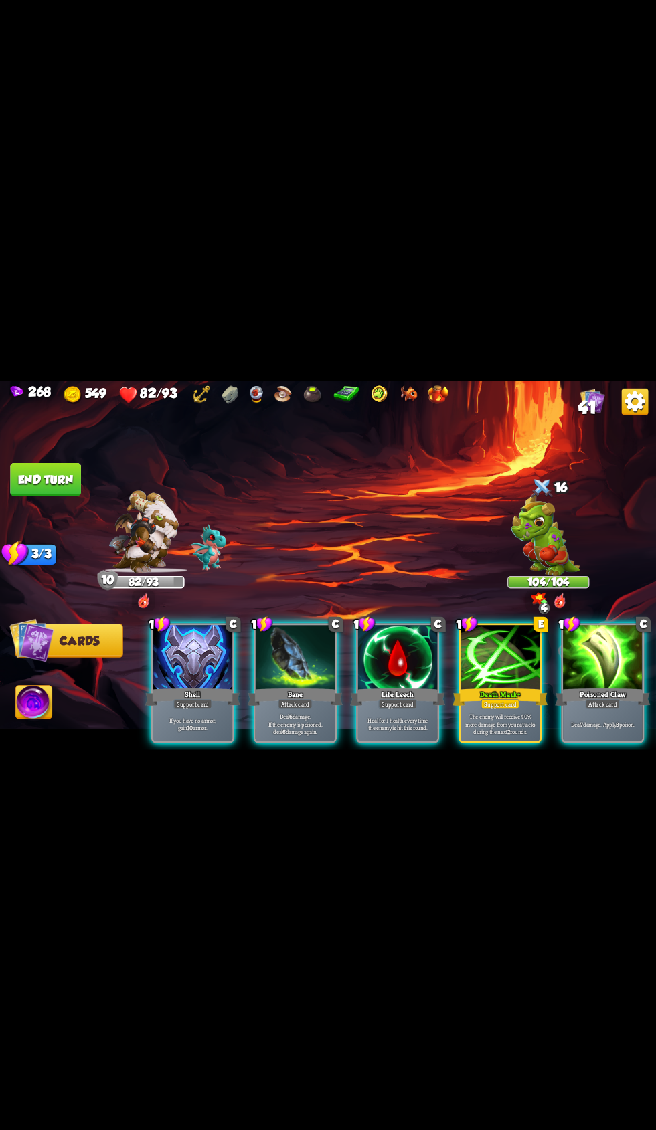
click at [470, 646] on div at bounding box center [500, 658] width 80 height 67
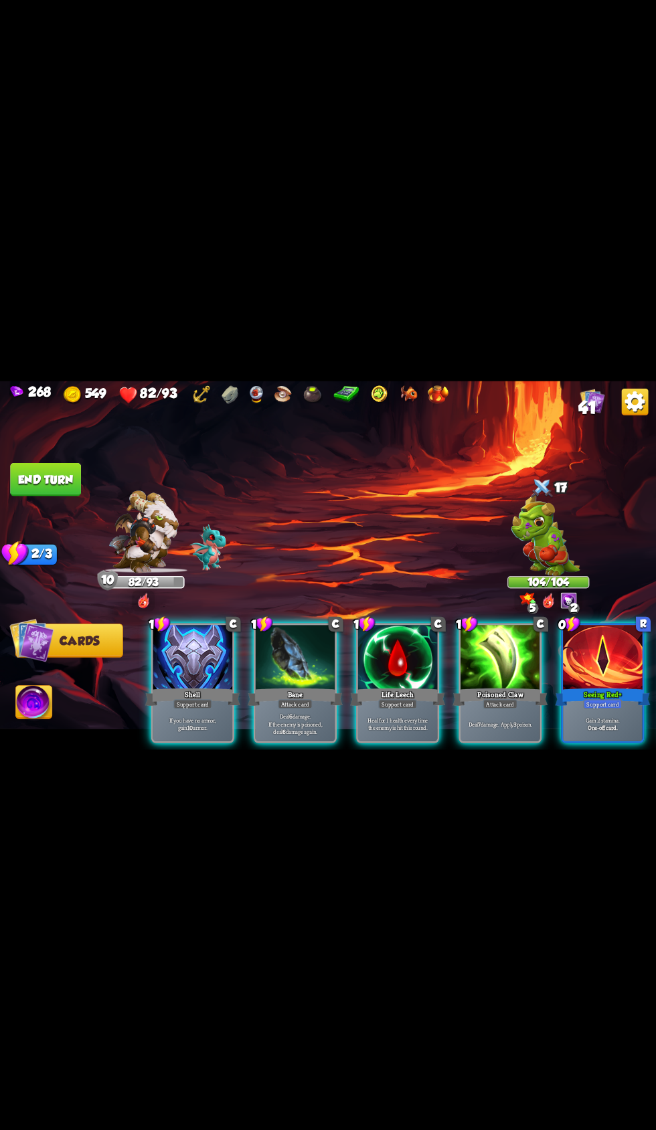
click at [379, 666] on div at bounding box center [398, 658] width 80 height 67
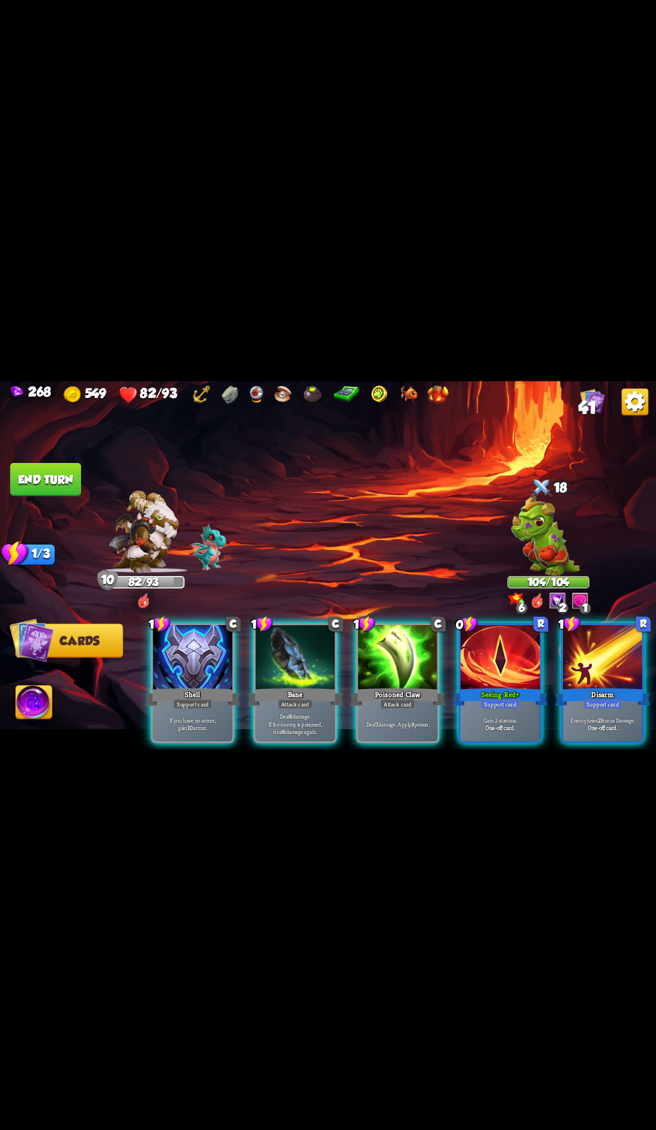
click at [474, 644] on div at bounding box center [500, 658] width 80 height 67
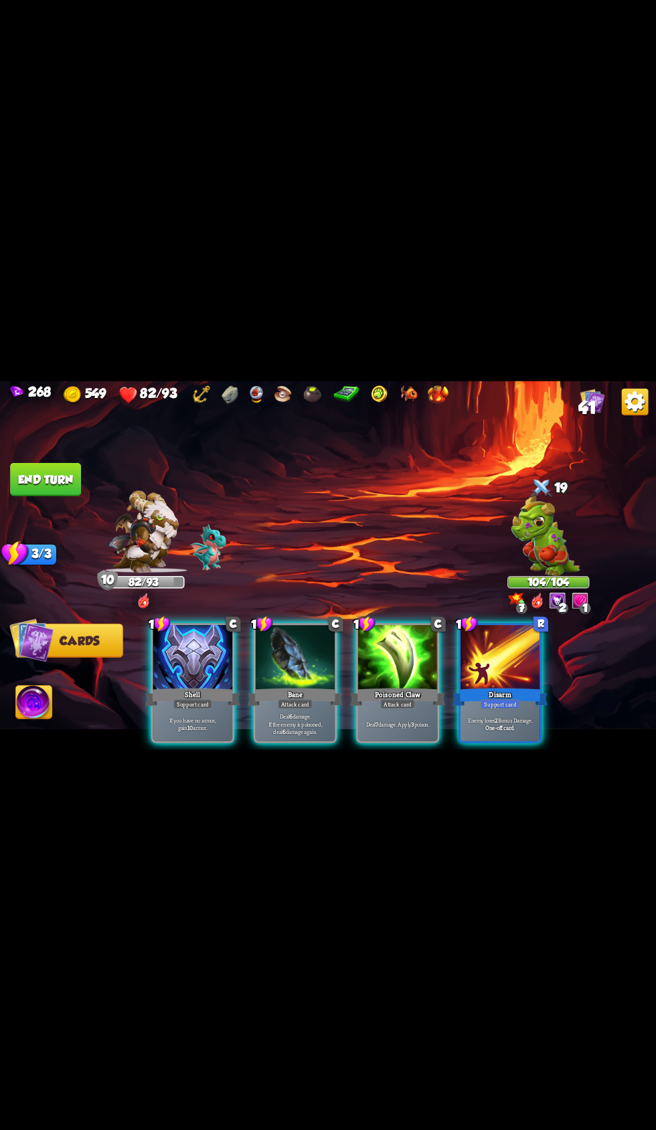
click at [480, 666] on div at bounding box center [500, 658] width 80 height 67
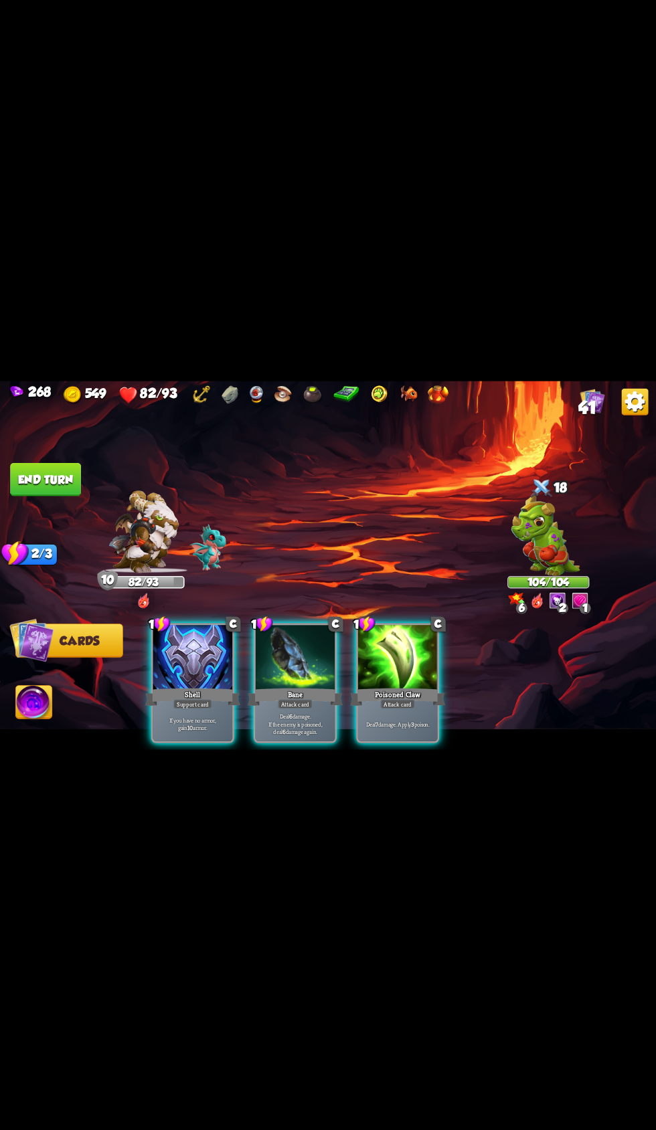
click at [378, 652] on div at bounding box center [398, 658] width 80 height 67
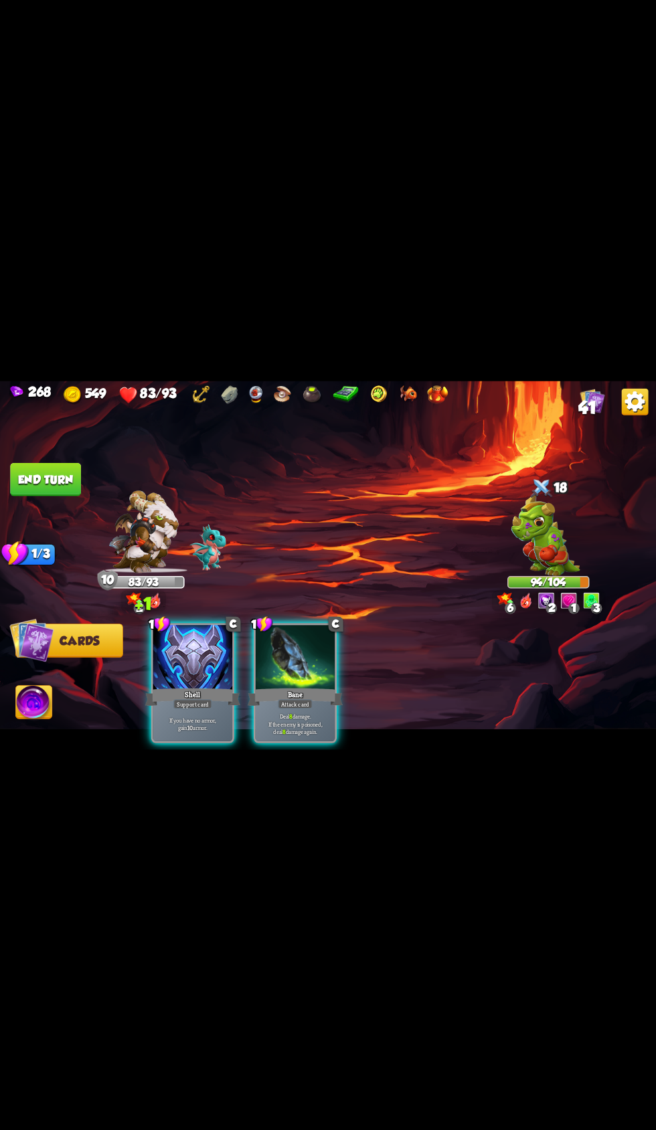
click at [300, 653] on div at bounding box center [296, 658] width 80 height 67
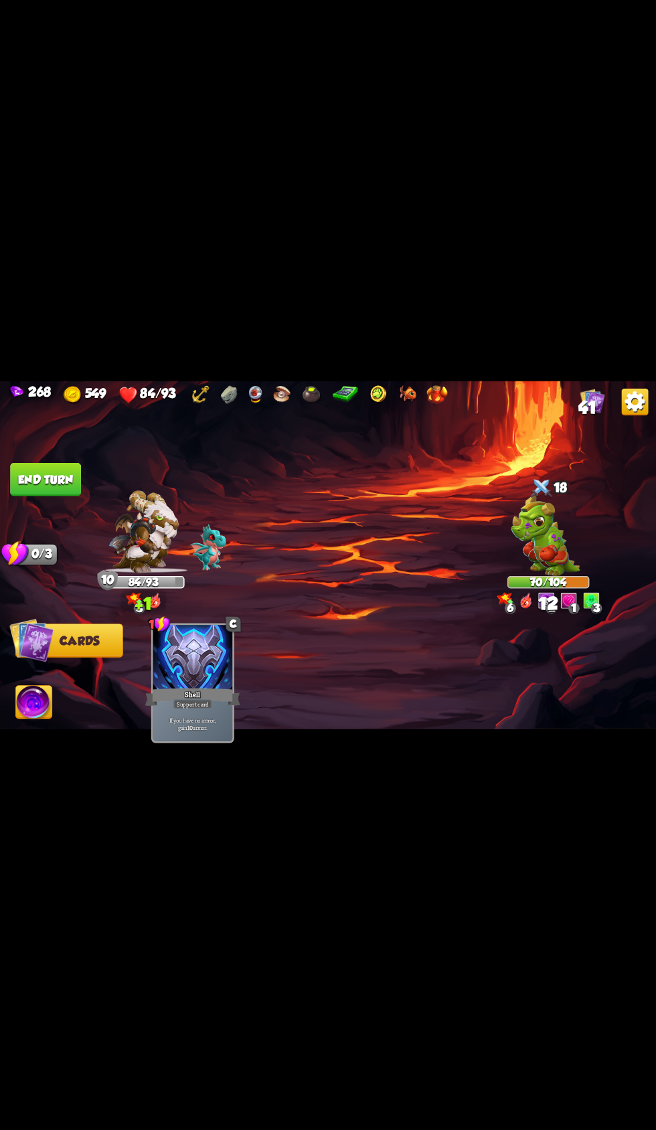
click at [44, 486] on button "End turn" at bounding box center [45, 478] width 71 height 33
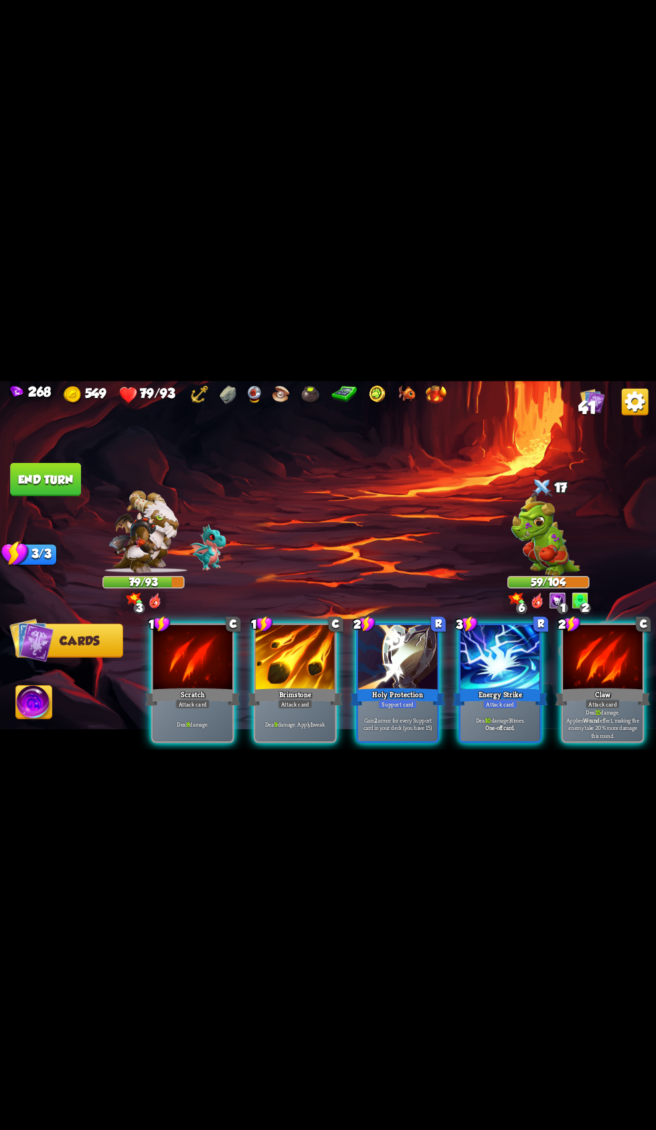
click at [368, 666] on div at bounding box center [398, 658] width 80 height 67
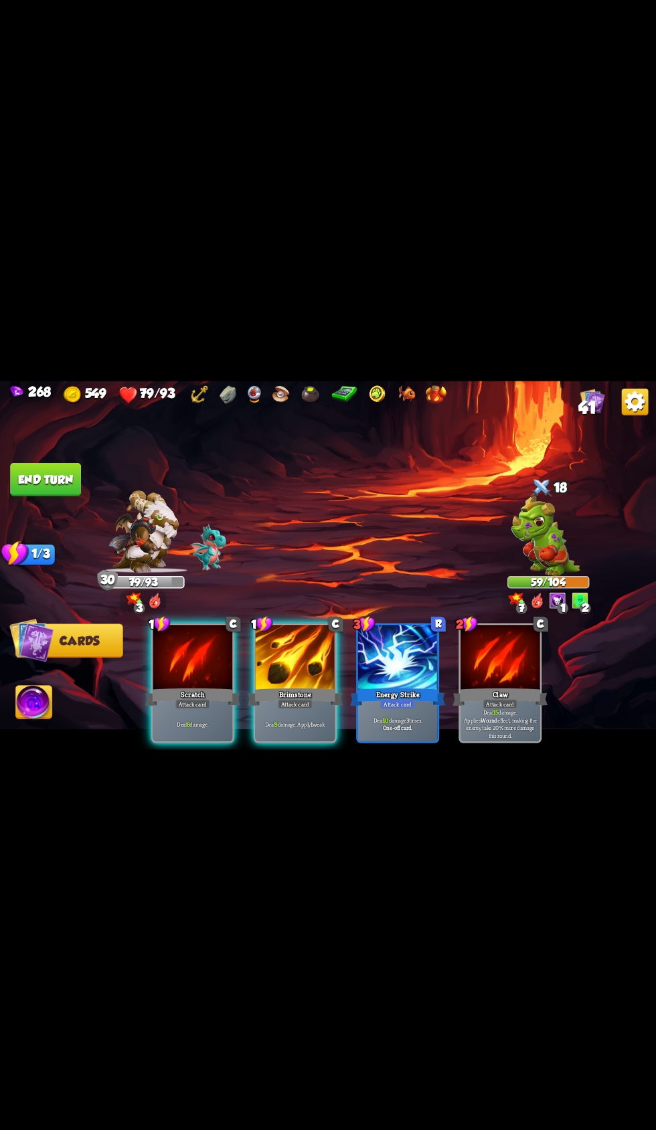
click at [270, 659] on div at bounding box center [296, 658] width 80 height 67
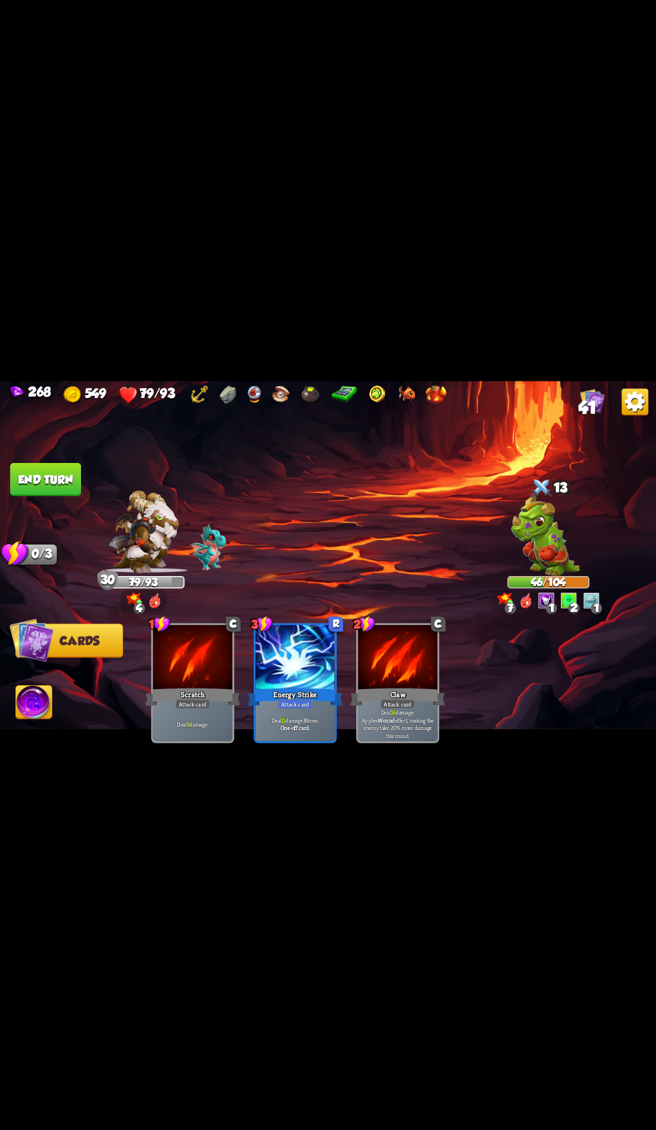
click at [38, 480] on button "End turn" at bounding box center [45, 478] width 71 height 33
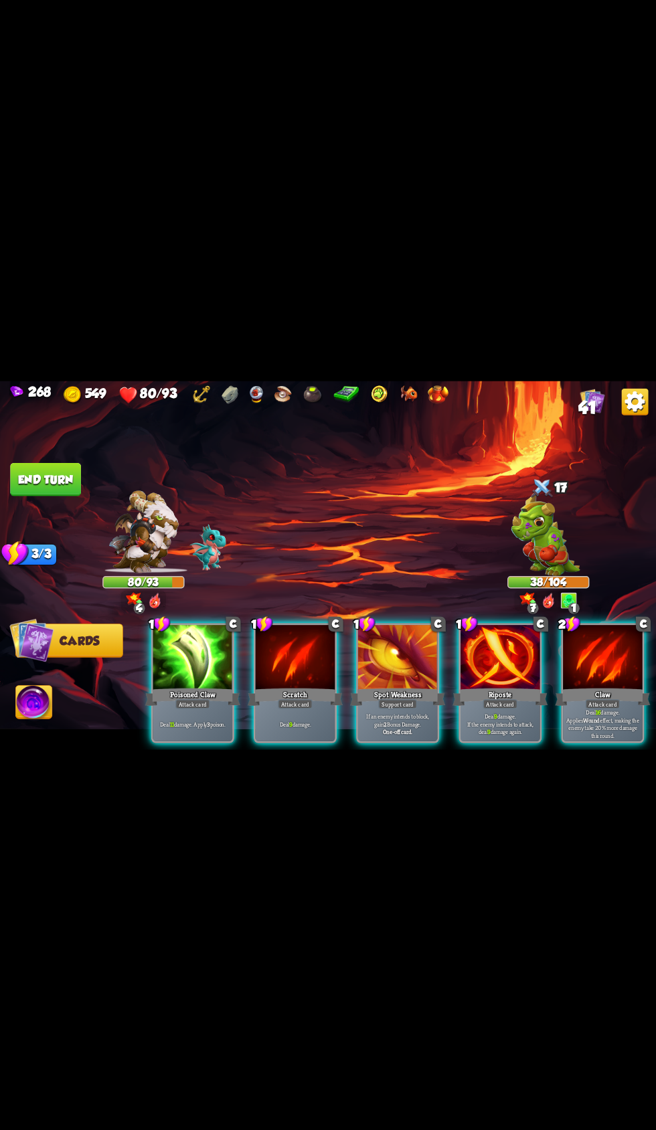
click at [590, 656] on div at bounding box center [603, 658] width 80 height 67
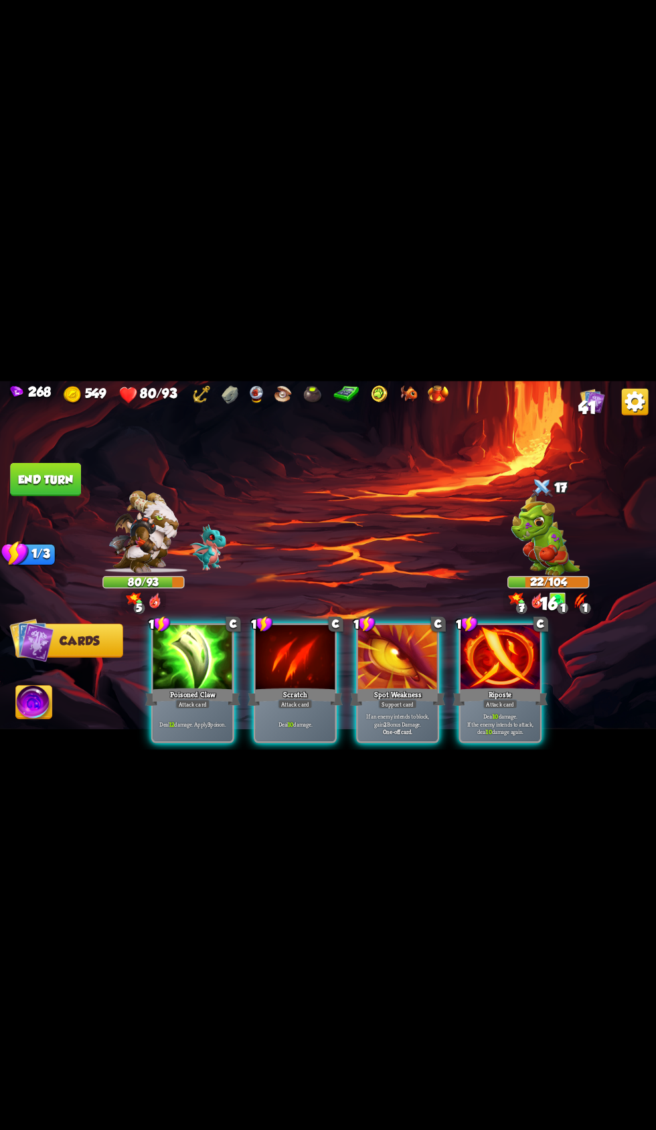
click at [482, 663] on div at bounding box center [500, 658] width 80 height 67
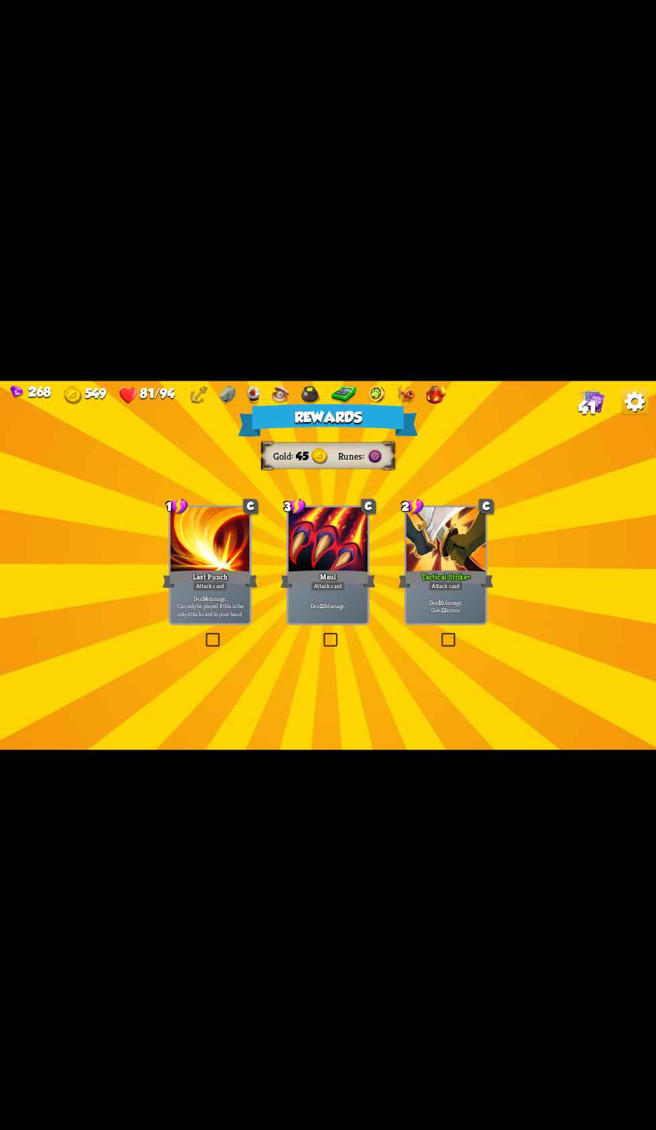
click at [425, 581] on div "Tactical Strike+" at bounding box center [445, 578] width 95 height 21
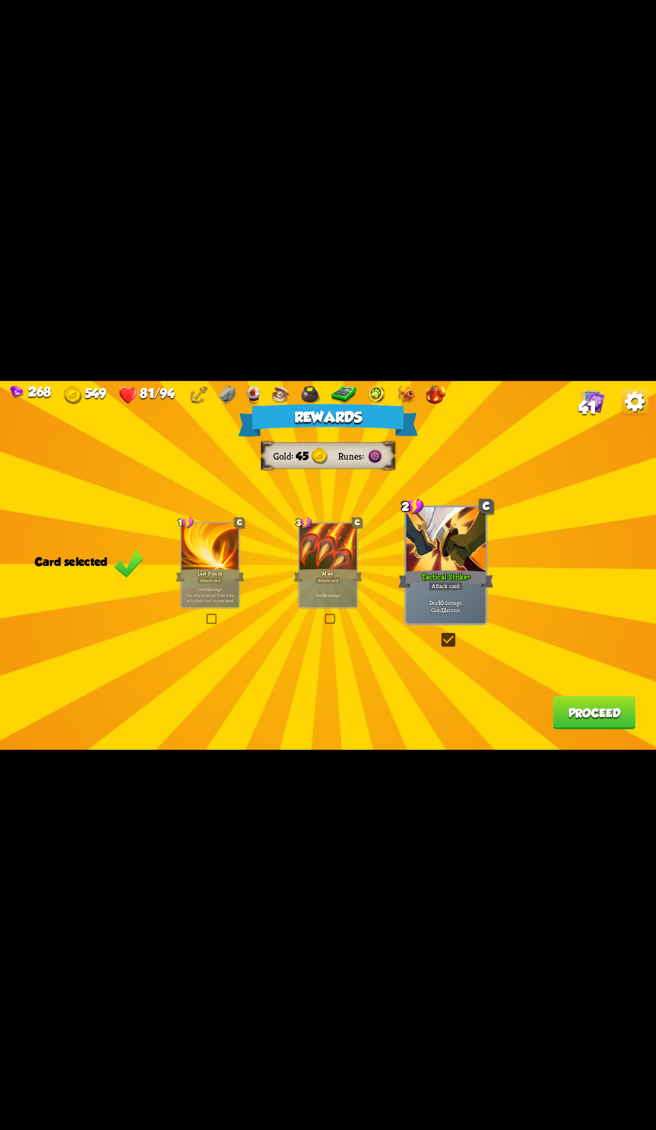
click at [562, 721] on button "Proceed" at bounding box center [594, 712] width 83 height 33
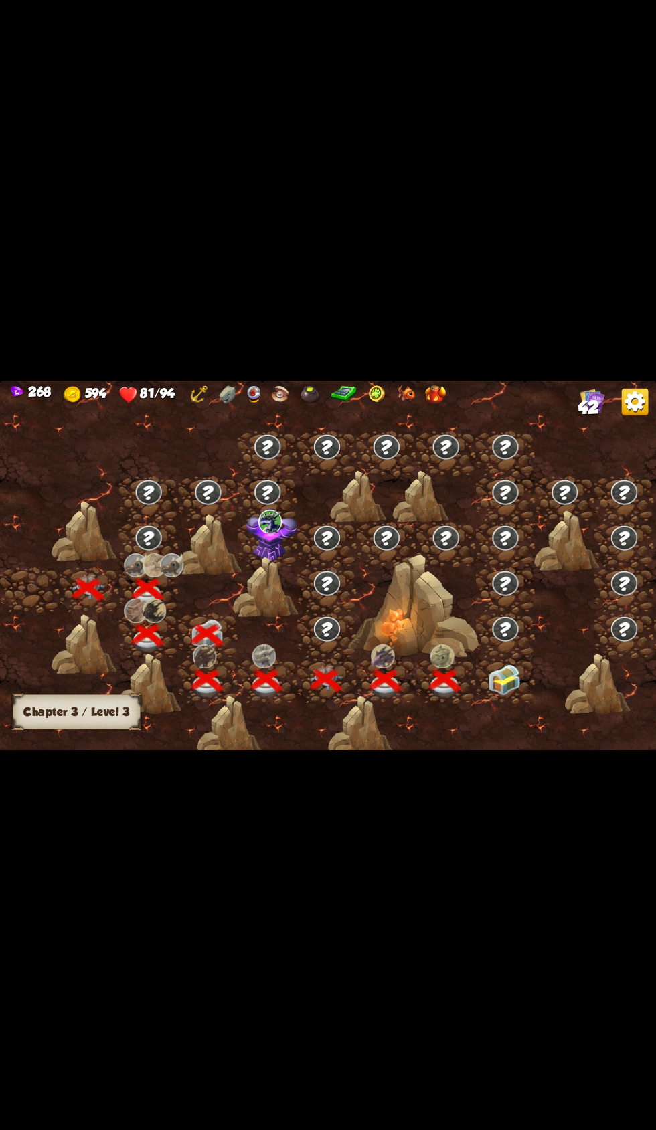
click at [495, 666] on img at bounding box center [504, 679] width 33 height 31
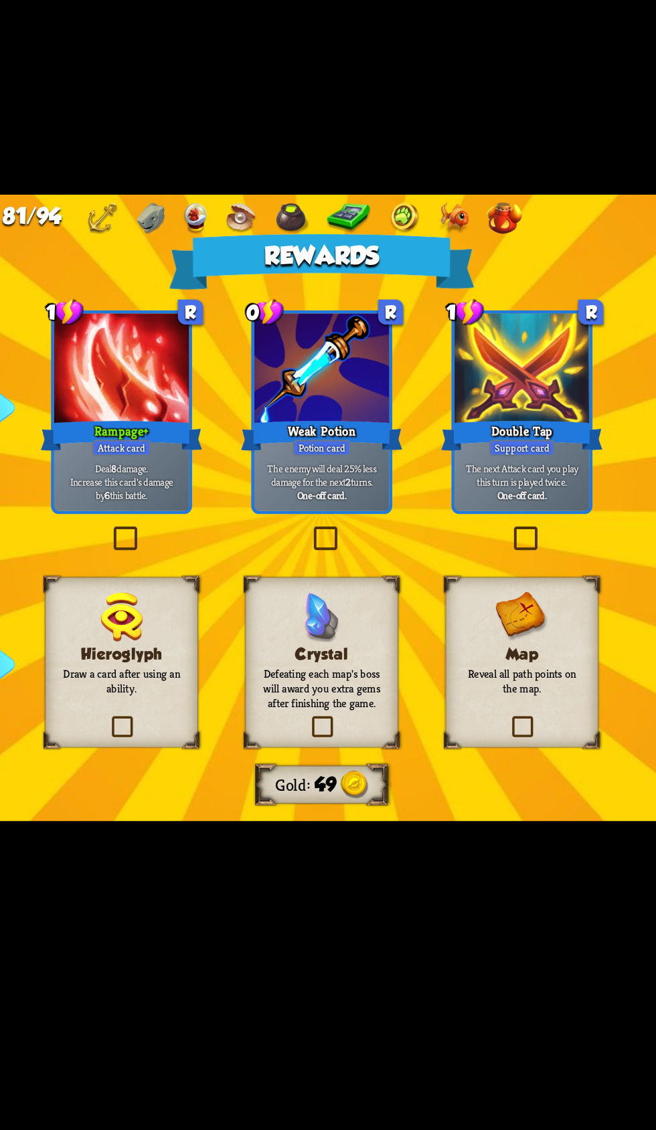
click at [438, 689] on label at bounding box center [438, 689] width 0 height 0
click at [0, 0] on input "checkbox" at bounding box center [0, 0] width 0 height 0
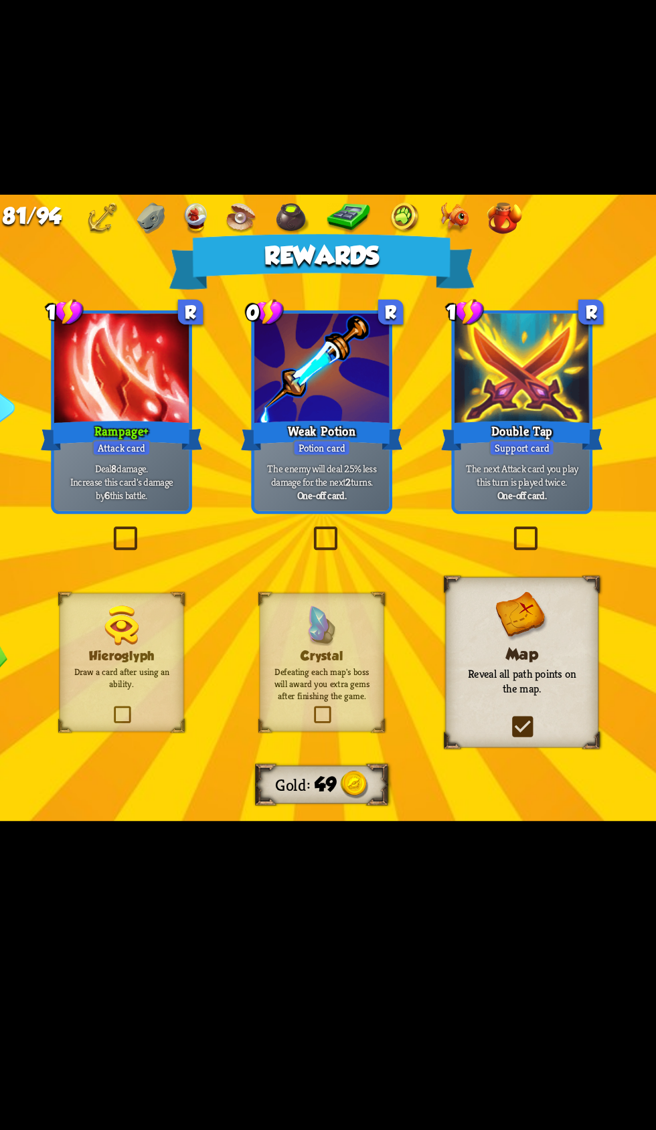
click at [444, 670] on p "Reveal all path points on the map." at bounding box center [445, 666] width 73 height 17
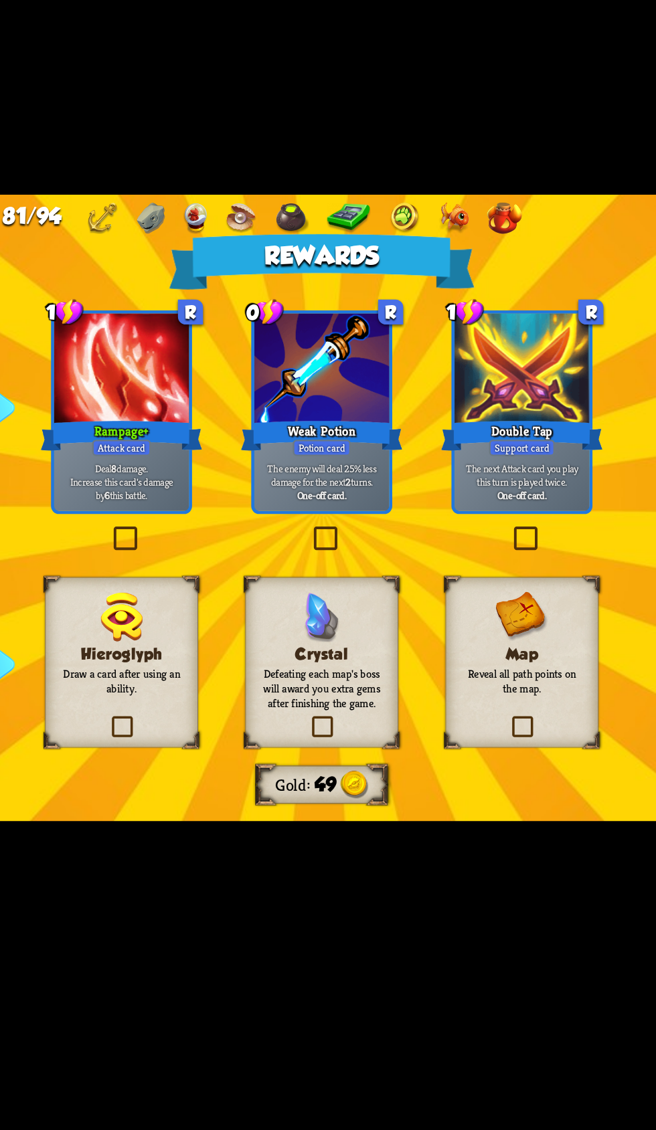
click at [451, 658] on p "Reveal all path points on the map." at bounding box center [445, 666] width 73 height 17
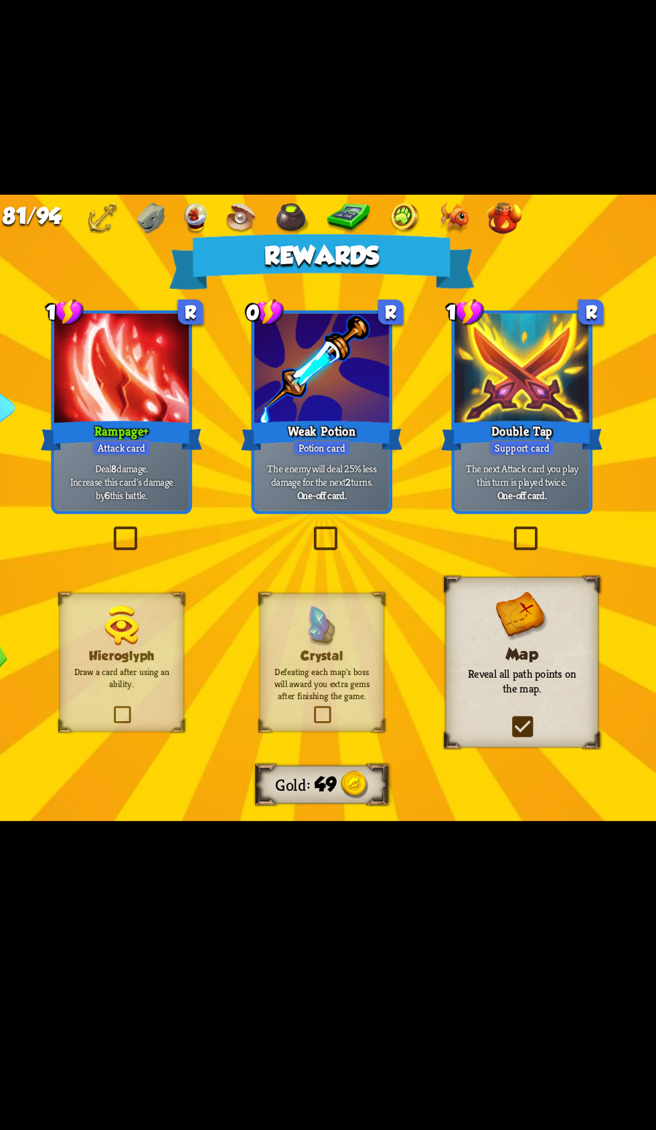
click at [173, 515] on div "Rampage+" at bounding box center [210, 522] width 95 height 21
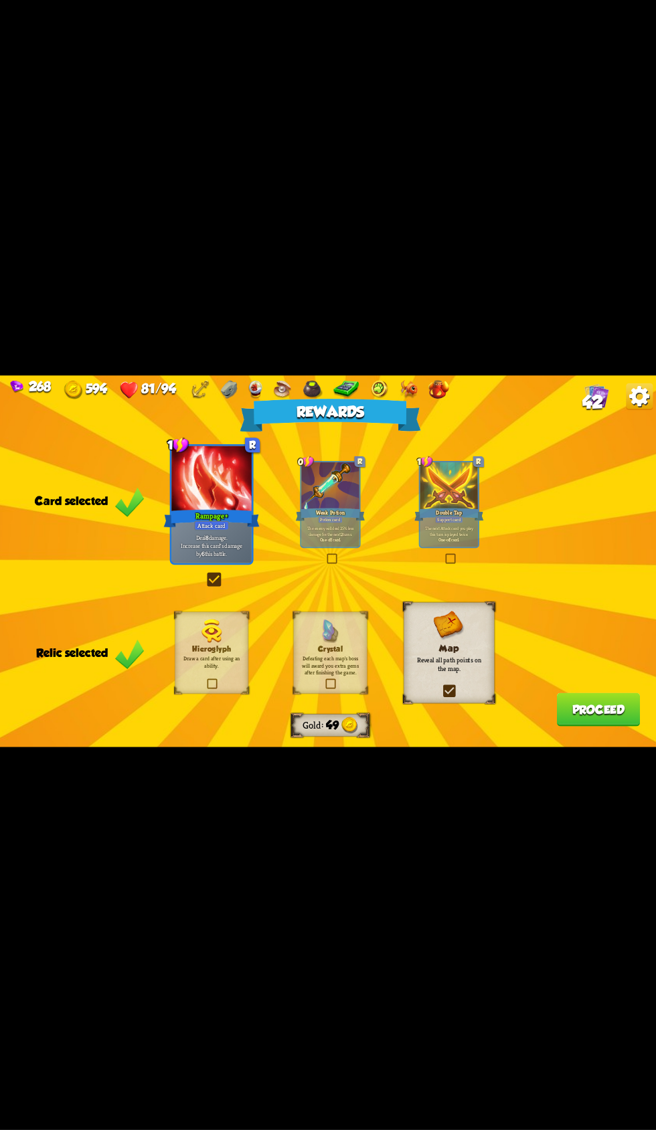
click at [593, 714] on button "Proceed" at bounding box center [594, 712] width 83 height 33
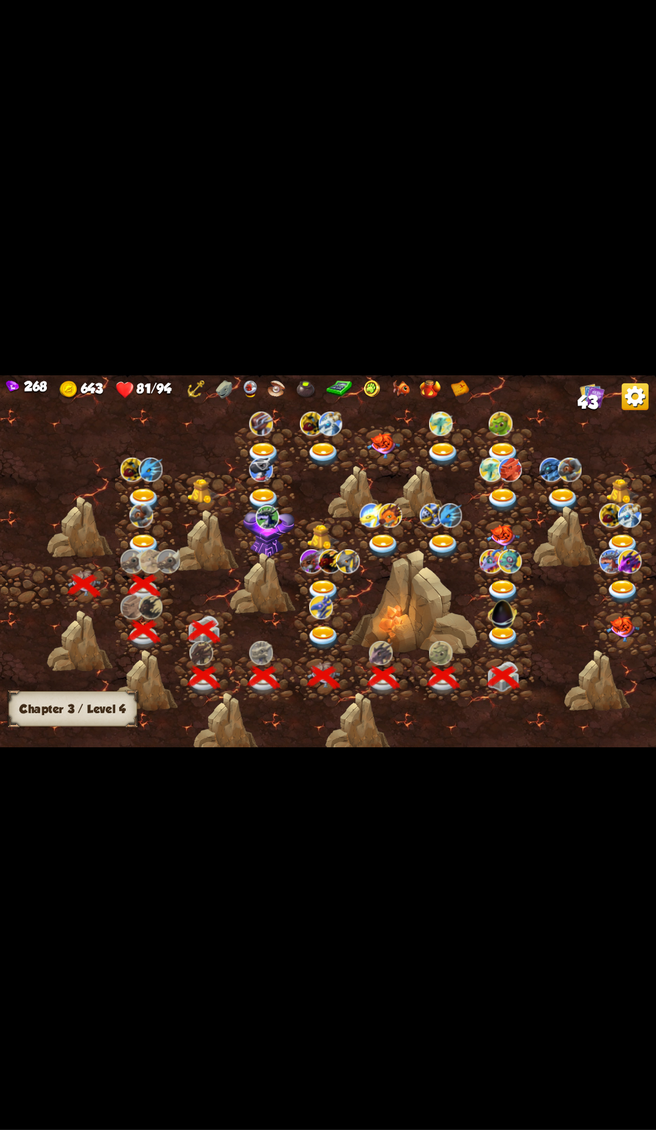
scroll to position [0, 170]
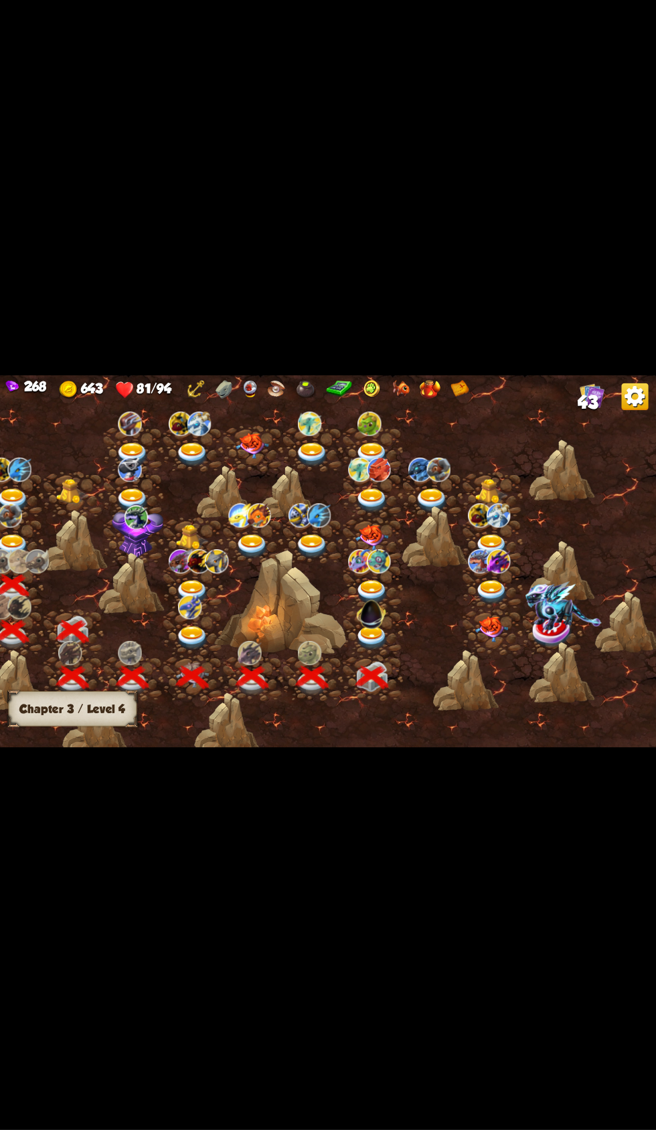
click at [391, 646] on div at bounding box center [375, 635] width 60 height 45
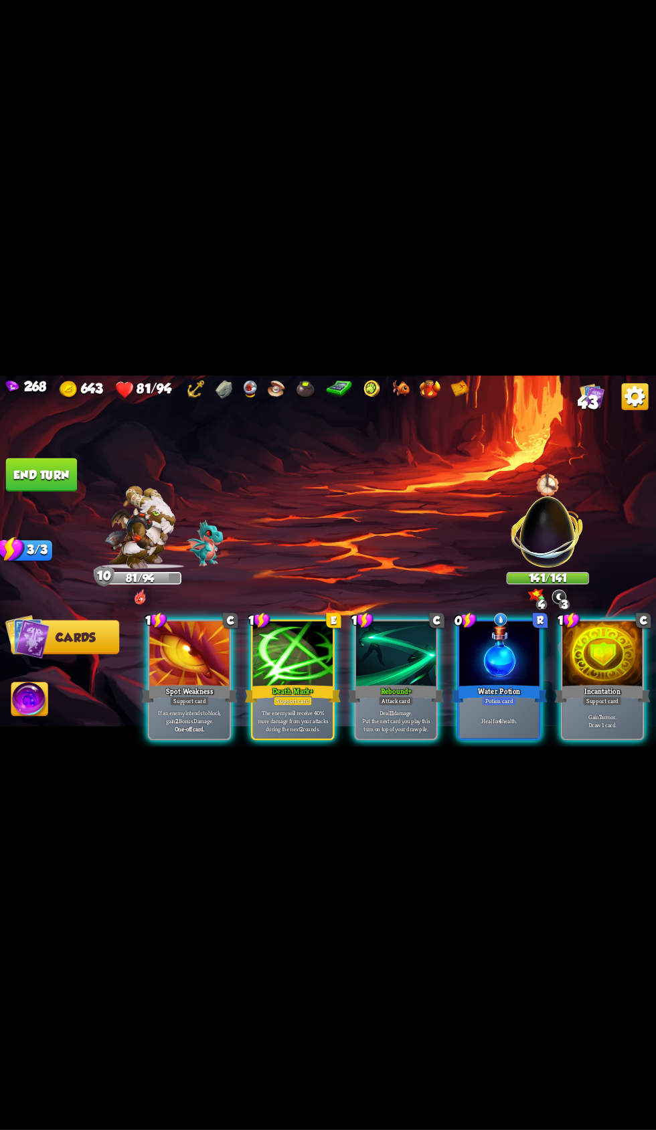
click at [475, 664] on div at bounding box center [500, 658] width 80 height 67
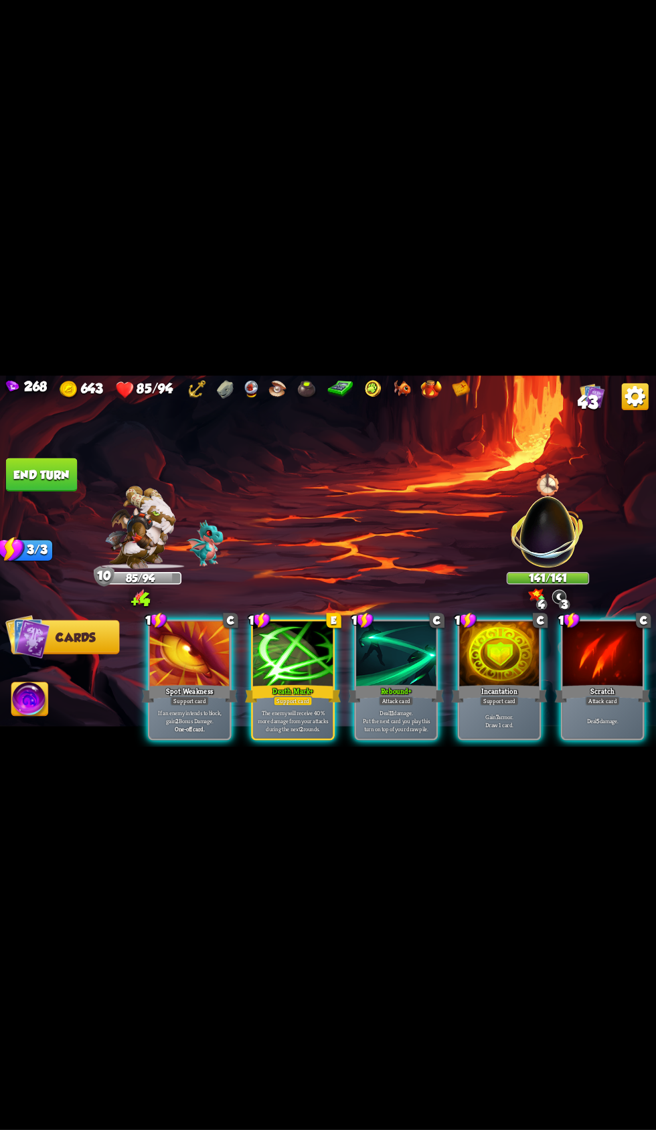
click at [263, 686] on div "Death Mark+" at bounding box center [295, 696] width 95 height 21
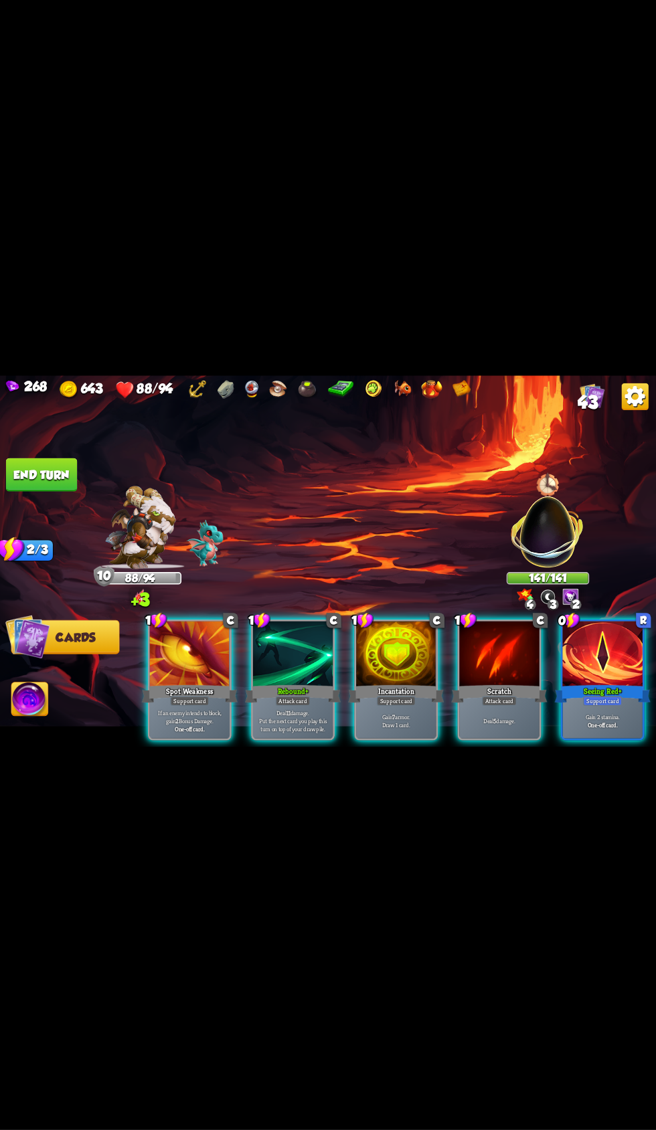
click at [487, 667] on div at bounding box center [500, 658] width 80 height 67
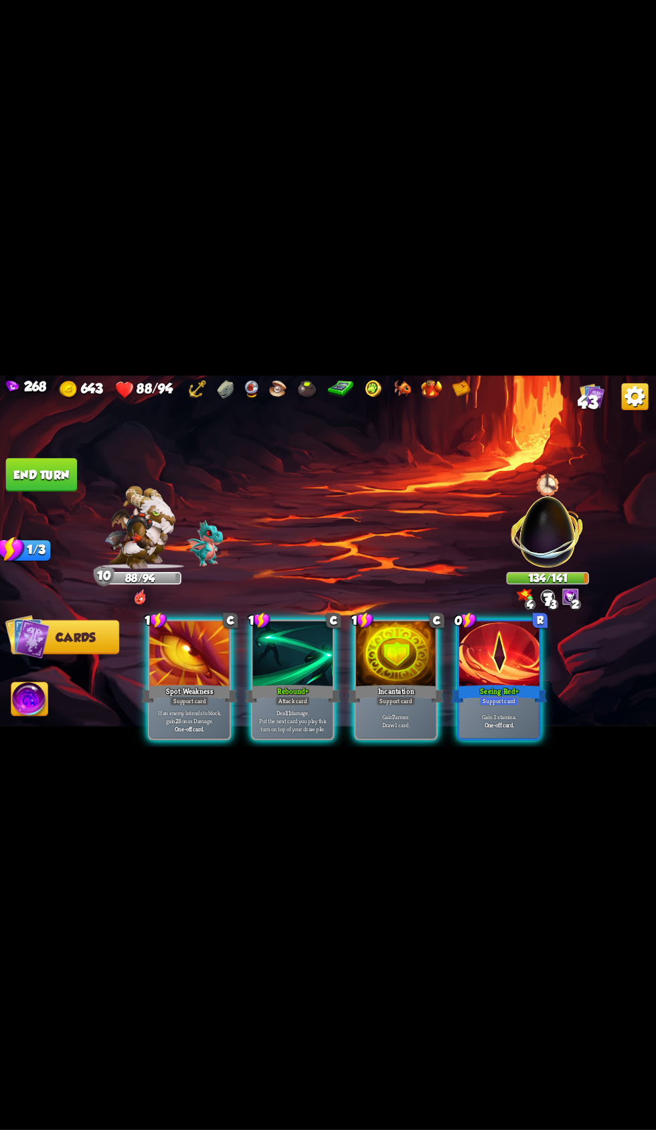
scroll to position [0, 0]
click at [380, 667] on div at bounding box center [398, 658] width 80 height 67
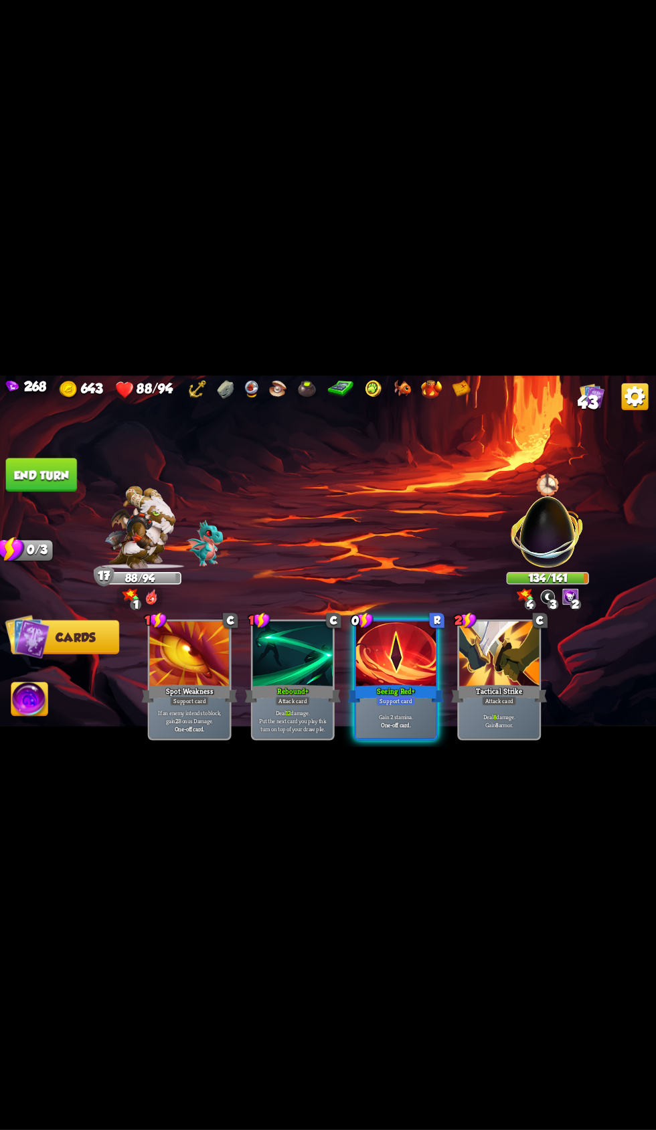
click at [407, 686] on div "Seeing Red+" at bounding box center [397, 696] width 95 height 21
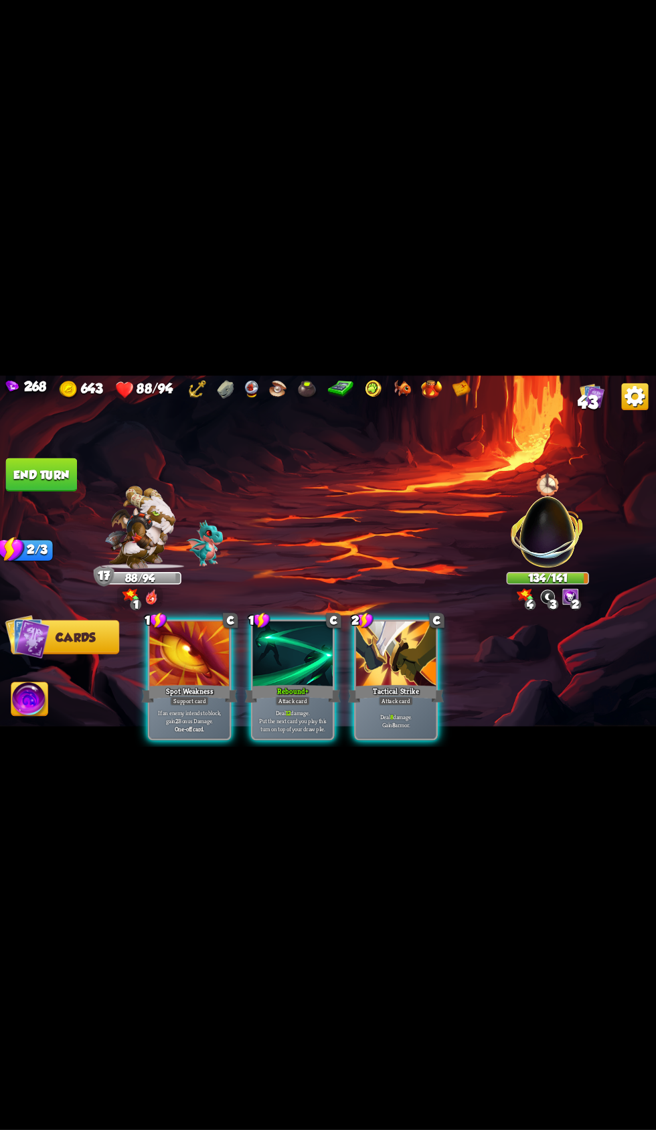
click at [404, 647] on div at bounding box center [398, 658] width 80 height 67
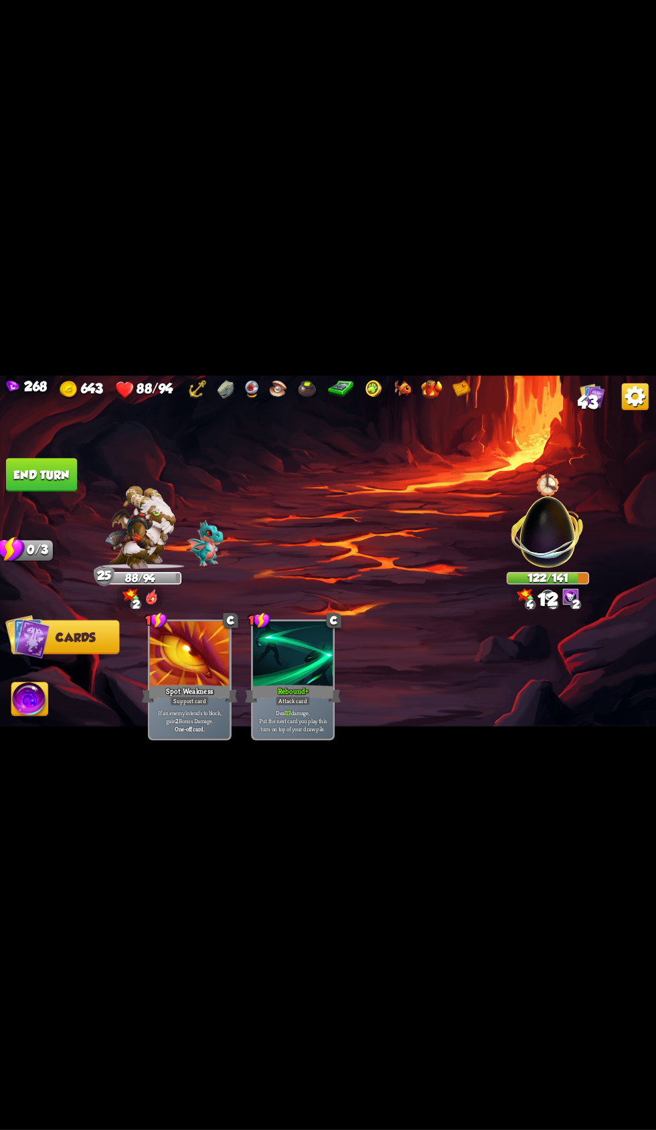
click at [41, 474] on button "End turn" at bounding box center [45, 478] width 71 height 33
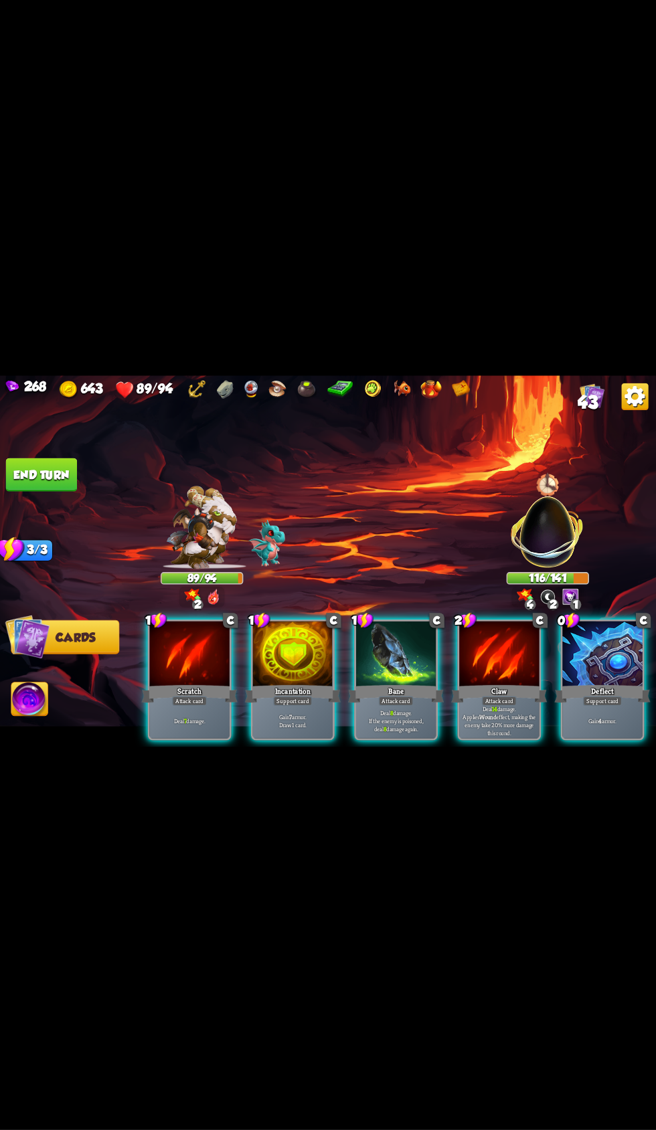
click at [475, 660] on div at bounding box center [500, 658] width 80 height 67
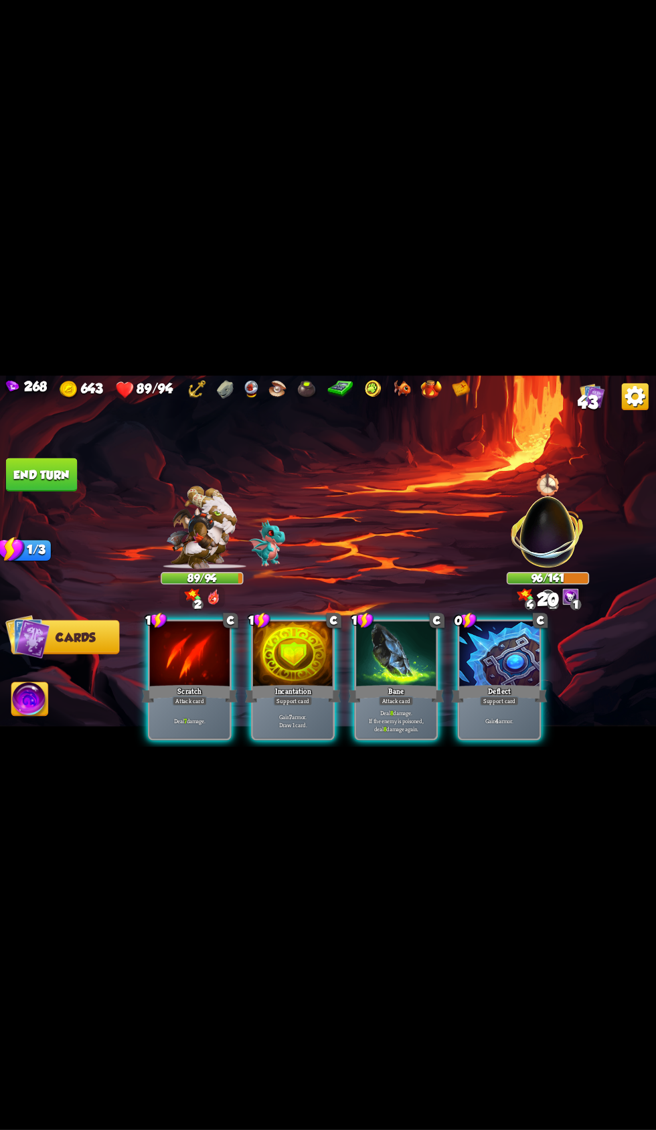
click at [367, 686] on div "Bane" at bounding box center [397, 696] width 95 height 21
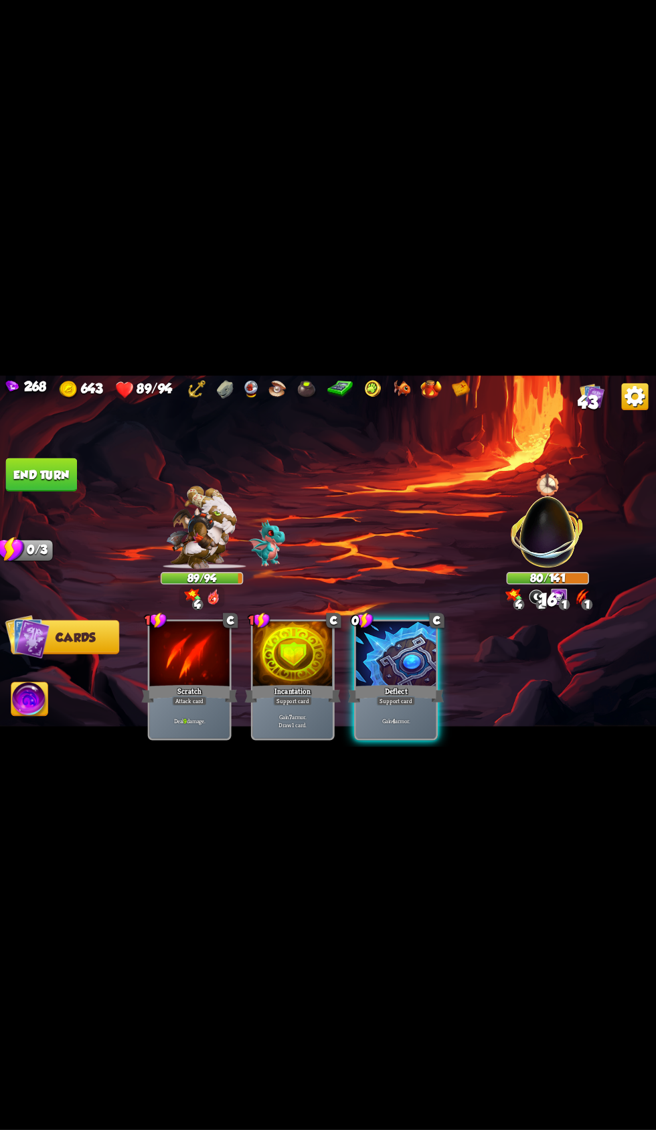
click at [43, 488] on button "End turn" at bounding box center [45, 478] width 71 height 33
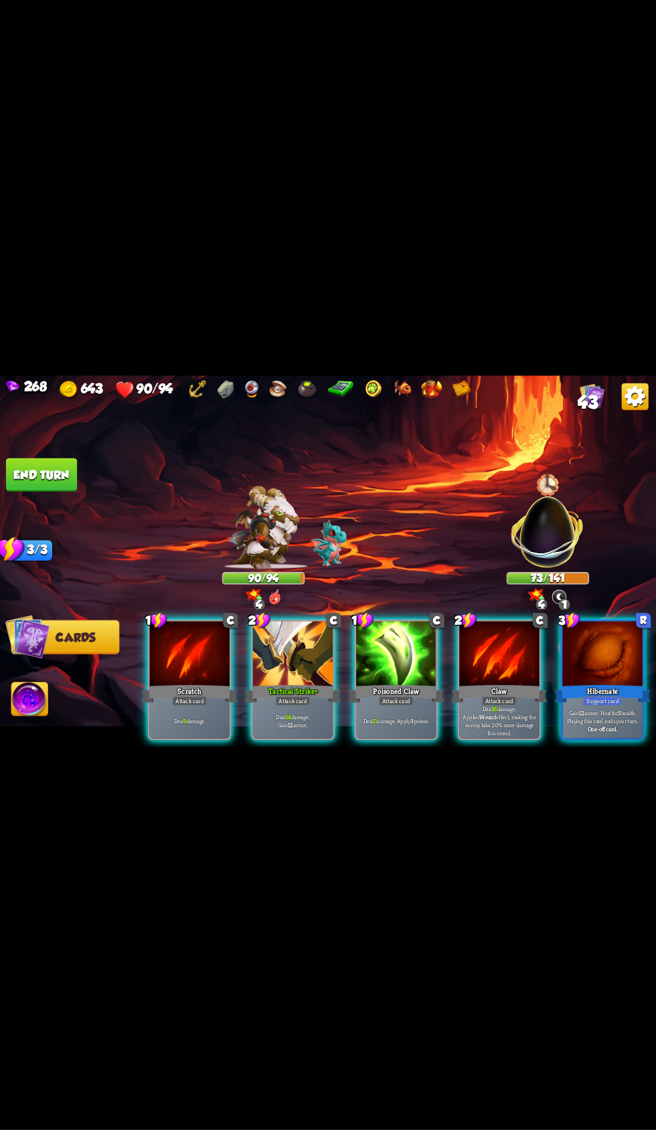
click at [482, 652] on div at bounding box center [500, 658] width 80 height 67
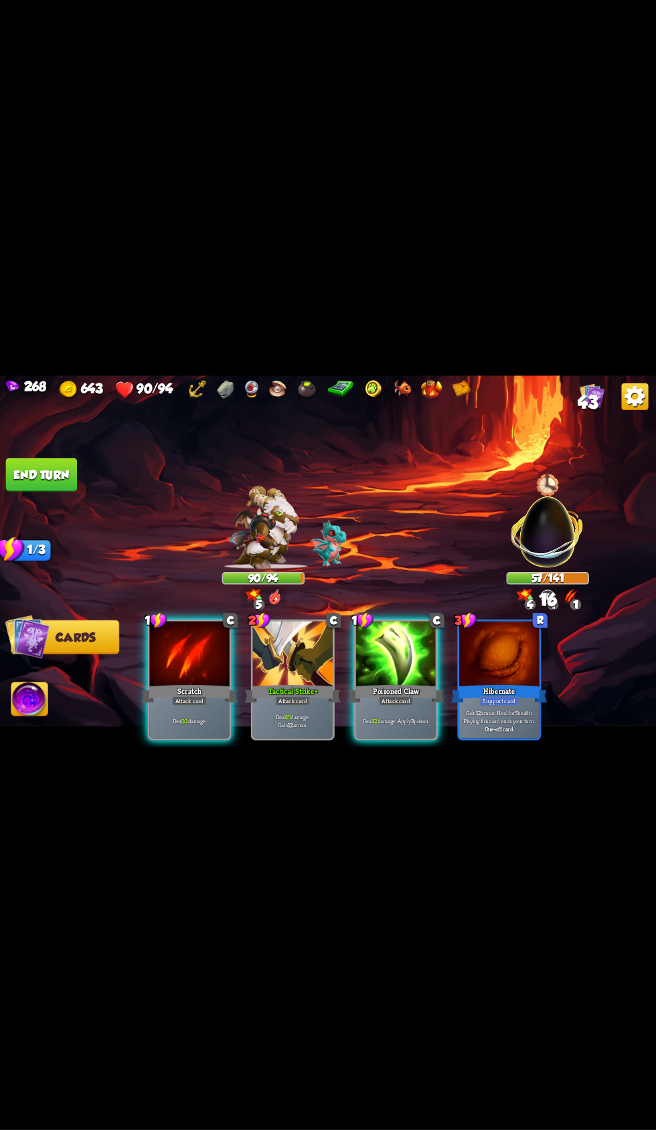
click at [383, 662] on div at bounding box center [398, 658] width 80 height 67
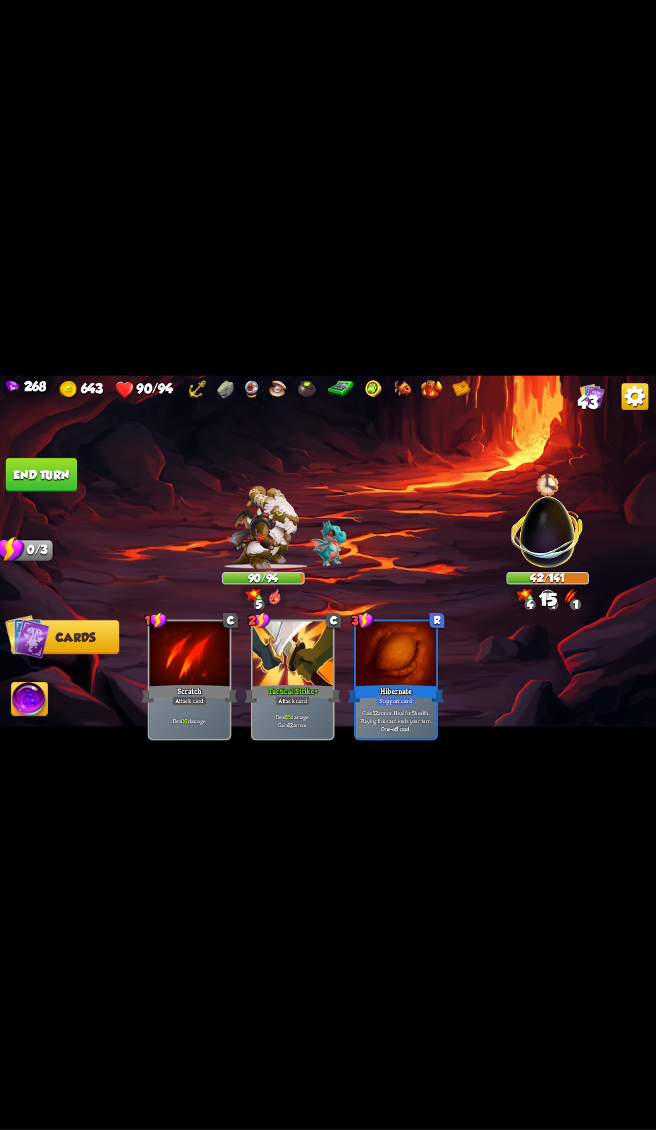
click at [39, 700] on img at bounding box center [34, 703] width 36 height 37
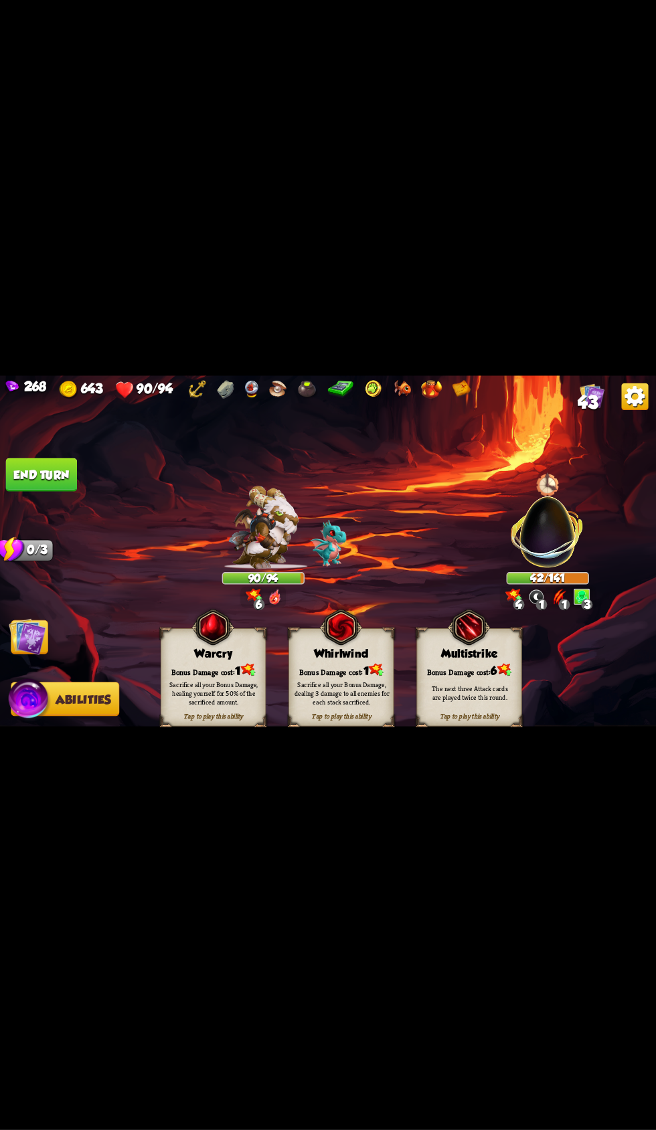
click at [305, 672] on div "Bonus Damage cost: 1" at bounding box center [344, 673] width 104 height 15
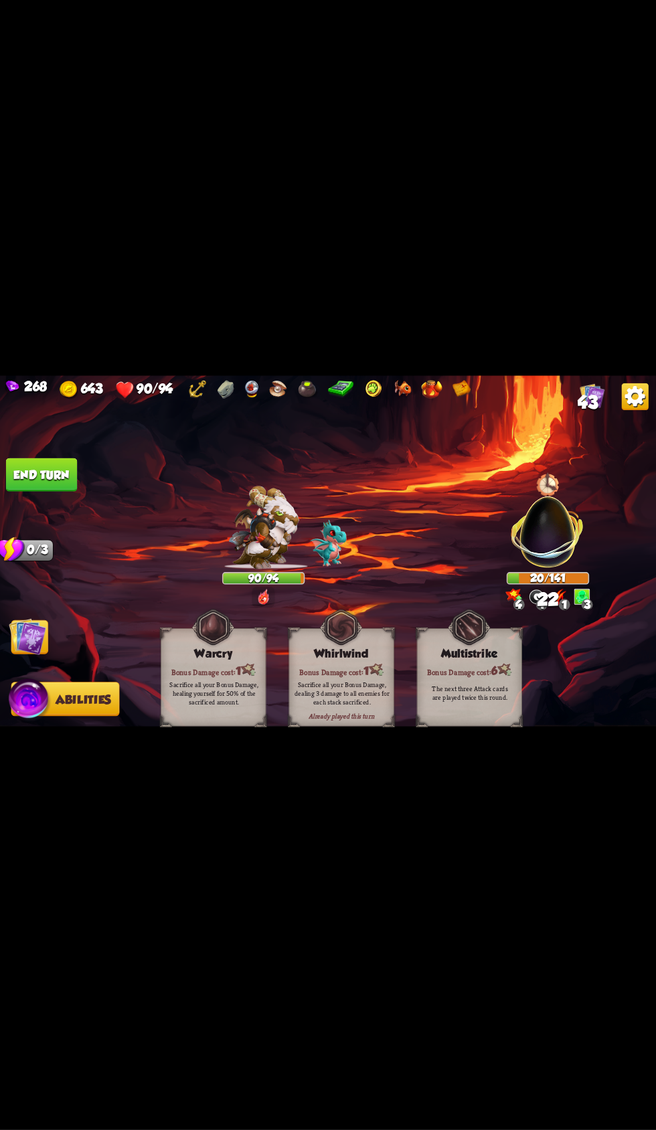
click at [46, 642] on img at bounding box center [31, 640] width 37 height 37
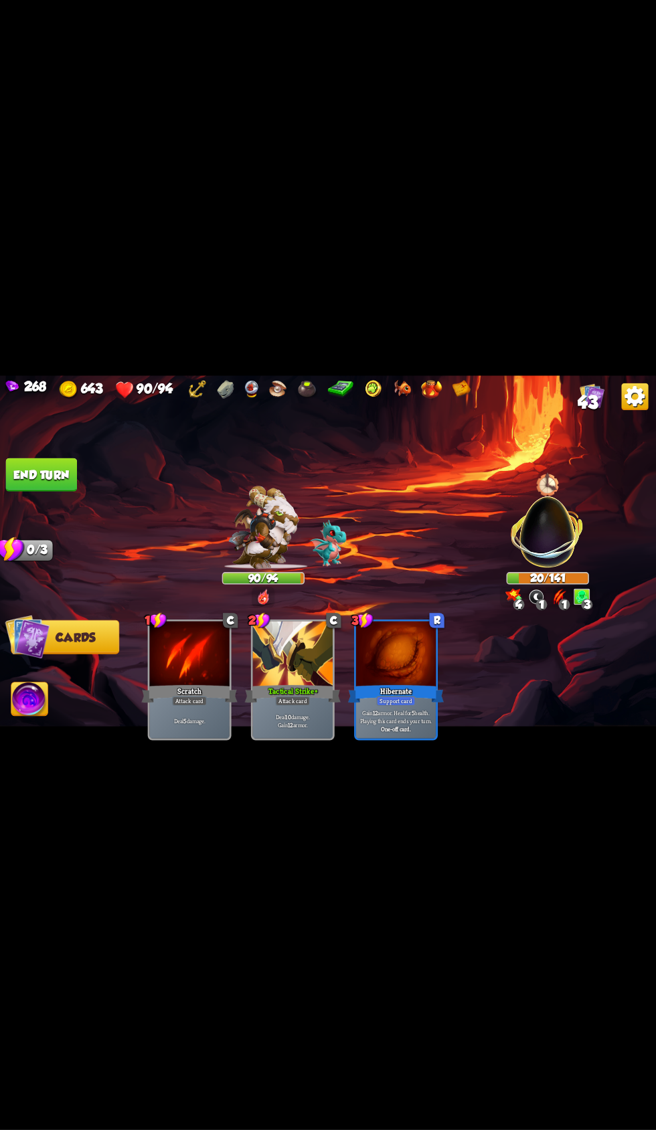
click at [24, 469] on button "End turn" at bounding box center [45, 478] width 71 height 33
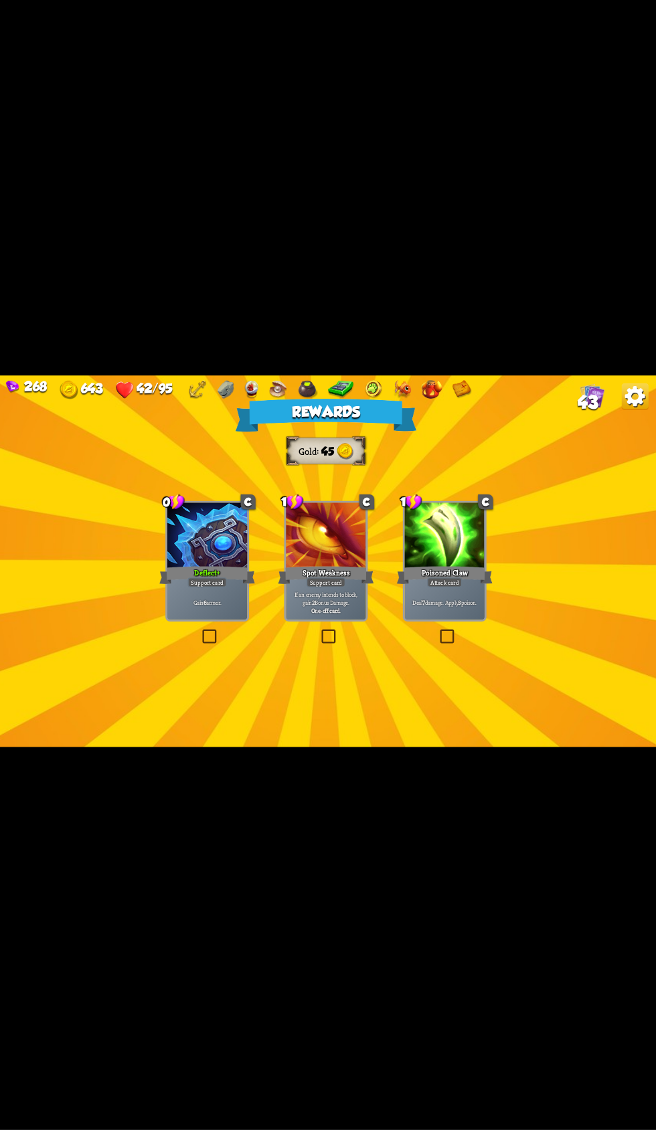
click at [170, 549] on div "0 C Deflect+ Support card Gain 6 armor." at bounding box center [210, 565] width 83 height 120
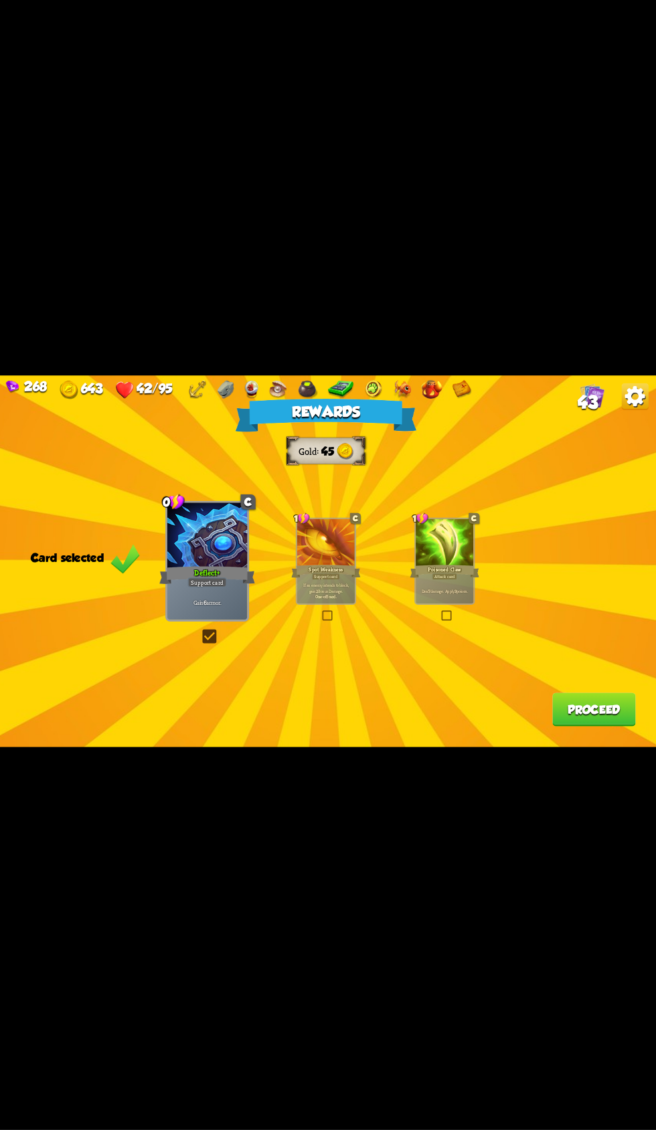
click at [605, 719] on button "Proceed" at bounding box center [594, 712] width 83 height 33
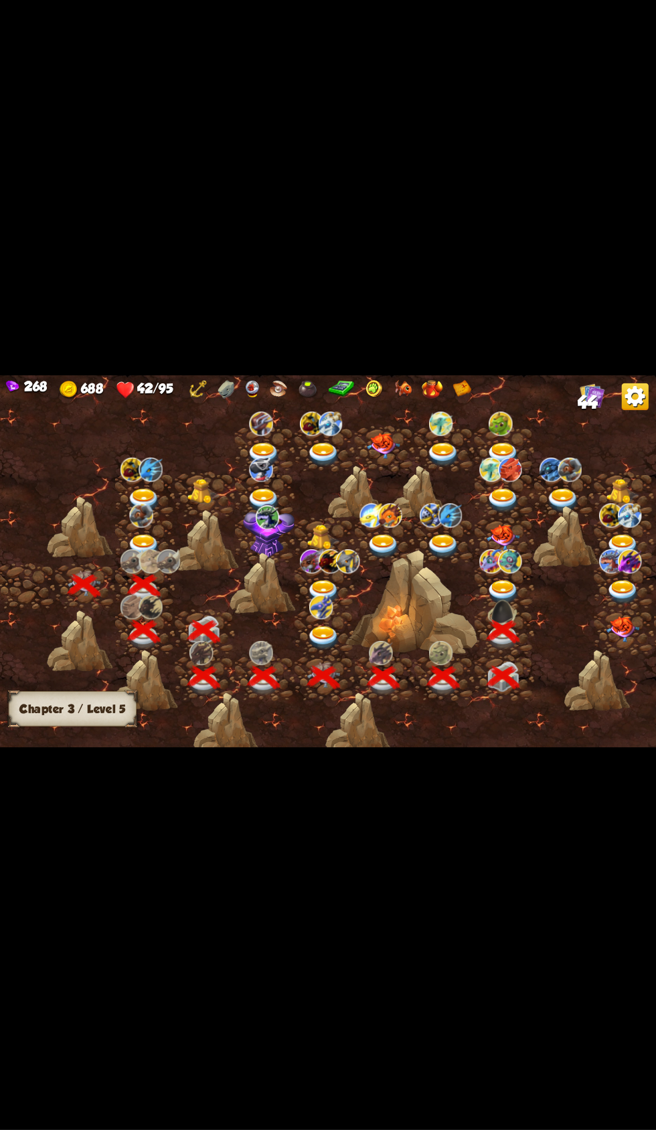
click at [512, 595] on img at bounding box center [504, 596] width 33 height 24
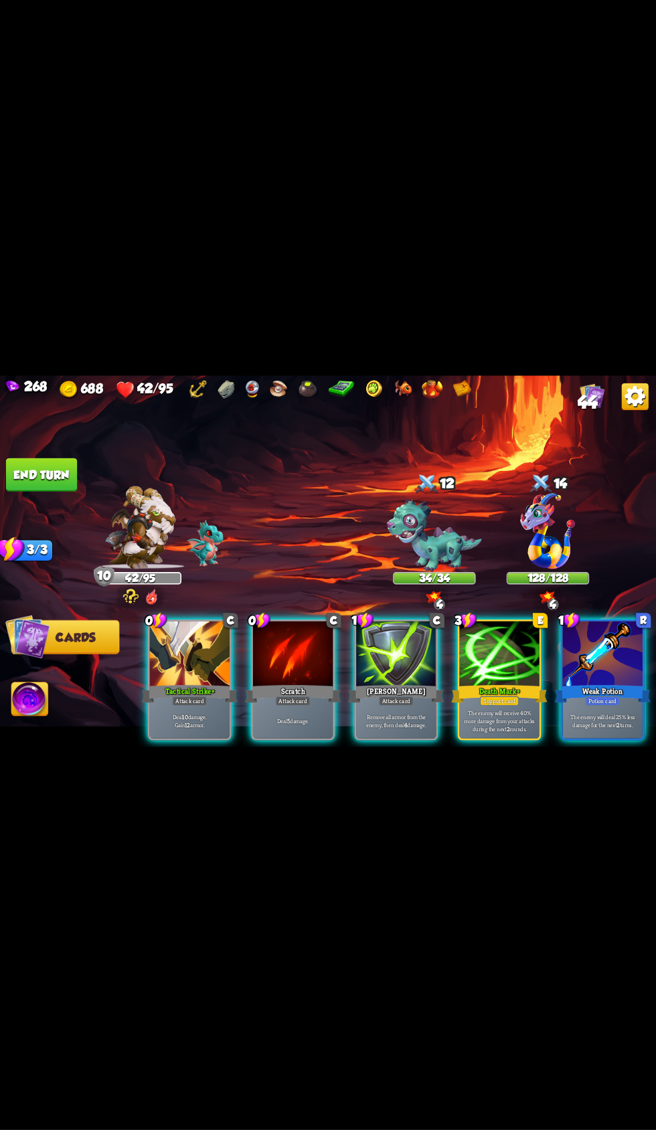
click at [170, 662] on div at bounding box center [193, 658] width 80 height 67
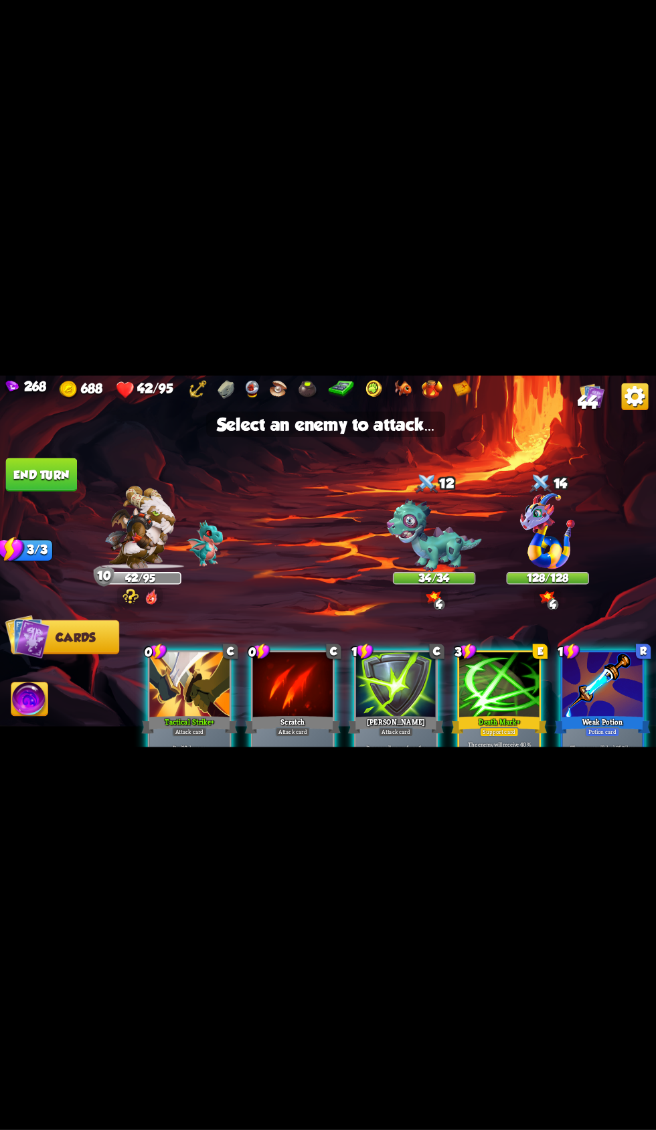
click at [407, 545] on img at bounding box center [435, 539] width 94 height 73
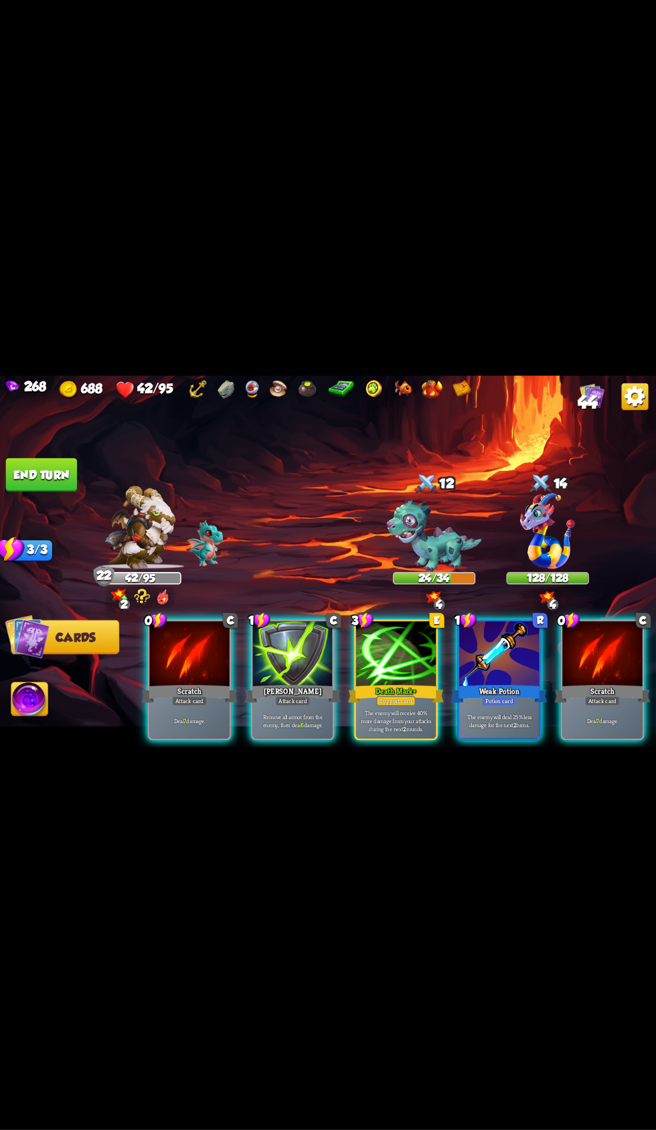
click at [153, 667] on div at bounding box center [193, 658] width 80 height 67
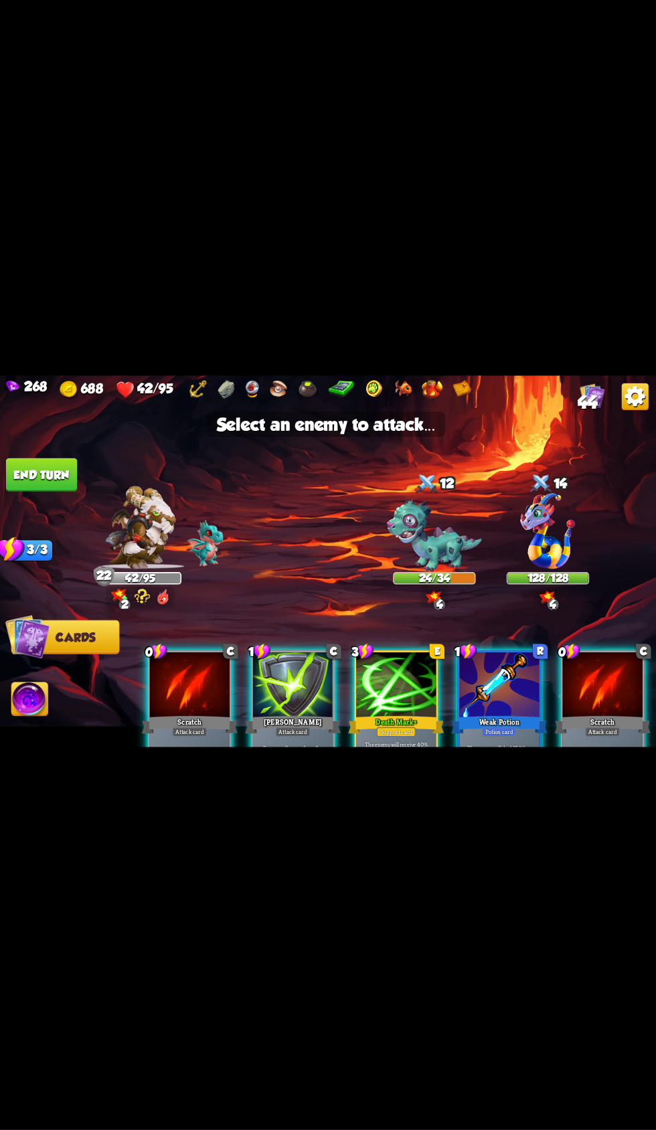
click at [417, 548] on img at bounding box center [435, 539] width 94 height 73
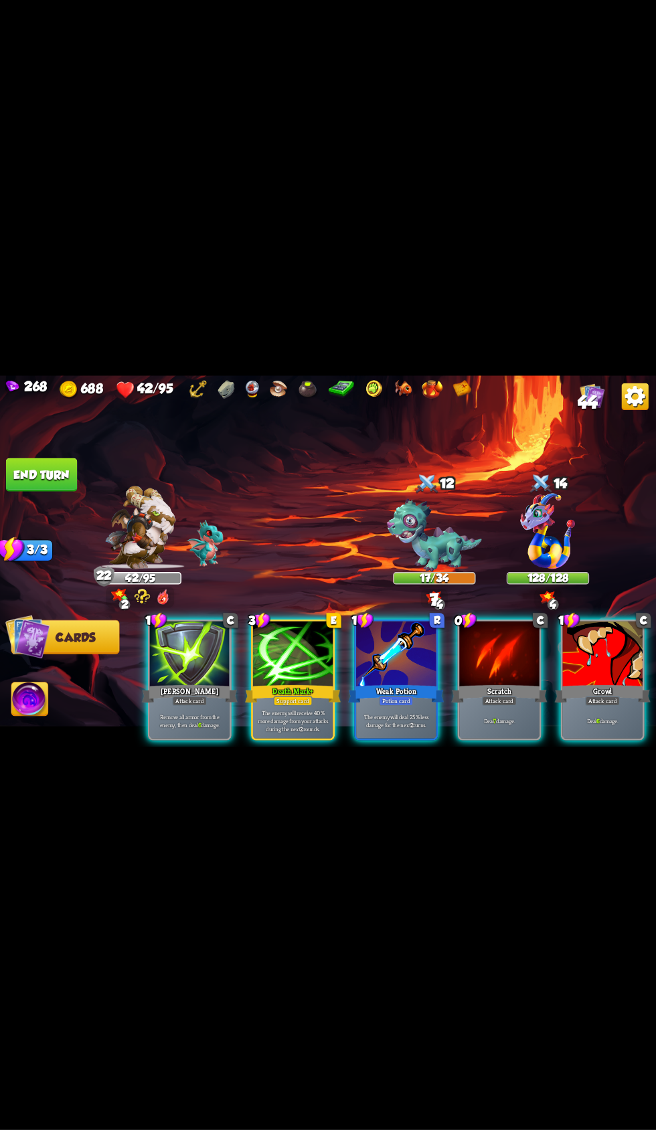
click at [393, 634] on div at bounding box center [398, 658] width 80 height 67
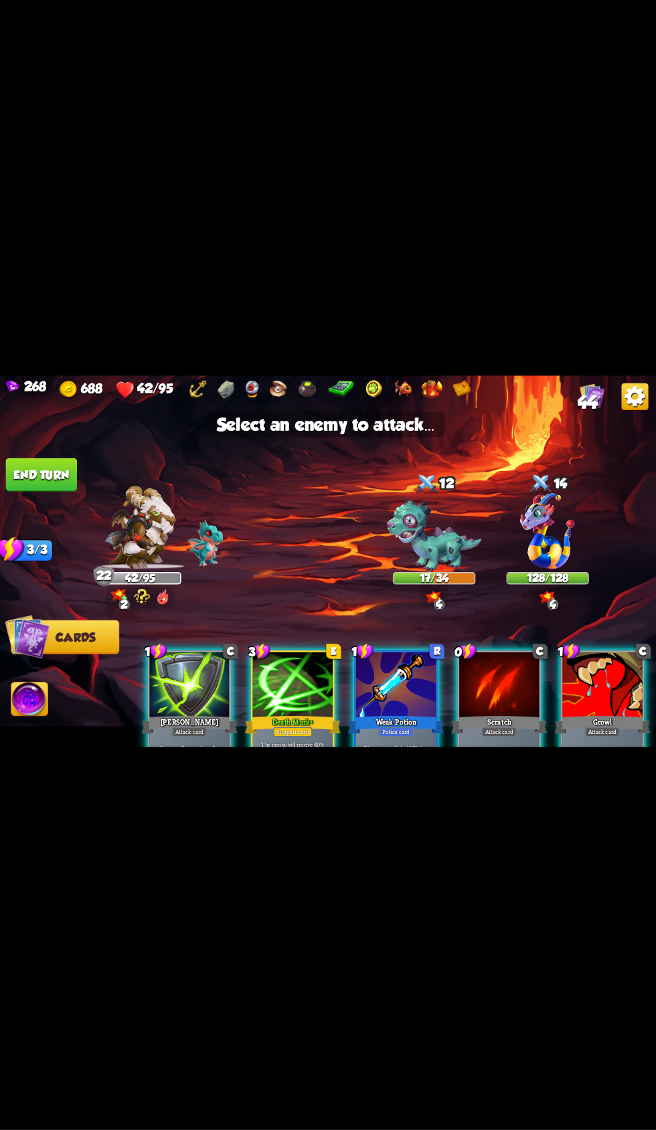
click at [574, 492] on div "14" at bounding box center [548, 489] width 82 height 27
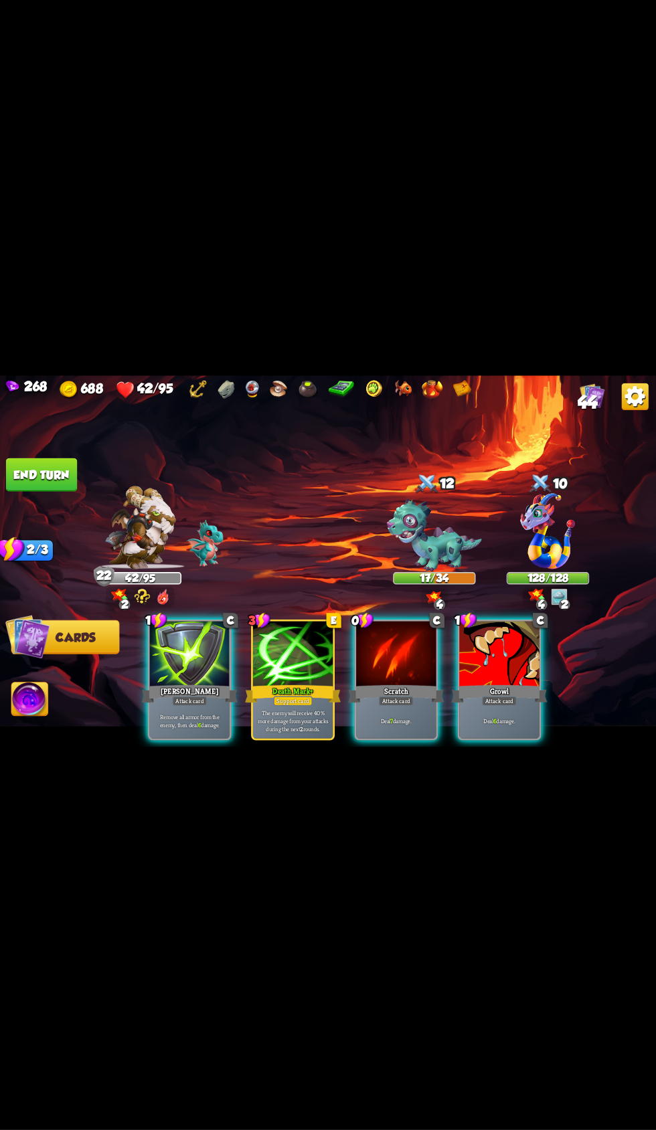
click at [498, 636] on div at bounding box center [500, 658] width 80 height 67
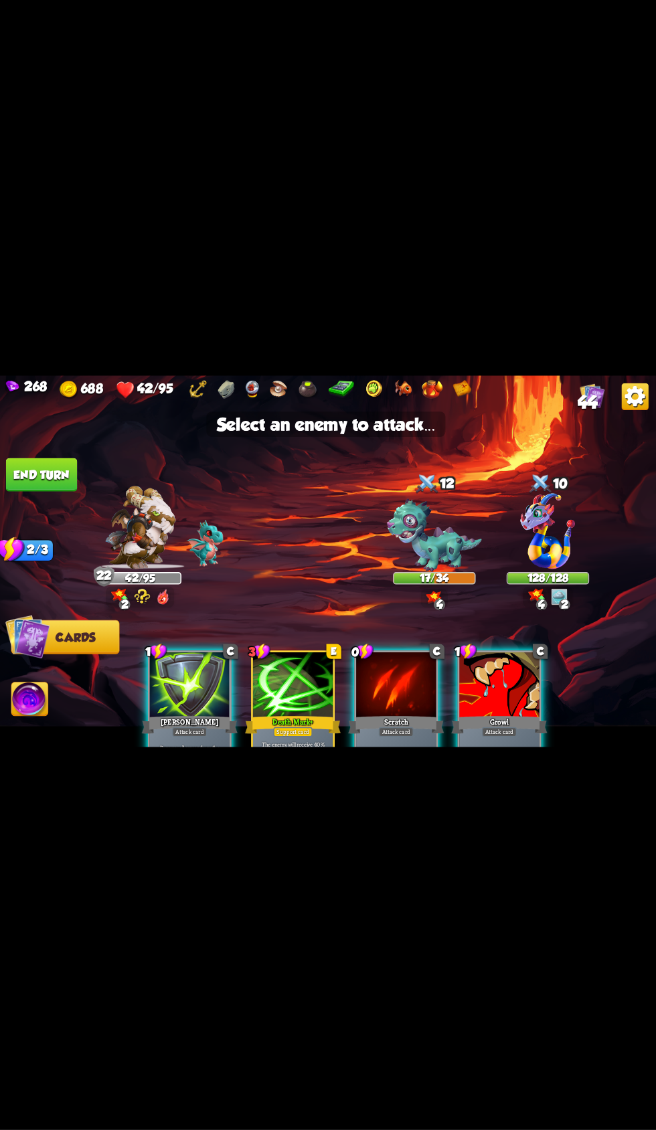
click at [431, 518] on img at bounding box center [435, 539] width 94 height 73
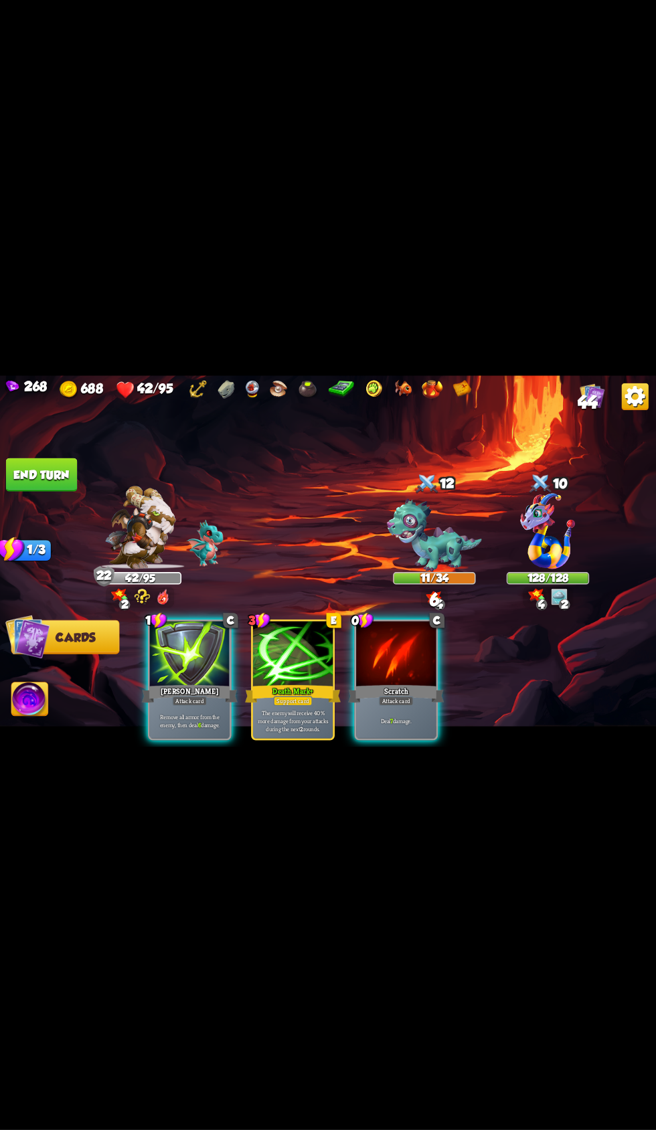
click at [374, 662] on div at bounding box center [398, 658] width 80 height 67
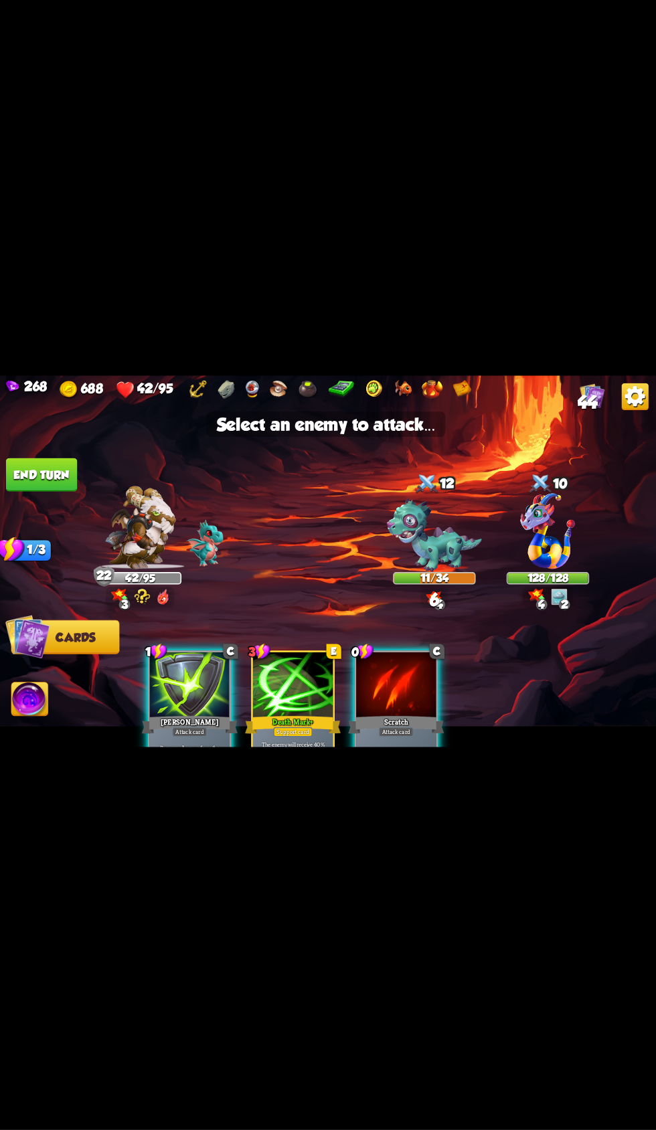
click at [420, 513] on img at bounding box center [435, 539] width 94 height 73
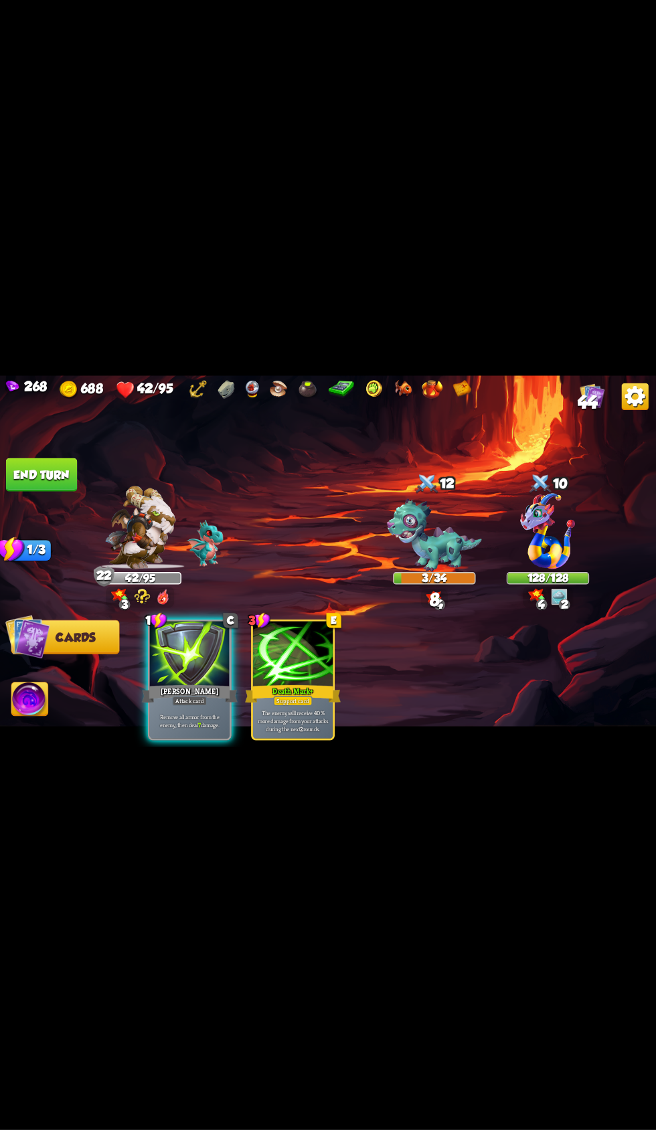
click at [185, 686] on div "[PERSON_NAME]" at bounding box center [192, 696] width 95 height 21
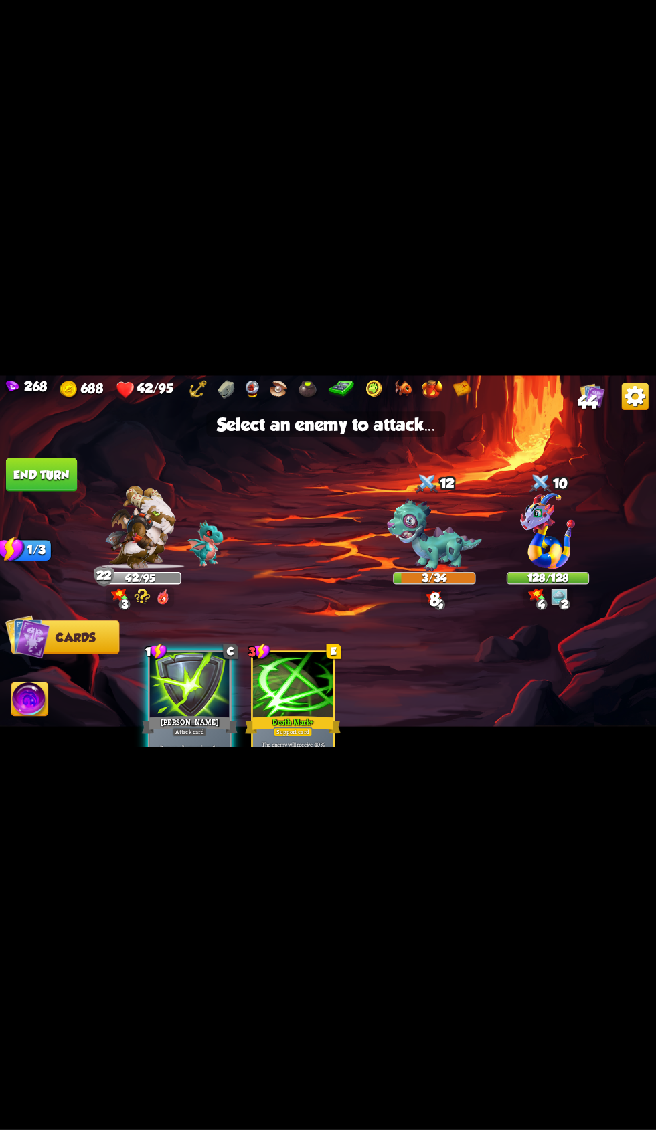
click at [399, 517] on img at bounding box center [435, 539] width 94 height 73
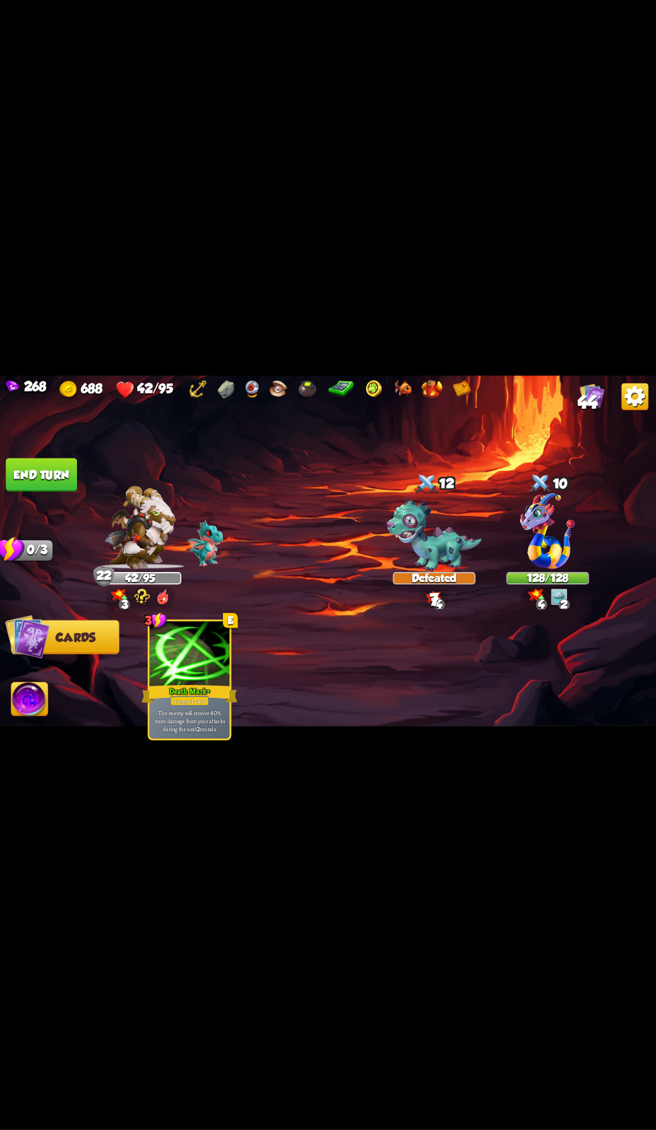
click at [54, 478] on button "End turn" at bounding box center [45, 478] width 71 height 33
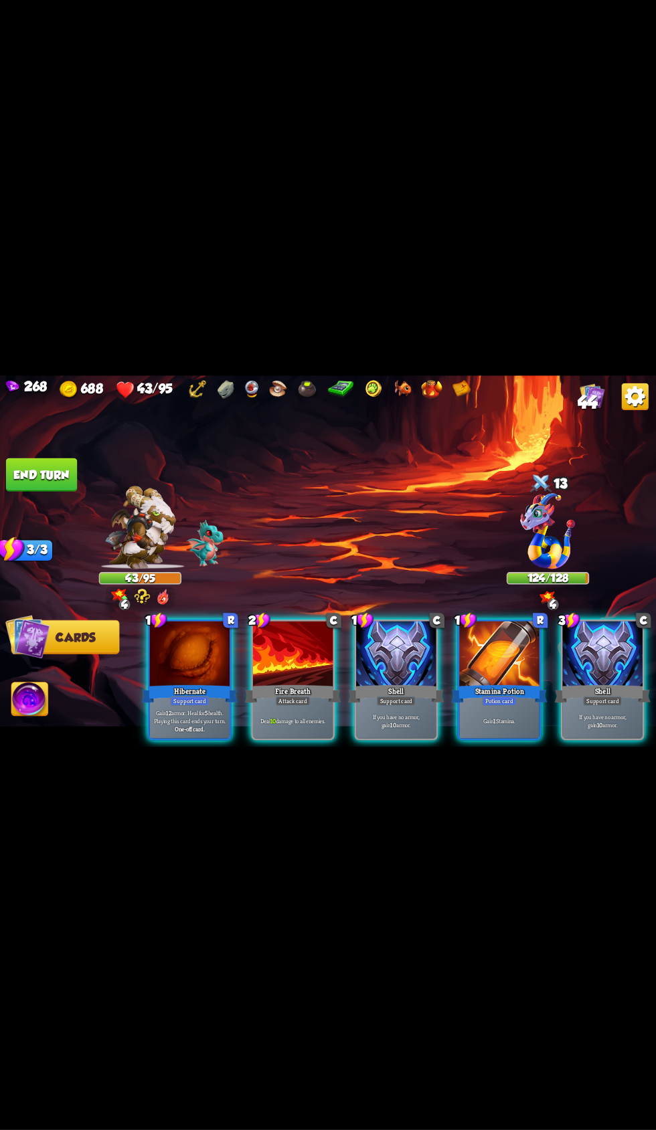
click at [368, 646] on div at bounding box center [398, 658] width 80 height 67
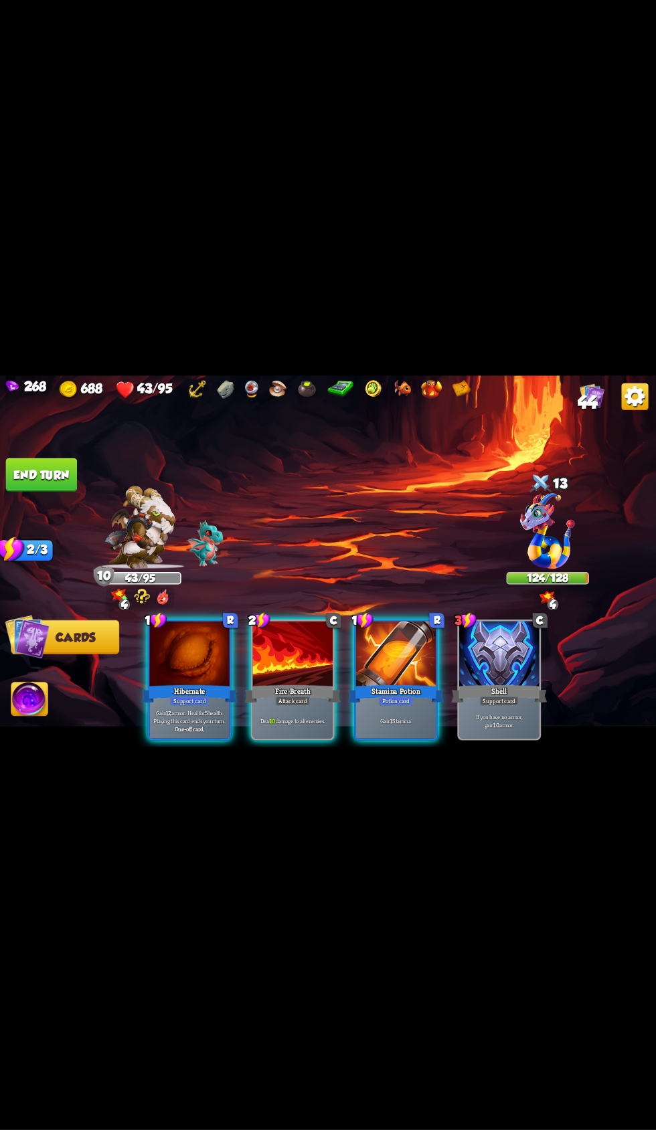
click at [299, 646] on div at bounding box center [296, 658] width 80 height 67
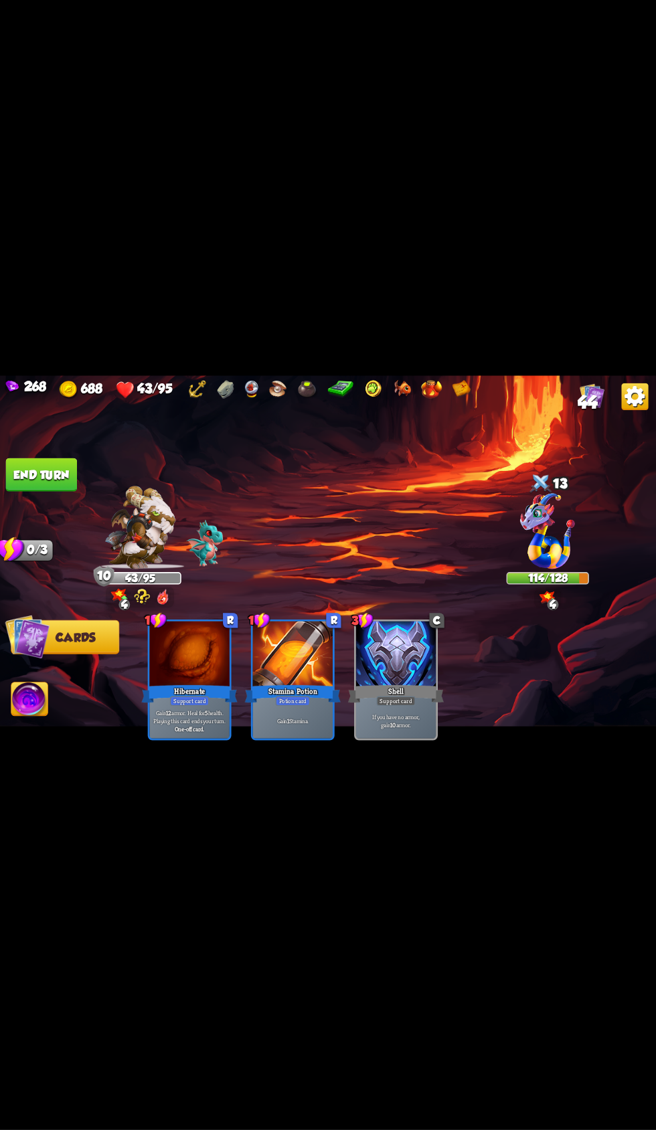
click at [68, 492] on button "End turn" at bounding box center [45, 478] width 71 height 33
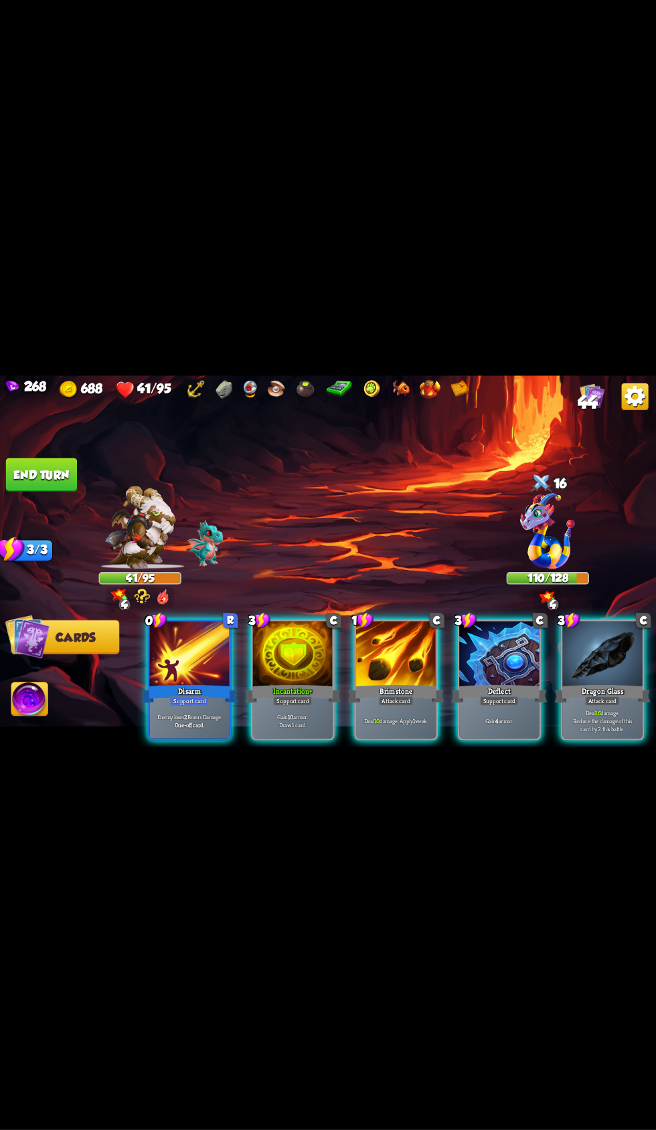
click at [176, 643] on div at bounding box center [193, 658] width 80 height 67
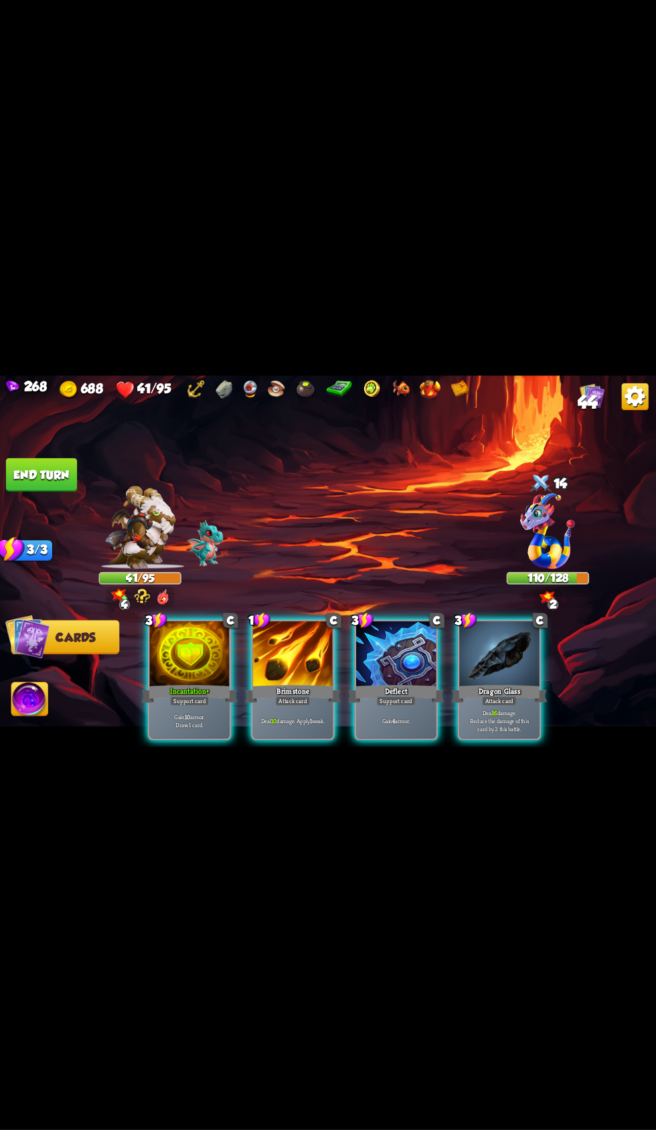
click at [186, 625] on div at bounding box center [193, 658] width 80 height 67
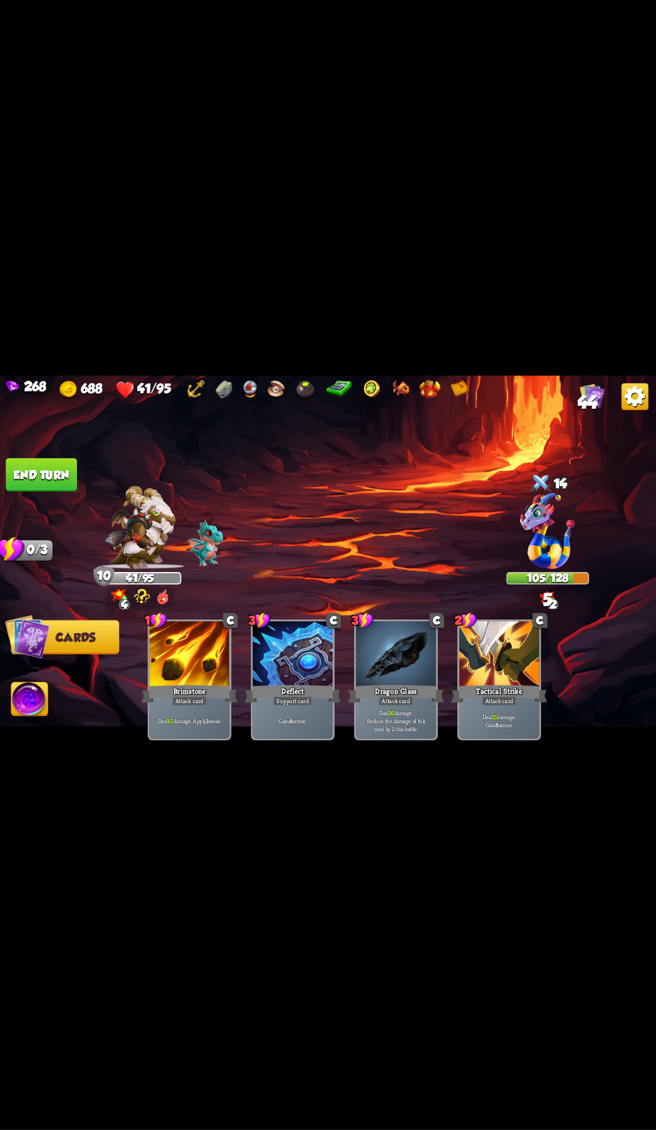
click at [43, 477] on button "End turn" at bounding box center [45, 478] width 71 height 33
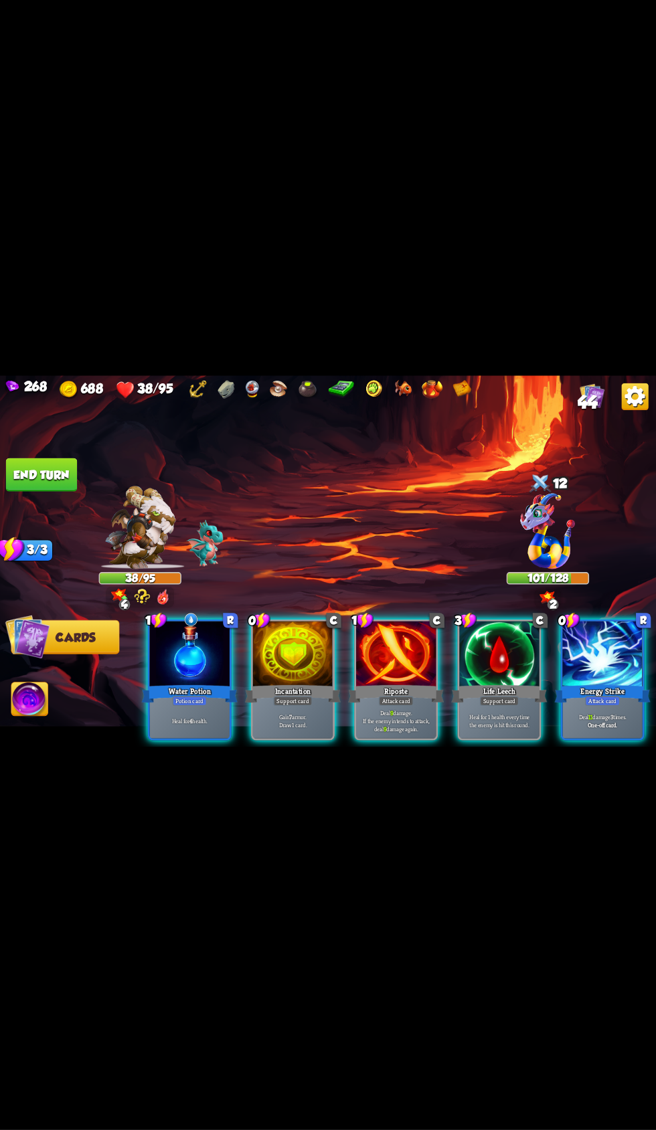
click at [274, 634] on div at bounding box center [296, 658] width 80 height 67
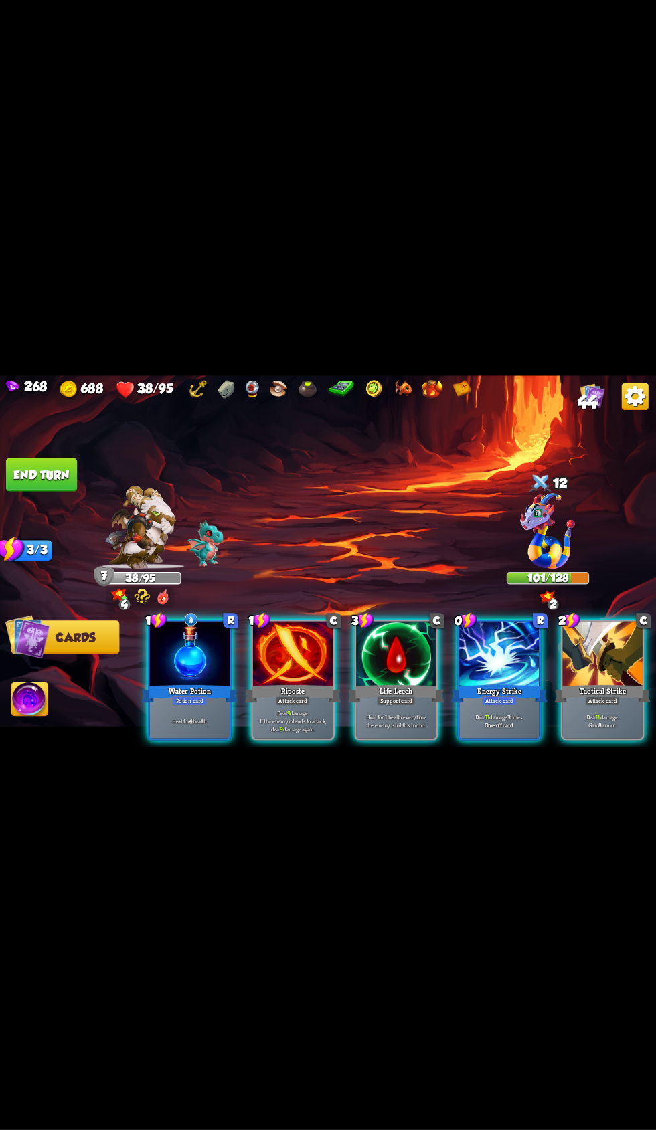
click at [163, 659] on div at bounding box center [193, 658] width 80 height 67
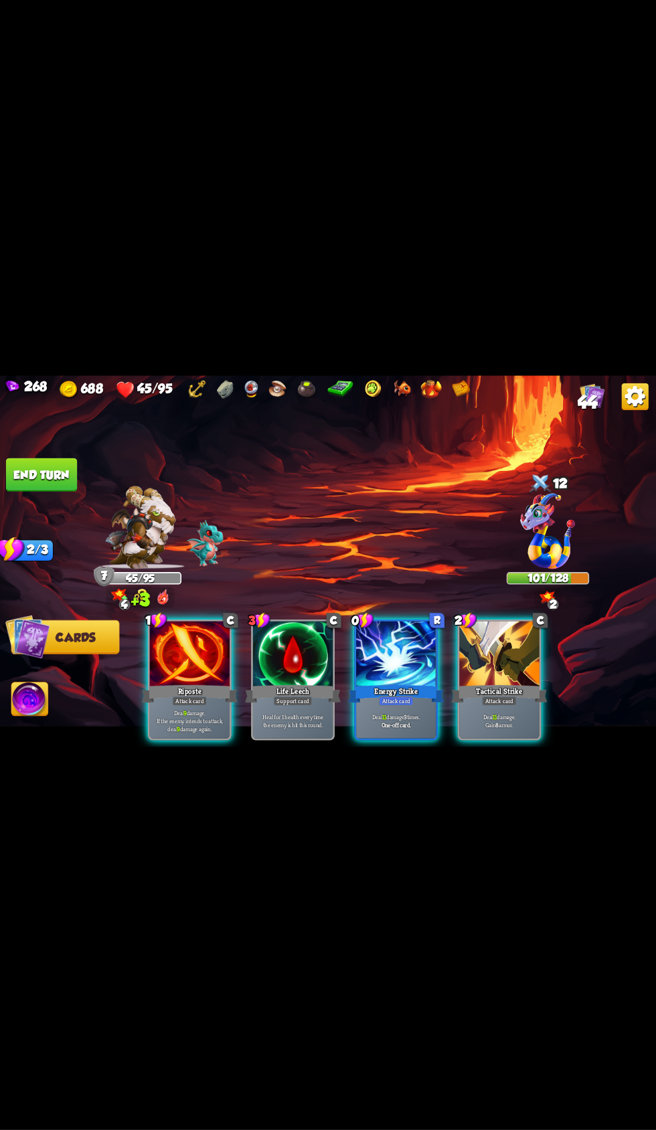
click at [504, 655] on div at bounding box center [500, 658] width 80 height 67
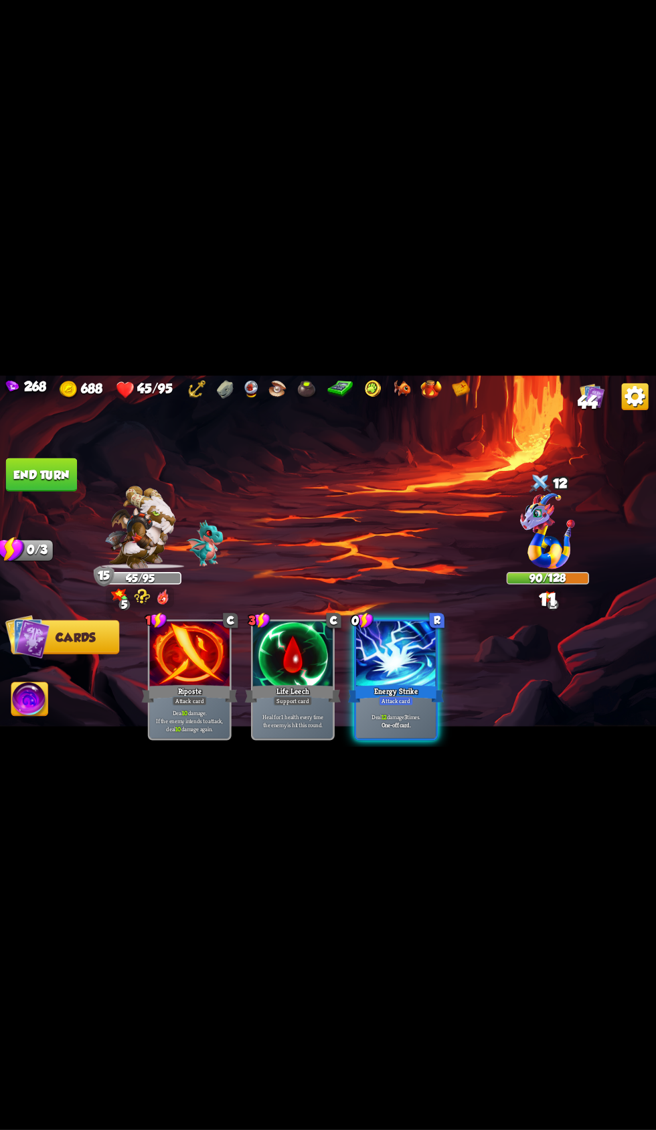
click at [400, 659] on div at bounding box center [398, 658] width 80 height 67
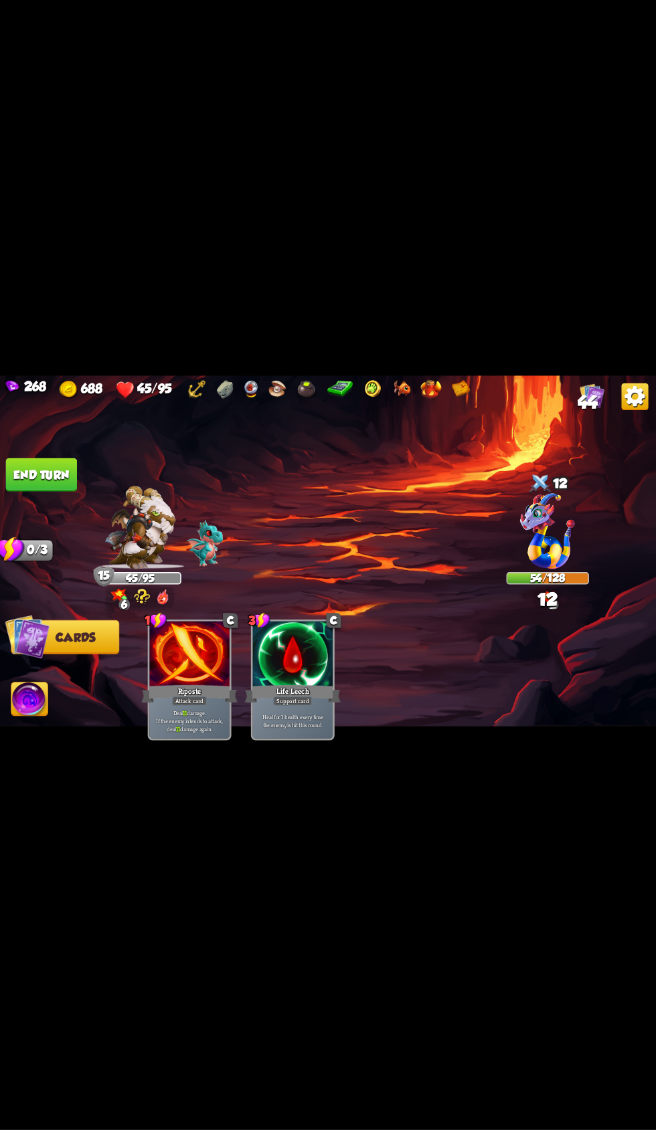
click at [47, 466] on button "End turn" at bounding box center [45, 478] width 71 height 33
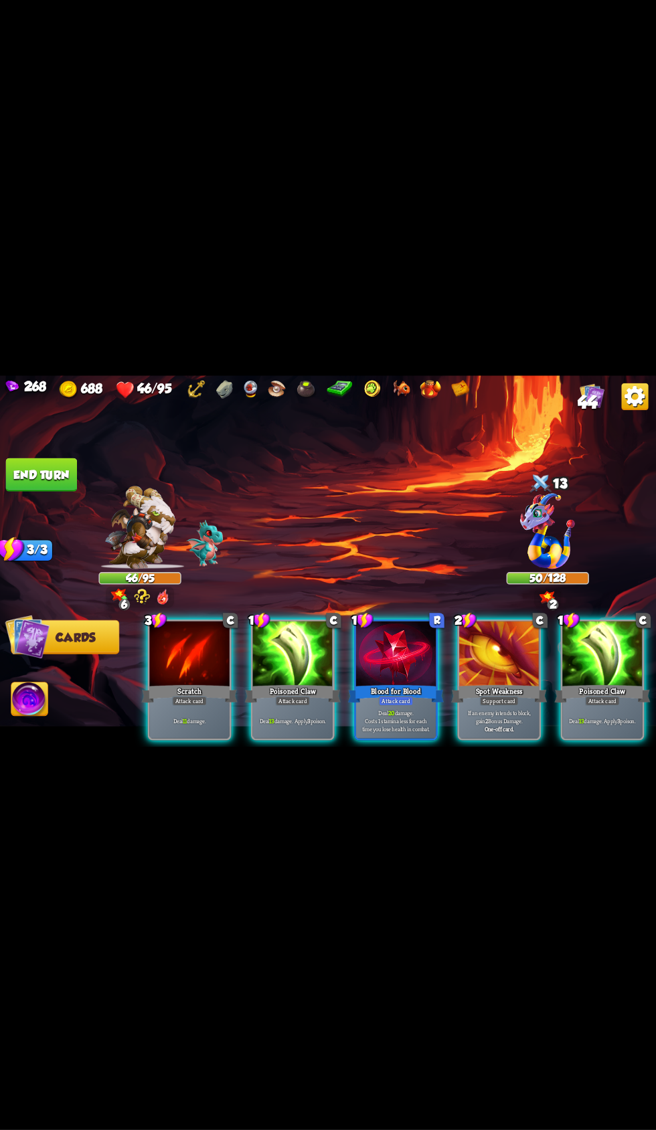
click at [595, 686] on div "Poisoned Claw" at bounding box center [602, 696] width 95 height 21
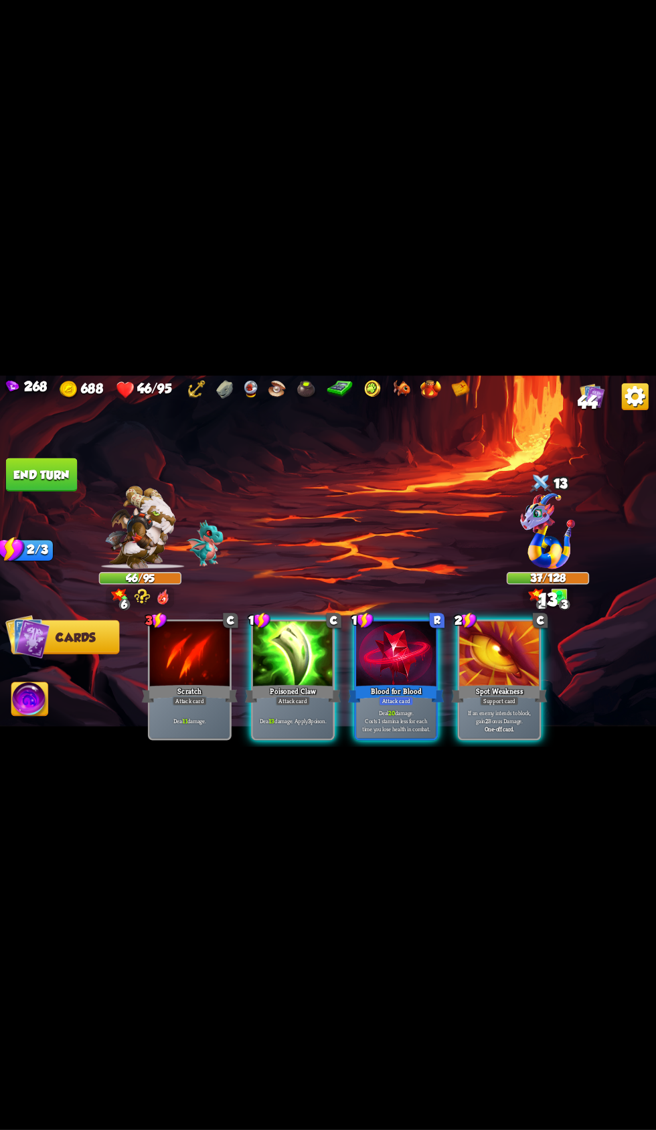
click at [413, 656] on div at bounding box center [398, 658] width 80 height 67
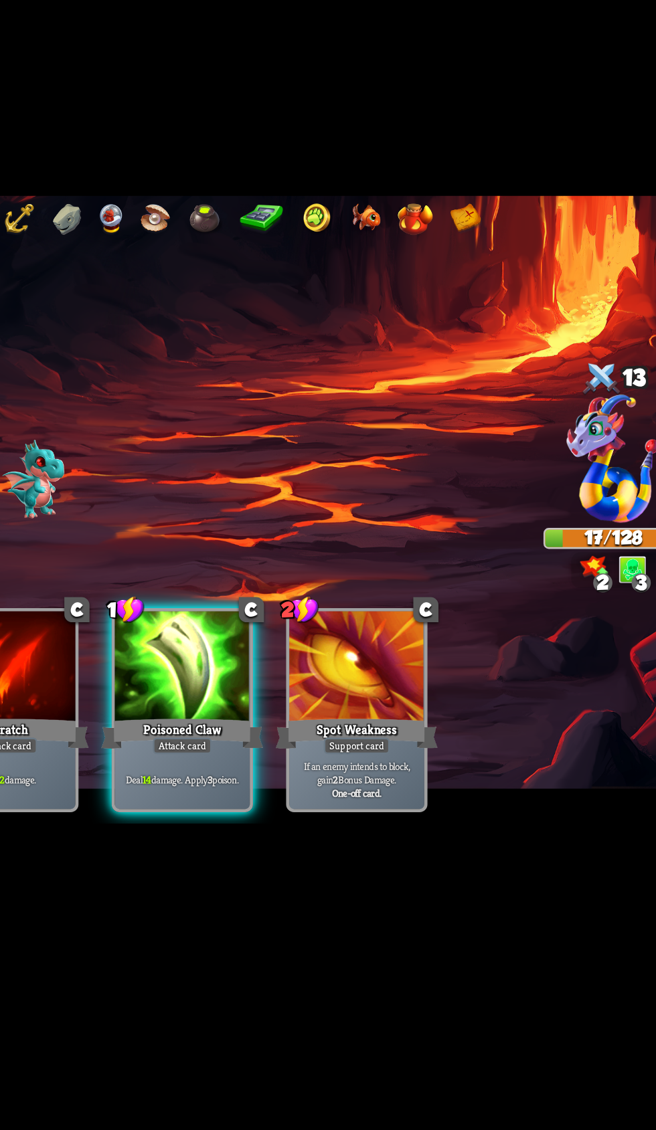
click at [278, 699] on div "Attack card" at bounding box center [295, 703] width 35 height 9
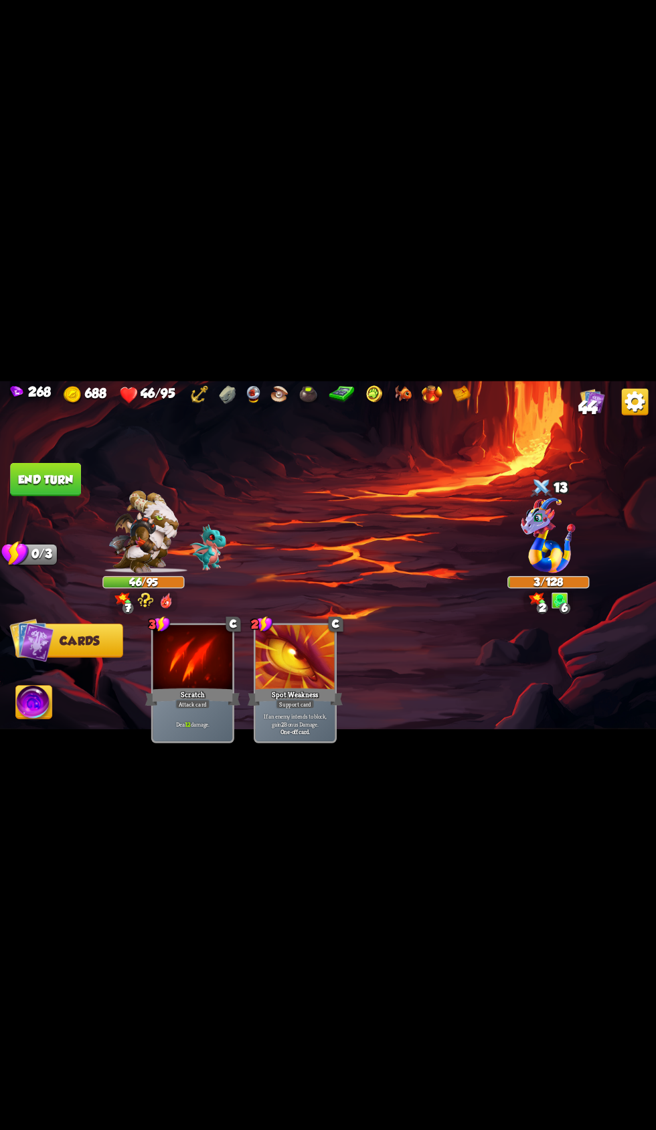
click at [33, 719] on img at bounding box center [34, 703] width 36 height 37
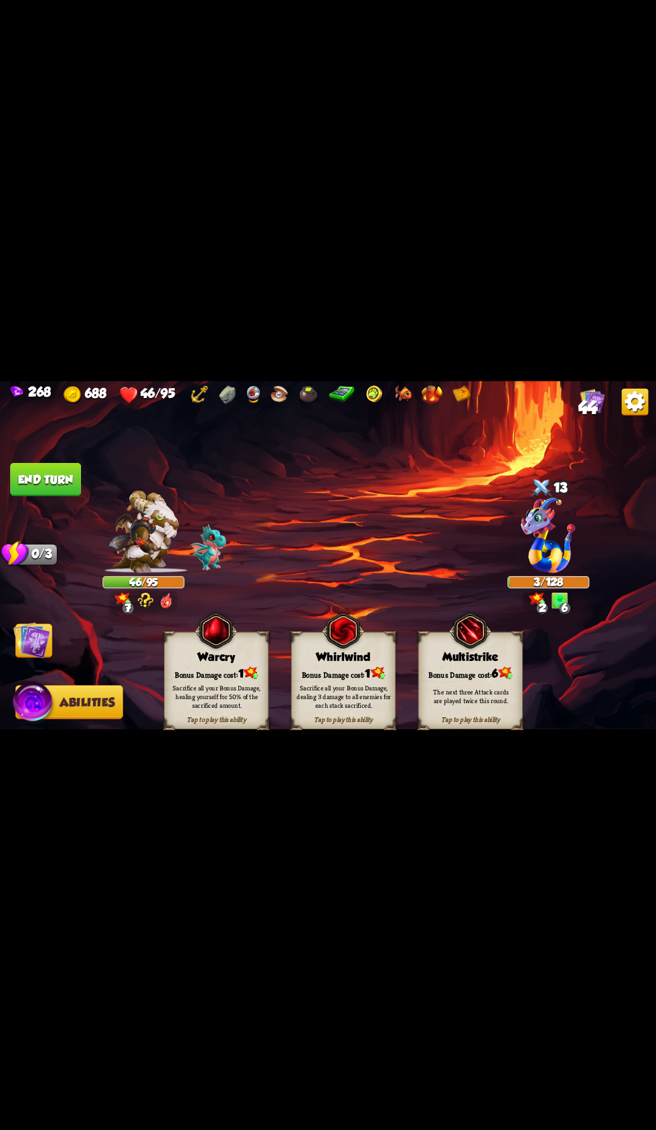
click at [170, 679] on div "Sacrifice all your Bonus Damage, healing yourself for 50% of the sacrificed amo…" at bounding box center [217, 696] width 104 height 41
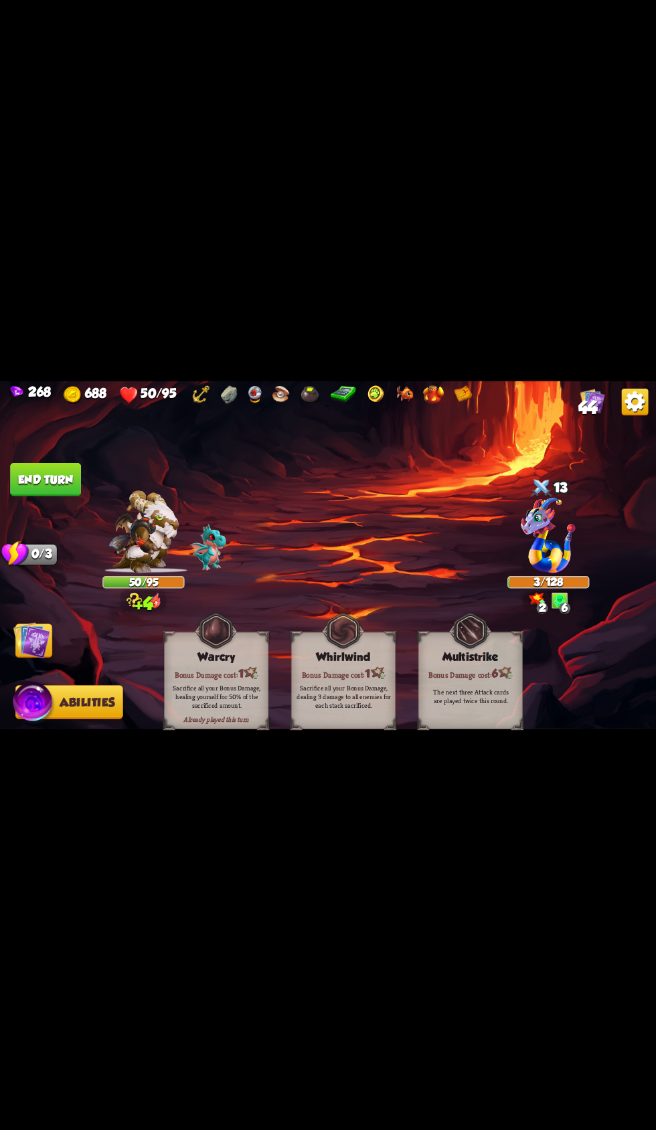
click at [27, 485] on button "End turn" at bounding box center [45, 478] width 71 height 33
click at [41, 655] on img at bounding box center [31, 640] width 37 height 37
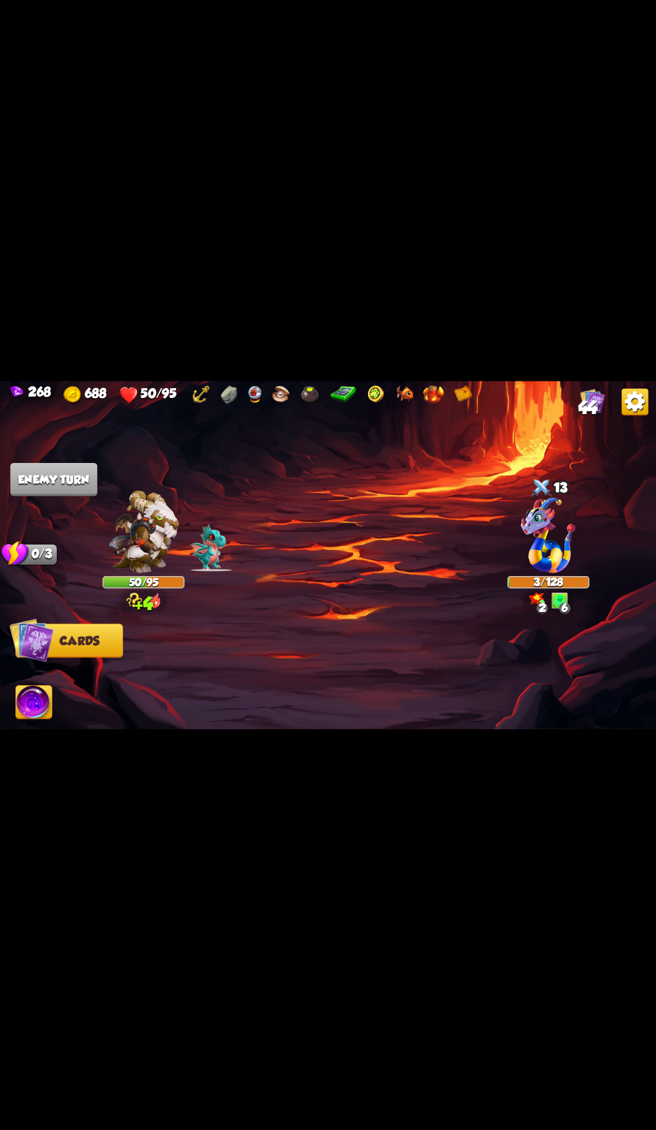
click at [54, 632] on button "Cards" at bounding box center [69, 641] width 108 height 34
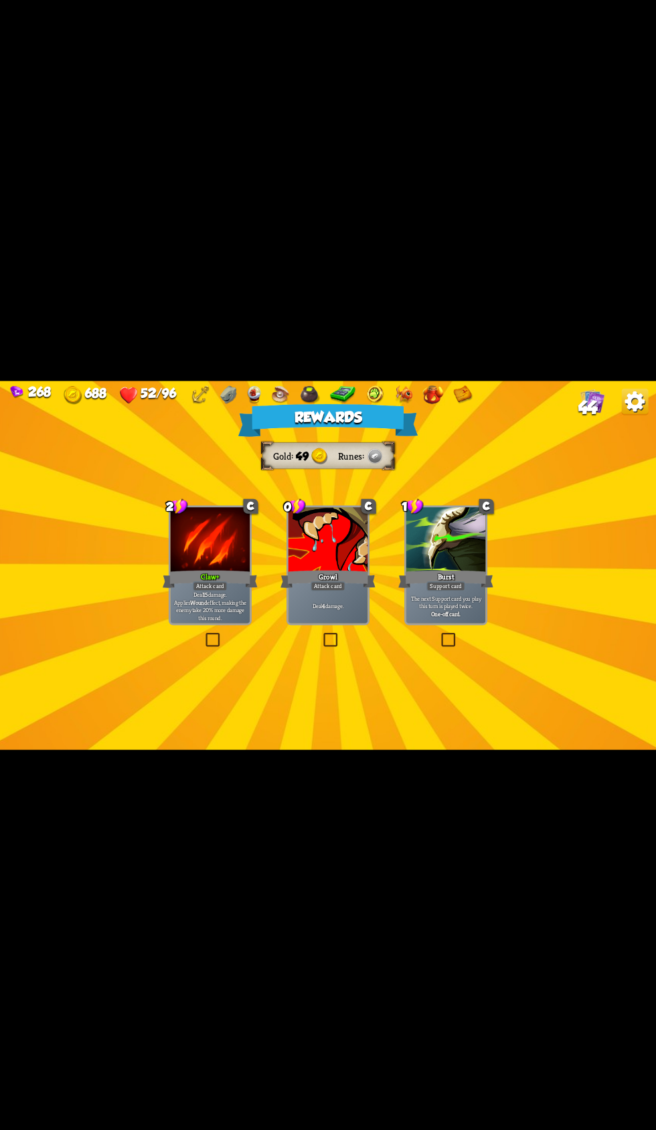
click at [171, 536] on div at bounding box center [211, 540] width 80 height 67
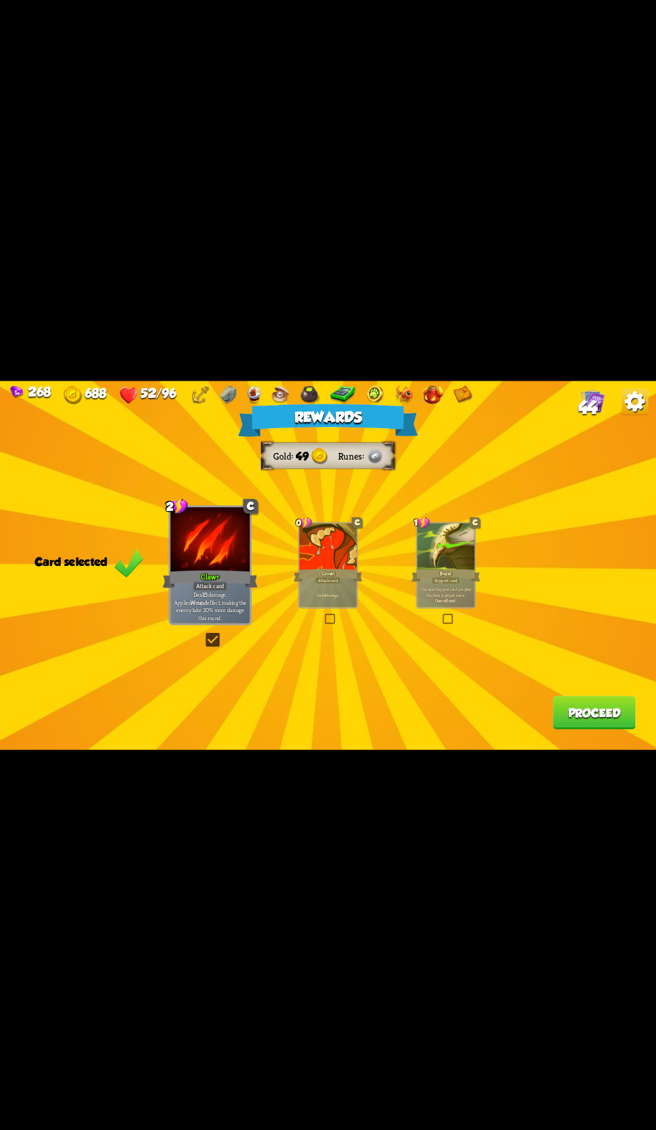
click at [555, 708] on button "Proceed" at bounding box center [594, 712] width 83 height 33
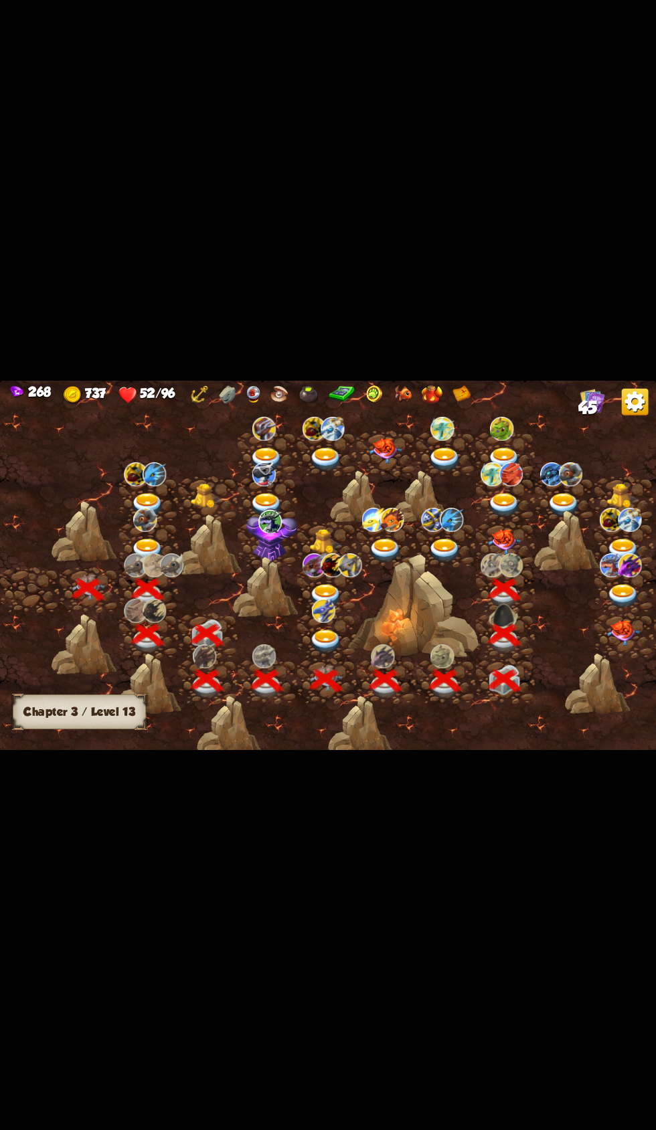
scroll to position [0, 203]
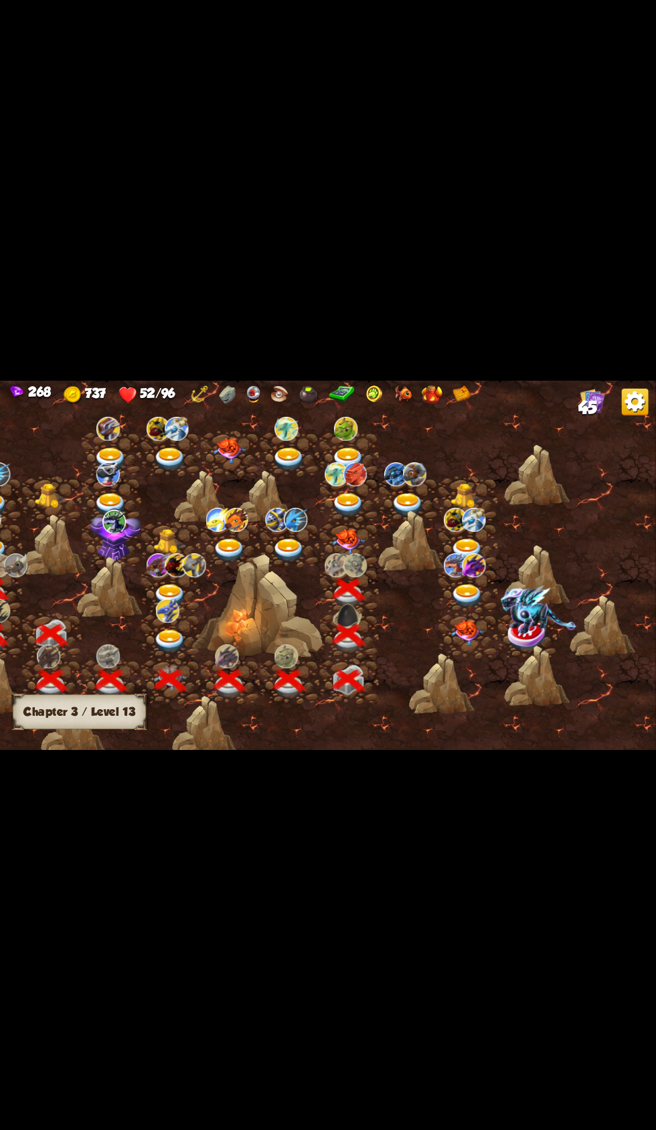
click at [345, 528] on div at bounding box center [350, 544] width 60 height 45
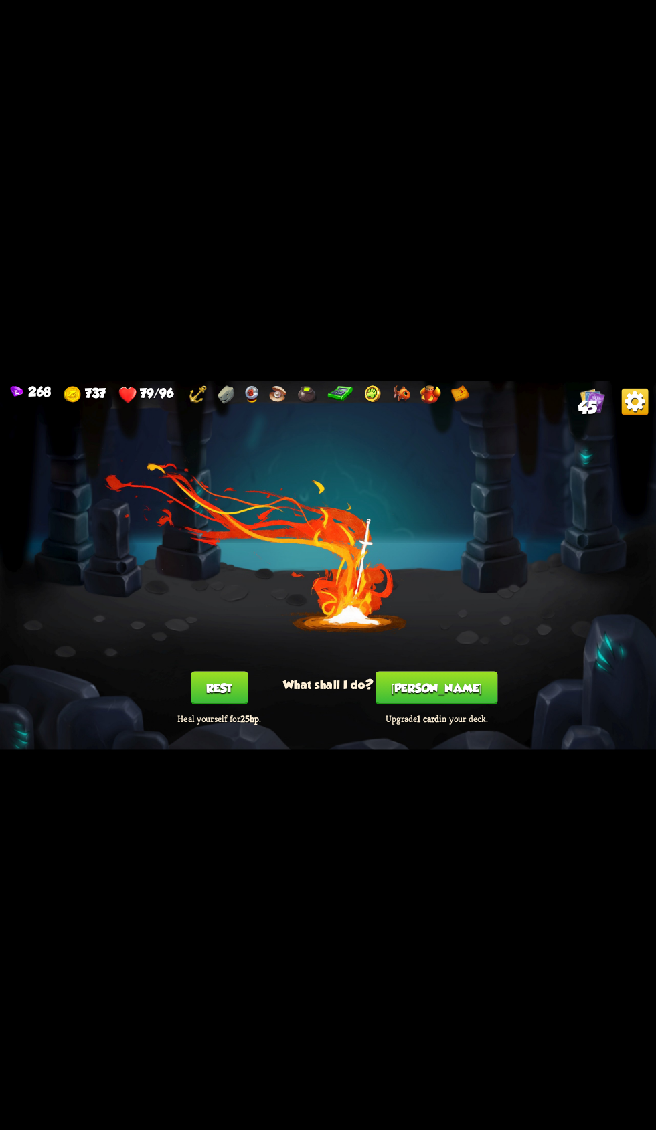
click at [449, 676] on button "[PERSON_NAME]" at bounding box center [436, 687] width 122 height 33
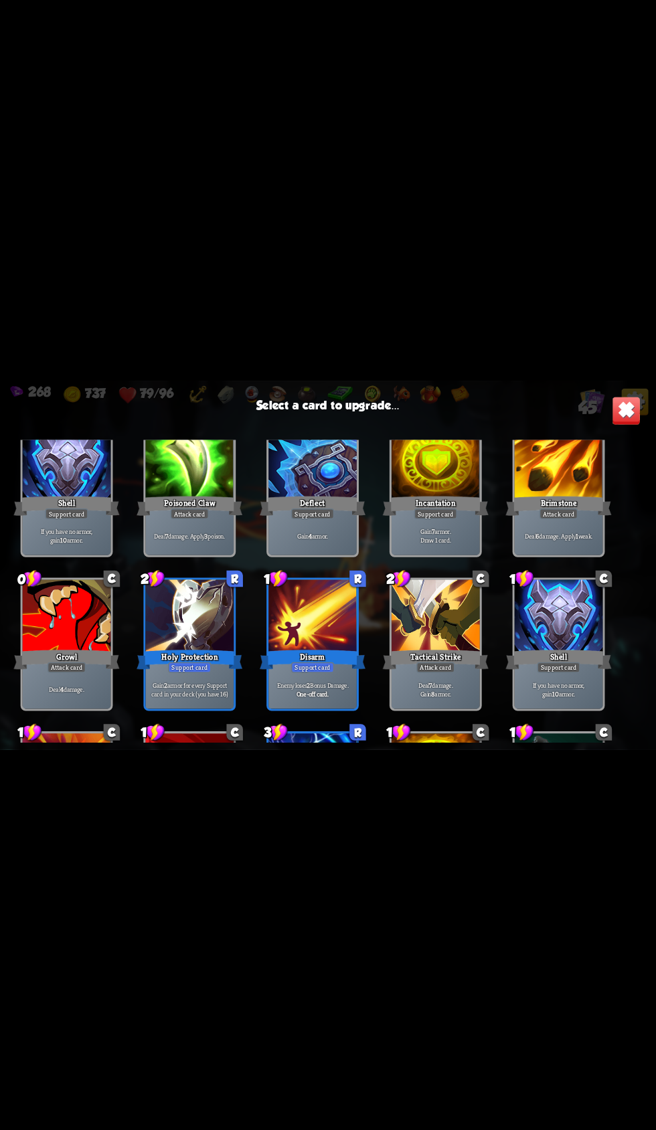
scroll to position [258, 0]
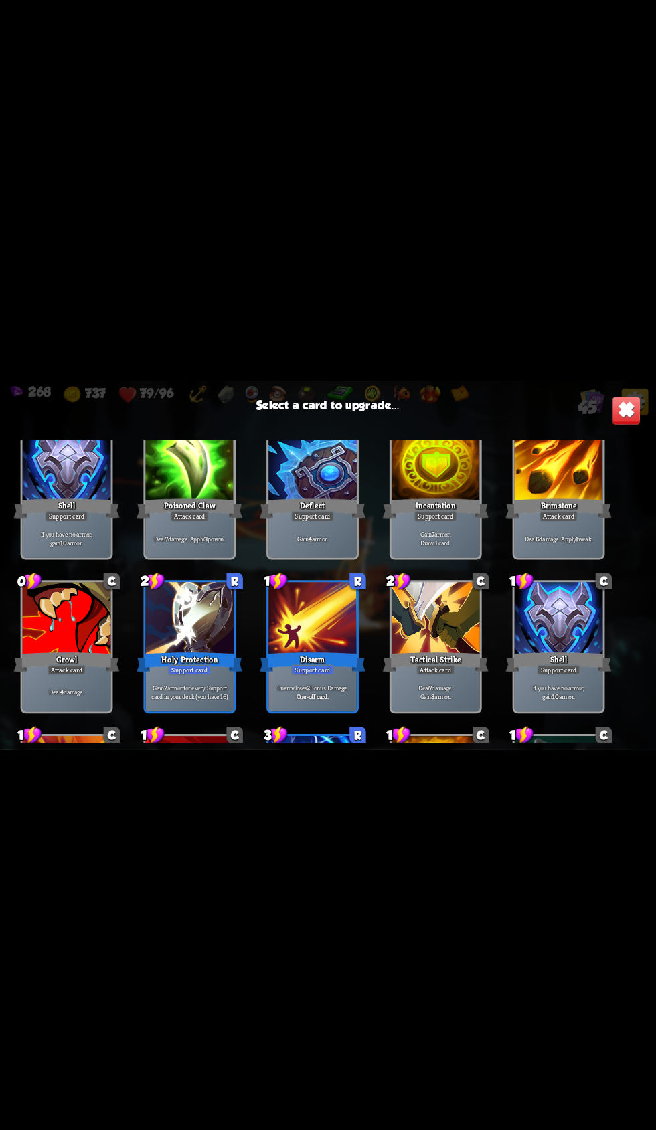
click at [164, 626] on div at bounding box center [189, 619] width 88 height 74
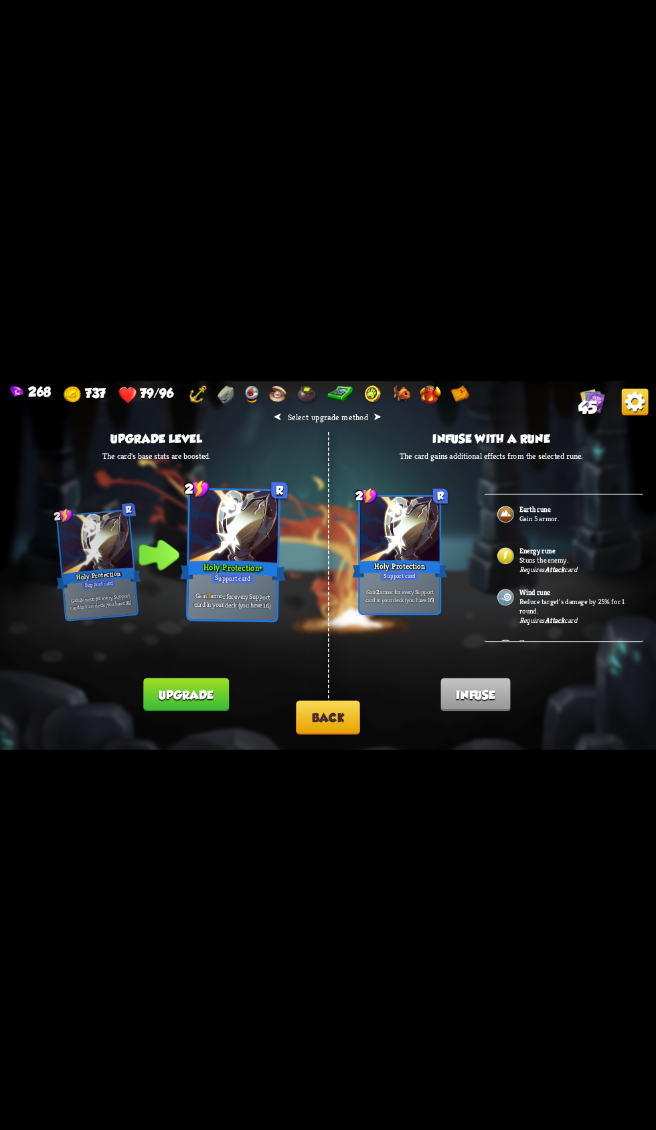
click at [144, 683] on button "Upgrade" at bounding box center [185, 694] width 85 height 33
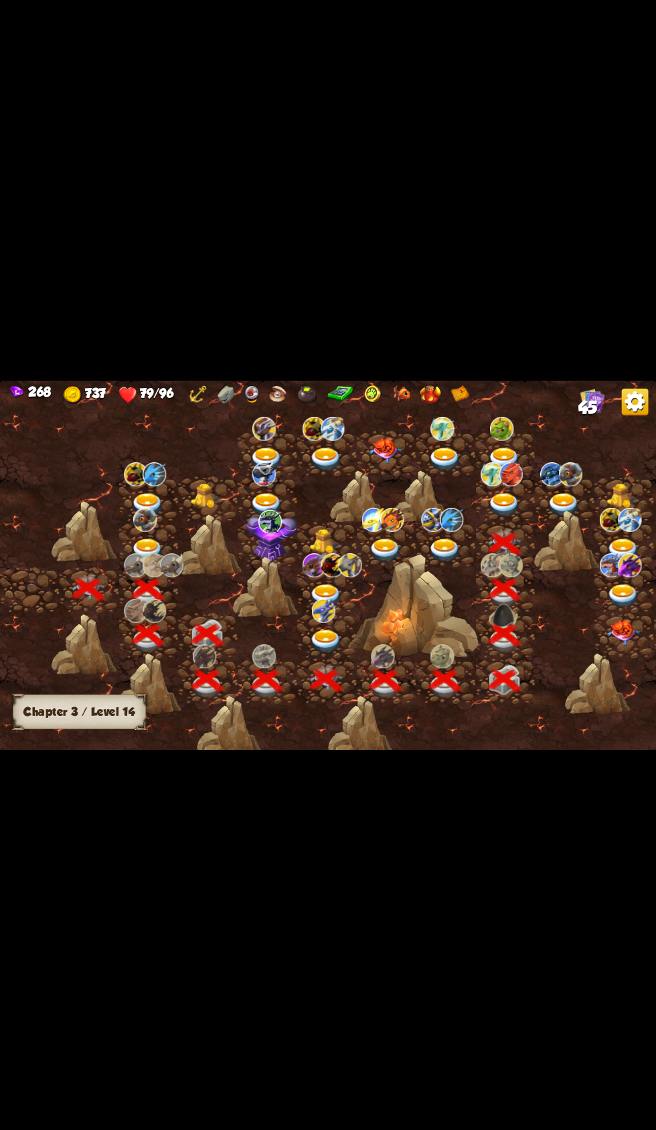
scroll to position [0, 203]
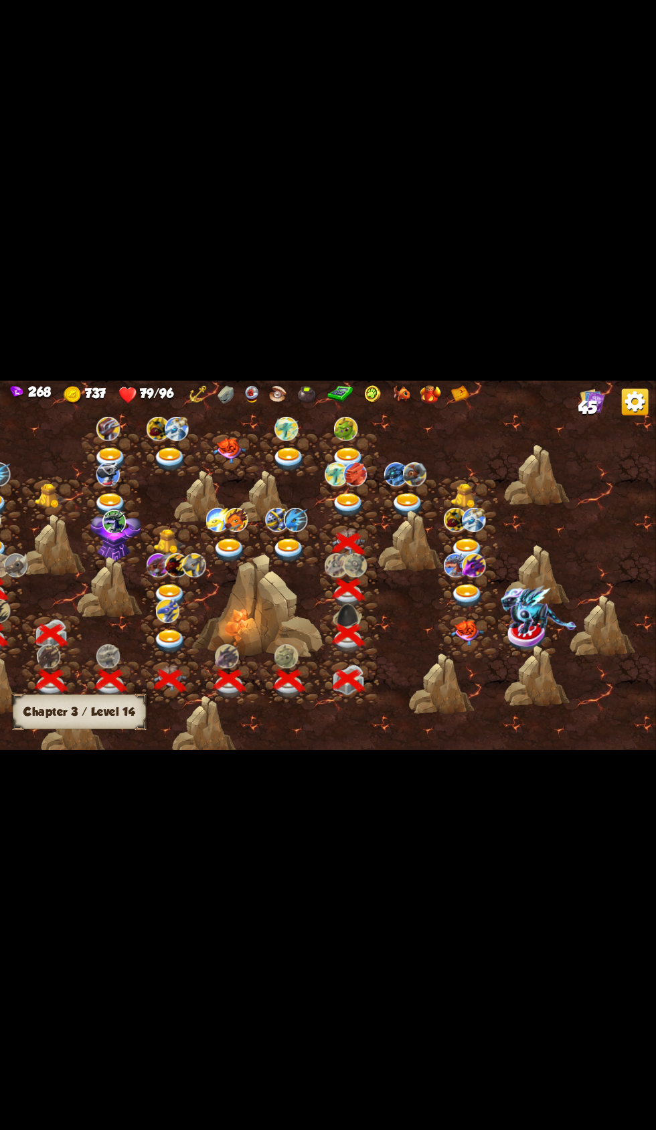
click at [330, 500] on div at bounding box center [350, 498] width 60 height 45
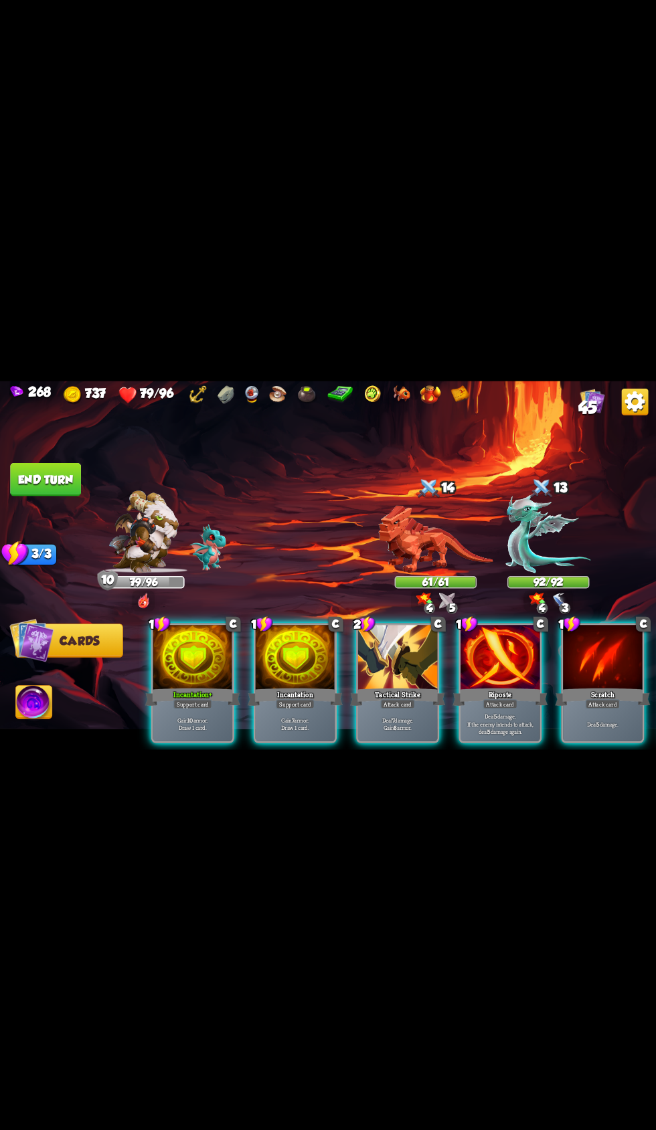
click at [159, 686] on div "Incantation+" at bounding box center [192, 696] width 95 height 21
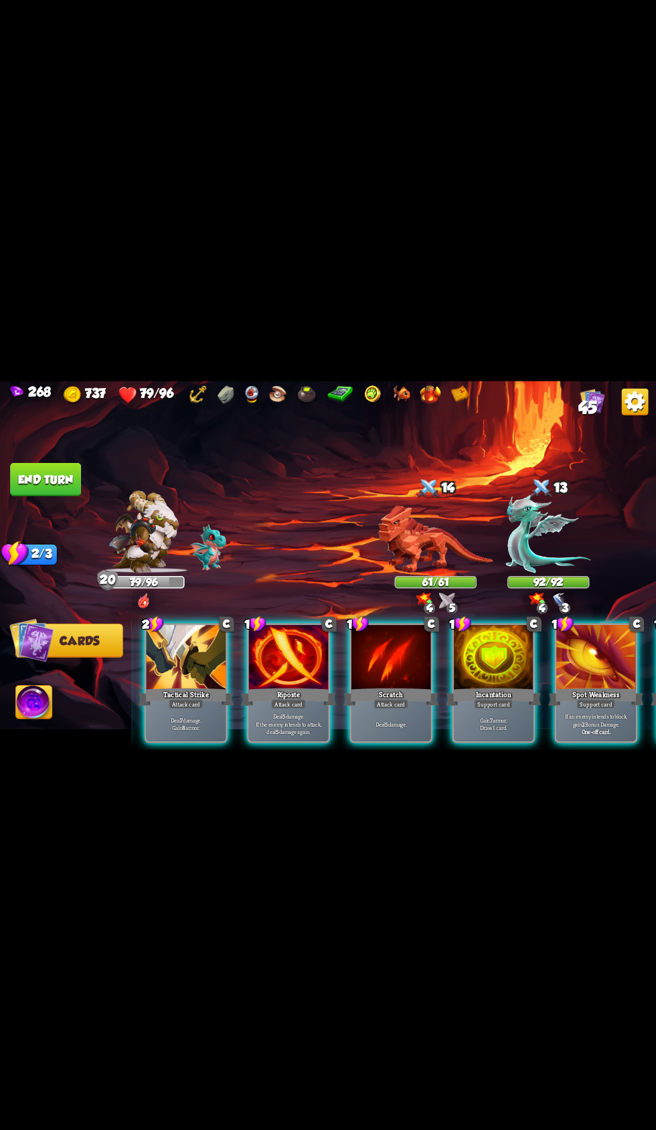
scroll to position [0, 260]
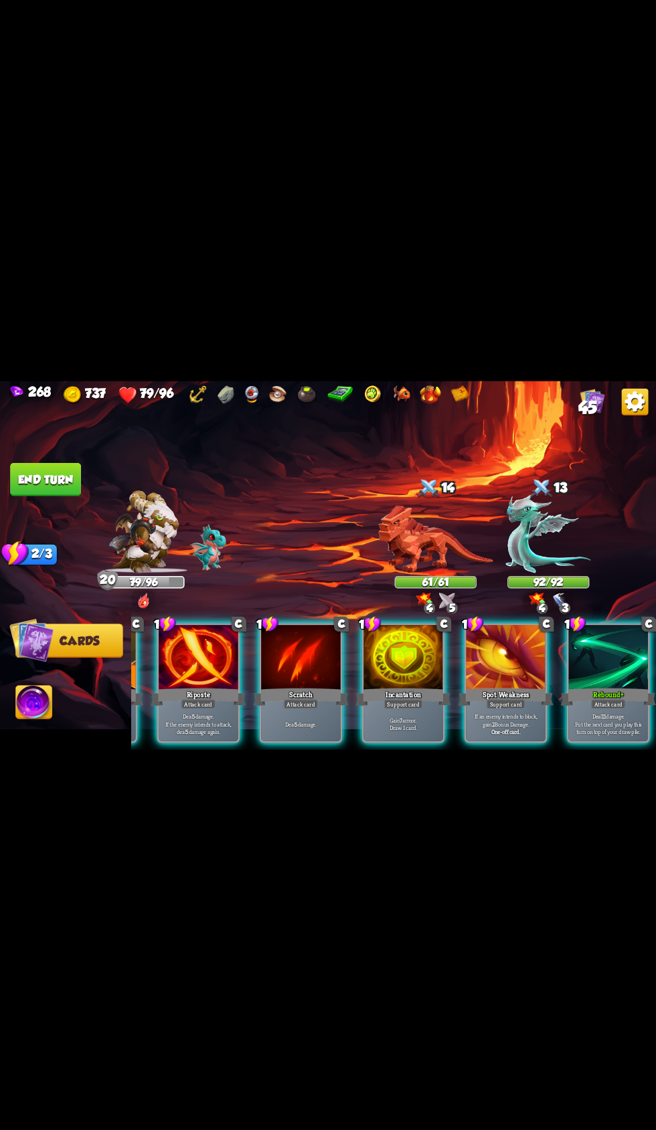
click at [589, 656] on div at bounding box center [609, 658] width 80 height 67
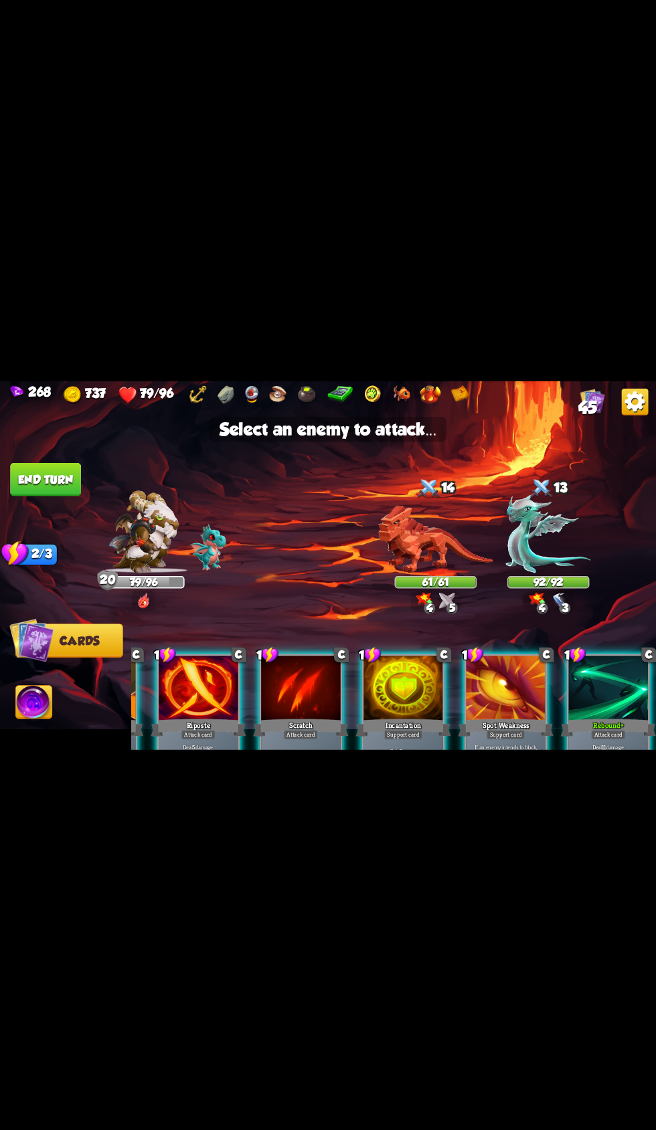
click at [413, 529] on img at bounding box center [435, 539] width 115 height 68
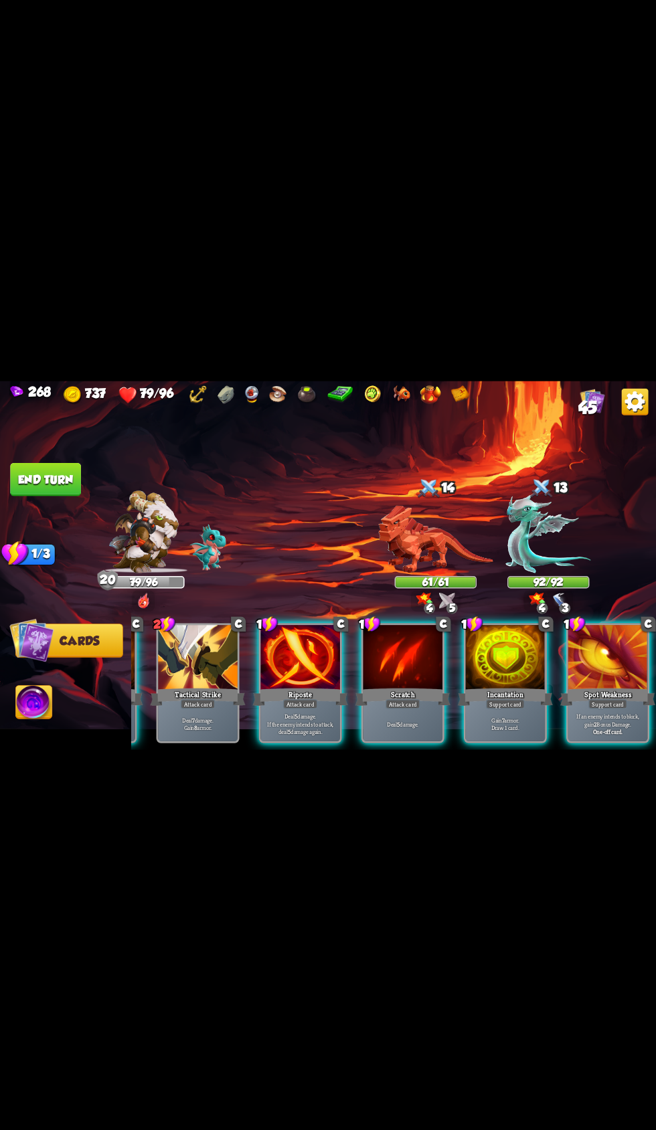
scroll to position [0, 126]
click at [263, 686] on div "Riposte" at bounding box center [300, 696] width 95 height 21
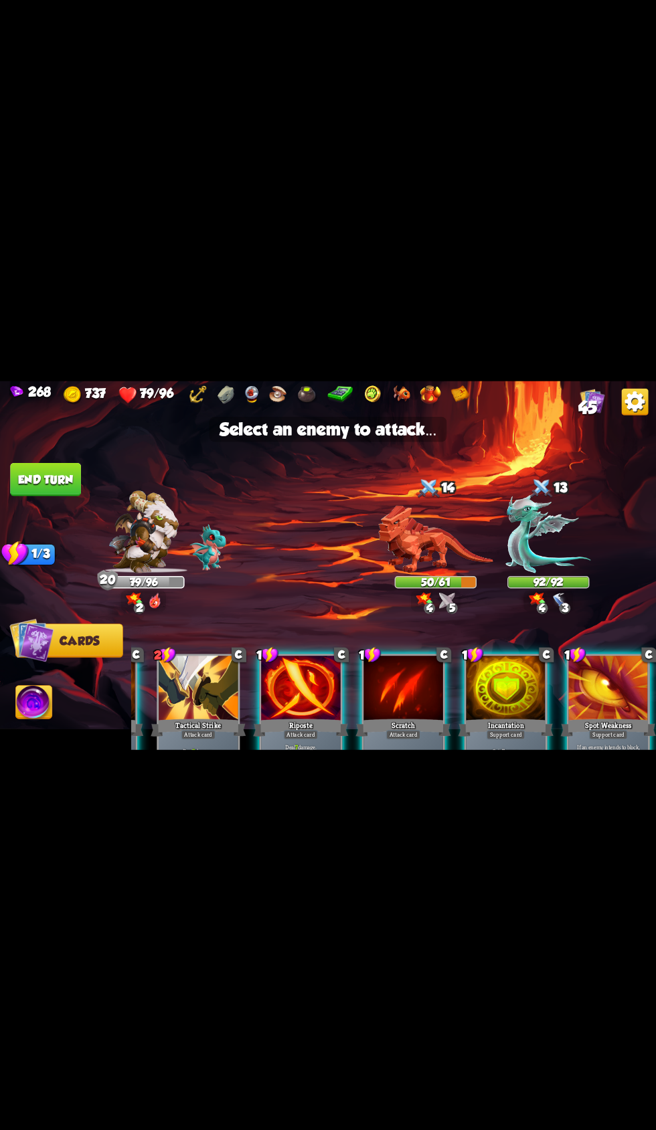
click at [431, 530] on img at bounding box center [435, 539] width 115 height 68
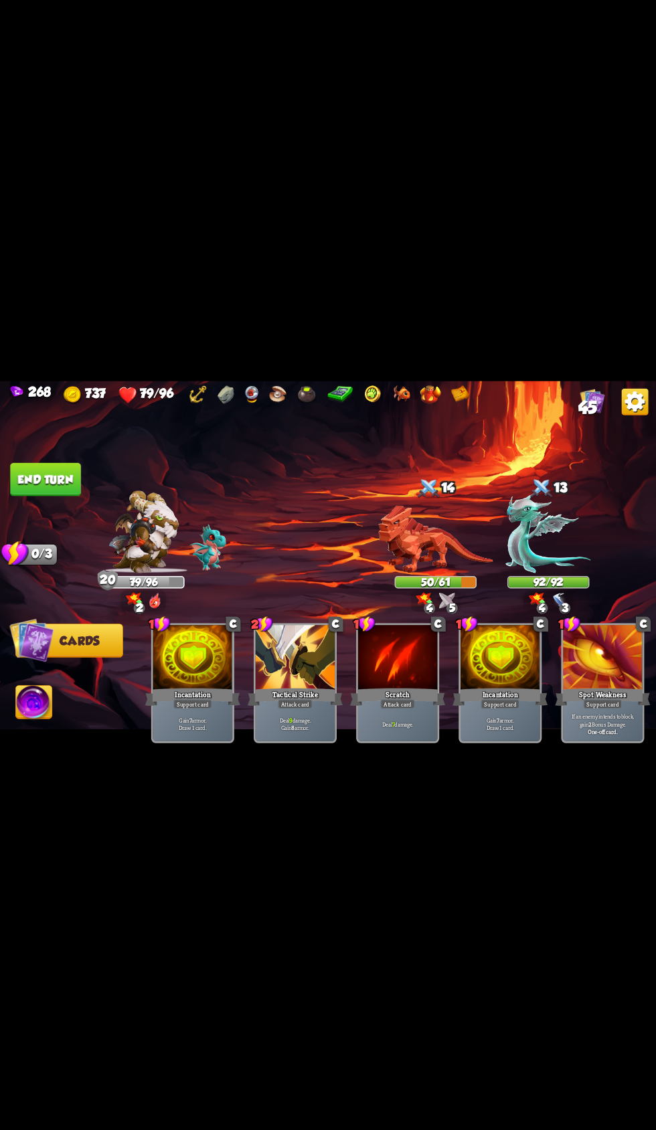
scroll to position [0, 0]
click at [39, 475] on button "End turn" at bounding box center [45, 478] width 71 height 33
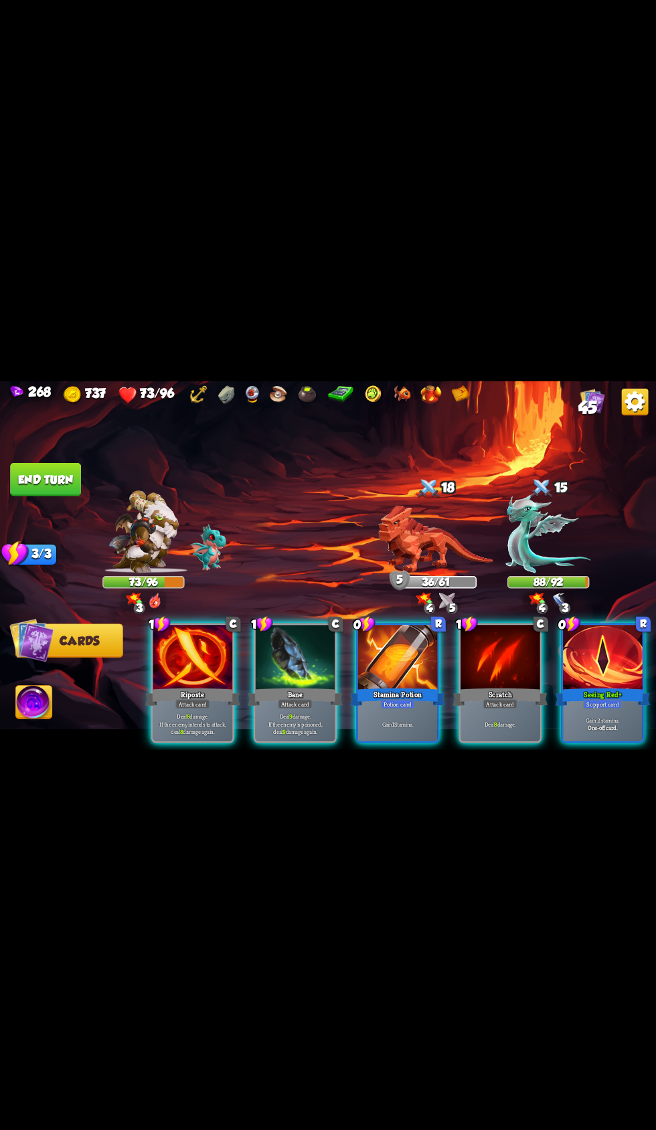
click at [170, 656] on div at bounding box center [193, 658] width 80 height 67
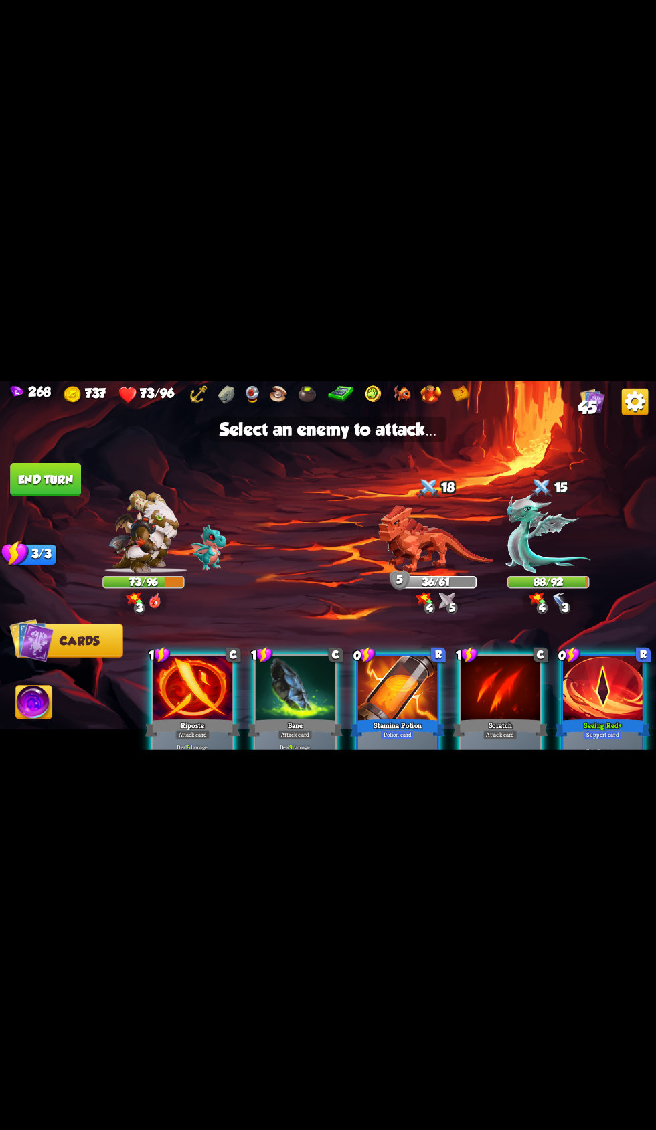
click at [391, 528] on img at bounding box center [435, 539] width 115 height 68
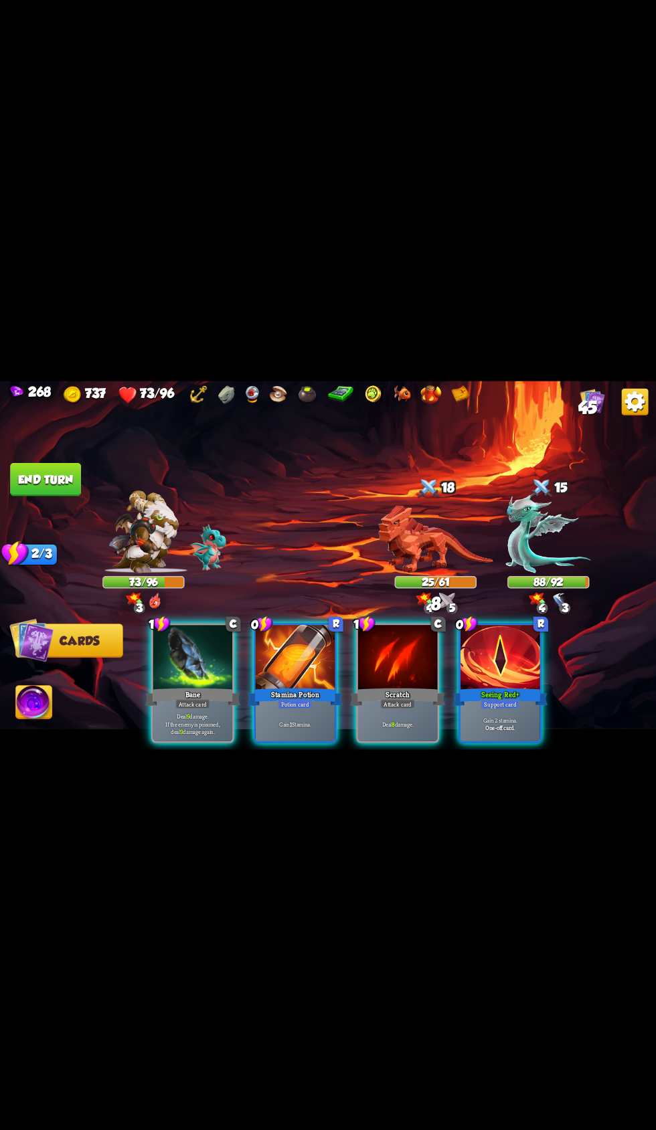
click at [159, 648] on div at bounding box center [193, 658] width 80 height 67
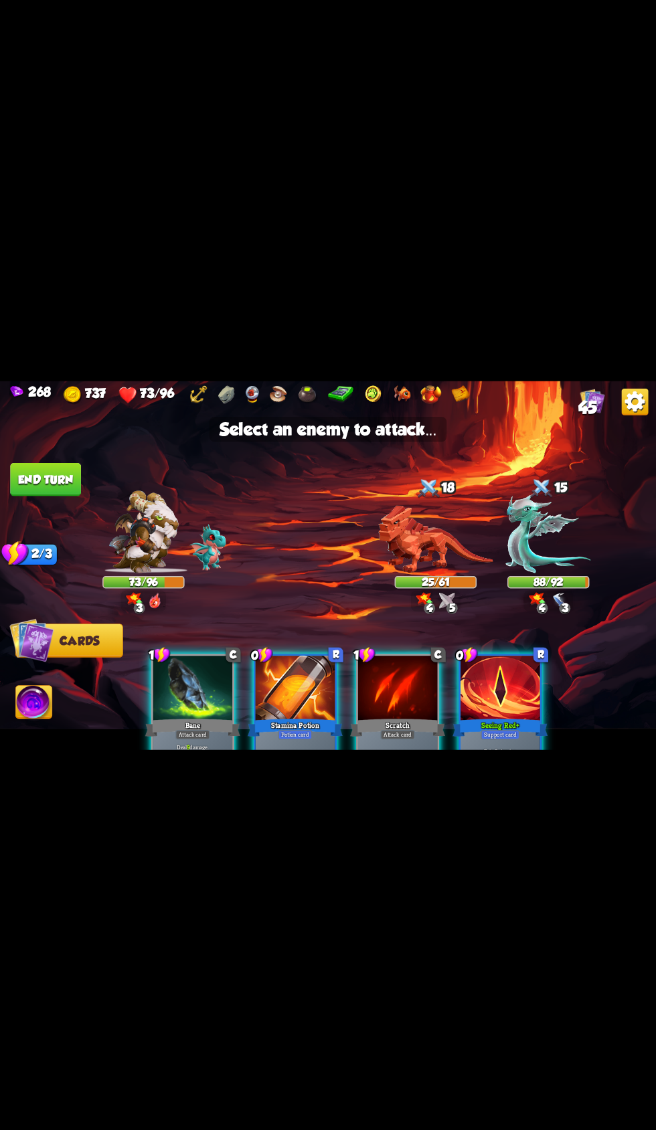
click at [425, 497] on div at bounding box center [428, 489] width 25 height 27
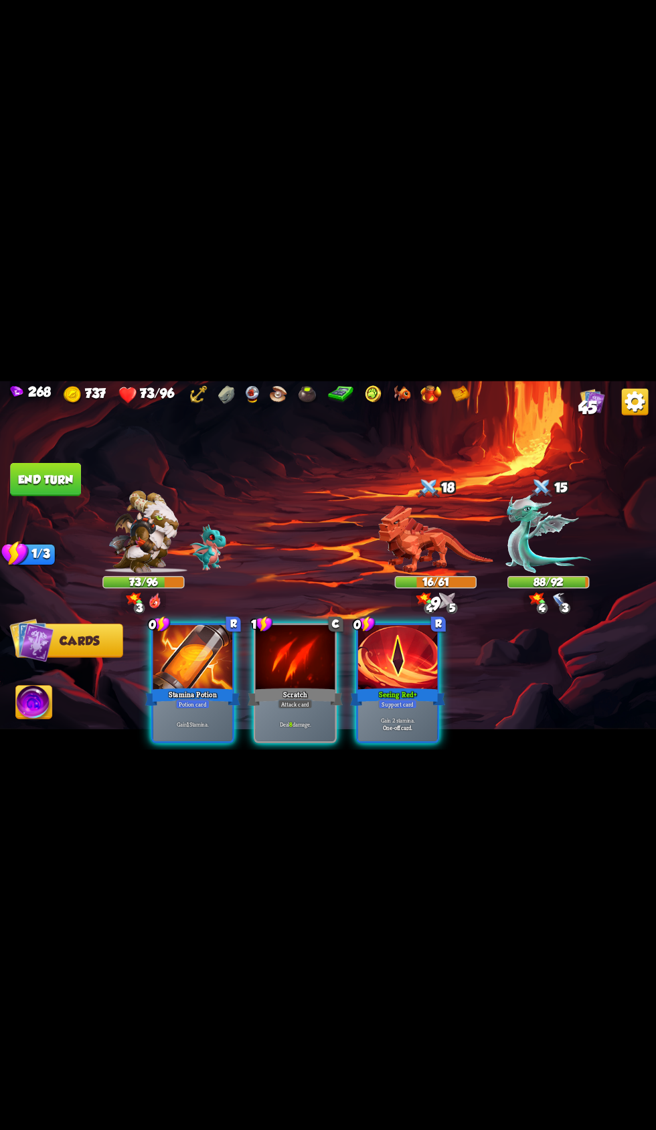
click at [260, 663] on div at bounding box center [296, 658] width 80 height 67
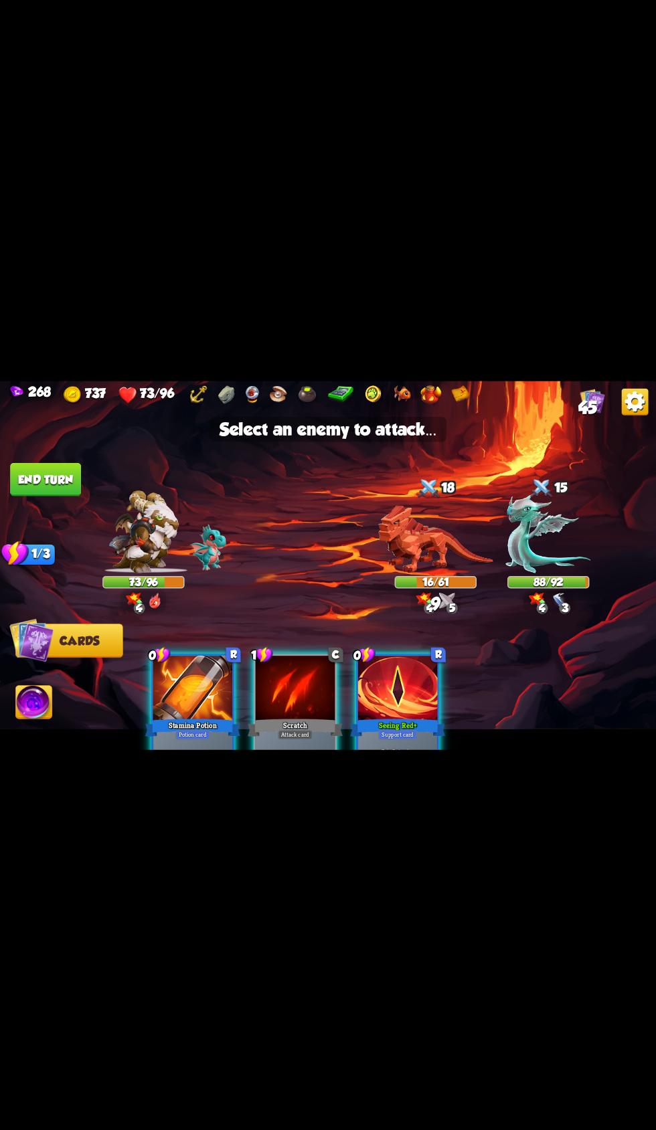
click at [427, 485] on div at bounding box center [428, 489] width 25 height 27
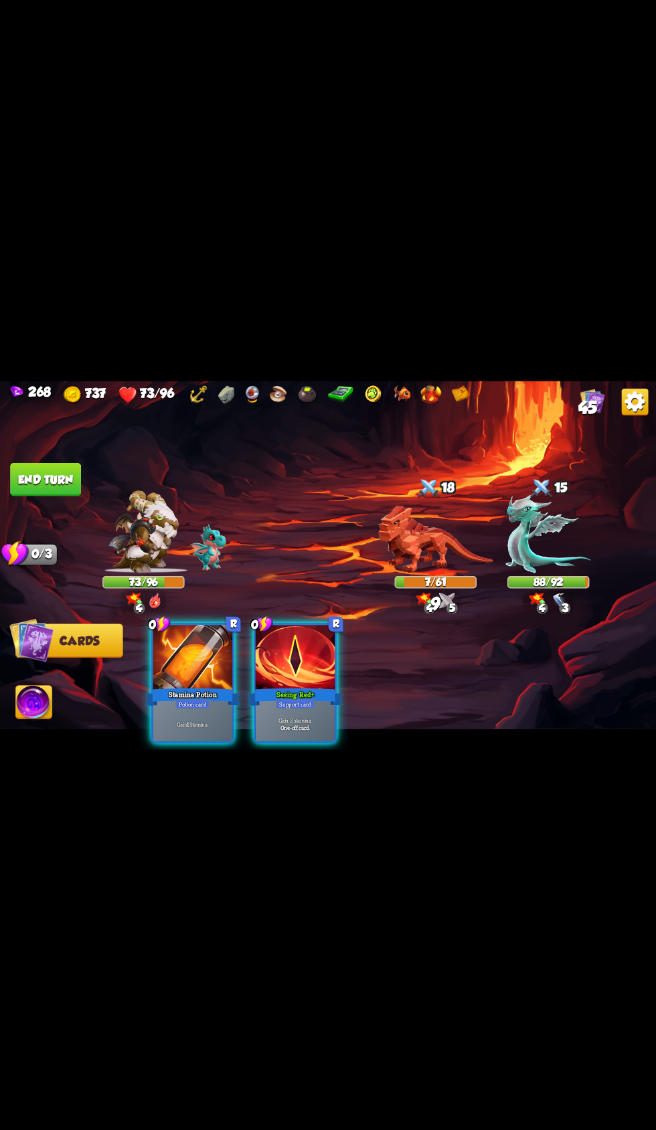
click at [58, 703] on span "Abilities" at bounding box center [43, 702] width 55 height 13
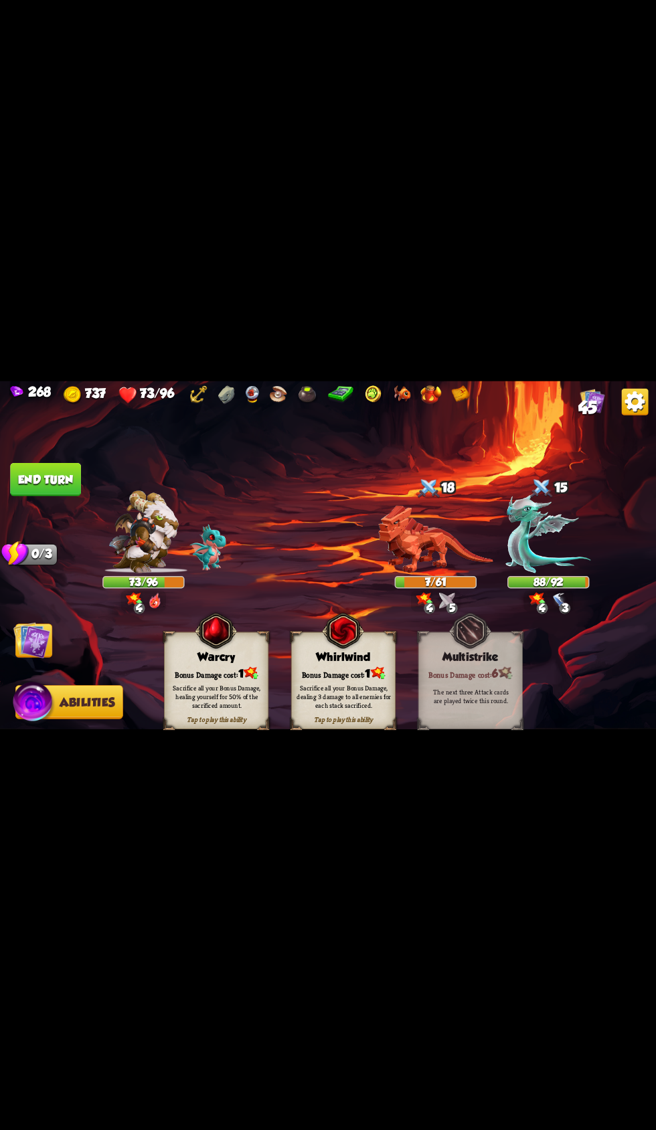
click at [322, 656] on div "Whirlwind" at bounding box center [344, 656] width 104 height 13
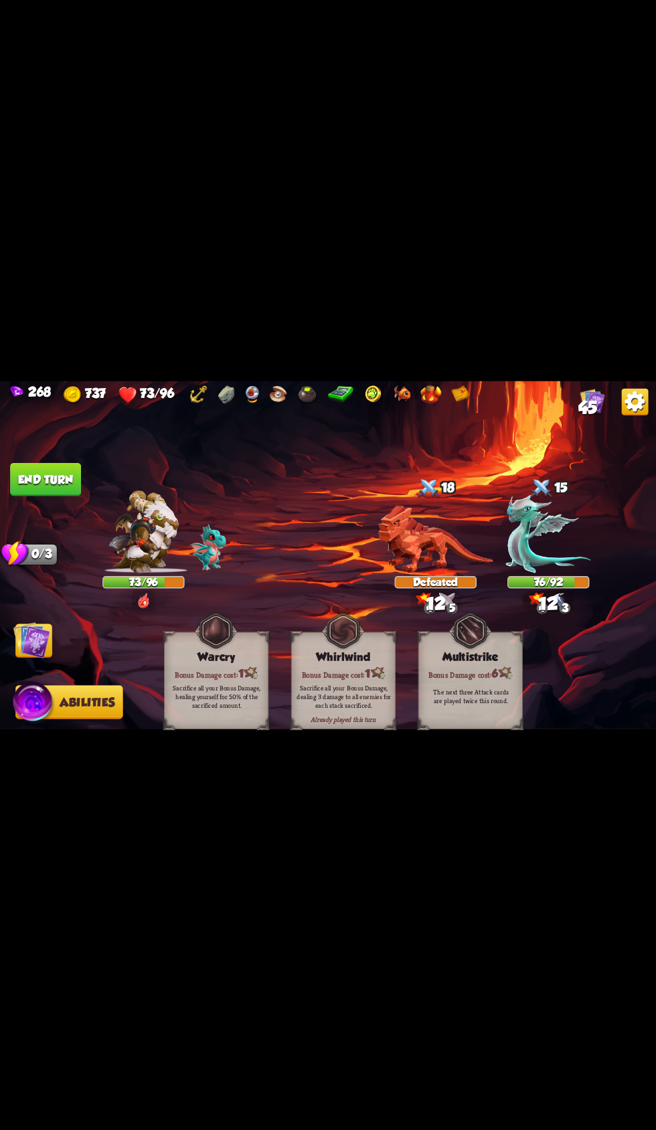
click at [47, 478] on button "End turn" at bounding box center [45, 478] width 71 height 33
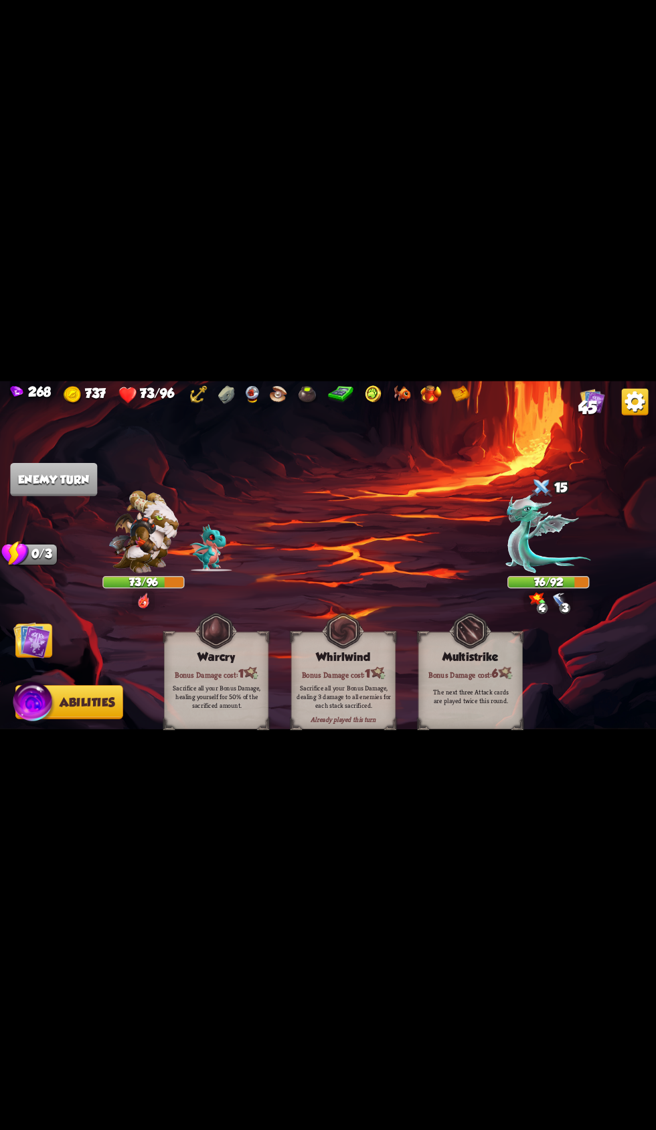
click at [49, 642] on img at bounding box center [31, 640] width 37 height 37
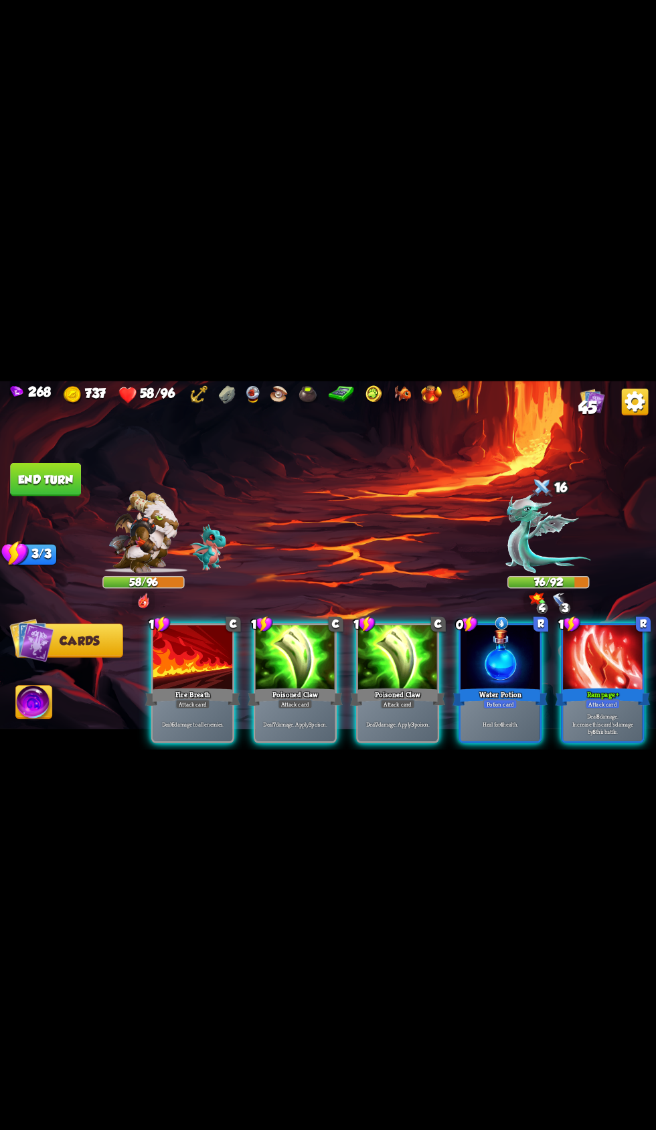
click at [492, 625] on div at bounding box center [500, 658] width 80 height 67
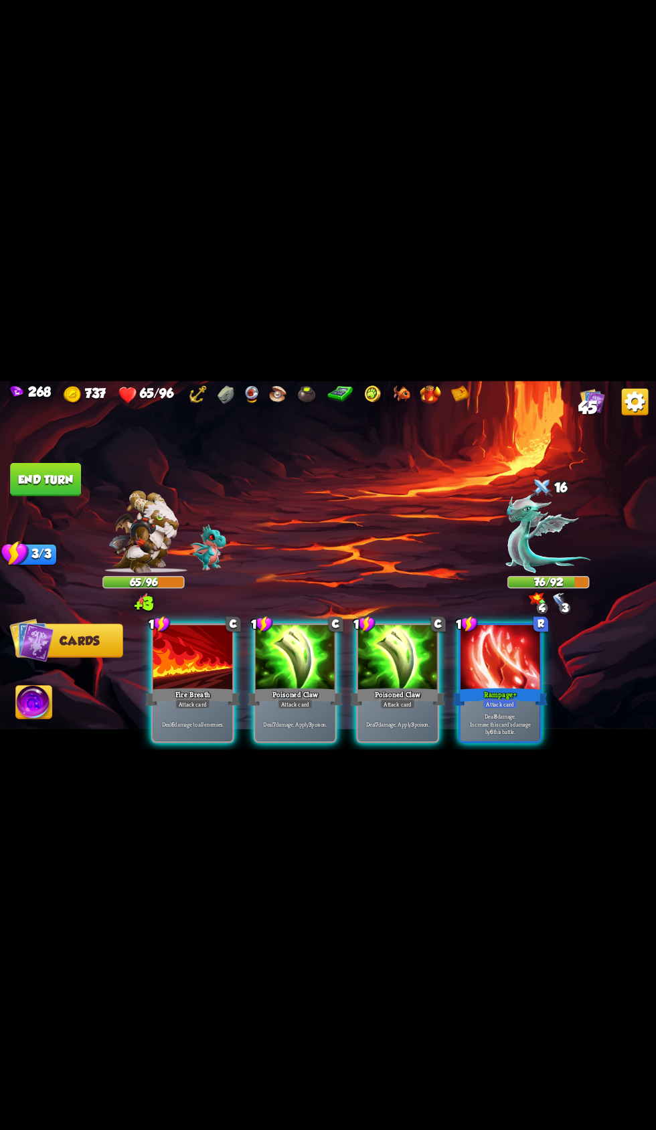
click at [384, 661] on div at bounding box center [398, 658] width 80 height 67
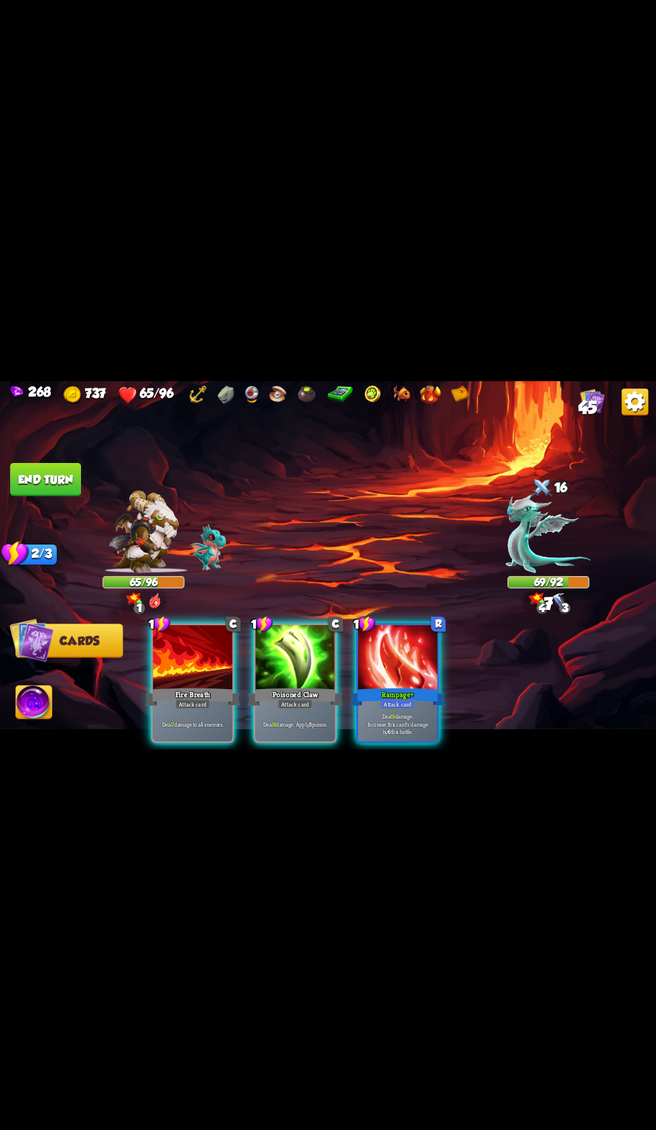
click at [362, 642] on div at bounding box center [398, 658] width 80 height 67
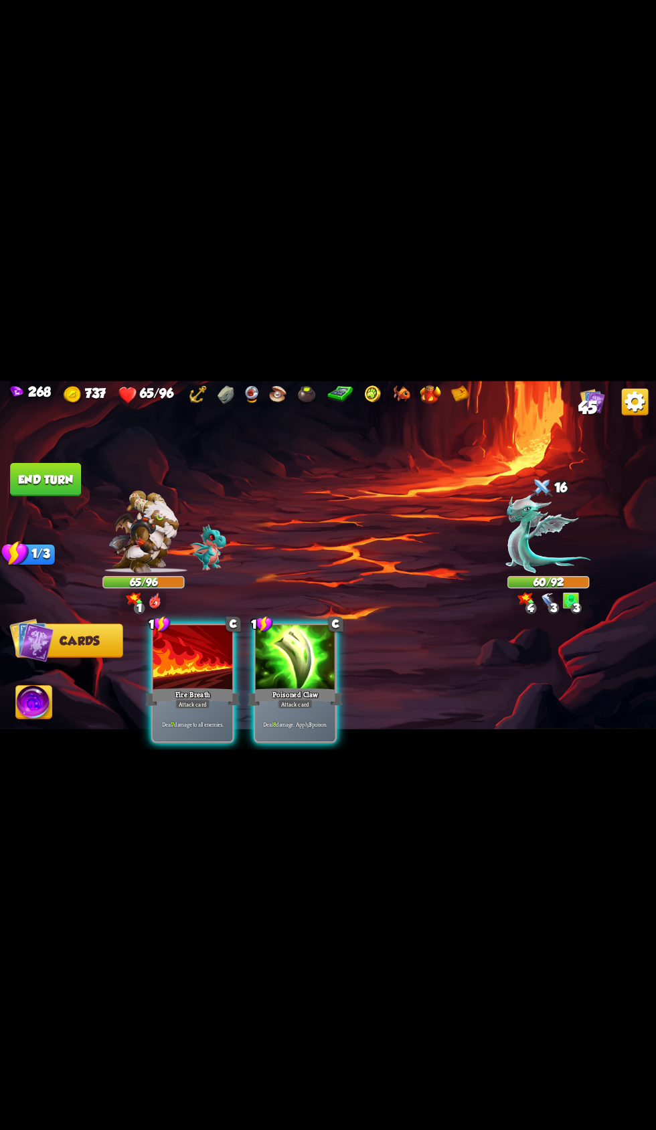
click at [272, 657] on div at bounding box center [296, 658] width 80 height 67
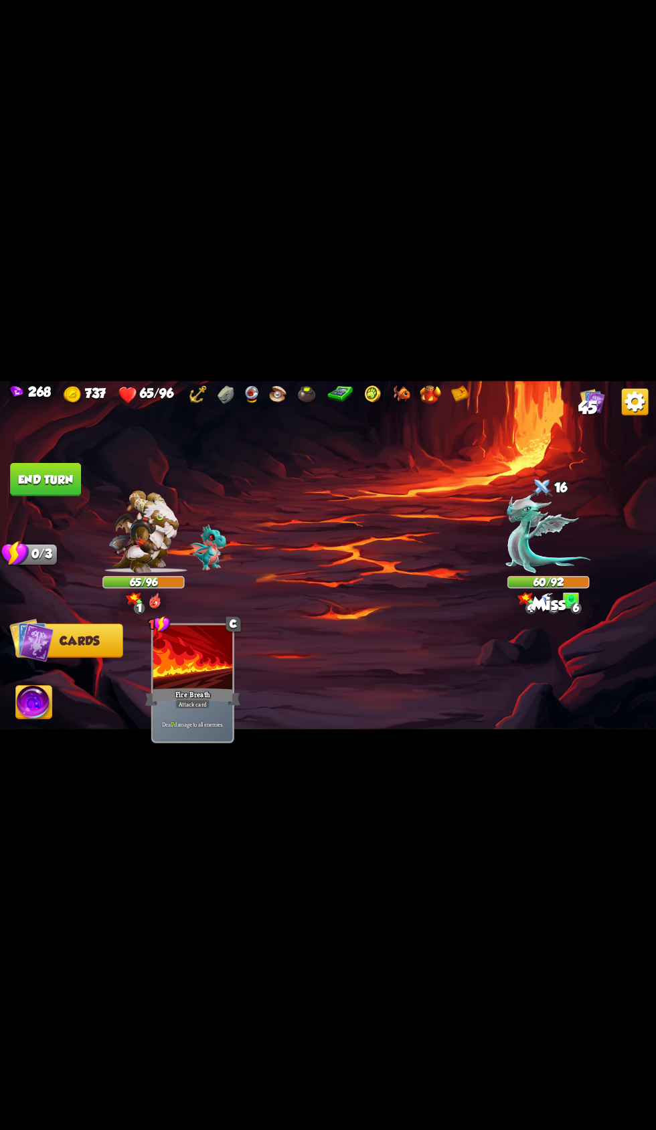
click at [56, 478] on button "End turn" at bounding box center [45, 478] width 71 height 33
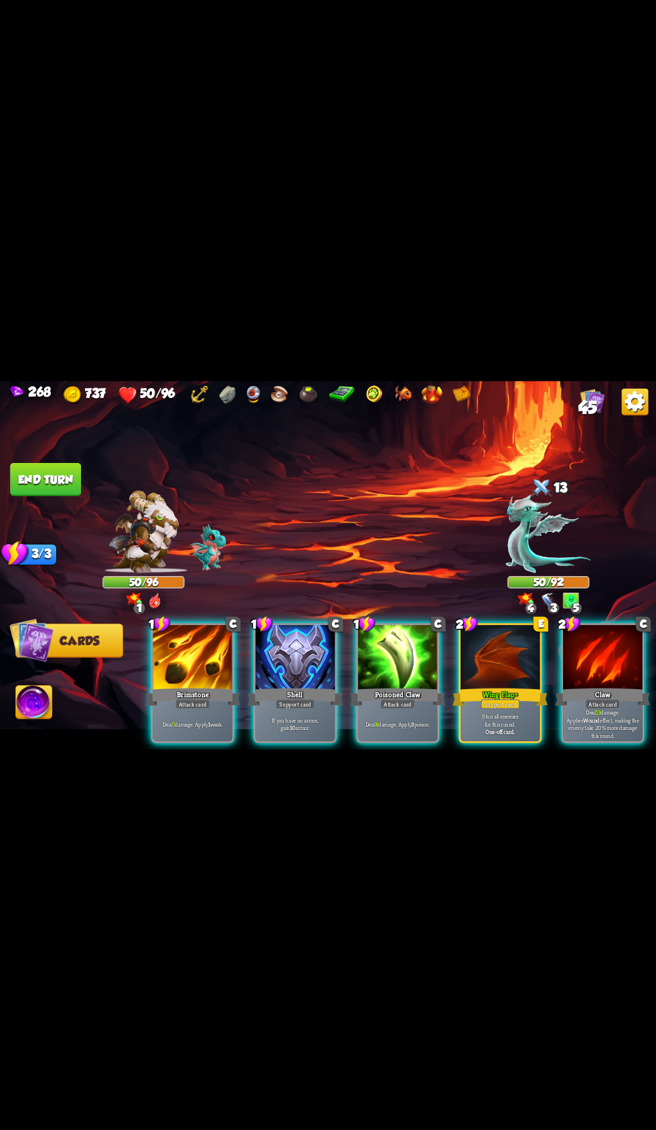
click at [268, 664] on div at bounding box center [296, 658] width 80 height 67
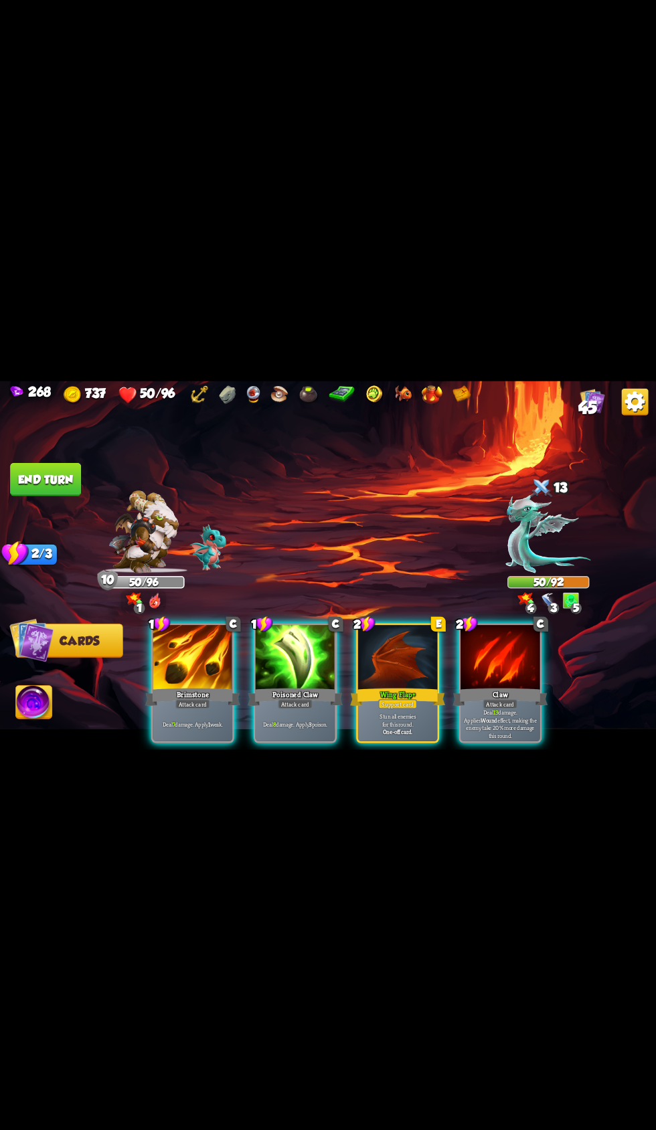
click at [470, 649] on div at bounding box center [500, 658] width 80 height 67
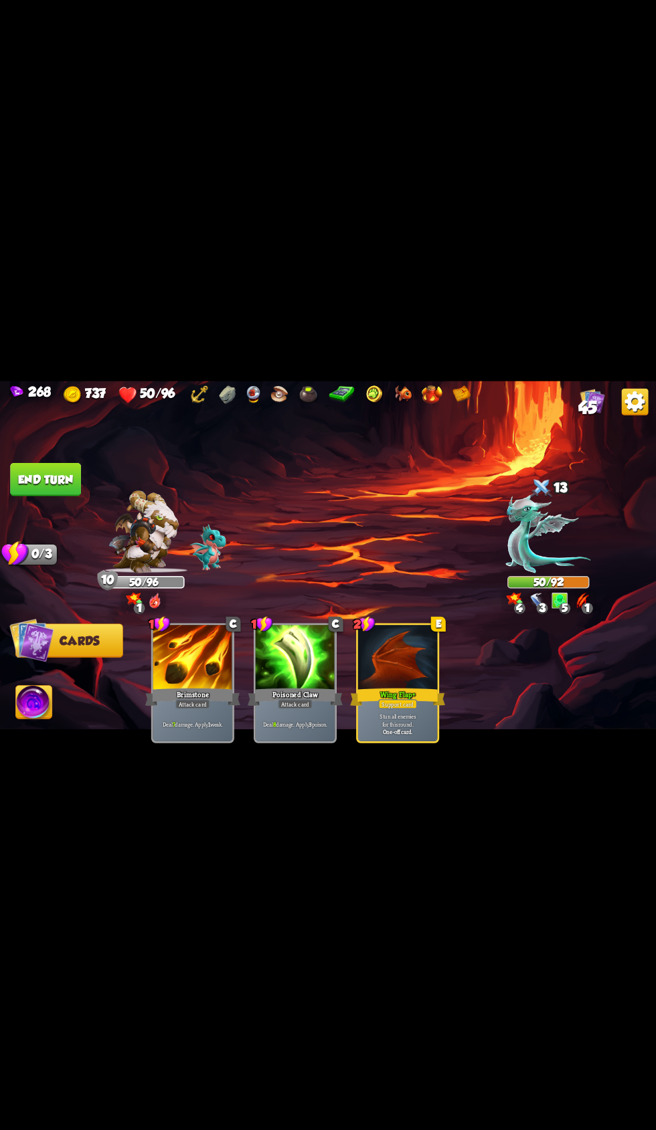
click at [56, 700] on span "Abilities" at bounding box center [43, 702] width 55 height 13
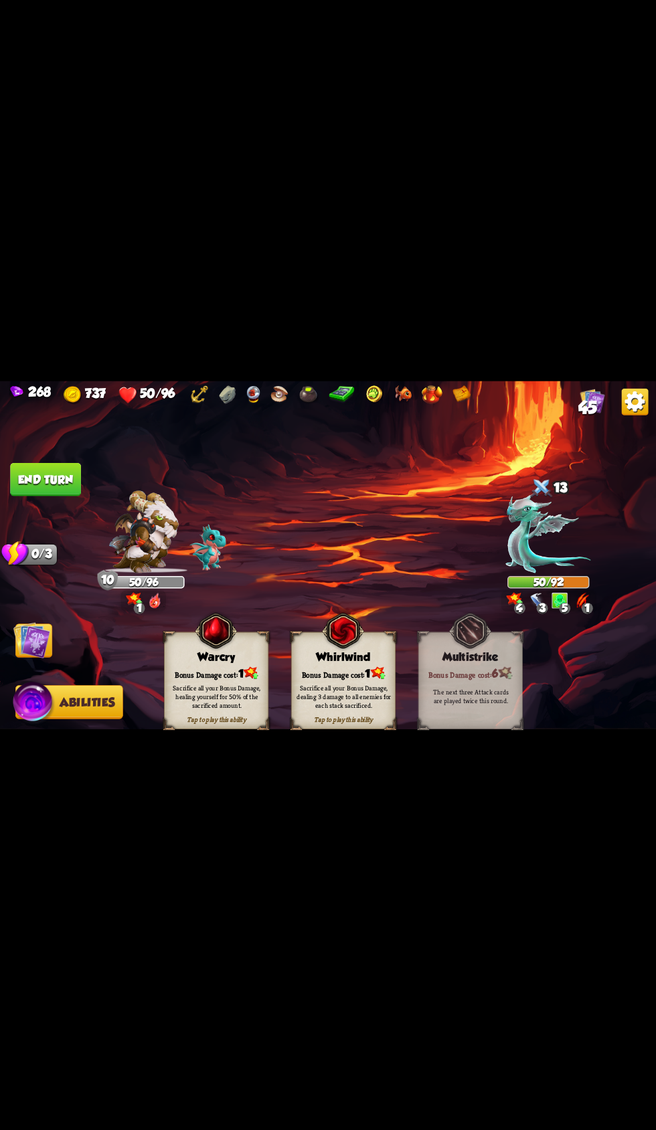
click at [35, 478] on button "End turn" at bounding box center [45, 478] width 71 height 33
click at [42, 642] on img at bounding box center [31, 640] width 37 height 37
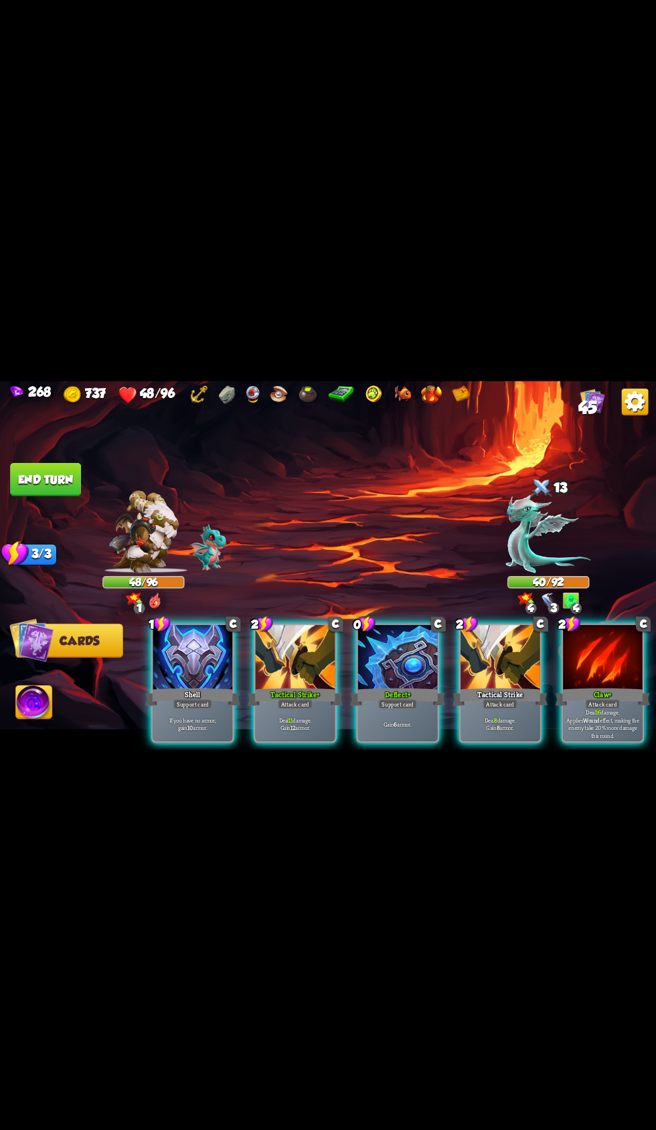
click at [295, 686] on div "Tactical Strike+" at bounding box center [295, 696] width 95 height 21
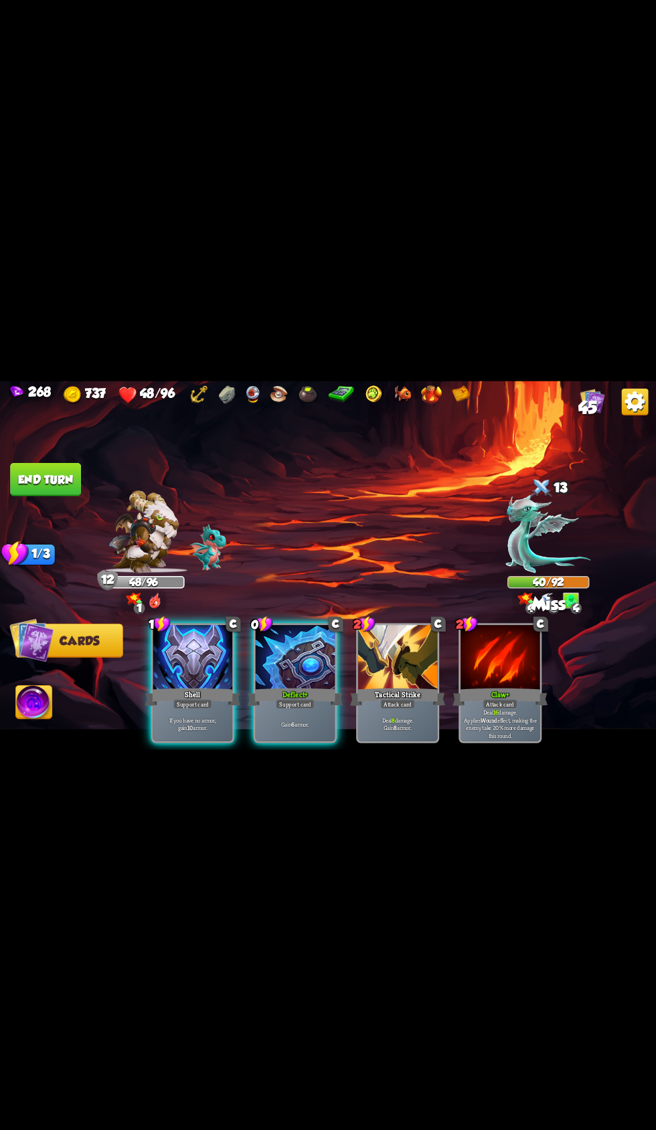
click at [300, 629] on div at bounding box center [296, 658] width 80 height 67
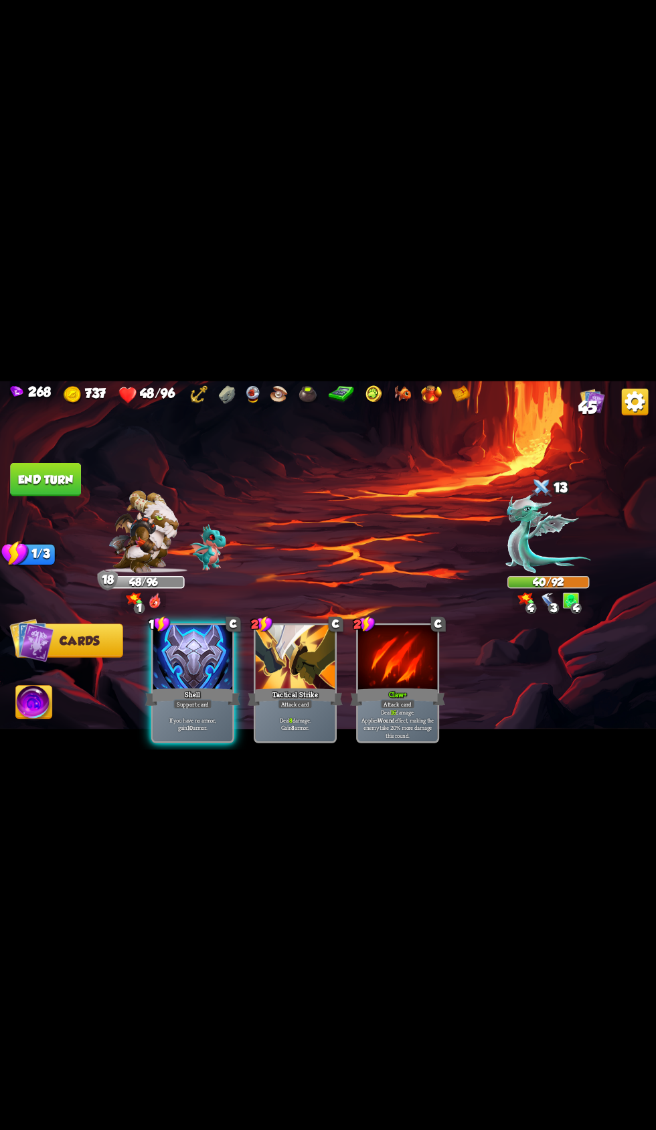
click at [59, 474] on button "End turn" at bounding box center [45, 478] width 71 height 33
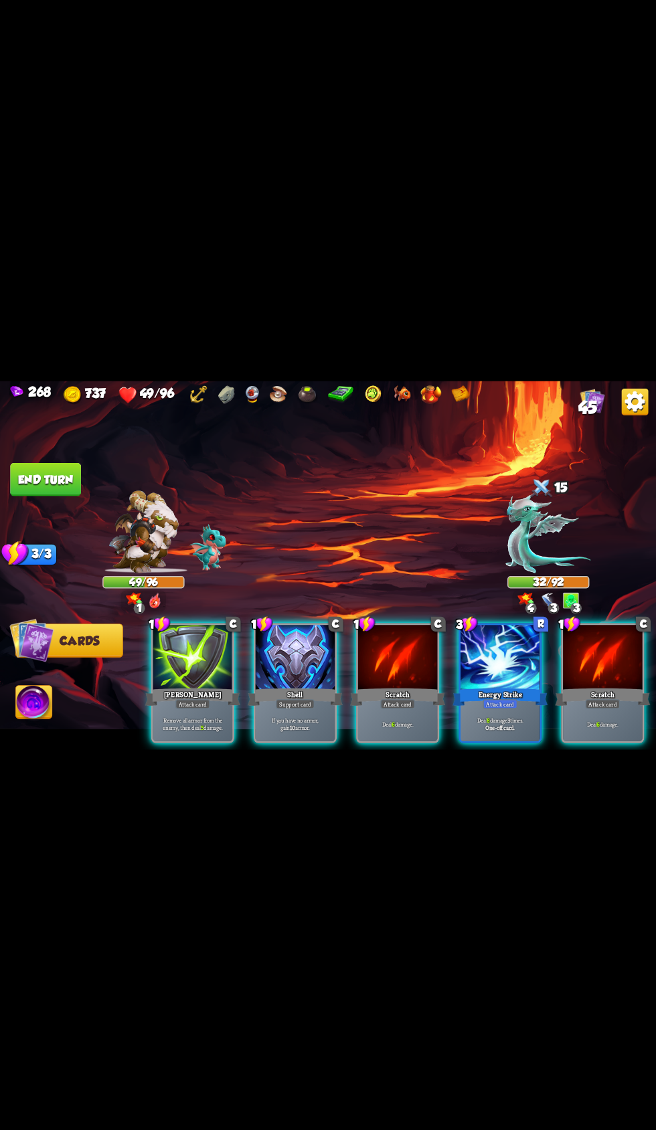
click at [262, 656] on div at bounding box center [296, 658] width 80 height 67
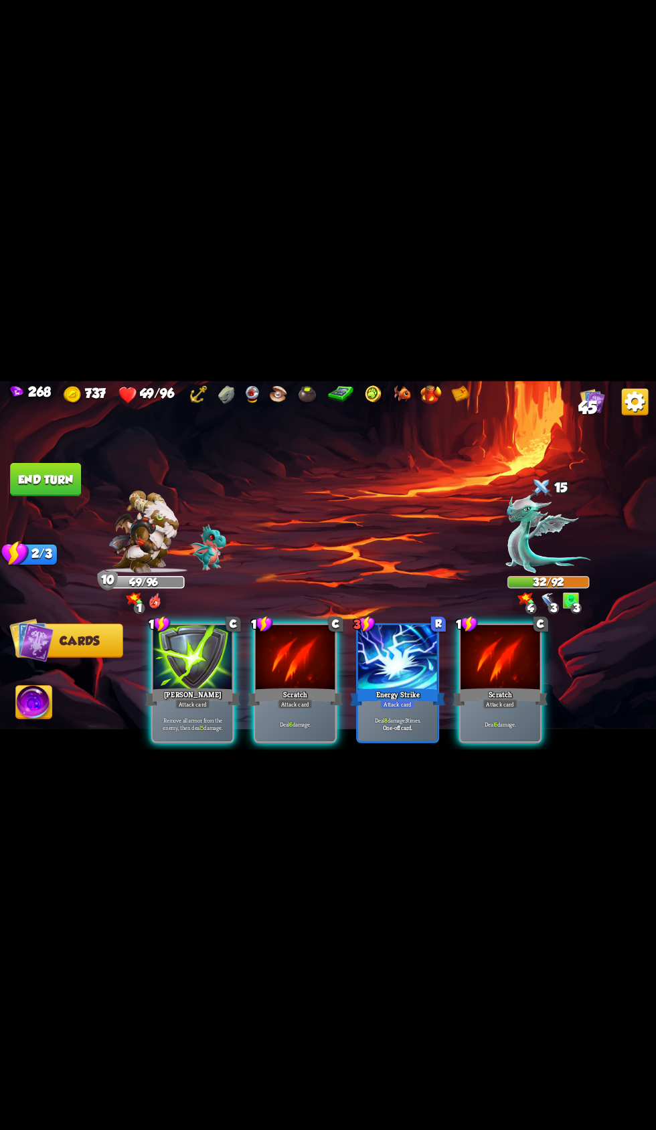
click at [260, 629] on div at bounding box center [296, 658] width 80 height 67
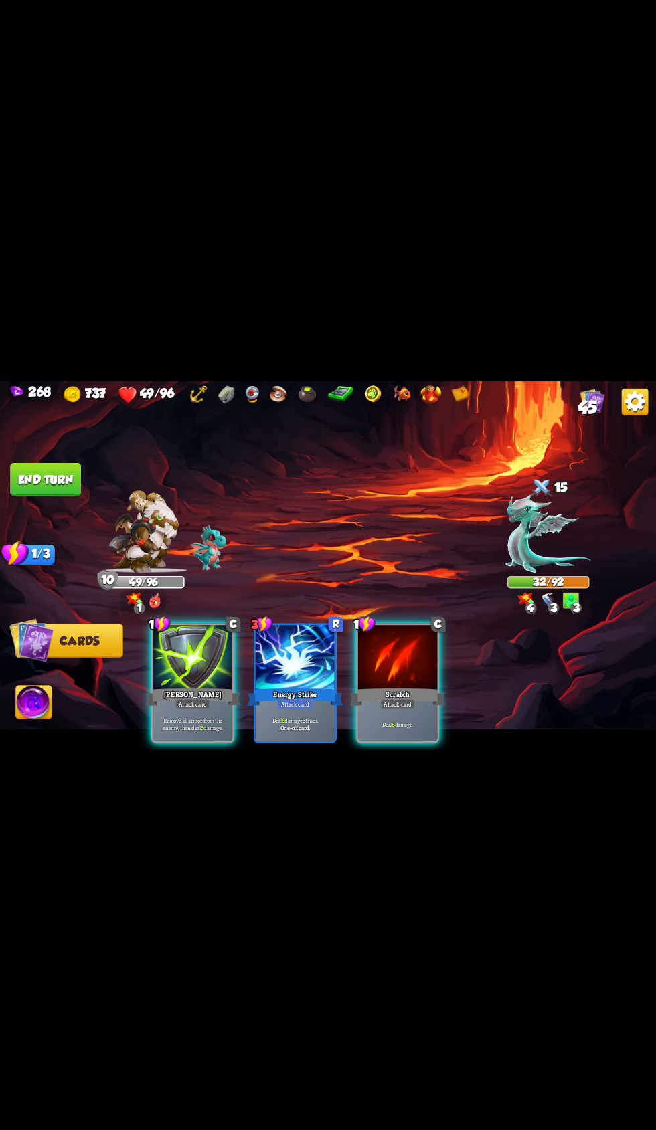
click at [412, 666] on div at bounding box center [398, 658] width 80 height 67
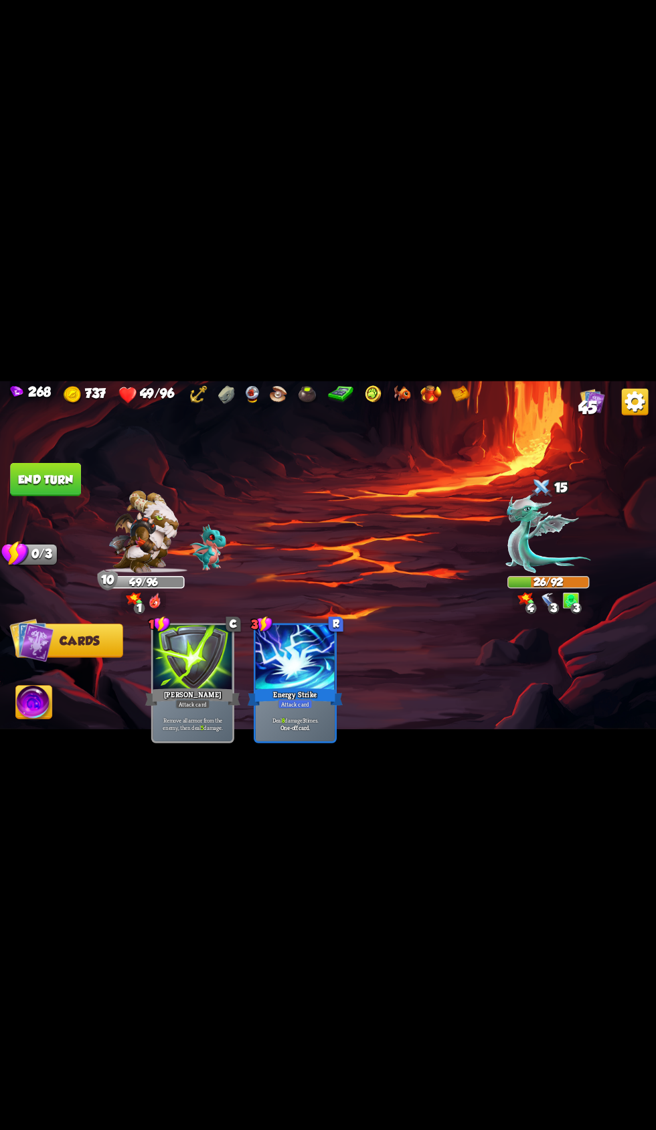
click at [67, 488] on button "End turn" at bounding box center [45, 478] width 71 height 33
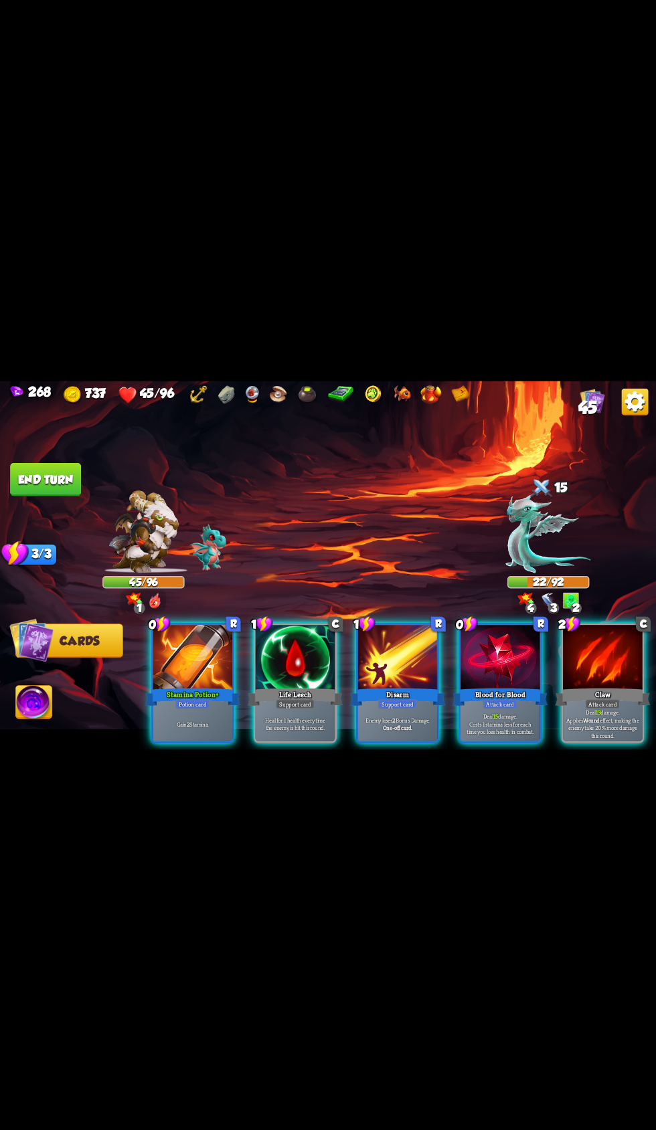
click at [576, 651] on div at bounding box center [603, 658] width 80 height 67
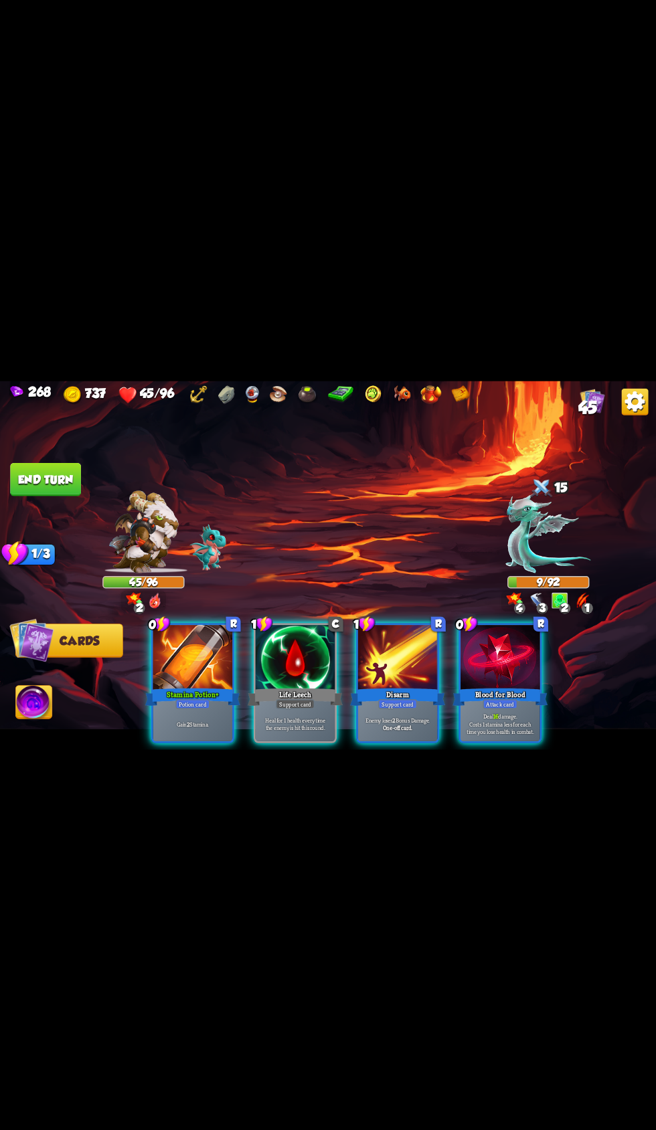
click at [487, 649] on div at bounding box center [500, 658] width 80 height 67
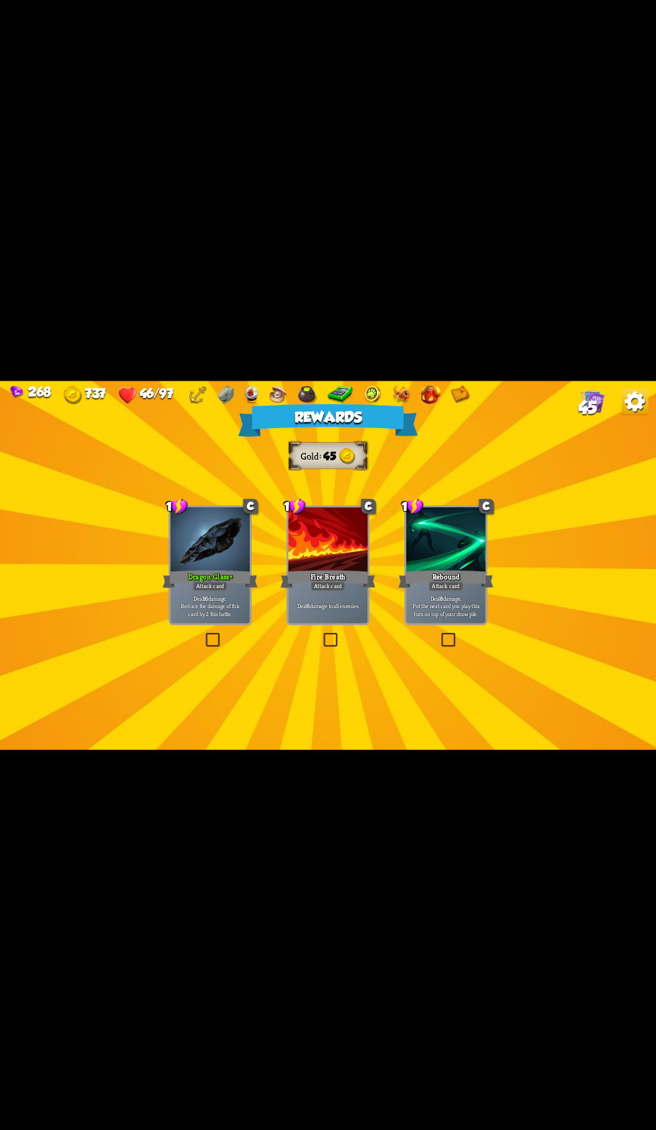
click at [187, 553] on div at bounding box center [211, 540] width 80 height 67
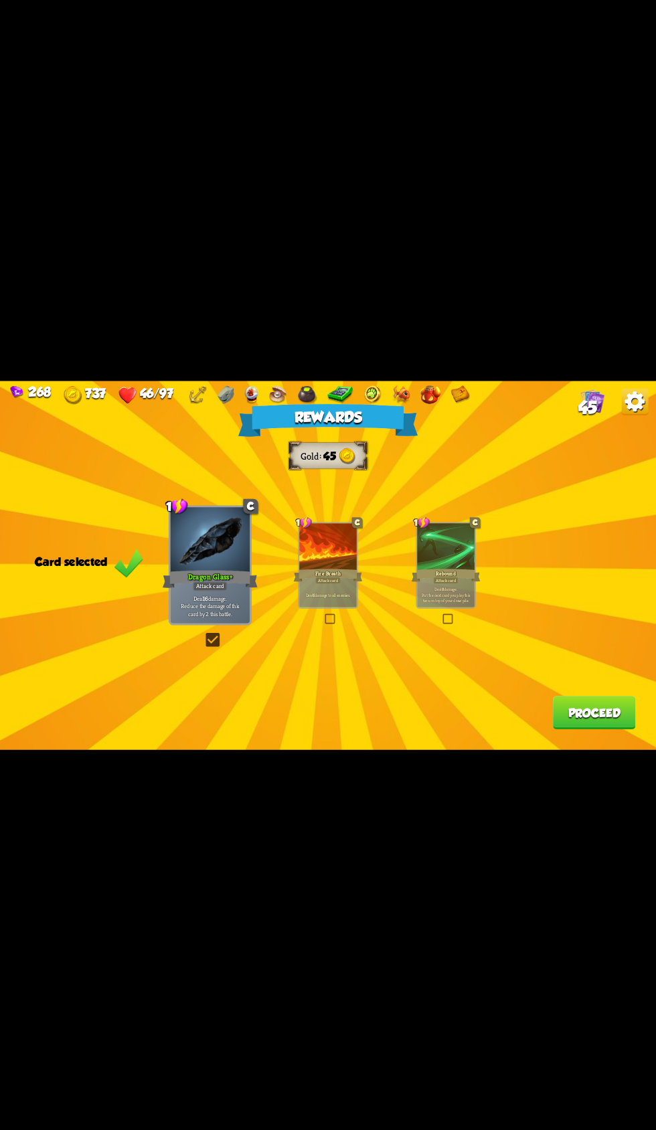
click at [326, 563] on div at bounding box center [328, 547] width 58 height 48
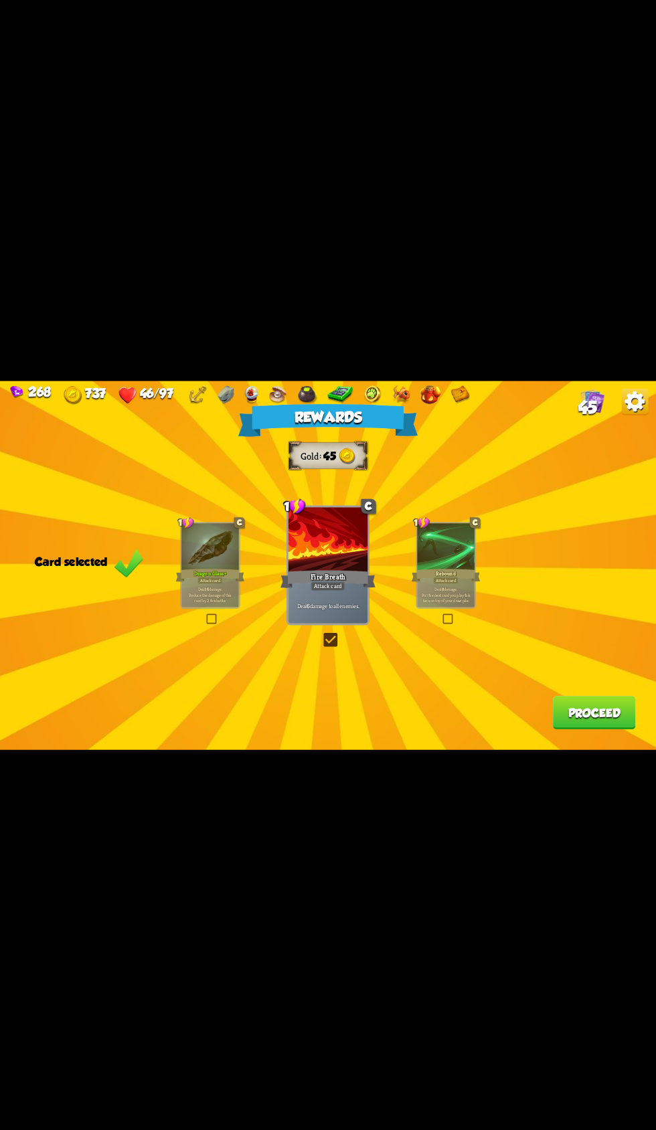
click at [557, 719] on button "Proceed" at bounding box center [594, 712] width 83 height 33
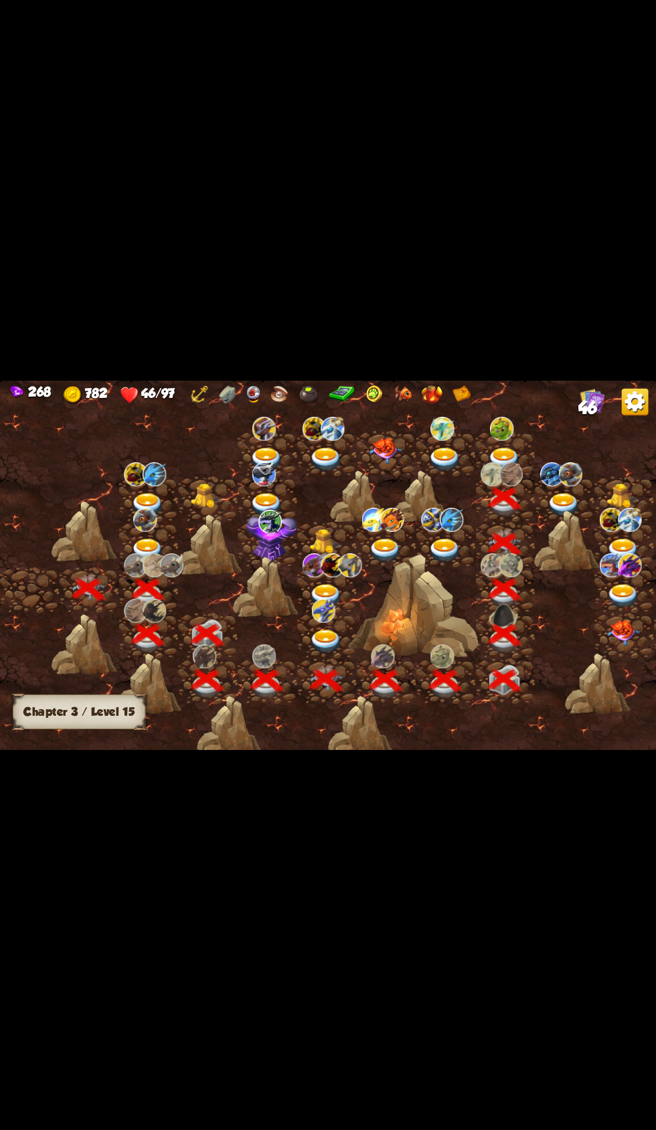
scroll to position [0, 203]
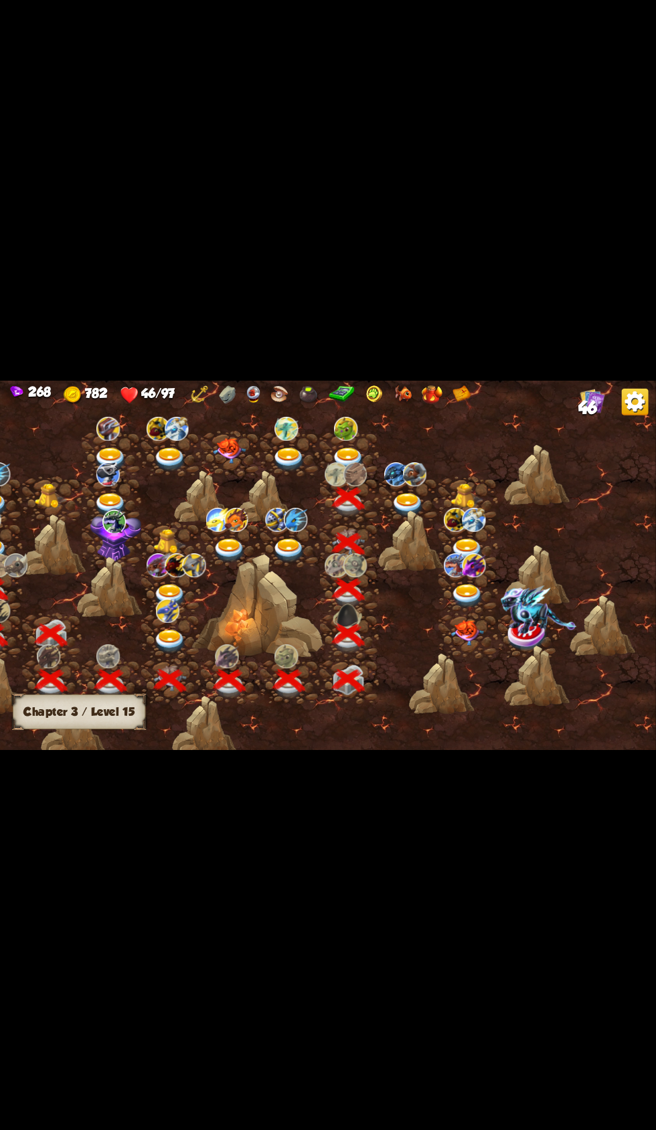
click at [395, 477] on img at bounding box center [395, 474] width 23 height 24
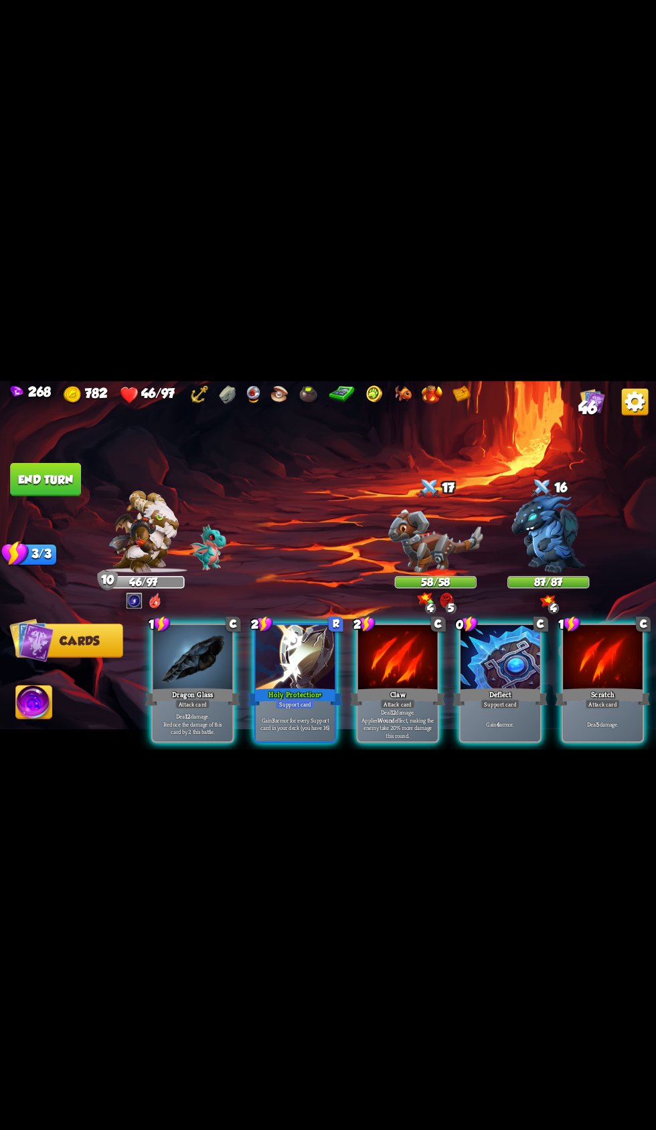
click at [500, 686] on div "Deflect" at bounding box center [499, 696] width 95 height 21
click at [286, 638] on div at bounding box center [296, 658] width 80 height 67
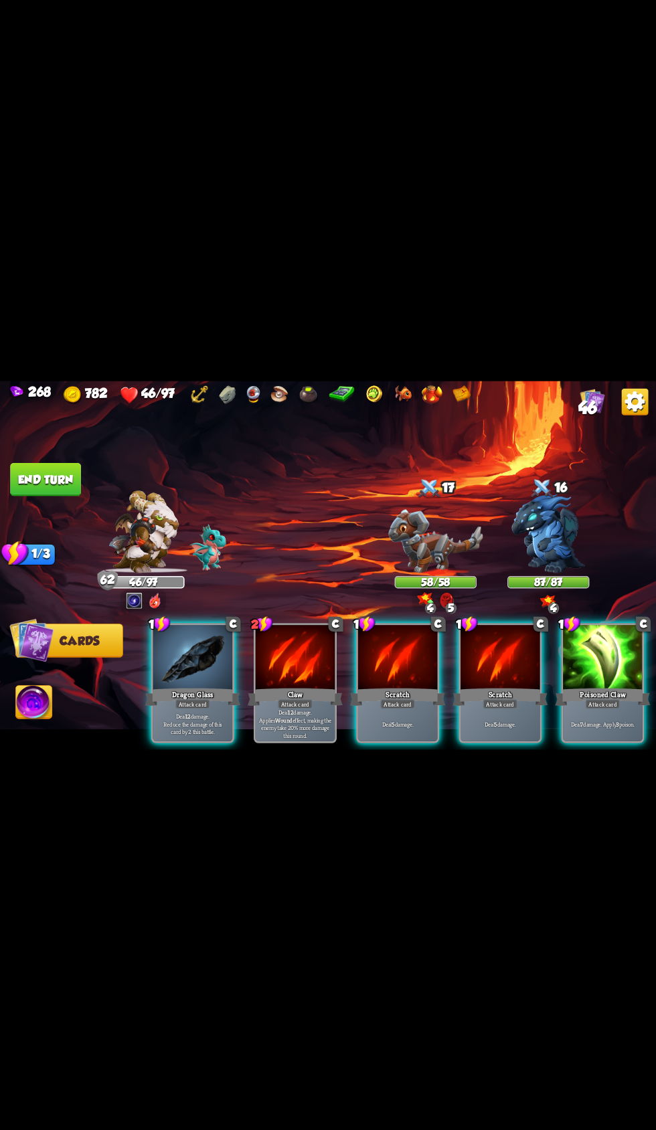
click at [599, 686] on div "Poisoned Claw" at bounding box center [602, 696] width 95 height 21
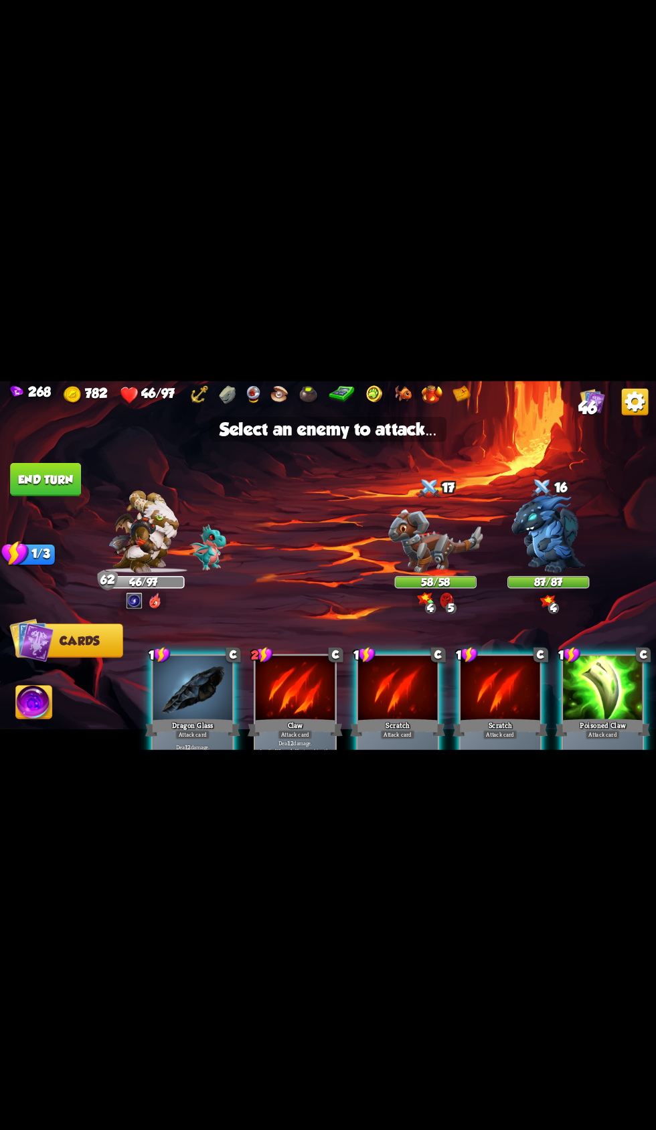
click at [403, 531] on img at bounding box center [435, 541] width 94 height 64
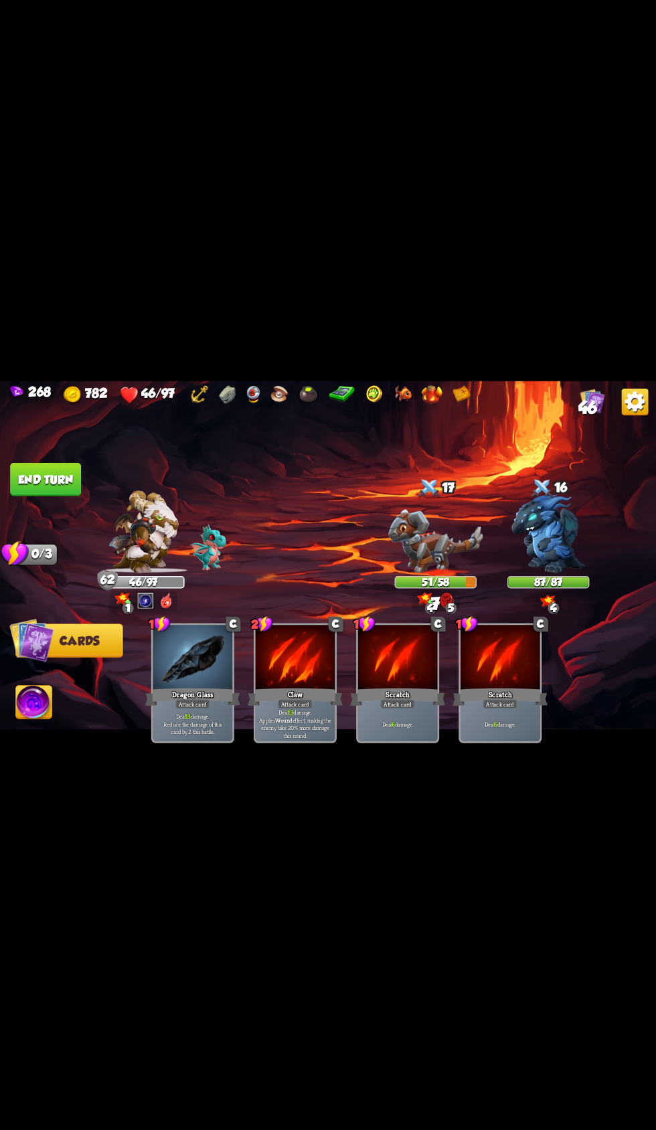
click at [76, 467] on button "End turn" at bounding box center [45, 478] width 71 height 33
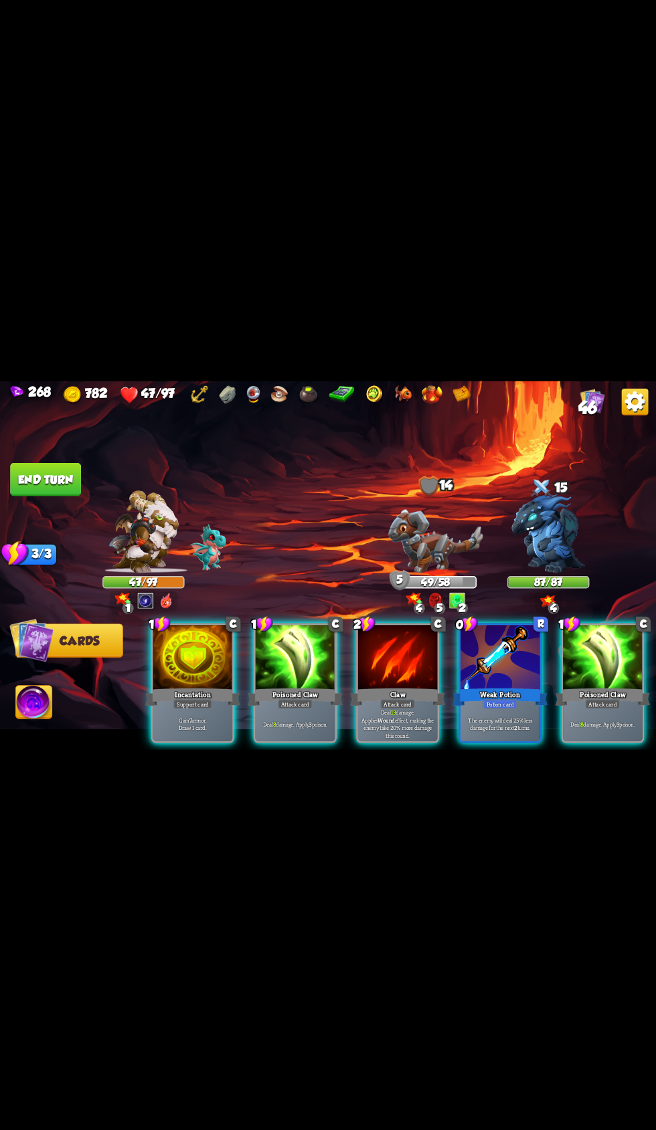
click at [159, 648] on div at bounding box center [193, 658] width 80 height 67
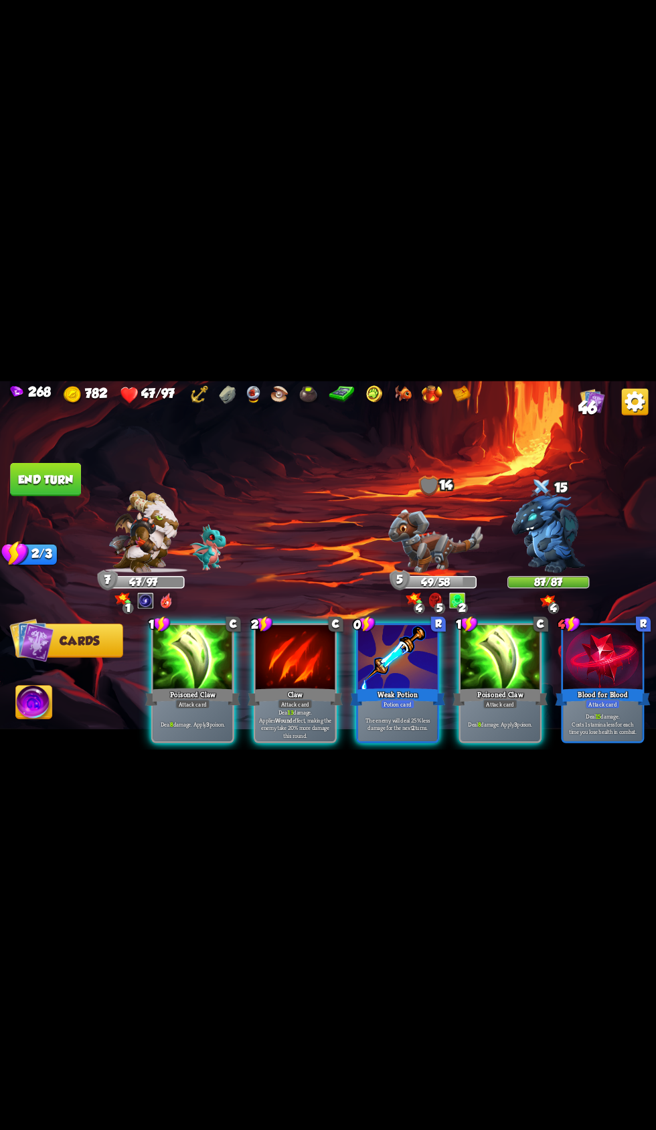
click at [376, 688] on div "Weak Potion" at bounding box center [397, 696] width 95 height 21
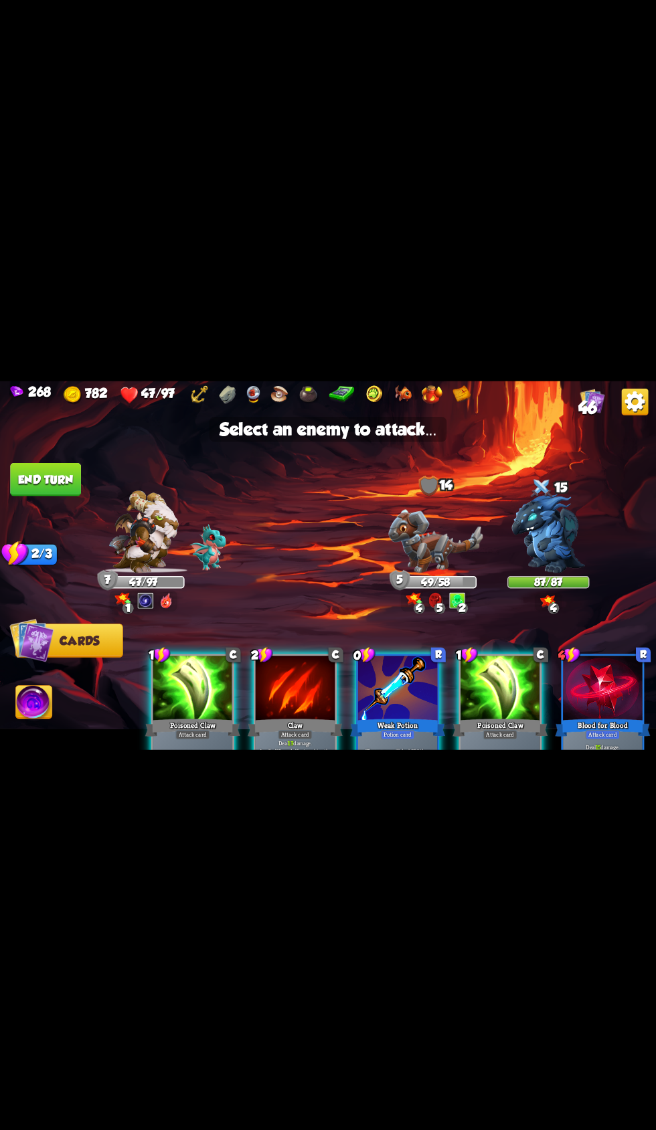
click at [535, 520] on img at bounding box center [548, 533] width 74 height 79
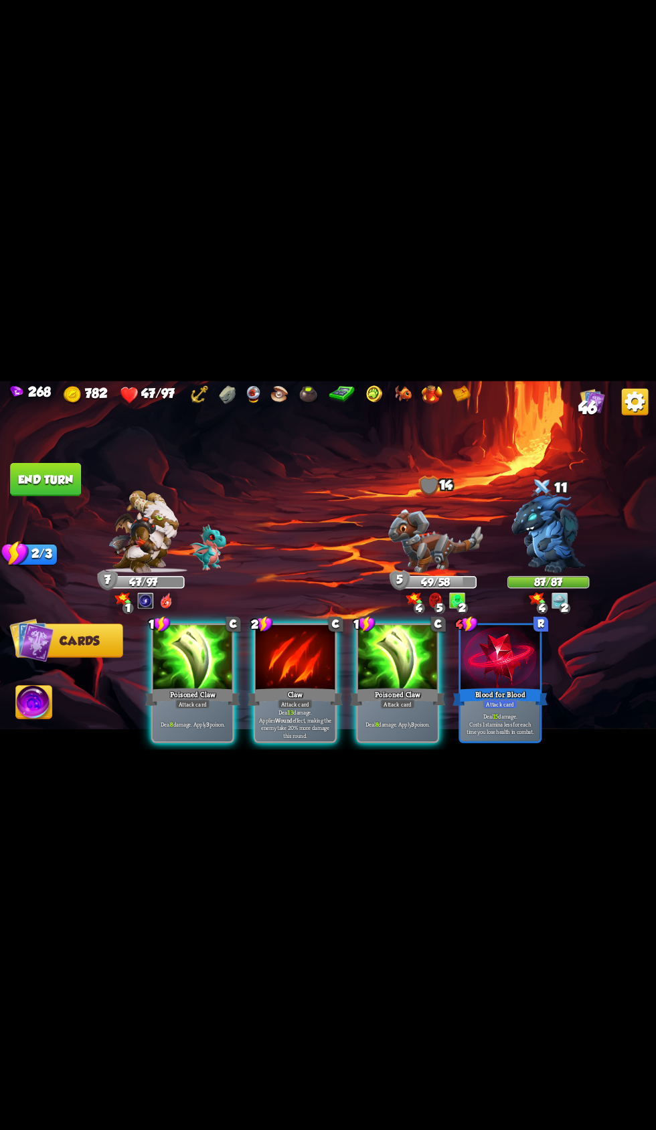
click at [385, 651] on div at bounding box center [398, 658] width 80 height 67
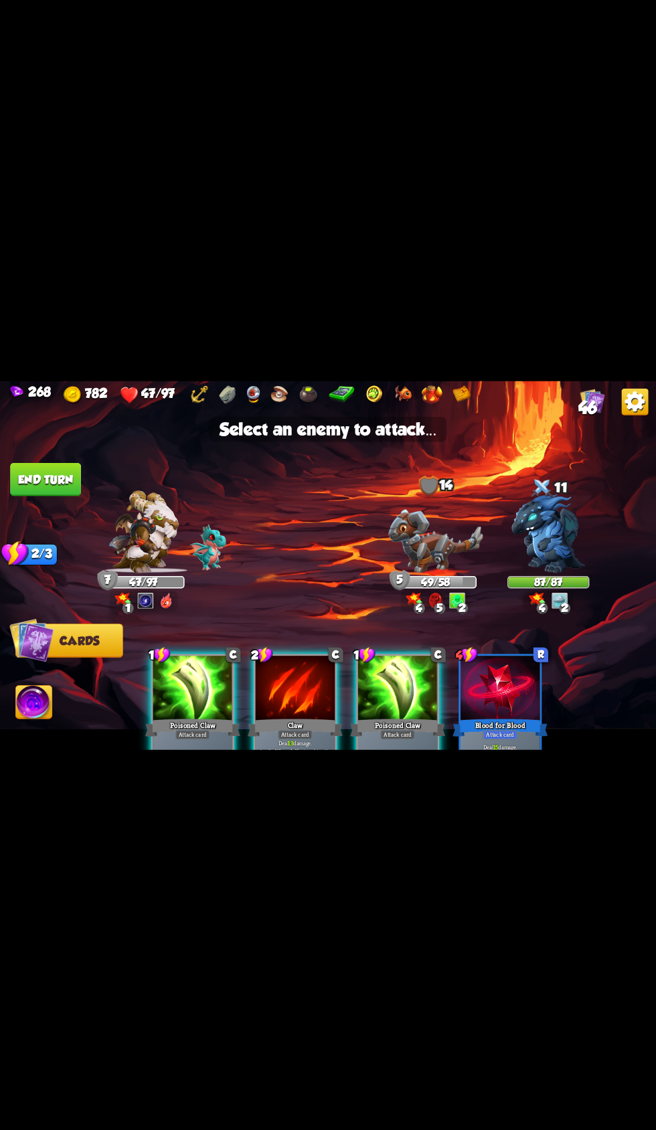
click at [520, 492] on div "11" at bounding box center [548, 489] width 82 height 27
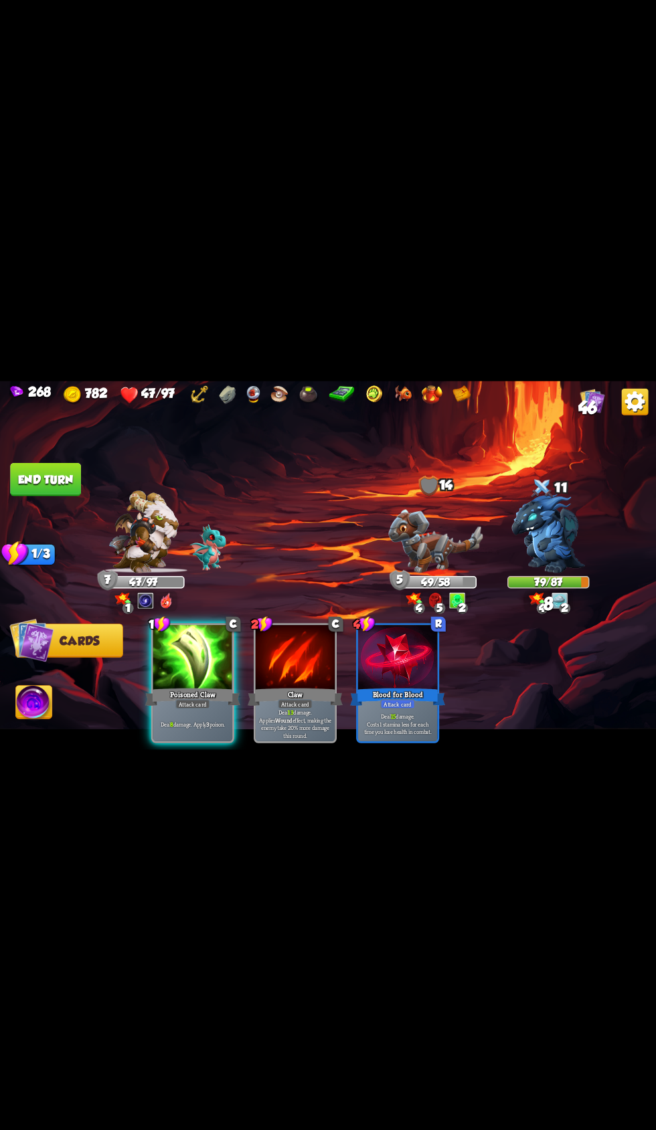
click at [172, 650] on div at bounding box center [193, 658] width 80 height 67
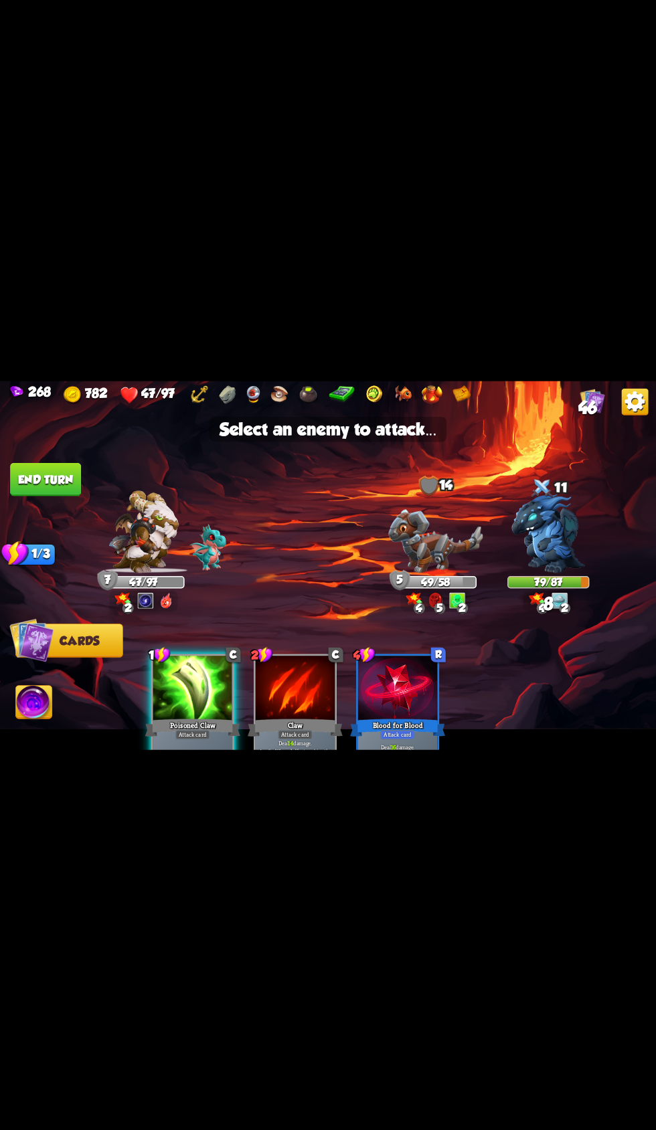
click at [547, 517] on img at bounding box center [548, 533] width 74 height 79
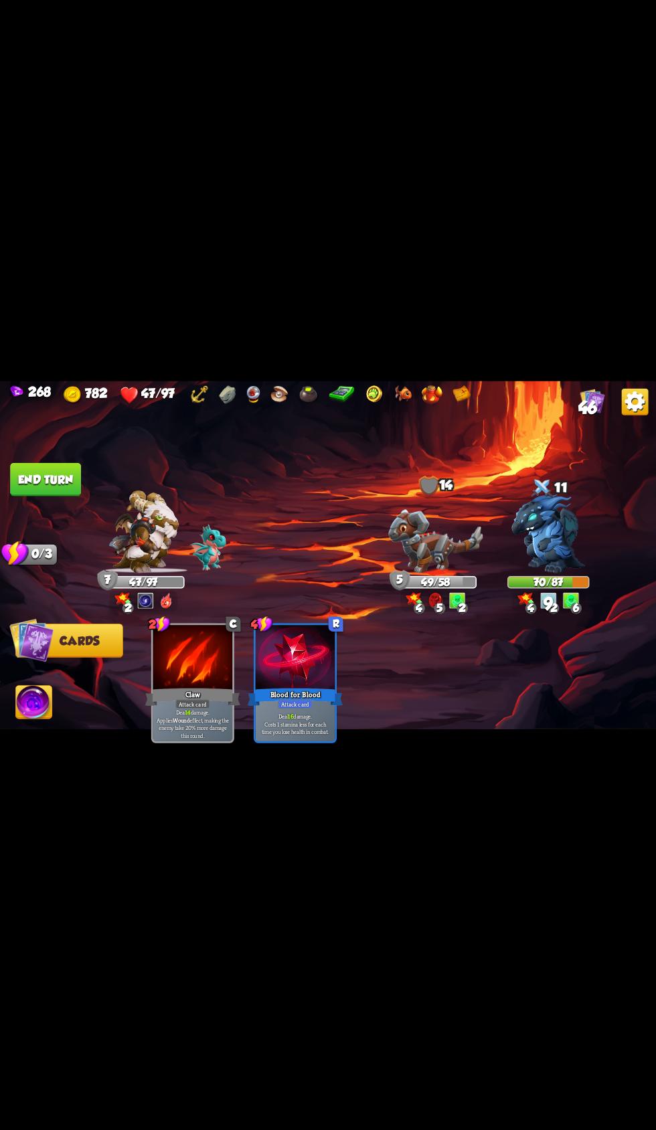
click at [53, 472] on button "End turn" at bounding box center [45, 478] width 71 height 33
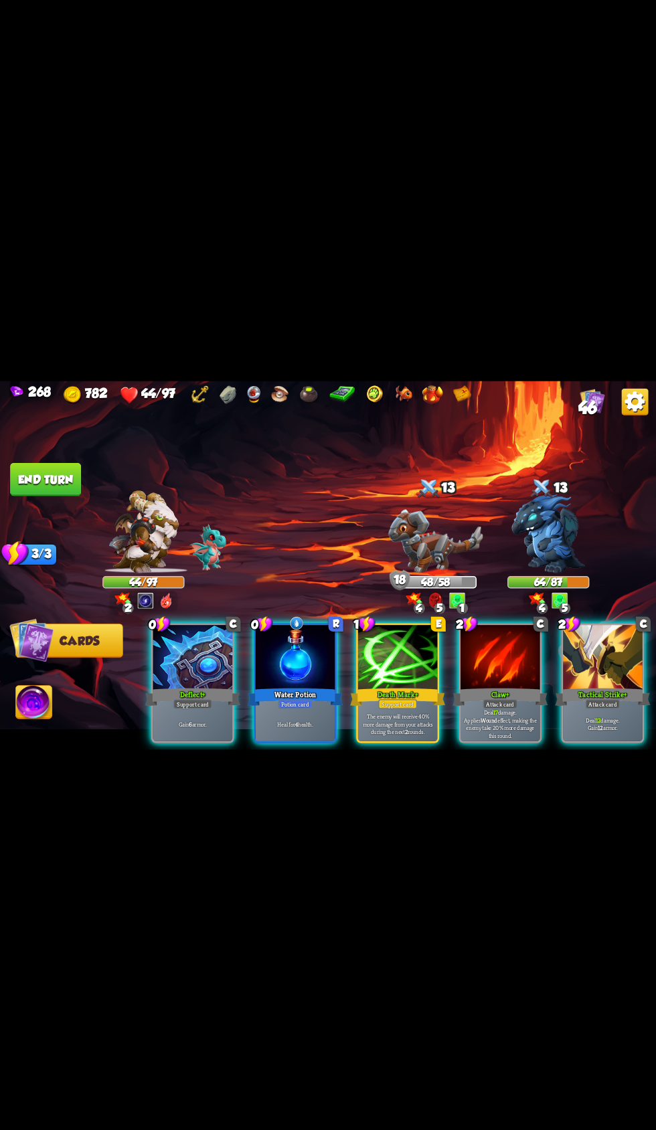
click at [294, 699] on div "Potion card" at bounding box center [295, 703] width 34 height 9
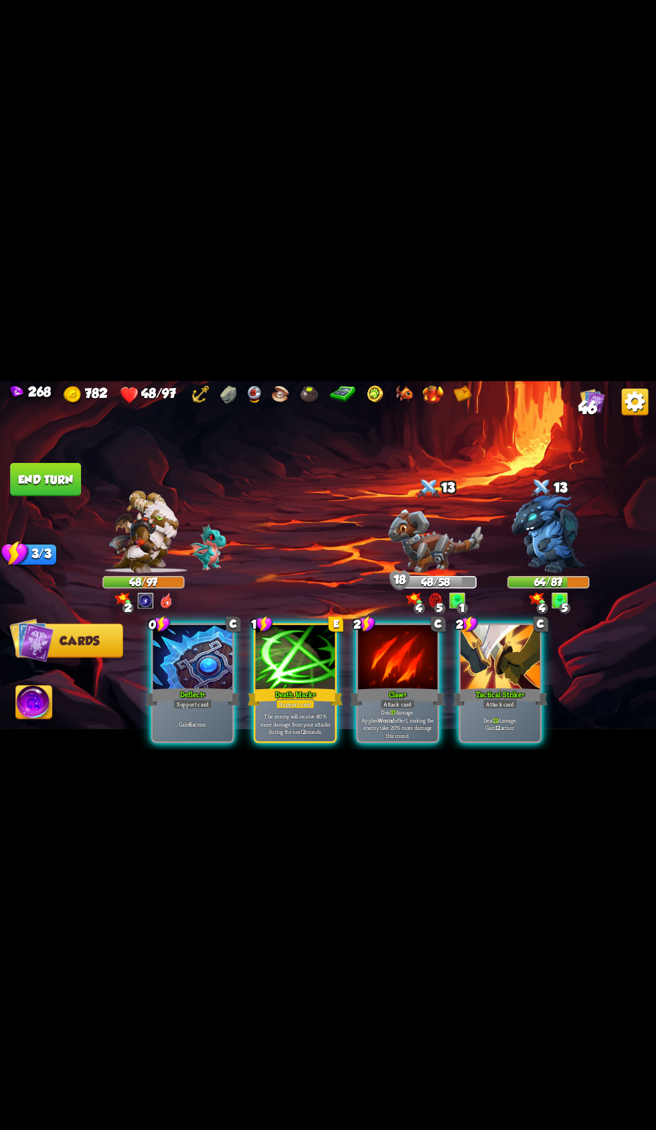
click at [507, 636] on div at bounding box center [500, 658] width 80 height 67
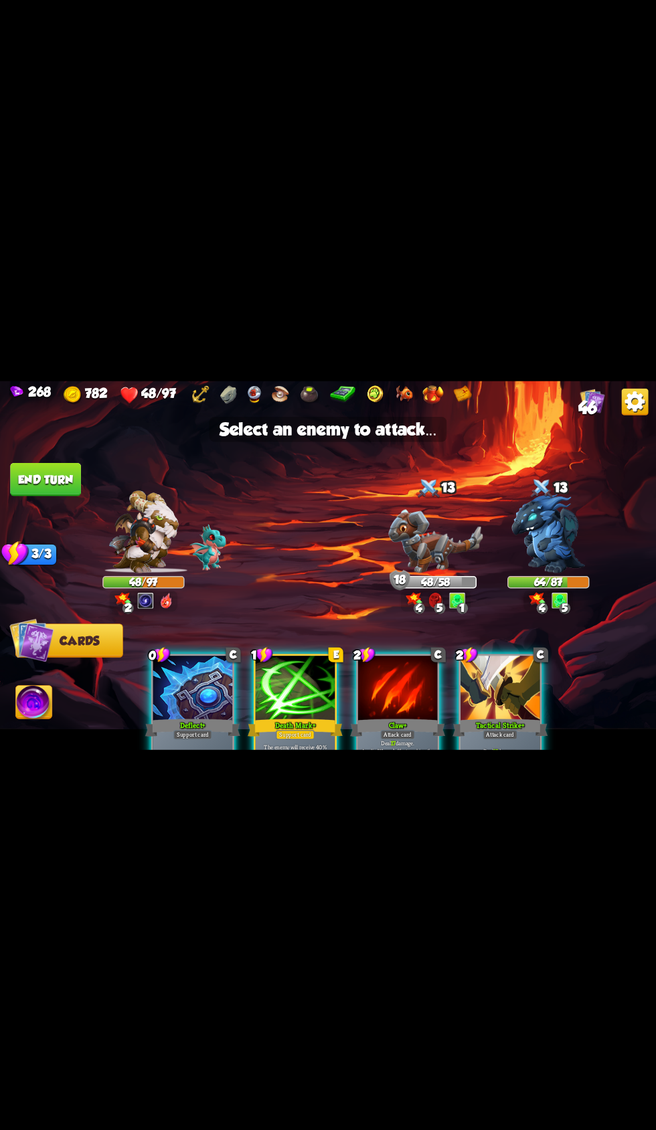
click at [546, 530] on img at bounding box center [548, 533] width 74 height 79
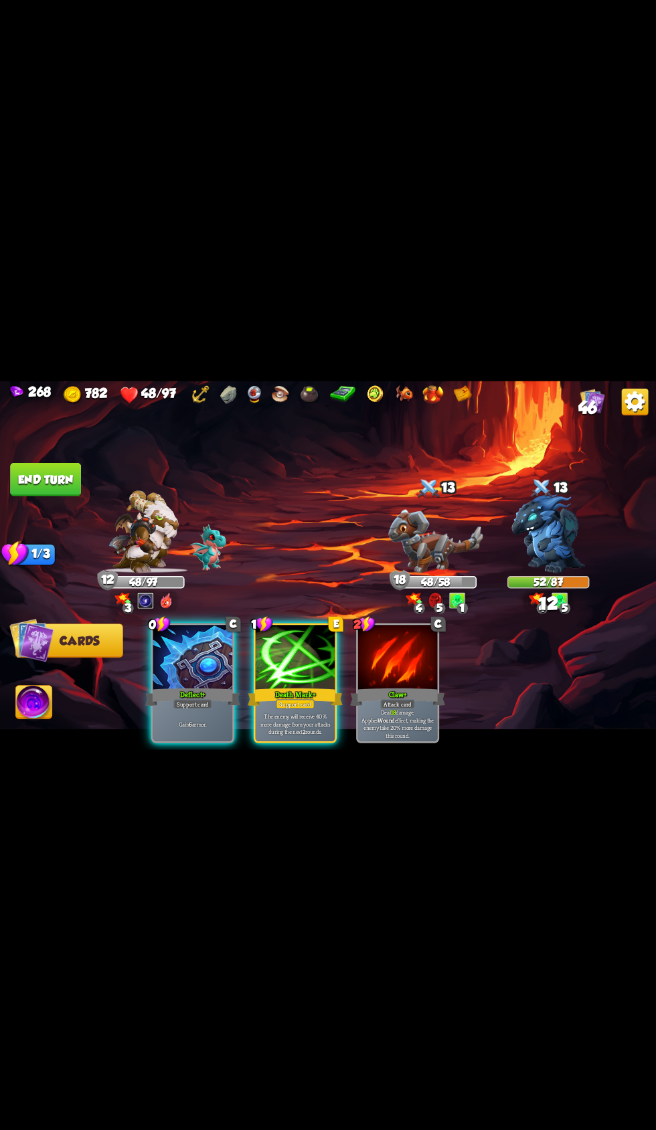
click at [298, 706] on div "The enemy will receive 40% more damage from your attacks during the next 2 roun…" at bounding box center [296, 723] width 80 height 35
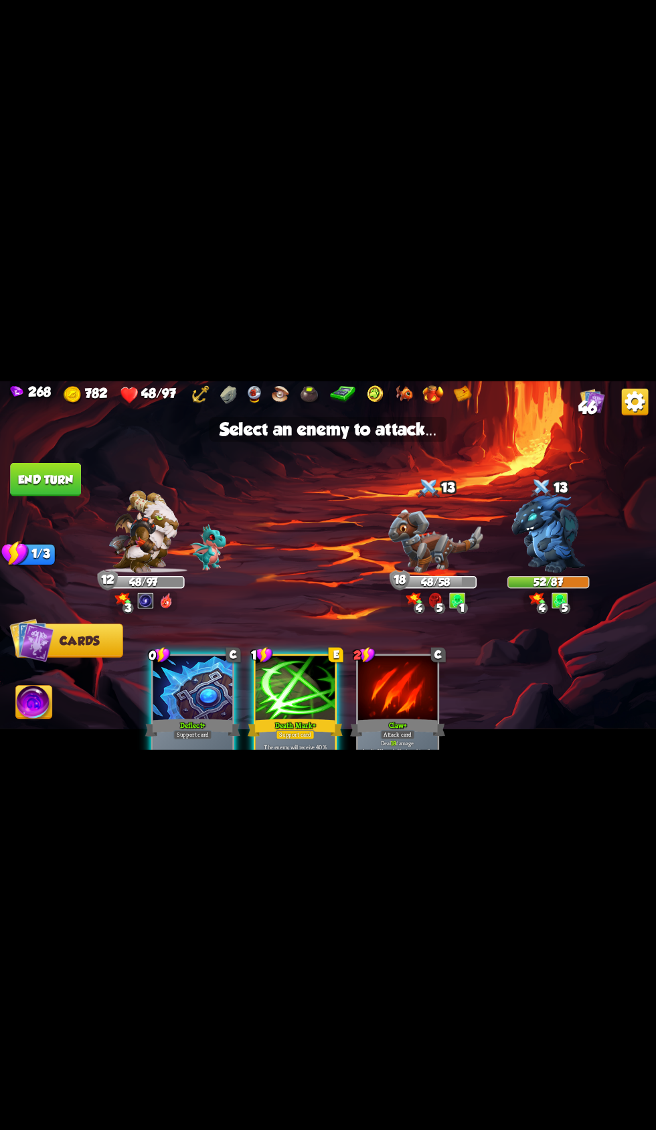
click at [536, 530] on img at bounding box center [548, 533] width 74 height 79
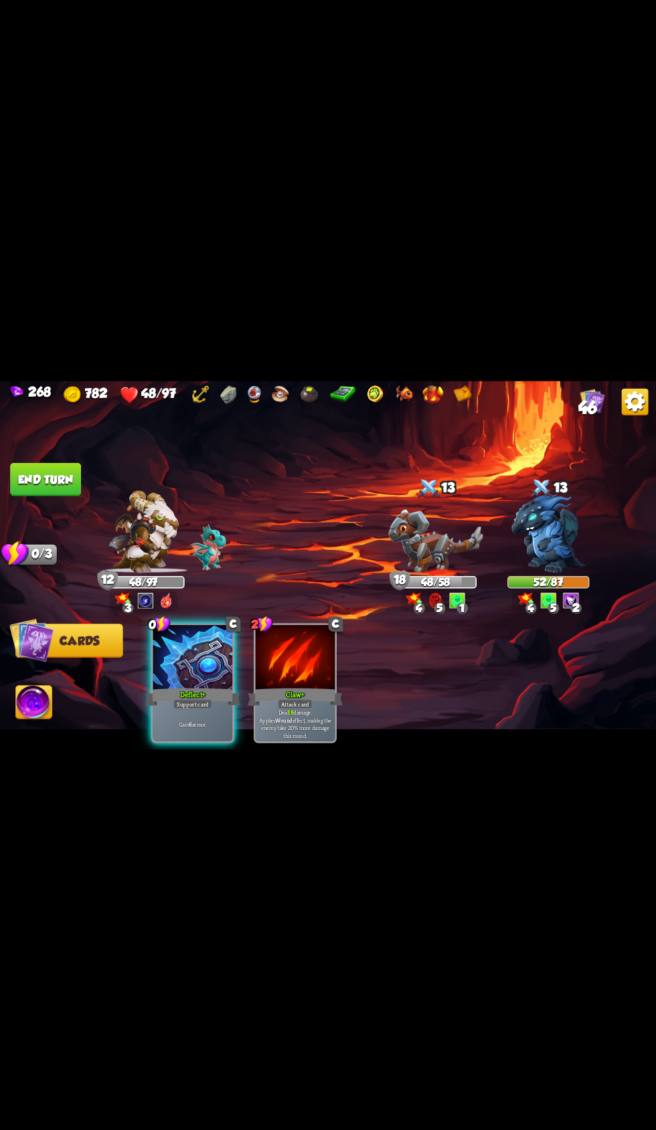
click at [194, 664] on div at bounding box center [193, 658] width 80 height 67
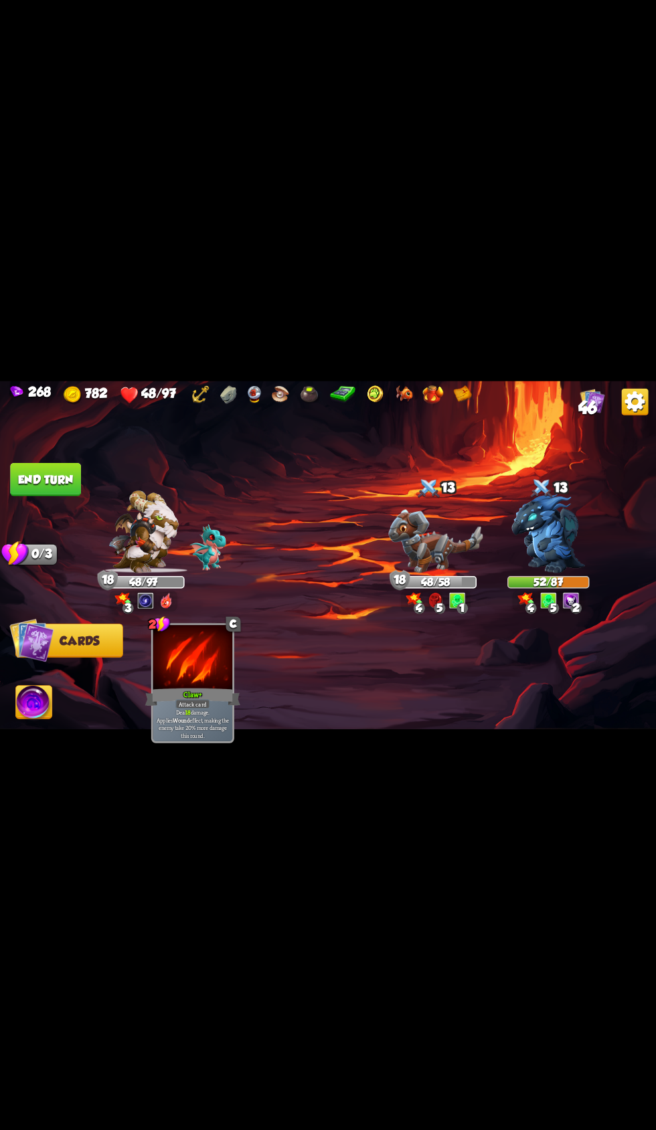
click at [69, 444] on img at bounding box center [328, 565] width 656 height 369
click at [67, 468] on button "End turn" at bounding box center [45, 478] width 71 height 33
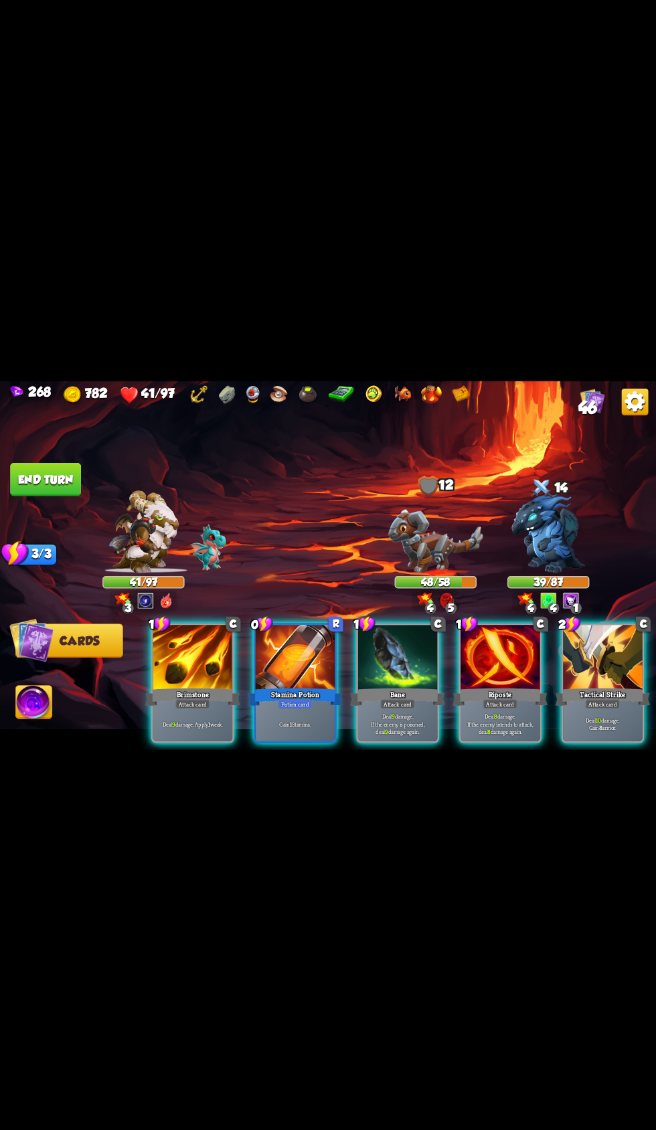
click at [306, 699] on div "Potion card" at bounding box center [295, 703] width 34 height 9
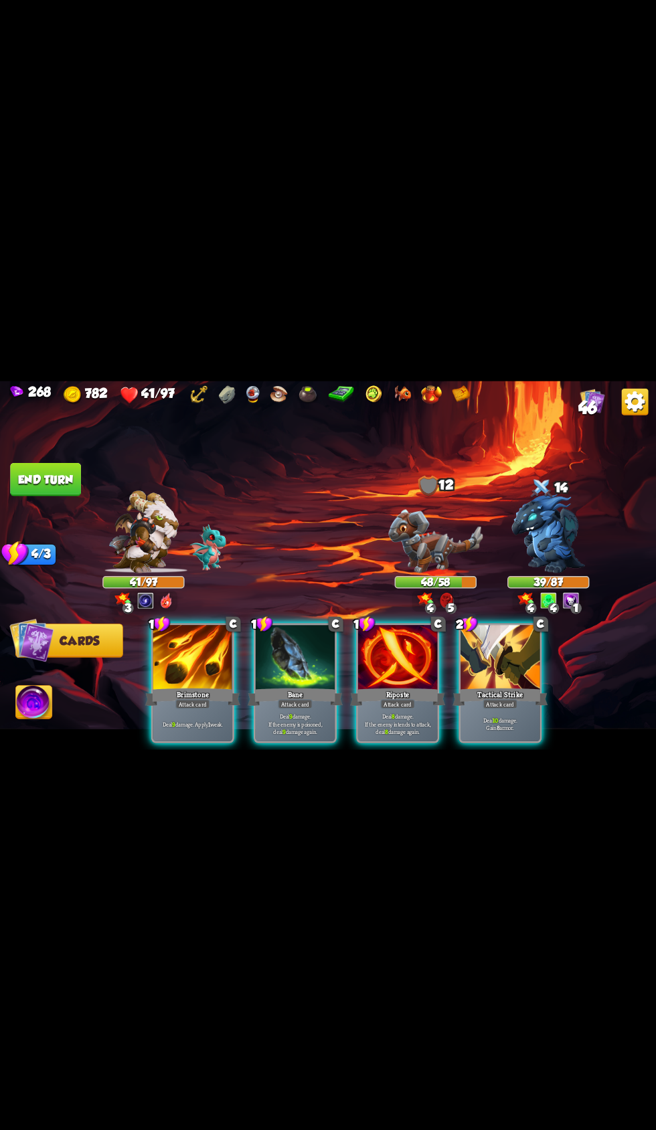
click at [477, 686] on div "Tactical Strike" at bounding box center [499, 696] width 95 height 21
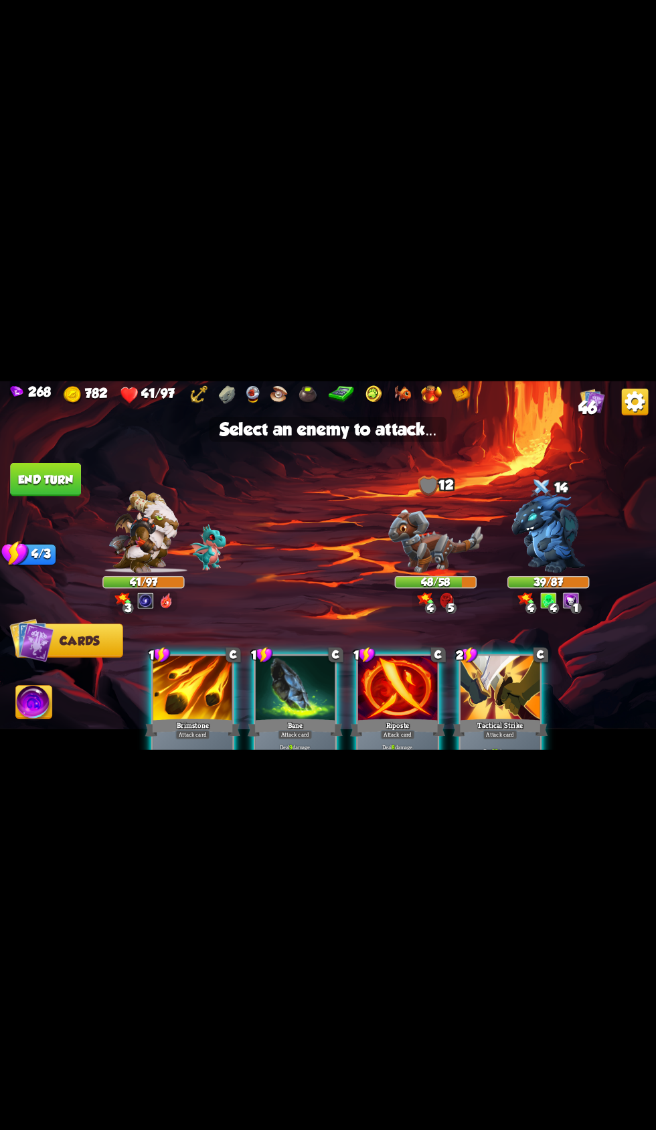
click at [530, 535] on img at bounding box center [548, 533] width 74 height 79
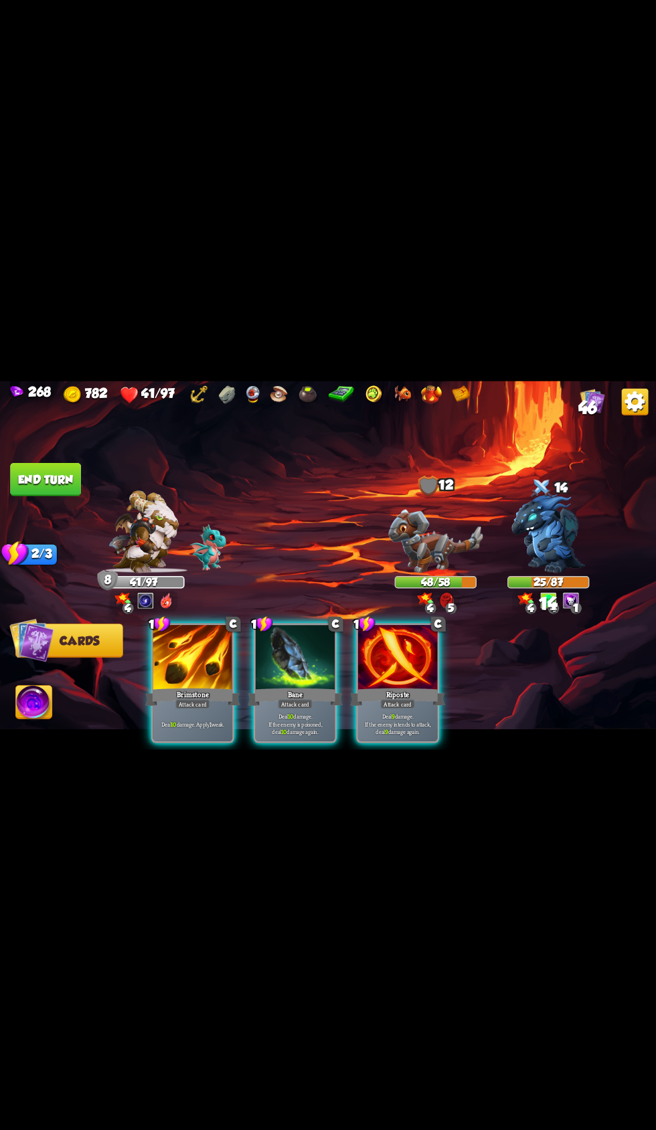
click at [320, 646] on div at bounding box center [296, 658] width 80 height 67
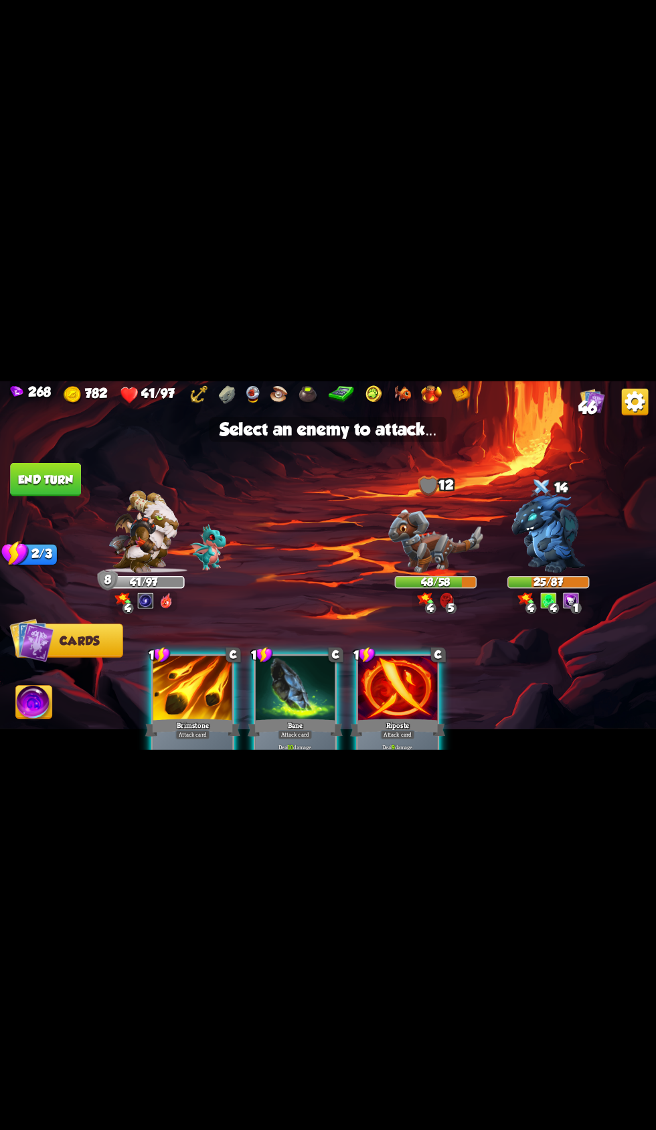
click at [529, 514] on img at bounding box center [548, 533] width 74 height 79
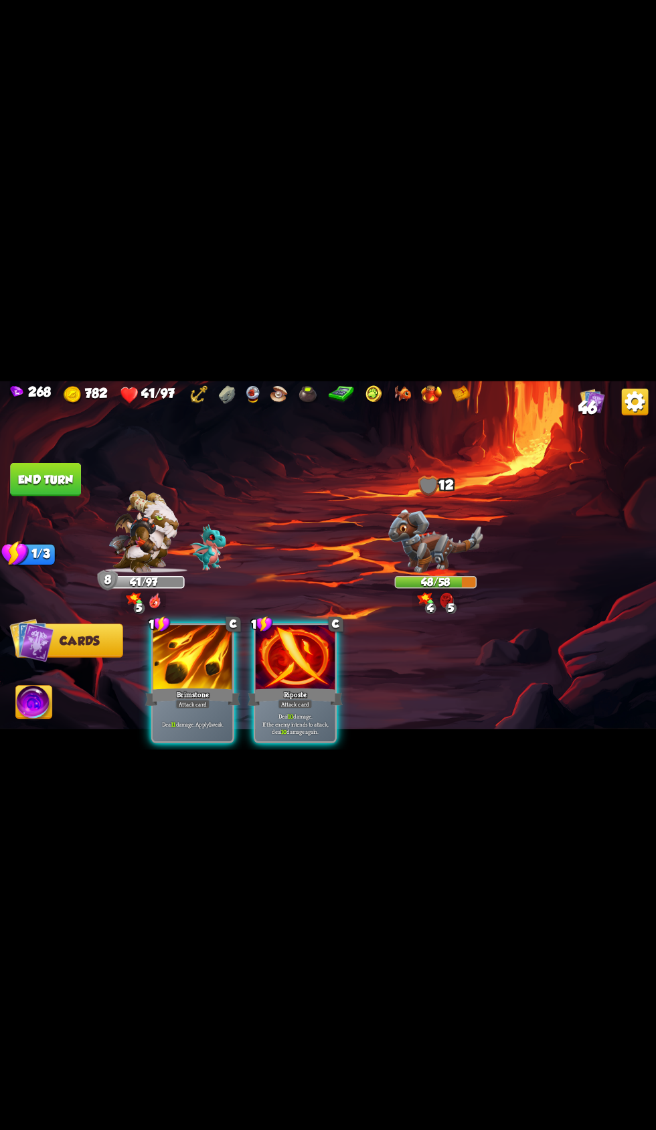
click at [203, 706] on div "Deal 11 damage. Apply 1 weak." at bounding box center [193, 723] width 80 height 35
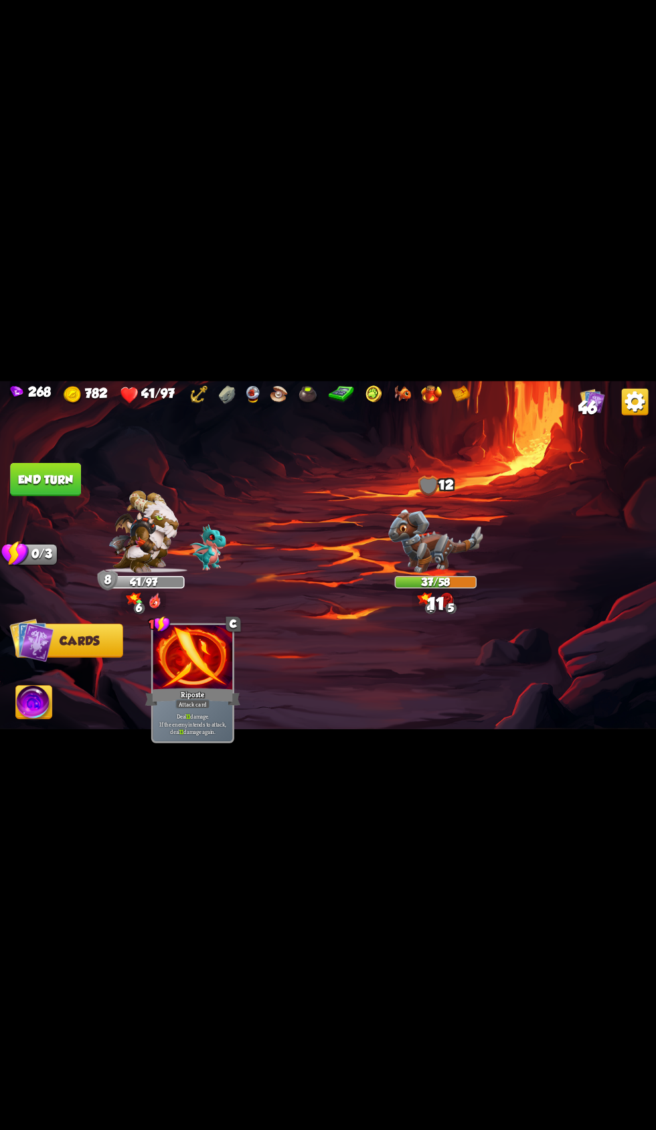
click at [70, 488] on button "End turn" at bounding box center [45, 478] width 71 height 33
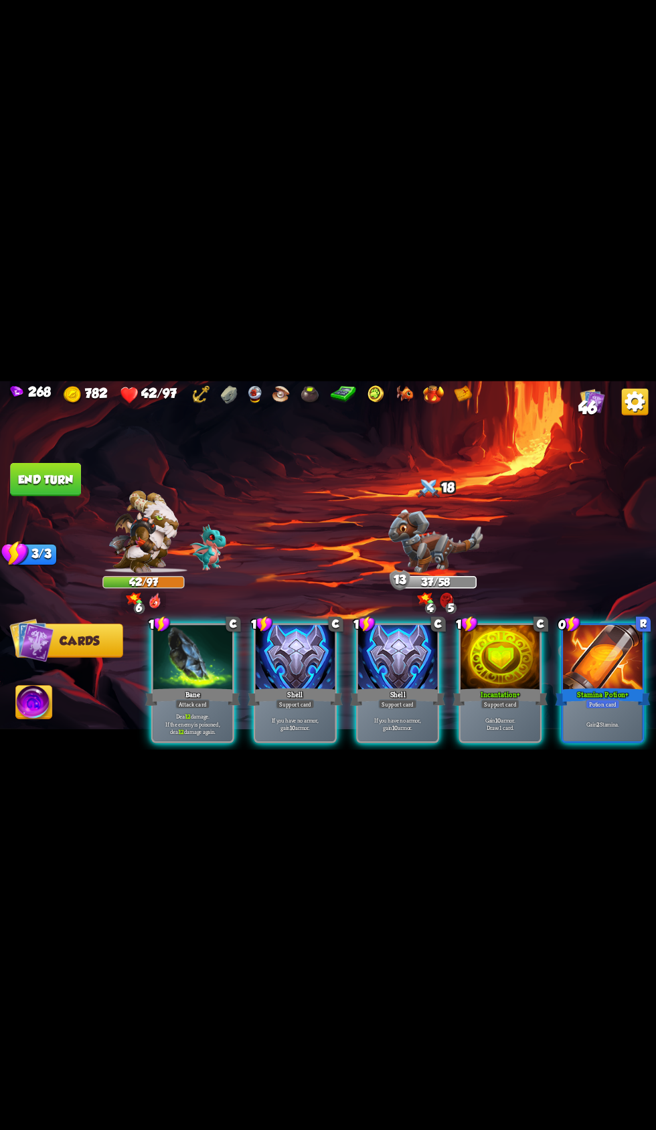
click at [305, 659] on div at bounding box center [296, 658] width 80 height 67
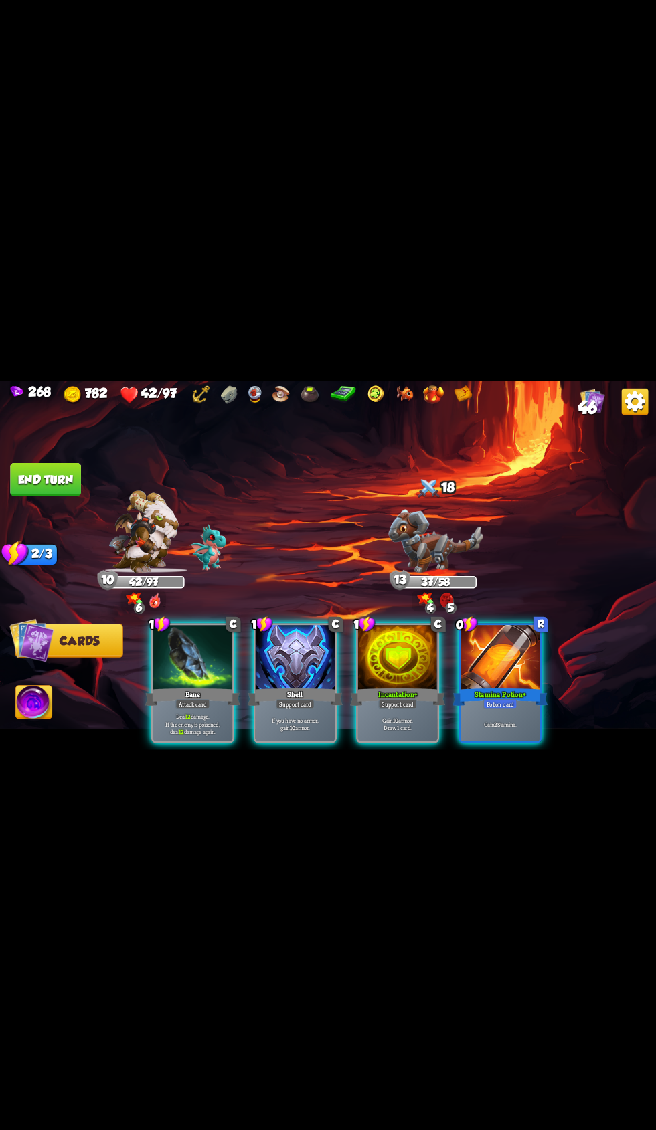
click at [411, 716] on p "Gain 10 armor. Draw 1 card." at bounding box center [398, 723] width 76 height 15
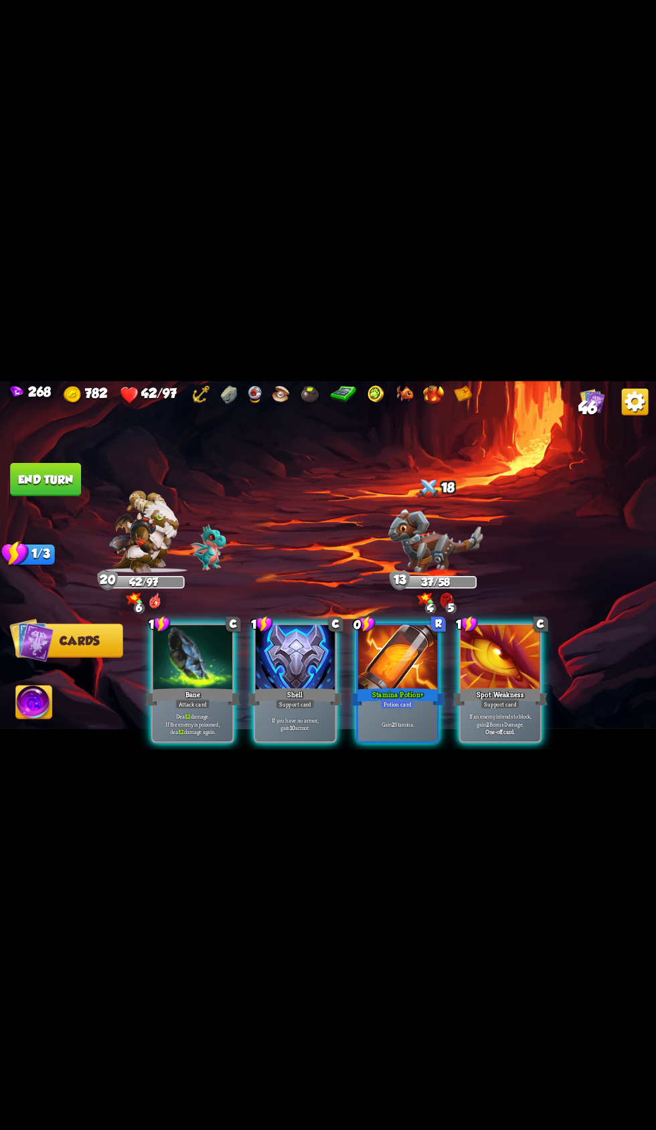
click at [170, 686] on div "Bane" at bounding box center [192, 696] width 95 height 21
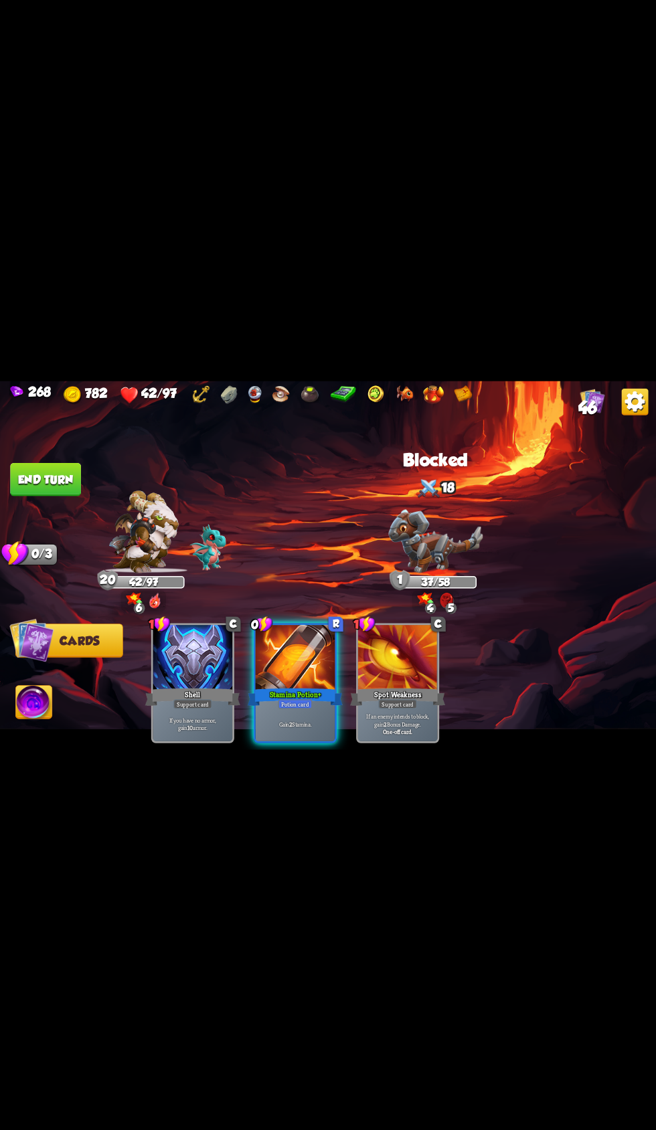
click at [80, 472] on button "End turn" at bounding box center [45, 478] width 71 height 33
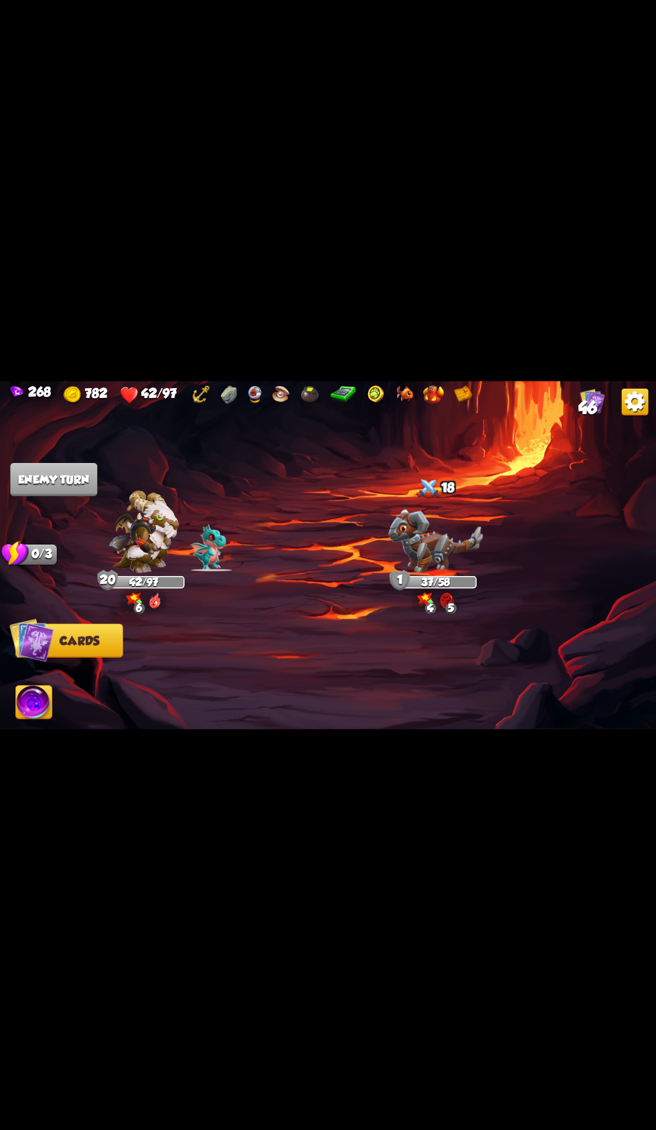
click at [76, 642] on span "Cards" at bounding box center [79, 640] width 39 height 13
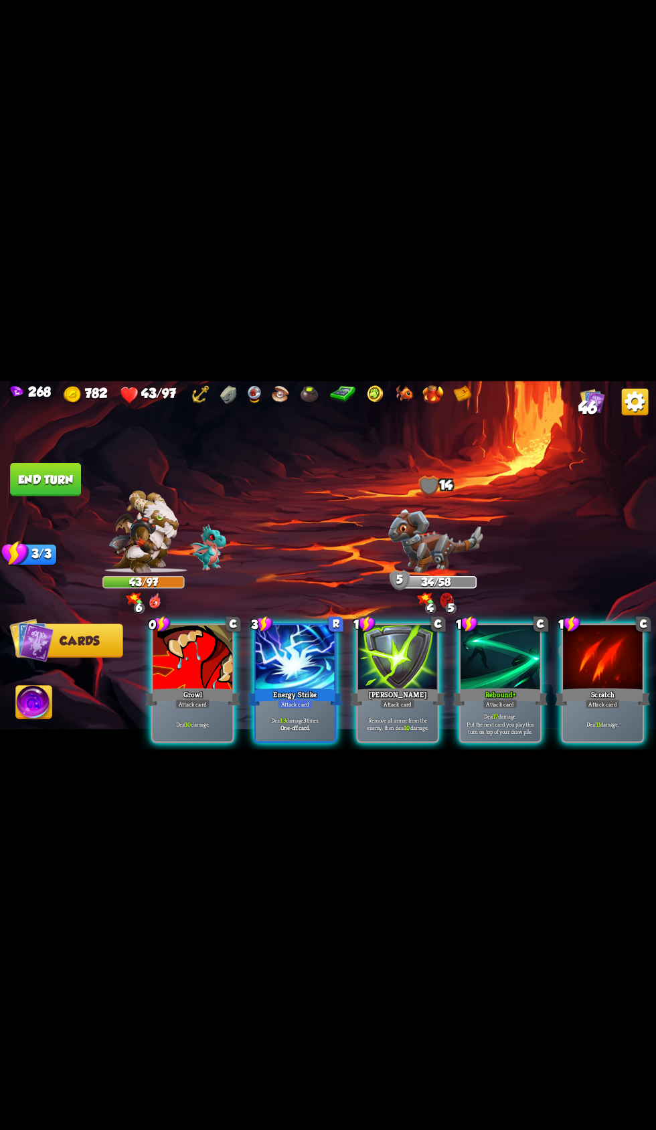
click at [195, 686] on div "Growl" at bounding box center [192, 696] width 95 height 21
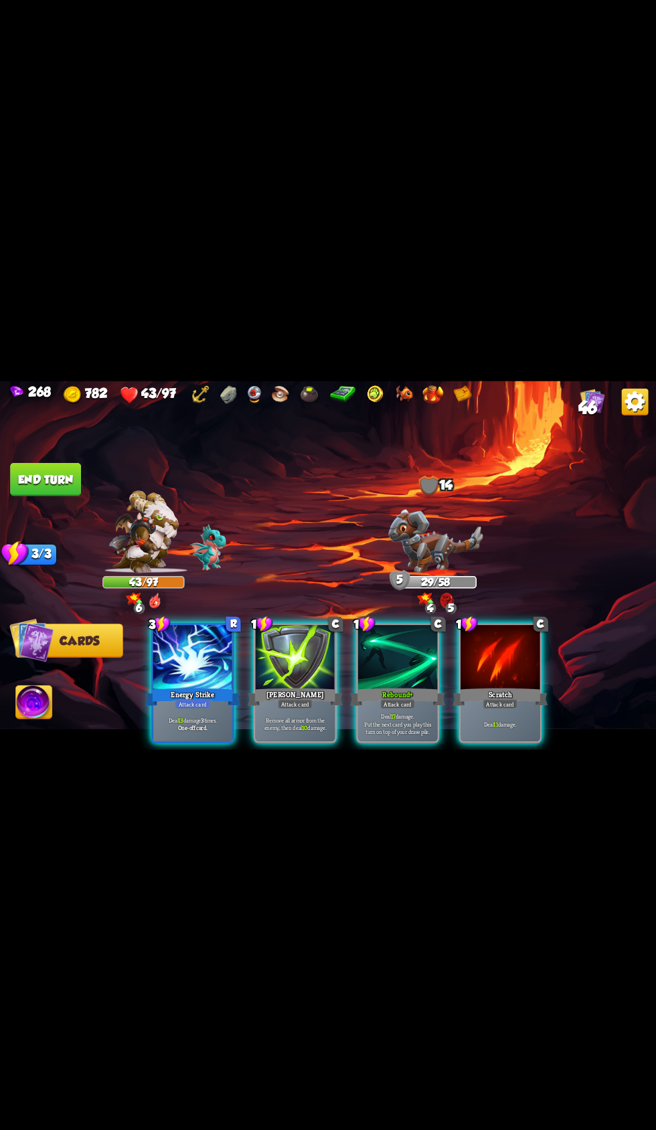
click at [194, 686] on div "Energy Strike" at bounding box center [192, 696] width 95 height 21
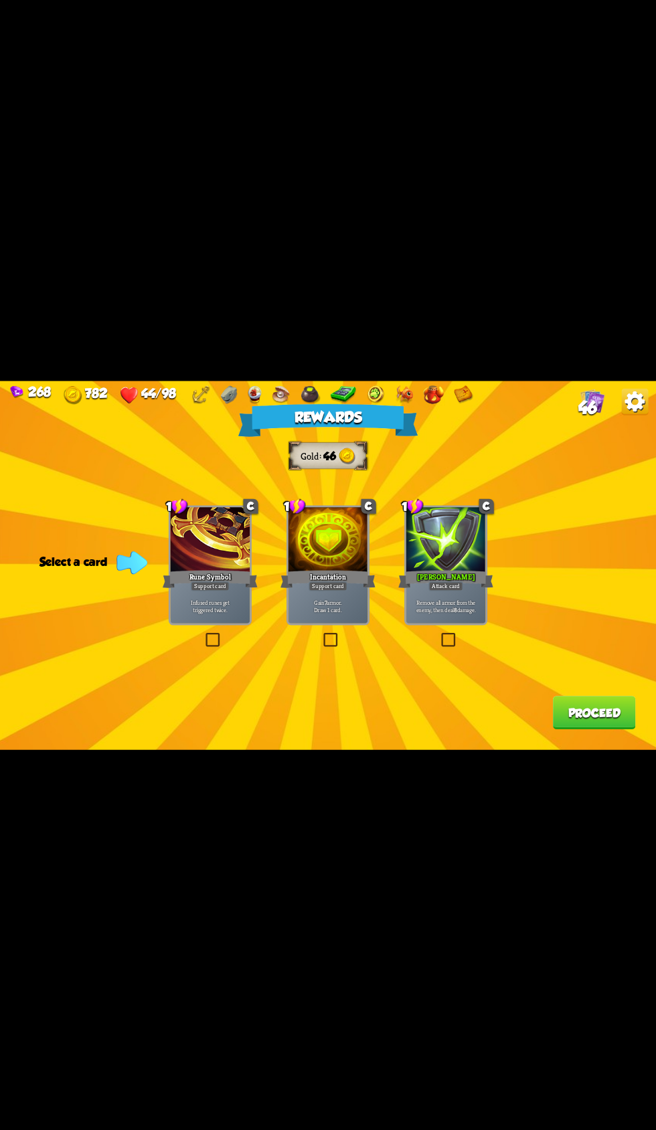
click at [427, 561] on div at bounding box center [446, 540] width 80 height 67
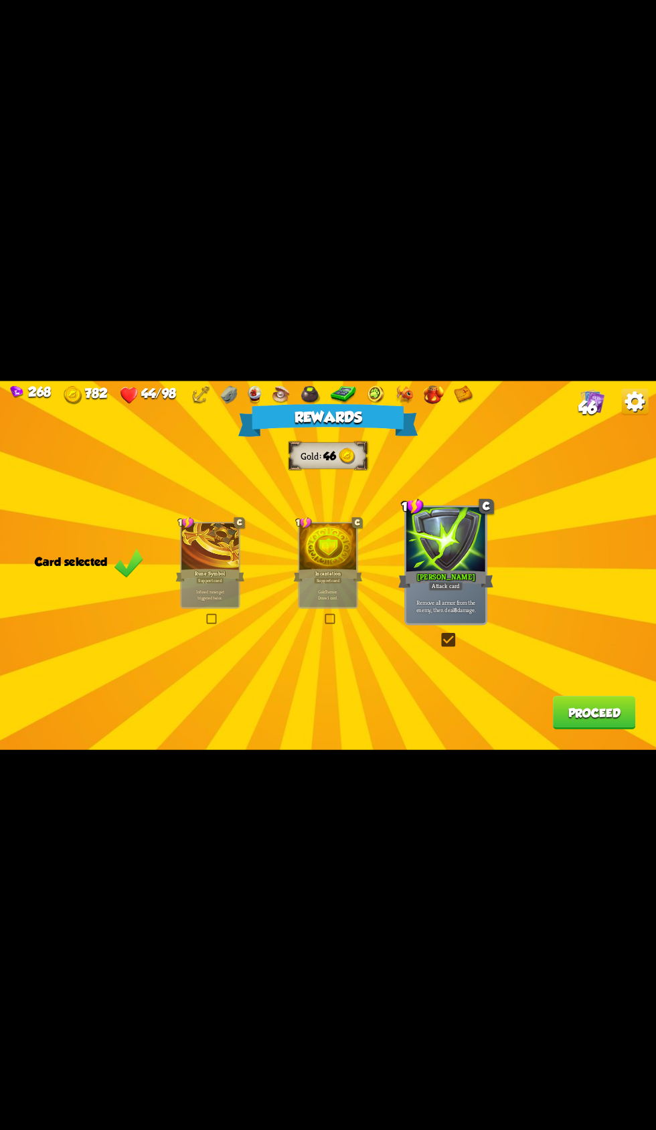
click at [559, 714] on button "Proceed" at bounding box center [594, 712] width 83 height 33
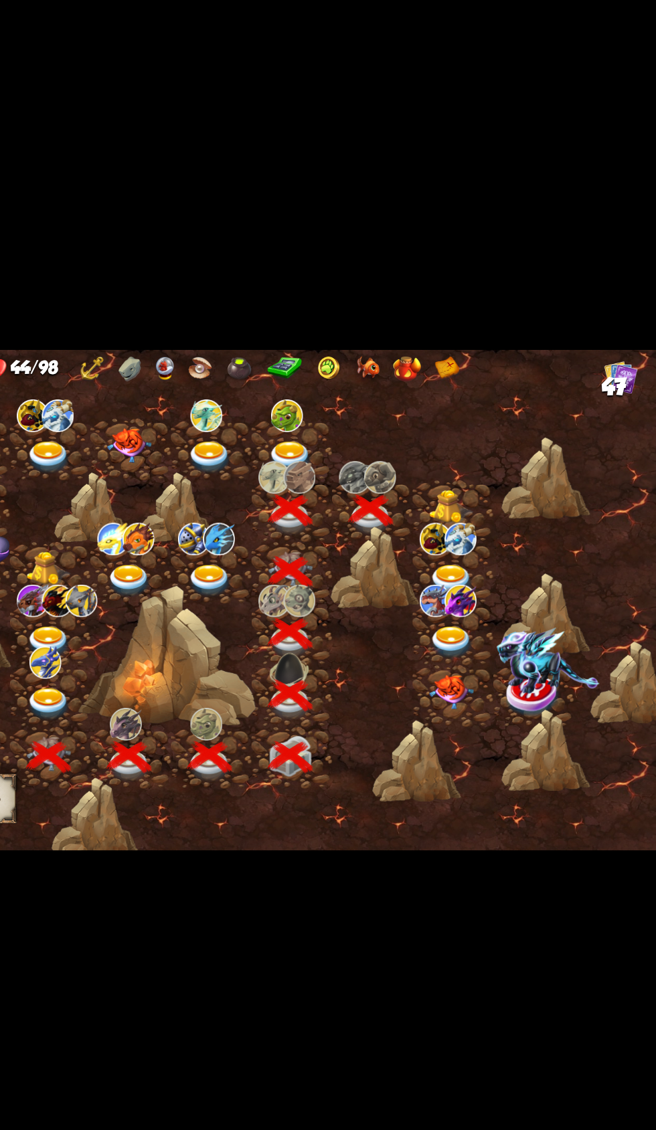
click at [460, 490] on img at bounding box center [467, 496] width 33 height 25
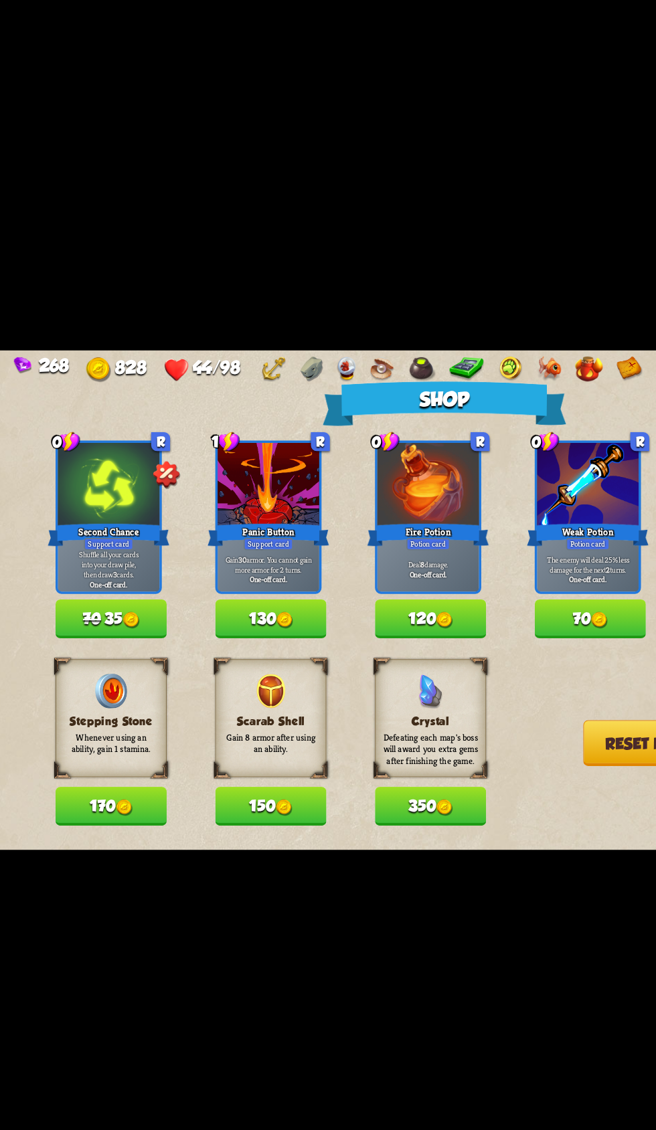
click at [343, 573] on button "120" at bounding box center [317, 579] width 82 height 29
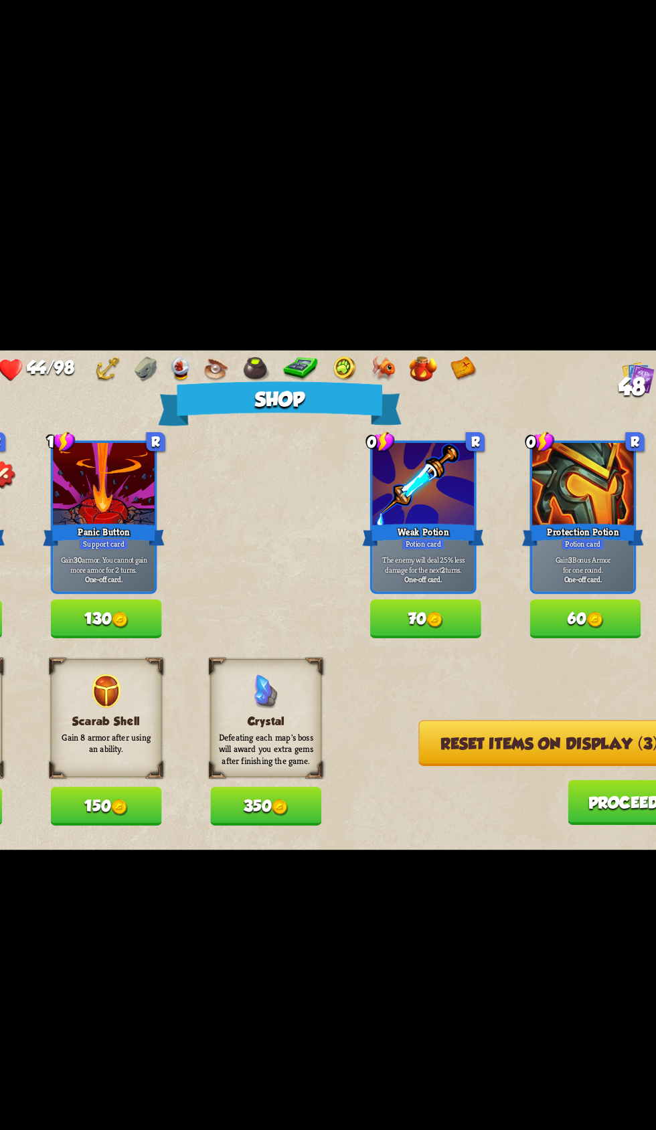
click at [491, 662] on button "Reset items on display (3)" at bounding box center [526, 671] width 193 height 34
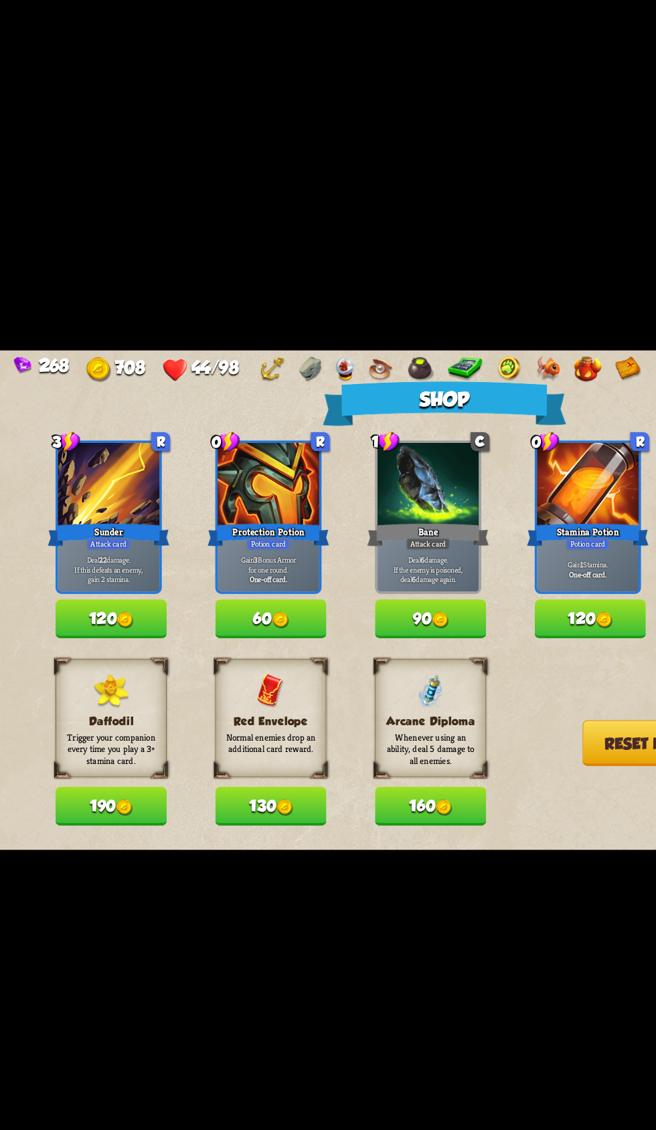
click at [437, 580] on button "120" at bounding box center [436, 579] width 82 height 29
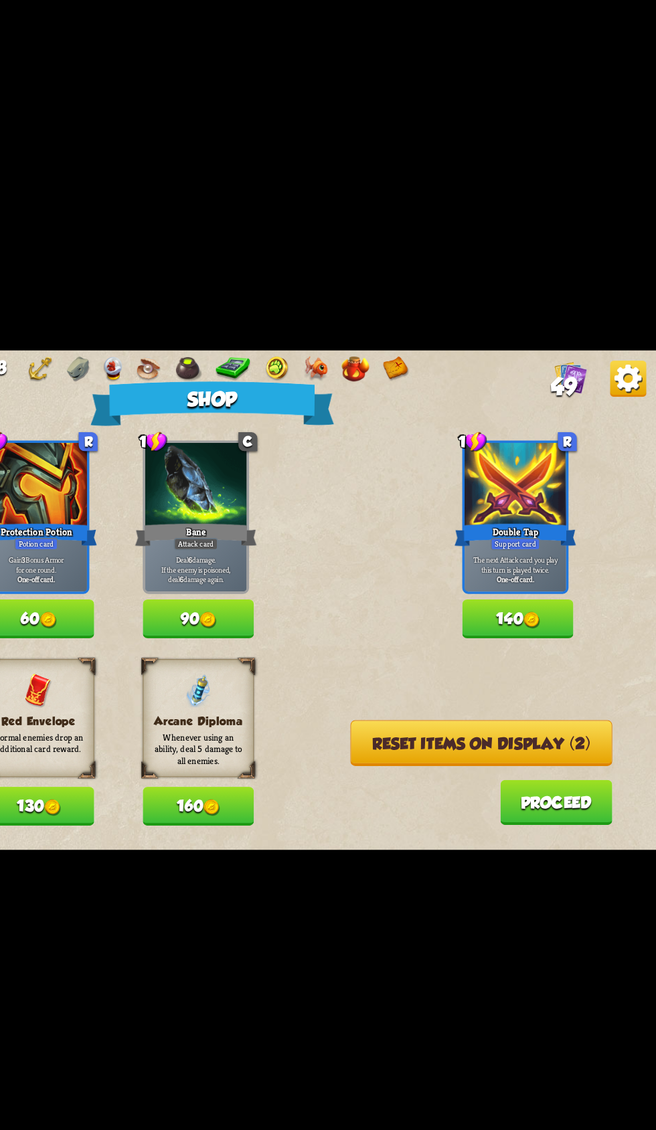
click at [566, 581] on img at bounding box center [563, 580] width 12 height 12
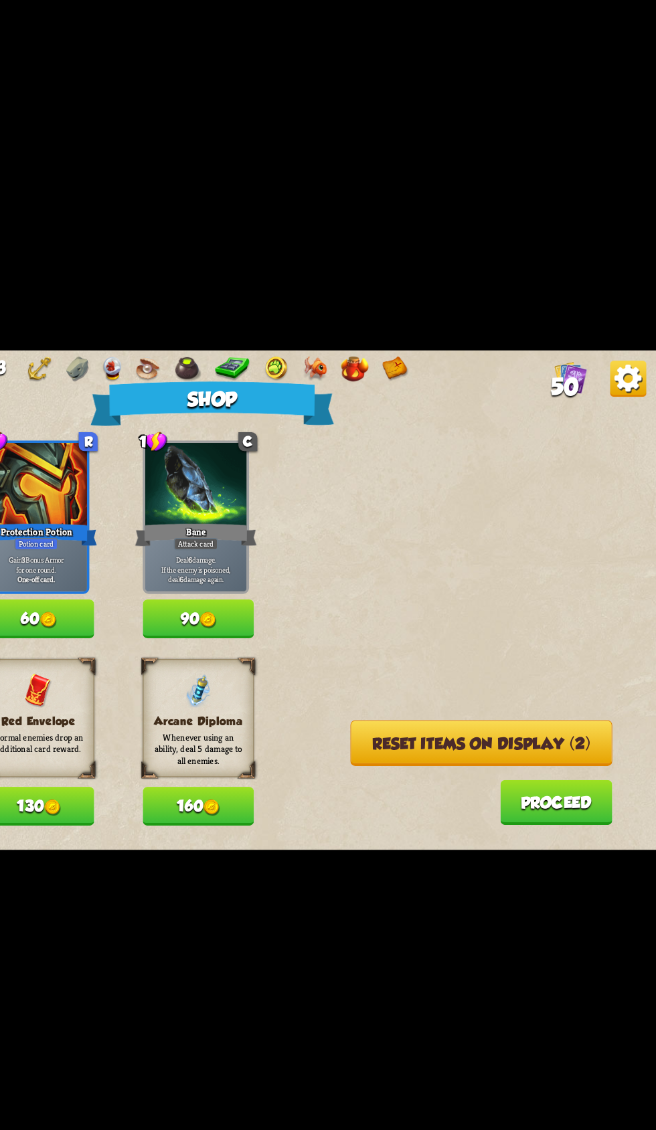
click at [322, 581] on img at bounding box center [324, 580] width 12 height 12
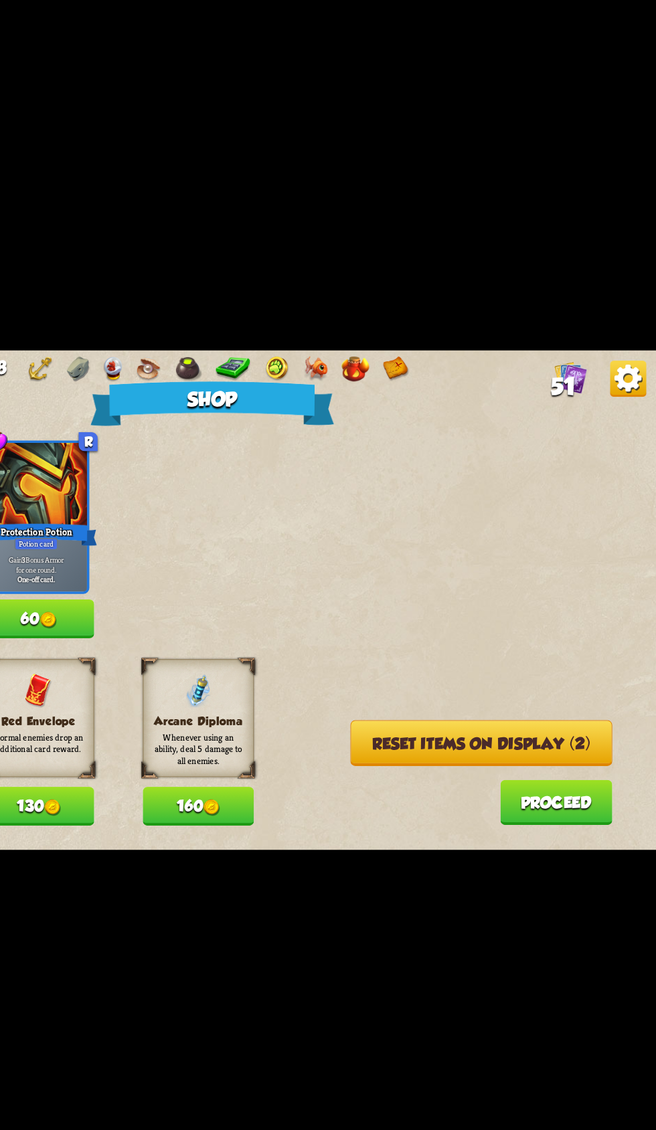
click at [467, 674] on button "Reset items on display (2)" at bounding box center [525, 671] width 193 height 34
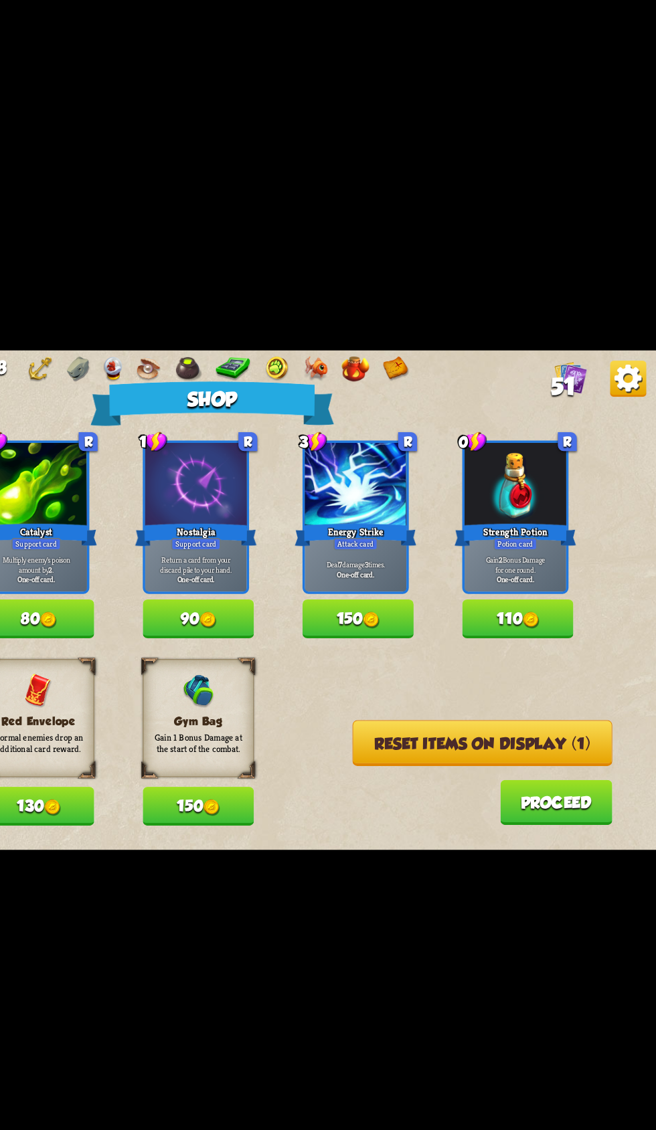
click at [458, 587] on button "150" at bounding box center [436, 579] width 82 height 29
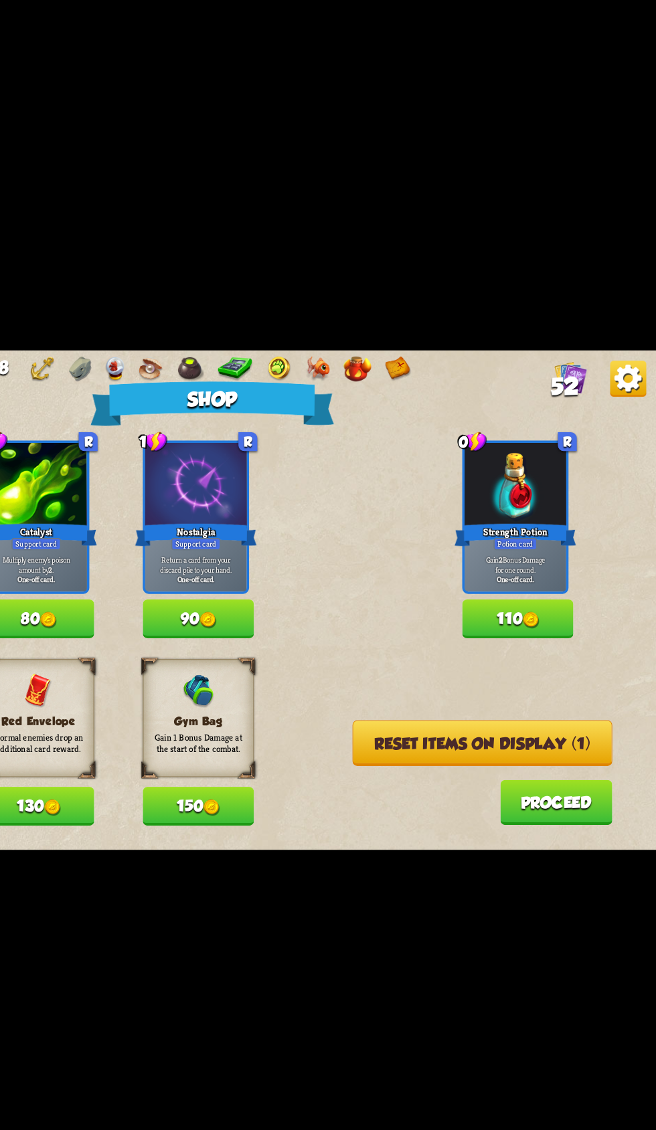
click at [341, 719] on button "150" at bounding box center [317, 717] width 82 height 29
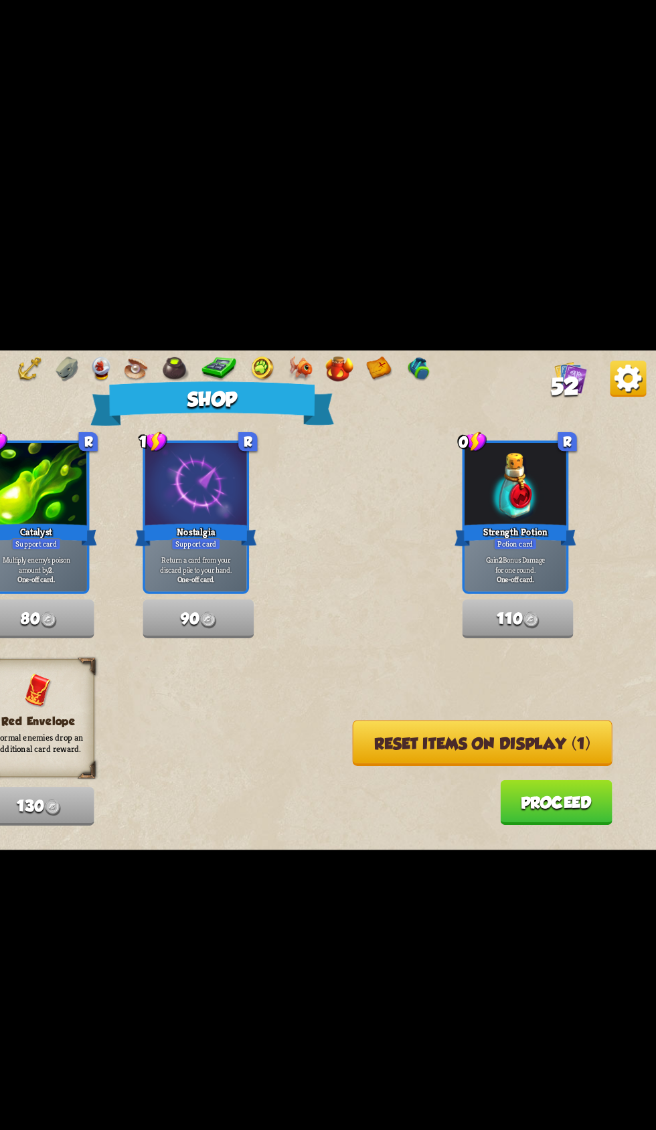
click at [516, 659] on button "Reset items on display (1)" at bounding box center [527, 671] width 191 height 34
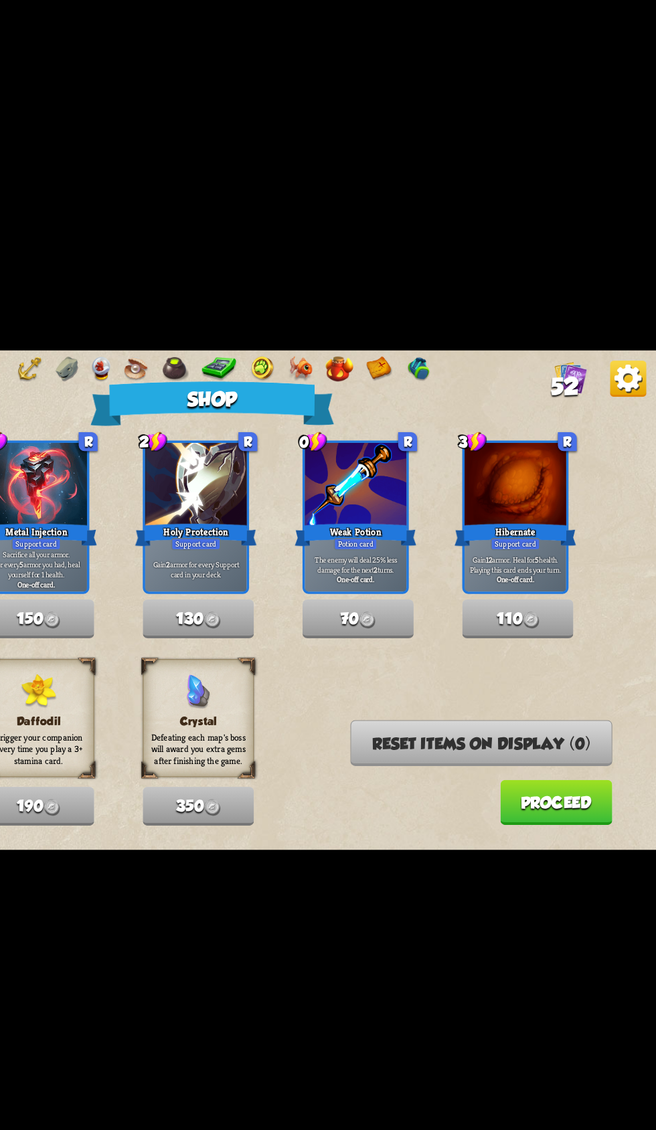
click at [575, 712] on button "Proceed" at bounding box center [581, 714] width 83 height 33
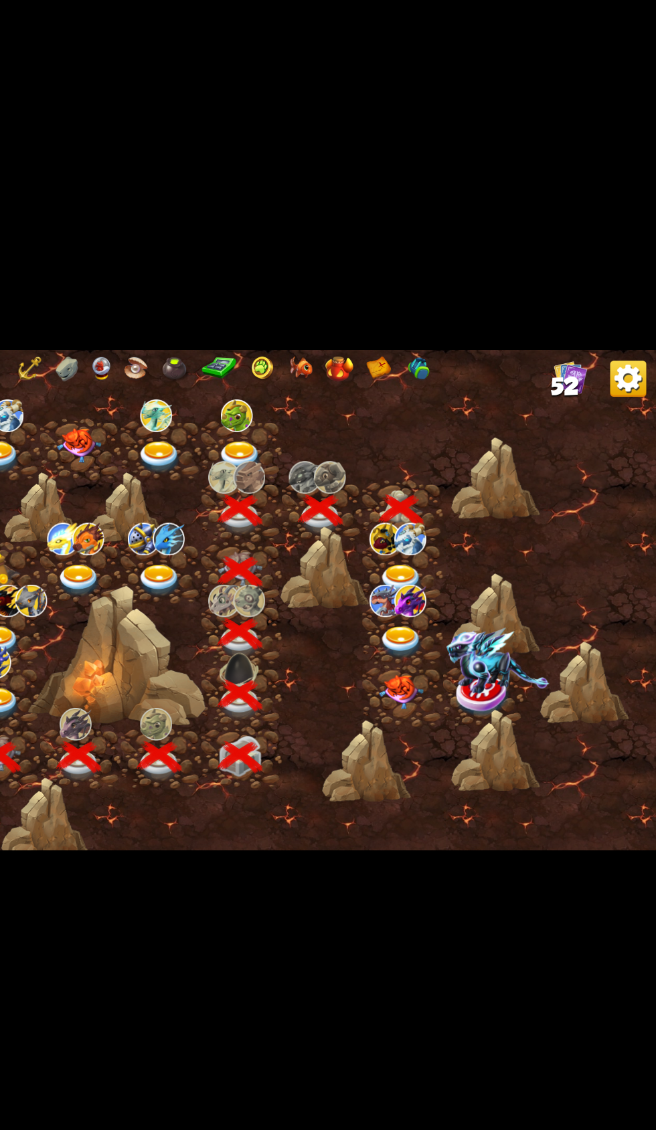
click at [449, 535] on div at bounding box center [468, 544] width 60 height 45
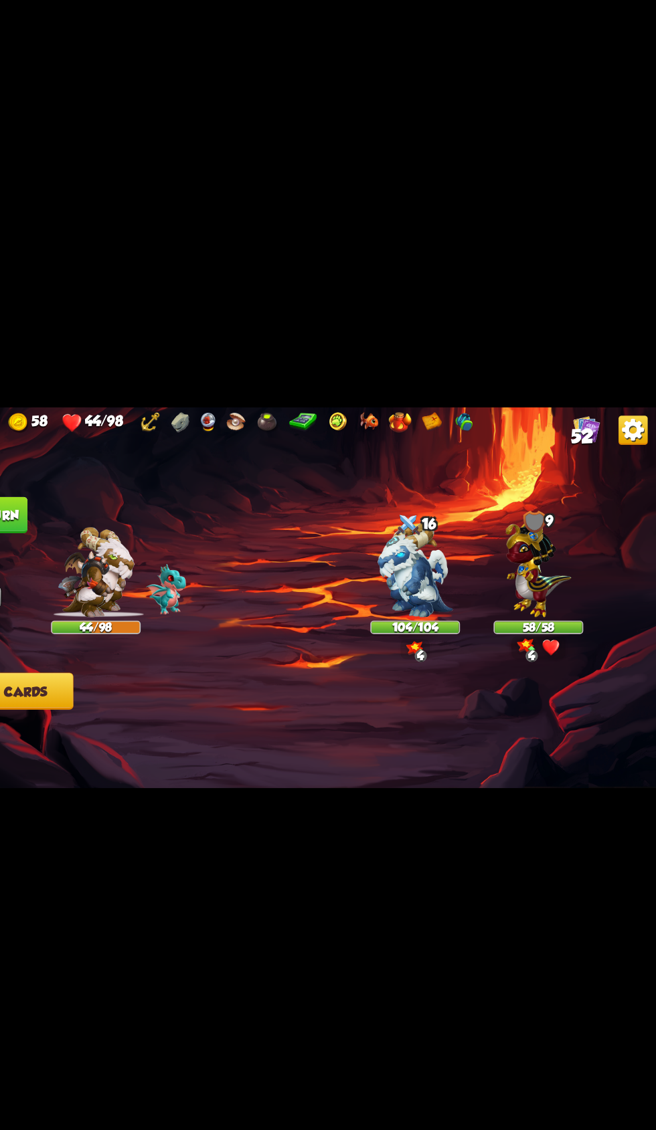
scroll to position [0, 0]
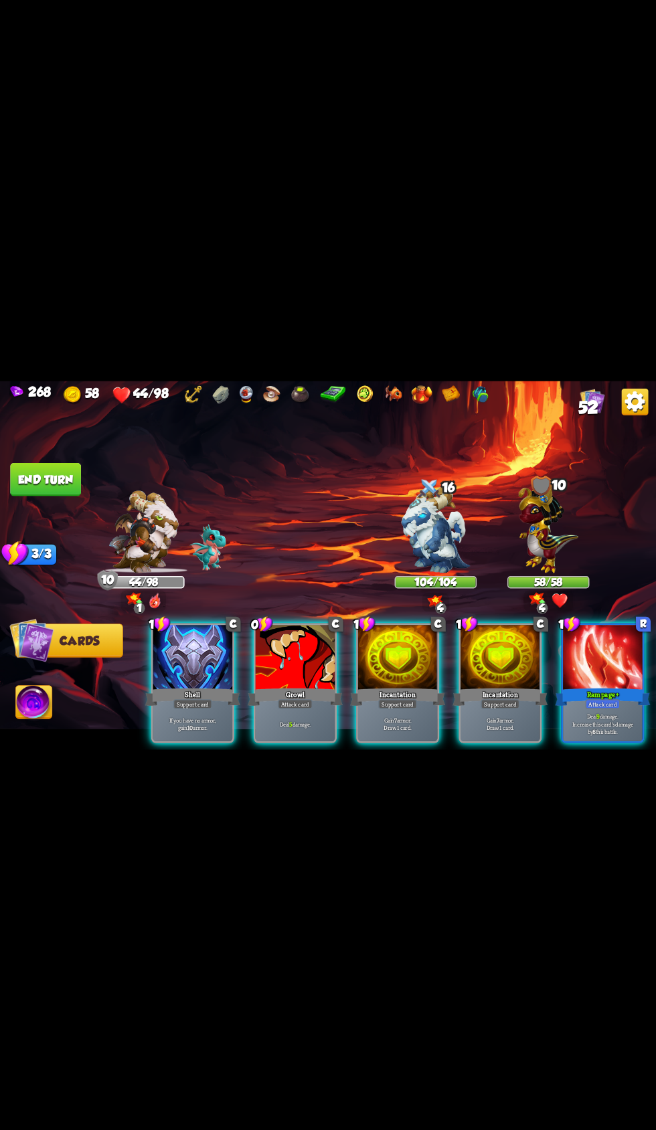
click at [386, 699] on div "Support card" at bounding box center [397, 703] width 39 height 9
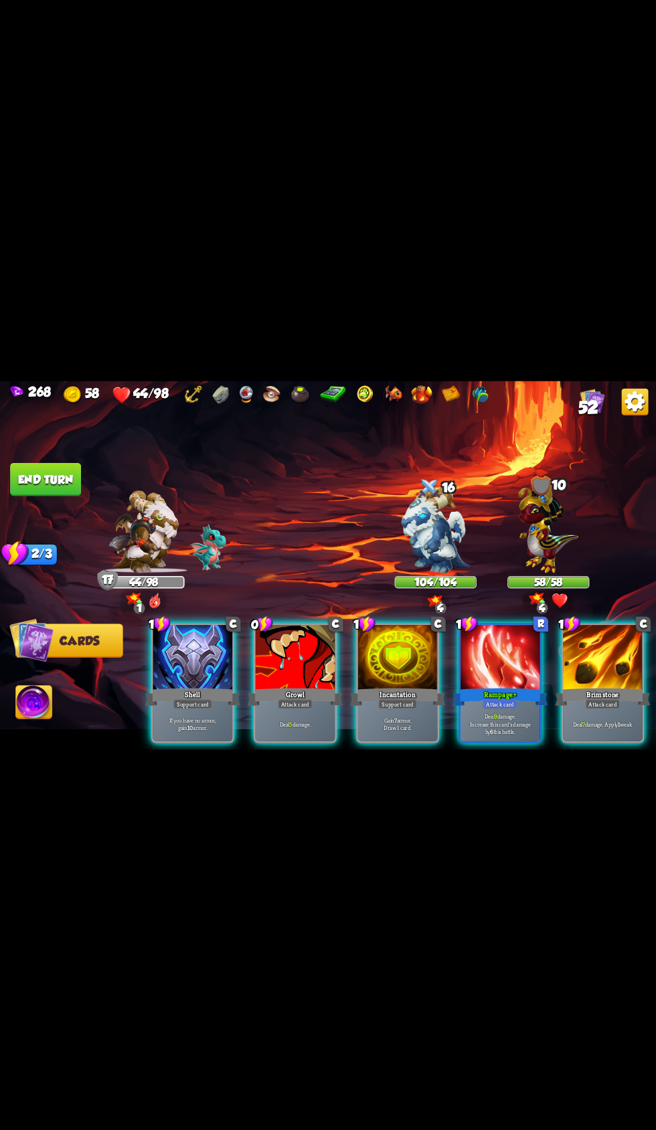
click at [278, 628] on div at bounding box center [296, 658] width 80 height 67
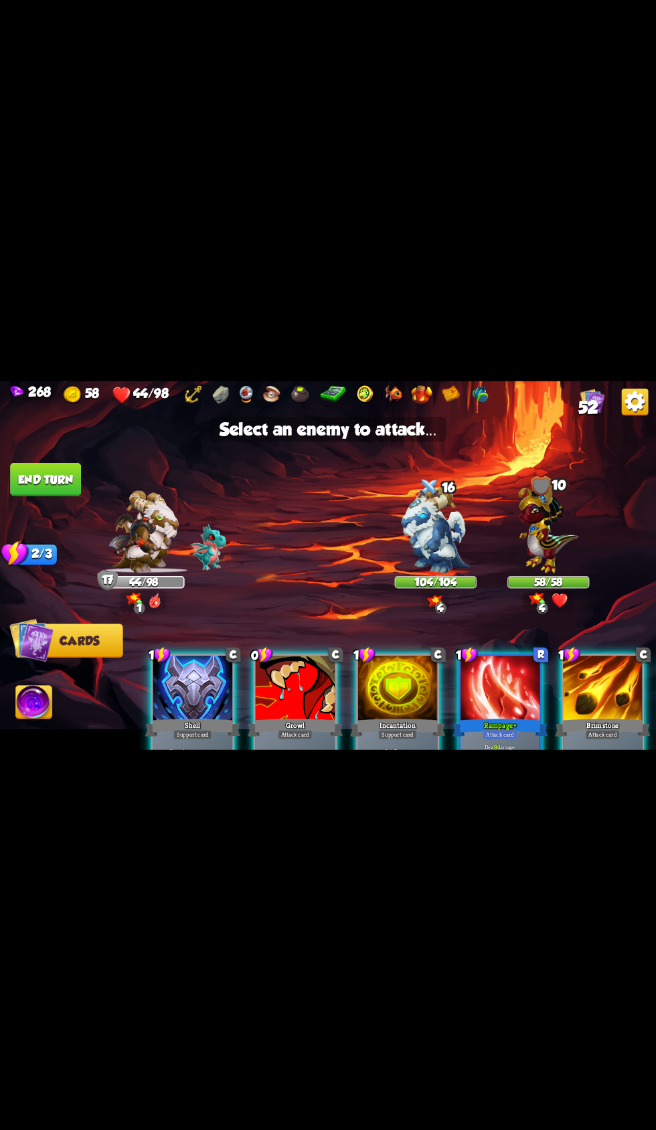
click at [563, 520] on img at bounding box center [548, 526] width 60 height 93
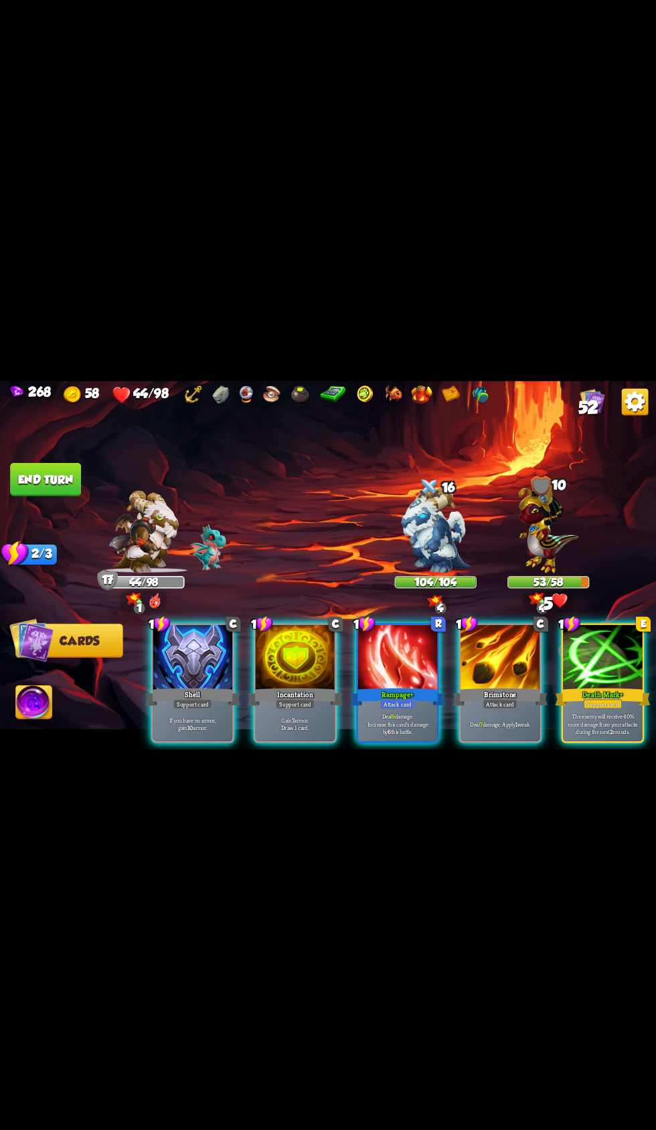
click at [508, 640] on div at bounding box center [500, 658] width 80 height 67
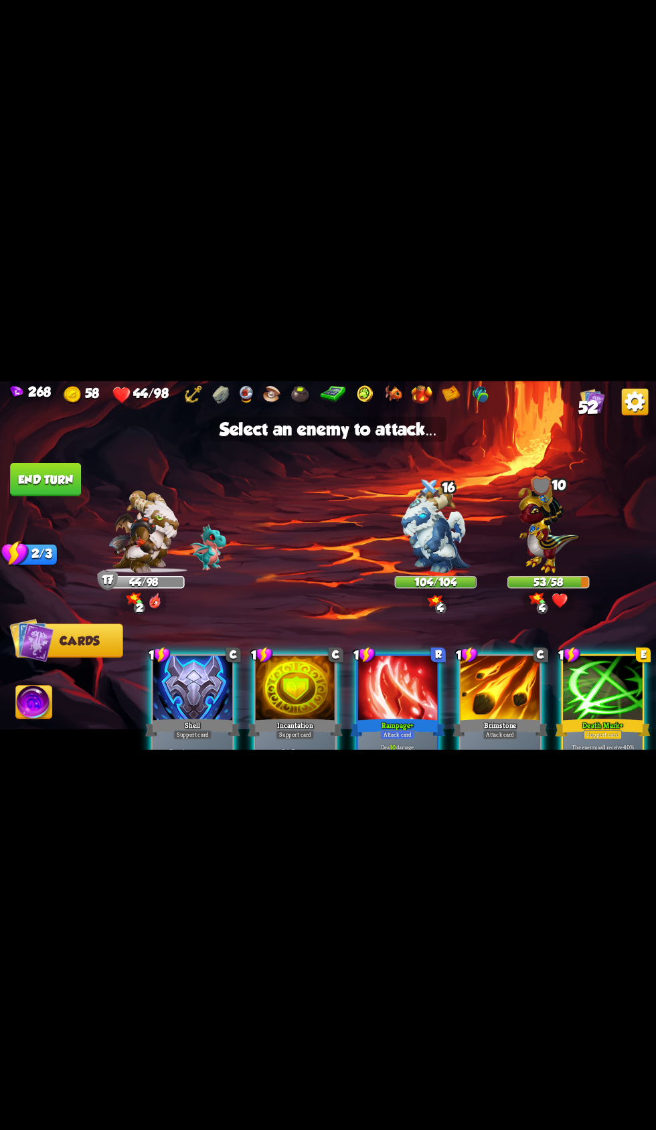
click at [444, 537] on img at bounding box center [435, 529] width 69 height 86
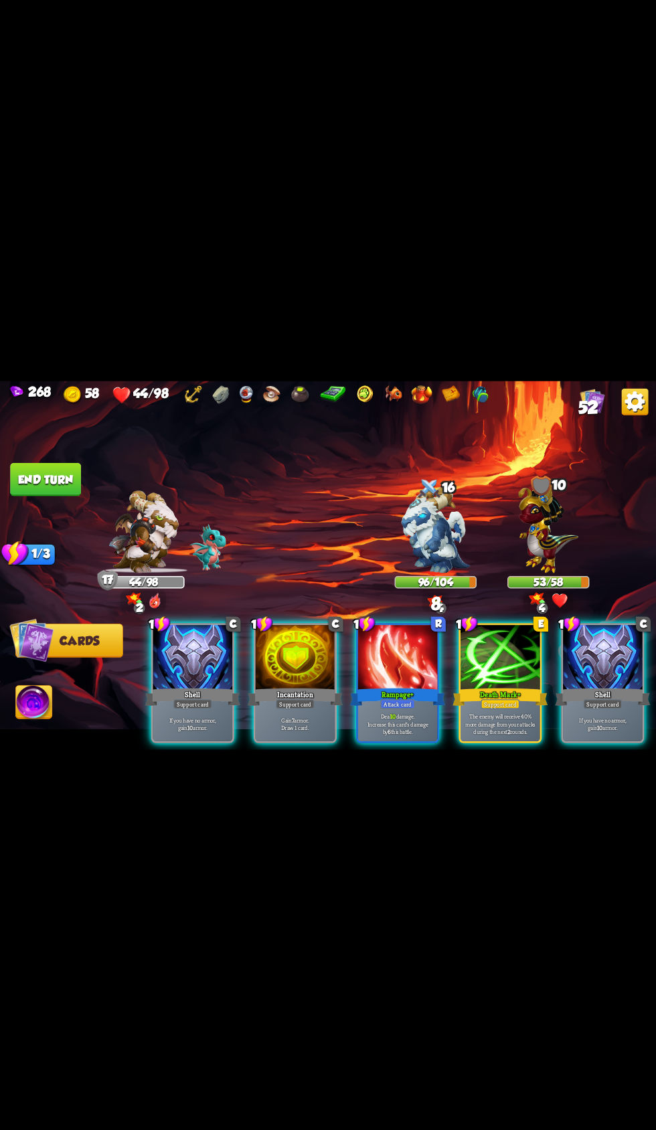
click at [389, 706] on div "Deal 10 damage. Increase this card's damage by 6 this battle." at bounding box center [398, 723] width 80 height 35
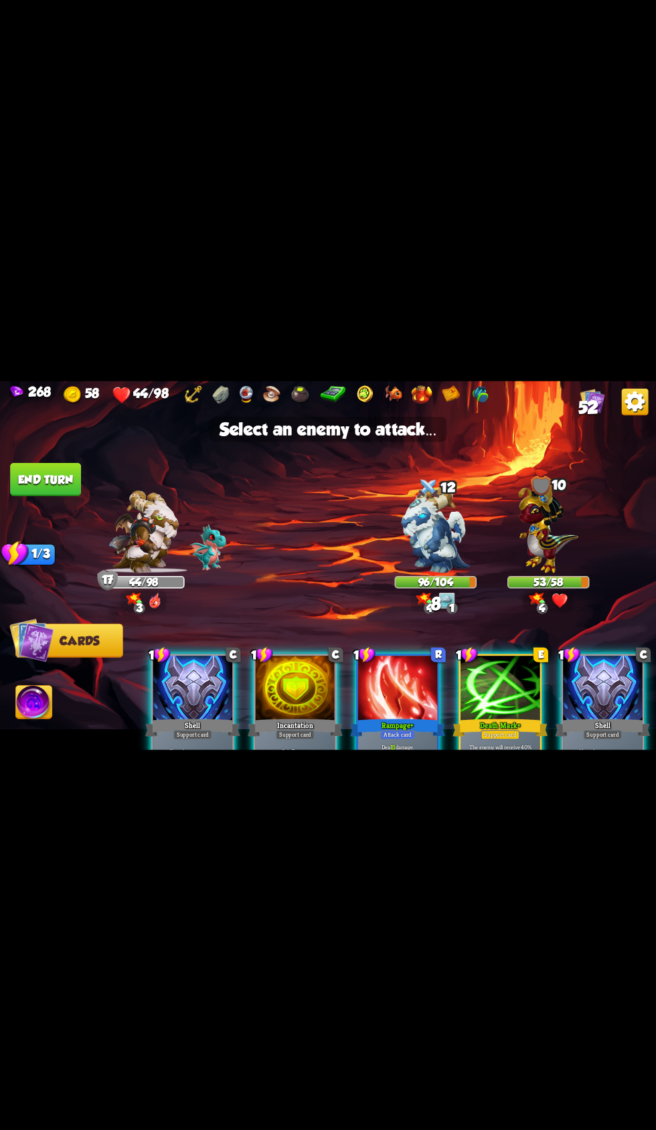
click at [546, 520] on img at bounding box center [548, 526] width 60 height 93
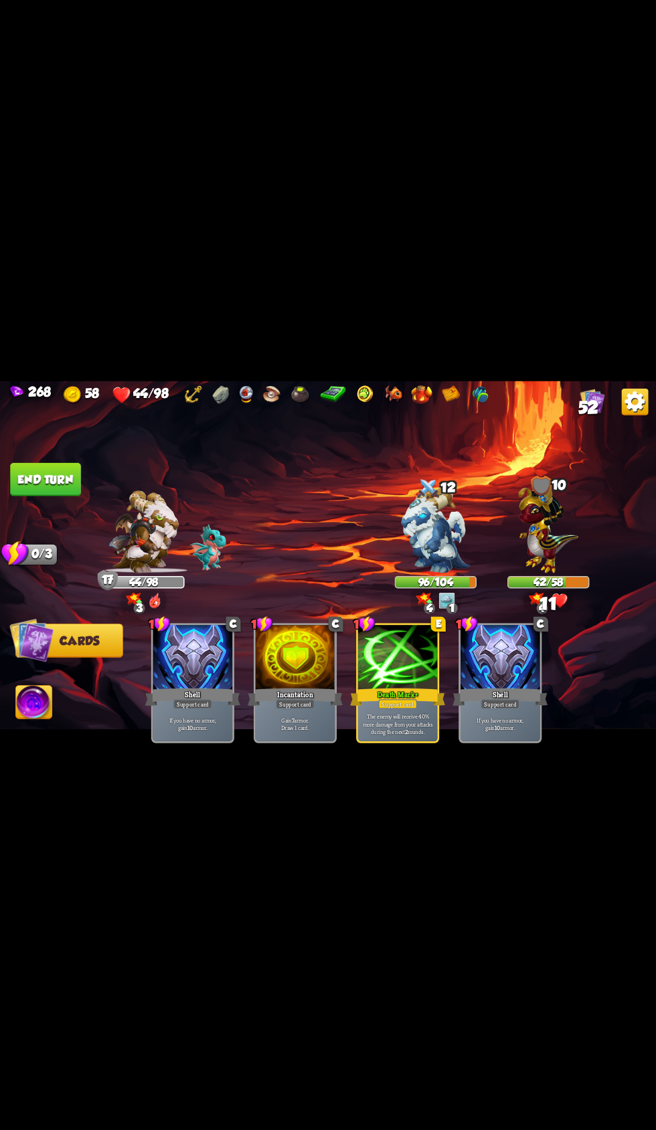
click at [74, 435] on img at bounding box center [328, 565] width 656 height 369
click at [73, 464] on button "End turn" at bounding box center [45, 478] width 71 height 33
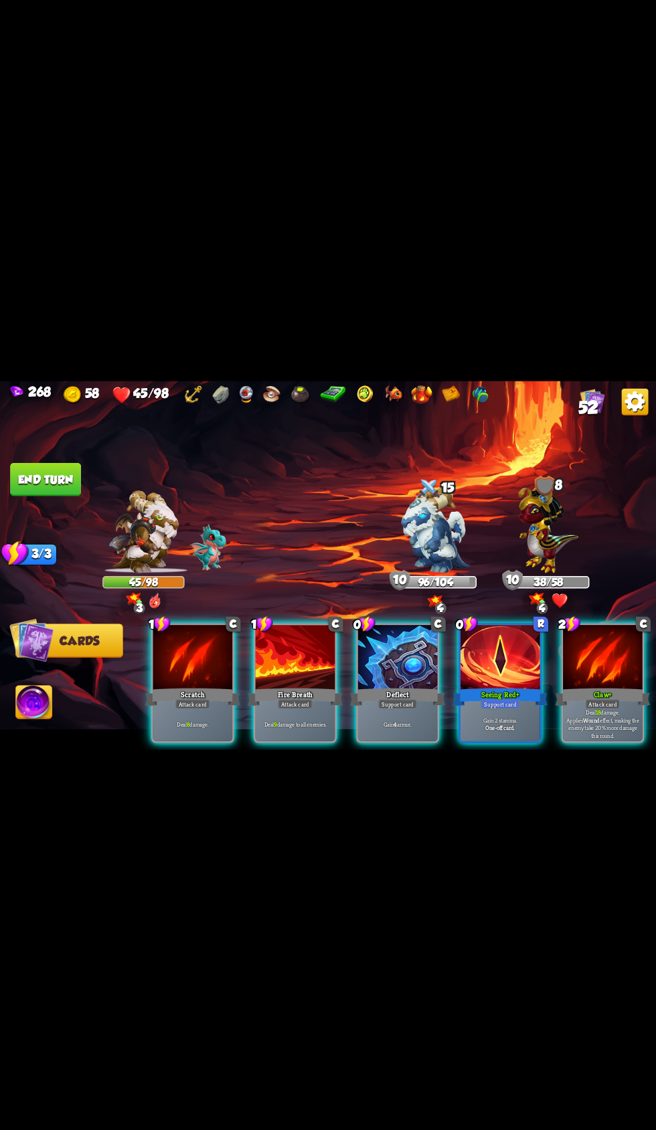
click at [479, 716] on p "Gain 2 stamina." at bounding box center [500, 720] width 76 height 8
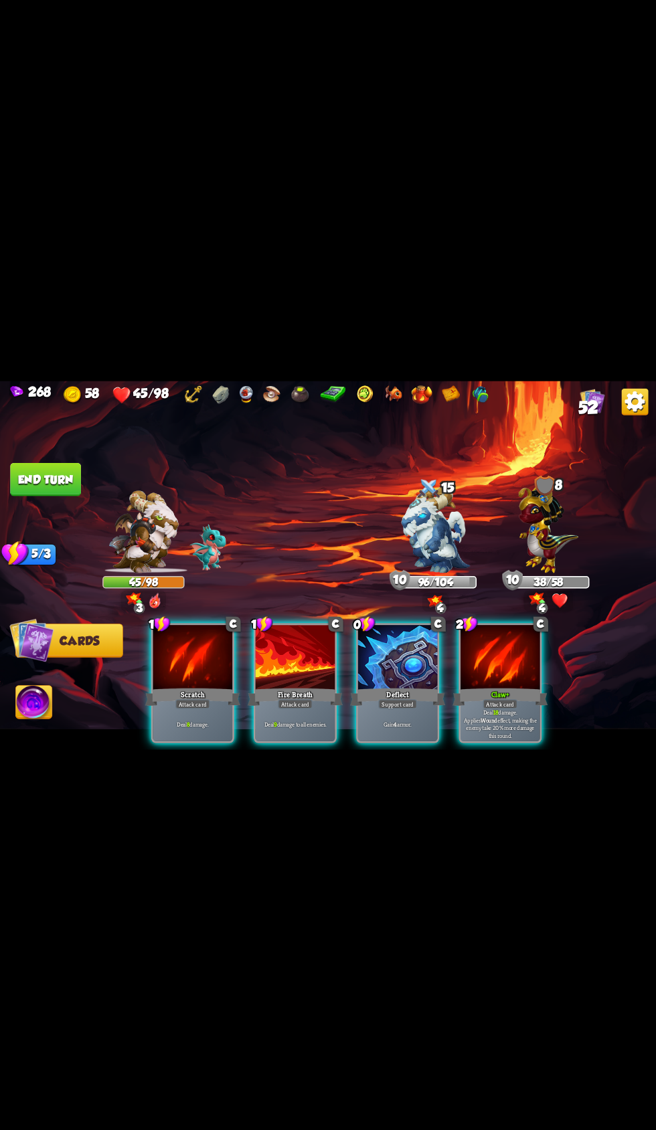
click at [522, 663] on div at bounding box center [500, 658] width 80 height 67
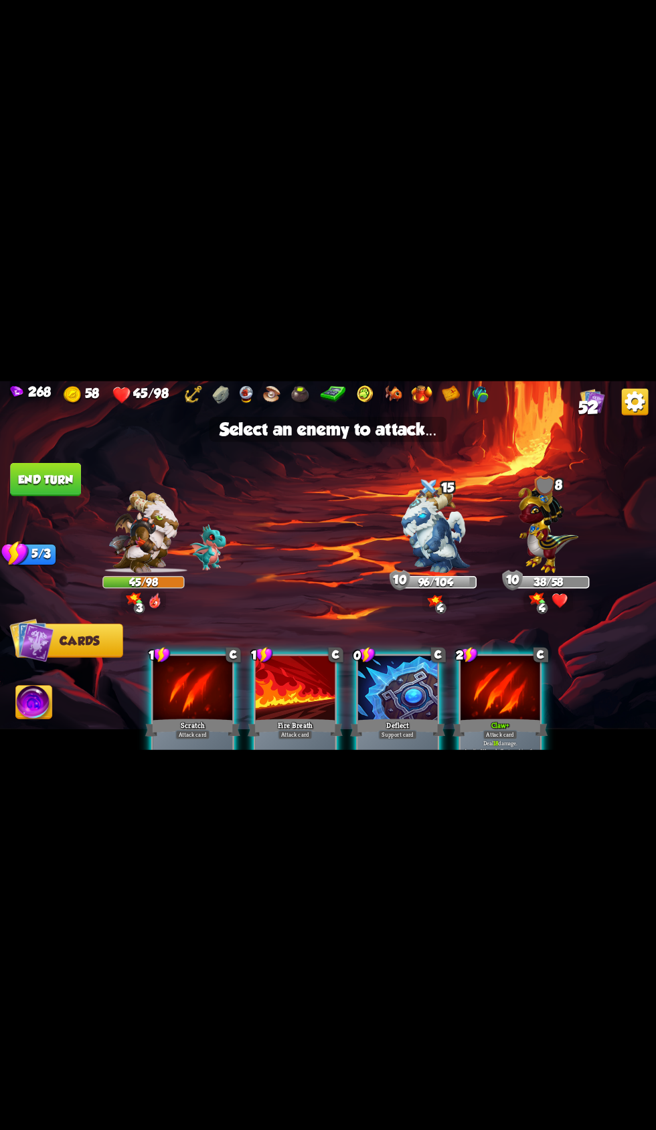
click at [553, 533] on img at bounding box center [548, 526] width 60 height 93
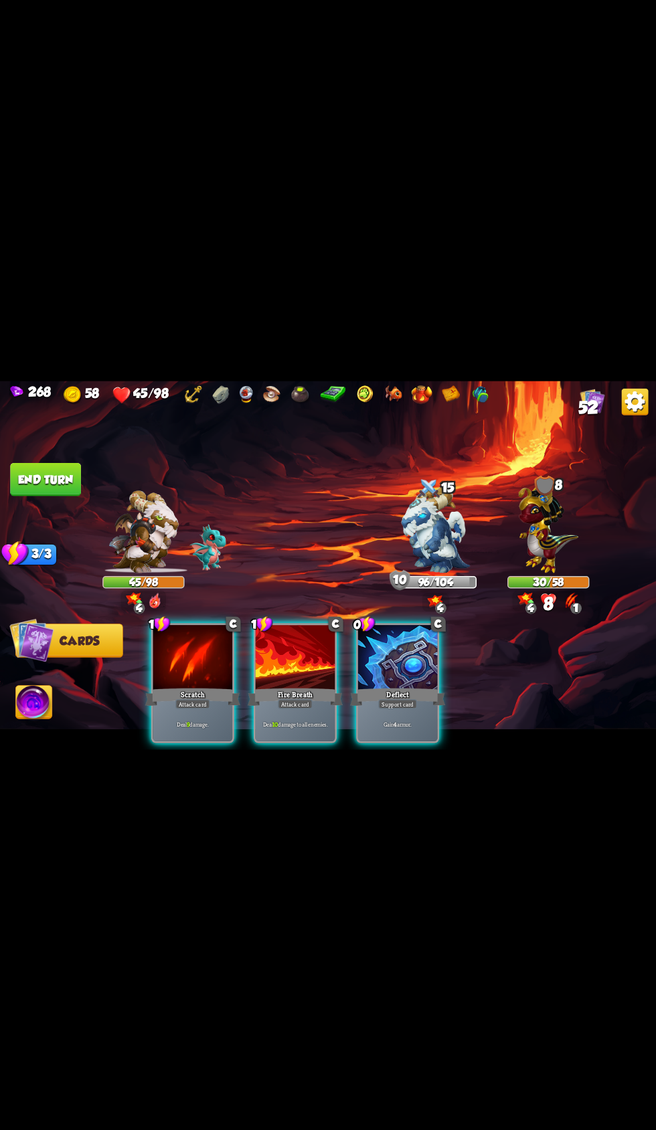
click at [402, 686] on div "Deflect" at bounding box center [397, 696] width 95 height 21
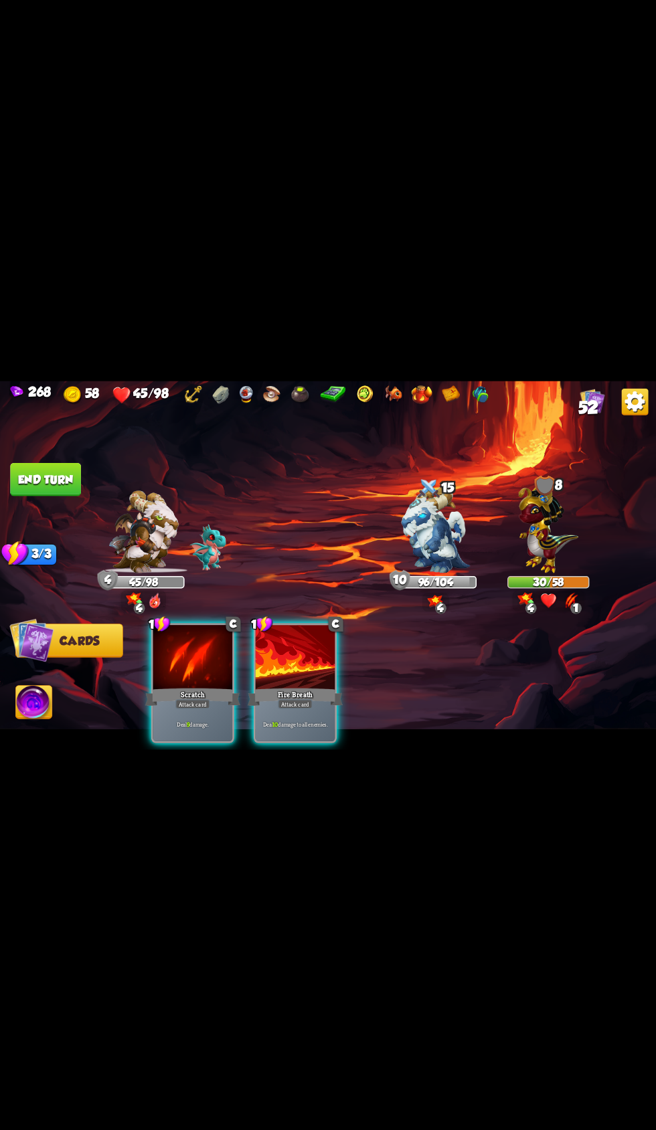
click at [300, 686] on div "Fire Breath" at bounding box center [295, 696] width 95 height 21
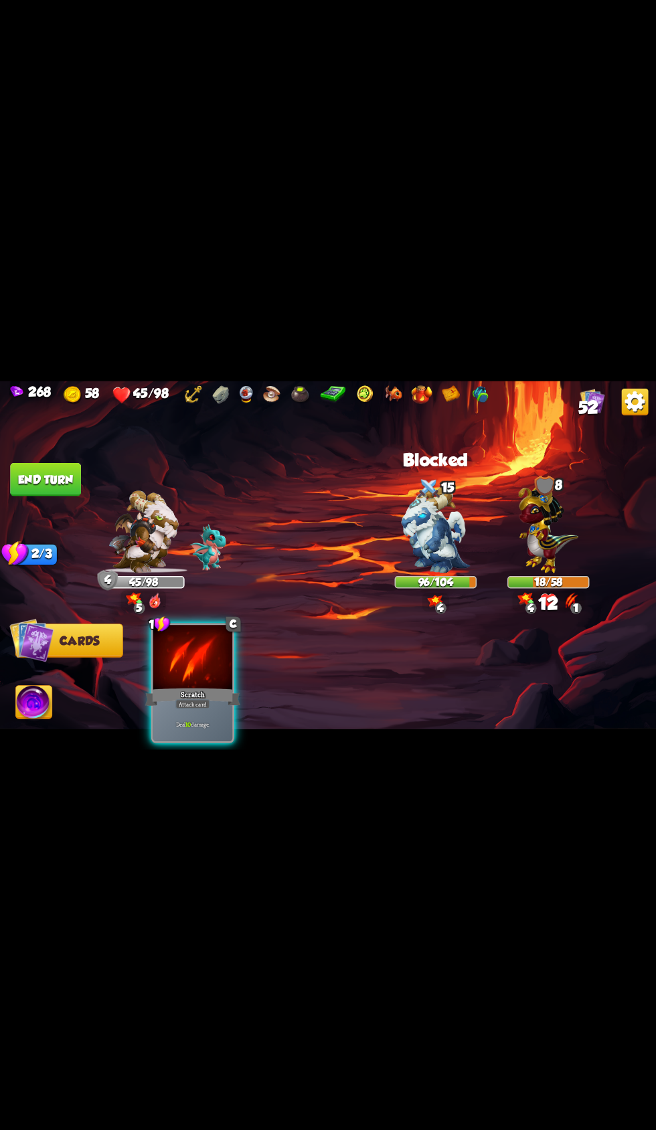
click at [209, 686] on div "Scratch" at bounding box center [192, 696] width 95 height 21
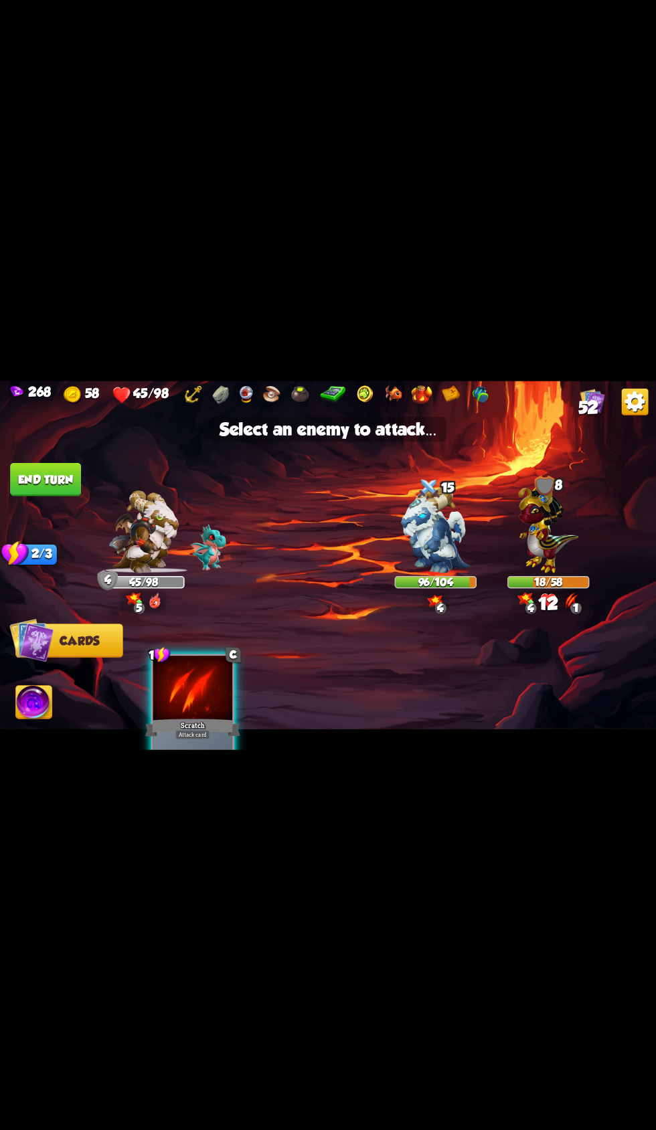
click at [558, 510] on img at bounding box center [548, 526] width 60 height 93
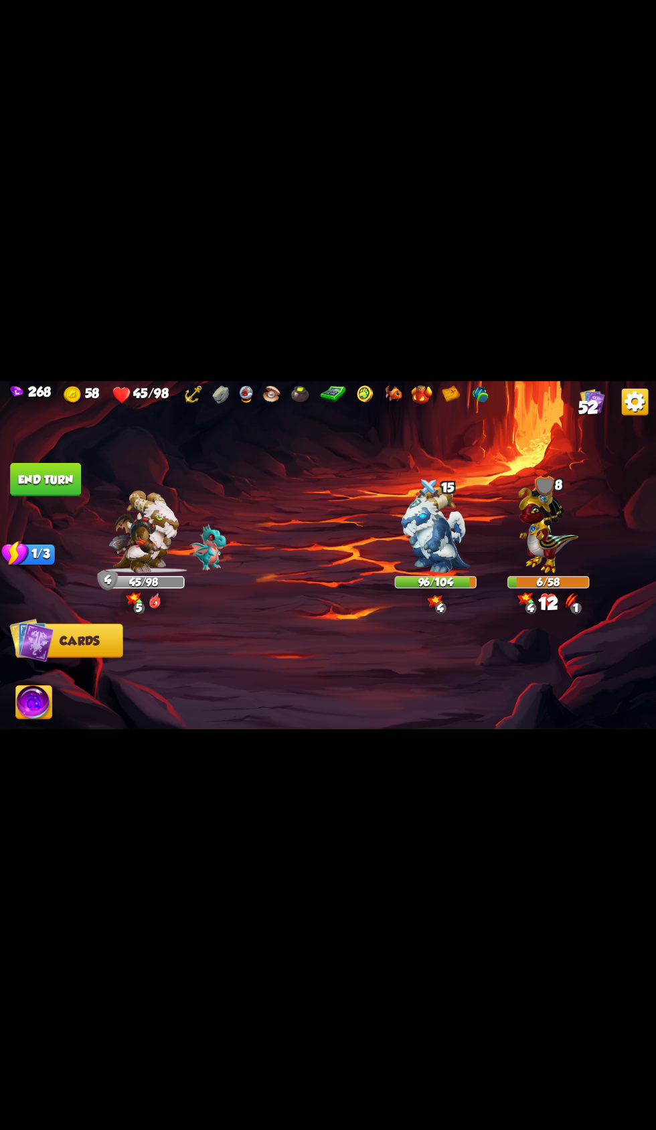
click at [78, 468] on button "End turn" at bounding box center [45, 478] width 71 height 33
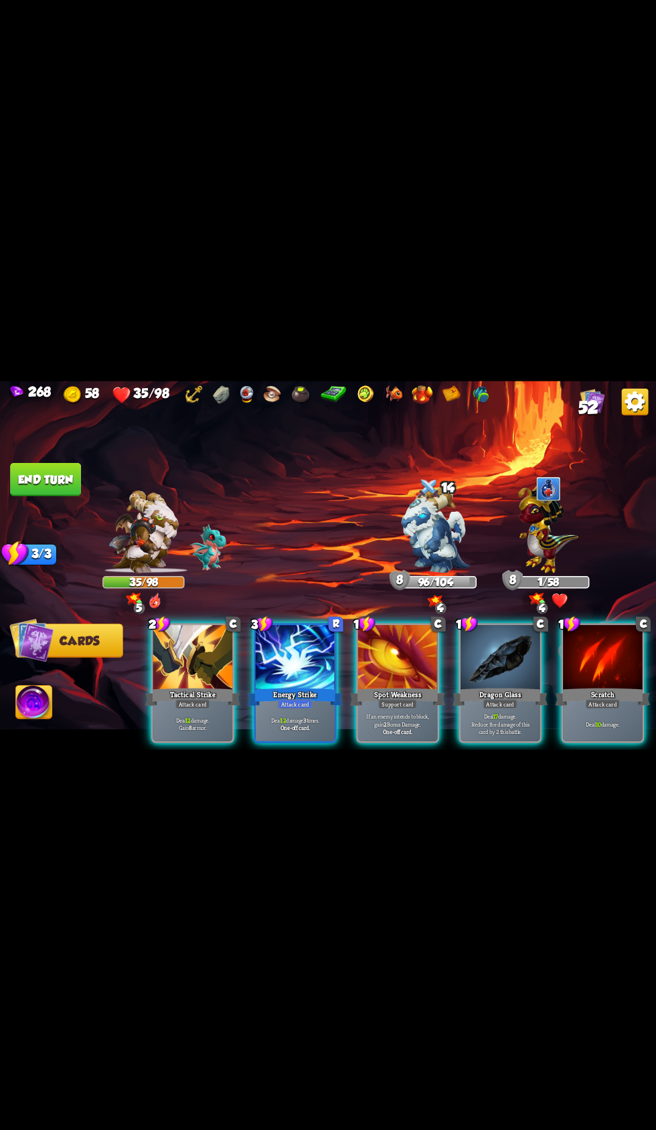
click at [507, 648] on div at bounding box center [500, 658] width 80 height 67
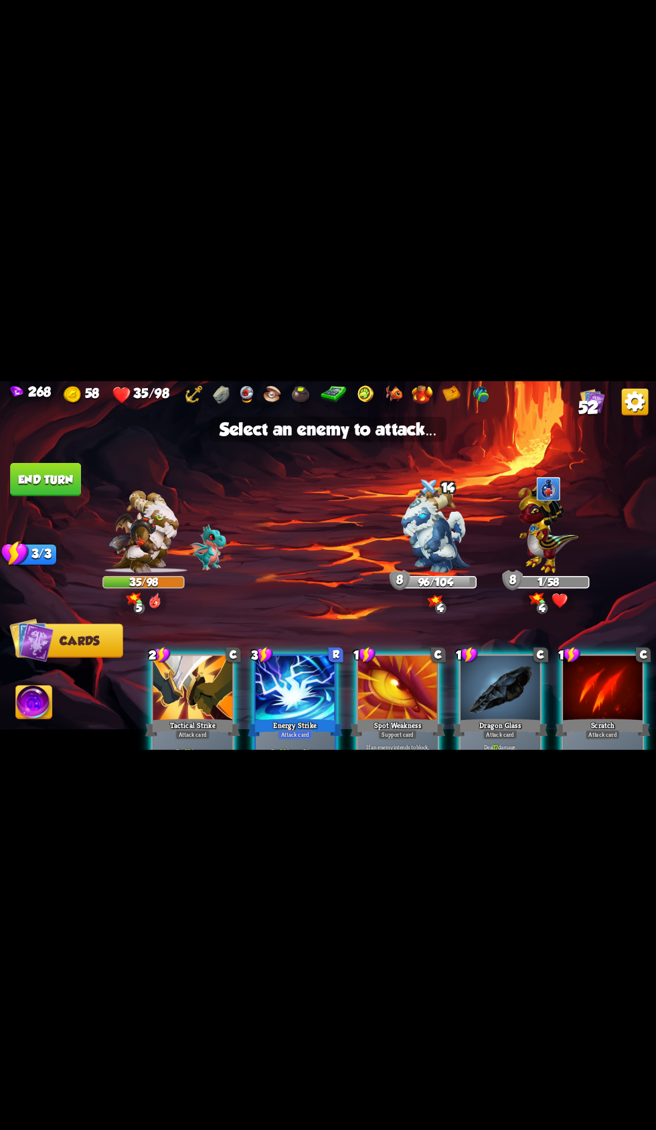
click at [508, 553] on div at bounding box center [548, 537] width 82 height 72
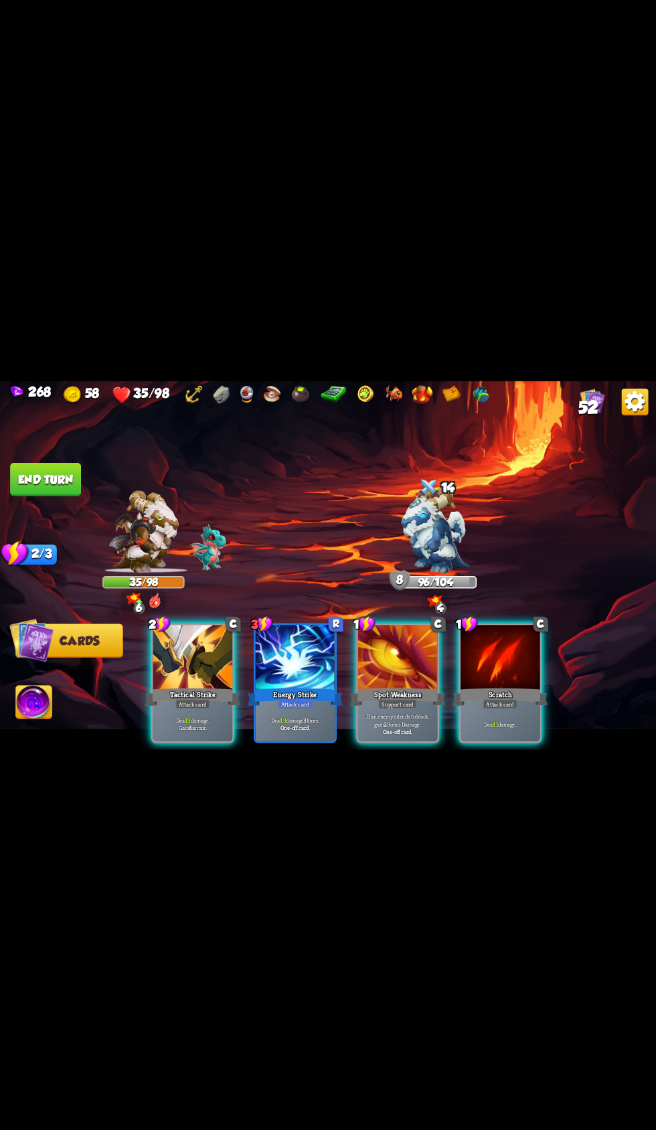
click at [221, 654] on div at bounding box center [193, 658] width 80 height 67
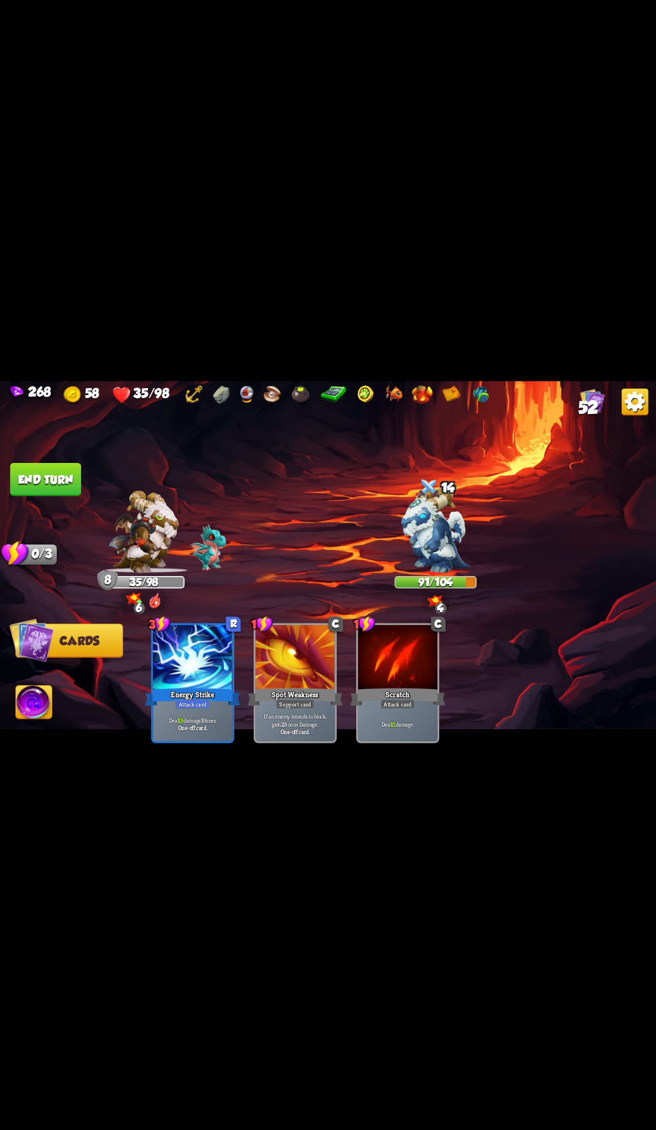
click at [72, 462] on button "End turn" at bounding box center [45, 478] width 71 height 33
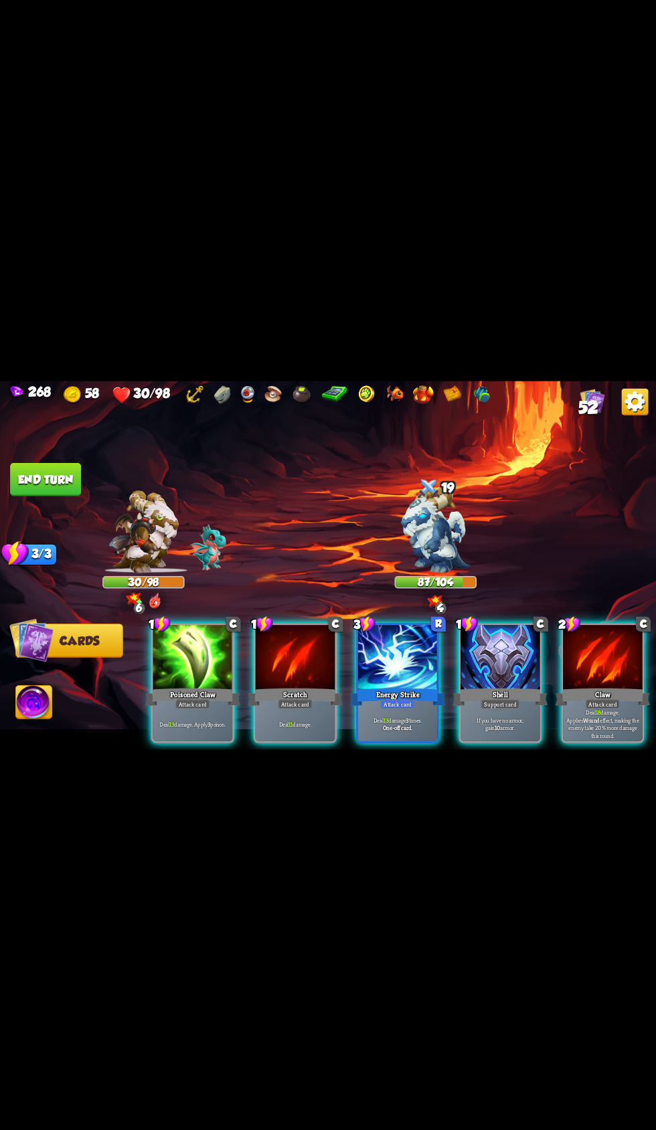
click at [508, 632] on div at bounding box center [500, 658] width 80 height 67
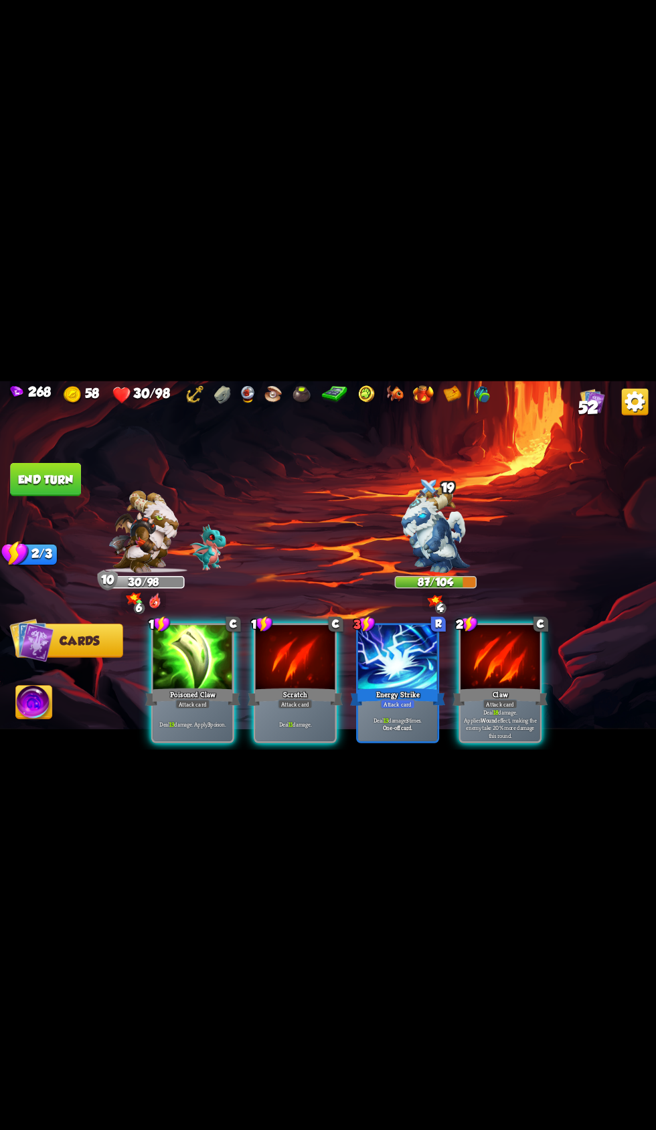
click at [197, 720] on p "Deal 13 damage. Apply 3 poison." at bounding box center [193, 724] width 76 height 8
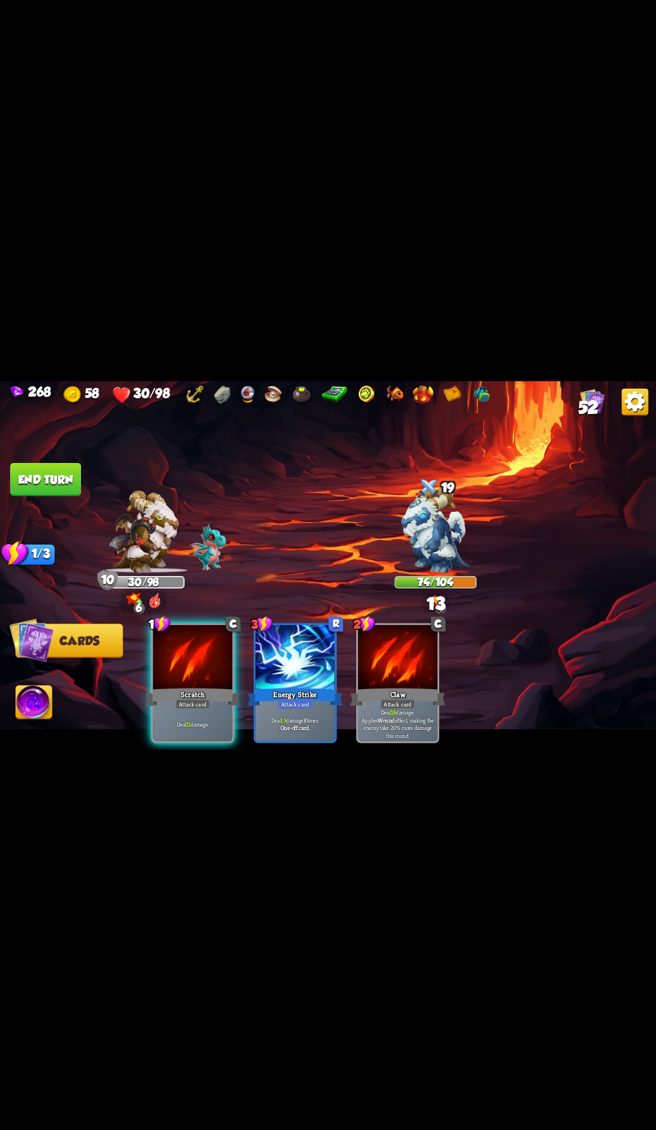
click at [207, 706] on div "Deal 11 damage." at bounding box center [193, 723] width 80 height 35
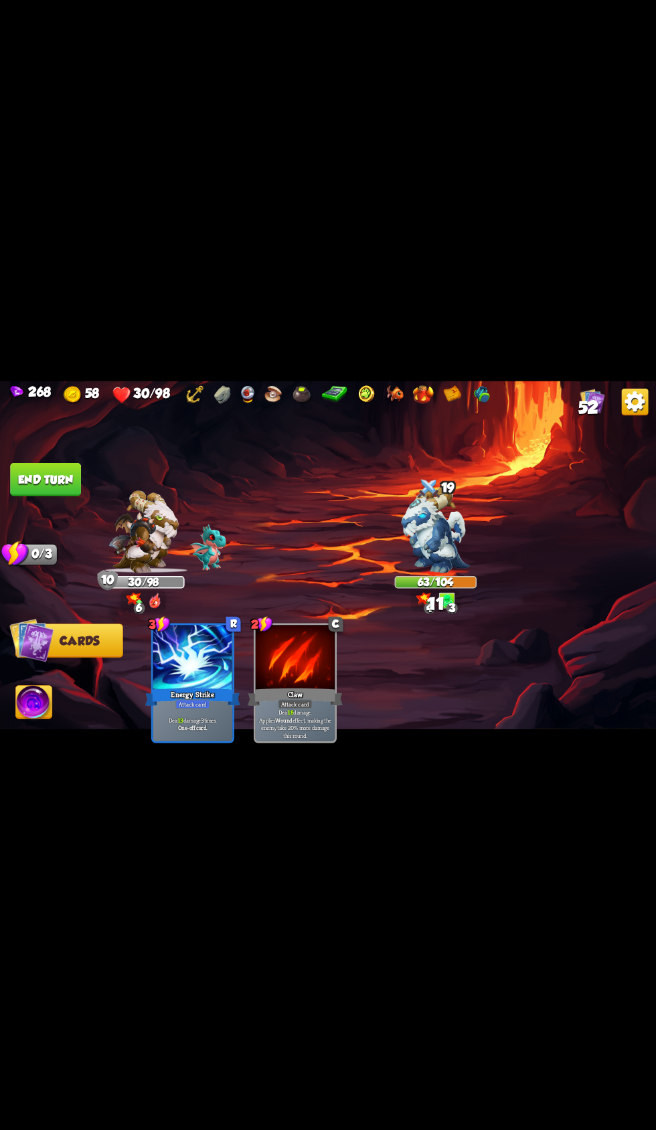
click at [71, 480] on button "End turn" at bounding box center [45, 478] width 71 height 33
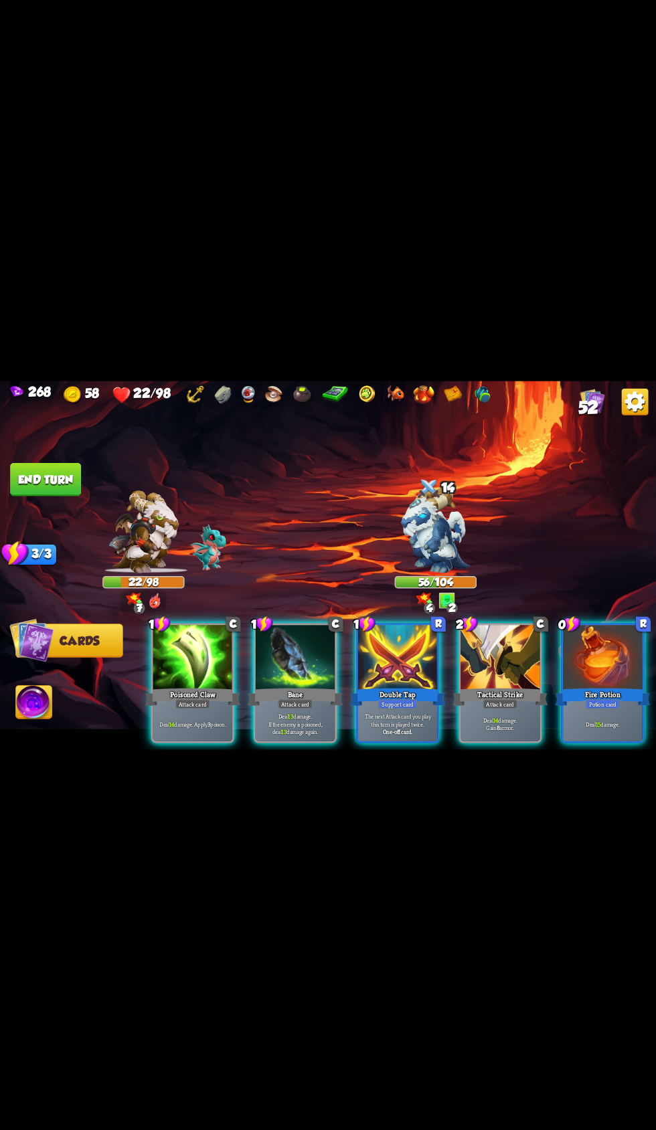
click at [514, 661] on div at bounding box center [500, 658] width 80 height 67
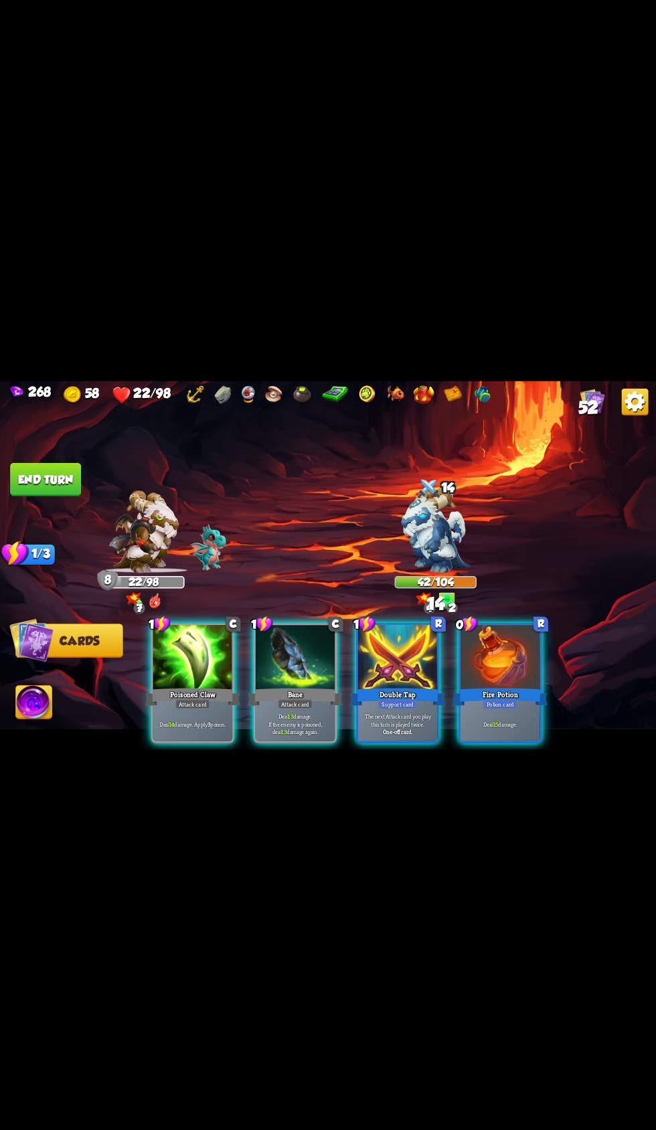
click at [497, 720] on b "15" at bounding box center [495, 724] width 5 height 8
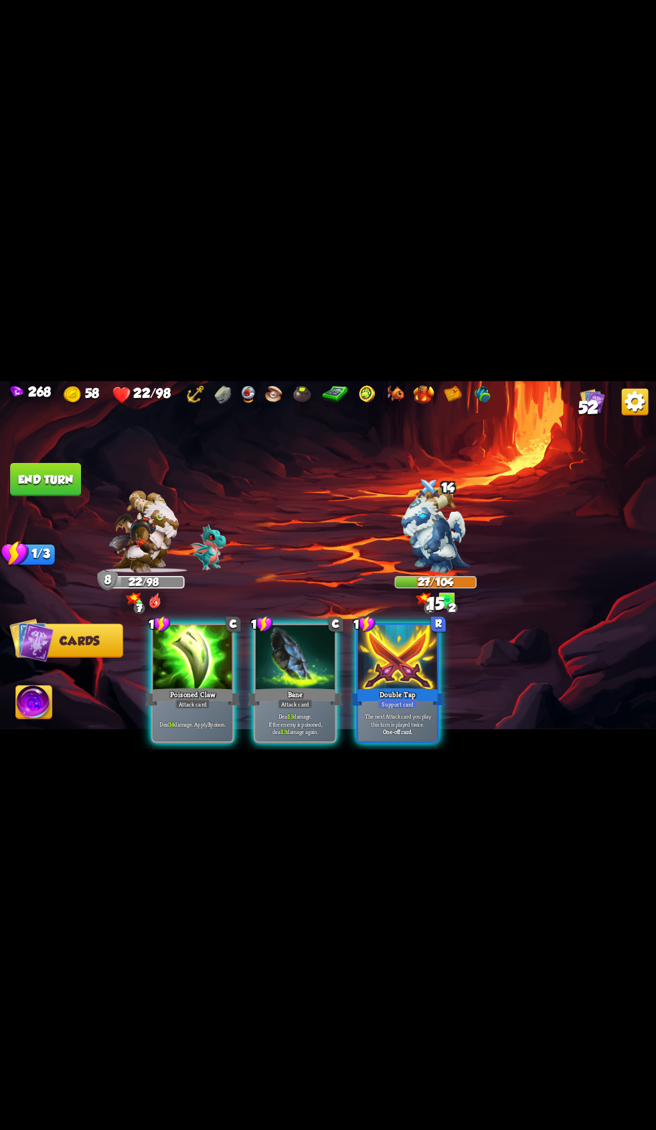
click at [258, 706] on div "Deal 13 damage. If the enemy is poisoned, deal 13 damage again." at bounding box center [296, 723] width 80 height 35
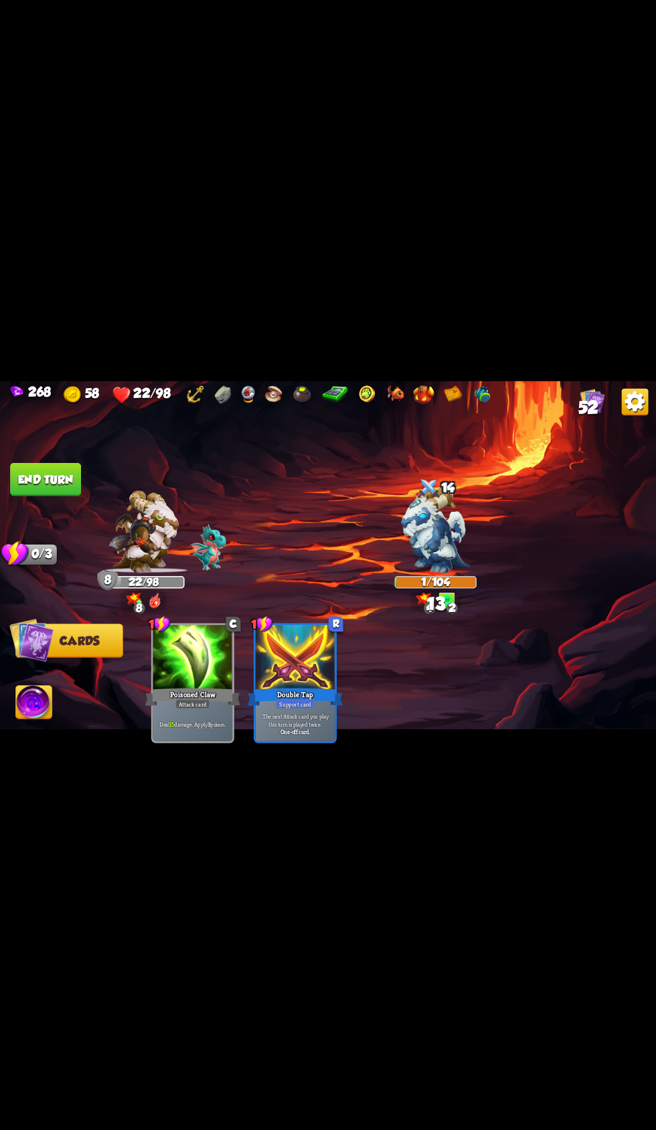
click at [60, 703] on span "Abilities" at bounding box center [43, 702] width 55 height 13
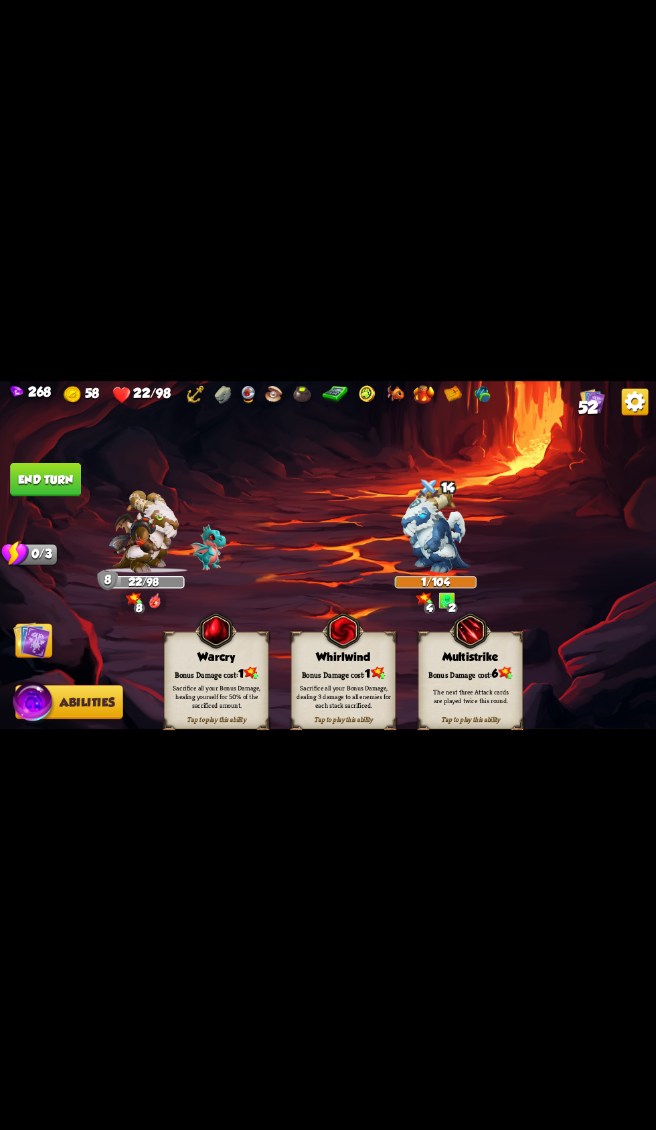
click at [195, 674] on div "Bonus Damage cost: 1" at bounding box center [217, 673] width 104 height 15
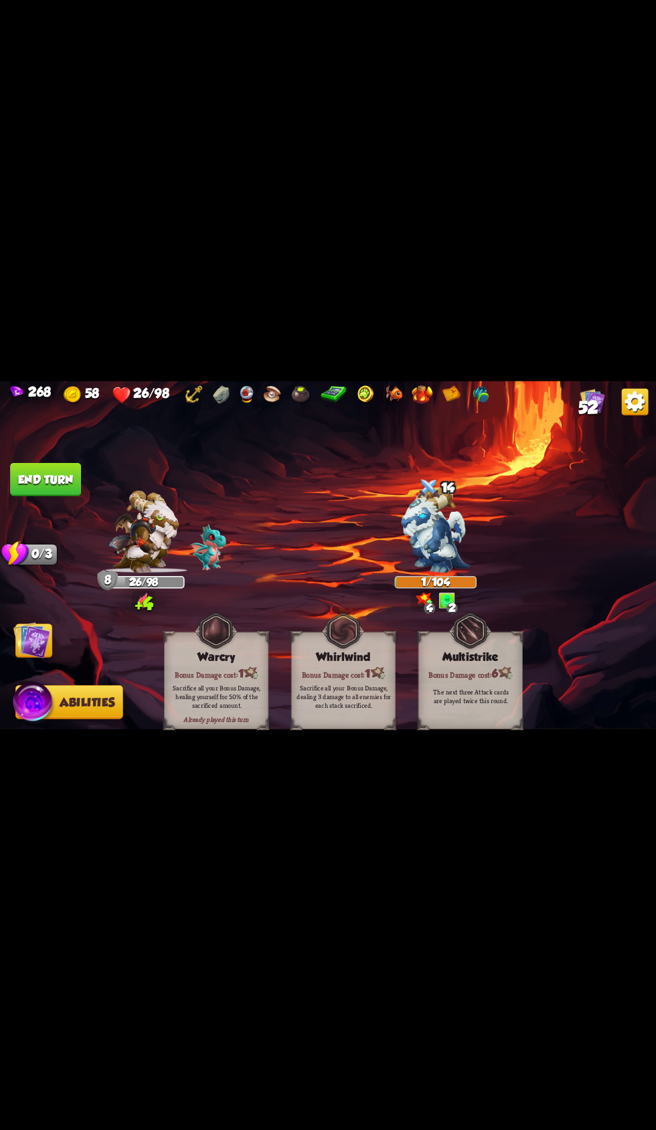
click at [46, 476] on button "End turn" at bounding box center [45, 478] width 71 height 33
click at [49, 638] on img at bounding box center [31, 640] width 37 height 37
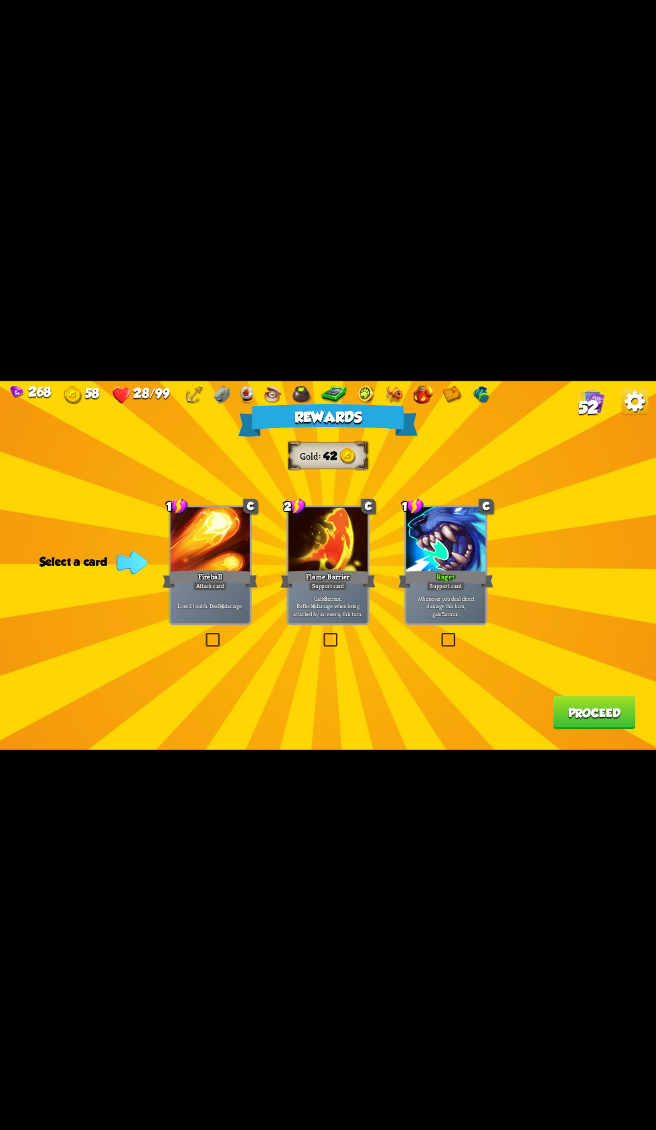
click at [308, 563] on div at bounding box center [328, 540] width 80 height 67
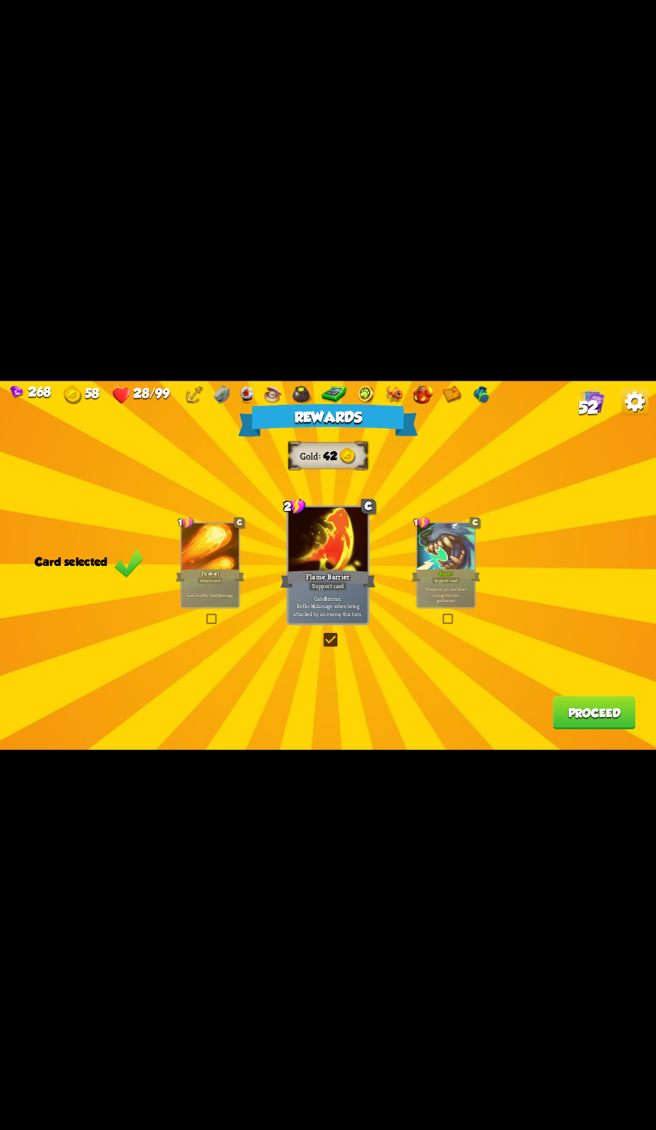
click at [569, 723] on button "Proceed" at bounding box center [594, 712] width 83 height 33
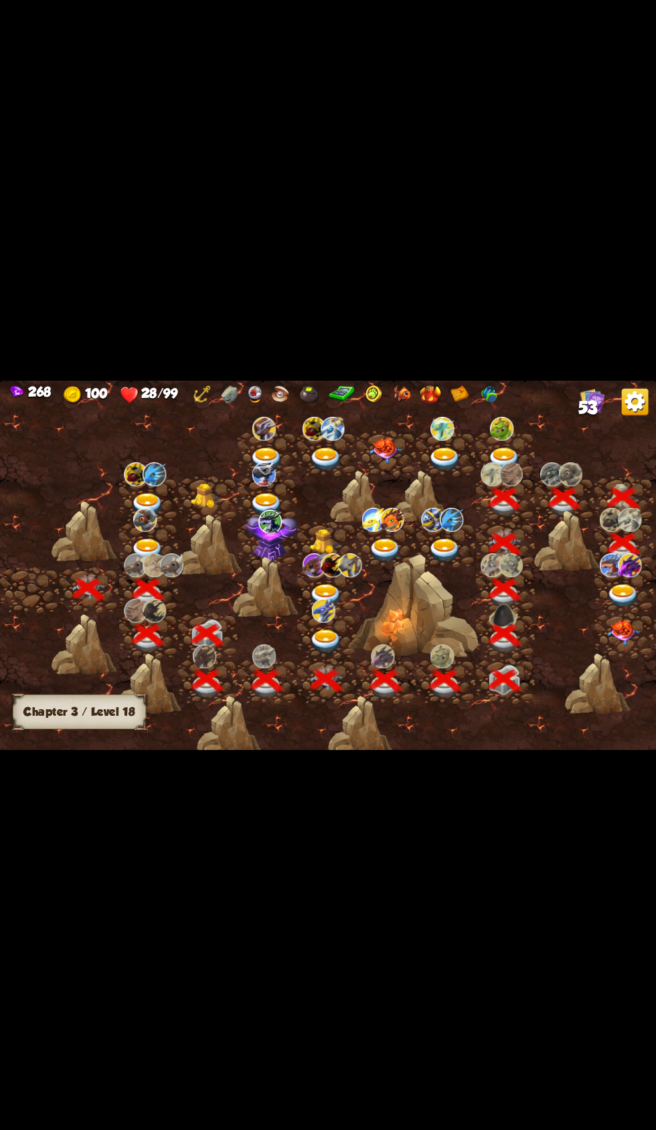
scroll to position [0, 203]
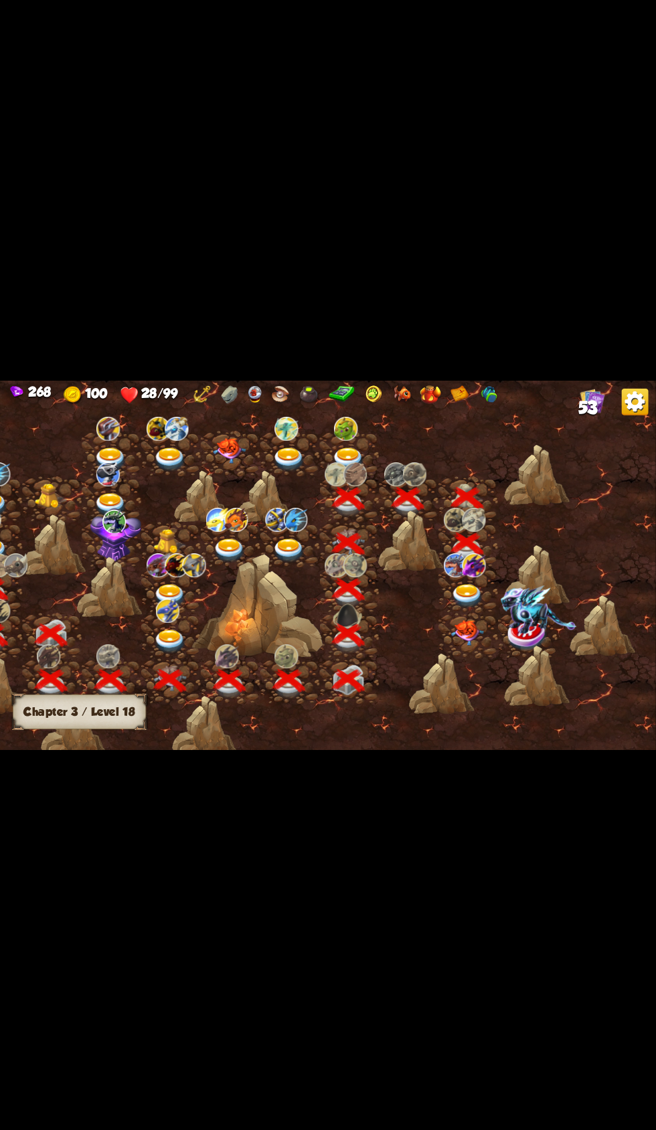
click at [444, 591] on div at bounding box center [468, 589] width 60 height 45
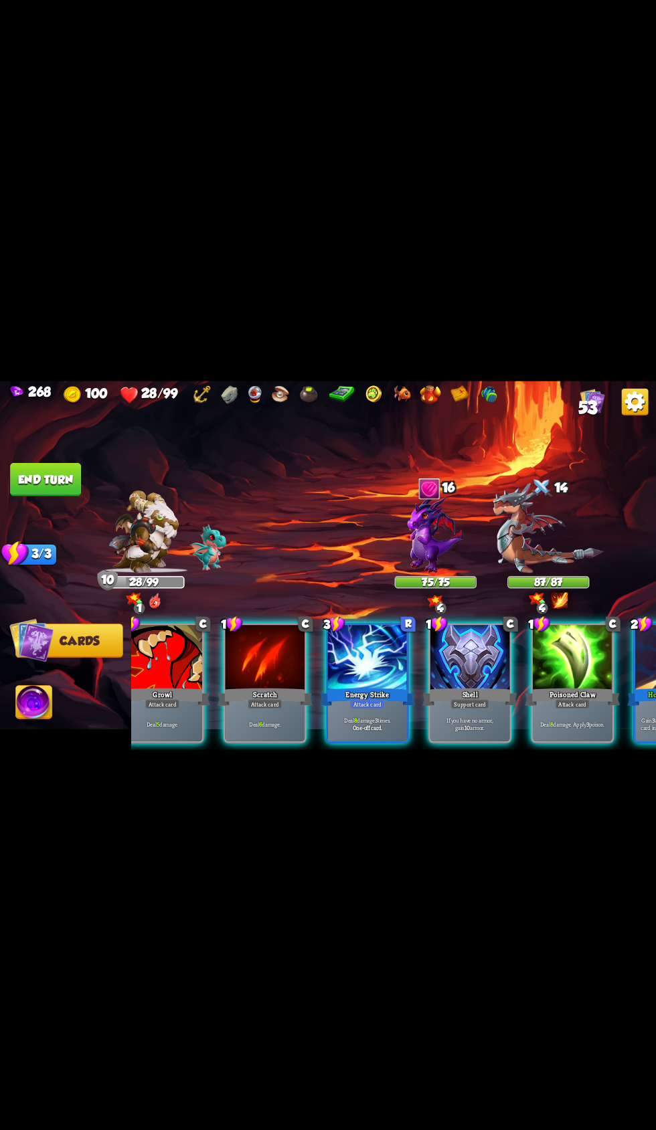
scroll to position [0, 260]
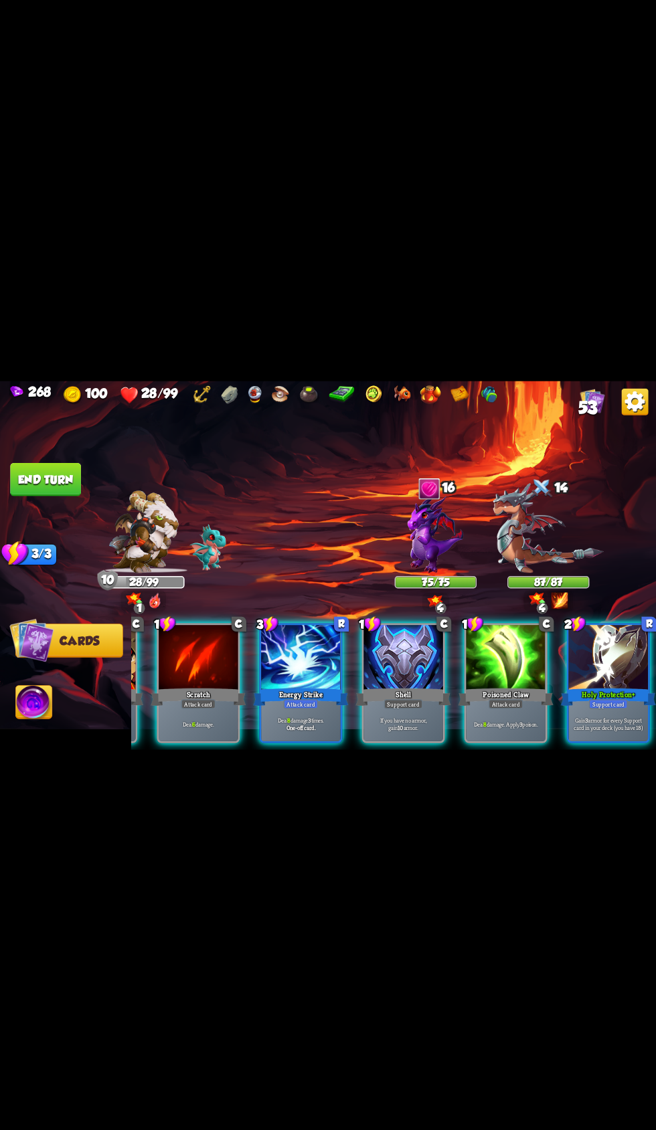
click at [610, 654] on div at bounding box center [609, 658] width 80 height 67
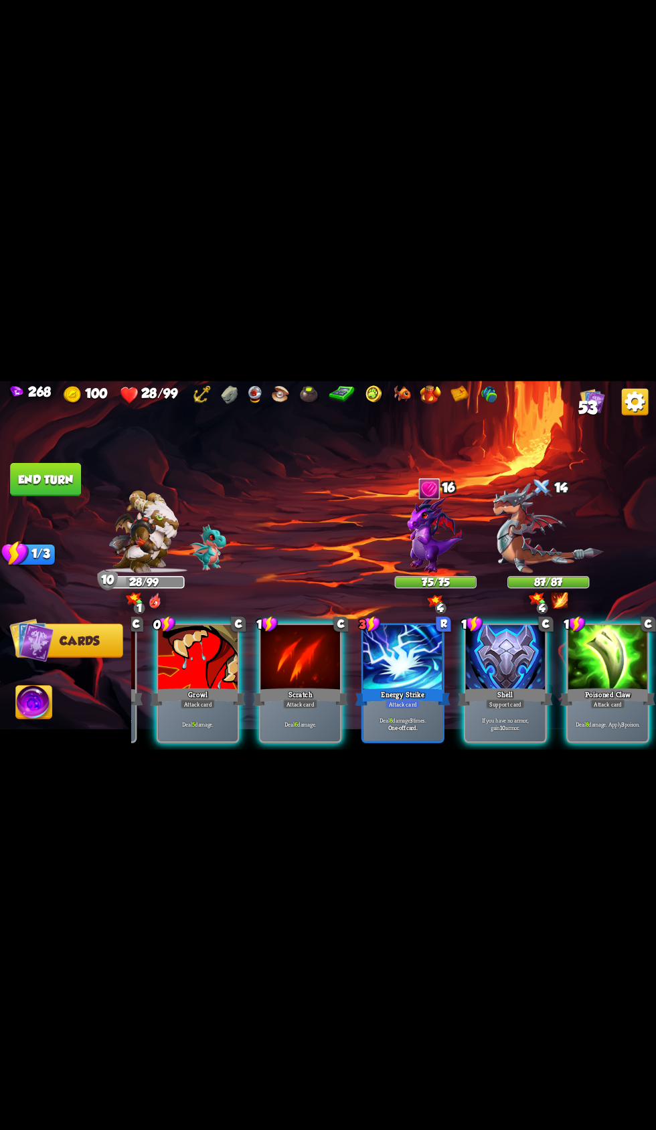
scroll to position [0, 126]
click at [636, 664] on div at bounding box center [609, 658] width 80 height 67
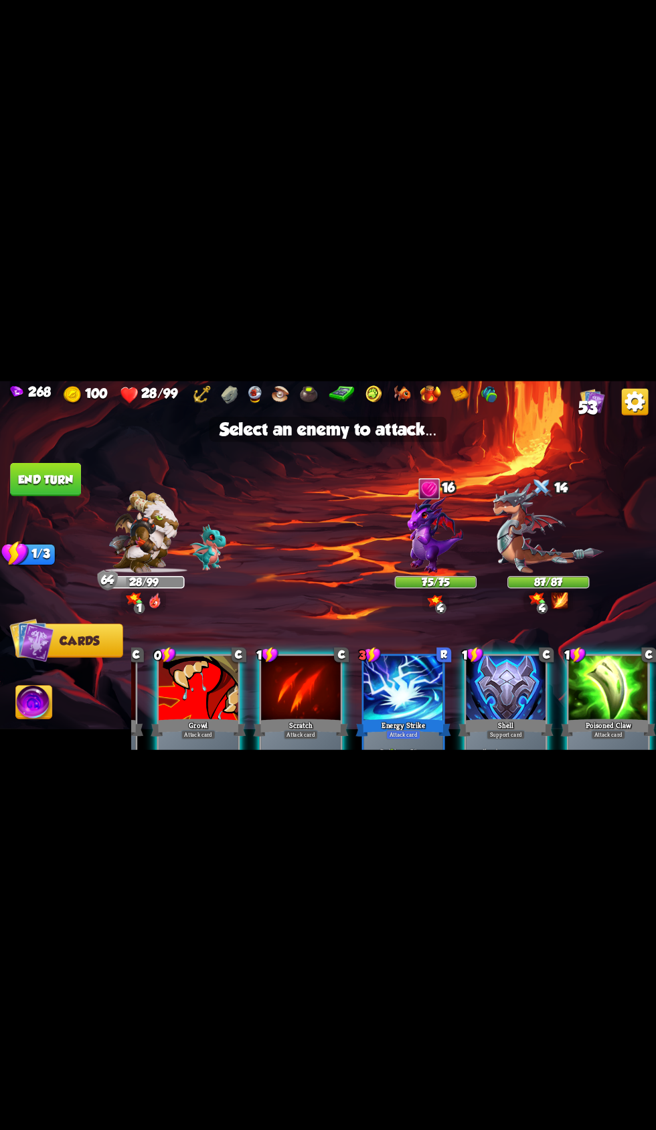
click at [553, 548] on img at bounding box center [548, 527] width 110 height 90
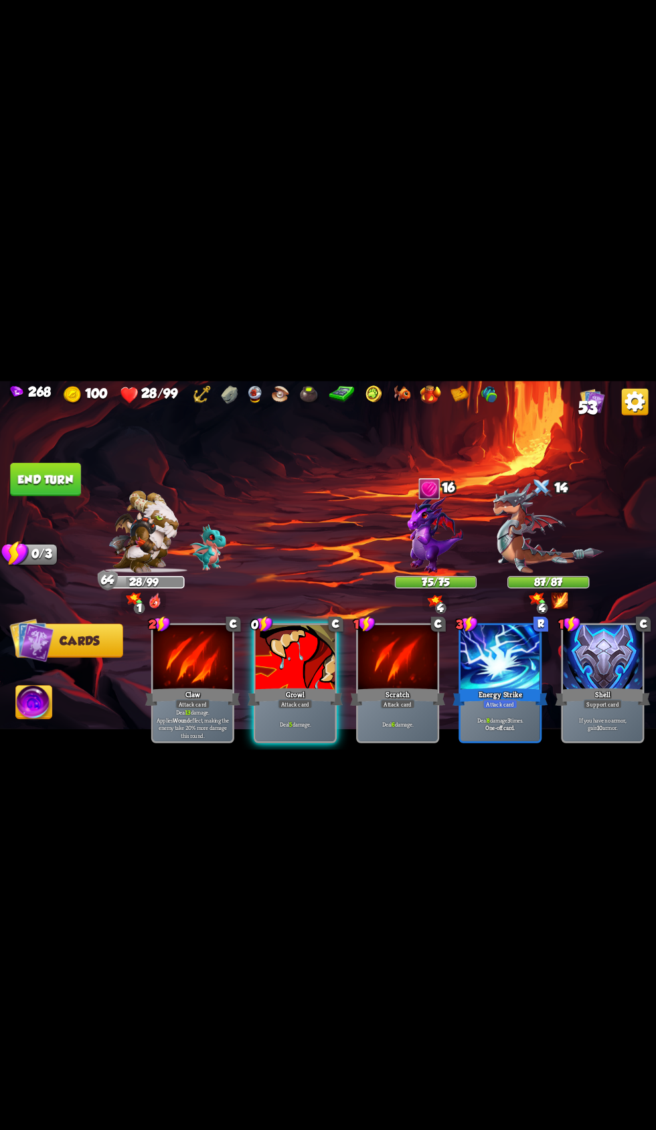
scroll to position [0, 0]
click at [308, 654] on div at bounding box center [296, 658] width 80 height 67
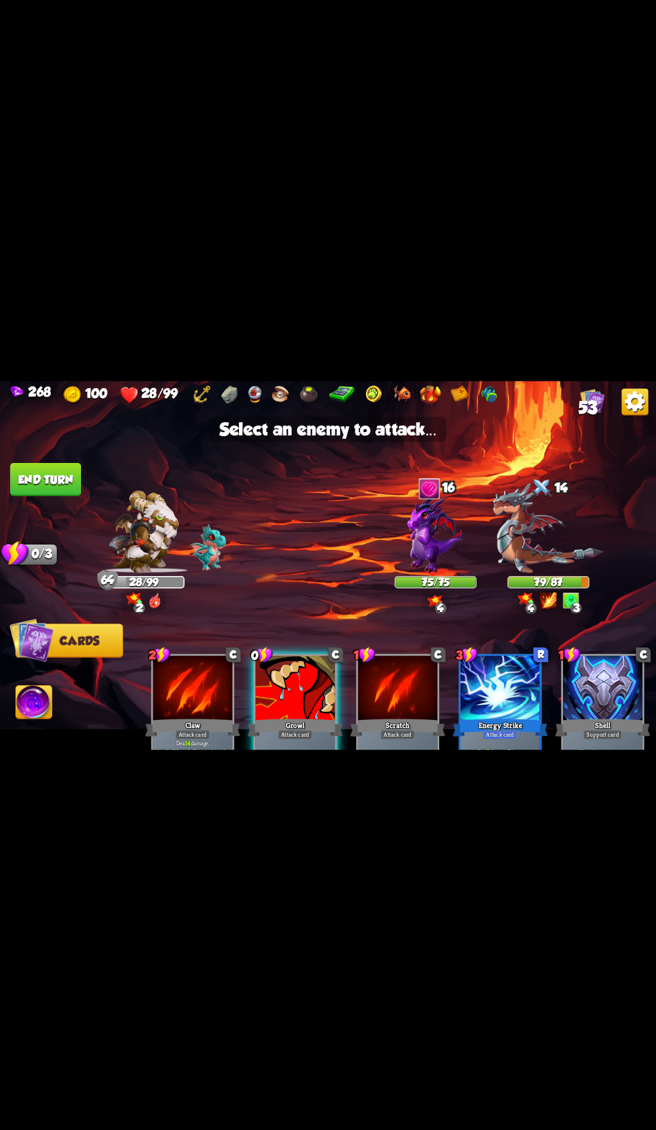
click at [583, 533] on img at bounding box center [548, 527] width 110 height 90
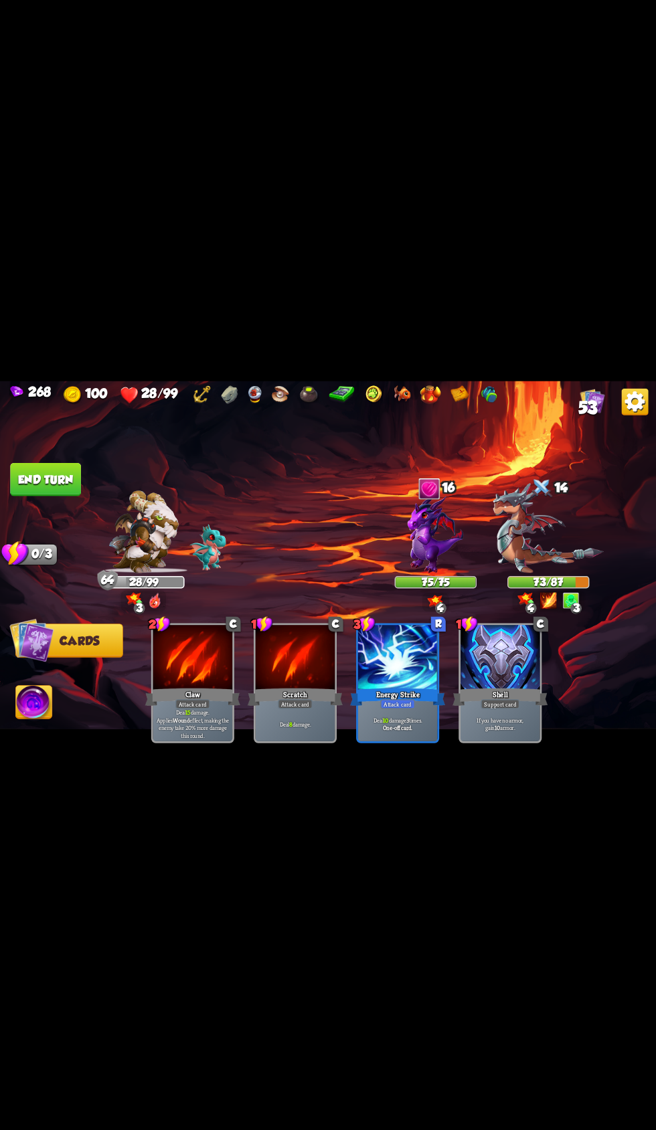
click at [72, 479] on button "End turn" at bounding box center [45, 478] width 71 height 33
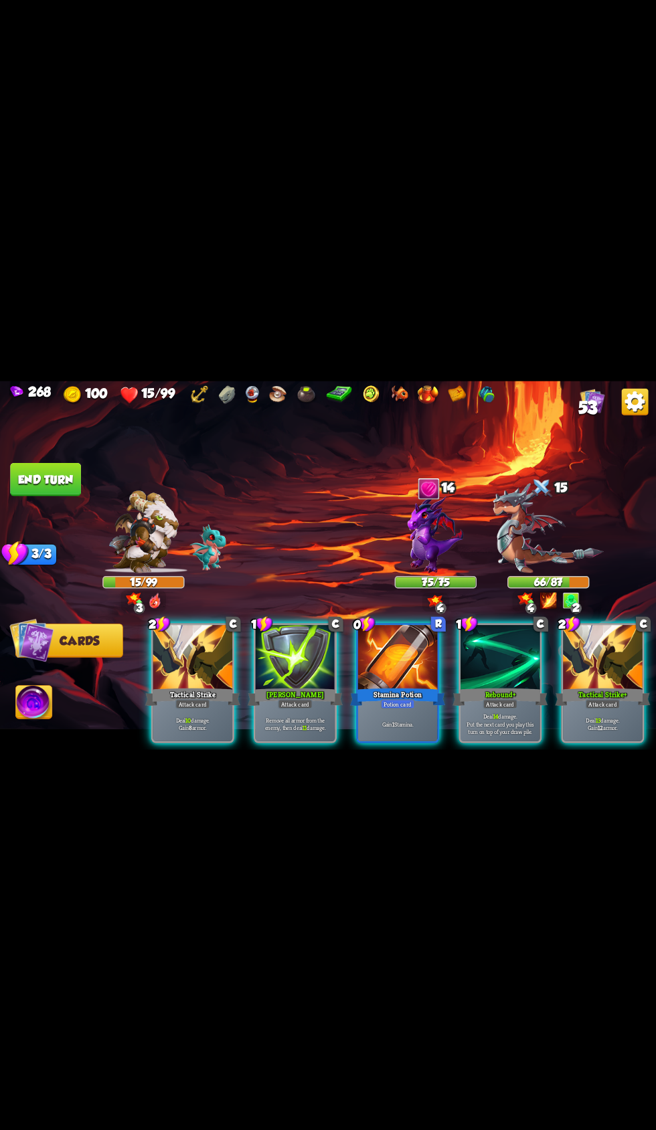
click at [403, 666] on div at bounding box center [398, 658] width 80 height 67
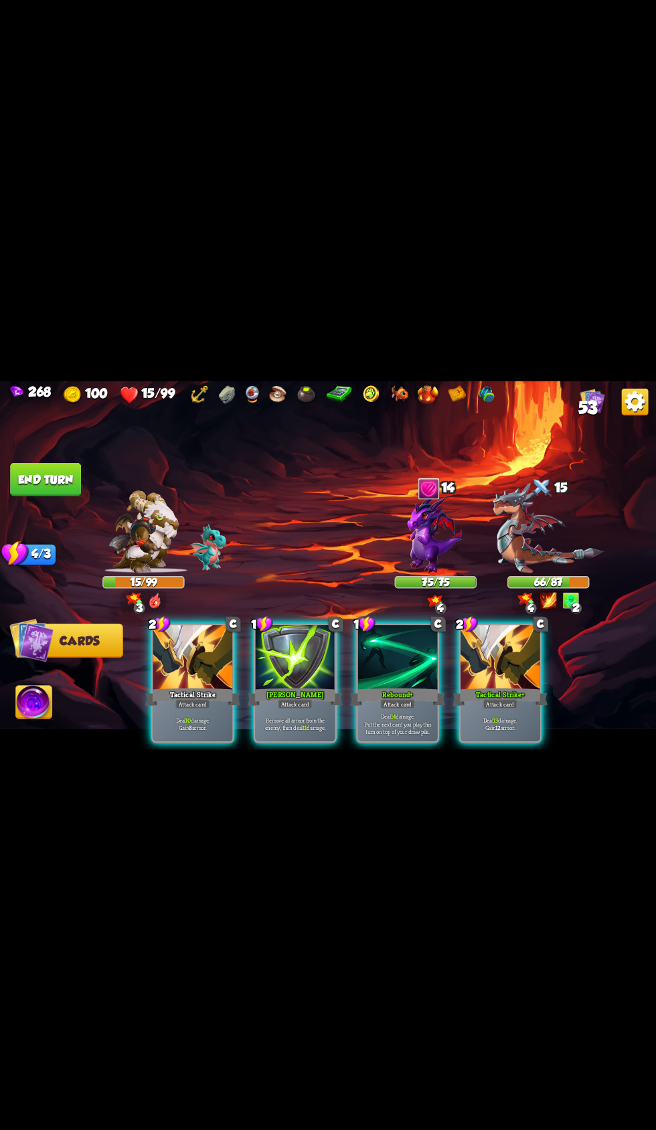
click at [404, 644] on div at bounding box center [398, 658] width 80 height 67
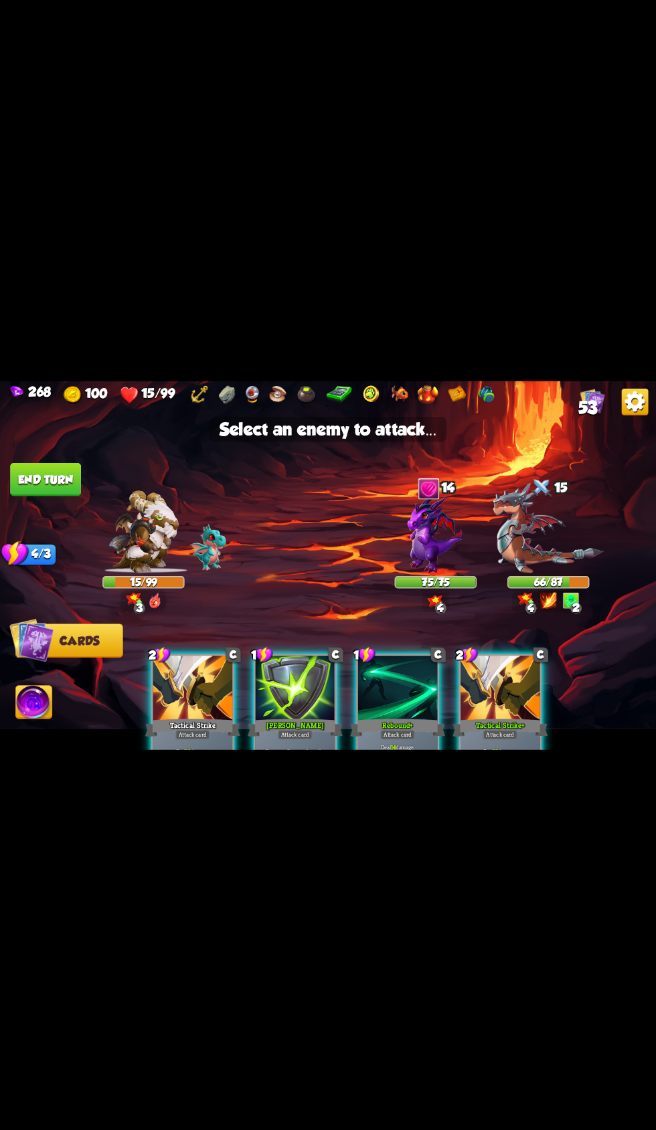
click at [565, 527] on img at bounding box center [548, 527] width 110 height 90
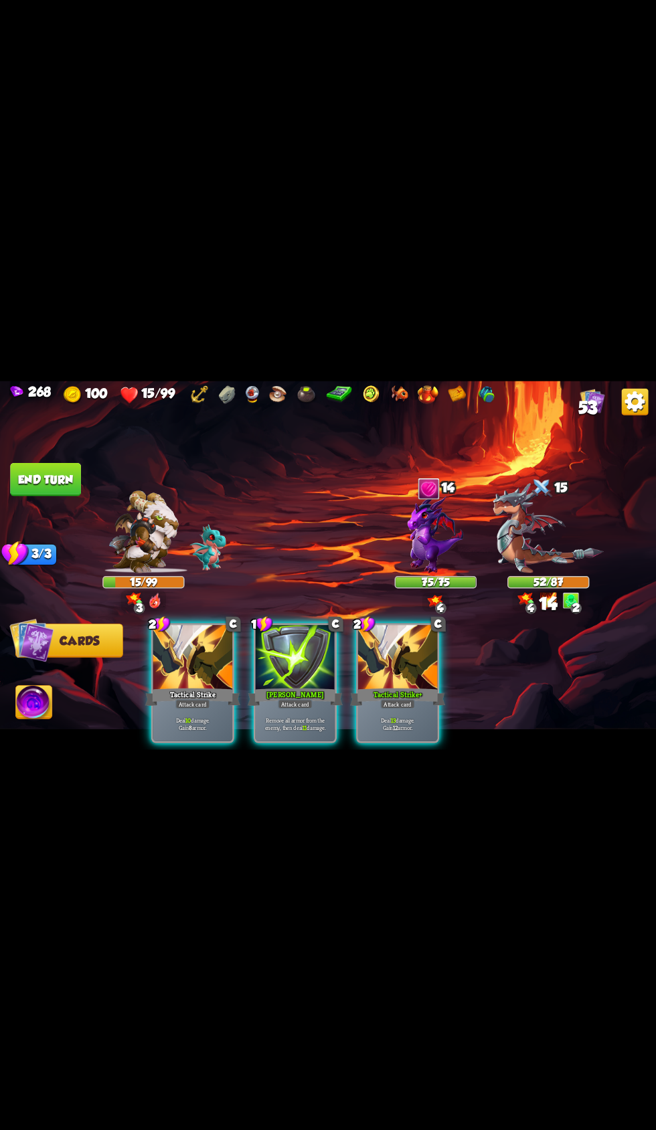
click at [403, 699] on div "Attack card" at bounding box center [397, 703] width 35 height 9
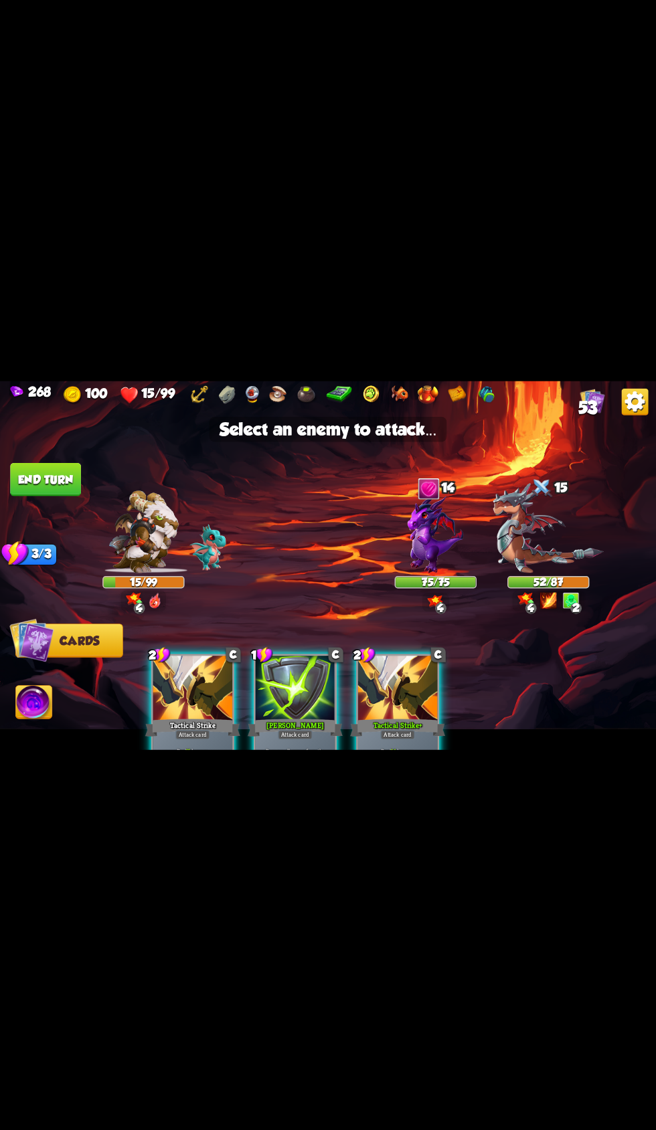
click at [529, 526] on img at bounding box center [548, 527] width 110 height 90
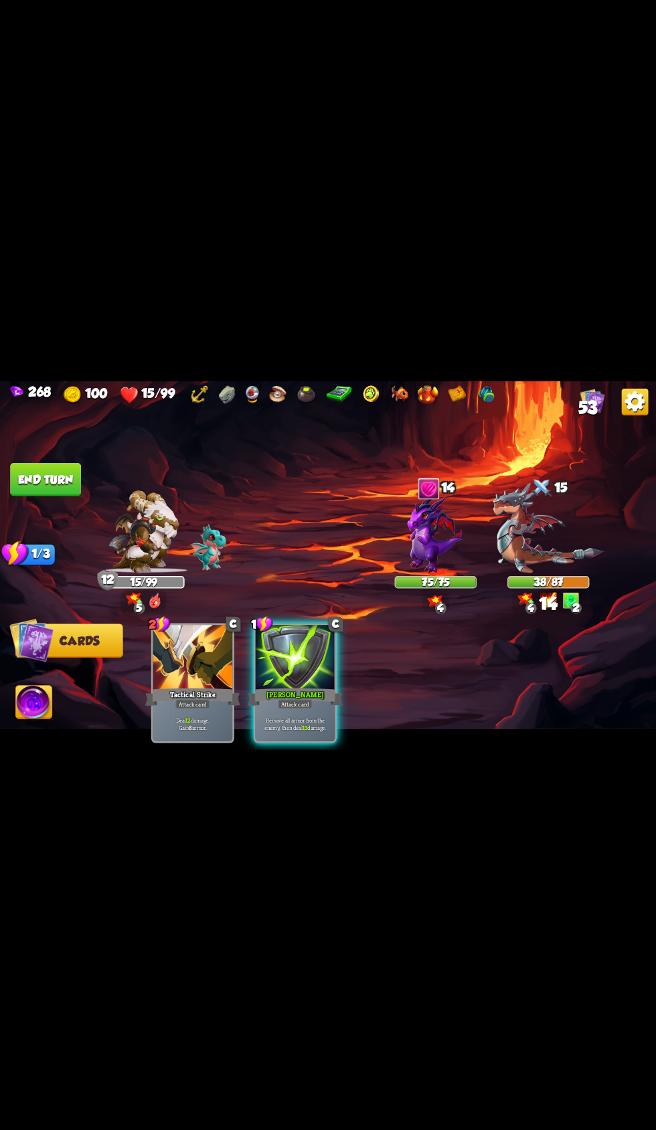
click at [306, 686] on div "[PERSON_NAME]" at bounding box center [295, 696] width 95 height 21
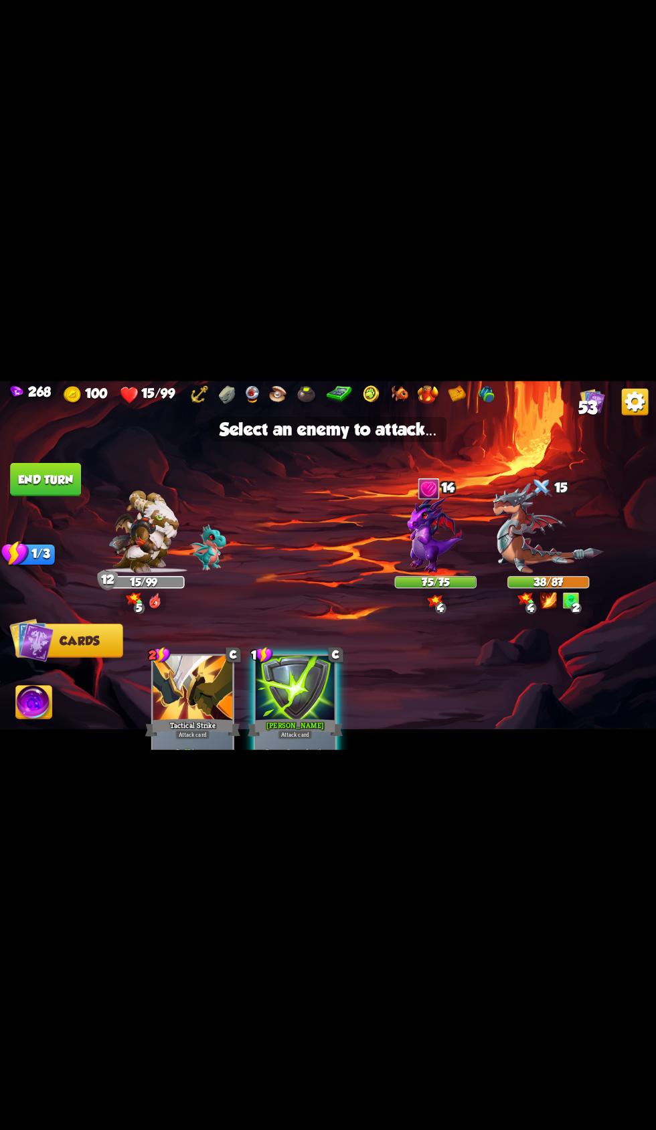
click at [526, 514] on img at bounding box center [548, 527] width 110 height 90
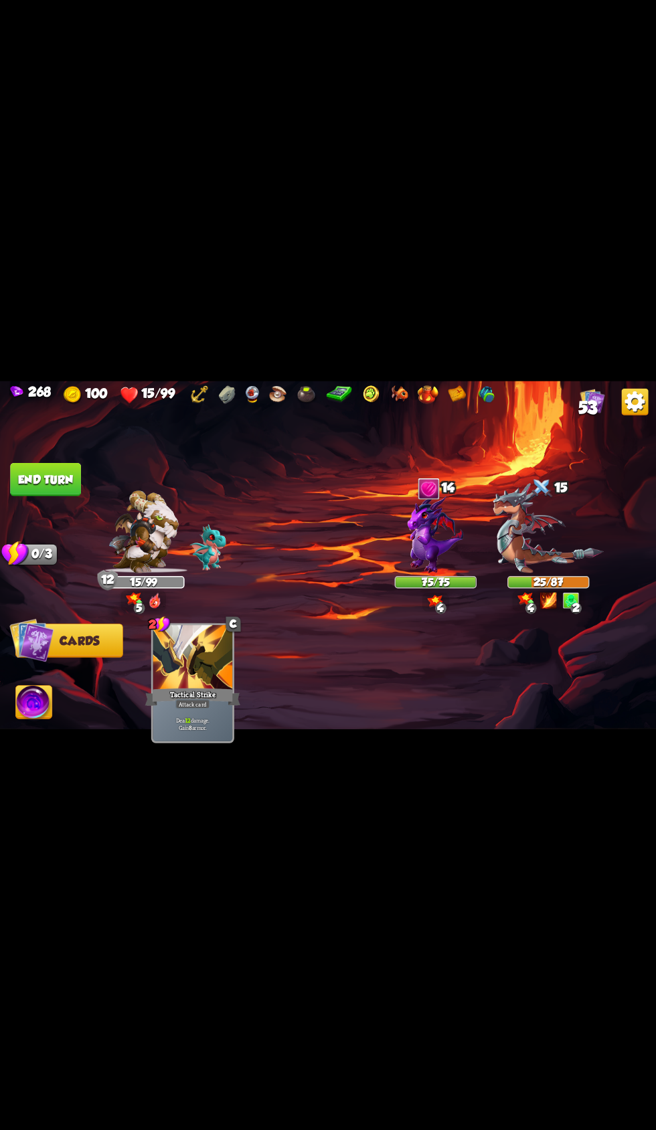
click at [63, 703] on span "Abilities" at bounding box center [43, 702] width 55 height 13
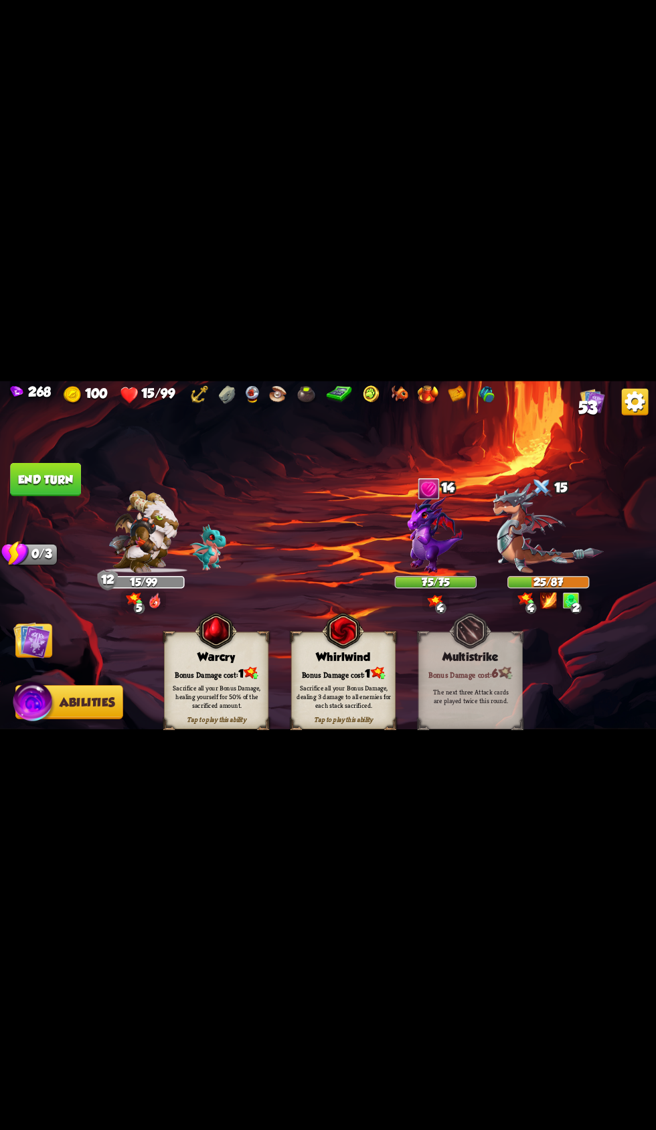
click at [237, 671] on div "Bonus Damage cost: 1" at bounding box center [217, 673] width 104 height 15
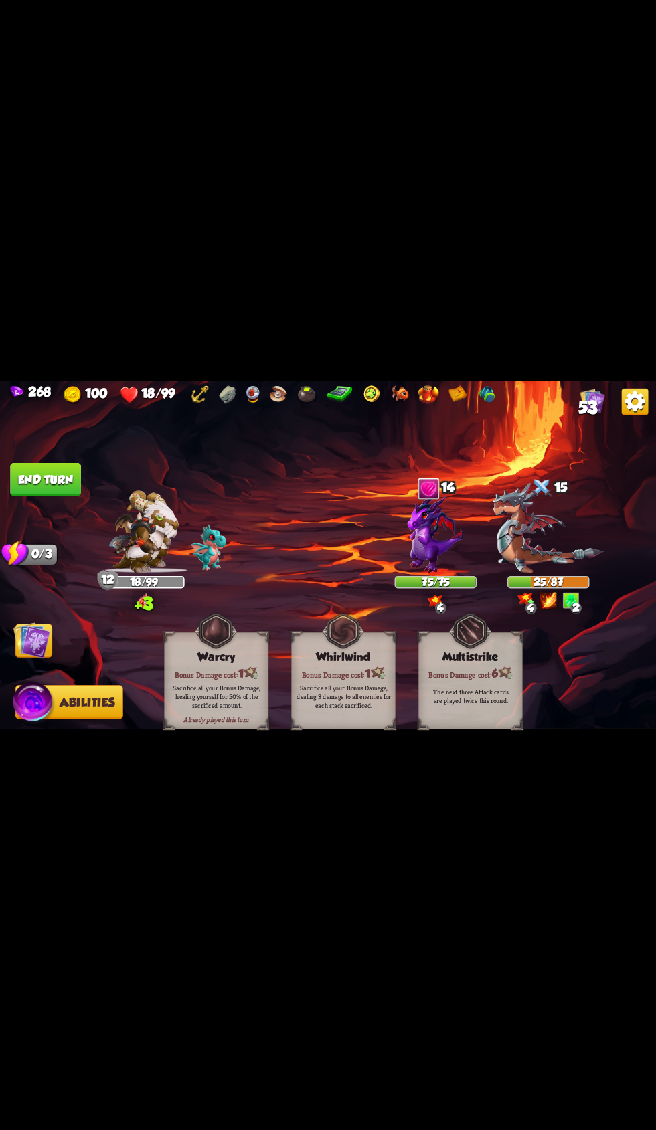
click at [50, 639] on img at bounding box center [31, 640] width 37 height 37
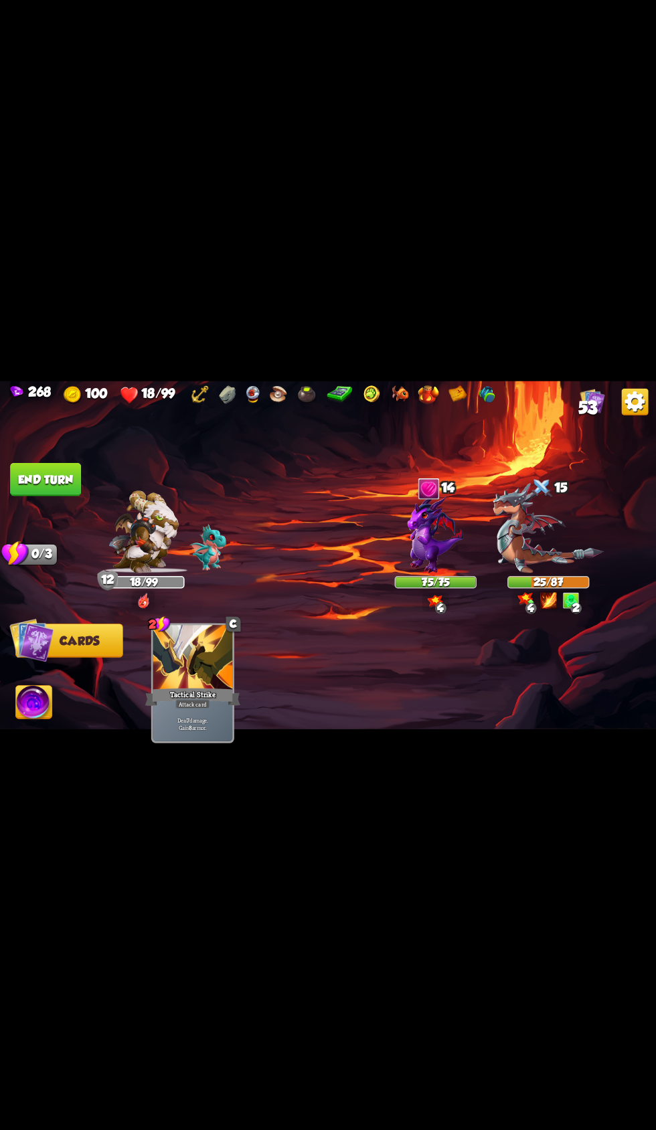
click at [71, 470] on button "End turn" at bounding box center [45, 478] width 71 height 33
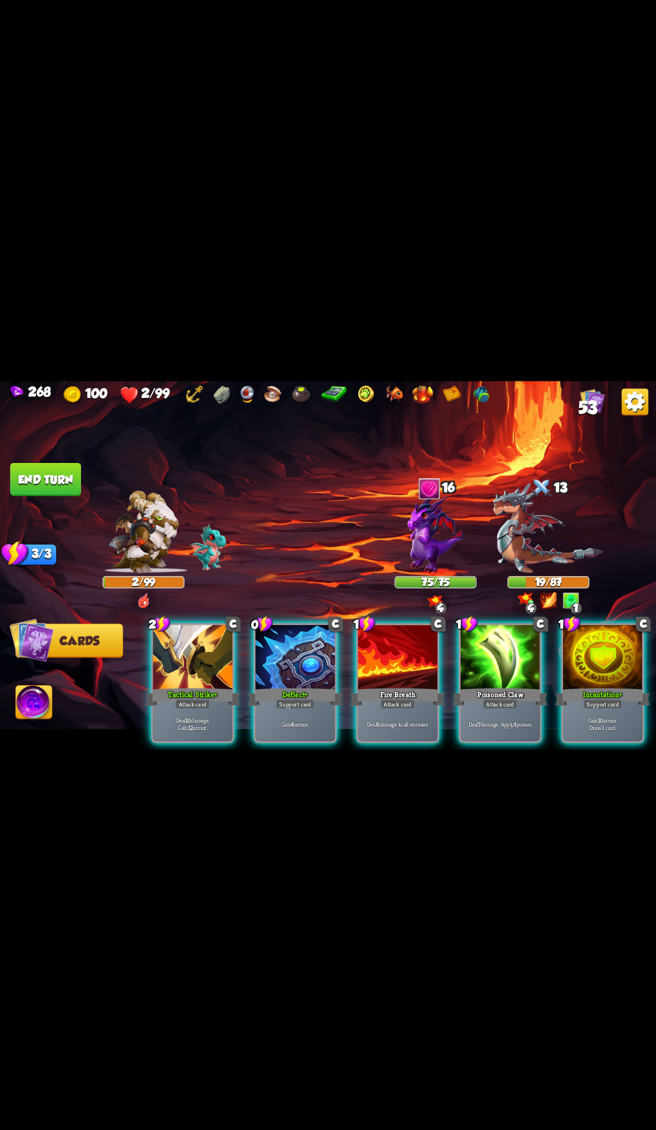
click at [190, 644] on div at bounding box center [193, 658] width 80 height 67
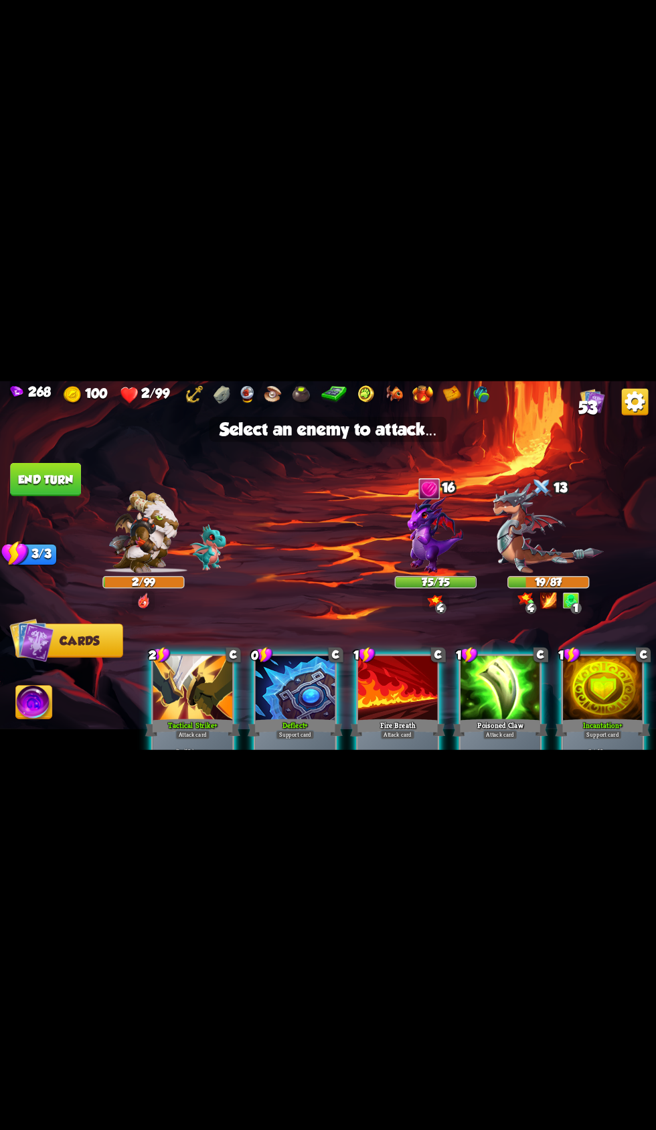
click at [517, 522] on img at bounding box center [548, 527] width 110 height 90
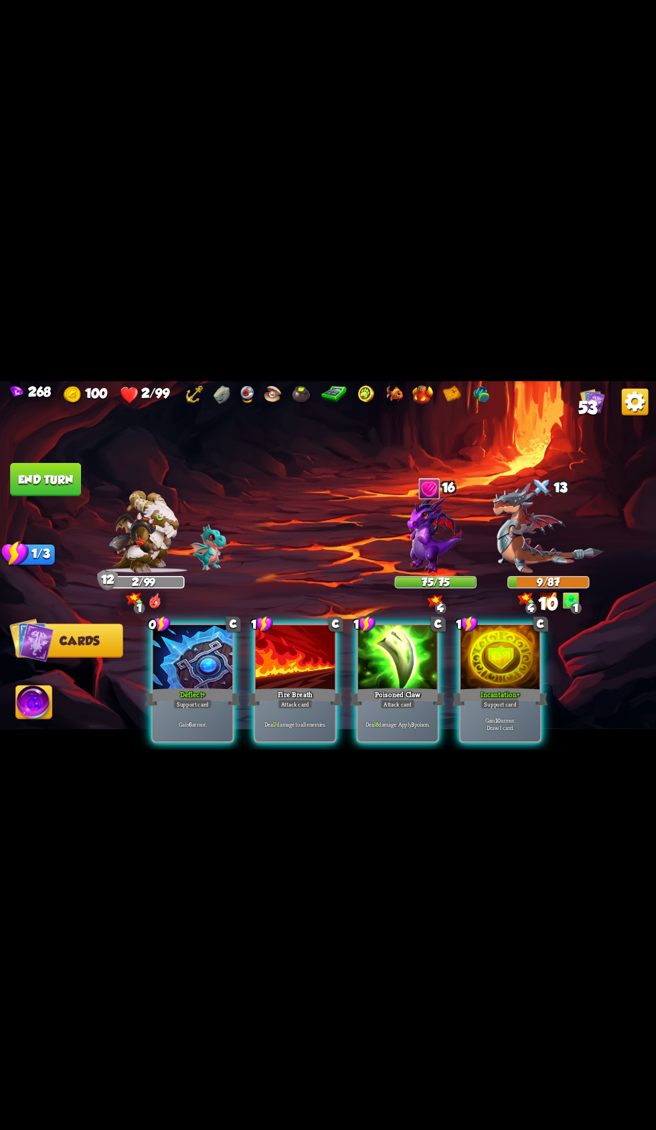
click at [189, 663] on div at bounding box center [193, 658] width 80 height 67
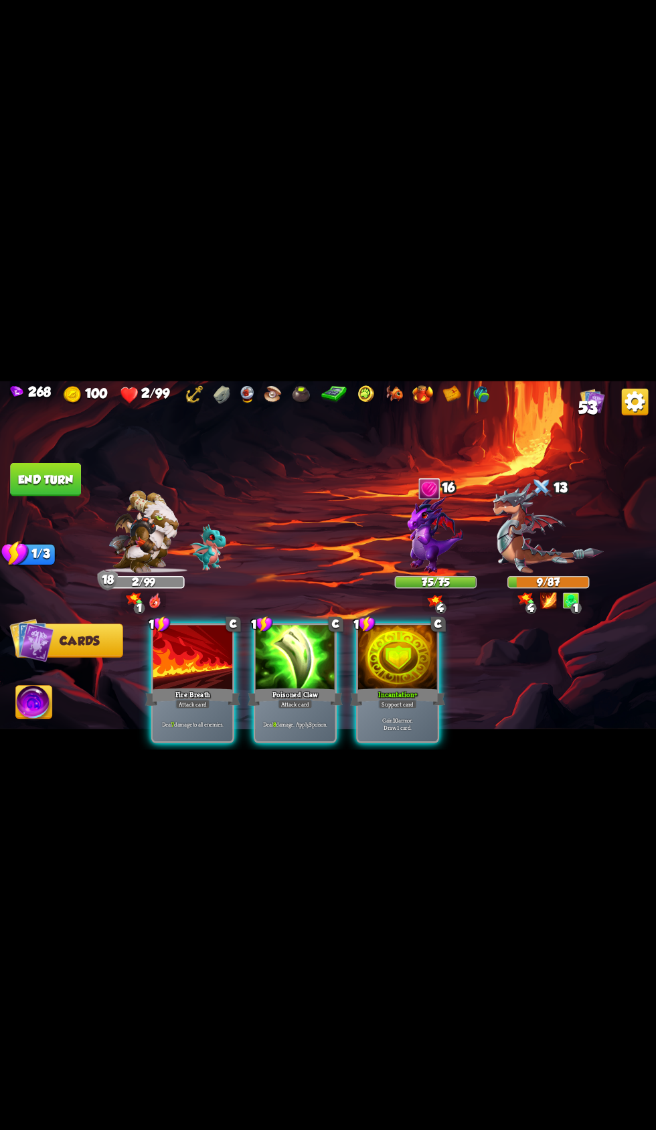
click at [316, 654] on div at bounding box center [296, 658] width 80 height 67
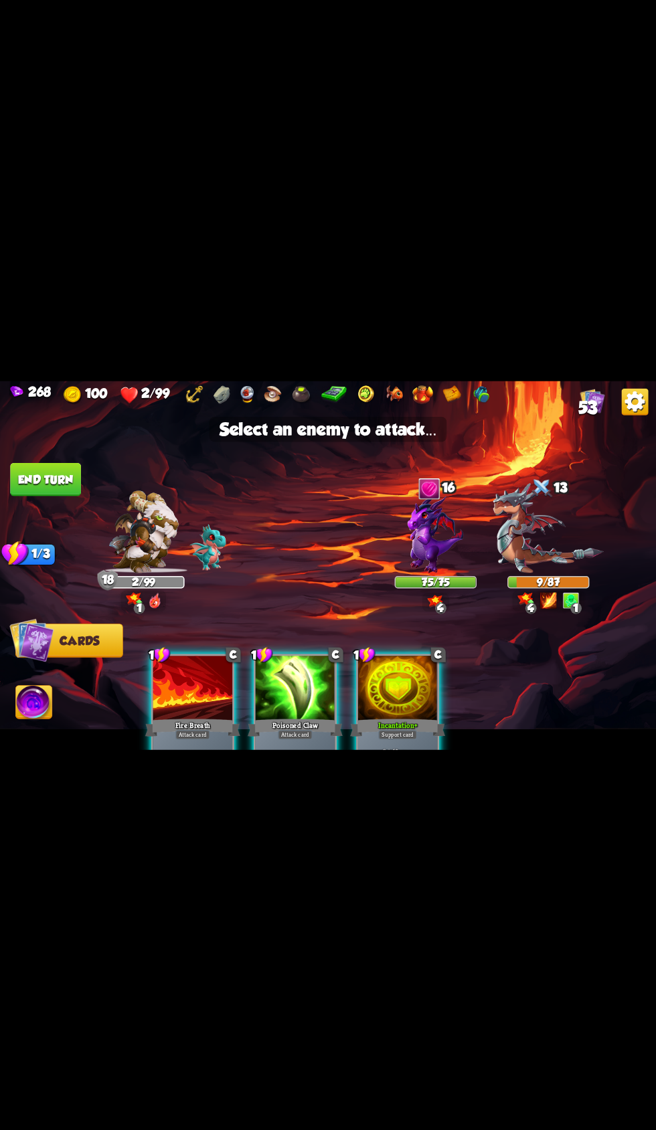
click at [551, 520] on img at bounding box center [548, 527] width 110 height 90
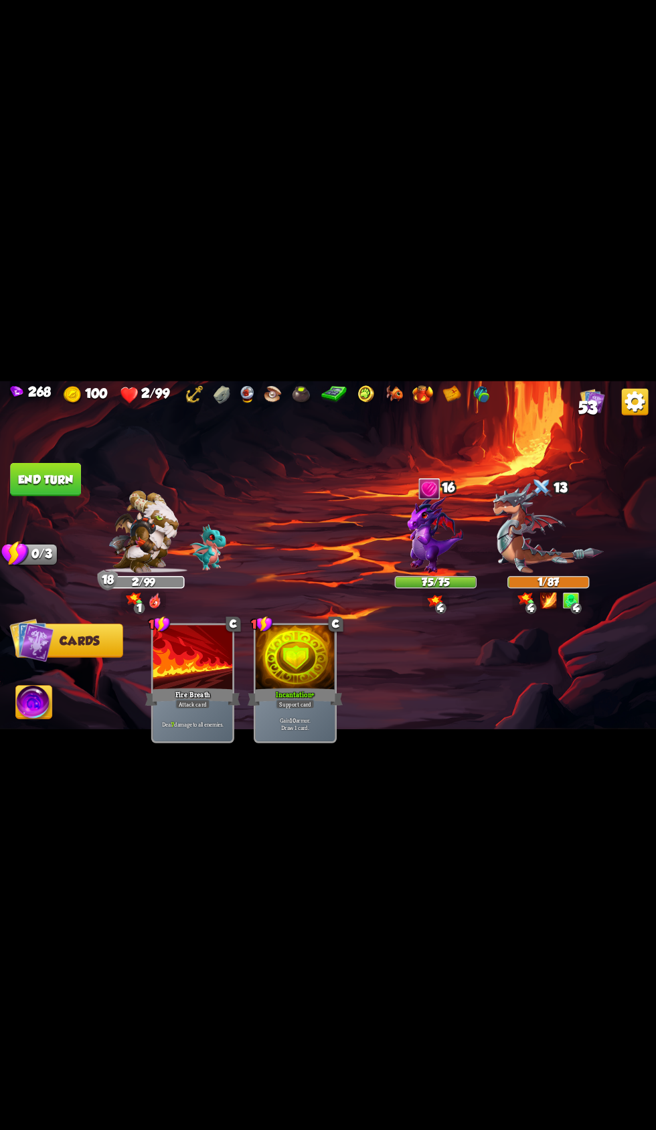
click at [66, 484] on button "End turn" at bounding box center [45, 478] width 71 height 33
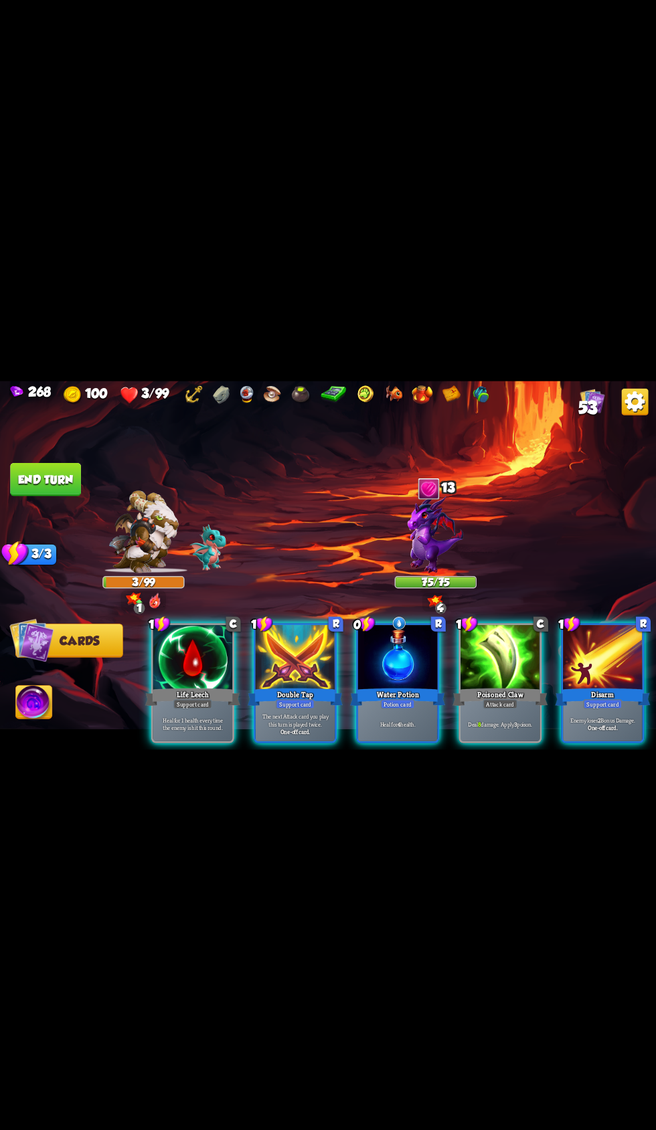
click at [399, 720] on b "4" at bounding box center [398, 724] width 3 height 8
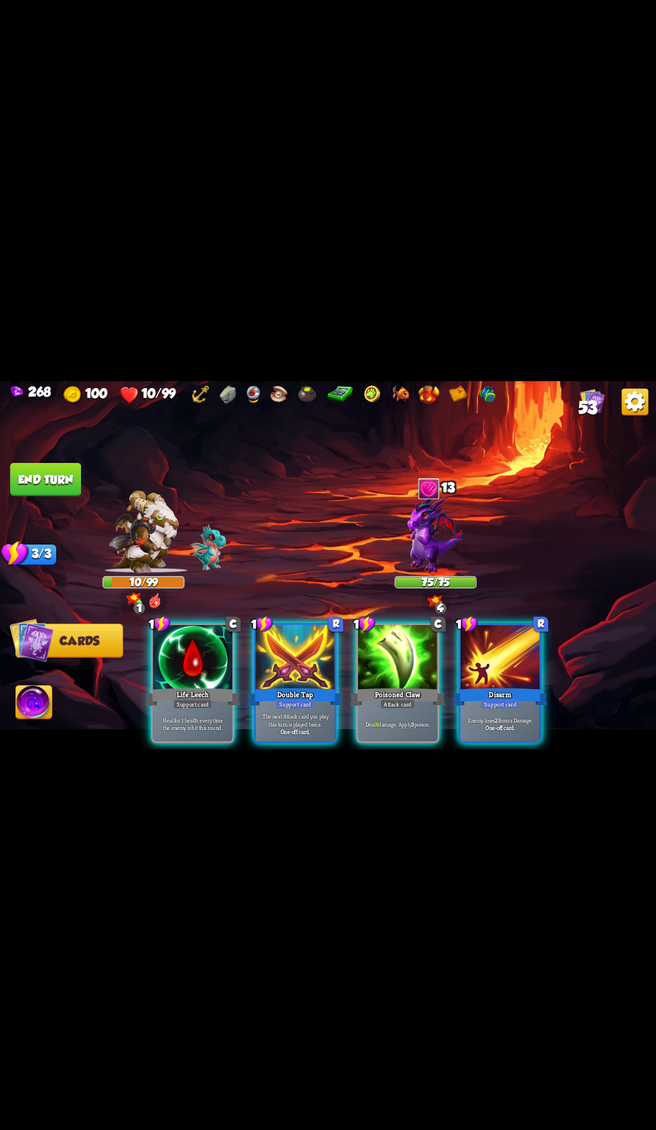
click at [194, 699] on div "Support card" at bounding box center [192, 703] width 39 height 9
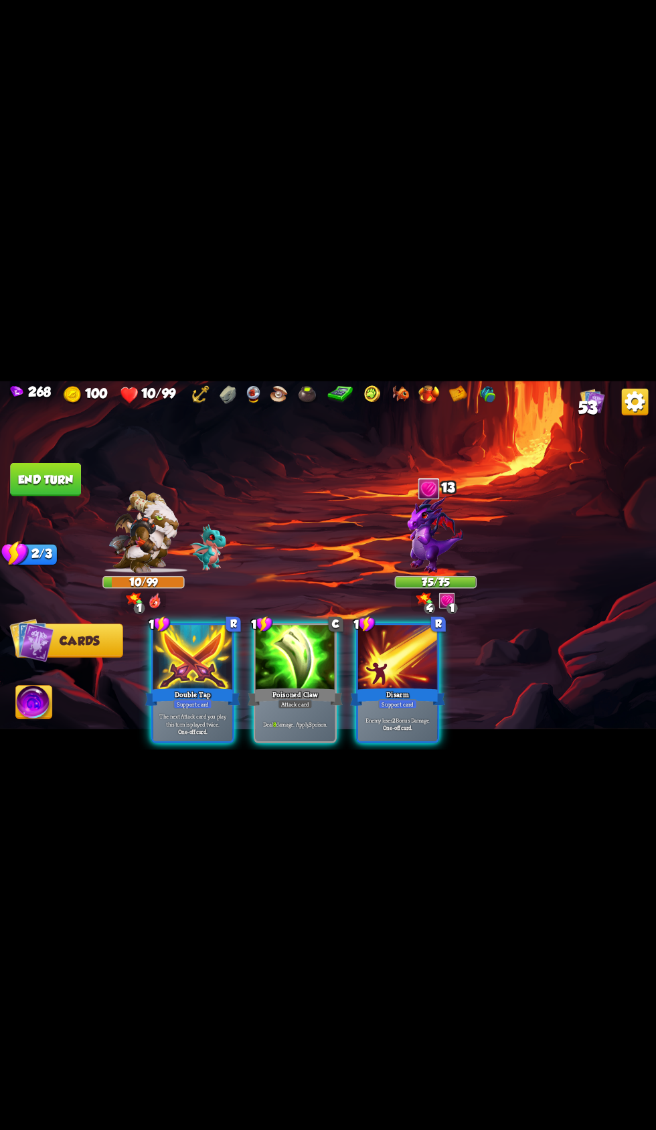
click at [191, 712] on p "The next Attack card you play this turn is played twice." at bounding box center [193, 719] width 76 height 15
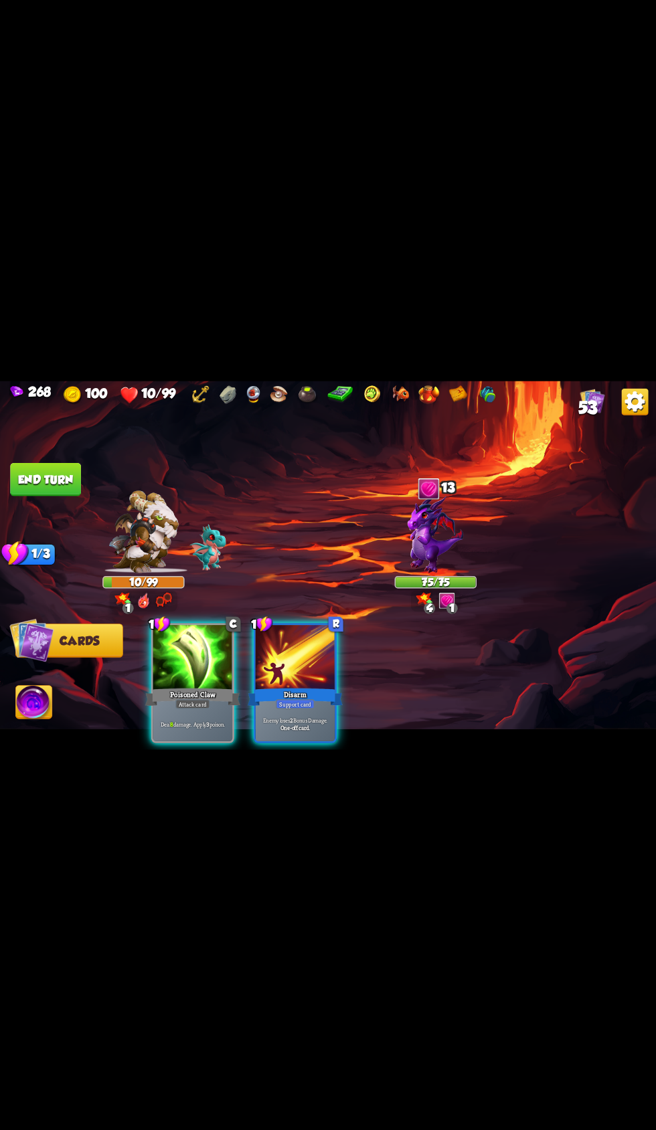
click at [191, 706] on div "Deal 8 damage. Apply 3 poison." at bounding box center [193, 723] width 80 height 35
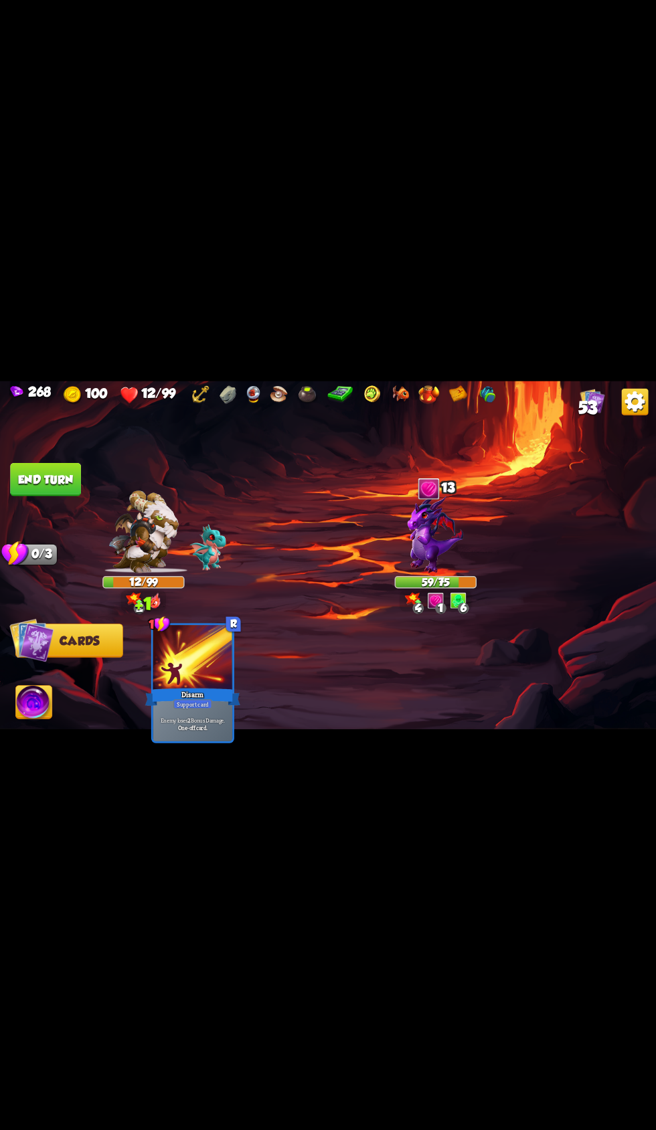
click at [62, 706] on span "Abilities" at bounding box center [43, 702] width 55 height 13
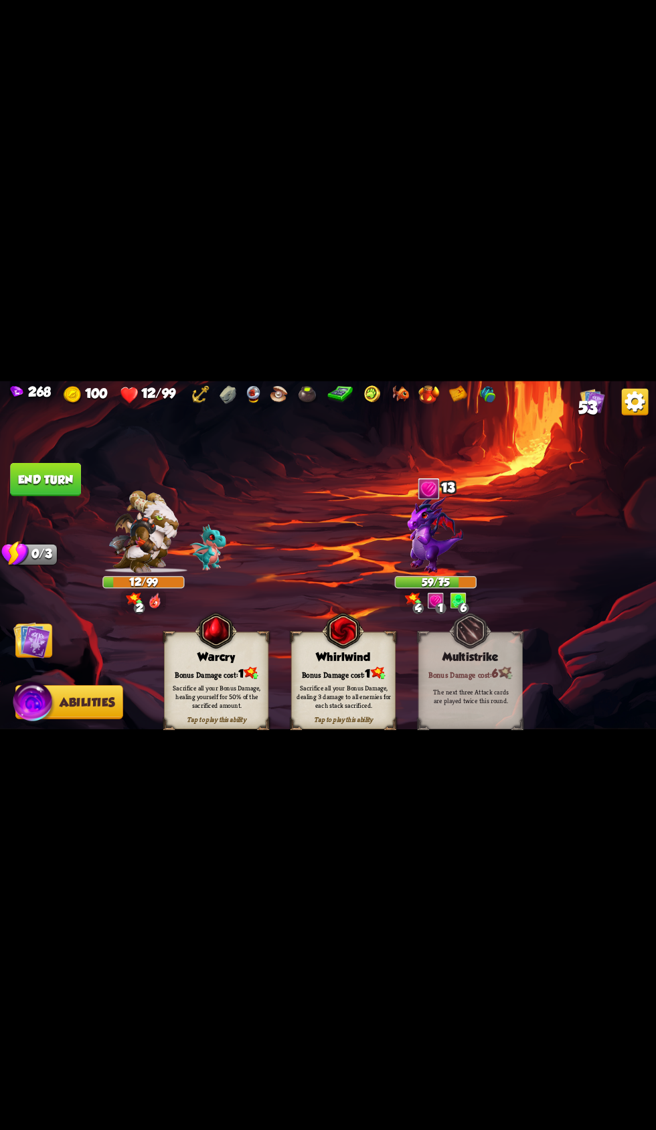
click at [238, 693] on div "Sacrifice all your Bonus Damage, healing yourself for 50% of the sacrificed amo…" at bounding box center [216, 696] width 94 height 26
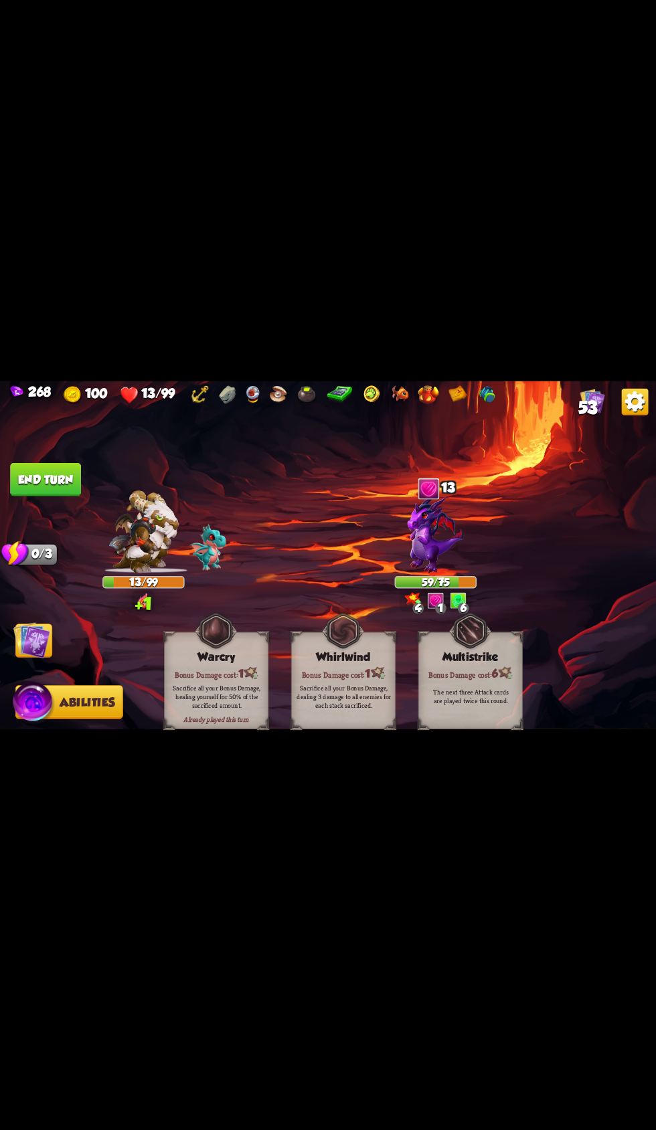
click at [80, 478] on button "End turn" at bounding box center [45, 478] width 71 height 33
click at [55, 642] on span "Cards" at bounding box center [35, 640] width 39 height 13
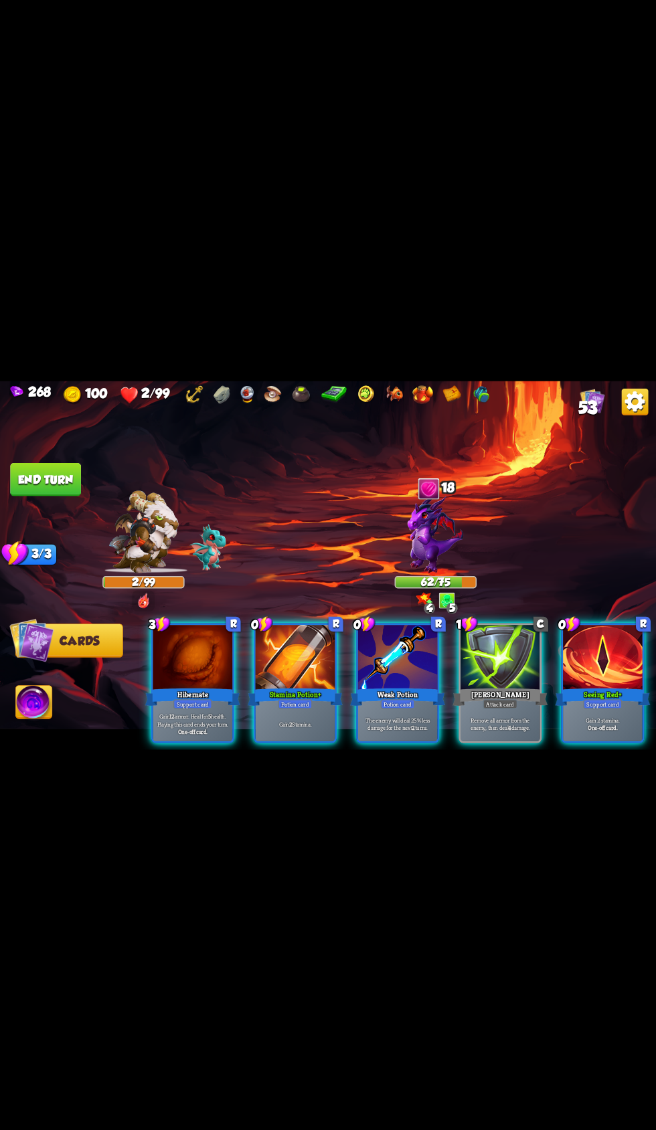
click at [295, 706] on div "Gain 2 Stamina." at bounding box center [296, 723] width 80 height 35
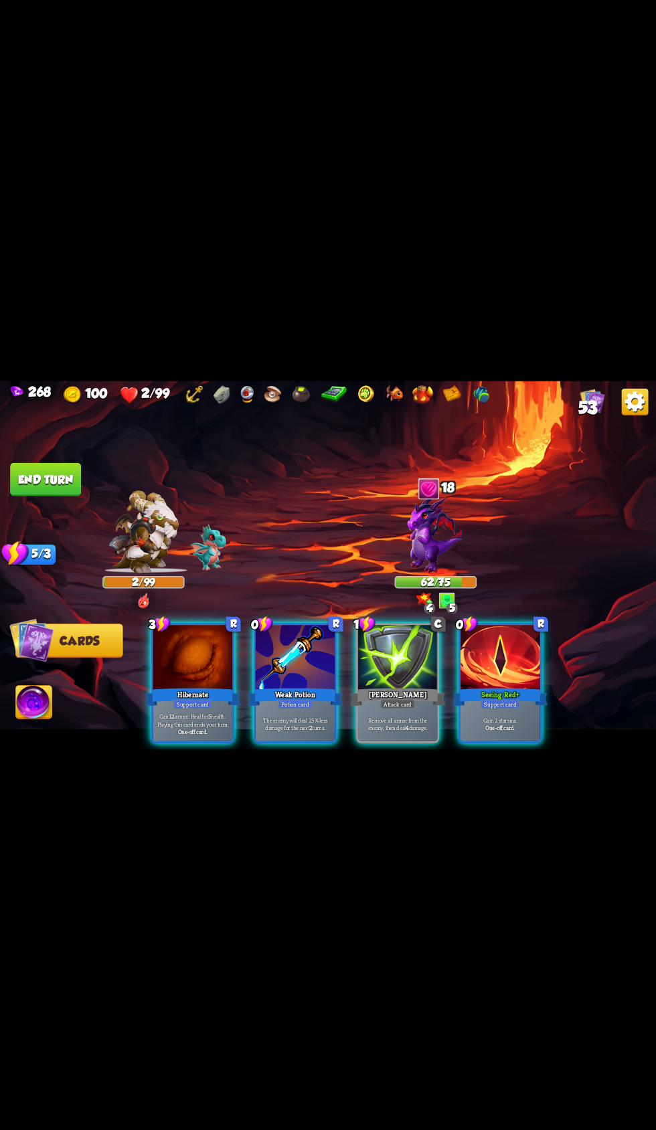
click at [288, 664] on div at bounding box center [296, 658] width 80 height 67
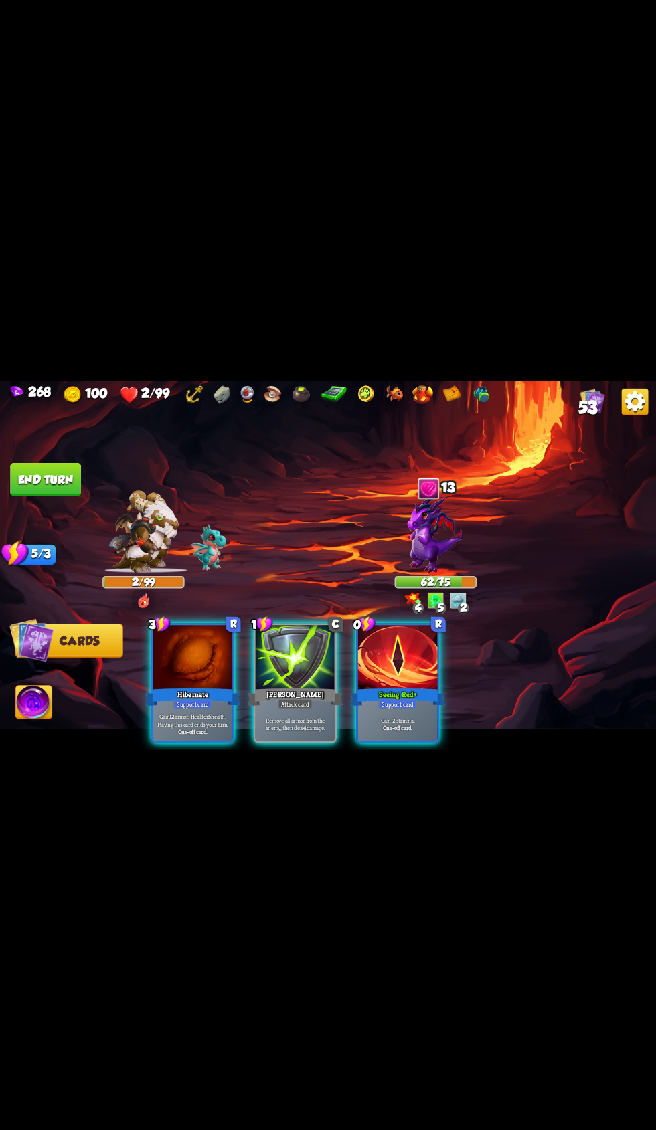
click at [280, 686] on div "[PERSON_NAME]" at bounding box center [295, 696] width 95 height 21
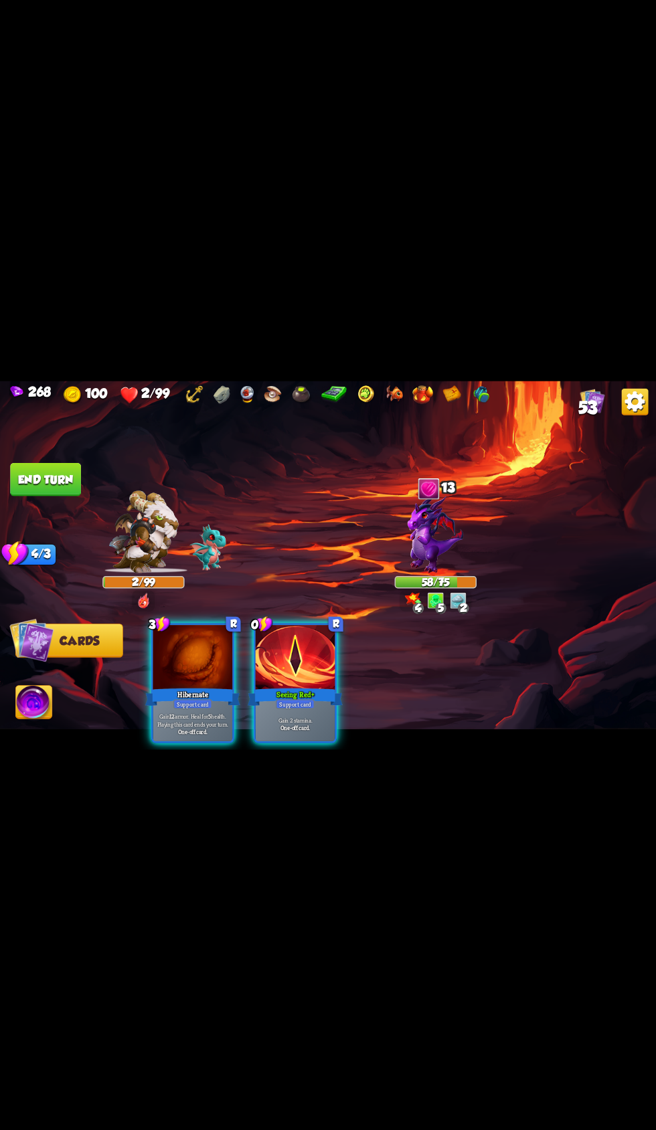
click at [195, 712] on p "Gain 12 armor. Heal for 5 health. Playing this card ends your turn." at bounding box center [193, 719] width 76 height 15
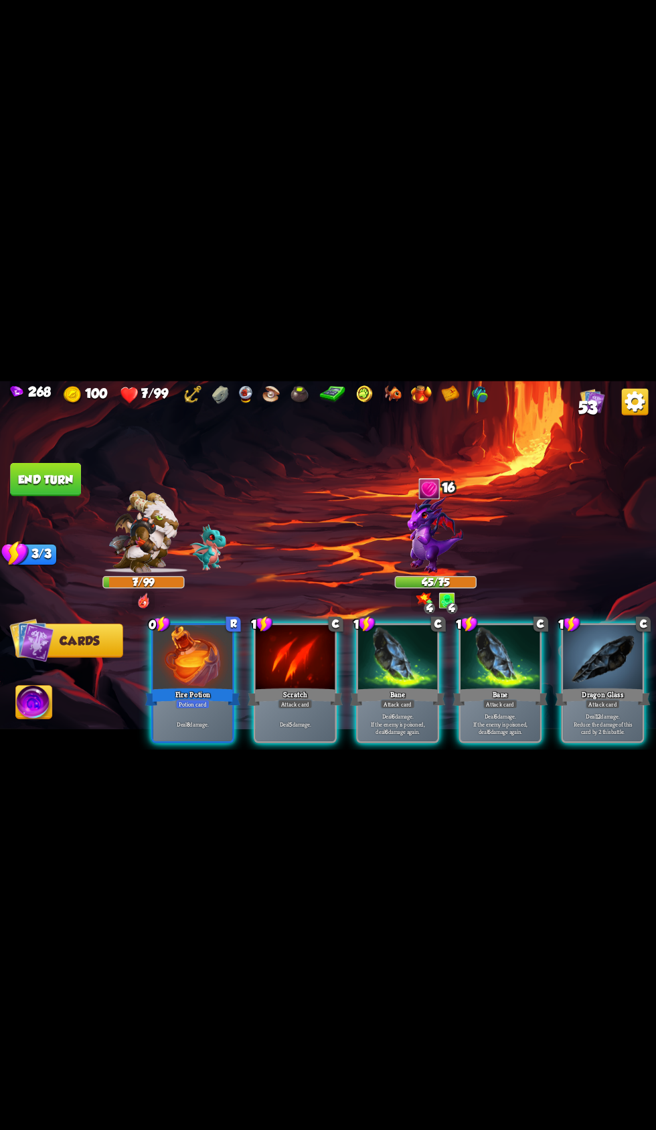
click at [189, 659] on div at bounding box center [193, 658] width 80 height 67
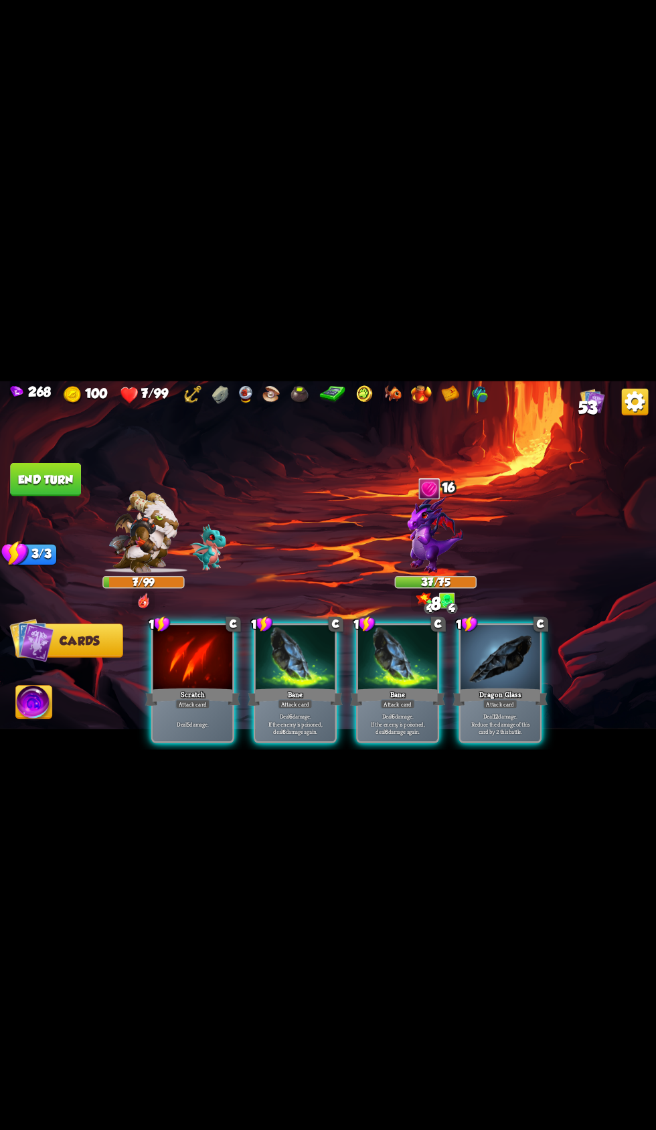
click at [300, 699] on div "Attack card" at bounding box center [295, 703] width 35 height 9
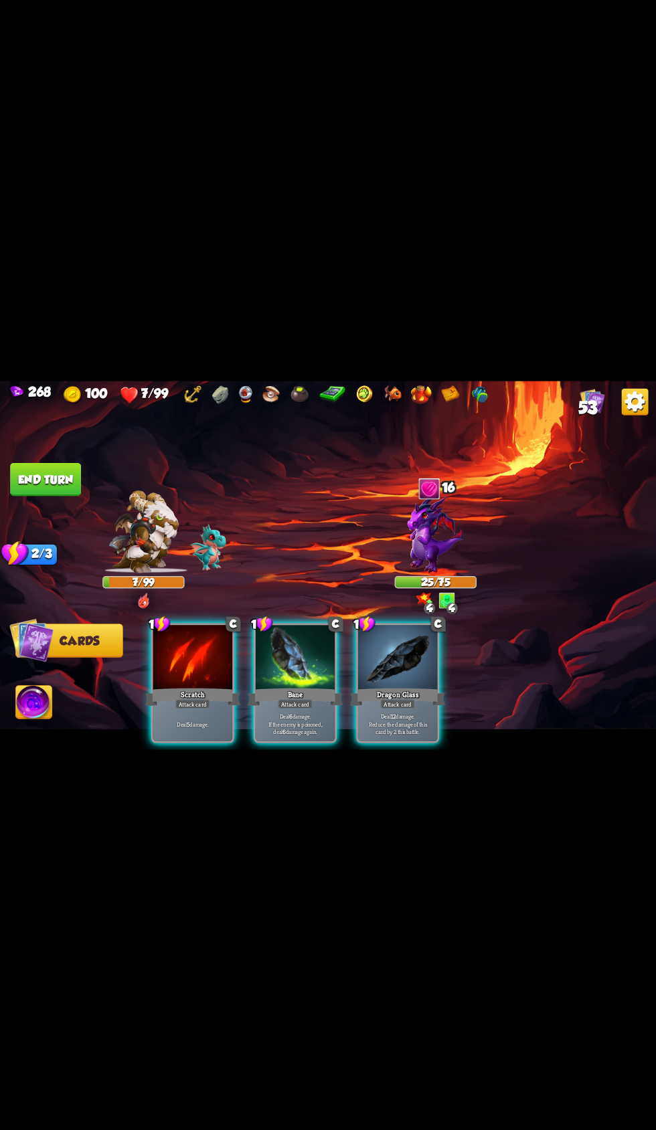
click at [260, 646] on div at bounding box center [296, 658] width 80 height 67
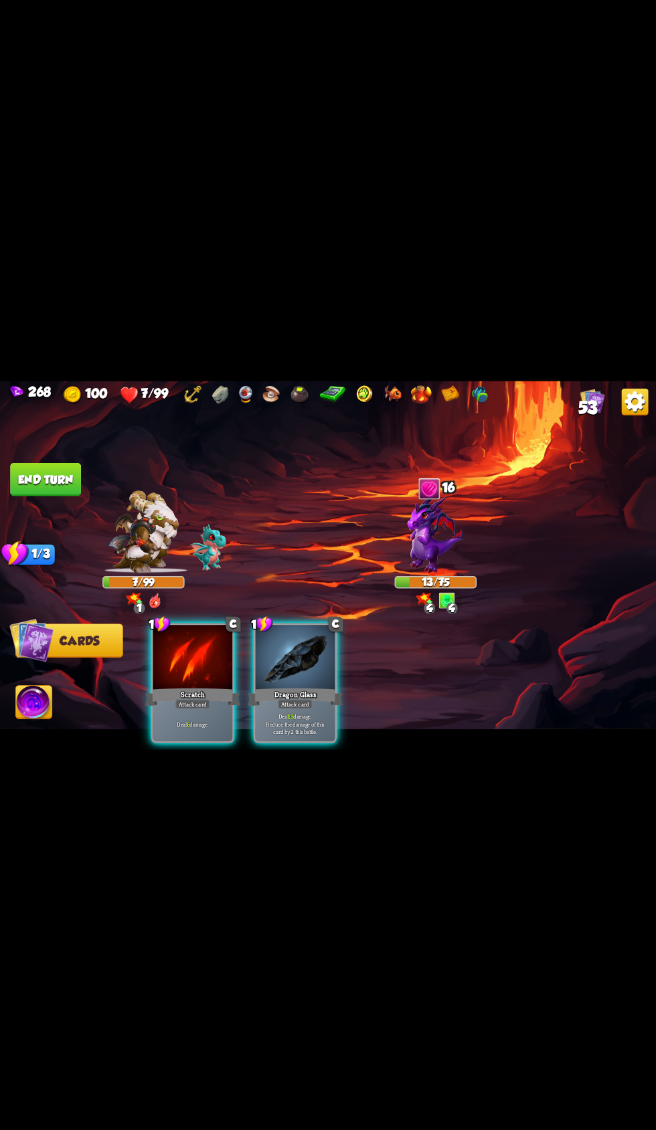
click at [318, 686] on div "Dragon Glass" at bounding box center [295, 696] width 95 height 21
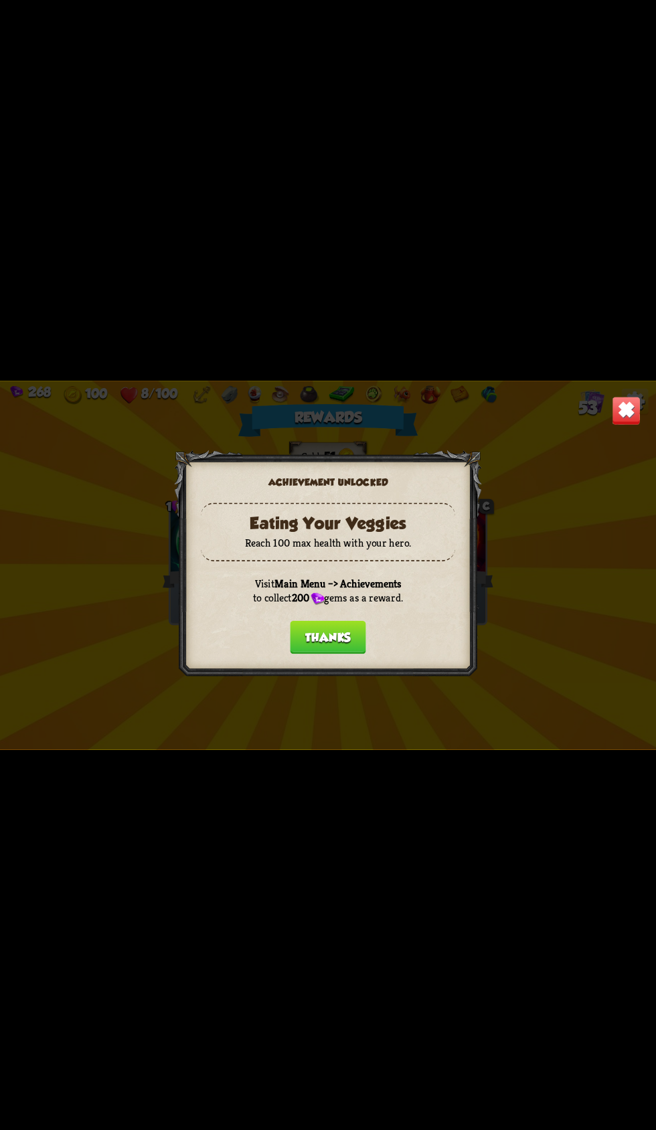
click at [337, 633] on button "Thanks" at bounding box center [328, 636] width 76 height 33
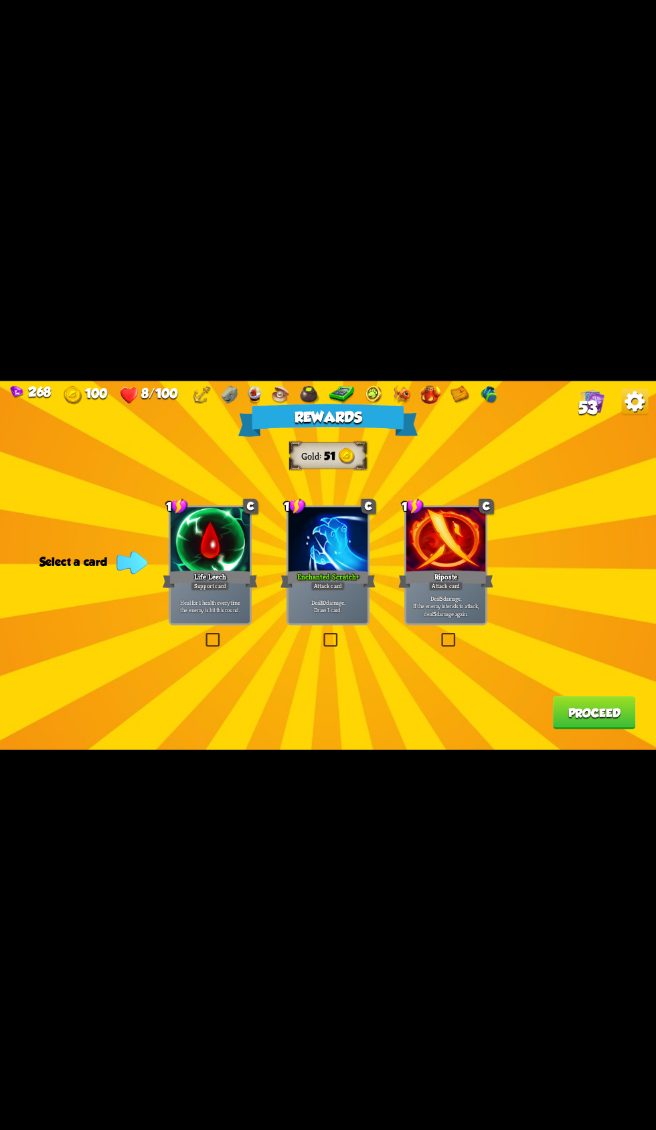
click at [346, 586] on div "Enchanted Scratch+" at bounding box center [327, 578] width 95 height 21
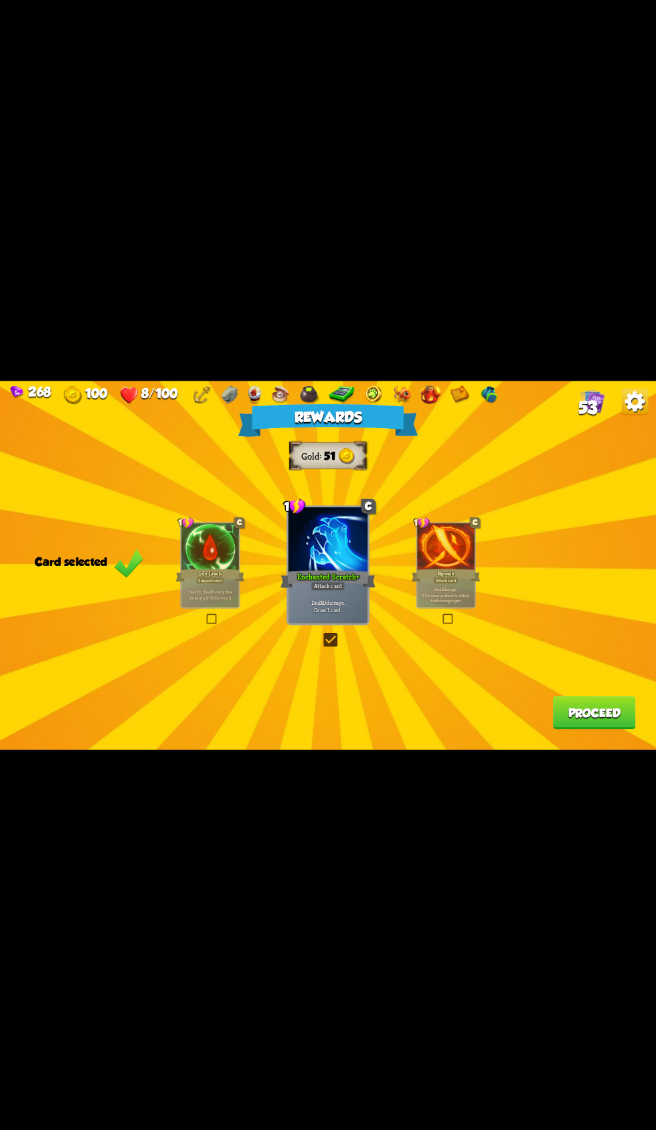
click at [587, 714] on button "Proceed" at bounding box center [594, 712] width 83 height 33
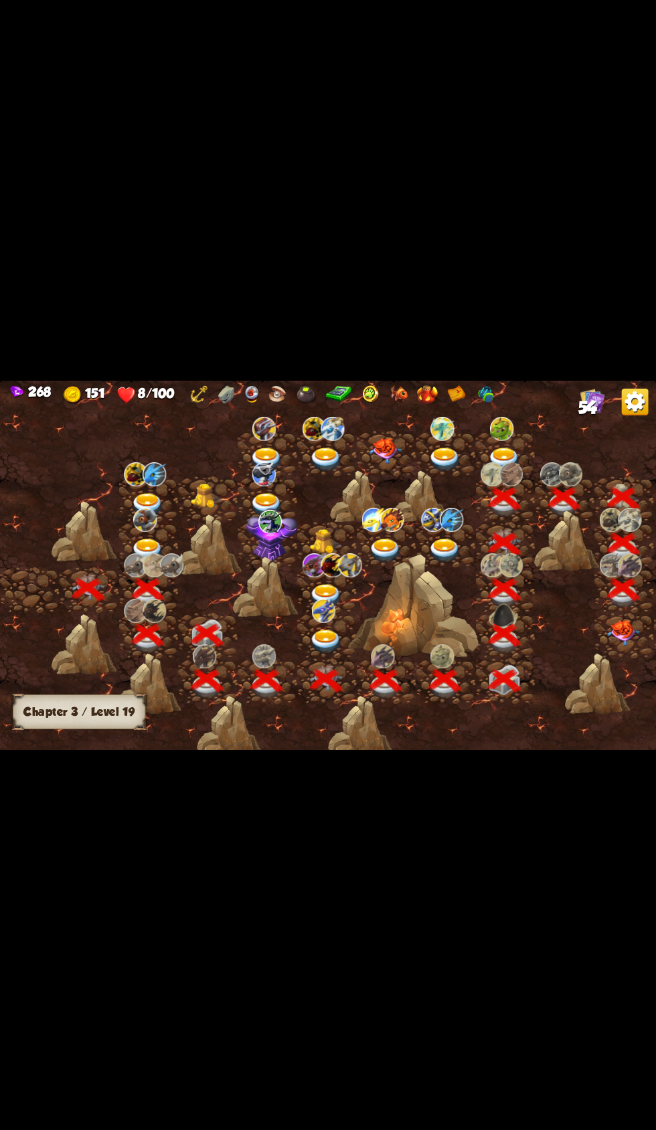
scroll to position [0, 203]
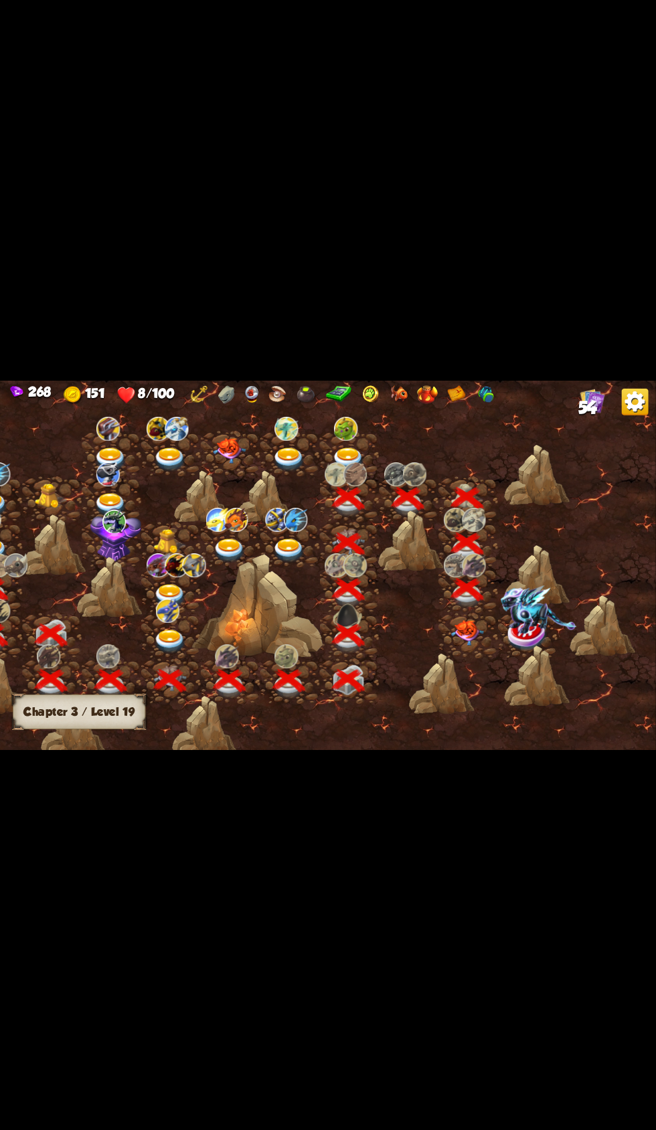
click at [184, 577] on div at bounding box center [171, 589] width 60 height 45
click at [472, 640] on img at bounding box center [467, 632] width 33 height 25
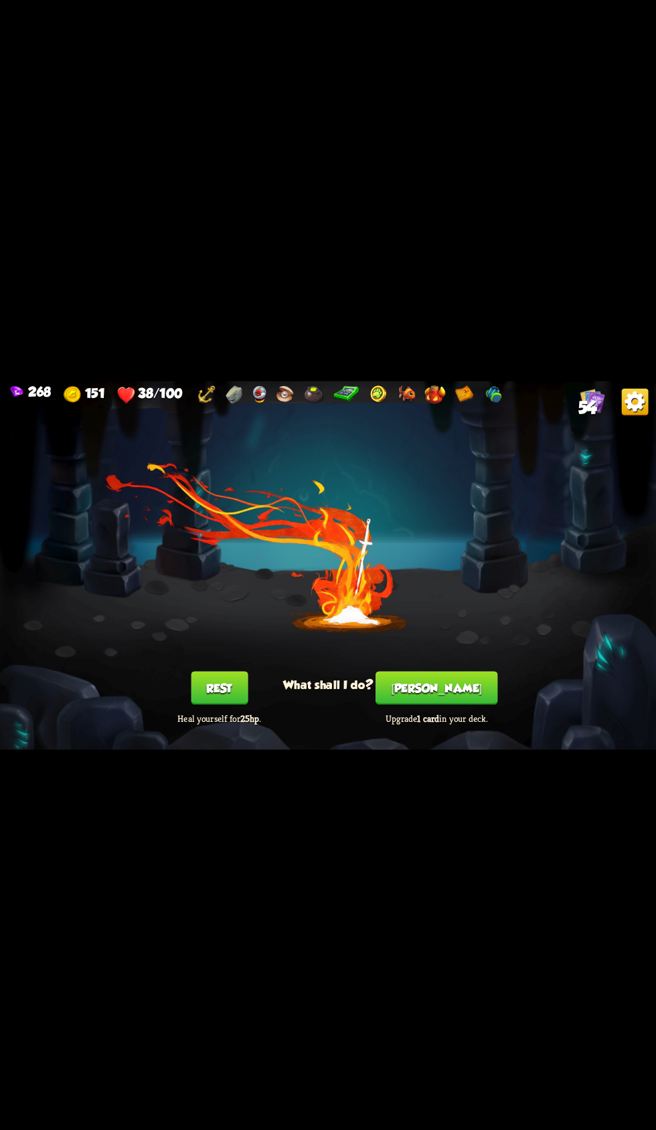
click at [220, 689] on button "Rest" at bounding box center [219, 687] width 57 height 33
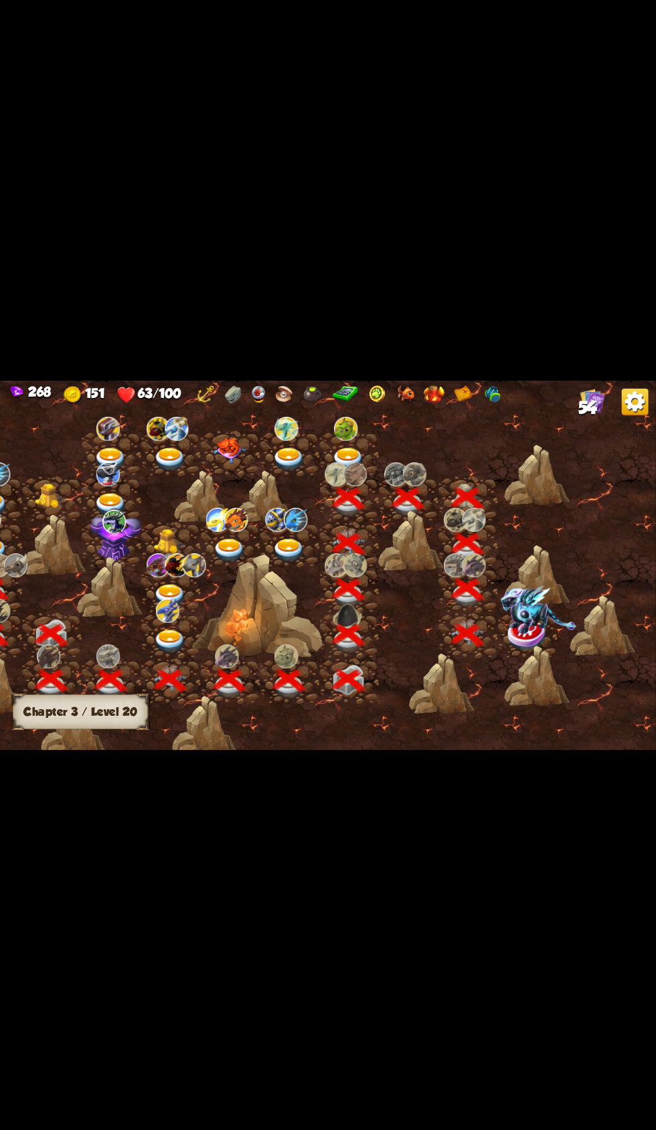
click at [533, 634] on img at bounding box center [527, 634] width 41 height 33
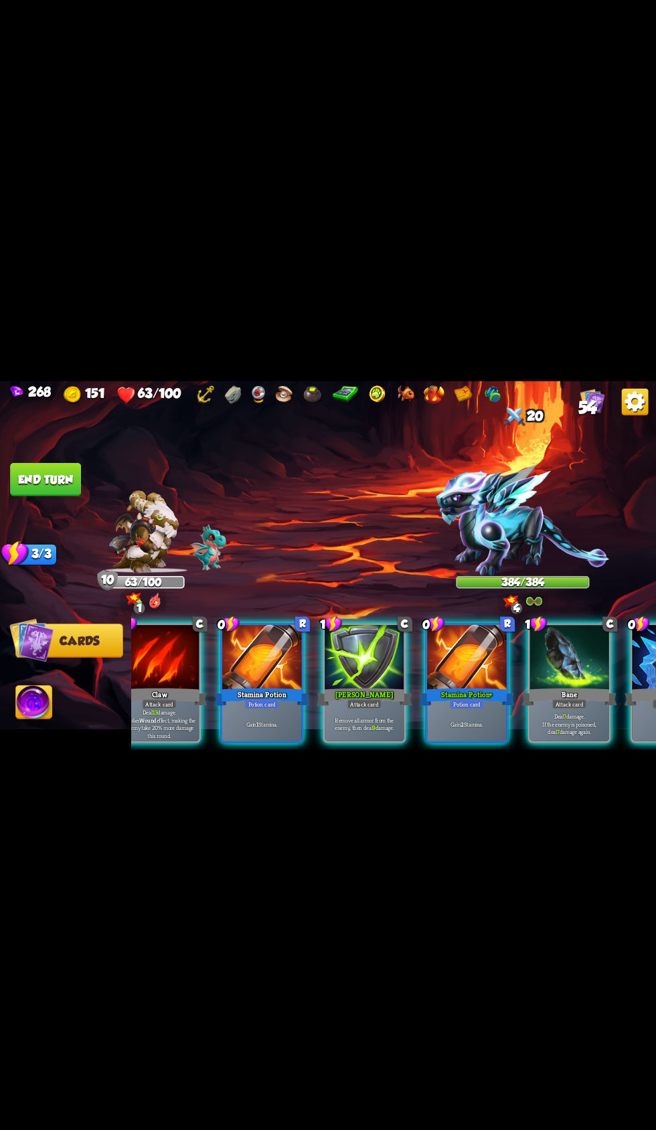
scroll to position [0, 181]
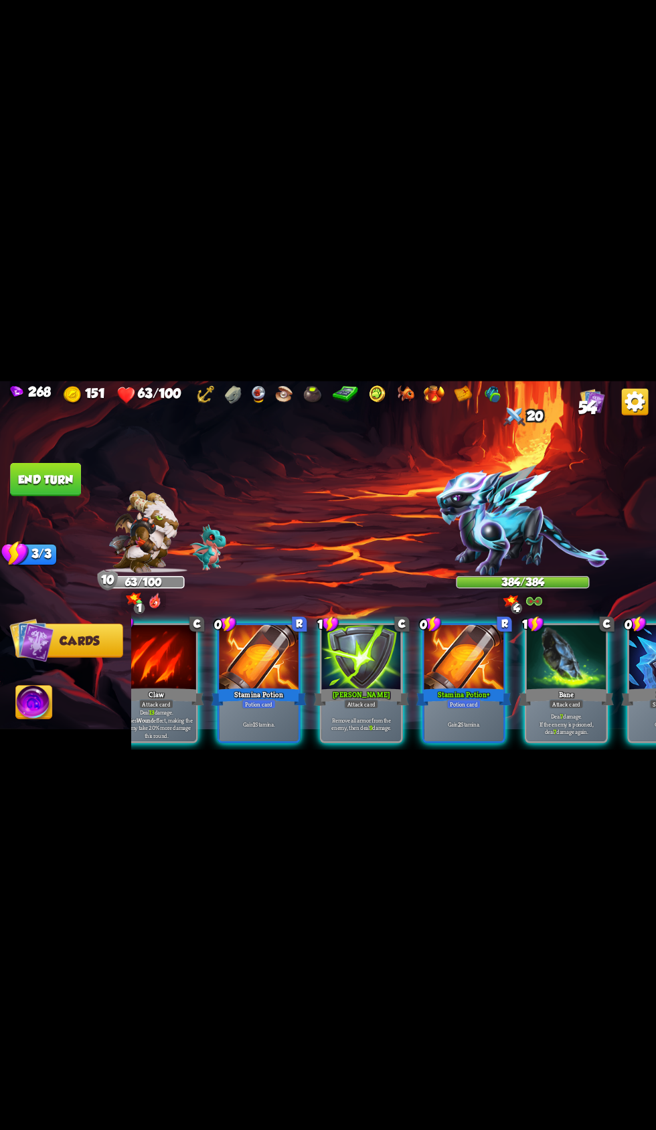
click at [435, 644] on div at bounding box center [464, 658] width 80 height 67
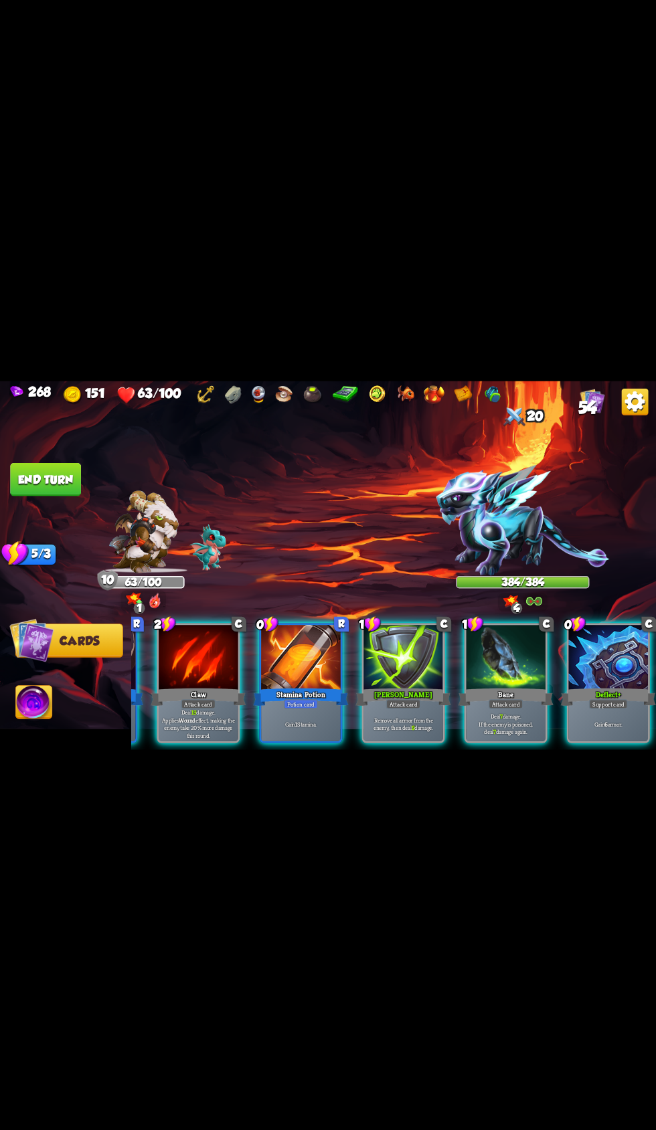
scroll to position [0, 0]
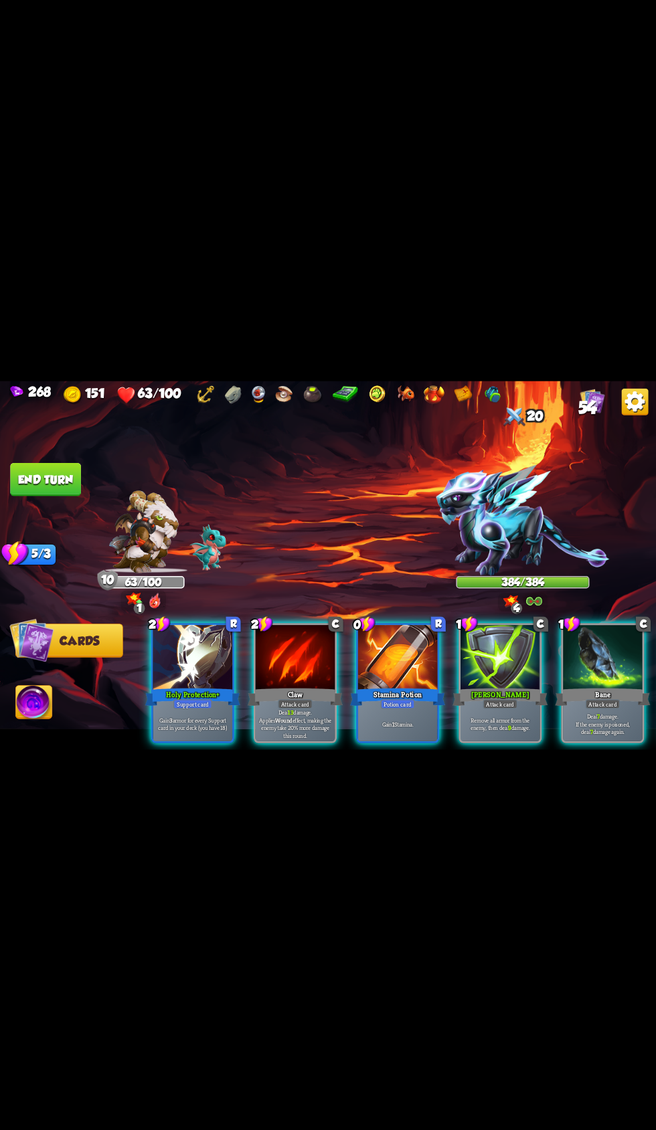
click at [191, 648] on div at bounding box center [193, 658] width 80 height 67
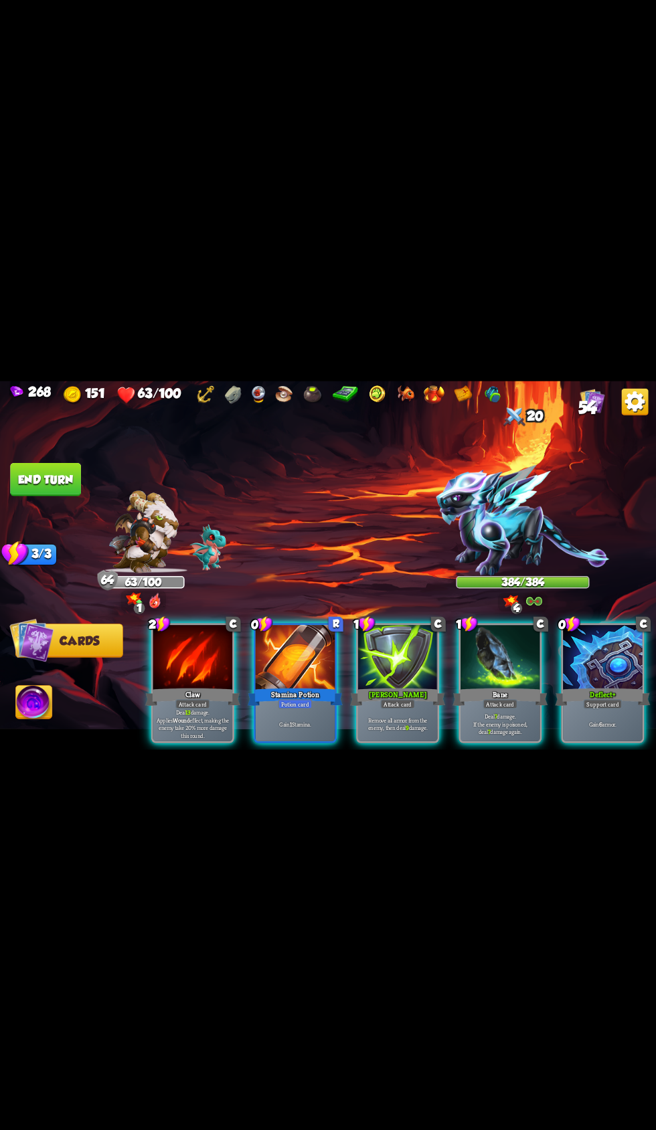
click at [191, 648] on div at bounding box center [193, 658] width 80 height 67
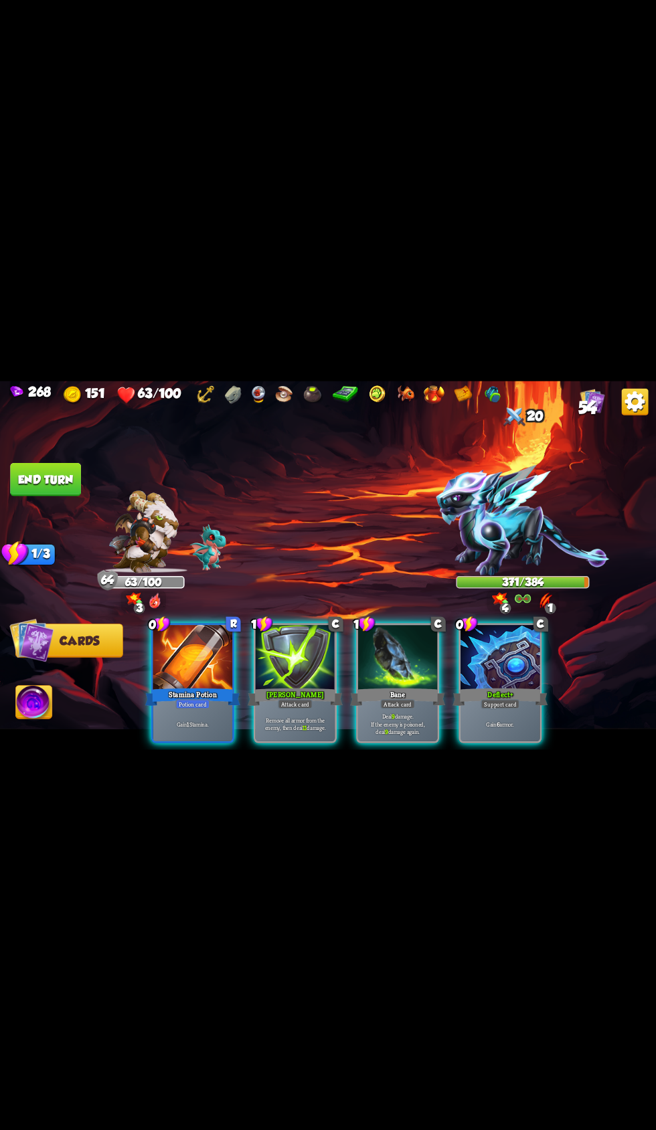
click at [394, 663] on div at bounding box center [398, 658] width 80 height 67
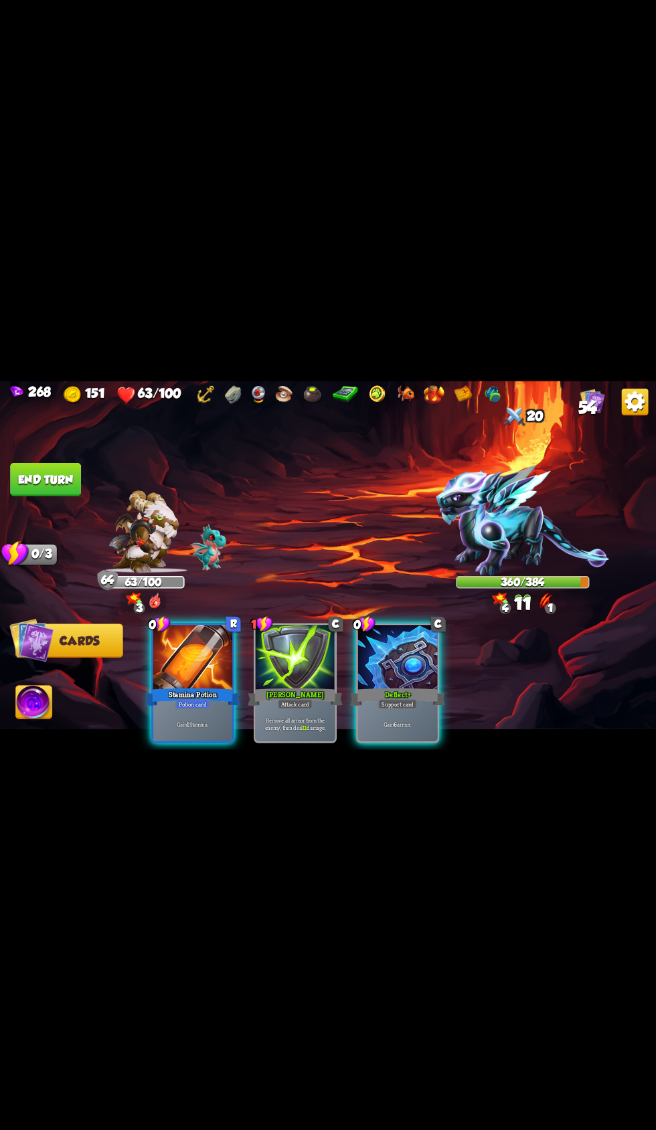
click at [221, 664] on div at bounding box center [193, 658] width 80 height 67
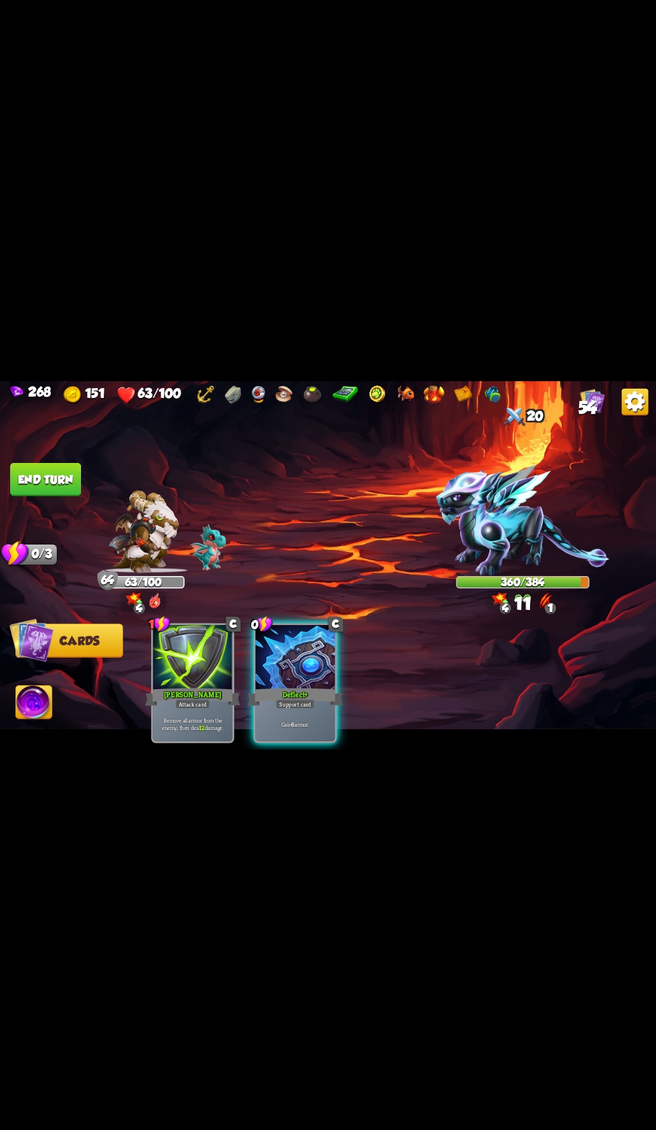
click at [207, 686] on div "[PERSON_NAME]" at bounding box center [192, 696] width 95 height 21
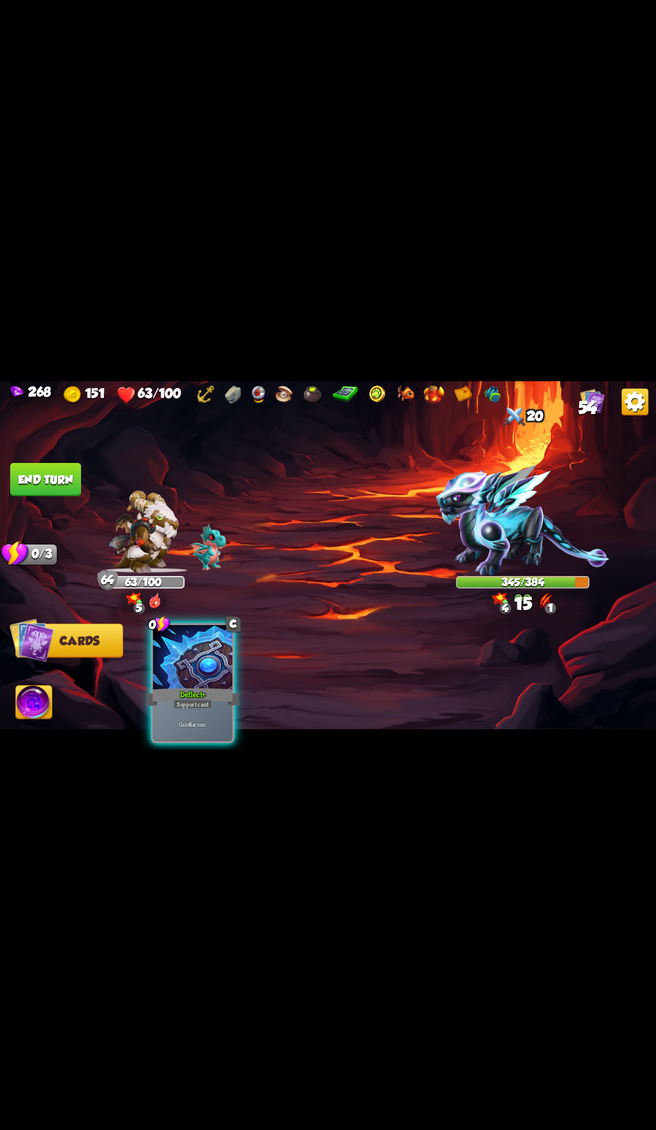
click at [53, 484] on button "End turn" at bounding box center [45, 478] width 71 height 33
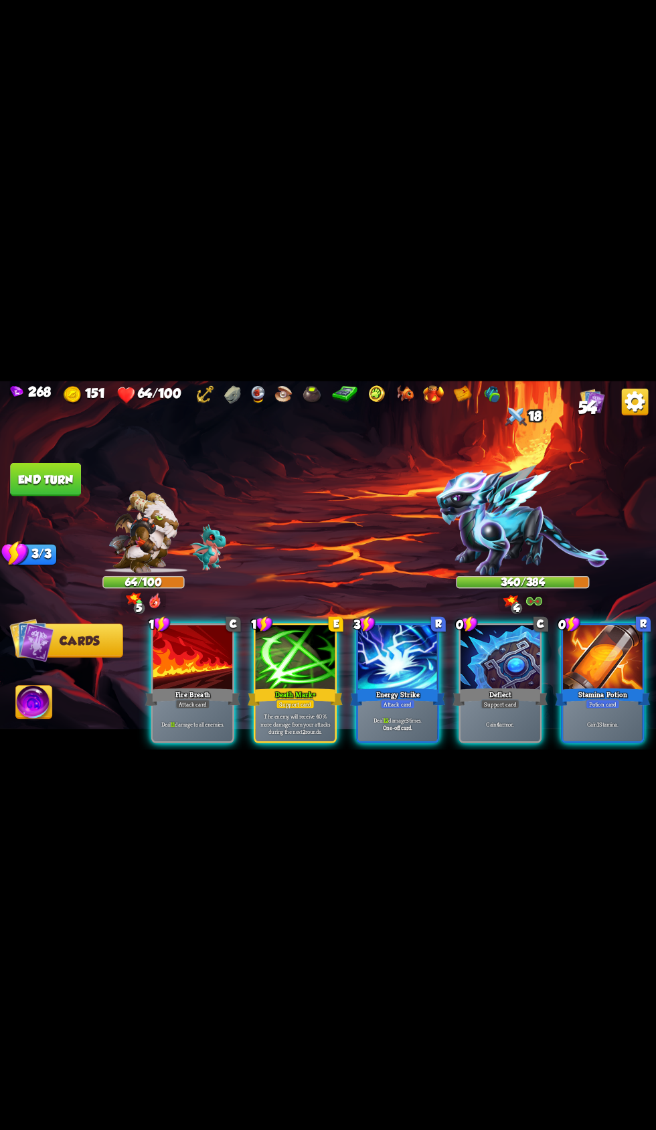
click at [510, 666] on div at bounding box center [500, 658] width 80 height 67
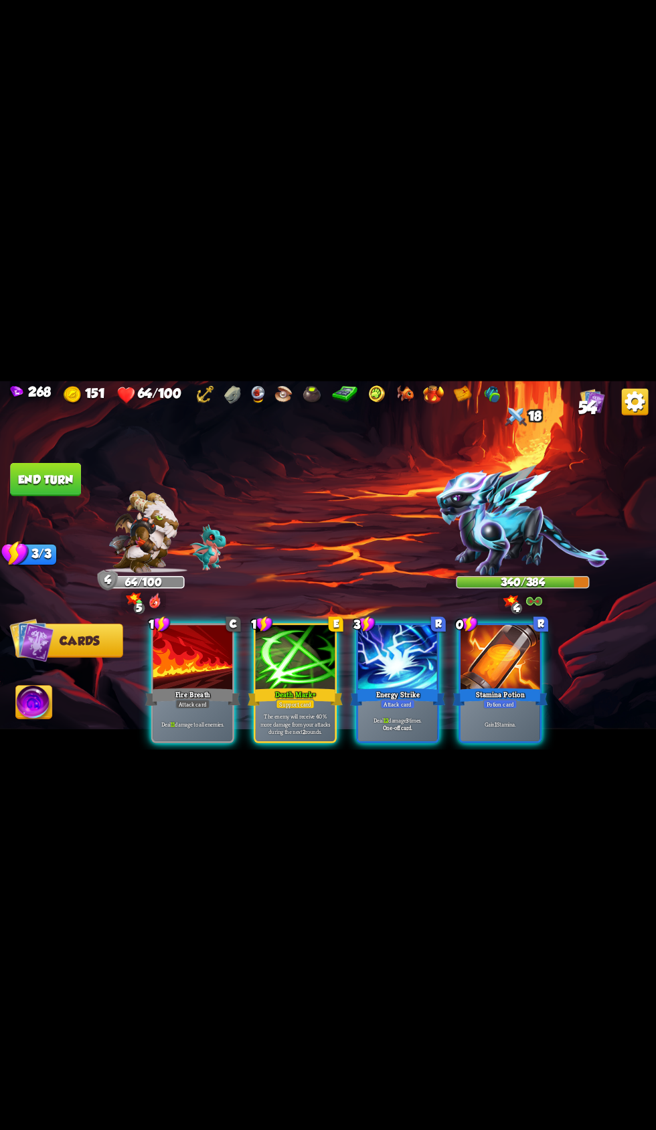
click at [515, 651] on div at bounding box center [500, 658] width 80 height 67
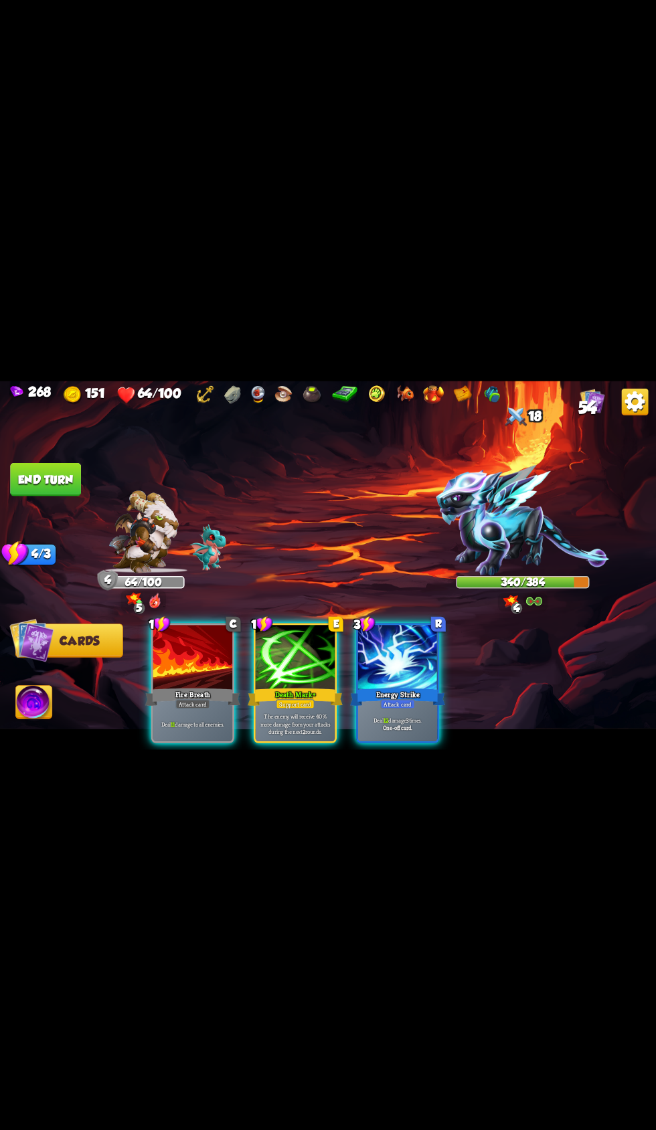
click at [310, 667] on div at bounding box center [296, 658] width 80 height 67
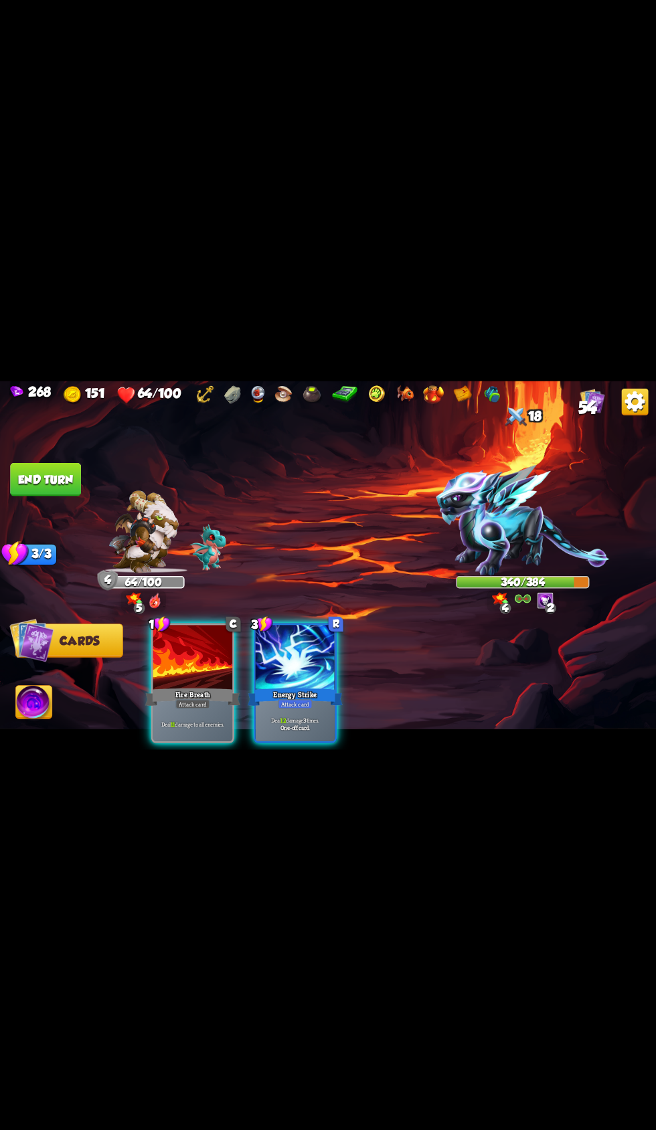
click at [292, 686] on div "Energy Strike" at bounding box center [295, 696] width 95 height 21
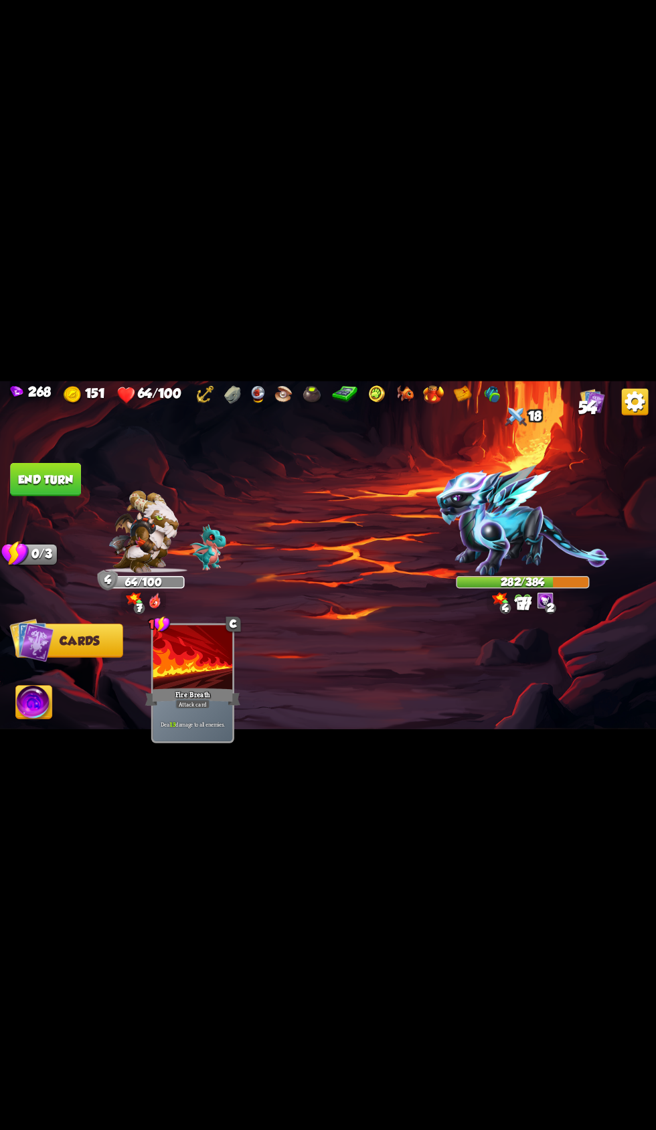
click at [48, 492] on button "End turn" at bounding box center [45, 478] width 71 height 33
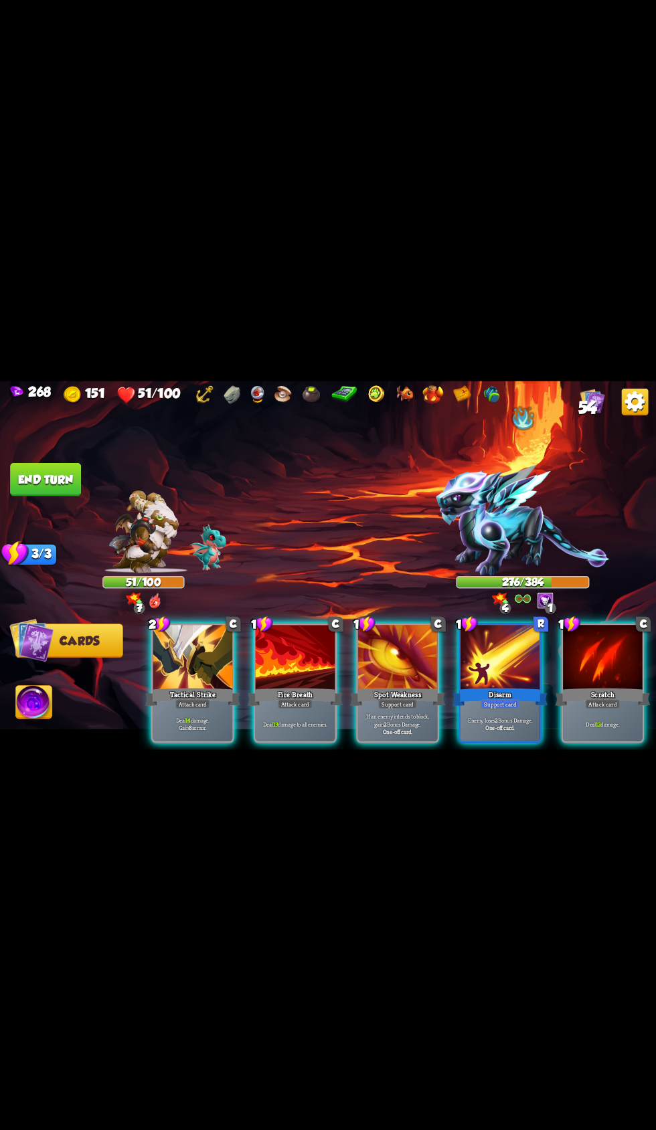
click at [465, 686] on div "Disarm" at bounding box center [499, 696] width 95 height 21
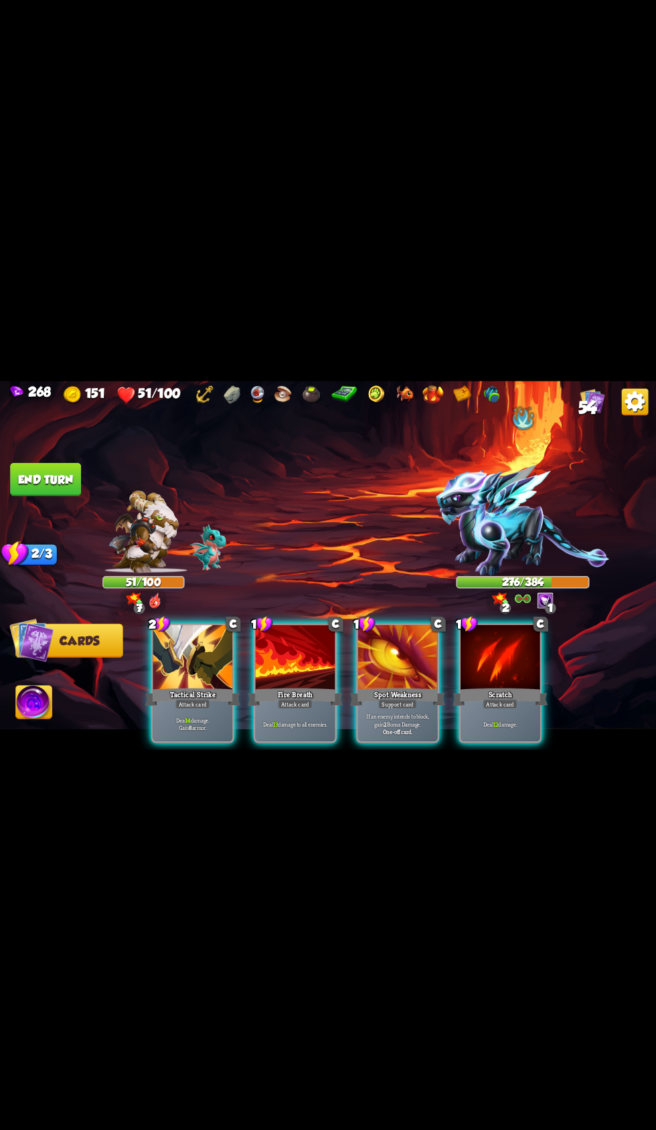
click at [312, 654] on div at bounding box center [296, 658] width 80 height 67
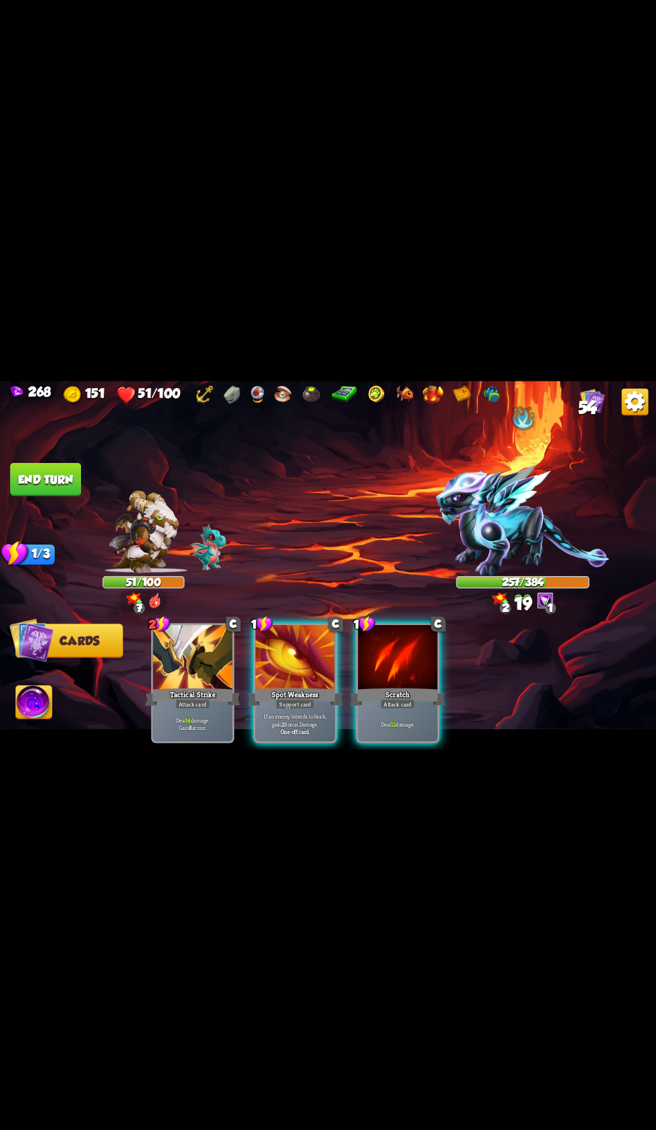
click at [401, 657] on div at bounding box center [398, 658] width 80 height 67
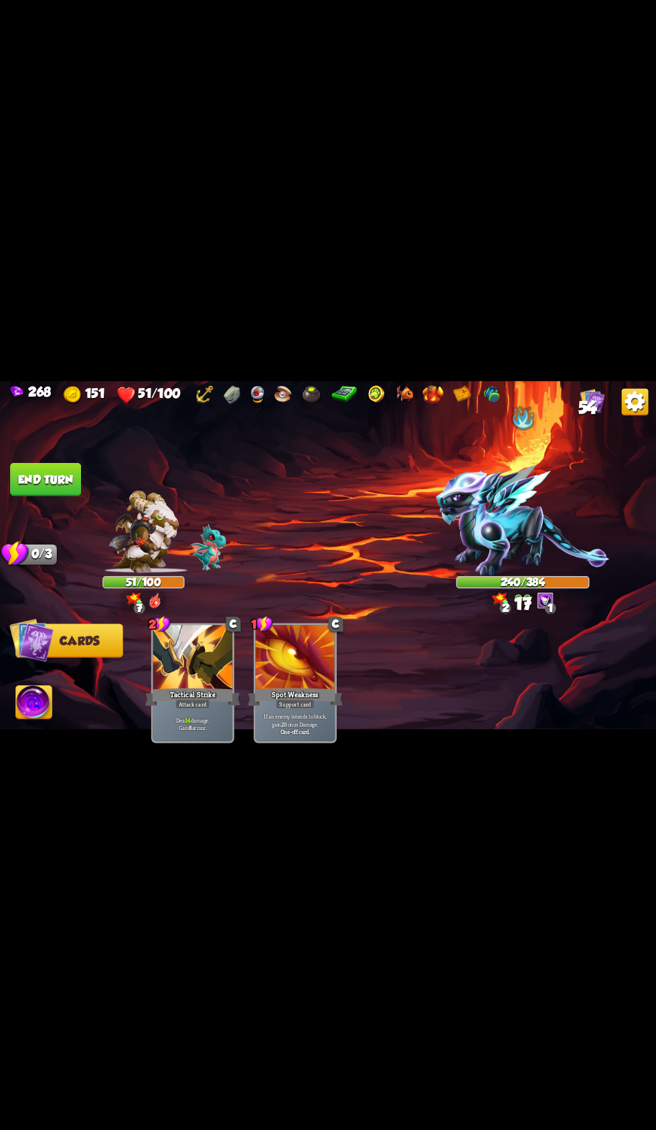
click at [54, 479] on button "End turn" at bounding box center [45, 478] width 71 height 33
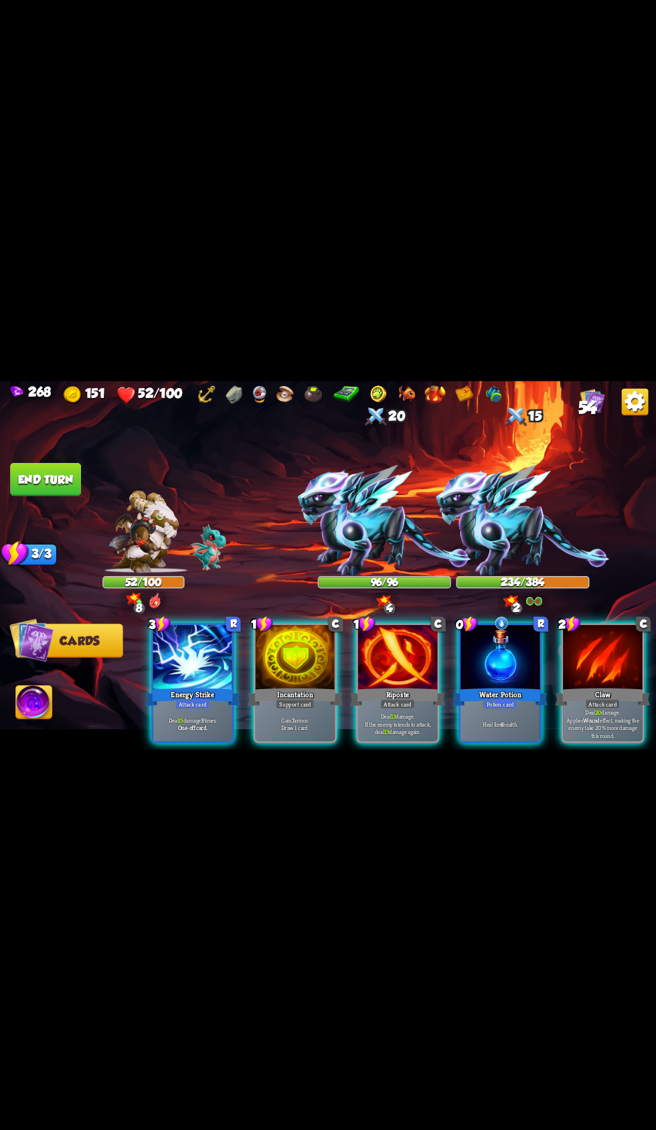
click at [513, 653] on div at bounding box center [500, 658] width 80 height 67
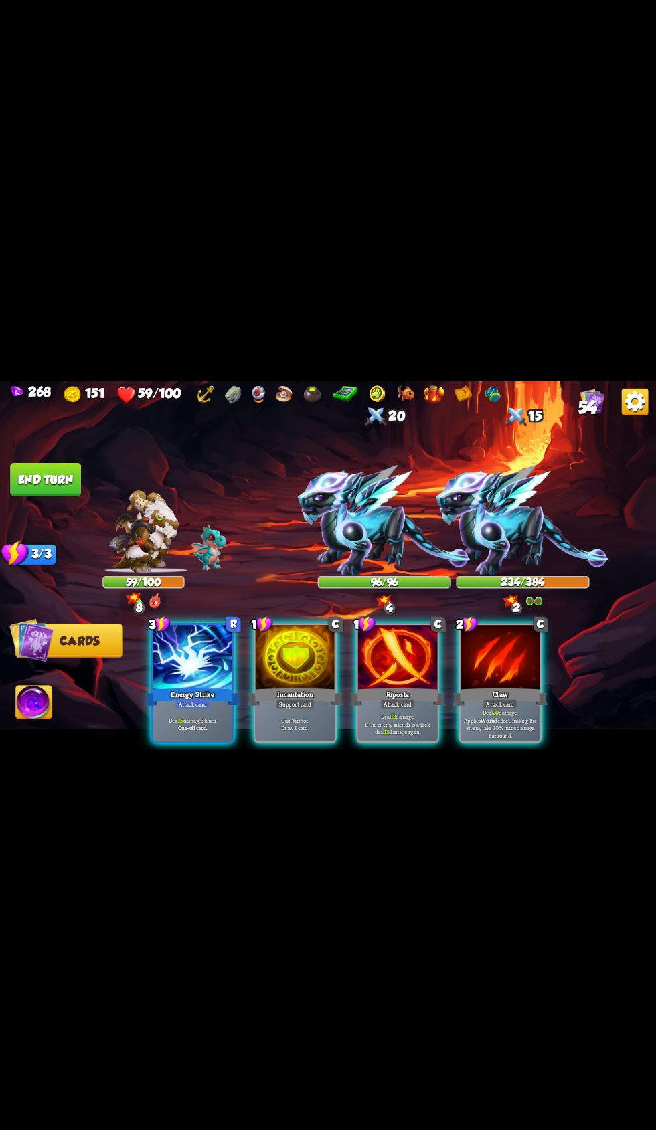
click at [276, 668] on div at bounding box center [296, 658] width 80 height 67
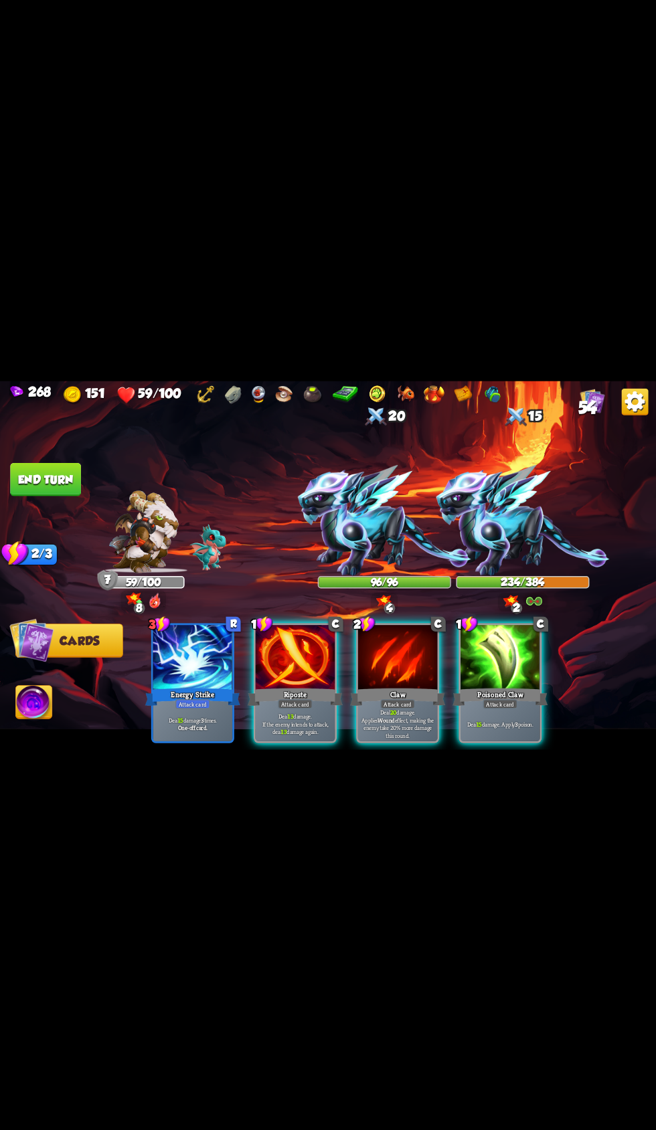
click at [294, 638] on div at bounding box center [296, 658] width 80 height 67
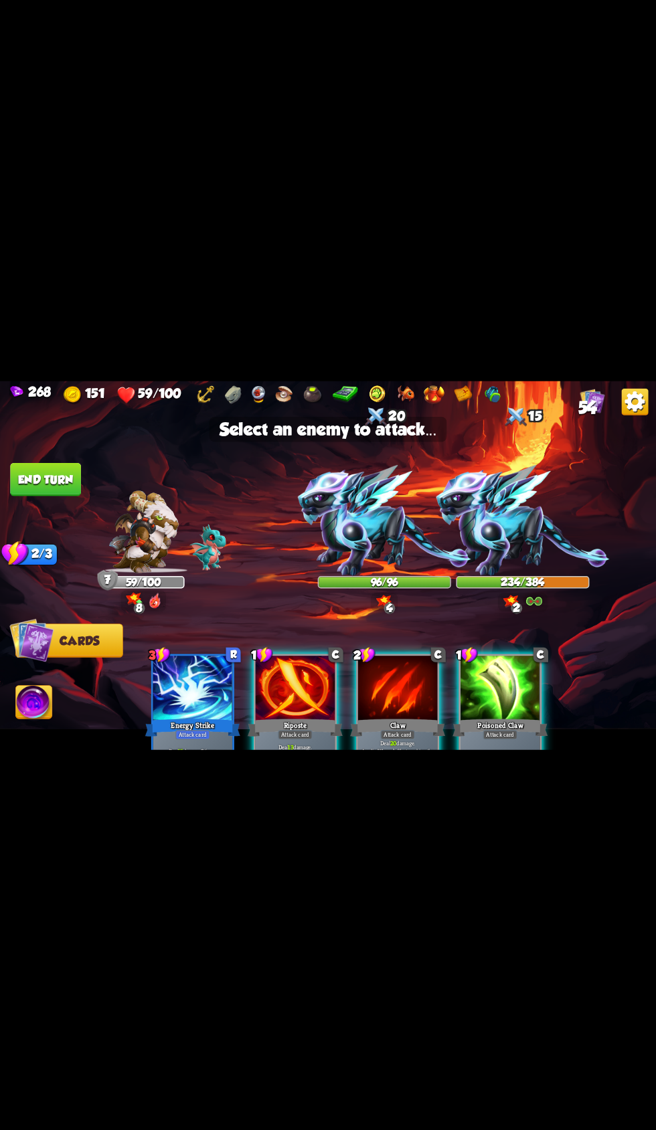
click at [388, 502] on img at bounding box center [384, 520] width 173 height 111
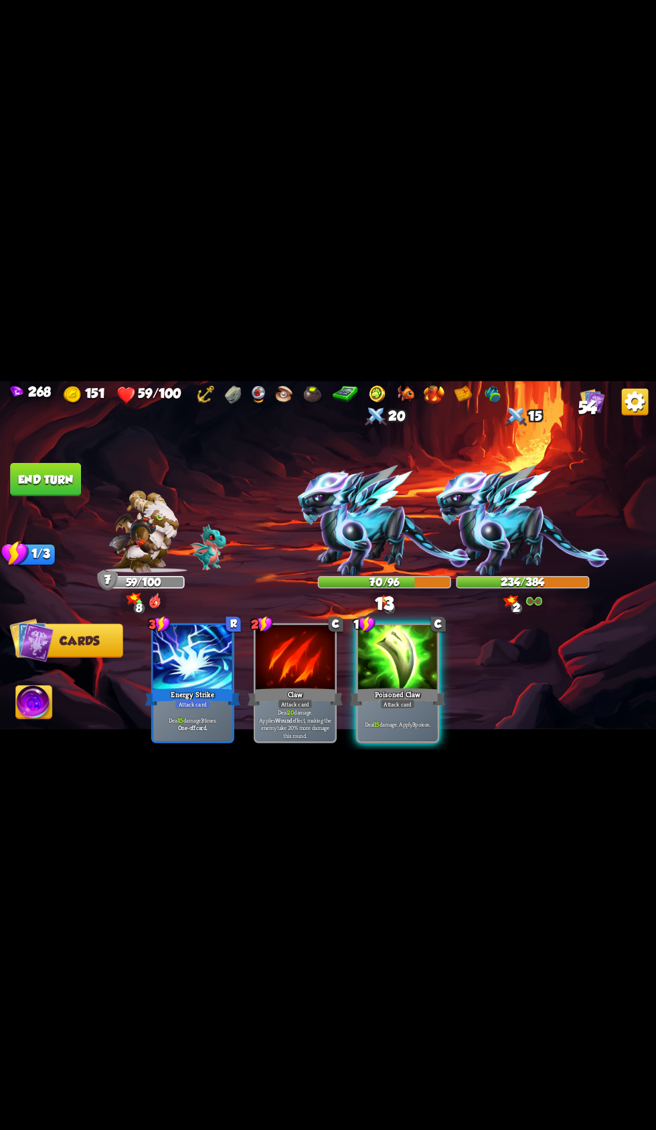
click at [401, 686] on div "Poisoned Claw" at bounding box center [397, 696] width 95 height 21
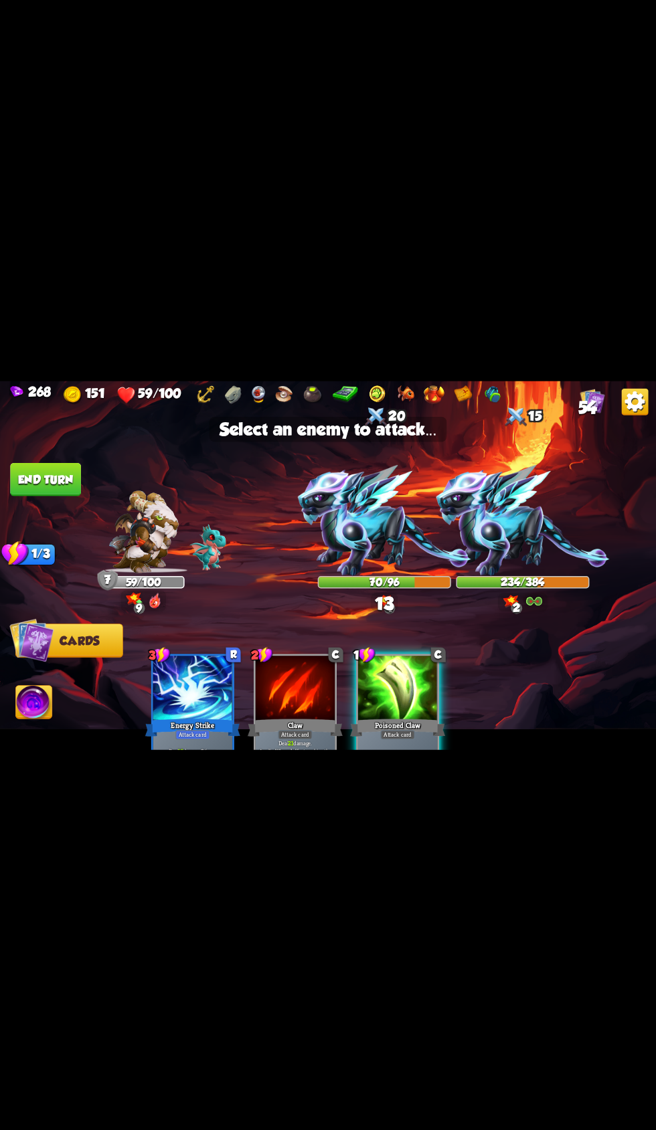
click at [377, 526] on img at bounding box center [384, 520] width 173 height 111
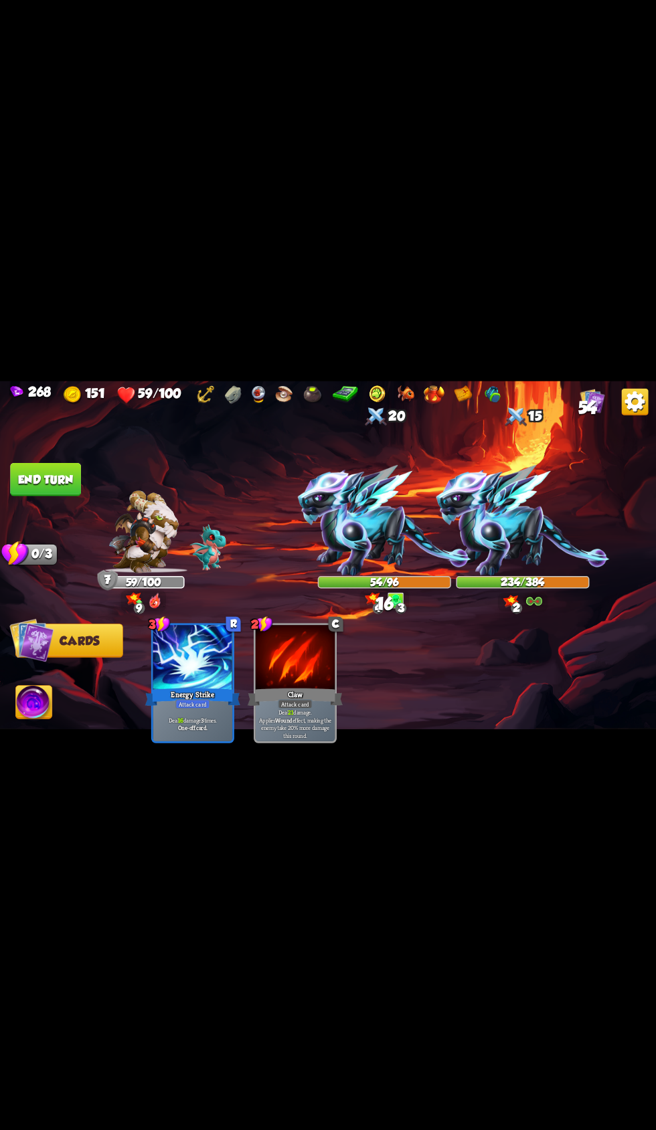
click at [100, 469] on img at bounding box center [328, 565] width 656 height 369
click at [74, 478] on button "End turn" at bounding box center [45, 478] width 71 height 33
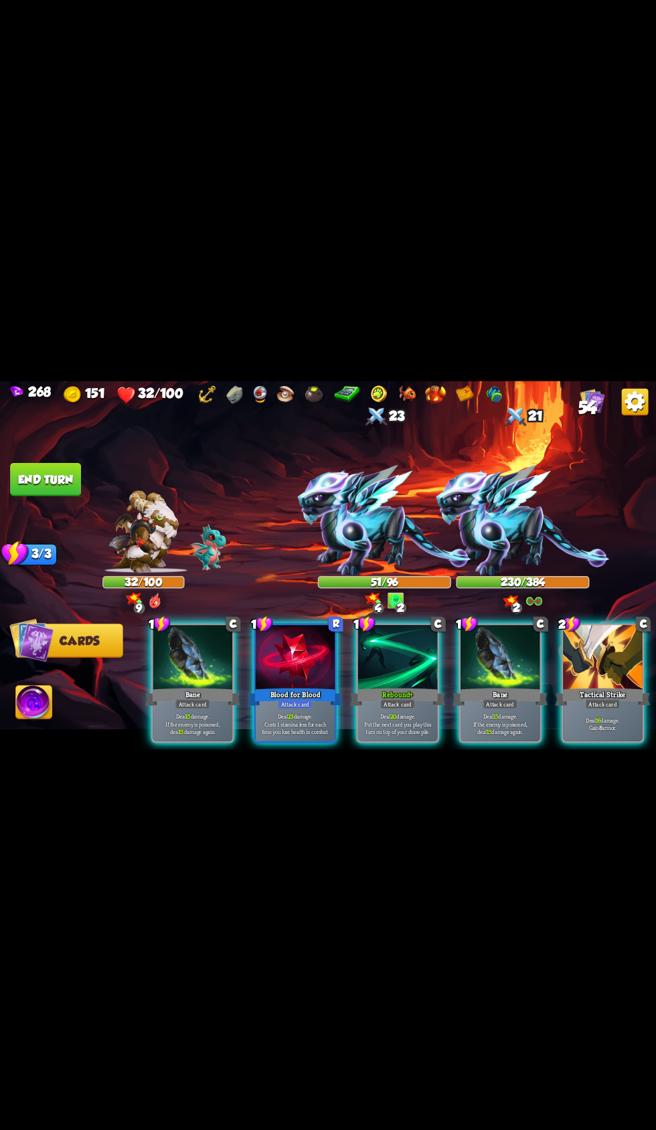
click at [583, 658] on div at bounding box center [603, 658] width 80 height 67
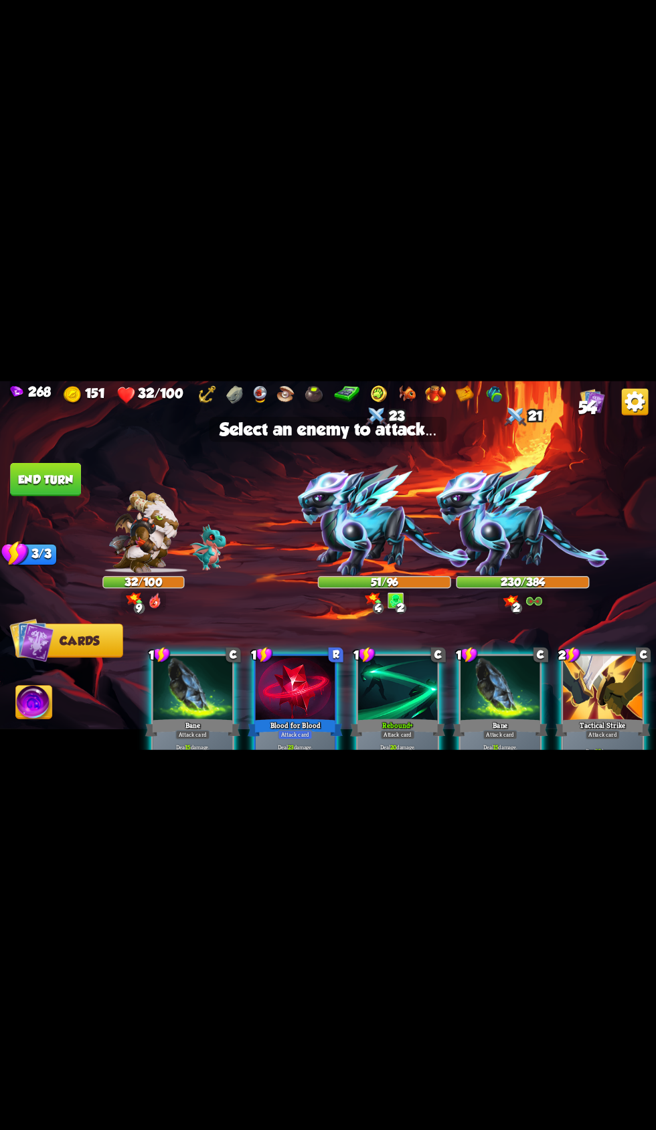
click at [374, 508] on img at bounding box center [384, 520] width 173 height 111
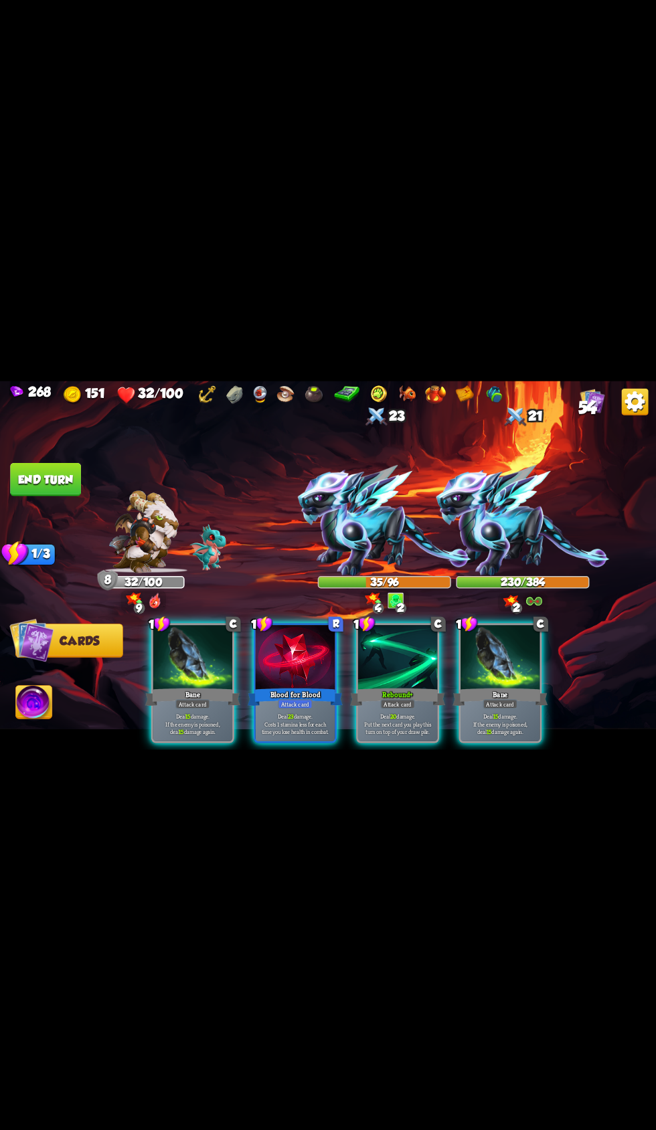
click at [494, 664] on div at bounding box center [500, 658] width 80 height 67
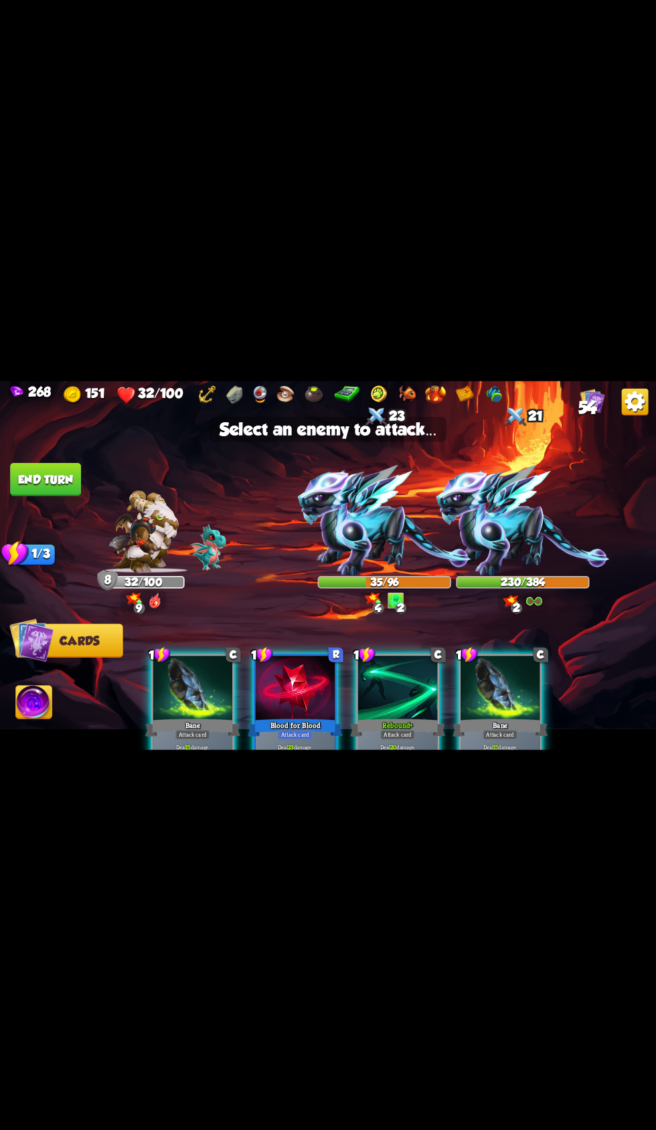
click at [351, 517] on img at bounding box center [384, 520] width 173 height 111
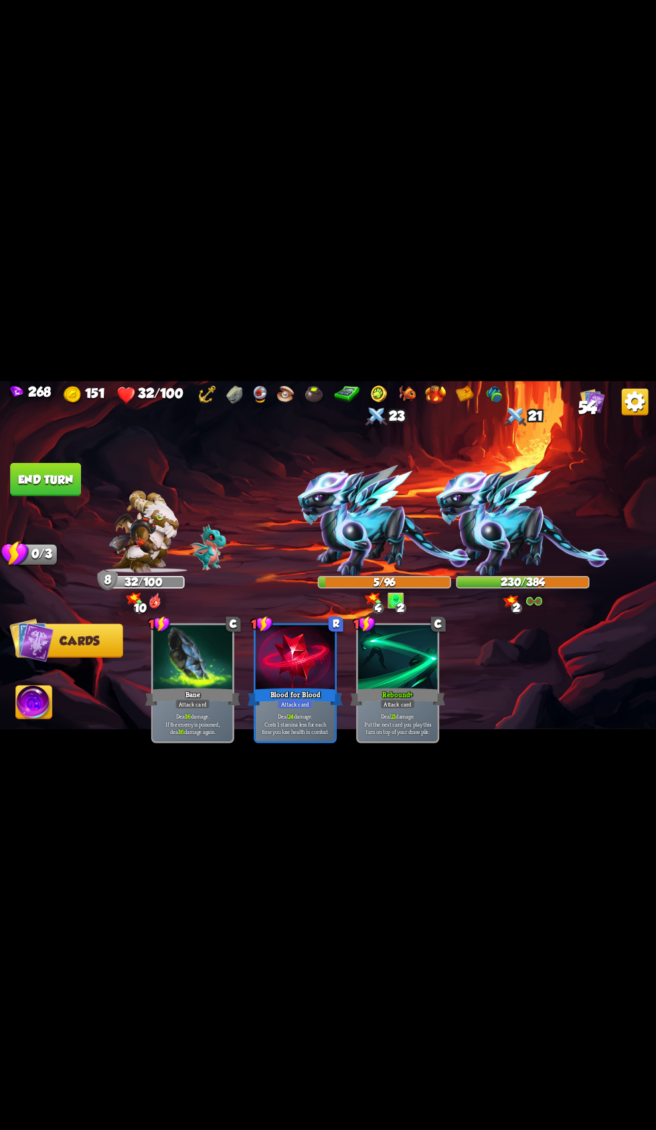
click at [41, 485] on button "End turn" at bounding box center [45, 478] width 71 height 33
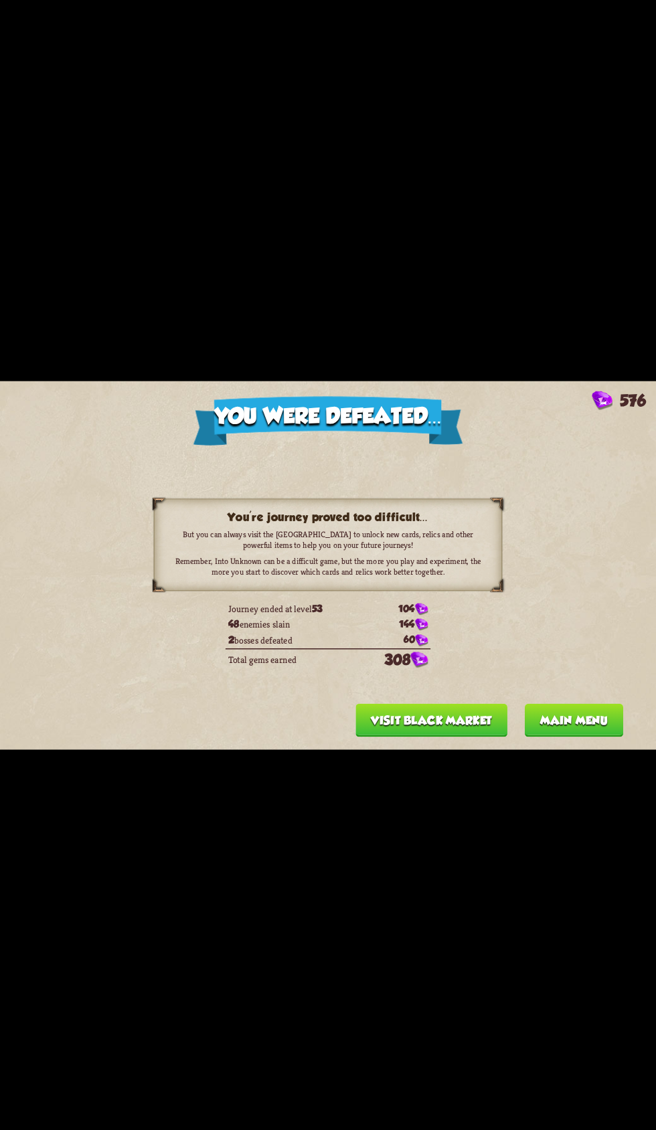
click at [556, 712] on button "Main menu" at bounding box center [573, 719] width 98 height 33
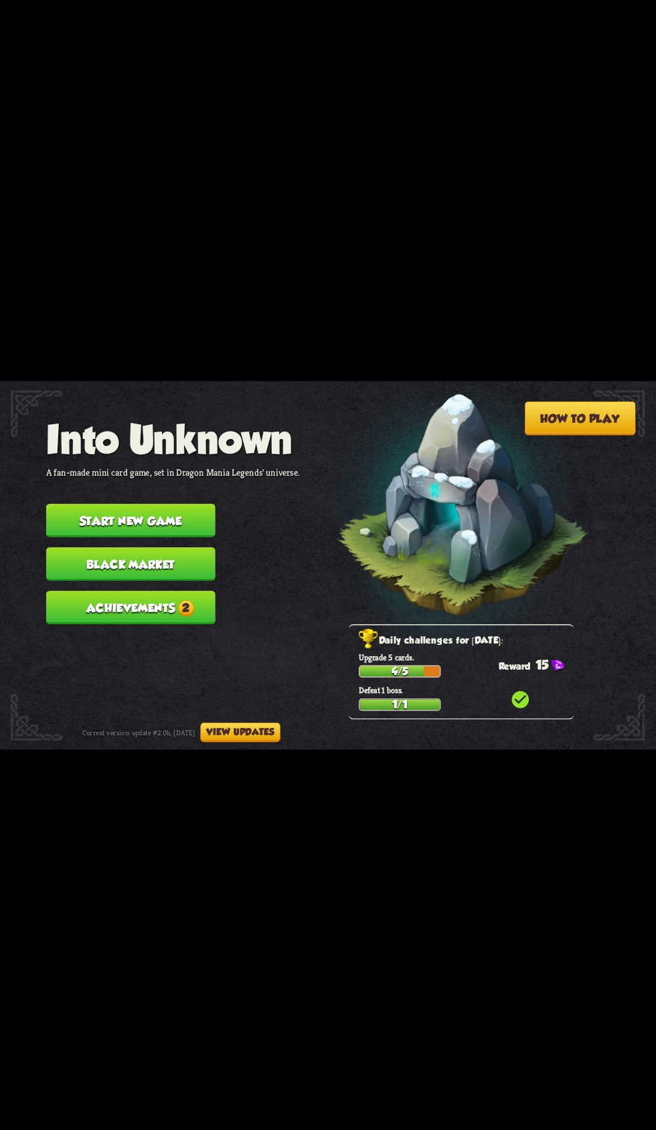
click at [187, 599] on span "2" at bounding box center [185, 607] width 17 height 17
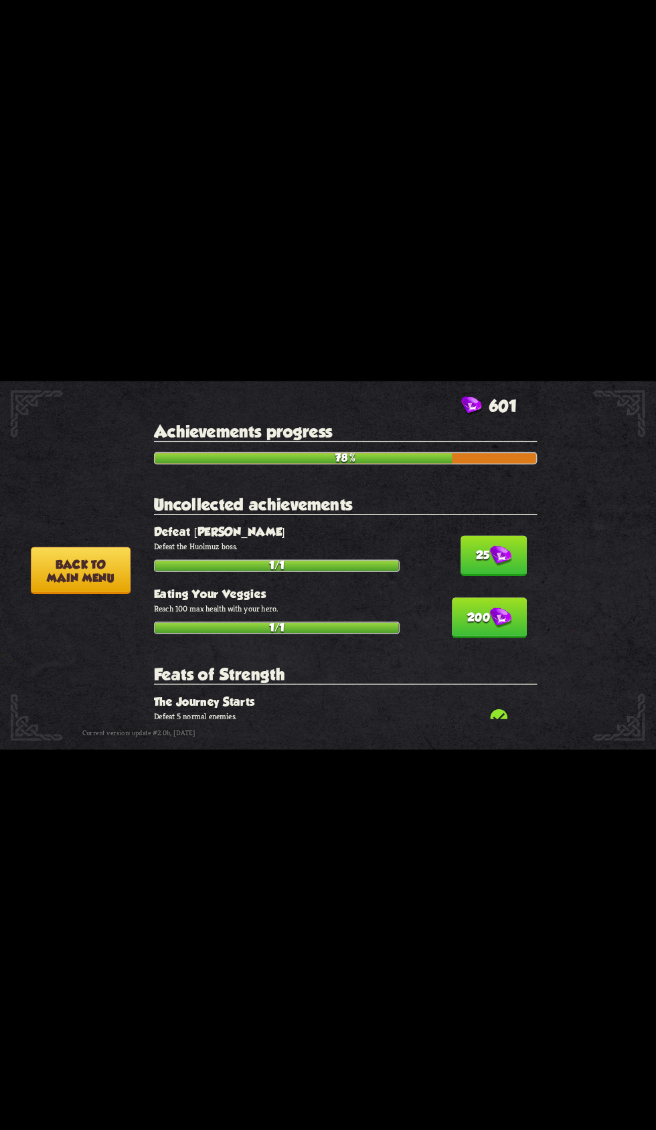
click at [516, 605] on button "200" at bounding box center [489, 617] width 75 height 40
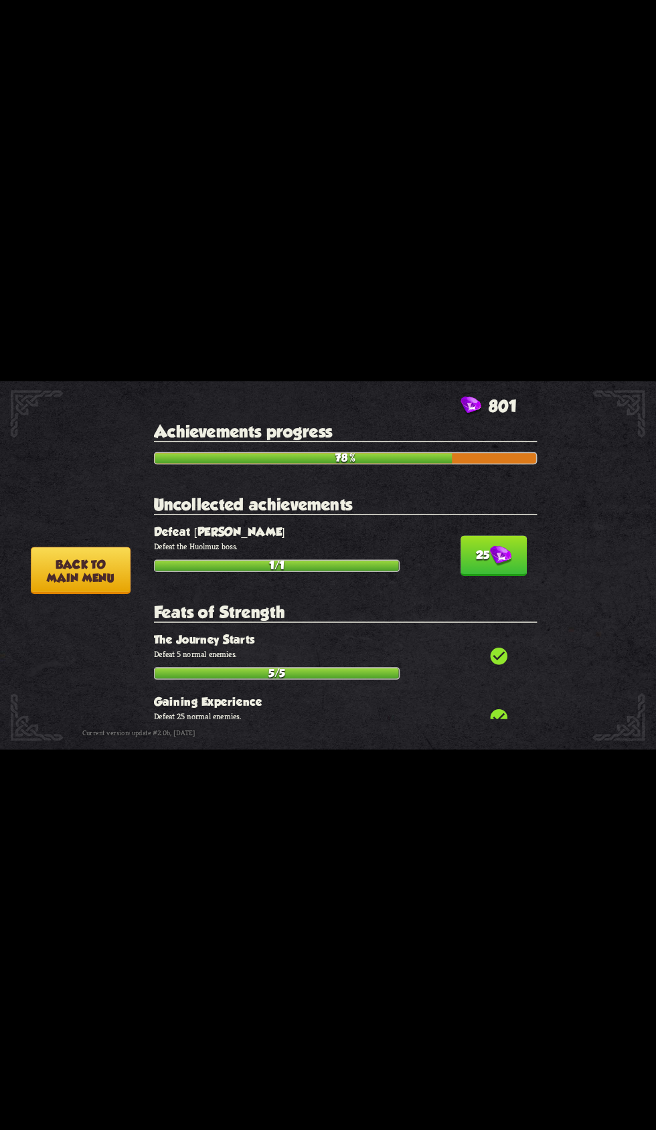
click at [472, 616] on h2 "Feats of Strength" at bounding box center [345, 612] width 383 height 20
click at [472, 634] on section "Feats of Strength check_circle The Journey Starts Defeat 5 normal enemies. 5/5 …" at bounding box center [345, 857] width 383 height 510
click at [473, 561] on button "25" at bounding box center [493, 555] width 66 height 40
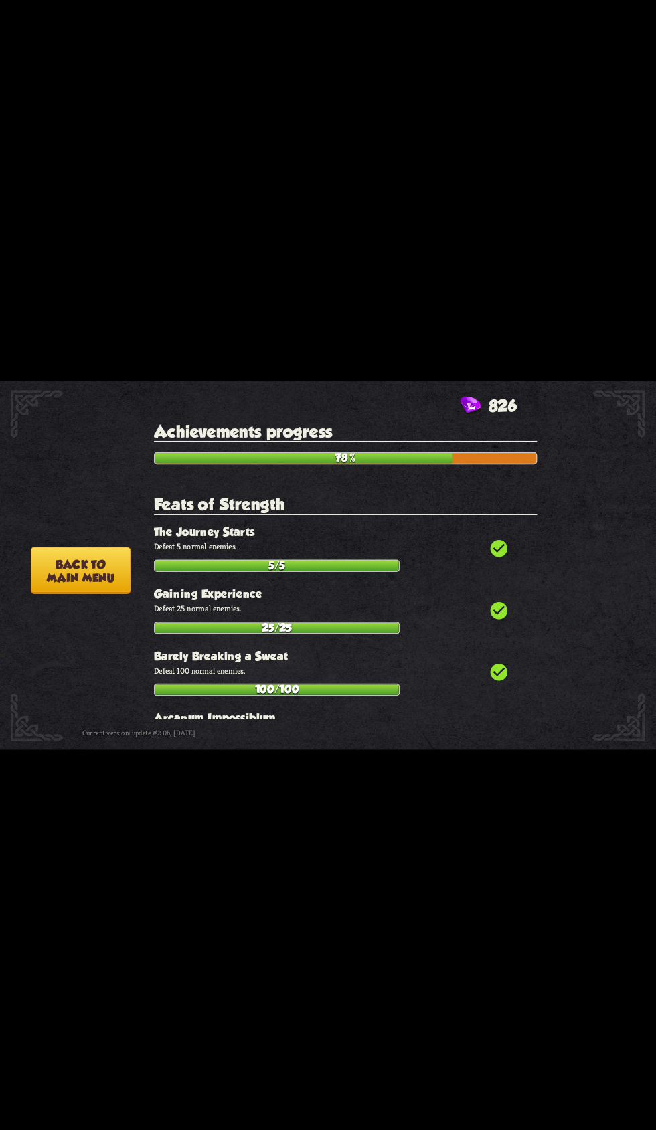
click at [440, 552] on p "Defeat 5 normal enemies." at bounding box center [345, 546] width 383 height 11
click at [69, 575] on button "Back to main menu" at bounding box center [81, 570] width 100 height 47
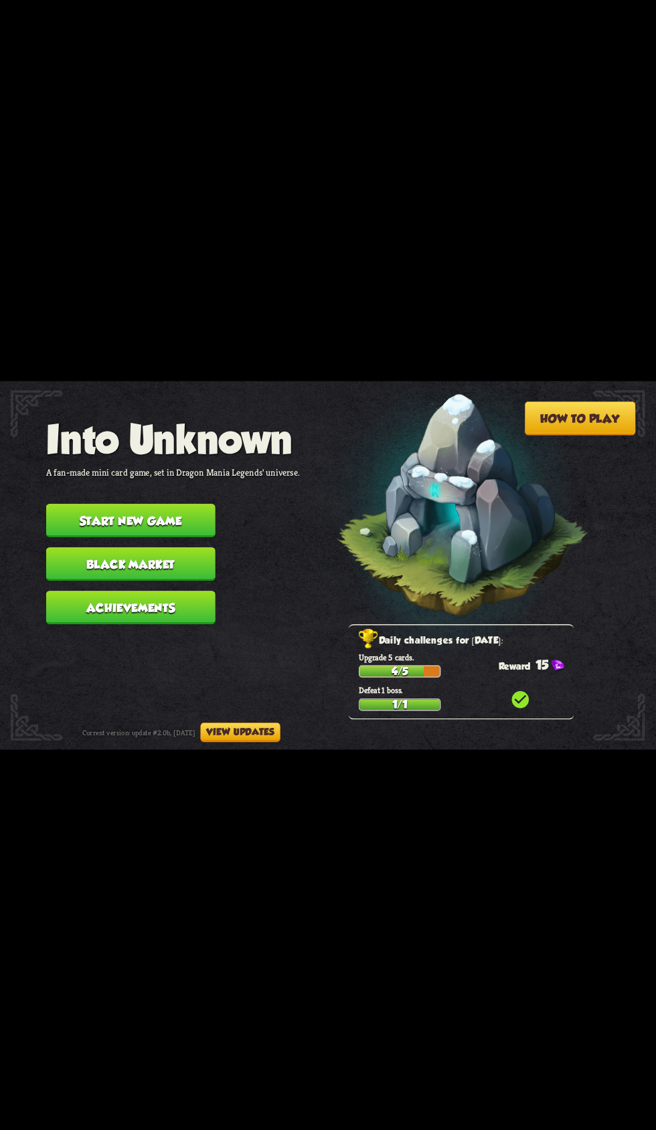
click at [181, 553] on button "Black Market" at bounding box center [130, 563] width 169 height 33
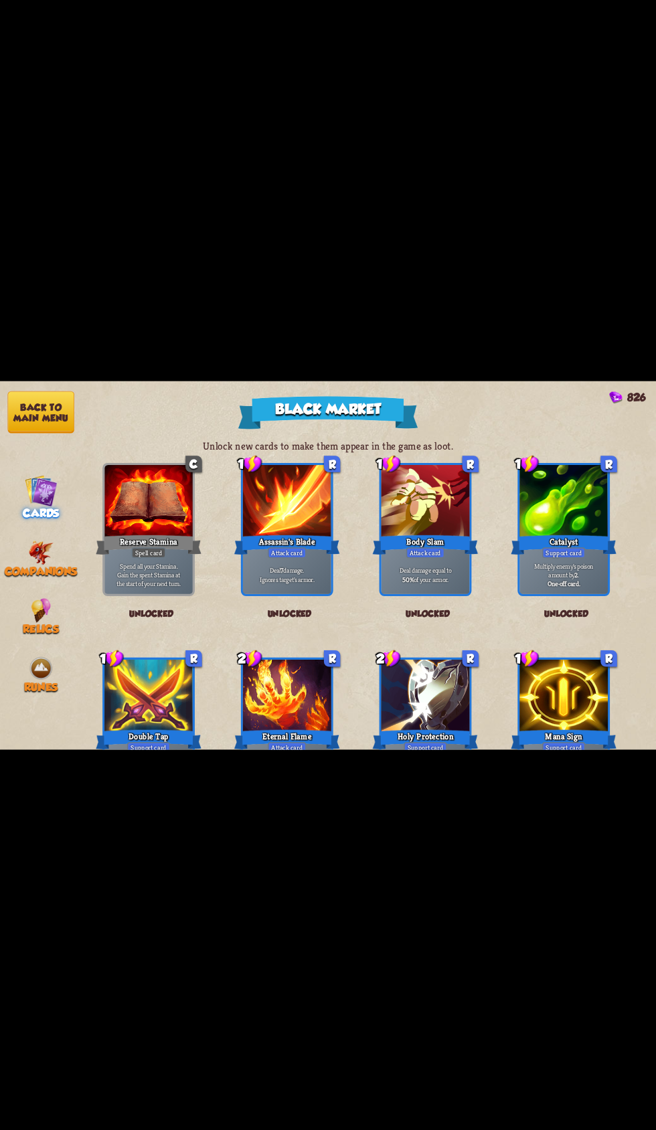
click at [38, 622] on span "Relics" at bounding box center [41, 628] width 36 height 13
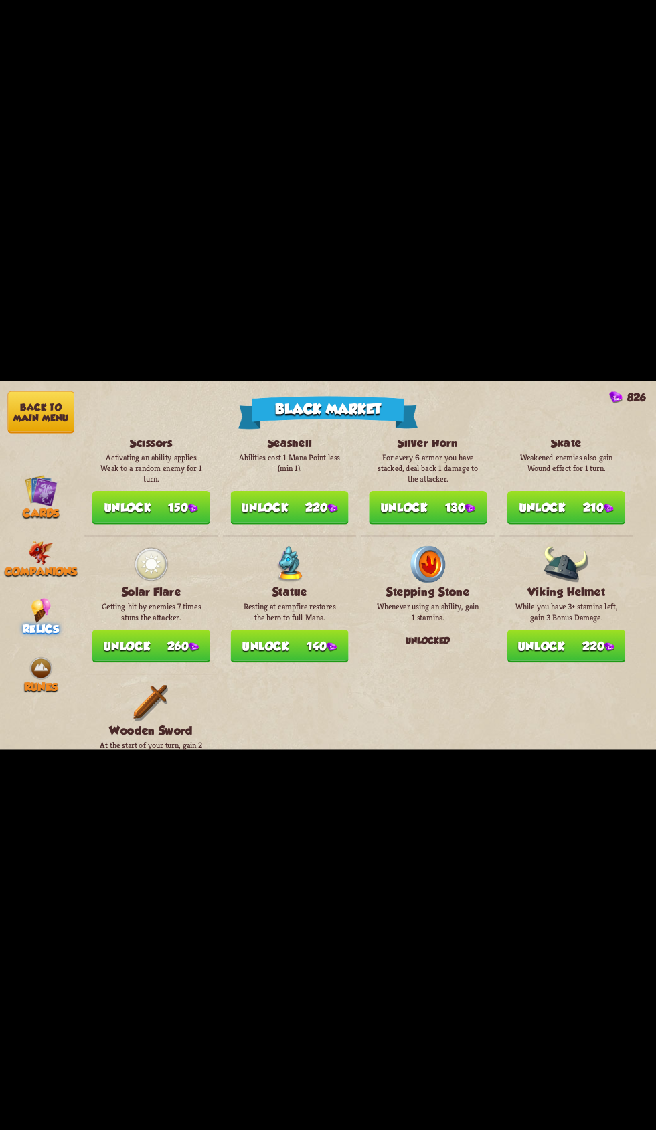
scroll to position [1519, 0]
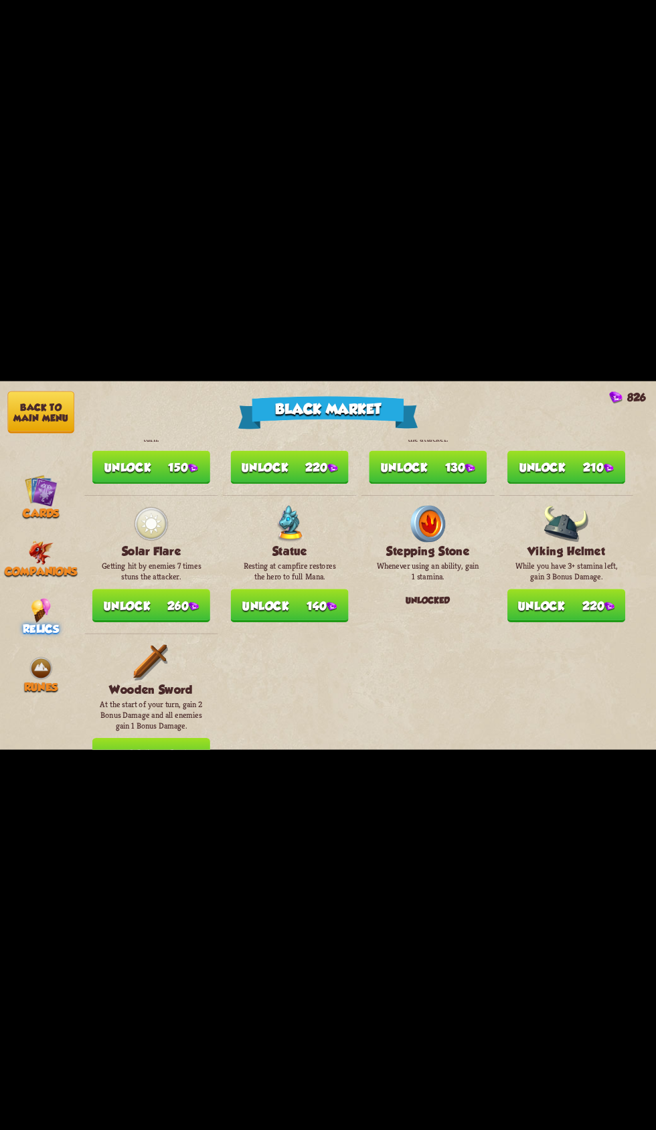
click at [50, 412] on button "Back to main menu" at bounding box center [40, 412] width 67 height 42
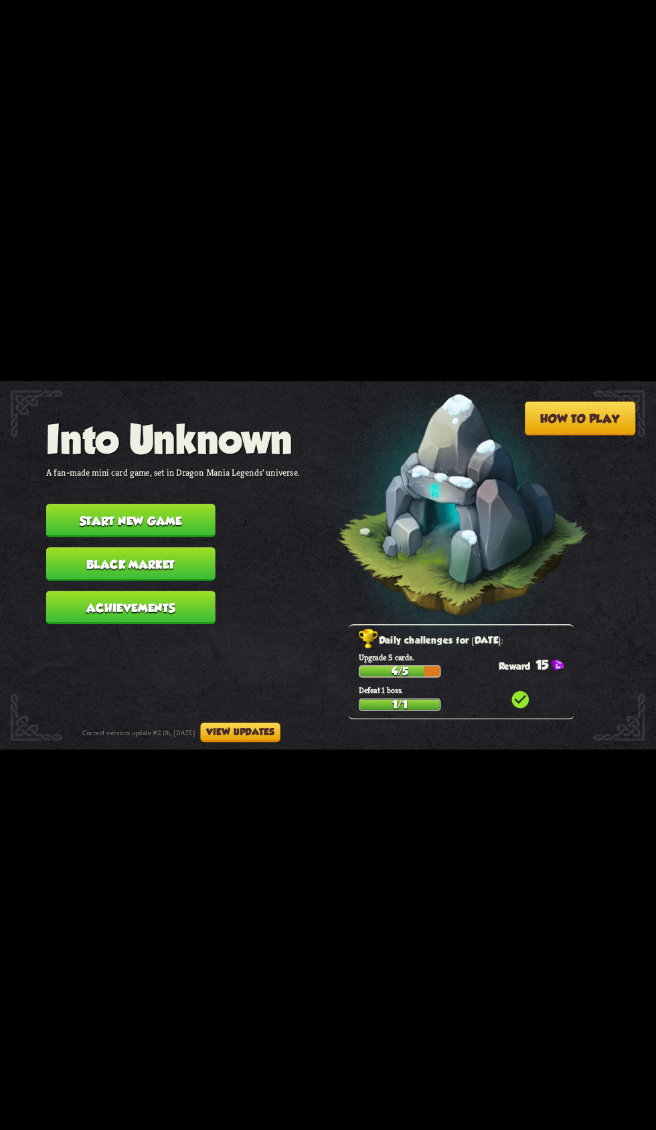
click at [187, 504] on button "Start new game" at bounding box center [130, 520] width 169 height 33
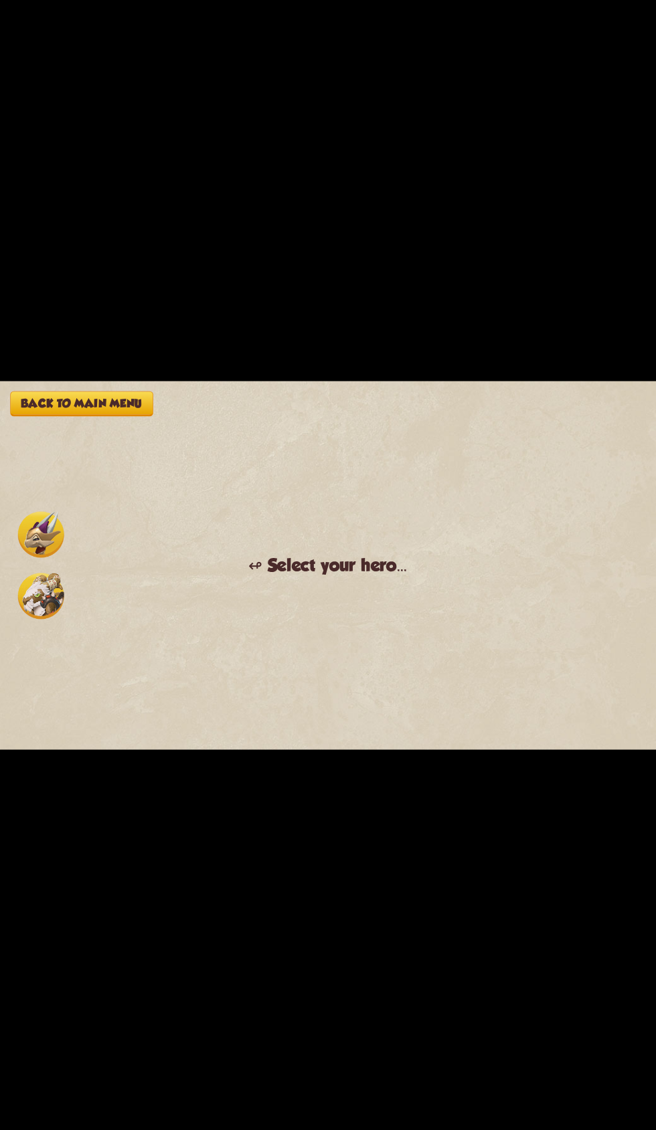
click at [46, 591] on img at bounding box center [41, 596] width 46 height 46
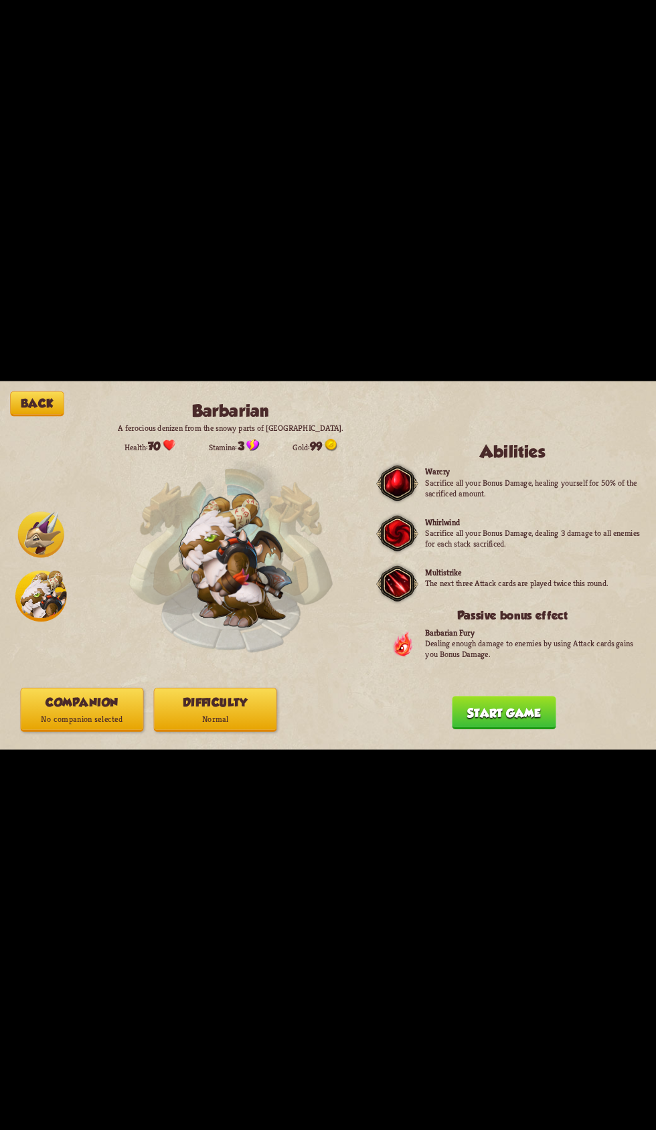
click at [109, 710] on button "Companion No companion selected" at bounding box center [82, 709] width 123 height 44
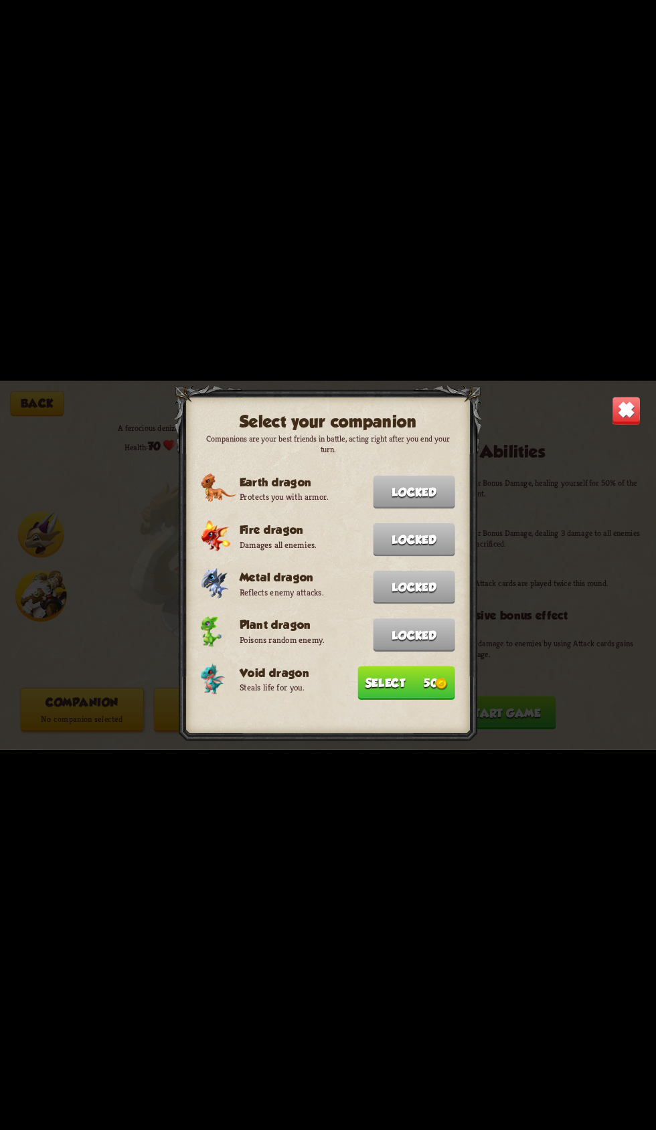
click at [636, 410] on img at bounding box center [625, 410] width 29 height 29
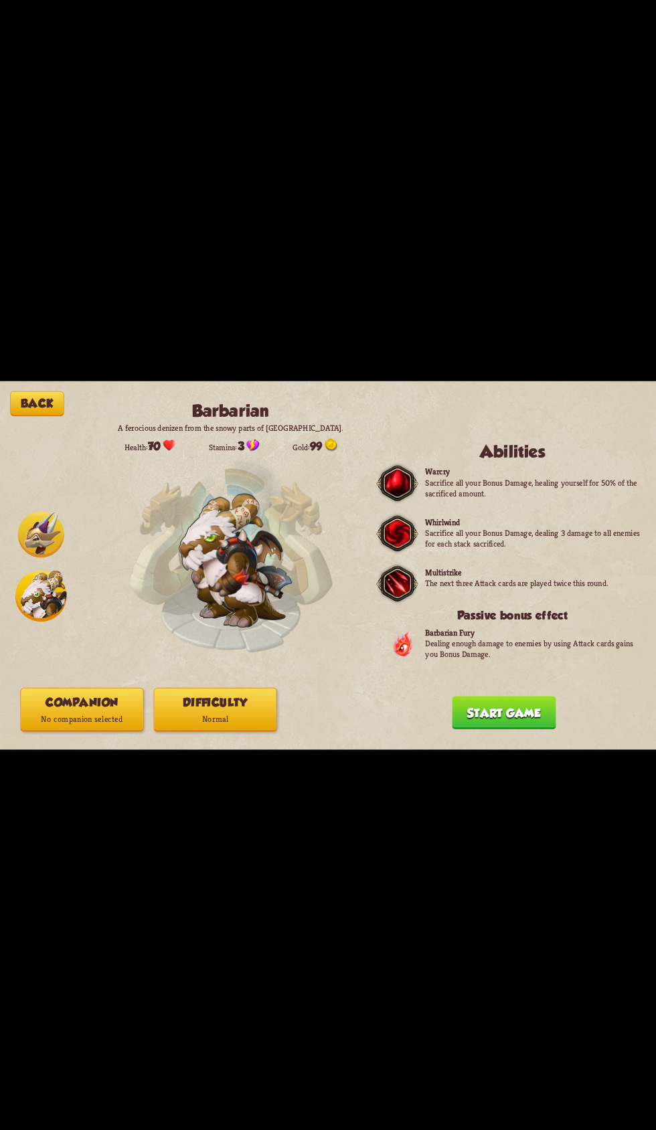
click at [622, 405] on div "Back Barbarian A ferocious denizen from the snowy parts of [GEOGRAPHIC_DATA]. H…" at bounding box center [328, 565] width 656 height 369
click at [248, 713] on p "Normal" at bounding box center [215, 718] width 122 height 17
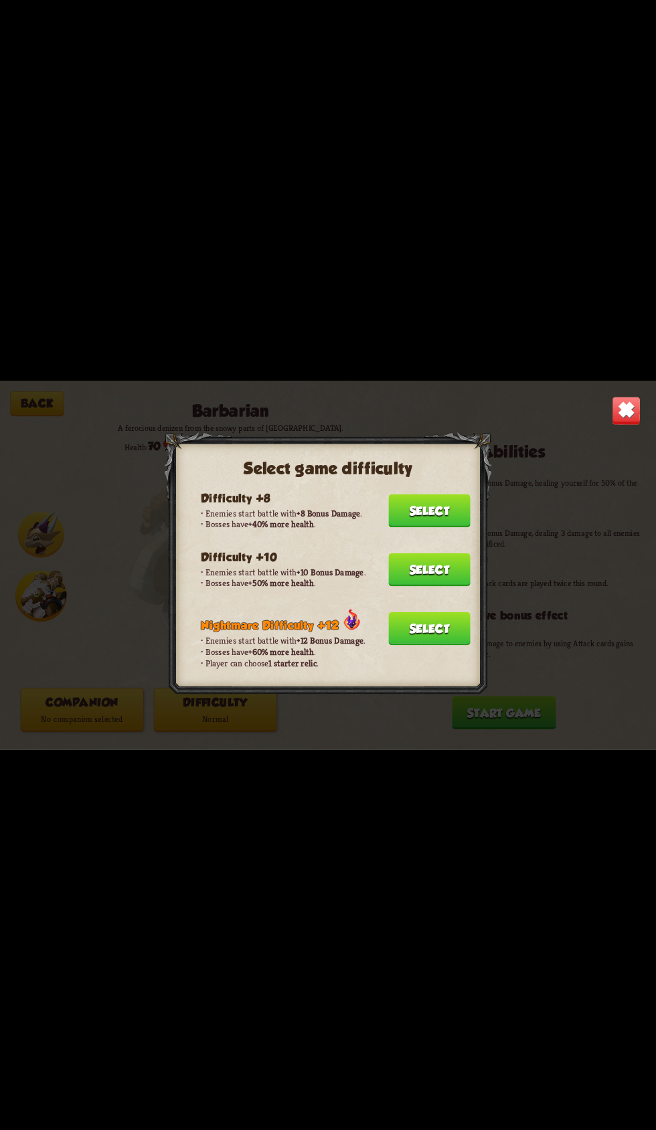
scroll to position [305, 0]
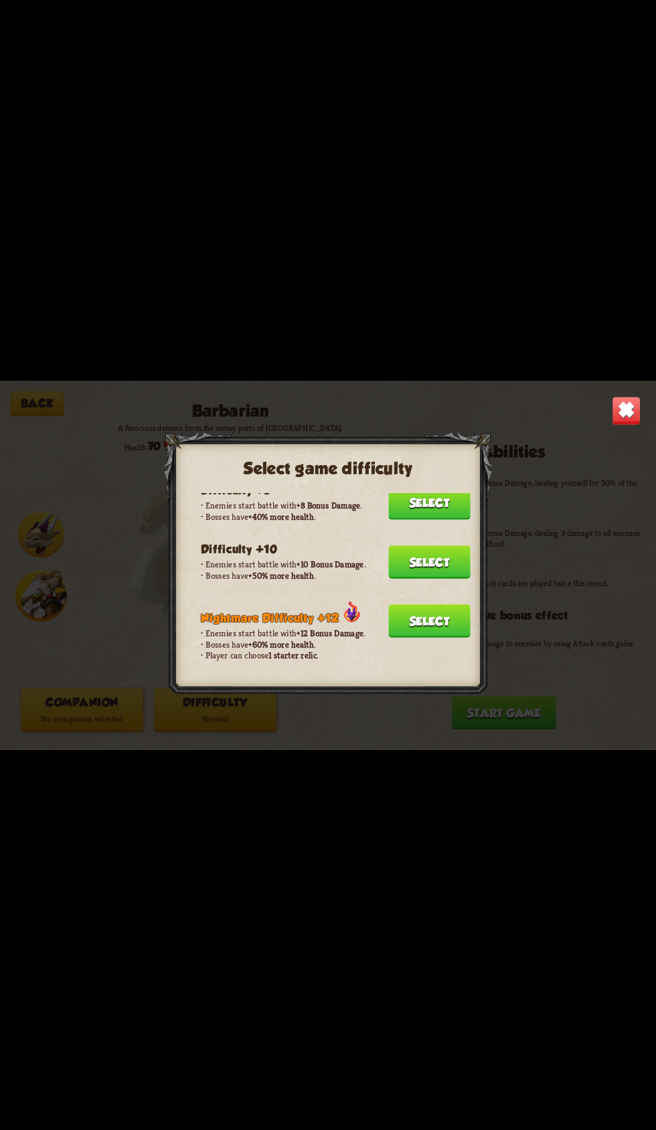
click at [424, 604] on button "Select" at bounding box center [429, 620] width 82 height 33
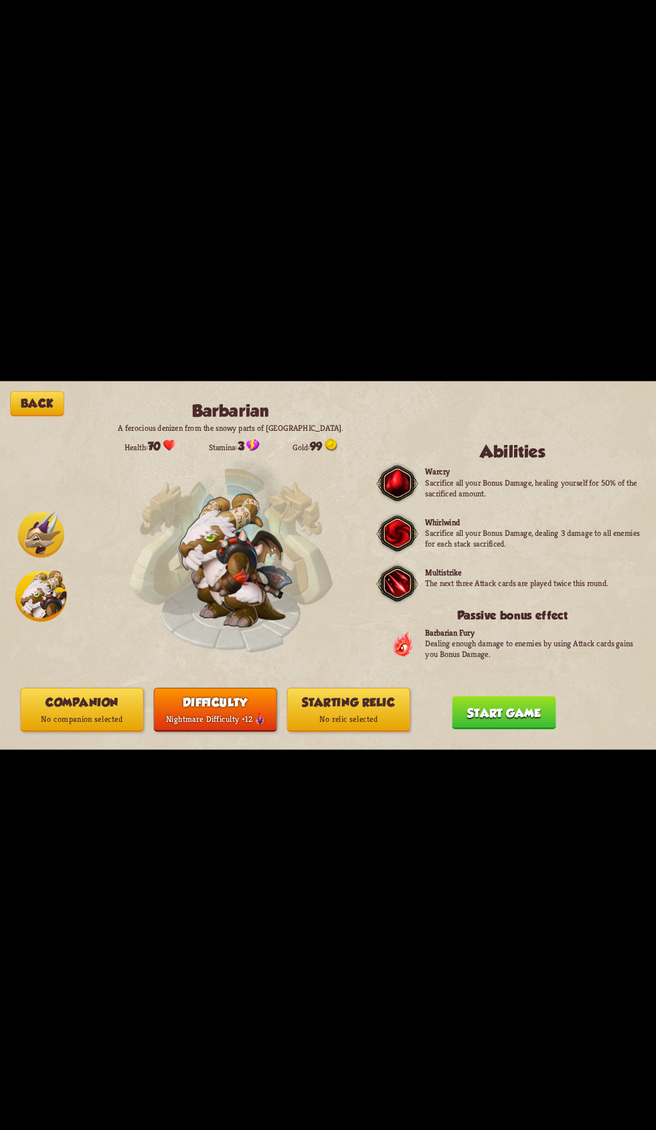
click at [378, 703] on button "Starting relic No relic selected" at bounding box center [348, 709] width 123 height 44
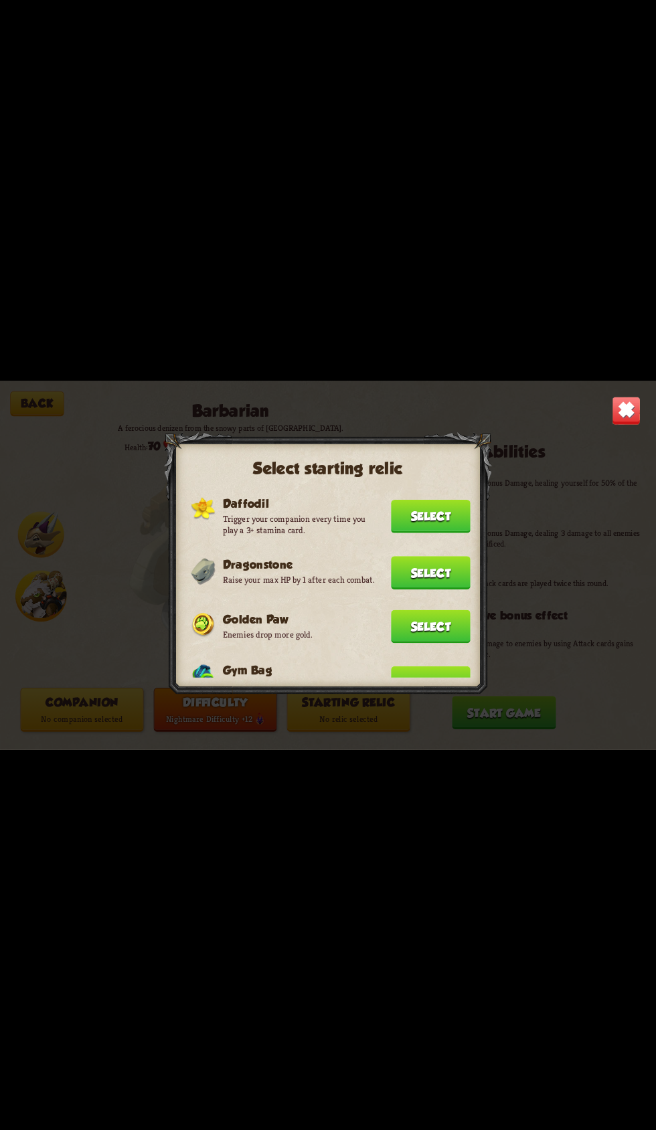
scroll to position [0, 0]
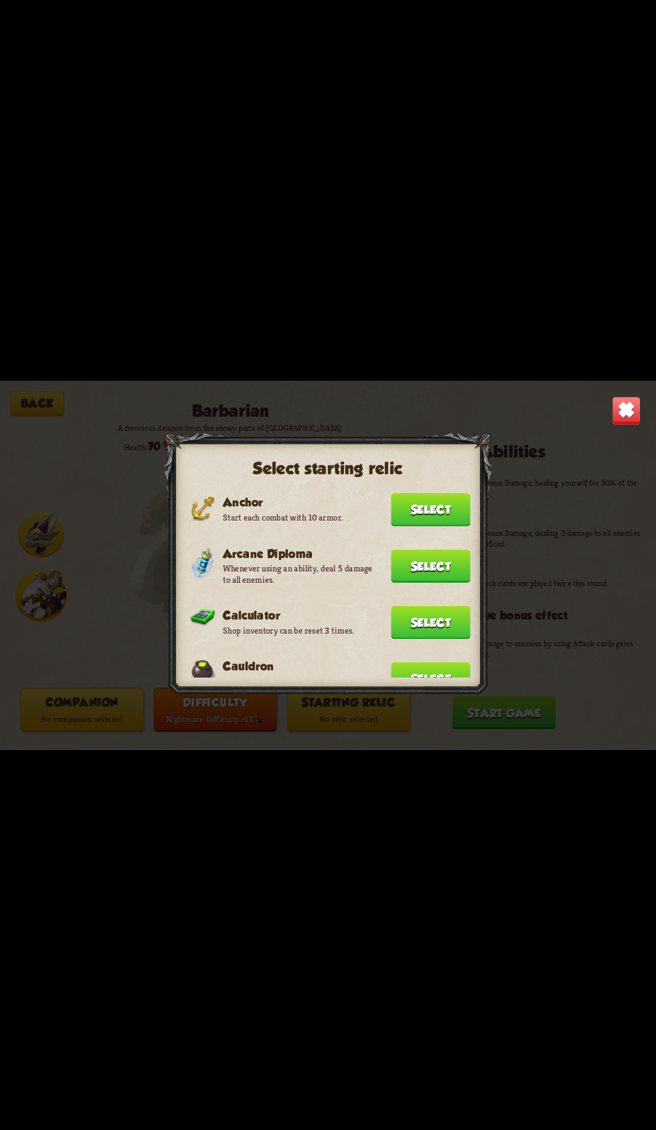
click at [613, 421] on img at bounding box center [625, 410] width 29 height 29
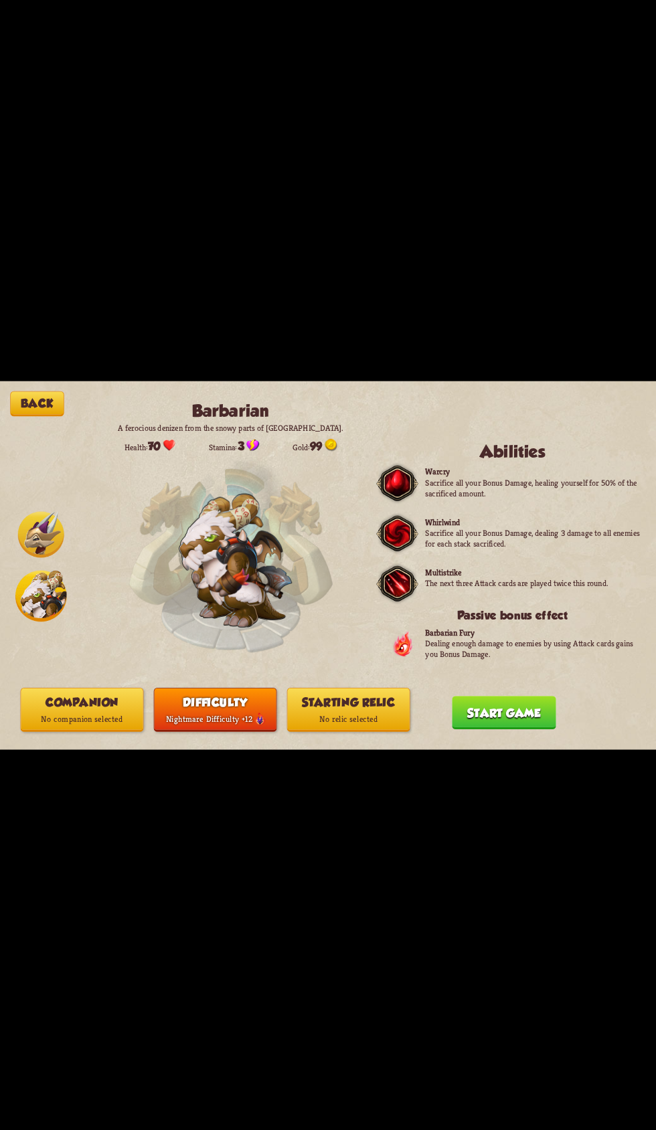
click at [613, 421] on div "Back Barbarian A ferocious denizen from the snowy parts of [GEOGRAPHIC_DATA]. H…" at bounding box center [328, 565] width 656 height 369
click at [38, 401] on button "Back" at bounding box center [37, 403] width 54 height 25
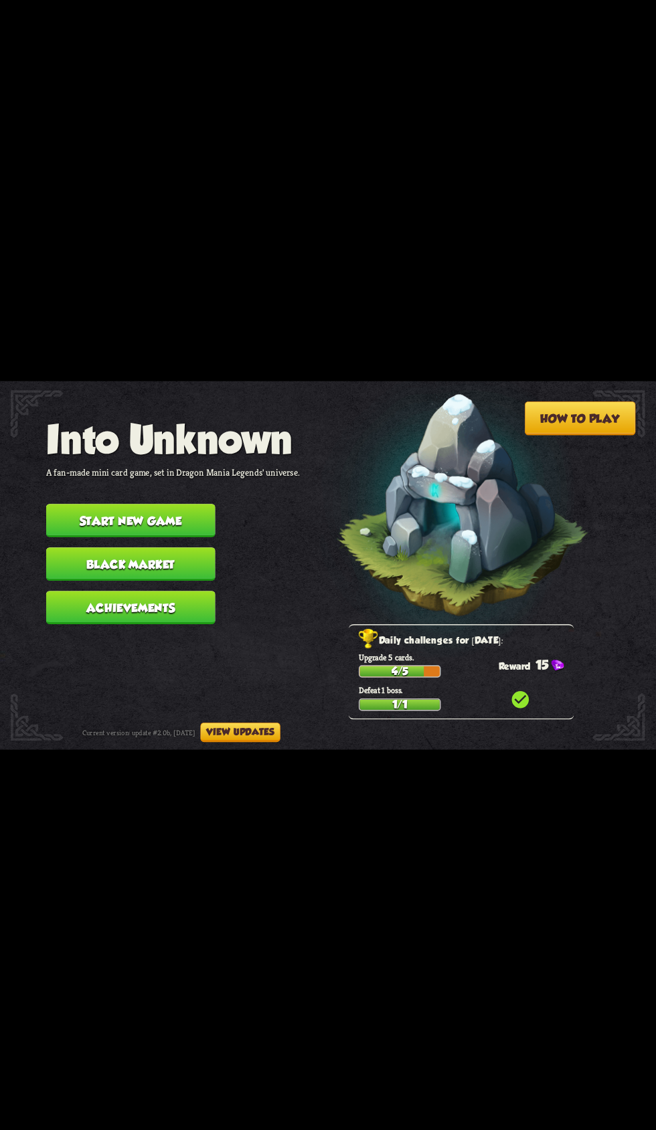
click at [201, 547] on button "Black Market" at bounding box center [130, 563] width 169 height 33
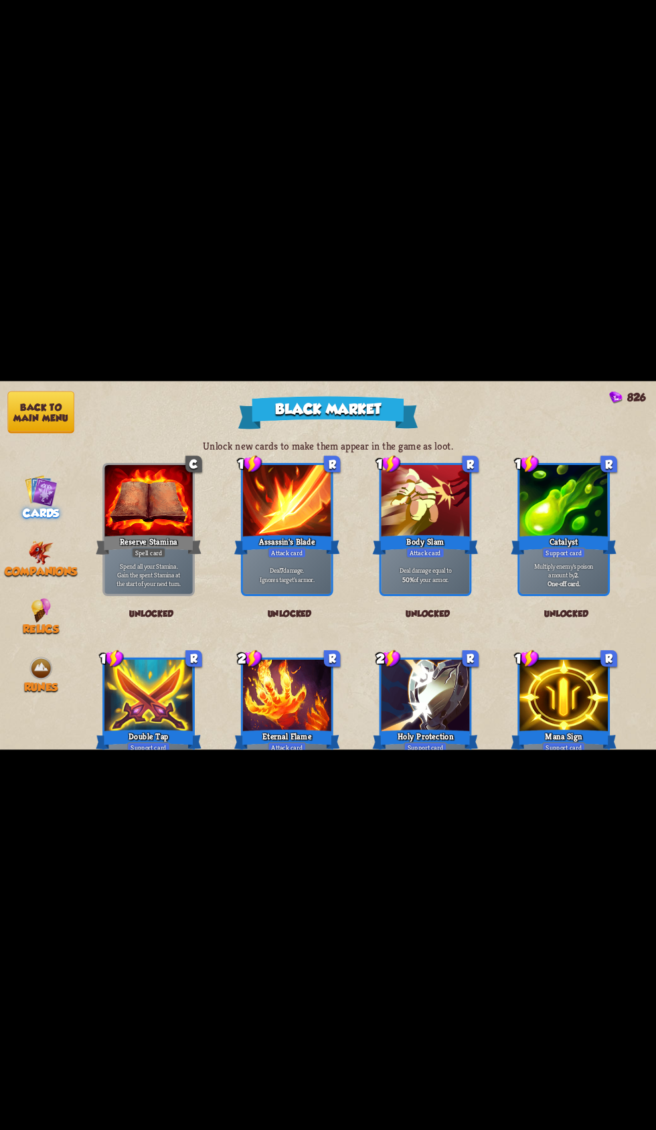
click at [185, 545] on div "Reserve Stamina" at bounding box center [149, 544] width 106 height 23
click at [50, 601] on img at bounding box center [40, 610] width 19 height 25
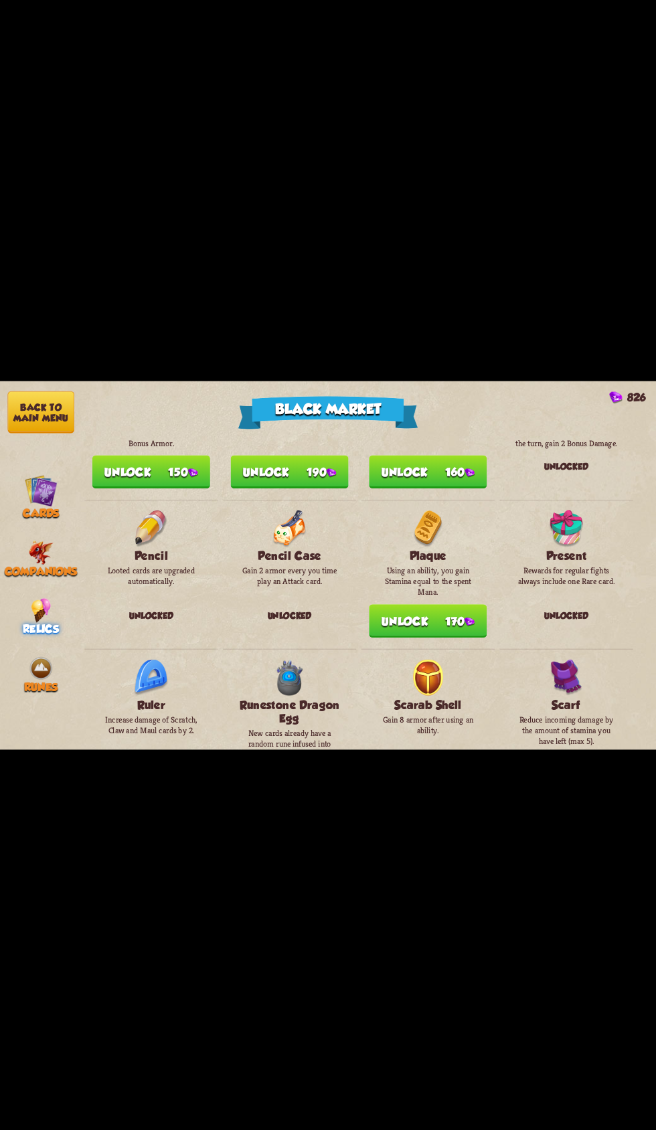
scroll to position [922, 0]
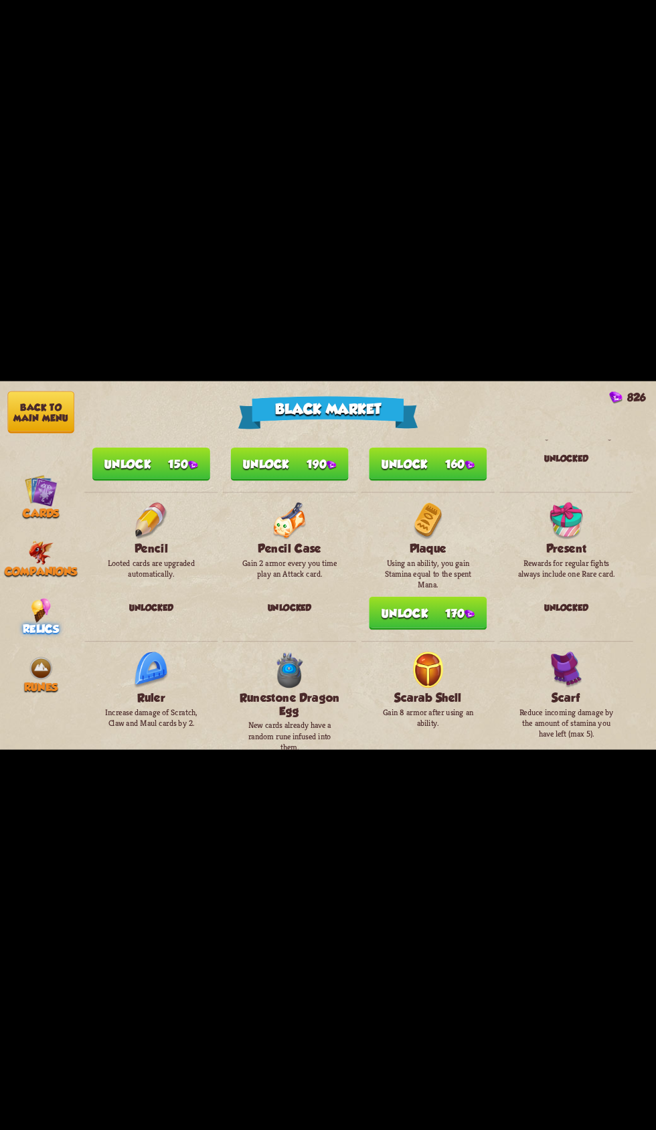
click at [43, 423] on button "Back to main menu" at bounding box center [40, 412] width 67 height 42
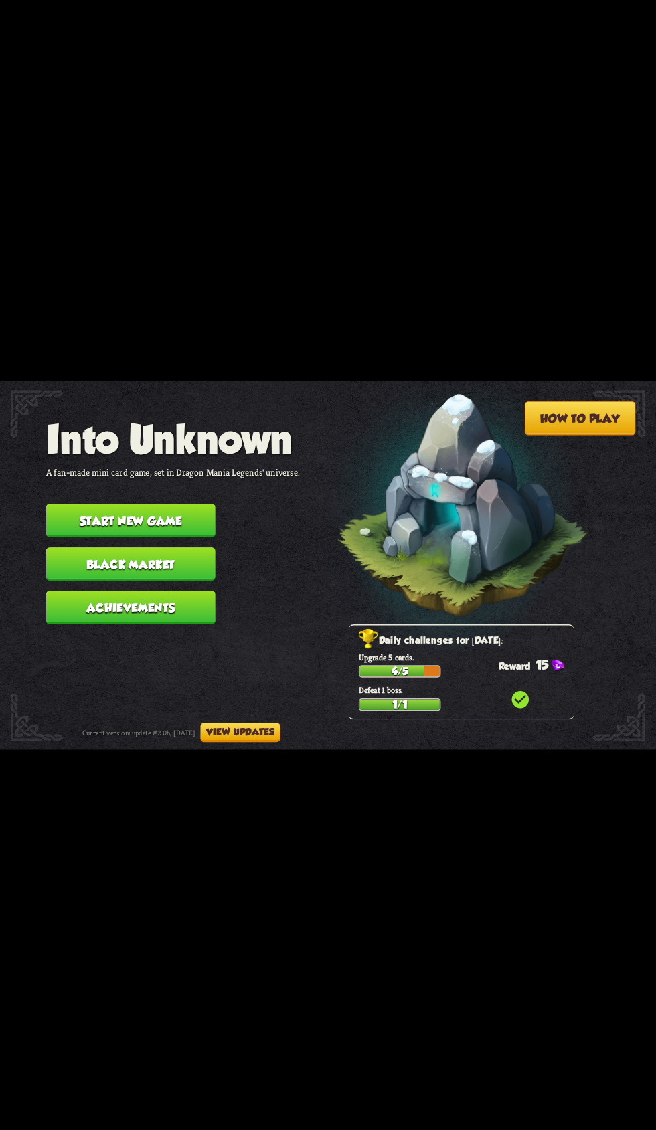
click at [52, 381] on div "How to play Into Unknown A fan-made mini card game, set in Dragon Mania Legends…" at bounding box center [328, 381] width 656 height 0
click at [167, 550] on button "Black Market" at bounding box center [130, 563] width 169 height 33
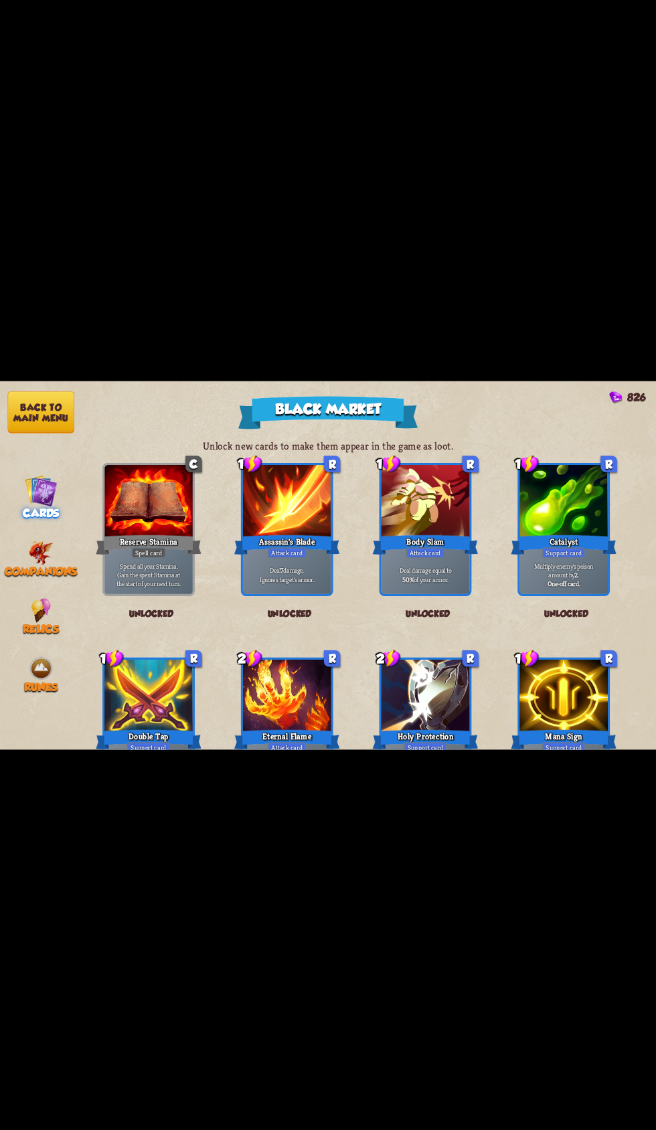
click at [43, 415] on button "Back to main menu" at bounding box center [40, 412] width 67 height 42
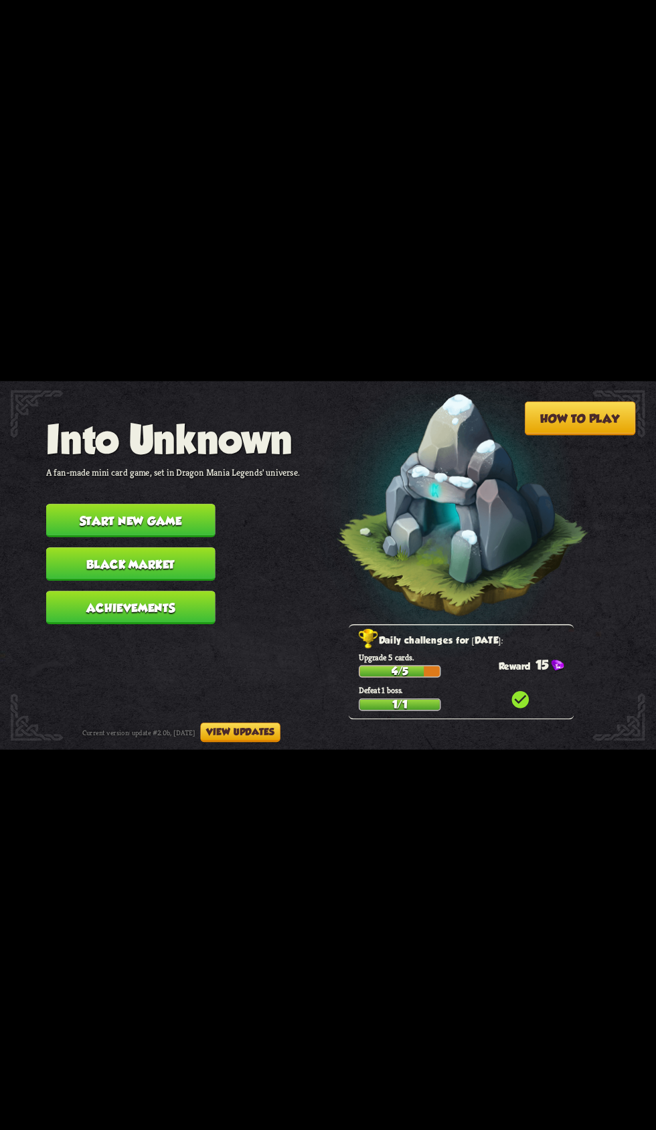
click at [155, 504] on button "Start new game" at bounding box center [130, 520] width 169 height 33
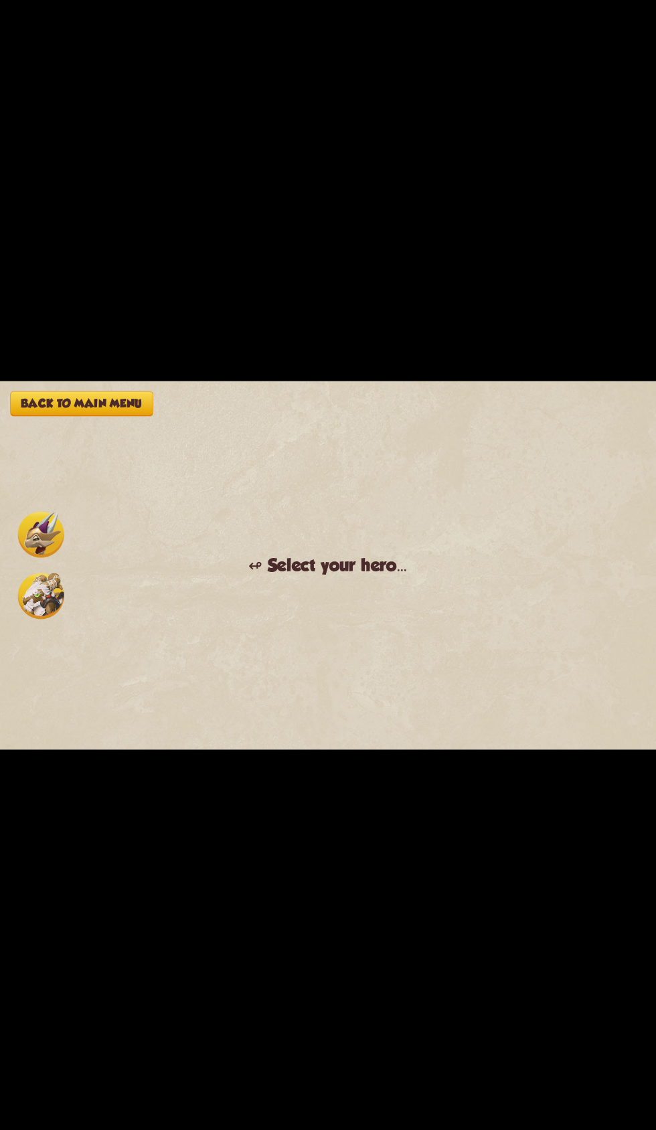
click at [41, 589] on img at bounding box center [41, 596] width 46 height 46
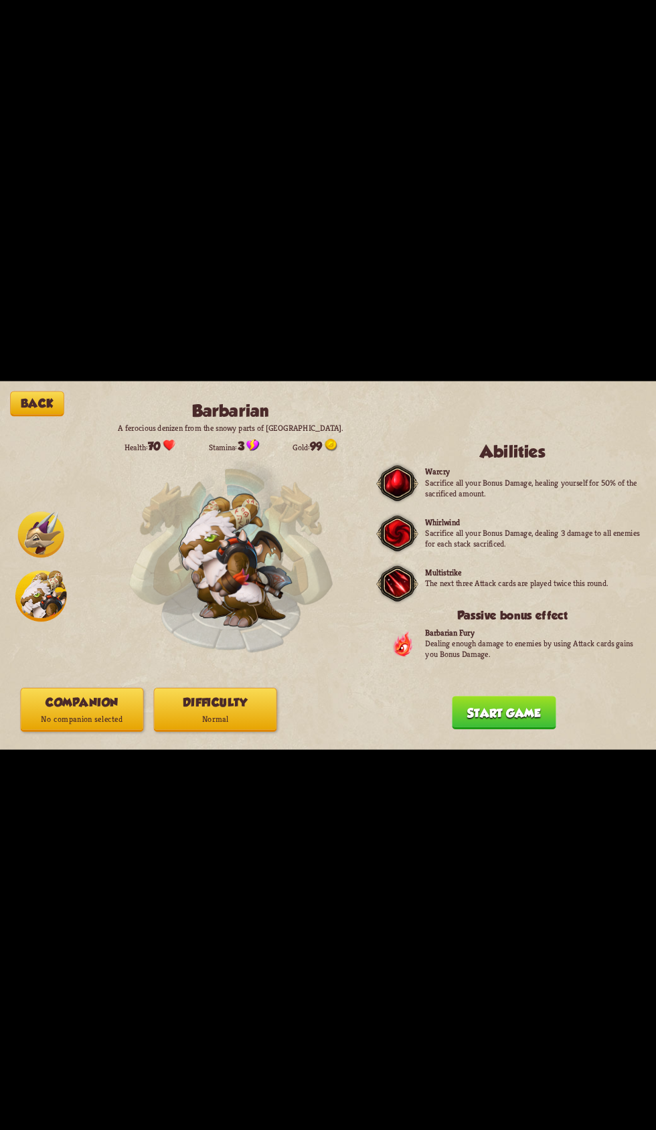
click at [237, 706] on button "Difficulty Normal" at bounding box center [215, 709] width 123 height 44
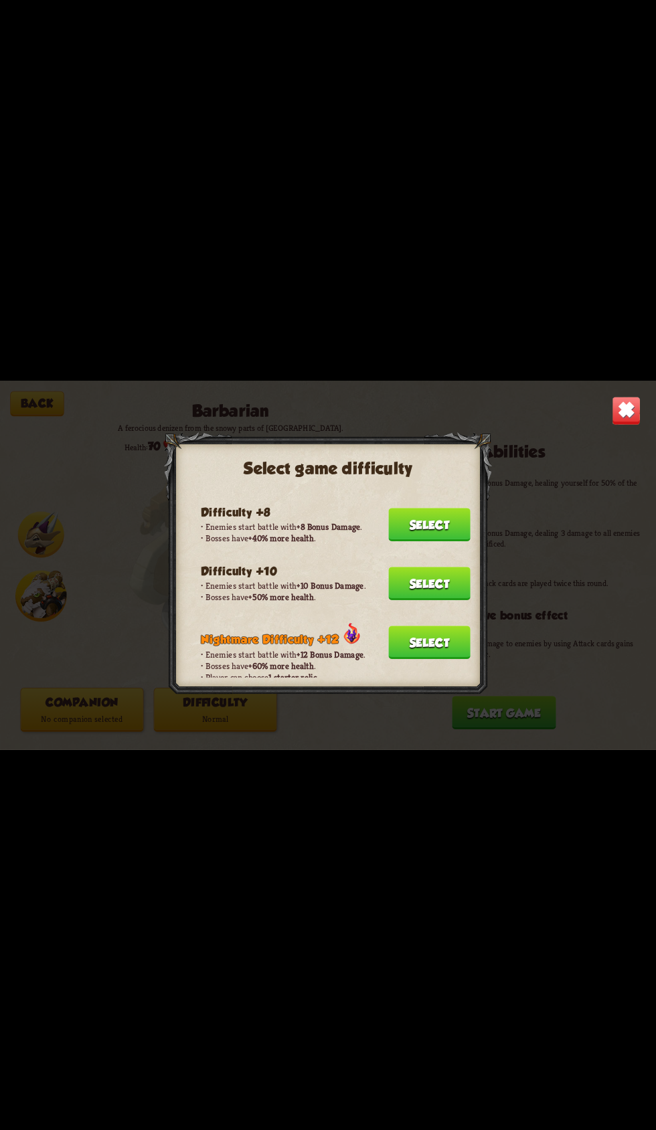
scroll to position [291, 0]
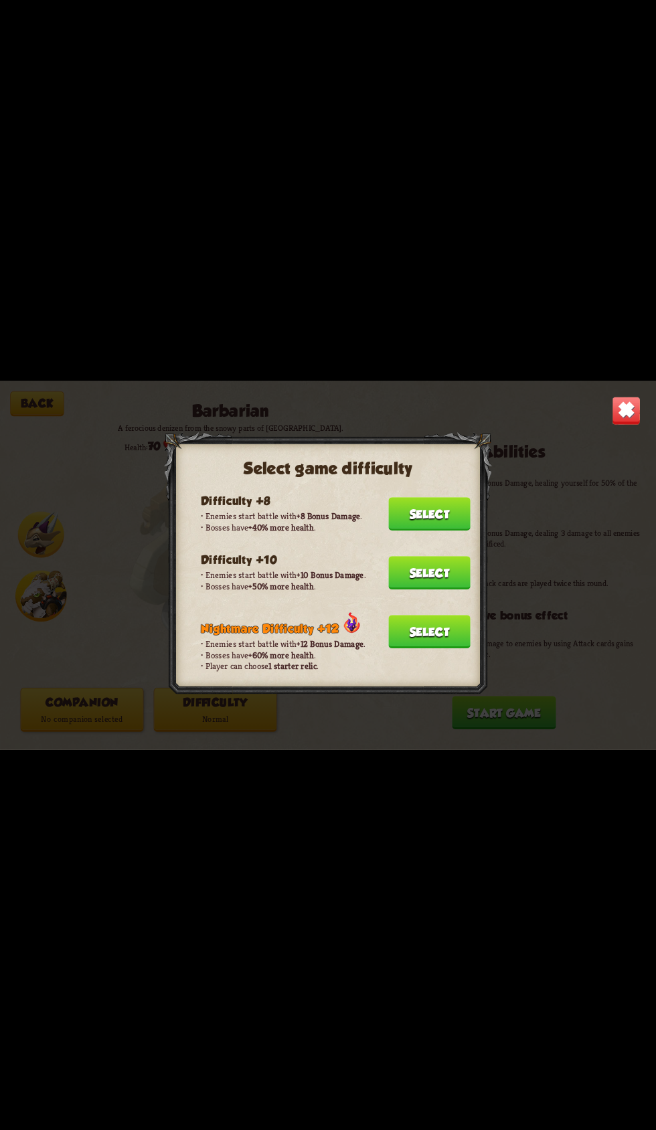
click at [432, 615] on button "Select" at bounding box center [429, 631] width 82 height 33
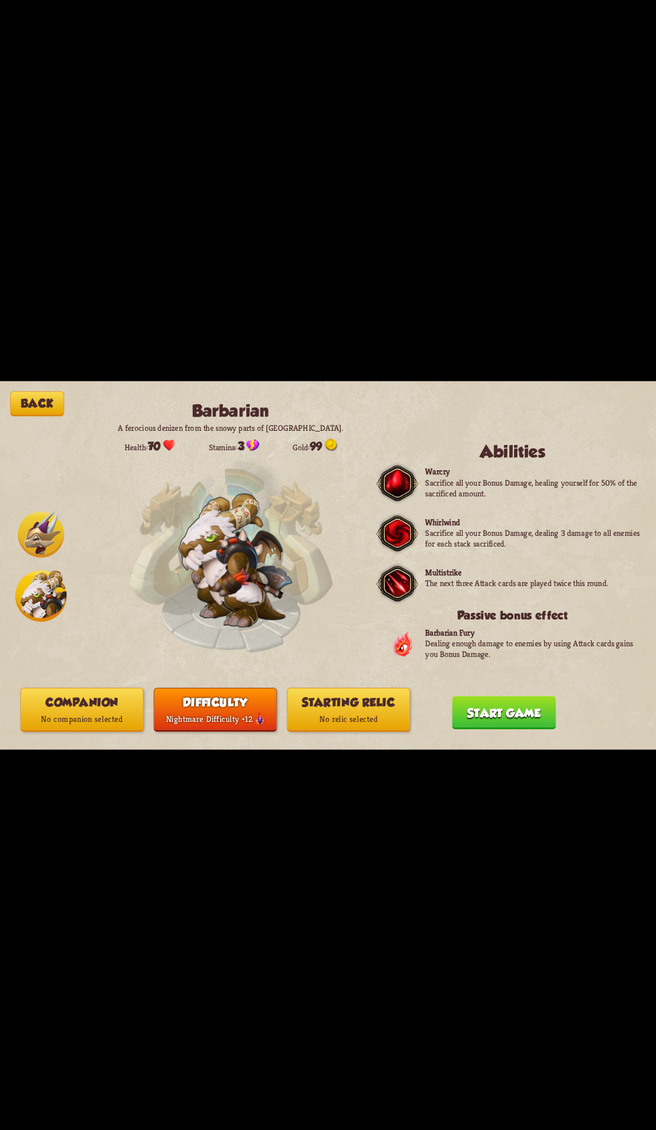
click at [367, 713] on p "No relic selected" at bounding box center [349, 718] width 122 height 17
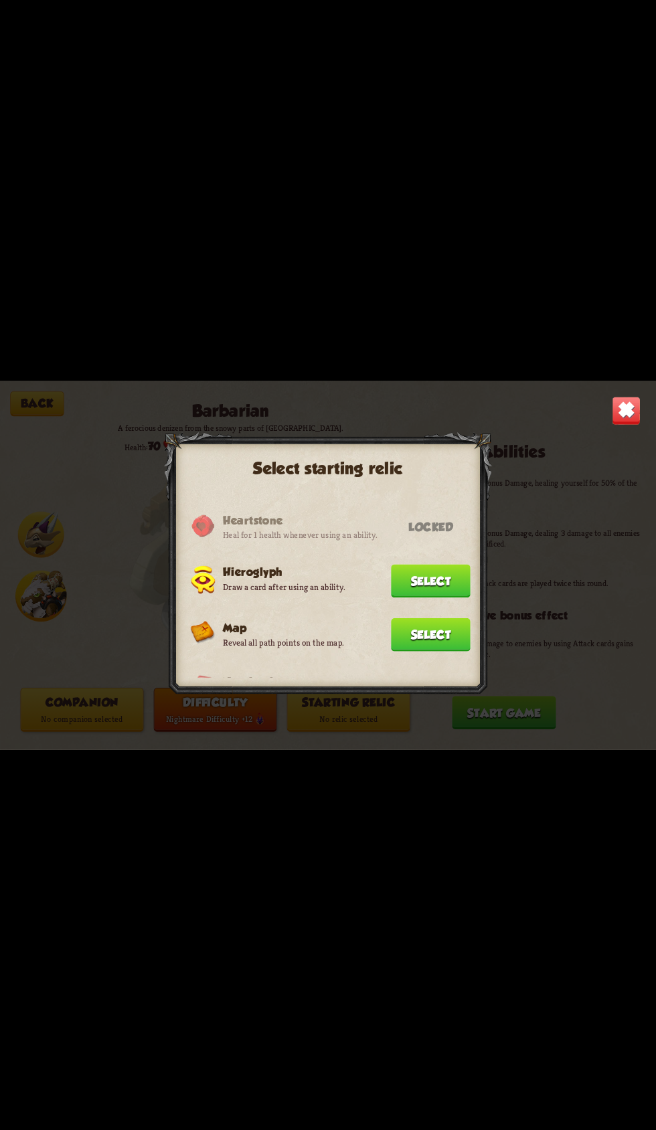
scroll to position [714, 0]
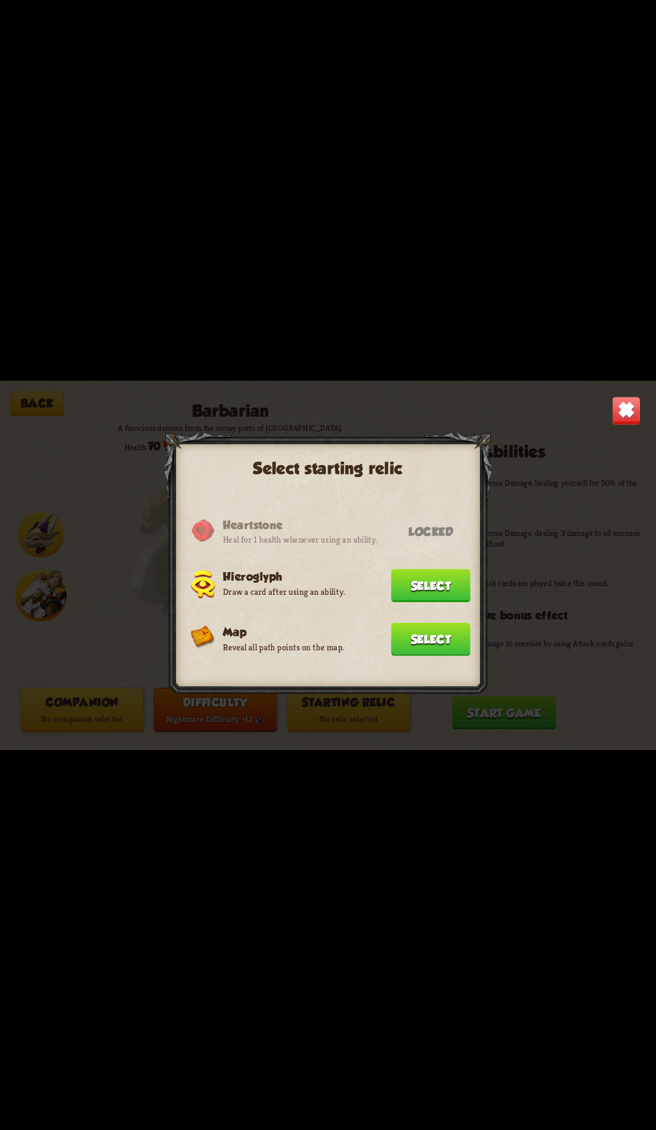
click at [613, 417] on img at bounding box center [625, 410] width 29 height 29
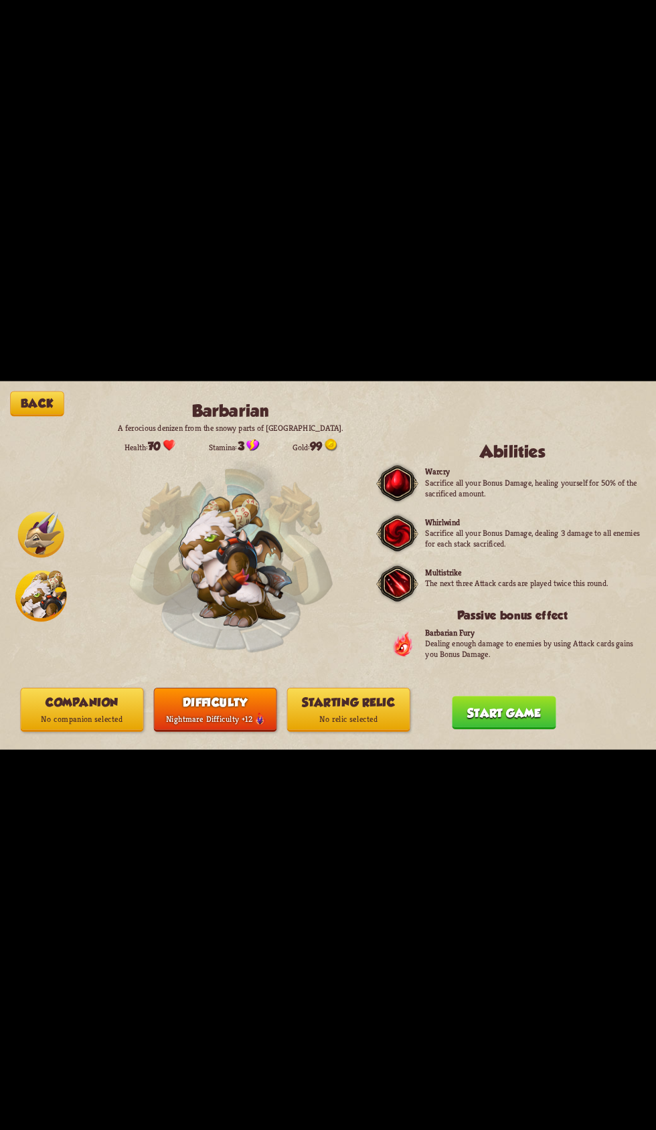
click at [626, 409] on div "Back Barbarian A ferocious denizen from the snowy parts of [GEOGRAPHIC_DATA]. H…" at bounding box center [328, 565] width 656 height 369
